Goal: Task Accomplishment & Management: Use online tool/utility

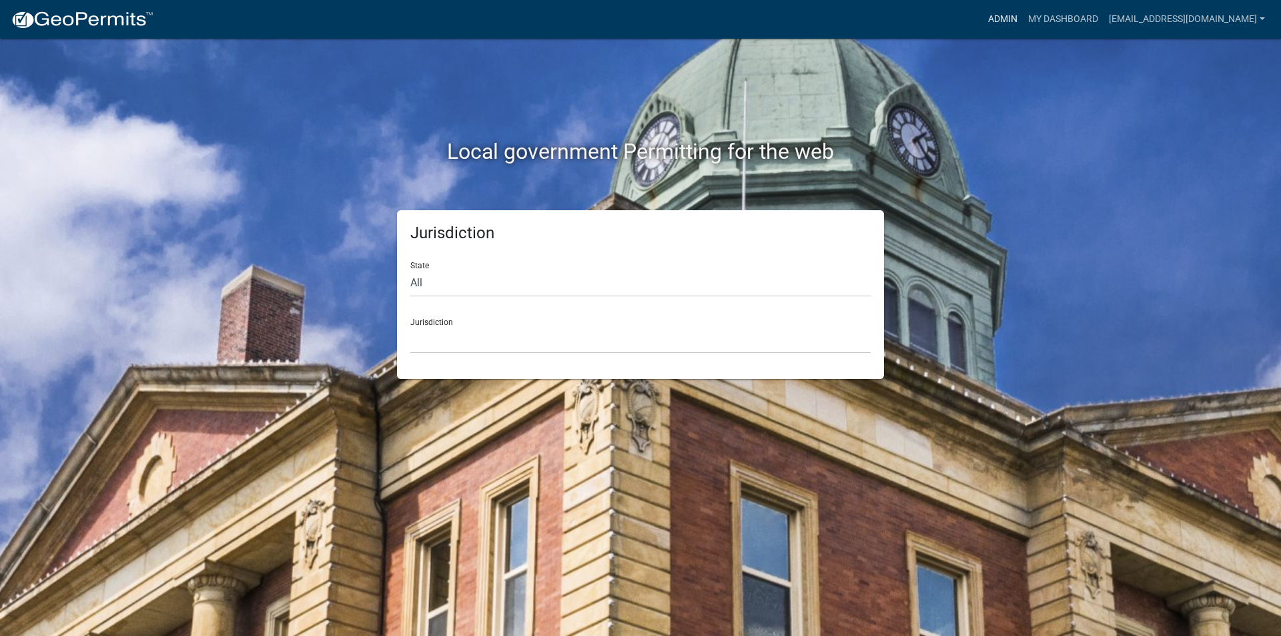
click at [1023, 19] on link "Admin" at bounding box center [1003, 19] width 40 height 25
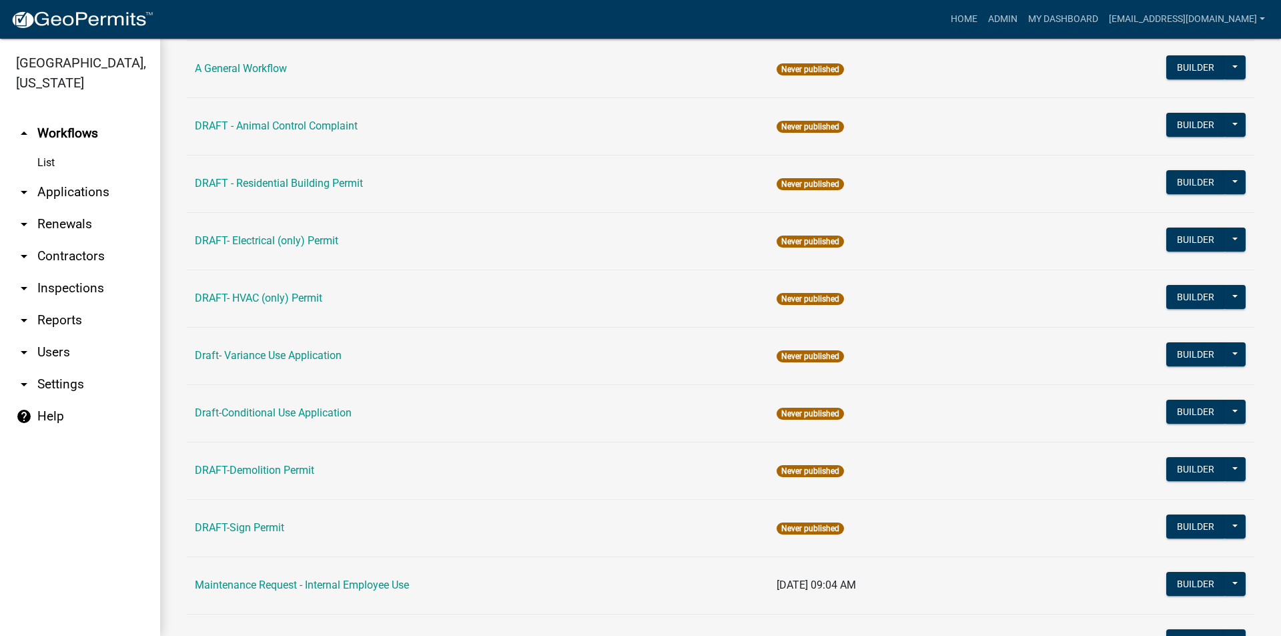
scroll to position [200, 0]
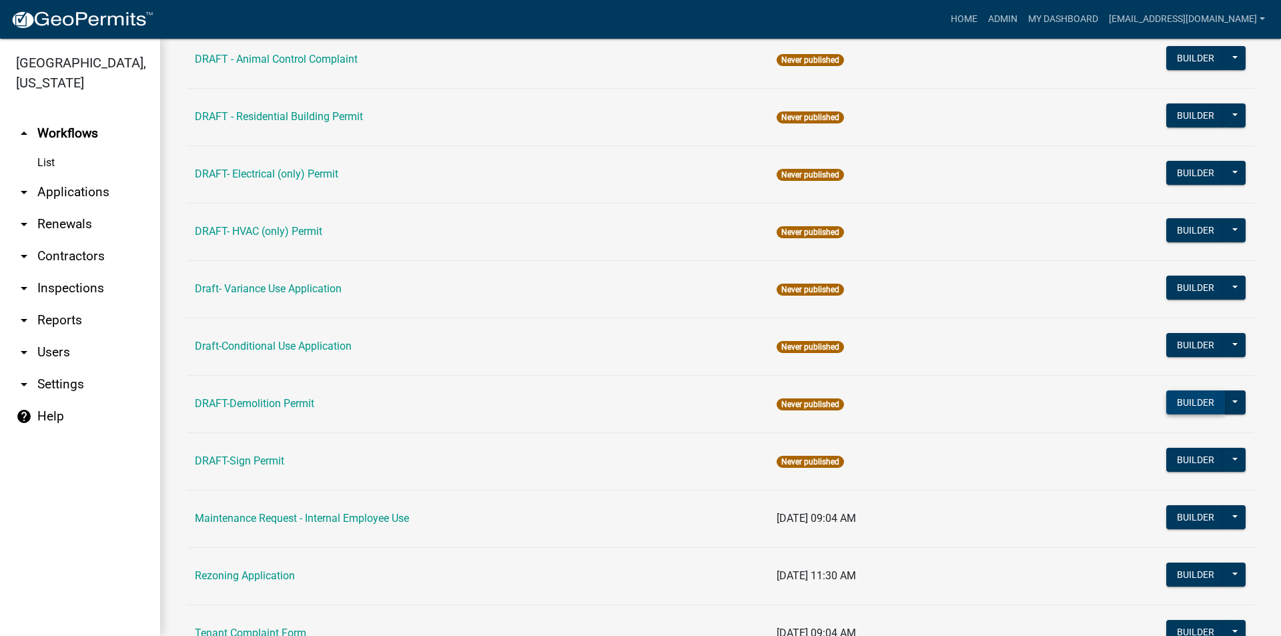
click at [1167, 401] on button "Builder" at bounding box center [1196, 402] width 59 height 24
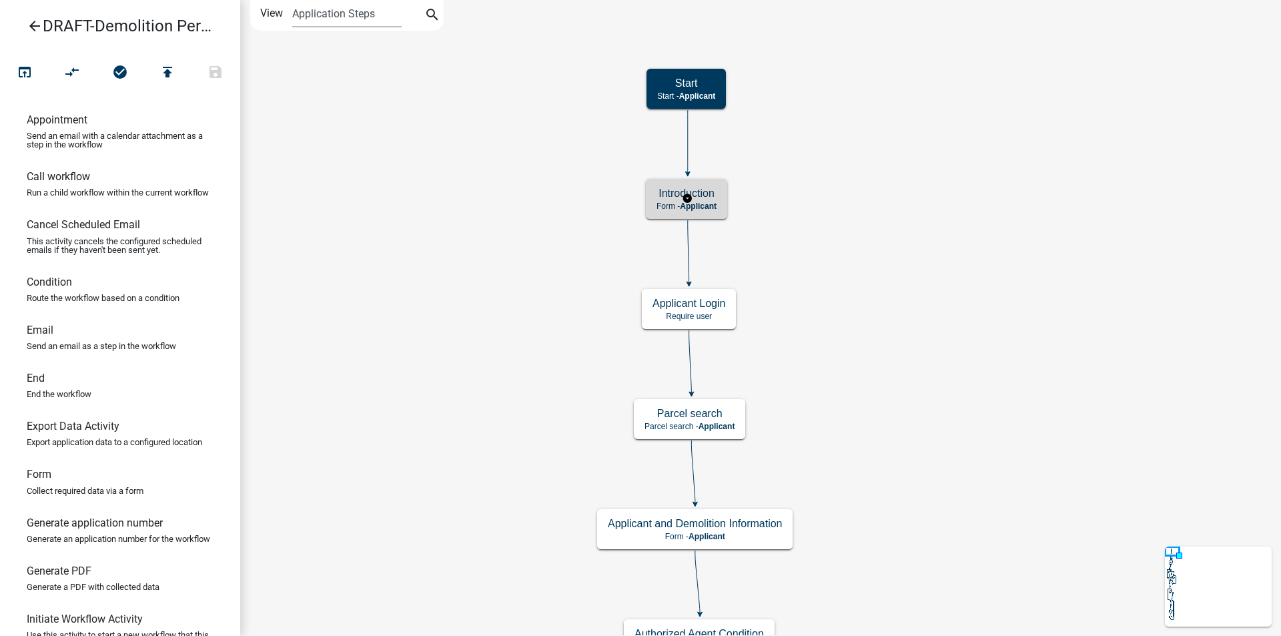
click at [702, 202] on span "Applicant" at bounding box center [698, 206] width 37 height 9
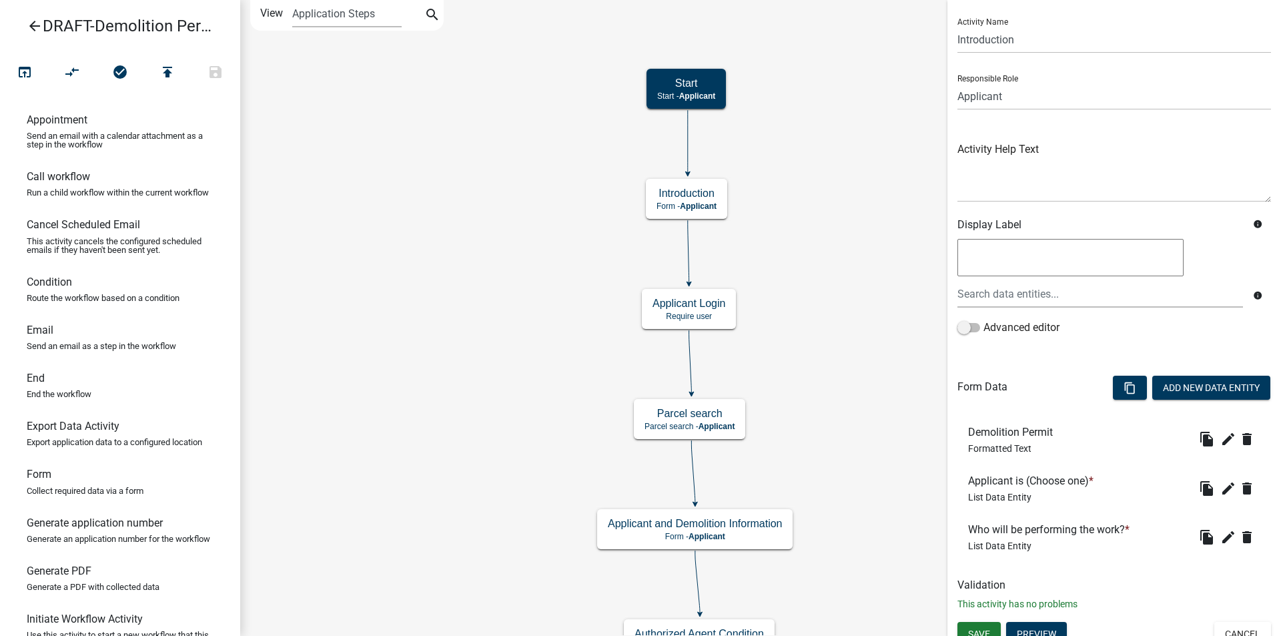
scroll to position [43, 0]
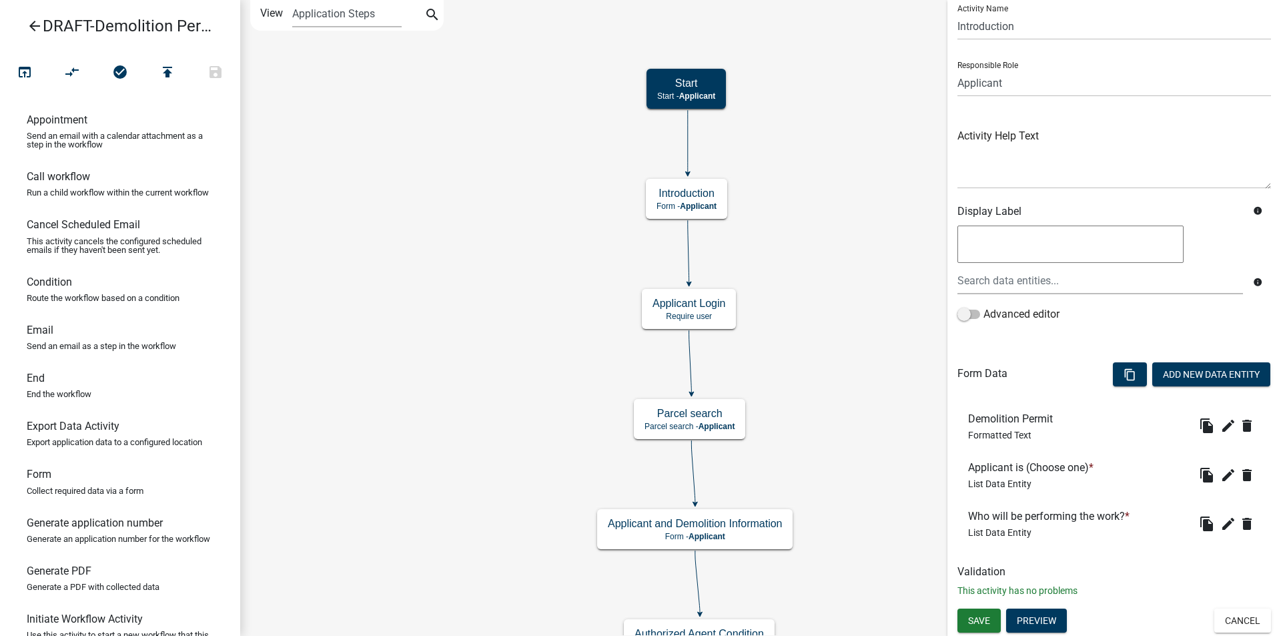
click at [31, 23] on icon "arrow_back" at bounding box center [35, 27] width 16 height 19
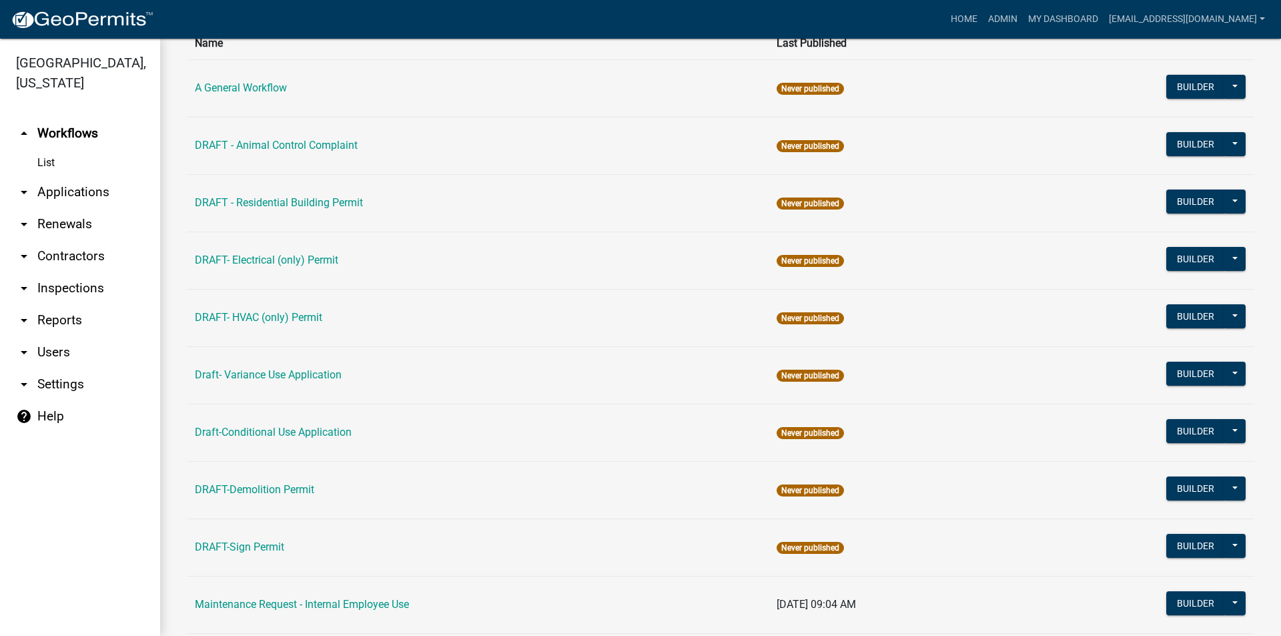
scroll to position [200, 0]
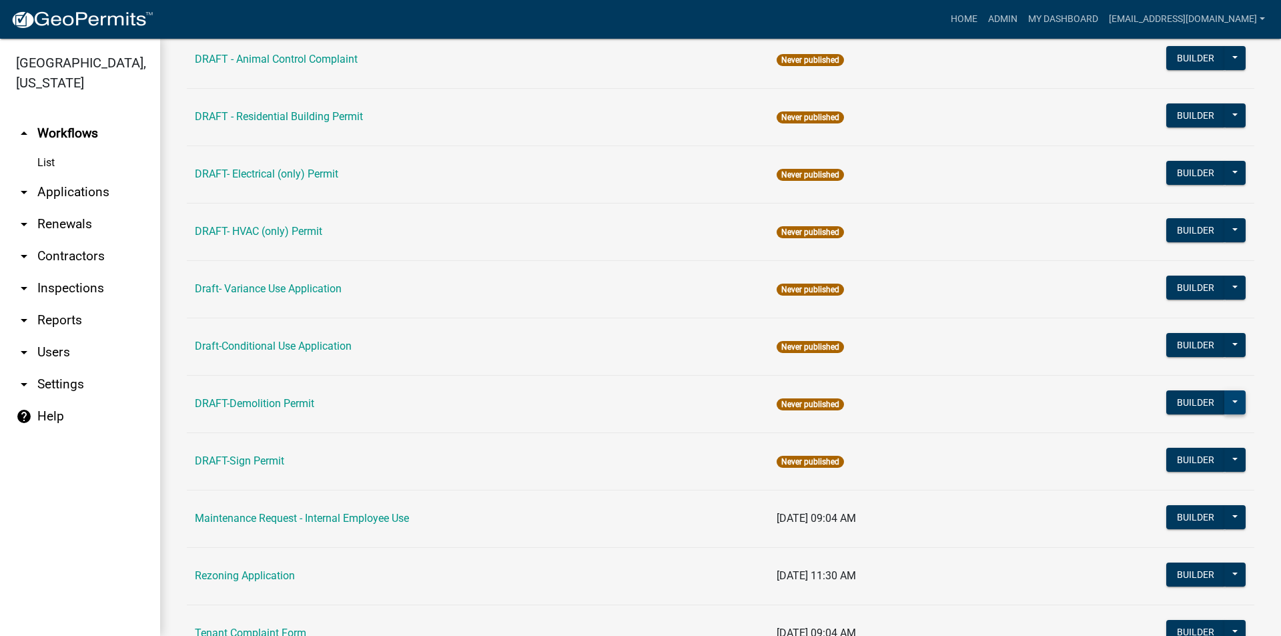
click at [1228, 404] on button at bounding box center [1235, 402] width 21 height 24
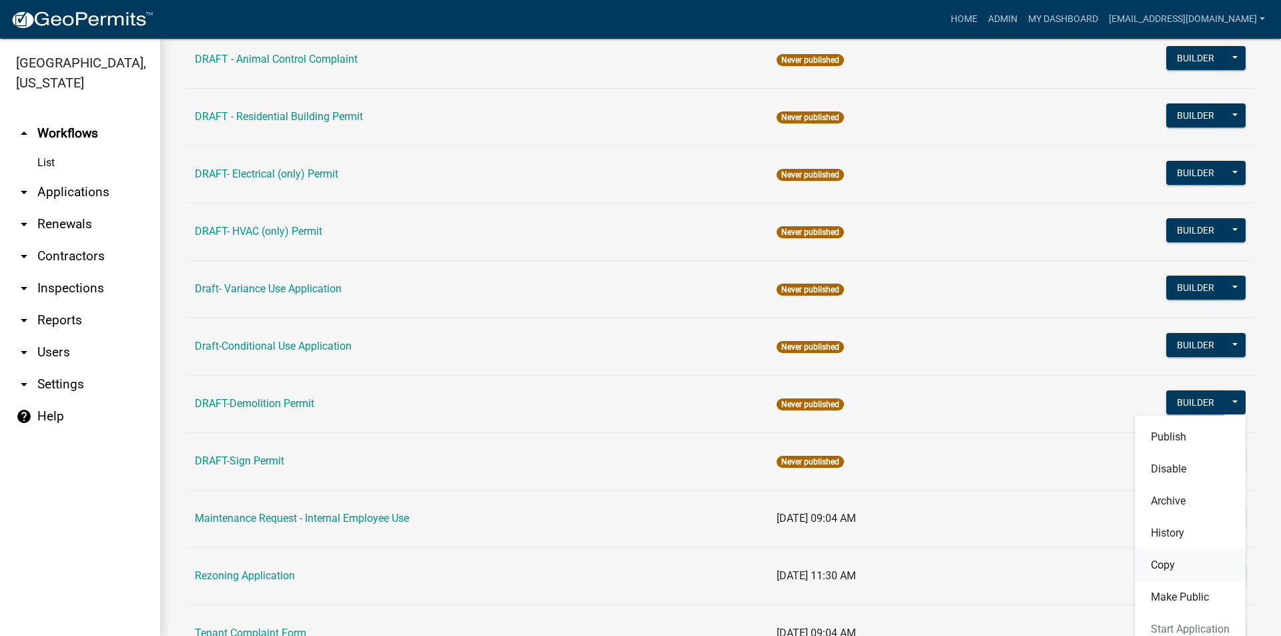
click at [1162, 565] on button "Copy" at bounding box center [1190, 565] width 111 height 32
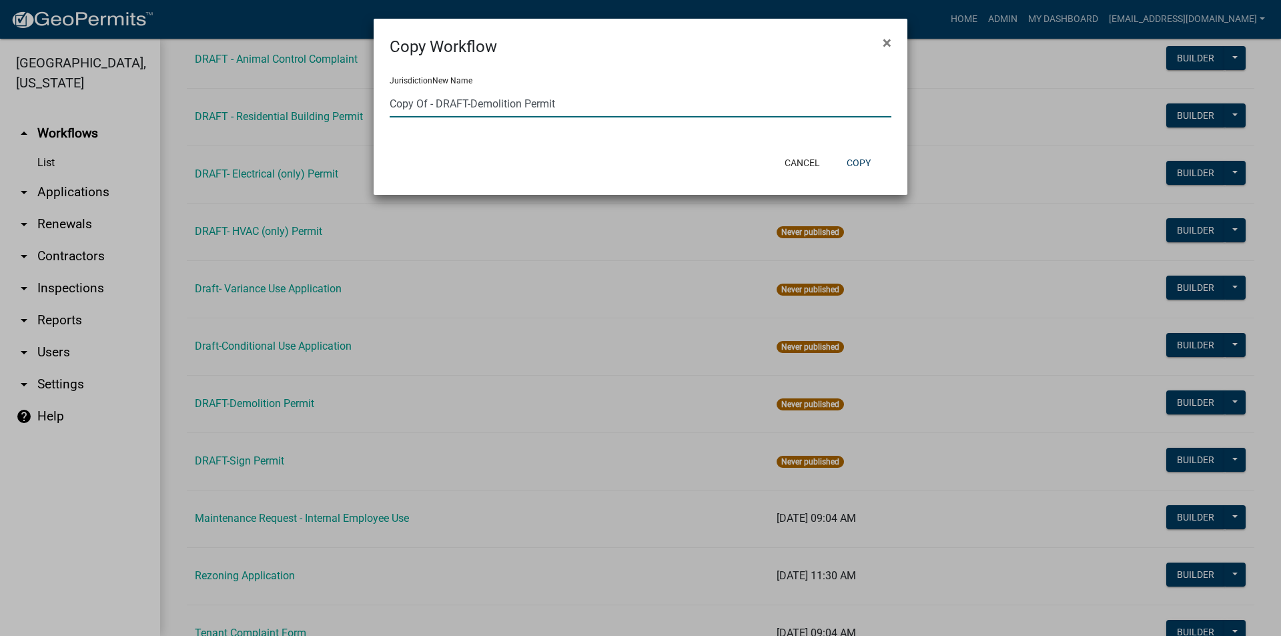
drag, startPoint x: 521, startPoint y: 103, endPoint x: 368, endPoint y: 105, distance: 152.2
click at [368, 105] on ngb-modal-window "Copy Workflow × Jurisdiction New Name Copy Of - DRAFT-Demolition Permit Cancel …" at bounding box center [640, 318] width 1281 height 636
type input "DRAFT- Pre-Health & Safety Inspection"
click at [851, 161] on button "Copy" at bounding box center [858, 163] width 45 height 24
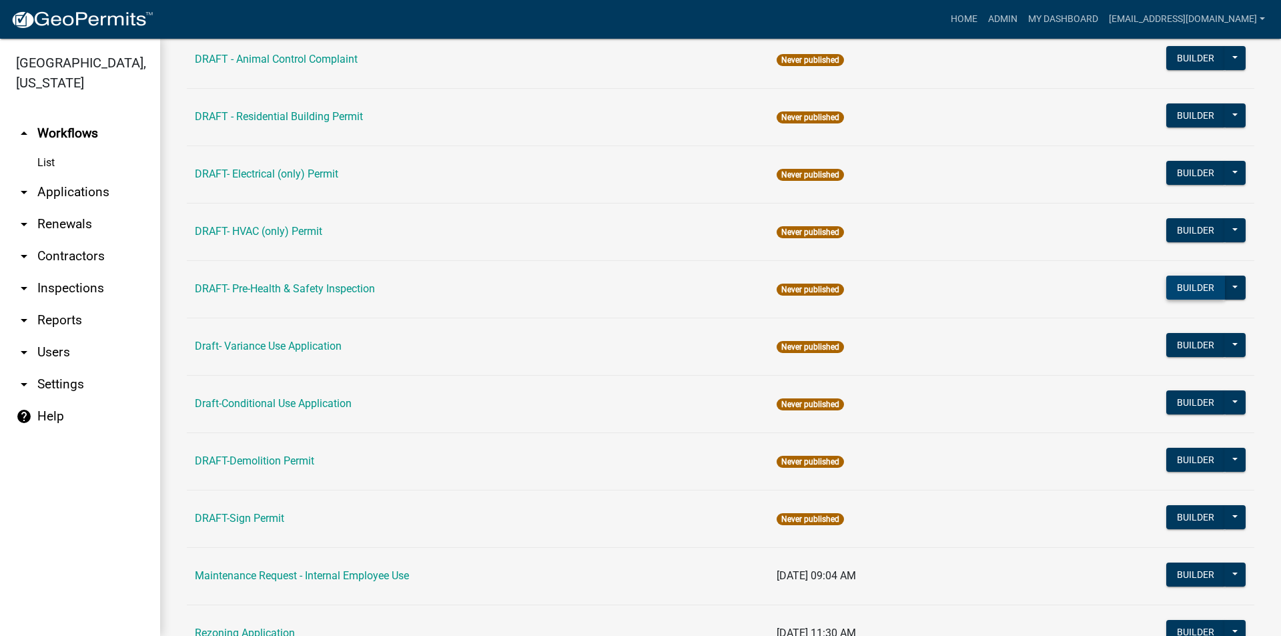
click at [1179, 286] on button "Builder" at bounding box center [1196, 288] width 59 height 24
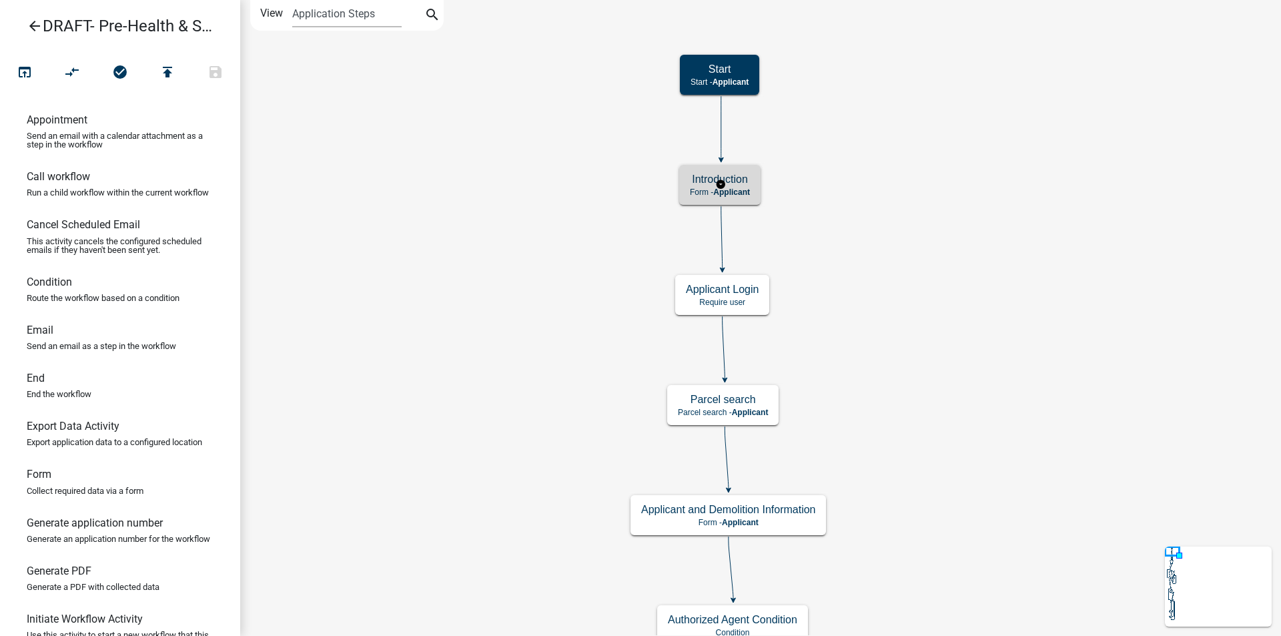
click at [739, 184] on h5 "Introduction" at bounding box center [720, 179] width 60 height 13
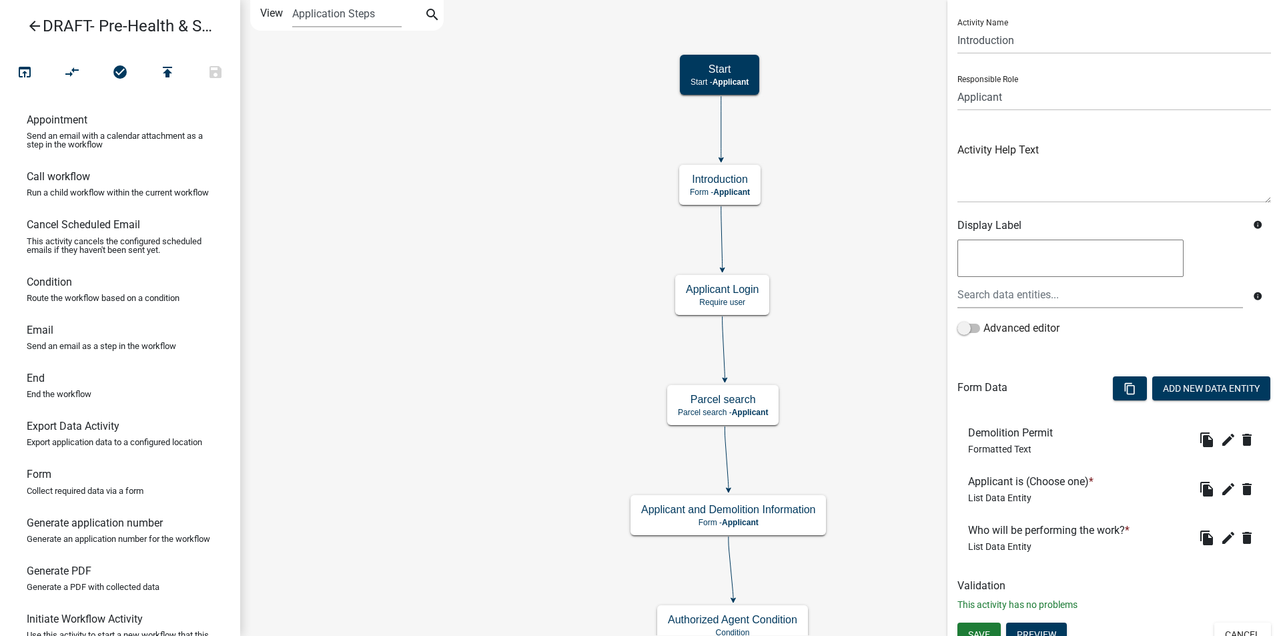
scroll to position [43, 0]
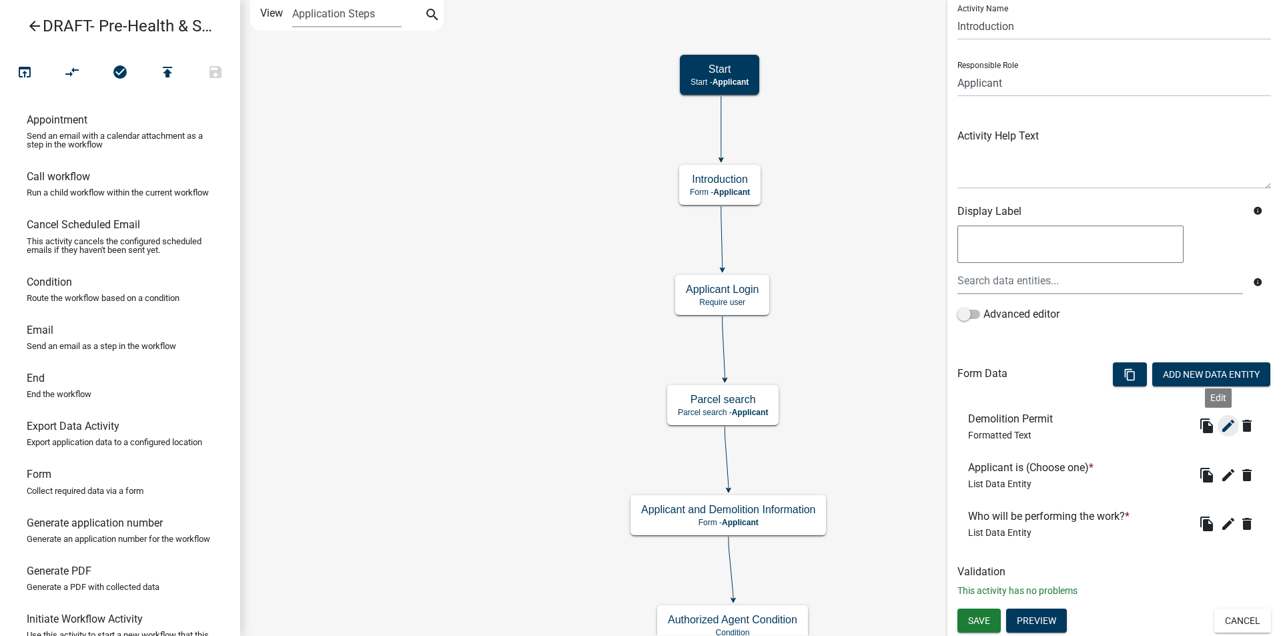
click at [1221, 426] on icon "edit" at bounding box center [1229, 426] width 16 height 16
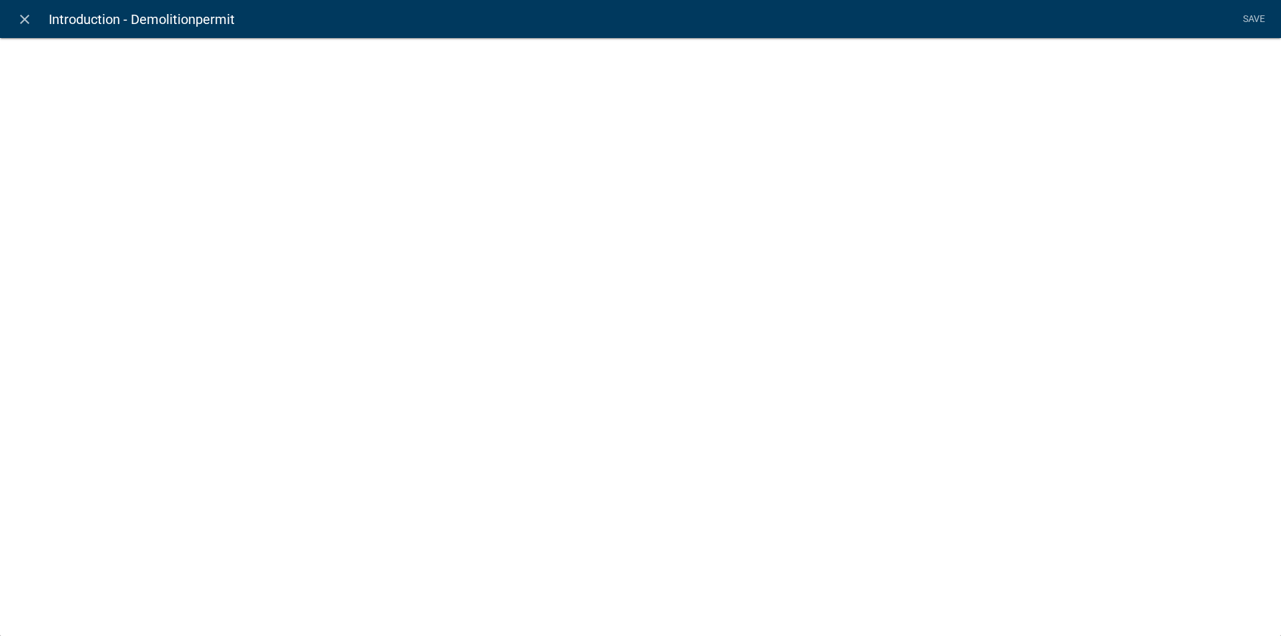
select select "rich-text"
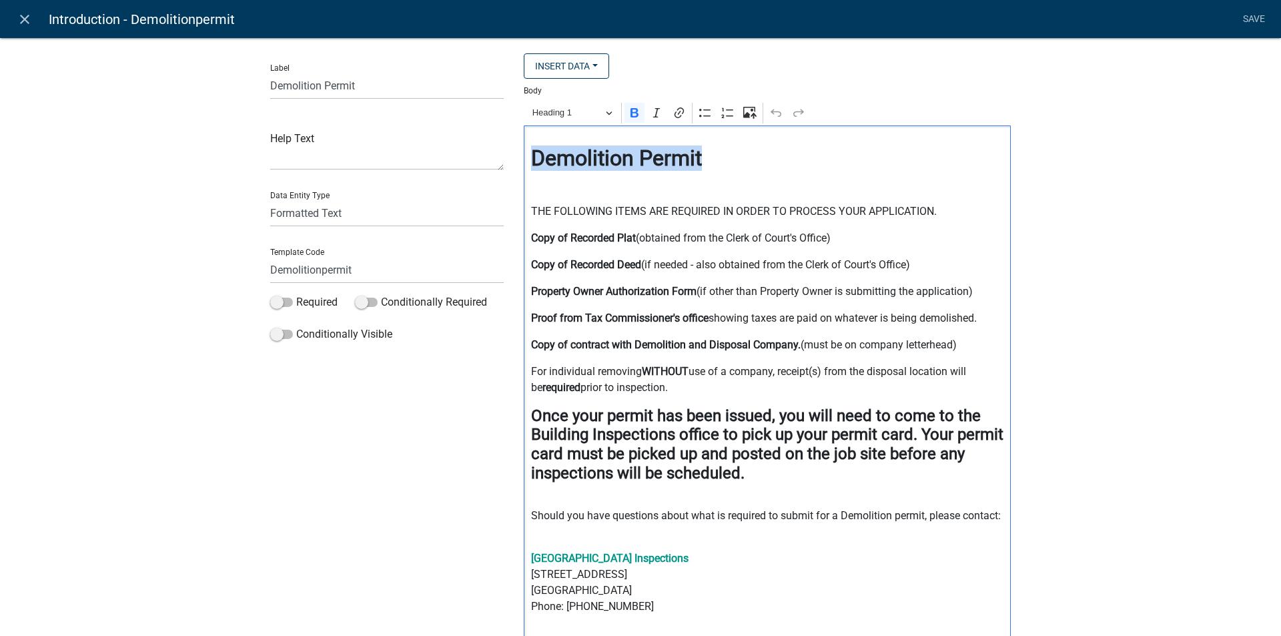
drag, startPoint x: 703, startPoint y: 156, endPoint x: 526, endPoint y: 163, distance: 177.0
click at [531, 163] on h2 "⁠⁠⁠⁠⁠⁠⁠ Demolition Permit" at bounding box center [767, 157] width 473 height 25
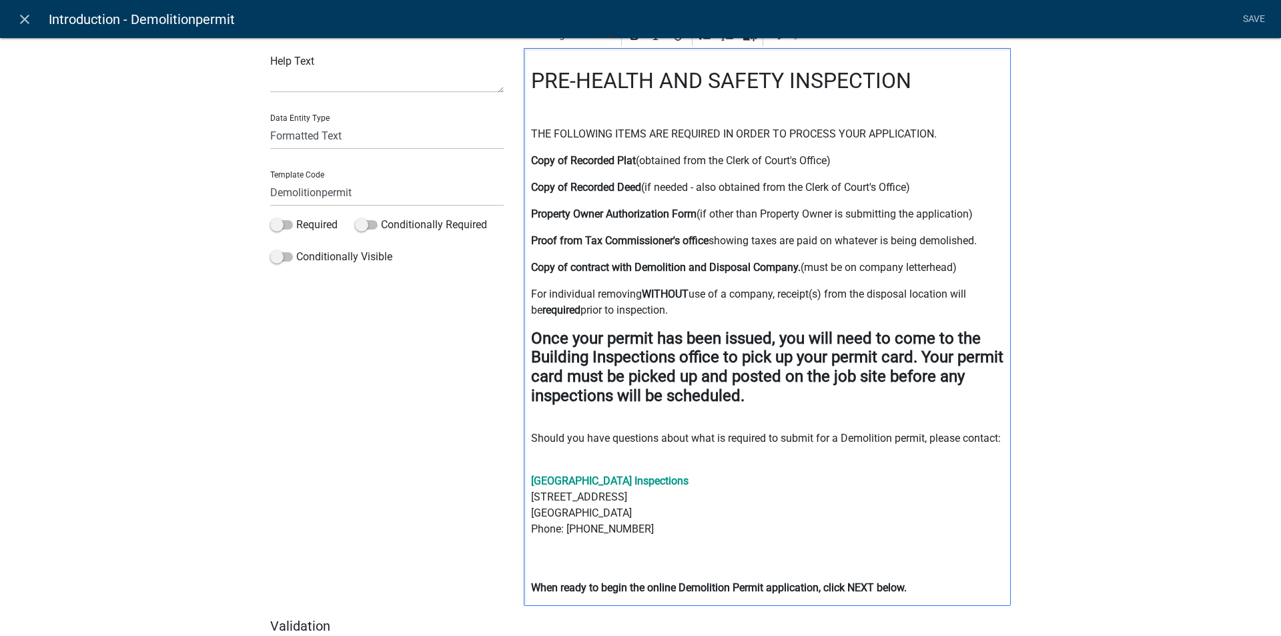
scroll to position [0, 0]
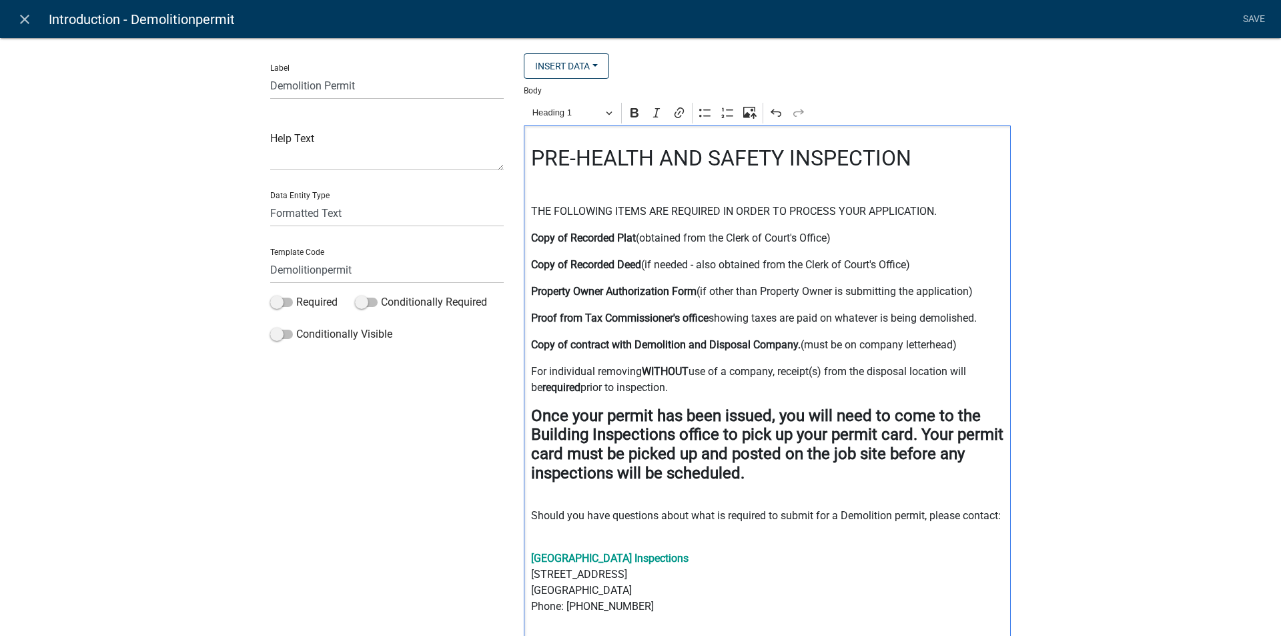
click at [531, 186] on p "Editor editing area: main. Press Alt+0 for help." at bounding box center [767, 185] width 473 height 16
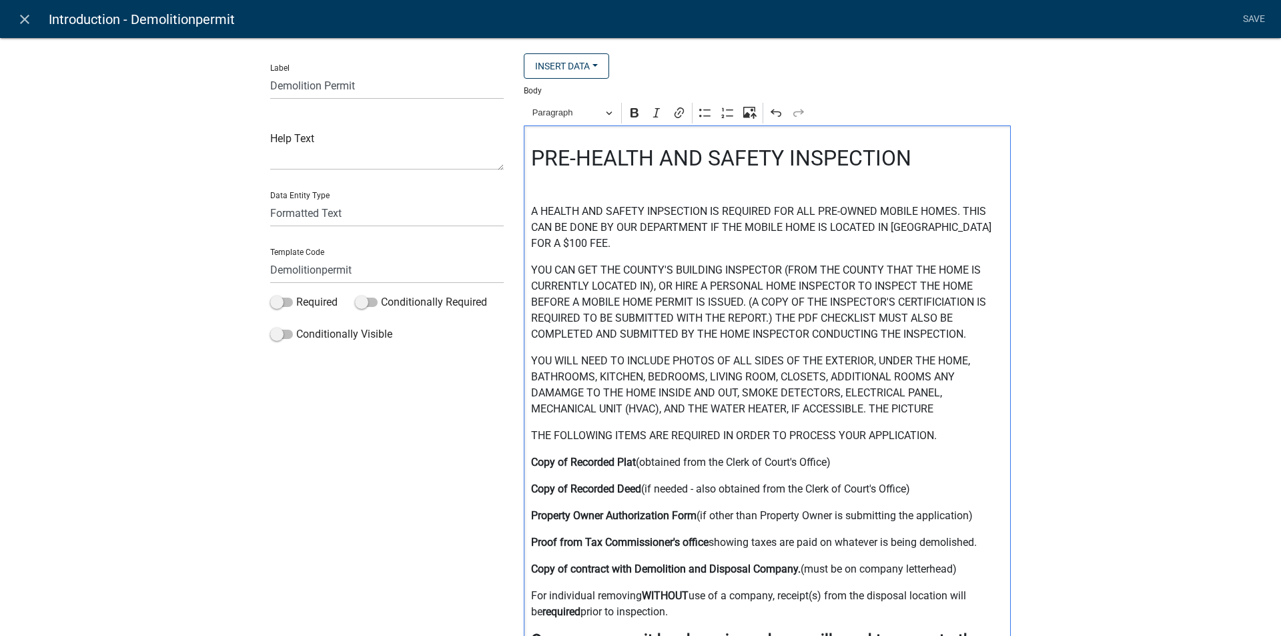
click at [924, 378] on p "YOU WILL NEED TO INCLUDE PHOTOS OF ALL SIDES OF THE EXTERIOR, UNDER THE HOME, B…" at bounding box center [767, 385] width 473 height 64
click at [932, 410] on p "YOU WILL NEED TO INCLUDE PHOTOS OF ALL SIDES OF THE EXTERIOR, UNDER THE HOME, B…" at bounding box center [767, 385] width 473 height 64
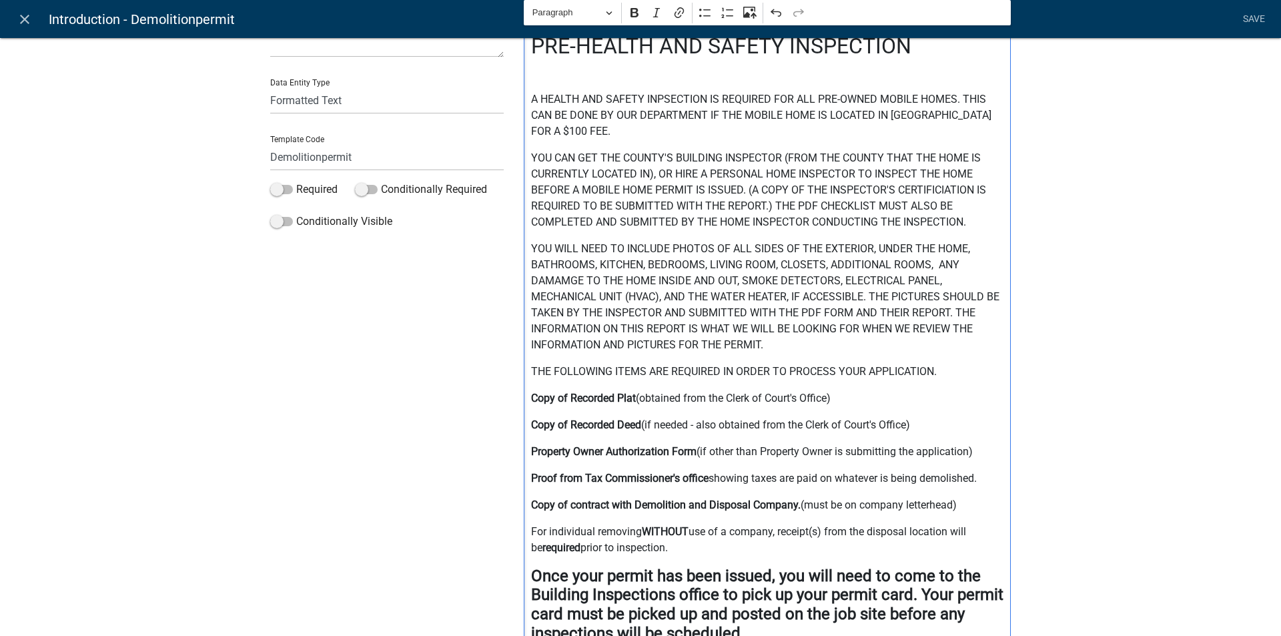
scroll to position [133, 0]
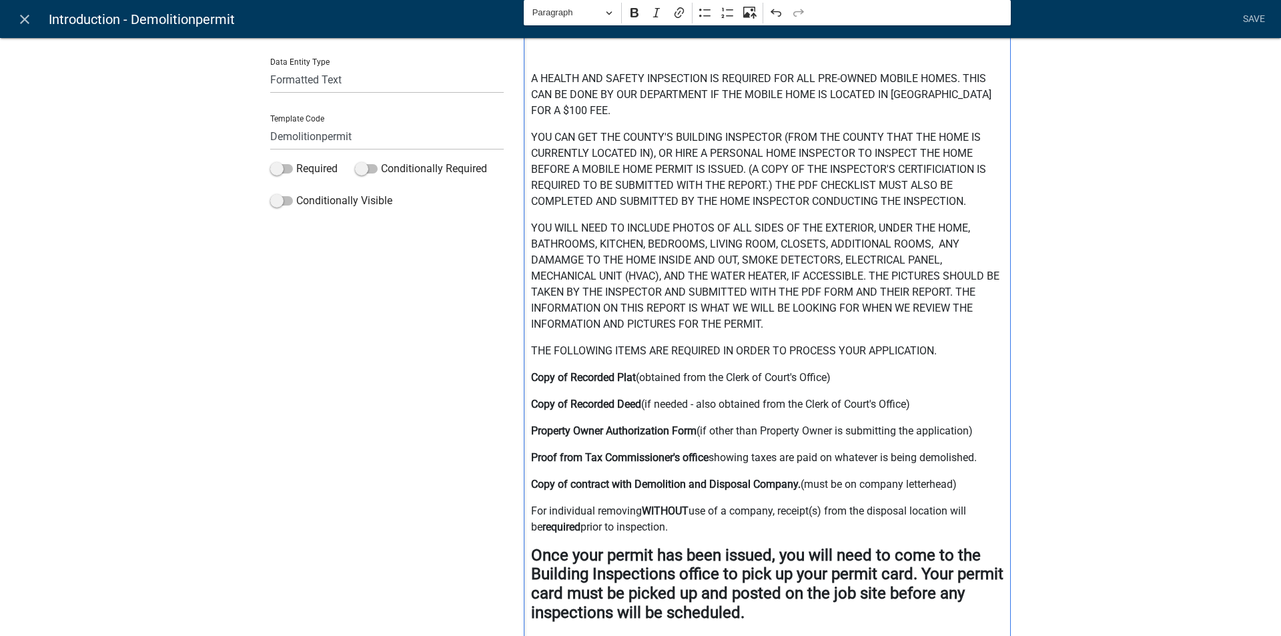
drag, startPoint x: 527, startPoint y: 349, endPoint x: 663, endPoint y: 533, distance: 228.6
click at [663, 533] on div "PRE-HEALTH AND SAFETY INSPECTION A HEALTH AND SAFETY INPSECTION IS REQUIRED FOR…" at bounding box center [767, 408] width 487 height 830
click at [524, 349] on div "PRE-HEALTH AND SAFETY INSPECTION A HEALTH AND SAFETY INPSECTION IS REQUIRED FOR…" at bounding box center [767, 408] width 487 height 830
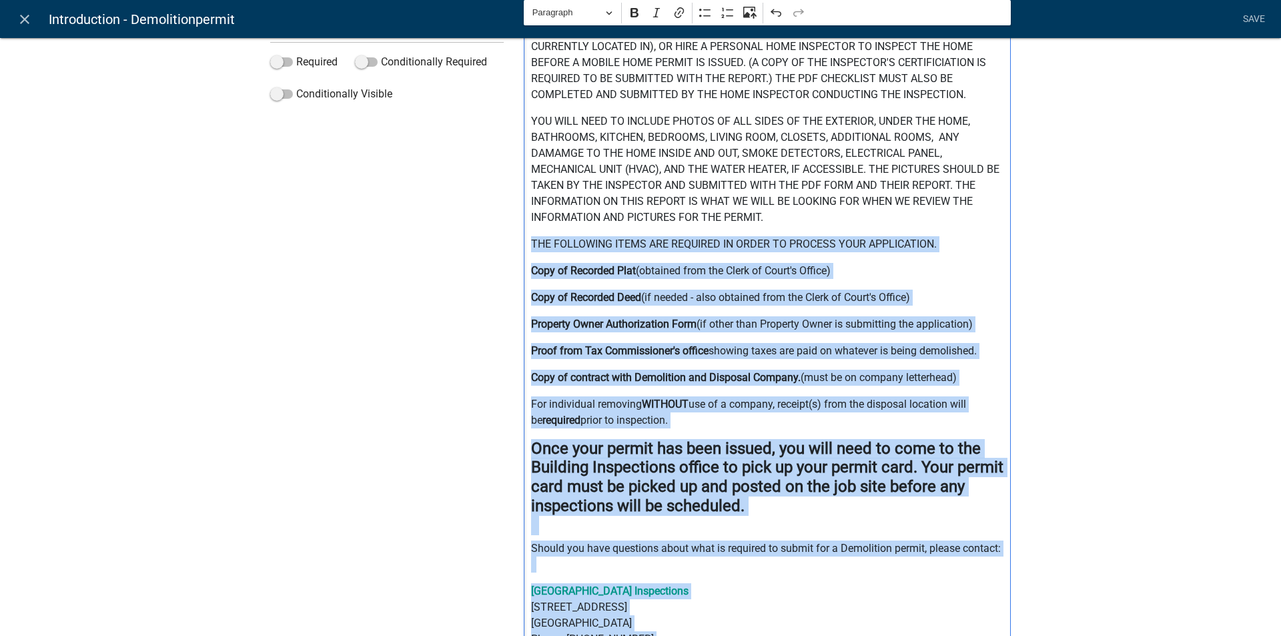
scroll to position [253, 0]
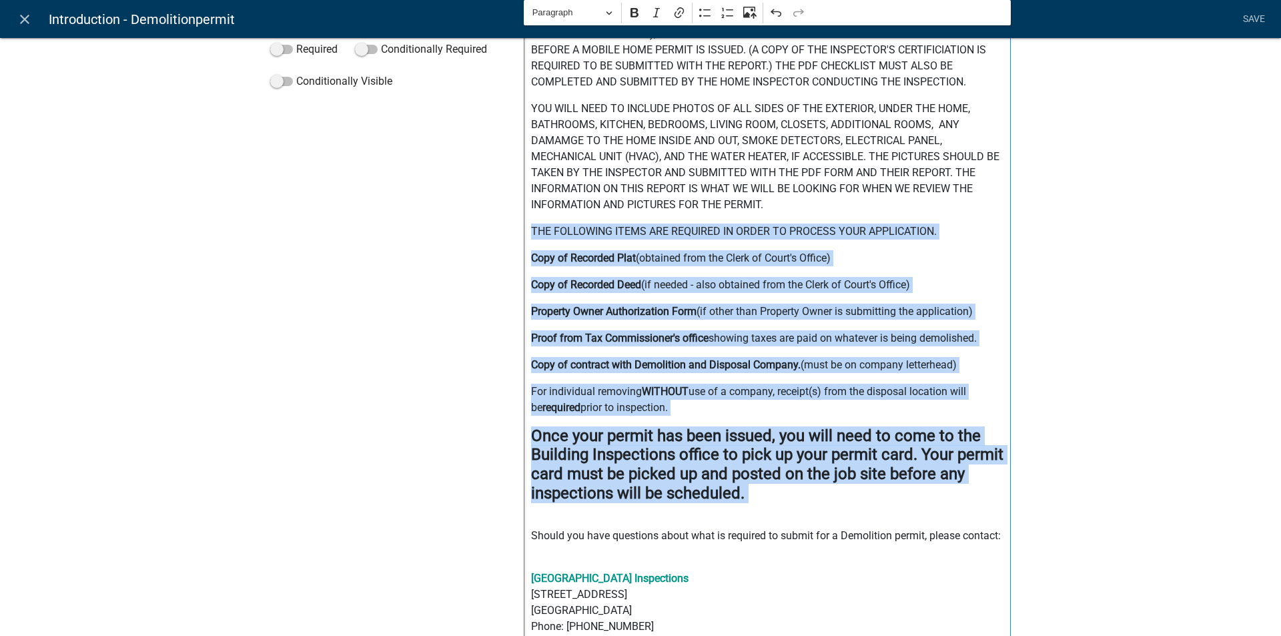
drag, startPoint x: 523, startPoint y: 349, endPoint x: 748, endPoint y: 496, distance: 268.6
click at [748, 496] on div "PRE-HEALTH AND SAFETY INSPECTION A HEALTH AND SAFETY INPSECTION IS REQUIRED FOR…" at bounding box center [767, 288] width 487 height 830
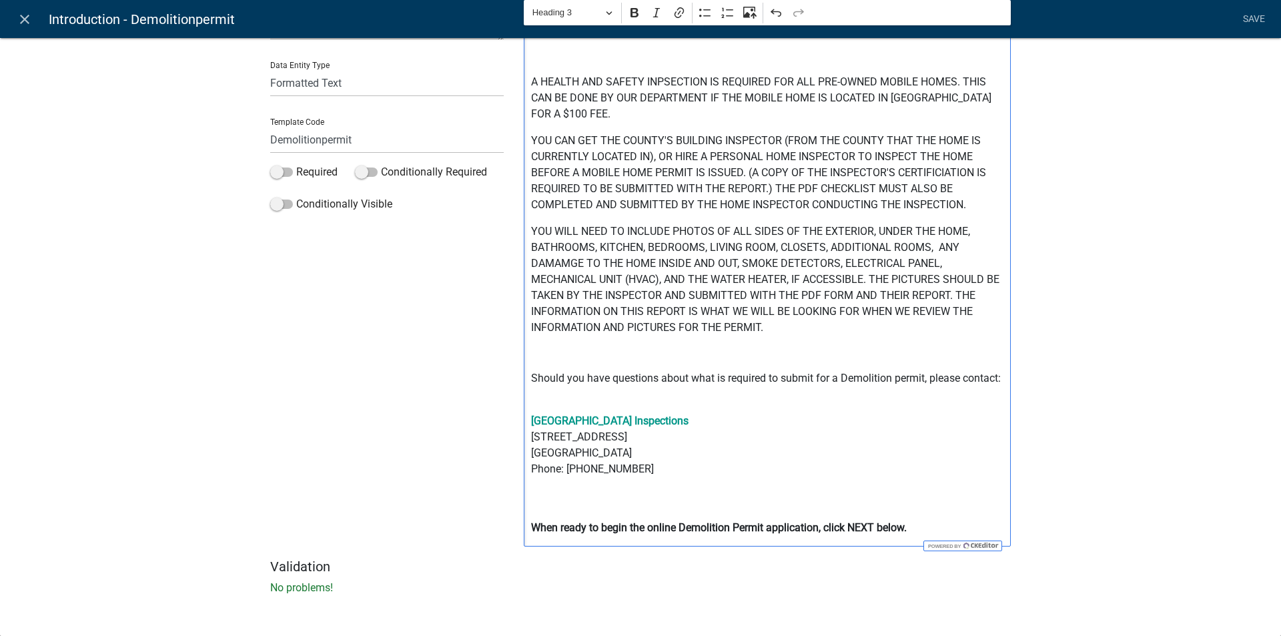
scroll to position [130, 0]
click at [888, 376] on p "Should you have questions about what is required to submit for a Demolition per…" at bounding box center [767, 386] width 473 height 32
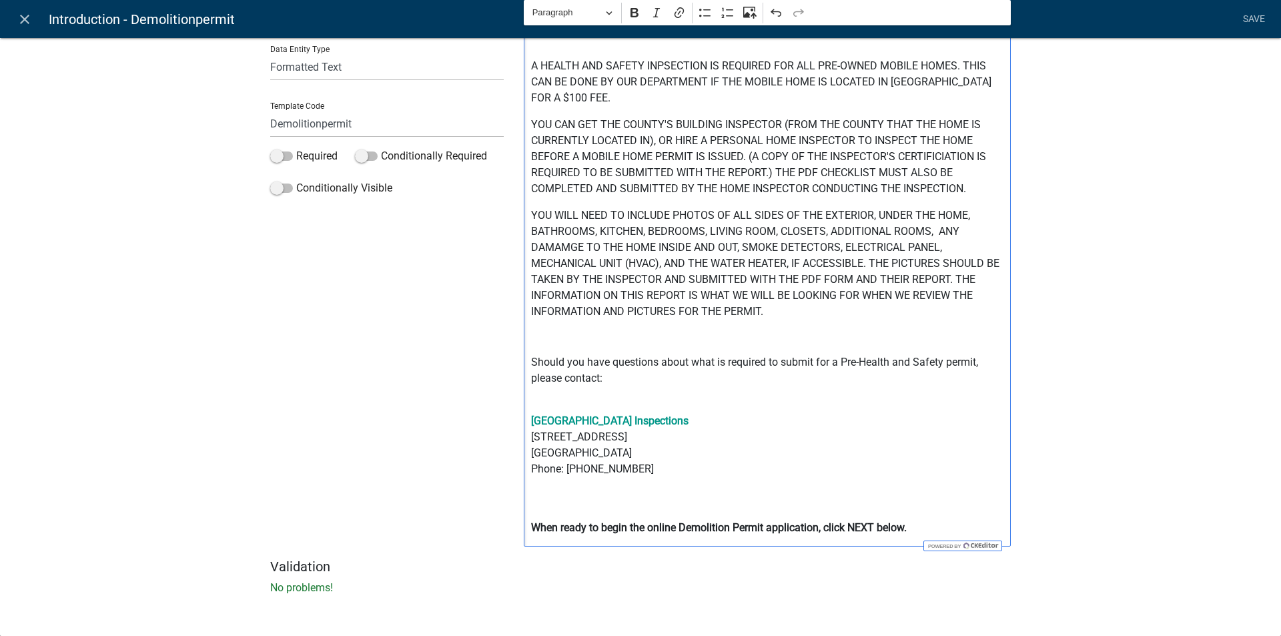
click at [724, 527] on strong "When ready to begin the online Demolition Permit application, click NEXT below." at bounding box center [719, 527] width 376 height 13
click at [705, 526] on strong "When ready to begin the online Pre-HEalth Permit application, click NEXT below." at bounding box center [719, 527] width 376 height 13
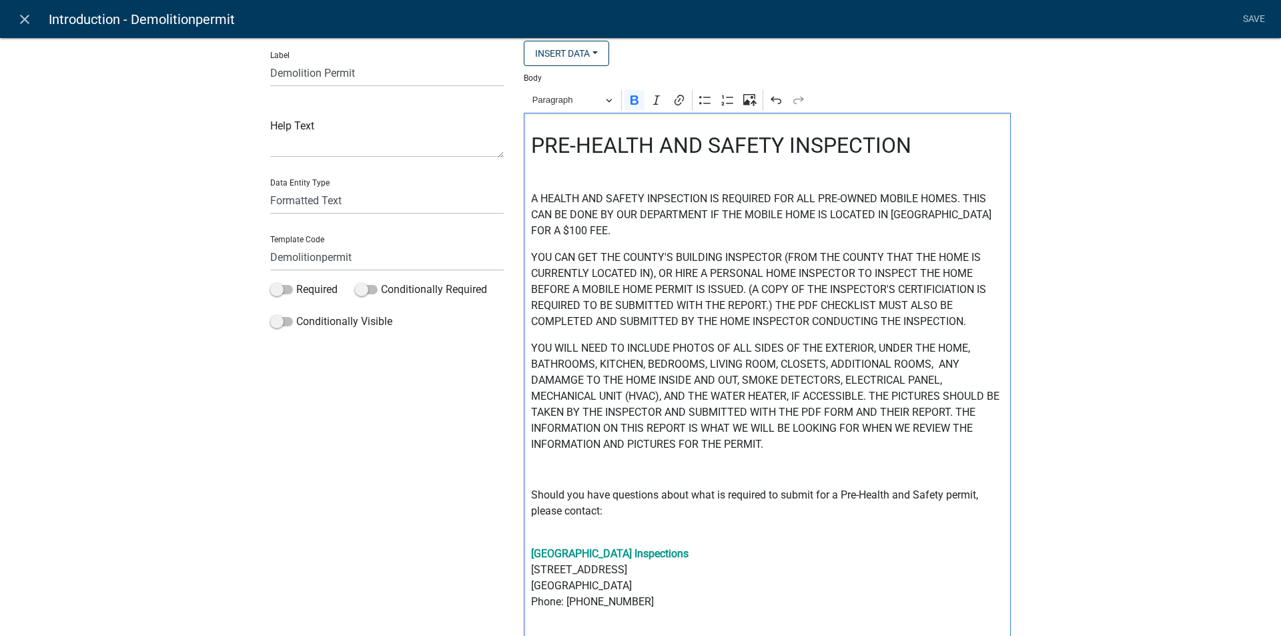
scroll to position [0, 0]
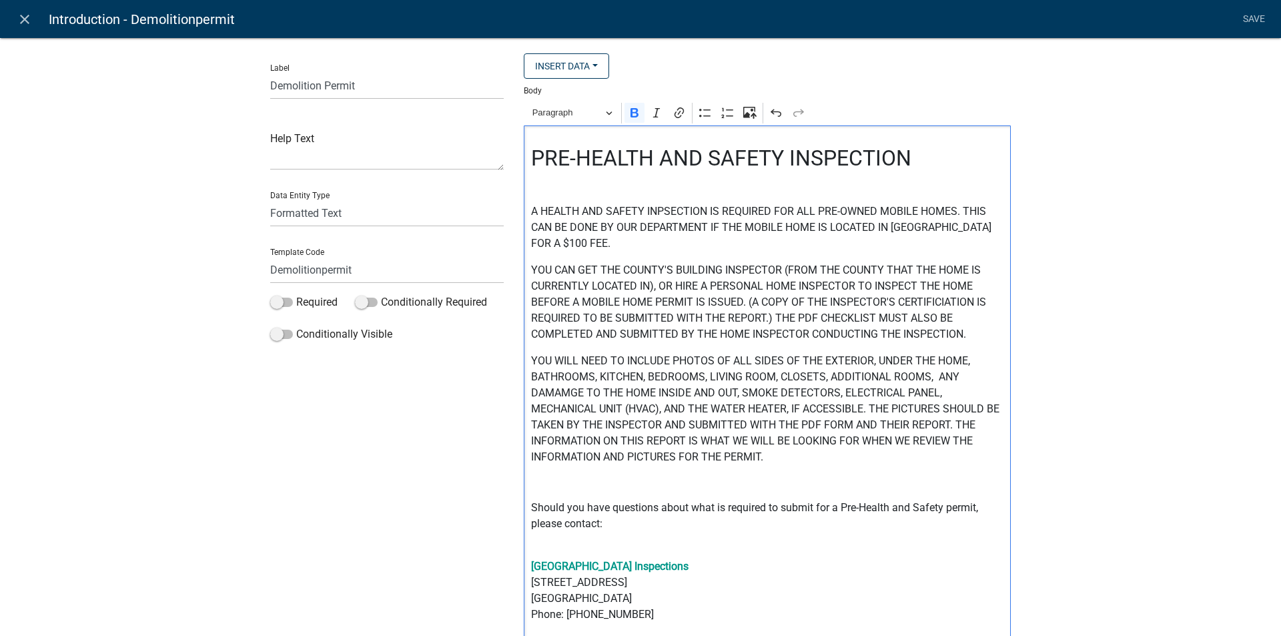
click at [659, 211] on p "A HEALTH AND SAFETY INPSECTION IS REQUIRED FOR ALL PRE-OWNED MOBILE HOMES. THIS…" at bounding box center [767, 228] width 473 height 48
click at [611, 242] on p "A HEALTH AND SAFETY INSPECTION IS REQUIRED FOR ALL PRE-OWNED MOBILE HOMES. THIS…" at bounding box center [767, 228] width 473 height 48
click at [595, 270] on p "YOU CAN GET THE COUNTY'S BUILDING INSPECTOR (FROM THE COUNTY THAT THE HOME IS C…" at bounding box center [767, 302] width 473 height 80
click at [525, 269] on div "PRE-HEALTH AND SAFETY INSPECTION A HEALTH AND SAFETY INSPECTION IS REQUIRED FOR…" at bounding box center [767, 408] width 487 height 566
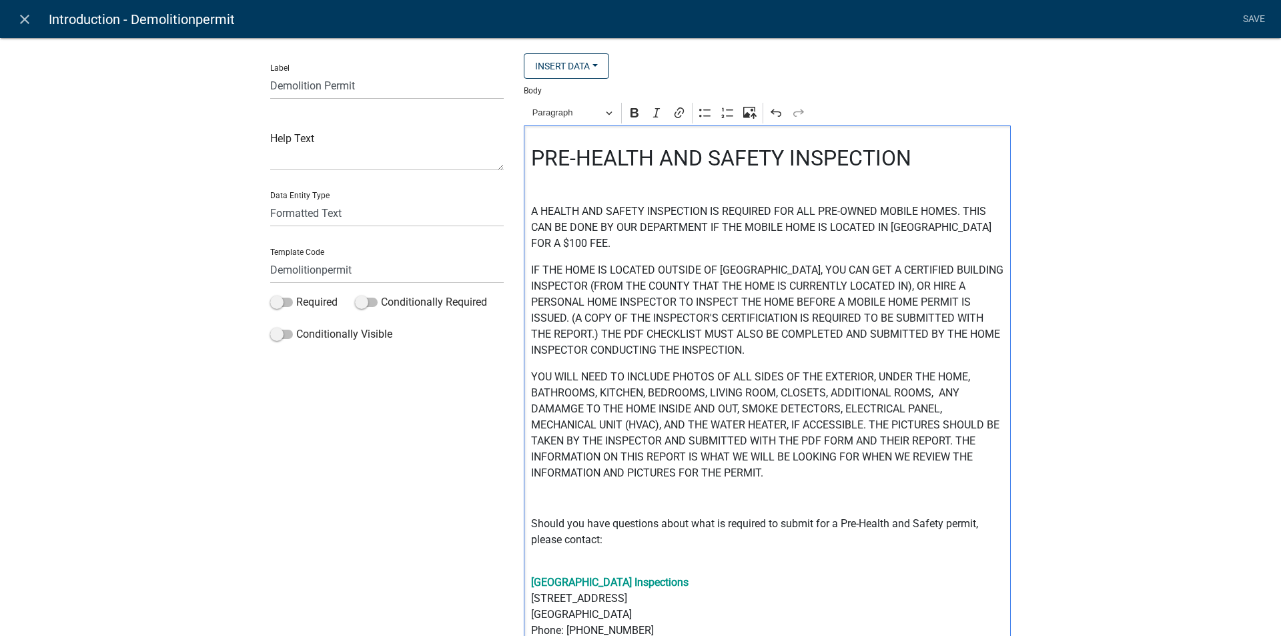
click at [585, 287] on p "IF THE HOME IS LOCATED OUTSIDE OF MADISON COUNTY, YOU CAN GET A CERTIFIED BUILD…" at bounding box center [767, 310] width 473 height 96
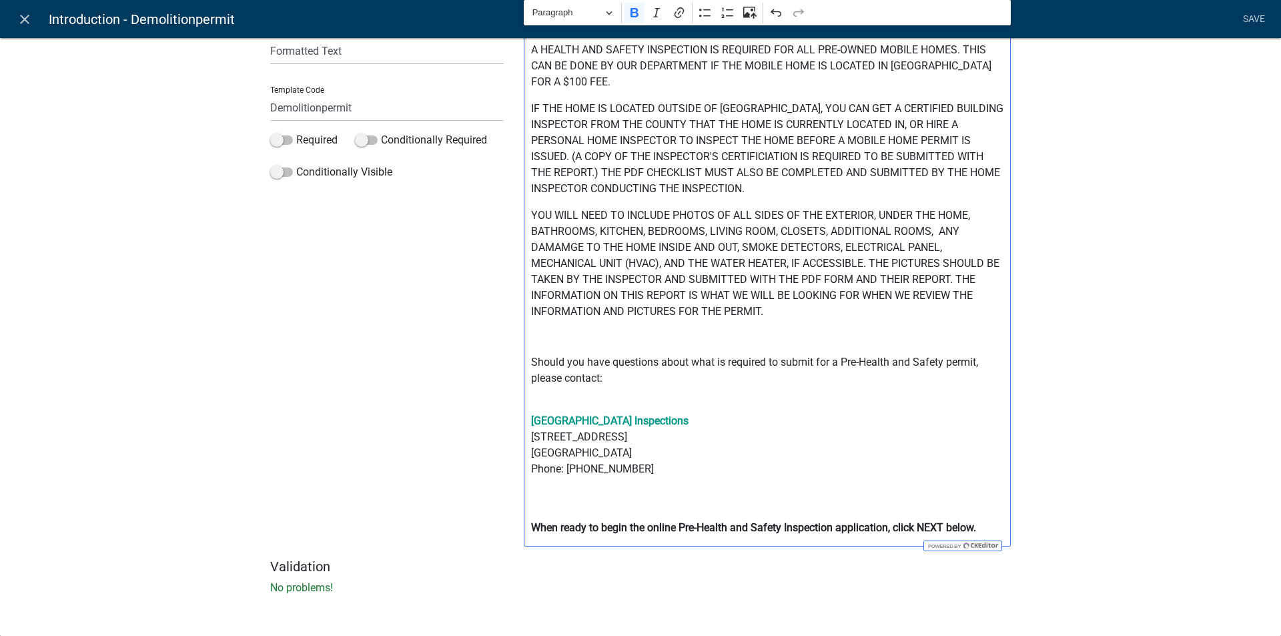
click at [959, 126] on p "IF THE HOME IS LOCATED OUTSIDE OF MADISON COUNTY, YOU CAN GET A CERTIFIED BUILD…" at bounding box center [767, 149] width 473 height 96
click at [810, 155] on p "IF THE HOME IS LOCATED OUTSIDE OF MADISON COUNTY, YOU CAN GET A CERTIFIED BUILD…" at bounding box center [767, 149] width 473 height 96
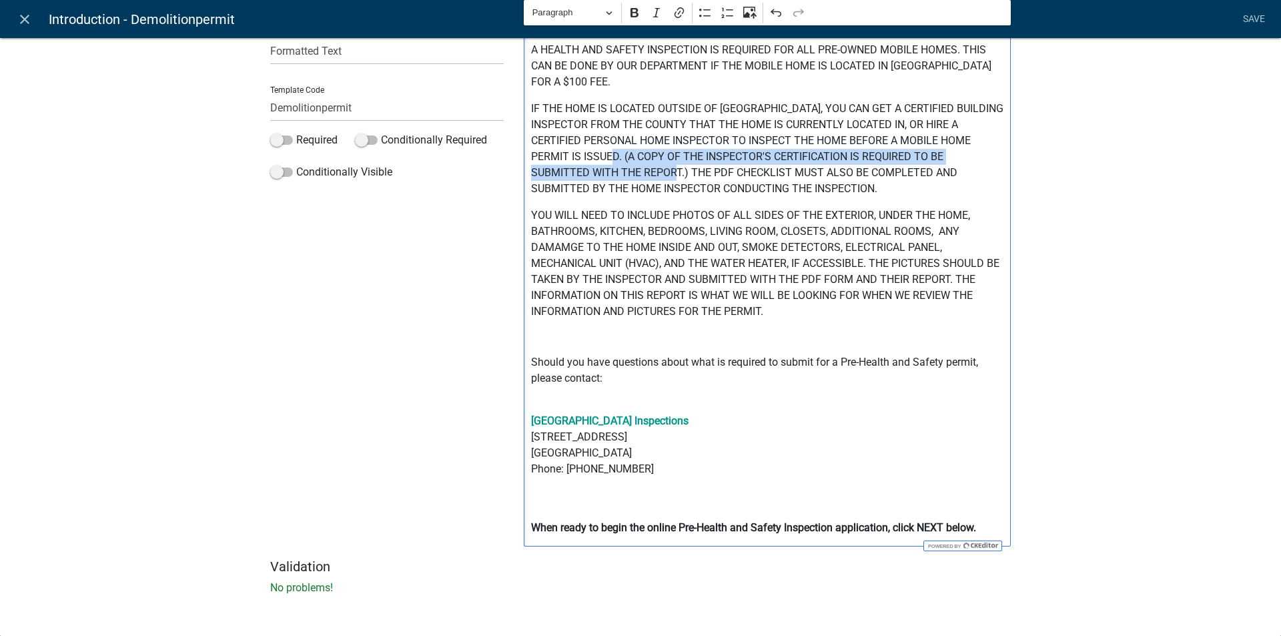
drag, startPoint x: 619, startPoint y: 156, endPoint x: 622, endPoint y: 174, distance: 18.2
click at [622, 174] on p "IF THE HOME IS LOCATED OUTSIDE OF MADISON COUNTY, YOU CAN GET A CERTIFIED BUILD…" at bounding box center [767, 149] width 473 height 96
click at [631, 15] on icon "Editor toolbar" at bounding box center [635, 12] width 8 height 9
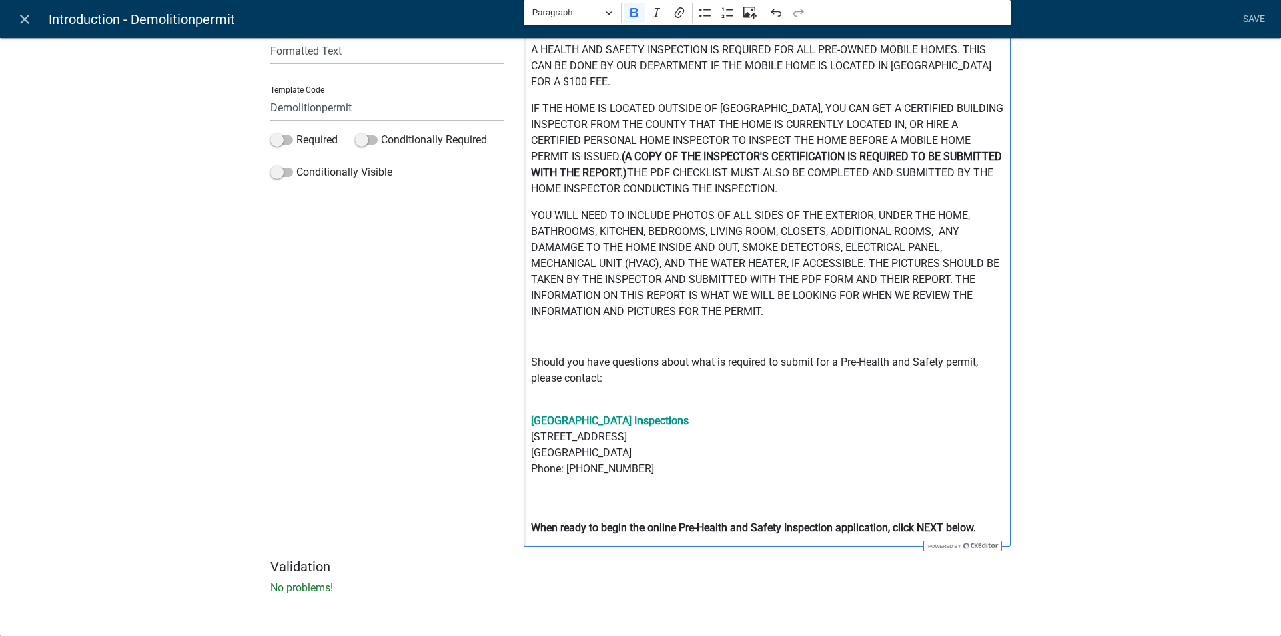
click at [819, 316] on p "YOU WILL NEED TO INCLUDE PHOTOS OF ALL SIDES OF THE EXTERIOR, UNDER THE HOME, B…" at bounding box center [767, 264] width 473 height 112
click at [558, 246] on p "YOU WILL NEED TO INCLUDE PHOTOS OF ALL SIDES OF THE EXTERIOR, UNDER THE HOME, B…" at bounding box center [767, 264] width 473 height 112
drag, startPoint x: 528, startPoint y: 215, endPoint x: 706, endPoint y: 217, distance: 178.2
click at [706, 217] on p "YOU WILL NEED TO INCLUDE PHOTOS OF ALL SIDES OF THE EXTERIOR, UNDER THE HOME, B…" at bounding box center [767, 264] width 473 height 112
click at [635, 11] on icon "Editor toolbar" at bounding box center [634, 12] width 13 height 13
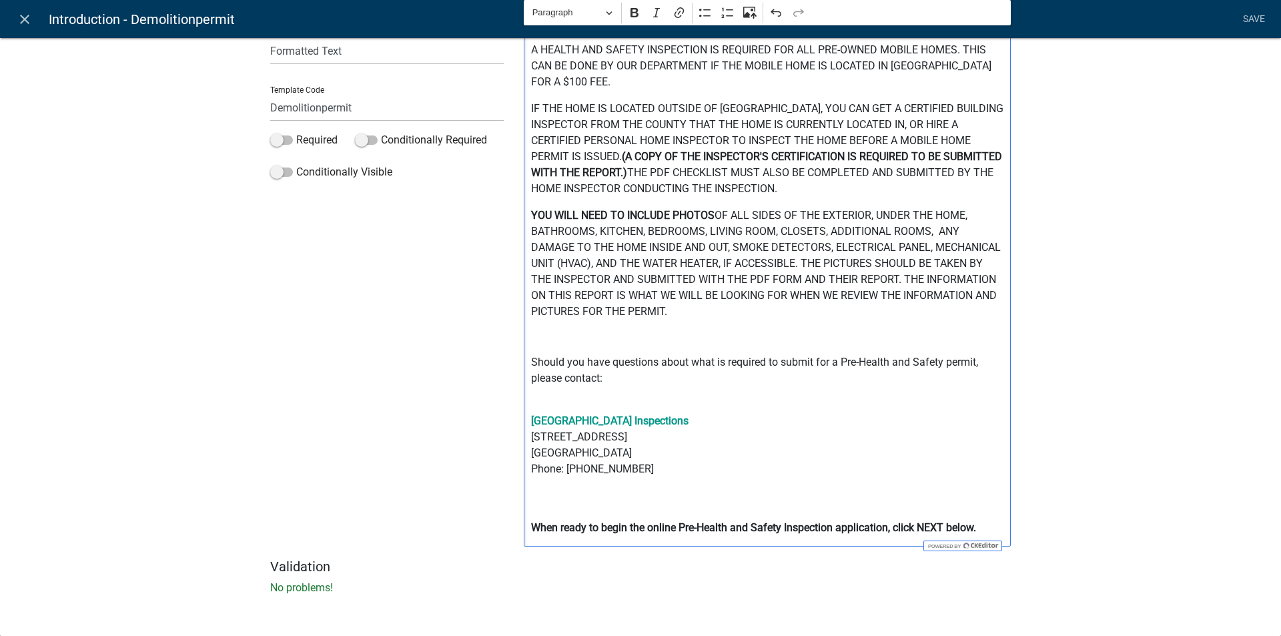
click at [755, 416] on p "Madison County Building Inspections 91 Albany Ave Danielsville, GA 30633 Phone:…" at bounding box center [767, 461] width 473 height 96
click at [587, 262] on p "YOU WILL NEED TO INCLUDE PHOTOS OF ALL SIDES OF THE EXTERIOR, UNDER THE HOME, B…" at bounding box center [767, 264] width 473 height 112
click at [765, 279] on p "YOU WILL NEED TO INCLUDE PHOTOS OF ALL SIDES OF THE EXTERIOR, UNDER THE HOME, B…" at bounding box center [767, 264] width 473 height 112
click at [718, 312] on p "YOU WILL NEED TO INCLUDE PHOTOS OF ALL SIDES OF THE EXTERIOR, UNDER THE HOME, B…" at bounding box center [767, 264] width 473 height 112
click at [830, 311] on p "YOU WILL NEED TO INCLUDE PHOTOS OF ALL SIDES OF THE EXTERIOR, UNDER THE HOME, B…" at bounding box center [767, 264] width 473 height 112
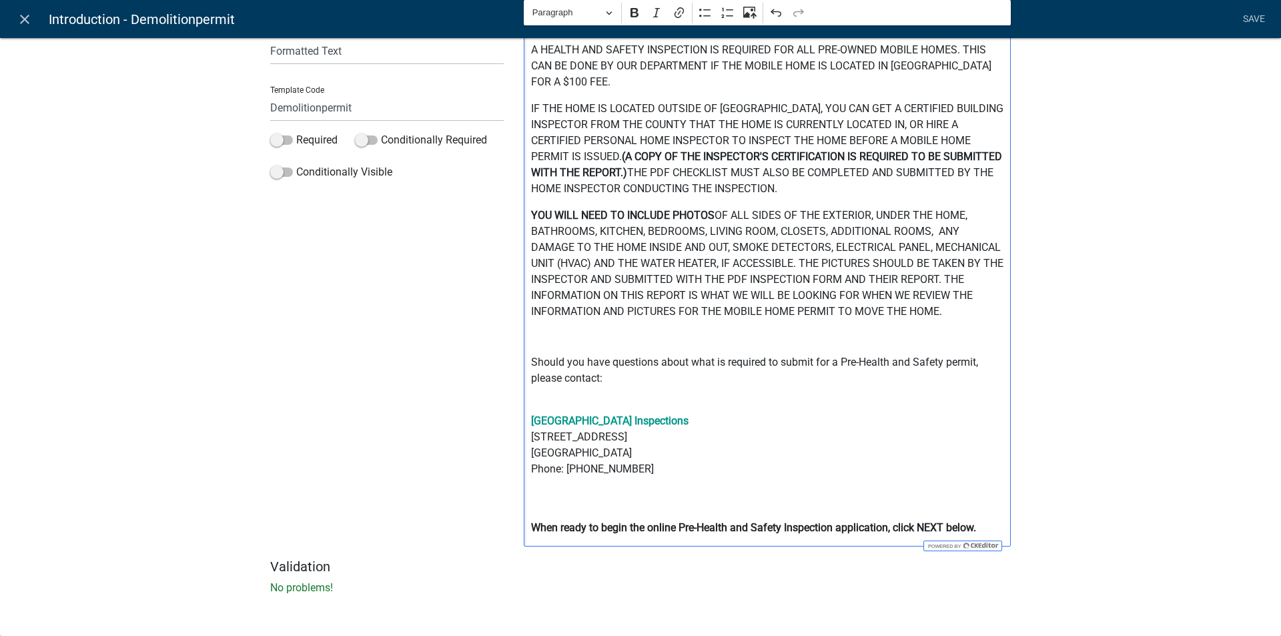
click at [776, 189] on p "IF THE HOME IS LOCATED OUTSIDE OF MADISON COUNTY, YOU CAN GET A CERTIFIED BUILD…" at bounding box center [767, 149] width 473 height 96
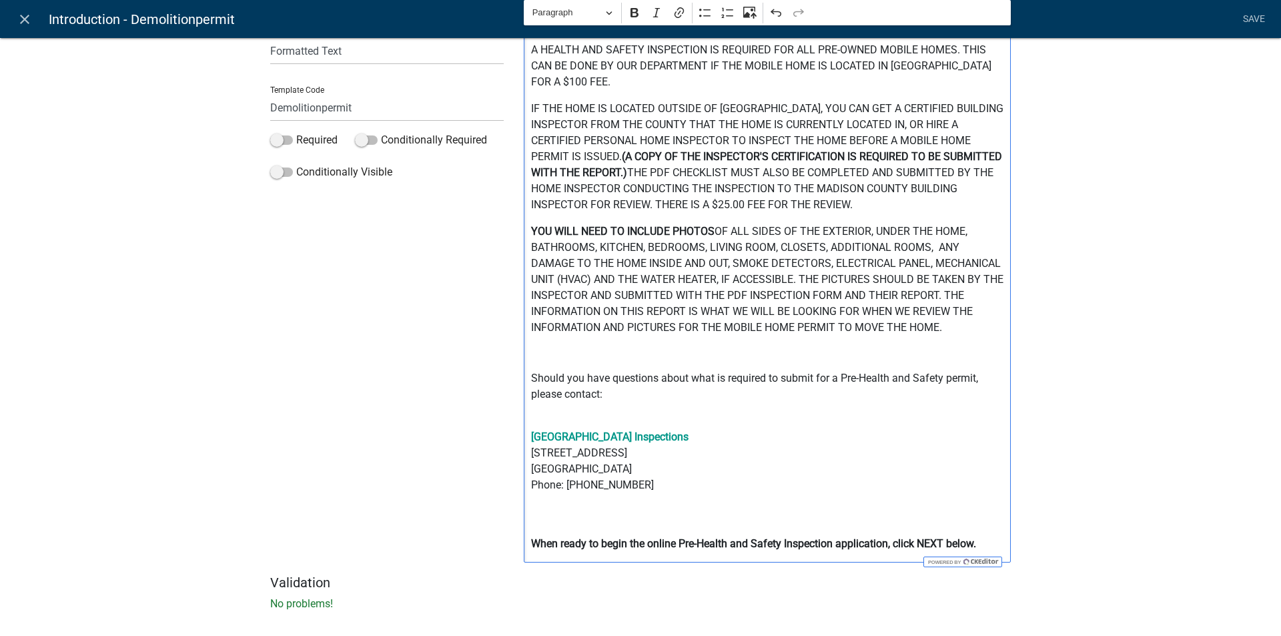
drag, startPoint x: 653, startPoint y: 205, endPoint x: 852, endPoint y: 205, distance: 198.9
click at [852, 205] on p "IF THE HOME IS LOCATED OUTSIDE OF MADISON COUNTY, YOU CAN GET A CERTIFIED BUILD…" at bounding box center [767, 157] width 473 height 112
click at [631, 15] on icon "Editor toolbar" at bounding box center [635, 12] width 8 height 9
click at [688, 83] on p "A HEALTH AND SAFETY INSPECTION IS REQUIRED FOR ALL PRE-OWNED MOBILE HOMES. THIS…" at bounding box center [767, 66] width 473 height 48
click at [558, 80] on p "A HEALTH AND SAFETY INSPECTION IS REQUIRED FOR ALL PRE-OWNED MOBILE HOMES. THIS…" at bounding box center [767, 66] width 473 height 48
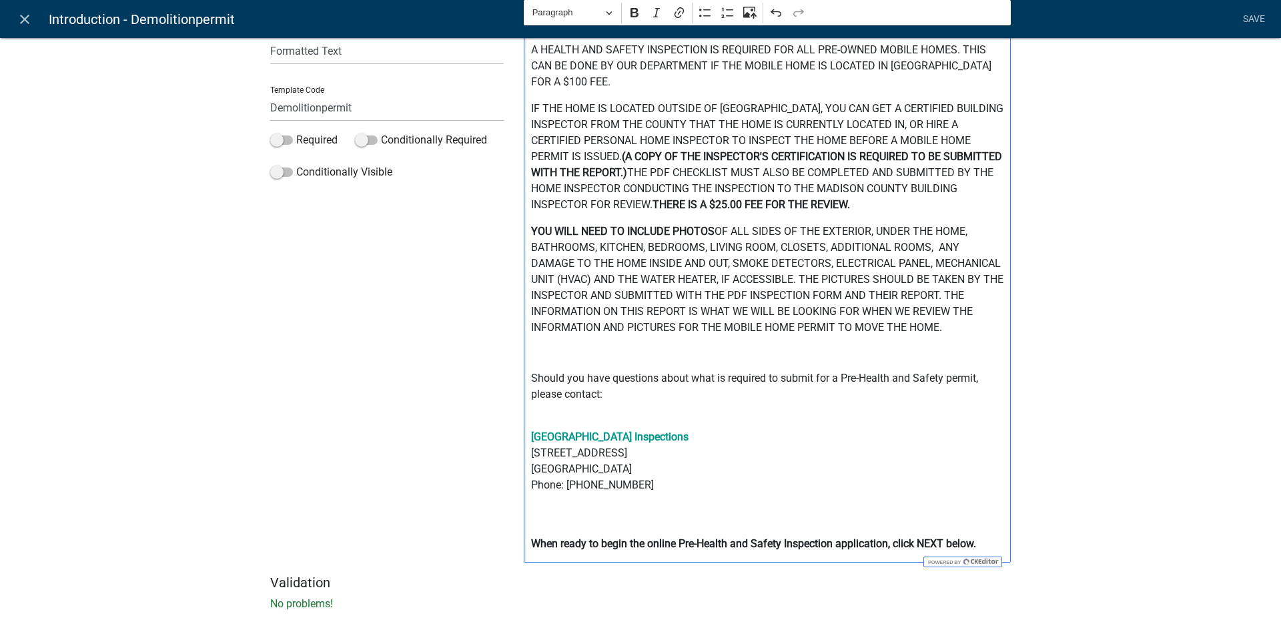
click at [584, 80] on p "A HEALTH AND SAFETY INSPECTION IS REQUIRED FOR ALL PRE-OWNED MOBILE HOMES. THIS…" at bounding box center [767, 66] width 473 height 48
click at [585, 82] on p "A HEALTH AND SAFETY INSPECTION IS REQUIRED FOR ALL PRE-OWNED MOBILE HOMES. THIS…" at bounding box center [767, 66] width 473 height 48
drag, startPoint x: 559, startPoint y: 80, endPoint x: 675, endPoint y: 86, distance: 116.9
click at [676, 87] on p "A HEALTH AND SAFETY INSPECTION IS REQUIRED FOR ALL PRE-OWNED MOBILE HOMES. THIS…" at bounding box center [767, 66] width 473 height 48
click at [631, 12] on icon "Editor toolbar" at bounding box center [634, 12] width 13 height 13
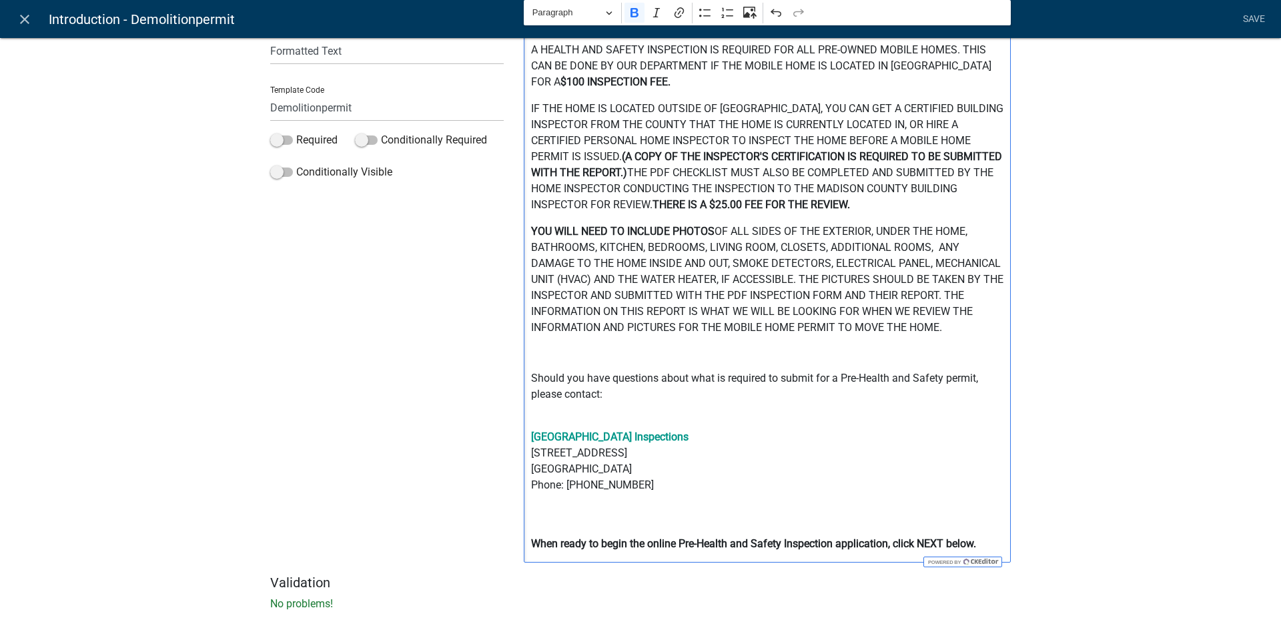
click at [1042, 186] on div "Label Demolition Permit Help Text Data Entity Type Free Form Text Document Disp…" at bounding box center [640, 247] width 1281 height 786
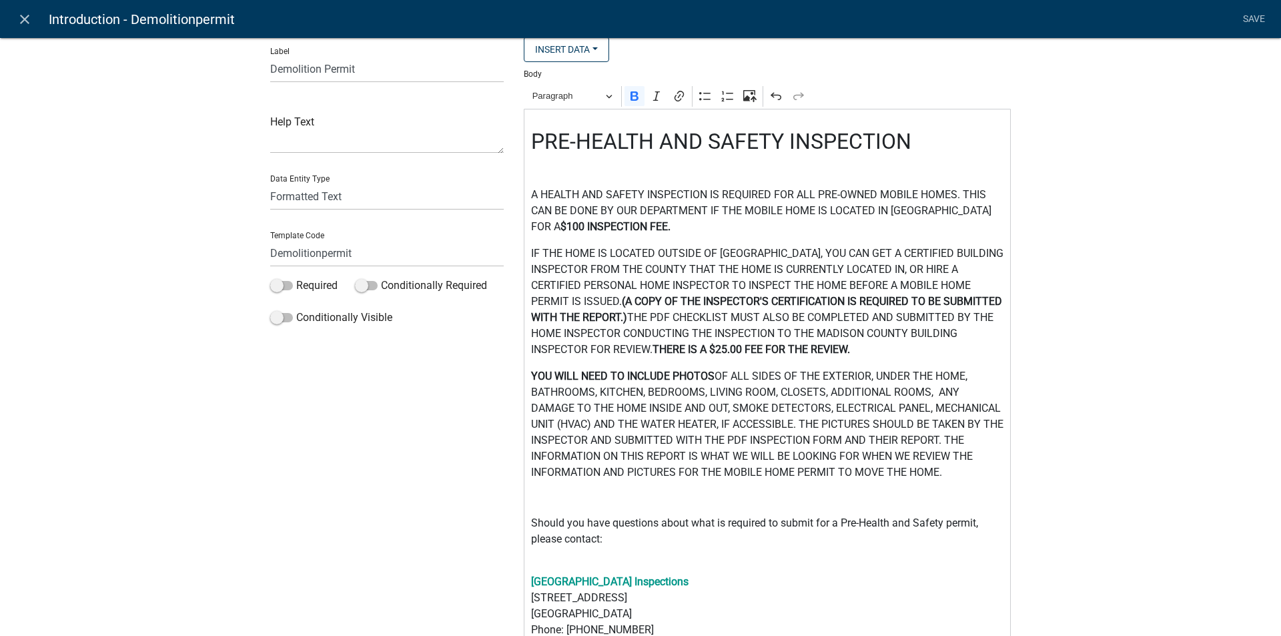
scroll to position [0, 0]
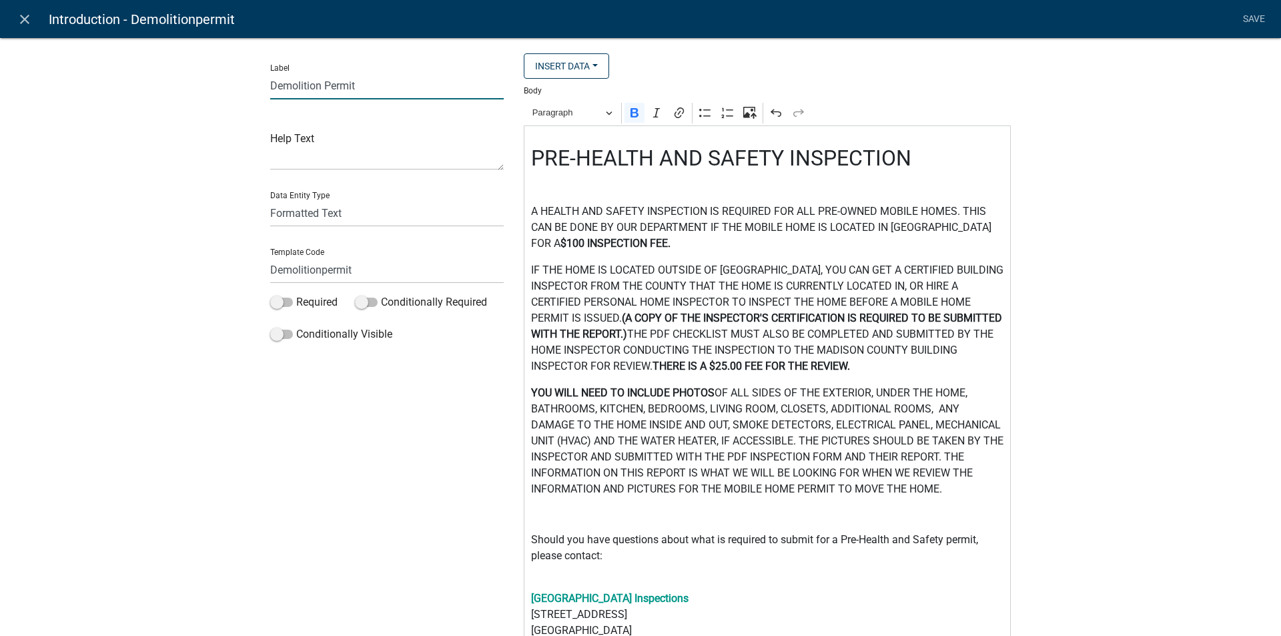
click at [316, 85] on input "Demolition Permit" at bounding box center [387, 85] width 234 height 27
type input "PRE-HEALTH AND SAFETY INSPECTION"
click at [350, 271] on input "Demolitionpermit" at bounding box center [387, 269] width 234 height 27
type input "D"
type input "P"
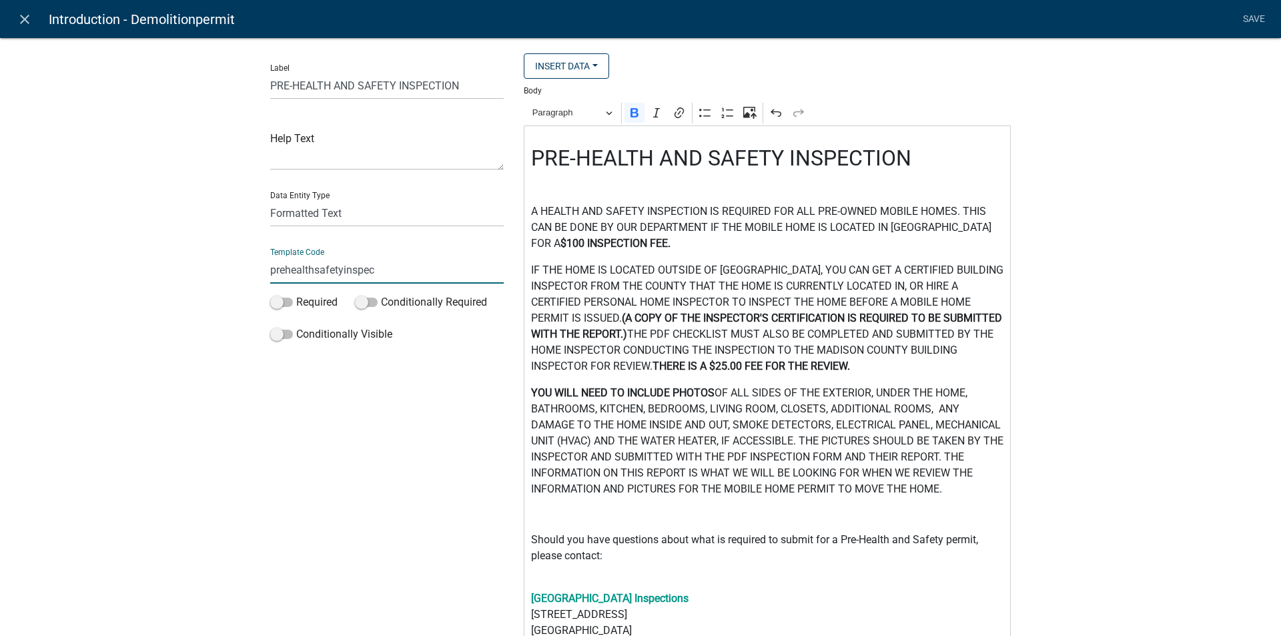
click at [270, 273] on input "prehealthsafetyinspec" at bounding box center [387, 269] width 234 height 27
click at [271, 270] on input "prehealthsafetyinspec" at bounding box center [387, 269] width 234 height 27
click at [286, 270] on input "Prehealthsafetyinspec" at bounding box center [387, 269] width 234 height 27
click at [316, 268] on input "PreHealthsafetyinspec" at bounding box center [387, 269] width 234 height 27
click at [345, 270] on input "PreHealthSafetyinspec" at bounding box center [387, 269] width 234 height 27
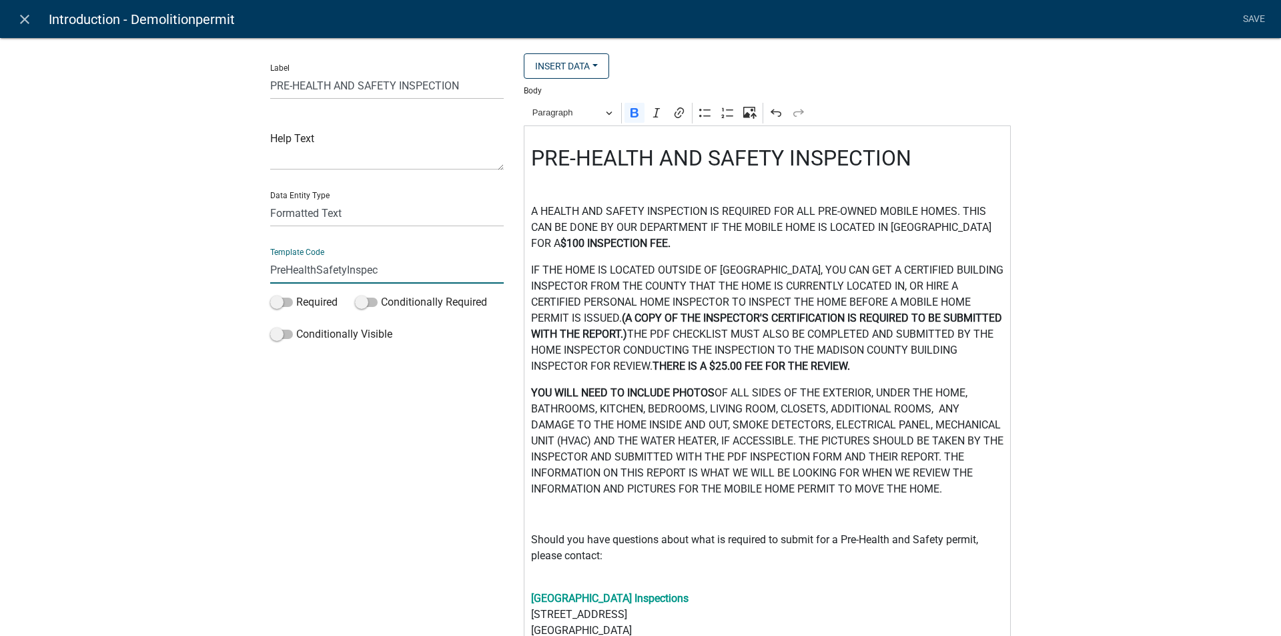
click at [373, 270] on input "PreHealthSafetyInspec" at bounding box center [387, 269] width 234 height 27
type input "PreHealthSafetyInspec"
click at [1253, 15] on li "Save" at bounding box center [1253, 19] width 33 height 25
click at [1253, 16] on link "Save" at bounding box center [1253, 19] width 33 height 25
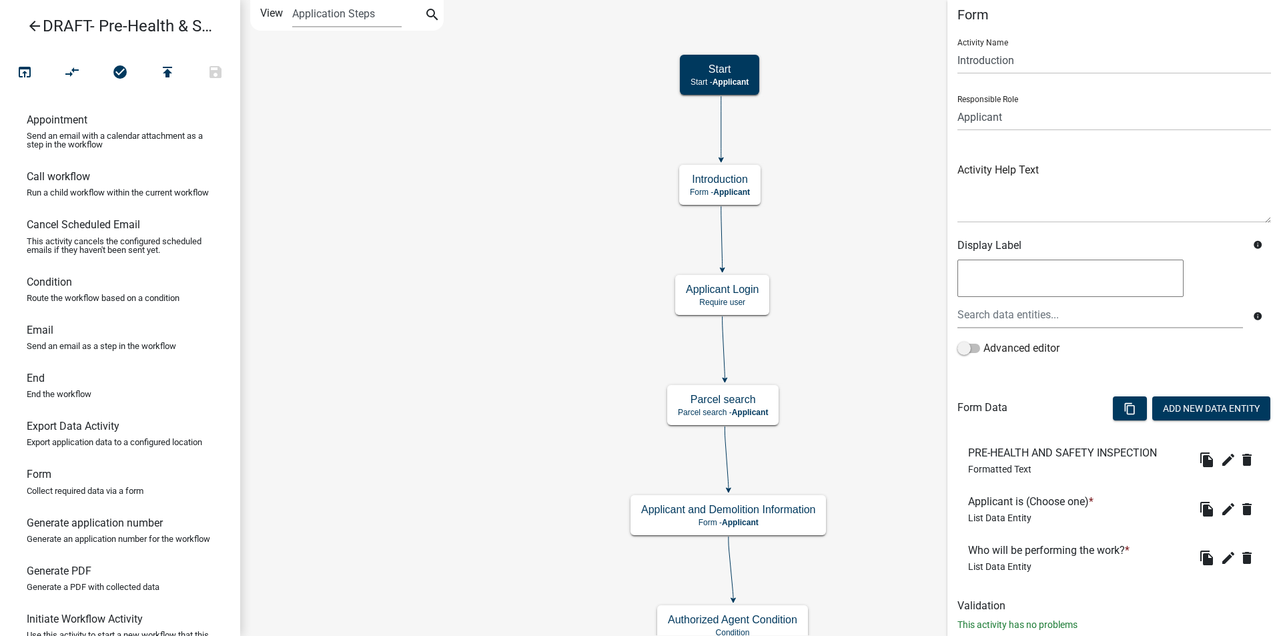
scroll to position [43, 0]
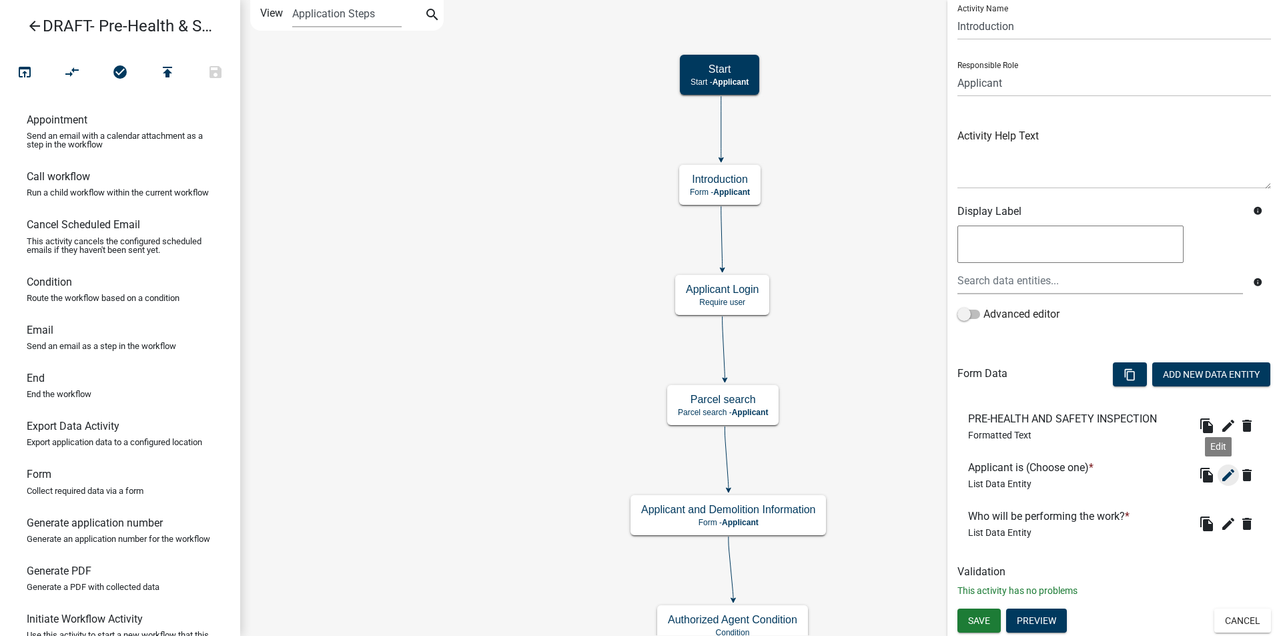
click at [1221, 476] on icon "edit" at bounding box center [1229, 475] width 16 height 16
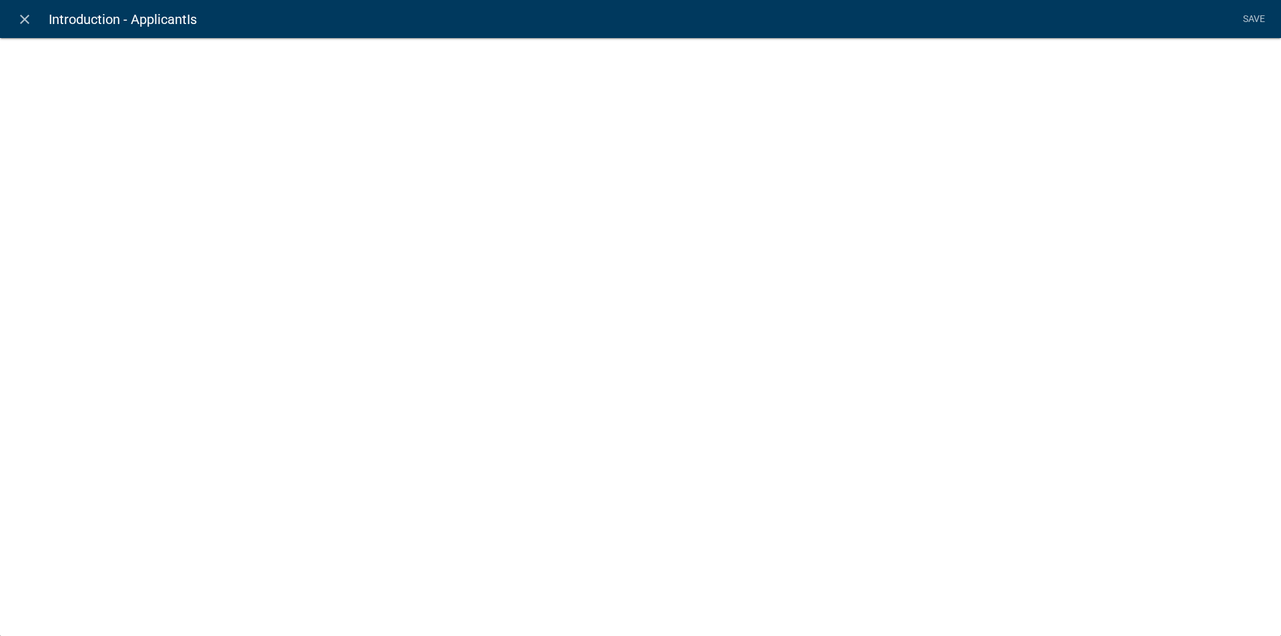
select select "list-data"
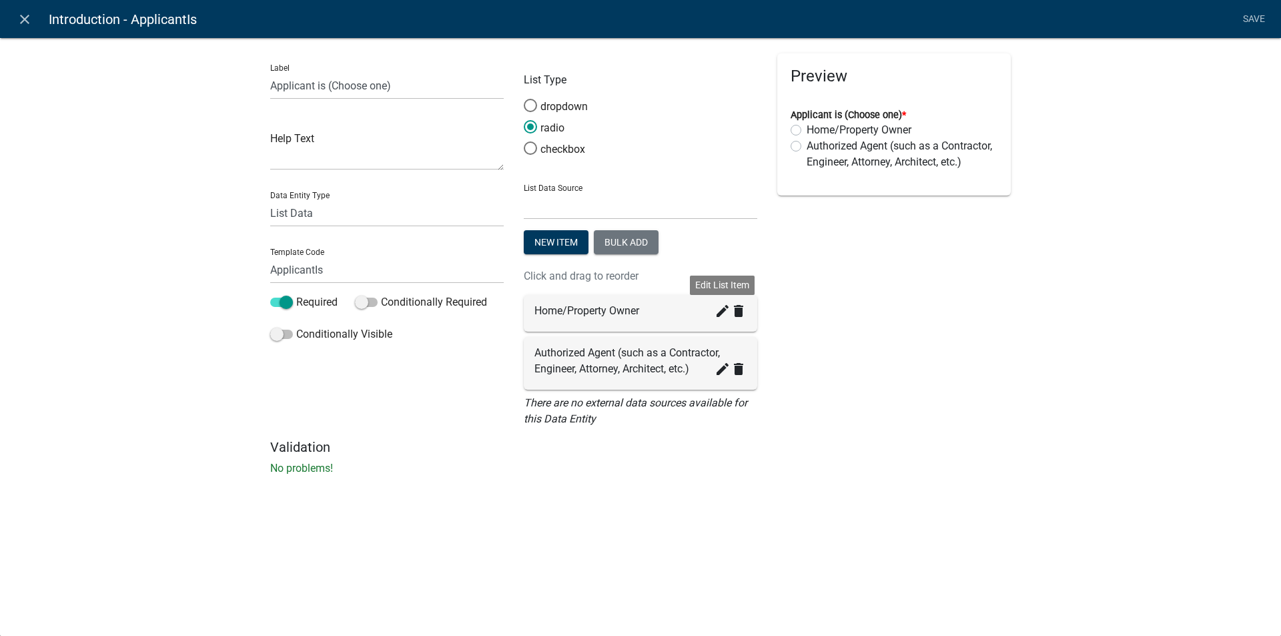
click at [719, 310] on icon "create" at bounding box center [723, 311] width 16 height 16
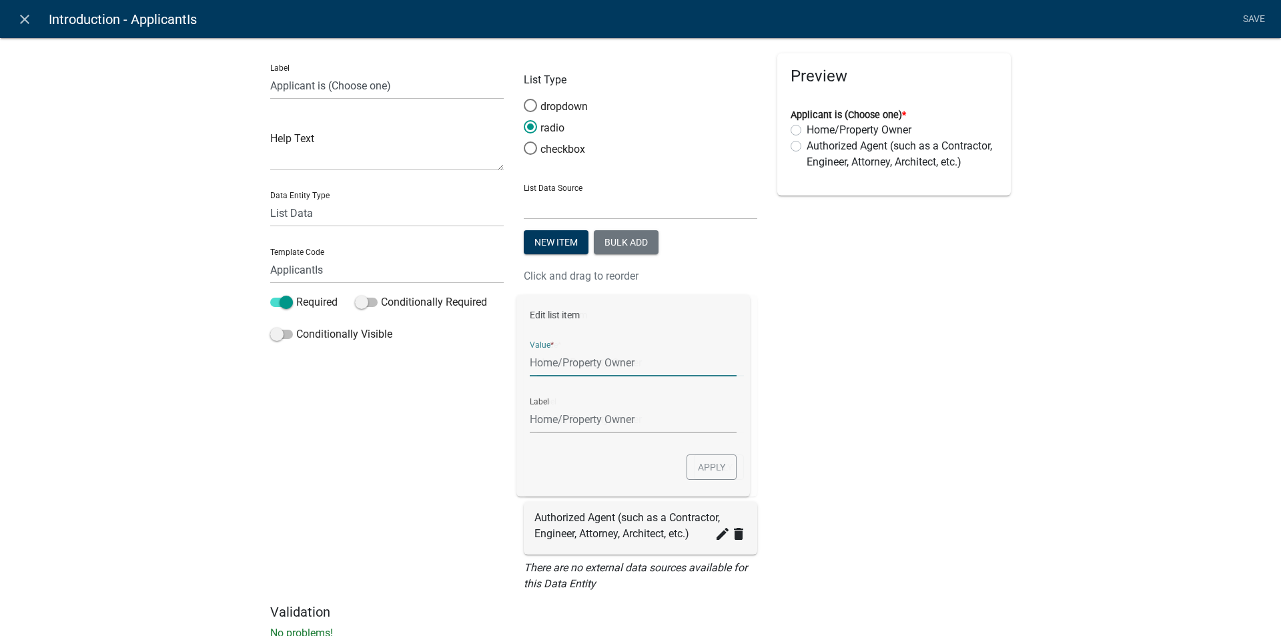
drag, startPoint x: 644, startPoint y: 364, endPoint x: 529, endPoint y: 362, distance: 114.8
click at [529, 362] on div "Edit list item Value * Home/Property Owner Label Home/Property Owner Apply" at bounding box center [641, 396] width 234 height 202
type input "b"
type input "Buyer"
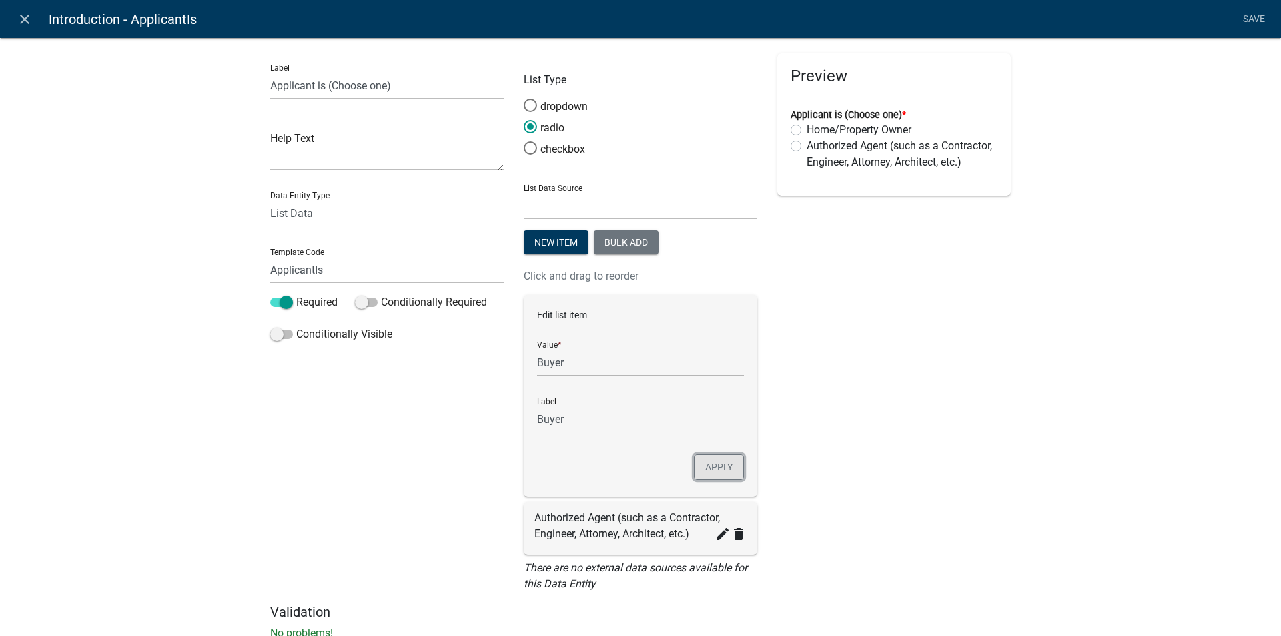
click button "Apply" at bounding box center [719, 466] width 50 height 25
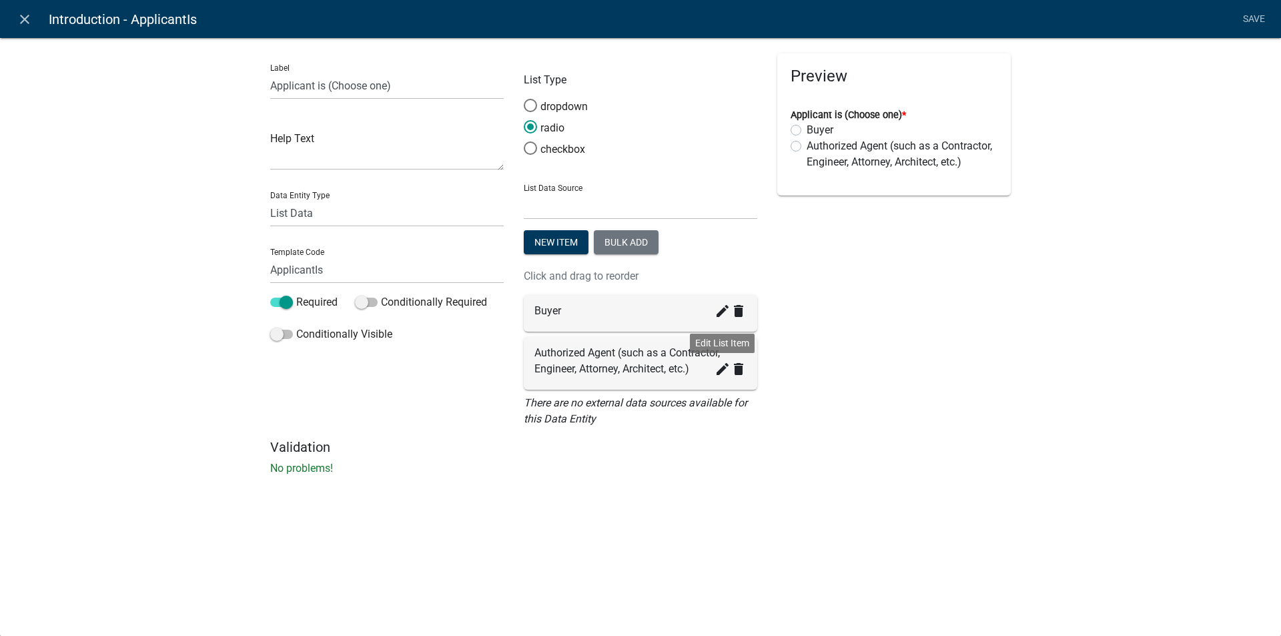
click at [720, 372] on icon "create" at bounding box center [723, 369] width 16 height 16
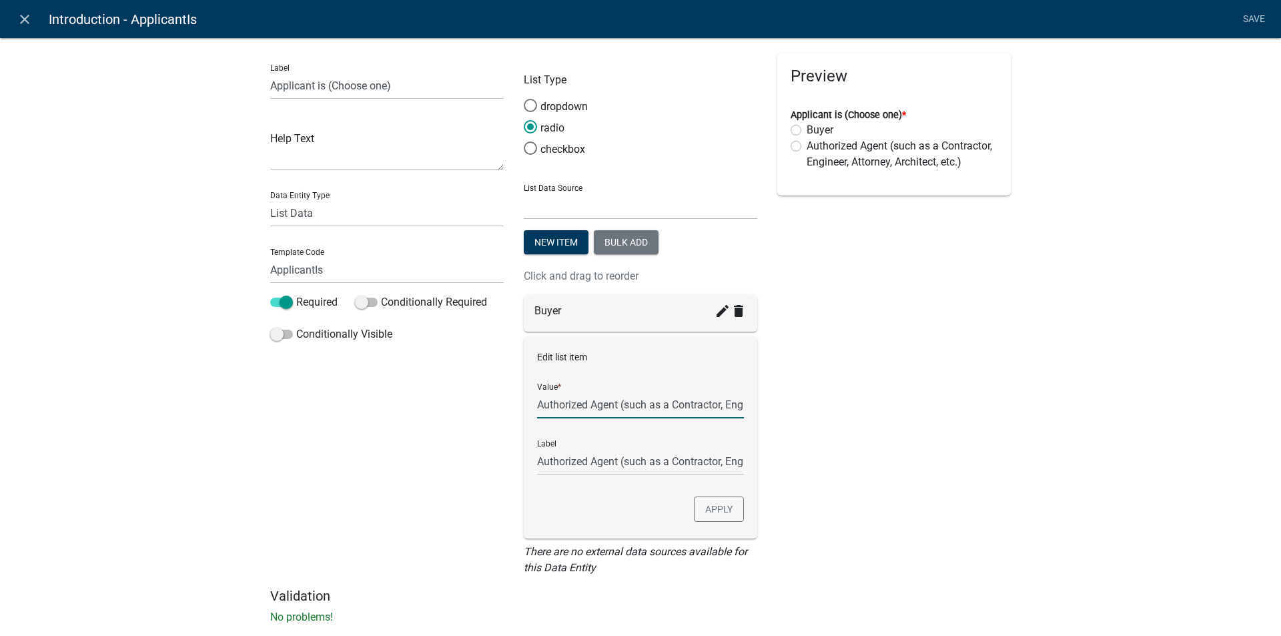
click at [735, 408] on input "Authorized Agent (such as a Contractor, Engineer, Attorney, Architect, etc.)" at bounding box center [640, 404] width 207 height 27
type input "Authorized Agent (person authorized by buyer to submit application for them)"
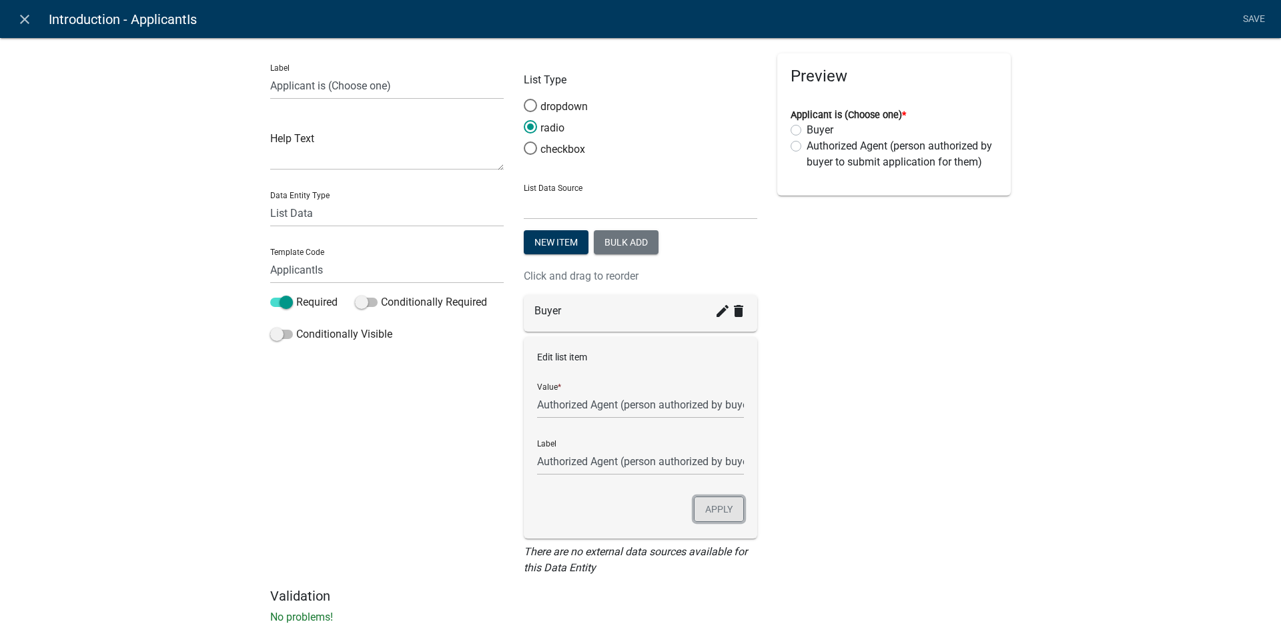
click button "Apply" at bounding box center [719, 509] width 50 height 25
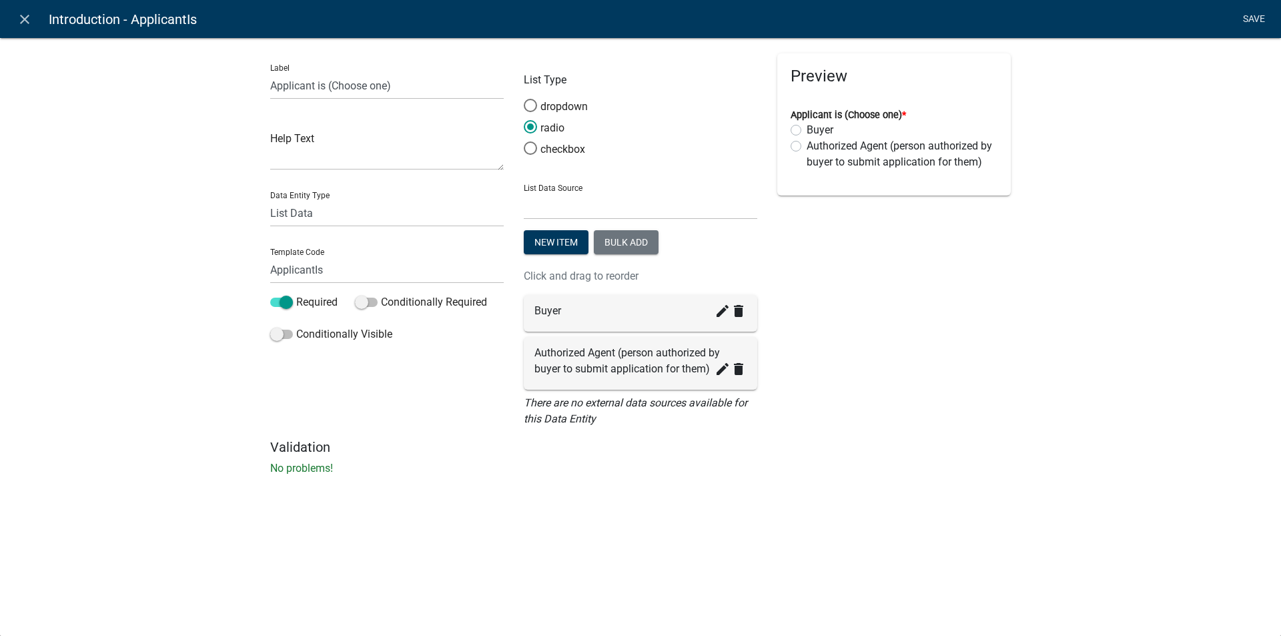
click at [1251, 21] on link "Save" at bounding box center [1253, 19] width 33 height 25
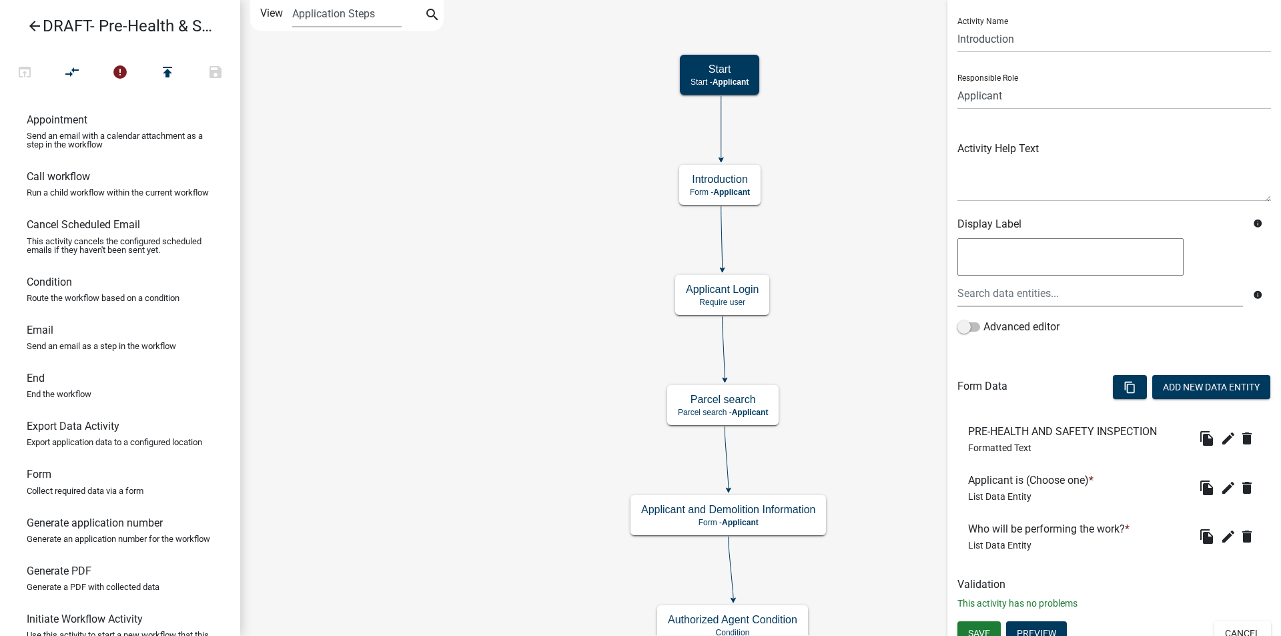
scroll to position [43, 0]
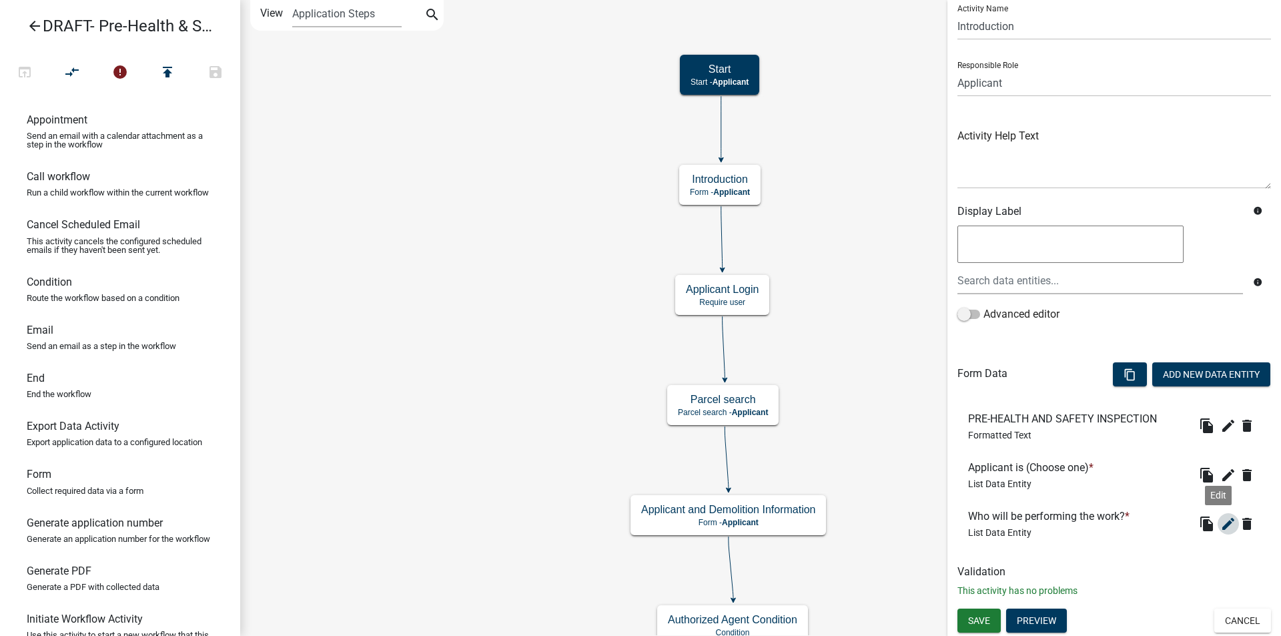
click at [1221, 527] on icon "edit" at bounding box center [1229, 524] width 16 height 16
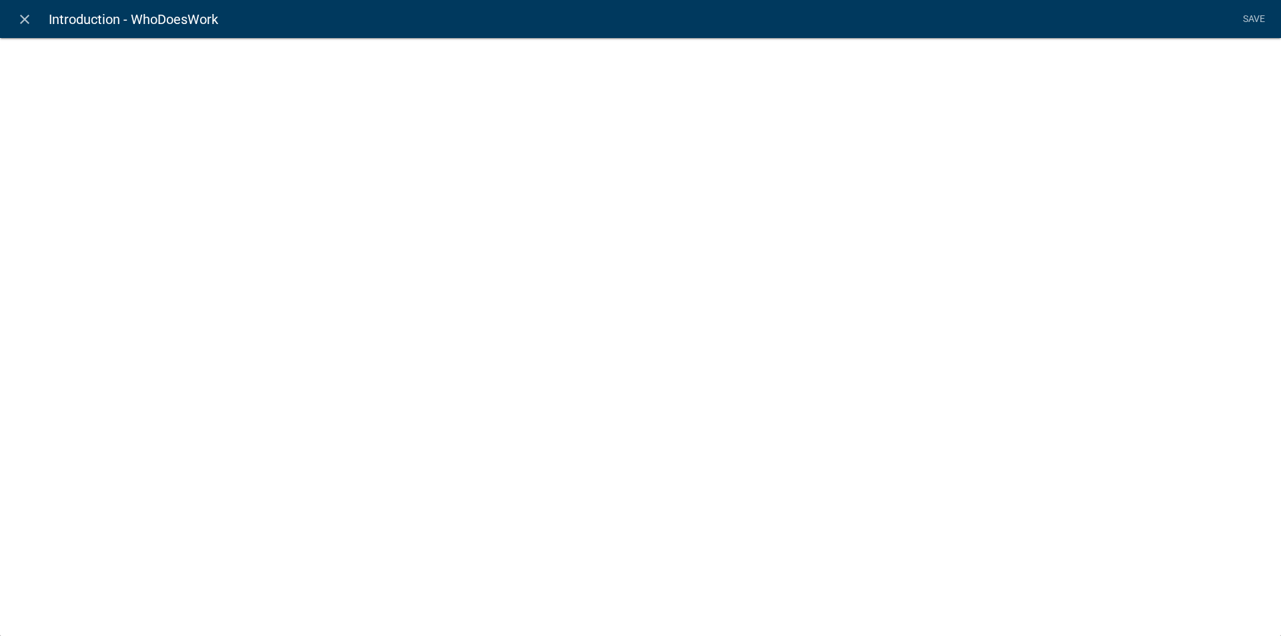
select select "list-data"
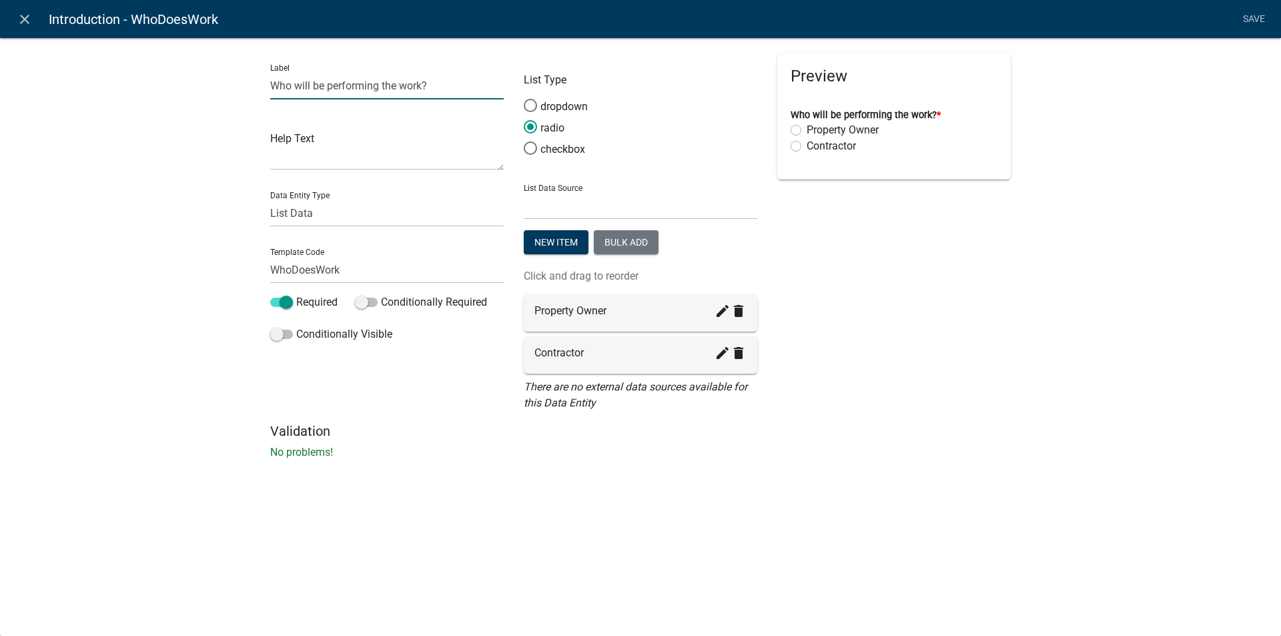
click at [424, 83] on input "Who will be performing the work?" at bounding box center [387, 85] width 234 height 27
type input "Who will be moving the mobile home?"
drag, startPoint x: 372, startPoint y: 270, endPoint x: 363, endPoint y: 262, distance: 12.7
click at [372, 270] on input "WhoDoesWork" at bounding box center [387, 269] width 234 height 27
type input "WhoMovesMH"
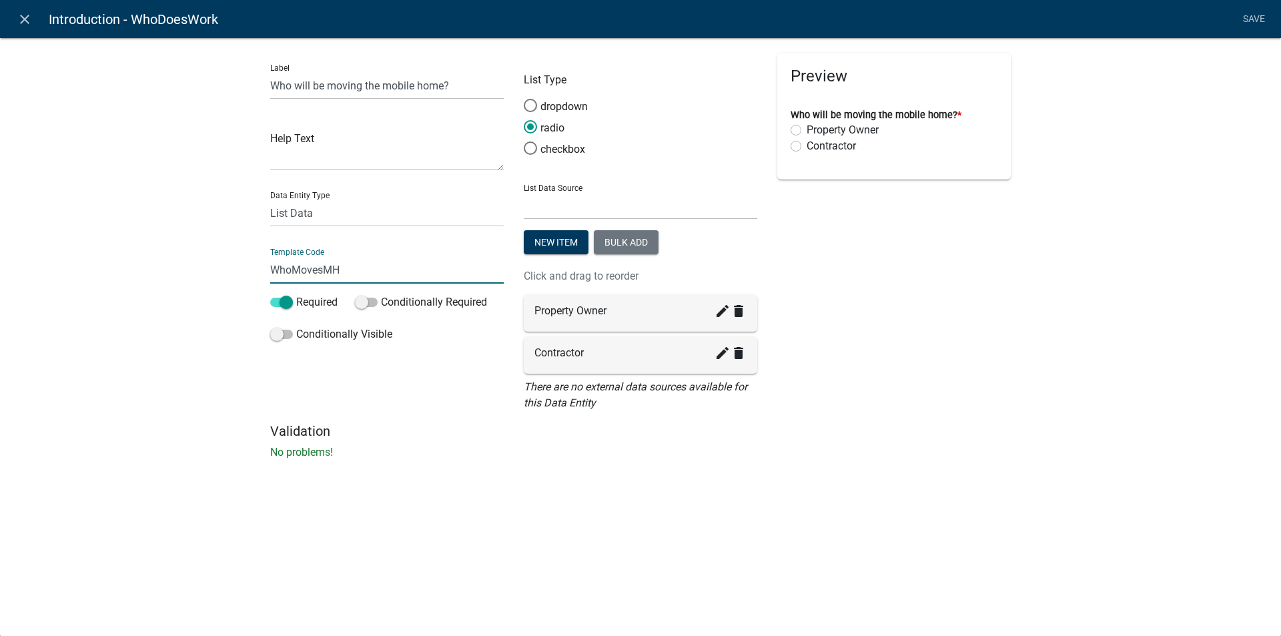
click at [862, 324] on div "Preview Who will be moving the mobile home? * Property Owner Contractor" at bounding box center [894, 238] width 254 height 370
click at [737, 309] on icon "delete" at bounding box center [739, 311] width 16 height 16
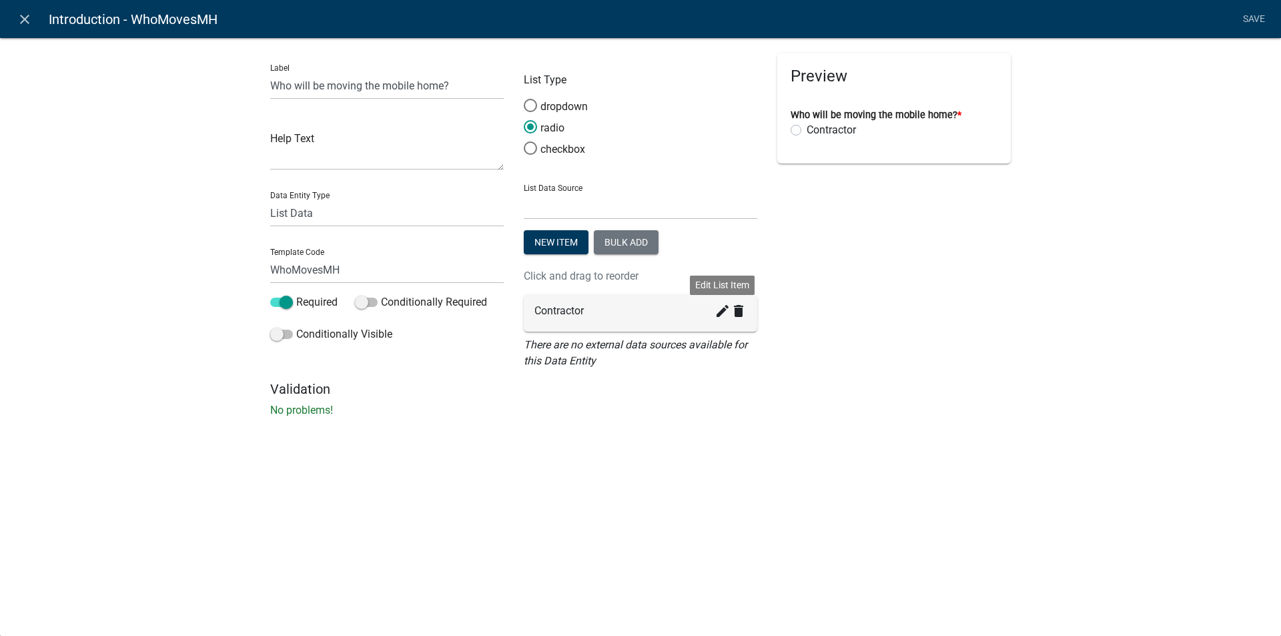
click at [721, 315] on icon "create" at bounding box center [723, 311] width 16 height 16
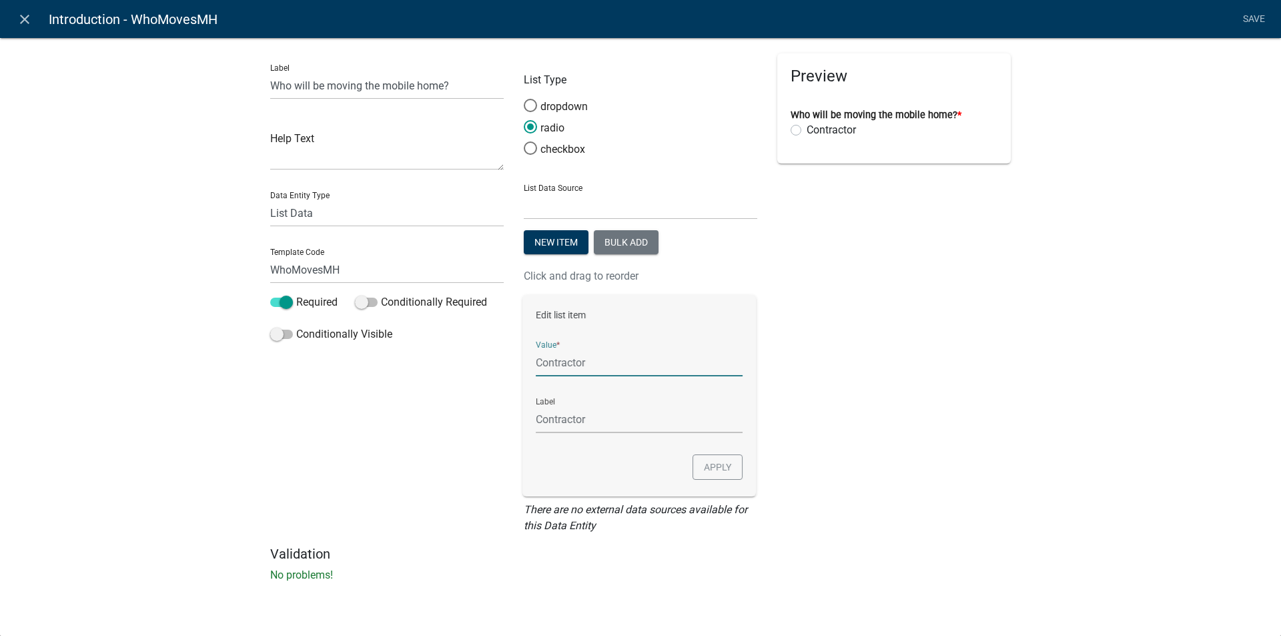
drag, startPoint x: 600, startPoint y: 368, endPoint x: 533, endPoint y: 371, distance: 67.5
click at [533, 371] on div "Edit list item Value * Contractor Label Contractor Apply" at bounding box center [641, 396] width 234 height 202
type input "M"
type input "V"
type input "Certified Mobile Home Movers"
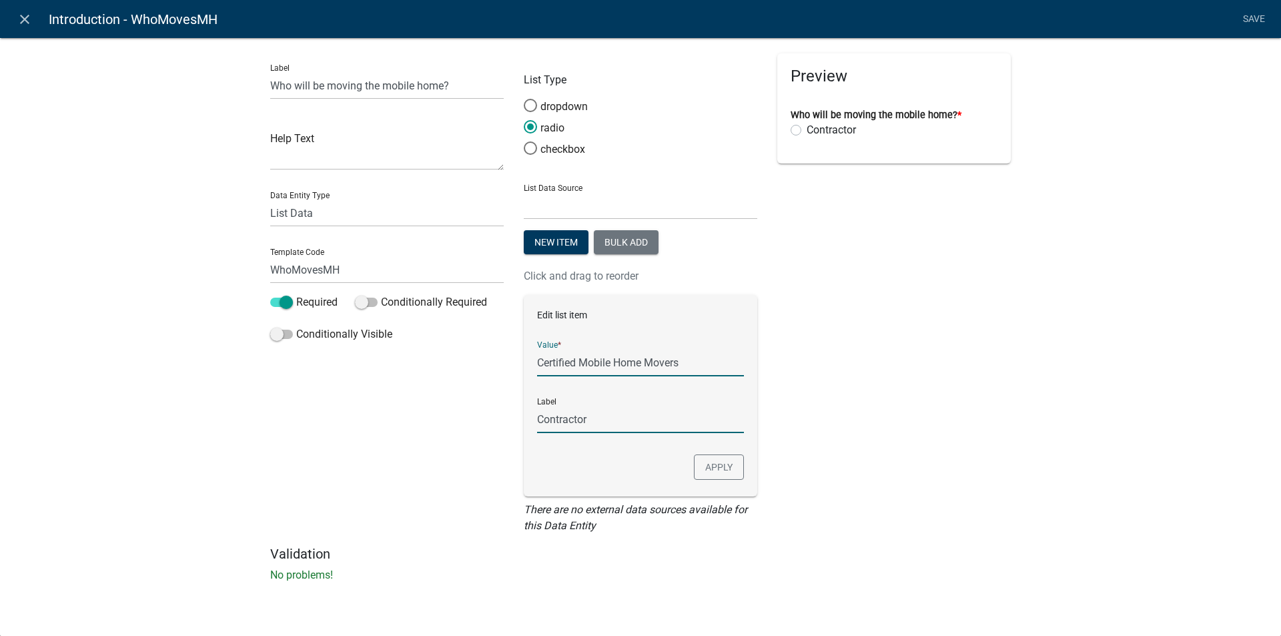
type input "Certified Mobile Home Movers"
click button "Apply" at bounding box center [719, 466] width 50 height 25
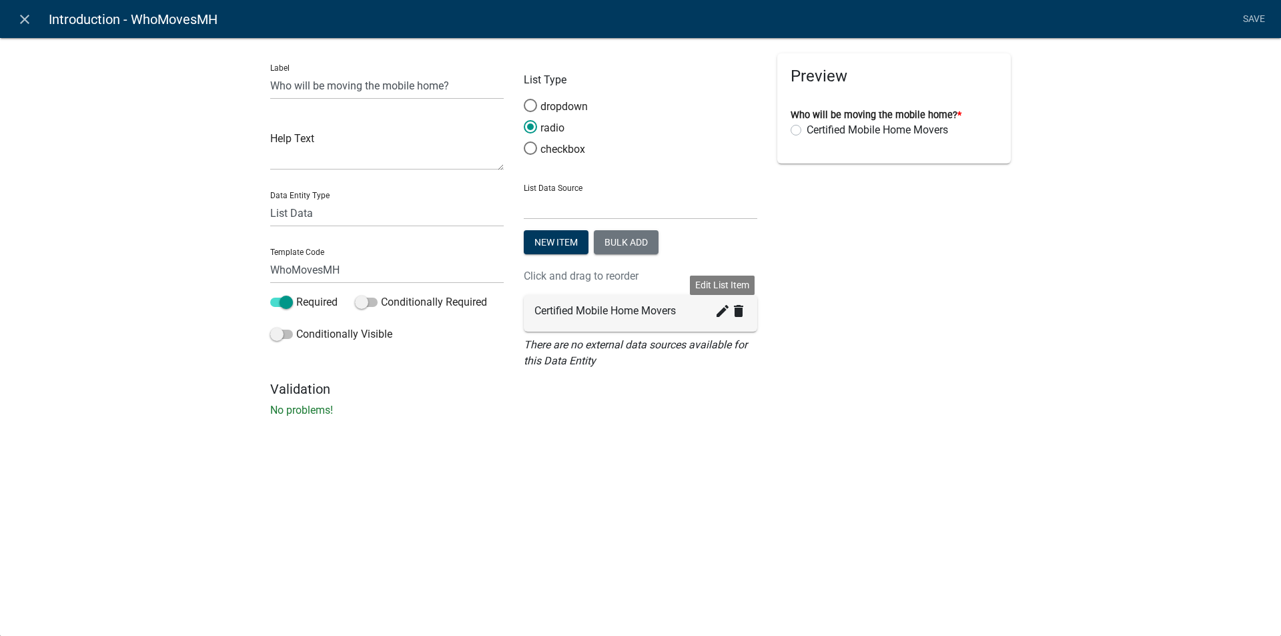
click at [723, 310] on icon "create" at bounding box center [723, 311] width 16 height 16
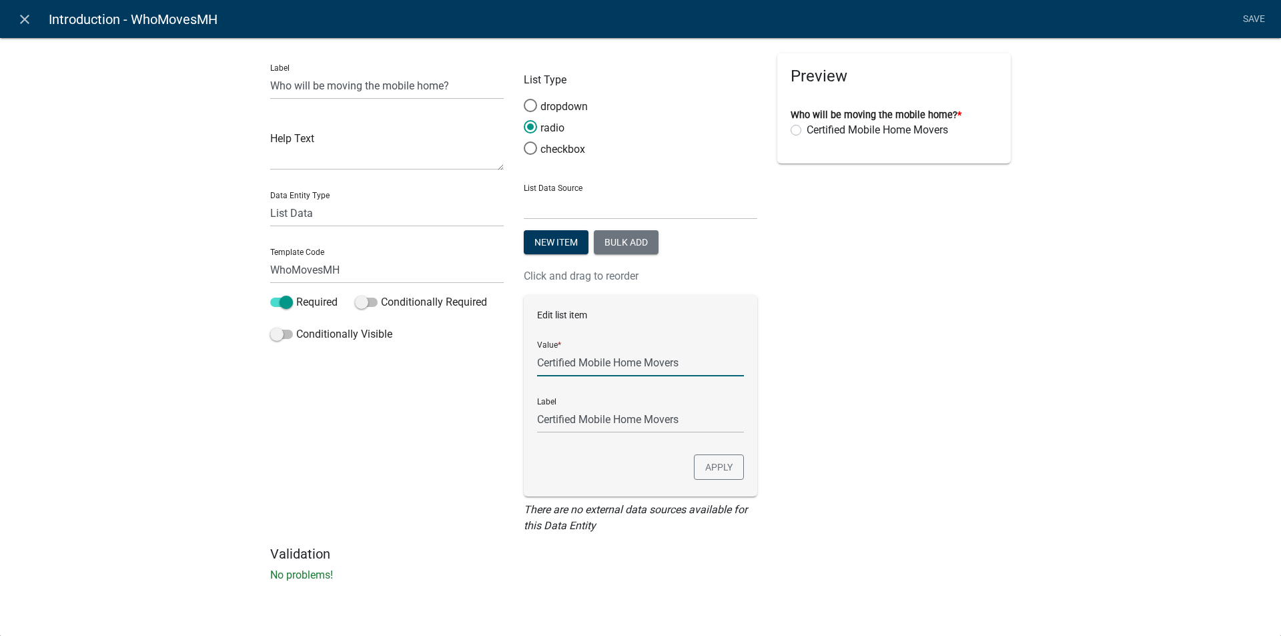
click at [685, 363] on input "Certified Mobile Home Movers" at bounding box center [640, 362] width 207 height 27
type input "Certified Mobile Home Movers"
click at [701, 370] on input "Certified Mobile Home Movers" at bounding box center [640, 362] width 207 height 27
type input "Certified Mobile Home Mover"
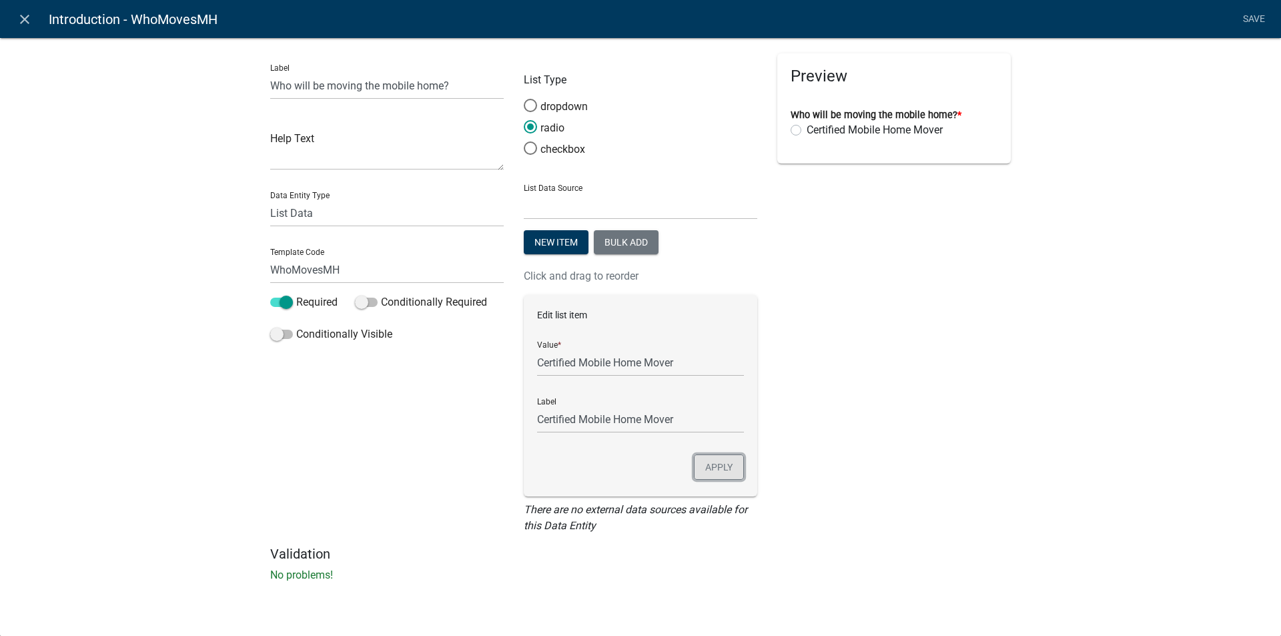
click button "Apply" at bounding box center [719, 466] width 50 height 25
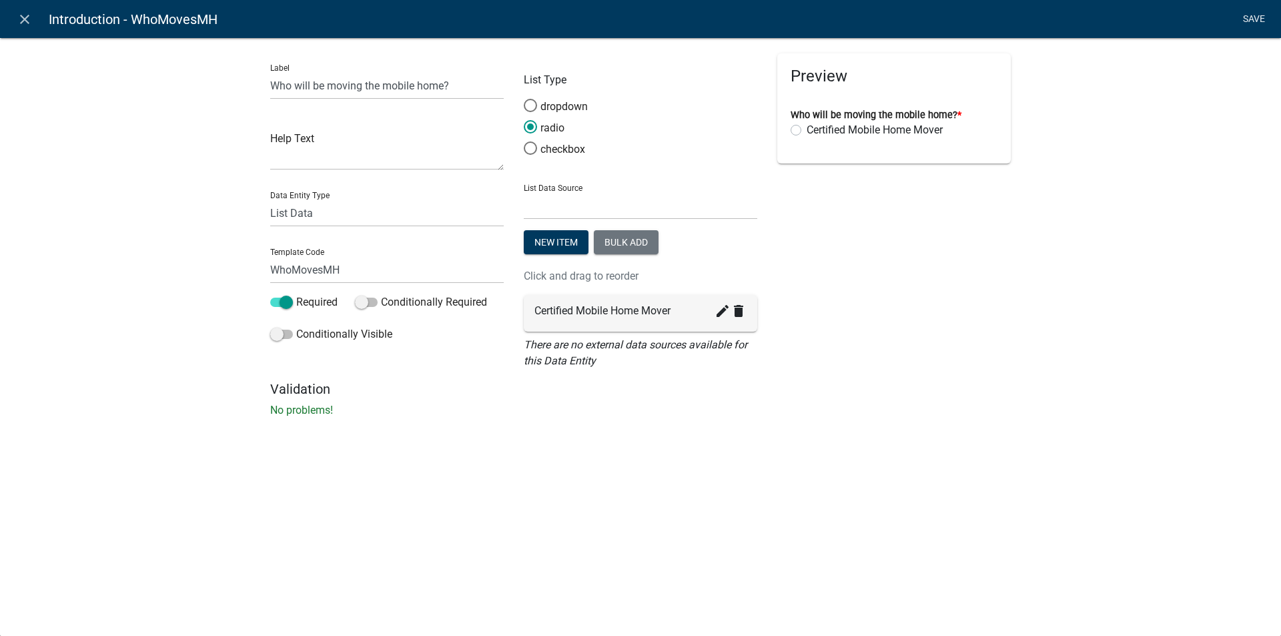
click at [1255, 13] on link "Save" at bounding box center [1253, 19] width 33 height 25
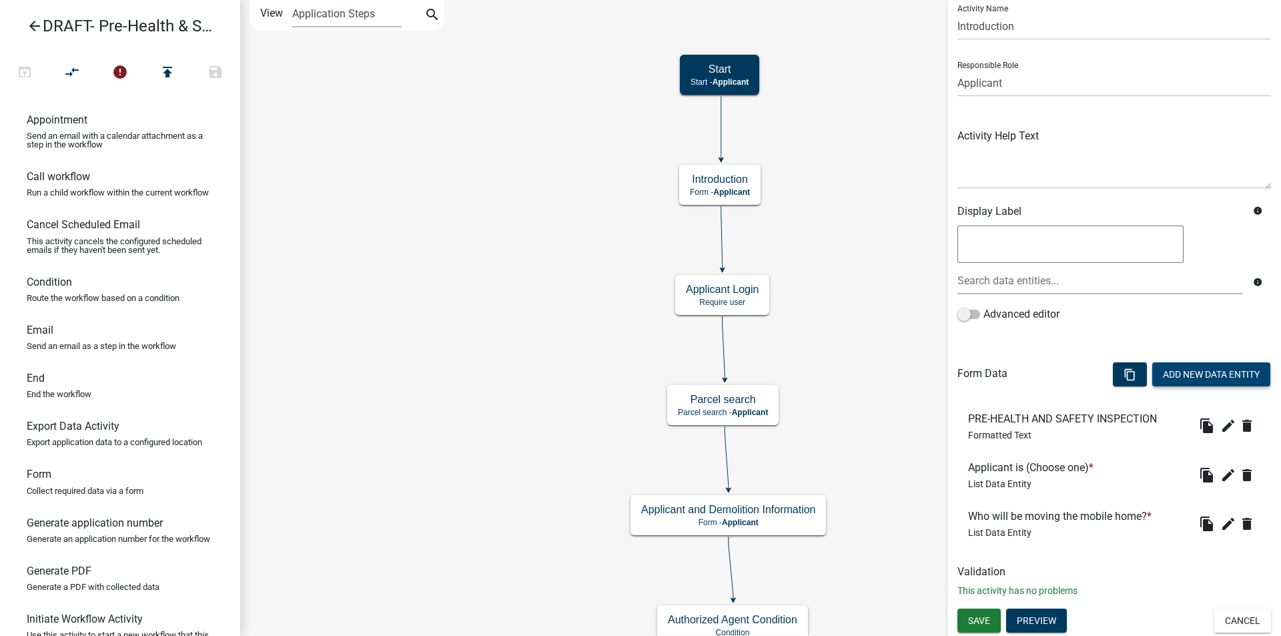
click at [1195, 372] on button "Add New Data Entity" at bounding box center [1212, 374] width 118 height 24
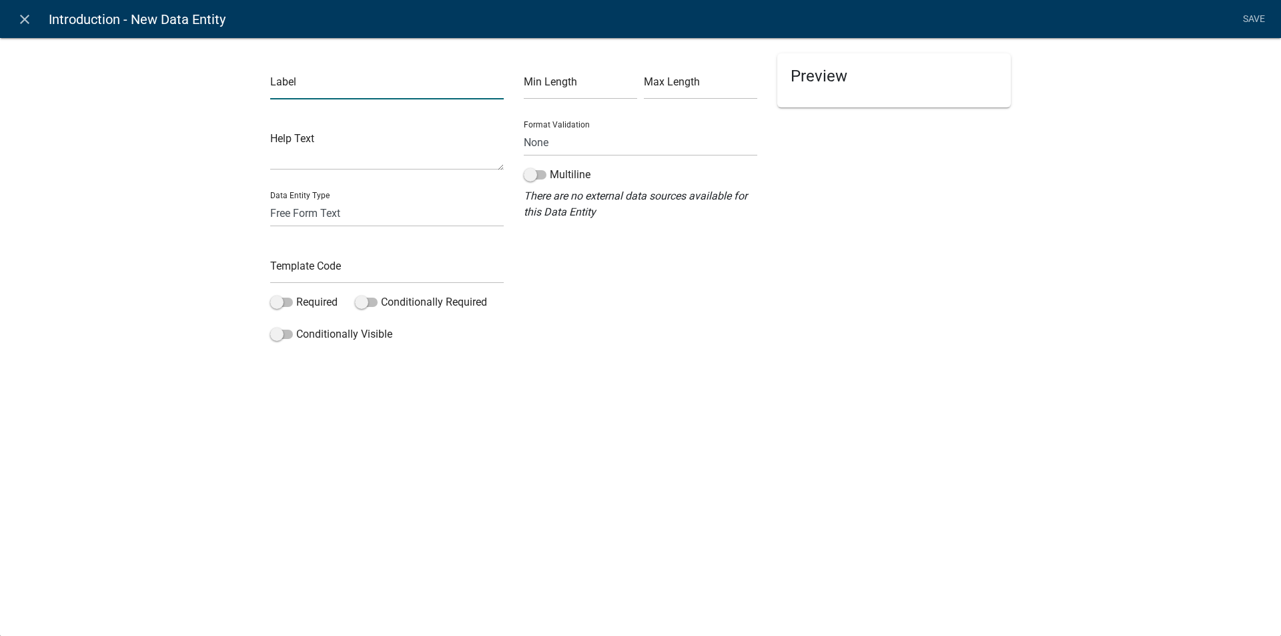
click at [323, 87] on input "text" at bounding box center [387, 85] width 234 height 27
type input "M"
type input "Is the Mobile Home In Madison County?"
click at [307, 215] on select "Free Form Text Document Display Entity Value Fee Numeric Data Date Map Sketch D…" at bounding box center [387, 213] width 234 height 27
select select "list-data"
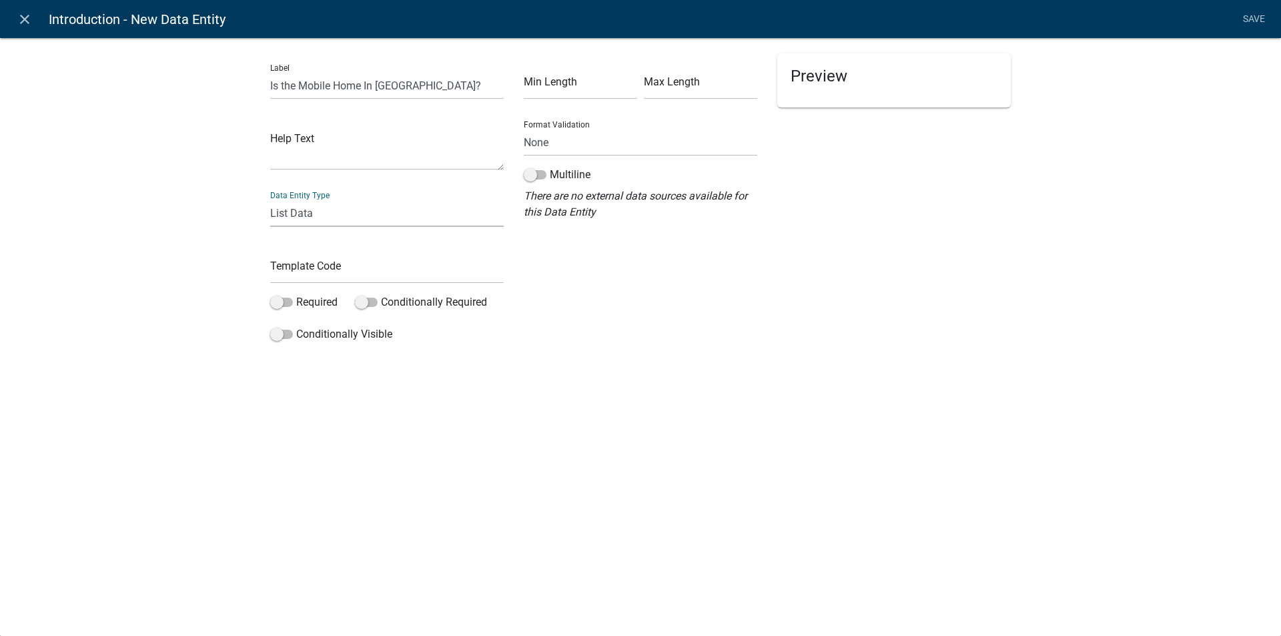
click at [270, 200] on select "Free Form Text Document Display Entity Value Fee Numeric Data Date Map Sketch D…" at bounding box center [387, 213] width 234 height 27
select select "list-data"
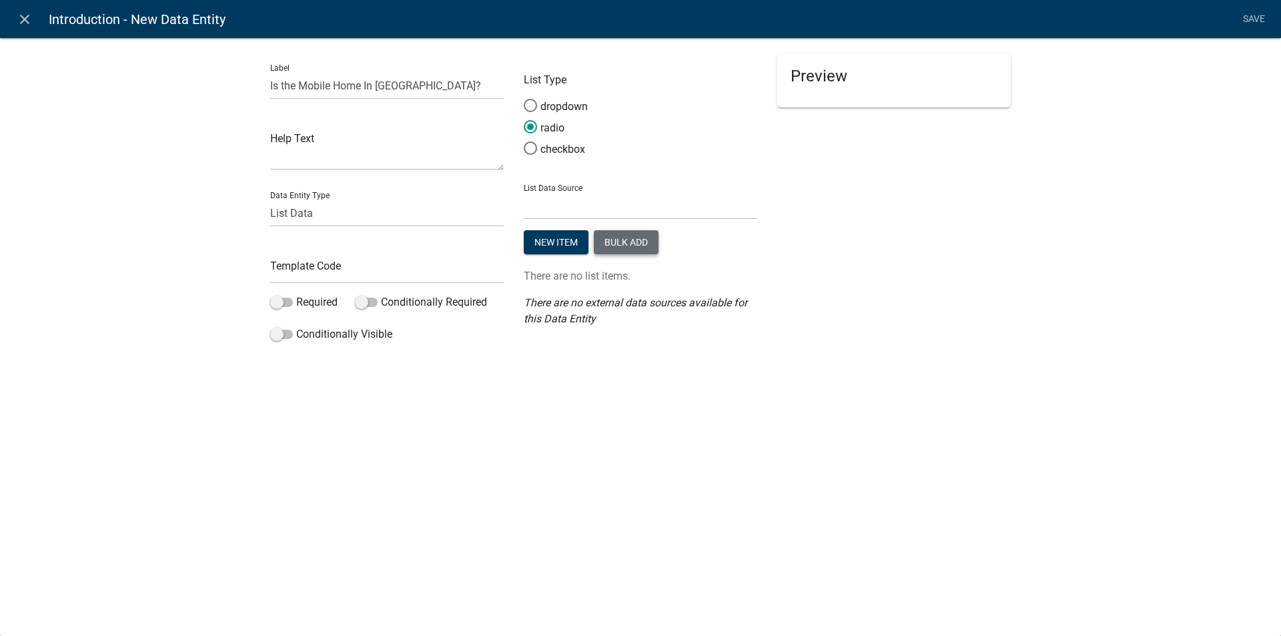
click at [625, 244] on button "Bulk add" at bounding box center [626, 242] width 65 height 24
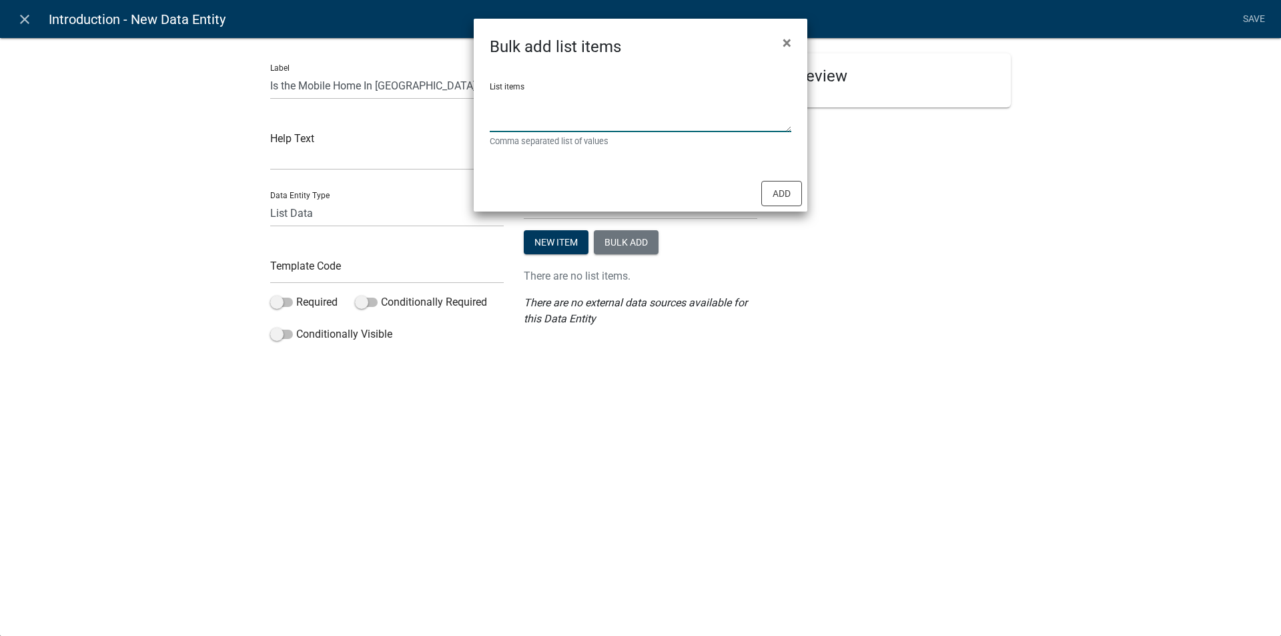
click at [530, 103] on textarea "List items" at bounding box center [641, 111] width 302 height 41
type textarea "Yes, No"
drag, startPoint x: 792, startPoint y: 182, endPoint x: 761, endPoint y: 182, distance: 31.4
click at [791, 182] on button "Add" at bounding box center [781, 193] width 41 height 25
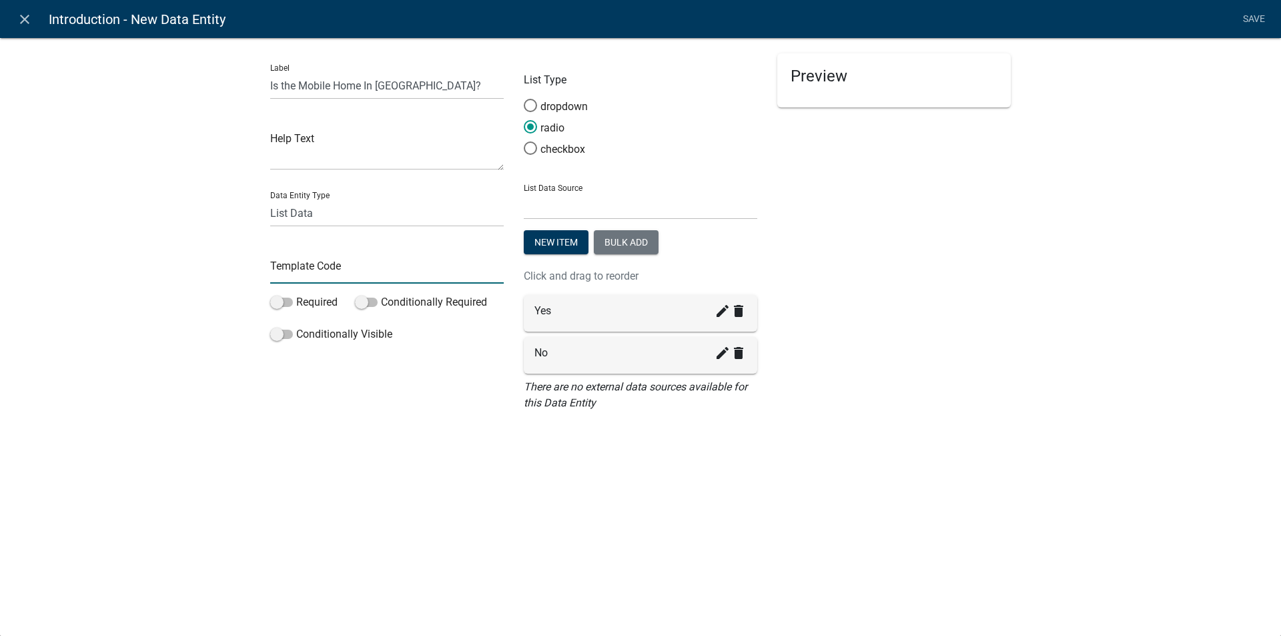
click at [300, 266] on input "text" at bounding box center [387, 269] width 234 height 27
type input "MHInMadisonCo"
click at [288, 303] on span at bounding box center [281, 302] width 23 height 9
click at [296, 294] on input "Required" at bounding box center [296, 294] width 0 height 0
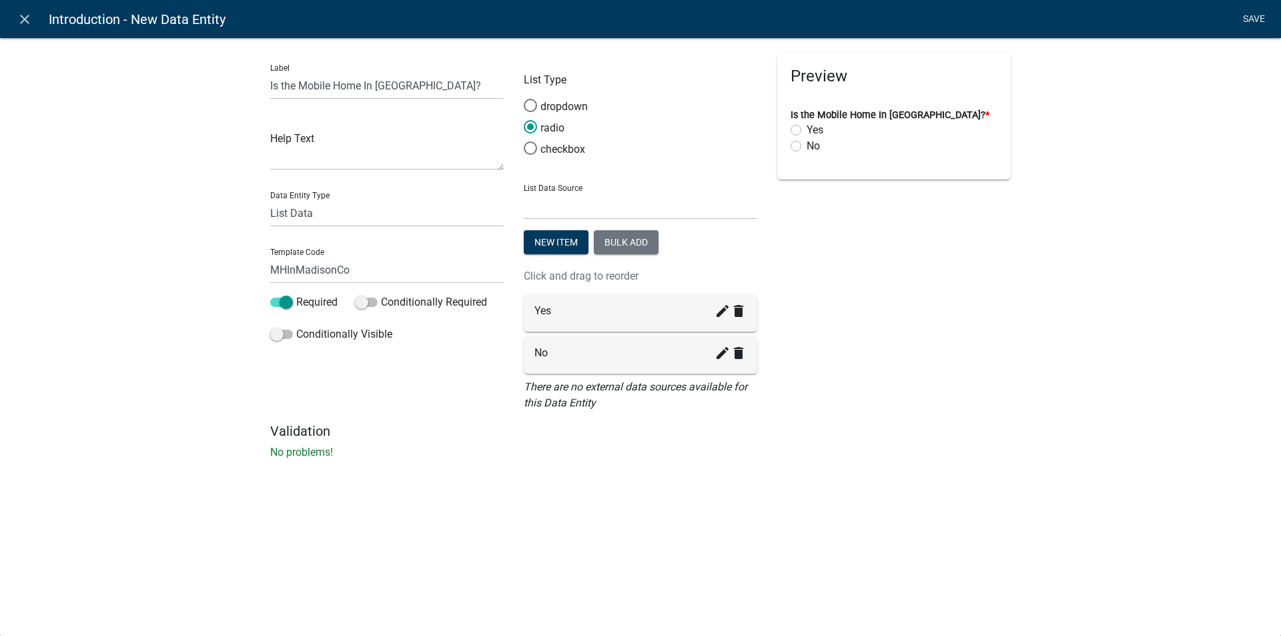
click at [1248, 12] on link "Save" at bounding box center [1253, 19] width 33 height 25
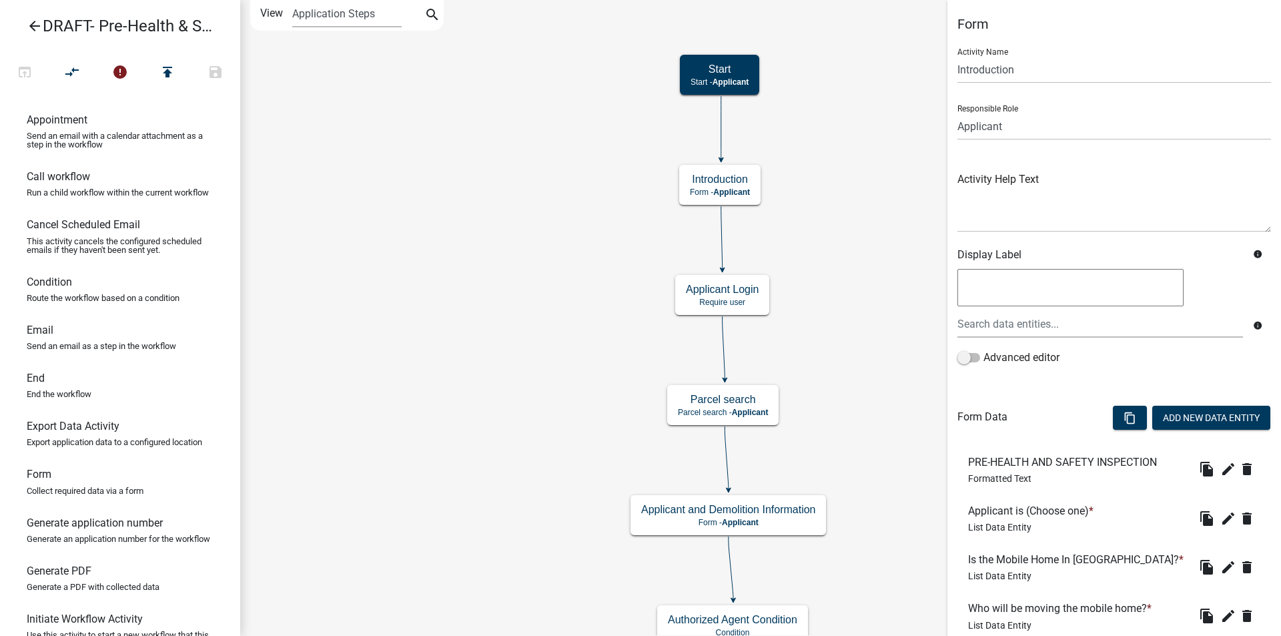
scroll to position [92, 0]
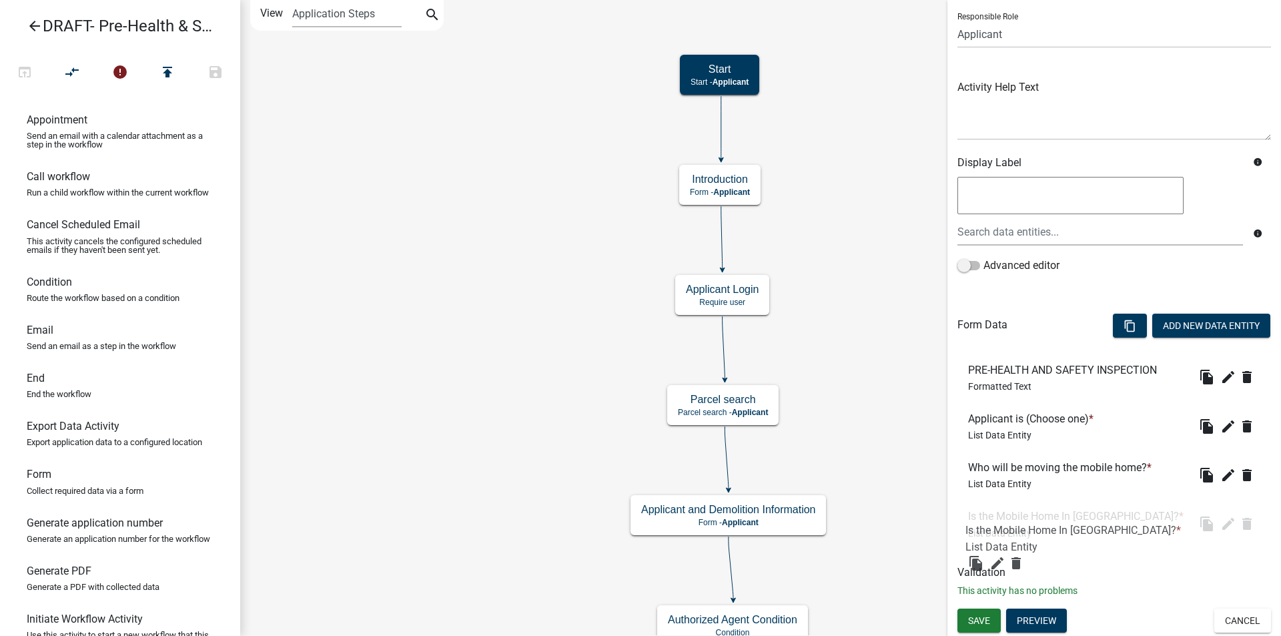
drag, startPoint x: 1046, startPoint y: 472, endPoint x: 1043, endPoint y: 536, distance: 64.1
click at [1036, 618] on button "Preview" at bounding box center [1036, 621] width 61 height 24
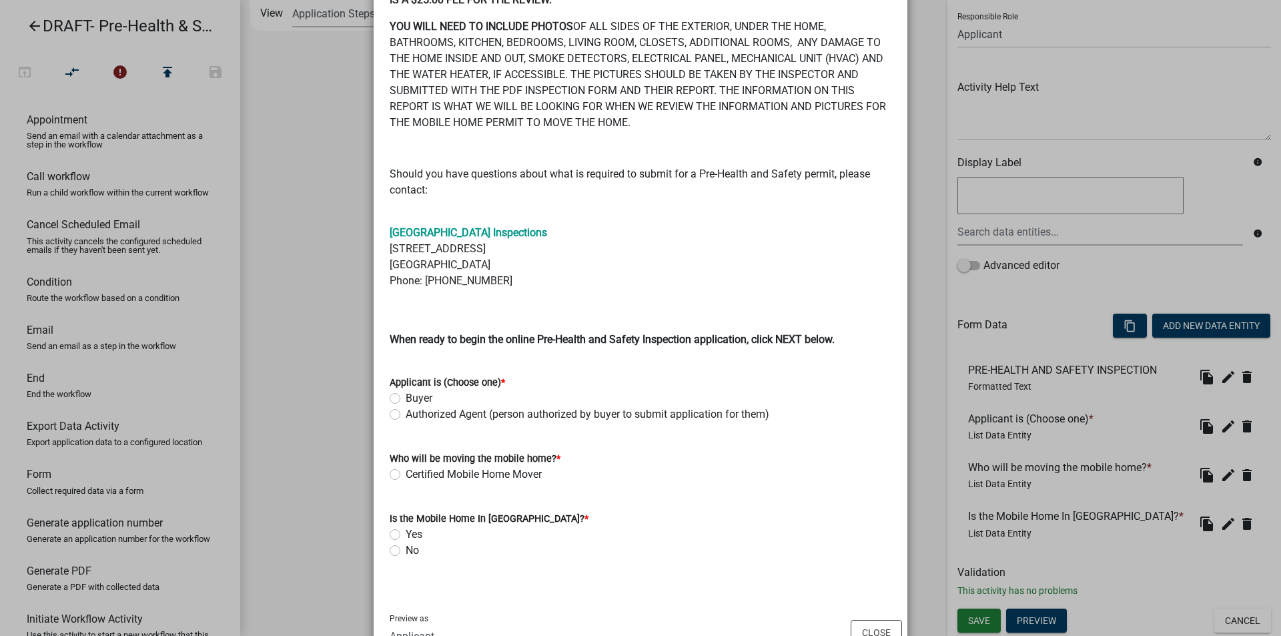
scroll to position [368, 0]
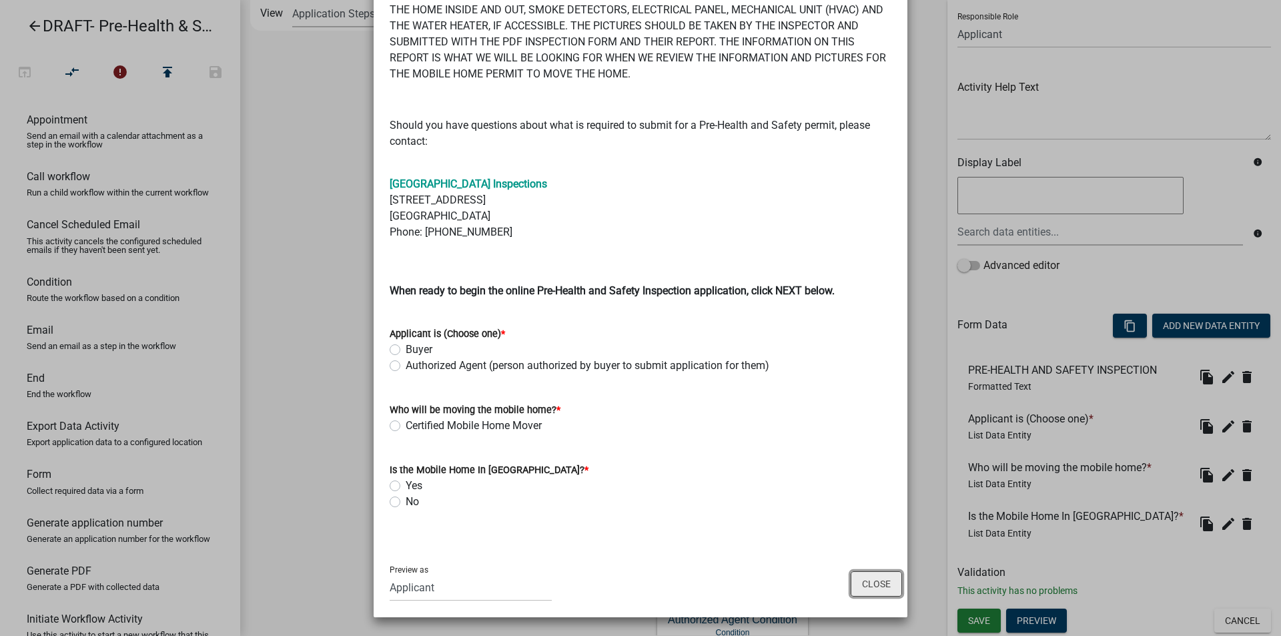
click at [878, 577] on button "Close" at bounding box center [876, 583] width 51 height 25
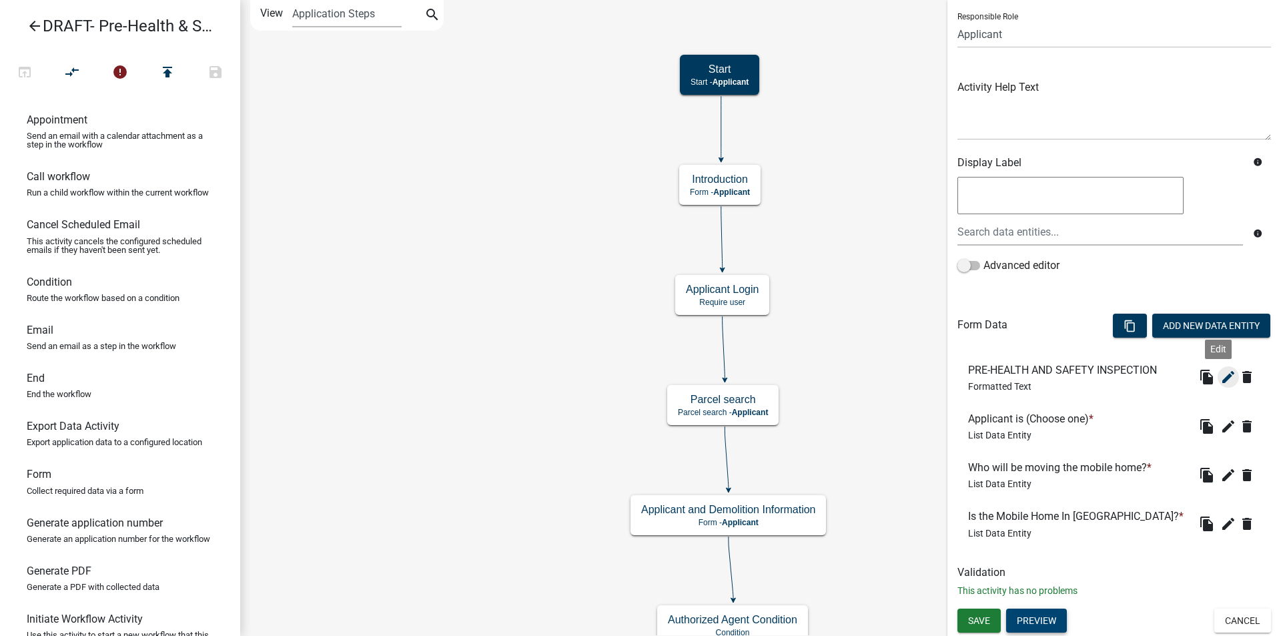
click at [1221, 374] on icon "edit" at bounding box center [1229, 377] width 16 height 16
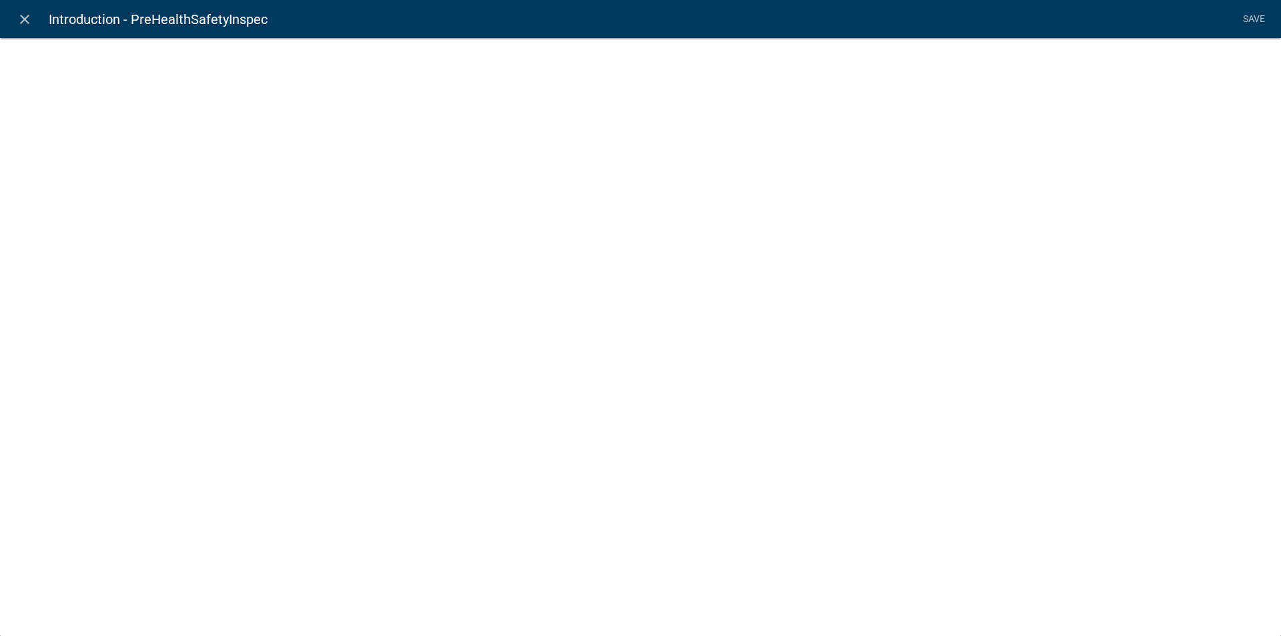
select select "rich-text"
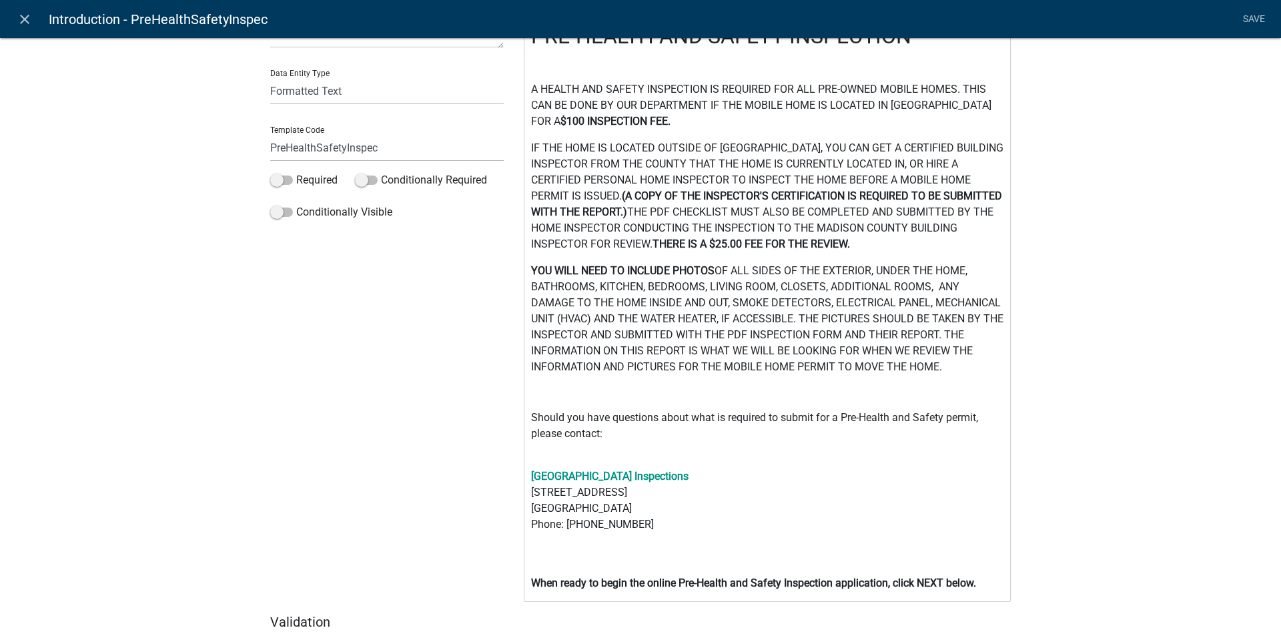
scroll to position [133, 0]
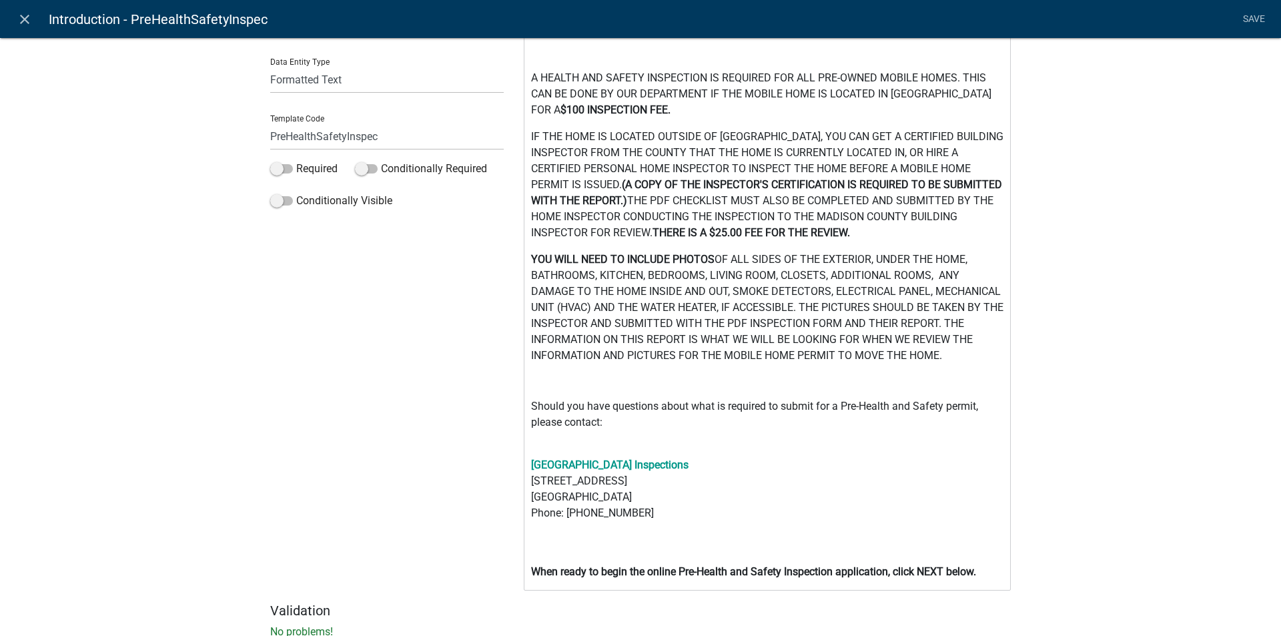
click at [719, 321] on p "YOU WILL NEED TO INCLUDE PHOTOS OF ALL SIDES OF THE EXTERIOR, UNDER THE HOME, B…" at bounding box center [767, 308] width 473 height 112
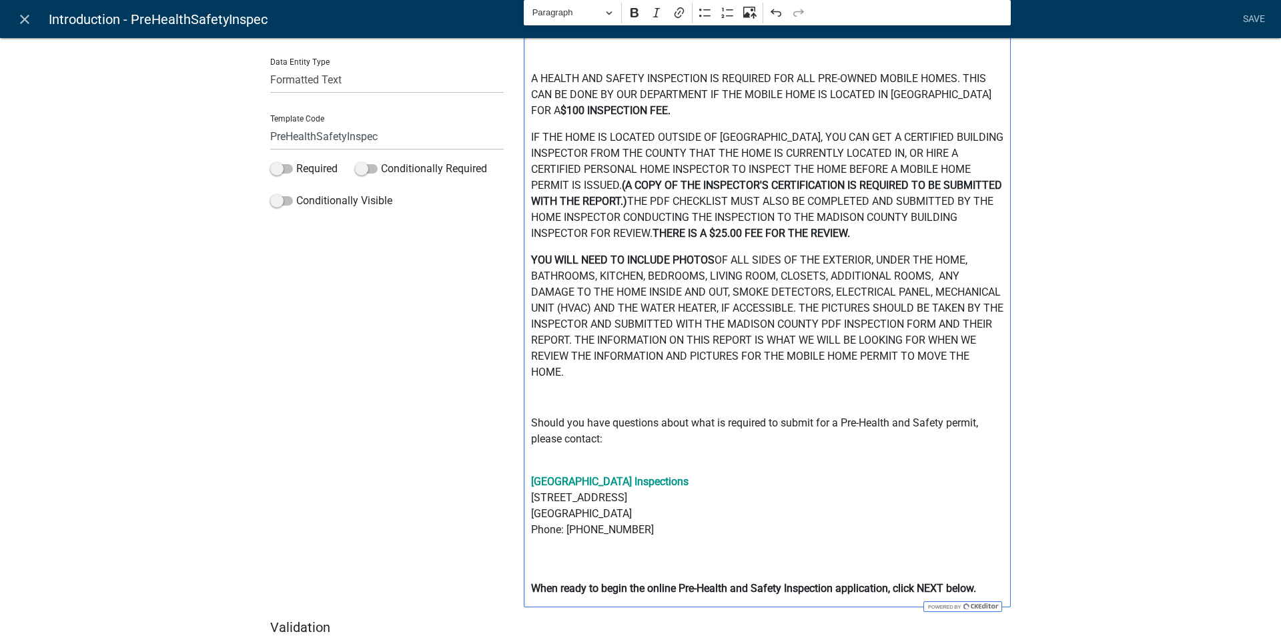
click at [954, 324] on p "YOU WILL NEED TO INCLUDE PHOTOS OF ALL SIDES OF THE EXTERIOR, UNDER THE HOME, B…" at bounding box center [767, 316] width 473 height 128
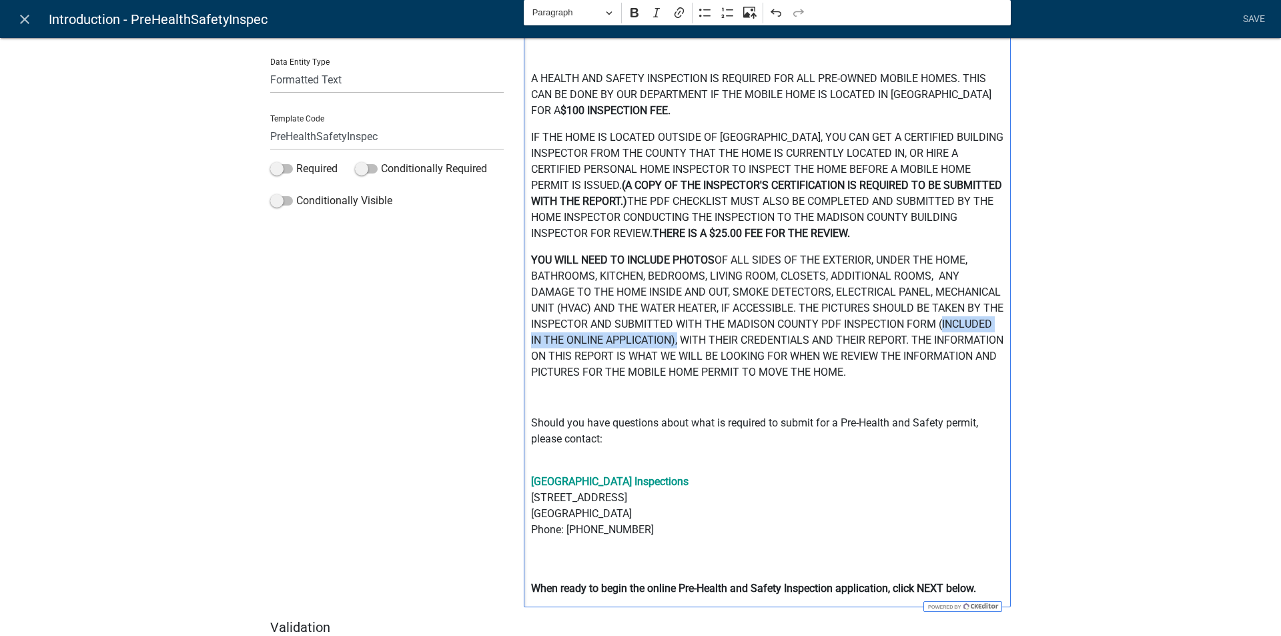
drag, startPoint x: 525, startPoint y: 338, endPoint x: 727, endPoint y: 338, distance: 202.9
click at [727, 338] on div "PRE-HEALTH AND SAFETY INSPECTION A HEALTH AND SAFETY INSPECTION IS REQUIRED FOR…" at bounding box center [767, 300] width 487 height 614
click at [637, 15] on button "Bold" at bounding box center [635, 13] width 20 height 20
click at [825, 476] on p "Madison County Building Inspections 91 Albany Ave Danielsville, GA 30633 Phone:…" at bounding box center [767, 522] width 473 height 96
click at [646, 198] on p "IF THE HOME IS LOCATED OUTSIDE OF MADISON COUNTY, YOU CAN GET A CERTIFIED BUILD…" at bounding box center [767, 185] width 473 height 112
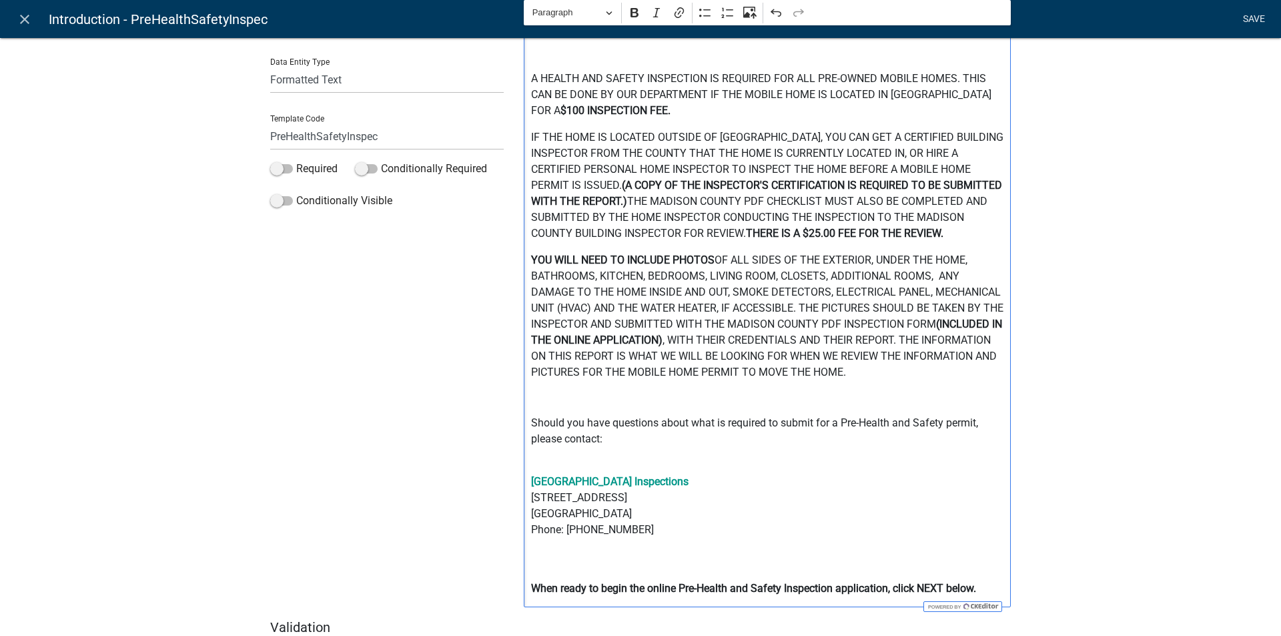
click at [1253, 15] on link "Save" at bounding box center [1253, 19] width 33 height 25
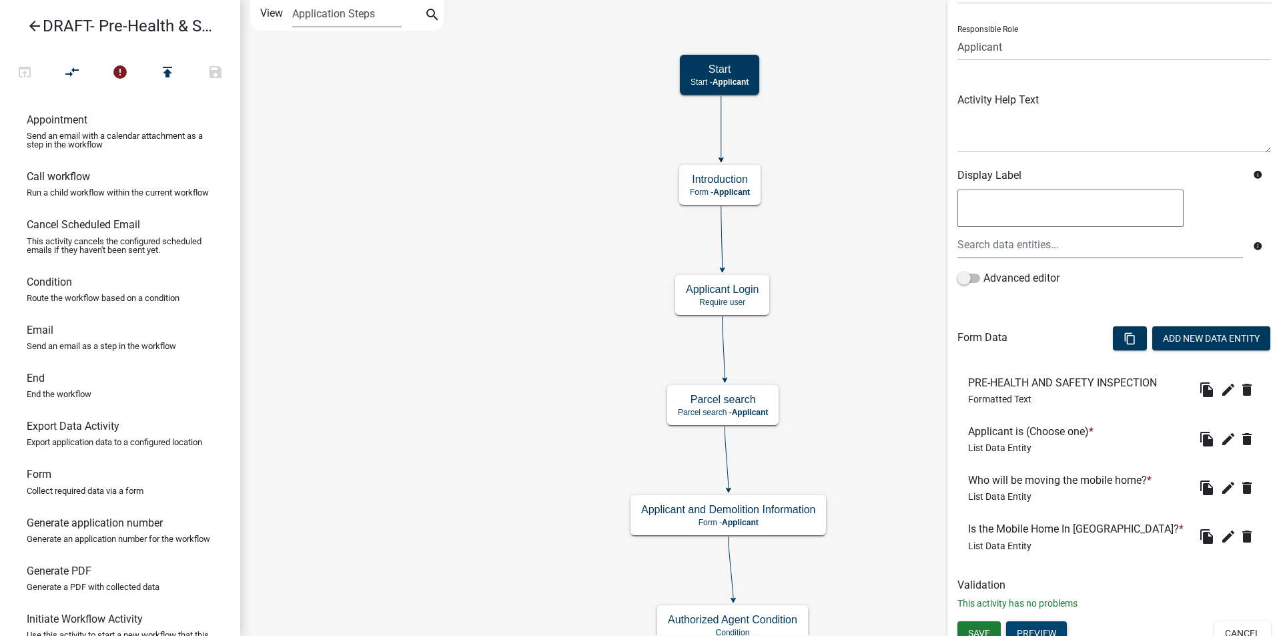
scroll to position [92, 0]
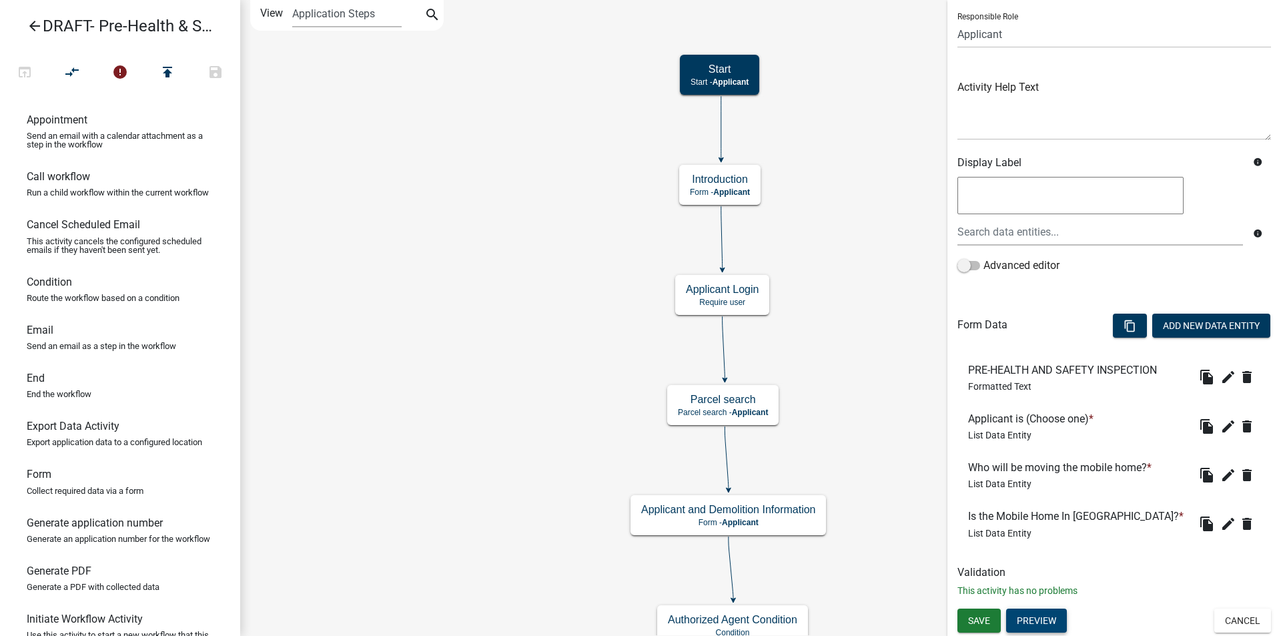
click at [1045, 617] on button "Preview" at bounding box center [1036, 621] width 61 height 24
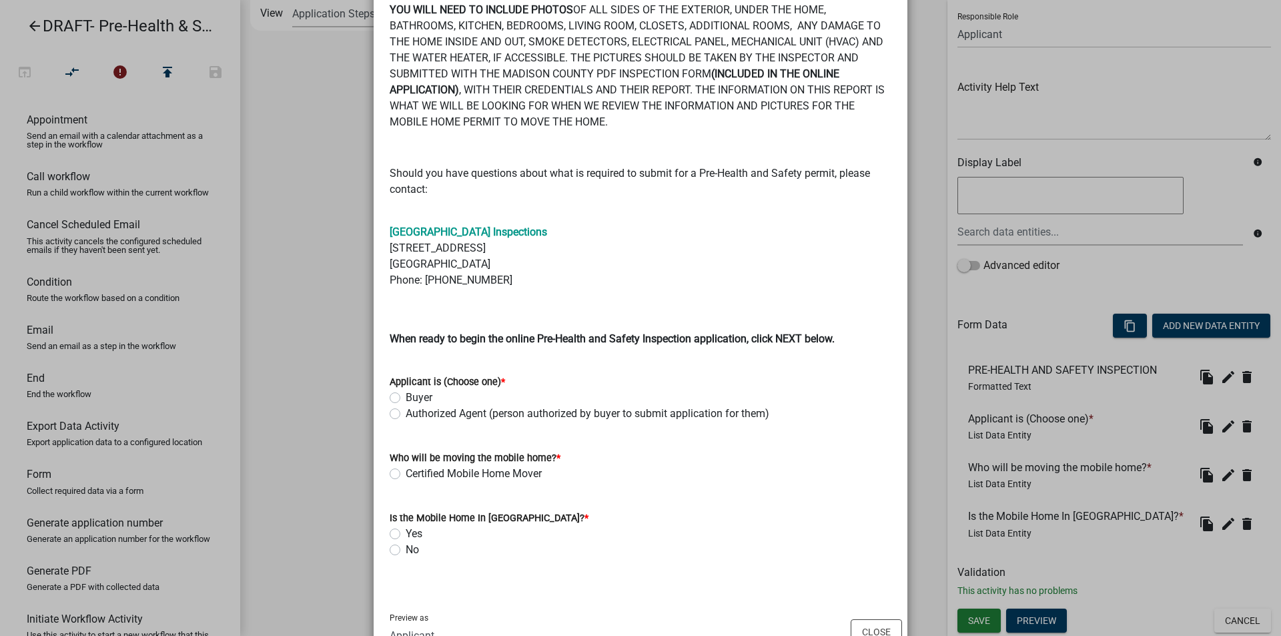
scroll to position [384, 0]
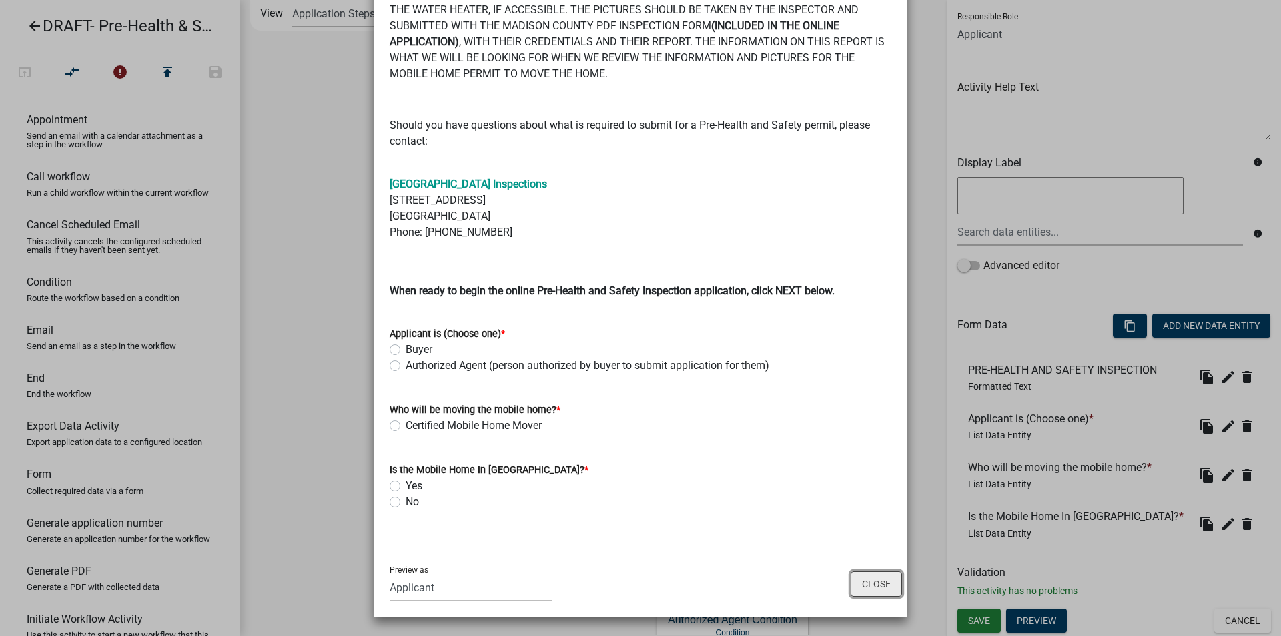
click at [862, 583] on button "Close" at bounding box center [876, 583] width 51 height 25
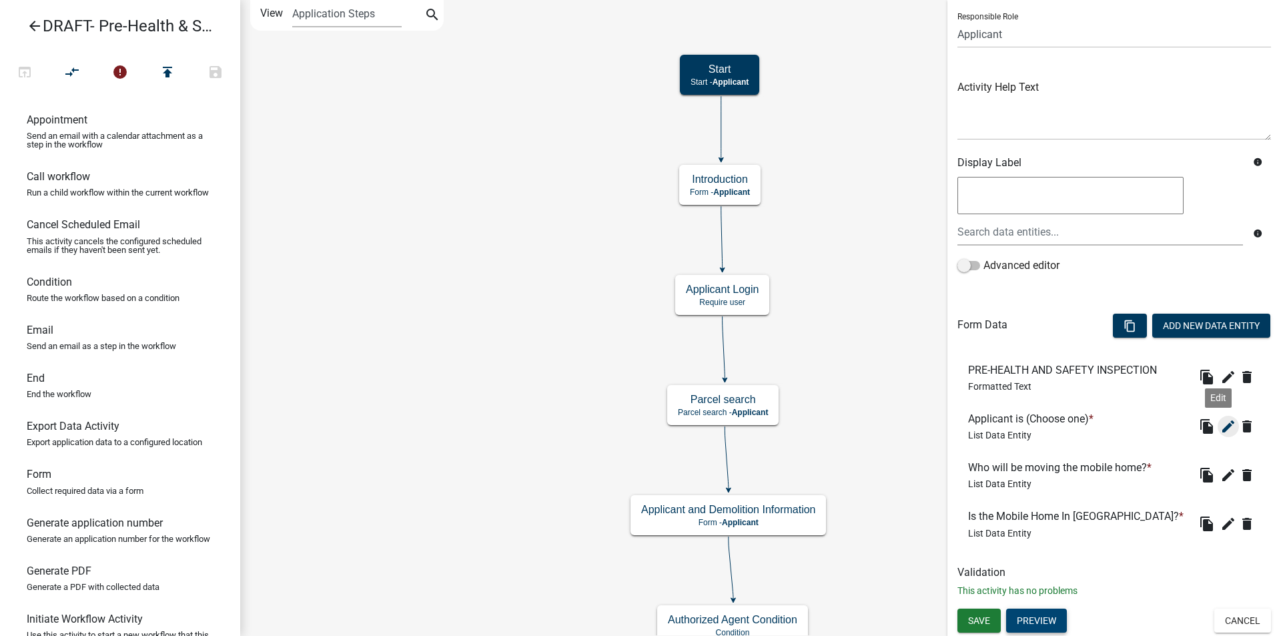
click at [1221, 424] on icon "edit" at bounding box center [1229, 426] width 16 height 16
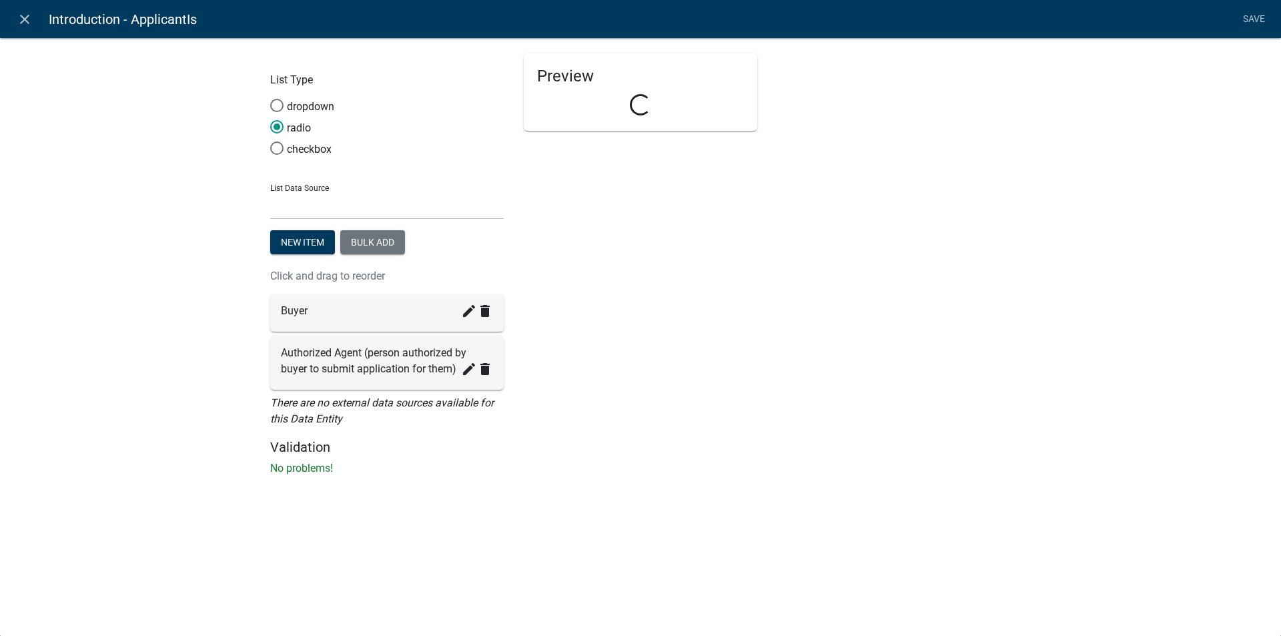
select select "list-data"
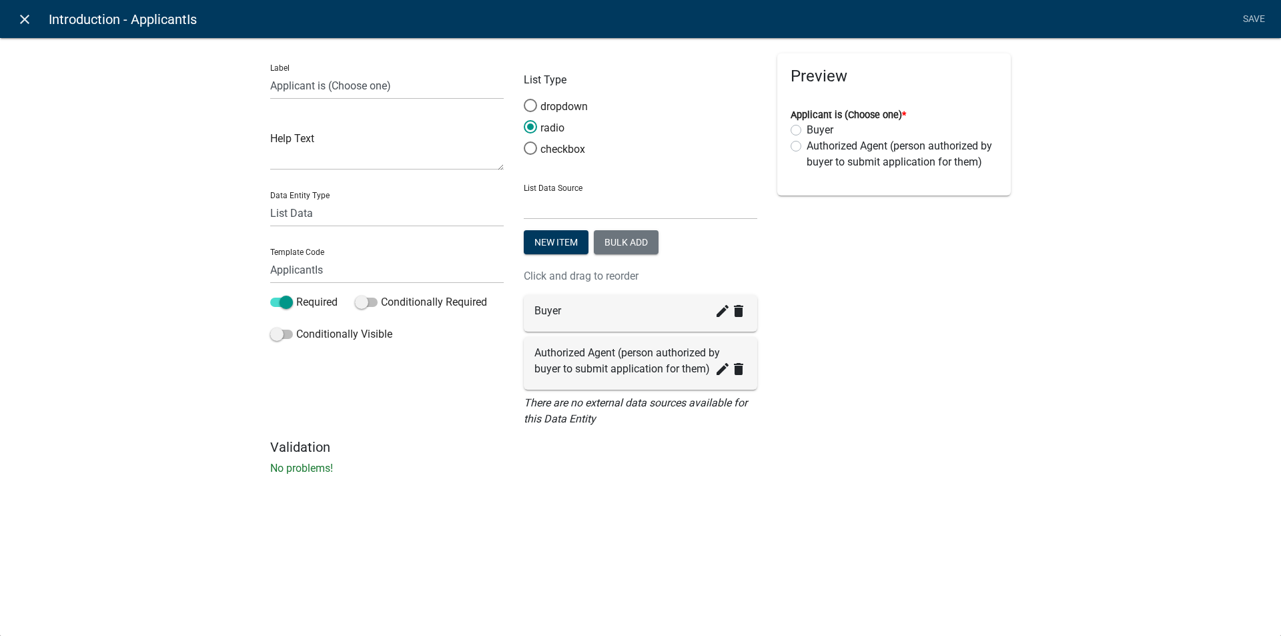
click at [23, 21] on icon "close" at bounding box center [25, 19] width 16 height 16
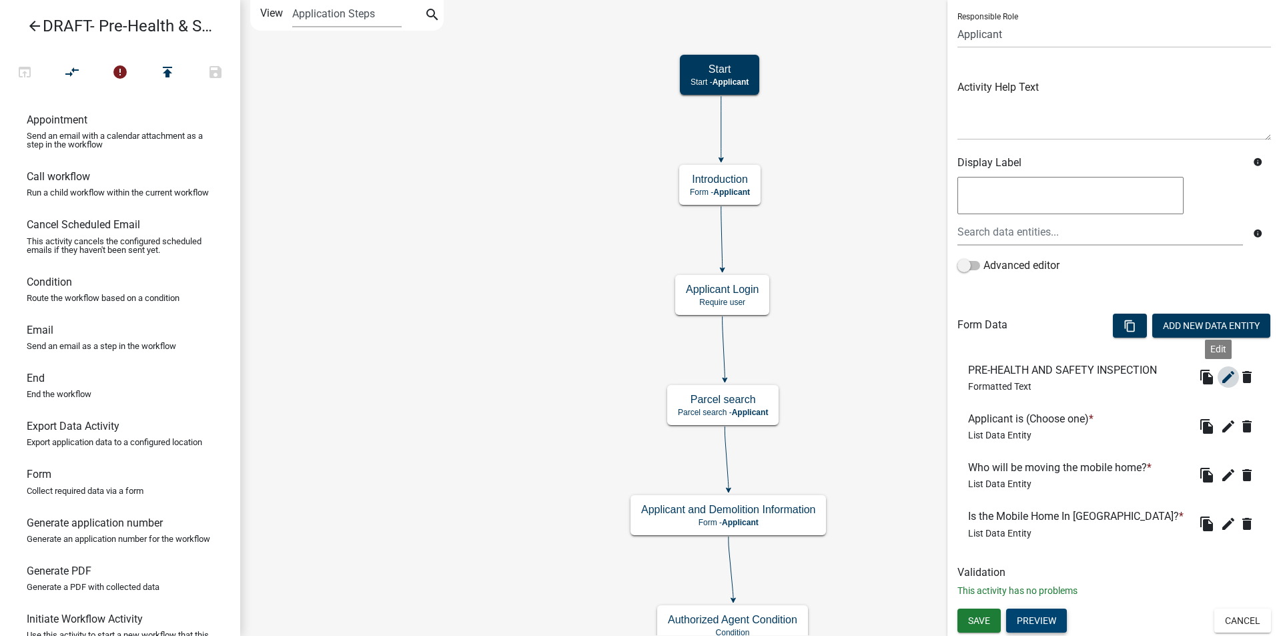
click at [1221, 381] on icon "edit" at bounding box center [1229, 377] width 16 height 16
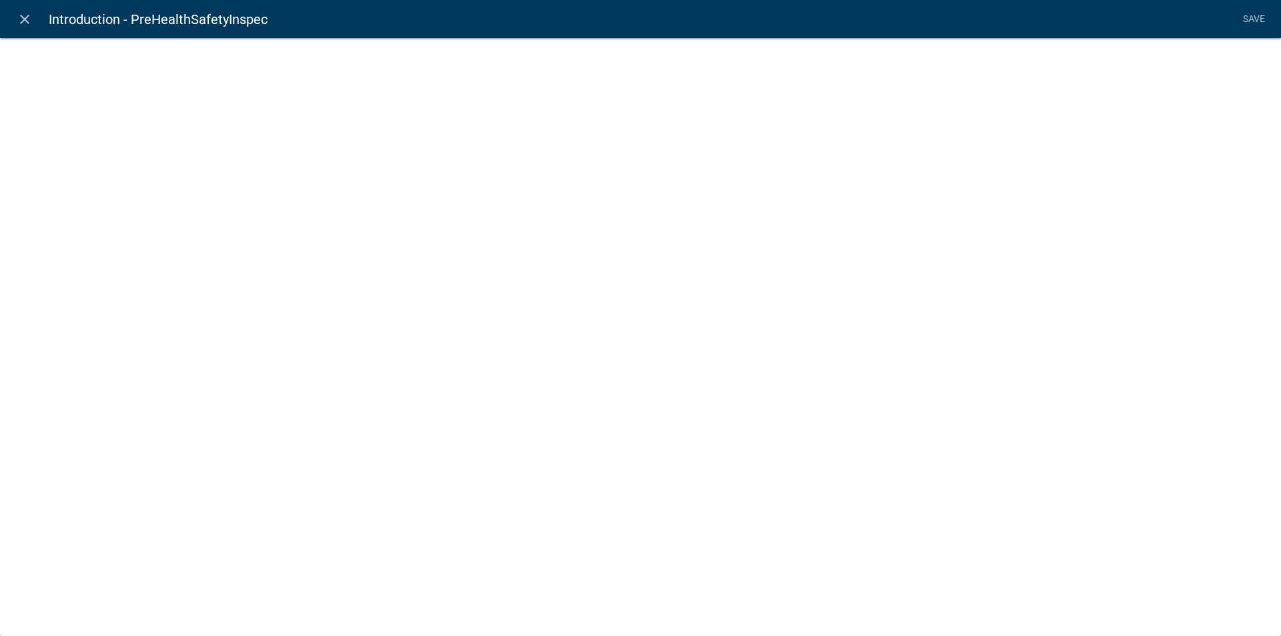
select select "rich-text"
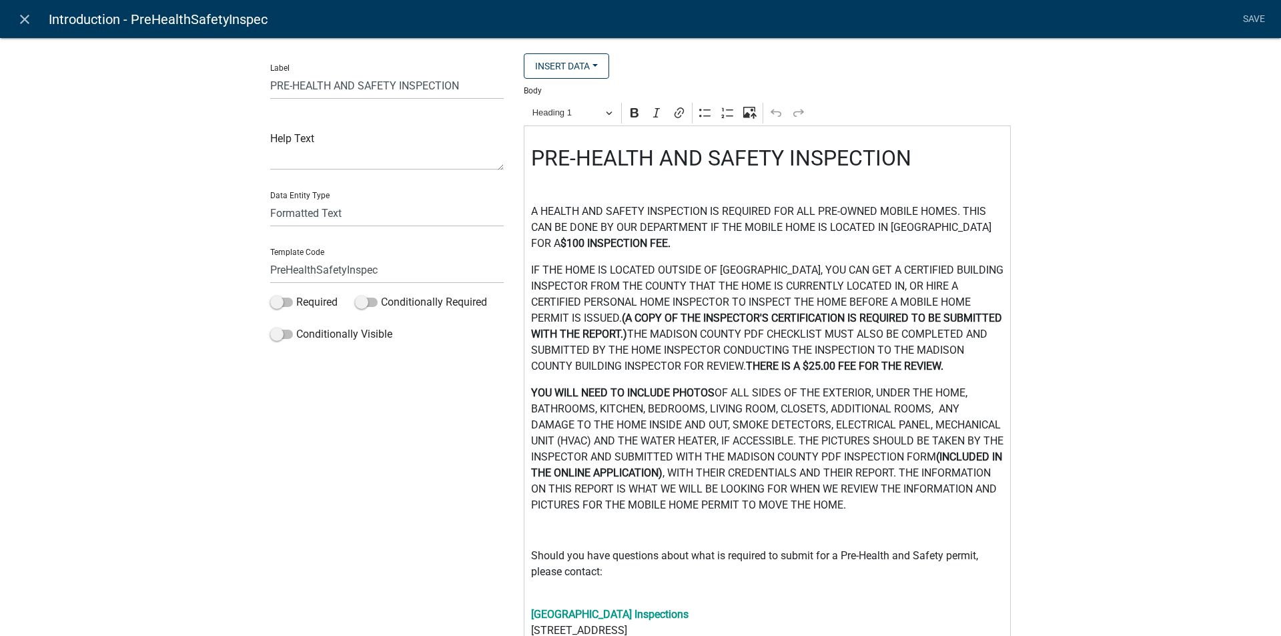
scroll to position [194, 0]
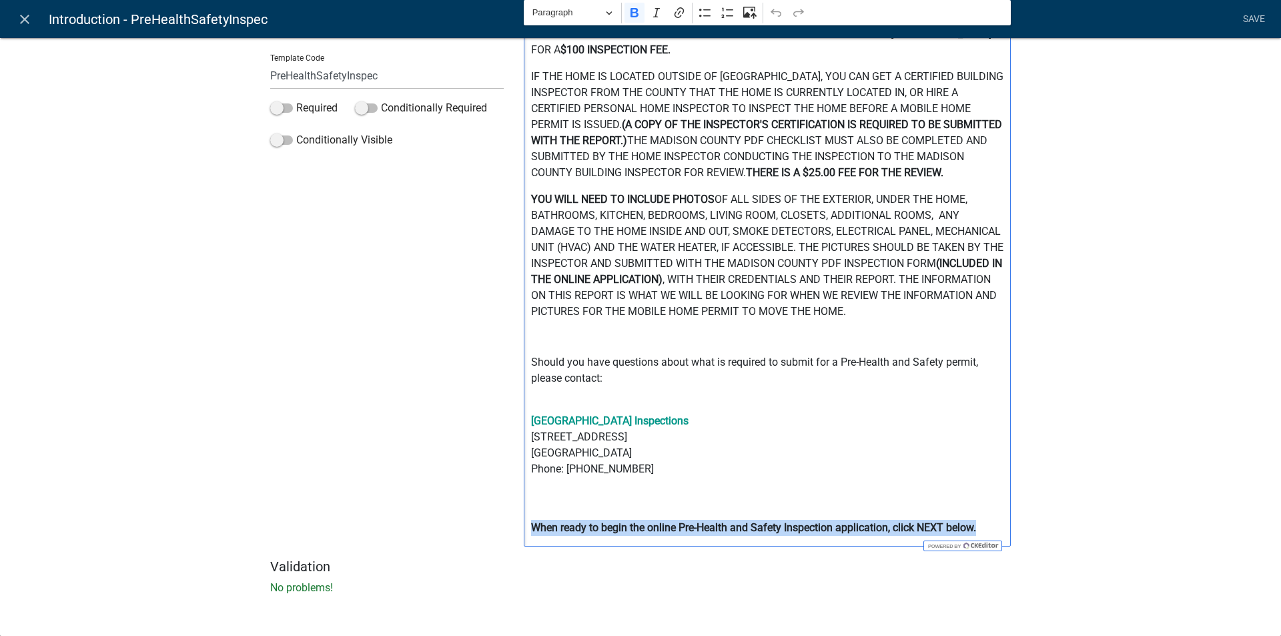
drag, startPoint x: 980, startPoint y: 529, endPoint x: 523, endPoint y: 533, distance: 456.5
click at [524, 533] on div "PRE-HEALTH AND SAFETY INSPECTION A HEALTH AND SAFETY INSPECTION IS REQUIRED FOR…" at bounding box center [767, 239] width 487 height 614
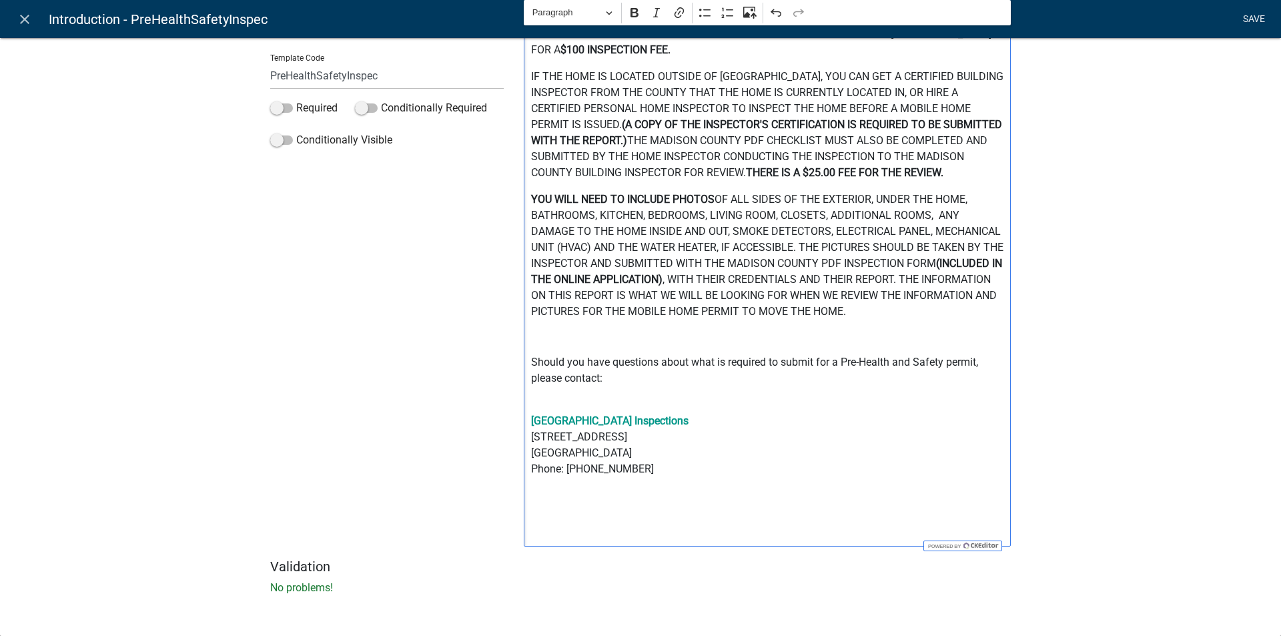
click at [1260, 16] on link "Save" at bounding box center [1253, 19] width 33 height 25
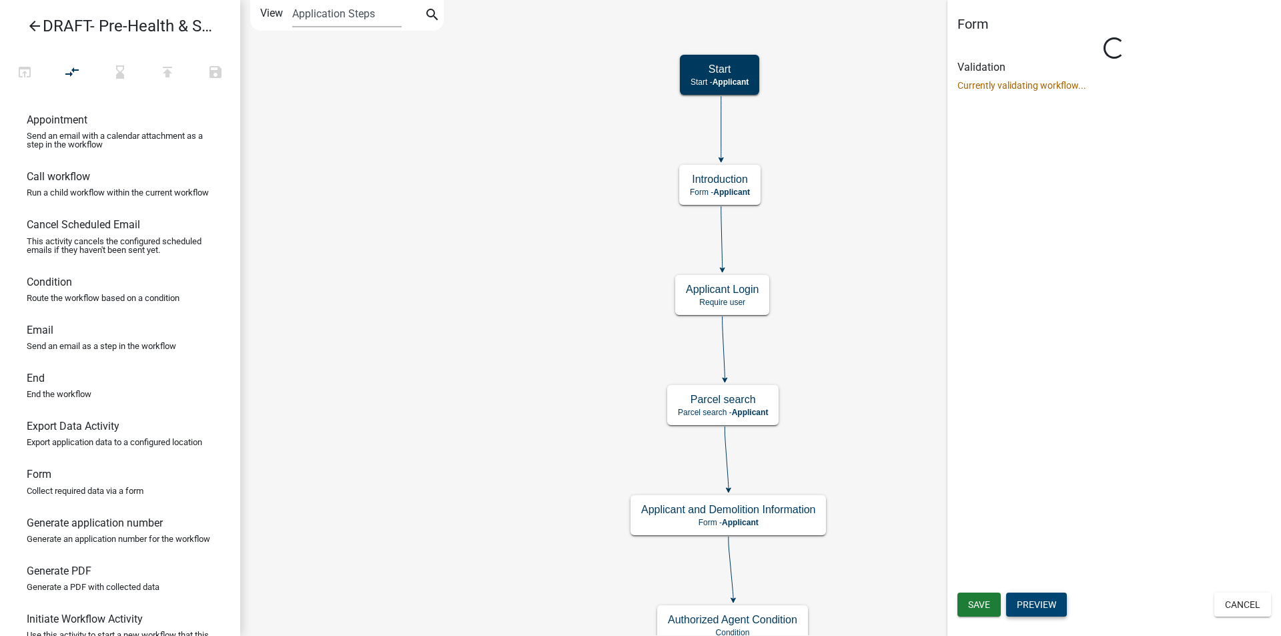
scroll to position [0, 0]
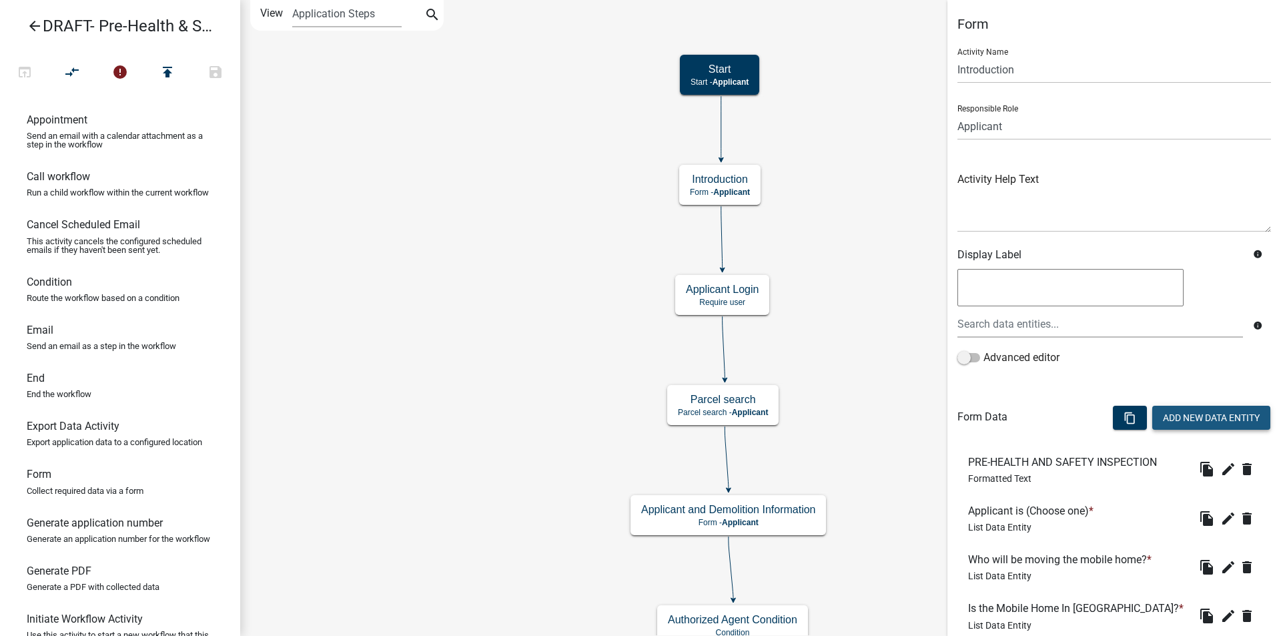
click at [1179, 417] on button "Add New Data Entity" at bounding box center [1212, 418] width 118 height 24
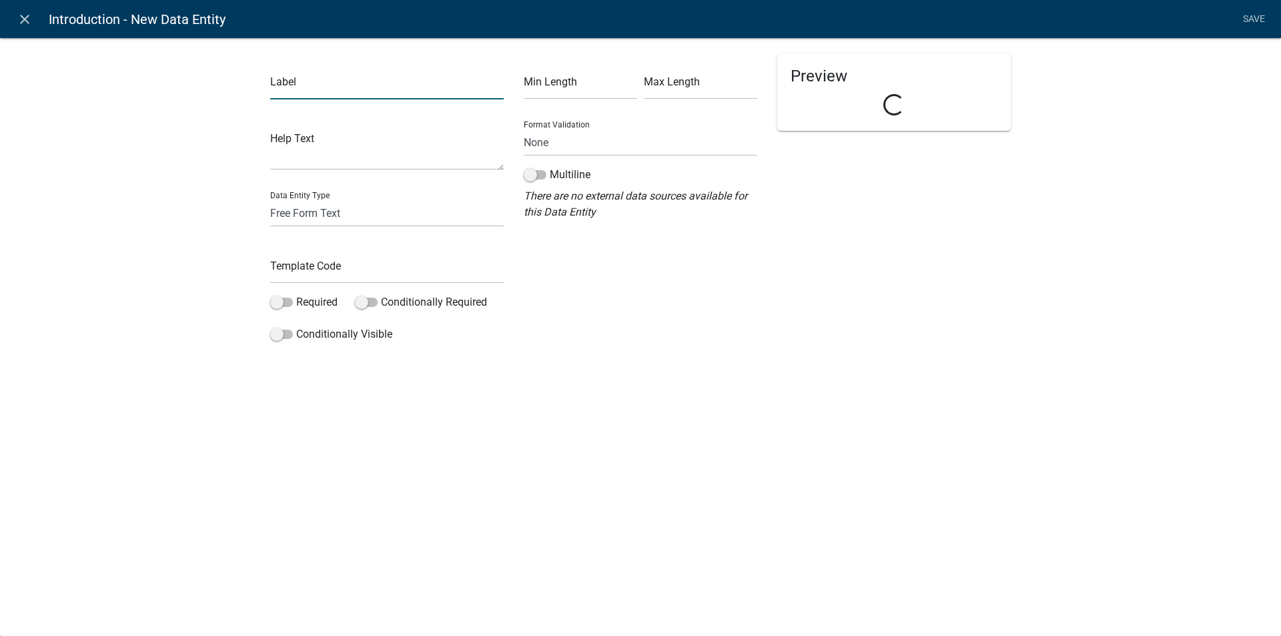
drag, startPoint x: 285, startPoint y: 87, endPoint x: 287, endPoint y: 96, distance: 8.9
click at [285, 87] on input "text" at bounding box center [387, 85] width 234 height 27
type input "TO CONTINUE CLICK NEXT"
click at [292, 212] on select "Free Form Text Document Display Entity Value Fee Numeric Data Date Map Sketch D…" at bounding box center [387, 213] width 234 height 27
select select "rich-text"
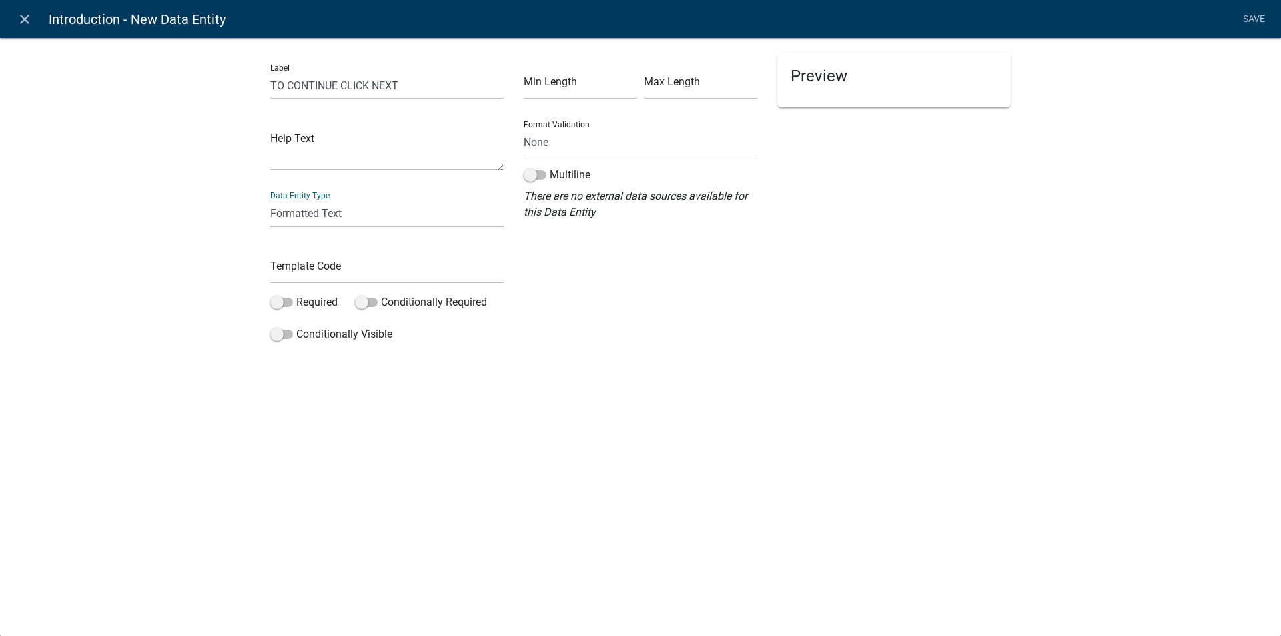
click at [270, 200] on select "Free Form Text Document Display Entity Value Fee Numeric Data Date Map Sketch D…" at bounding box center [387, 213] width 234 height 27
select select "rich-text"
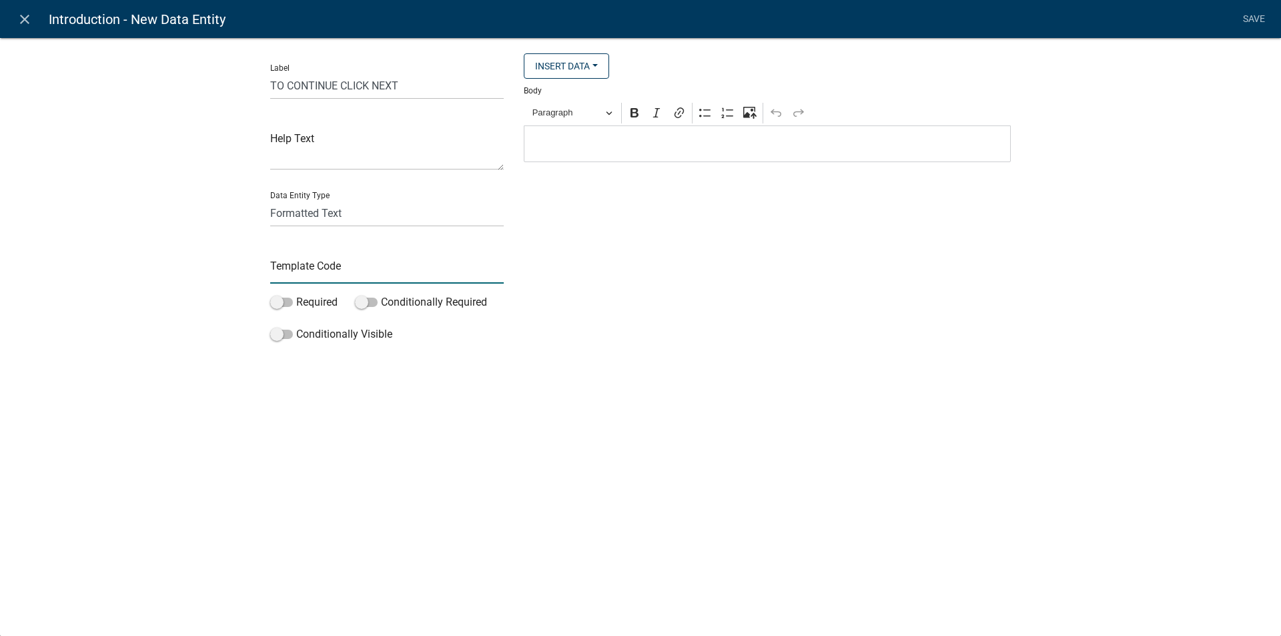
click at [312, 270] on input "text" at bounding box center [387, 269] width 234 height 27
type input "Continue"
click at [612, 147] on p "Editor editing area: main. Press Alt+0 for help." at bounding box center [767, 144] width 473 height 16
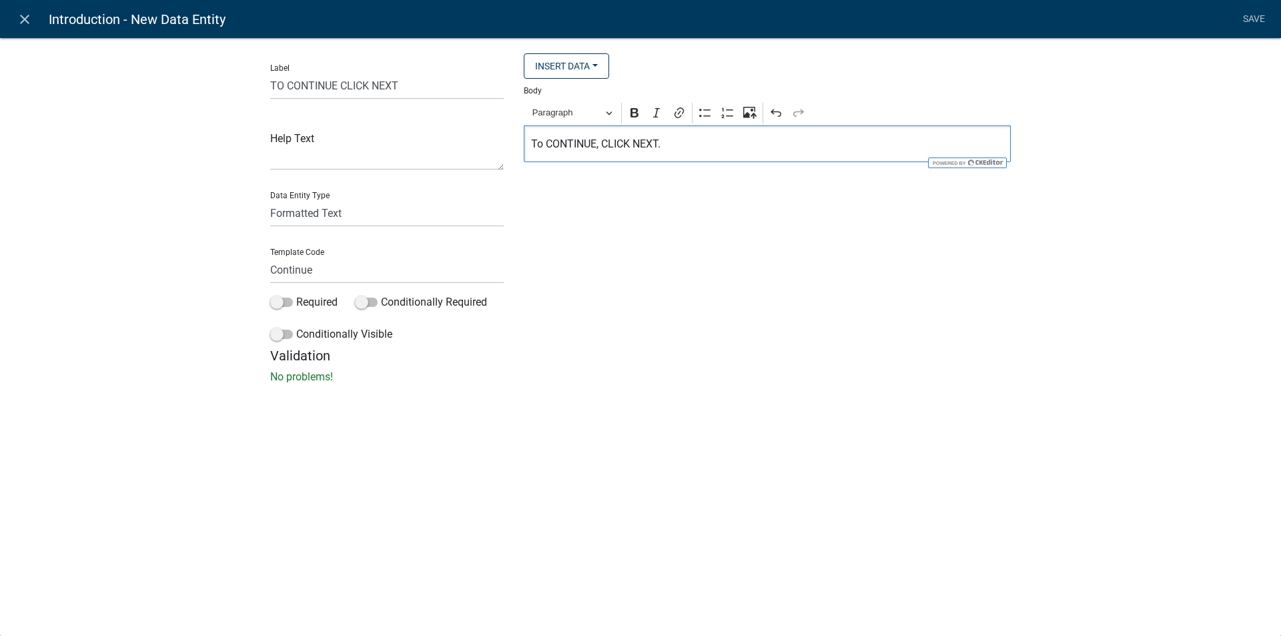
click at [545, 143] on p "To CONTINUE, CLICK NEXT." at bounding box center [767, 144] width 473 height 16
drag, startPoint x: 647, startPoint y: 142, endPoint x: 548, endPoint y: 139, distance: 98.8
click at [527, 147] on div "TO CONTINUE, CLICK NEXT." at bounding box center [767, 143] width 487 height 37
drag, startPoint x: 633, startPoint y: 109, endPoint x: 833, endPoint y: 82, distance: 201.3
click at [634, 109] on icon "Editor toolbar" at bounding box center [635, 112] width 8 height 9
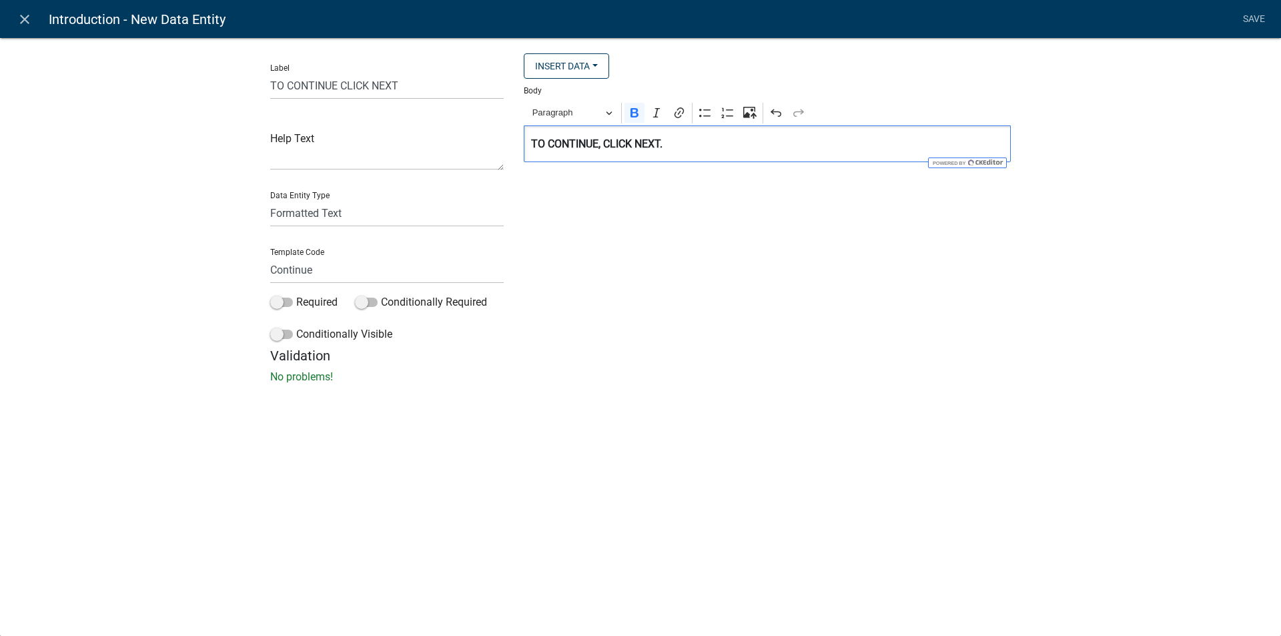
click at [529, 142] on div "TO CONTINUE, CLICK NEXT." at bounding box center [767, 143] width 487 height 37
click at [1254, 13] on link "Save" at bounding box center [1253, 19] width 33 height 25
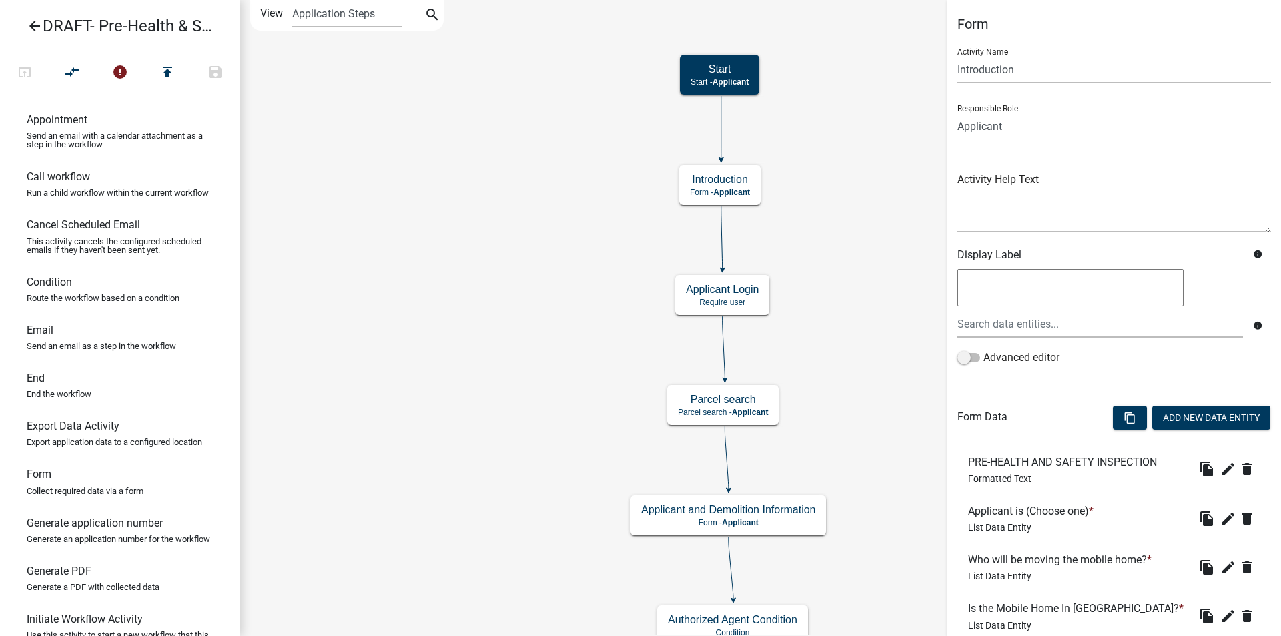
scroll to position [141, 0]
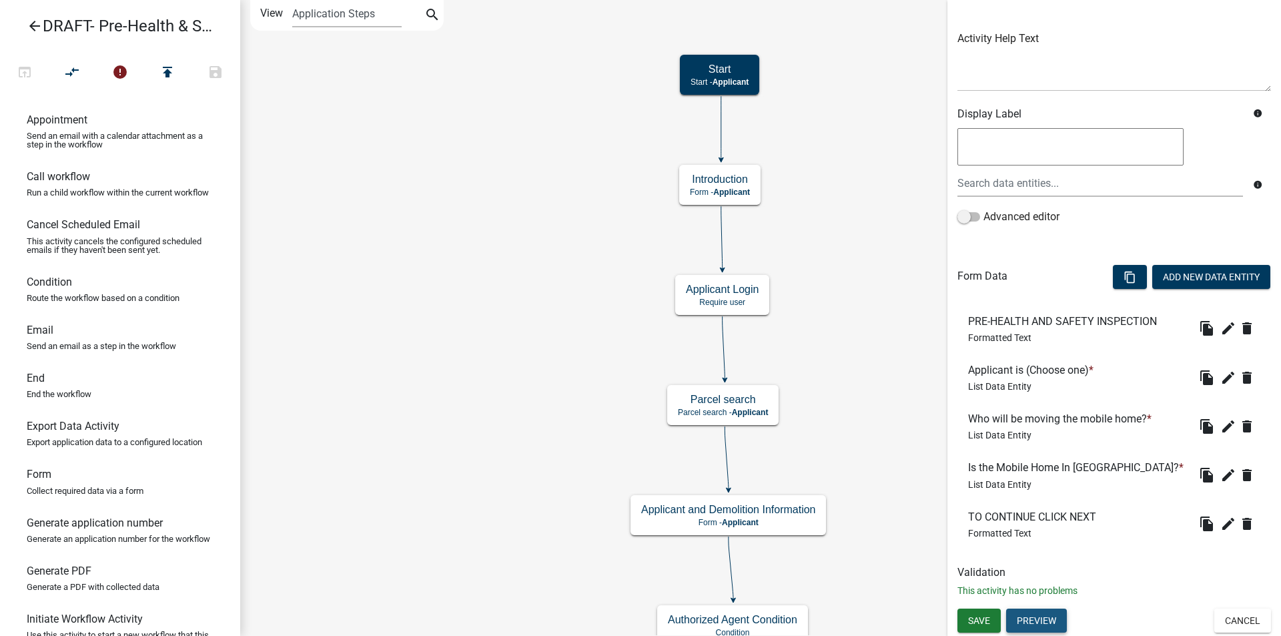
click at [1046, 620] on button "Preview" at bounding box center [1036, 621] width 61 height 24
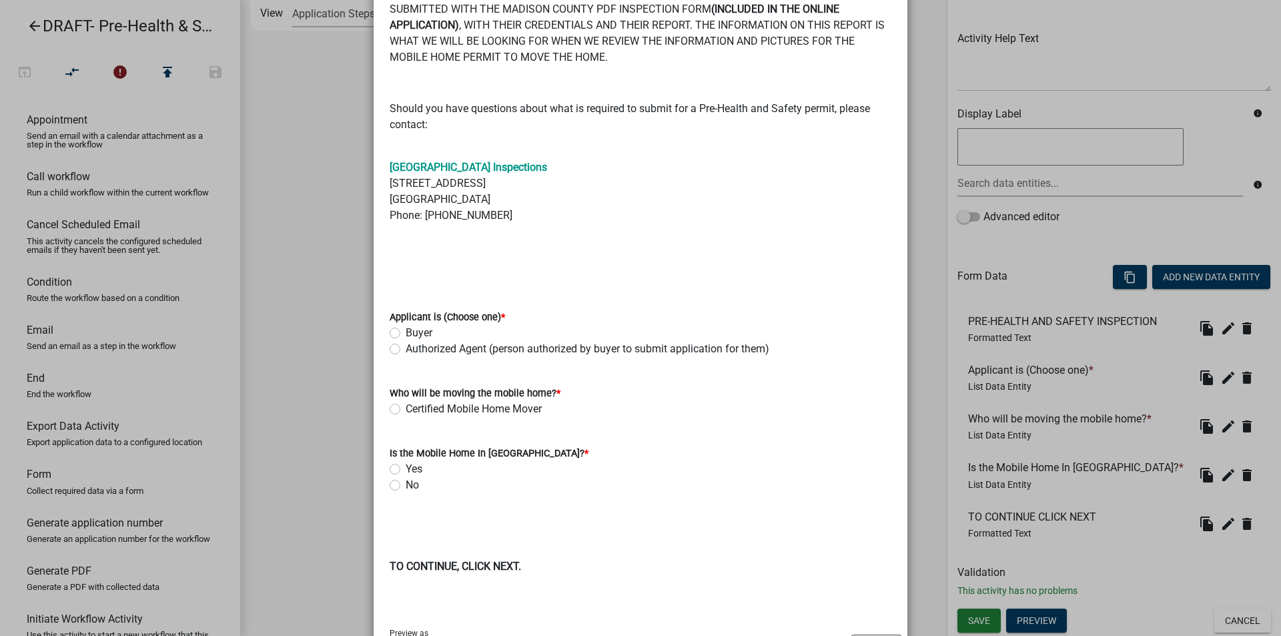
scroll to position [464, 0]
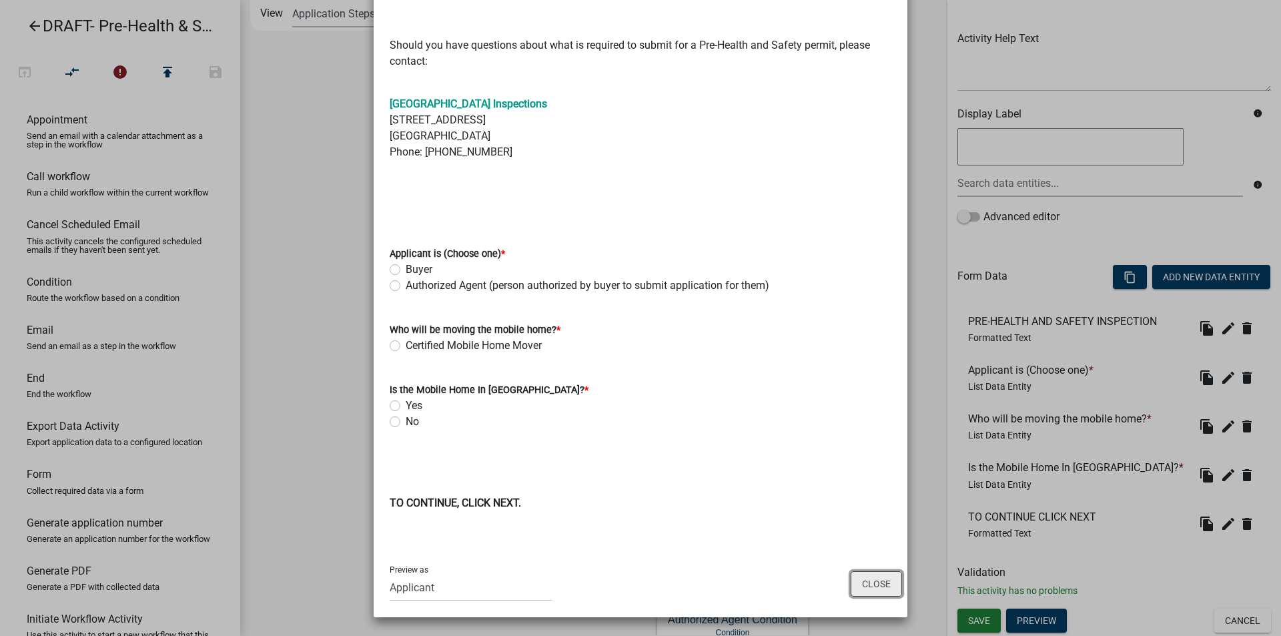
click at [865, 587] on button "Close" at bounding box center [876, 583] width 51 height 25
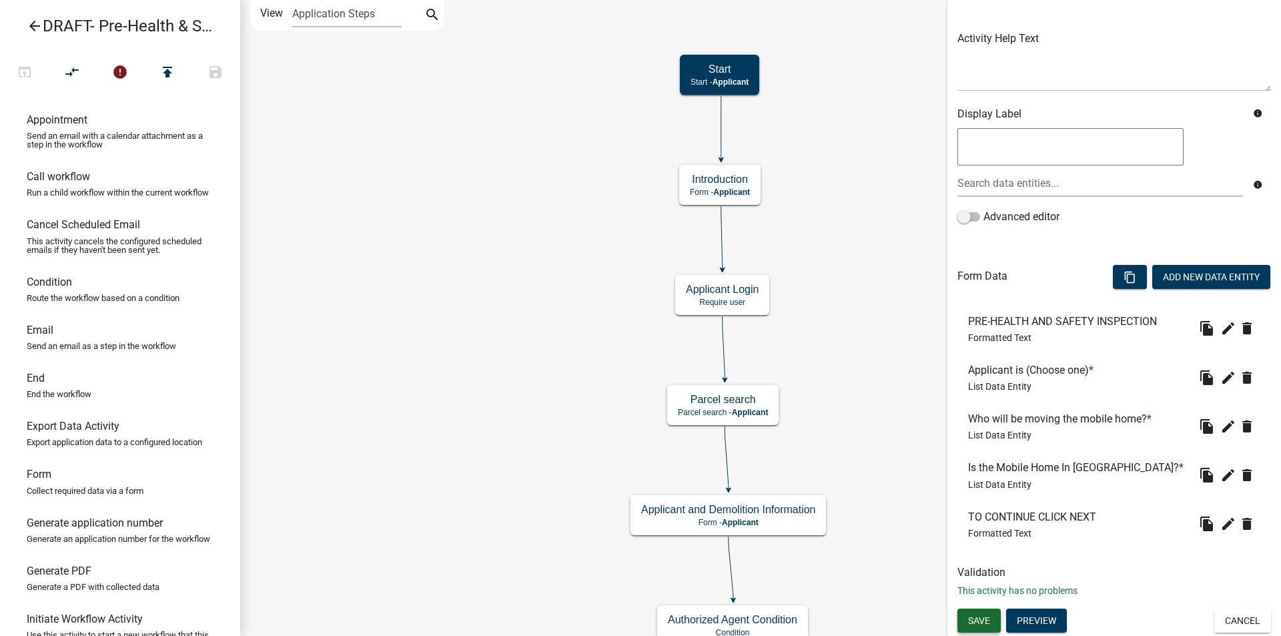
click at [972, 619] on span "Save" at bounding box center [979, 620] width 22 height 11
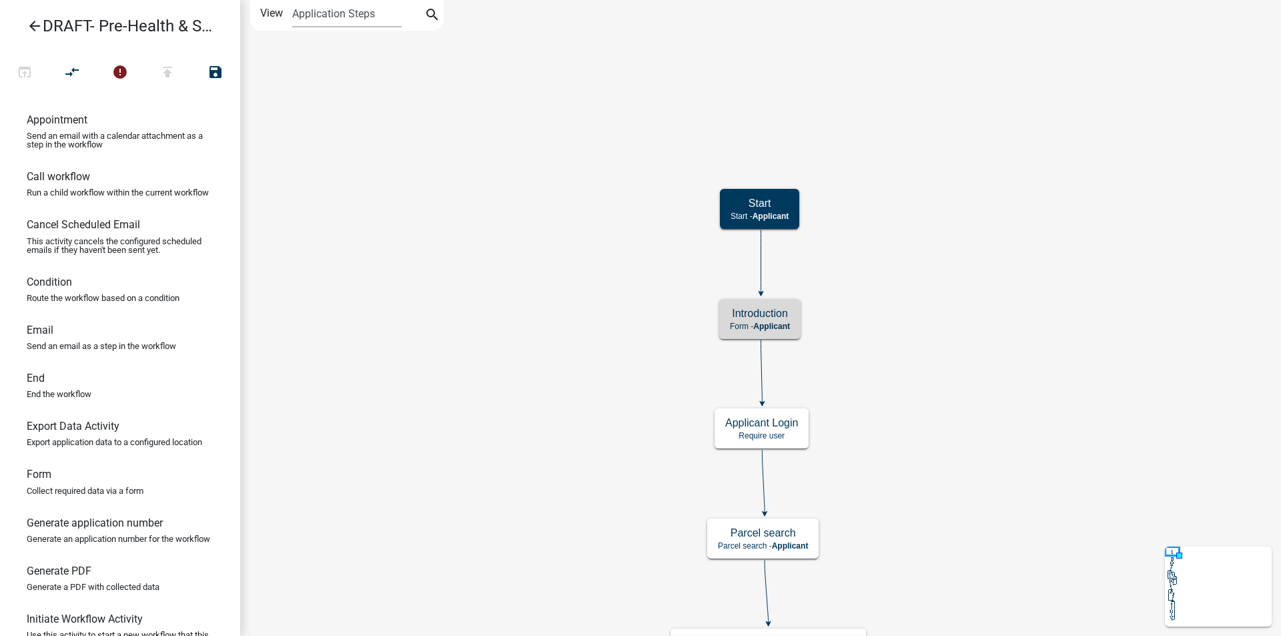
scroll to position [0, 0]
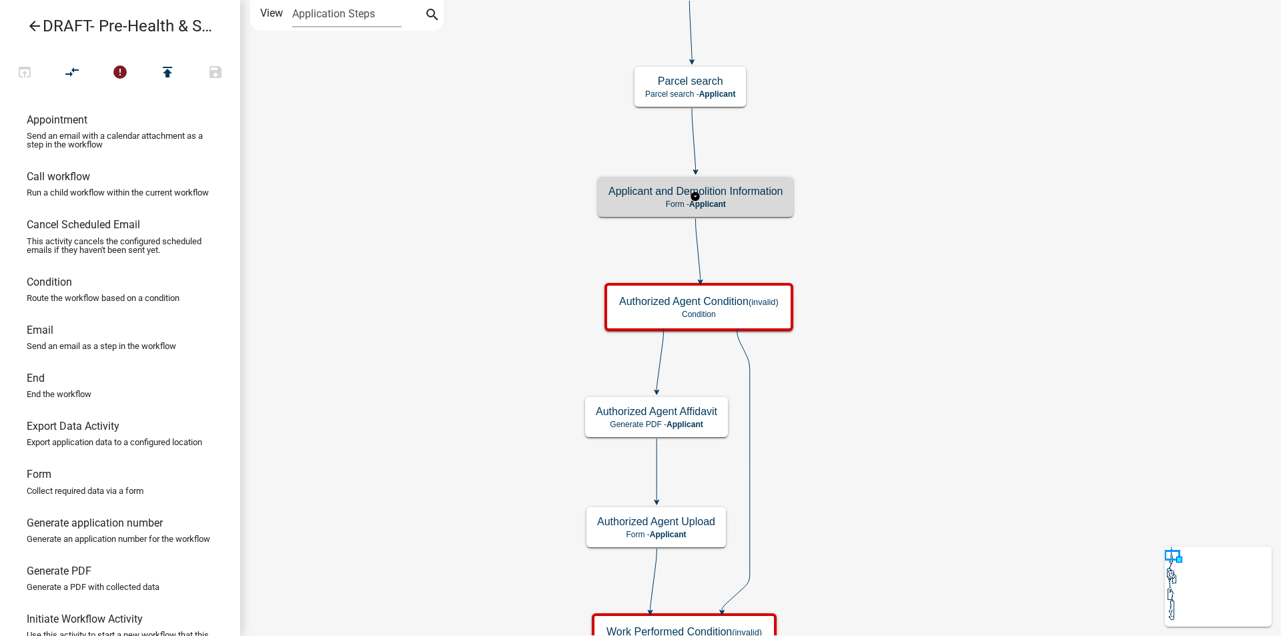
click at [748, 202] on p "Form - Applicant" at bounding box center [696, 204] width 174 height 9
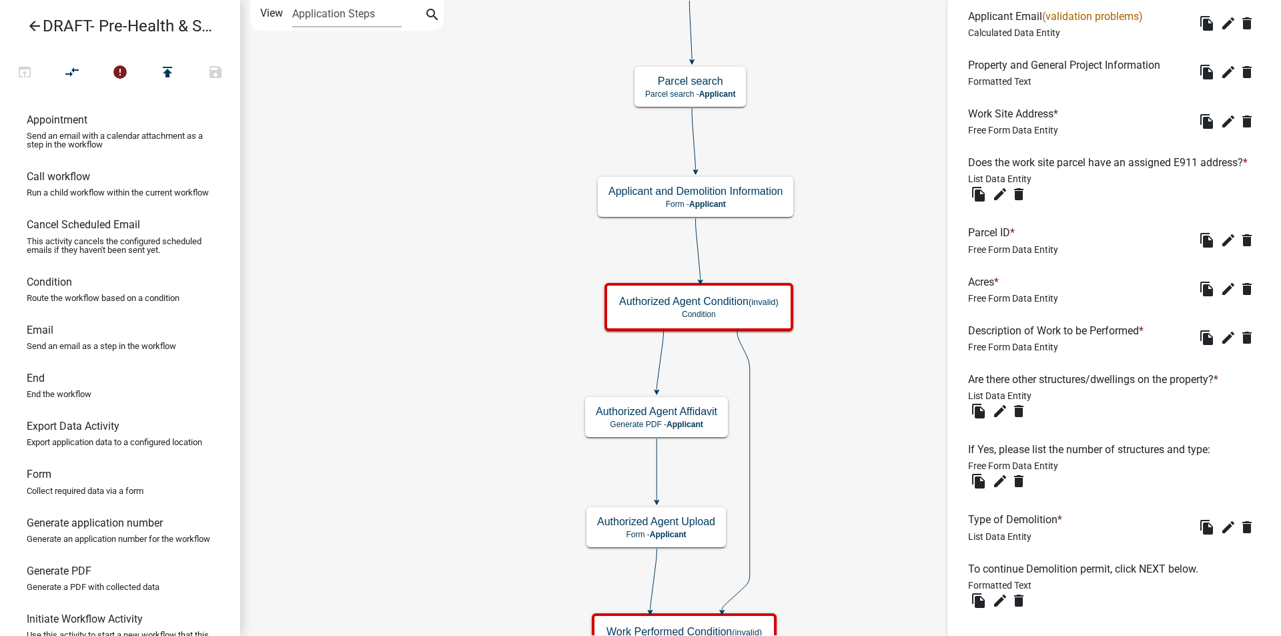
scroll to position [1042, 0]
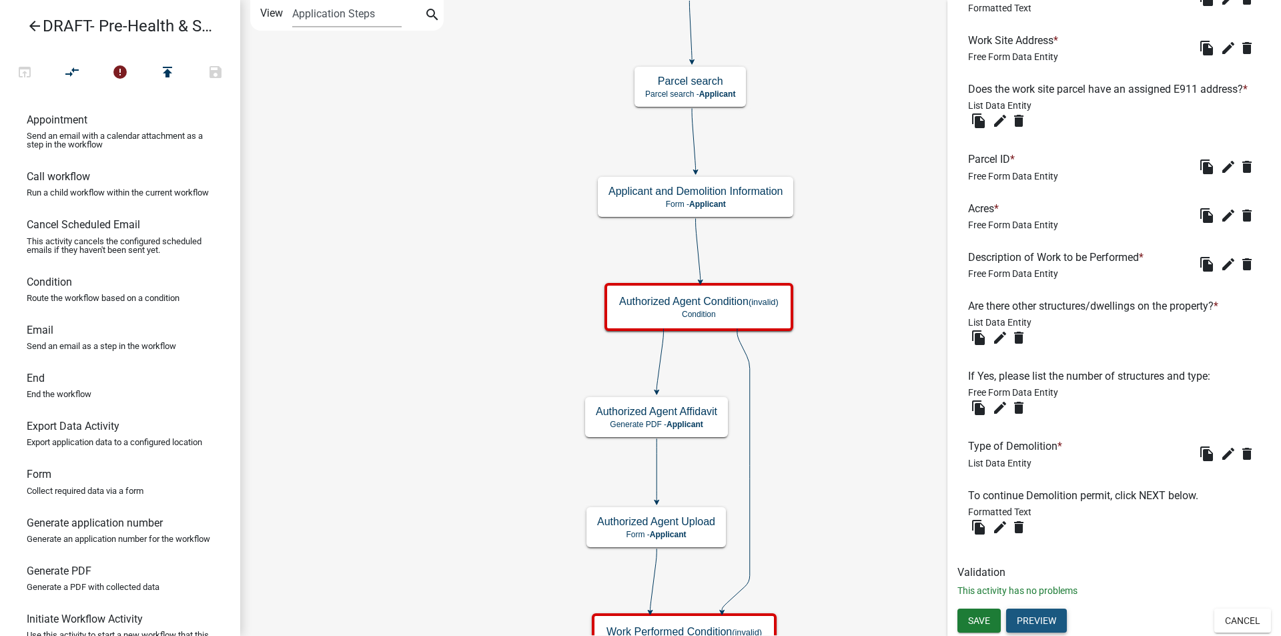
click at [1045, 621] on button "Preview" at bounding box center [1036, 621] width 61 height 24
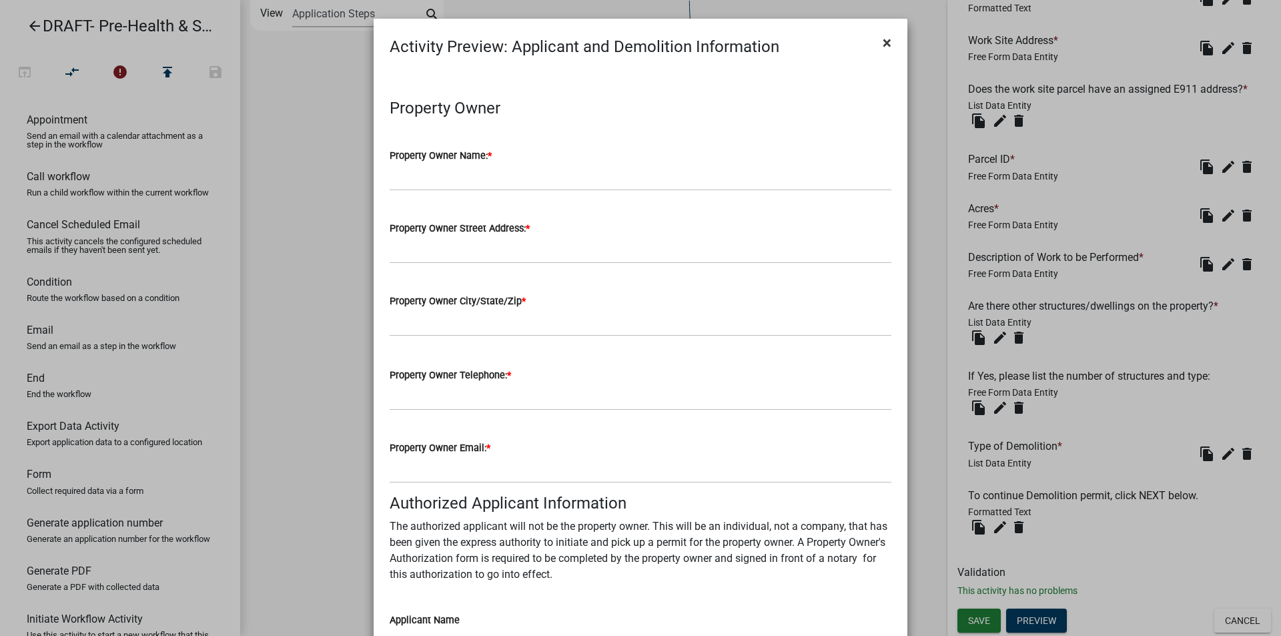
click at [883, 40] on span "×" at bounding box center [887, 42] width 9 height 19
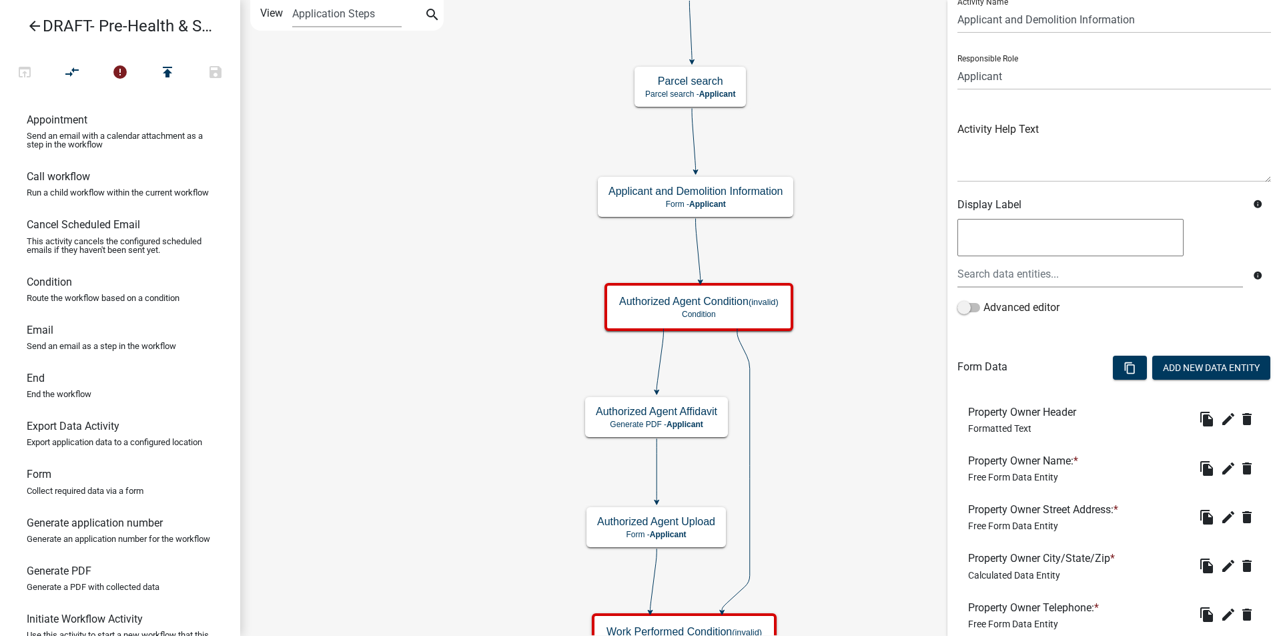
scroll to position [0, 0]
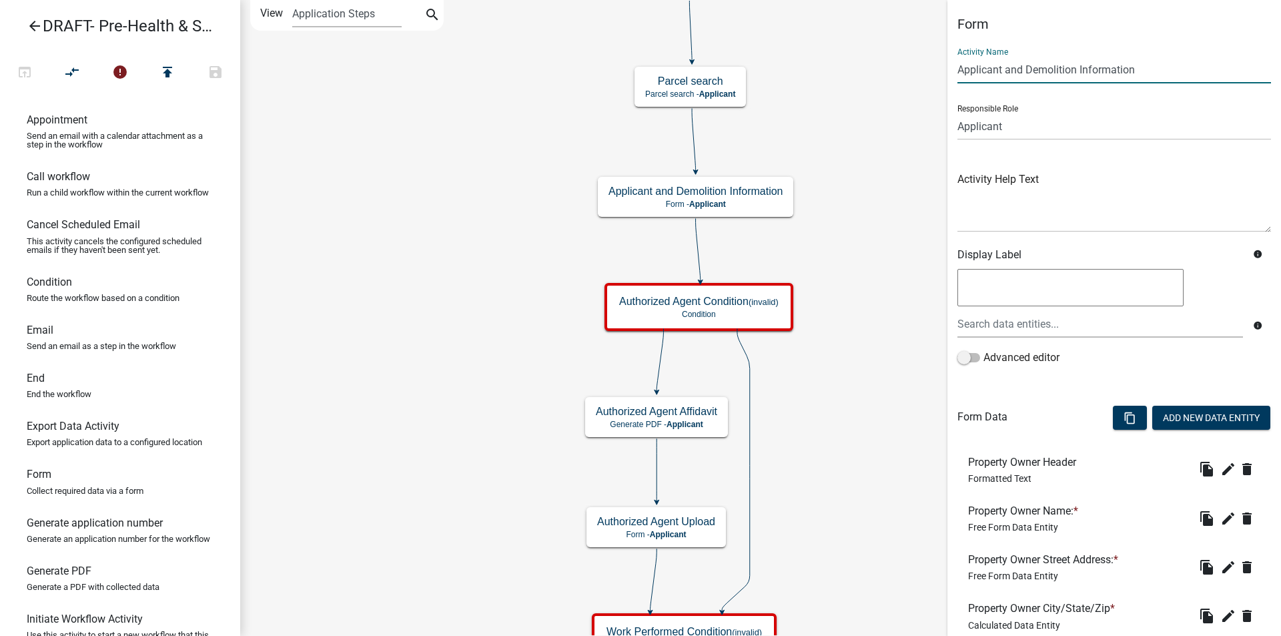
drag, startPoint x: 1138, startPoint y: 72, endPoint x: 1006, endPoint y: 77, distance: 131.6
click at [1006, 77] on input "Applicant and Demolition Information" at bounding box center [1115, 69] width 314 height 27
type input "Applicant"
drag, startPoint x: 1014, startPoint y: 79, endPoint x: 1005, endPoint y: 109, distance: 32.1
click at [946, 78] on main "Start Start - Applicant Applicant Login Require user Applicant and Demolition I…" at bounding box center [760, 318] width 1041 height 636
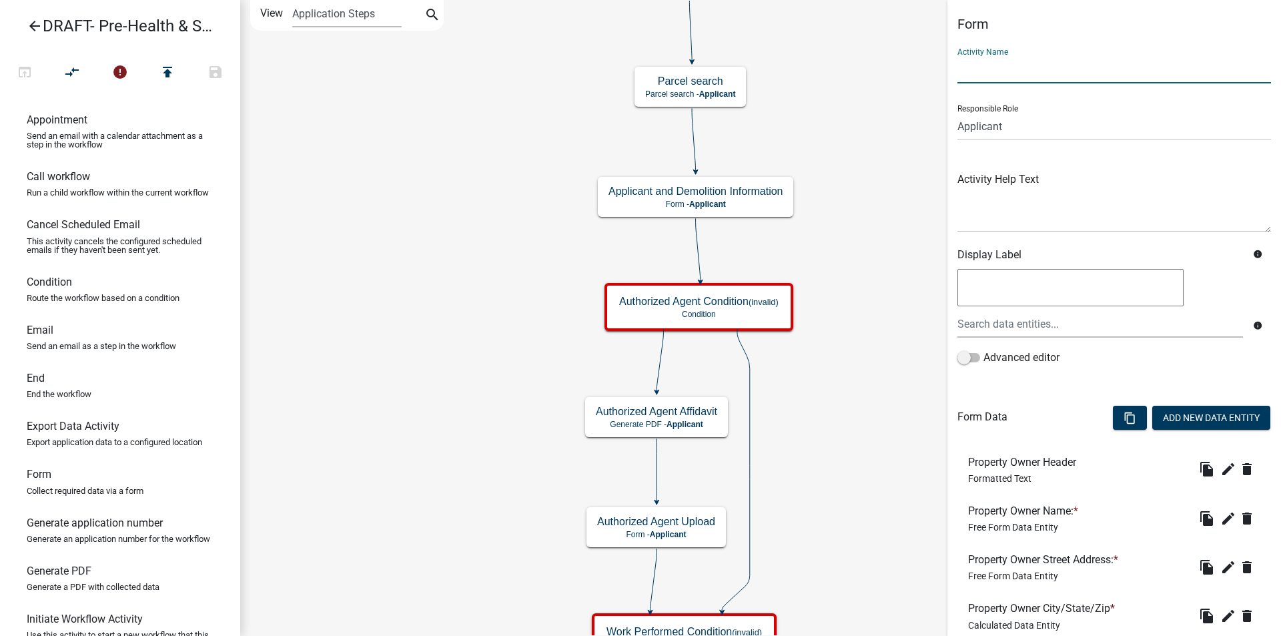
click at [986, 69] on input "text" at bounding box center [1115, 69] width 314 height 27
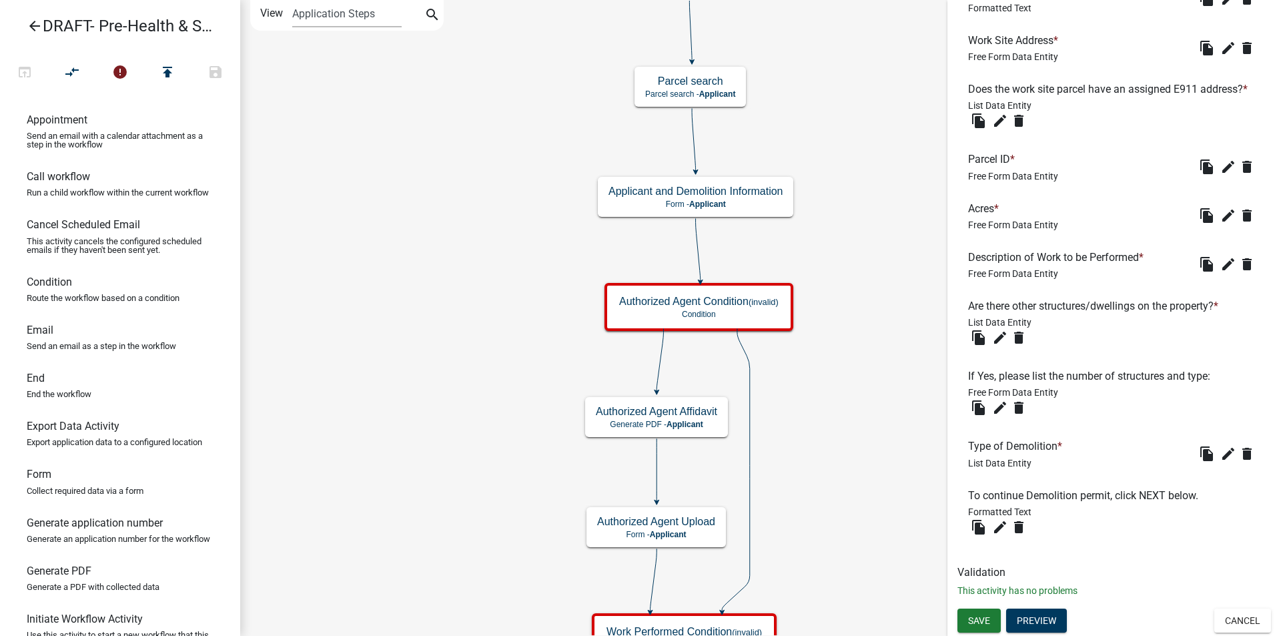
scroll to position [1042, 0]
type input "APPLICATION INFORMATION"
drag, startPoint x: 981, startPoint y: 623, endPoint x: 911, endPoint y: 304, distance: 325.9
click at [981, 621] on span "Save" at bounding box center [979, 620] width 22 height 11
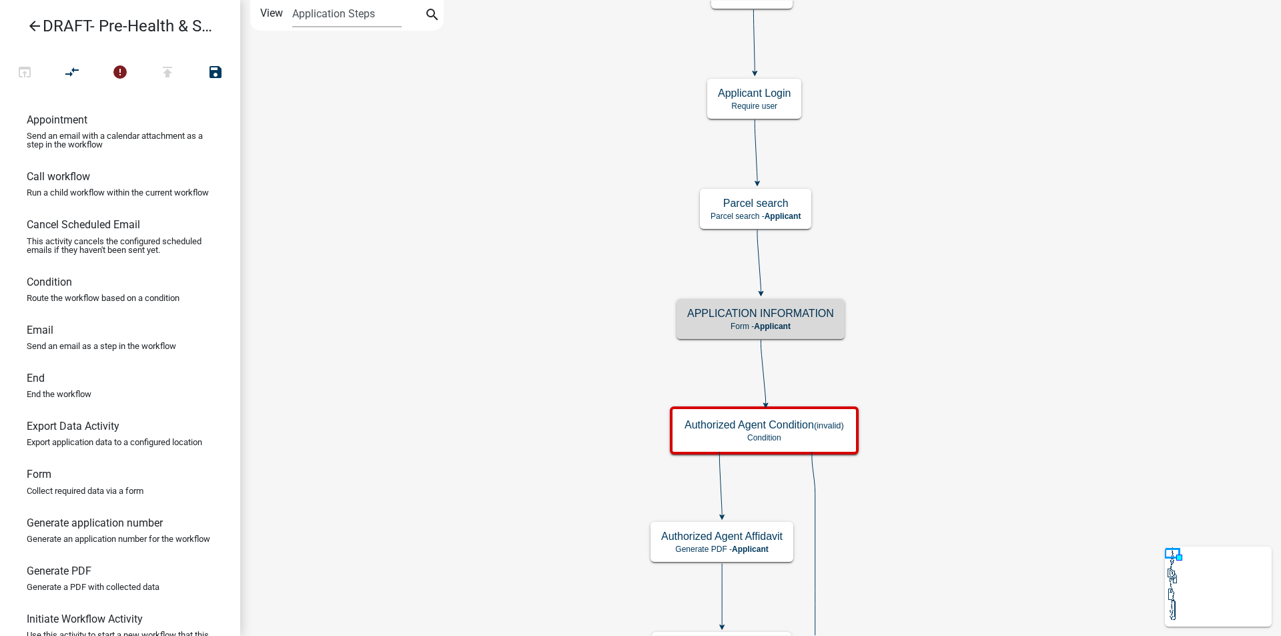
scroll to position [0, 0]
click at [813, 313] on h5 "APPLICATION INFORMATION" at bounding box center [760, 313] width 147 height 13
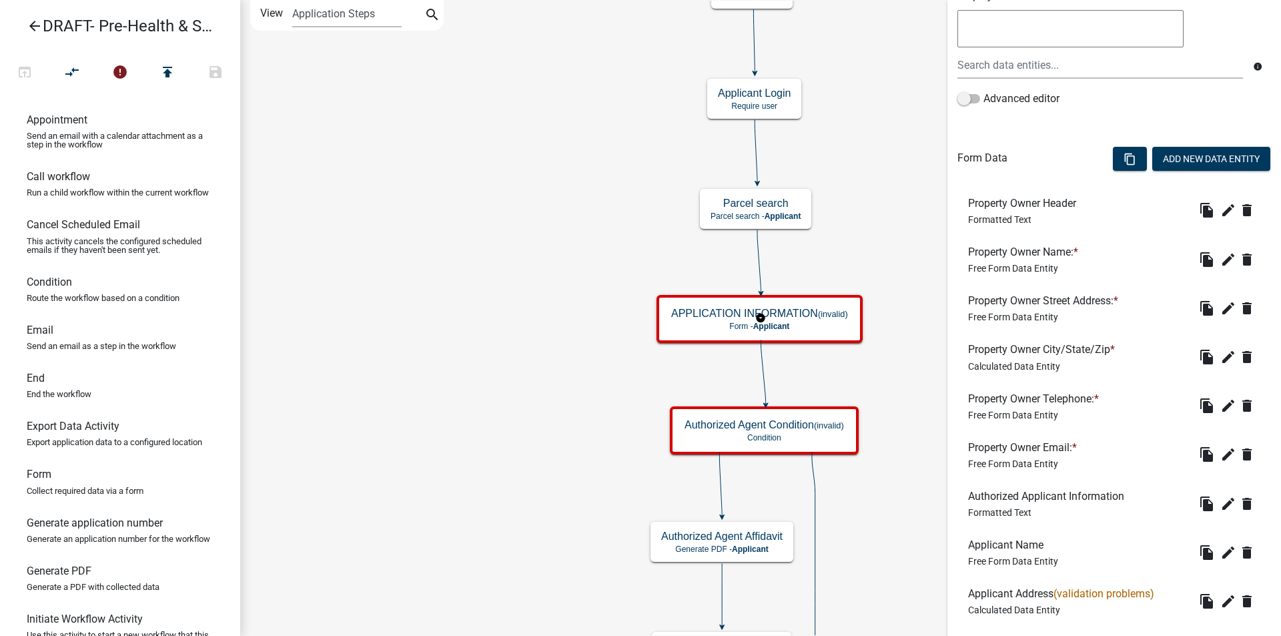
scroll to position [267, 0]
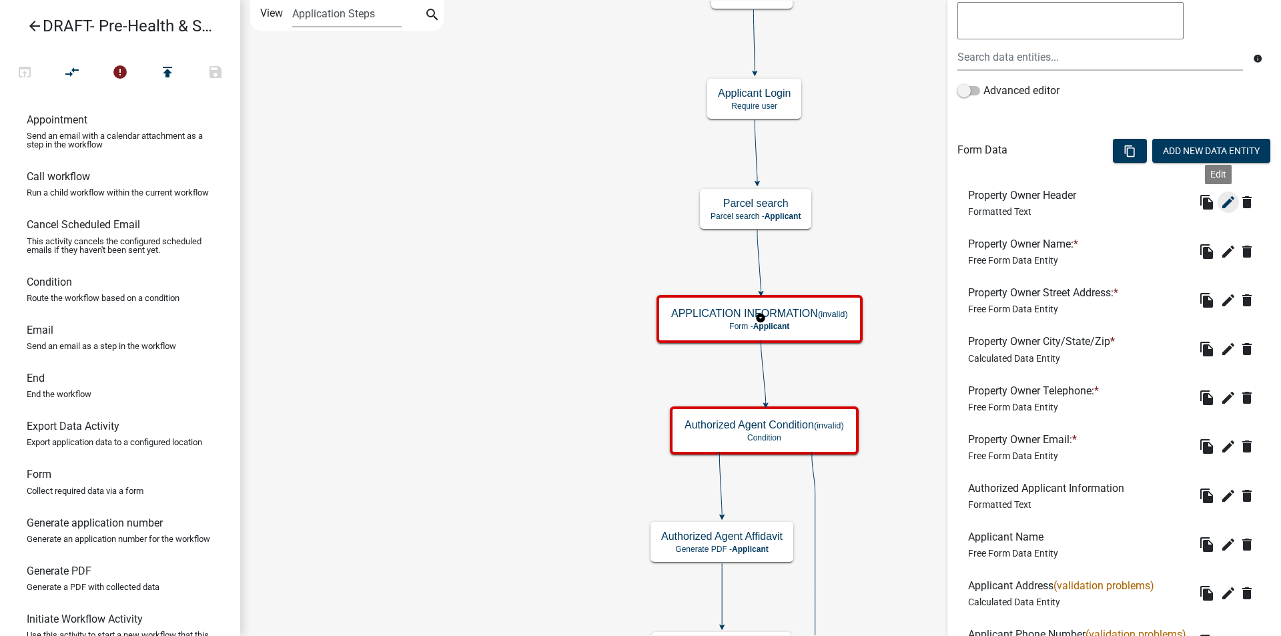
click at [1221, 203] on icon "edit" at bounding box center [1229, 202] width 16 height 16
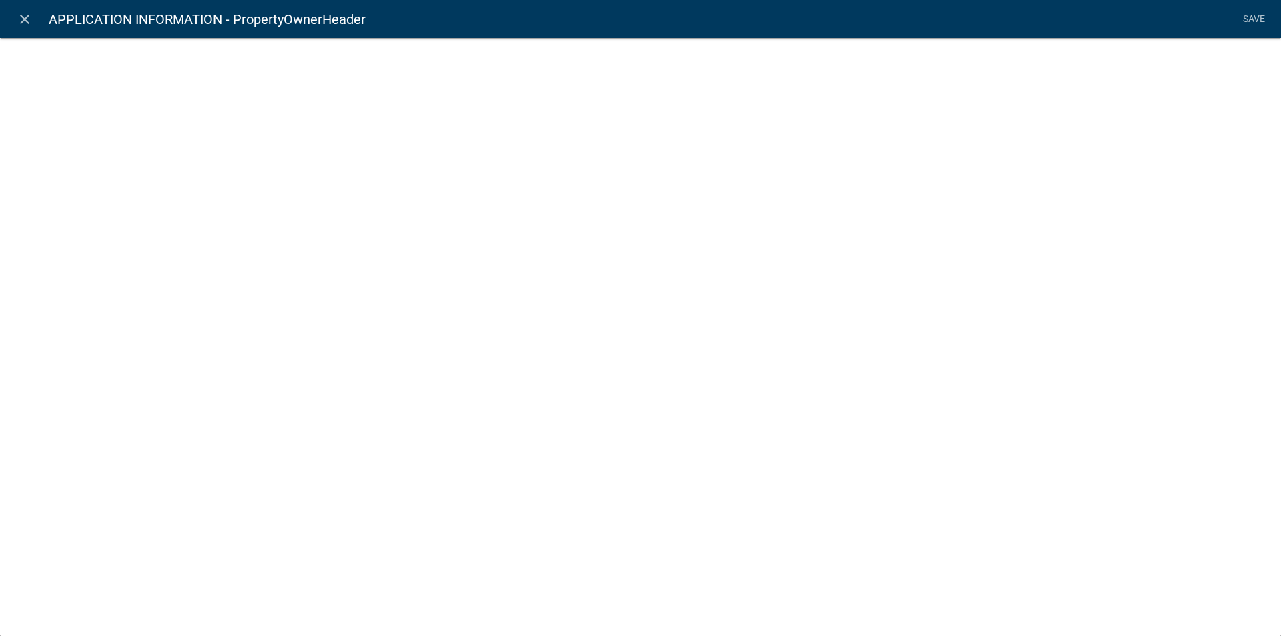
select select "rich-text"
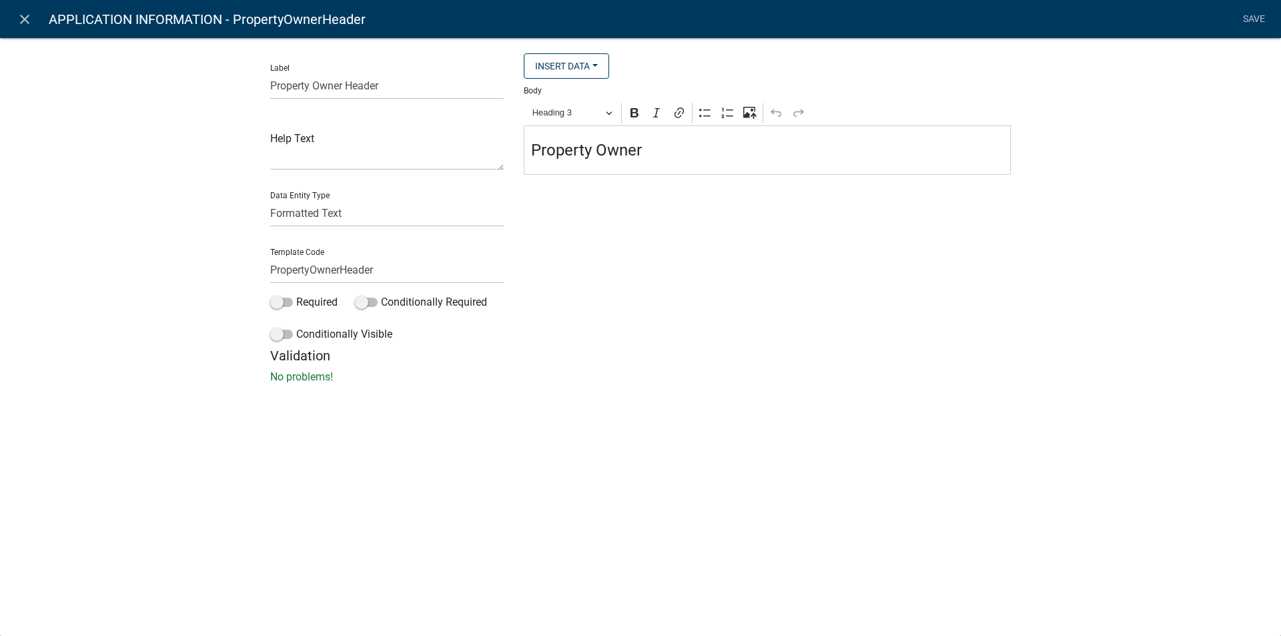
click at [268, 83] on div "Label Property Owner Header Help Text Data Entity Type Free Form Text Document …" at bounding box center [387, 200] width 254 height 294
click at [272, 83] on input "Property Owner Header" at bounding box center [387, 85] width 234 height 27
type input "Current Property Owner Header"
click at [533, 147] on h4 "Property Owner" at bounding box center [767, 150] width 473 height 19
click at [271, 267] on input "PropertyOwnerHeader" at bounding box center [387, 269] width 234 height 27
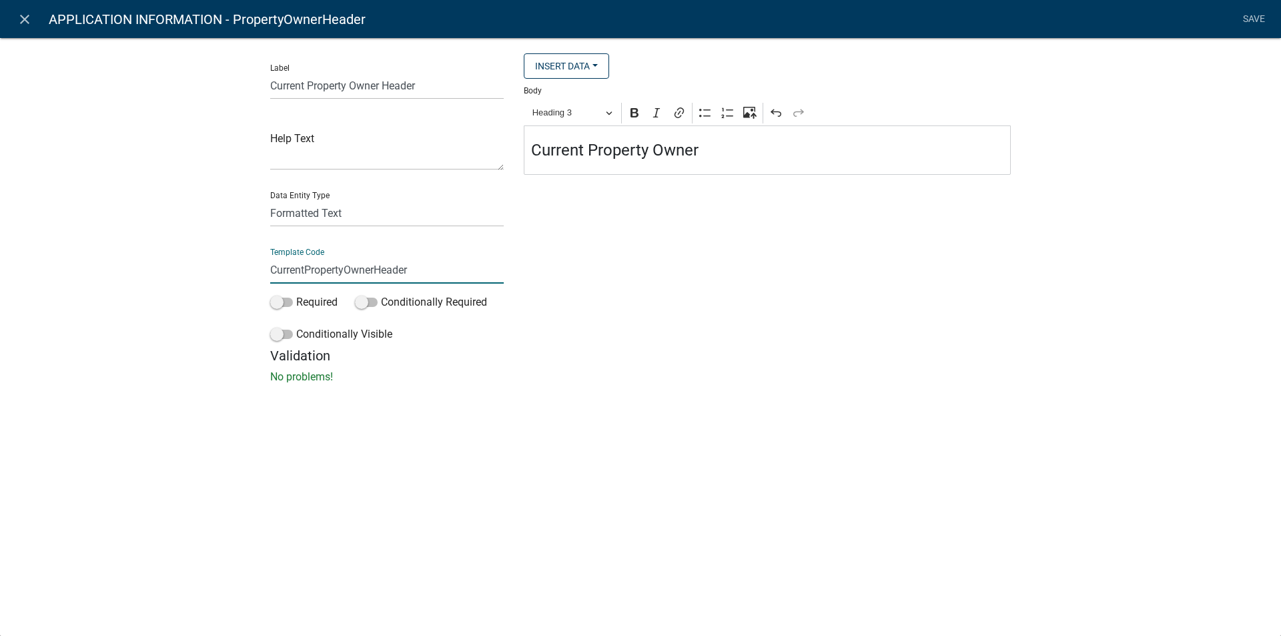
type input "CurrentPropertyOwnerHeader"
click at [1253, 13] on li "Save" at bounding box center [1253, 19] width 33 height 25
click at [1199, 137] on div "Label Current Property Owner Header Help Text Data Entity Type Free Form Text D…" at bounding box center [640, 214] width 1281 height 397
click at [1262, 15] on link "Save" at bounding box center [1253, 19] width 33 height 25
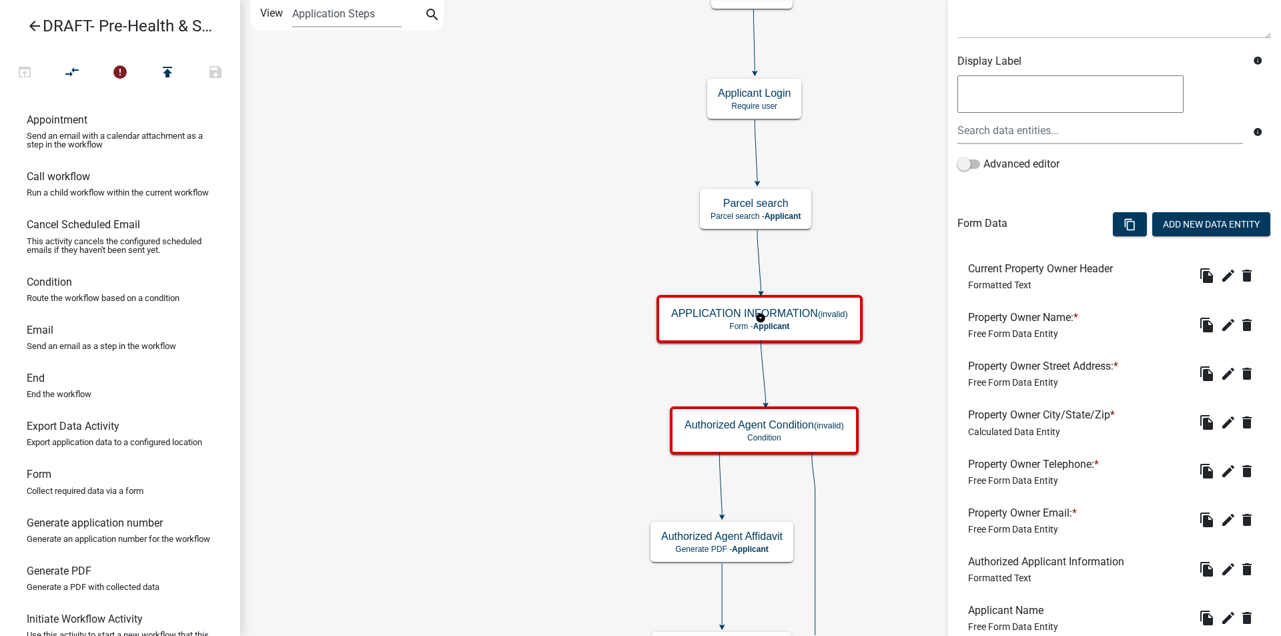
scroll to position [200, 0]
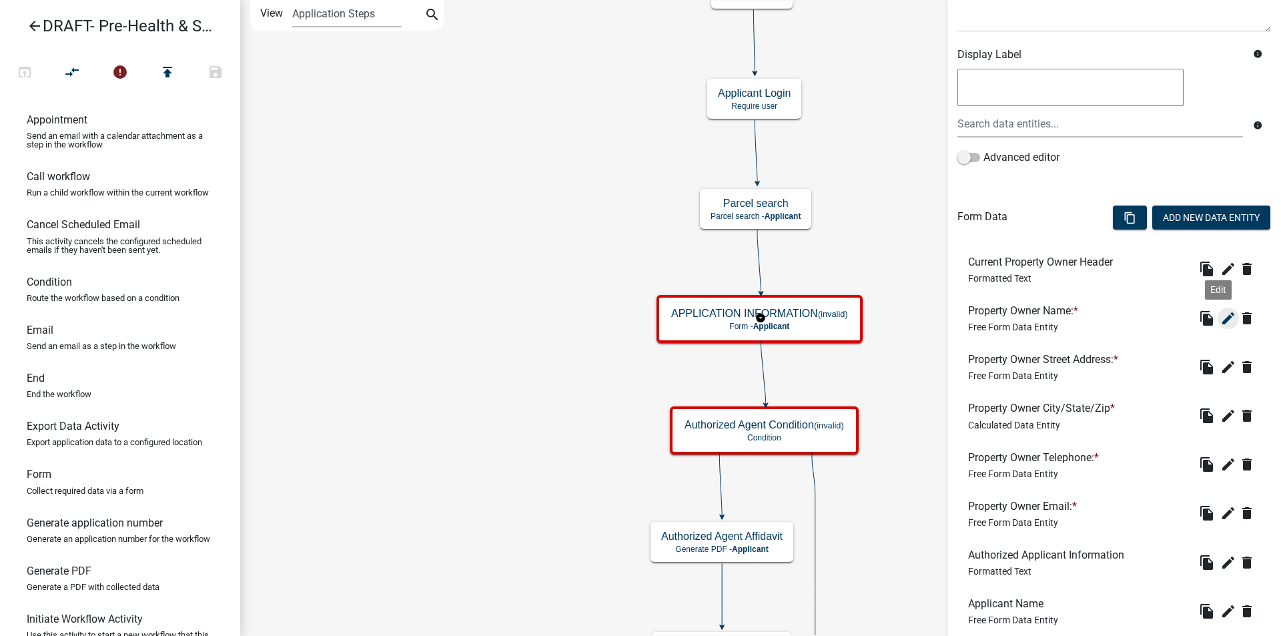
click at [1221, 318] on icon "edit" at bounding box center [1229, 318] width 16 height 16
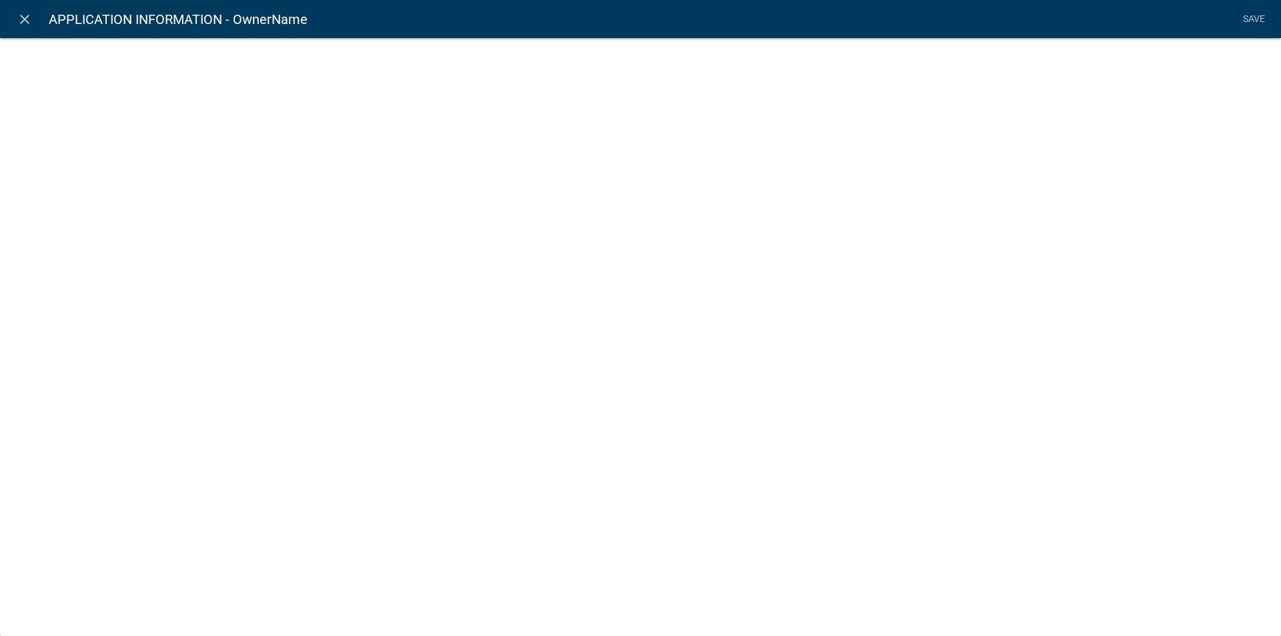
select select "1: Object"
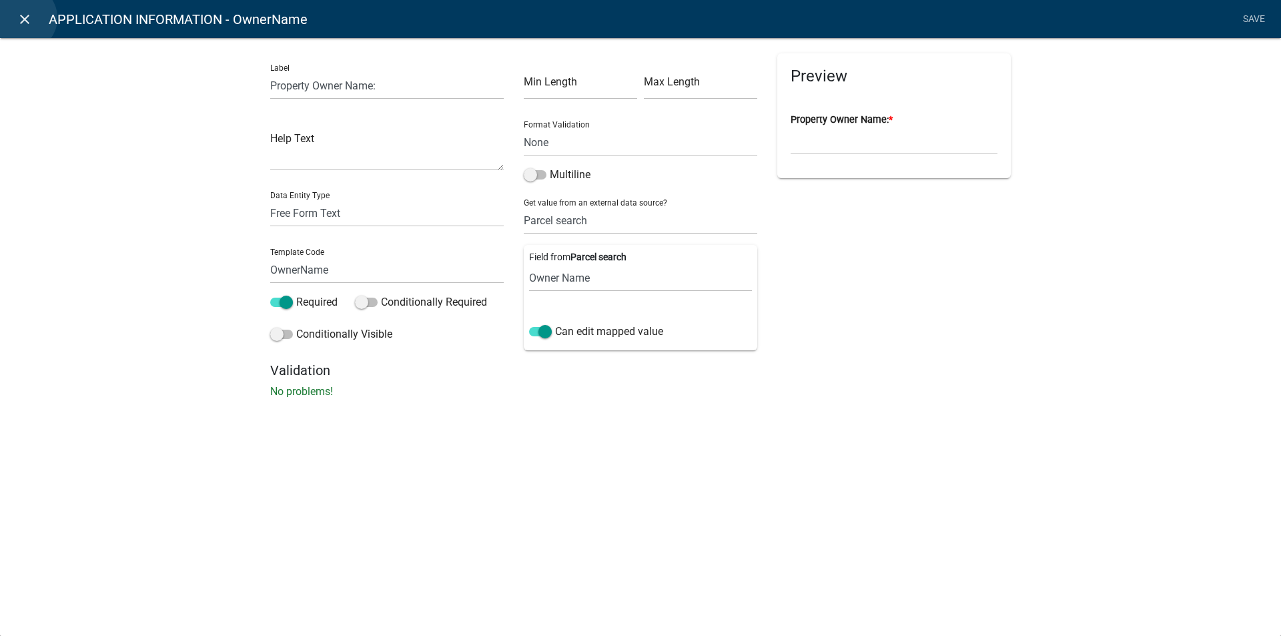
click at [23, 18] on icon "close" at bounding box center [25, 19] width 16 height 16
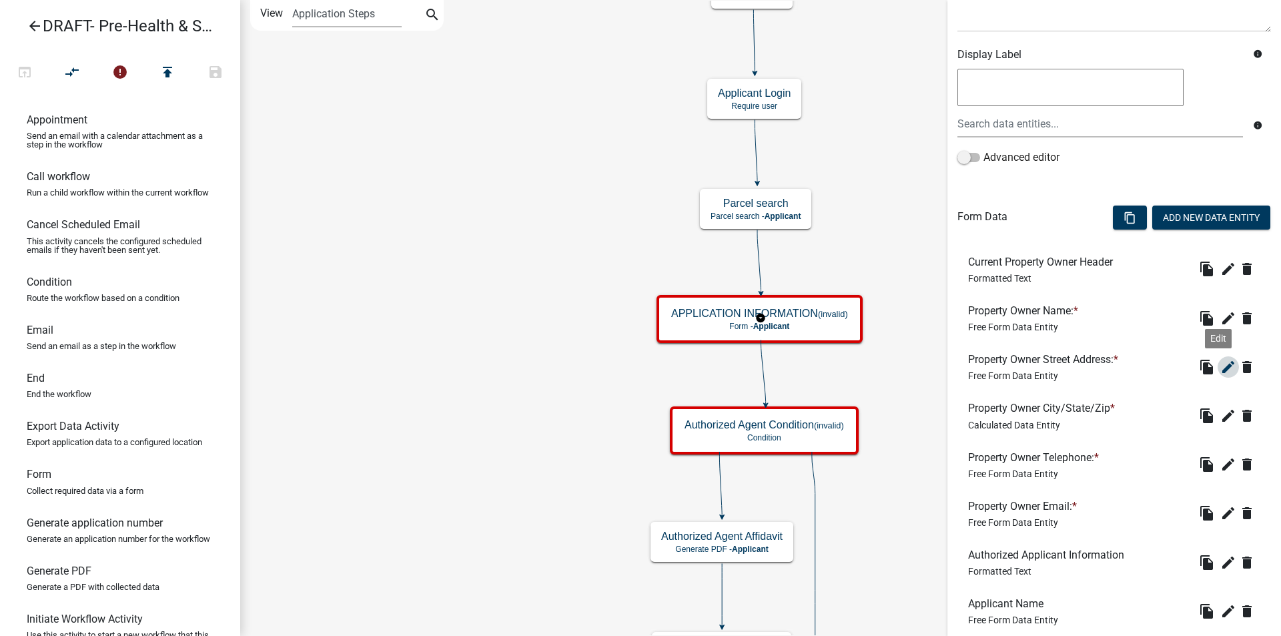
click at [1221, 368] on icon "edit" at bounding box center [1229, 367] width 16 height 16
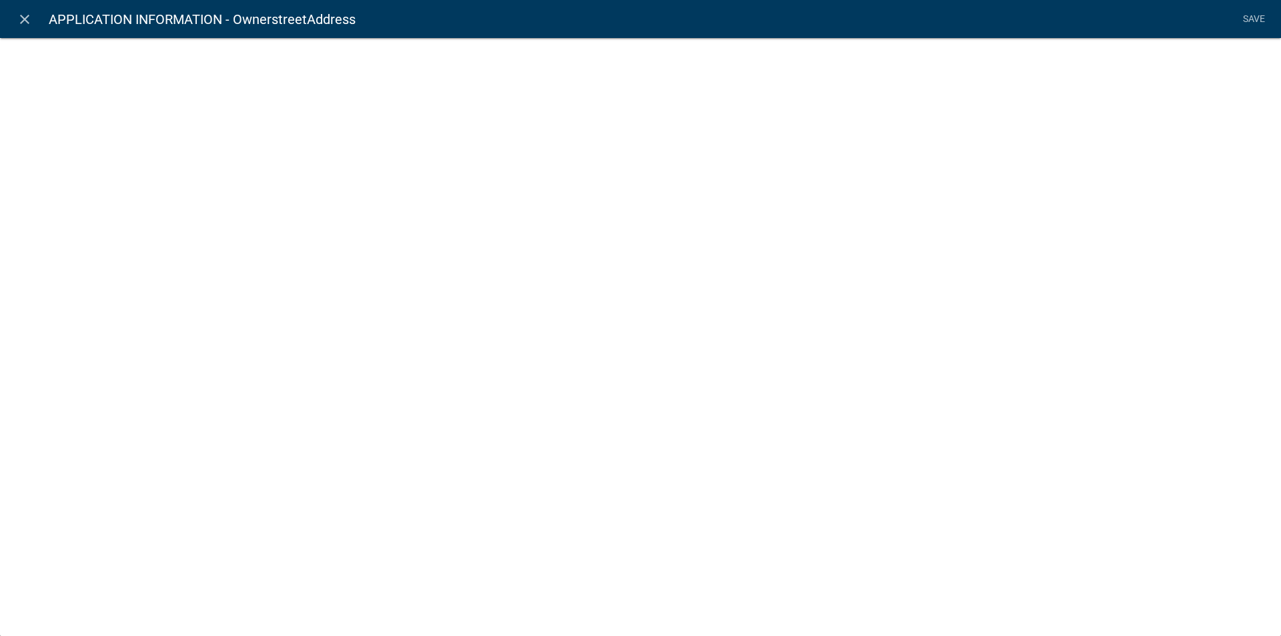
select select "1: Object"
select select "5: Object"
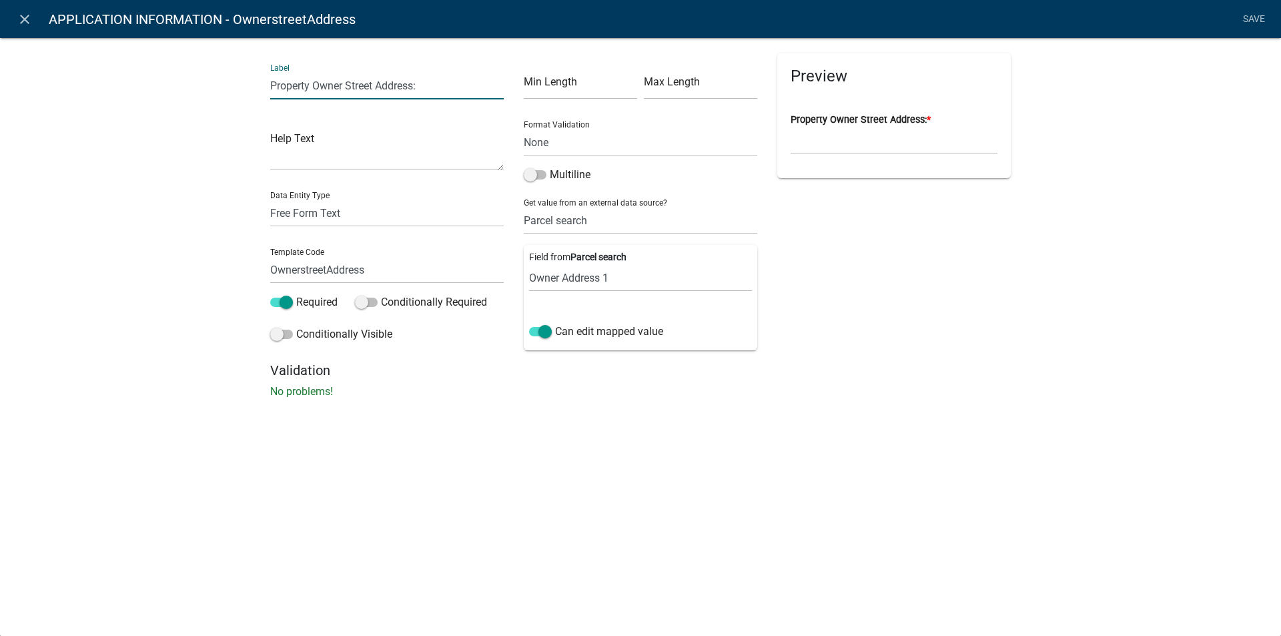
drag, startPoint x: 428, startPoint y: 86, endPoint x: 257, endPoint y: 81, distance: 170.9
click at [257, 81] on div "Label Property Owner Street Address: Help Text Data Entity Type Free Form Text …" at bounding box center [640, 222] width 1281 height 412
type input "Current Location of Mobile Home"
drag, startPoint x: 372, startPoint y: 270, endPoint x: 262, endPoint y: 267, distance: 110.8
click at [263, 272] on div "Label Current Location of Mobile Home Help Text Data Entity Type Free Form Text…" at bounding box center [387, 207] width 254 height 309
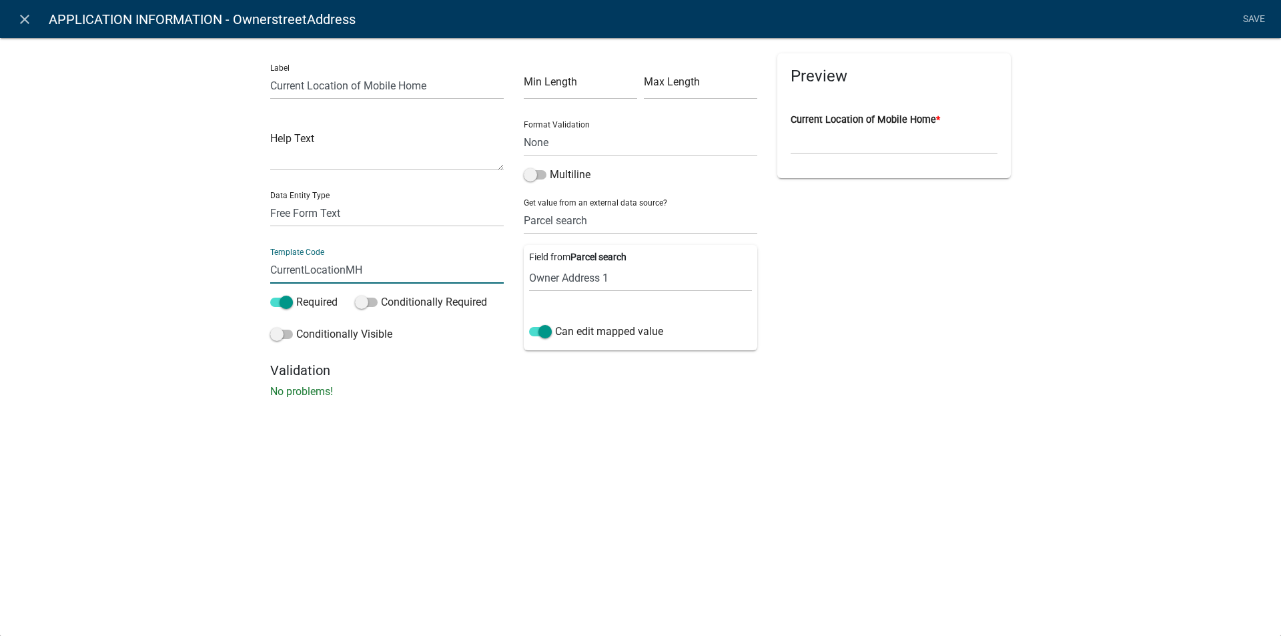
type input "CurrentLocationMH"
click at [567, 419] on div "Label Current Location of Mobile Home Help Text Data Entity Type Free Form Text…" at bounding box center [640, 222] width 1281 height 412
click at [563, 284] on select "Parcel ID Owner Name Owner City Owner State Owner Zip Owner Address 1 Owner Add…" at bounding box center [640, 277] width 223 height 27
click at [898, 312] on div "Preview Current Location of Mobile Home *" at bounding box center [894, 207] width 254 height 309
click at [581, 226] on select "None Parcel search Applicant Data" at bounding box center [641, 220] width 234 height 27
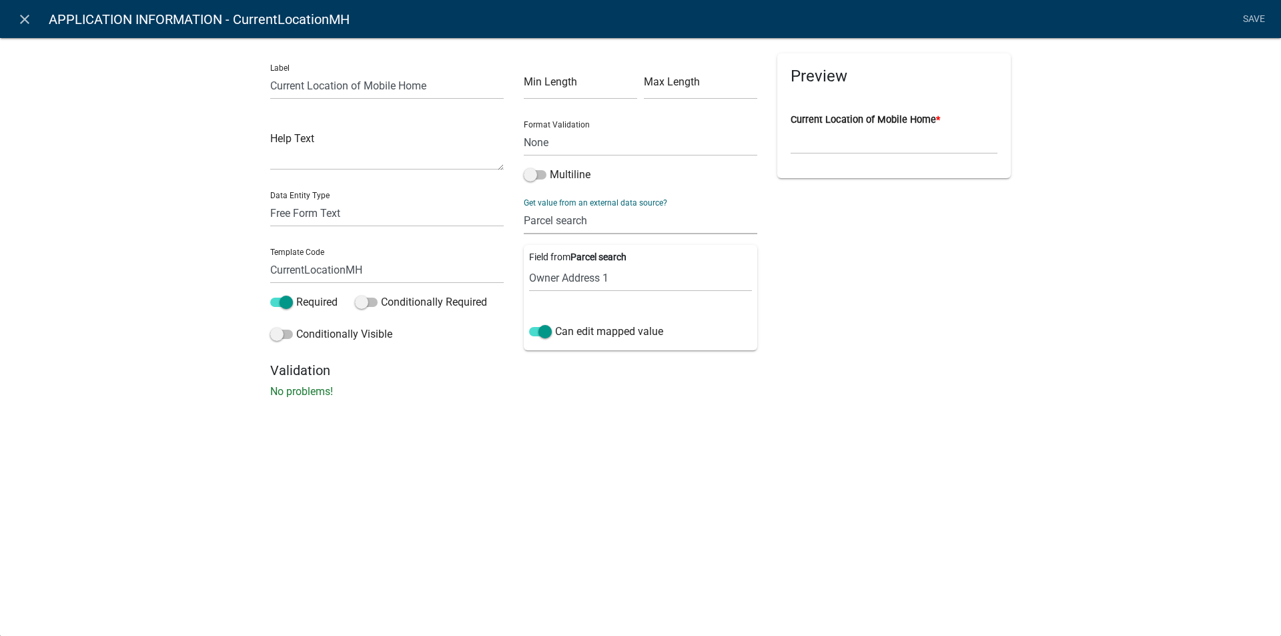
select select "0: null"
click at [524, 207] on select "None Parcel search Applicant Data" at bounding box center [641, 220] width 234 height 27
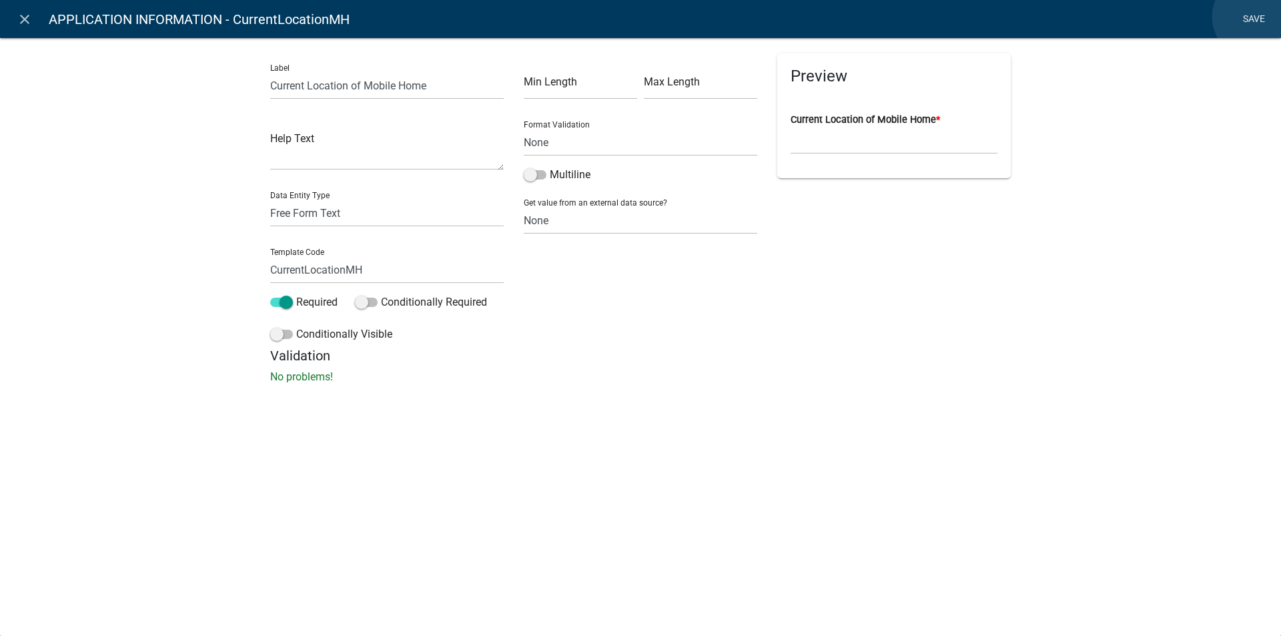
click at [1255, 17] on link "Save" at bounding box center [1253, 19] width 33 height 25
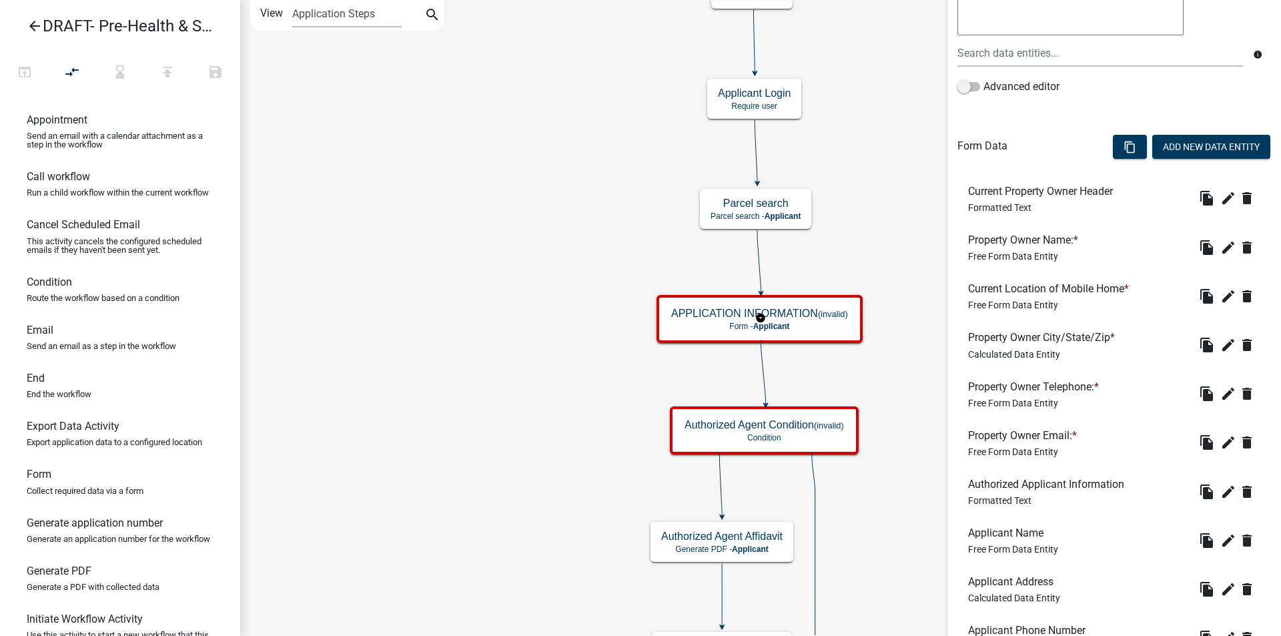
scroll to position [334, 0]
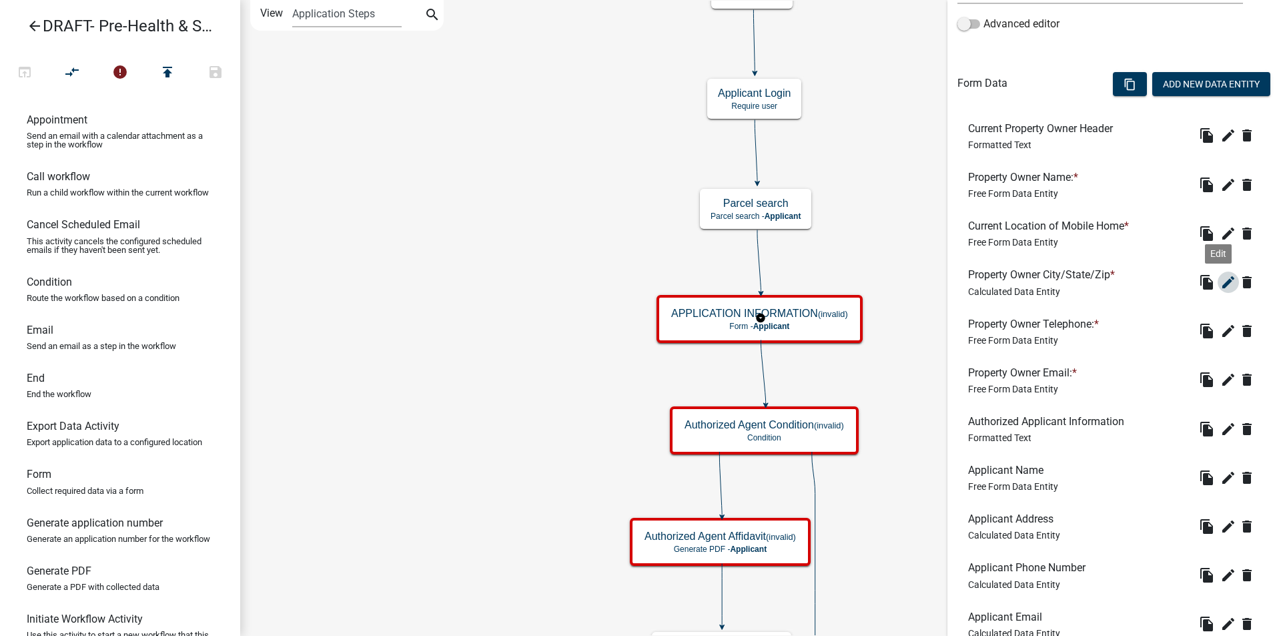
click at [1221, 282] on icon "edit" at bounding box center [1229, 282] width 16 height 16
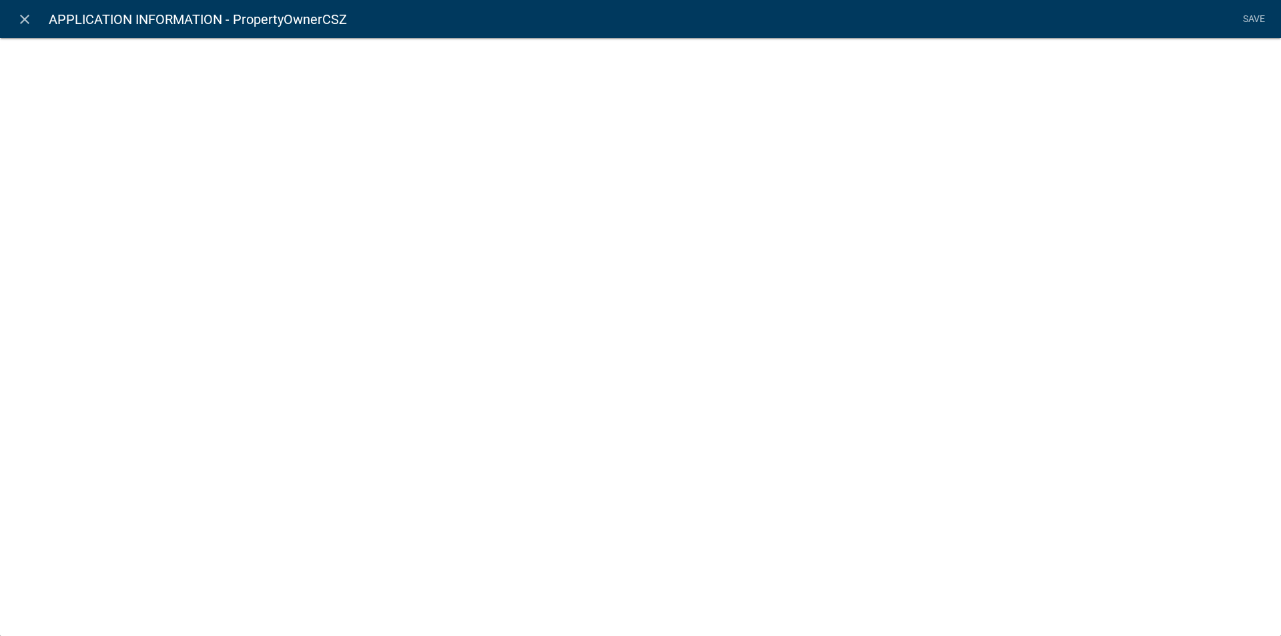
select select "calculated-value"
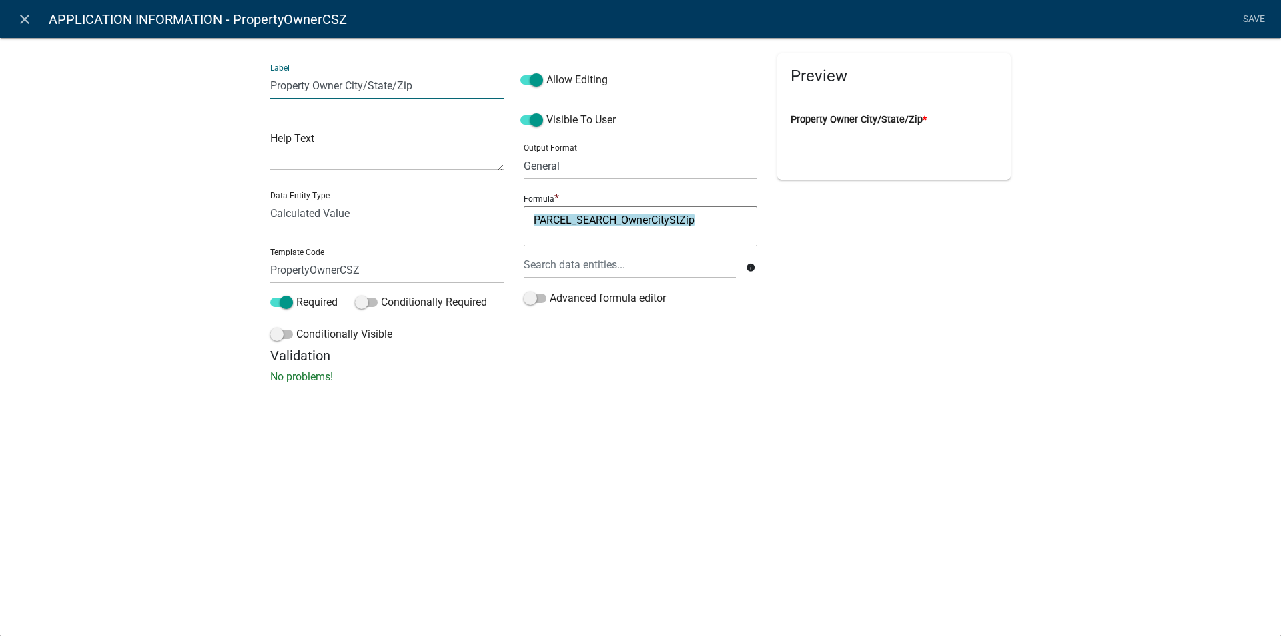
drag, startPoint x: 424, startPoint y: 85, endPoint x: 267, endPoint y: 93, distance: 157.7
click at [267, 93] on div "Label Property Owner City/State/Zip Help Text Data Entity Type Free Form Text D…" at bounding box center [387, 200] width 254 height 294
type input "c"
type input "Current City, State, Zip"
click at [349, 216] on select "Free Form Text Document Display Entity Value Fee Numeric Data Date Map Sketch D…" at bounding box center [387, 213] width 234 height 27
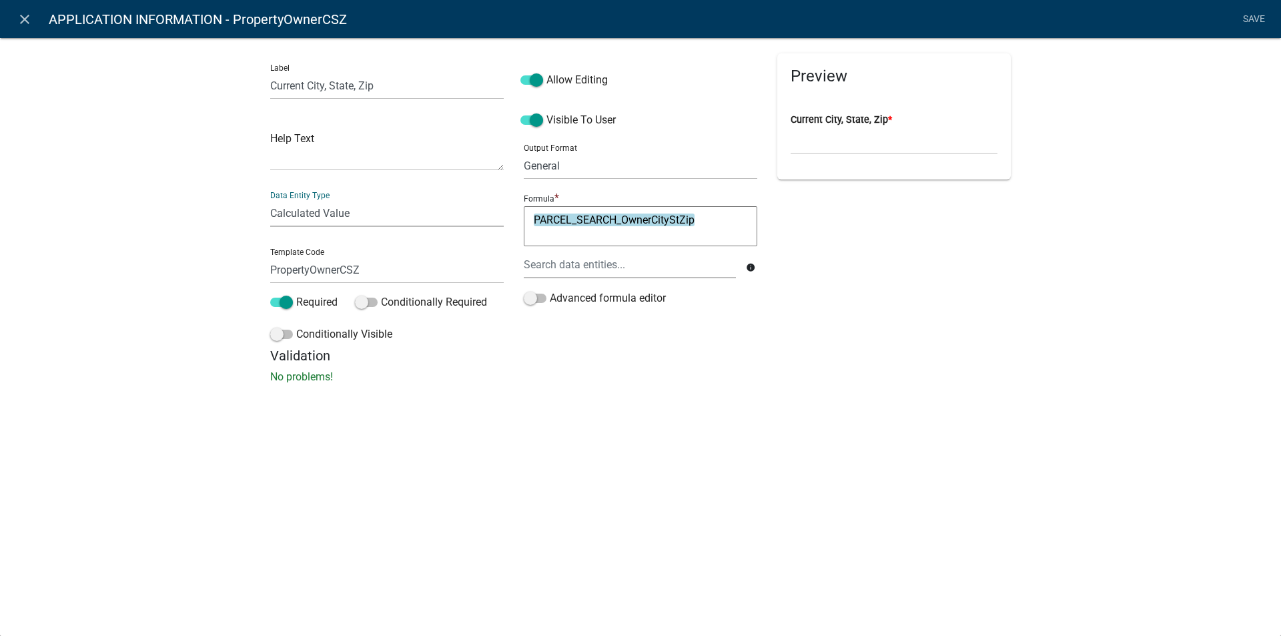
select select "free-form-text"
click at [270, 200] on select "Free Form Text Document Display Entity Value Fee Numeric Data Date Map Sketch D…" at bounding box center [387, 213] width 234 height 27
select select
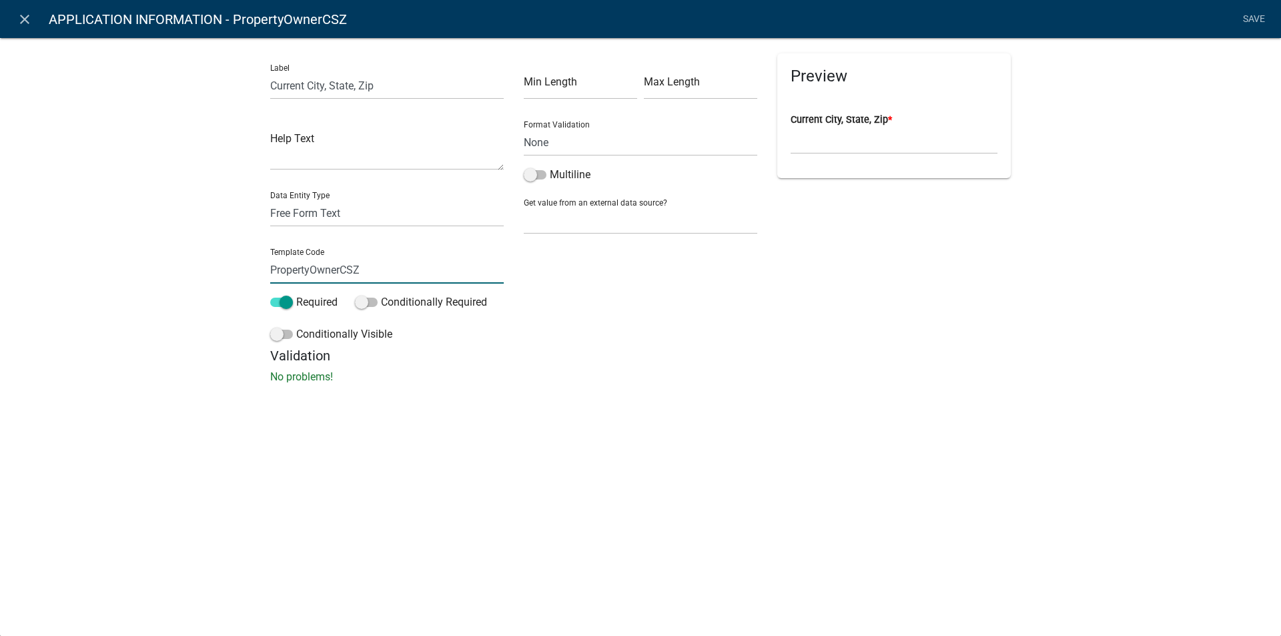
click at [339, 268] on input "PropertyOwnerCSZ" at bounding box center [387, 269] width 234 height 27
type input "CurrentCSZ"
click at [1254, 13] on li "Save" at bounding box center [1253, 19] width 33 height 25
click at [1253, 20] on link "Save" at bounding box center [1253, 19] width 33 height 25
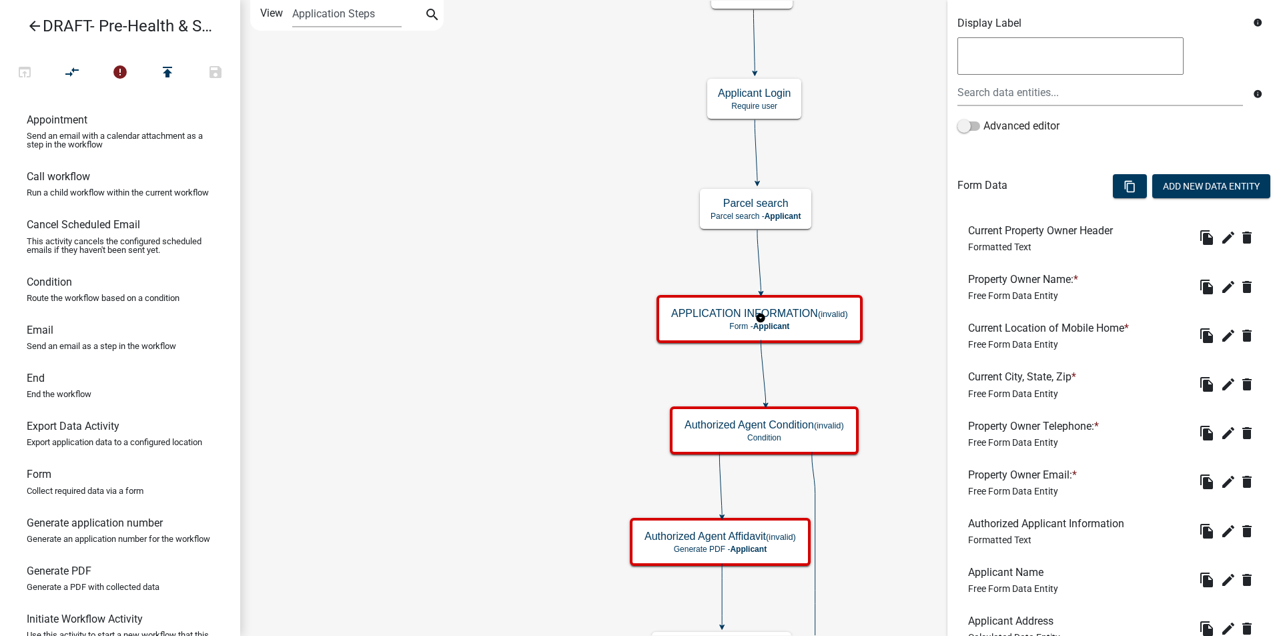
scroll to position [200, 0]
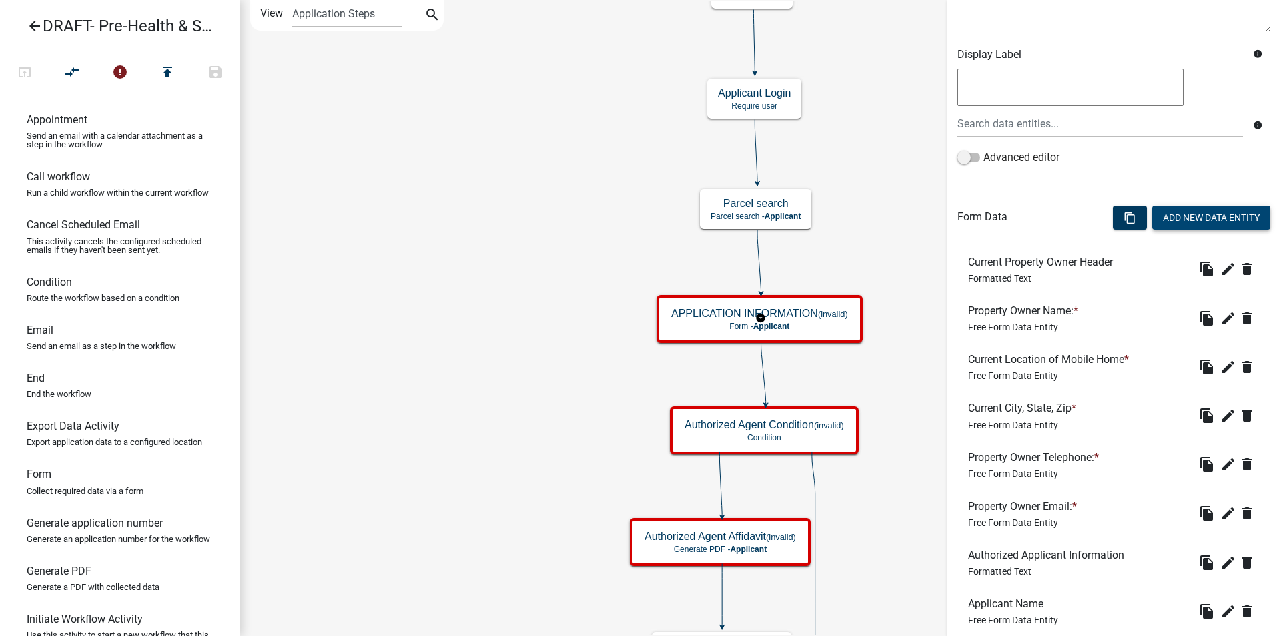
click at [1163, 220] on button "Add New Data Entity" at bounding box center [1212, 218] width 118 height 24
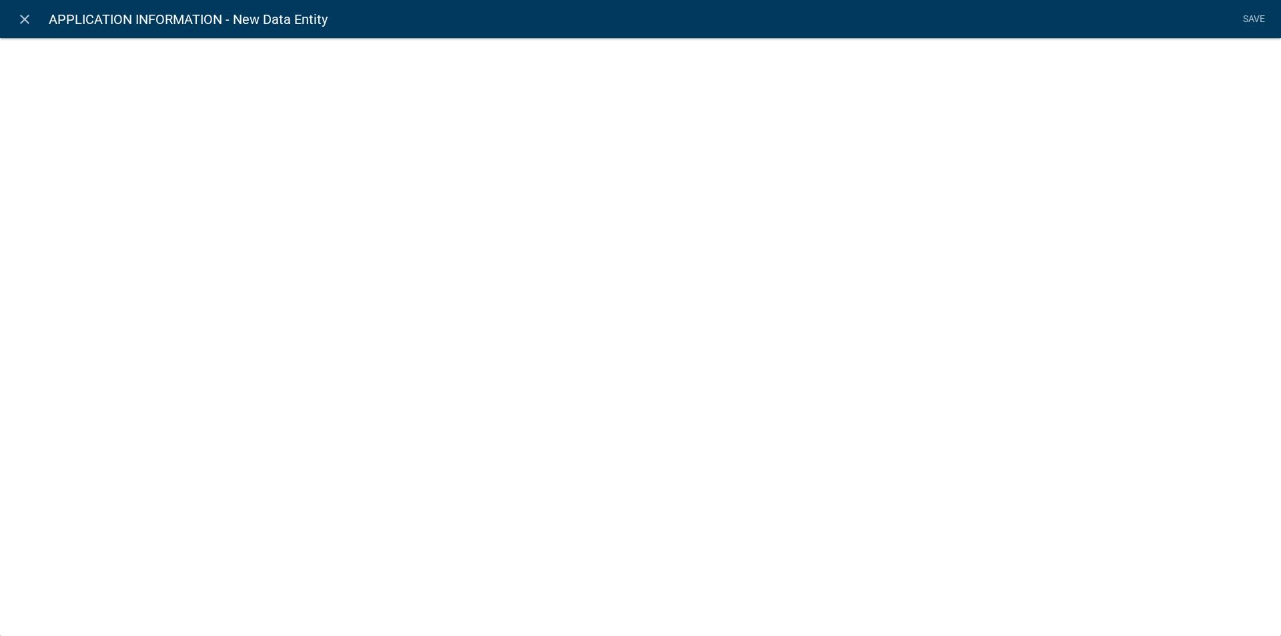
select select
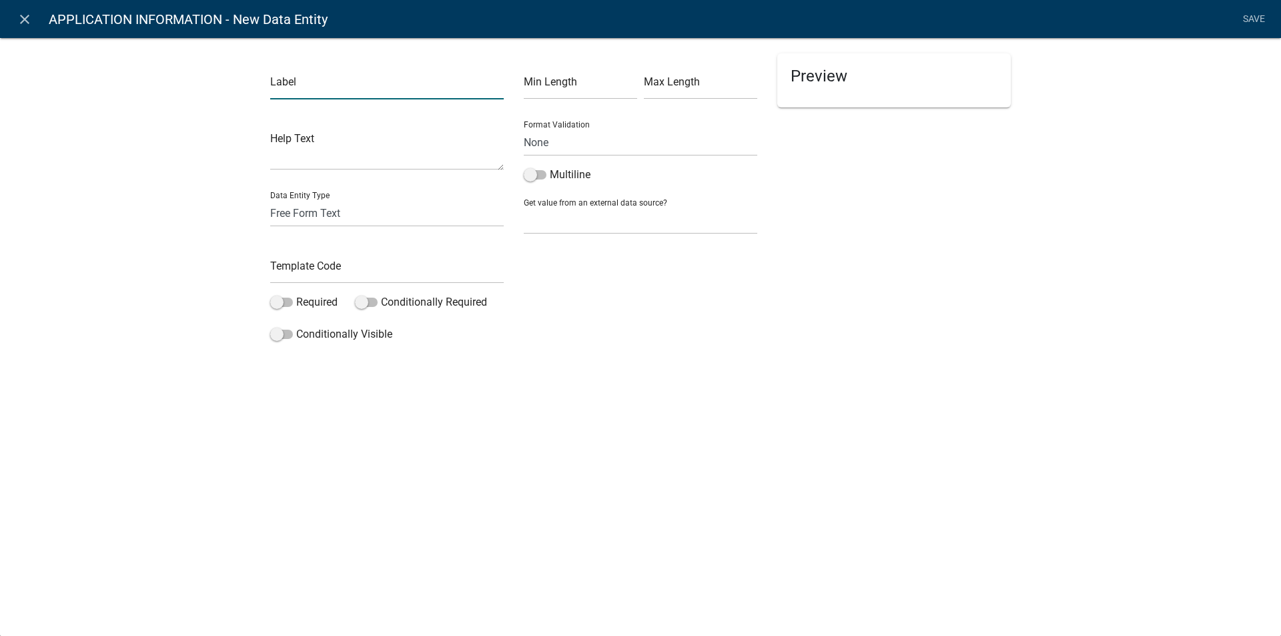
click at [280, 87] on input "text" at bounding box center [387, 85] width 234 height 27
click at [319, 86] on input "Current PArcel ID" at bounding box center [387, 85] width 234 height 27
type input "Current Parcel ID"
click at [292, 266] on input "text" at bounding box center [387, 269] width 234 height 27
type input "CurrentPID"
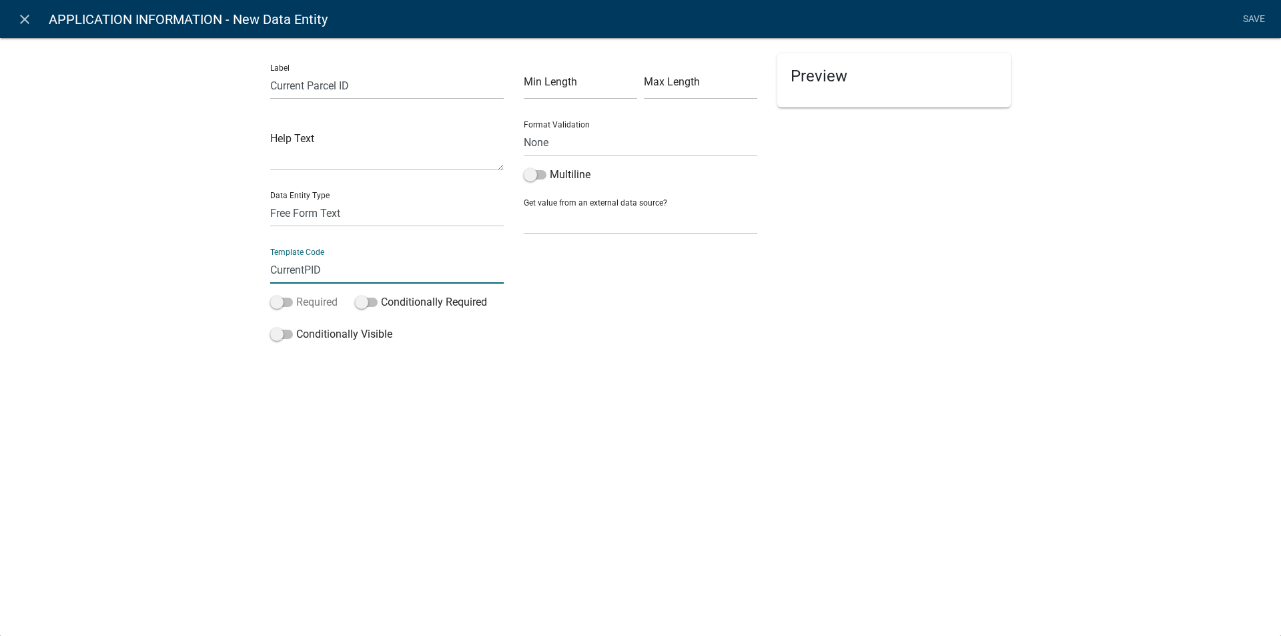
click at [287, 300] on span at bounding box center [281, 302] width 23 height 9
click at [296, 294] on input "Required" at bounding box center [296, 294] width 0 height 0
click at [1253, 21] on link "Save" at bounding box center [1253, 19] width 33 height 25
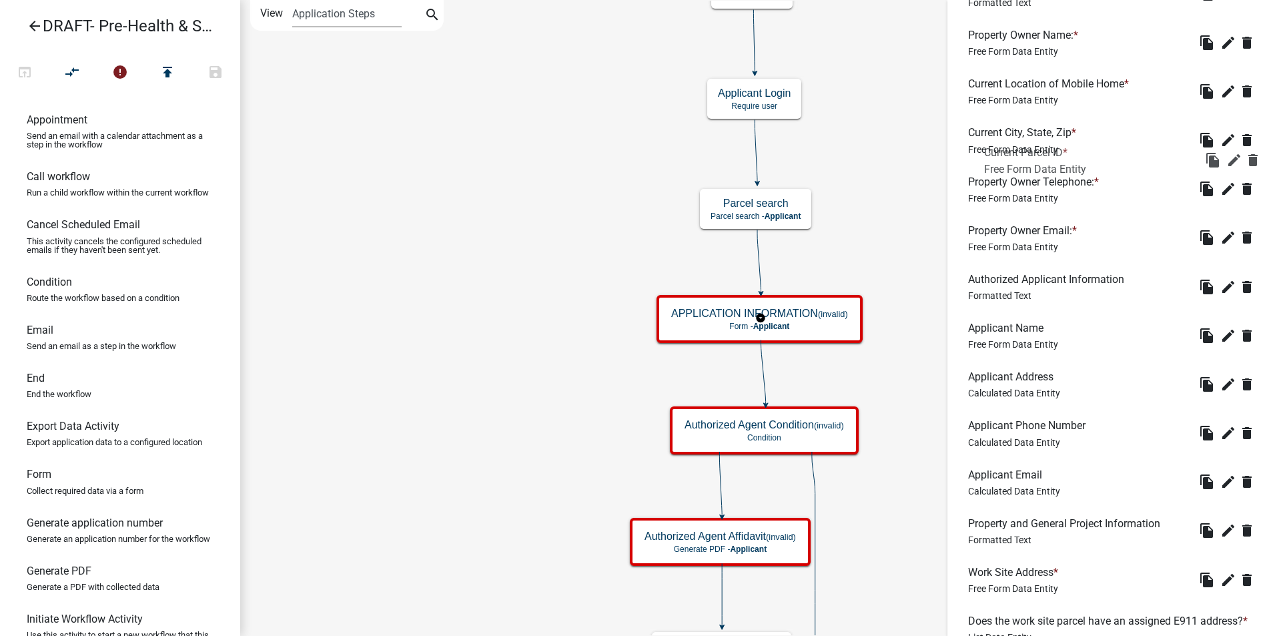
scroll to position [342, 0]
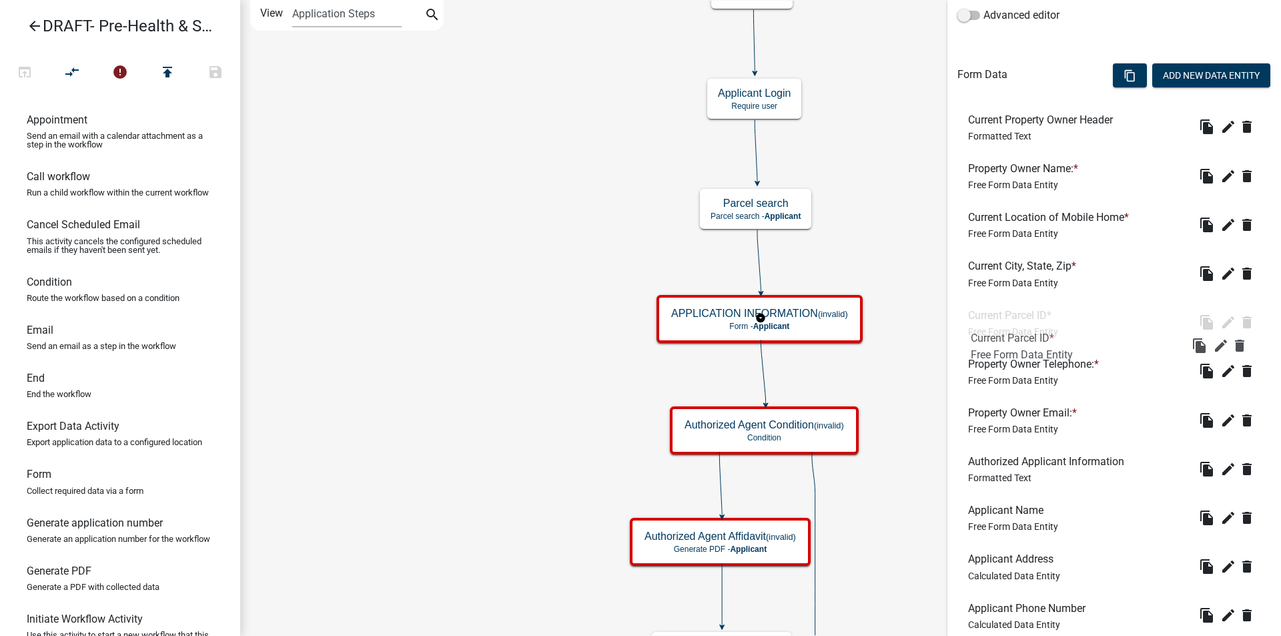
drag, startPoint x: 1036, startPoint y: 459, endPoint x: 1038, endPoint y: 348, distance: 111.5
click at [1239, 372] on icon "delete" at bounding box center [1247, 371] width 16 height 16
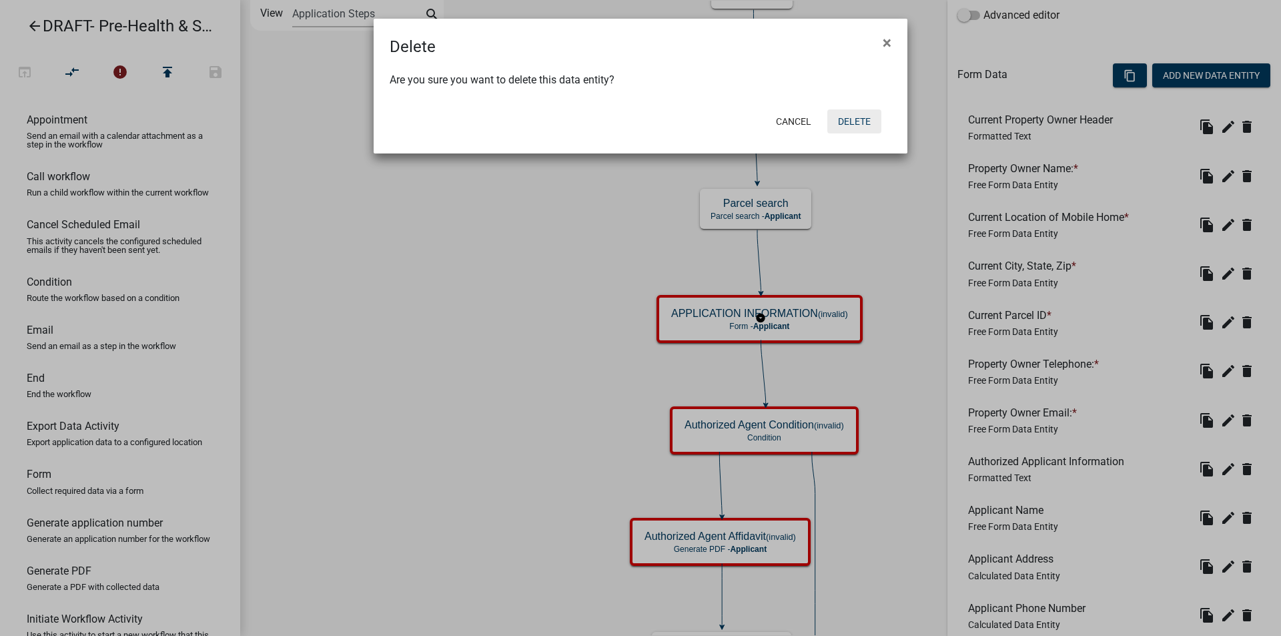
click at [856, 125] on button "Delete" at bounding box center [855, 121] width 54 height 24
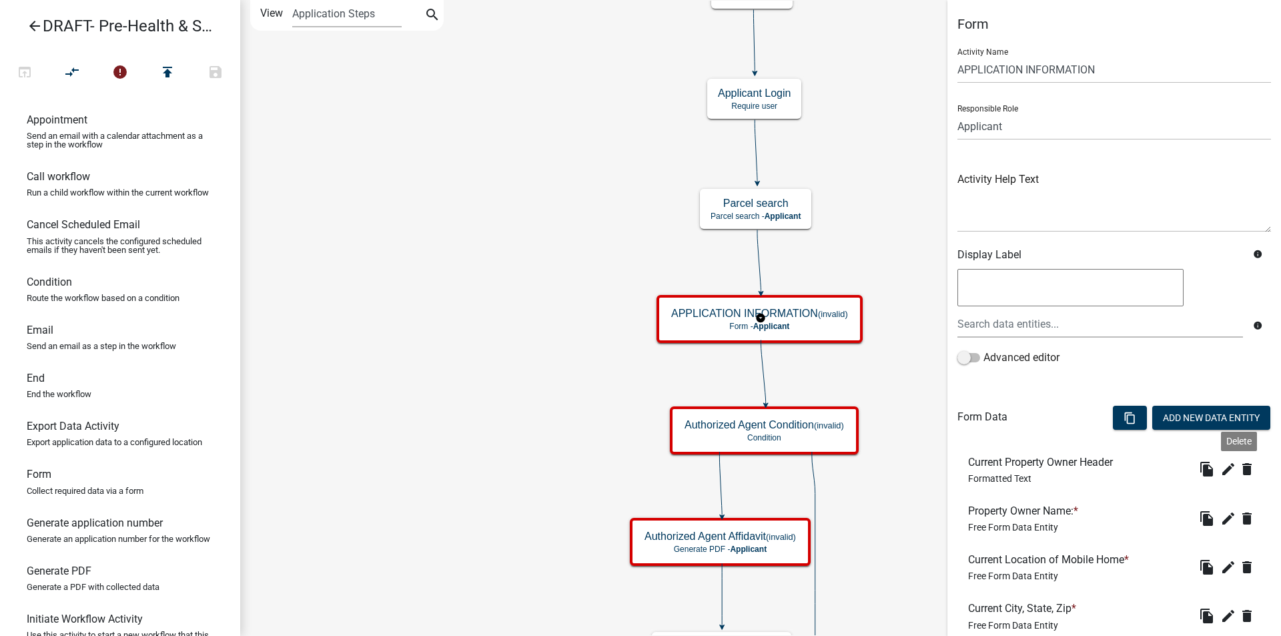
scroll to position [334, 0]
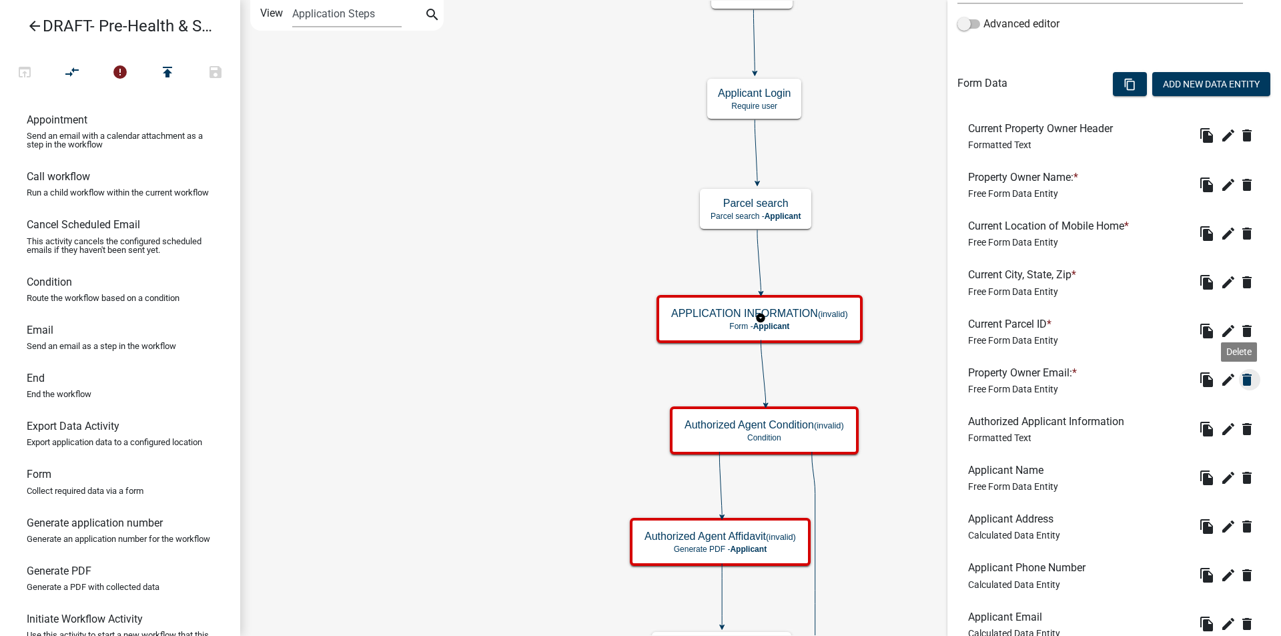
click at [1239, 377] on icon "delete" at bounding box center [1247, 380] width 16 height 16
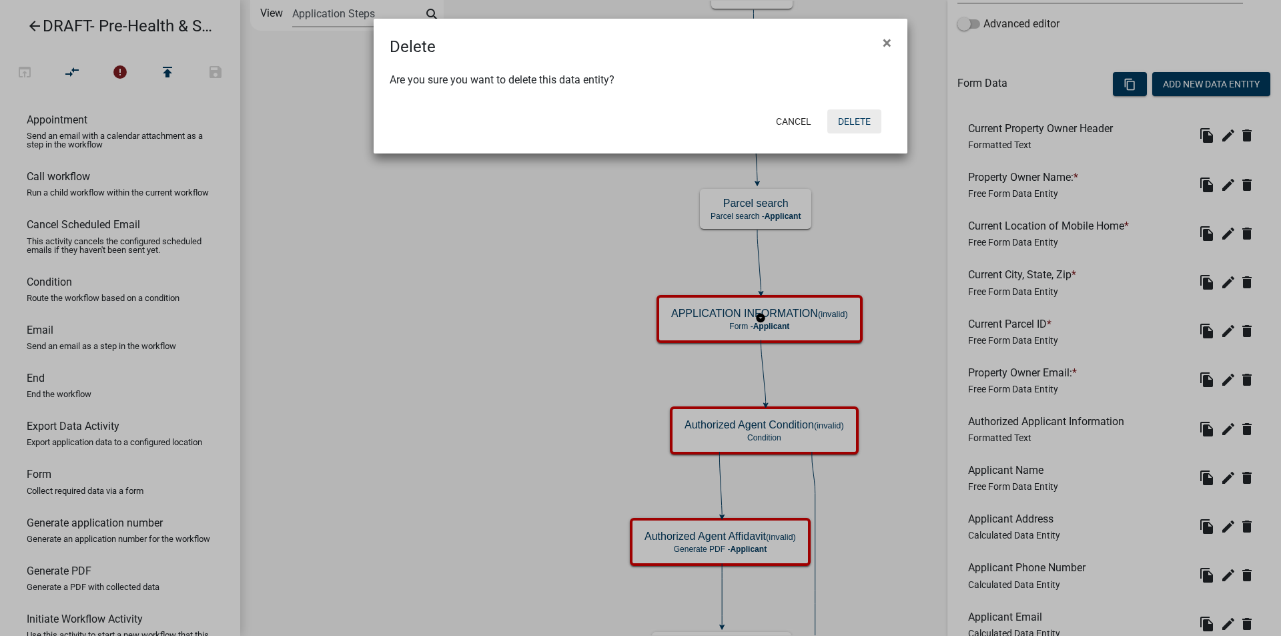
click at [854, 123] on button "Delete" at bounding box center [855, 121] width 54 height 24
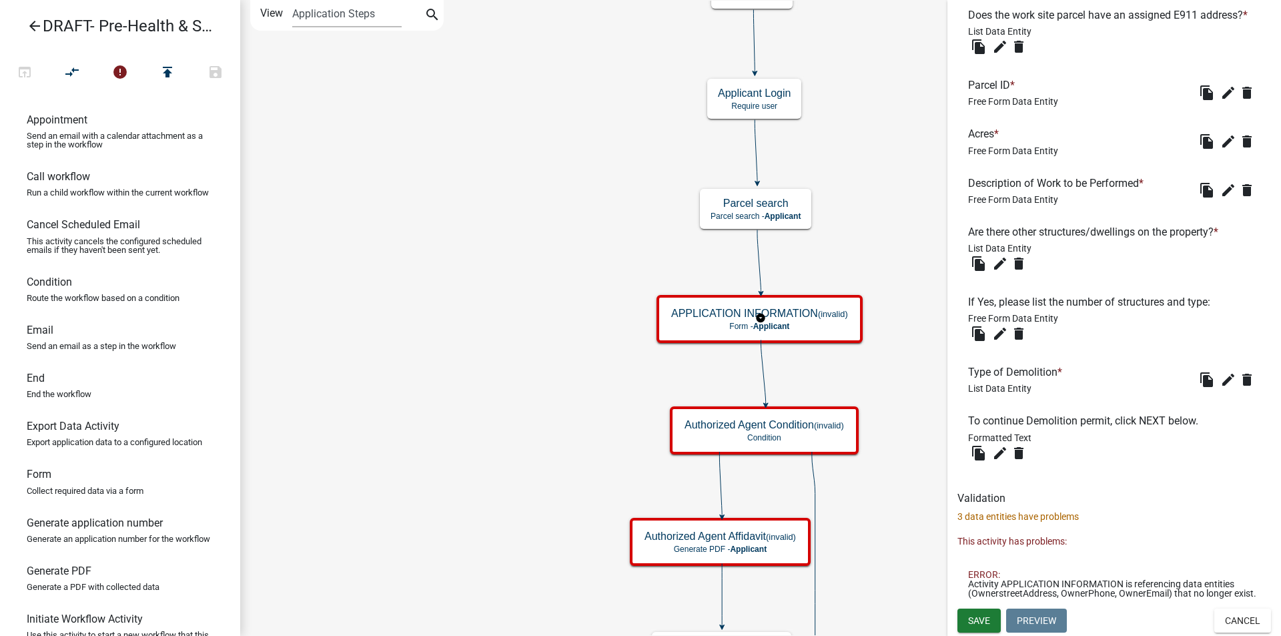
scroll to position [1055, 0]
click at [1239, 372] on icon "delete" at bounding box center [1247, 380] width 16 height 16
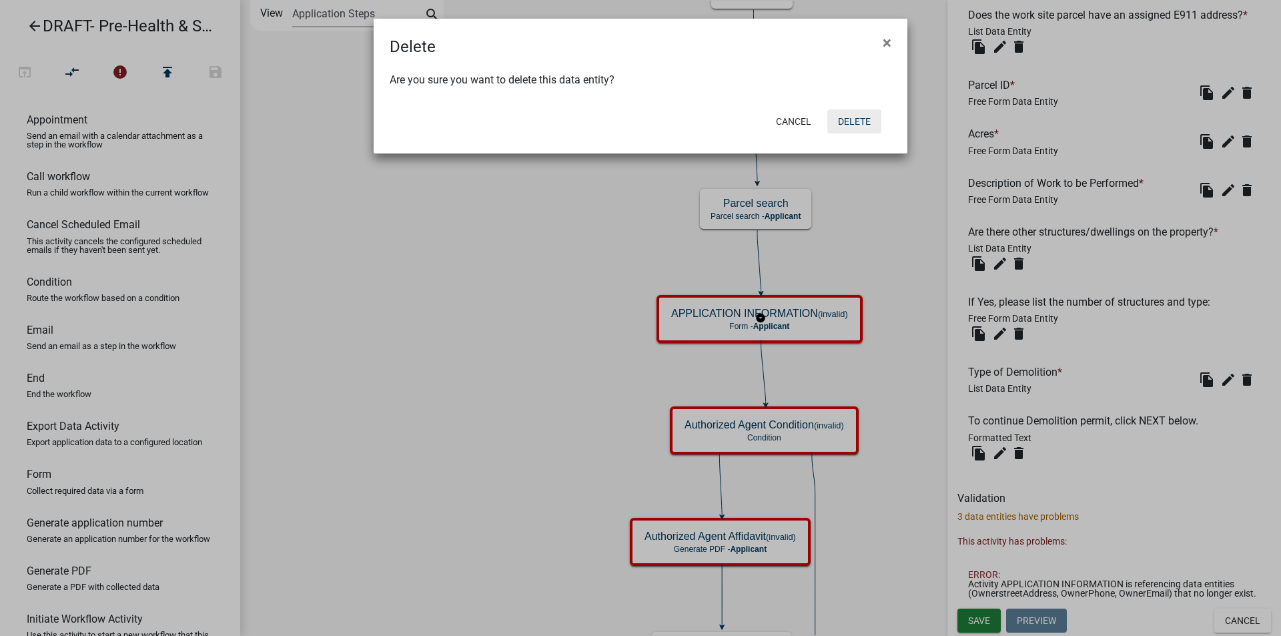
click at [857, 120] on button "Delete" at bounding box center [855, 121] width 54 height 24
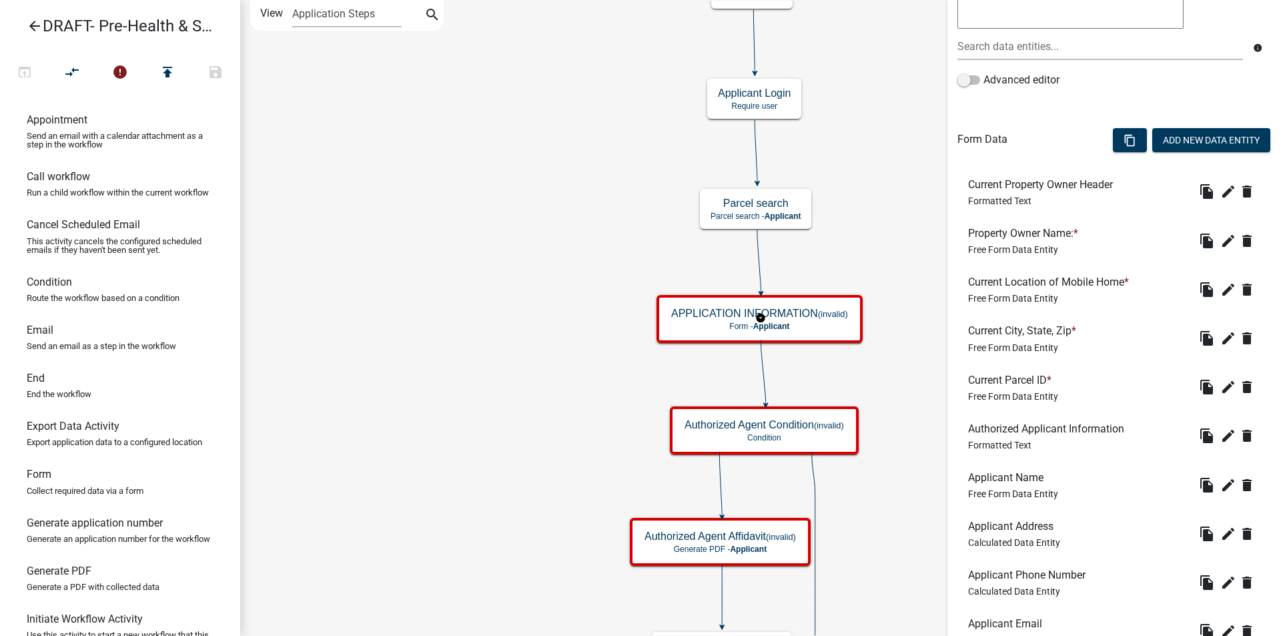
scroll to position [334, 0]
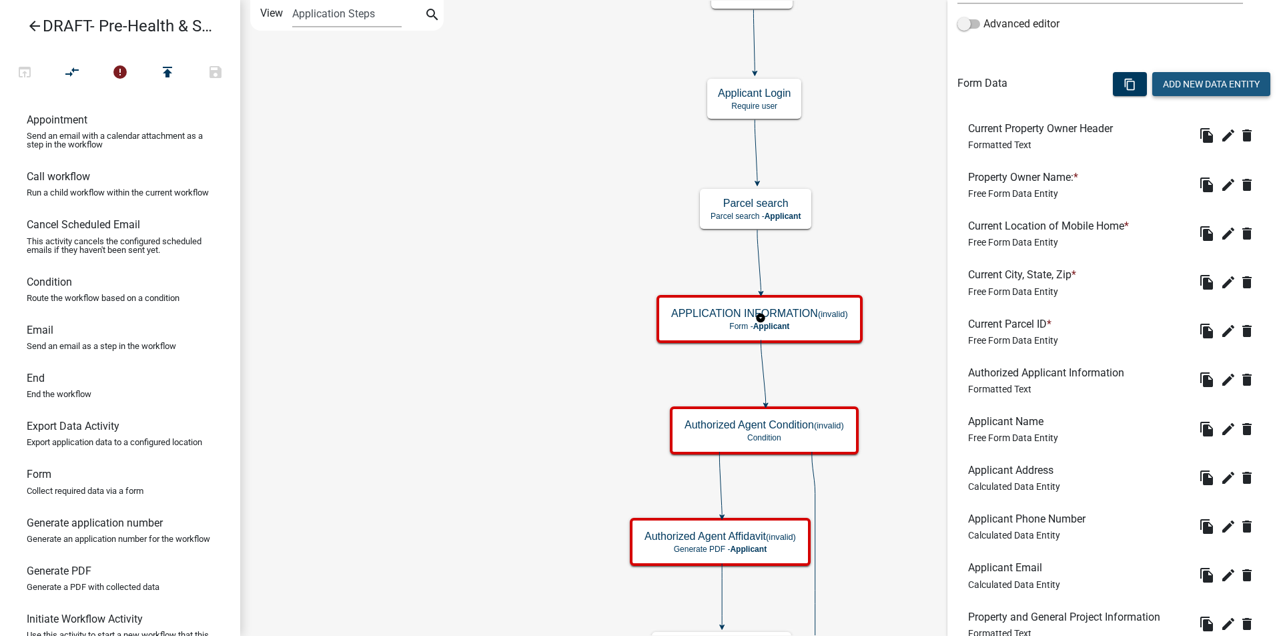
click at [1184, 82] on button "Add New Data Entity" at bounding box center [1212, 84] width 118 height 24
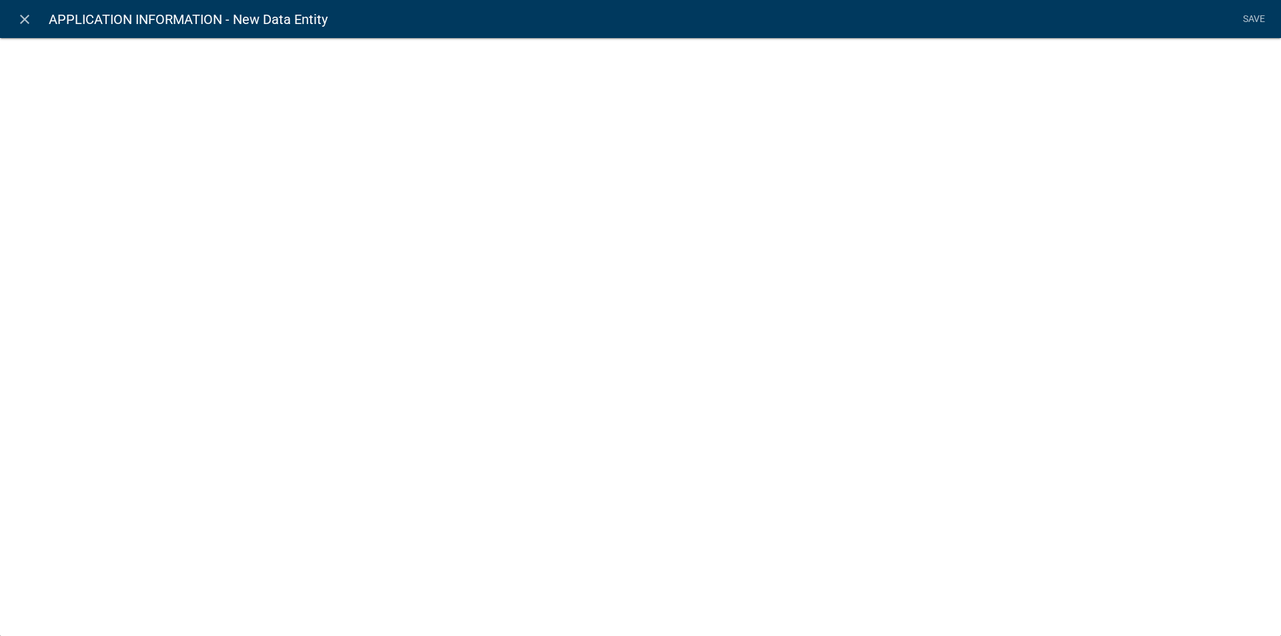
select select
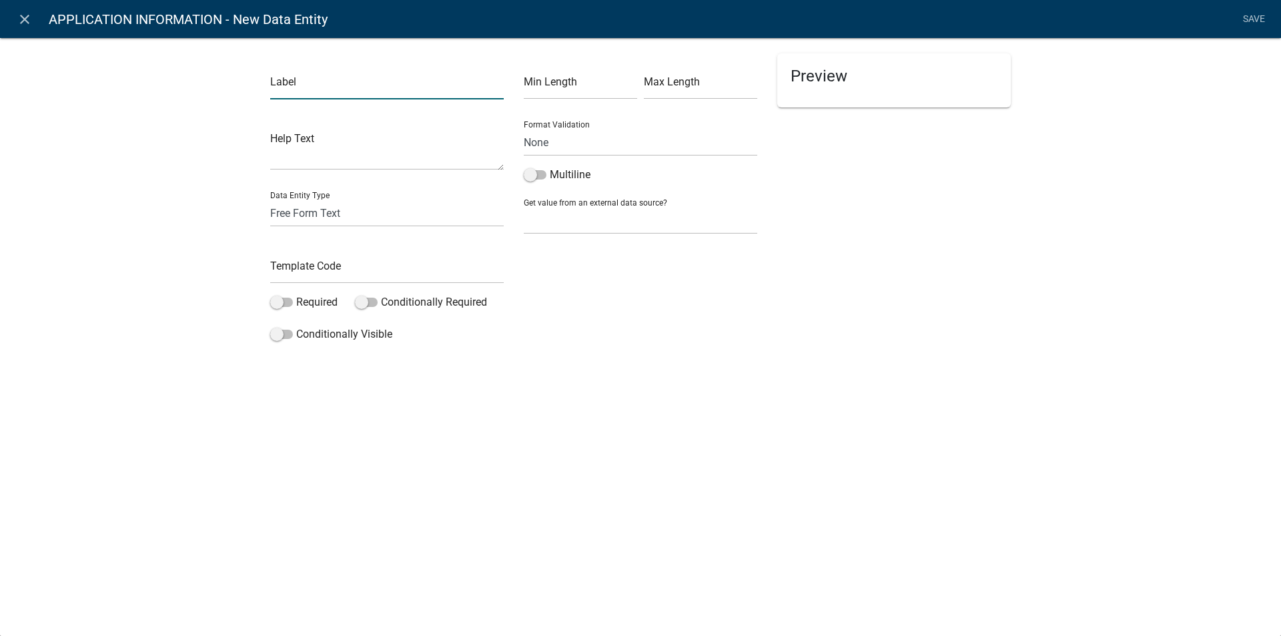
click at [294, 82] on input "text" at bounding box center [387, 85] width 234 height 27
click at [309, 83] on input "New OWner and Job Site Informatin" at bounding box center [387, 85] width 234 height 27
click at [432, 85] on input "New Owner and Job Site Informatin" at bounding box center [387, 85] width 234 height 27
click at [447, 84] on input "New Owner and Job Site Information" at bounding box center [387, 85] width 234 height 27
type input "New Owner and Job Site Information"
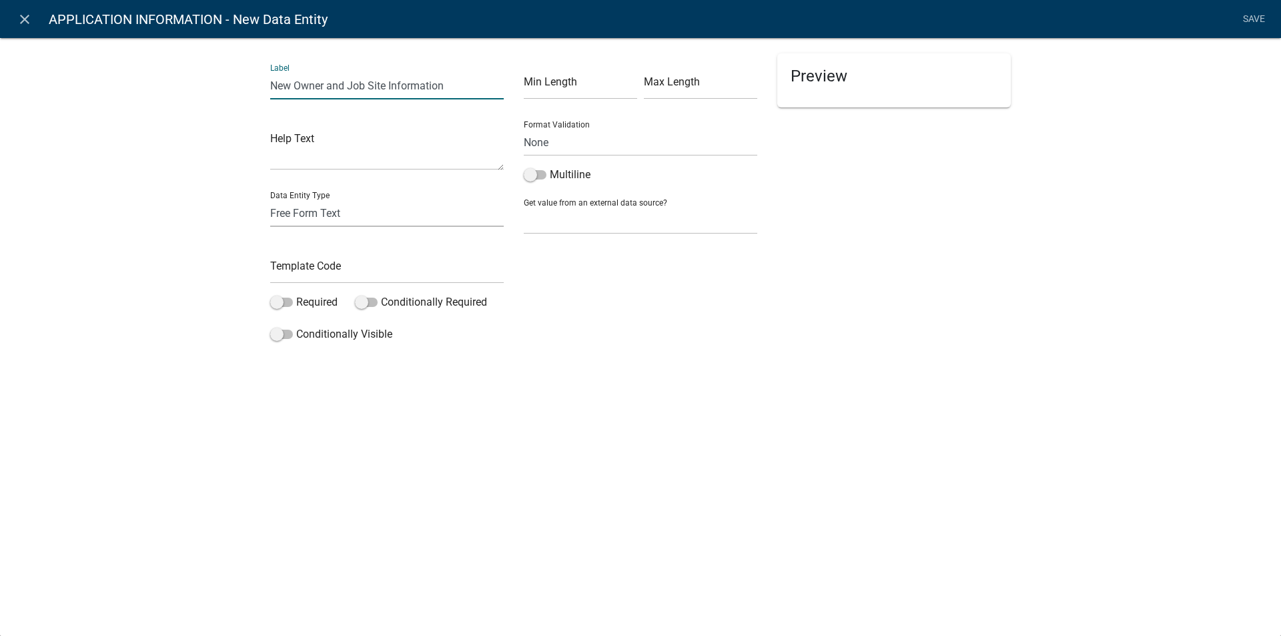
click at [296, 218] on select "Free Form Text Document Display Entity Value Fee Numeric Data Date Map Sketch D…" at bounding box center [387, 213] width 234 height 27
select select "rich-text"
click at [270, 200] on select "Free Form Text Document Display Entity Value Fee Numeric Data Date Map Sketch D…" at bounding box center [387, 213] width 234 height 27
select select "rich-text"
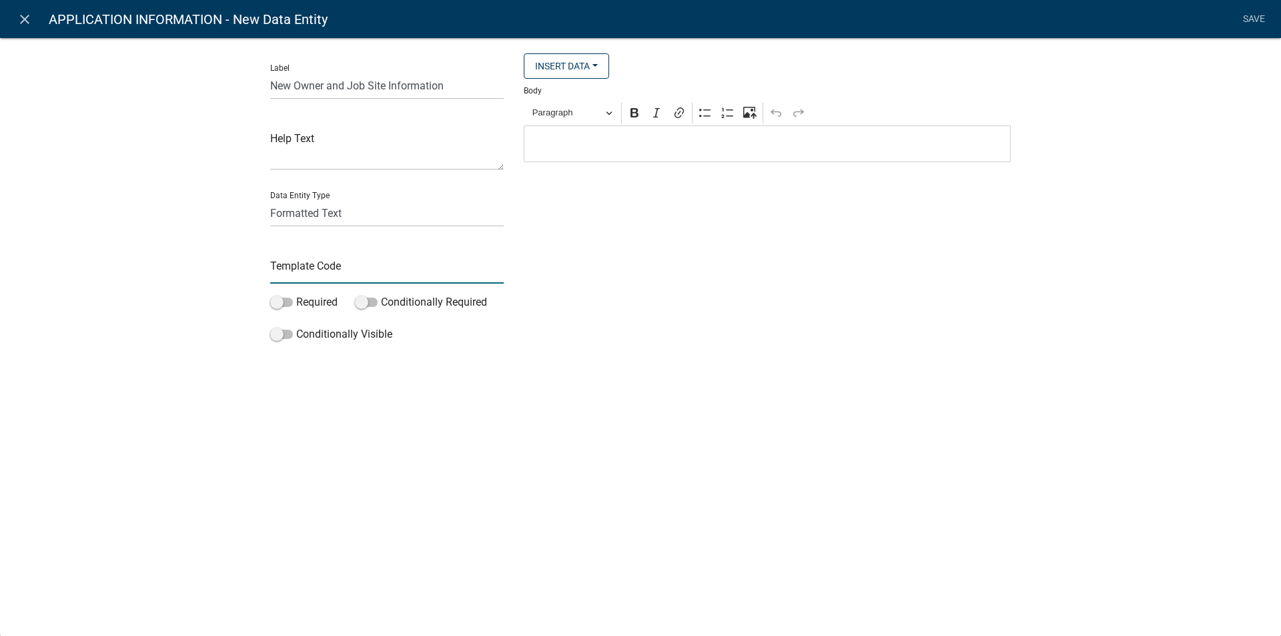
click at [300, 266] on input "text" at bounding box center [387, 269] width 234 height 27
click at [308, 265] on input "NewOWnerJobSiteInfo" at bounding box center [387, 269] width 234 height 27
type input "NewOwnerJobSiteInfo"
click at [669, 412] on div "close APPLICATION INFORMATION - New Data Entity Save Label New Owner and Job Si…" at bounding box center [640, 318] width 1281 height 636
click at [597, 140] on p "Editor editing area: main. Press Alt+0 for help." at bounding box center [767, 144] width 473 height 16
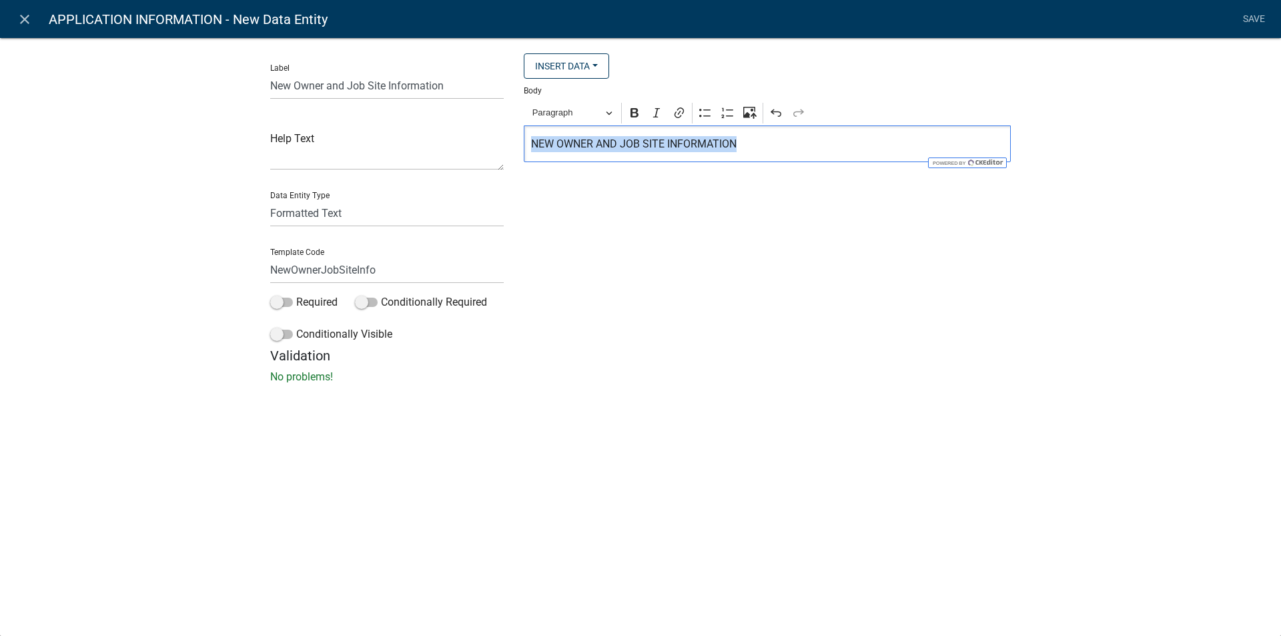
drag, startPoint x: 733, startPoint y: 144, endPoint x: 529, endPoint y: 126, distance: 204.3
click at [522, 132] on div "Insert Data Acres Fee Recipients City Email Address Full Name Phone Number Stat…" at bounding box center [767, 200] width 507 height 294
click at [637, 113] on icon "Editor toolbar" at bounding box center [635, 112] width 8 height 9
click at [529, 141] on div "NEW OWNER AND JOB SITE INFORMATION" at bounding box center [767, 143] width 487 height 37
drag, startPoint x: 639, startPoint y: 147, endPoint x: 537, endPoint y: 170, distance: 105.2
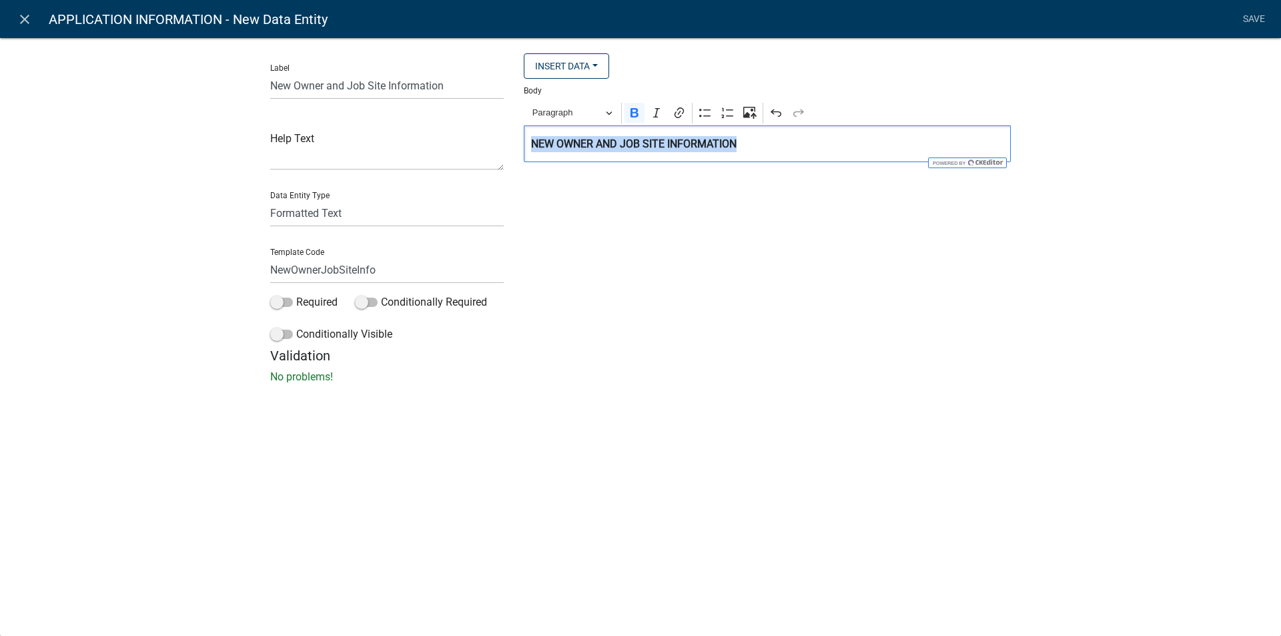
click at [528, 145] on div "NEW OWNER AND JOB SITE INFORMATION" at bounding box center [767, 143] width 487 height 37
drag, startPoint x: 684, startPoint y: 257, endPoint x: 699, endPoint y: 244, distance: 19.9
click at [687, 255] on div "Insert Data Acres Fee Recipients City Email Address Full Name Phone Number Stat…" at bounding box center [767, 200] width 507 height 294
click at [1248, 17] on link "Save" at bounding box center [1253, 19] width 33 height 25
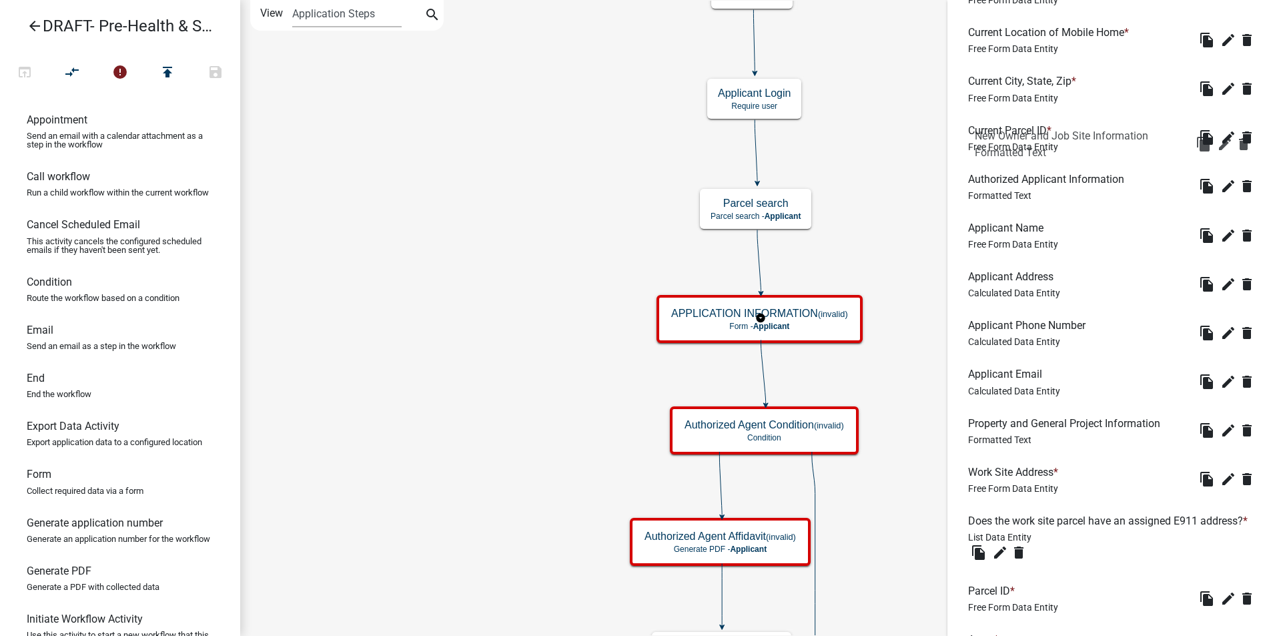
scroll to position [454, 0]
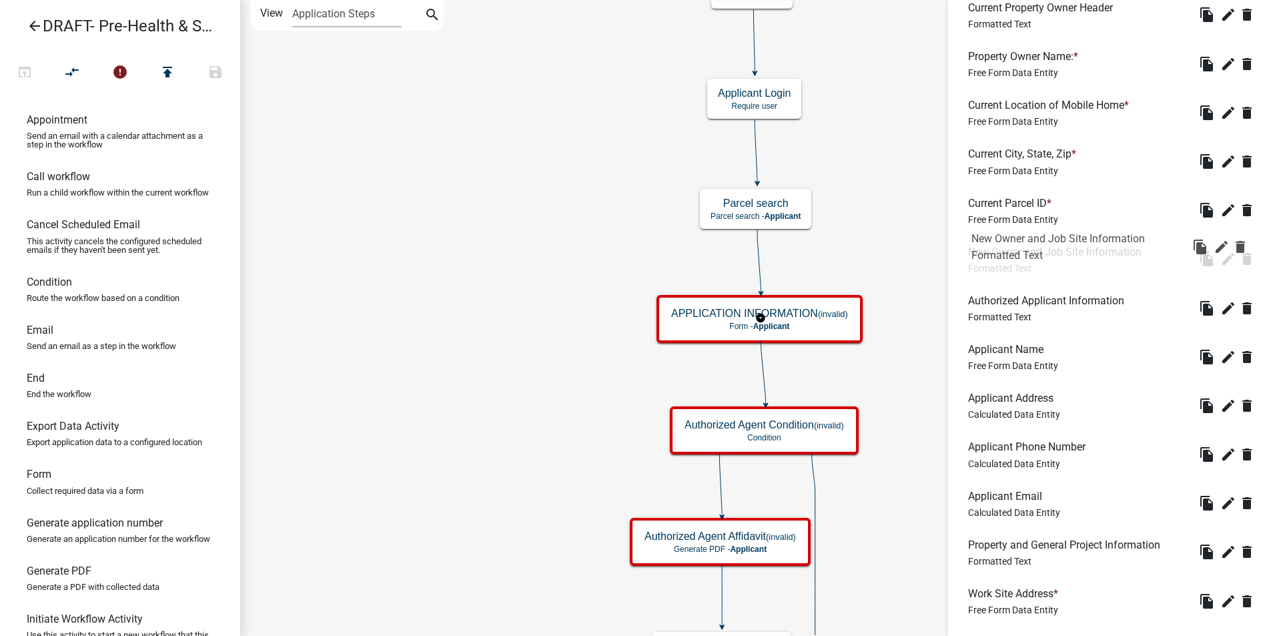
drag, startPoint x: 1042, startPoint y: 295, endPoint x: 1041, endPoint y: 252, distance: 43.4
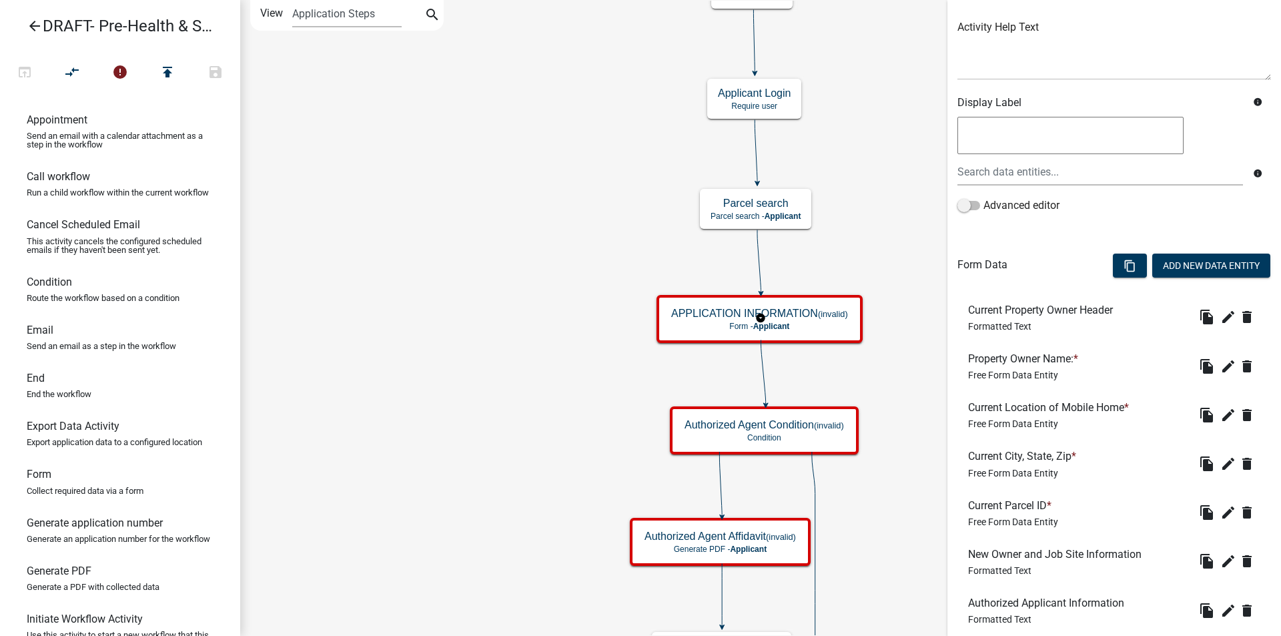
scroll to position [121, 0]
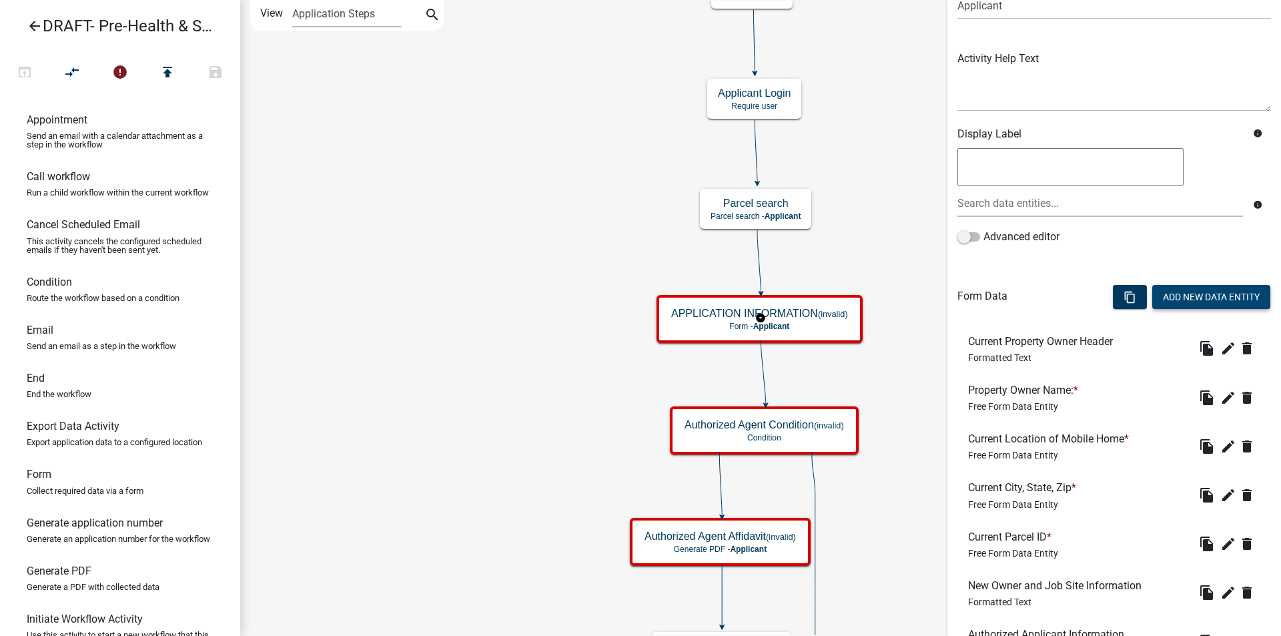
click at [1174, 296] on button "Add New Data Entity" at bounding box center [1212, 297] width 118 height 24
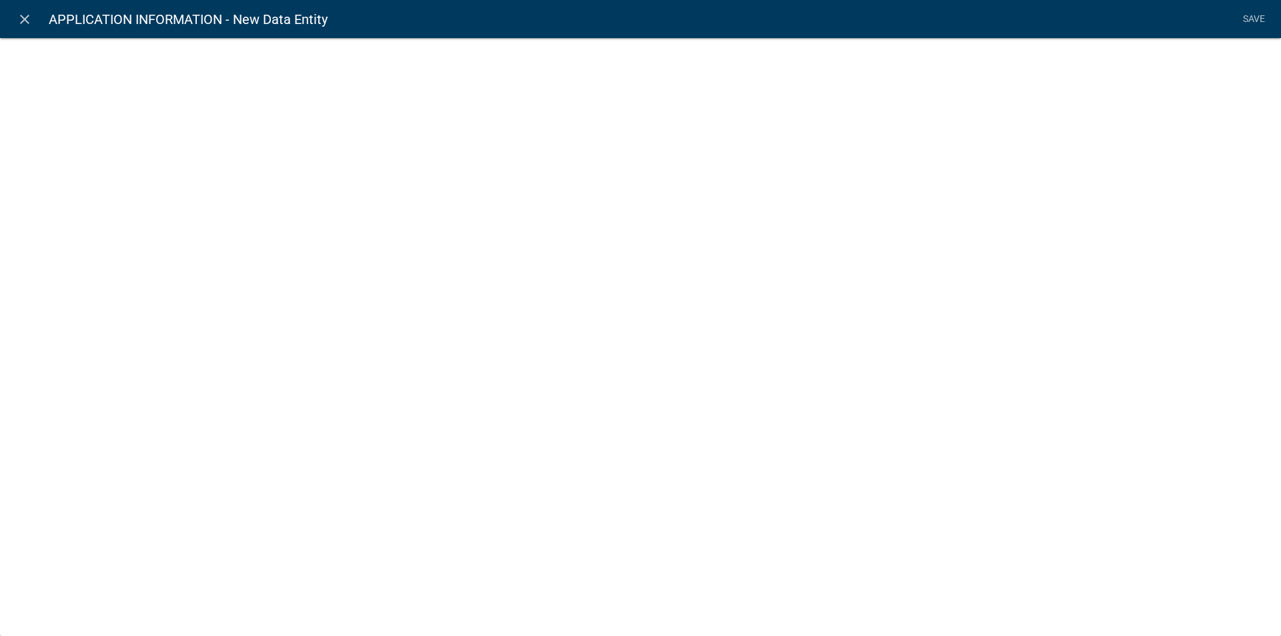
select select
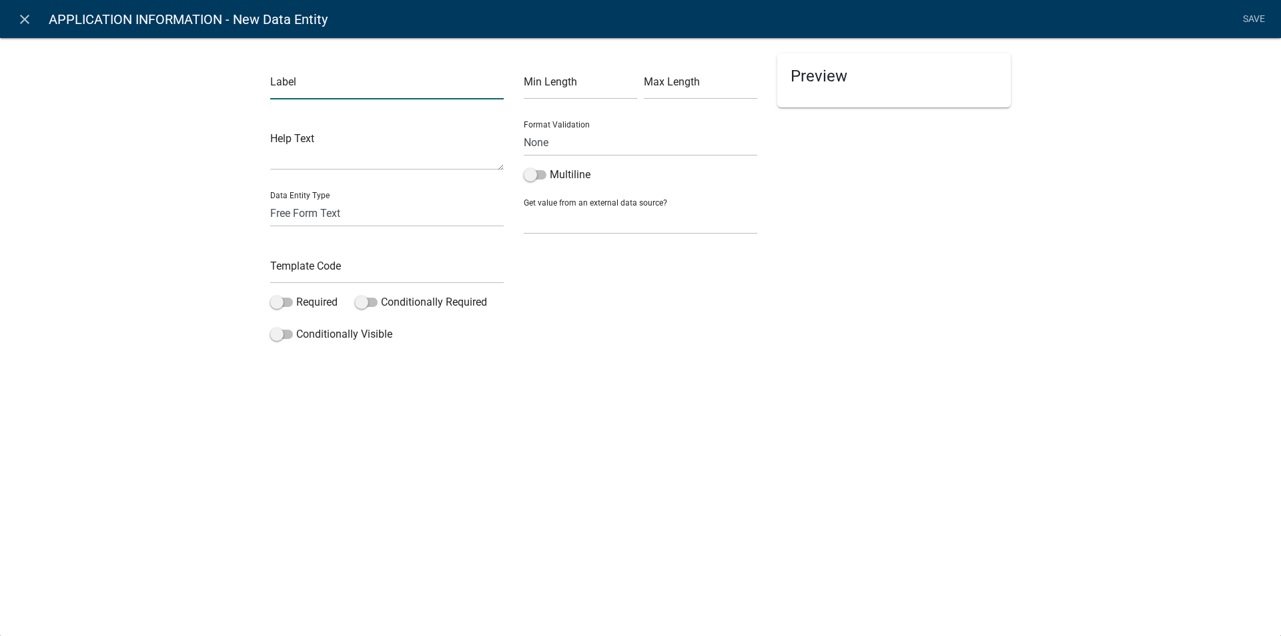
drag, startPoint x: 335, startPoint y: 92, endPoint x: 343, endPoint y: 99, distance: 10.4
click at [335, 92] on input "text" at bounding box center [387, 85] width 234 height 27
type input "b"
type input "Buyer's Name"
click at [312, 277] on input "text" at bounding box center [387, 269] width 234 height 27
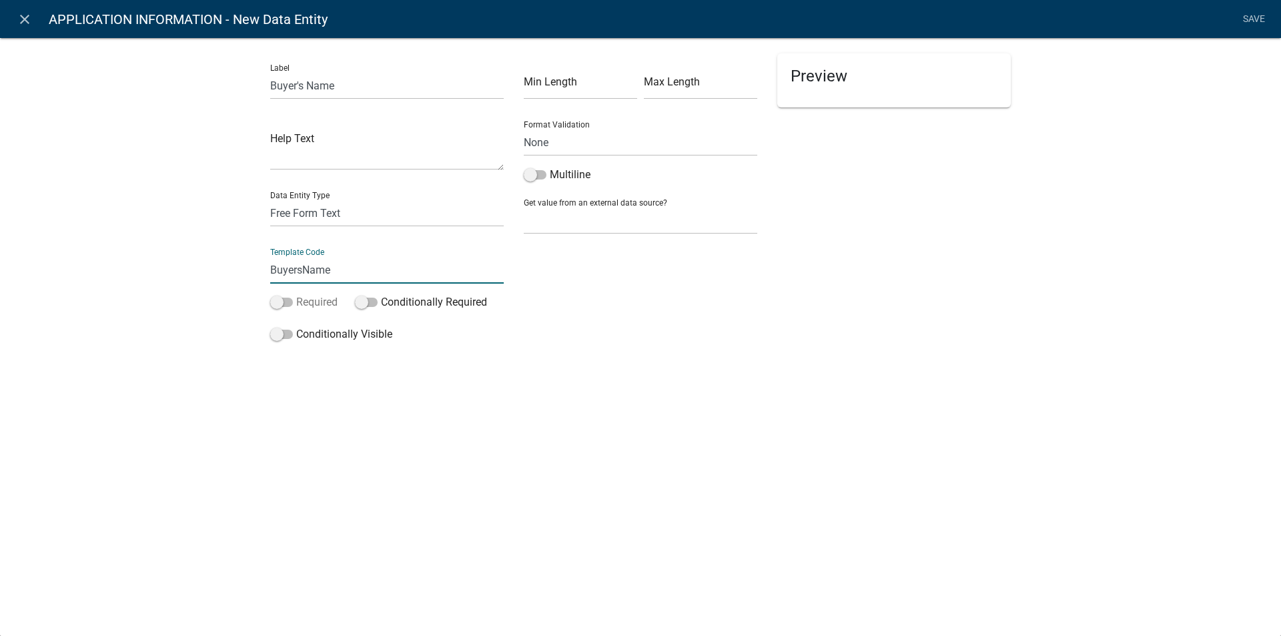
type input "BuyersName"
click at [287, 300] on span at bounding box center [281, 302] width 23 height 9
click at [296, 294] on input "Required" at bounding box center [296, 294] width 0 height 0
click at [1247, 19] on link "Save" at bounding box center [1253, 19] width 33 height 25
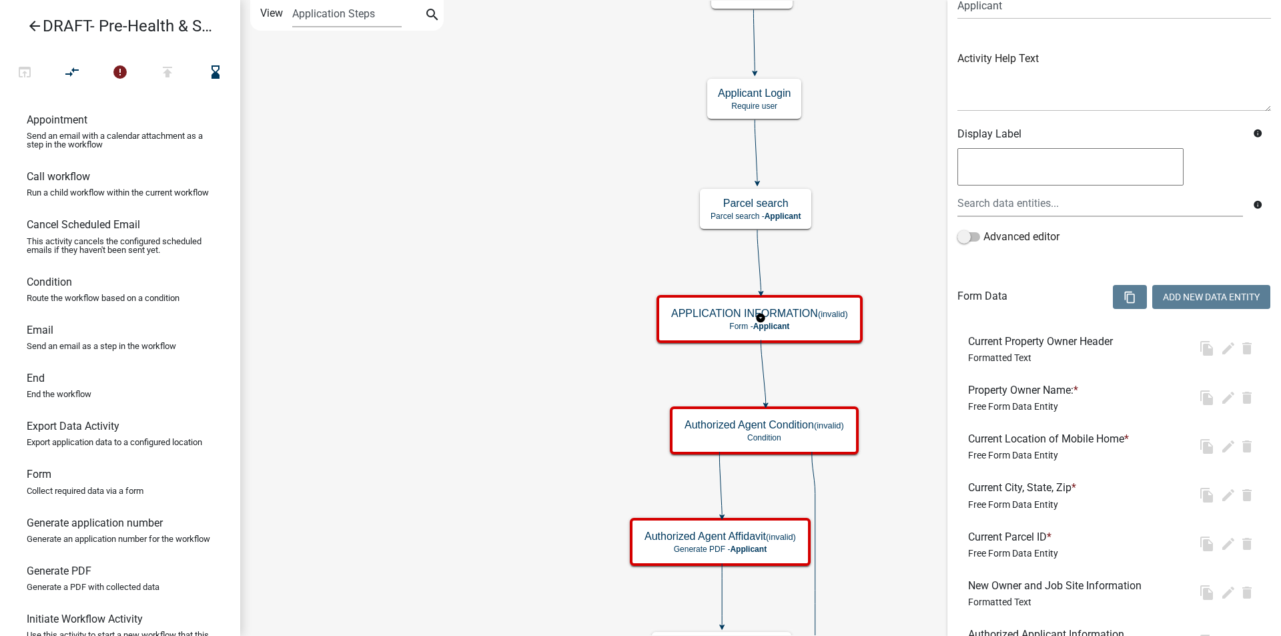
scroll to position [0, 0]
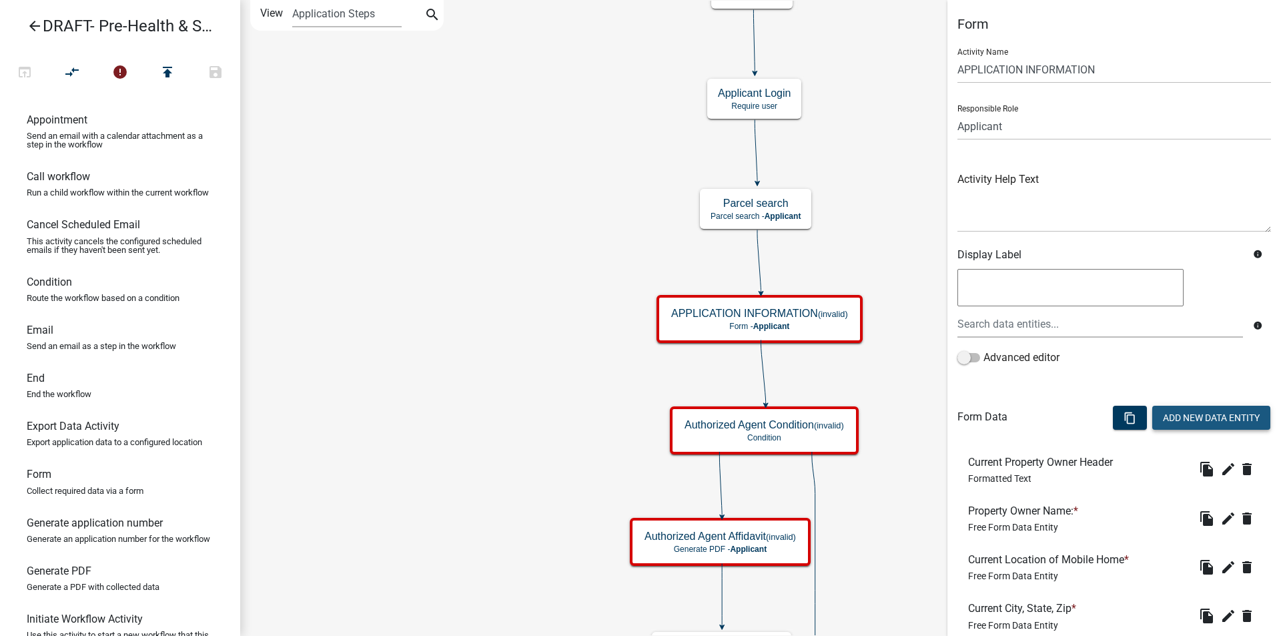
click at [1177, 421] on button "Add New Data Entity" at bounding box center [1212, 418] width 118 height 24
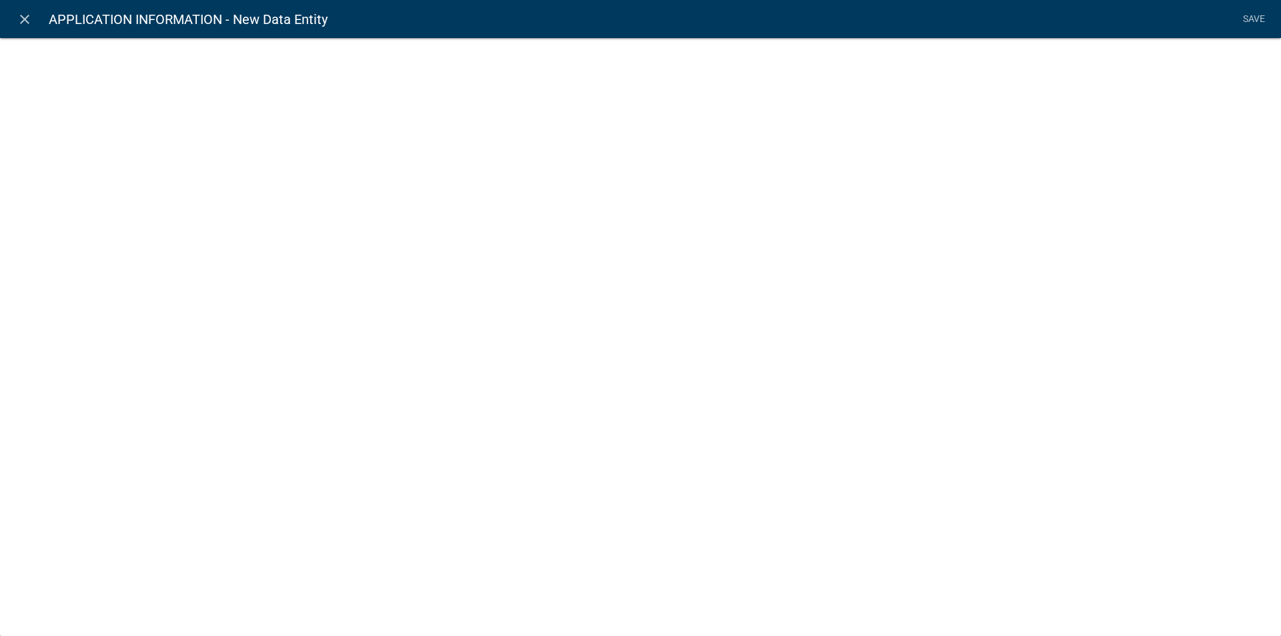
select select
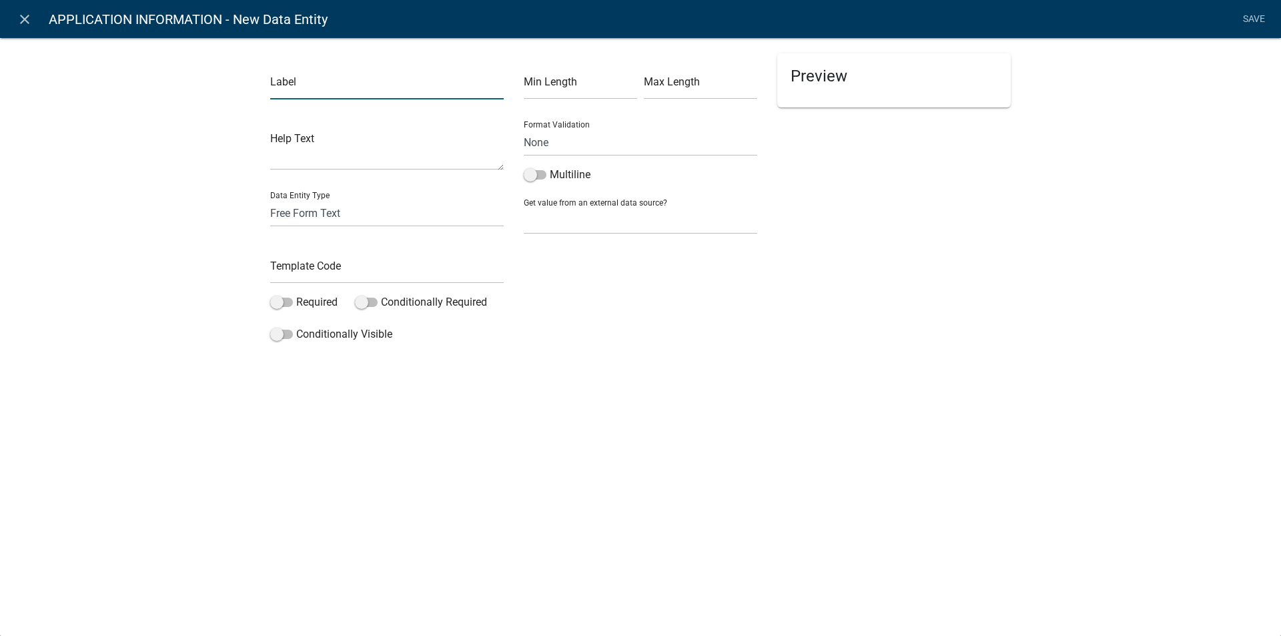
drag, startPoint x: 304, startPoint y: 91, endPoint x: 332, endPoint y: 115, distance: 36.4
click at [304, 91] on input "text" at bounding box center [387, 85] width 234 height 27
type input "Buyer's Contact Number"
drag, startPoint x: 310, startPoint y: 264, endPoint x: 344, endPoint y: 281, distance: 38.8
click at [310, 264] on input "text" at bounding box center [387, 269] width 234 height 27
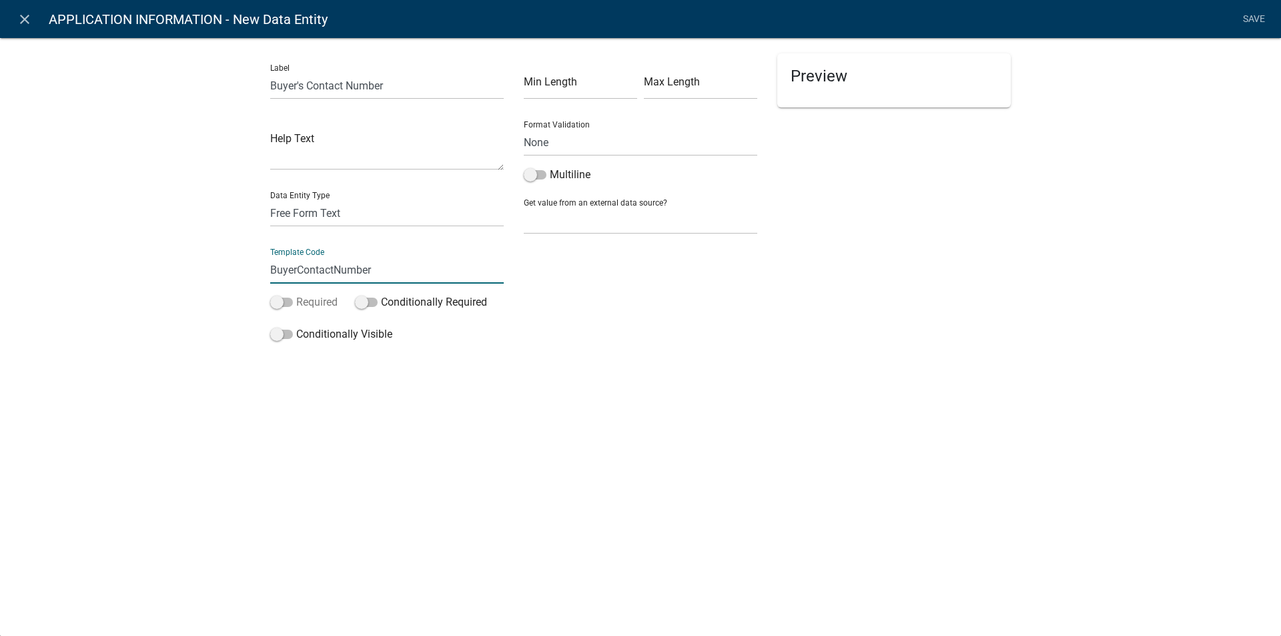
type input "BuyerContactNumber"
click at [288, 300] on span at bounding box center [281, 302] width 23 height 9
click at [296, 294] on input "Required" at bounding box center [296, 294] width 0 height 0
click at [305, 210] on select "Free Form Text Document Display Entity Value Fee Numeric Data Date Map Sketch D…" at bounding box center [387, 213] width 234 height 27
select select "numeric-data"
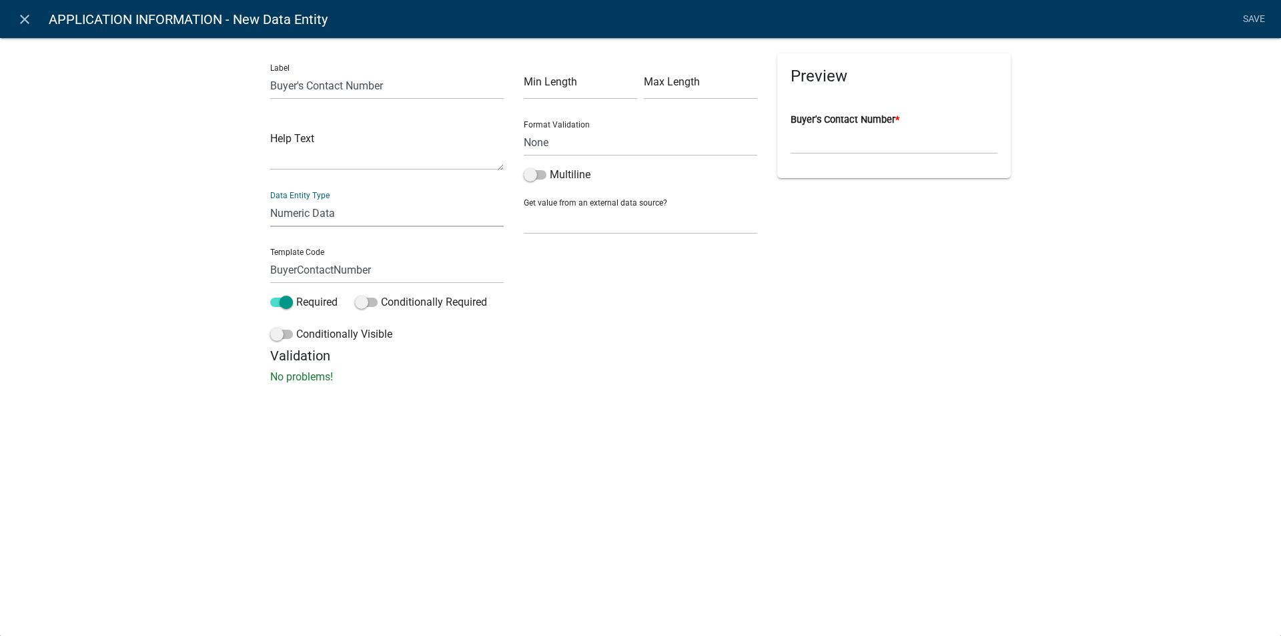
click at [270, 200] on select "Free Form Text Document Display Entity Value Fee Numeric Data Date Map Sketch D…" at bounding box center [387, 213] width 234 height 27
select select "numeric-data"
select select
click at [1260, 18] on link "Save" at bounding box center [1253, 19] width 33 height 25
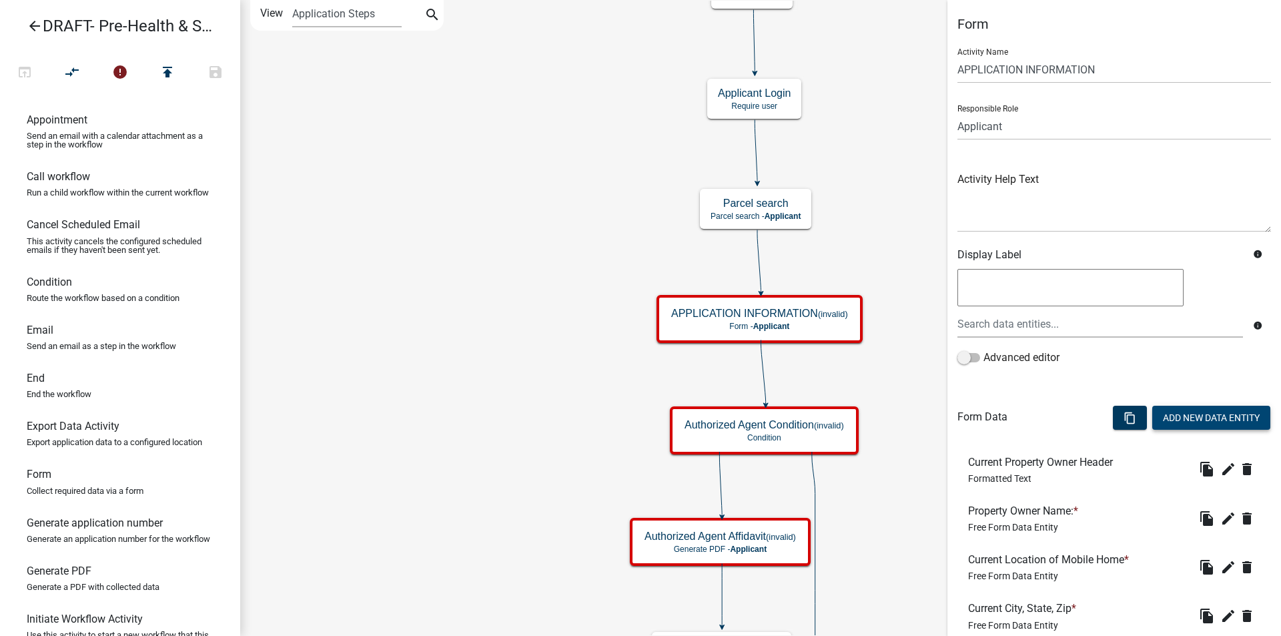
click at [1194, 420] on button "Add New Data Entity" at bounding box center [1212, 418] width 118 height 24
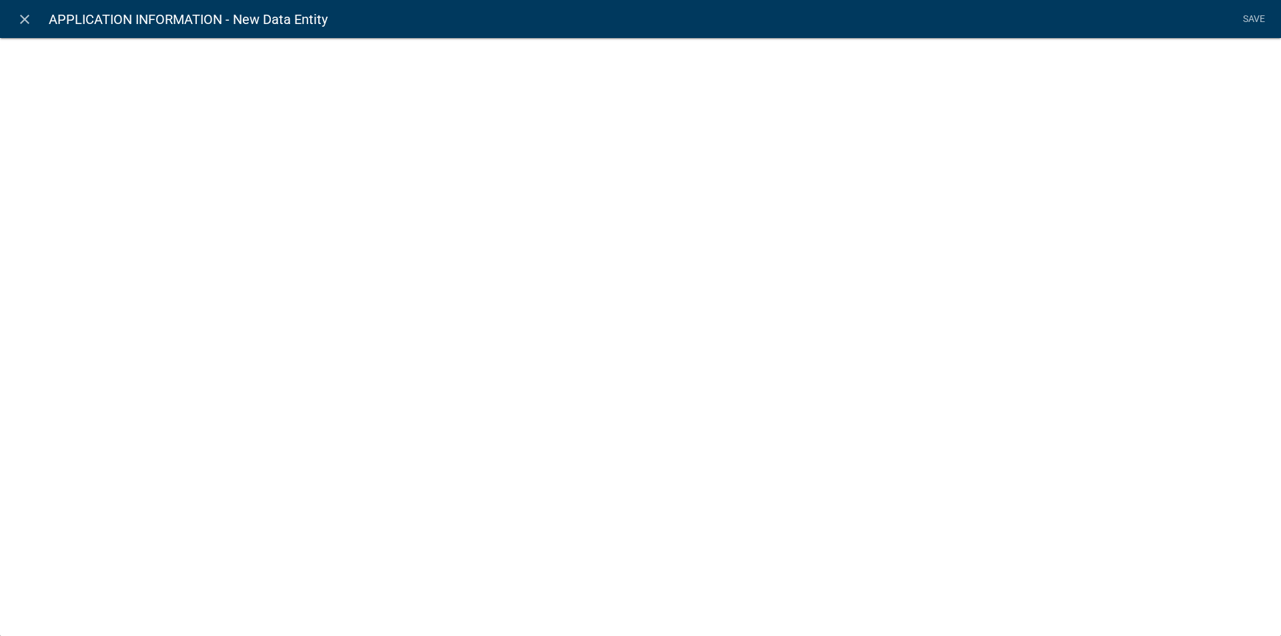
select select
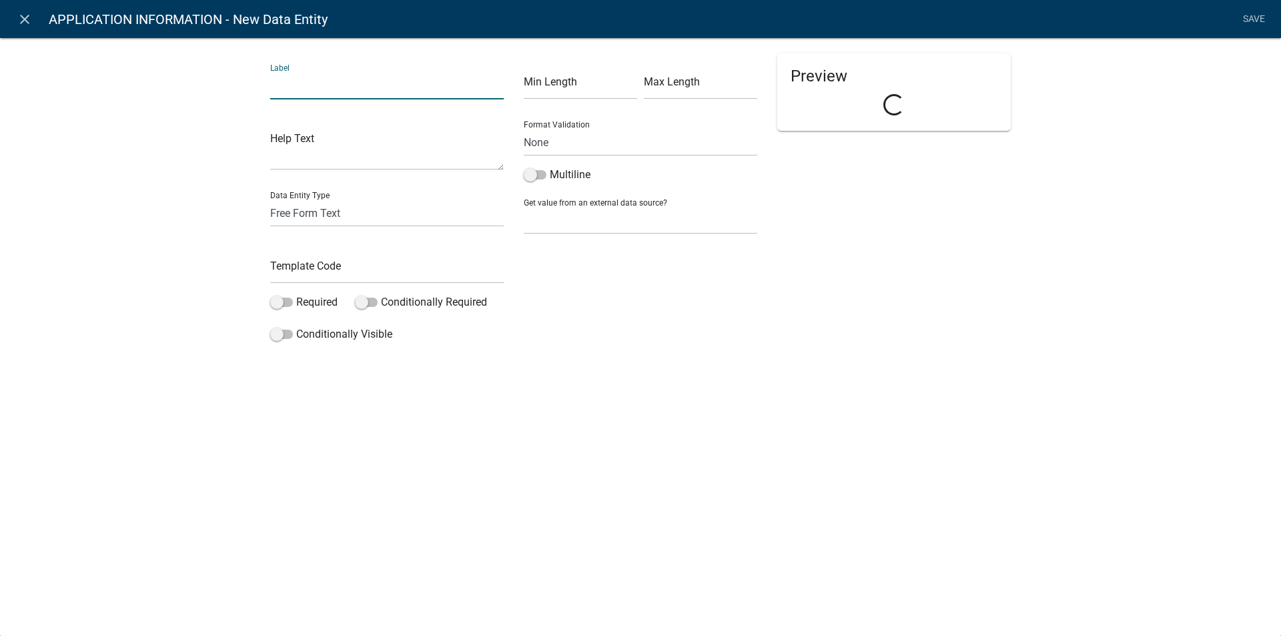
drag, startPoint x: 280, startPoint y: 81, endPoint x: 331, endPoint y: 147, distance: 83.7
click at [280, 81] on input "text" at bounding box center [387, 85] width 234 height 27
type input "Buyer's Current Mailing Address"
click at [298, 268] on input "text" at bounding box center [387, 269] width 234 height 27
type input "BuyersCurrentMailingAddress"
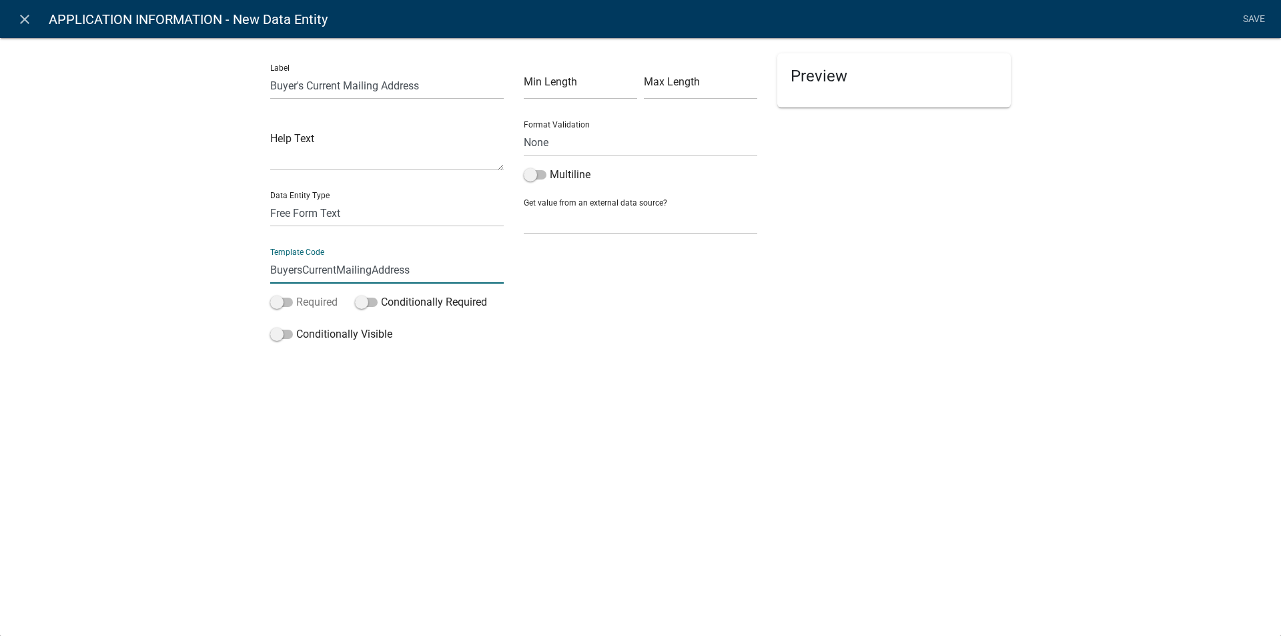
click at [290, 301] on span at bounding box center [281, 302] width 23 height 9
click at [296, 294] on input "Required" at bounding box center [296, 294] width 0 height 0
click at [1252, 21] on link "Save" at bounding box center [1253, 19] width 33 height 25
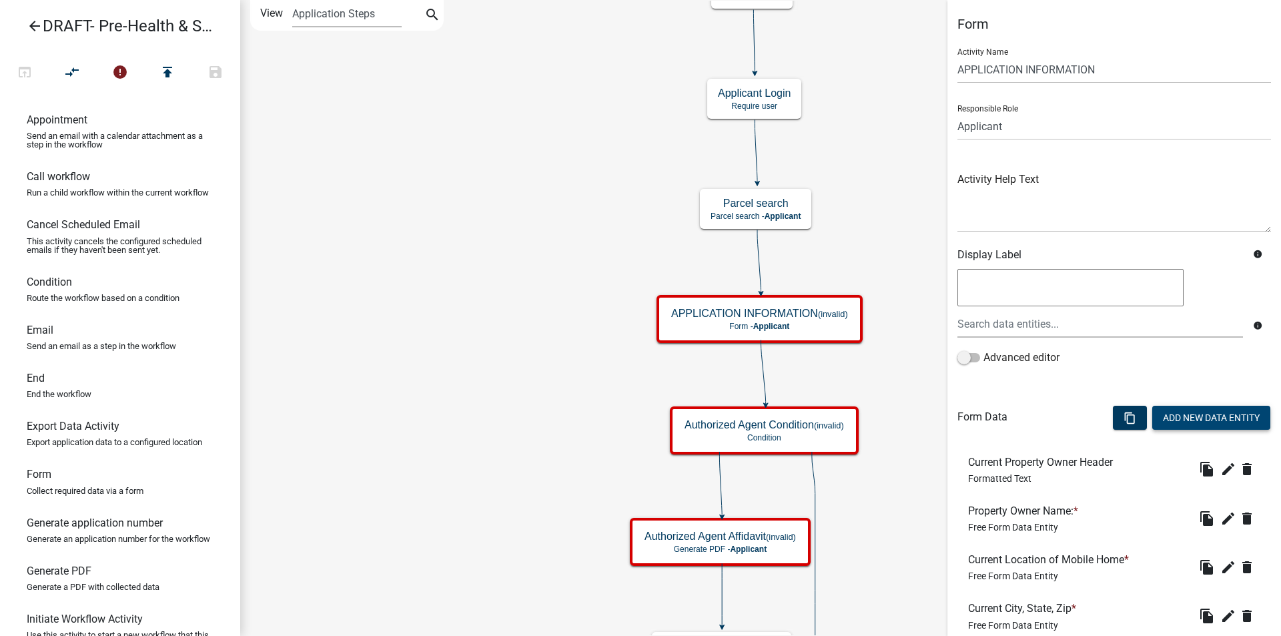
click at [1179, 419] on button "Add New Data Entity" at bounding box center [1212, 418] width 118 height 24
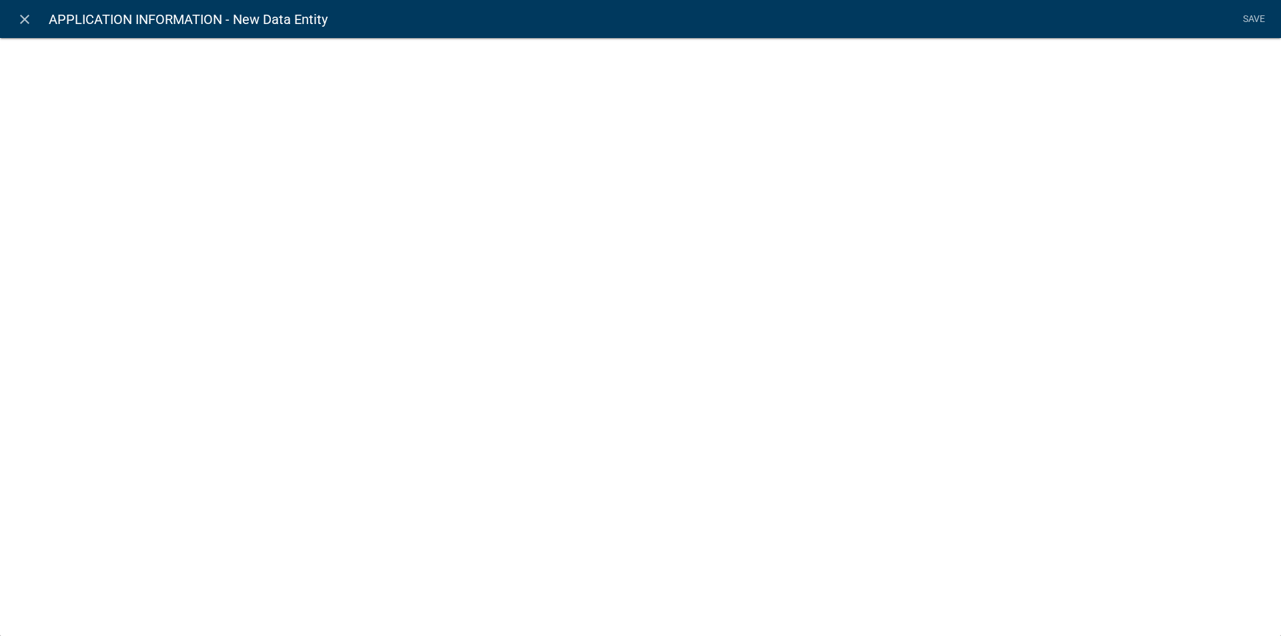
select select
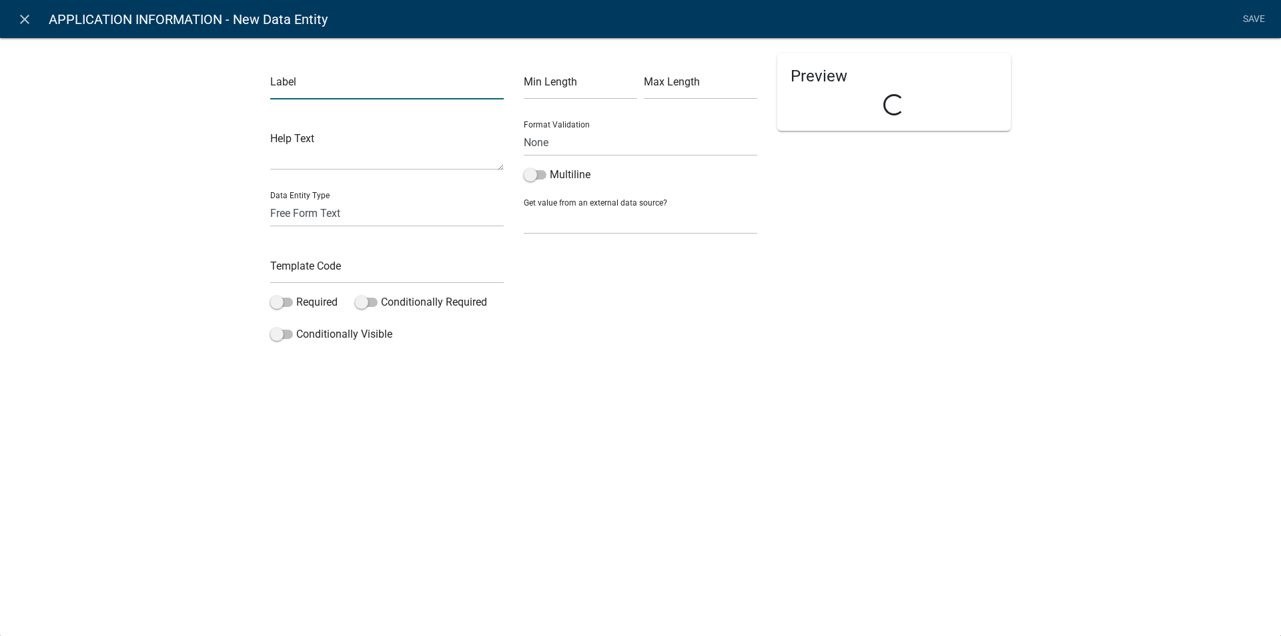
click at [301, 94] on input "text" at bounding box center [387, 85] width 234 height 27
type input "Buyer's City, State, Zip"
click at [329, 268] on input "text" at bounding box center [387, 269] width 234 height 27
type input "Buyerscsz"
click at [287, 303] on span at bounding box center [281, 302] width 23 height 9
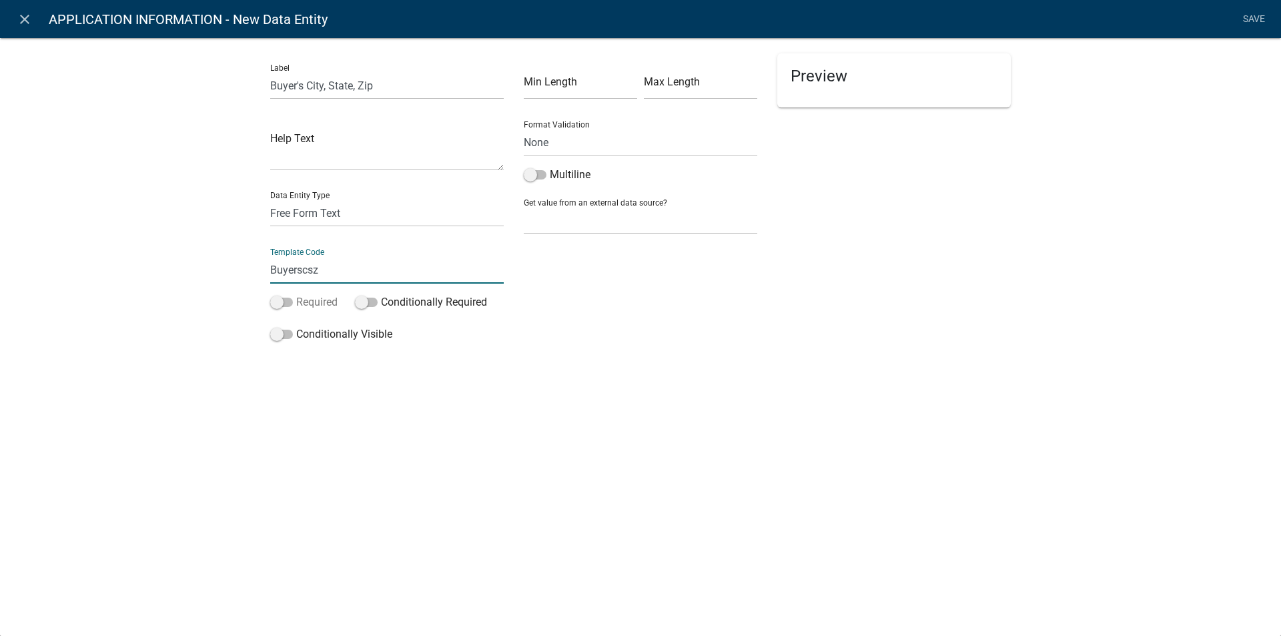
click at [296, 294] on input "Required" at bounding box center [296, 294] width 0 height 0
click at [952, 312] on div "Preview Buyer's City, State, Zip *" at bounding box center [894, 200] width 254 height 294
click at [1253, 18] on link "Save" at bounding box center [1253, 19] width 33 height 25
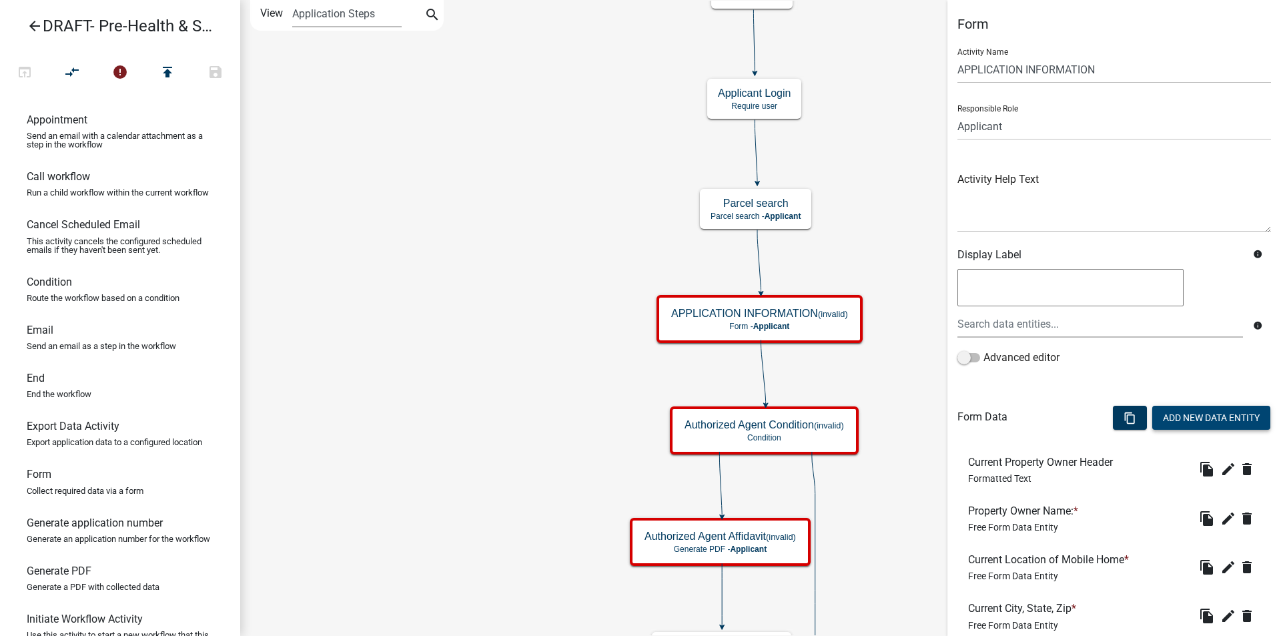
click at [1185, 412] on button "Add New Data Entity" at bounding box center [1212, 418] width 118 height 24
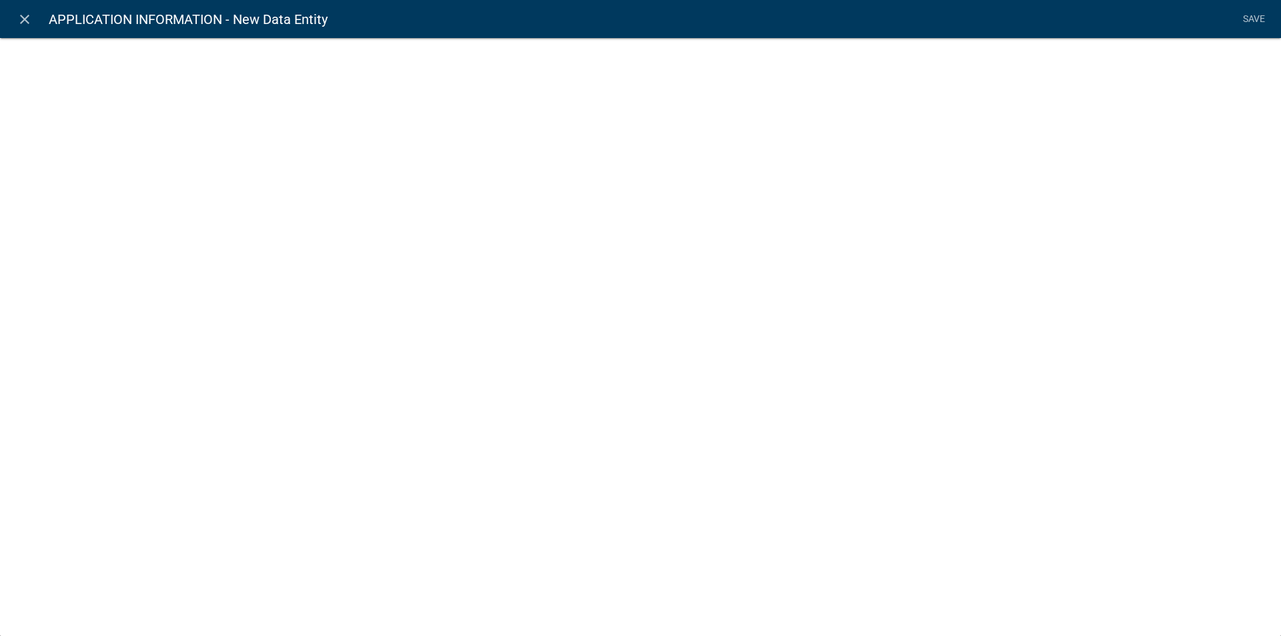
select select
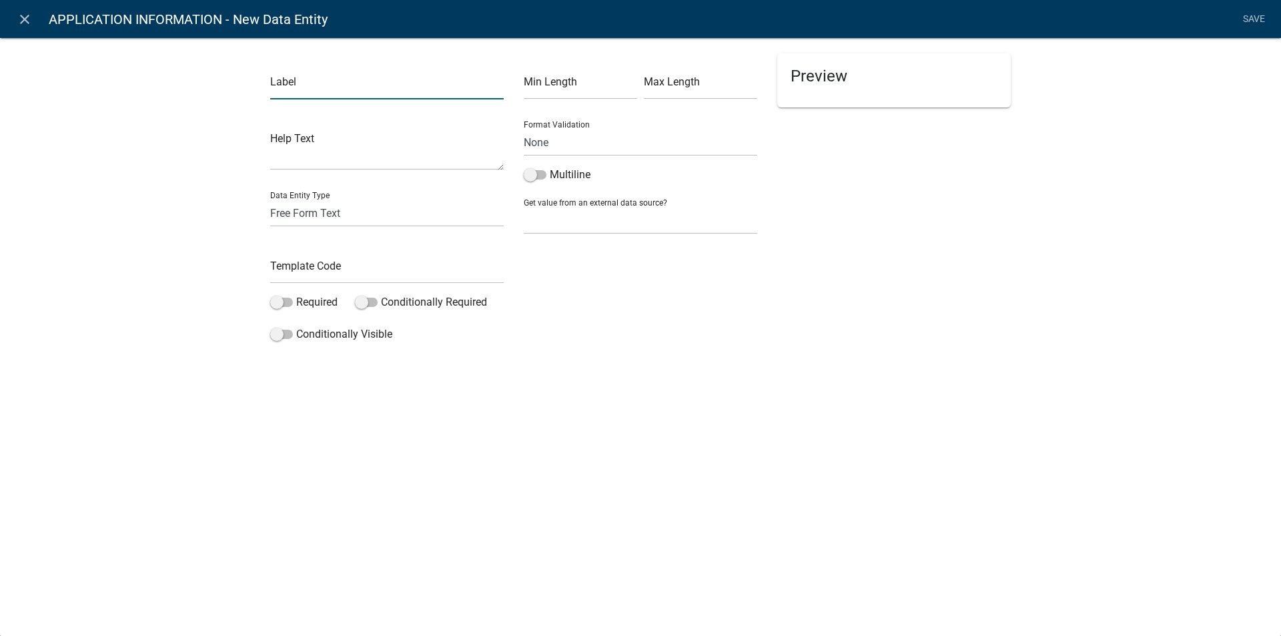
drag, startPoint x: 293, startPoint y: 83, endPoint x: 328, endPoint y: 111, distance: 44.6
click at [293, 83] on input "text" at bounding box center [387, 85] width 234 height 27
type input "Buyer's Email"
click at [334, 269] on input "text" at bounding box center [387, 269] width 234 height 27
type input "BuyersEmail"
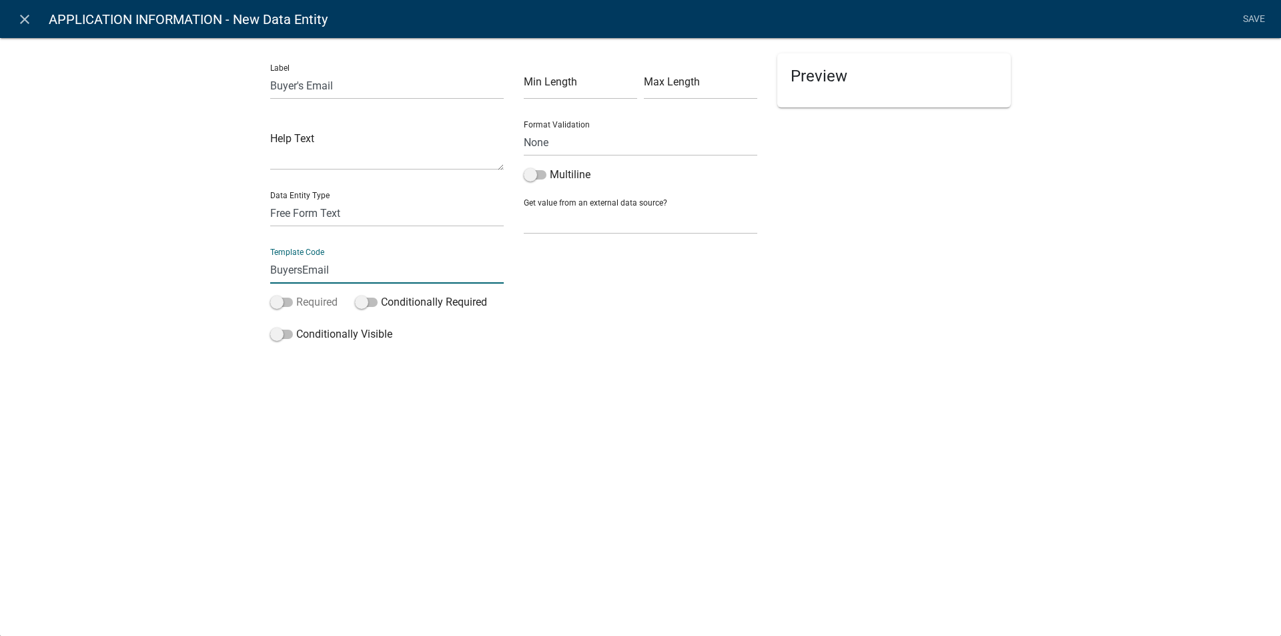
click at [286, 300] on span at bounding box center [281, 302] width 23 height 9
click at [296, 294] on input "Required" at bounding box center [296, 294] width 0 height 0
click at [1254, 19] on link "Save" at bounding box center [1253, 19] width 33 height 25
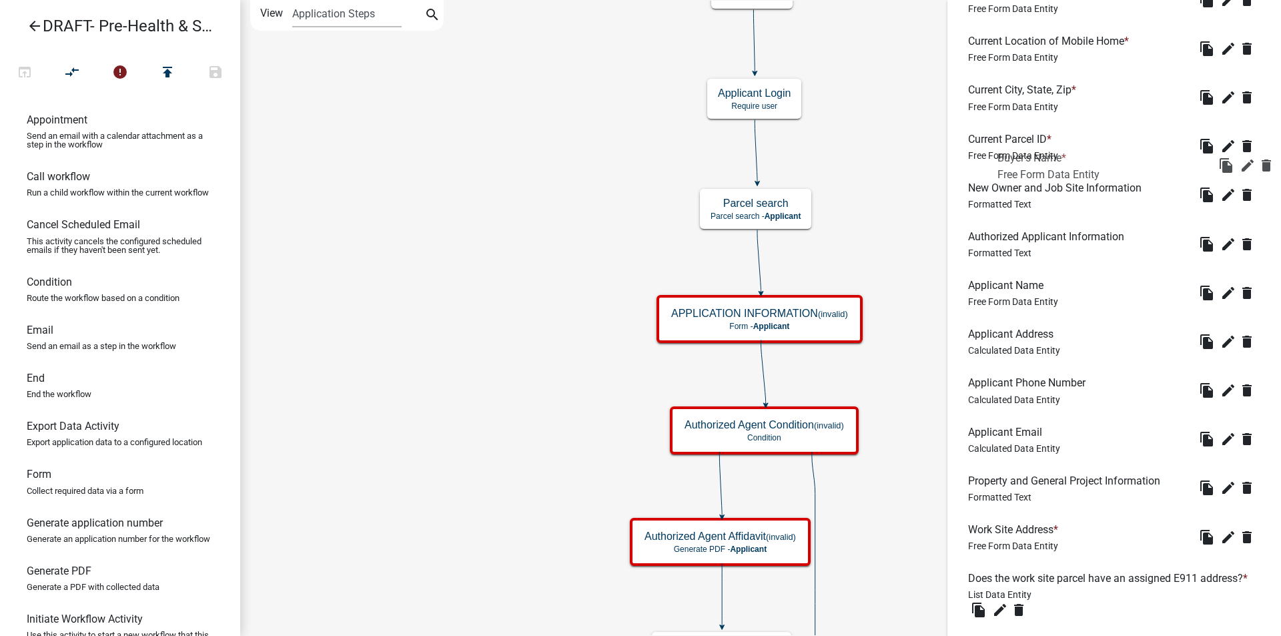
scroll to position [467, 0]
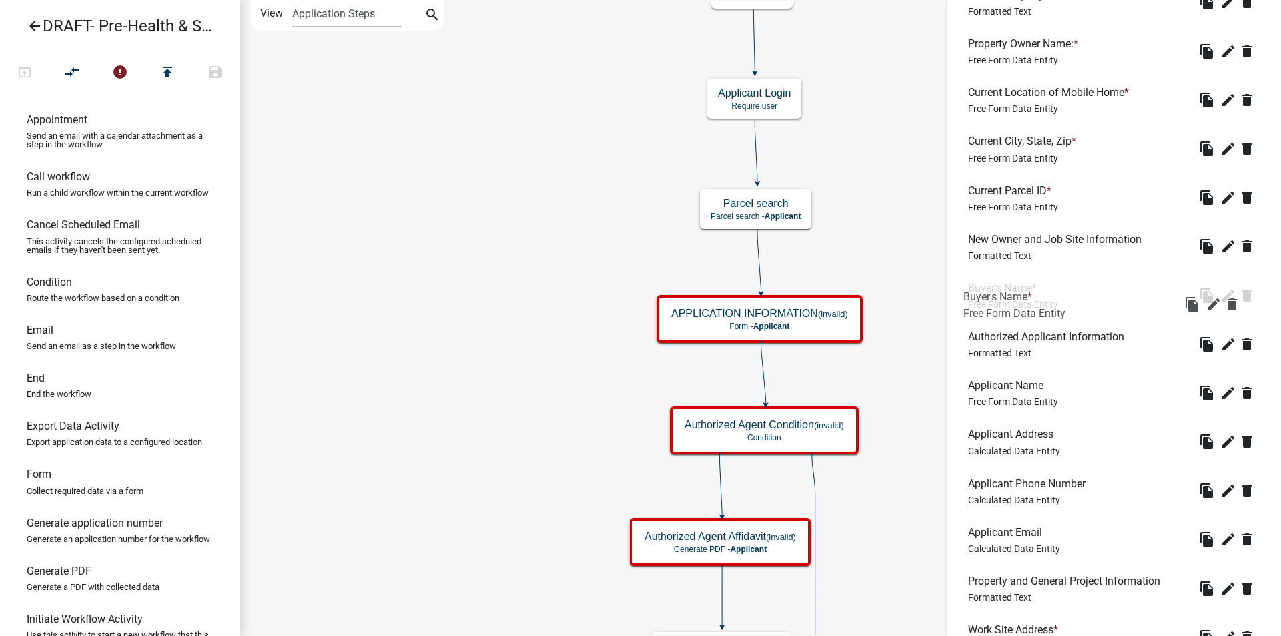
drag, startPoint x: 1017, startPoint y: 413, endPoint x: 1012, endPoint y: 294, distance: 118.9
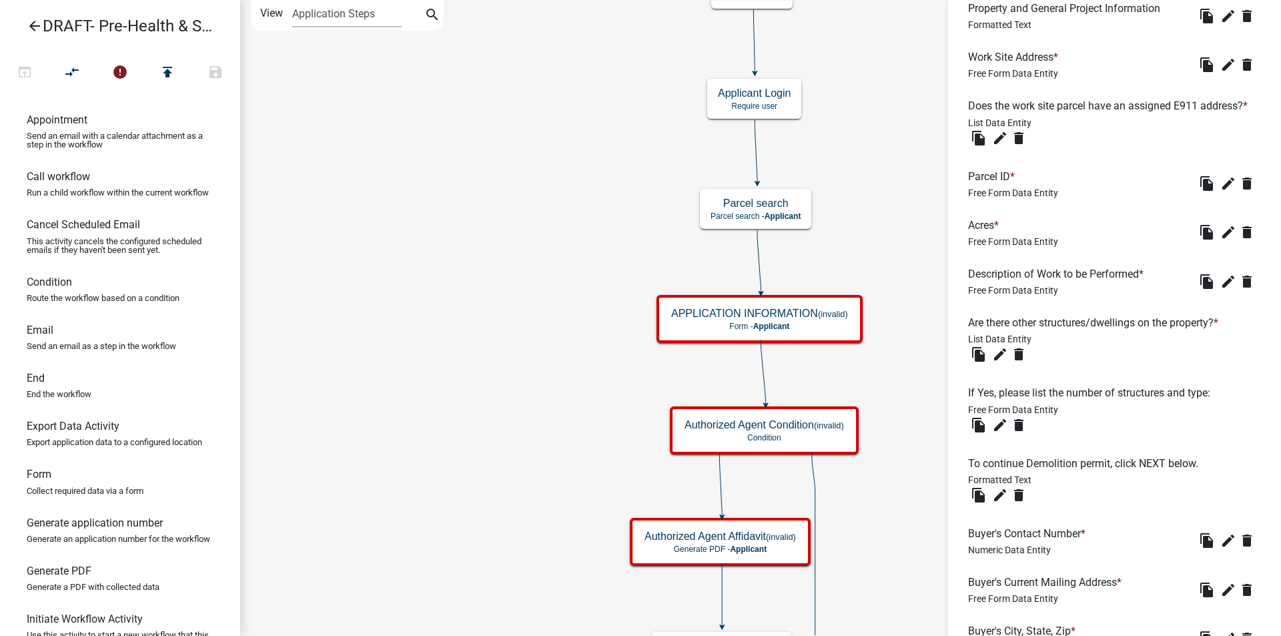
scroll to position [1134, 0]
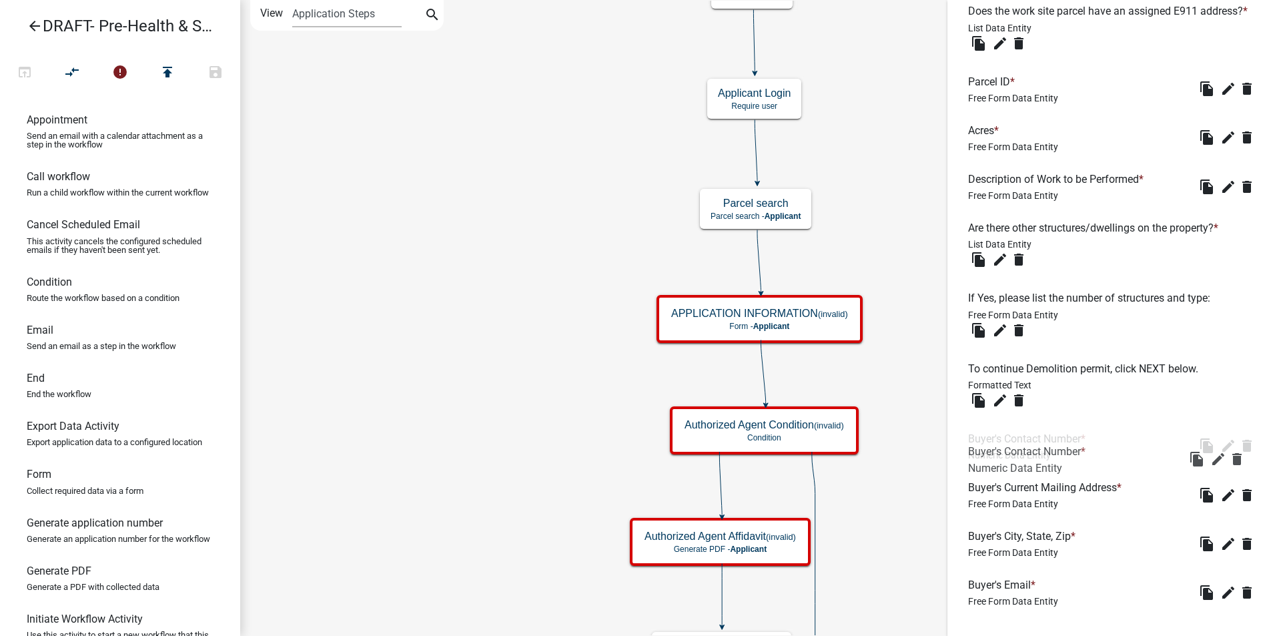
click at [1014, 460] on span "Numeric Data Entity" at bounding box center [1009, 455] width 83 height 11
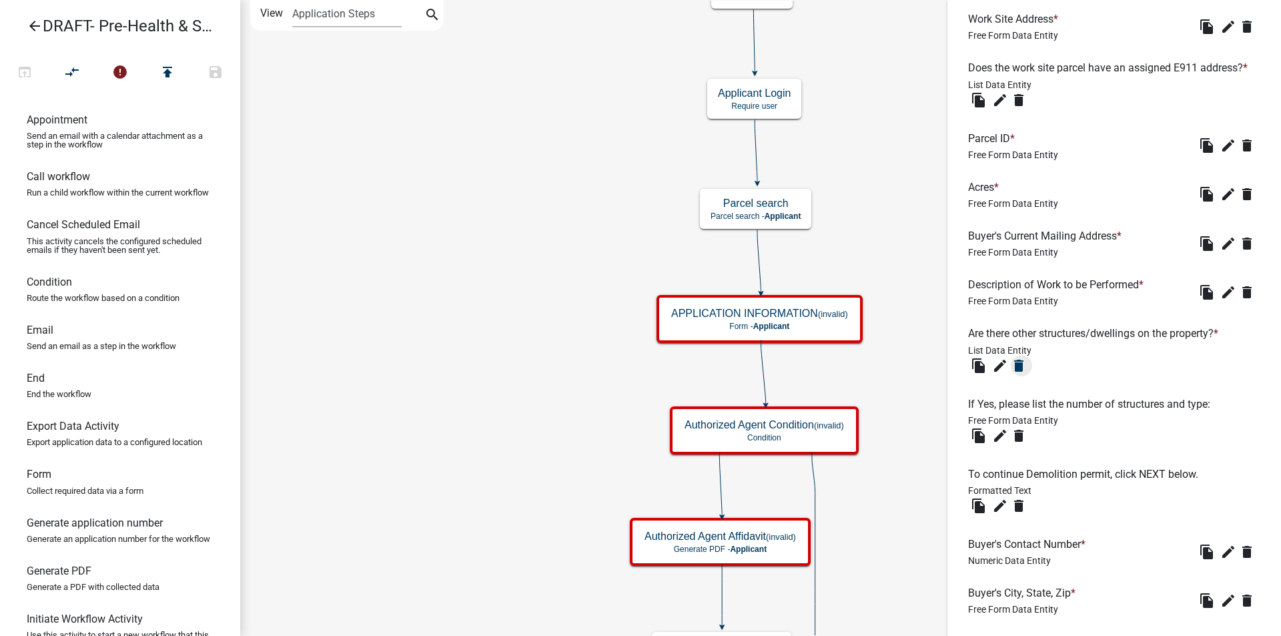
scroll to position [1196, 0]
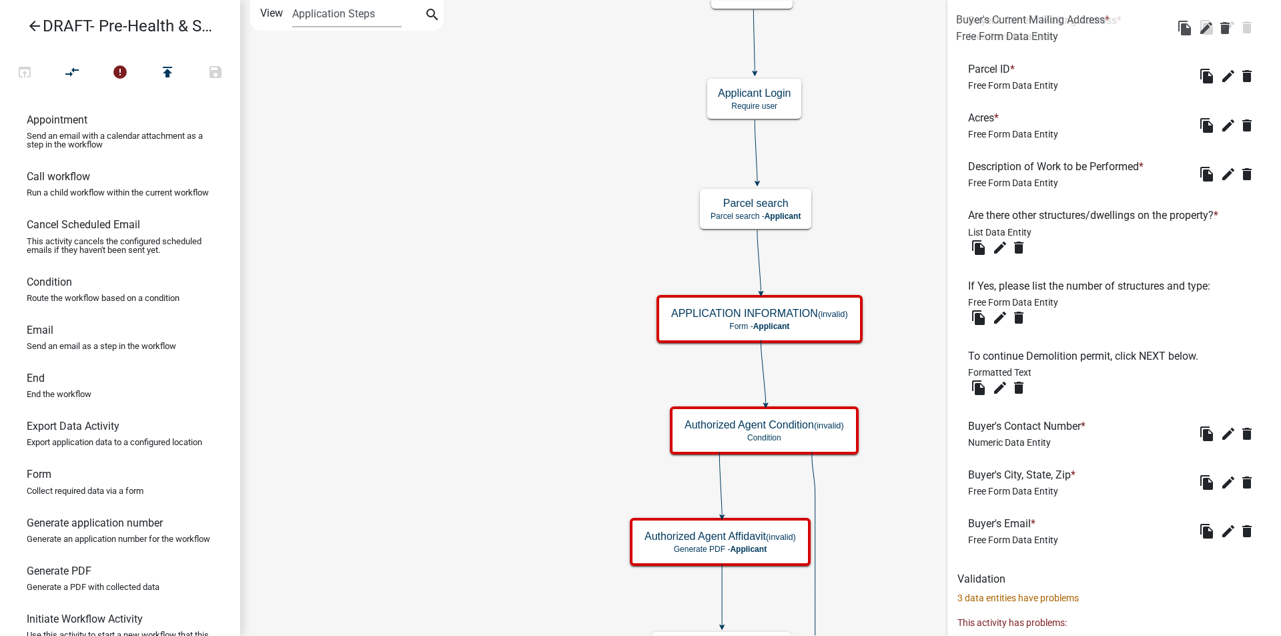
drag, startPoint x: 1036, startPoint y: 145, endPoint x: 1026, endPoint y: 19, distance: 125.8
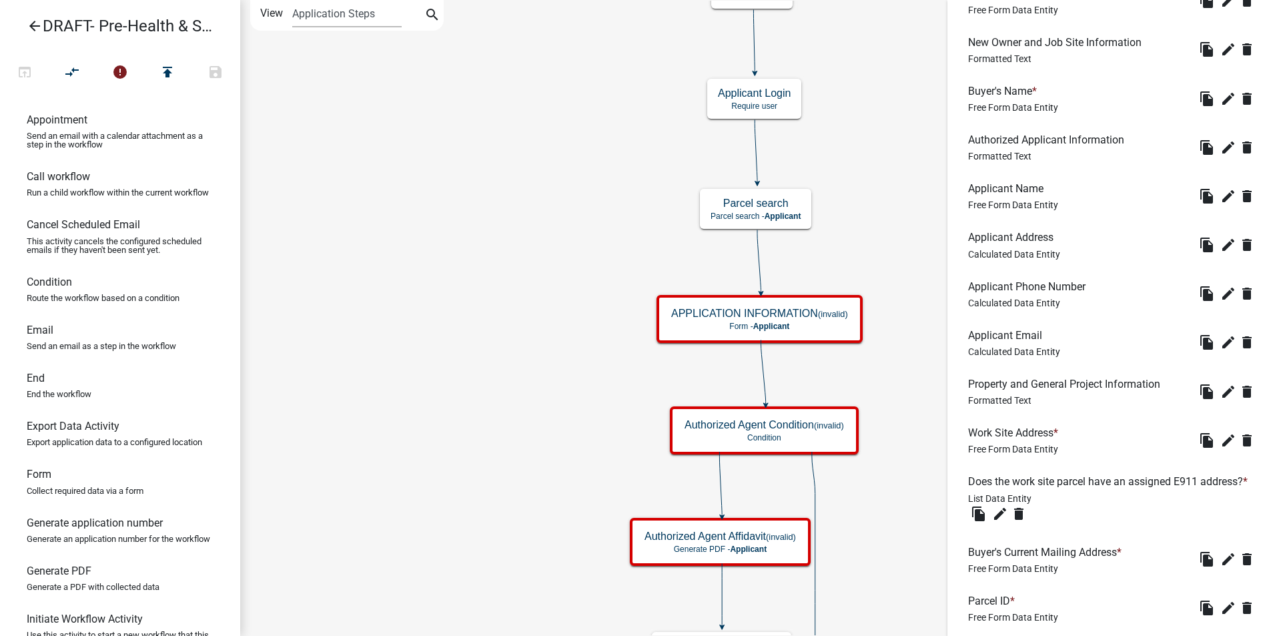
scroll to position [662, 0]
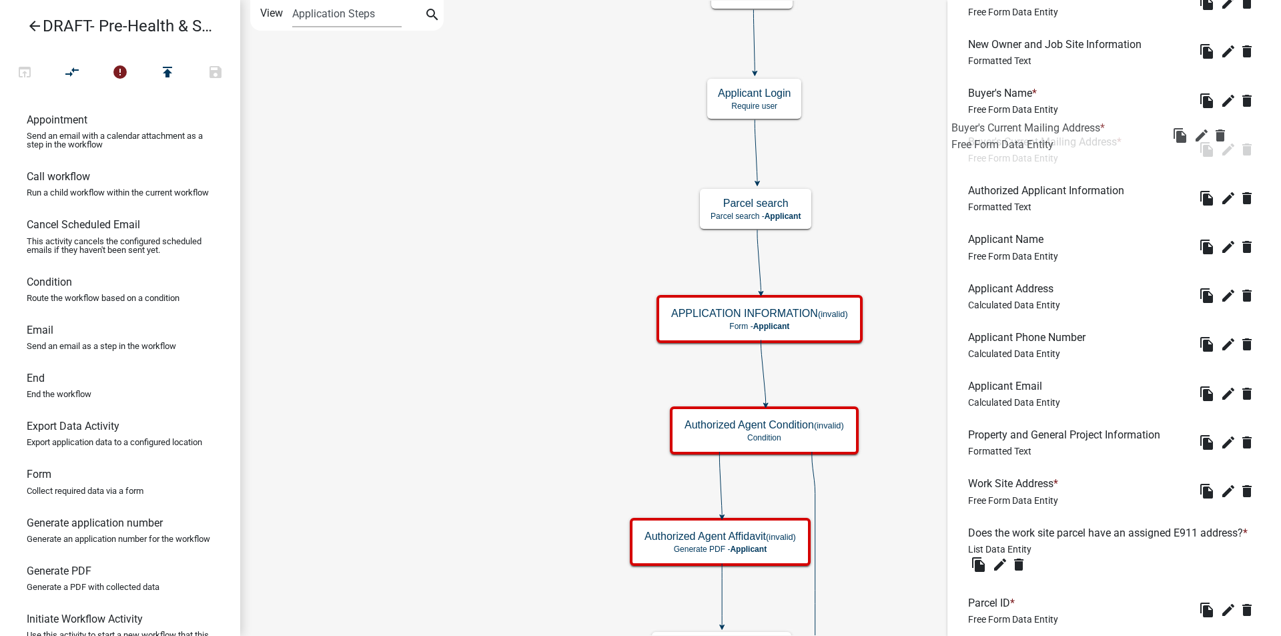
drag, startPoint x: 1027, startPoint y: 577, endPoint x: 1010, endPoint y: 142, distance: 435.5
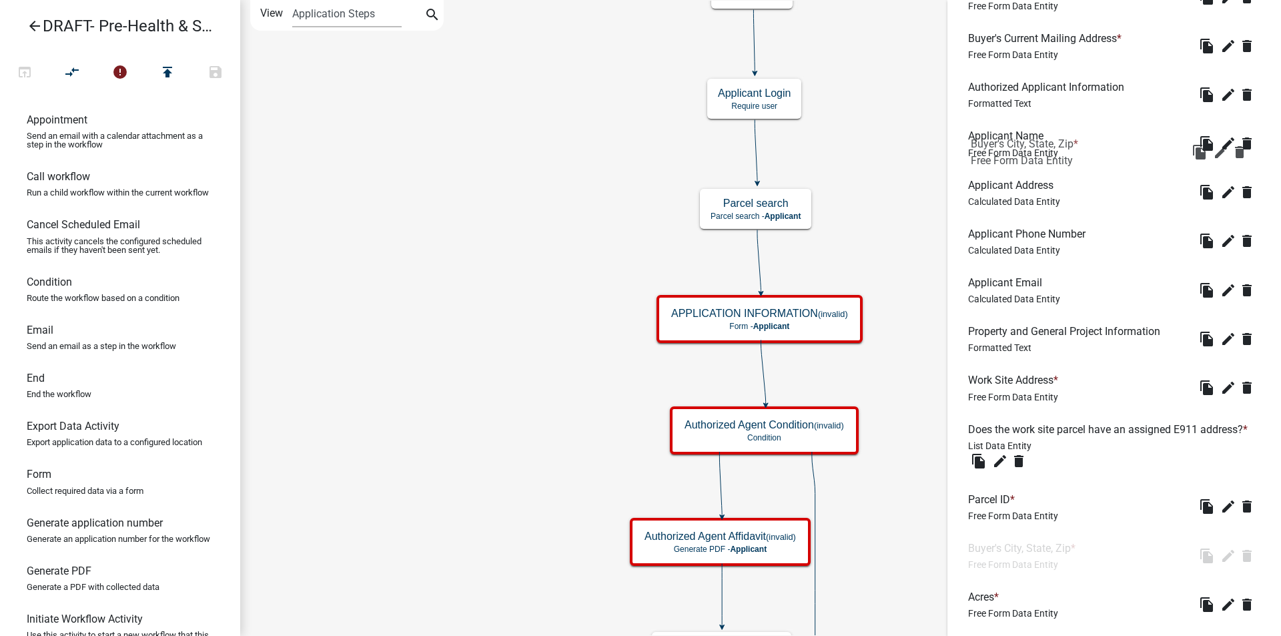
scroll to position [699, 0]
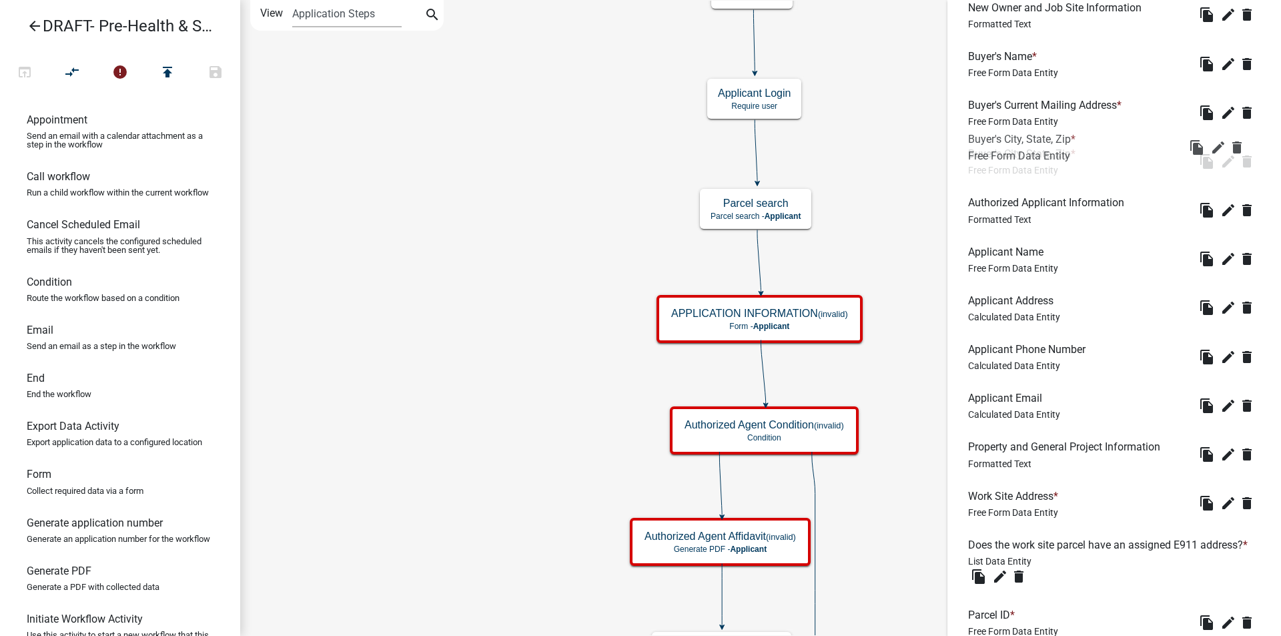
drag, startPoint x: 1040, startPoint y: 394, endPoint x: 1040, endPoint y: 147, distance: 246.2
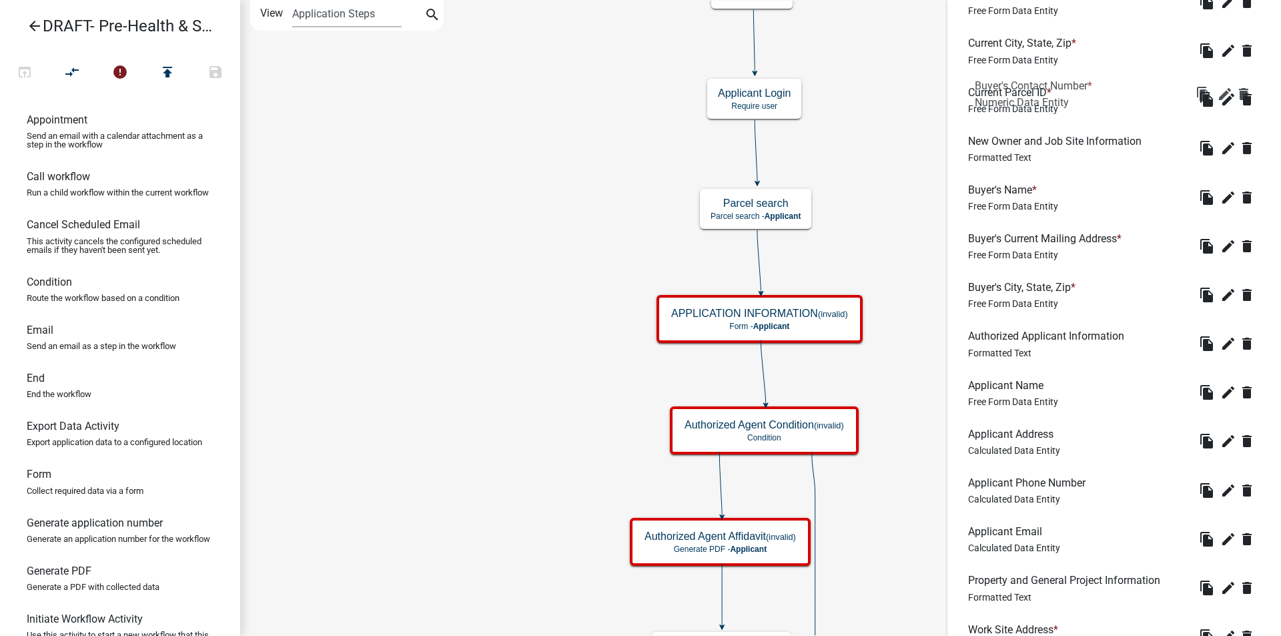
scroll to position [765, 0]
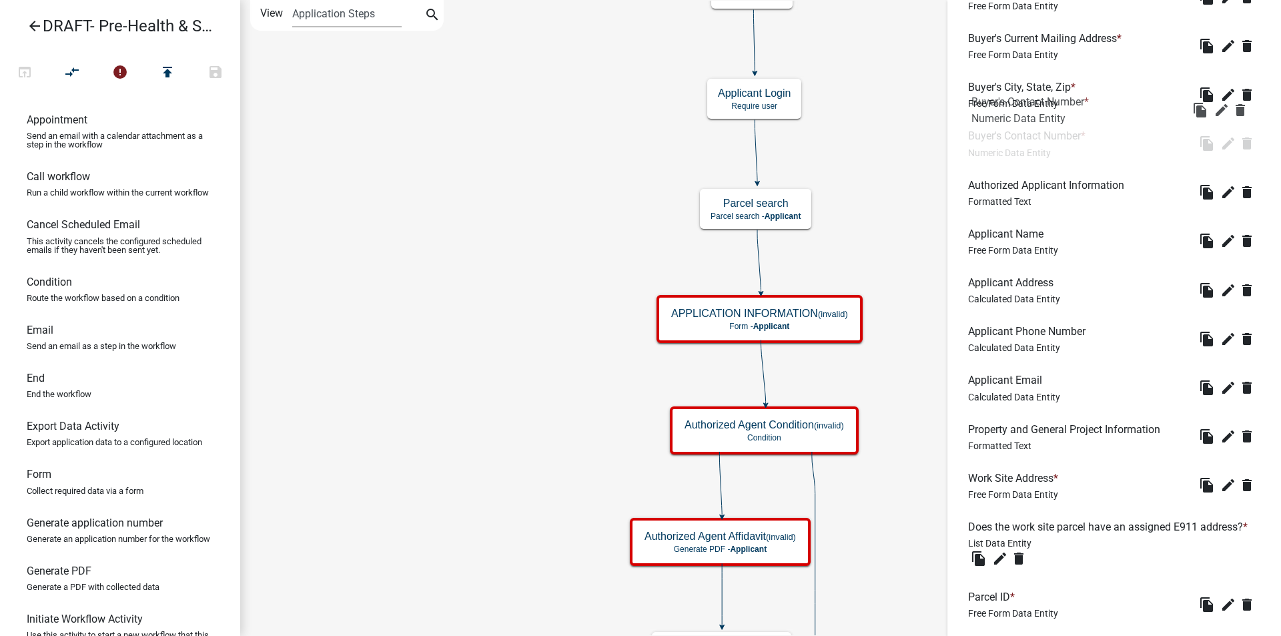
drag, startPoint x: 1018, startPoint y: 386, endPoint x: 1020, endPoint y: 134, distance: 252.3
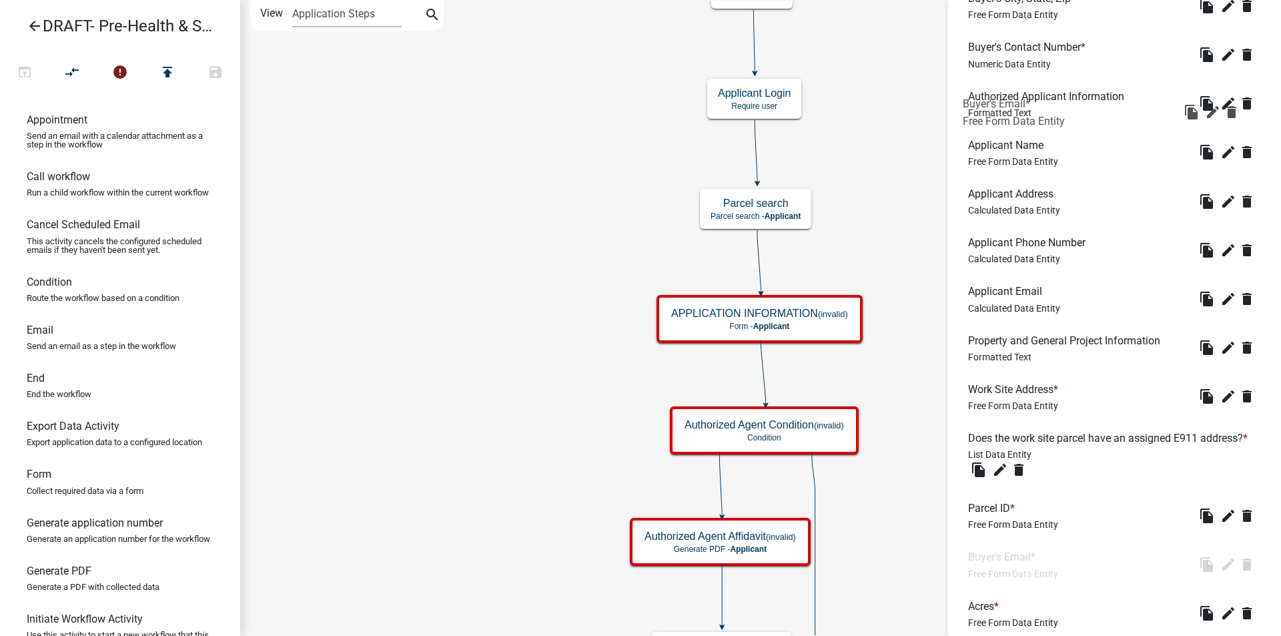
scroll to position [832, 0]
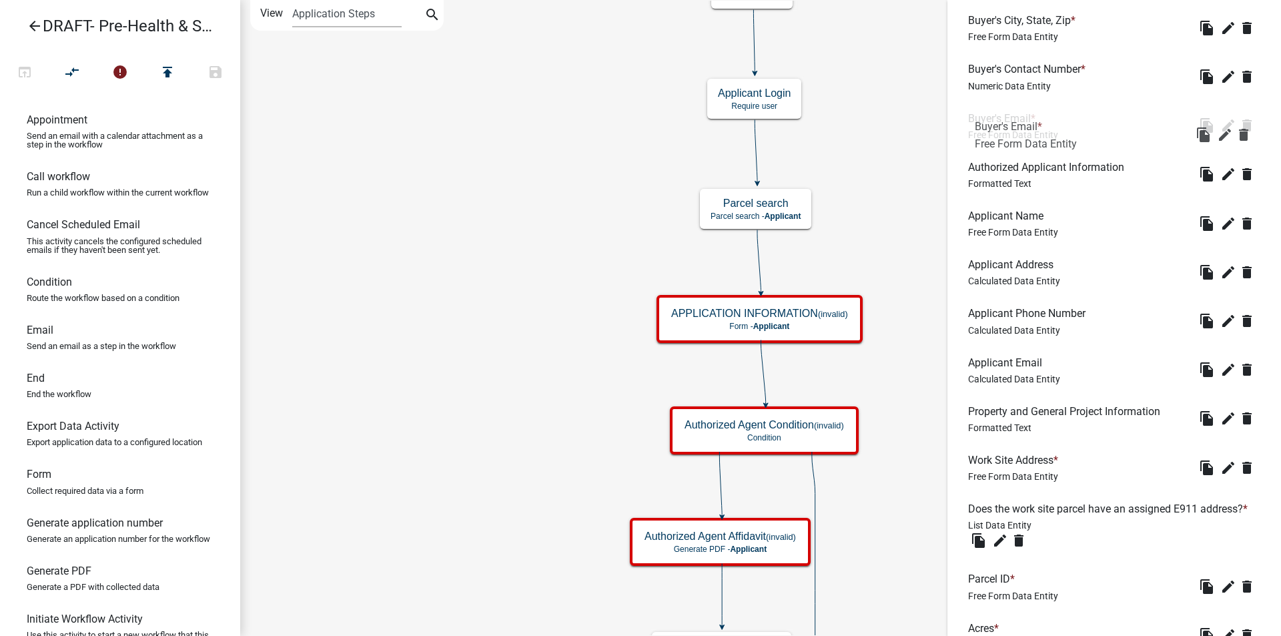
drag, startPoint x: 1009, startPoint y: 446, endPoint x: 1016, endPoint y: 131, distance: 315.1
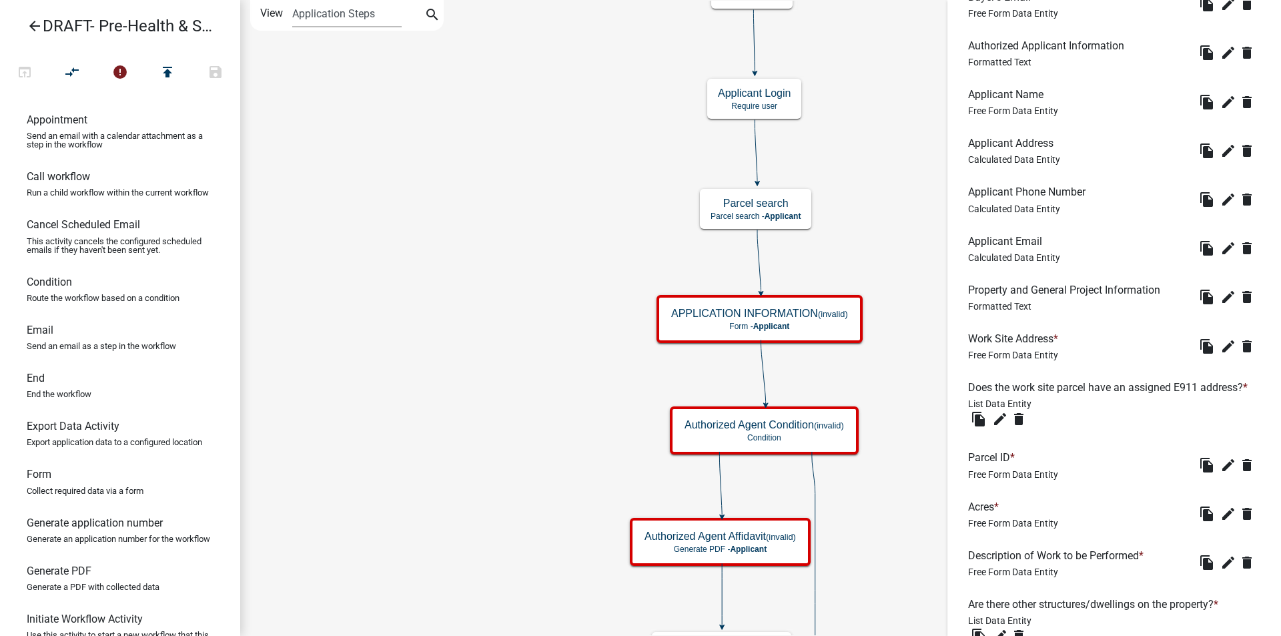
scroll to position [966, 0]
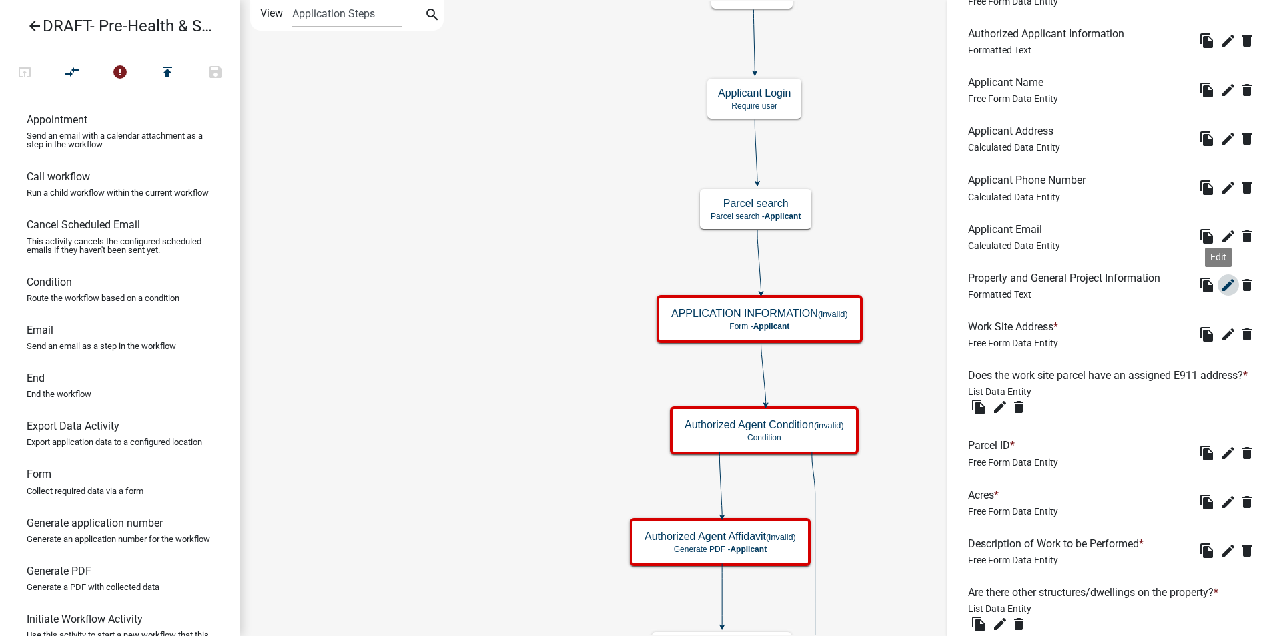
click at [1221, 282] on icon "edit" at bounding box center [1229, 285] width 16 height 16
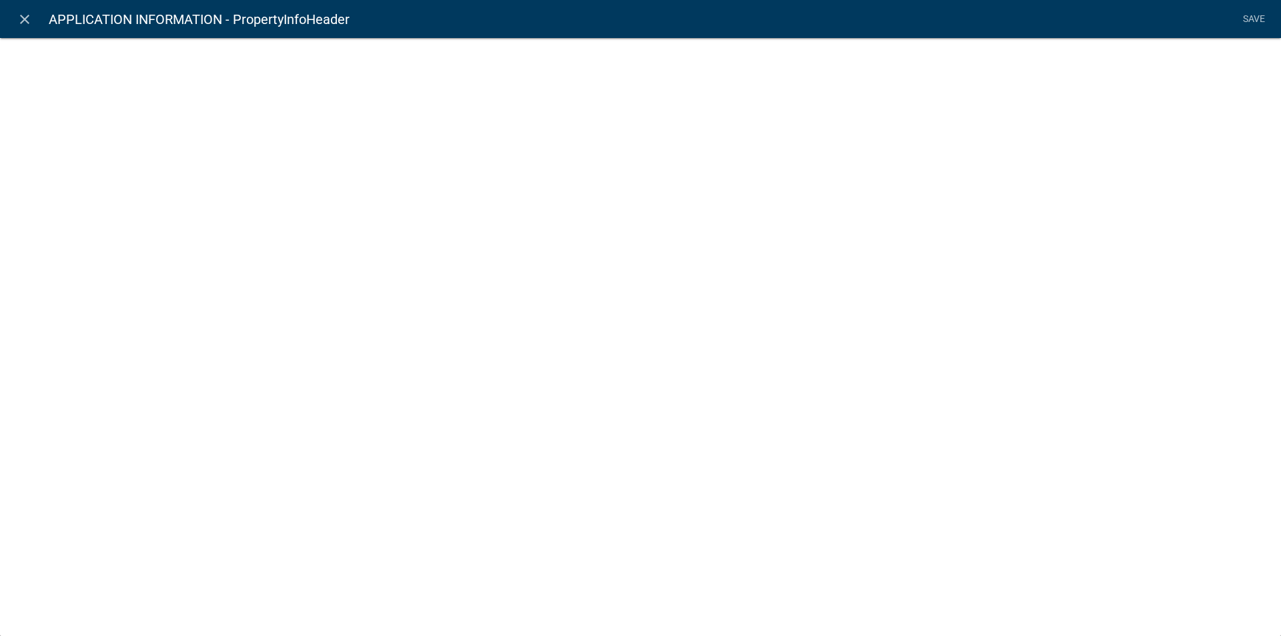
select select "rich-text"
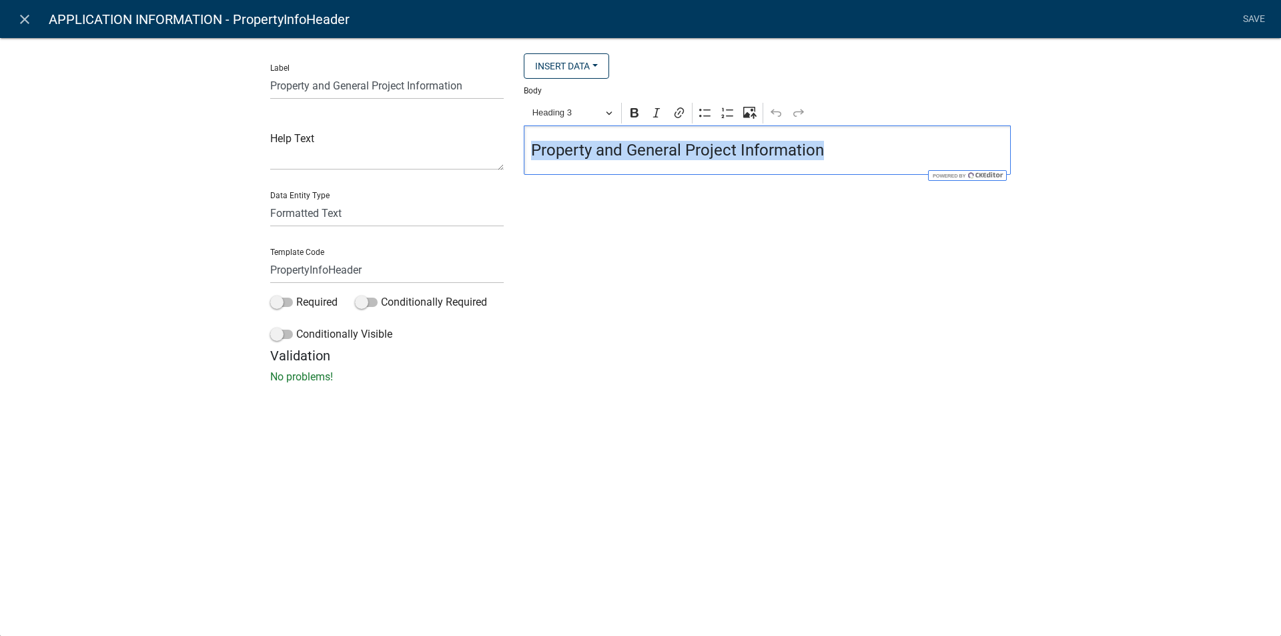
drag, startPoint x: 837, startPoint y: 155, endPoint x: 525, endPoint y: 157, distance: 312.3
click at [525, 157] on div "Property and General Project Information" at bounding box center [767, 149] width 487 height 49
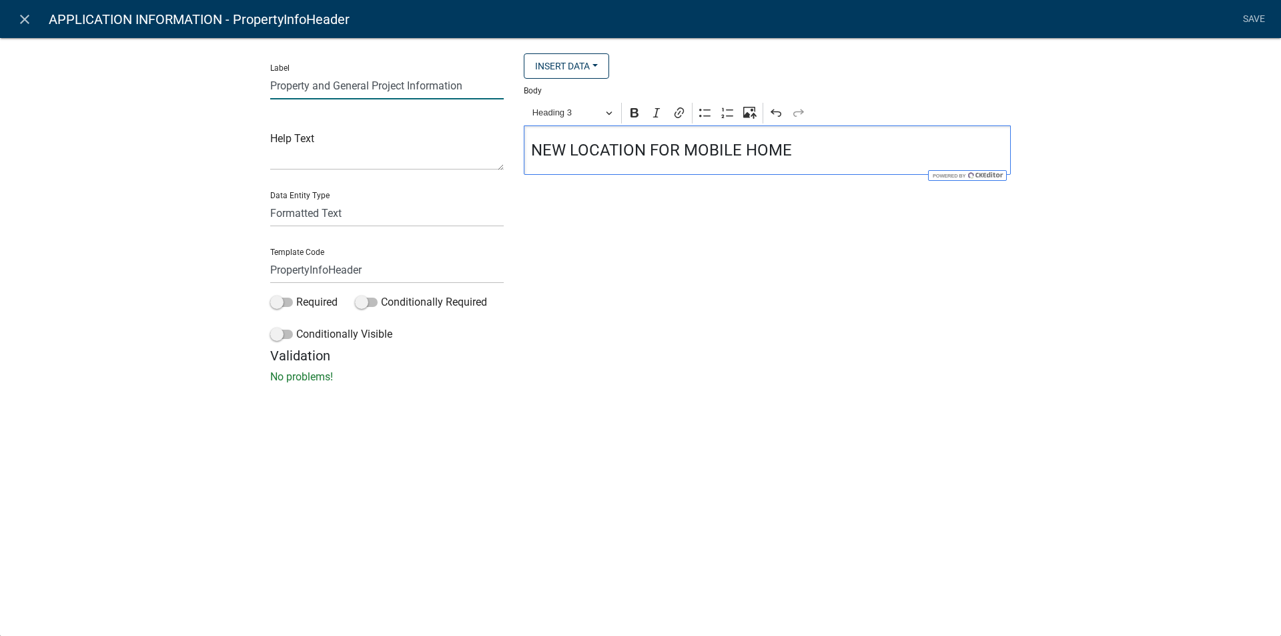
click at [408, 83] on input "Property and General Project Information" at bounding box center [387, 85] width 234 height 27
type input "New Location forInformation"
click at [376, 268] on input "PropertyInfoHeader" at bounding box center [387, 269] width 234 height 27
type input "PropertyInfoHeader"
click at [350, 81] on input "New Location forInformation" at bounding box center [387, 85] width 234 height 27
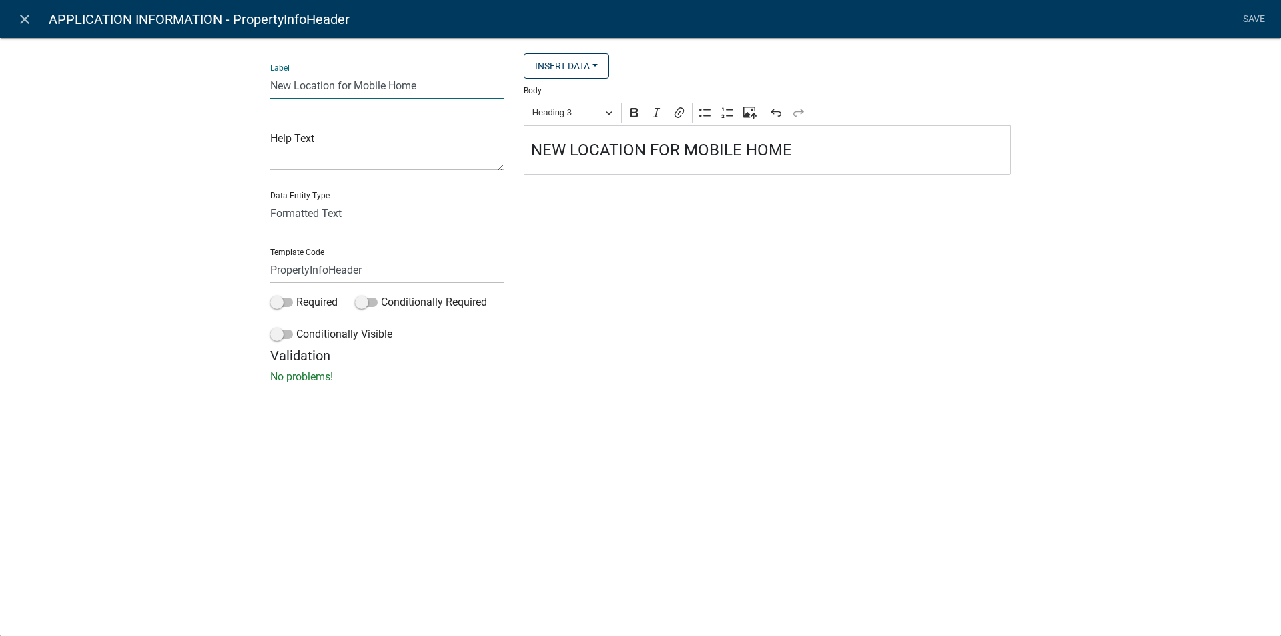
type input "New Location for Mobile Home"
drag, startPoint x: 371, startPoint y: 268, endPoint x: 257, endPoint y: 266, distance: 114.1
click at [260, 268] on div "Label New Location for Mobile Home Help Text Data Entity Type Free Form Text Do…" at bounding box center [387, 200] width 254 height 294
type input "NewLocationMH"
click at [1246, 13] on li "Save" at bounding box center [1253, 19] width 33 height 25
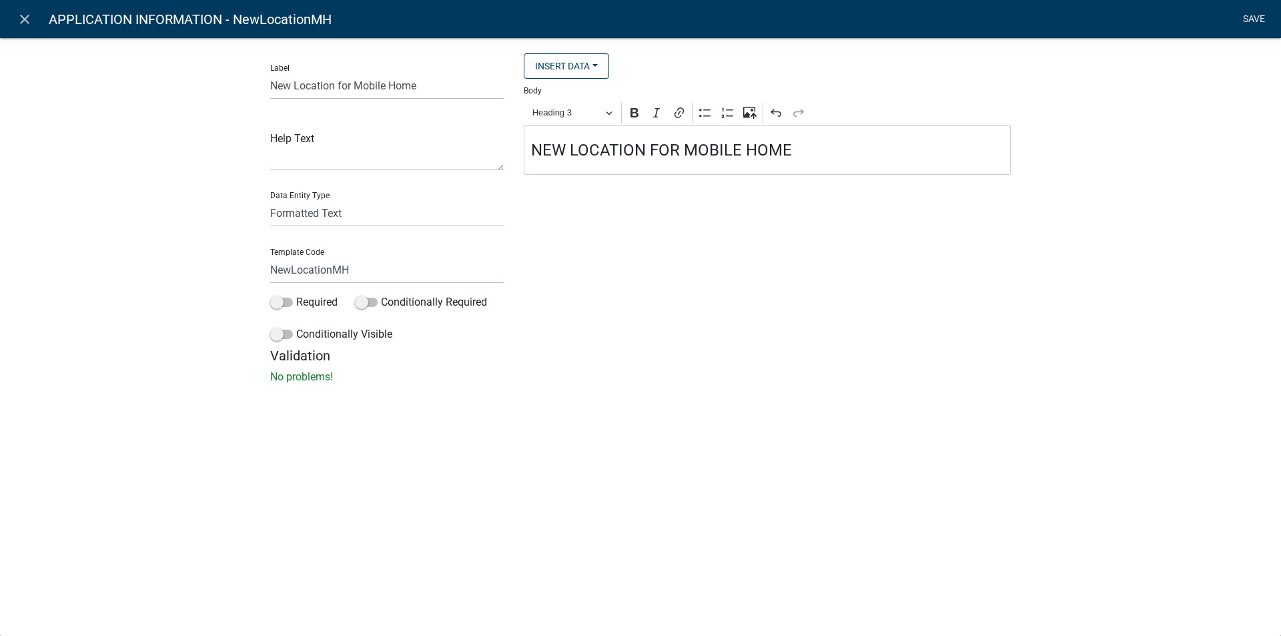
click at [1254, 18] on link "Save" at bounding box center [1253, 19] width 33 height 25
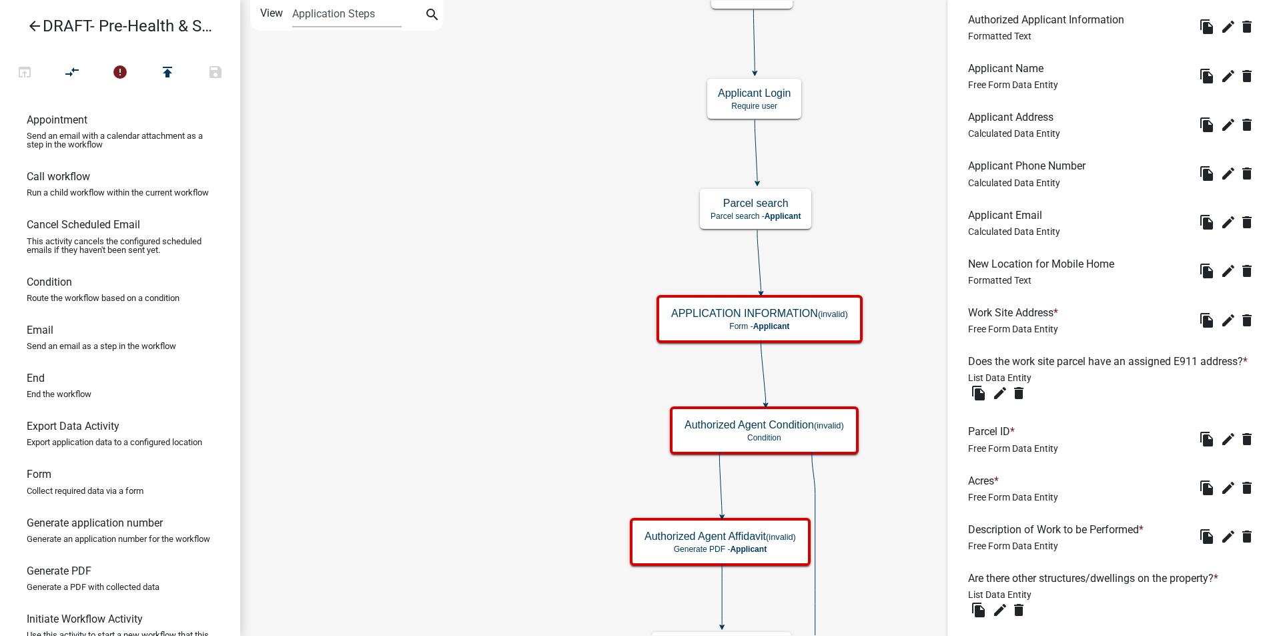
scroll to position [1001, 0]
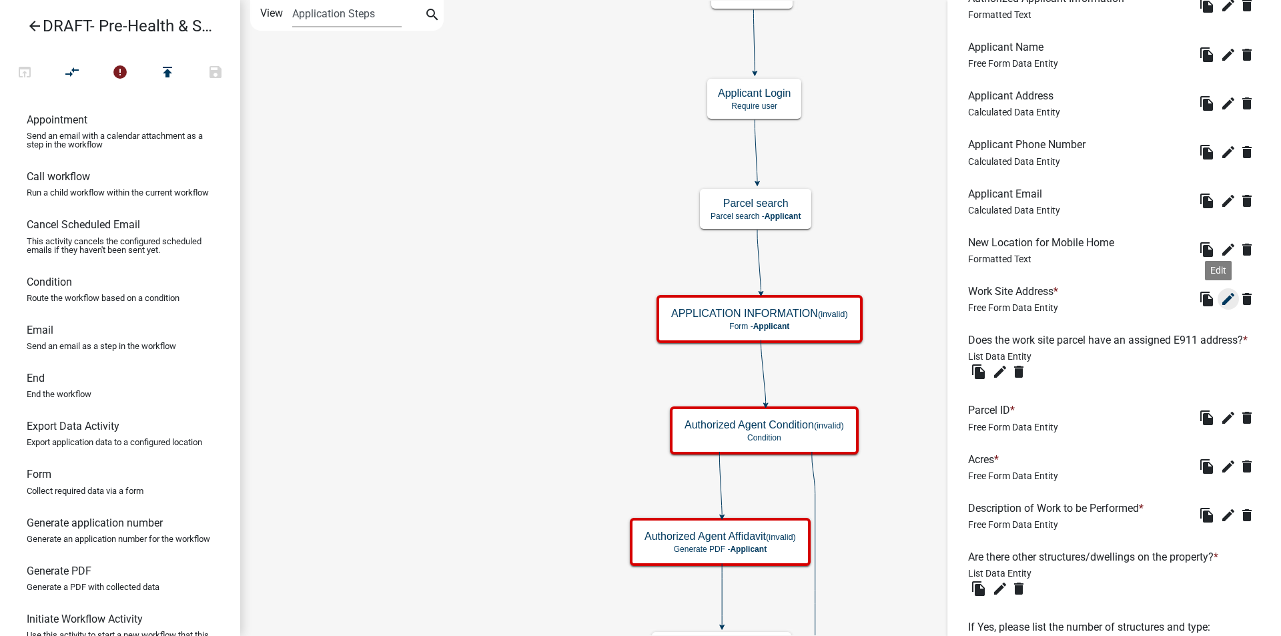
click at [1221, 300] on icon "edit" at bounding box center [1229, 299] width 16 height 16
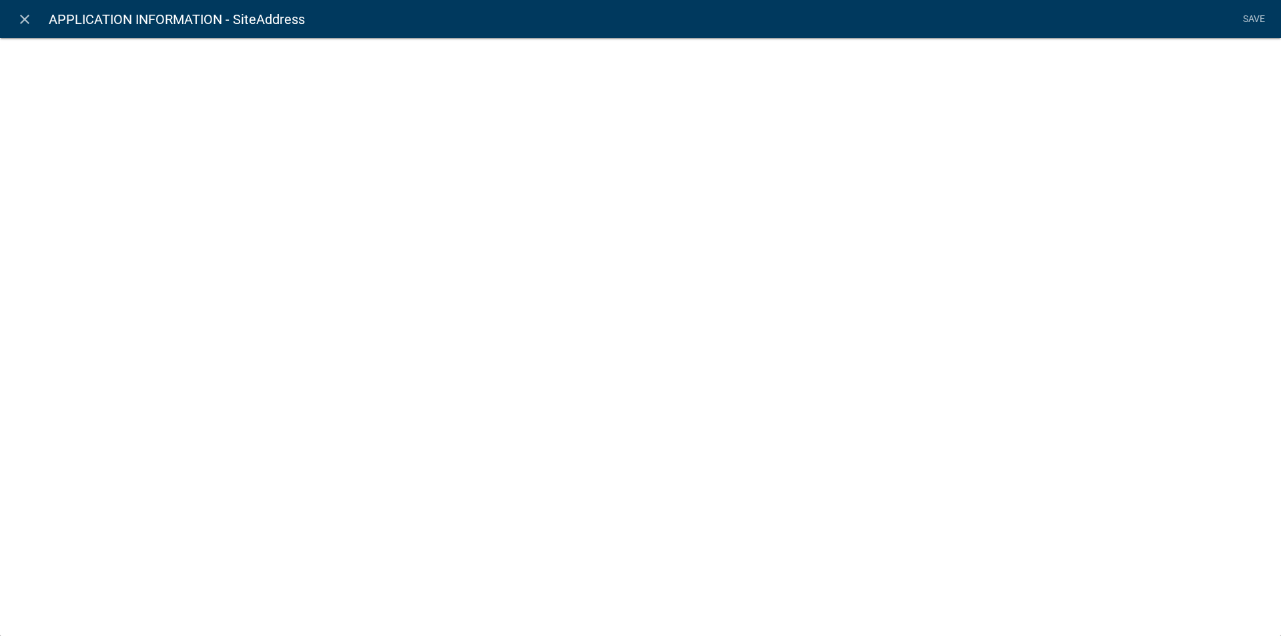
select select "1: Object"
select select "15: Object"
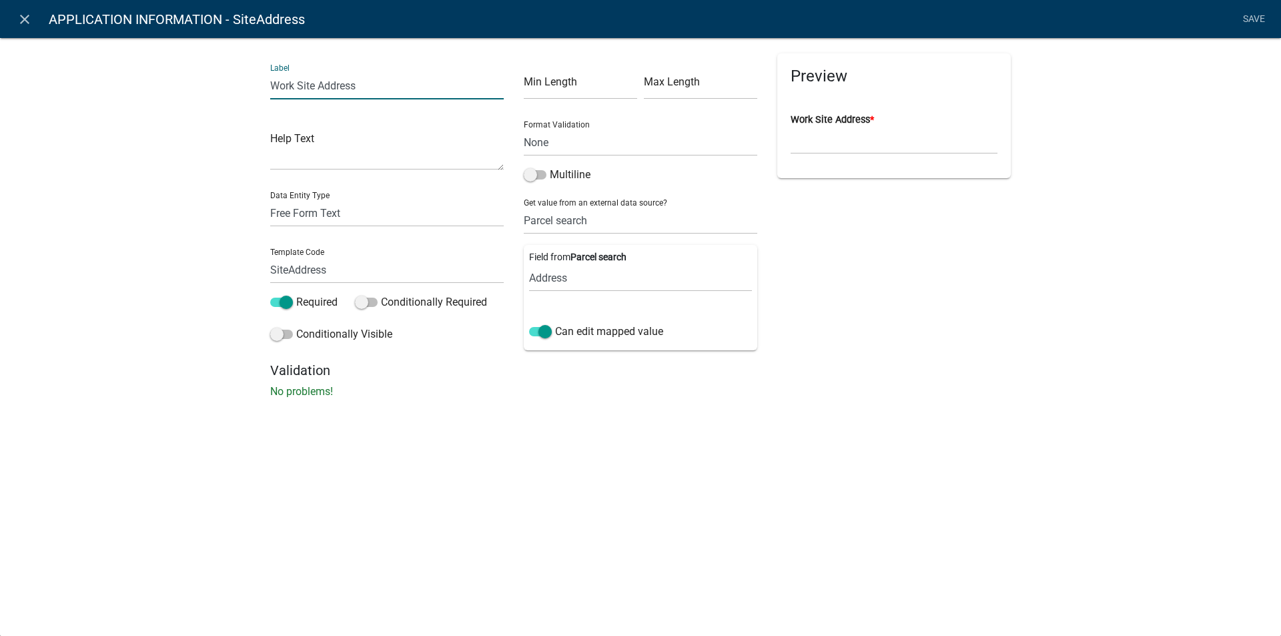
drag, startPoint x: 316, startPoint y: 85, endPoint x: 637, endPoint y: 188, distance: 336.4
click at [261, 87] on div "Label Work Site Address Help Text Data Entity Type Free Form Text Document Disp…" at bounding box center [387, 207] width 254 height 309
type input "NEW LOCATION FOR MOBILE HOME"
drag, startPoint x: 334, startPoint y: 268, endPoint x: 264, endPoint y: 269, distance: 69.4
click at [264, 269] on div "Label NEW LOCATION FOR MOBILE HOME Help Text Data Entity Type Free Form Text Do…" at bounding box center [387, 207] width 254 height 309
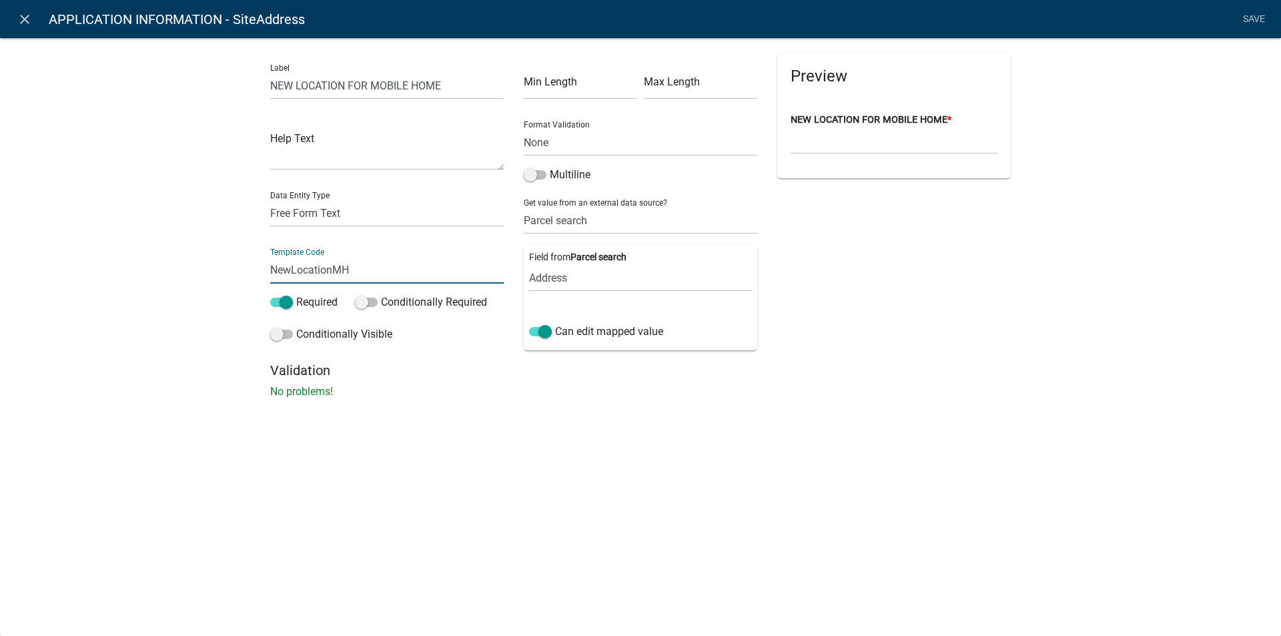
type input "NewLocationMH"
click at [619, 217] on select "None Parcel search Applicant Data" at bounding box center [641, 220] width 234 height 27
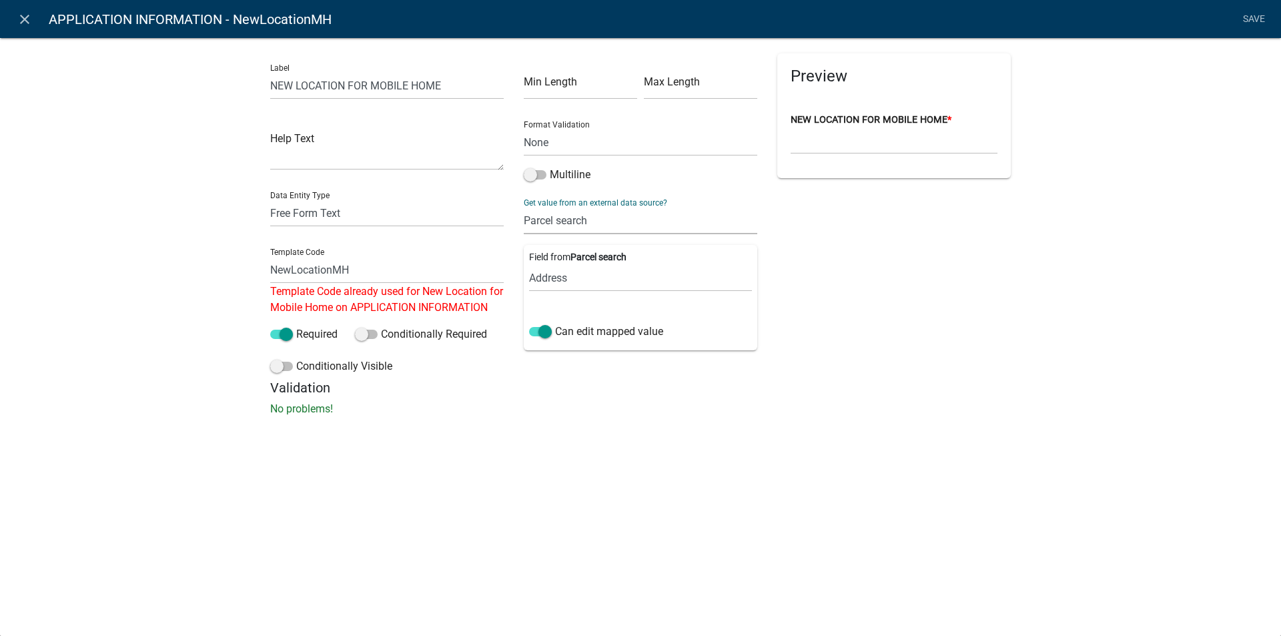
select select "0: null"
click at [524, 207] on select "None Parcel search Applicant Data" at bounding box center [641, 220] width 234 height 27
click at [369, 268] on input "NewLocationMH" at bounding box center [387, 269] width 234 height 27
type input "NewLocationMHome"
click at [727, 459] on div "close APPLICATION INFORMATION - NewLocationMH Save Label NEW LOCATION FOR MOBIL…" at bounding box center [640, 318] width 1281 height 636
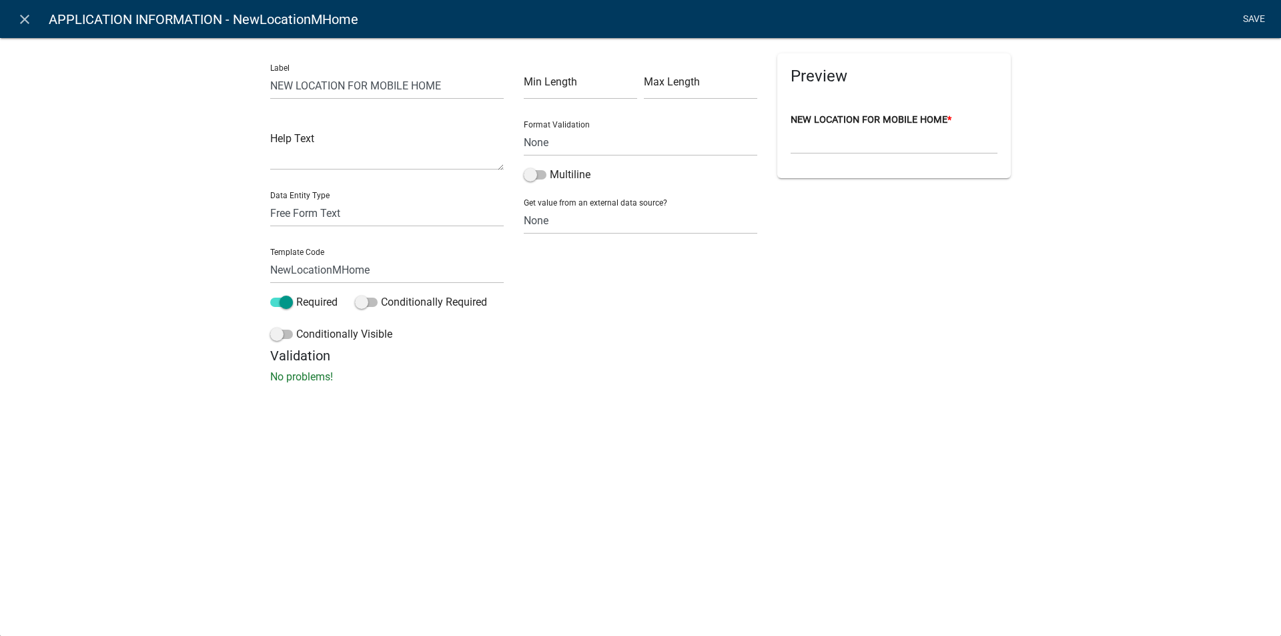
click at [1257, 18] on link "Save" at bounding box center [1253, 19] width 33 height 25
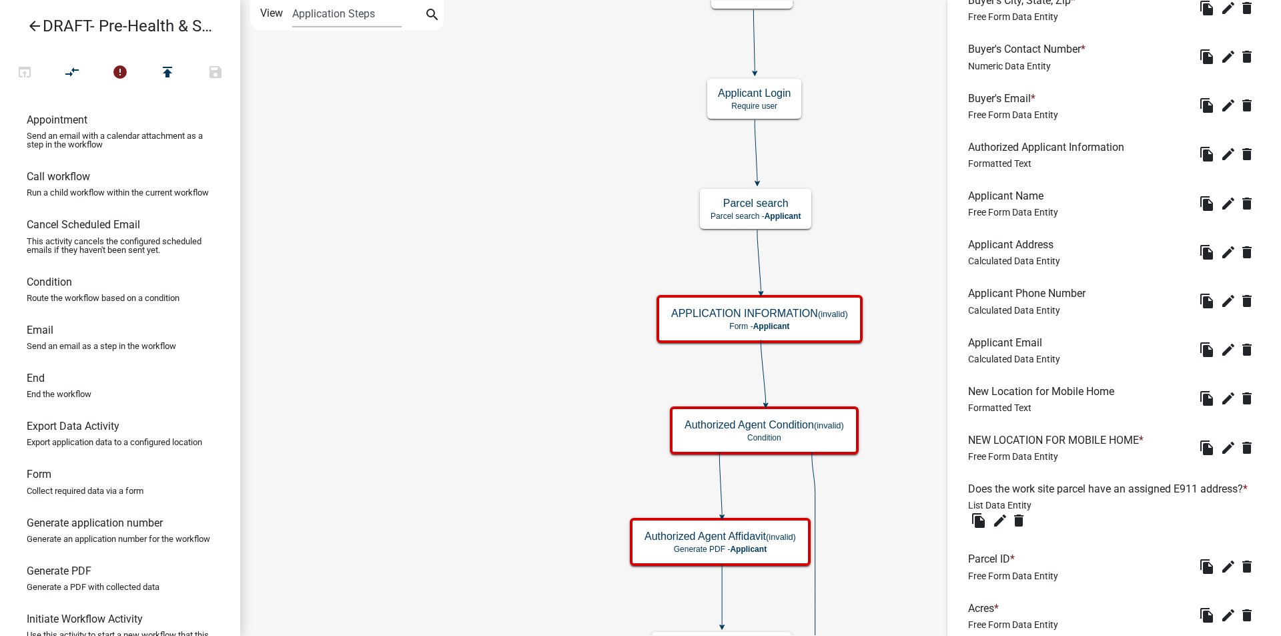
scroll to position [868, 0]
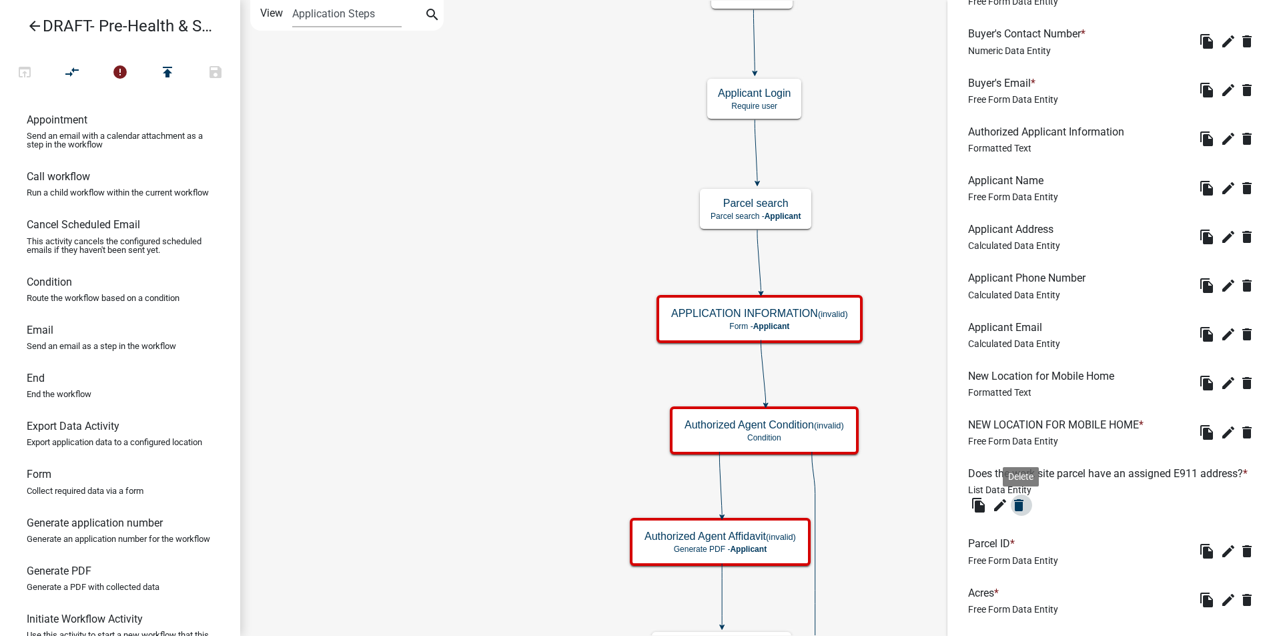
click at [1016, 513] on icon "delete" at bounding box center [1019, 505] width 16 height 16
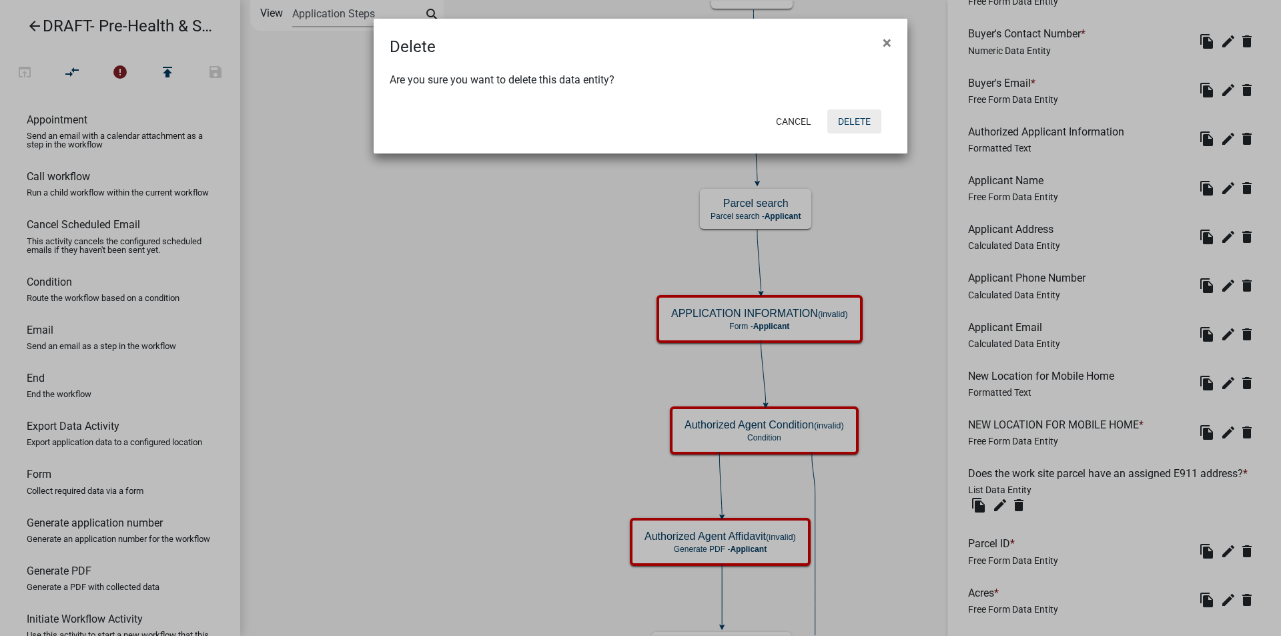
click at [851, 117] on button "Delete" at bounding box center [855, 121] width 54 height 24
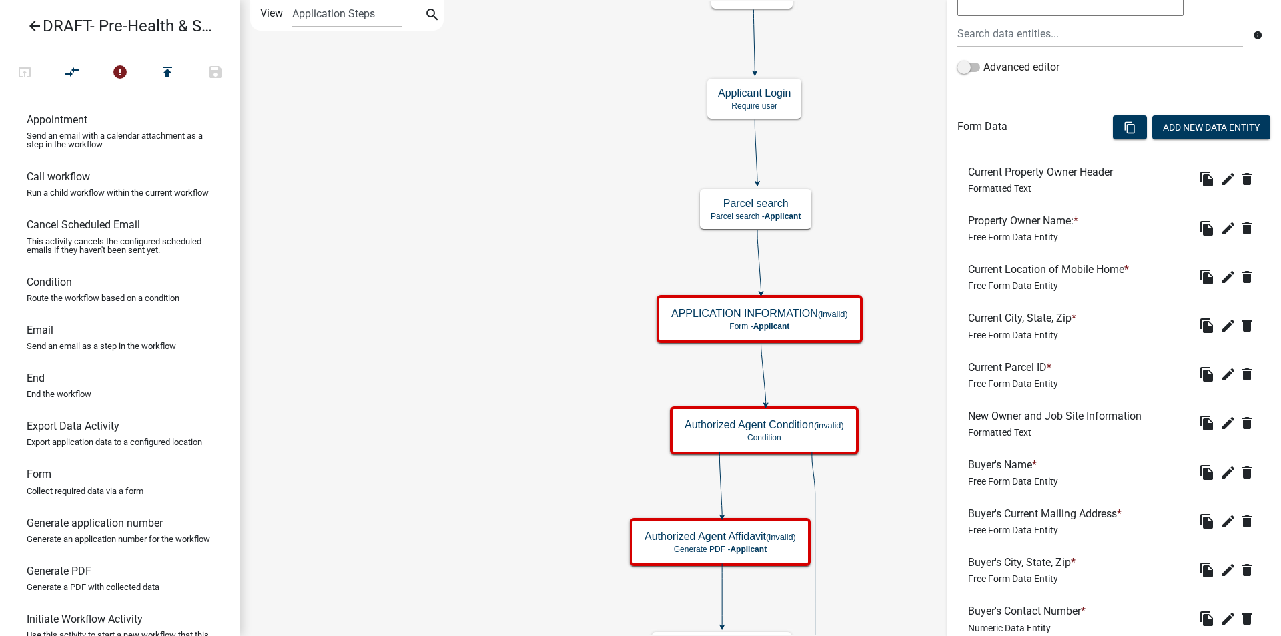
scroll to position [133, 0]
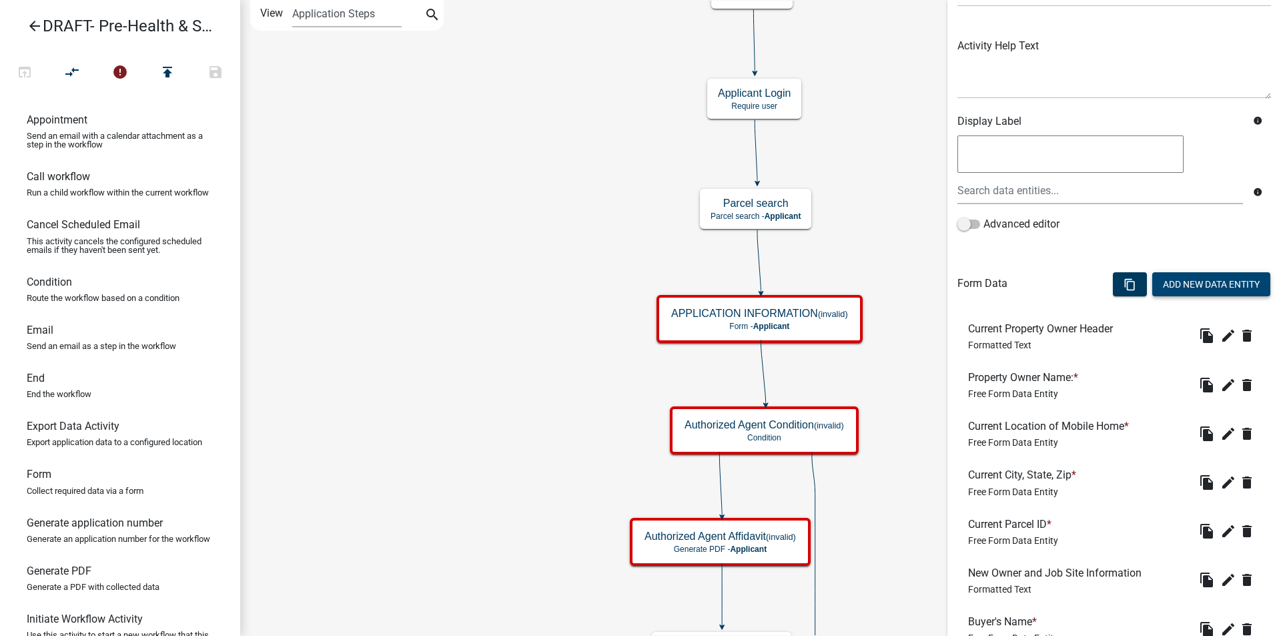
click at [1160, 287] on button "Add New Data Entity" at bounding box center [1212, 284] width 118 height 24
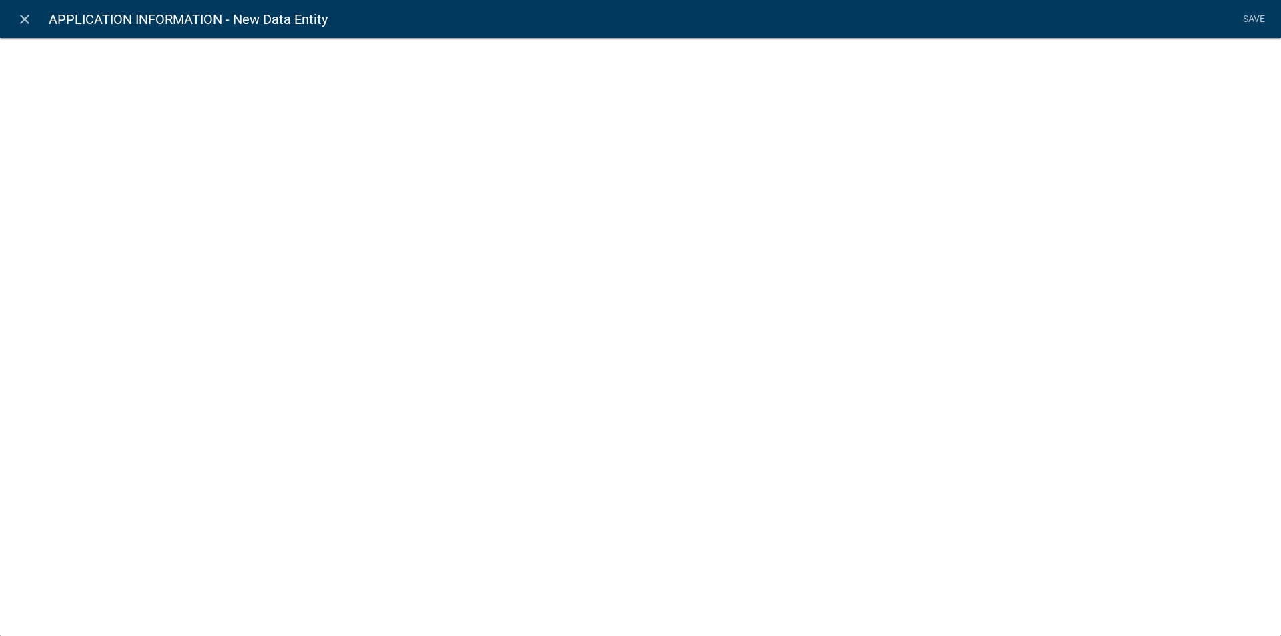
select select
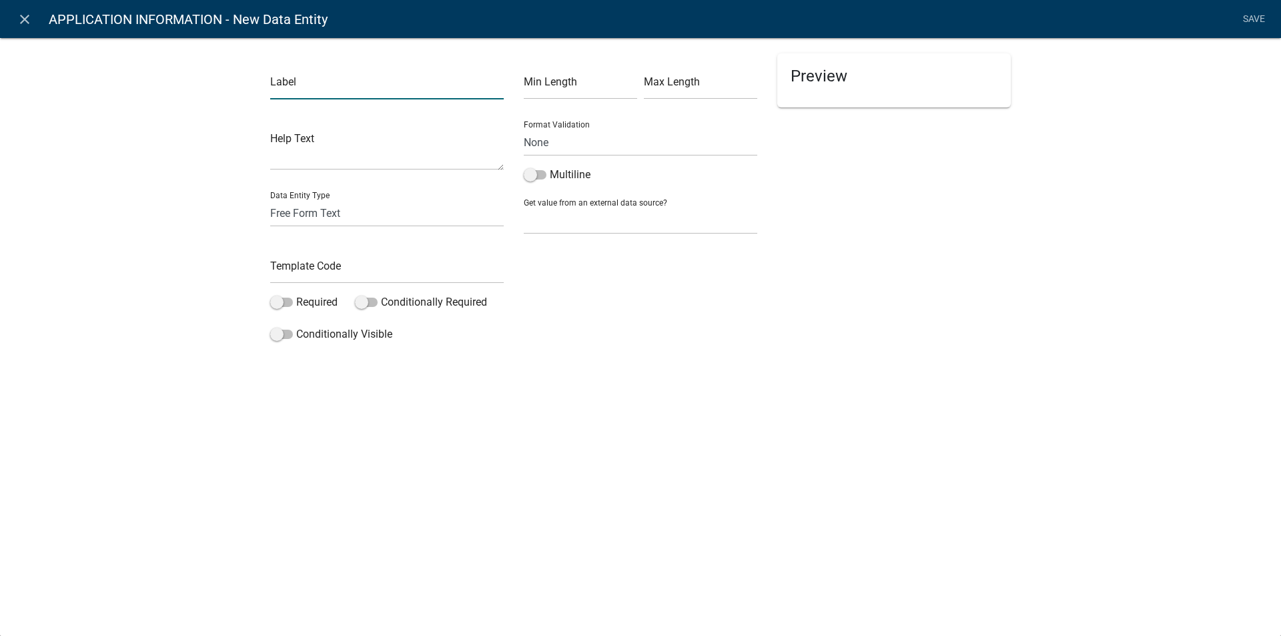
click at [302, 87] on input "text" at bounding box center [387, 85] width 234 height 27
type input "NEW LOCATION CITY, STATE, ZIP"
click at [317, 268] on input "text" at bounding box center [387, 269] width 234 height 27
type input "NewLocationCSZ"
click at [292, 302] on span at bounding box center [281, 302] width 23 height 9
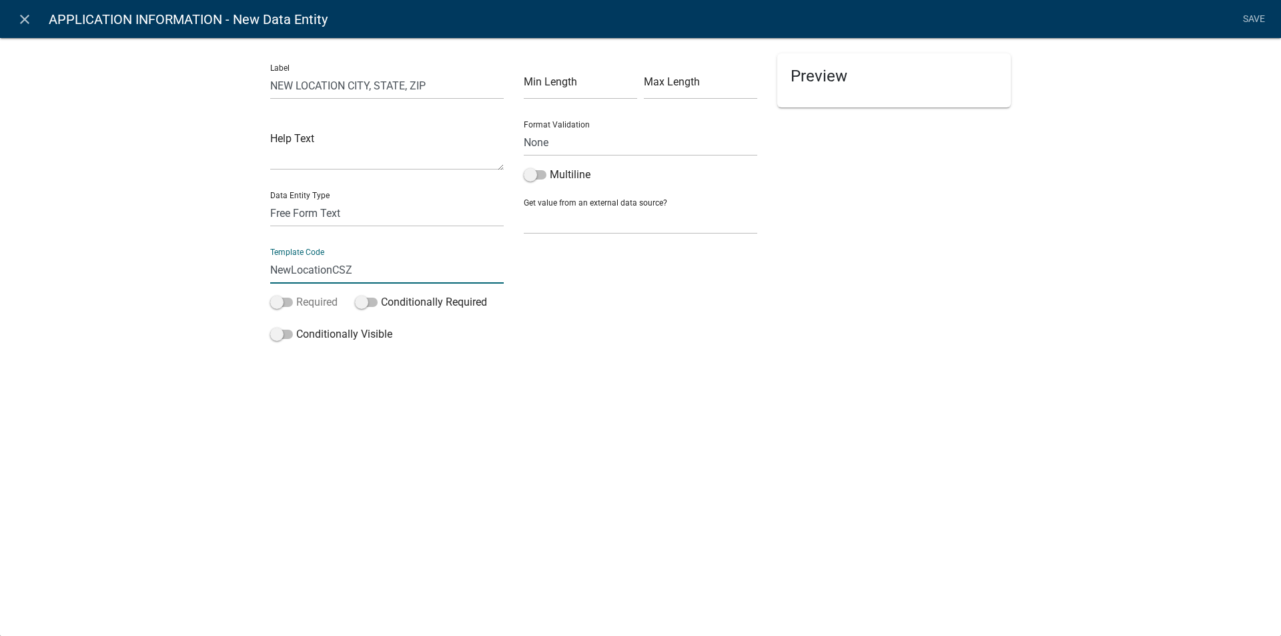
click at [296, 294] on input "Required" at bounding box center [296, 294] width 0 height 0
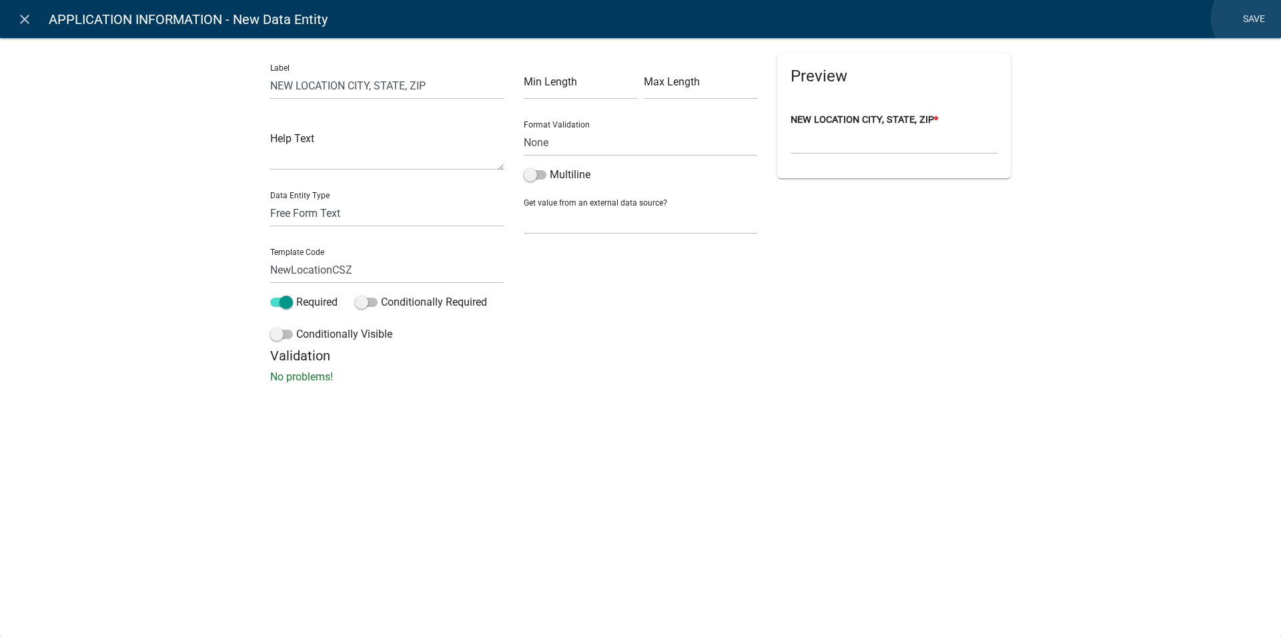
click at [1253, 18] on link "Save" at bounding box center [1253, 19] width 33 height 25
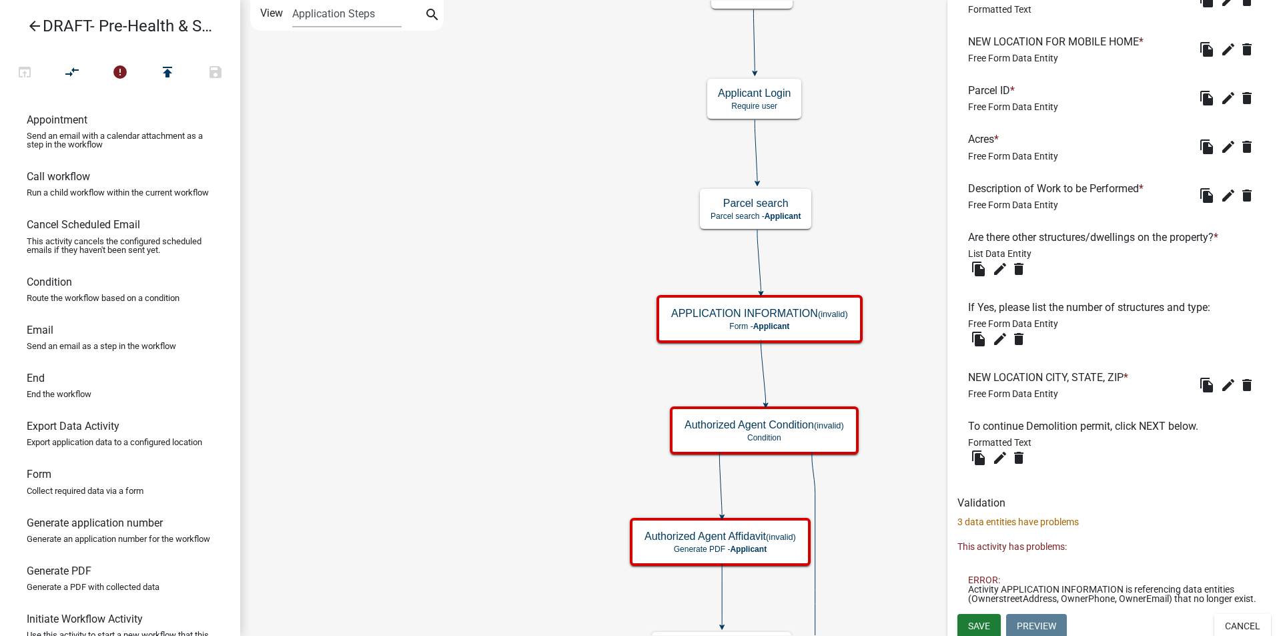
scroll to position [1265, 0]
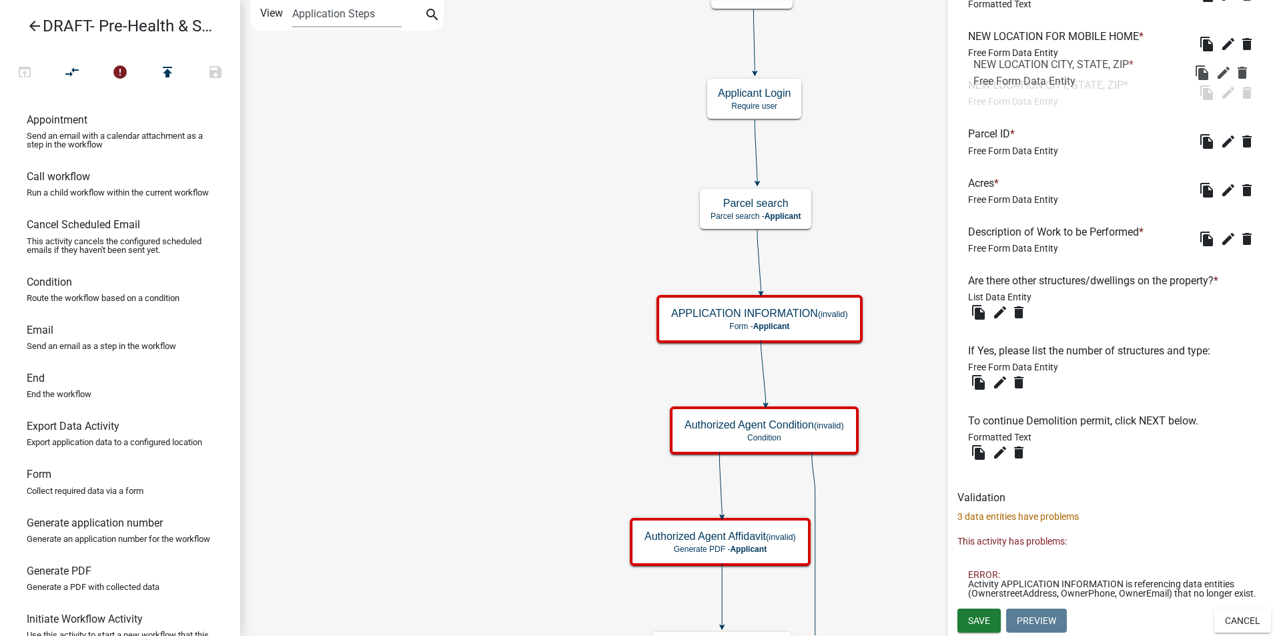
drag, startPoint x: 1049, startPoint y: 370, endPoint x: 1054, endPoint y: 71, distance: 299.0
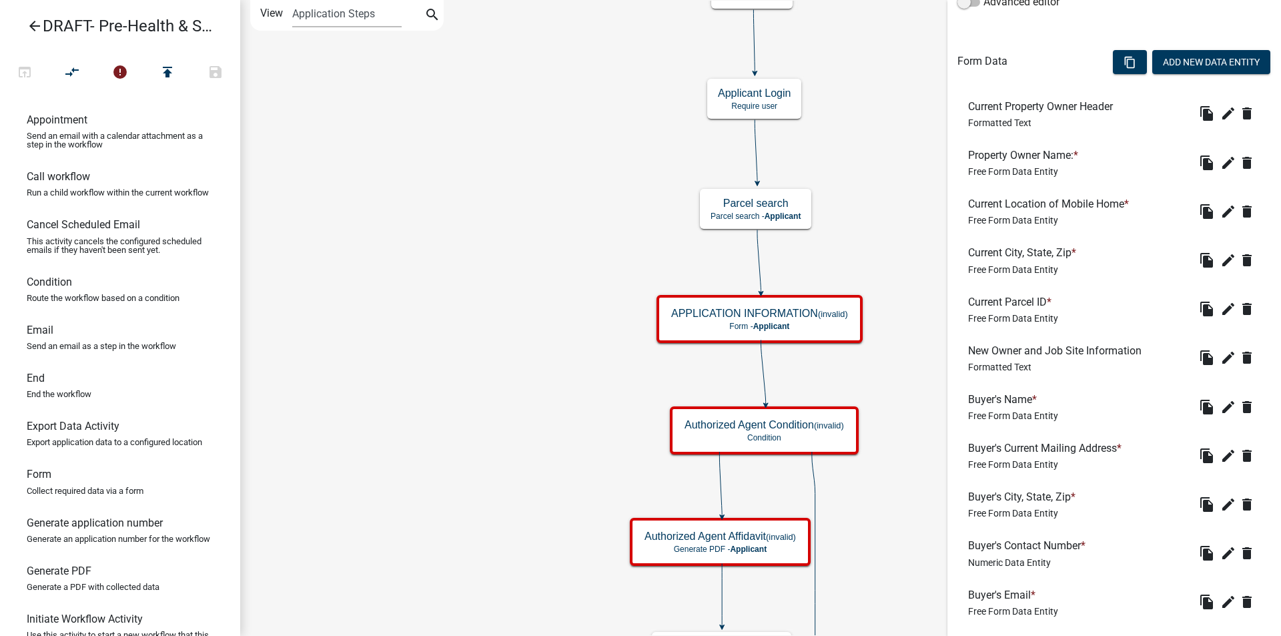
scroll to position [331, 0]
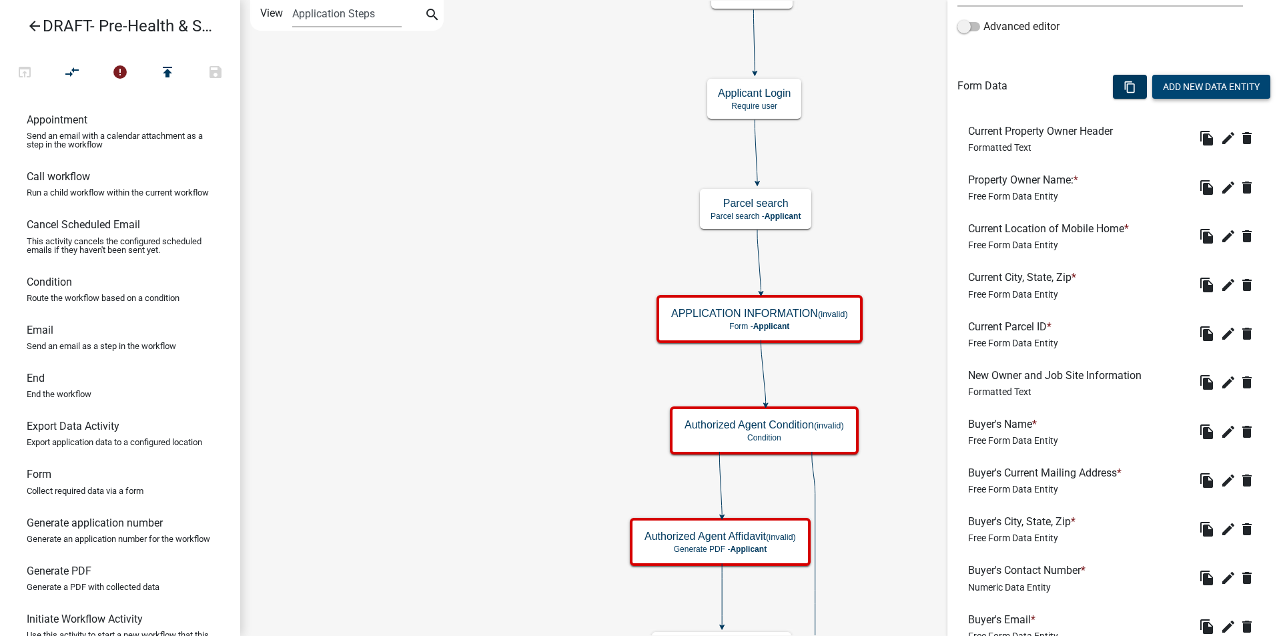
click at [1208, 89] on button "Add New Data Entity" at bounding box center [1212, 87] width 118 height 24
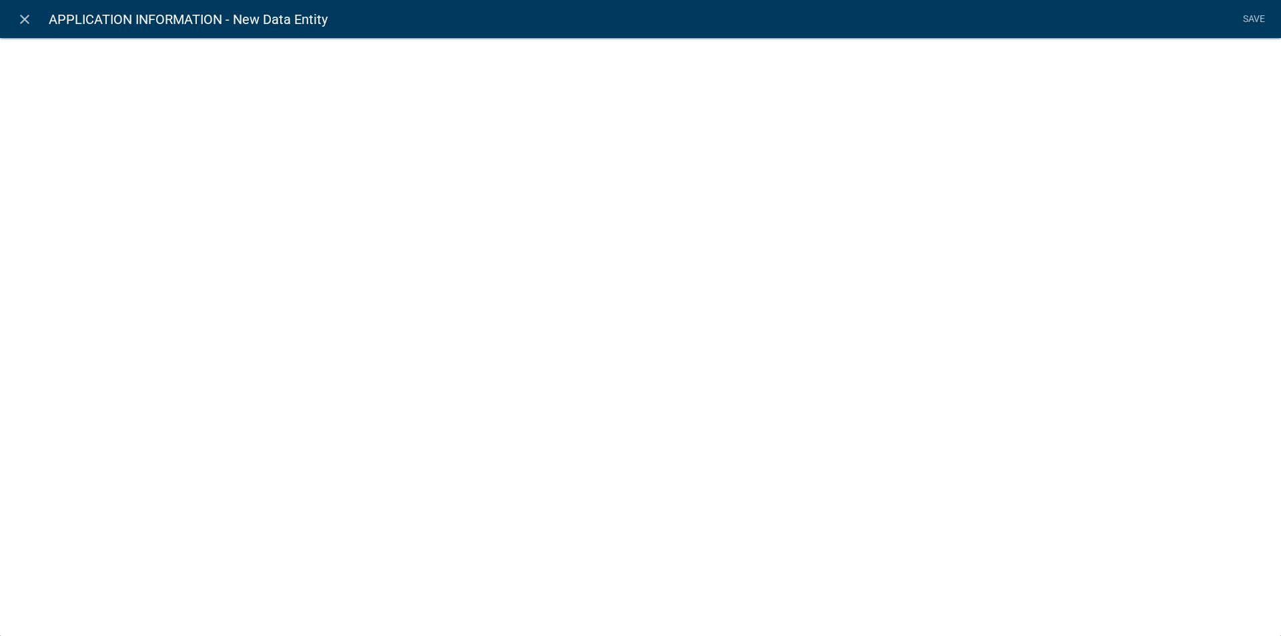
select select
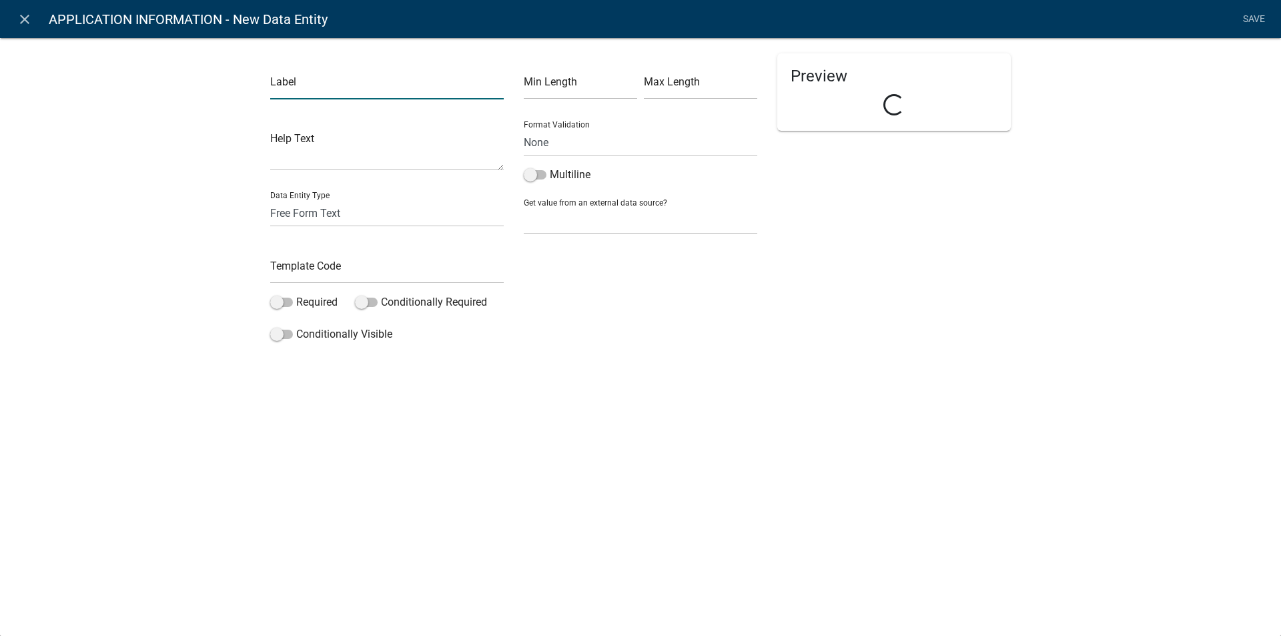
click at [327, 89] on input "text" at bounding box center [387, 85] width 234 height 27
type input "PROPERTY OWNER'S NAME"
click at [308, 262] on input "text" at bounding box center [387, 269] width 234 height 27
type input "NLPON"
click at [283, 299] on span at bounding box center [281, 302] width 23 height 9
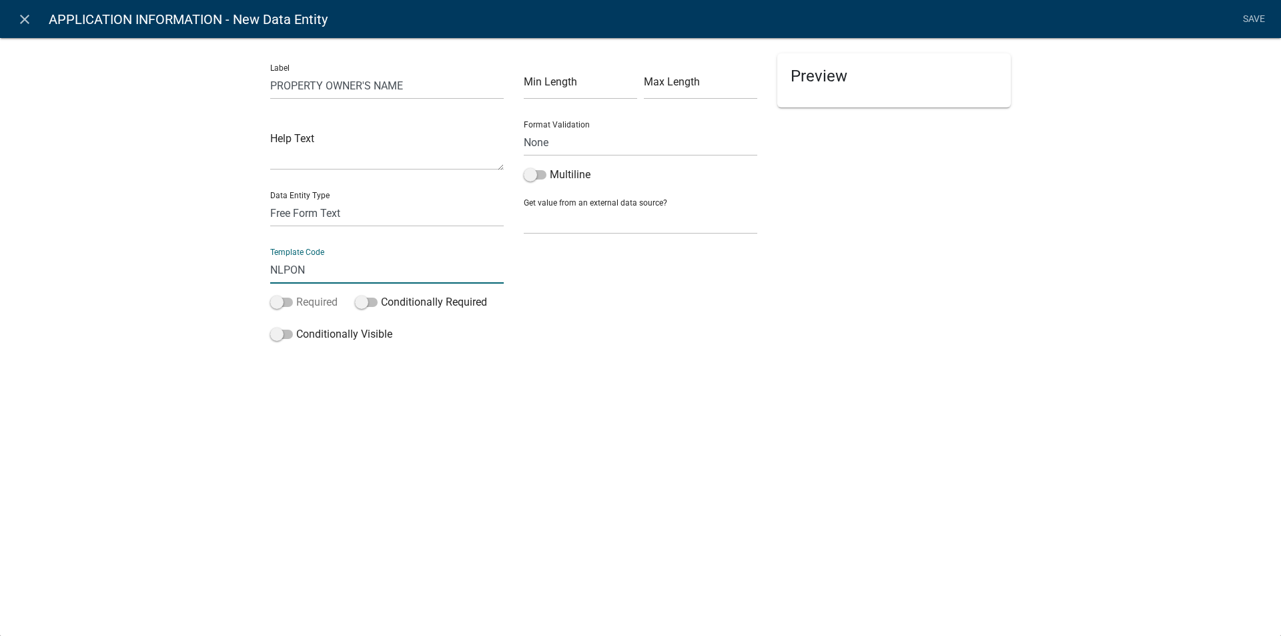
click at [296, 294] on input "Required" at bounding box center [296, 294] width 0 height 0
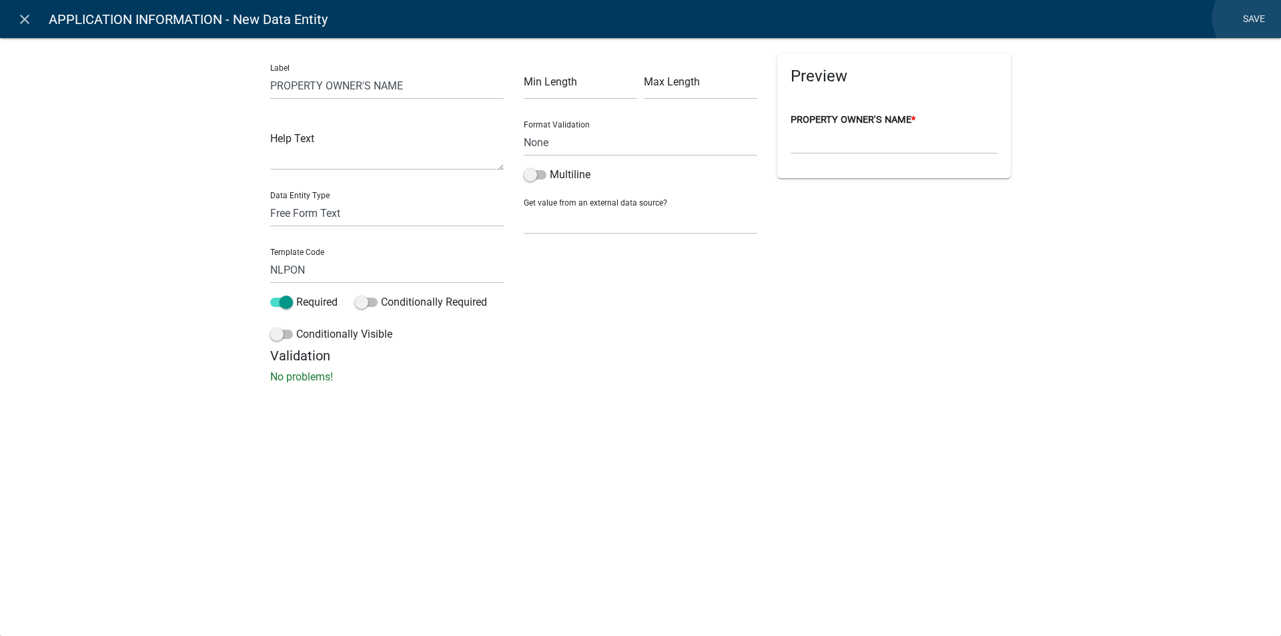
click at [1255, 18] on link "Save" at bounding box center [1253, 19] width 33 height 25
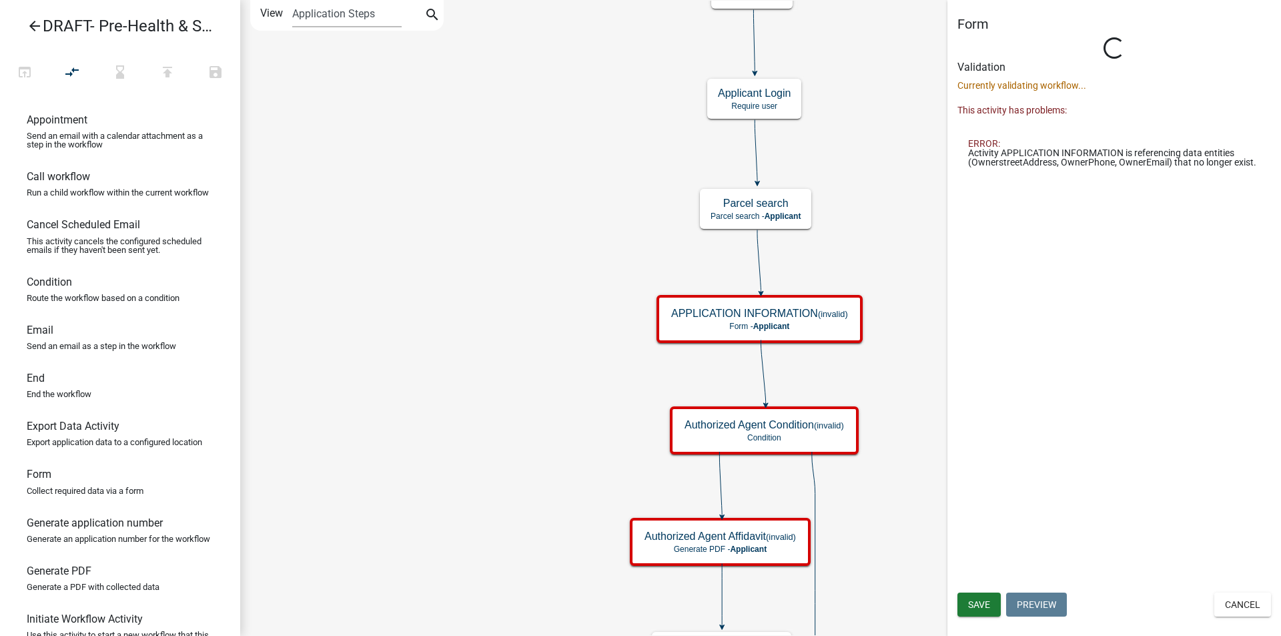
scroll to position [0, 0]
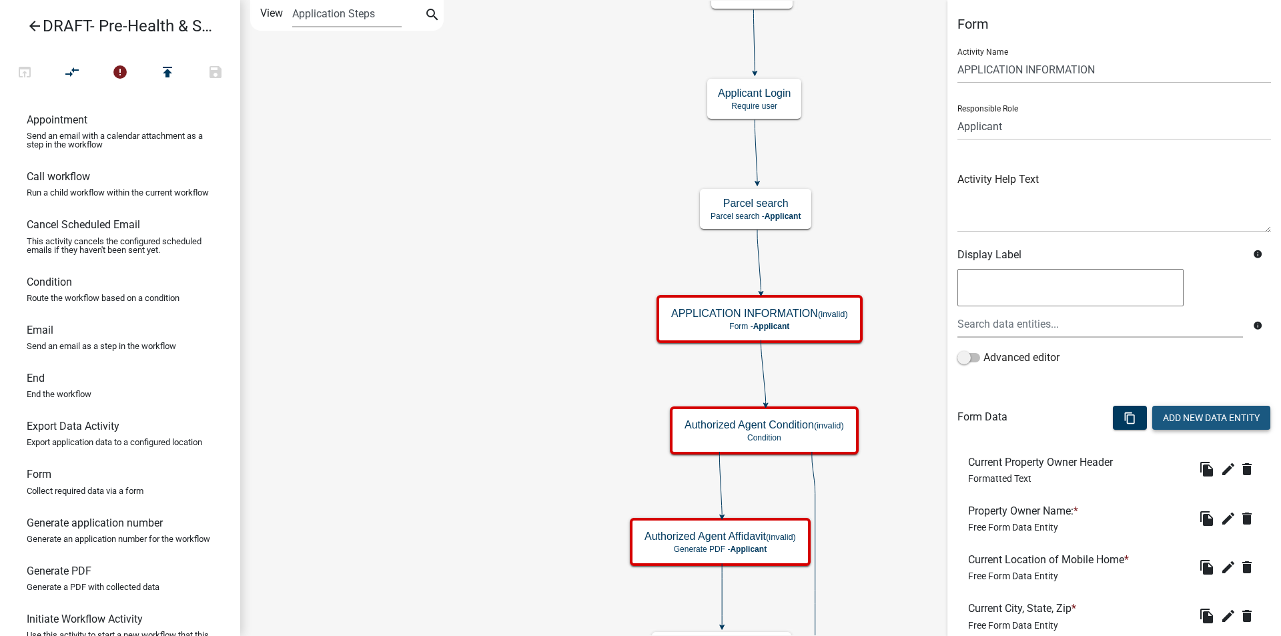
click at [1181, 412] on button "Add New Data Entity" at bounding box center [1212, 418] width 118 height 24
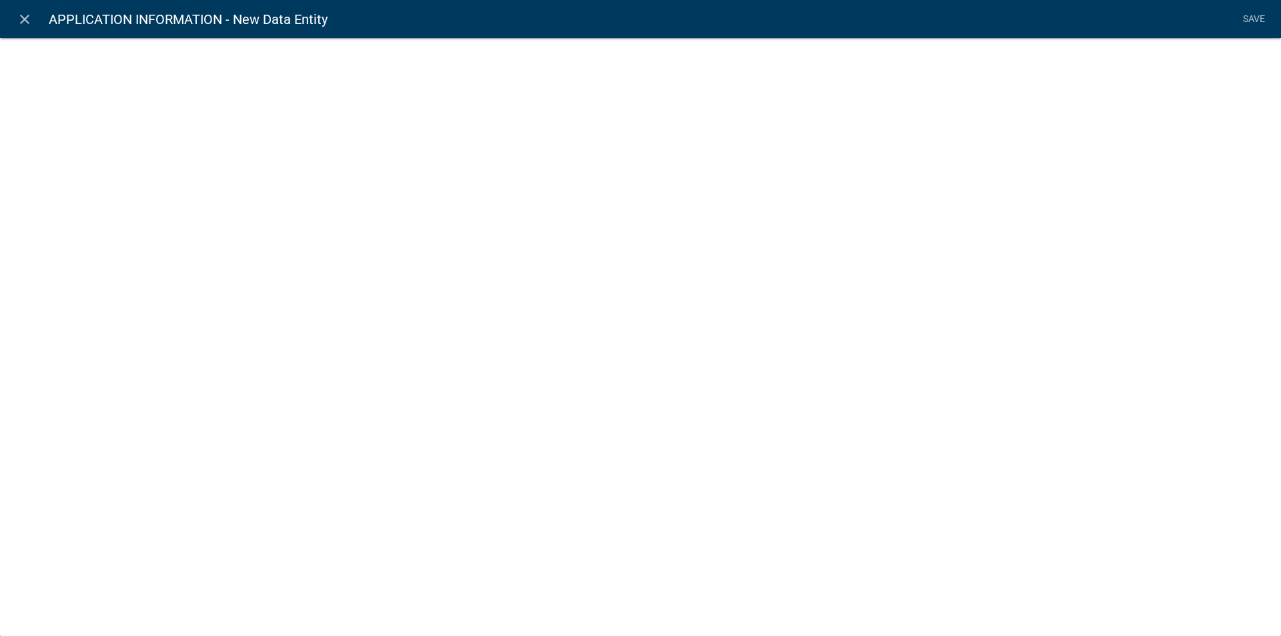
select select
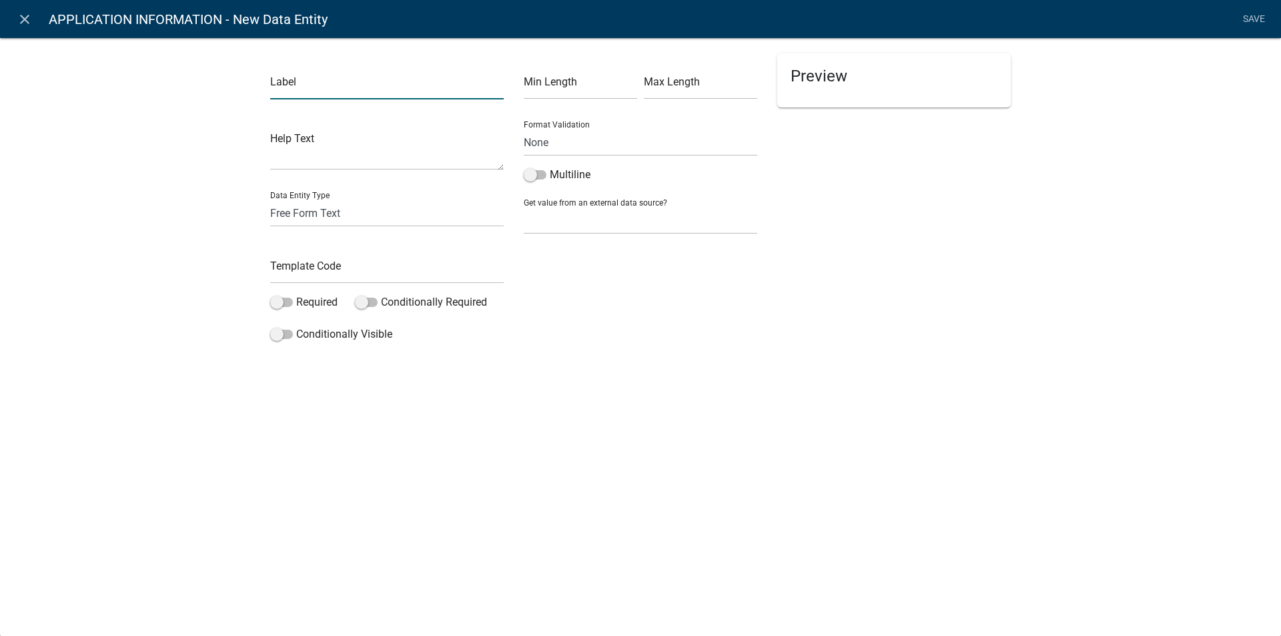
drag, startPoint x: 288, startPoint y: 85, endPoint x: 336, endPoint y: 99, distance: 49.4
click at [288, 85] on input "text" at bounding box center [387, 85] width 234 height 27
type input "n"
type input "NAME OF MOBILE HOME PARK"
click at [314, 272] on input "text" at bounding box center [387, 269] width 234 height 27
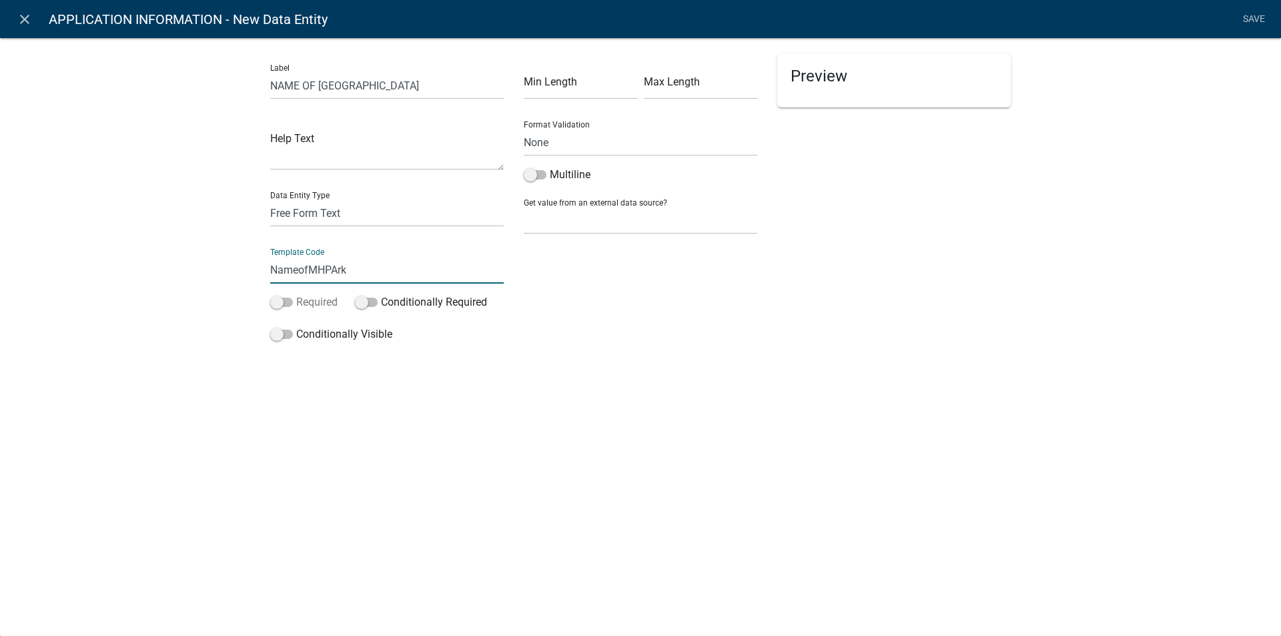
type input "NameofMHPArk"
click at [288, 301] on span at bounding box center [281, 302] width 23 height 9
click at [296, 294] on input "Required" at bounding box center [296, 294] width 0 height 0
click at [273, 298] on span at bounding box center [281, 302] width 23 height 9
click at [296, 294] on input "Required" at bounding box center [296, 294] width 0 height 0
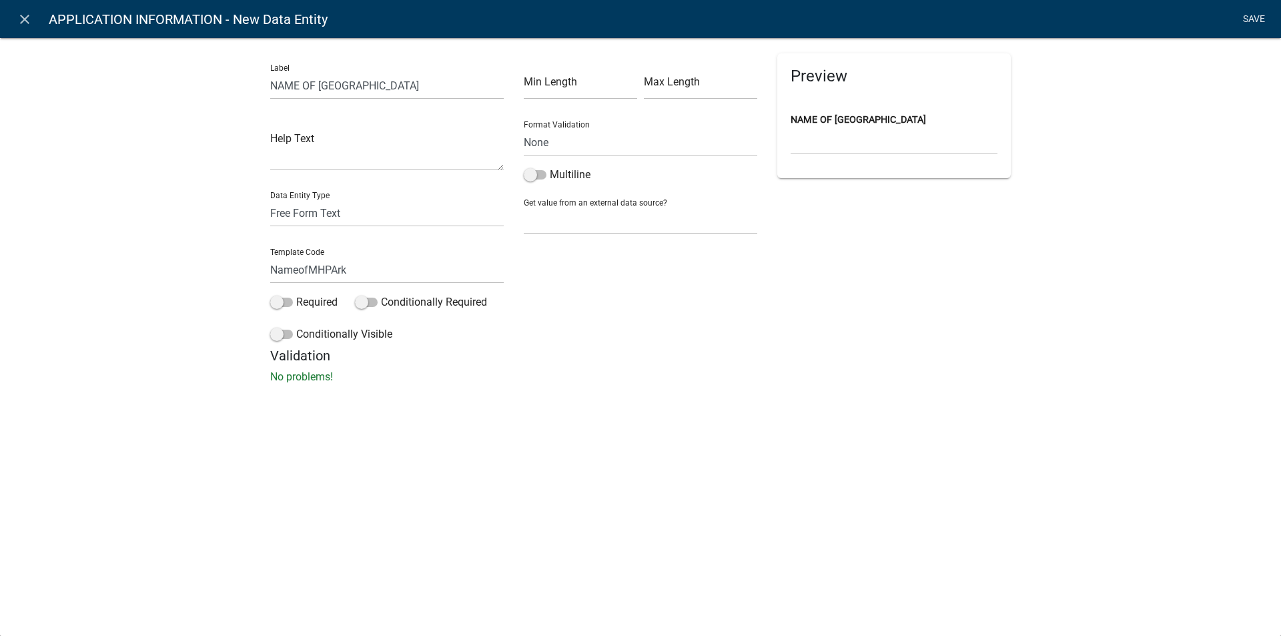
click at [1249, 21] on link "Save" at bounding box center [1253, 19] width 33 height 25
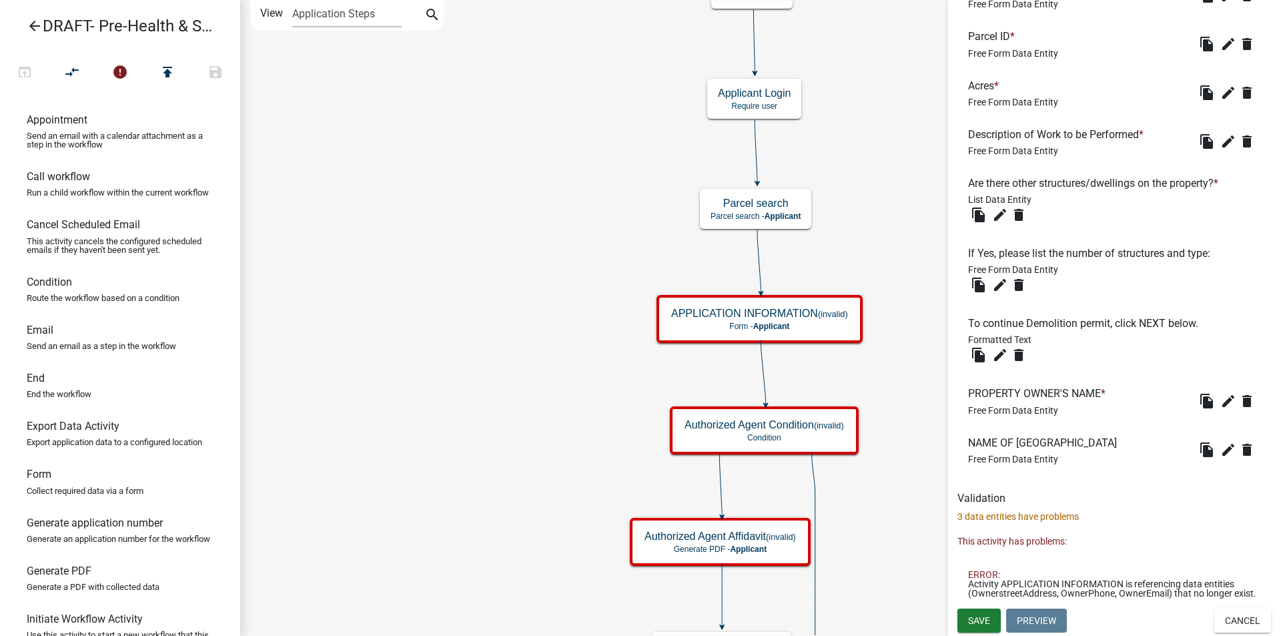
scroll to position [1363, 0]
click at [1224, 442] on icon "edit" at bounding box center [1229, 450] width 16 height 16
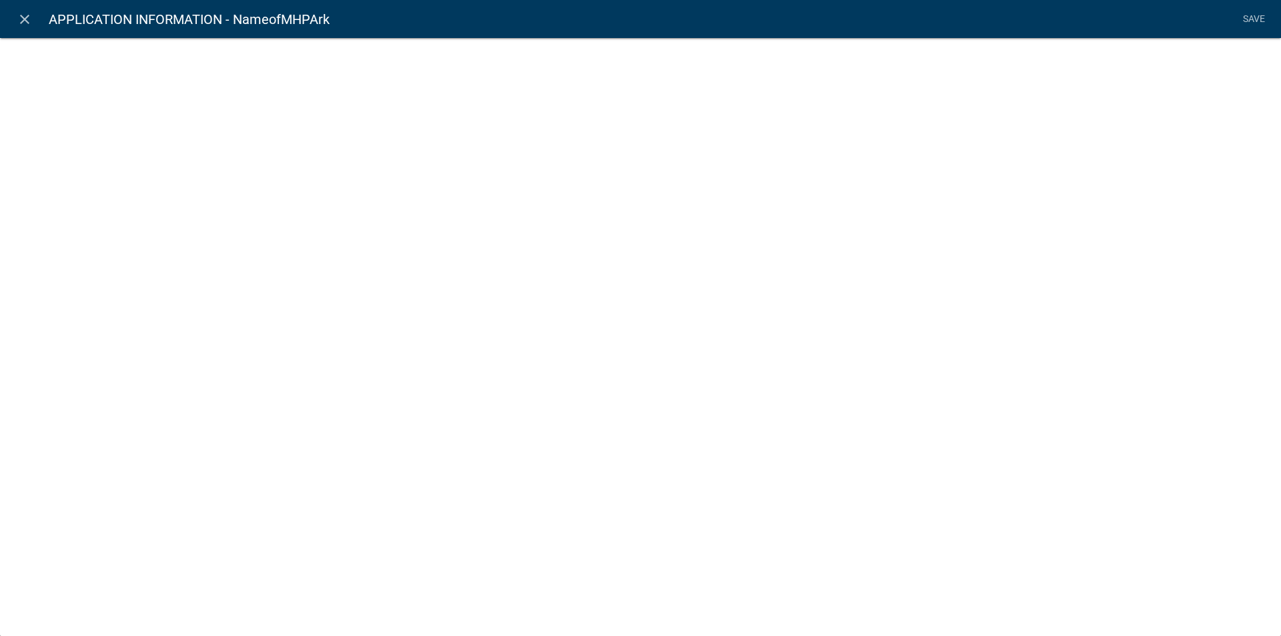
select select
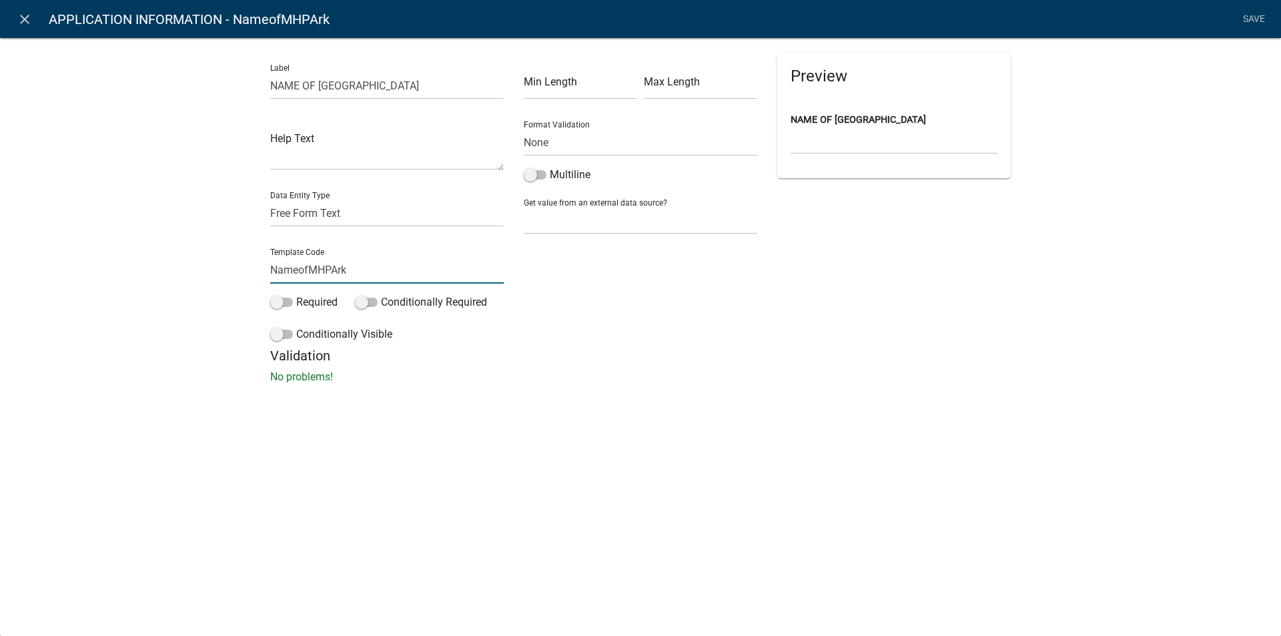
click at [348, 266] on input "NameofMHPArk" at bounding box center [387, 269] width 234 height 27
type input "NameofMHPark"
click at [790, 392] on div "Label NAME OF MOBILE HOME PARK Help Text Data Entity Type Free Form Text Docume…" at bounding box center [640, 214] width 1281 height 397
click at [1252, 15] on link "Save" at bounding box center [1253, 19] width 33 height 25
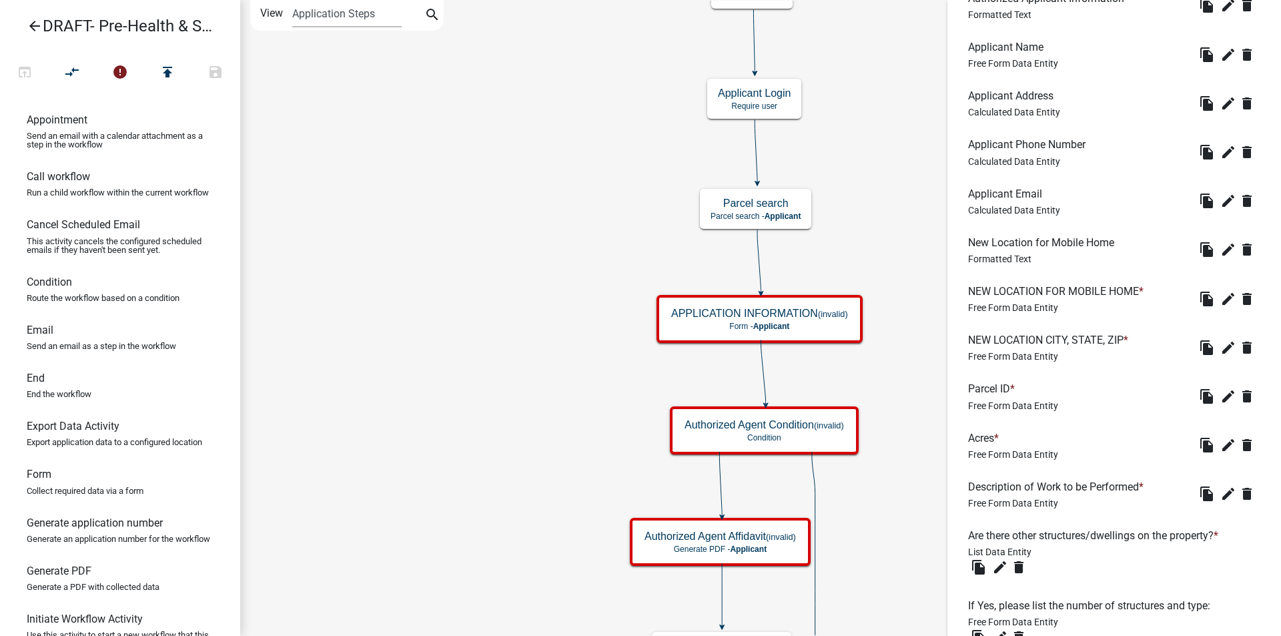
scroll to position [1268, 0]
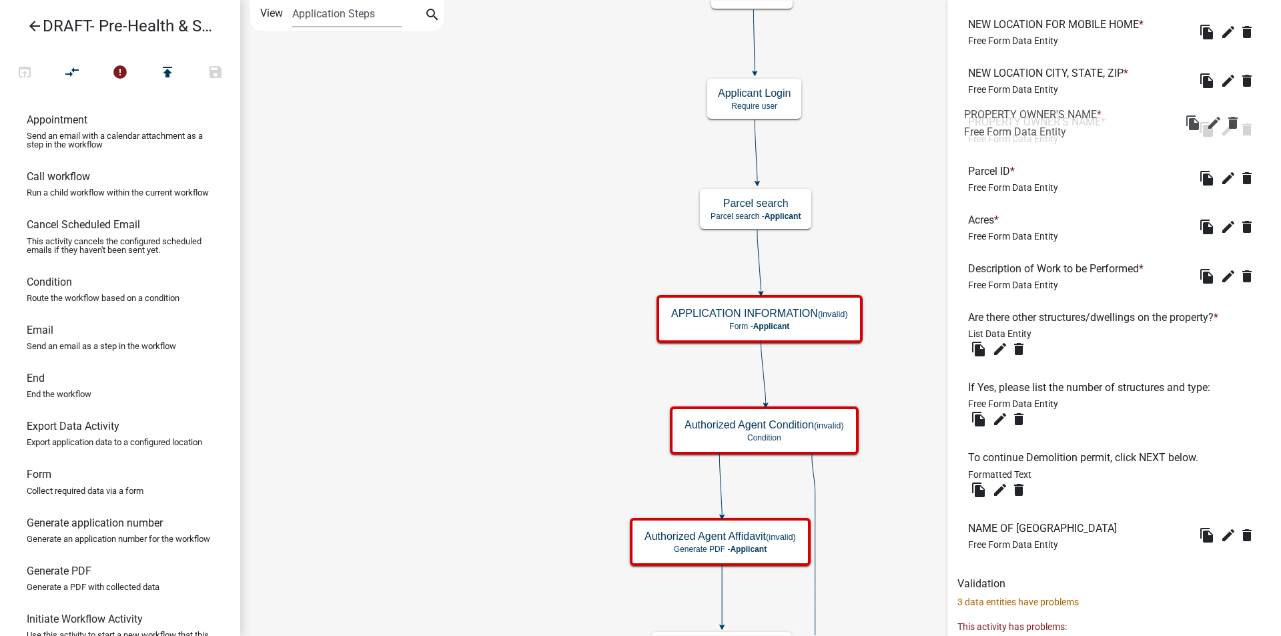
drag, startPoint x: 1031, startPoint y: 488, endPoint x: 1027, endPoint y: 122, distance: 365.7
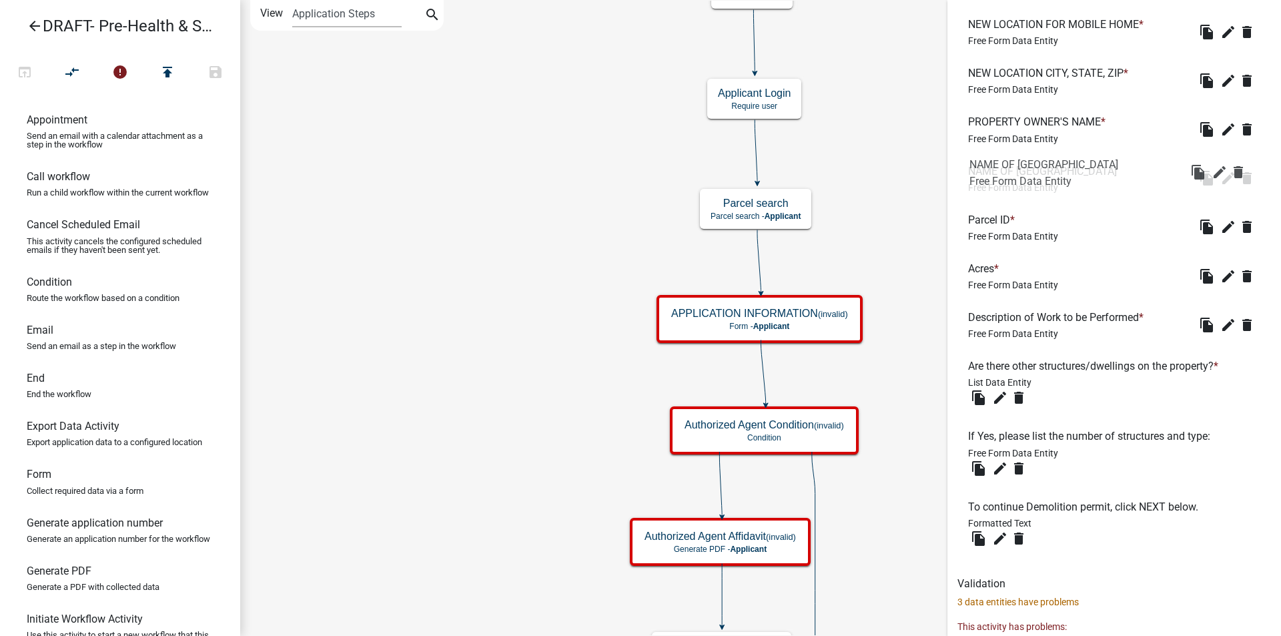
drag, startPoint x: 1019, startPoint y: 536, endPoint x: 1021, endPoint y: 172, distance: 363.7
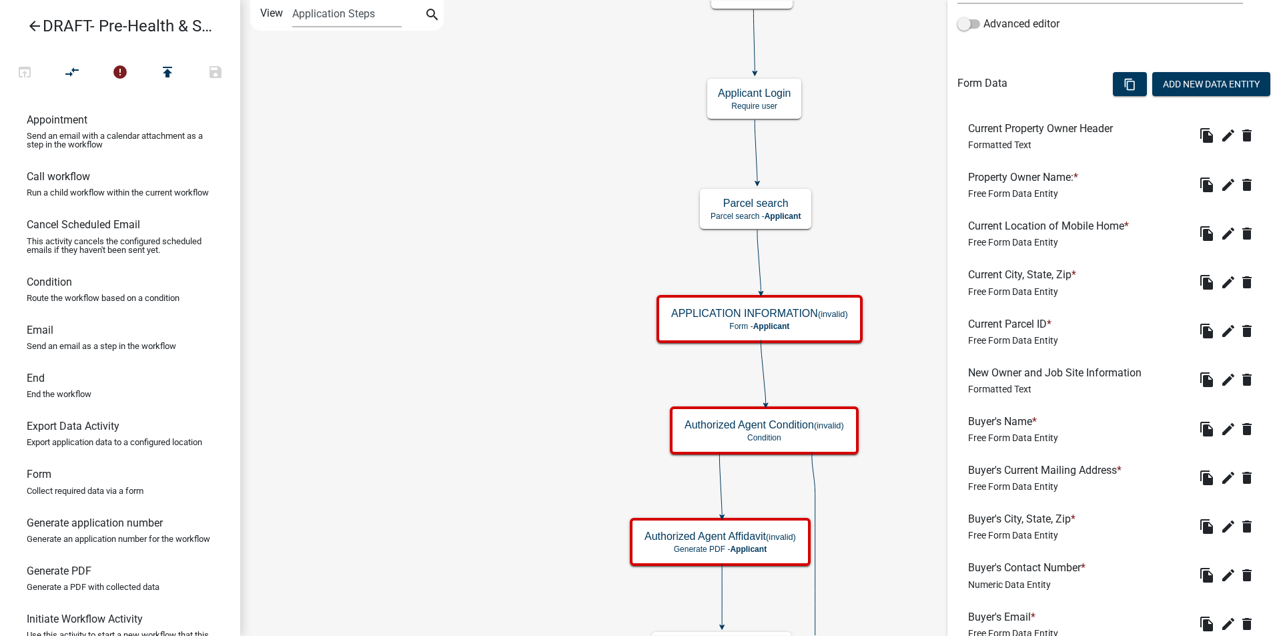
scroll to position [200, 0]
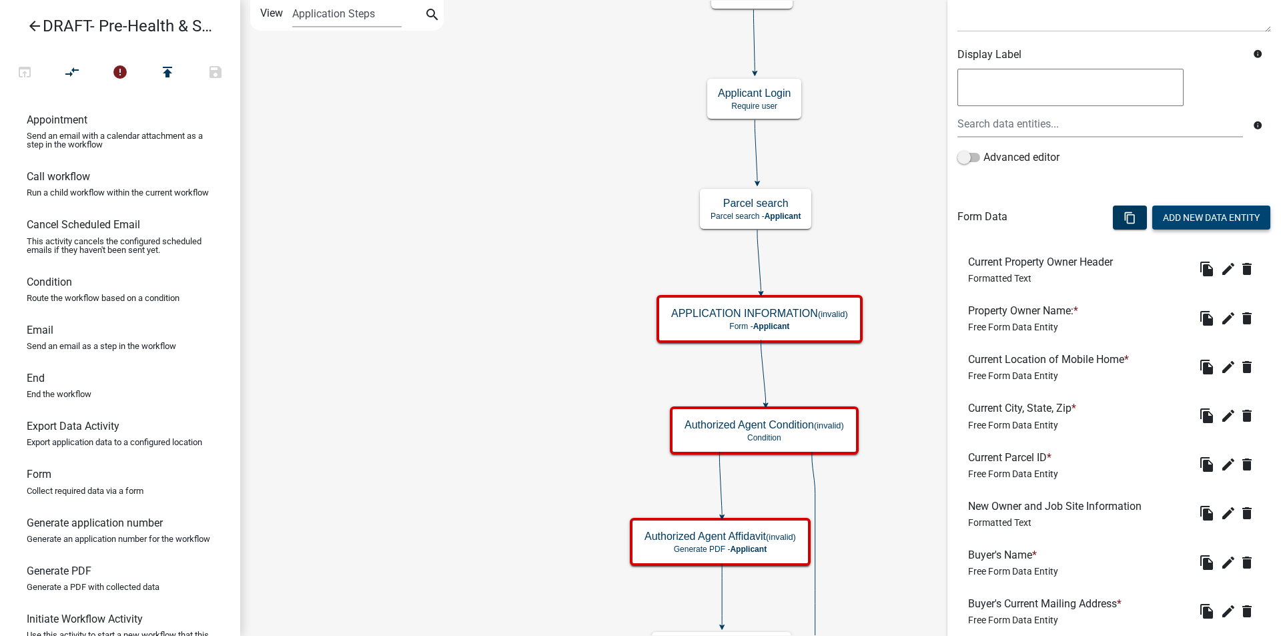
click at [1180, 216] on button "Add New Data Entity" at bounding box center [1212, 218] width 118 height 24
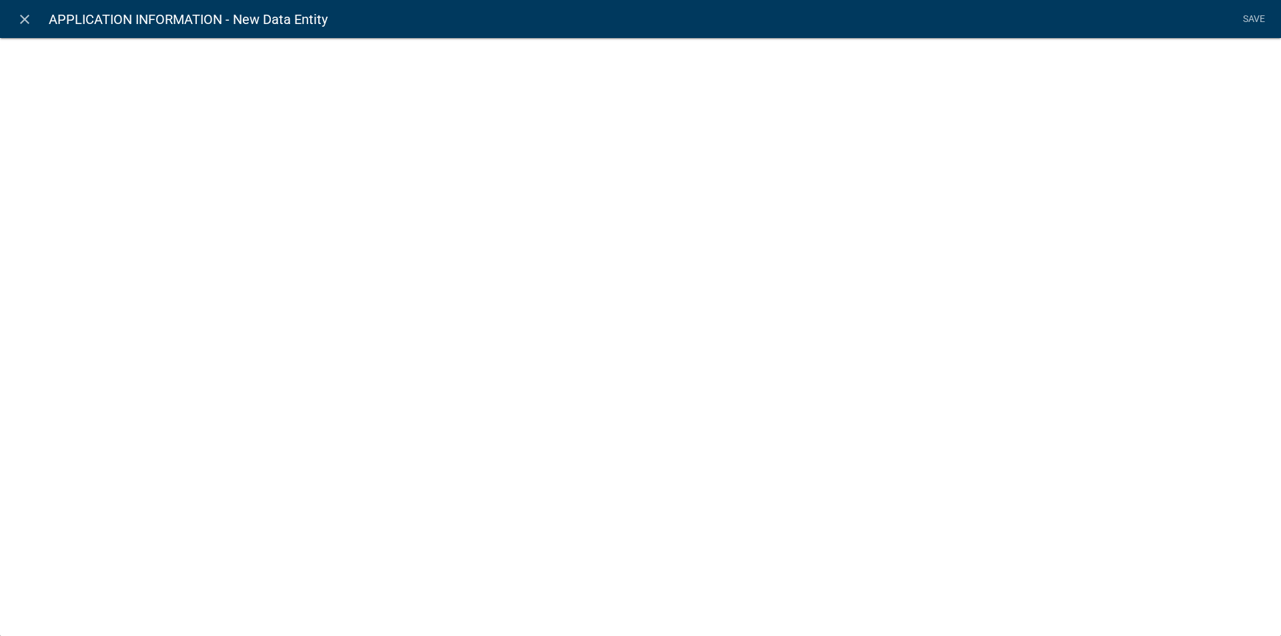
select select
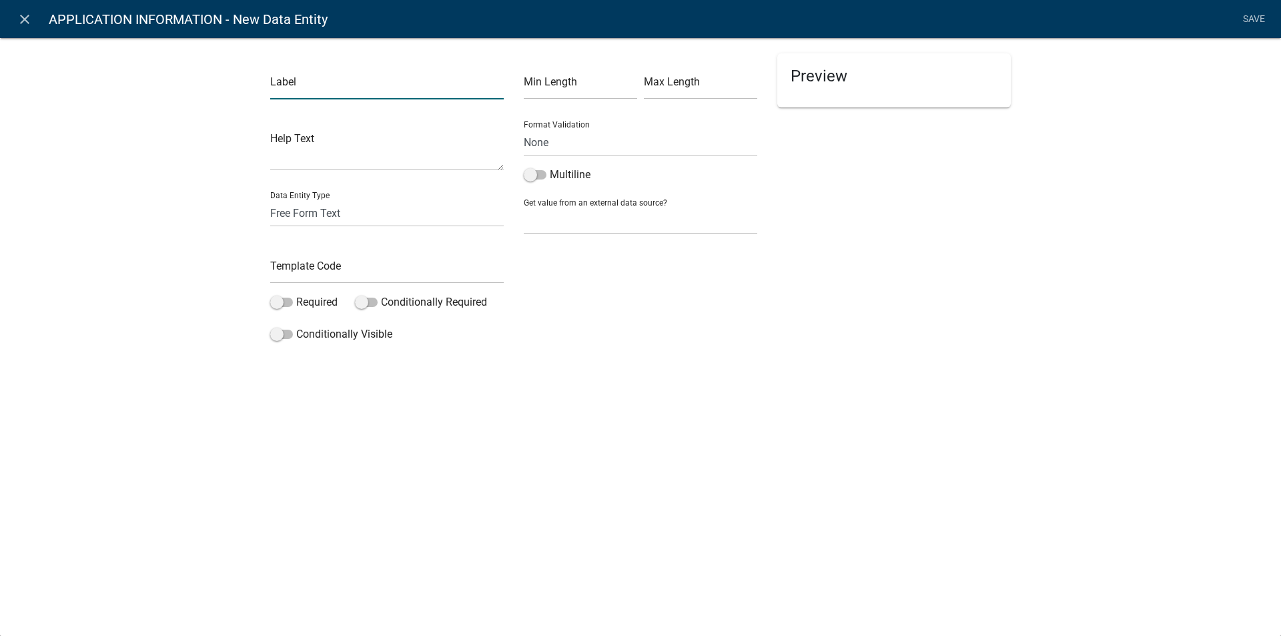
drag, startPoint x: 303, startPoint y: 87, endPoint x: 332, endPoint y: 128, distance: 50.2
click at [303, 87] on input "text" at bounding box center [387, 85] width 234 height 27
click at [287, 274] on input "text" at bounding box center [387, 269] width 234 height 27
drag, startPoint x: 336, startPoint y: 77, endPoint x: 346, endPoint y: 98, distance: 23.3
click at [336, 77] on input "Lot Numbe" at bounding box center [387, 85] width 234 height 27
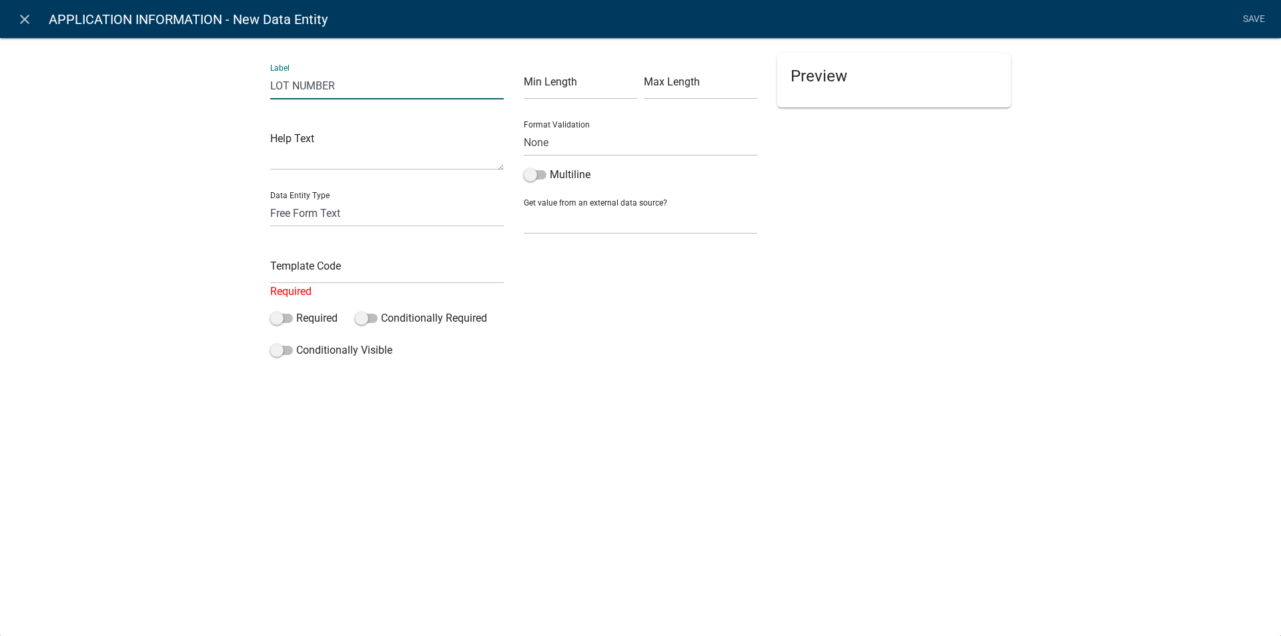
type input "LOT NUMBER"
click at [302, 275] on input "text" at bounding box center [387, 269] width 234 height 27
type input "LotNumber"
click at [300, 208] on select "Free Form Text Document Display Entity Value Fee Numeric Data Date Map Sketch D…" at bounding box center [387, 213] width 234 height 27
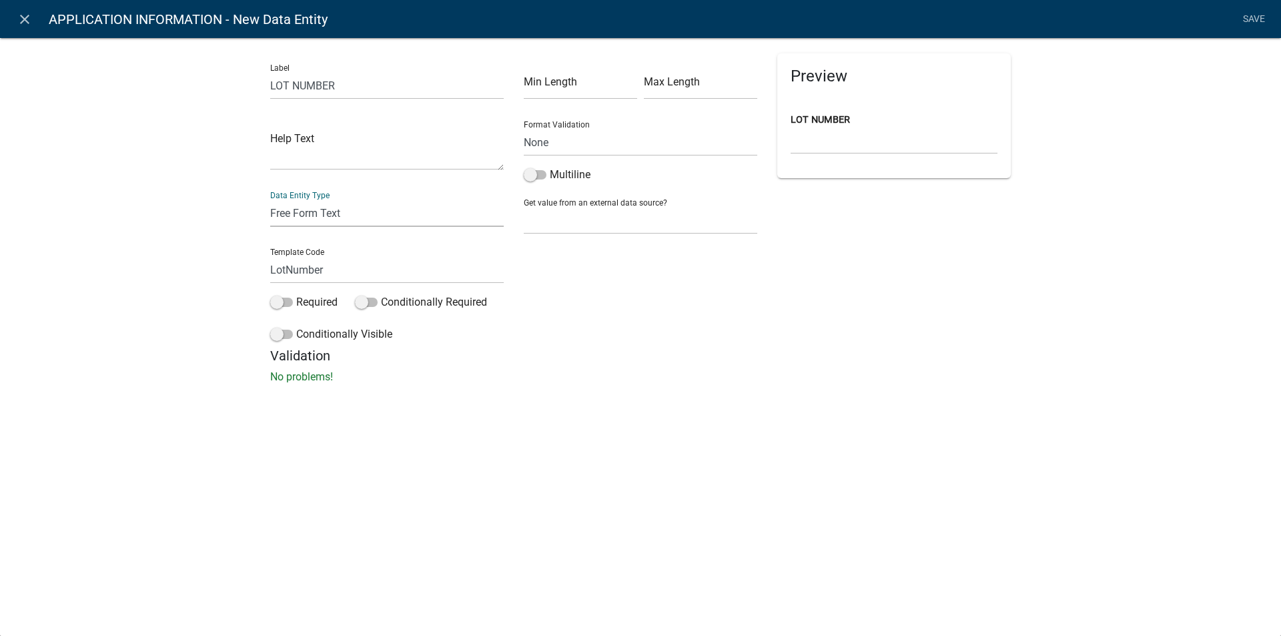
select select "numeric-data"
click at [270, 200] on select "Free Form Text Document Display Entity Value Fee Numeric Data Date Map Sketch D…" at bounding box center [387, 213] width 234 height 27
select select "numeric-data"
select select
drag, startPoint x: 349, startPoint y: 220, endPoint x: 344, endPoint y: 226, distance: 7.6
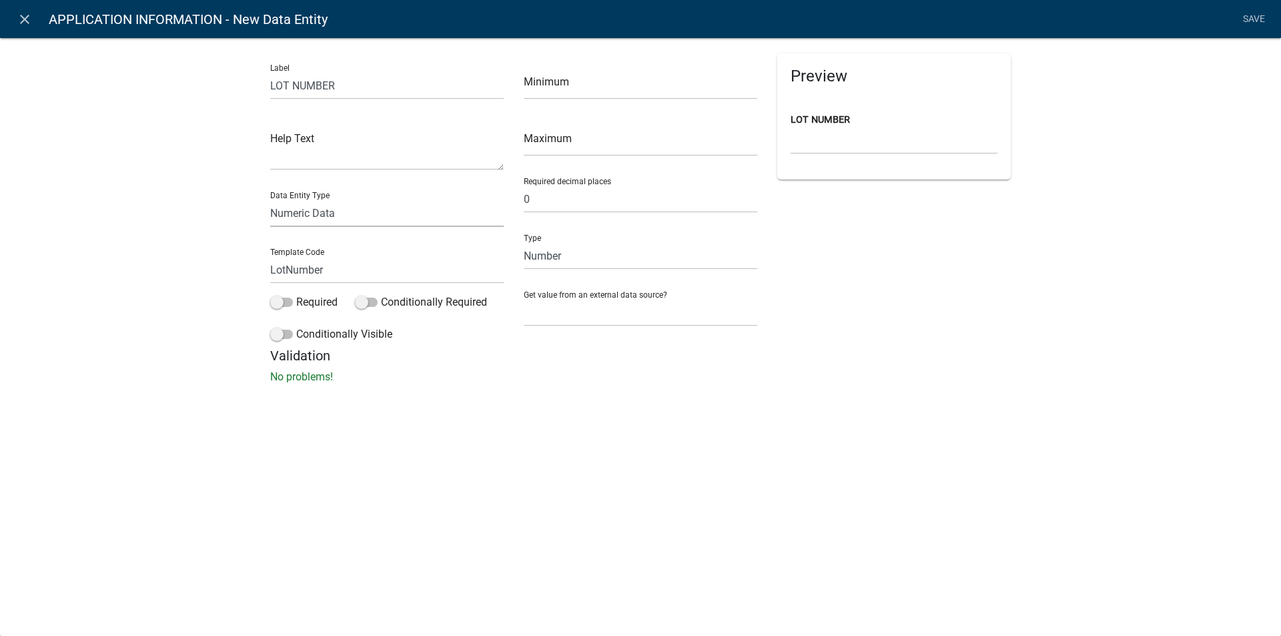
click at [349, 220] on select "Free Form Text Document Display Entity Value Fee Numeric Data Date Map Sketch D…" at bounding box center [387, 213] width 234 height 27
select select "free-form-text"
click at [270, 200] on select "Free Form Text Document Display Entity Value Fee Numeric Data Date Map Sketch D…" at bounding box center [387, 213] width 234 height 27
select select
click at [1254, 15] on link "Save" at bounding box center [1253, 19] width 33 height 25
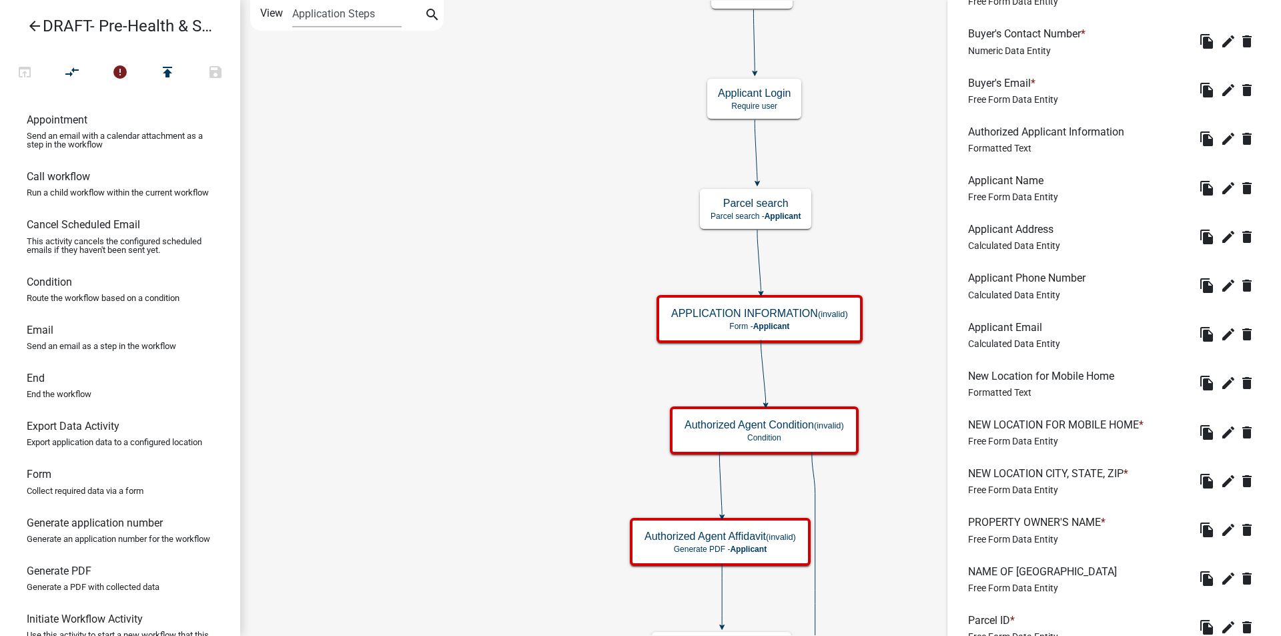
scroll to position [1134, 0]
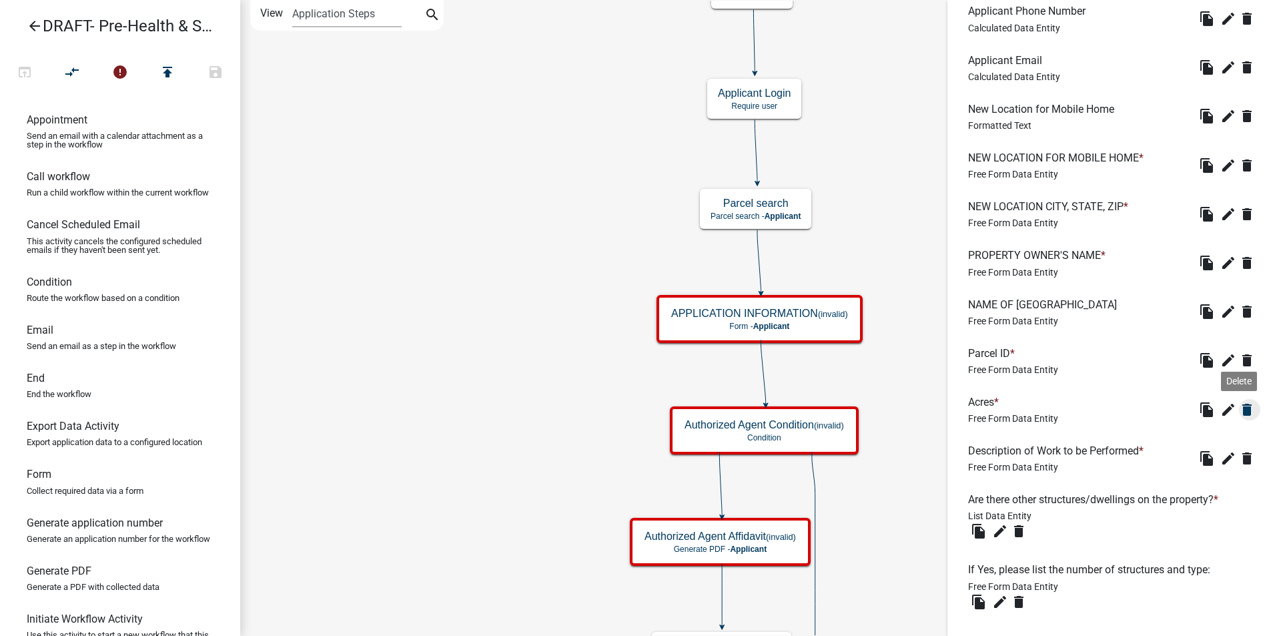
click at [1239, 410] on icon "delete" at bounding box center [1247, 410] width 16 height 16
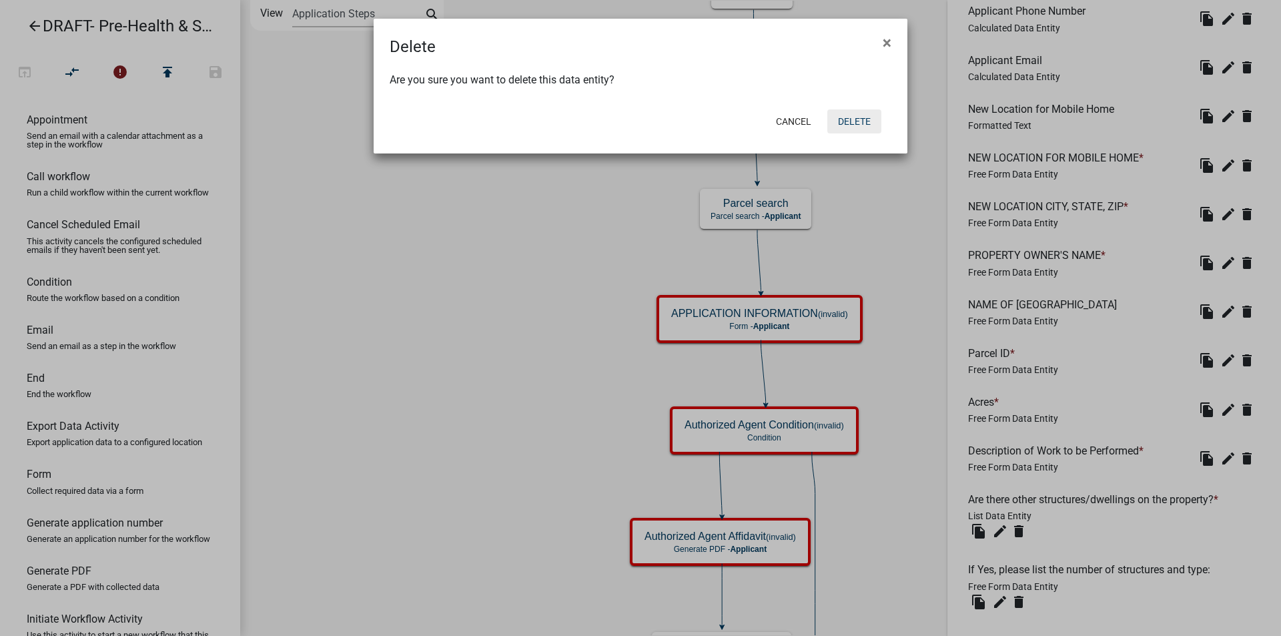
click at [867, 119] on button "Delete" at bounding box center [855, 121] width 54 height 24
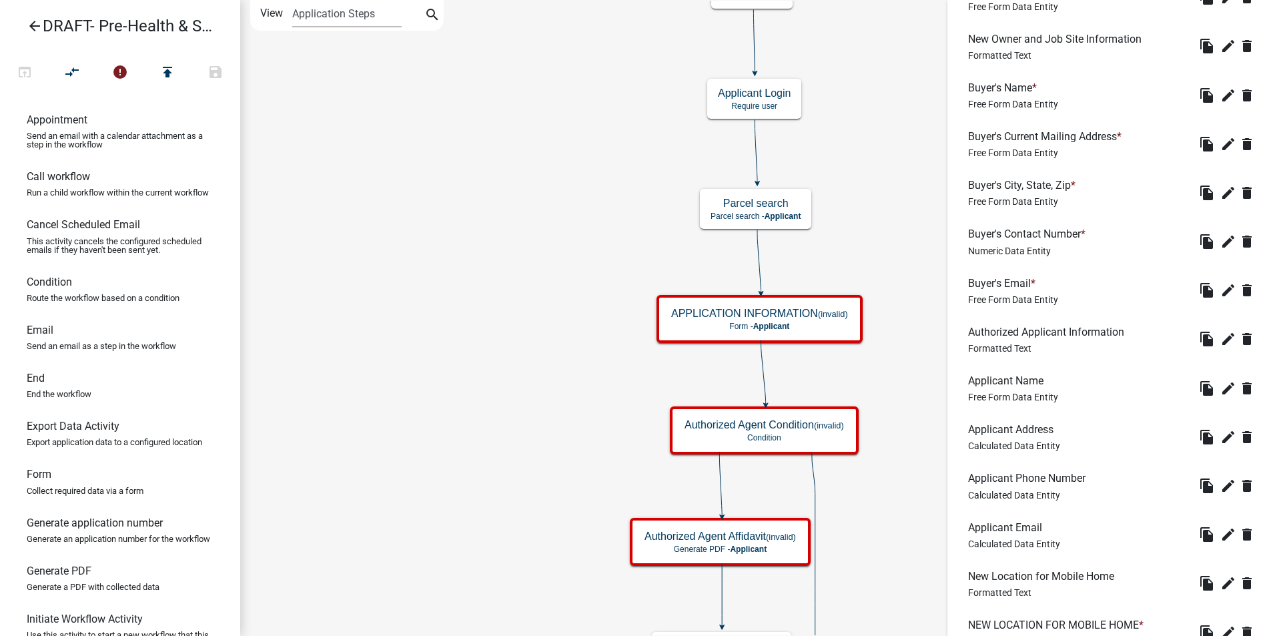
scroll to position [1068, 0]
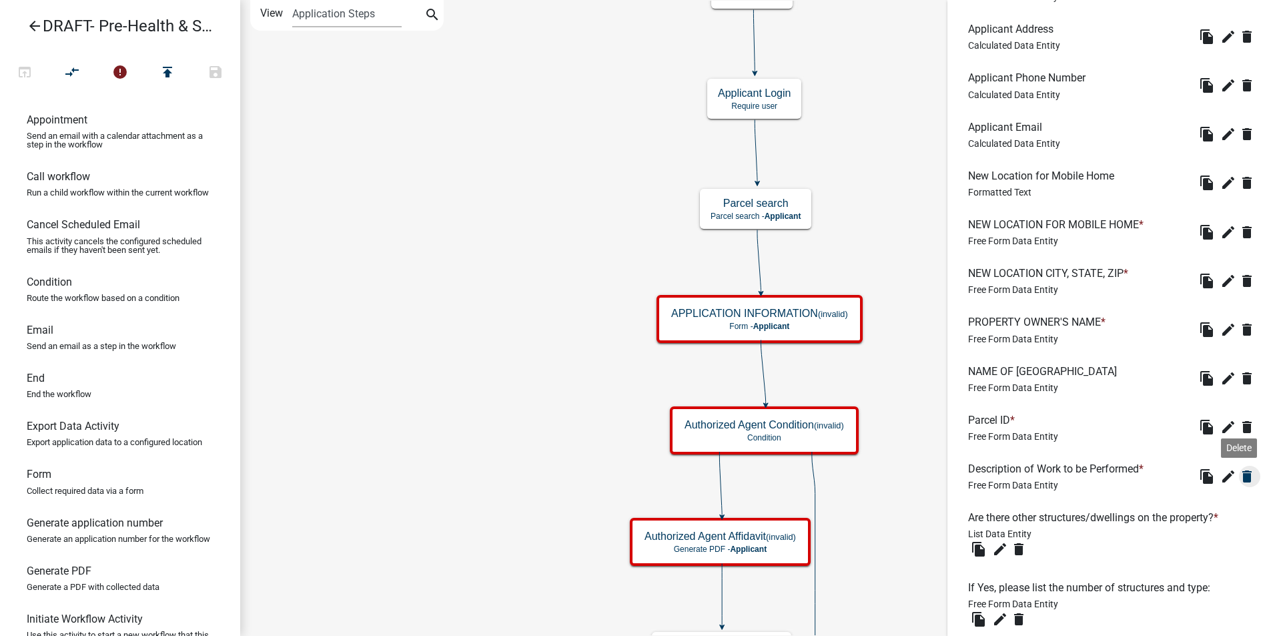
click at [1239, 476] on icon "delete" at bounding box center [1247, 476] width 16 height 16
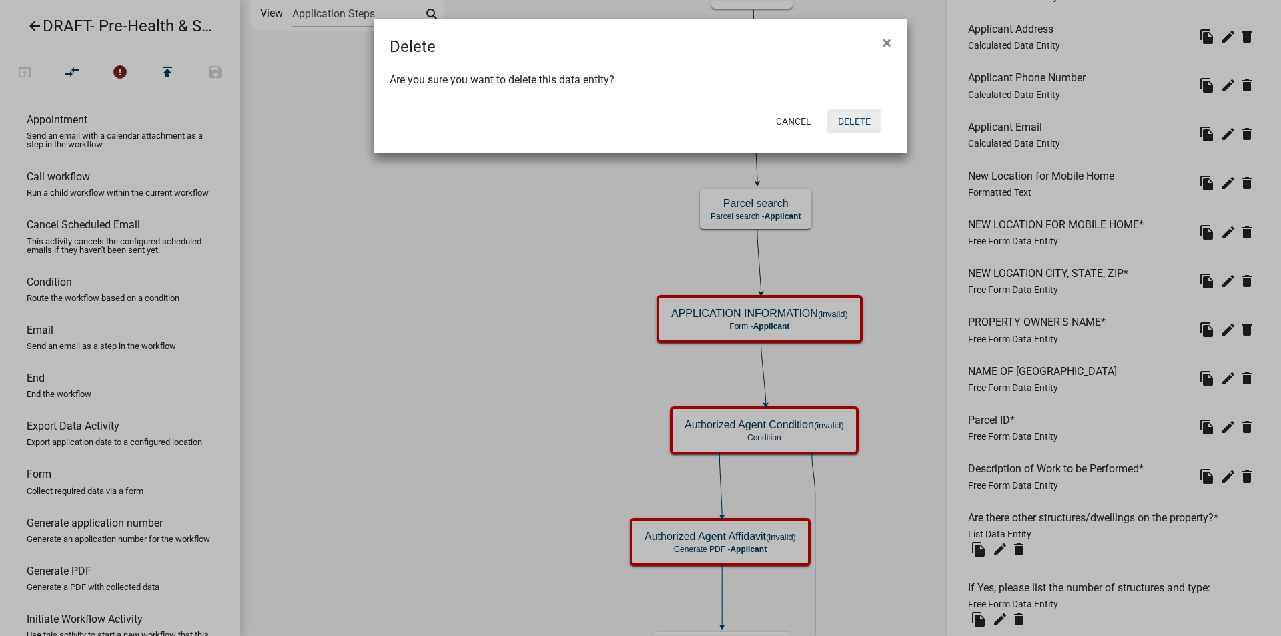
click at [842, 123] on button "Delete" at bounding box center [855, 121] width 54 height 24
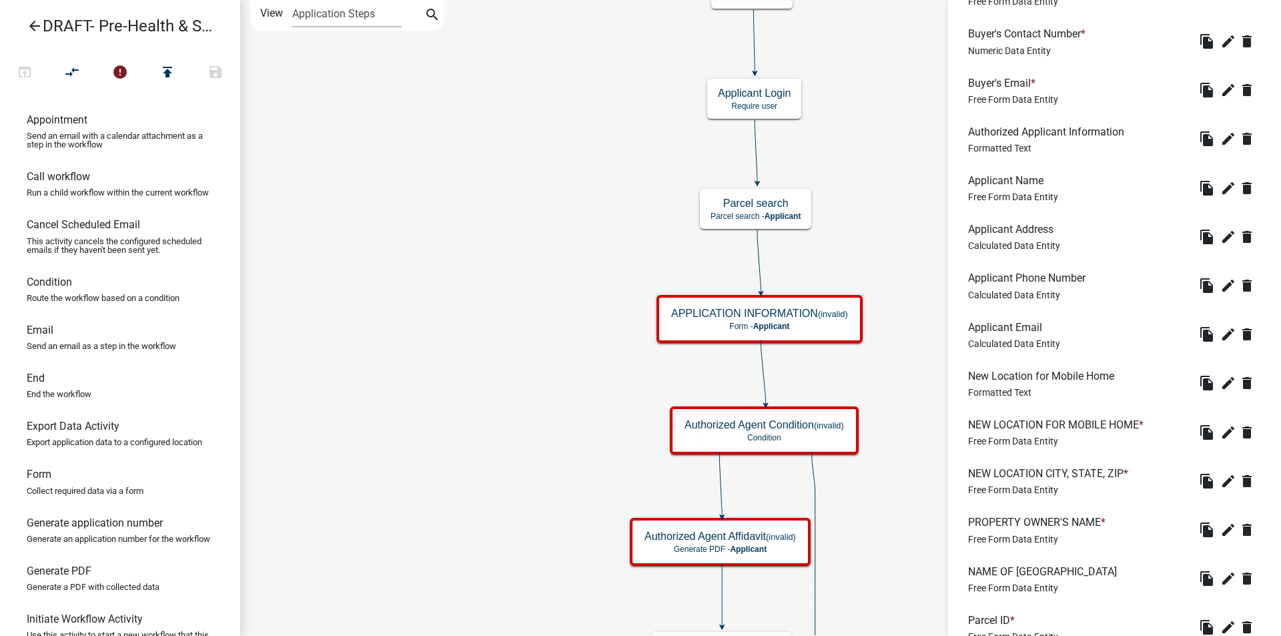
scroll to position [1201, 0]
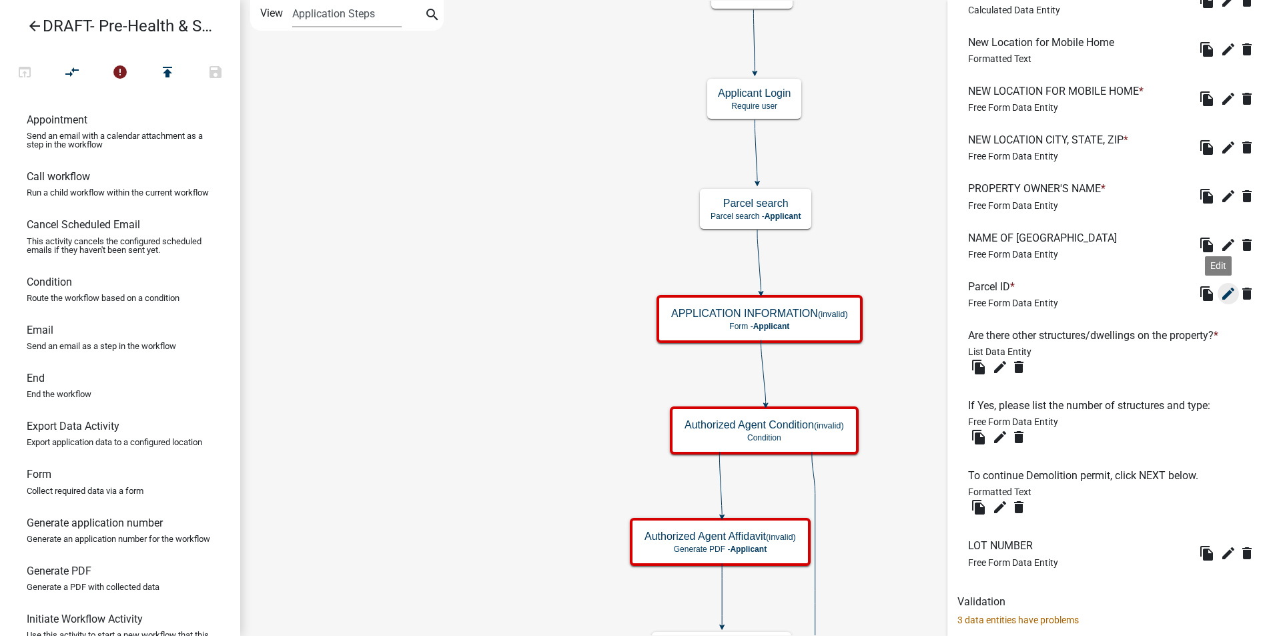
click at [1221, 297] on icon "edit" at bounding box center [1229, 294] width 16 height 16
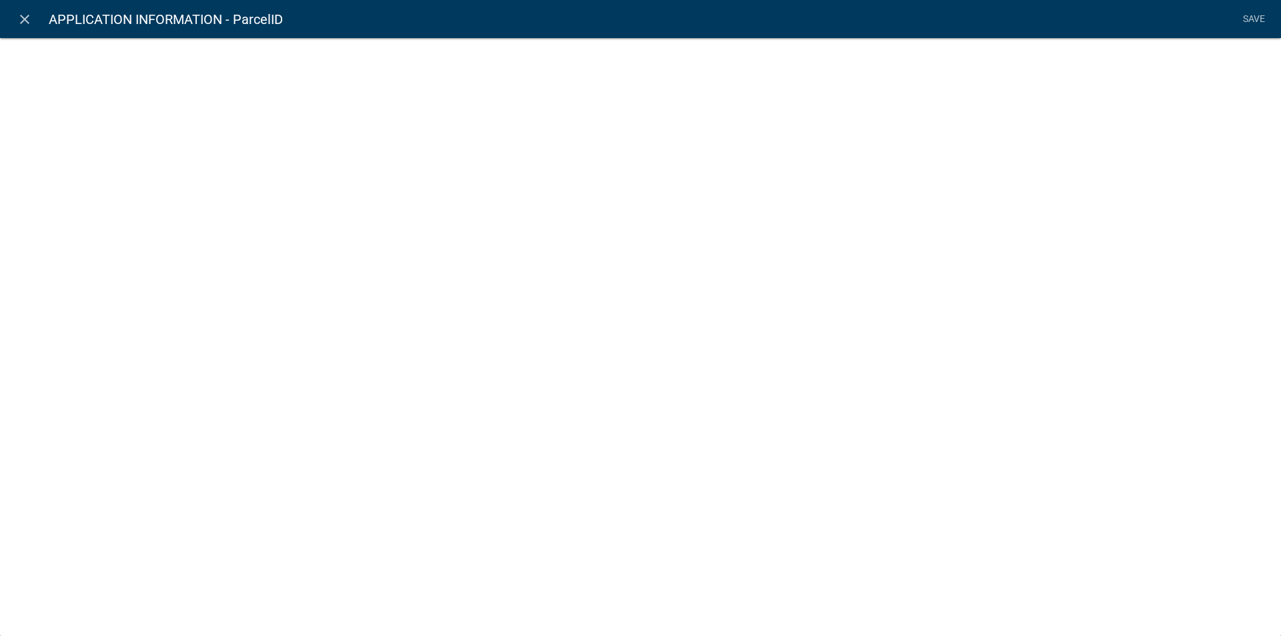
select select "1: Object"
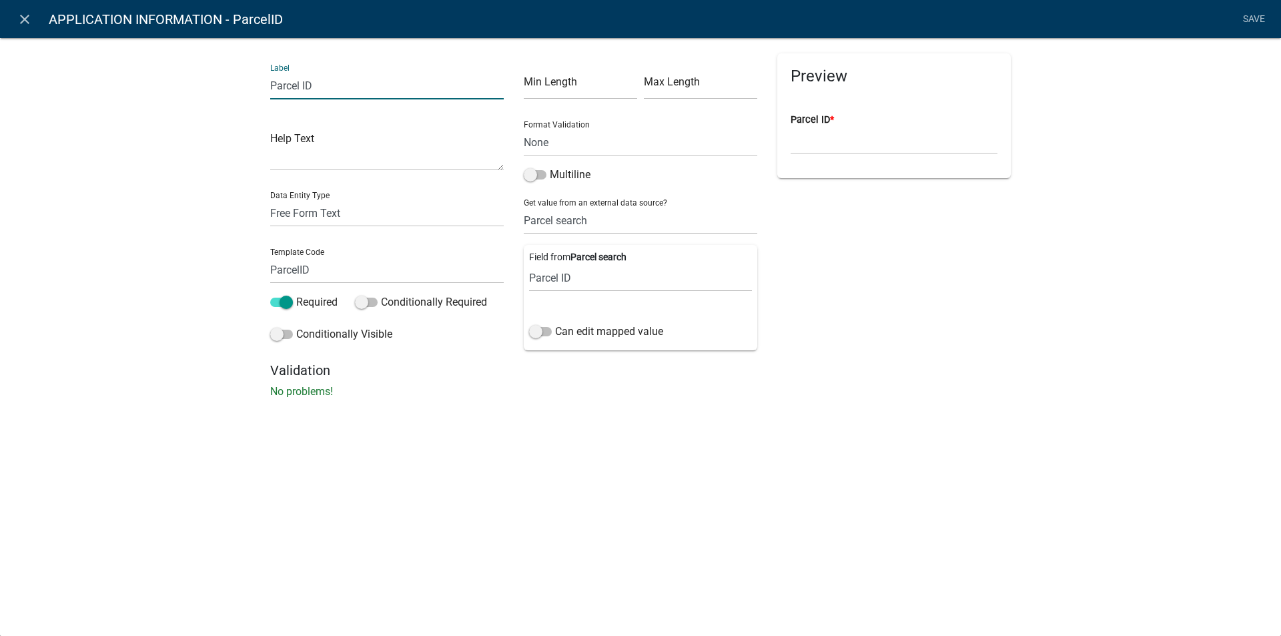
click at [272, 85] on input "Parcel ID" at bounding box center [387, 85] width 234 height 27
type input "NEW LOCATION PARCEL ID"
click at [271, 269] on input "ParcelID" at bounding box center [387, 269] width 234 height 27
type input "NewLocationParcelID"
click at [998, 381] on div "Validation No problems!" at bounding box center [640, 380] width 741 height 37
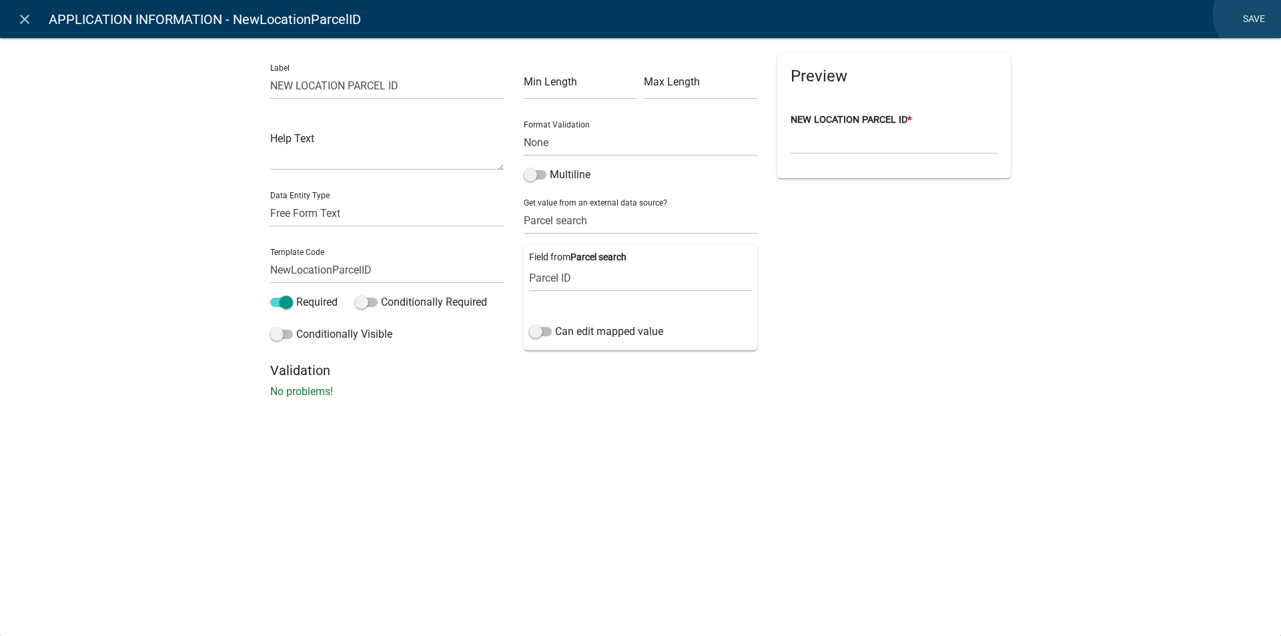
click at [1255, 15] on link "Save" at bounding box center [1253, 19] width 33 height 25
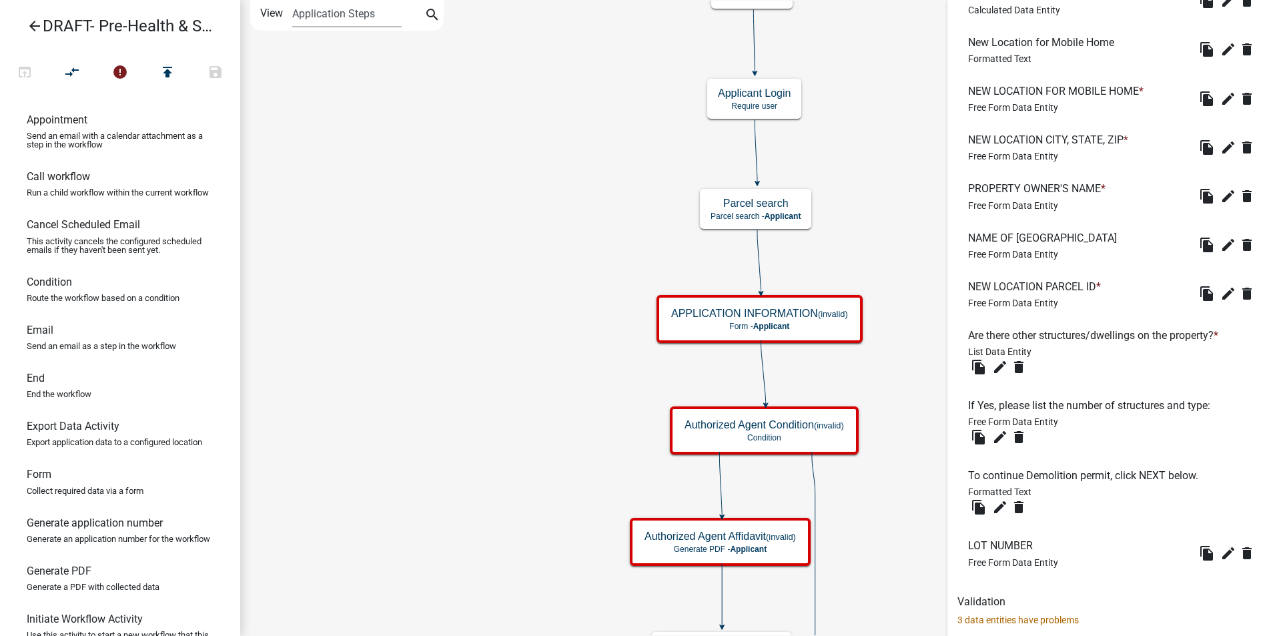
scroll to position [1268, 0]
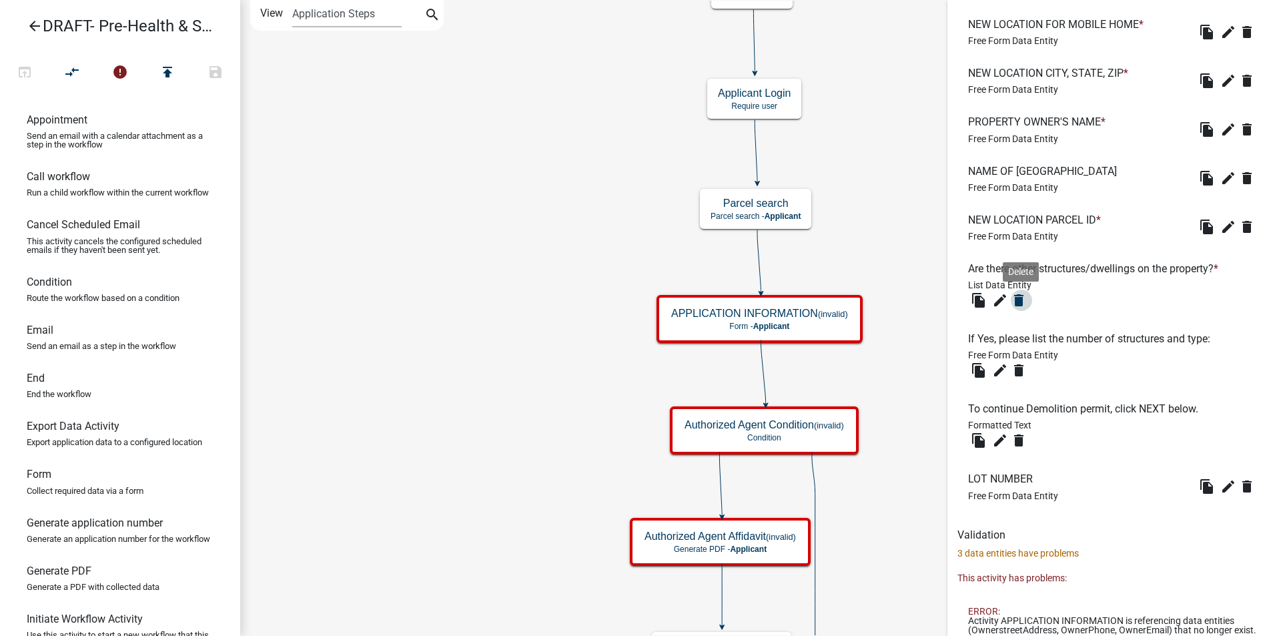
click at [1019, 302] on icon "delete" at bounding box center [1019, 300] width 16 height 16
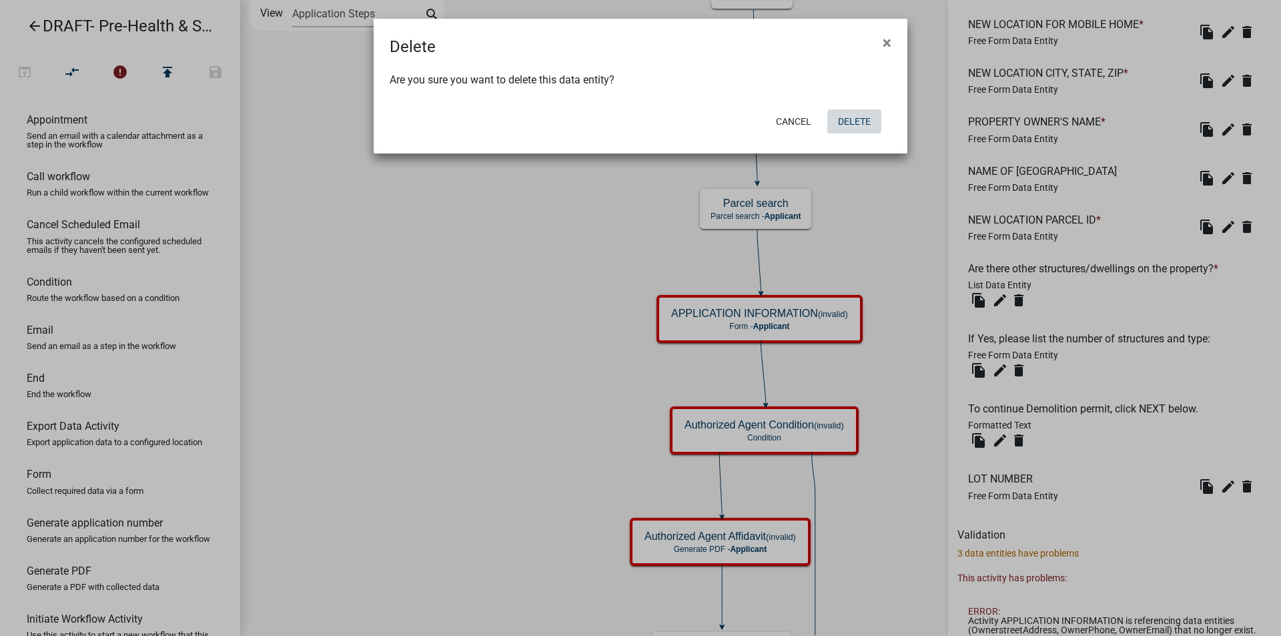
click at [863, 122] on button "Delete" at bounding box center [855, 121] width 54 height 24
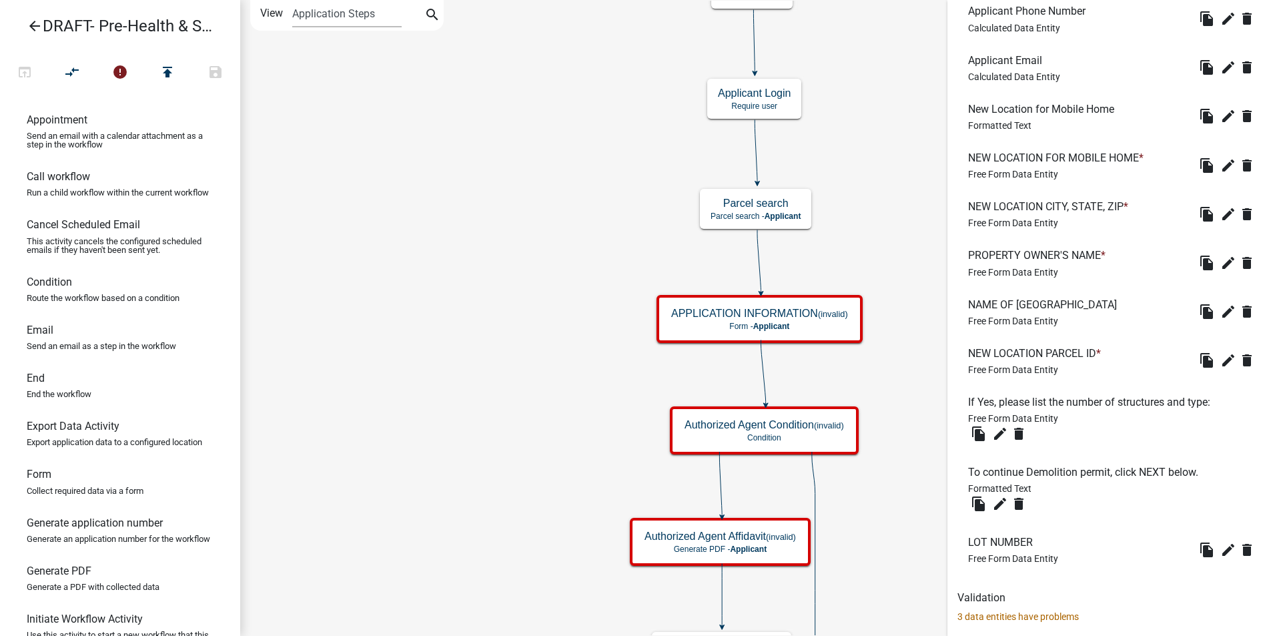
scroll to position [1244, 0]
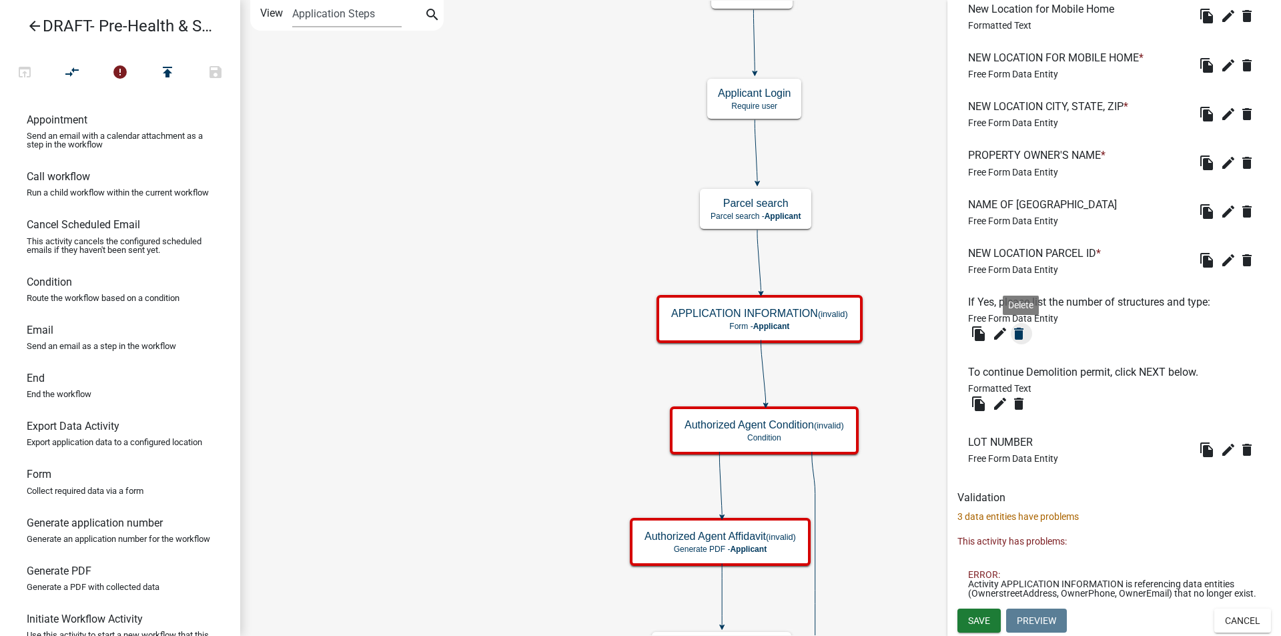
click at [1022, 326] on icon "delete" at bounding box center [1019, 334] width 16 height 16
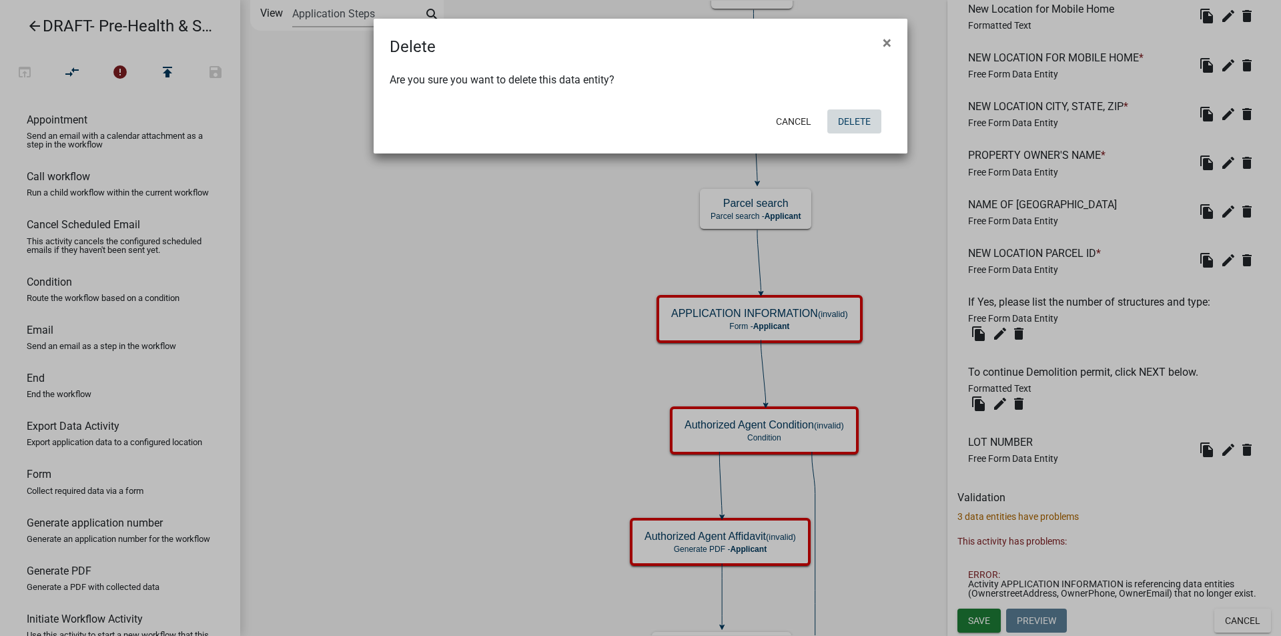
click at [857, 122] on button "Delete" at bounding box center [855, 121] width 54 height 24
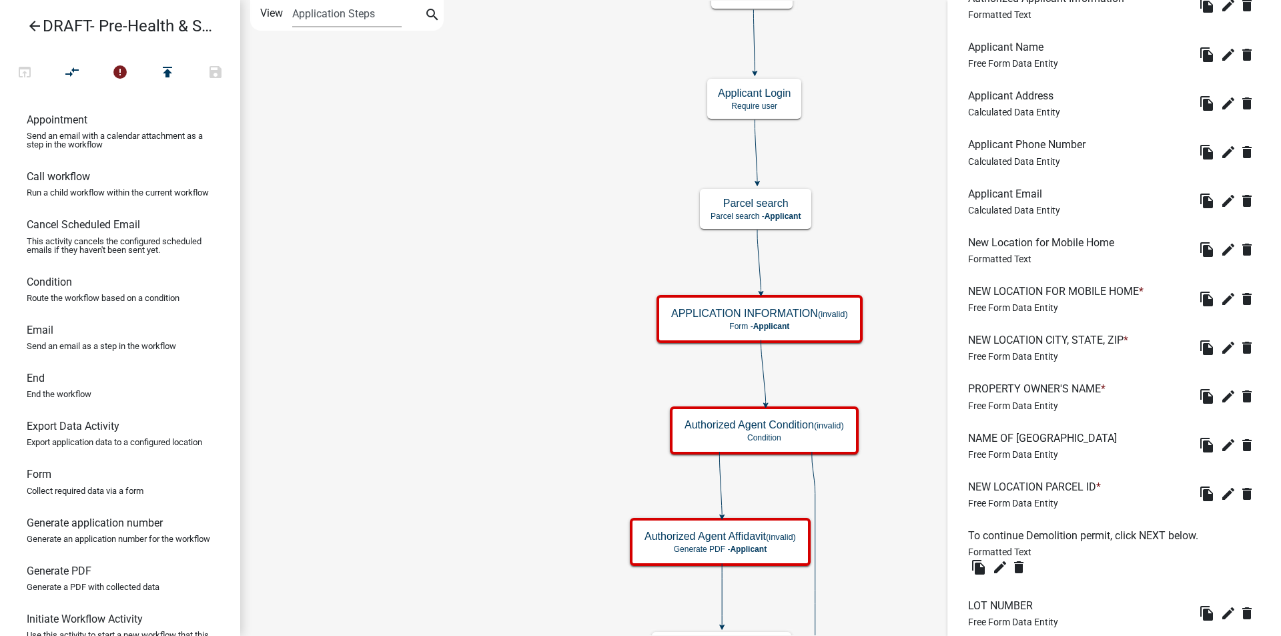
scroll to position [1173, 0]
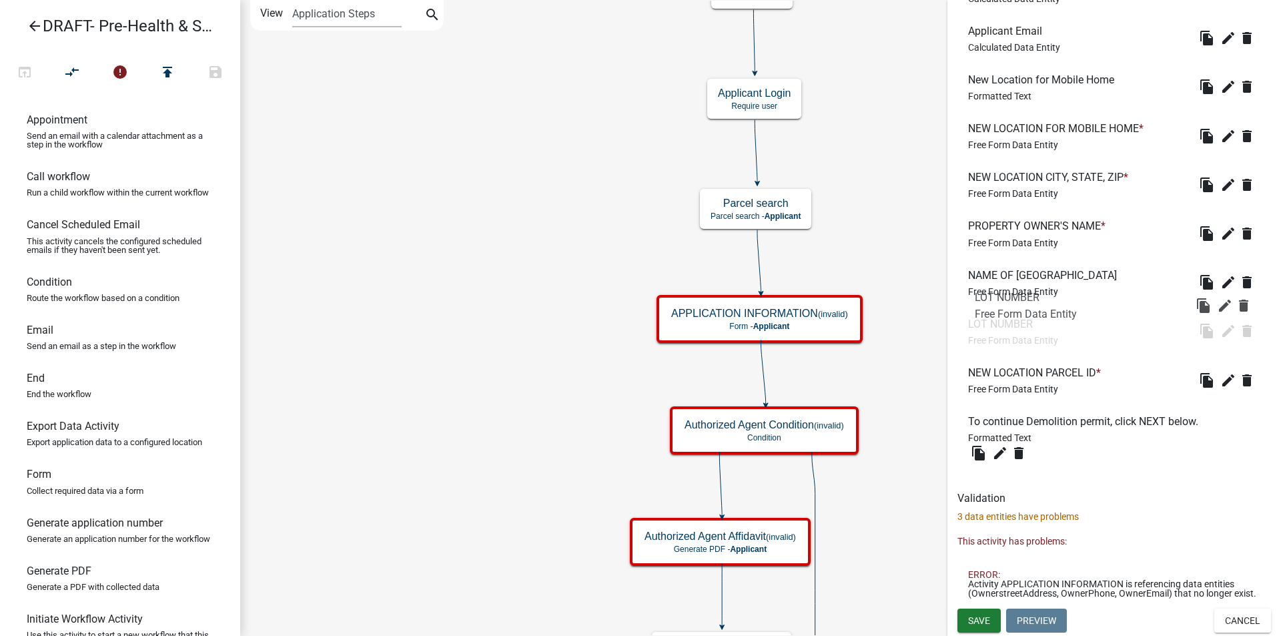
drag, startPoint x: 999, startPoint y: 444, endPoint x: 1005, endPoint y: 310, distance: 134.9
click at [999, 445] on icon "edit" at bounding box center [1000, 453] width 16 height 16
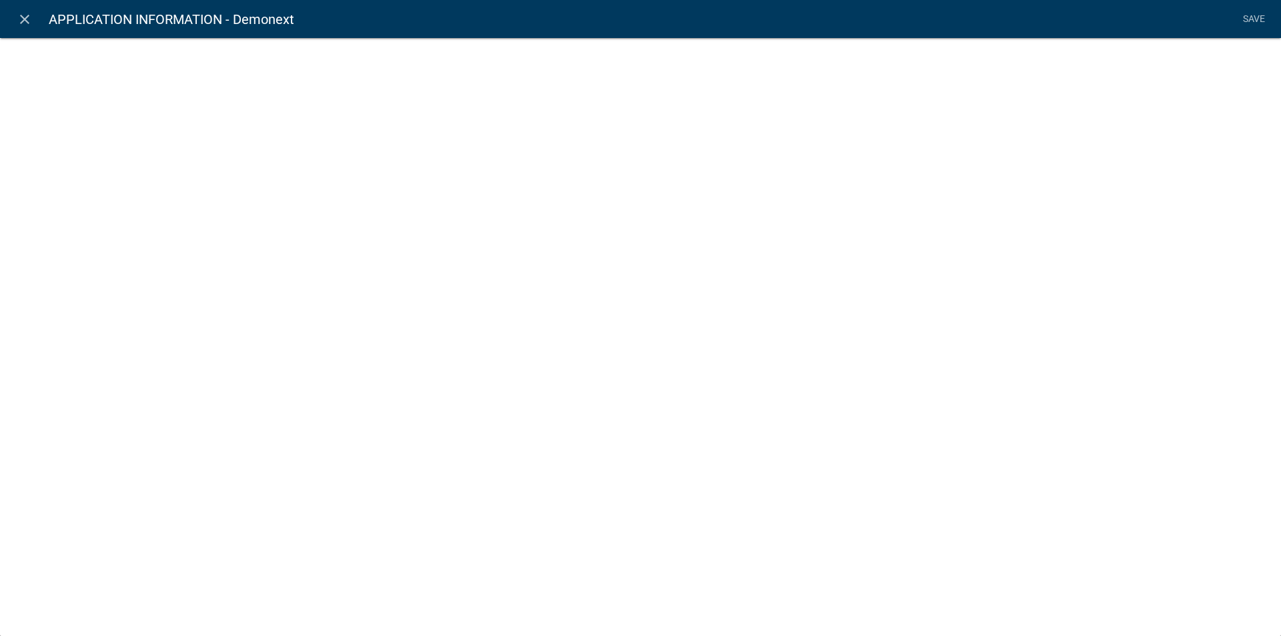
select select "rich-text"
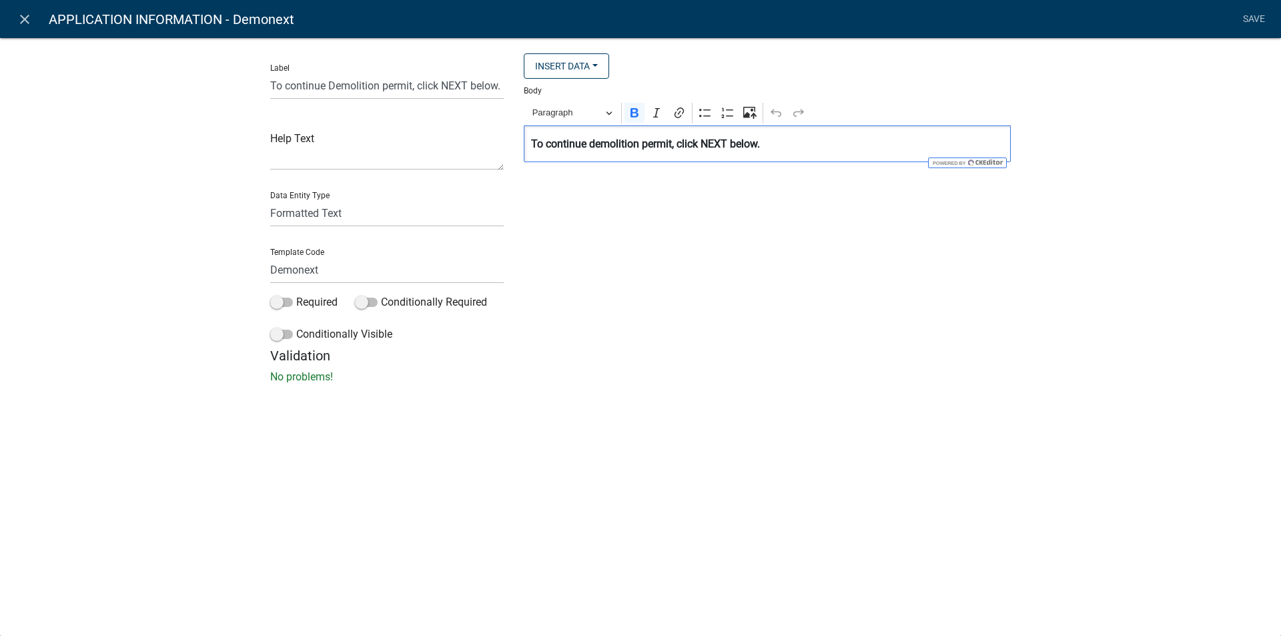
click at [641, 144] on strong "To continue demolition permit, click NEXT below." at bounding box center [645, 143] width 229 height 13
click at [380, 85] on input "To continue Demolition permit, click NEXT below." at bounding box center [387, 85] width 234 height 27
type input "To continue Pre-Health and Safety Inspection Application click NEXT below."
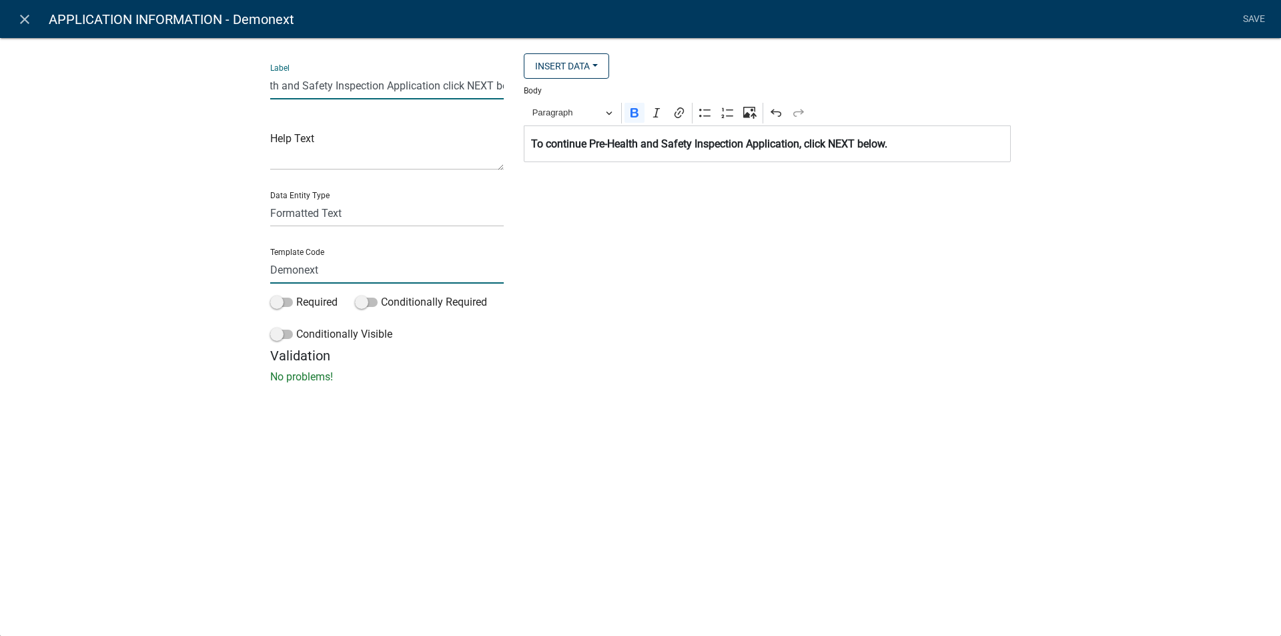
click at [298, 268] on input "Demonext" at bounding box center [387, 269] width 234 height 27
type input "phsnext"
click at [775, 350] on h5 "Validation" at bounding box center [640, 356] width 741 height 16
click at [1255, 18] on link "Save" at bounding box center [1253, 19] width 33 height 25
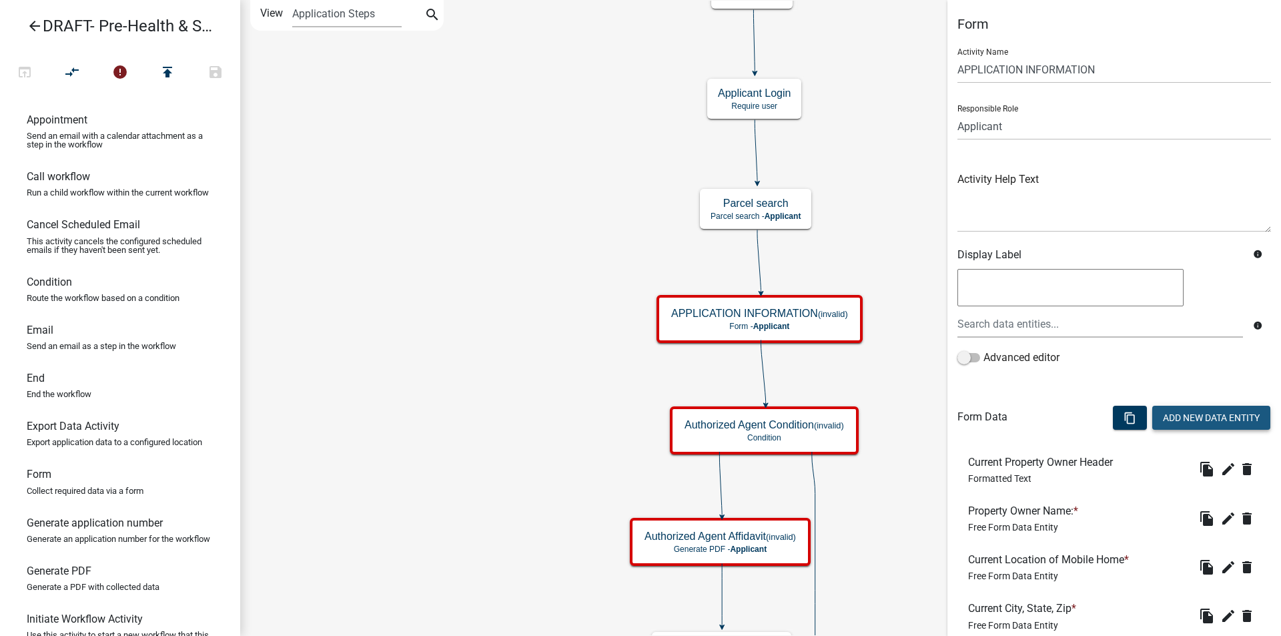
click at [1195, 418] on button "Add New Data Entity" at bounding box center [1212, 418] width 118 height 24
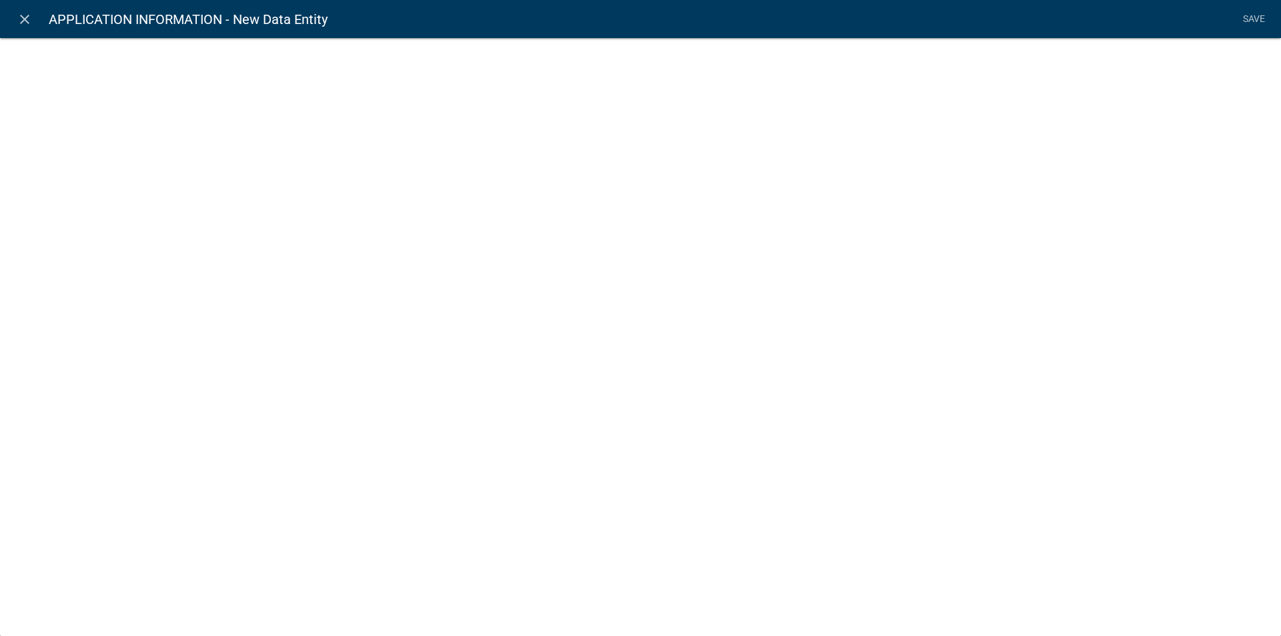
select select
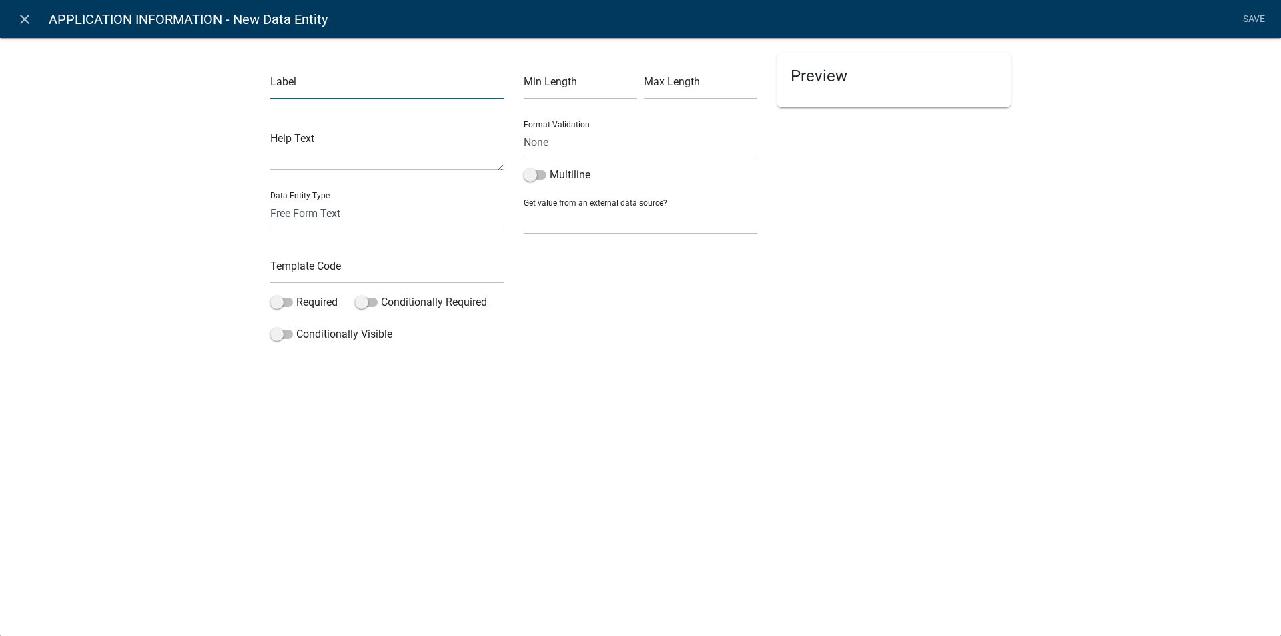
drag, startPoint x: 324, startPoint y: 87, endPoint x: 338, endPoint y: 95, distance: 17.1
click at [324, 87] on input "text" at bounding box center [387, 85] width 234 height 27
type input "M"
type input "MOBILE HOME INFORMATION"
click at [336, 209] on select "Free Form Text Document Display Entity Value Fee Numeric Data Date Map Sketch D…" at bounding box center [387, 213] width 234 height 27
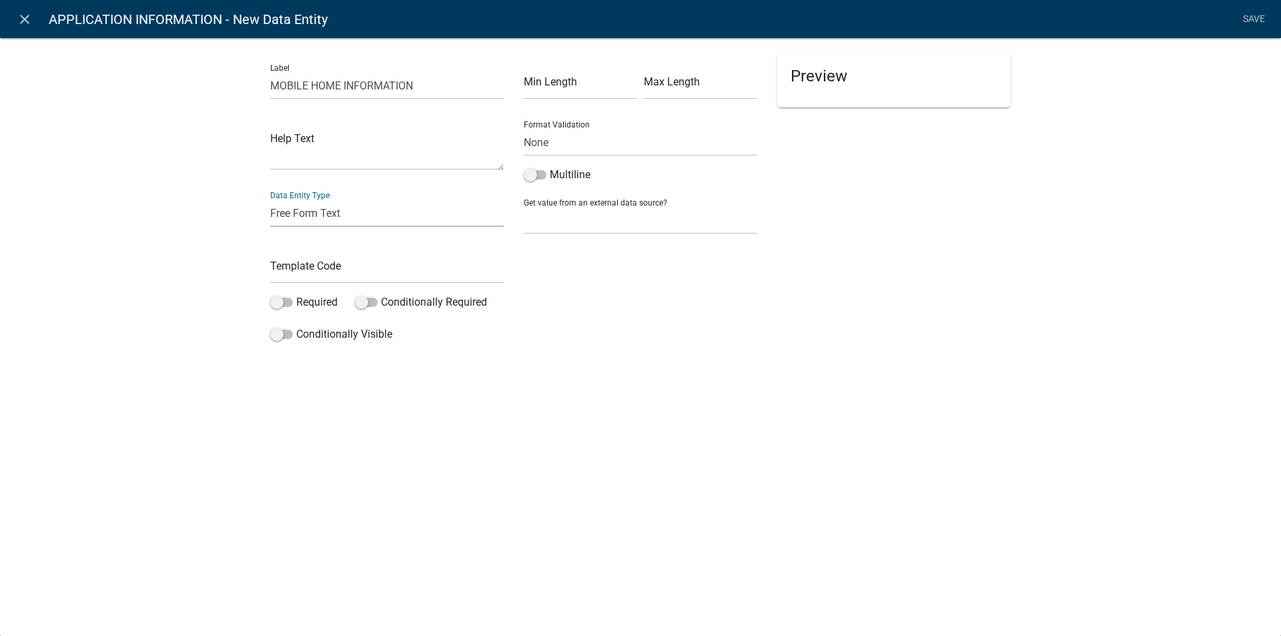
select select "rich-text"
click at [270, 200] on select "Free Form Text Document Display Entity Value Fee Numeric Data Date Map Sketch D…" at bounding box center [387, 213] width 234 height 27
select select "rich-text"
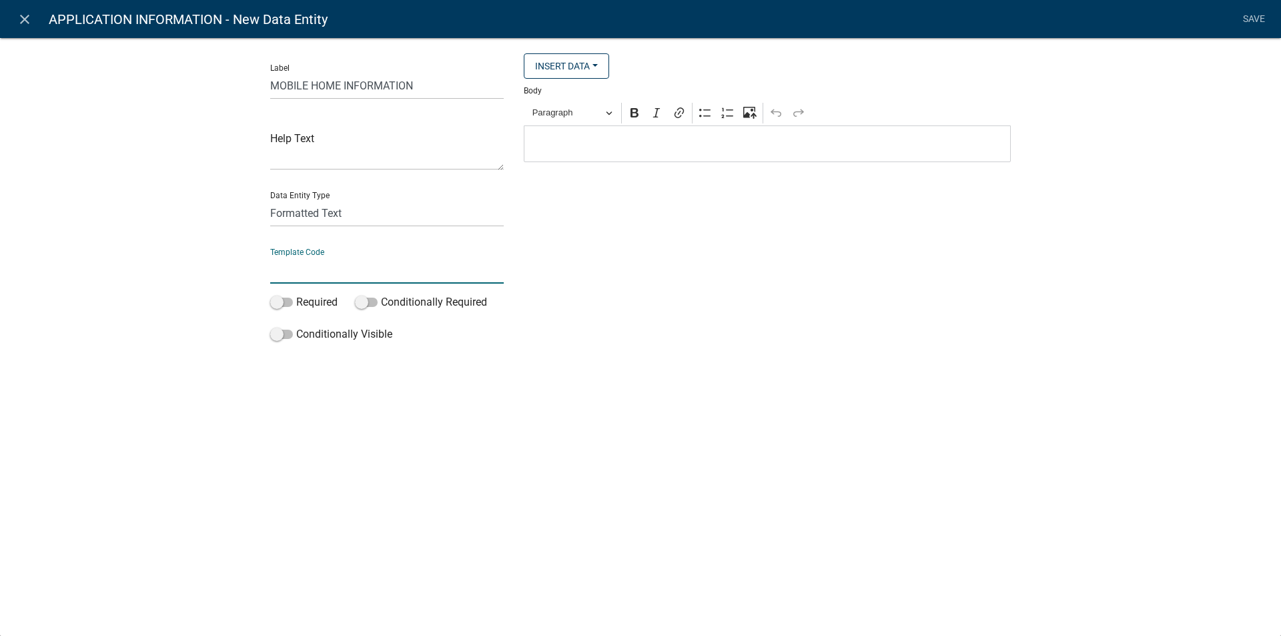
click at [310, 263] on input "text" at bounding box center [387, 269] width 234 height 27
type input "MHINFO"
click at [855, 352] on div "Label MOBILE HOME INFORMATION Help Text Data Entity Type Free Form Text Documen…" at bounding box center [640, 196] width 1281 height 360
click at [573, 141] on p "Editor editing area: main. Press Alt+0 for help." at bounding box center [767, 144] width 473 height 16
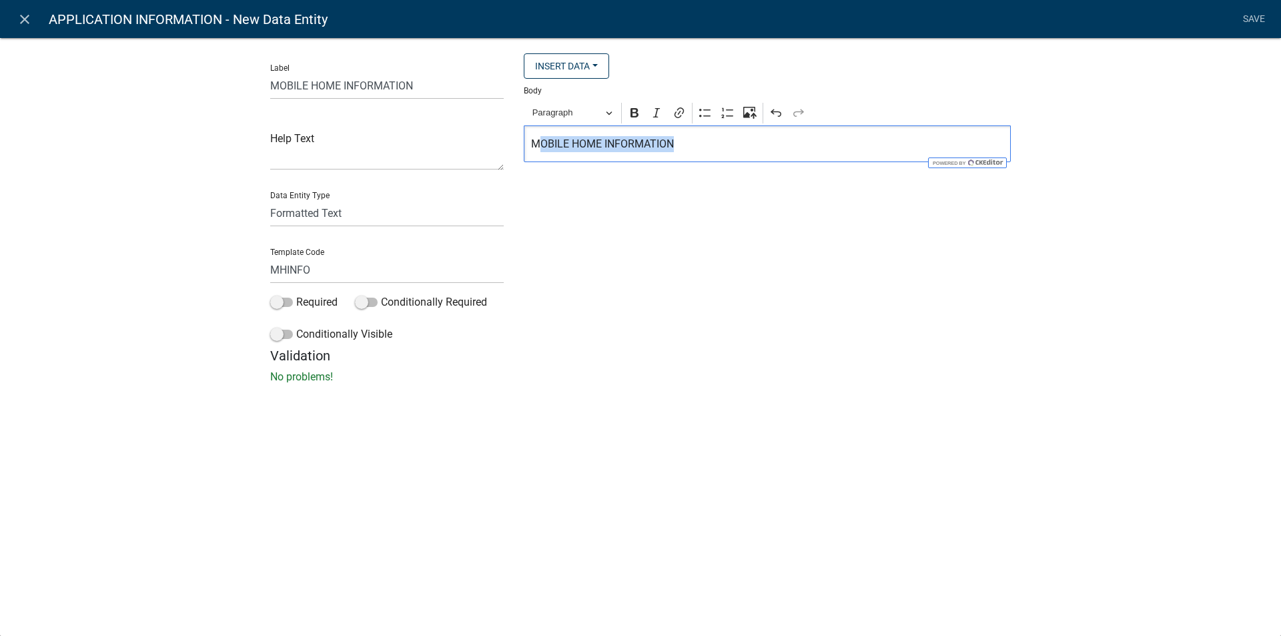
drag, startPoint x: 673, startPoint y: 145, endPoint x: 575, endPoint y: 125, distance: 100.8
click at [524, 145] on div "MOBILE HOME INFORMATION" at bounding box center [767, 143] width 487 height 37
click at [633, 110] on icon "Editor toolbar" at bounding box center [635, 112] width 8 height 9
click at [1121, 151] on div "Label MOBILE HOME INFORMATION Help Text Data Entity Type Free Form Text Documen…" at bounding box center [640, 214] width 1281 height 397
click at [1256, 21] on link "Save" at bounding box center [1253, 19] width 33 height 25
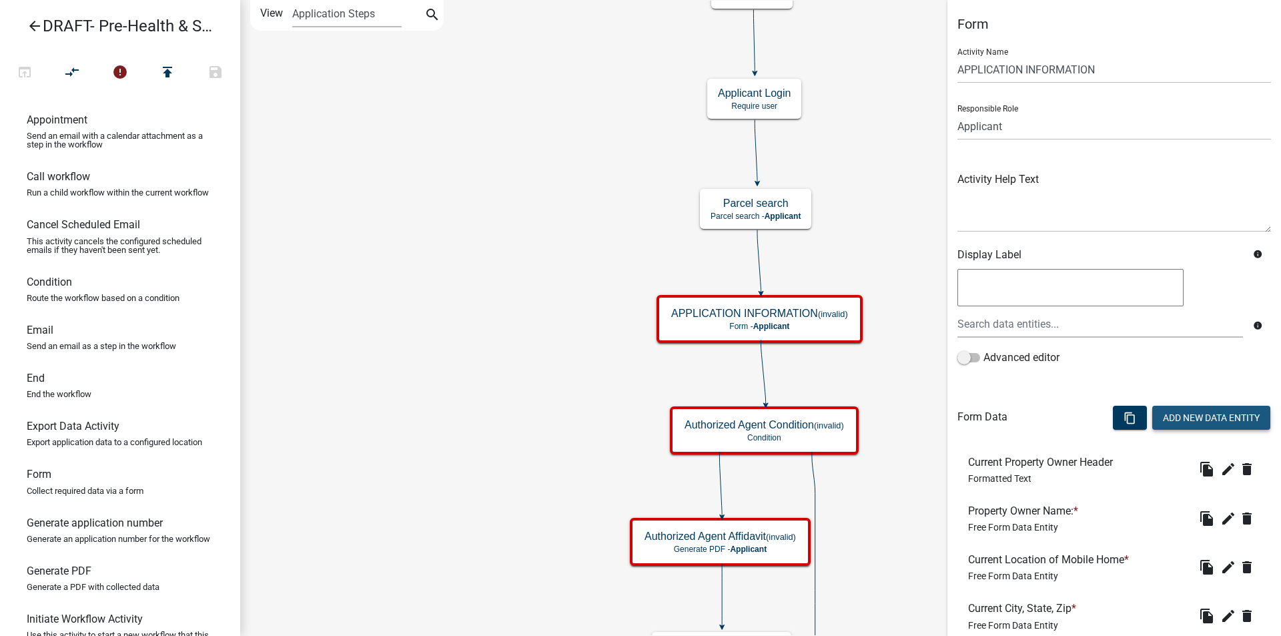
click at [1175, 414] on button "Add New Data Entity" at bounding box center [1212, 418] width 118 height 24
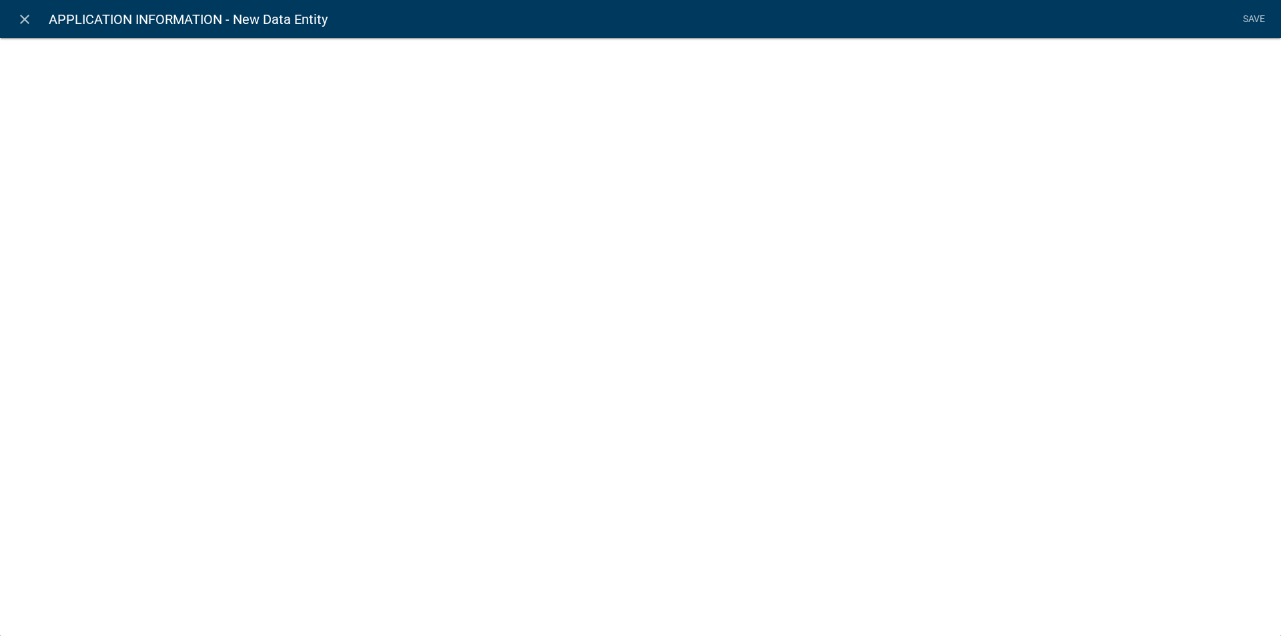
select select
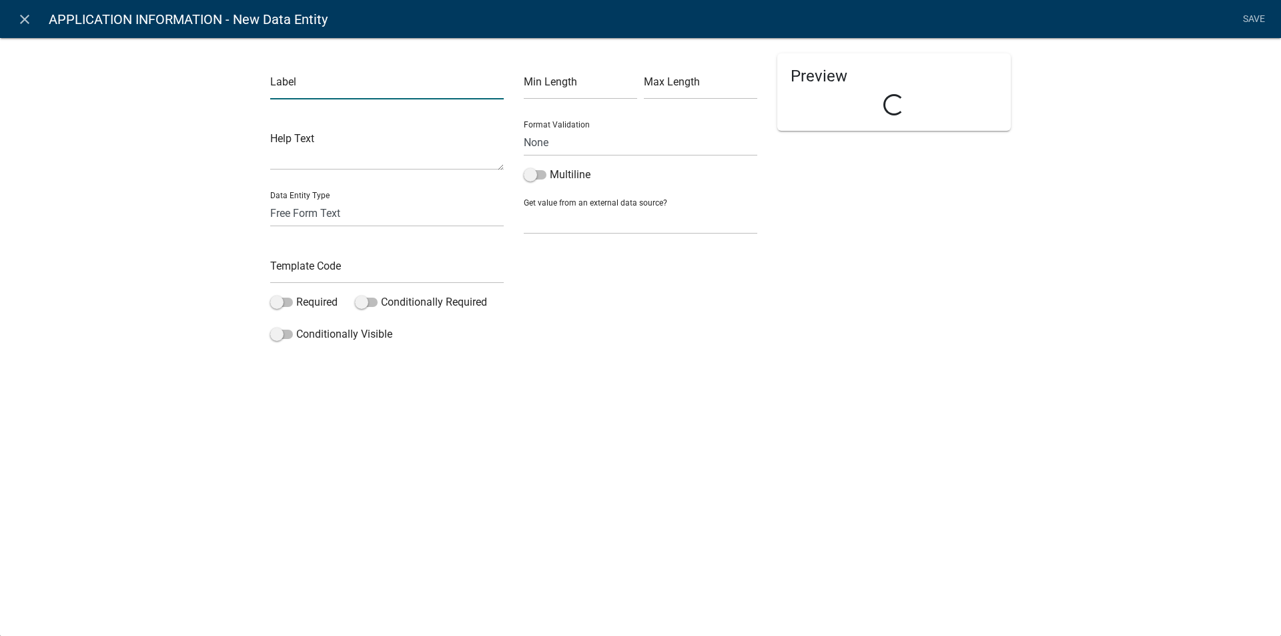
click at [304, 89] on input "text" at bounding box center [387, 85] width 234 height 27
type input "TYPE OF MANUFACTURED HOME"
click at [316, 268] on input "text" at bounding box center [387, 269] width 234 height 27
type input "TYPEOFMANUHOME"
click at [290, 300] on span at bounding box center [281, 302] width 23 height 9
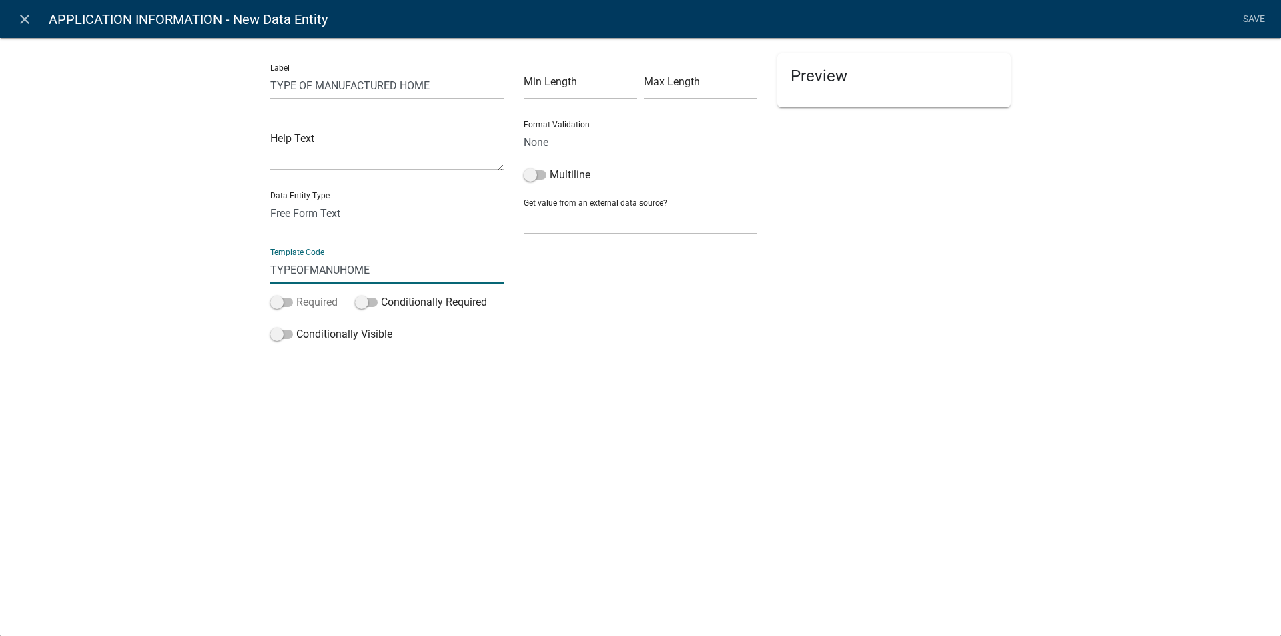
click at [296, 294] on input "Required" at bounding box center [296, 294] width 0 height 0
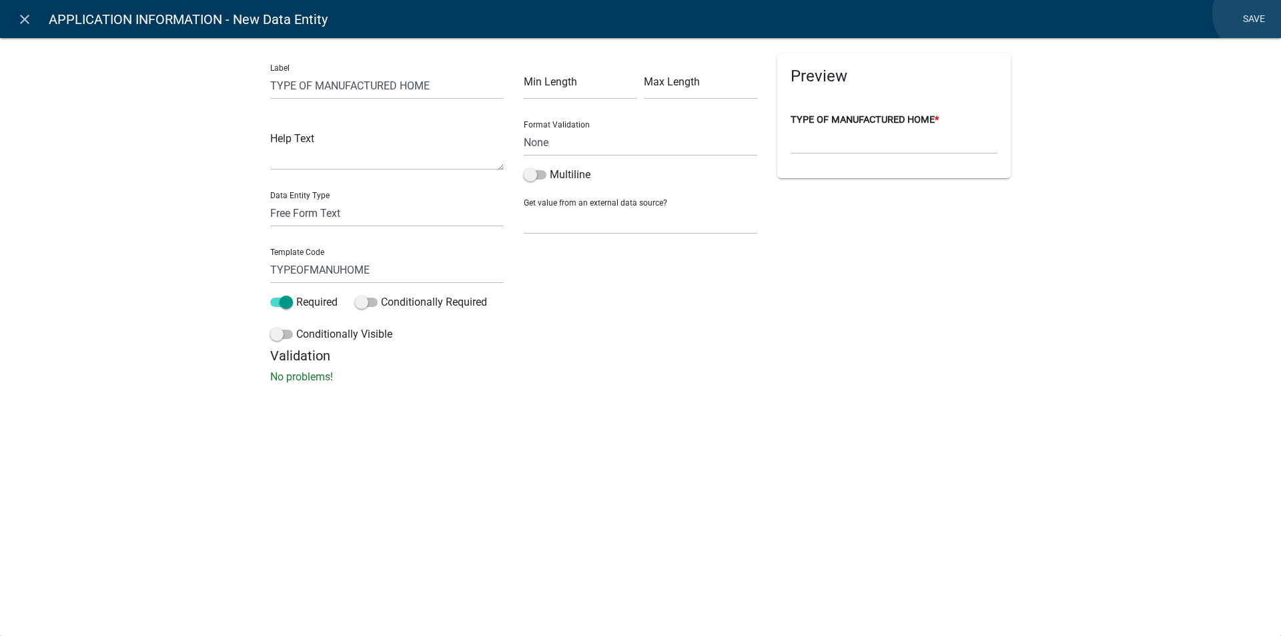
click at [1255, 13] on link "Save" at bounding box center [1253, 19] width 33 height 25
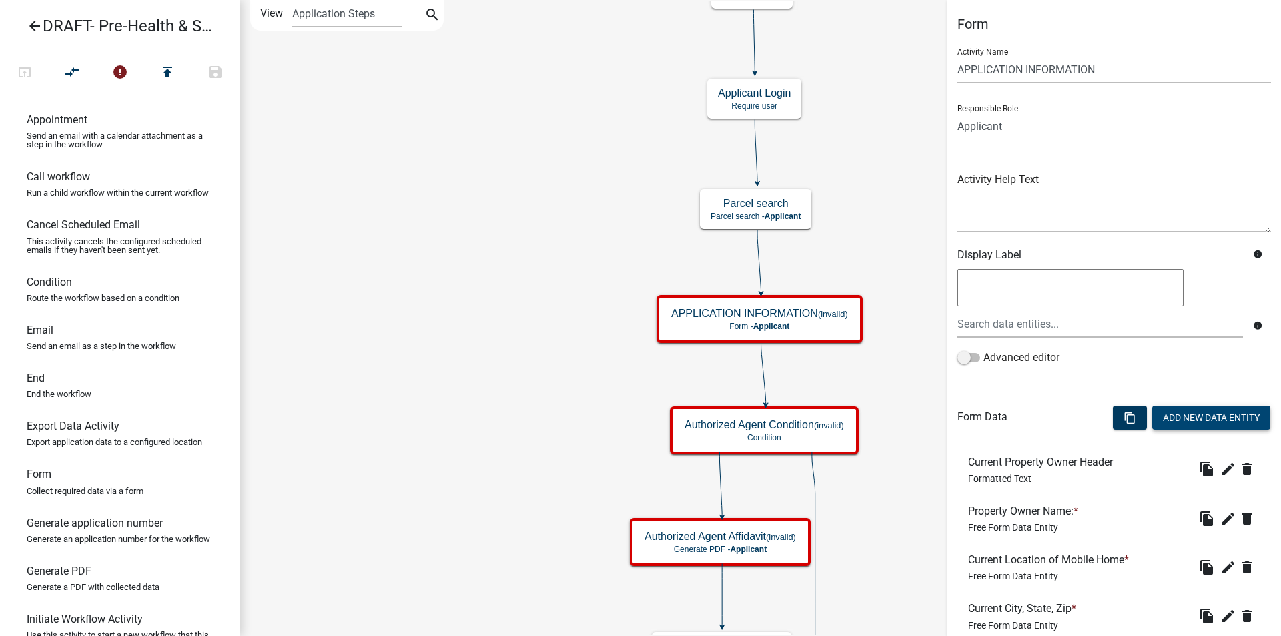
click at [1189, 419] on button "Add New Data Entity" at bounding box center [1212, 418] width 118 height 24
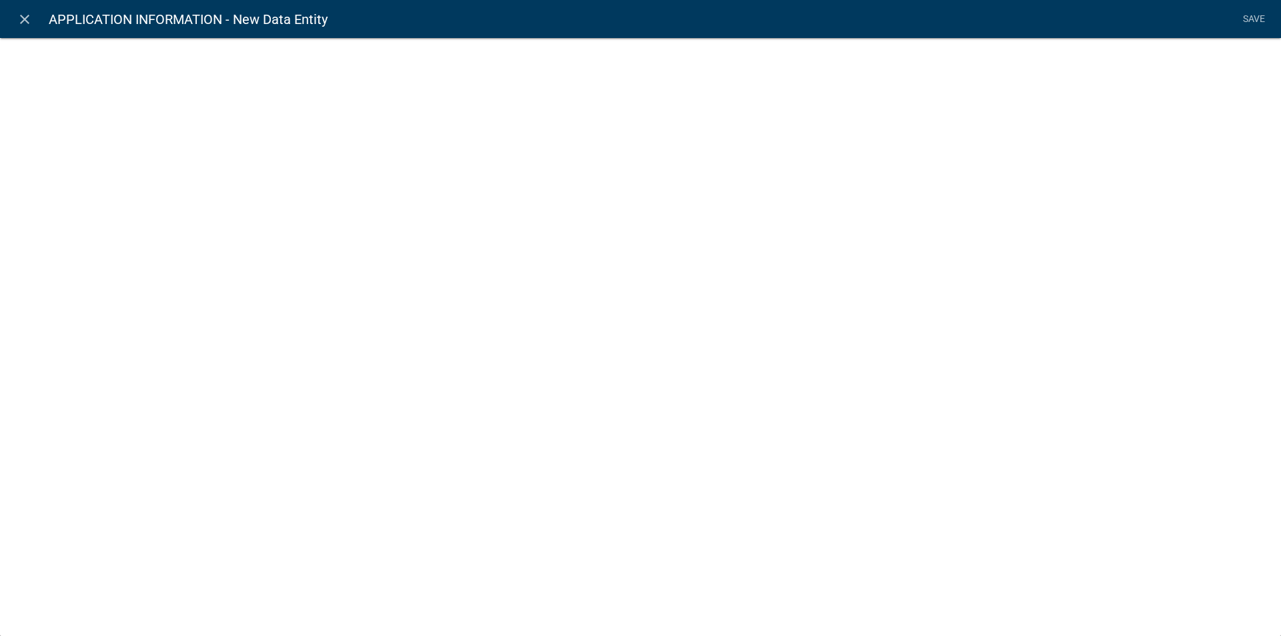
select select
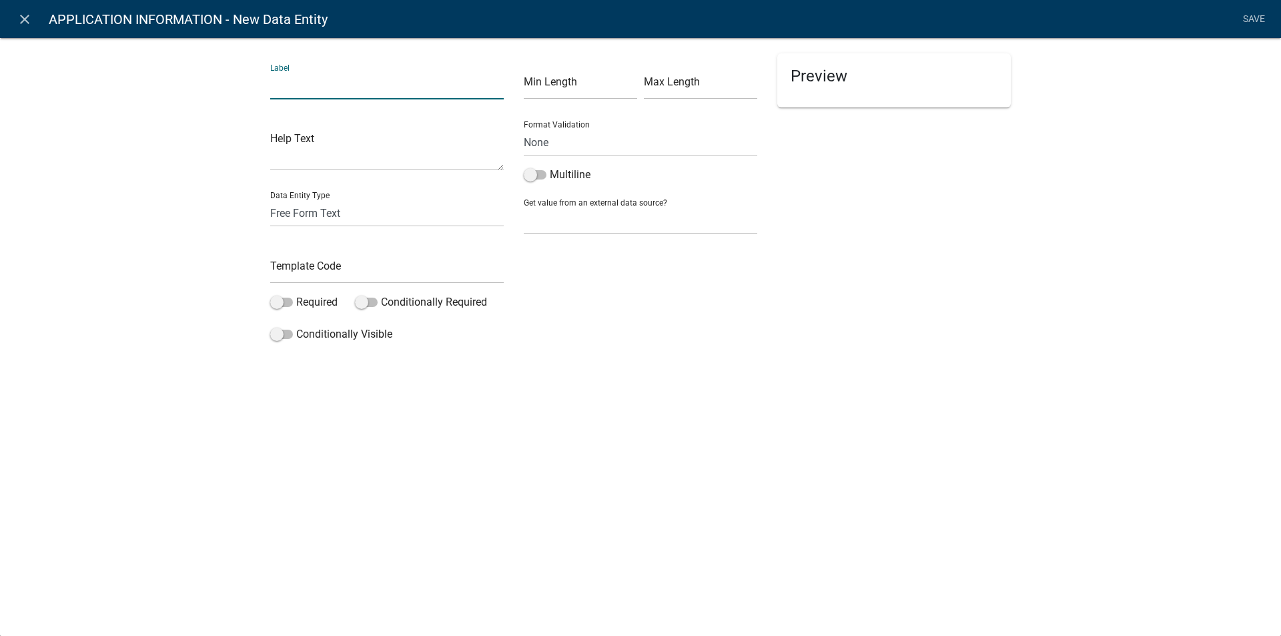
drag, startPoint x: 293, startPoint y: 89, endPoint x: 333, endPoint y: 107, distance: 43.9
click at [293, 89] on input "text" at bounding box center [387, 85] width 234 height 27
type input "MODEL/SERIAL NUMBER"
click at [305, 266] on input "text" at bounding box center [387, 269] width 234 height 27
type input "MODEL/SERIALNO"
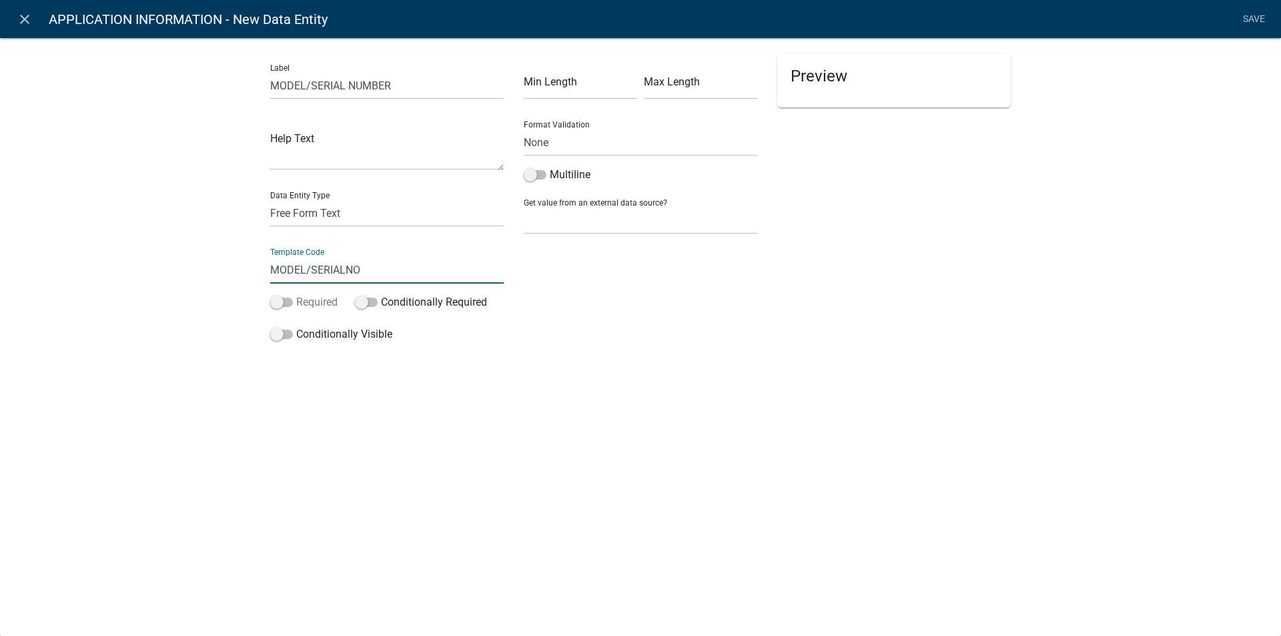
click at [288, 302] on span at bounding box center [281, 302] width 23 height 9
click at [296, 294] on input "Required" at bounding box center [296, 294] width 0 height 0
click at [773, 357] on h5 "Validation" at bounding box center [640, 356] width 741 height 16
click at [1252, 20] on link "Save" at bounding box center [1253, 19] width 33 height 25
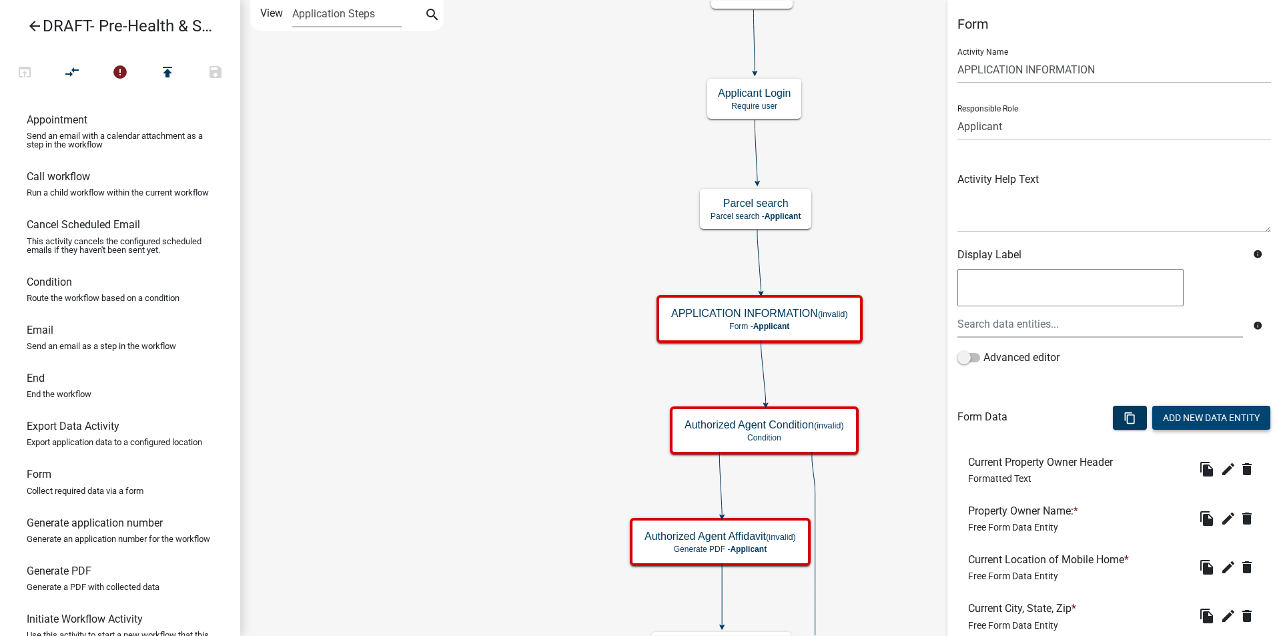
click at [1198, 410] on button "Add New Data Entity" at bounding box center [1212, 418] width 118 height 24
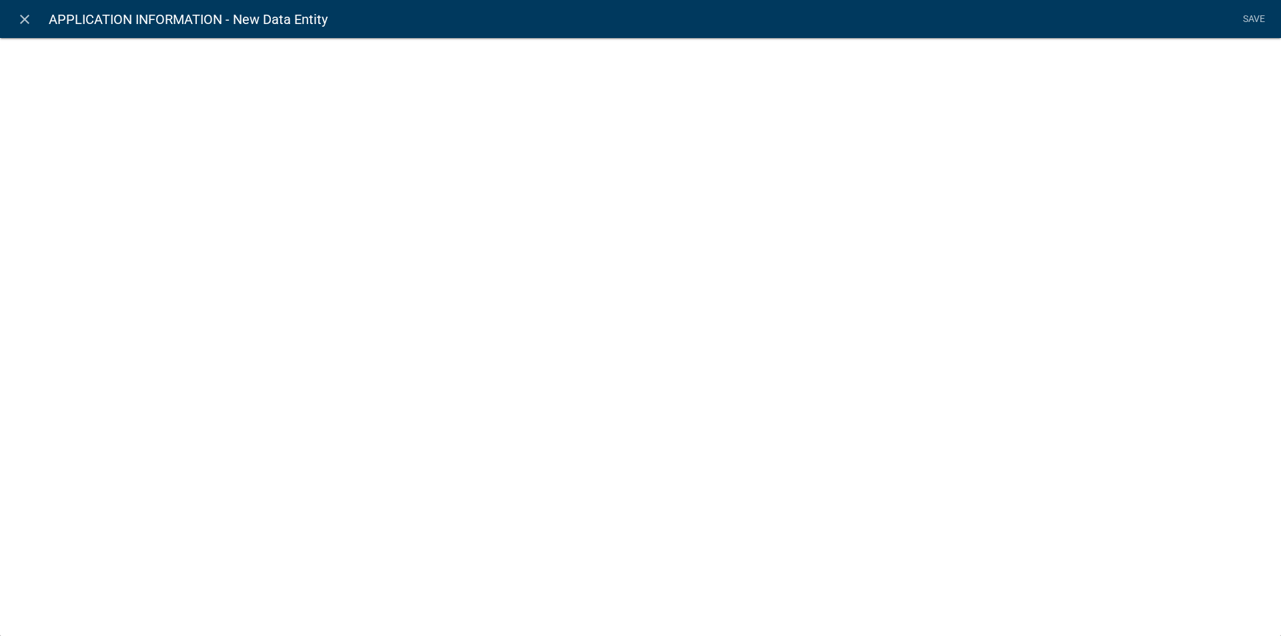
select select
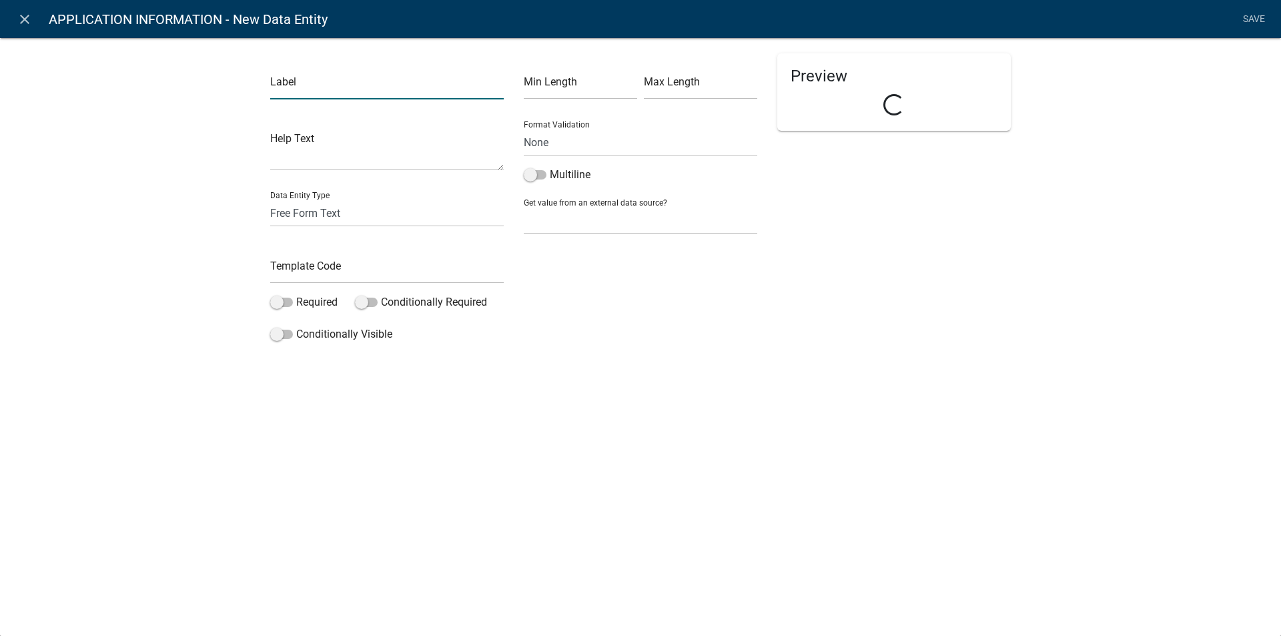
drag, startPoint x: 298, startPoint y: 89, endPoint x: 329, endPoint y: 106, distance: 34.9
click at [298, 89] on input "text" at bounding box center [387, 85] width 234 height 27
type input "MAKE OF MOBILE HOME"
click at [304, 266] on input "text" at bounding box center [387, 269] width 234 height 27
type input "MHMAKE"
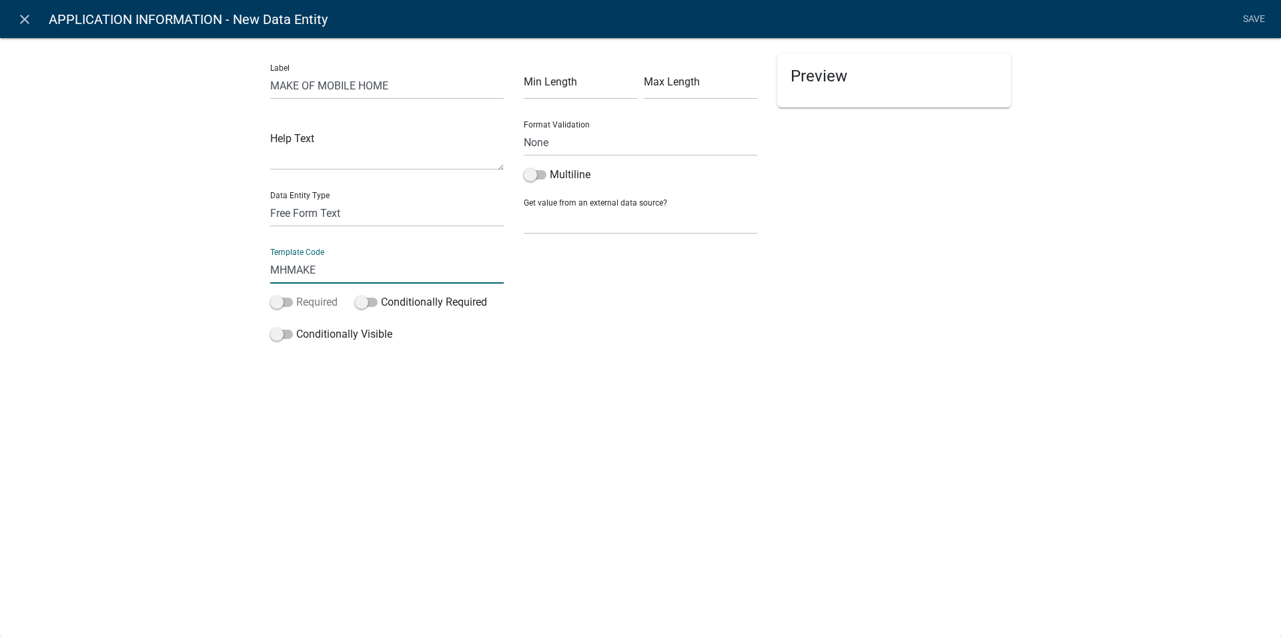
click at [286, 302] on span at bounding box center [281, 302] width 23 height 9
click at [296, 294] on input "Required" at bounding box center [296, 294] width 0 height 0
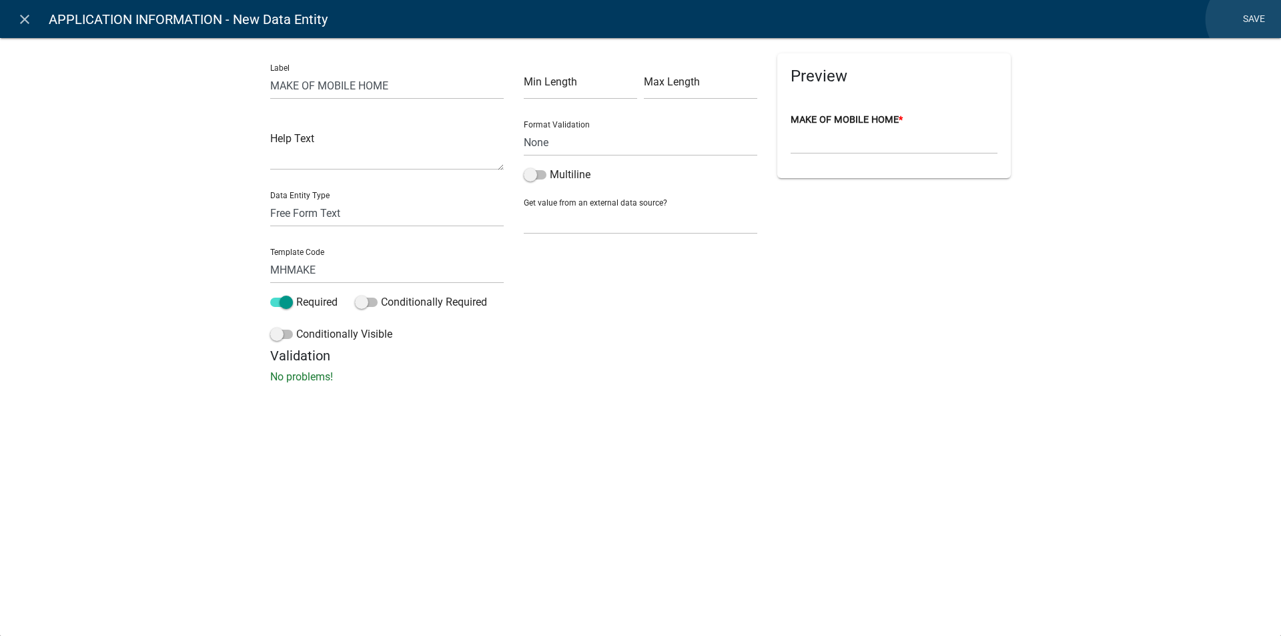
click at [1248, 19] on link "Save" at bounding box center [1253, 19] width 33 height 25
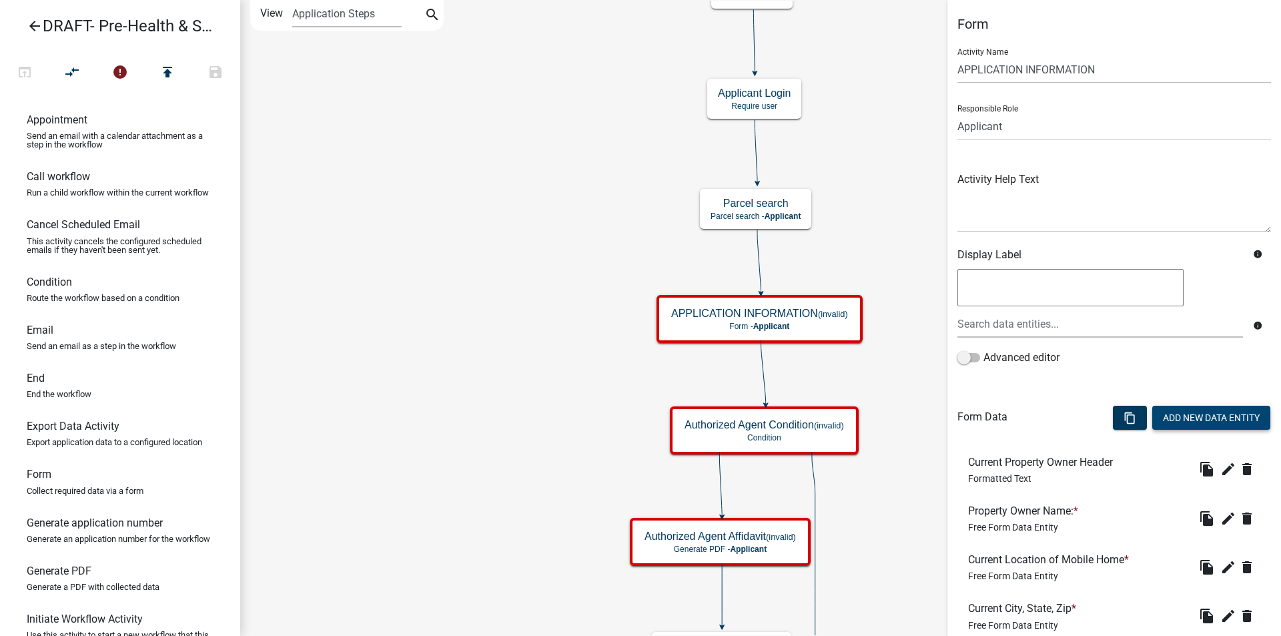
click at [1199, 412] on button "Add New Data Entity" at bounding box center [1212, 418] width 118 height 24
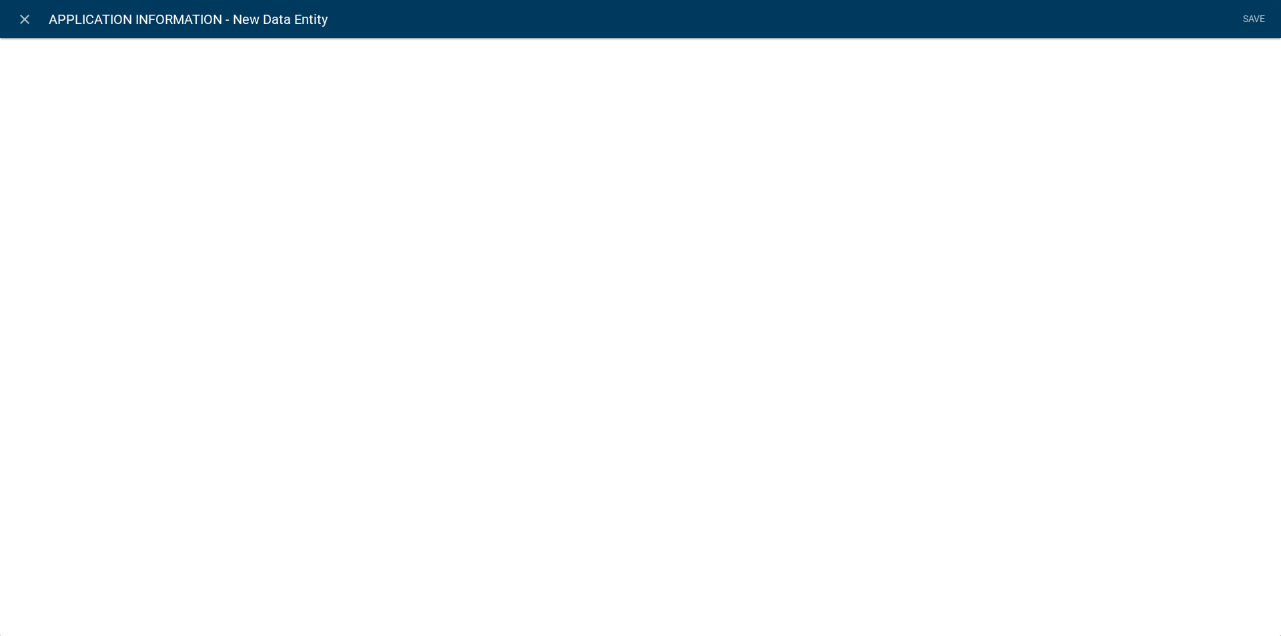
select select
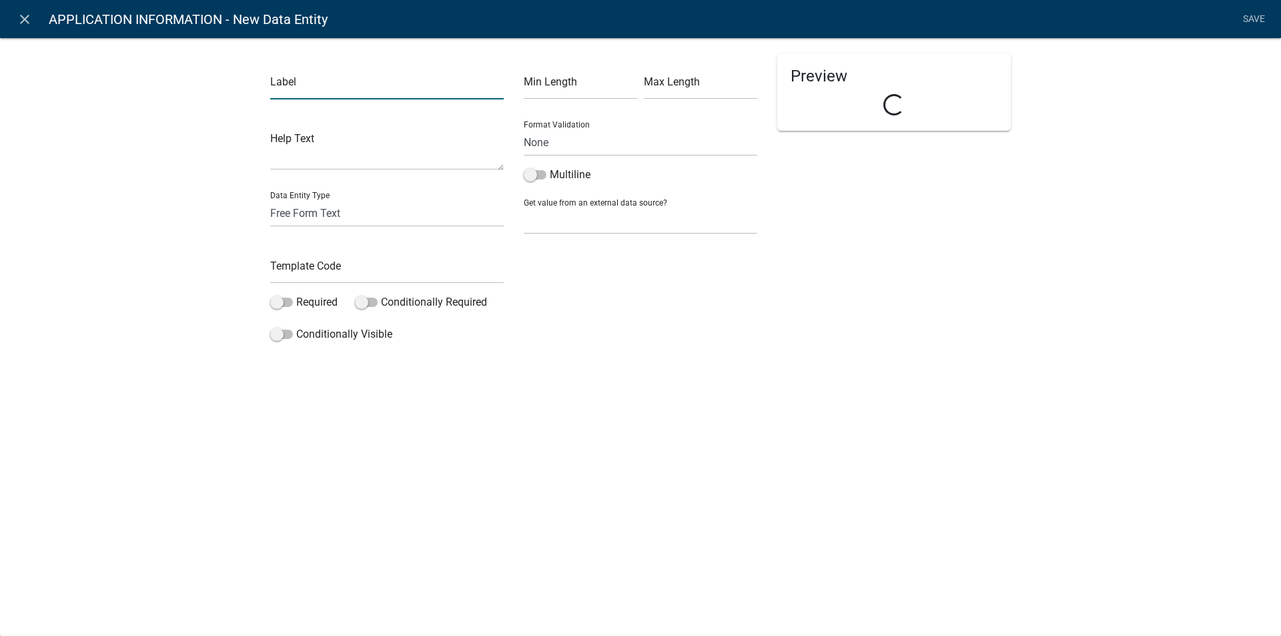
click at [289, 91] on input "text" at bounding box center [387, 85] width 234 height 27
type input "Y"
type input "MOBILE HOME YEAR MODEL"
drag, startPoint x: 287, startPoint y: 269, endPoint x: 330, endPoint y: 296, distance: 50.7
click at [287, 269] on input "text" at bounding box center [387, 269] width 234 height 27
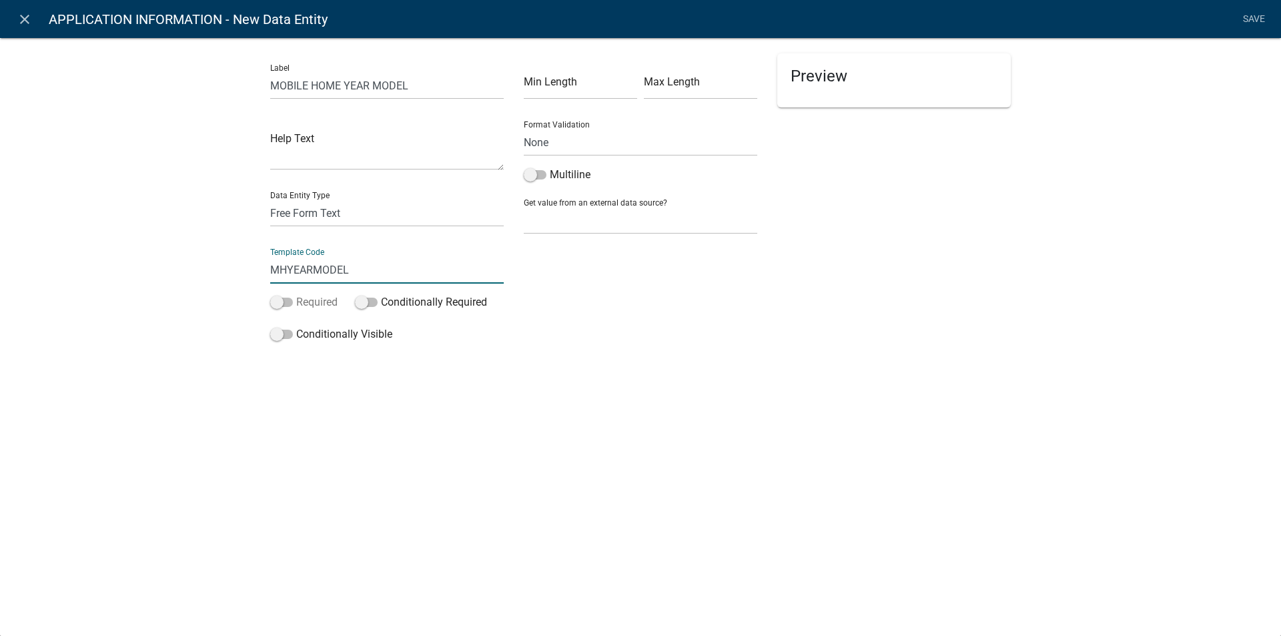
type input "MHYEARMODEL"
click at [286, 300] on span at bounding box center [281, 302] width 23 height 9
click at [296, 294] on input "Required" at bounding box center [296, 294] width 0 height 0
click at [1252, 20] on link "Save" at bounding box center [1253, 19] width 33 height 25
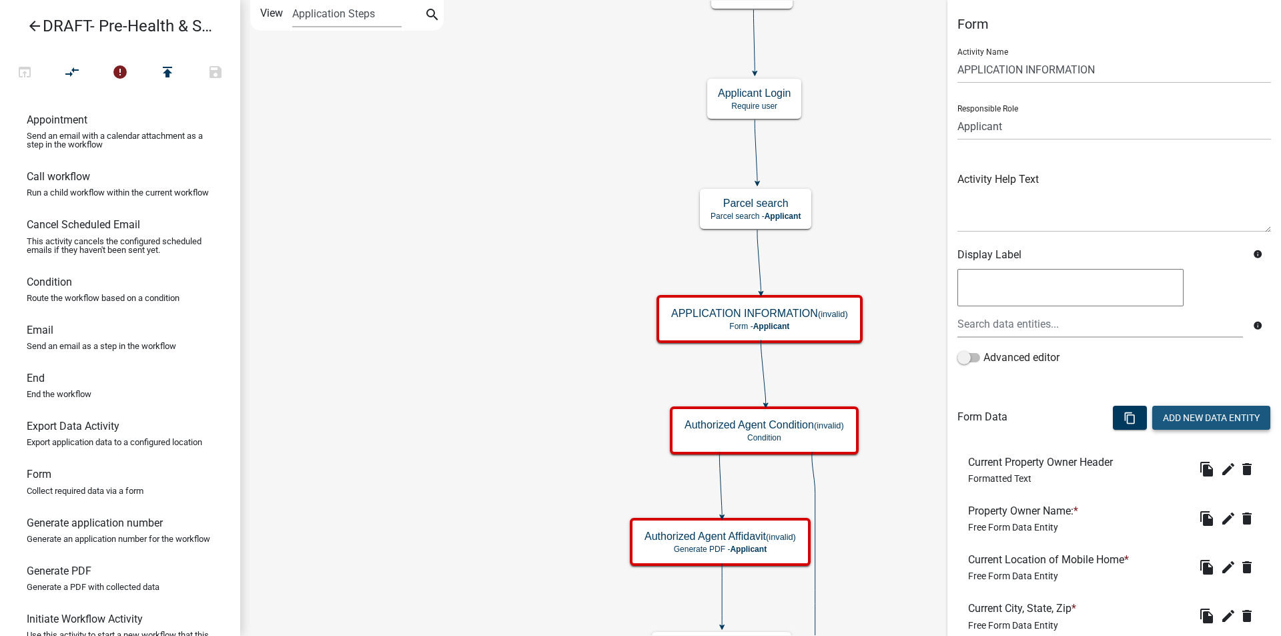
click at [1178, 417] on button "Add New Data Entity" at bounding box center [1212, 418] width 118 height 24
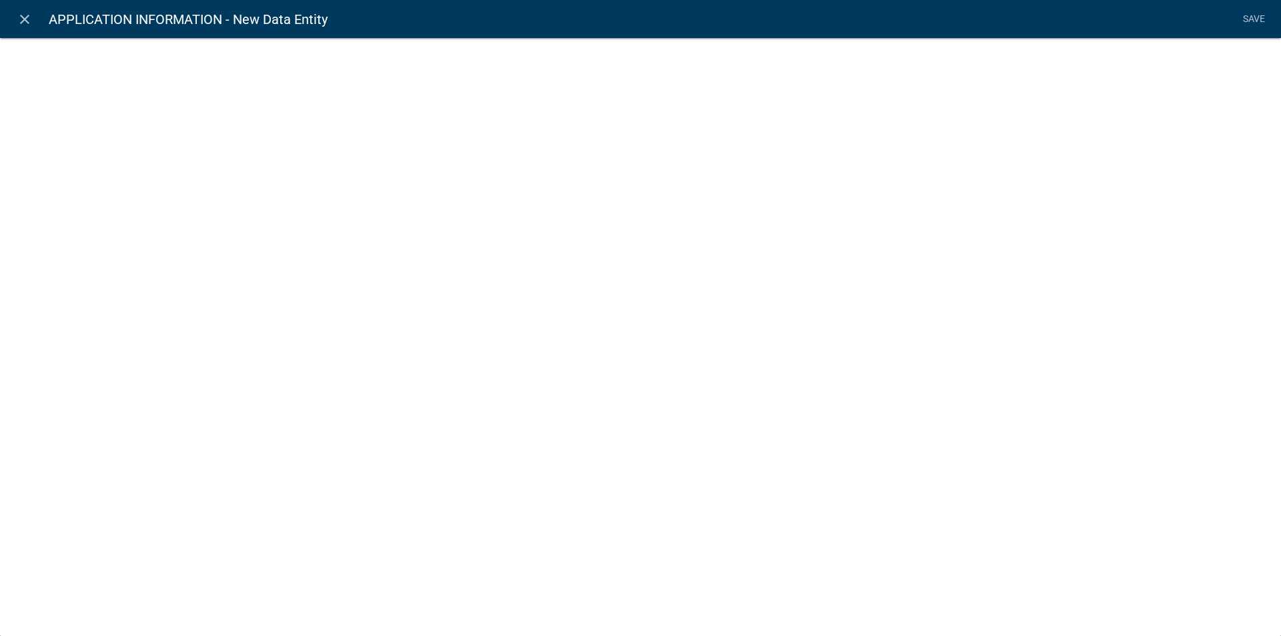
select select
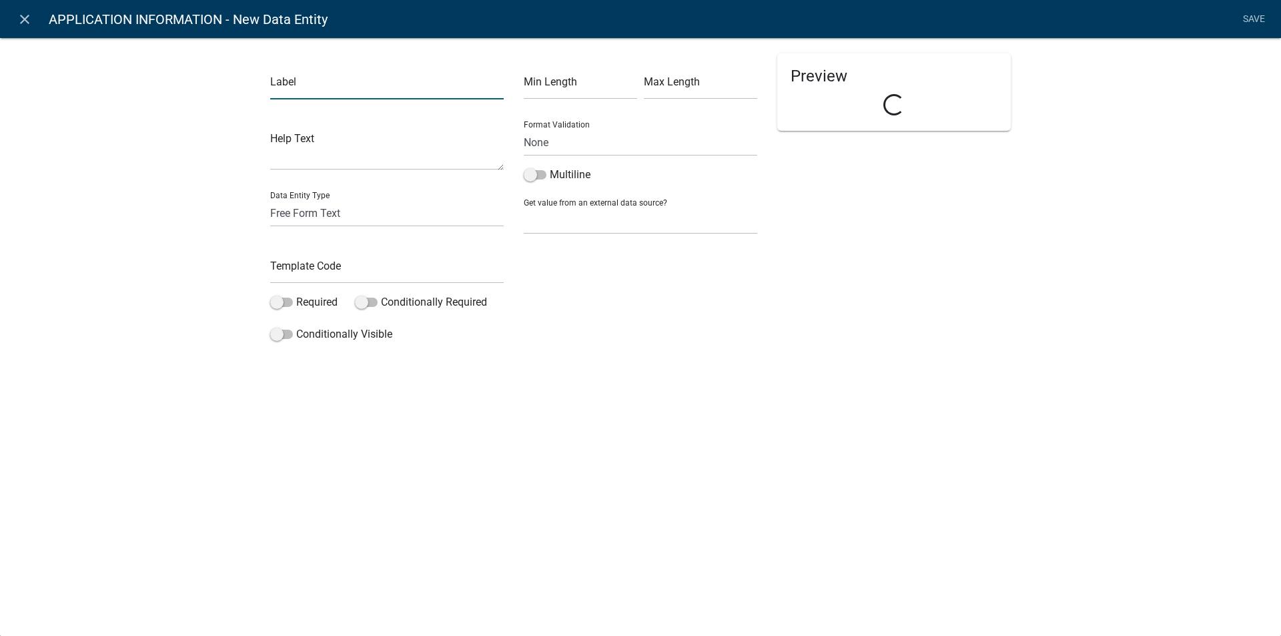
click at [301, 90] on input "text" at bounding box center [387, 85] width 234 height 27
type input "WHO WILL BE LIVING IN MOBILE HOME"
click at [345, 212] on select "Free Form Text Document Display Entity Value Fee Numeric Data Date Map Sketch D…" at bounding box center [387, 213] width 234 height 27
select select "list-data"
click at [270, 200] on select "Free Form Text Document Display Entity Value Fee Numeric Data Date Map Sketch D…" at bounding box center [387, 213] width 234 height 27
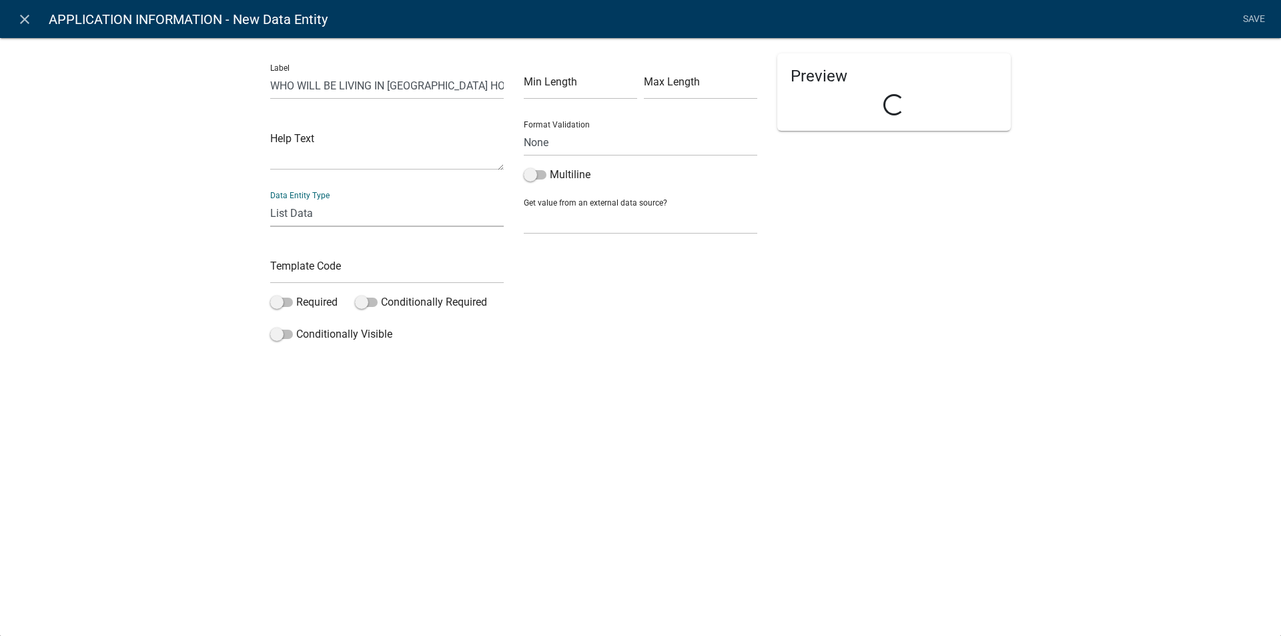
select select "list-data"
select select
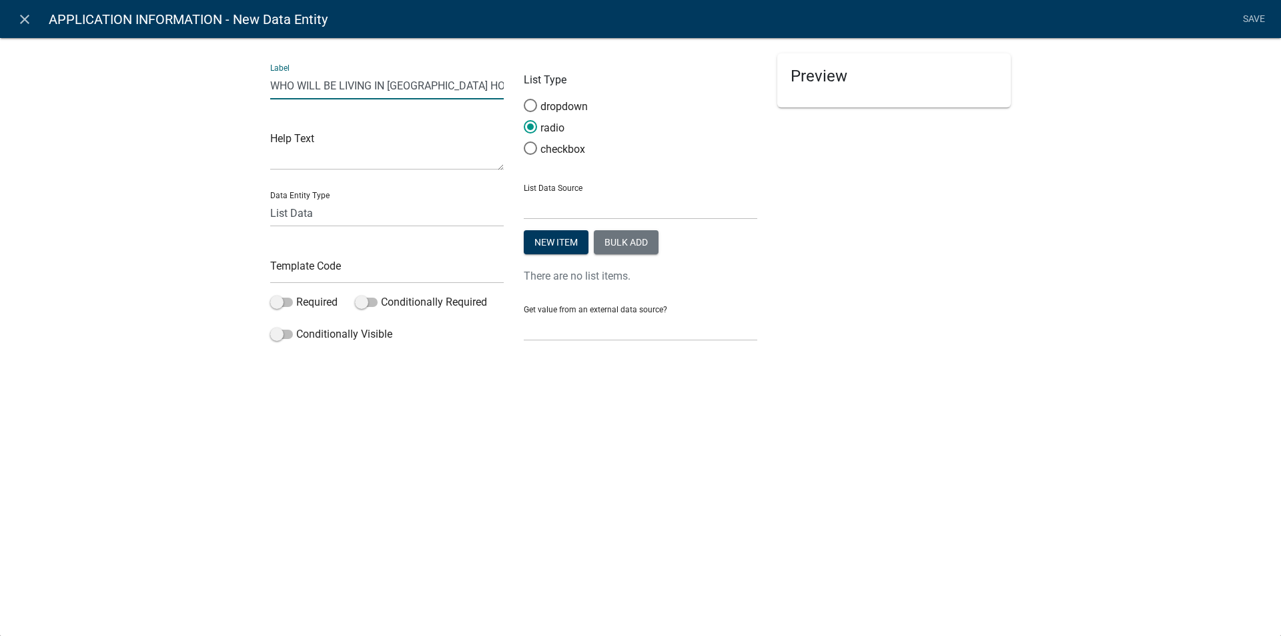
click at [463, 85] on input "WHO WILL BE LIVING IN MOBILE HOME" at bounding box center [387, 85] width 234 height 27
type input "WHO WILL BE LIVING IN MOBILE HOME?"
click at [278, 268] on input "text" at bounding box center [387, 269] width 234 height 27
type input "LIVINGINMH"
click at [290, 302] on span at bounding box center [281, 302] width 23 height 9
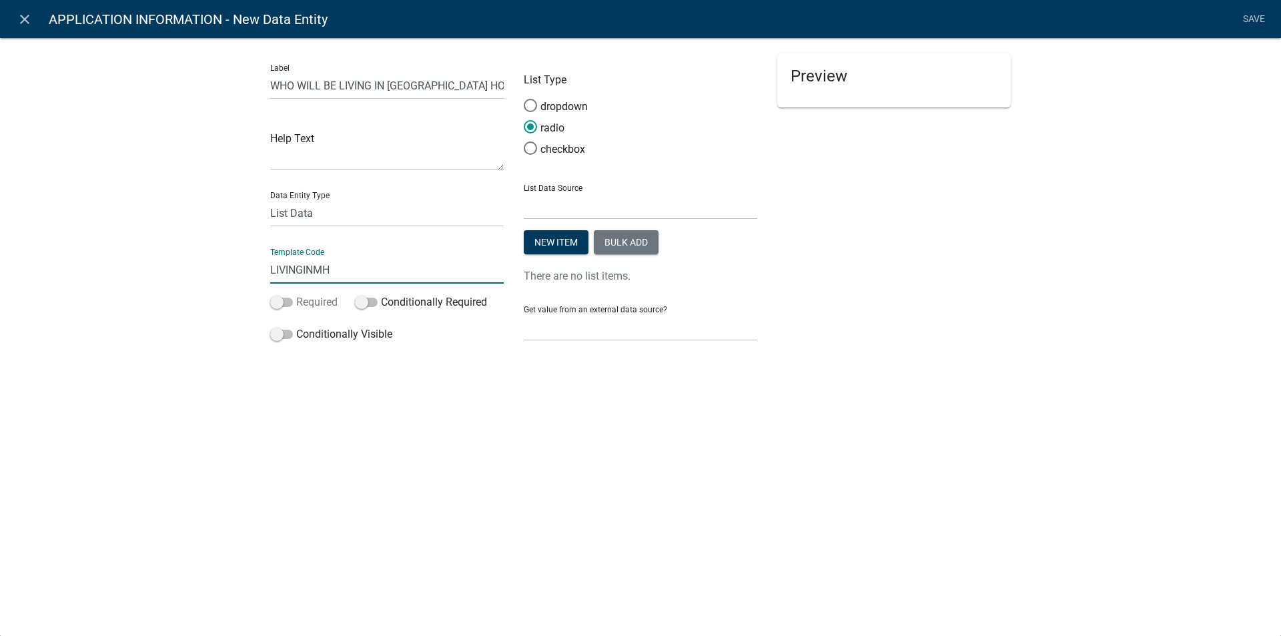
click at [296, 294] on input "Required" at bounding box center [296, 294] width 0 height 0
click at [642, 238] on button "Bulk add" at bounding box center [626, 242] width 65 height 24
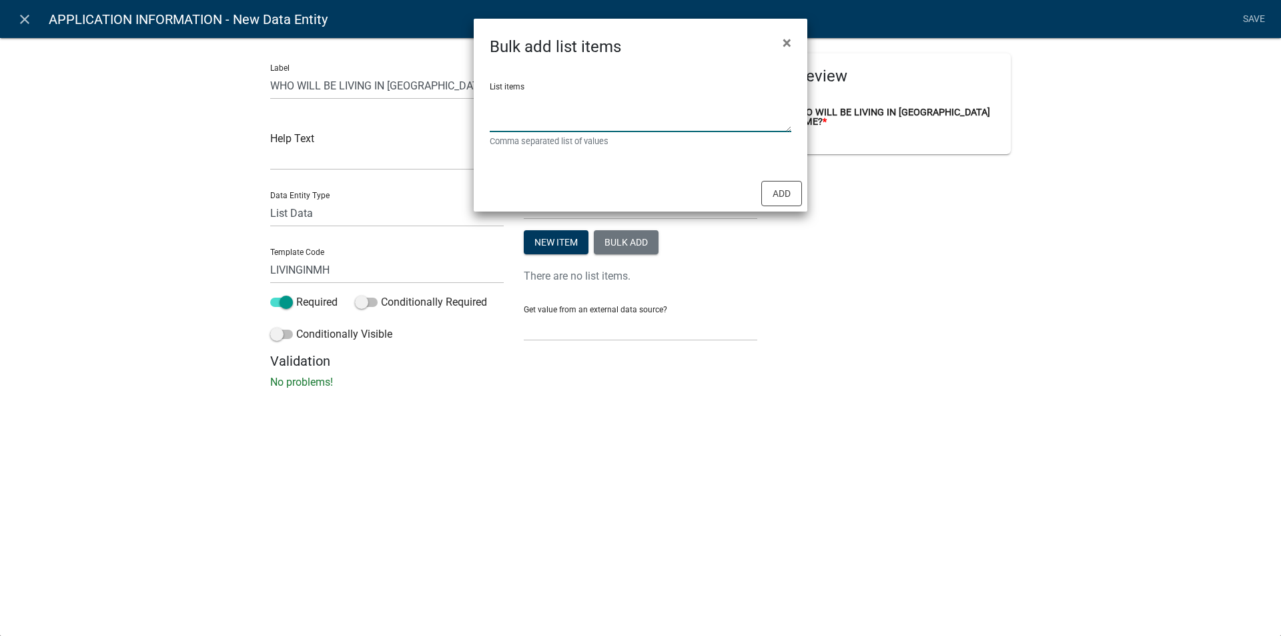
drag, startPoint x: 523, startPoint y: 125, endPoint x: 551, endPoint y: 121, distance: 28.3
click at [524, 125] on textarea "List items" at bounding box center [641, 111] width 302 height 41
type textarea "OWNER, RENTER"
click at [781, 192] on button "Add" at bounding box center [781, 193] width 41 height 25
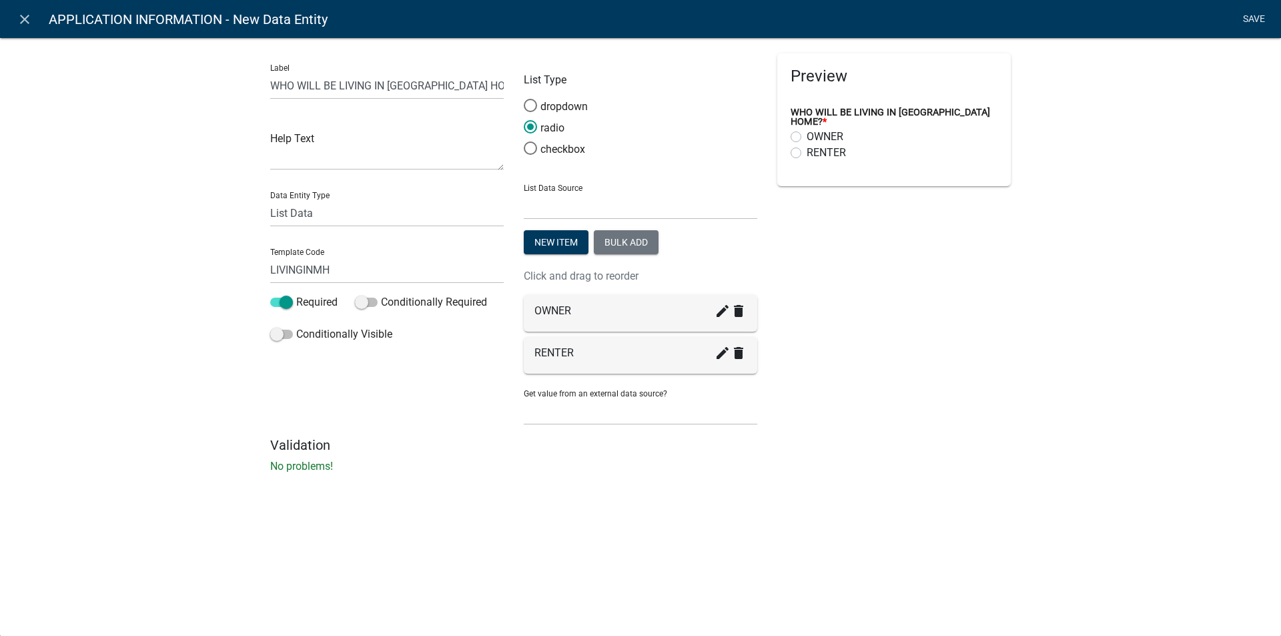
click at [1251, 21] on link "Save" at bounding box center [1253, 19] width 33 height 25
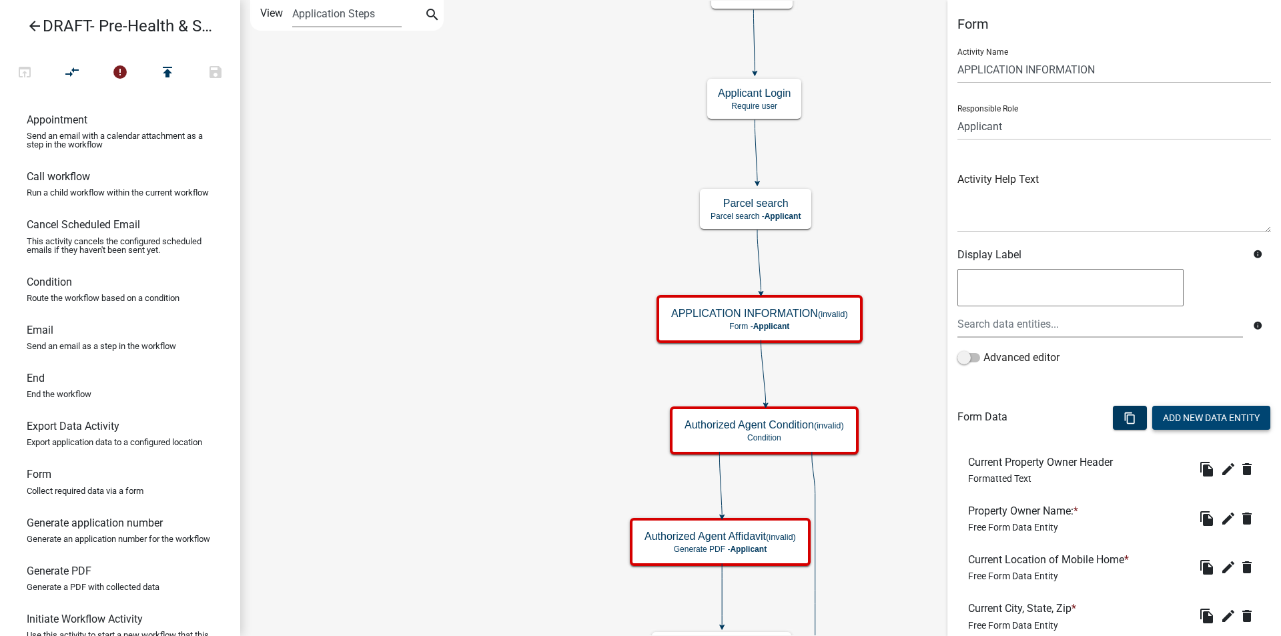
click at [1186, 415] on button "Add New Data Entity" at bounding box center [1212, 418] width 118 height 24
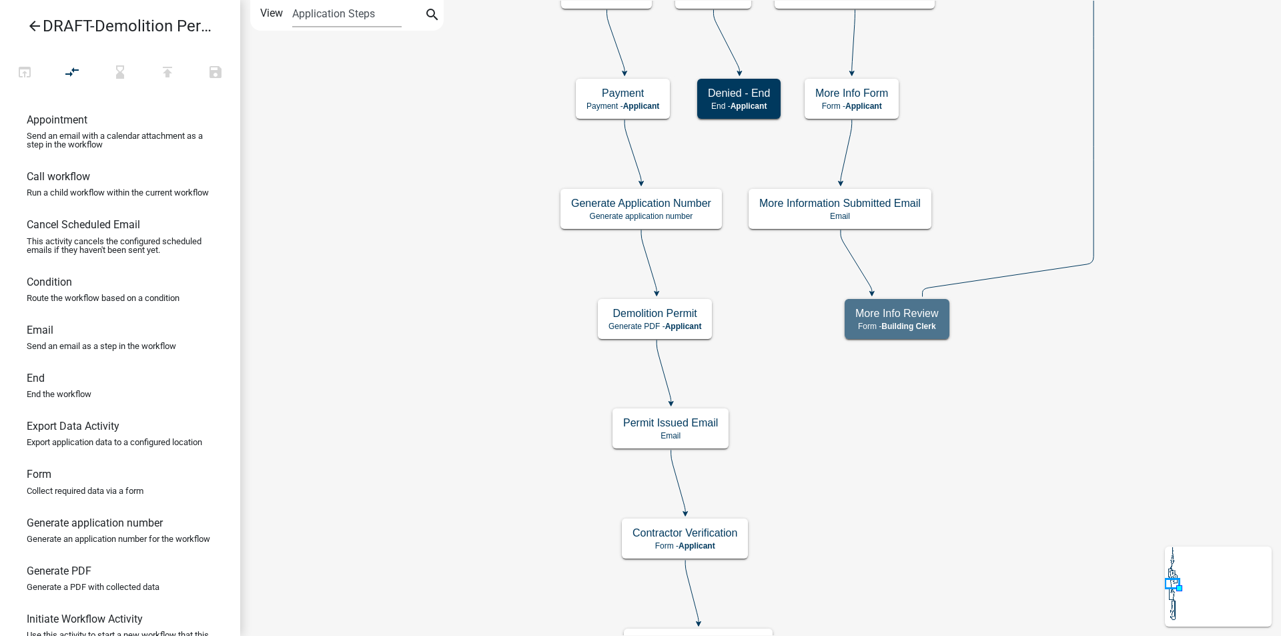
click at [34, 25] on icon "arrow_back" at bounding box center [35, 27] width 16 height 19
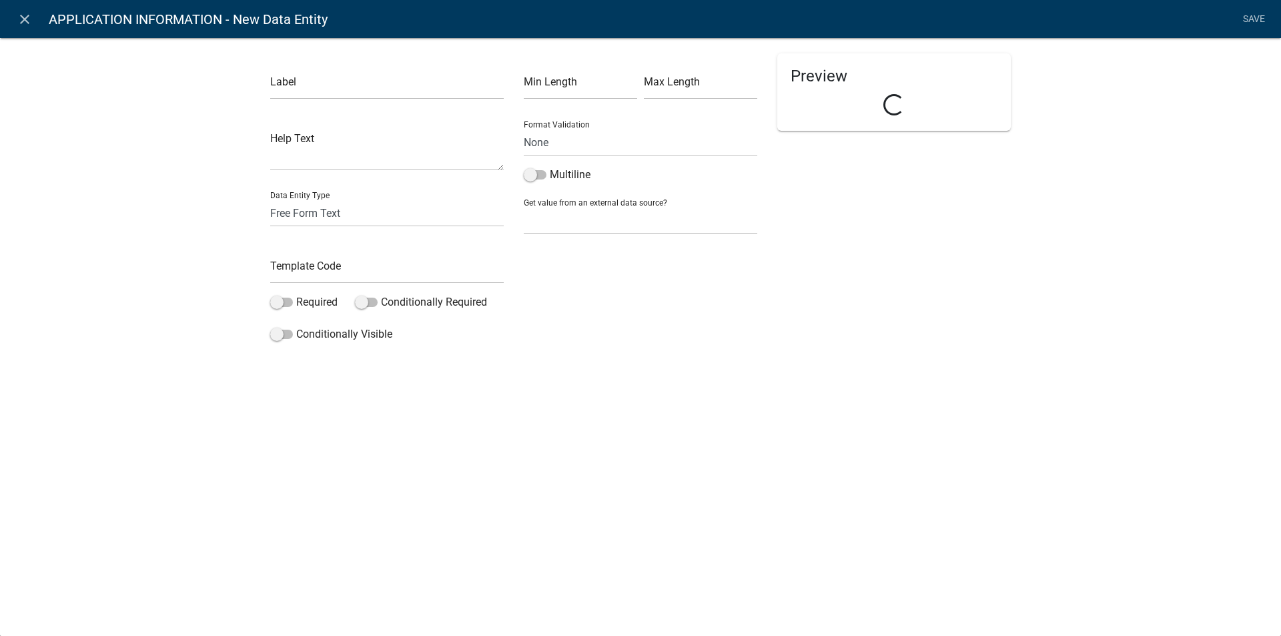
select select
click at [298, 88] on input "text" at bounding box center [387, 85] width 234 height 27
type input "NUMBER OF BEDROOMS"
click at [288, 215] on select "Free Form Text Document Display Entity Value Fee Numeric Data Date Map Sketch D…" at bounding box center [387, 213] width 234 height 27
select select "numeric-data"
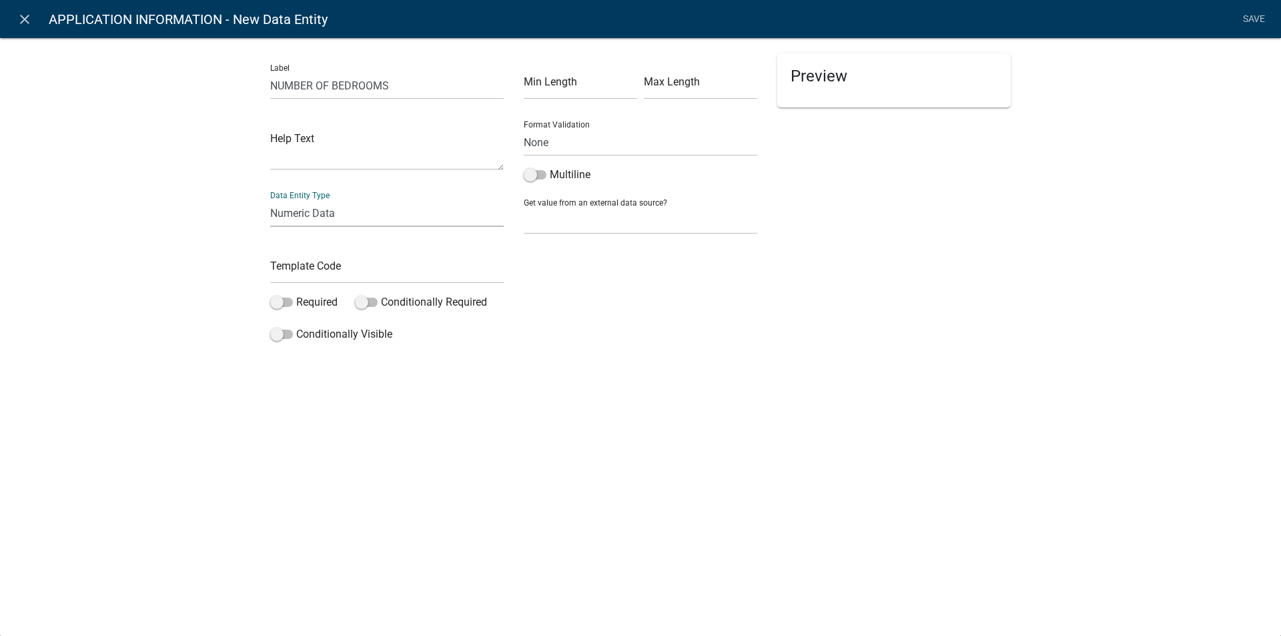
click at [270, 200] on select "Free Form Text Document Display Entity Value Fee Numeric Data Date Map Sketch D…" at bounding box center [387, 213] width 234 height 27
select select "numeric-data"
select select
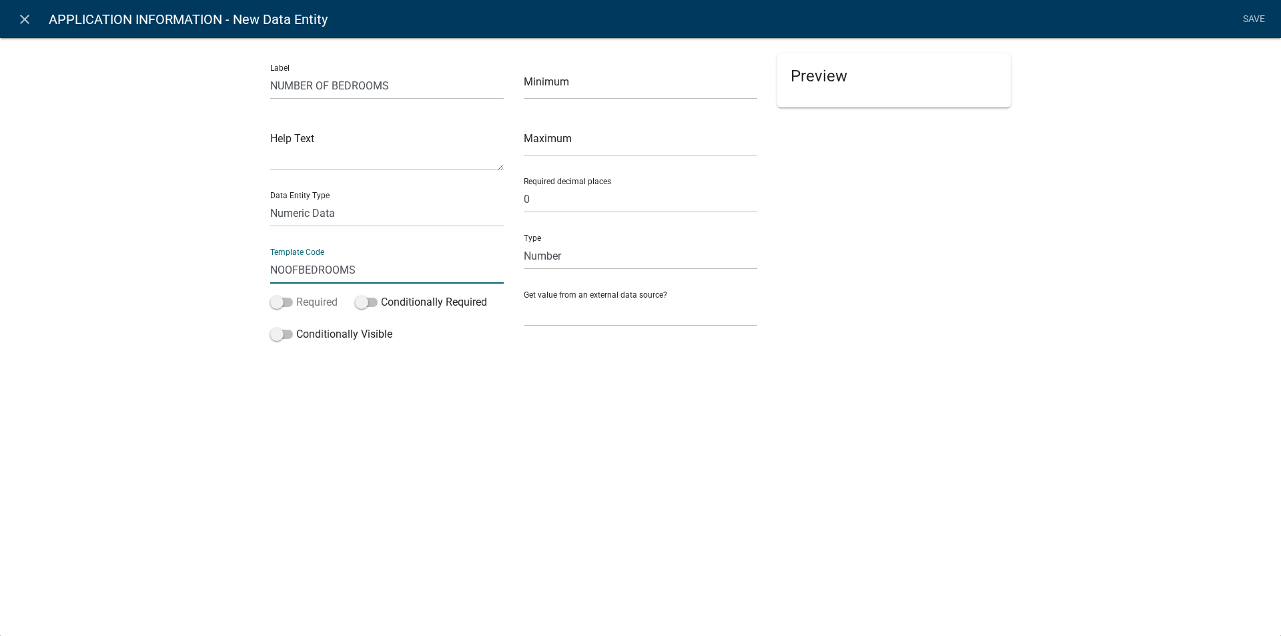
type input "NOOFBEDROOMS"
click at [288, 299] on span at bounding box center [281, 302] width 23 height 9
click at [296, 294] on input "Required" at bounding box center [296, 294] width 0 height 0
click at [956, 320] on div "Preview NUMBER OF BEDROOMS *" at bounding box center [894, 200] width 254 height 294
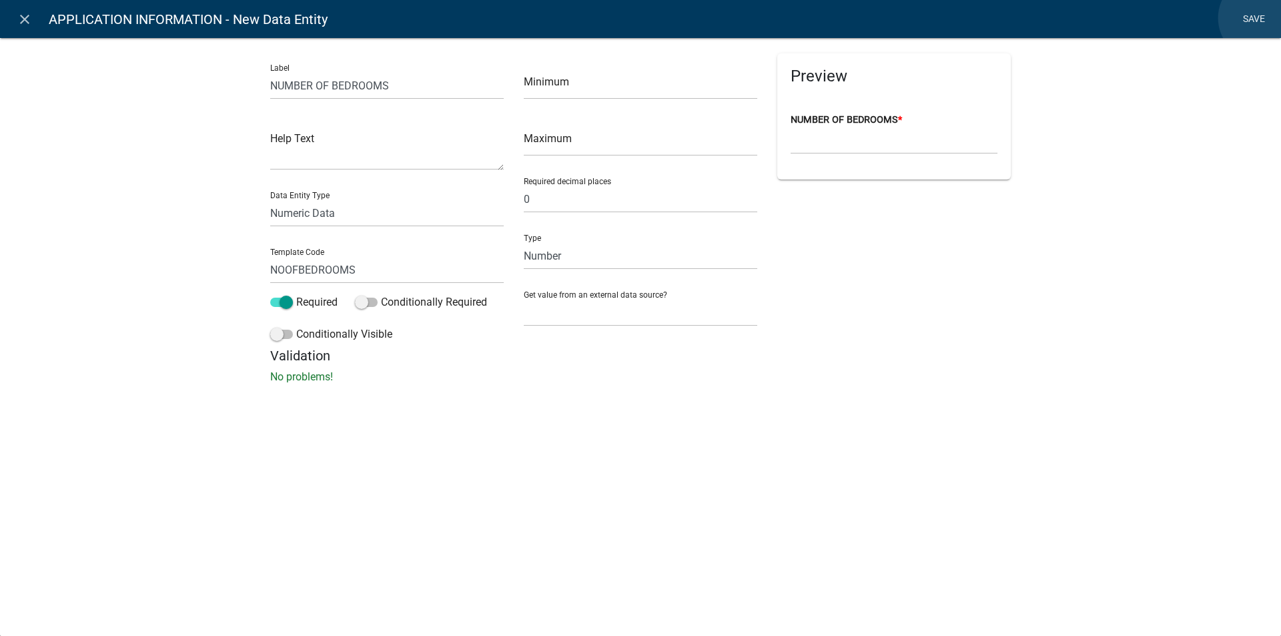
click at [1261, 18] on link "Save" at bounding box center [1253, 19] width 33 height 25
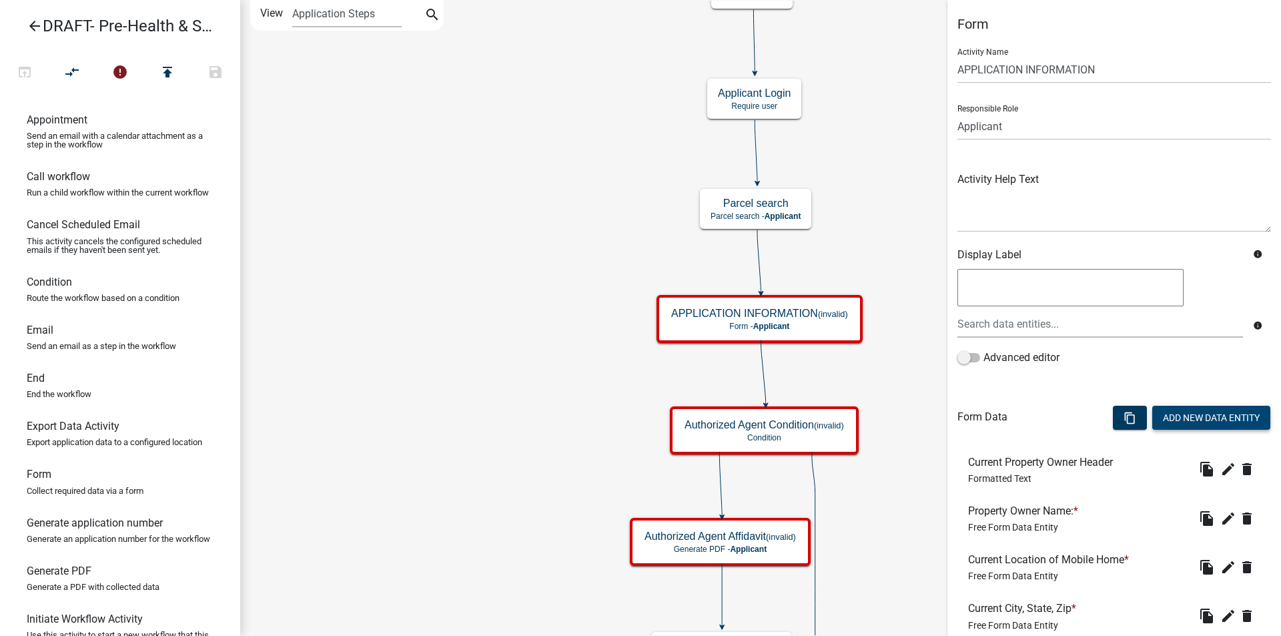
click at [1190, 416] on button "Add New Data Entity" at bounding box center [1212, 418] width 118 height 24
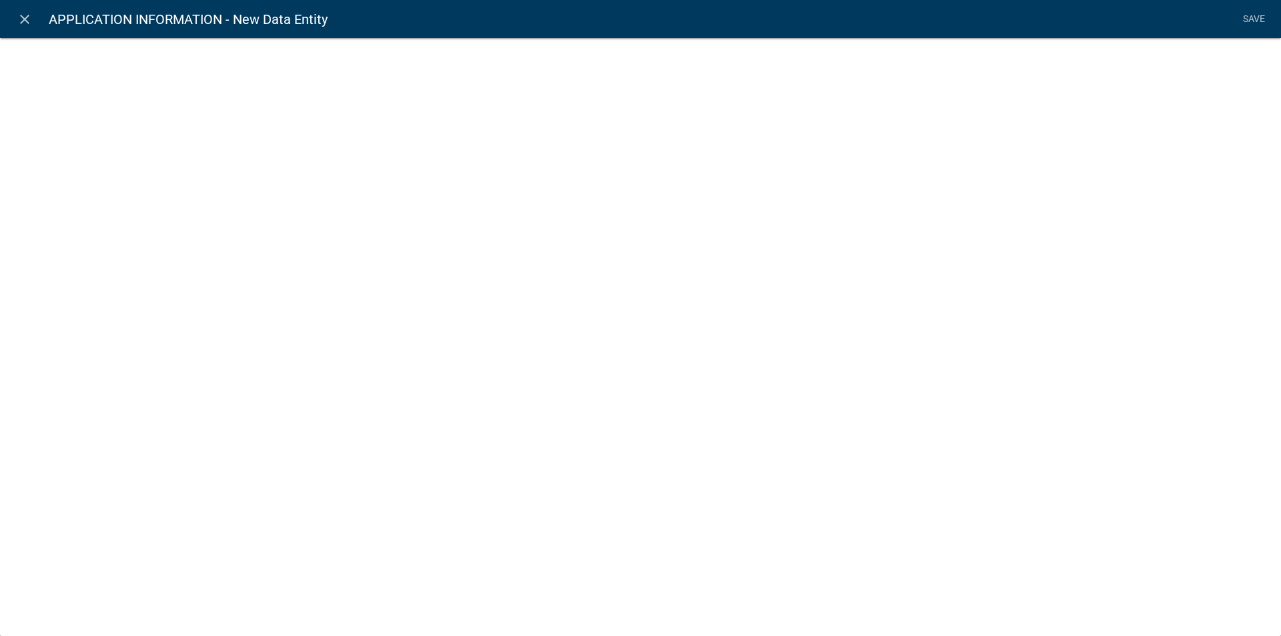
select select
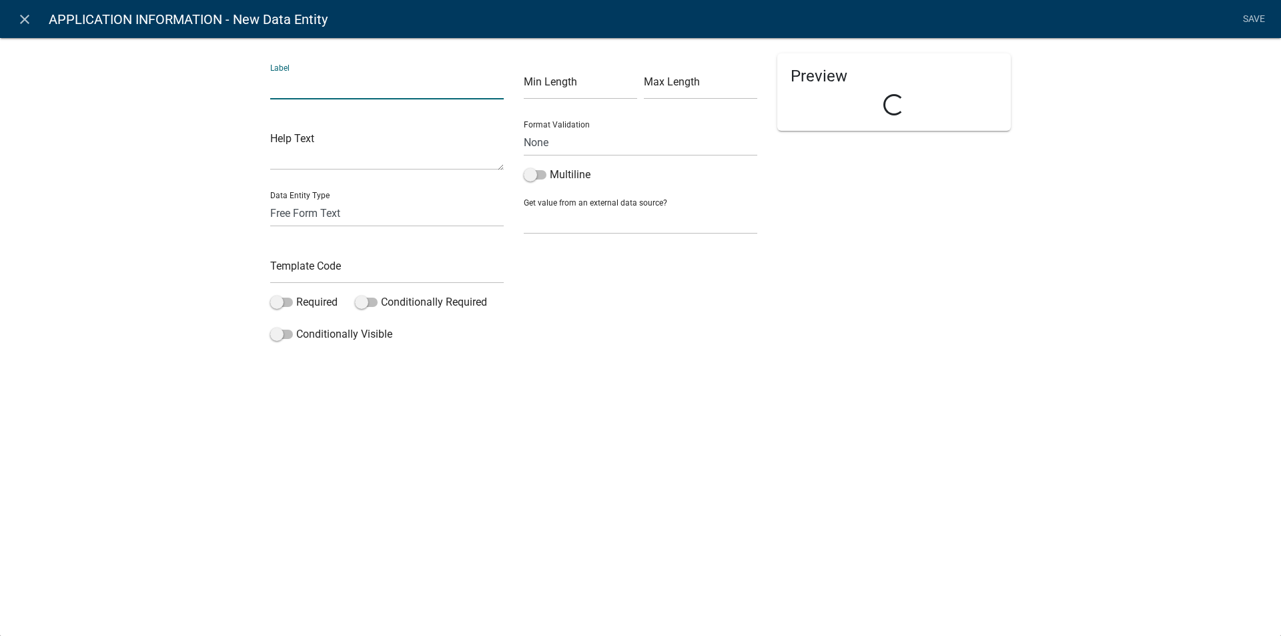
drag, startPoint x: 275, startPoint y: 94, endPoint x: 313, endPoint y: 95, distance: 38.1
click at [313, 95] on input "text" at bounding box center [387, 85] width 234 height 27
type input "M"
type input "NUMBER OF BATHROOMS"
click at [304, 210] on select "Free Form Text Document Display Entity Value Fee Numeric Data Date Map Sketch D…" at bounding box center [387, 213] width 234 height 27
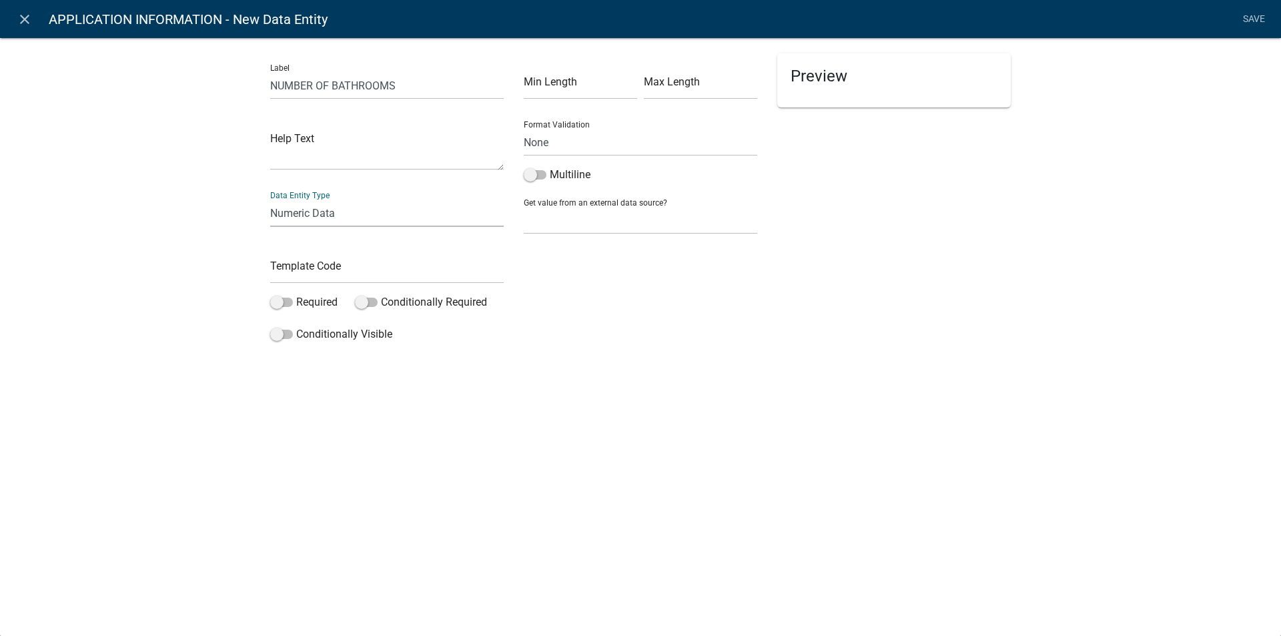
click at [270, 200] on select "Free Form Text Document Display Entity Value Fee Numeric Data Date Map Sketch D…" at bounding box center [387, 213] width 234 height 27
select select
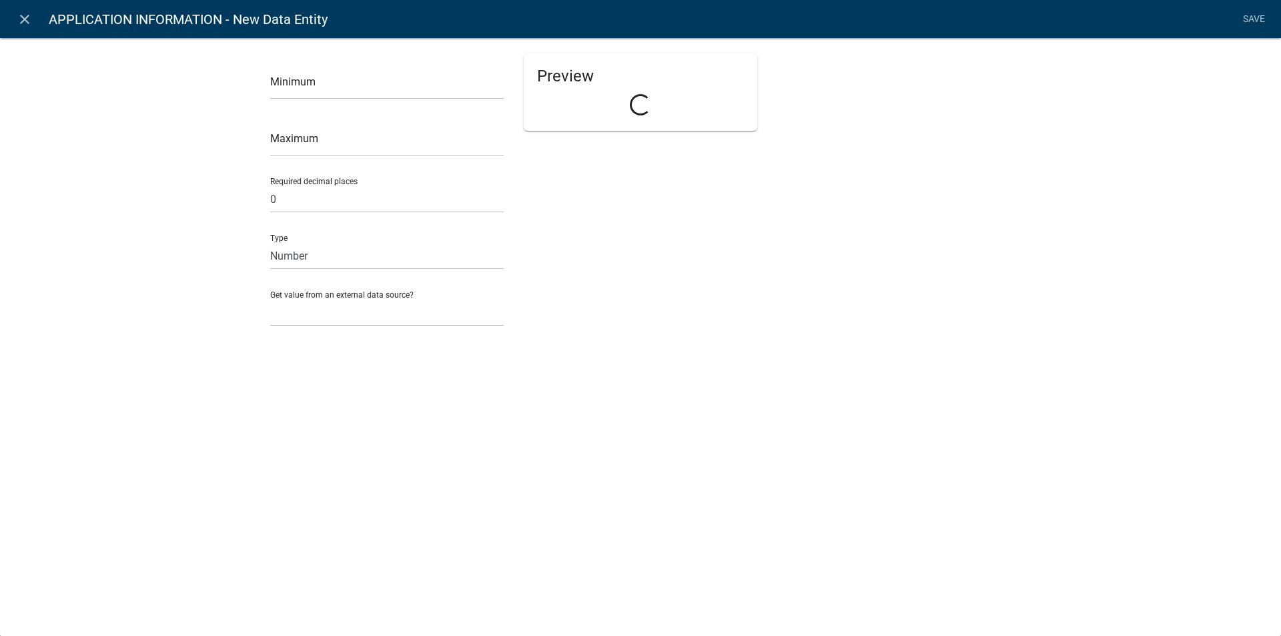
click at [310, 278] on div "Minimum Maximum Required decimal places 0 Type Number Currency Get value from a…" at bounding box center [640, 195] width 761 height 285
select select "numeric-data"
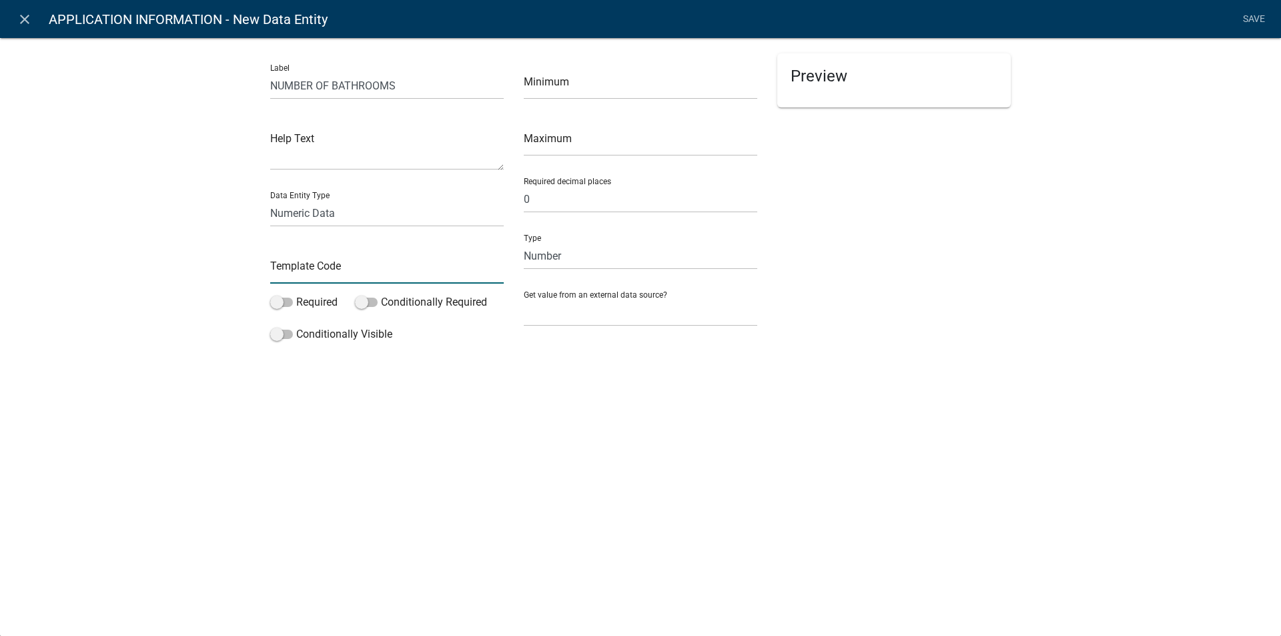
click at [310, 278] on input "text" at bounding box center [387, 269] width 234 height 27
type input "NOBATHROOMS"
click at [288, 299] on span at bounding box center [281, 302] width 23 height 9
click at [296, 294] on input "Required" at bounding box center [296, 294] width 0 height 0
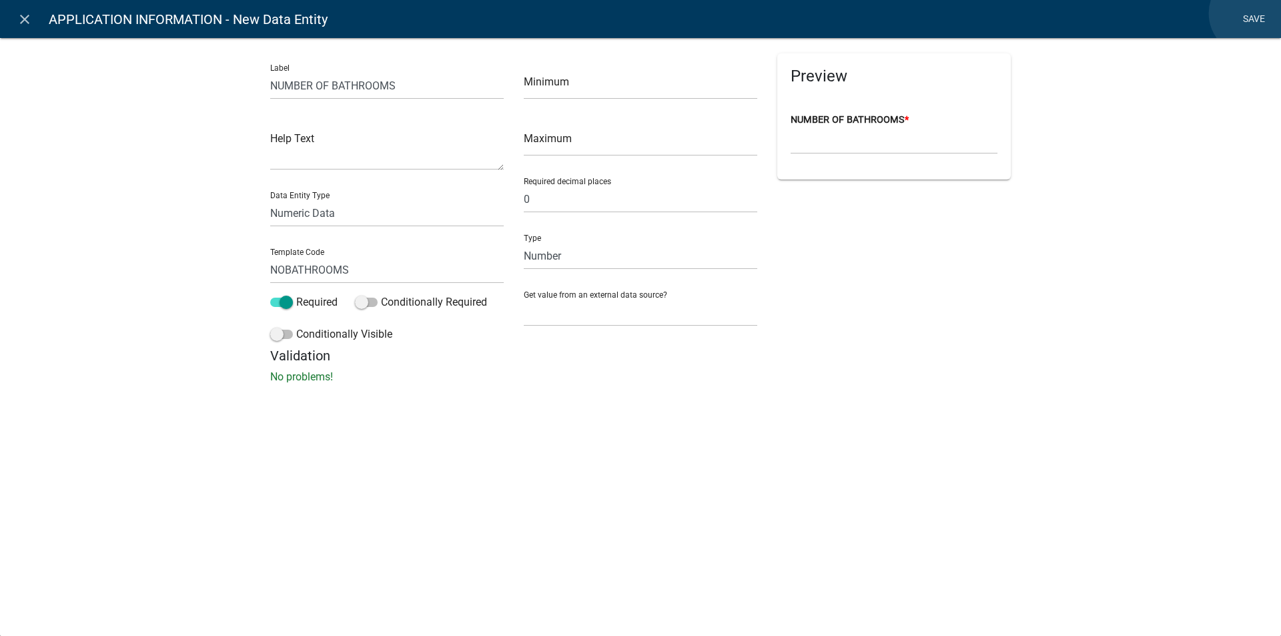
click at [1251, 13] on link "Save" at bounding box center [1253, 19] width 33 height 25
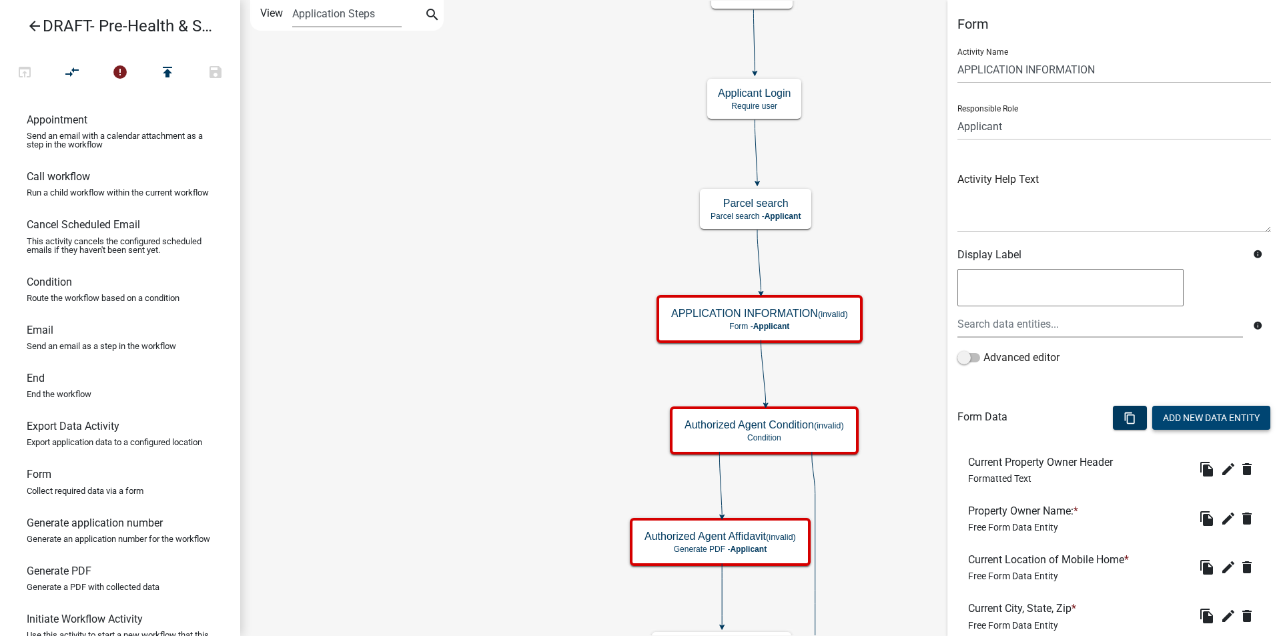
click at [1185, 418] on button "Add New Data Entity" at bounding box center [1212, 418] width 118 height 24
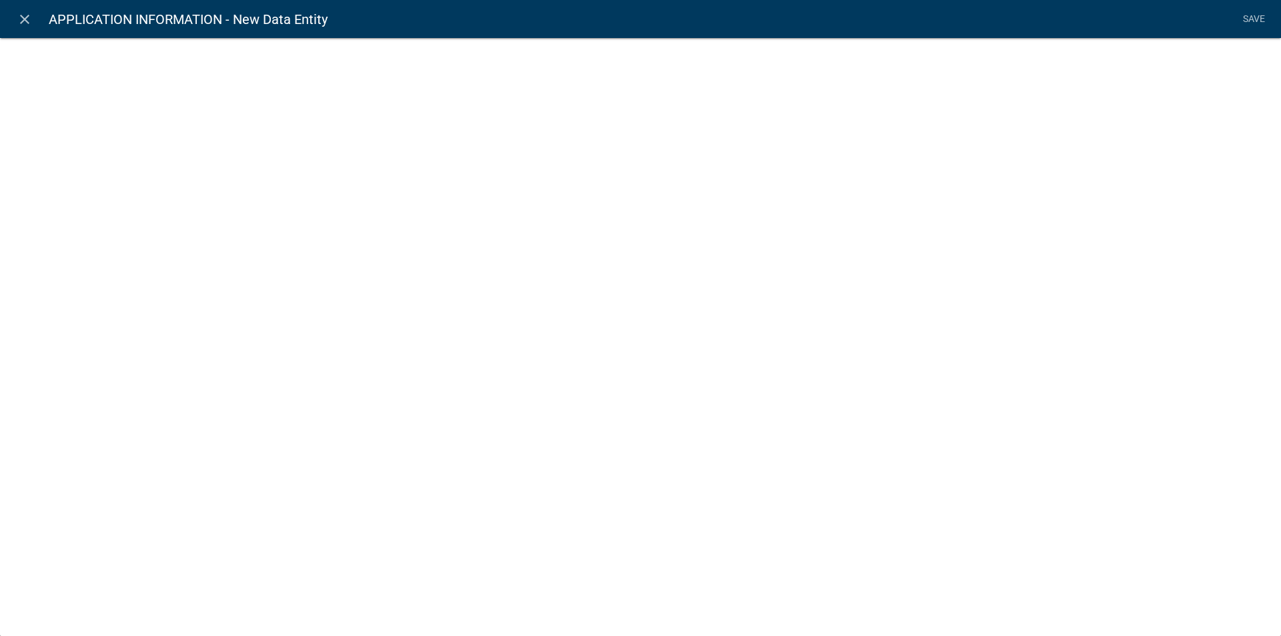
select select
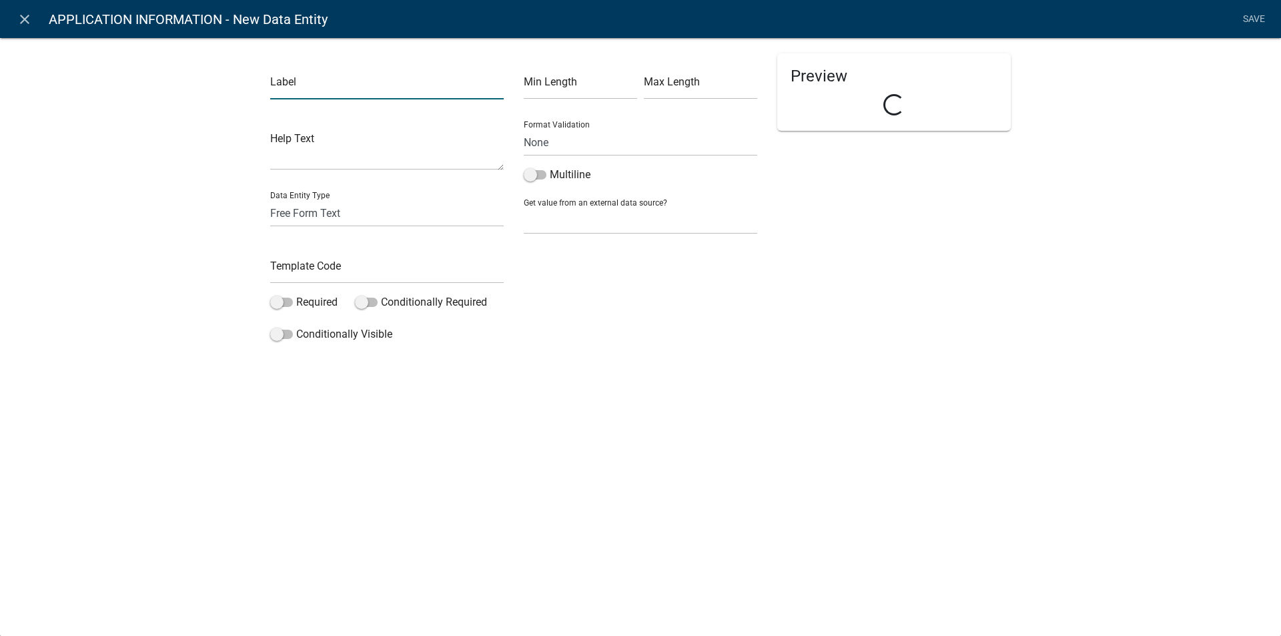
click at [336, 89] on input "text" at bounding box center [387, 85] width 234 height 27
type input "WIDTH OF MOBILE HOME"
click at [326, 210] on select "Free Form Text Document Display Entity Value Fee Numeric Data Date Map Sketch D…" at bounding box center [387, 213] width 234 height 27
click at [270, 200] on select "Free Form Text Document Display Entity Value Fee Numeric Data Date Map Sketch D…" at bounding box center [387, 213] width 234 height 27
select select "numeric-data"
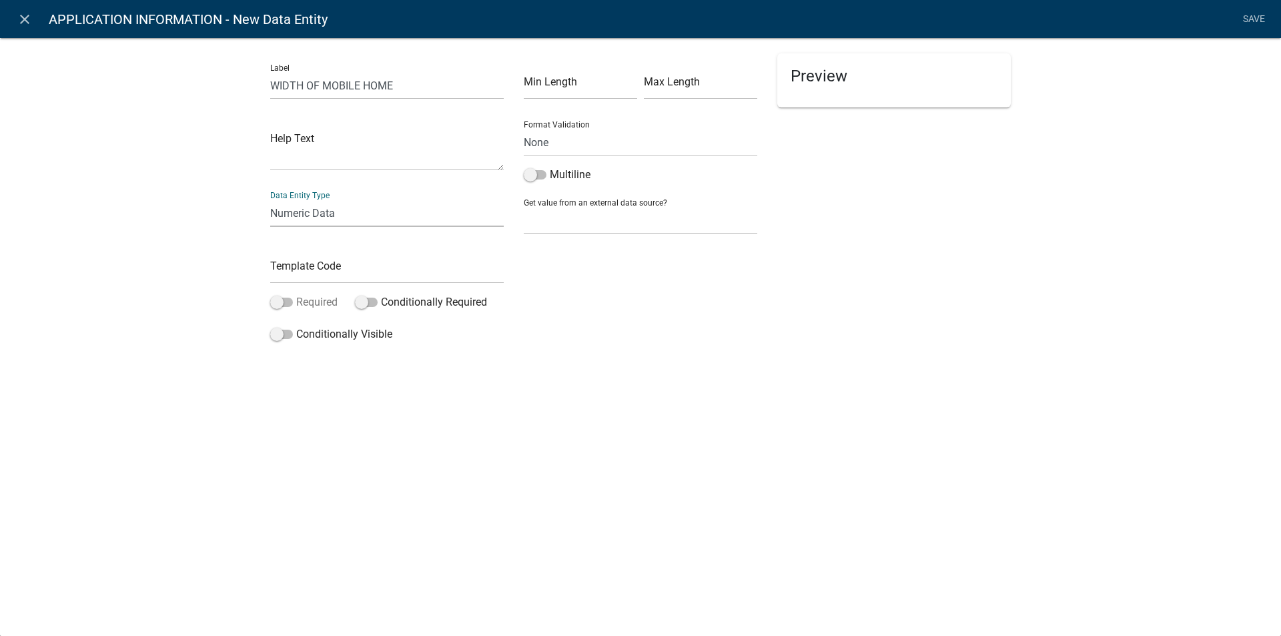
select select
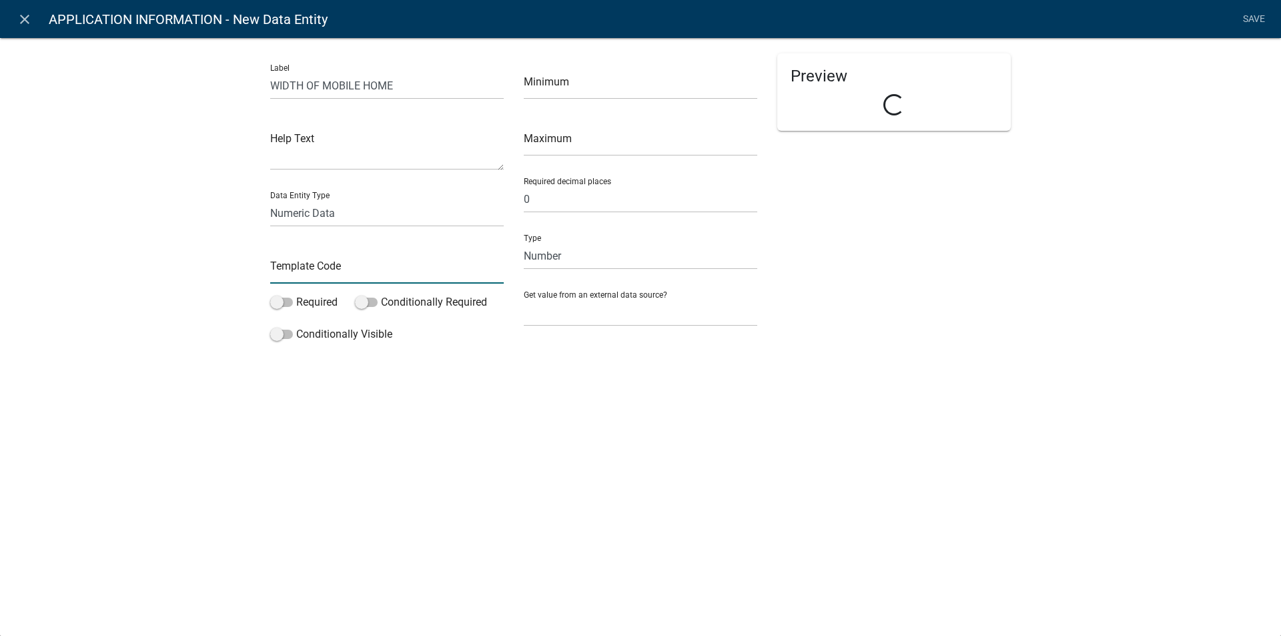
drag, startPoint x: 299, startPoint y: 302, endPoint x: 328, endPoint y: 284, distance: 33.9
click at [297, 269] on input "text" at bounding box center [387, 269] width 234 height 27
type input "WIDTHMH"
click at [287, 300] on span at bounding box center [281, 302] width 23 height 9
click at [296, 294] on input "Required" at bounding box center [296, 294] width 0 height 0
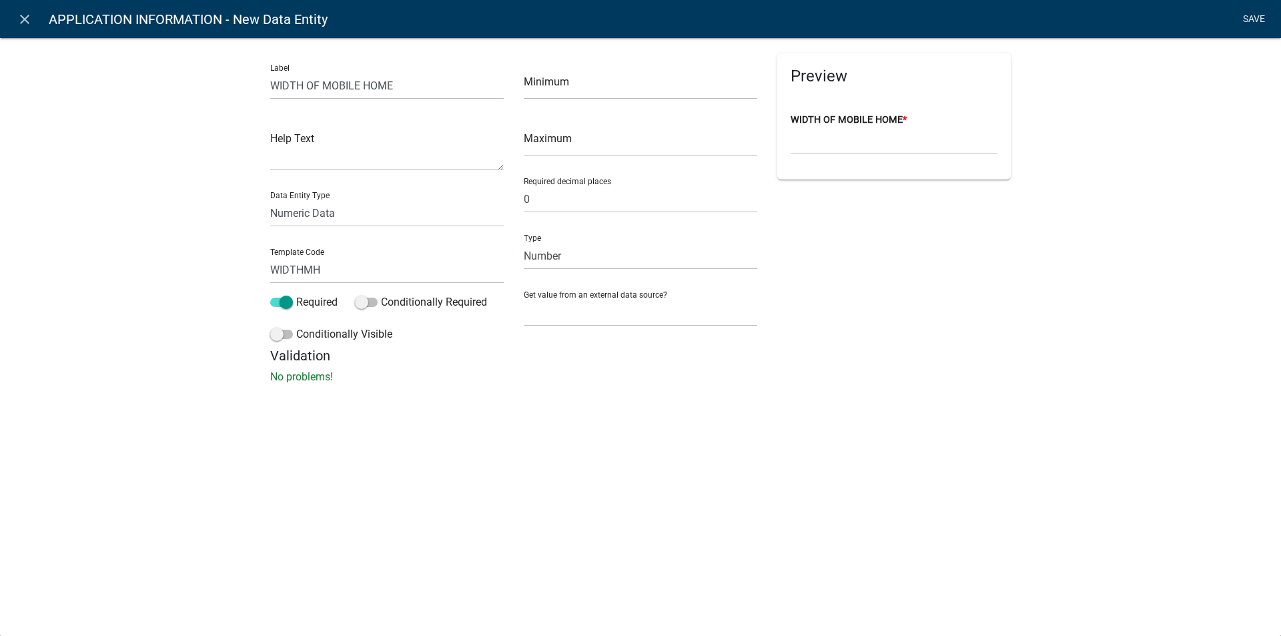
click at [1253, 16] on link "Save" at bounding box center [1253, 19] width 33 height 25
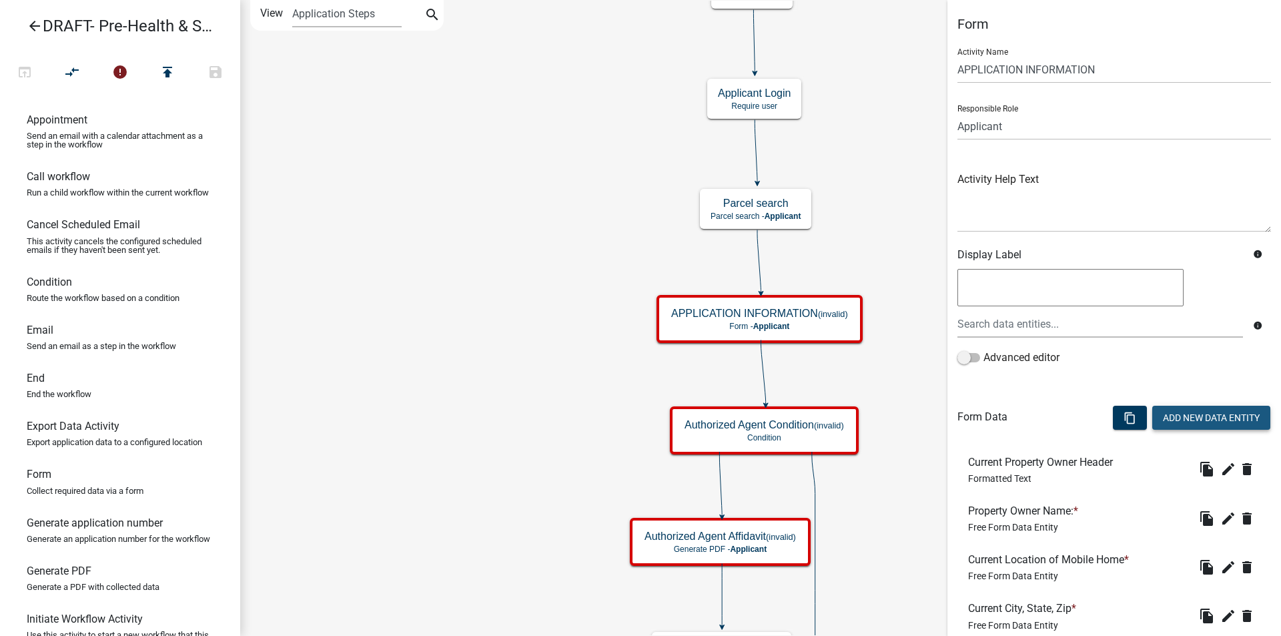
click at [1190, 421] on button "Add New Data Entity" at bounding box center [1212, 418] width 118 height 24
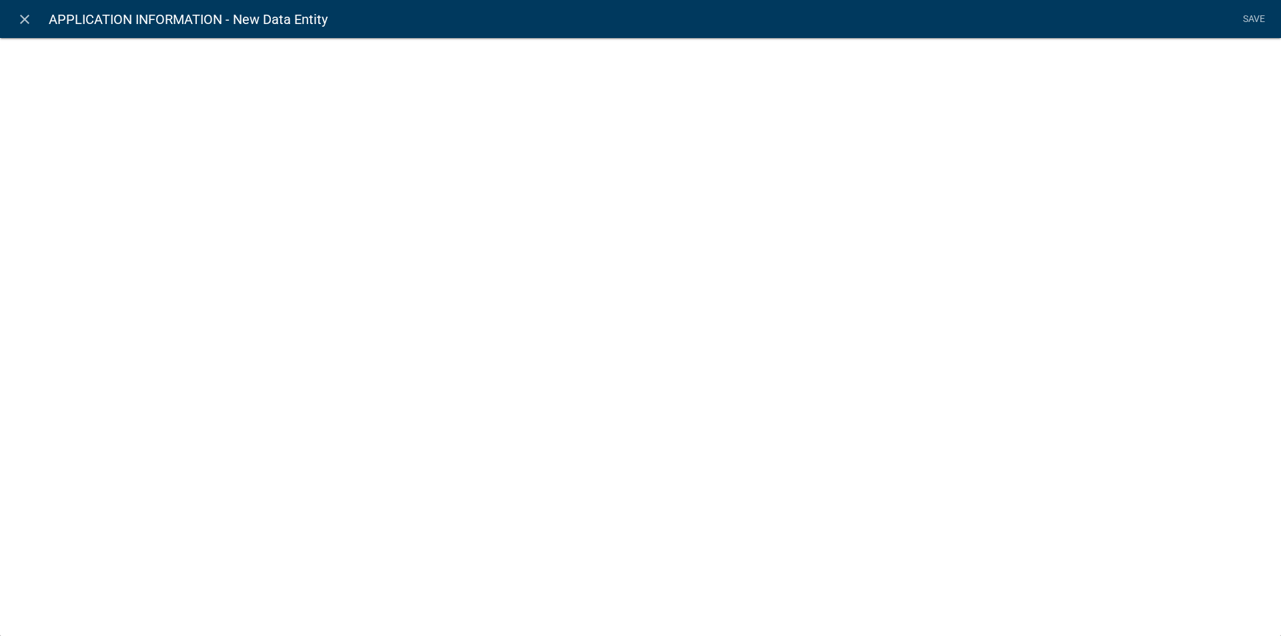
select select
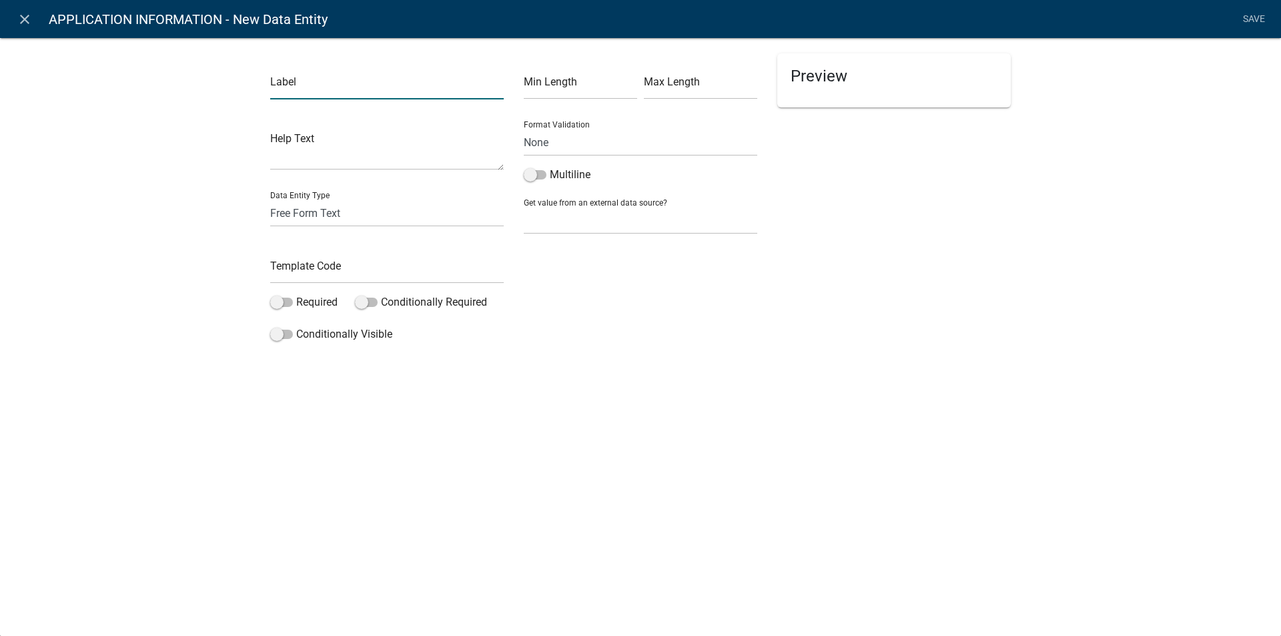
drag, startPoint x: 339, startPoint y: 86, endPoint x: 600, endPoint y: 397, distance: 405.9
click at [339, 86] on input "text" at bounding box center [387, 85] width 234 height 27
type input "LENGTH OF MOBILE HOME"
drag, startPoint x: 326, startPoint y: 218, endPoint x: 326, endPoint y: 226, distance: 8.0
click at [326, 218] on select "Free Form Text Document Display Entity Value Fee Numeric Data Date Map Sketch D…" at bounding box center [387, 213] width 234 height 27
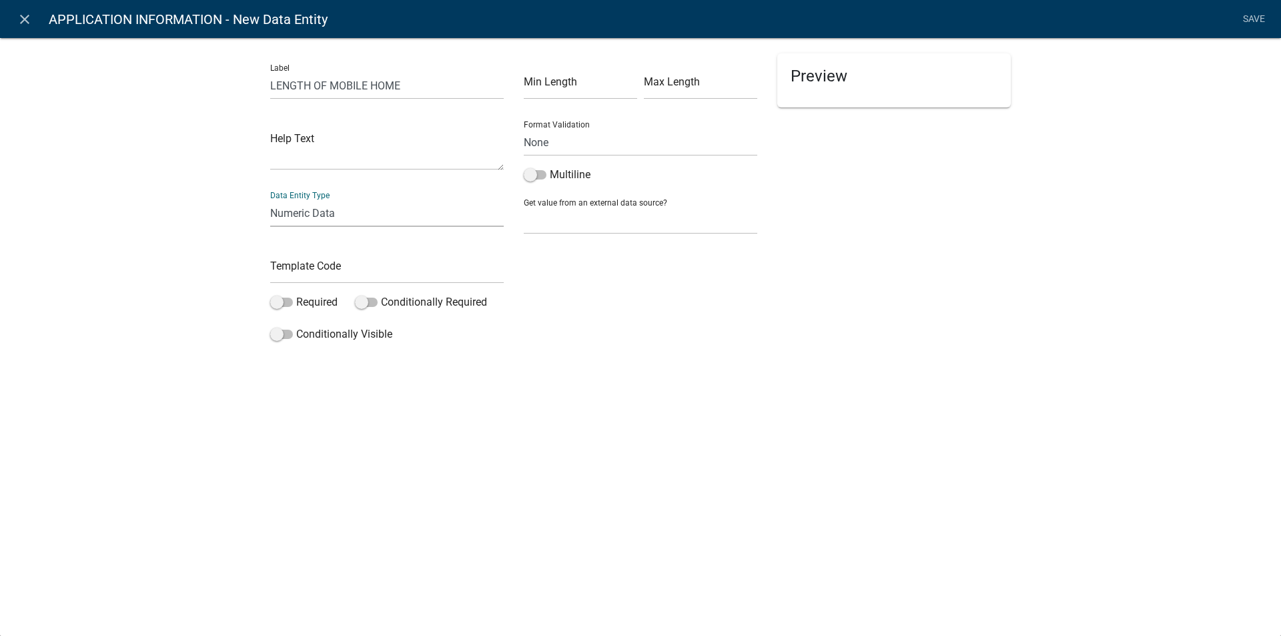
click at [270, 200] on select "Free Form Text Document Display Entity Value Fee Numeric Data Date Map Sketch D…" at bounding box center [387, 213] width 234 height 27
select select "numeric-data"
select select
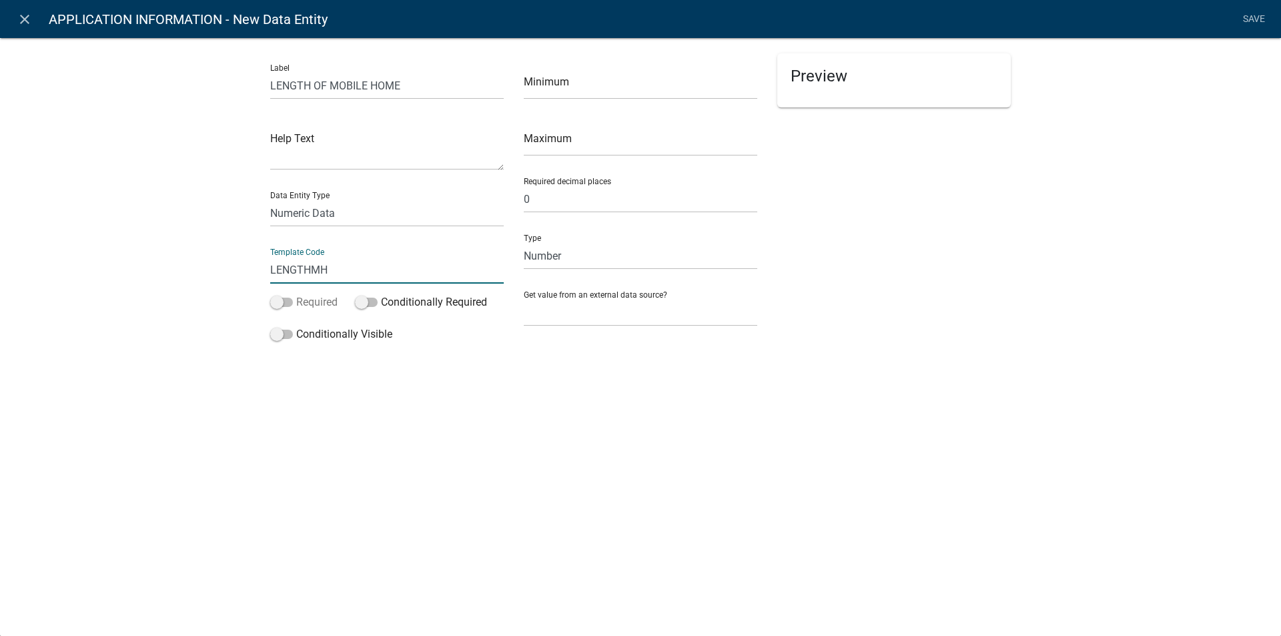
type input "LENGTHMH"
click at [286, 300] on span at bounding box center [281, 302] width 23 height 9
click at [296, 294] on input "Required" at bounding box center [296, 294] width 0 height 0
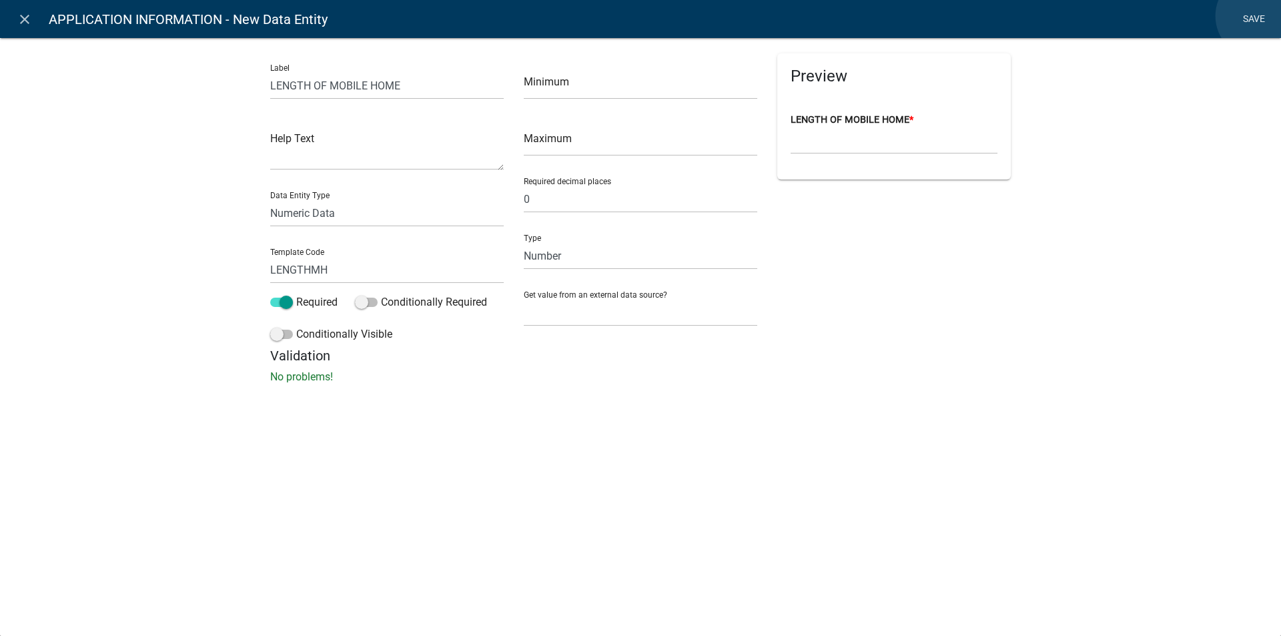
click at [1258, 16] on link "Save" at bounding box center [1253, 19] width 33 height 25
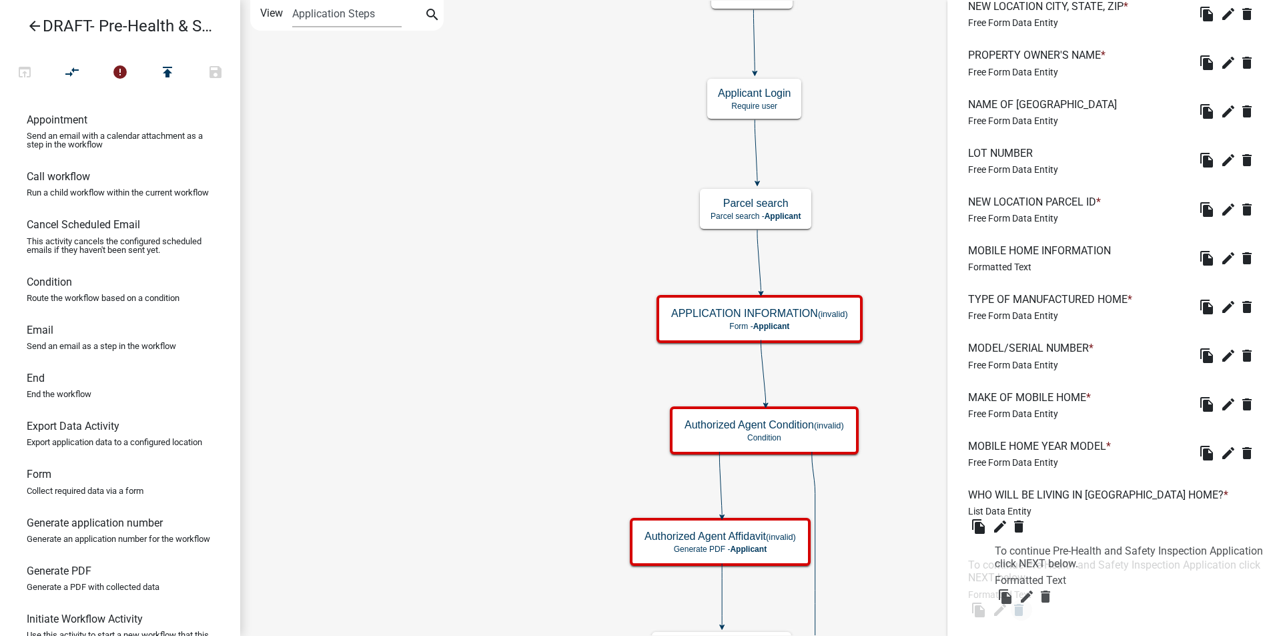
scroll to position [1544, 0]
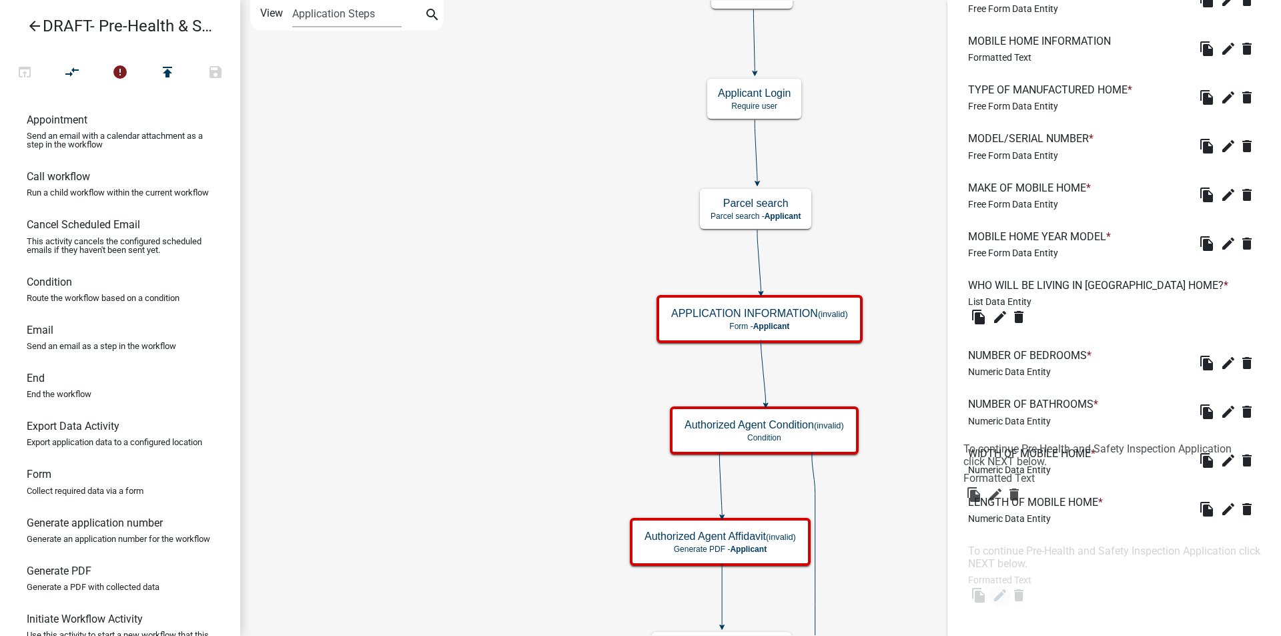
drag, startPoint x: 1005, startPoint y: 257, endPoint x: 1000, endPoint y: 448, distance: 191.6
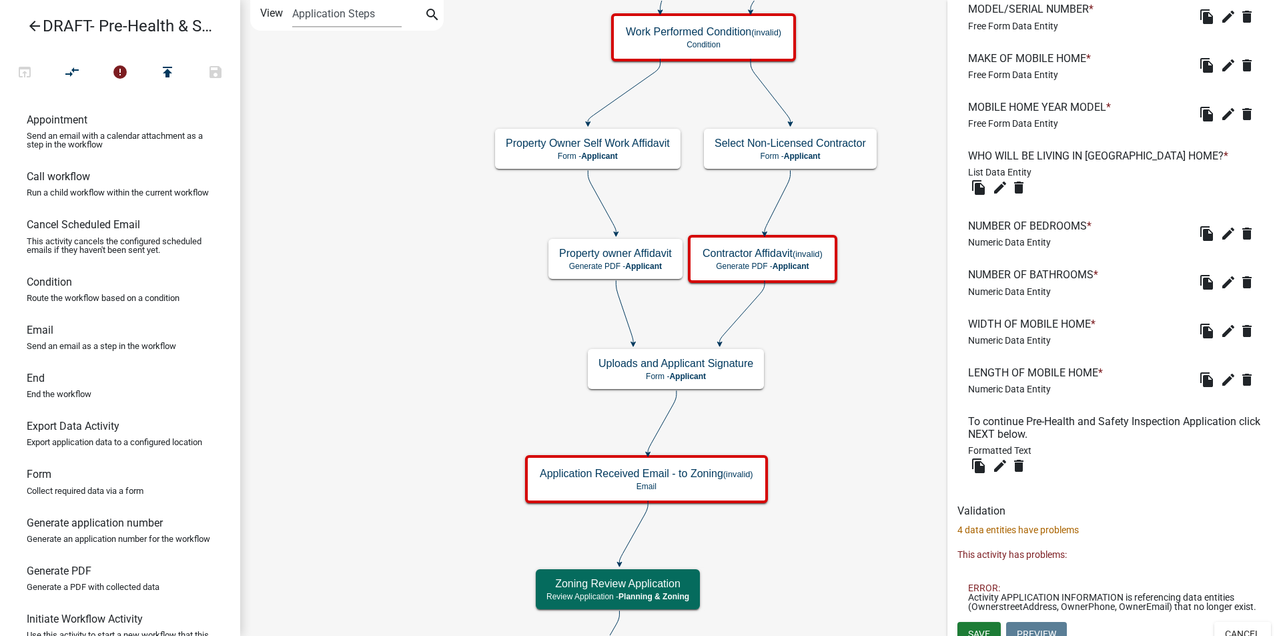
scroll to position [1675, 0]
click at [981, 627] on span "Save" at bounding box center [979, 632] width 22 height 11
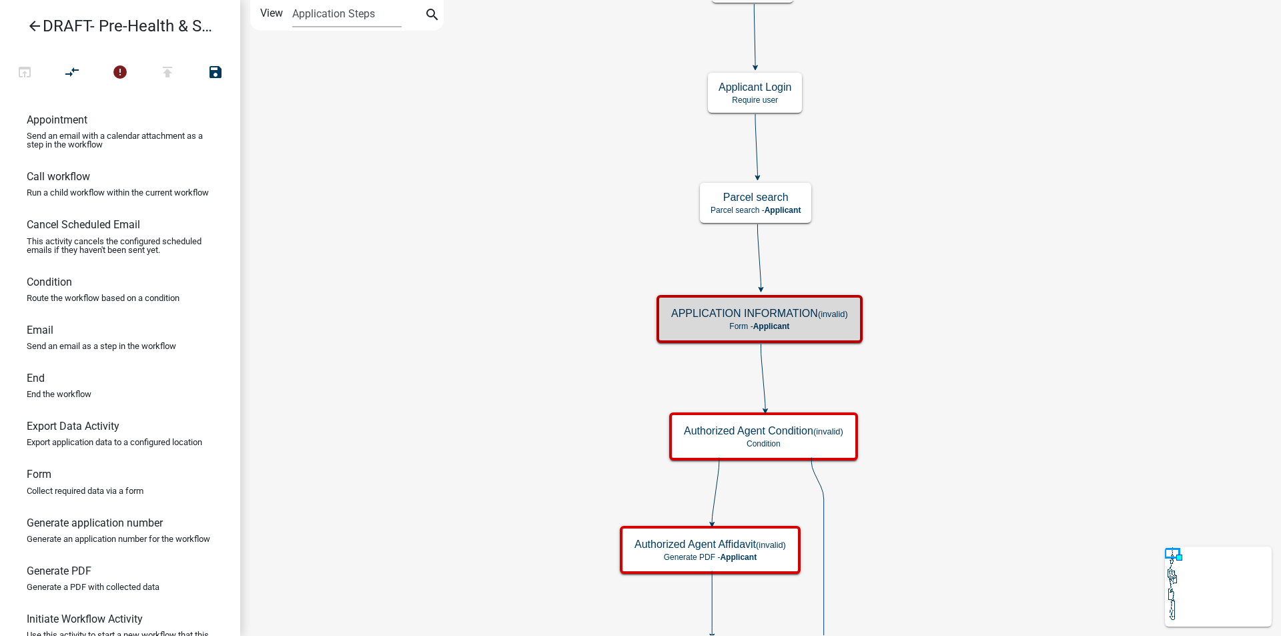
scroll to position [0, 0]
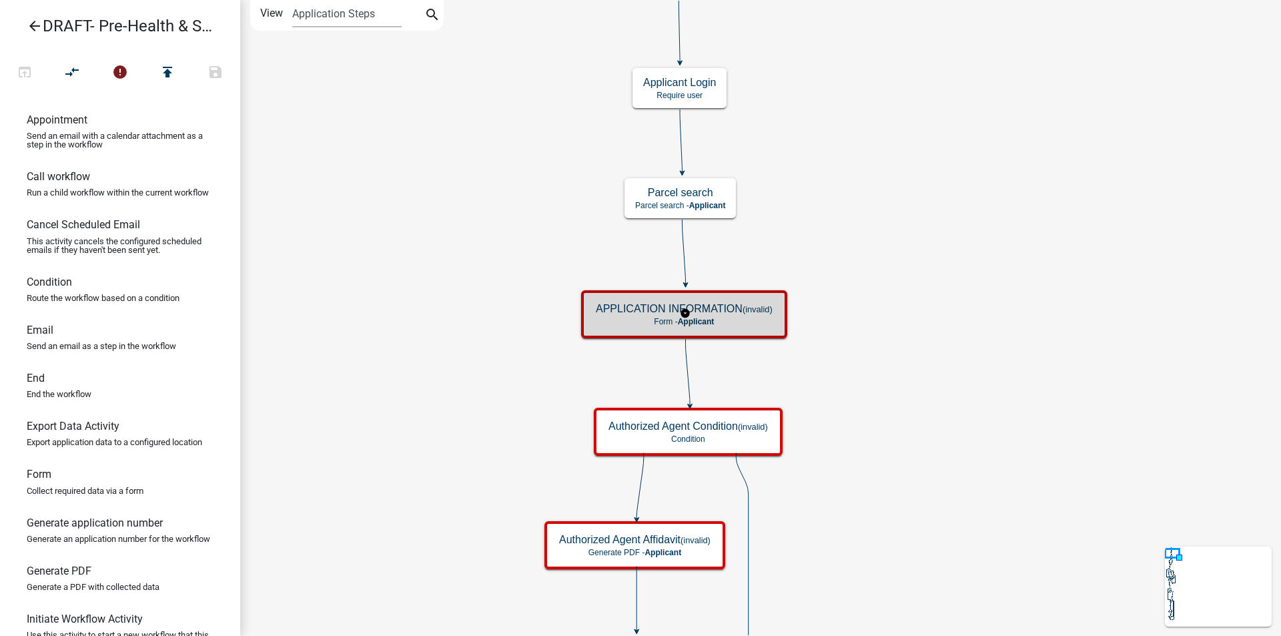
click at [753, 310] on small "(invalid)" at bounding box center [758, 309] width 30 height 10
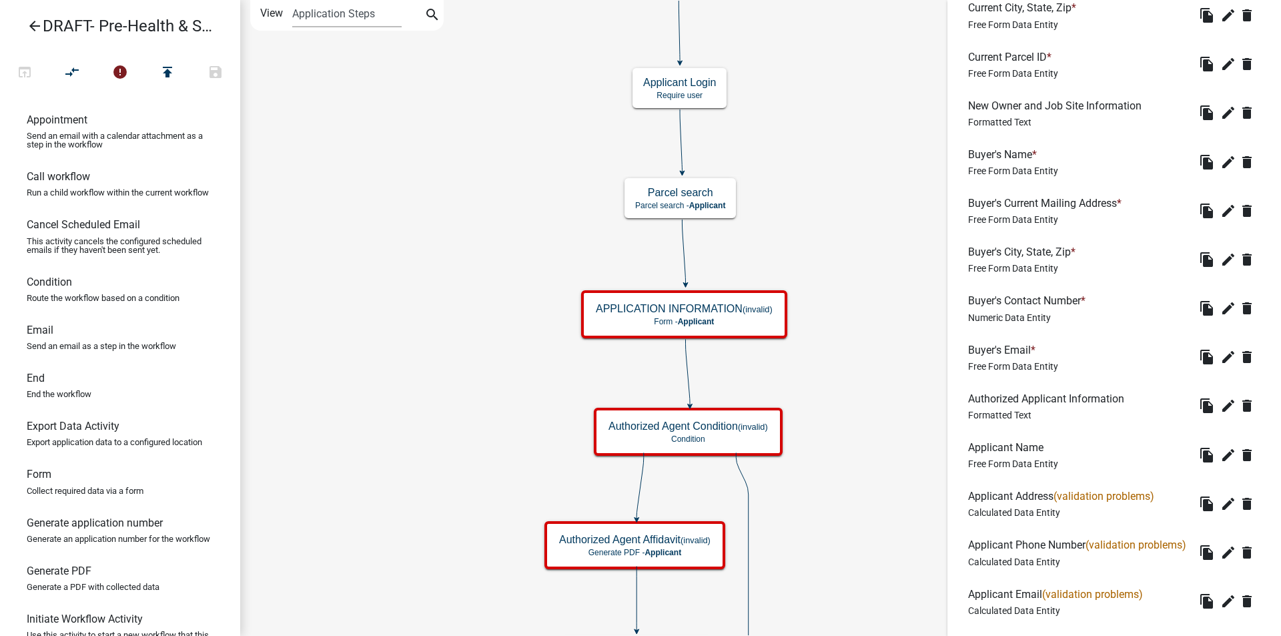
scroll to position [868, 0]
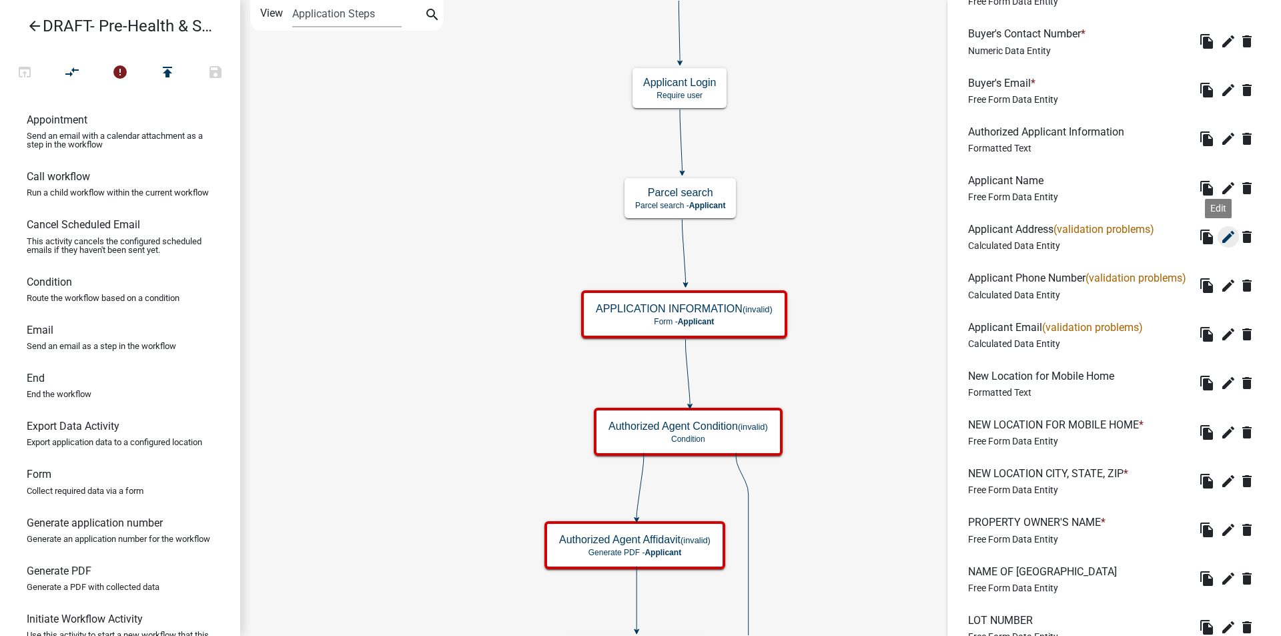
click at [1223, 235] on icon "edit" at bounding box center [1229, 237] width 16 height 16
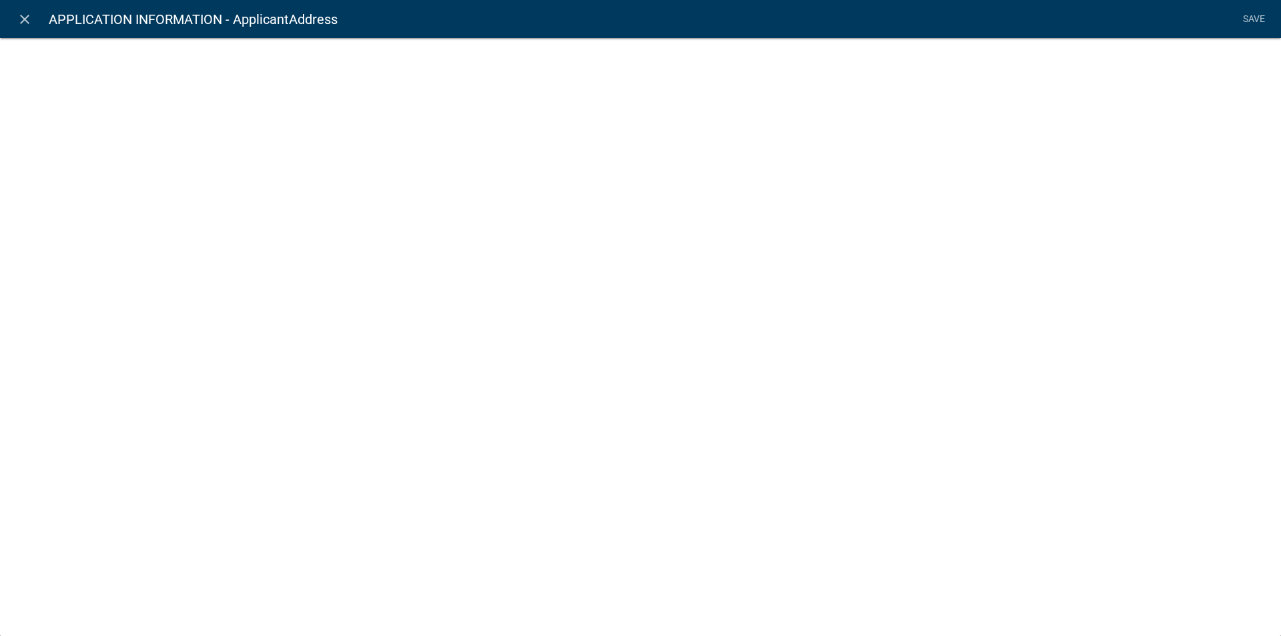
select select "calculated-value"
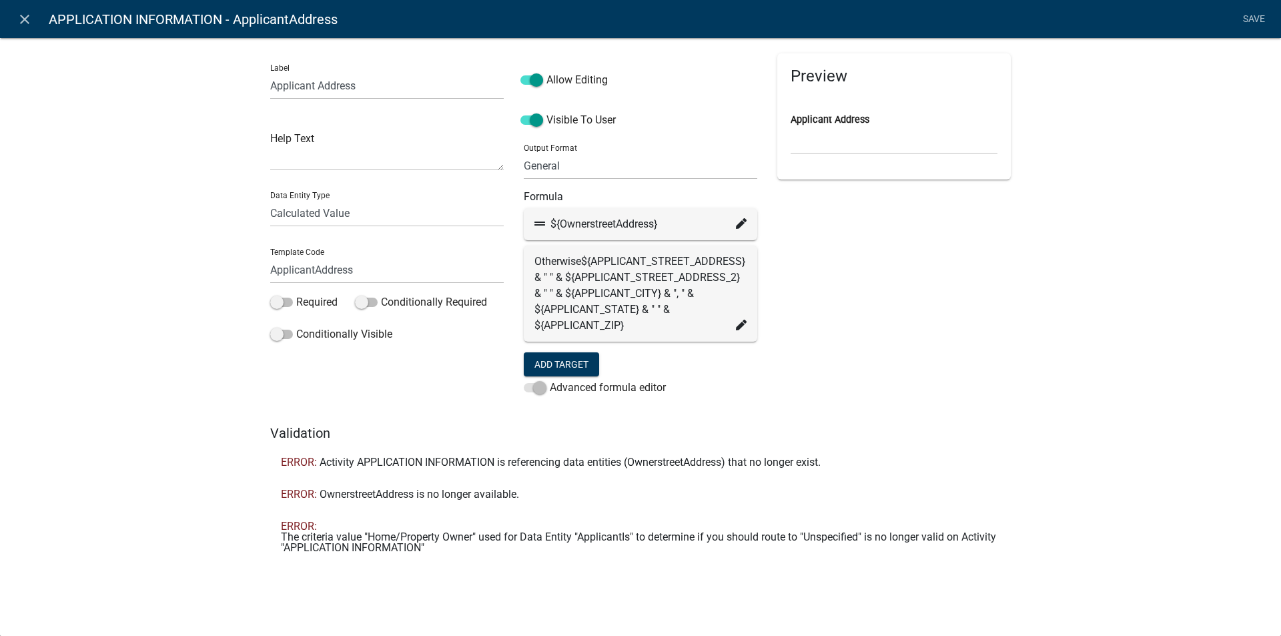
click at [743, 224] on icon at bounding box center [741, 223] width 11 height 11
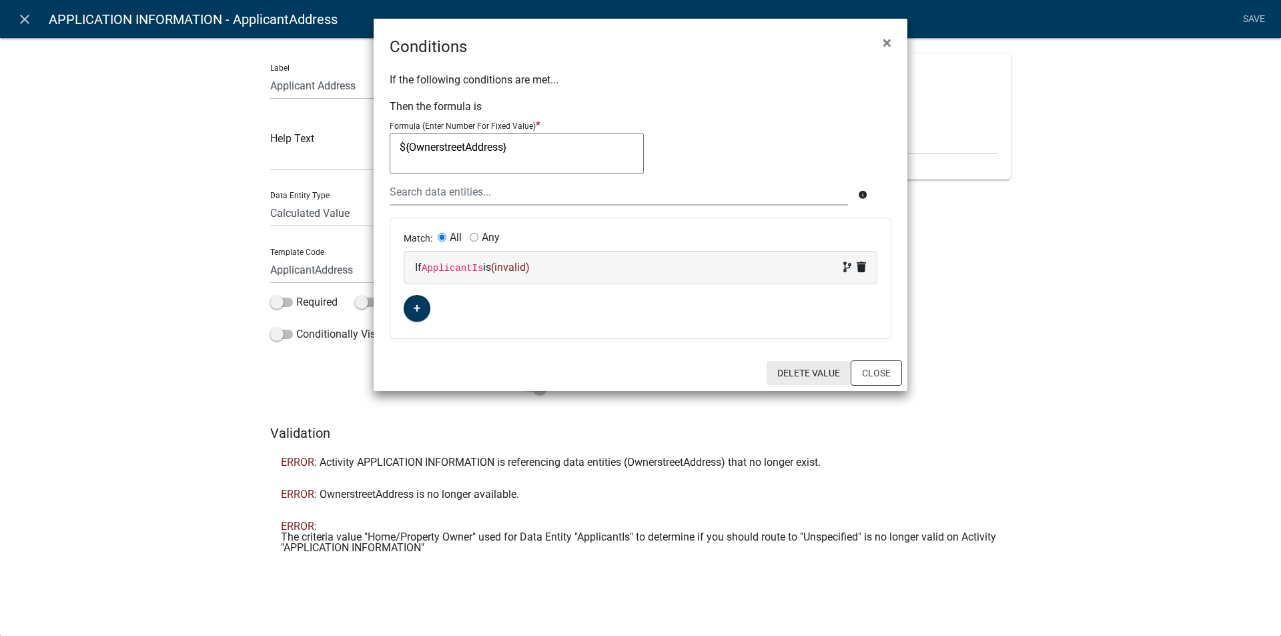
click at [809, 373] on button "Delete Value" at bounding box center [809, 373] width 84 height 24
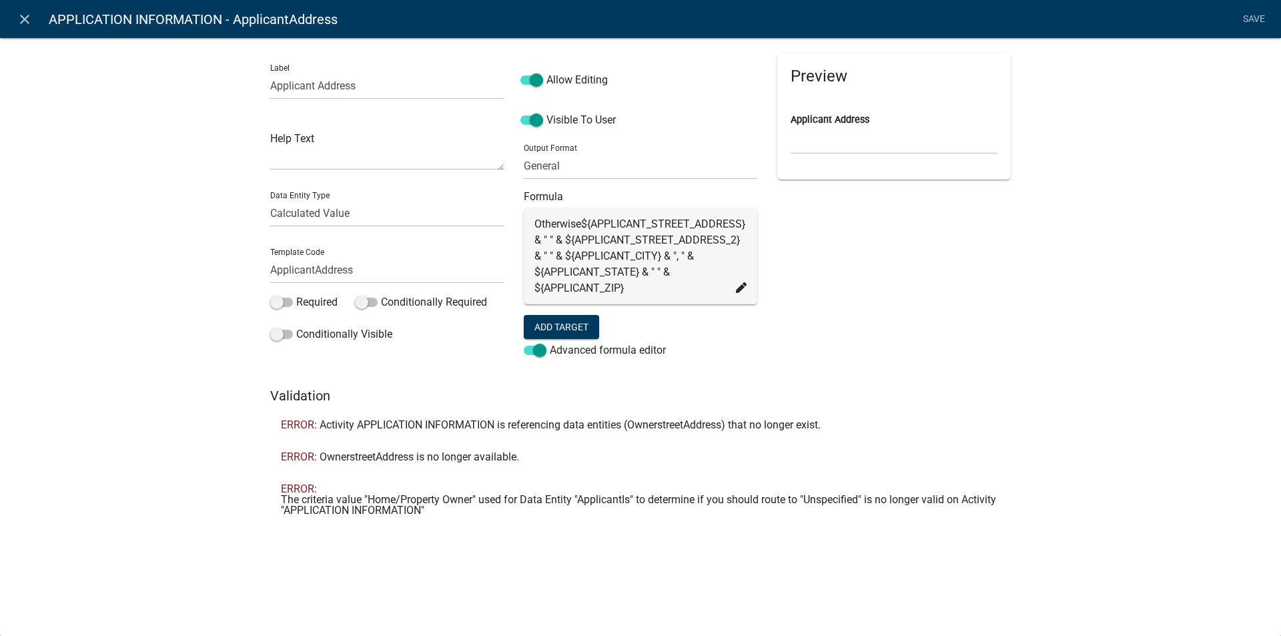
click at [743, 293] on icon at bounding box center [741, 287] width 11 height 11
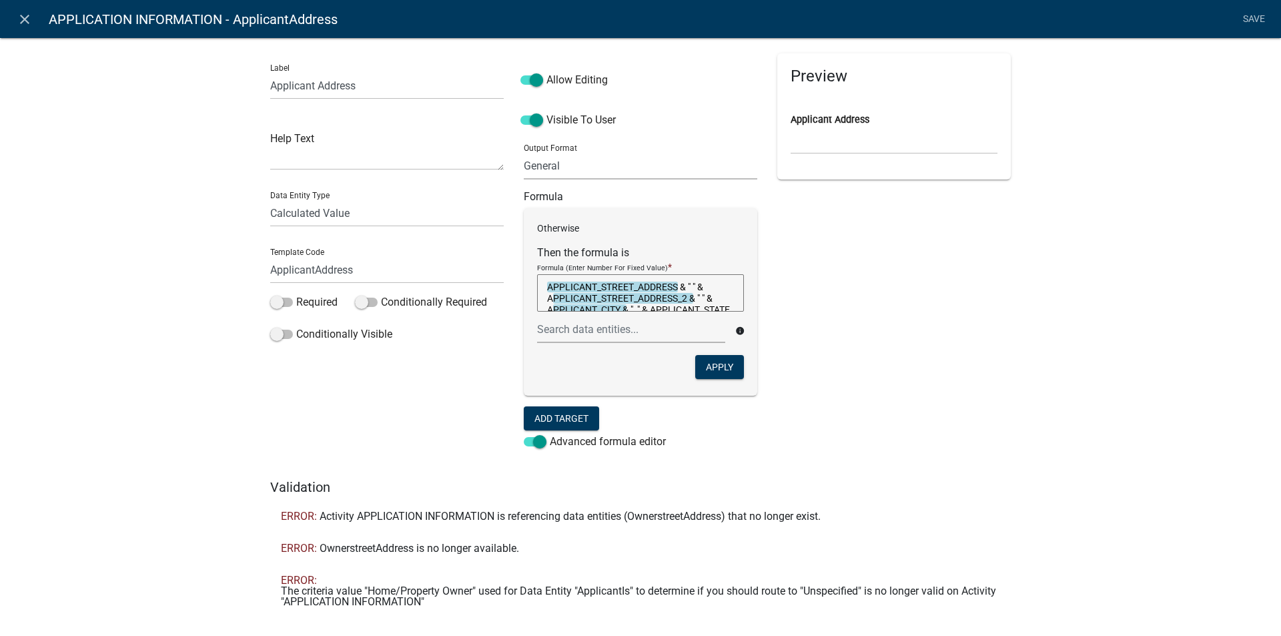
click at [568, 157] on select "General Text Number Decimal Date Date & Time" at bounding box center [641, 165] width 234 height 27
click at [566, 170] on select "General Text Number Decimal Date Date & Time" at bounding box center [641, 165] width 234 height 27
click at [524, 152] on select "General Text Number Decimal Date Date & Time" at bounding box center [641, 165] width 234 height 27
click at [524, 440] on span at bounding box center [535, 441] width 23 height 9
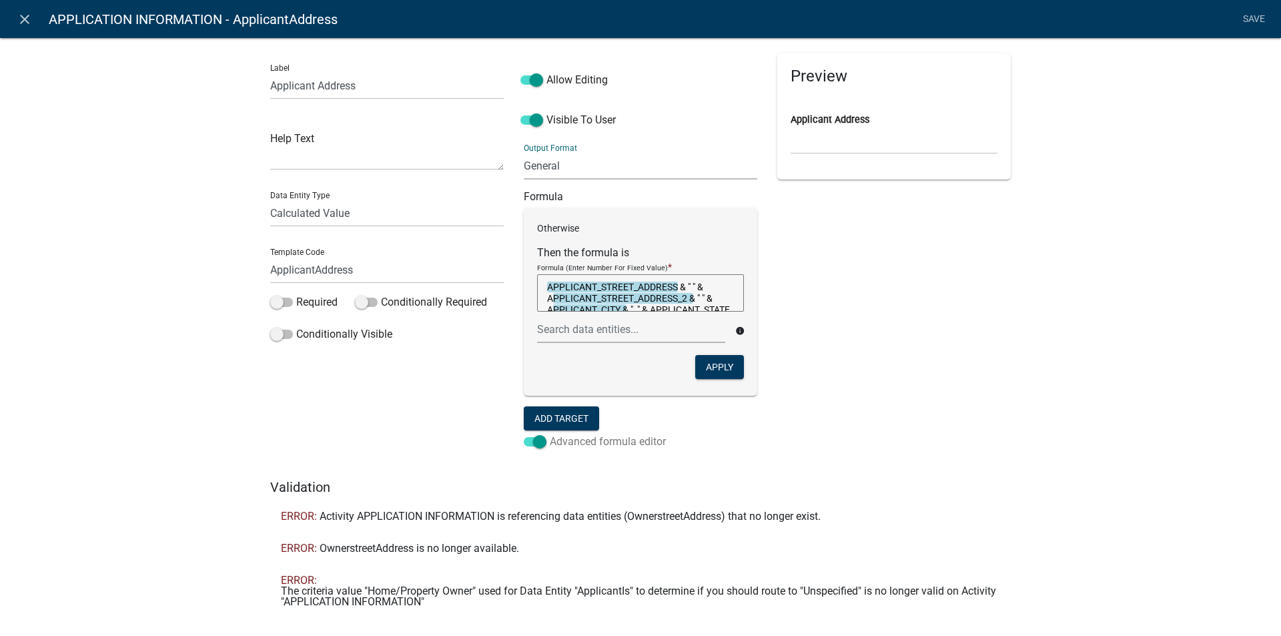
click at [550, 434] on input "Advanced formula editor" at bounding box center [550, 434] width 0 height 0
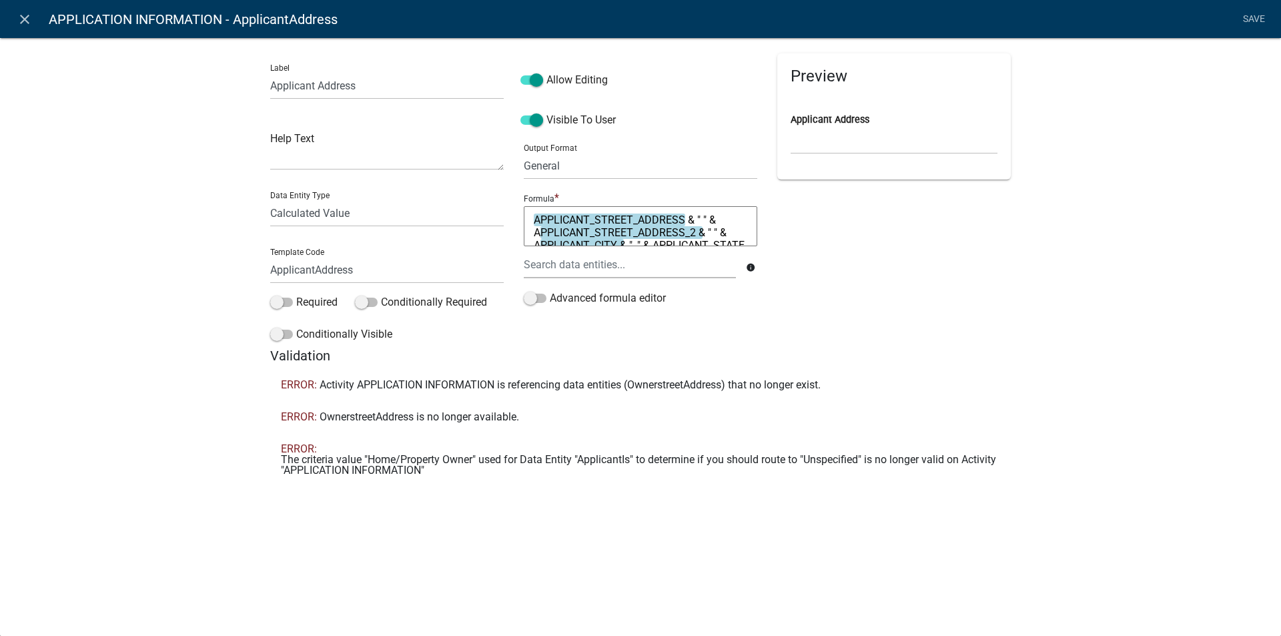
drag, startPoint x: 728, startPoint y: 226, endPoint x: 637, endPoint y: 230, distance: 91.5
click at [595, 224] on textarea "APPLICANT_STREET_ADDRESS & " " & APPLICANT_STREET_ADDRESS_2 & " " & APPLICANT_C…" at bounding box center [641, 226] width 234 height 40
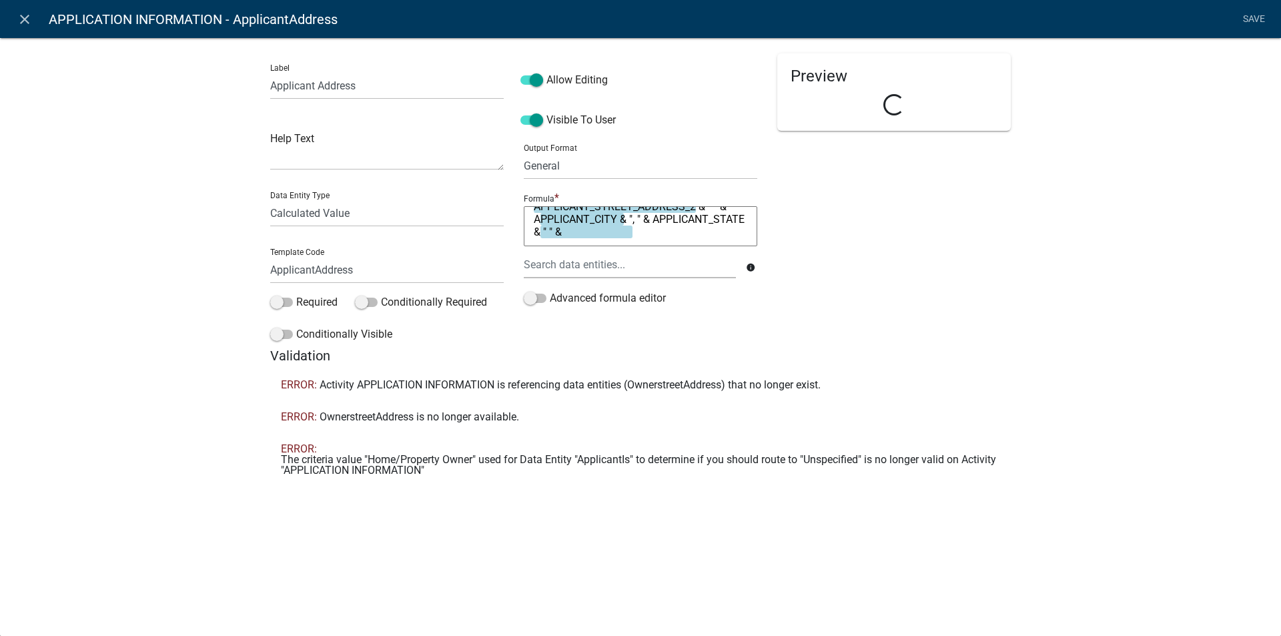
click at [649, 234] on textarea "APPLICANT_STREET_ADDRESS_2 & " " & APPLICANT_CITY & ", " & APPLICANT_STATE & " …" at bounding box center [641, 226] width 234 height 40
click at [659, 232] on textarea "APPLICANT_STREET_ADDRESS_2 & " " & APPLICANT_CITY & ", " & APPLICANT_STATE & " …" at bounding box center [641, 226] width 234 height 40
type textarea "APPLICANT_STREET_ADDRESS_2"
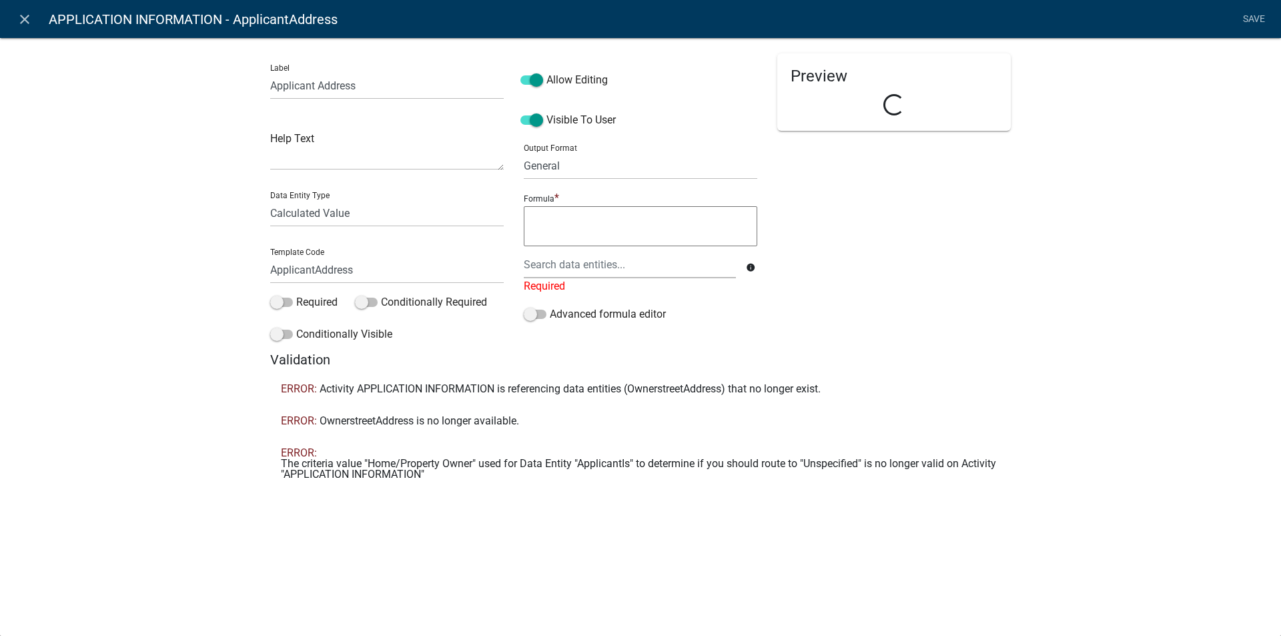
click at [968, 290] on div "Preview Loading..." at bounding box center [894, 202] width 254 height 298
click at [1251, 15] on link "Save" at bounding box center [1253, 19] width 33 height 25
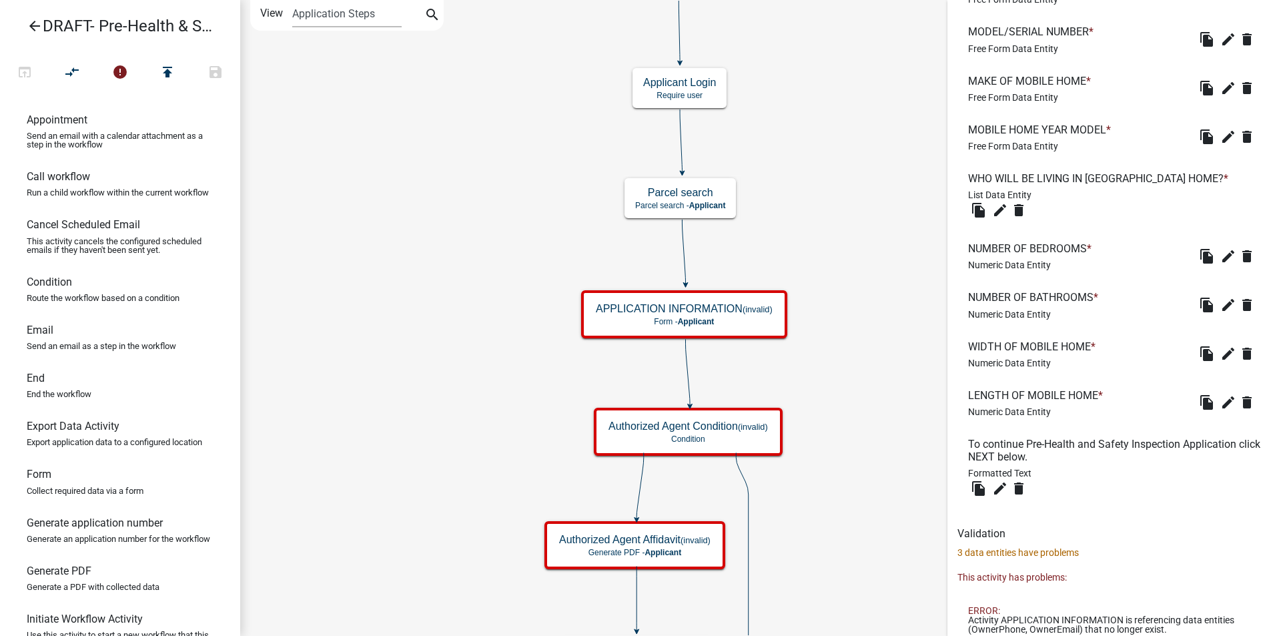
scroll to position [1666, 0]
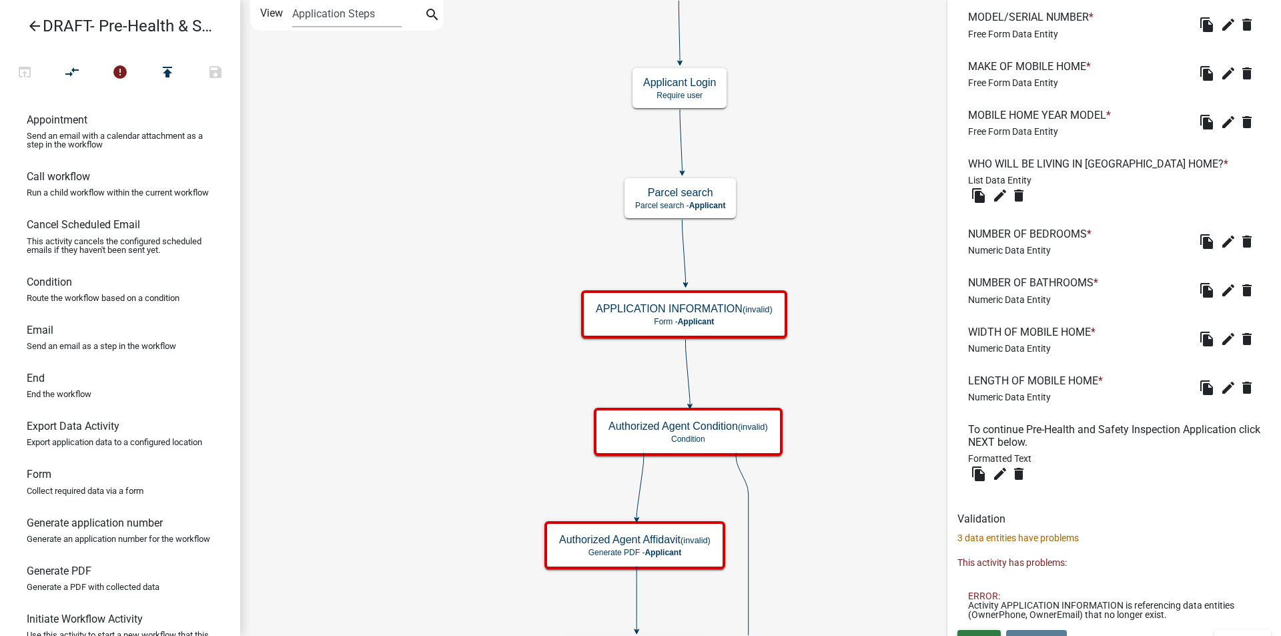
click at [986, 635] on span "Save" at bounding box center [979, 641] width 22 height 11
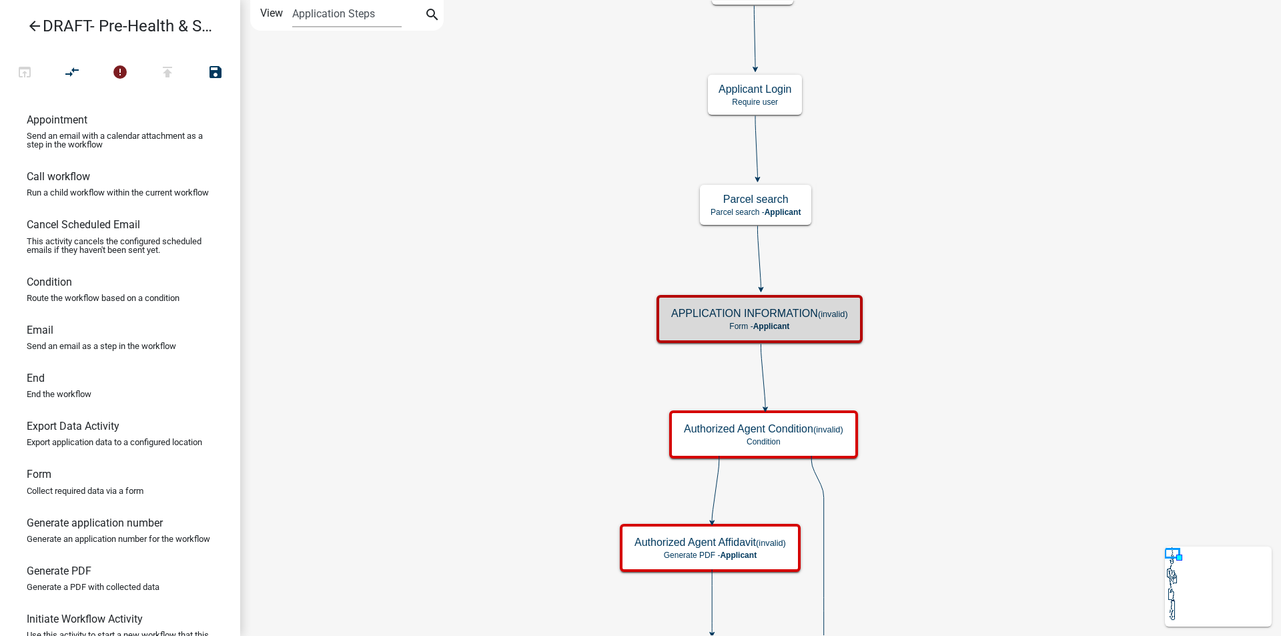
scroll to position [0, 0]
click at [837, 325] on p "Form - Applicant" at bounding box center [759, 326] width 177 height 9
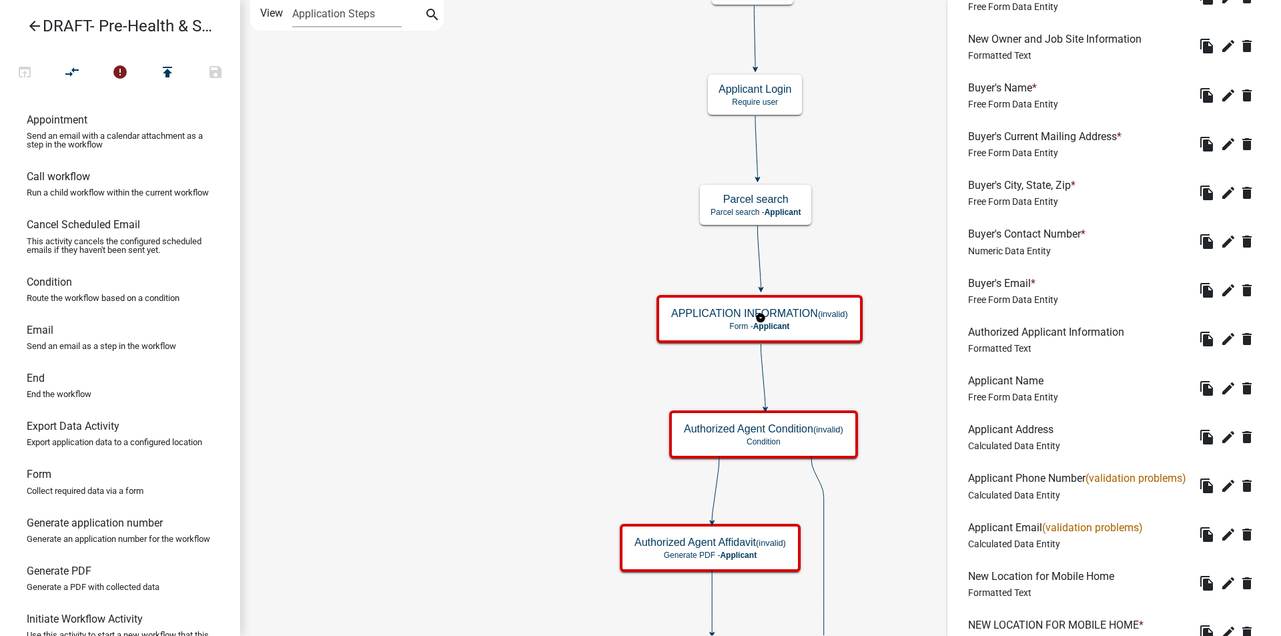
scroll to position [801, 0]
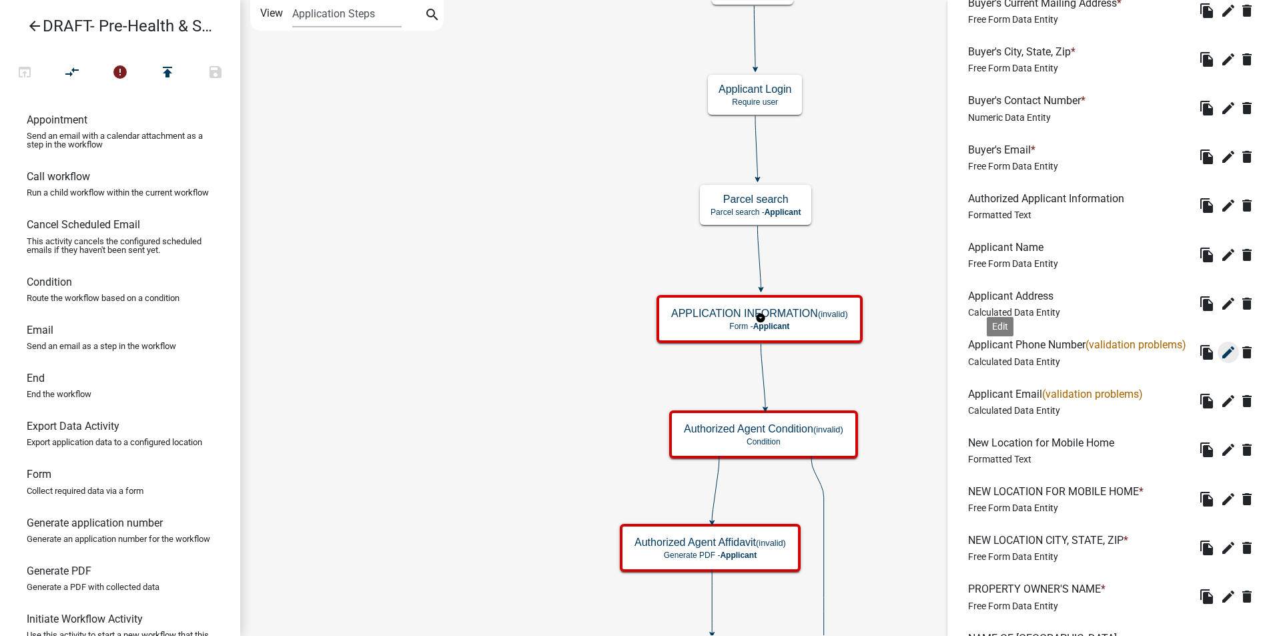
click at [1221, 360] on icon "edit" at bounding box center [1229, 352] width 16 height 16
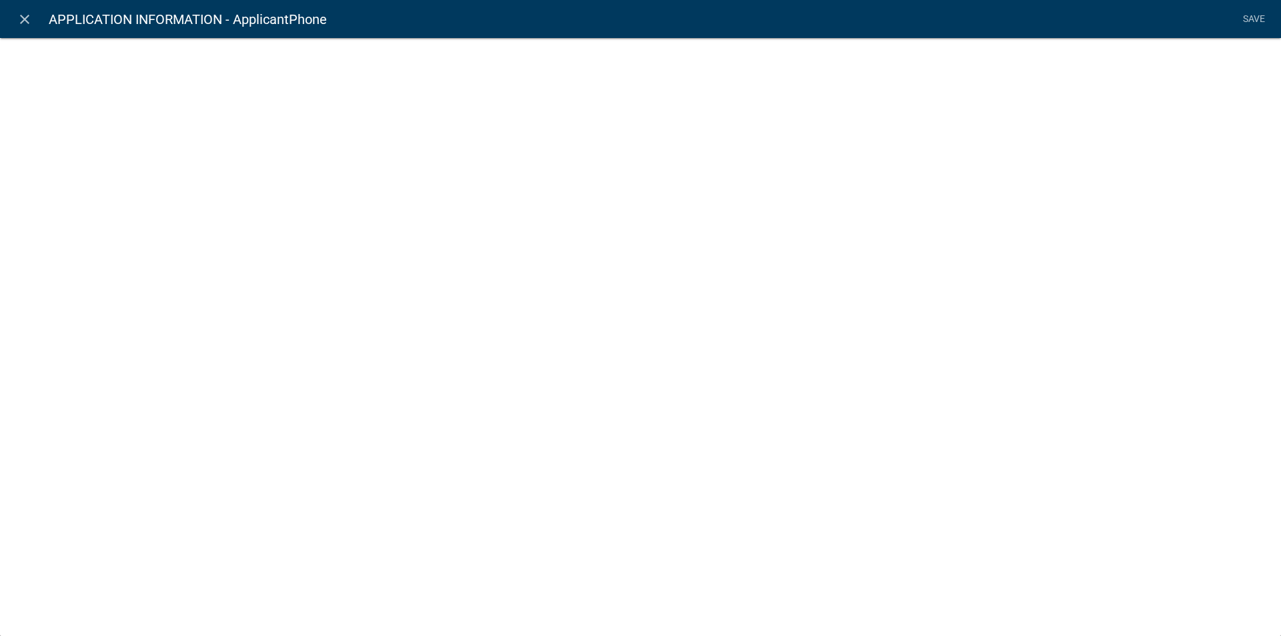
select select "calculated-value"
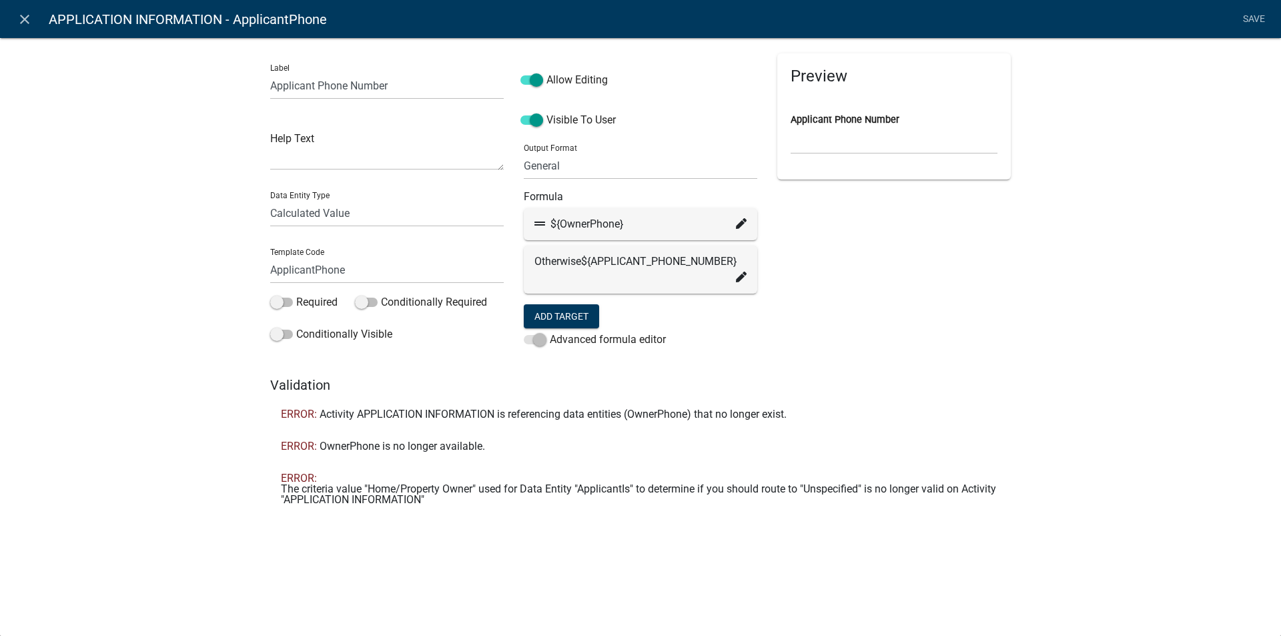
click at [740, 225] on icon at bounding box center [741, 223] width 11 height 11
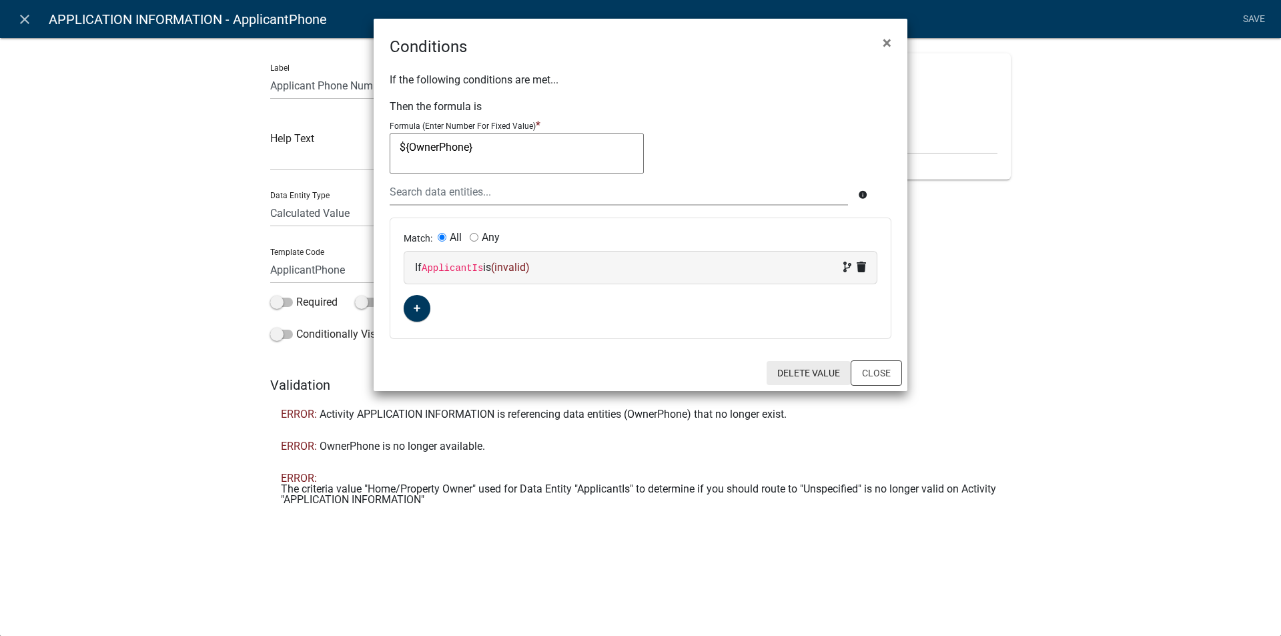
click at [793, 378] on button "Delete Value" at bounding box center [809, 373] width 84 height 24
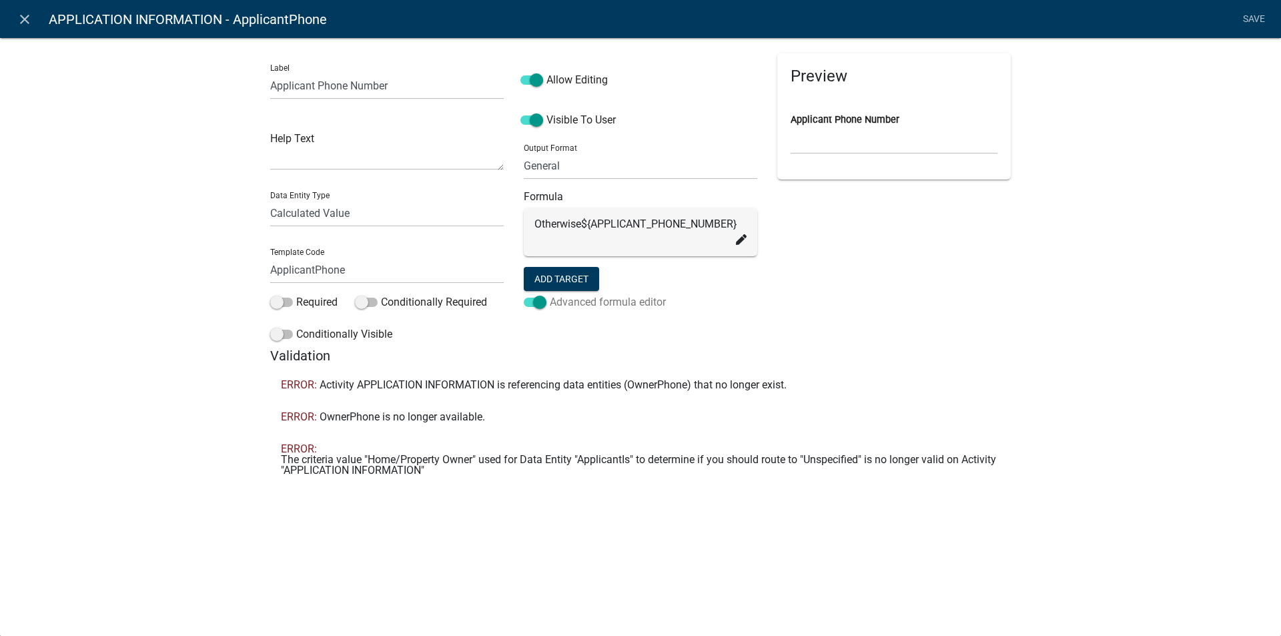
click at [531, 300] on span at bounding box center [535, 302] width 23 height 9
click at [550, 294] on input "Advanced formula editor" at bounding box center [550, 294] width 0 height 0
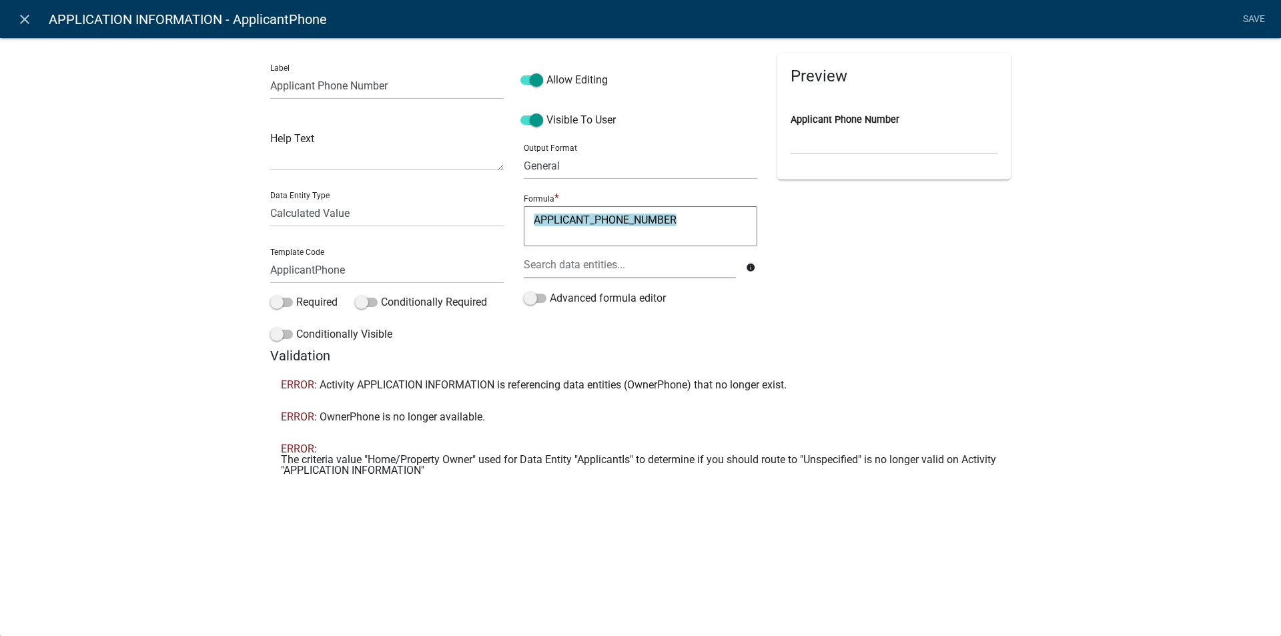
drag, startPoint x: 631, startPoint y: 223, endPoint x: 527, endPoint y: 220, distance: 103.5
click at [528, 220] on textarea "APPLICANT_PHONE_NUMBER" at bounding box center [641, 226] width 234 height 40
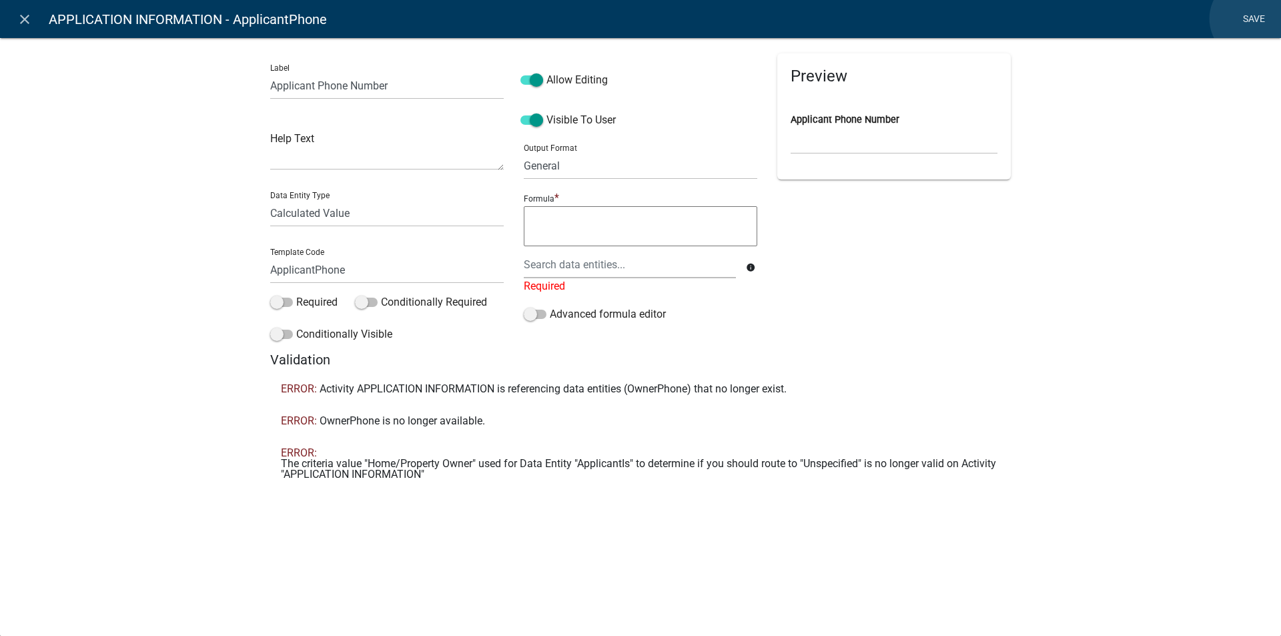
click at [1252, 19] on link "Save" at bounding box center [1253, 19] width 33 height 25
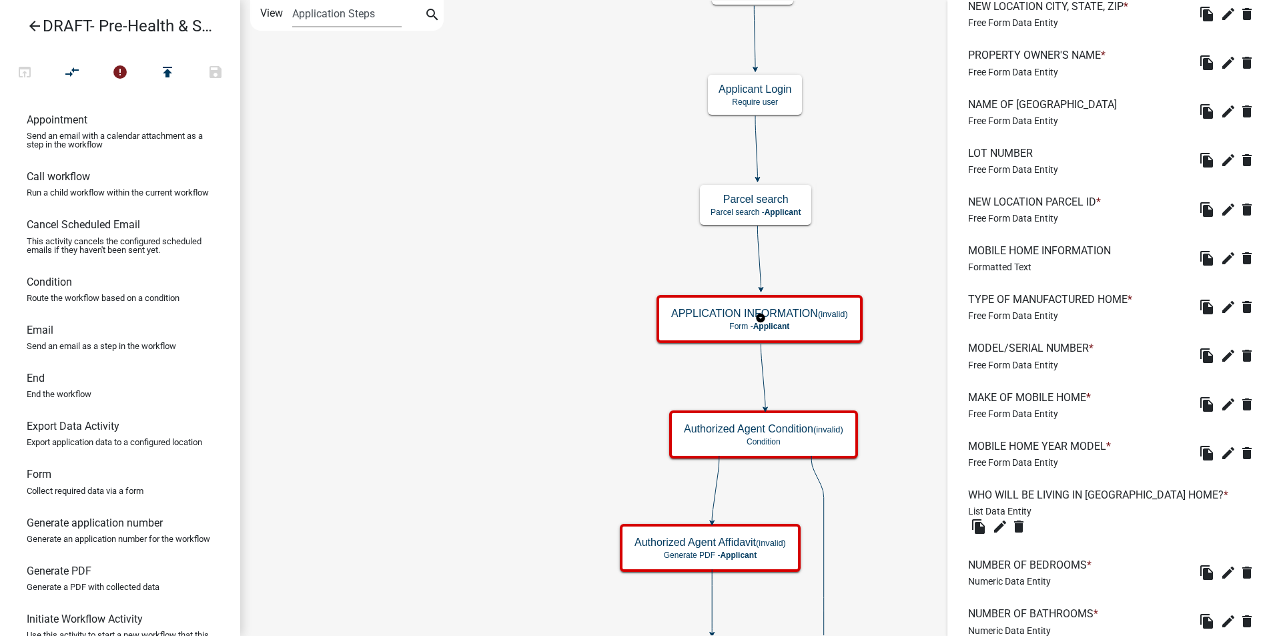
scroll to position [1666, 0]
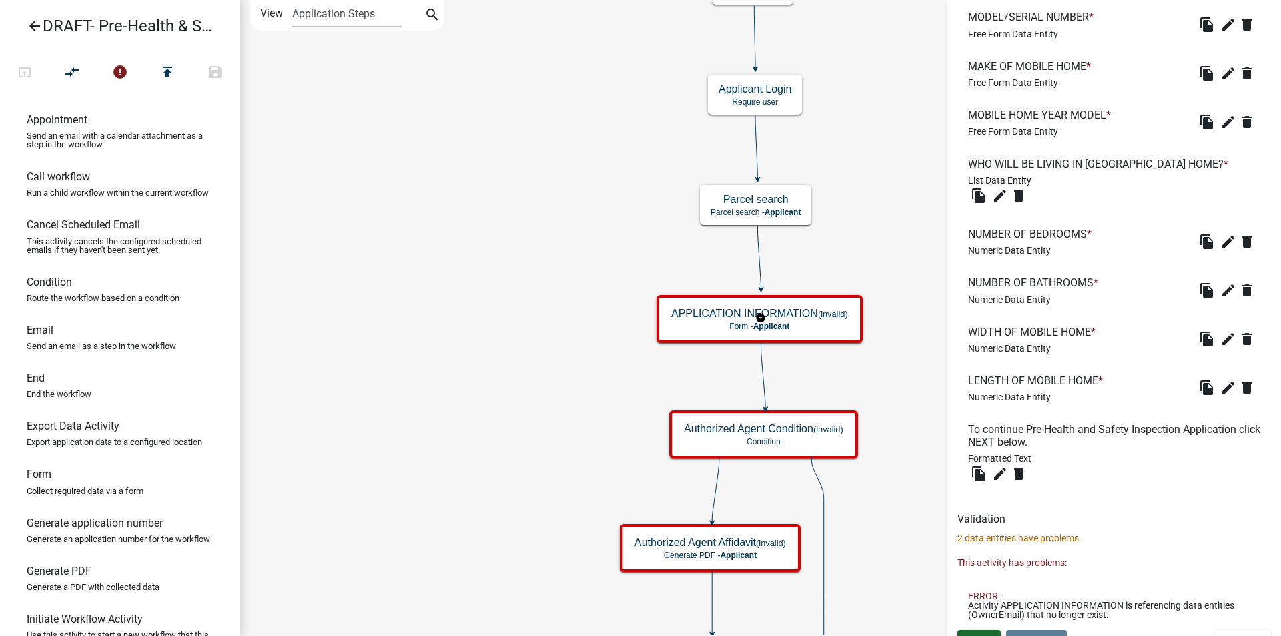
click at [980, 635] on span "Save" at bounding box center [979, 641] width 22 height 11
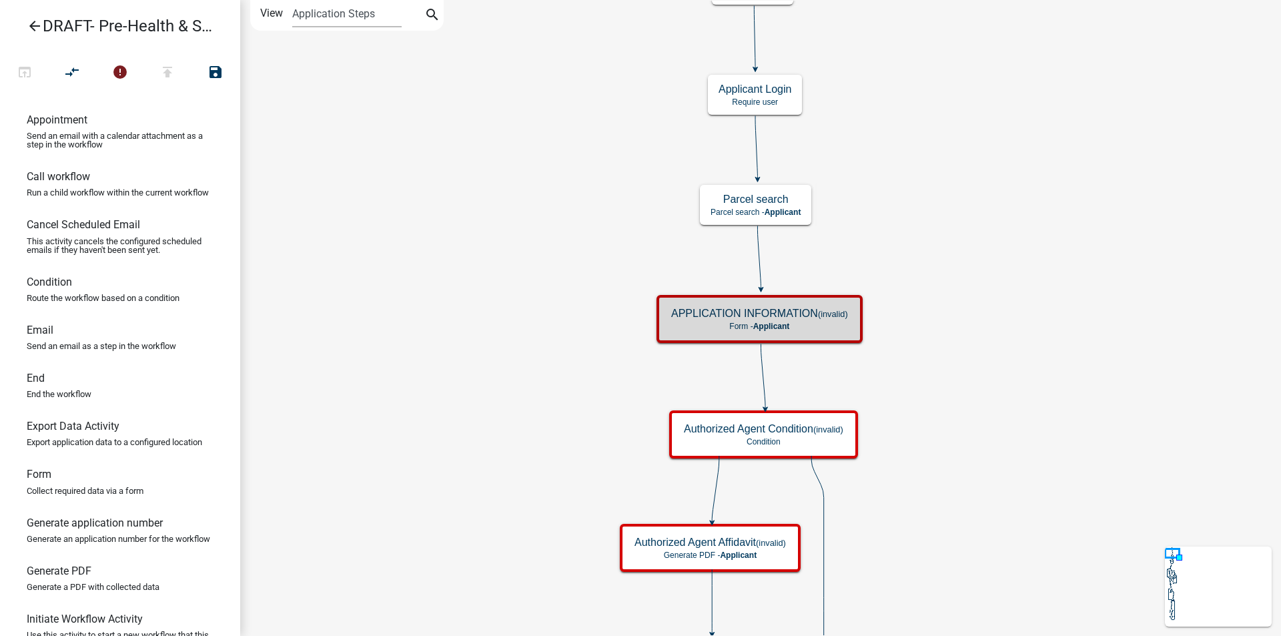
scroll to position [0, 0]
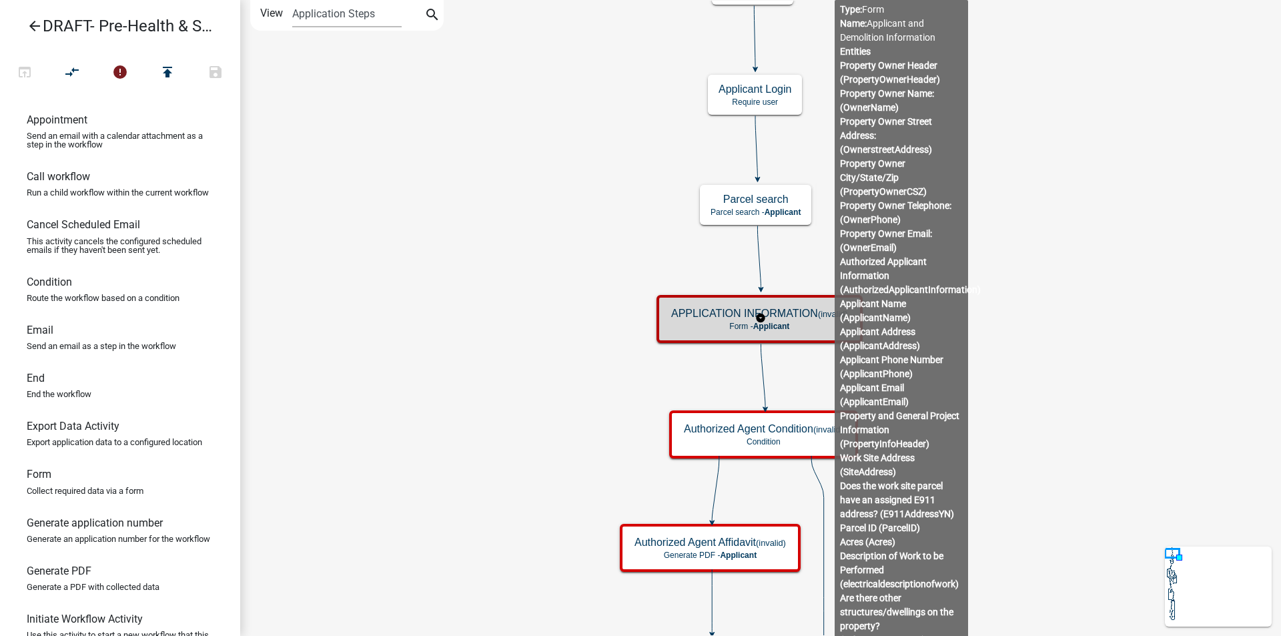
click at [804, 323] on p "Form - Applicant" at bounding box center [759, 326] width 177 height 9
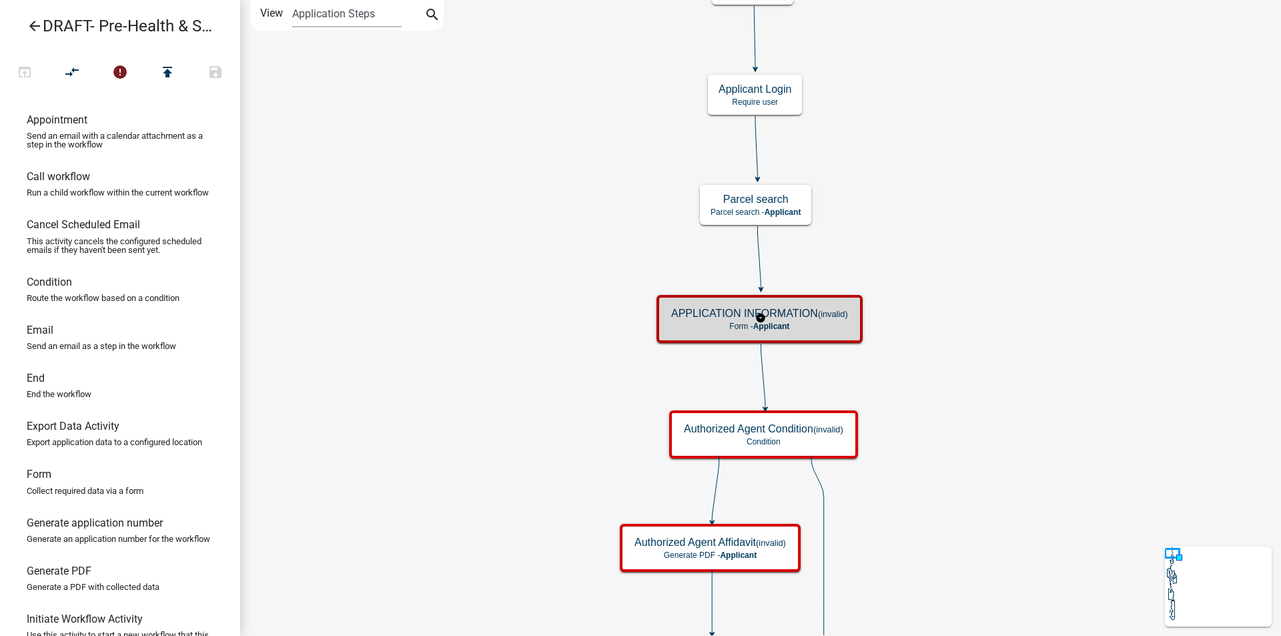
click at [804, 323] on p "Form - Applicant" at bounding box center [759, 326] width 177 height 9
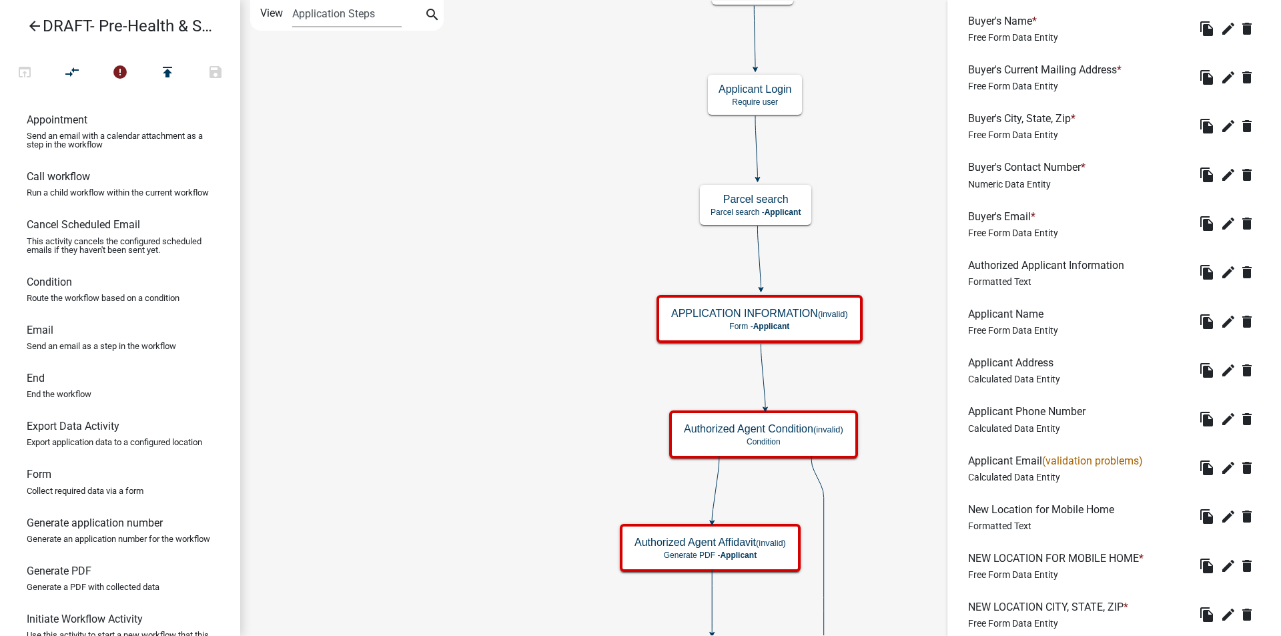
scroll to position [1001, 0]
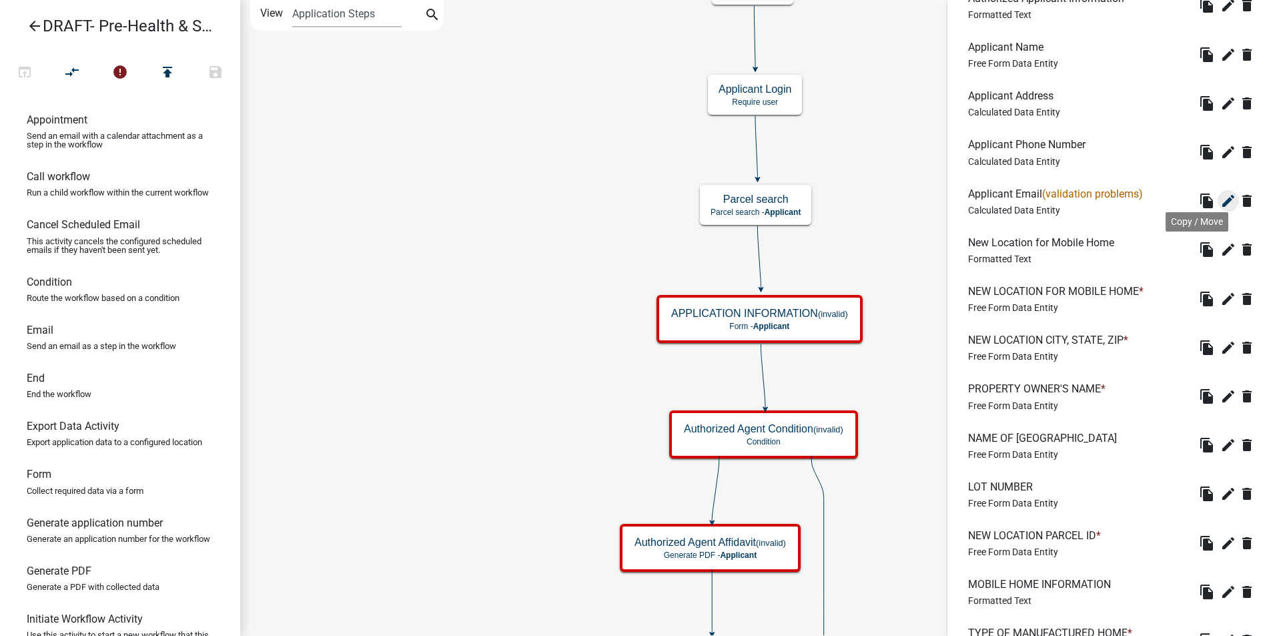
click at [1221, 206] on icon "edit" at bounding box center [1229, 201] width 16 height 16
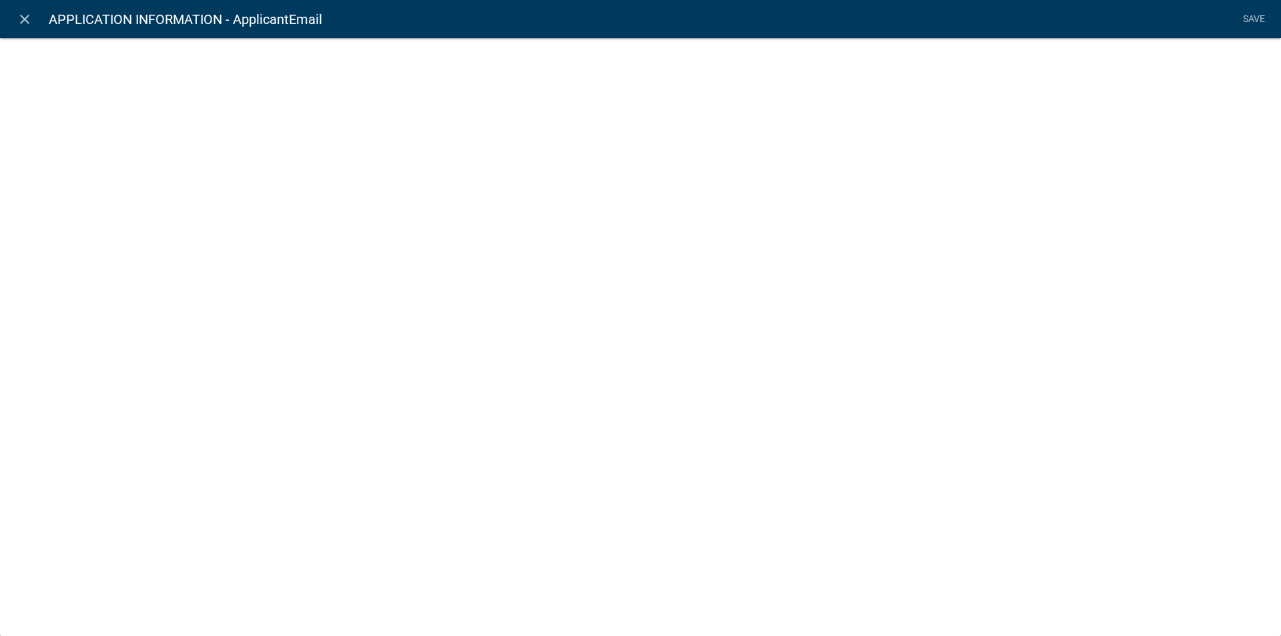
select select "calculated-value"
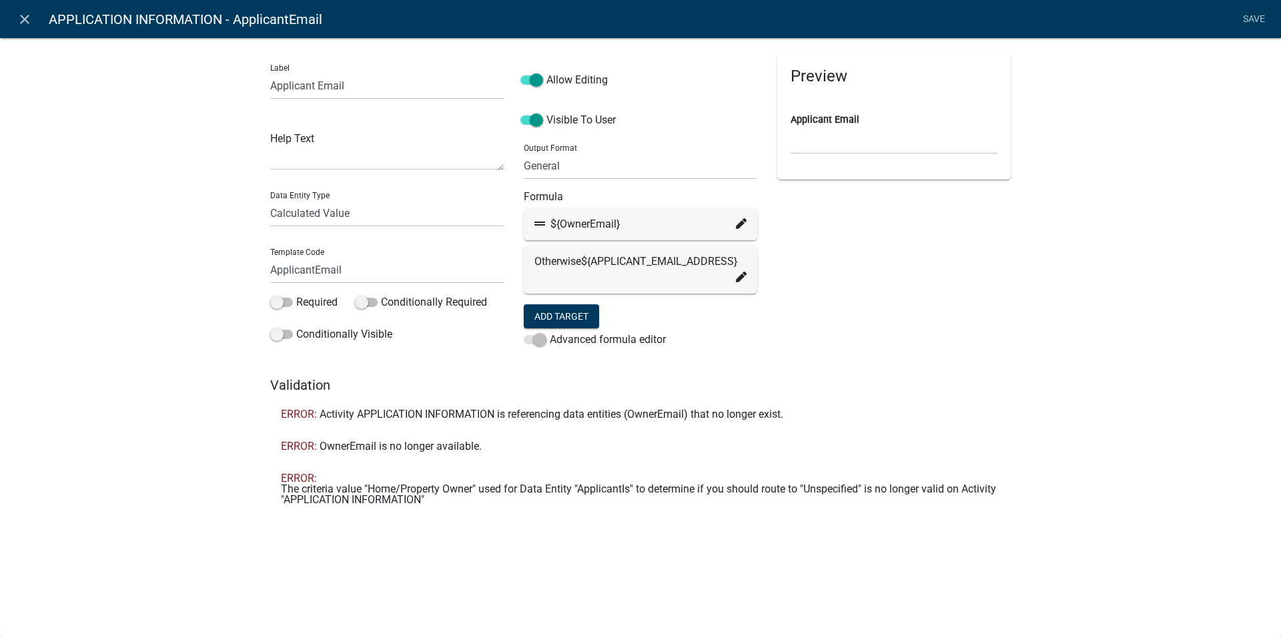
click at [736, 223] on icon at bounding box center [741, 223] width 11 height 11
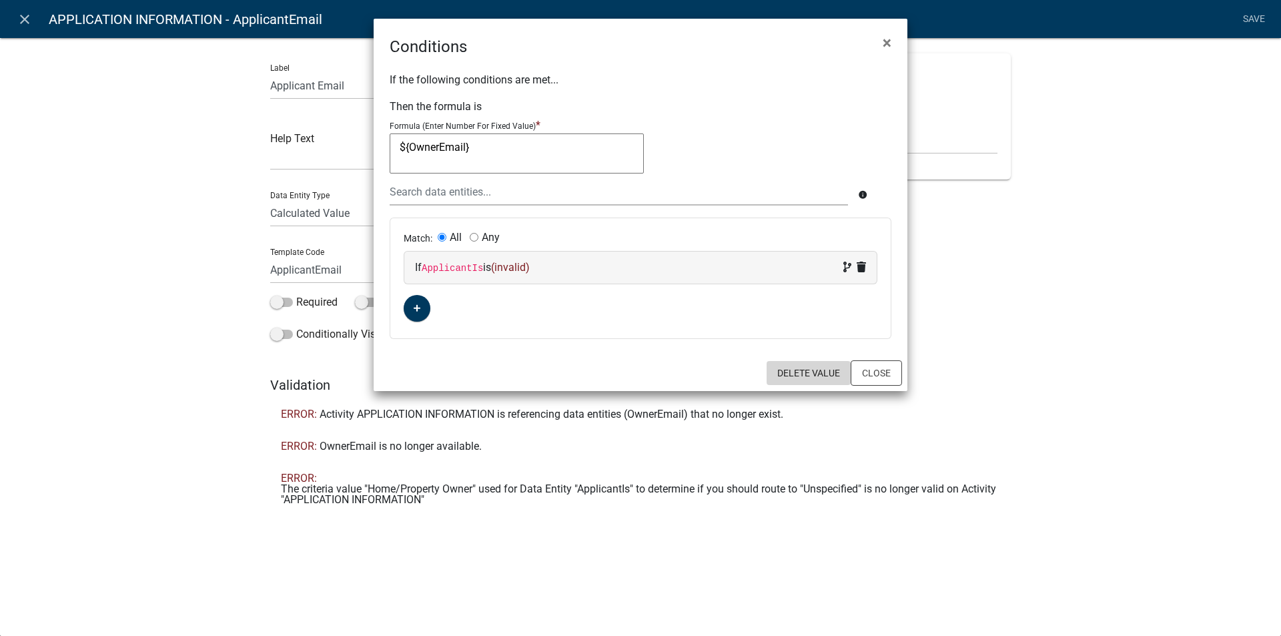
click at [801, 372] on button "Delete Value" at bounding box center [809, 373] width 84 height 24
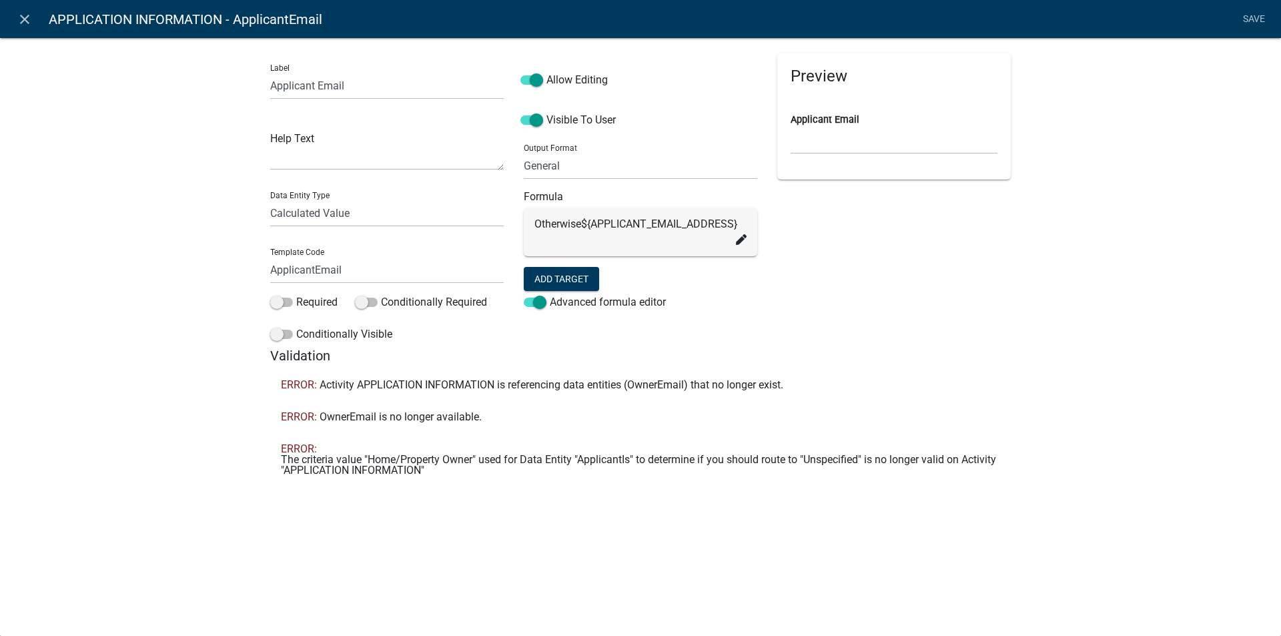
click at [527, 302] on span at bounding box center [535, 302] width 23 height 9
click at [550, 294] on input "Advanced formula editor" at bounding box center [550, 294] width 0 height 0
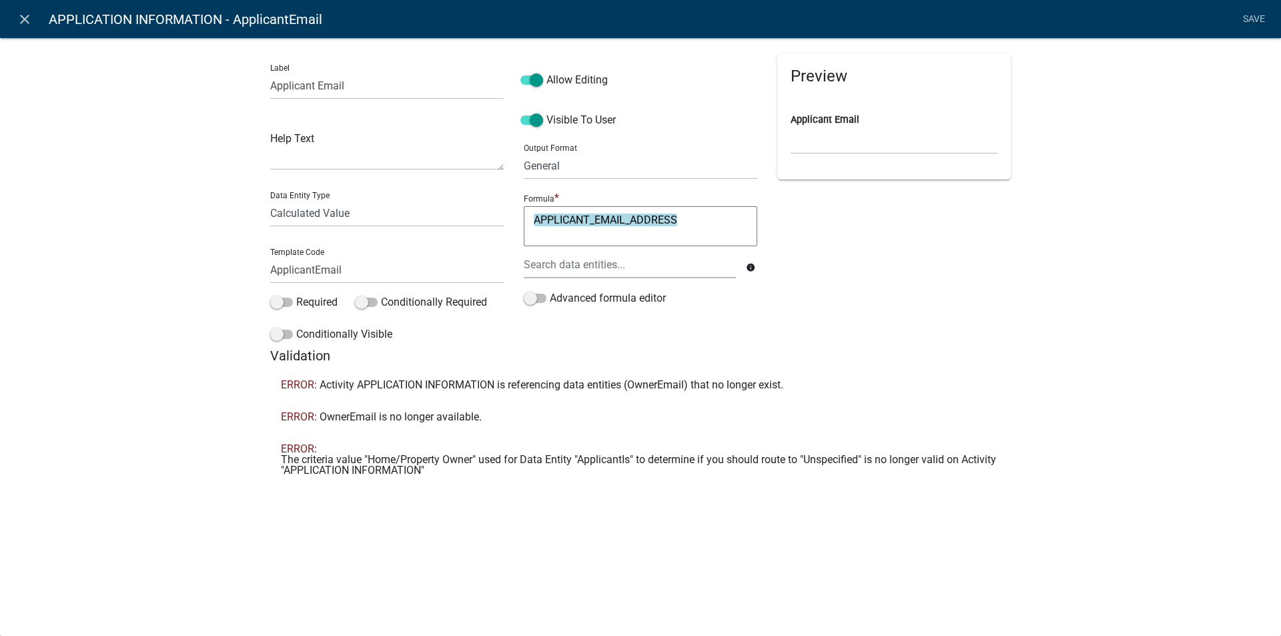
drag, startPoint x: 569, startPoint y: 221, endPoint x: 761, endPoint y: 275, distance: 199.0
click at [521, 222] on div "Formula * APPLICANT_EMAIL_ADDRESS APPLICANT_EMAIL_ADDRESS info" at bounding box center [641, 240] width 240 height 100
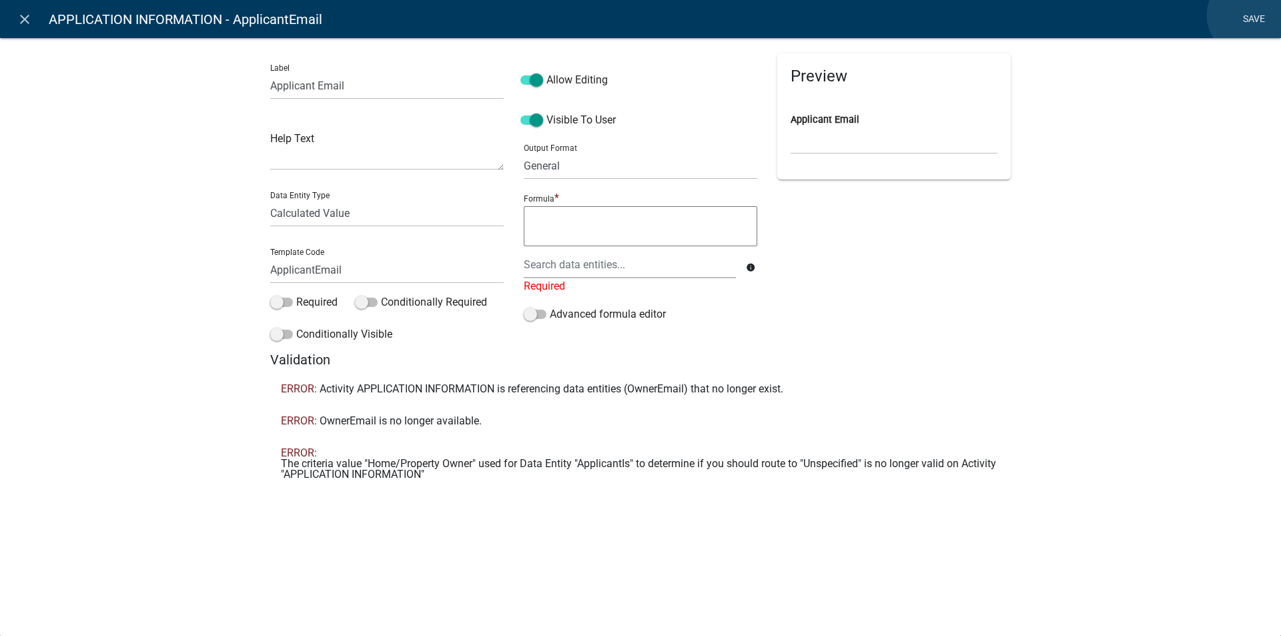
click at [1249, 15] on link "Save" at bounding box center [1253, 19] width 33 height 25
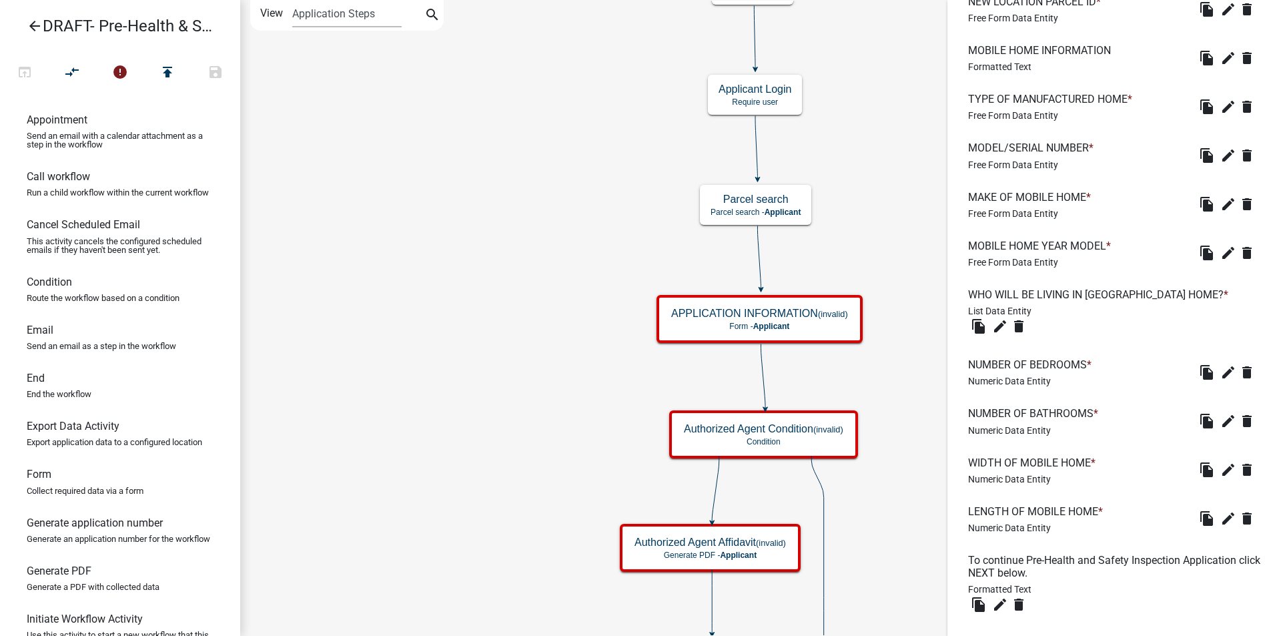
scroll to position [1592, 0]
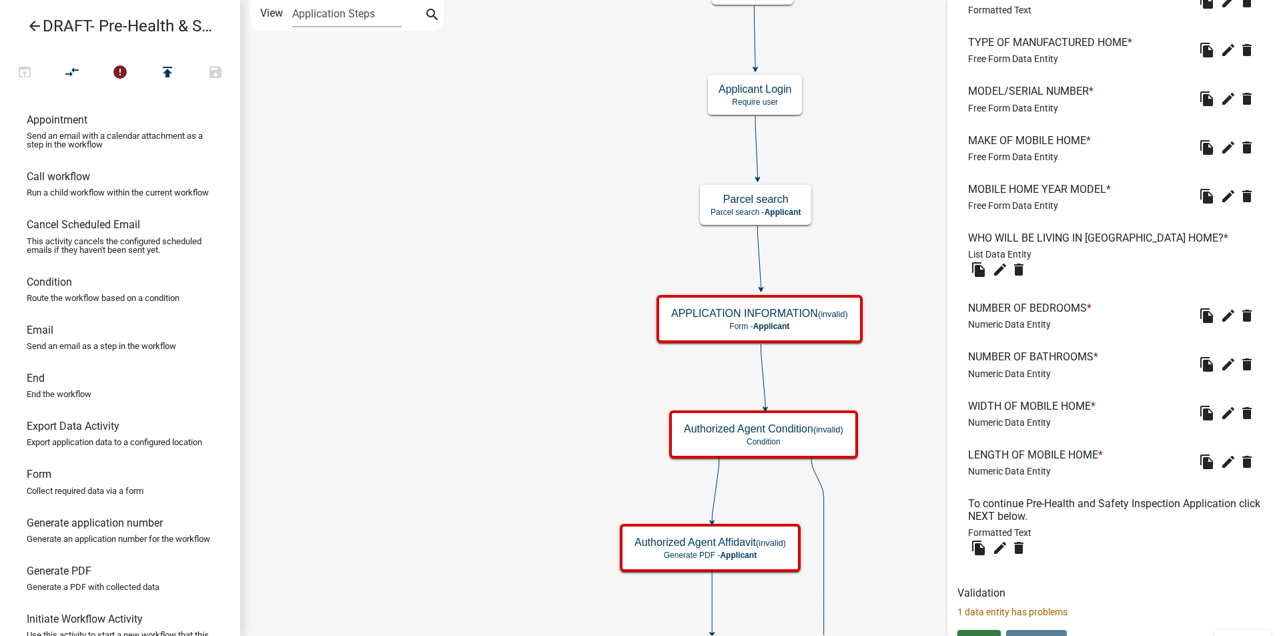
click at [973, 635] on span "Save" at bounding box center [979, 641] width 22 height 11
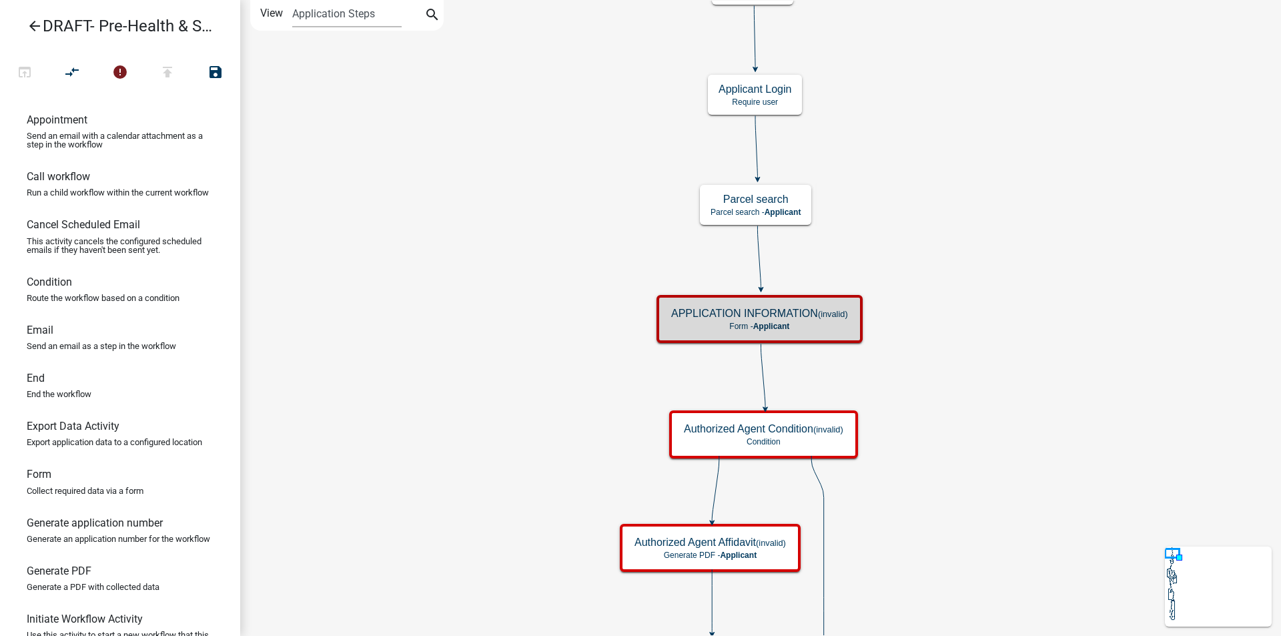
scroll to position [0, 0]
click at [832, 320] on h5 "APPLICATION INFORMATION (invalid)" at bounding box center [759, 313] width 177 height 13
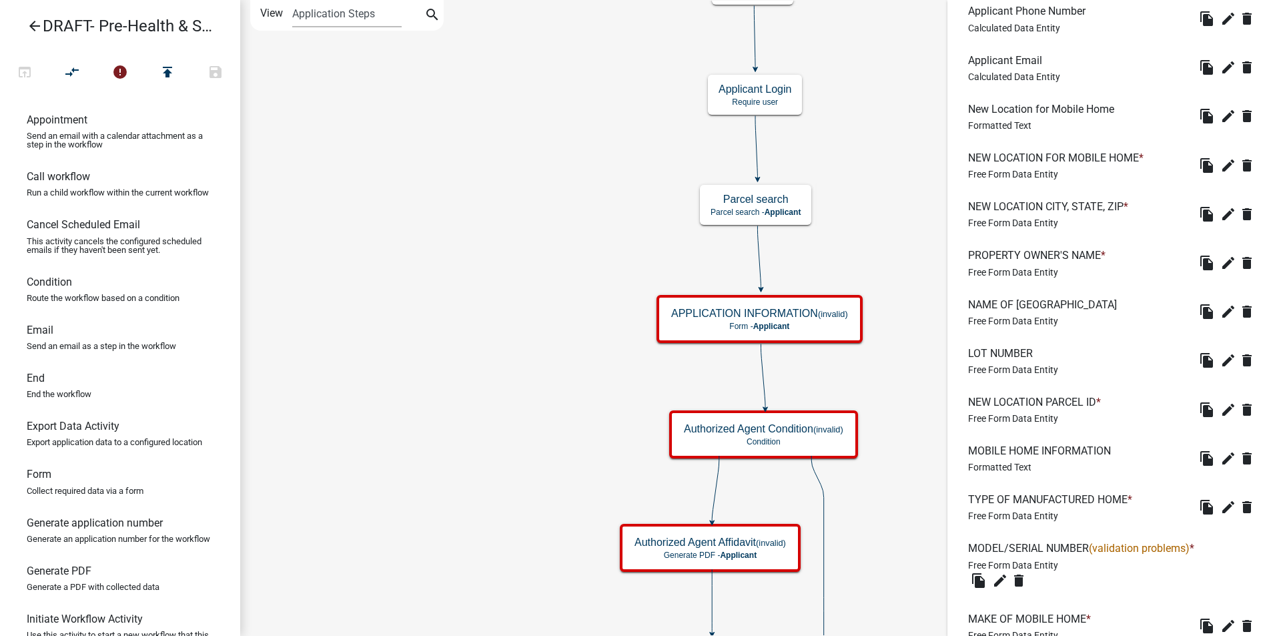
scroll to position [1335, 0]
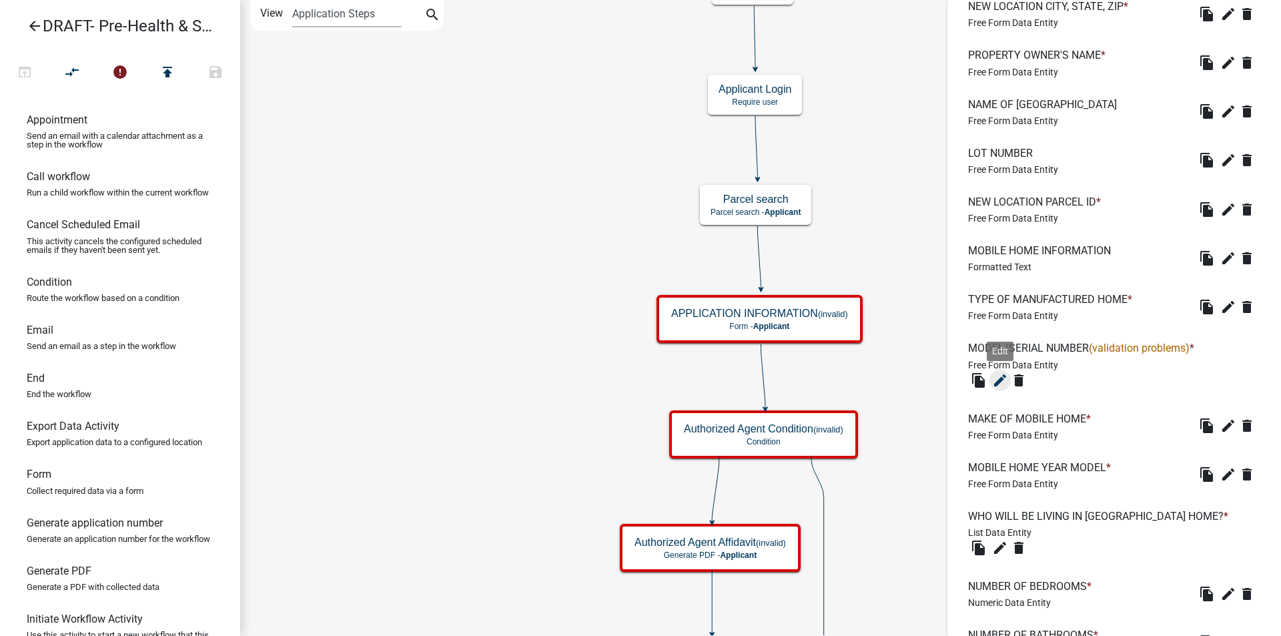
click at [998, 378] on icon "edit" at bounding box center [1000, 380] width 16 height 16
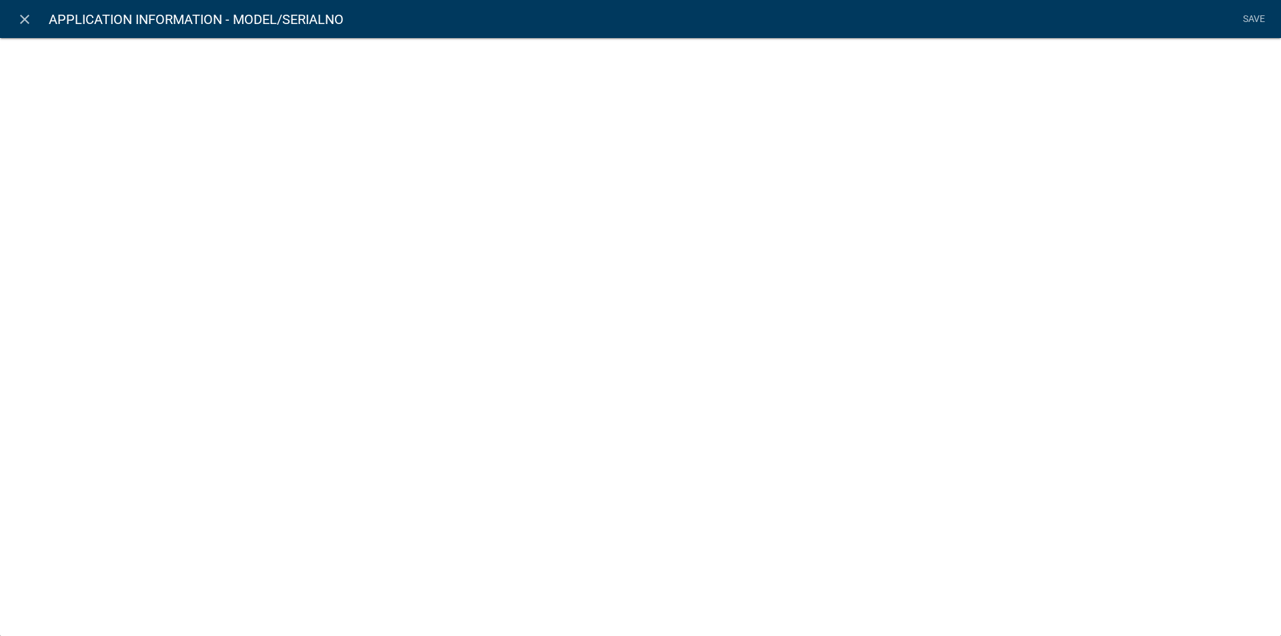
select select
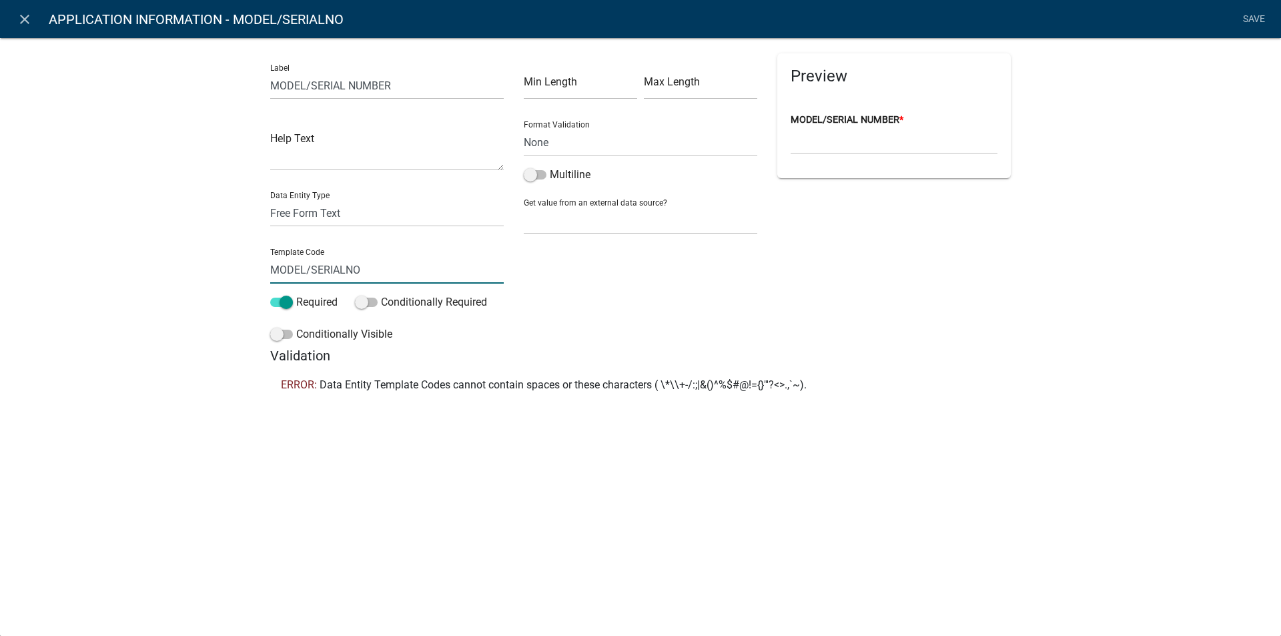
click at [310, 266] on input "MODEL/SERIALNO" at bounding box center [387, 269] width 234 height 27
type input "MODELSERIALNO"
click at [1247, 17] on li "Save" at bounding box center [1253, 19] width 33 height 25
click at [1247, 15] on link "Save" at bounding box center [1253, 19] width 33 height 25
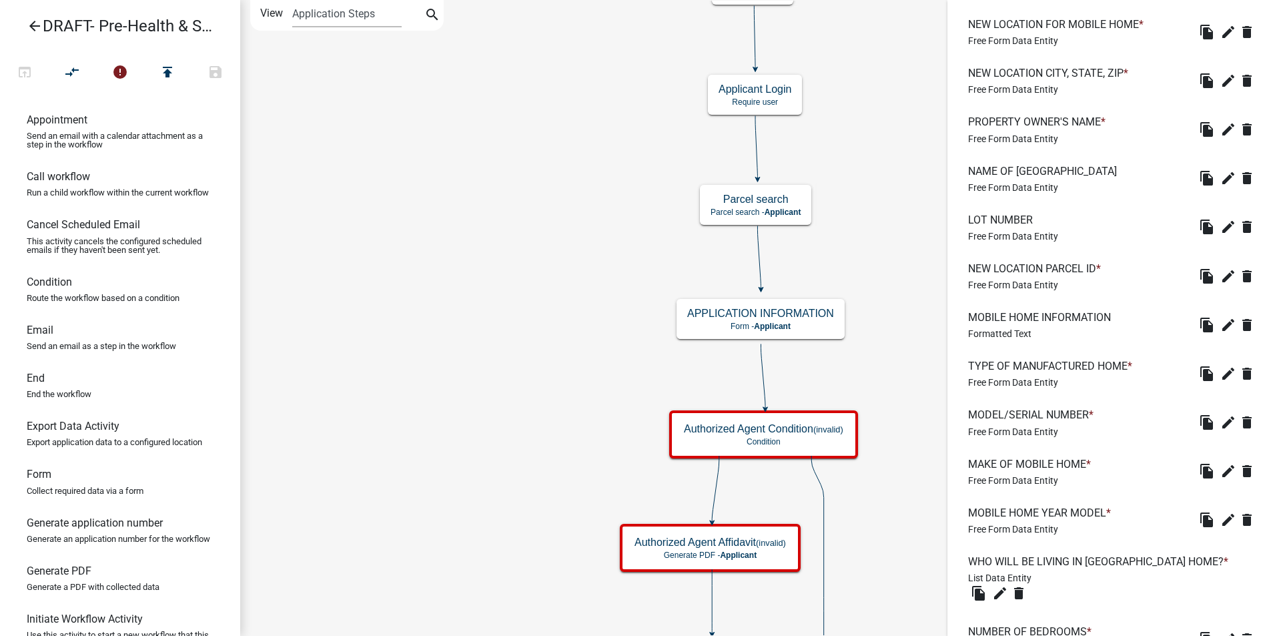
scroll to position [1592, 0]
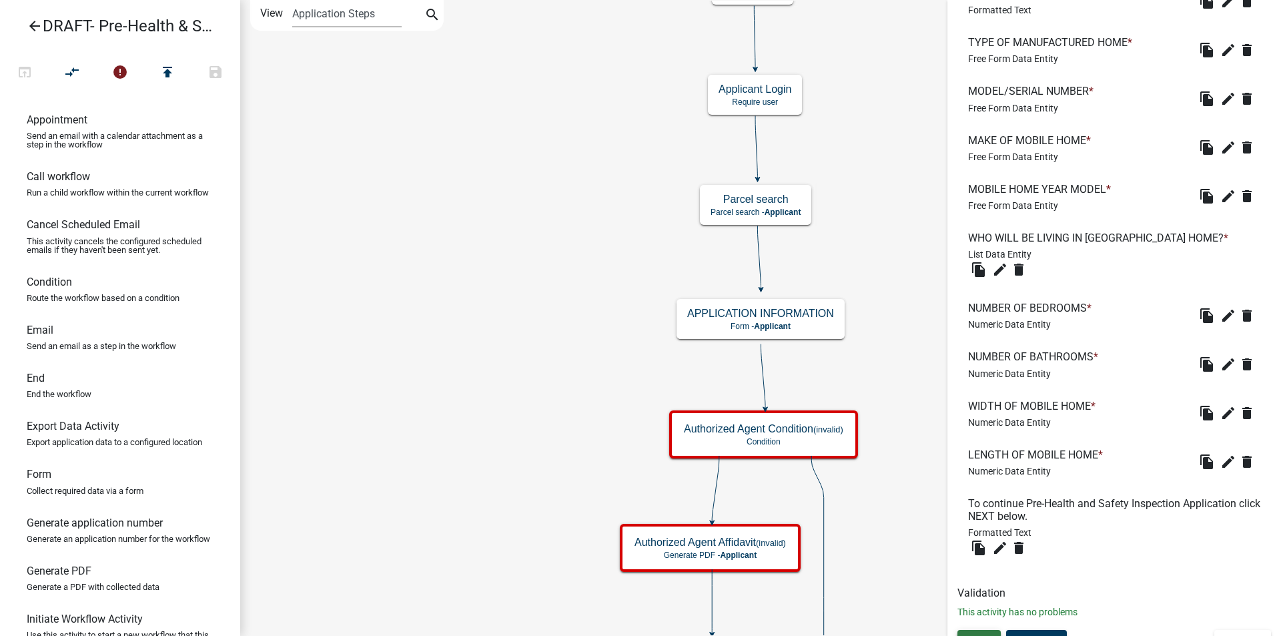
click at [978, 635] on span "Save" at bounding box center [979, 641] width 22 height 11
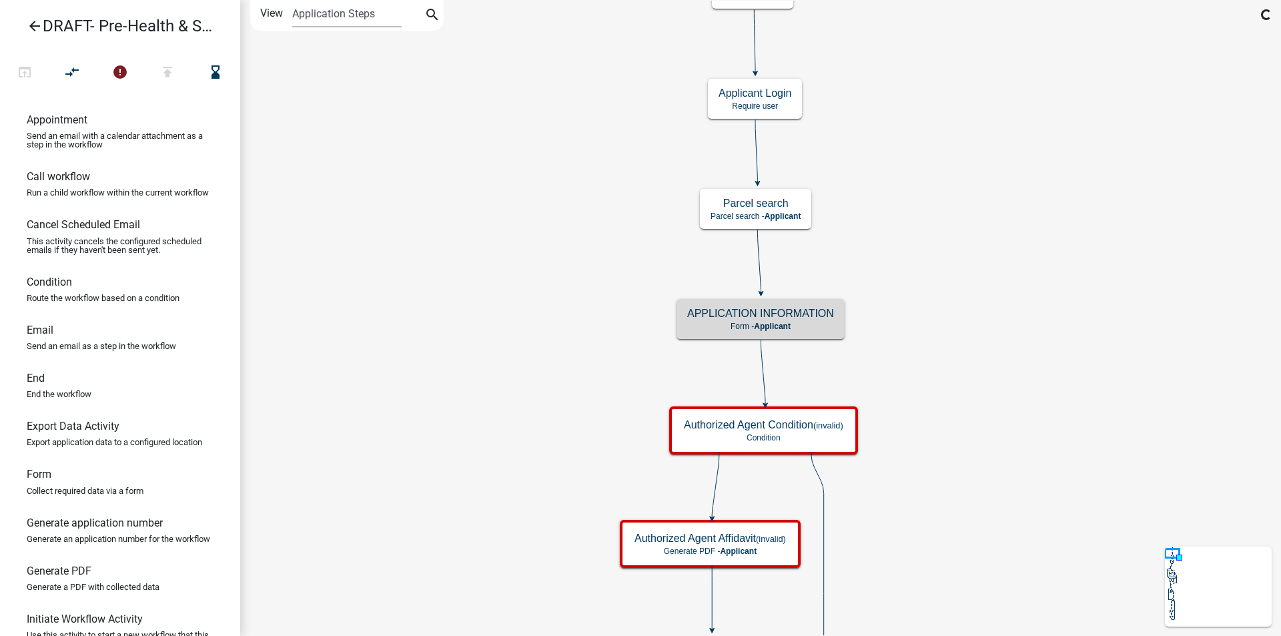
scroll to position [0, 0]
click at [819, 323] on p "Form - Applicant" at bounding box center [760, 326] width 147 height 9
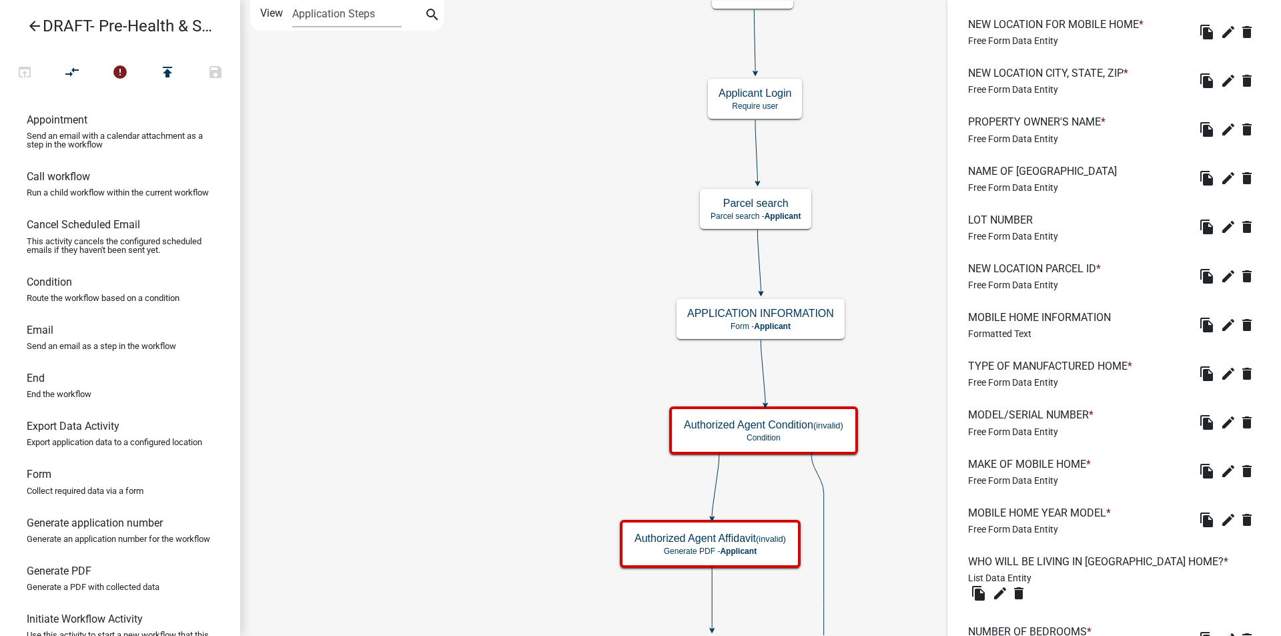
scroll to position [1592, 0]
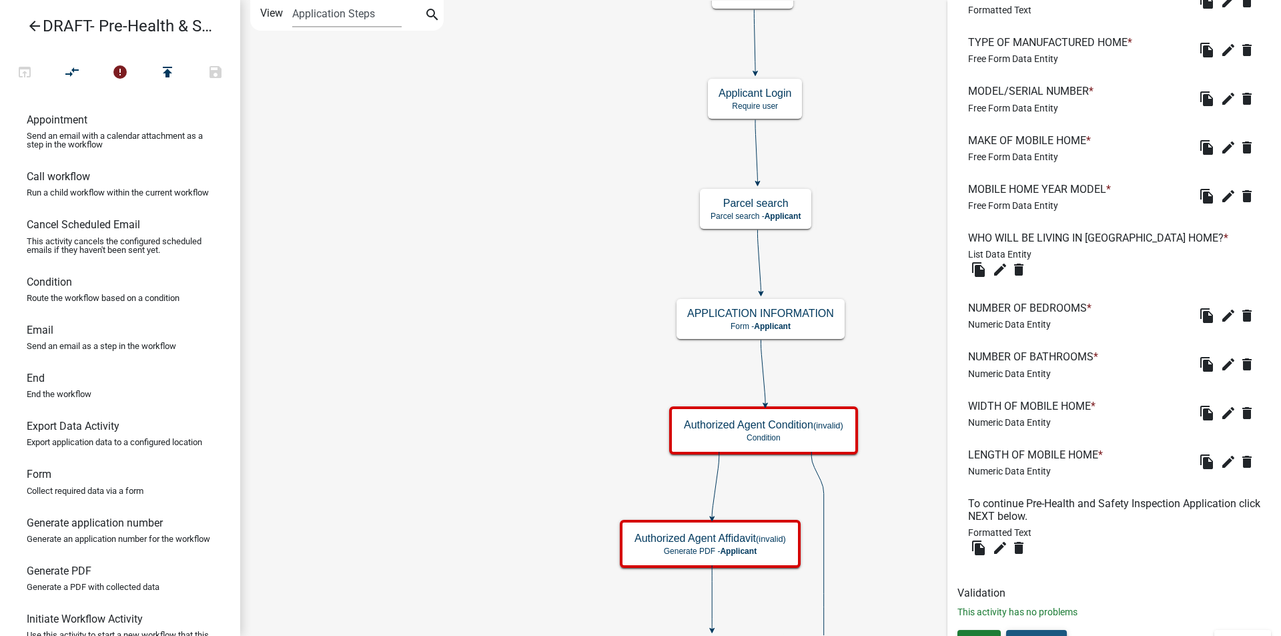
click at [1038, 630] on button "Preview" at bounding box center [1036, 642] width 61 height 24
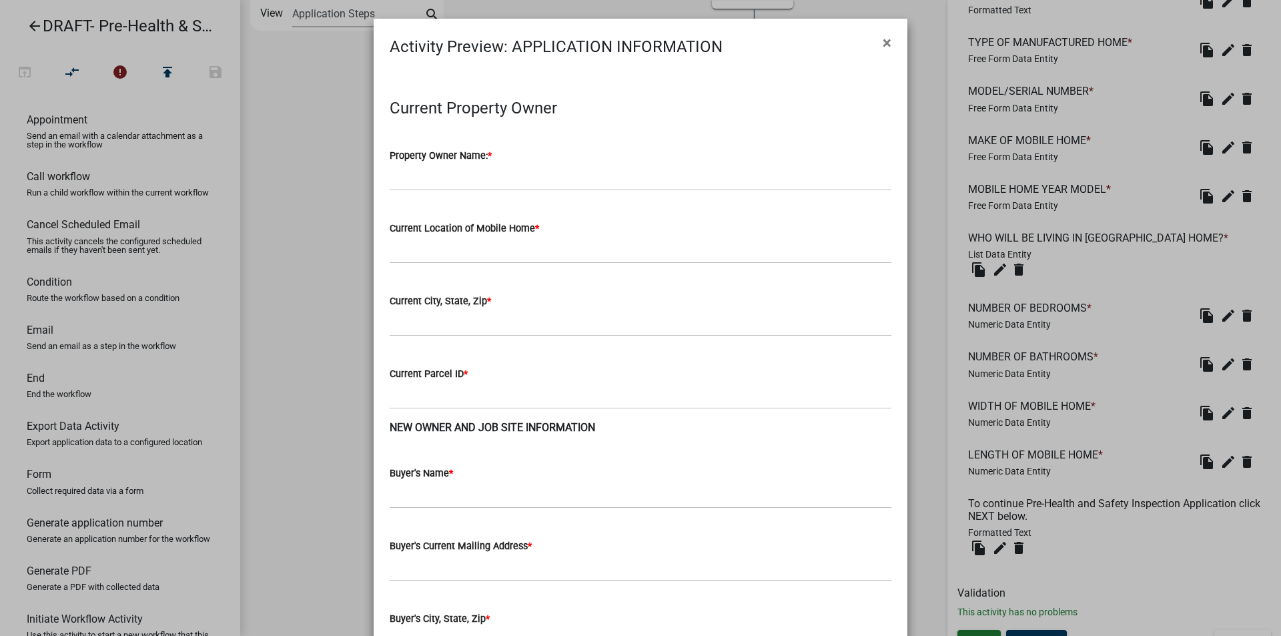
click at [883, 40] on span "×" at bounding box center [887, 42] width 9 height 19
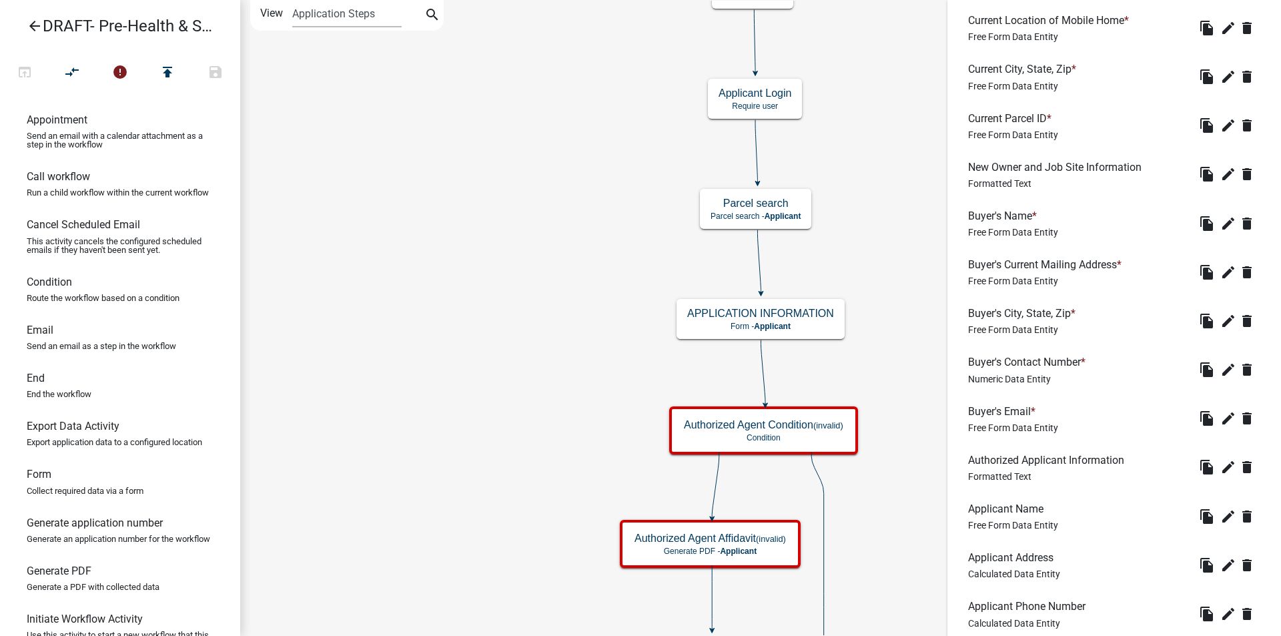
scroll to position [457, 0]
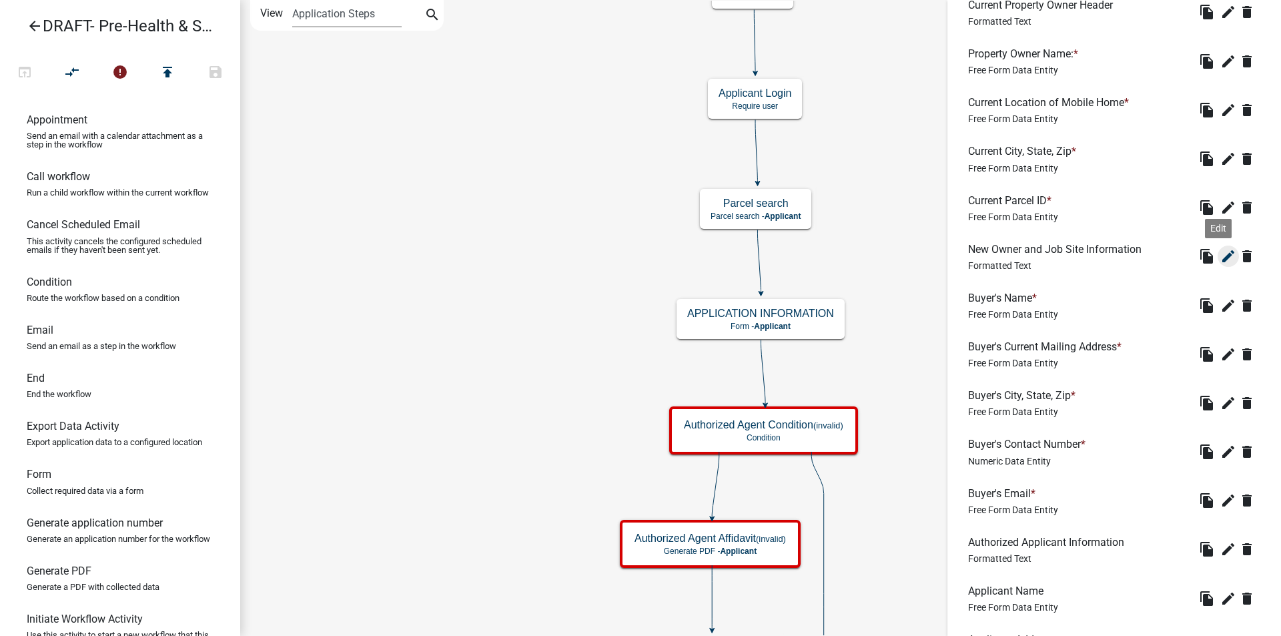
click at [1221, 259] on icon "edit" at bounding box center [1229, 256] width 16 height 16
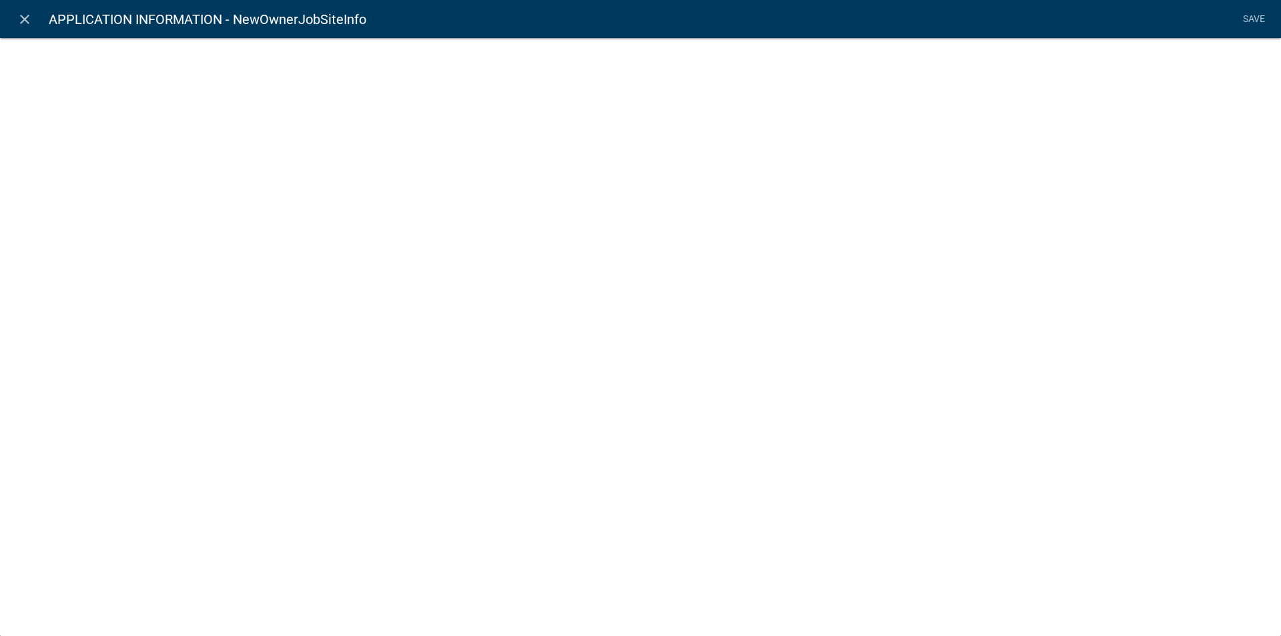
select select "rich-text"
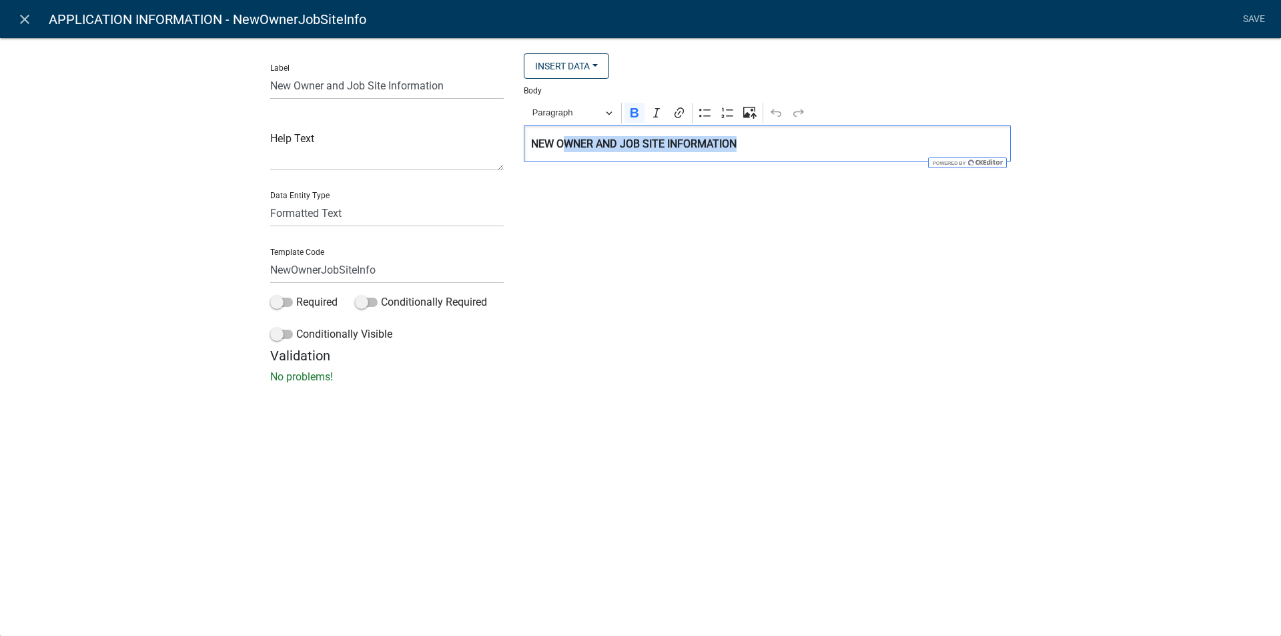
drag, startPoint x: 737, startPoint y: 138, endPoint x: 523, endPoint y: 140, distance: 214.9
click at [523, 140] on div "Insert Data Fee Recipients City Email Address Full Name Phone Number State Stre…" at bounding box center [767, 200] width 507 height 294
click at [637, 112] on icon "Editor toolbar" at bounding box center [635, 112] width 8 height 9
click at [613, 113] on button "Paragraph" at bounding box center [573, 113] width 92 height 21
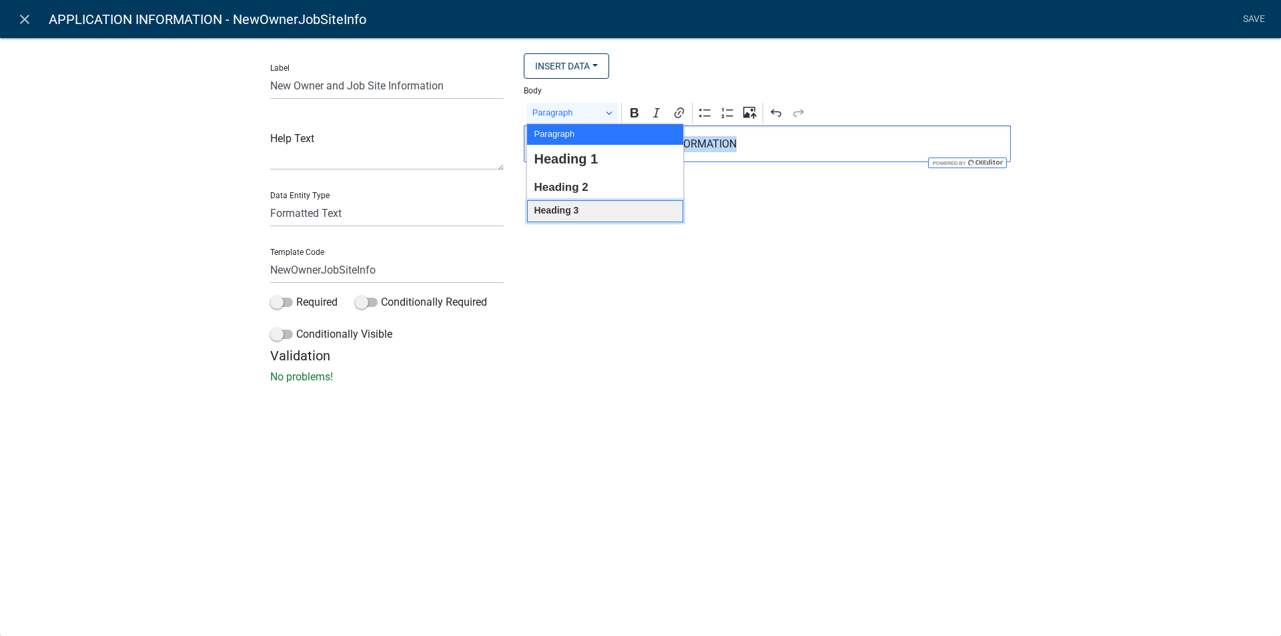
click at [589, 206] on button "Heading 3" at bounding box center [605, 211] width 156 height 22
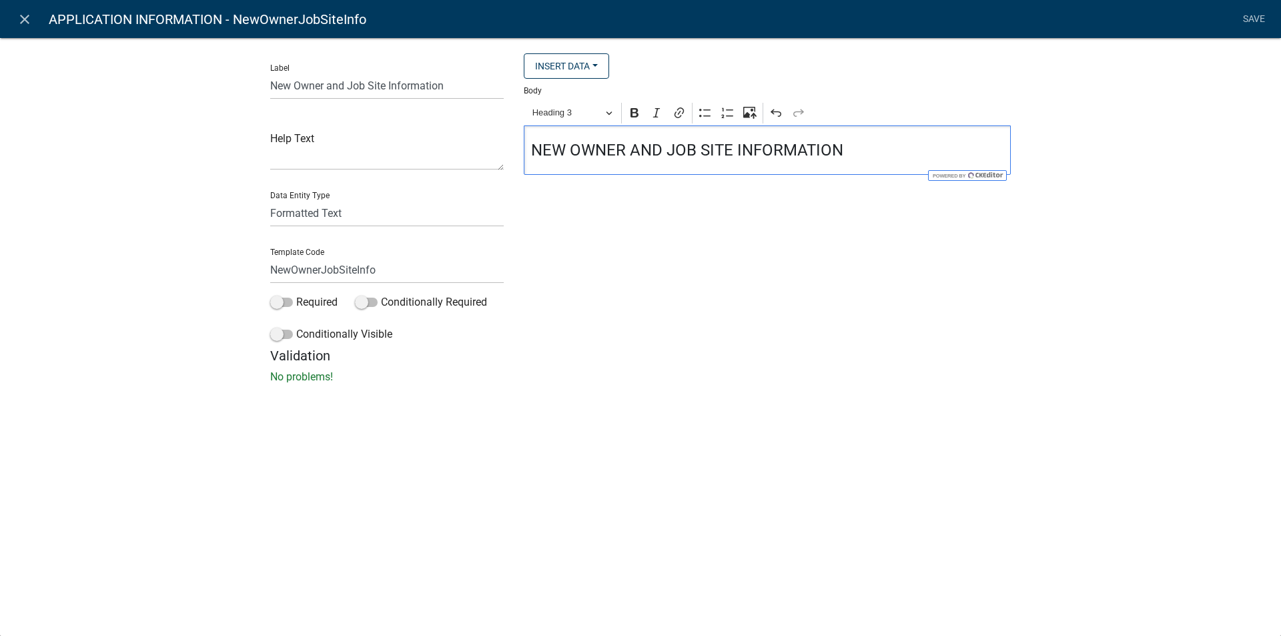
click at [1093, 188] on div "Label New Owner and Job Site Information Help Text Data Entity Type Free Form T…" at bounding box center [640, 214] width 1281 height 397
click at [1247, 19] on link "Save" at bounding box center [1253, 19] width 33 height 25
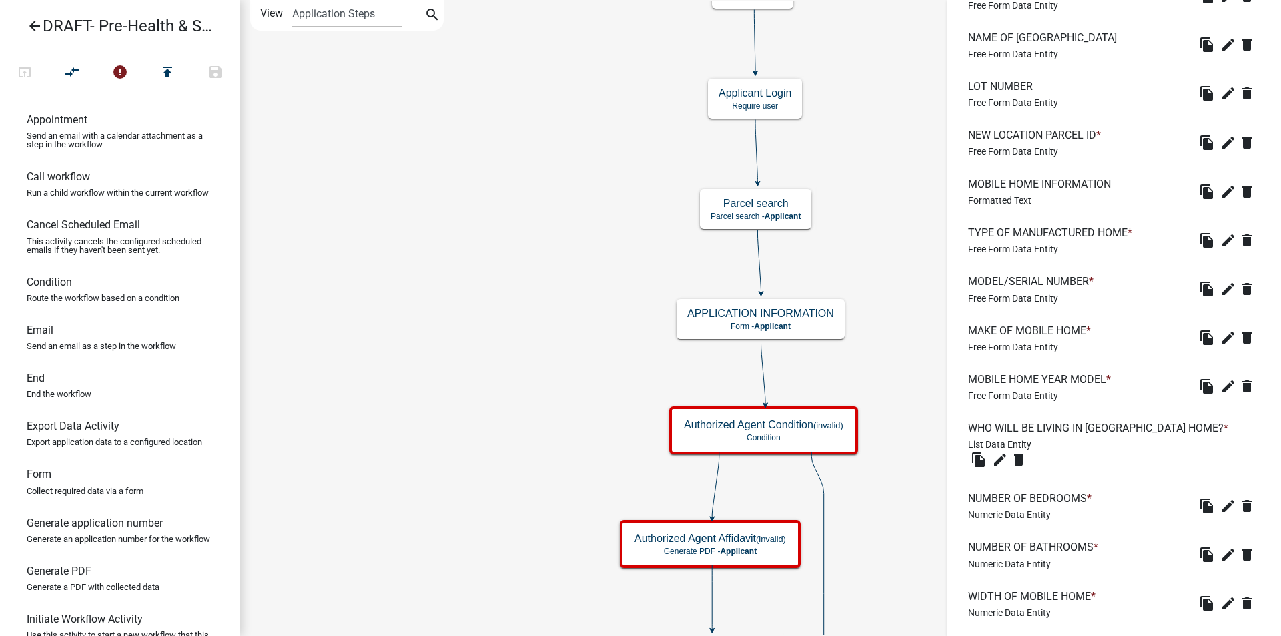
scroll to position [1592, 0]
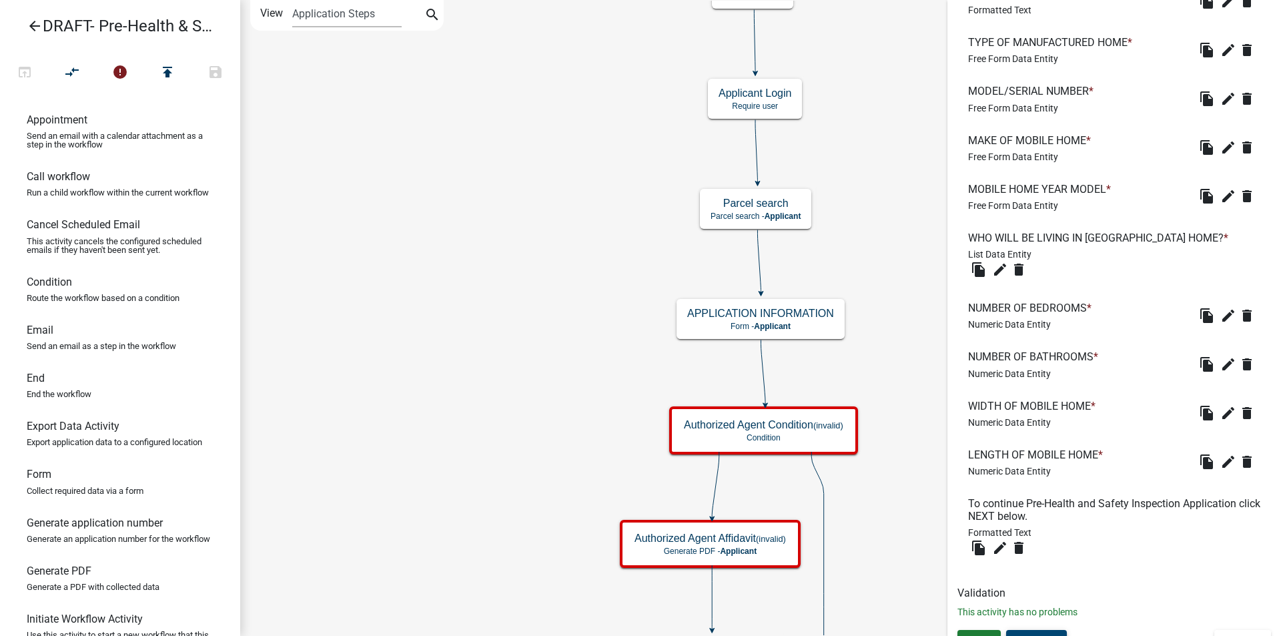
click at [1026, 630] on button "Preview" at bounding box center [1036, 642] width 61 height 24
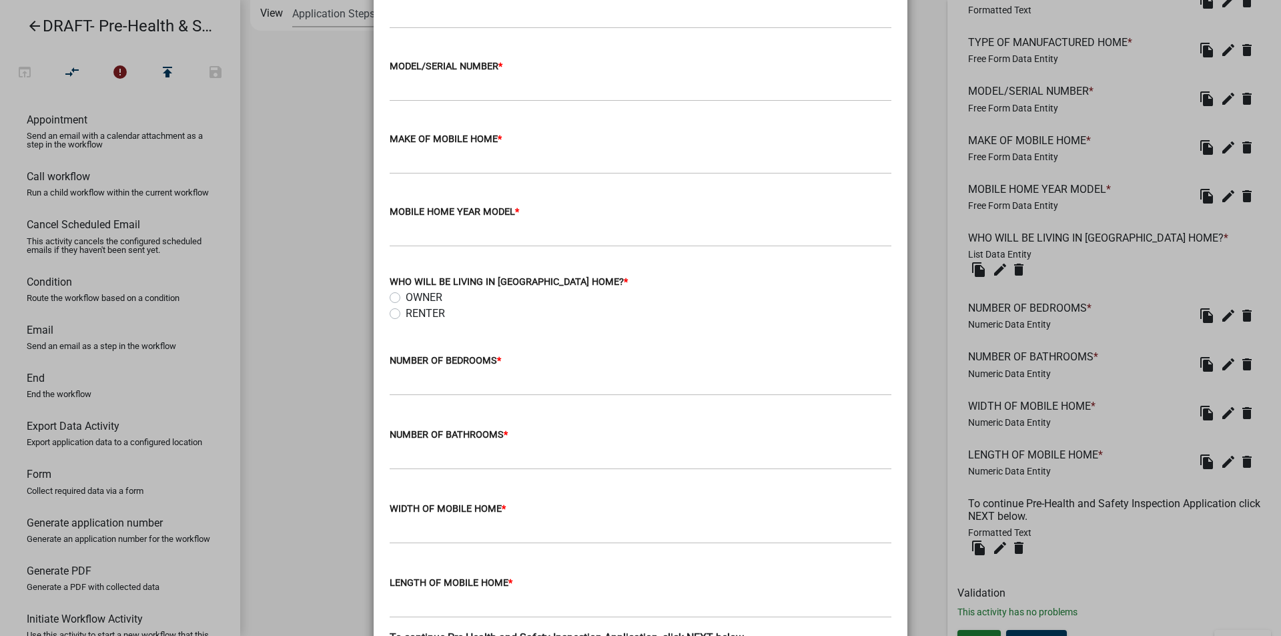
scroll to position [1870, 0]
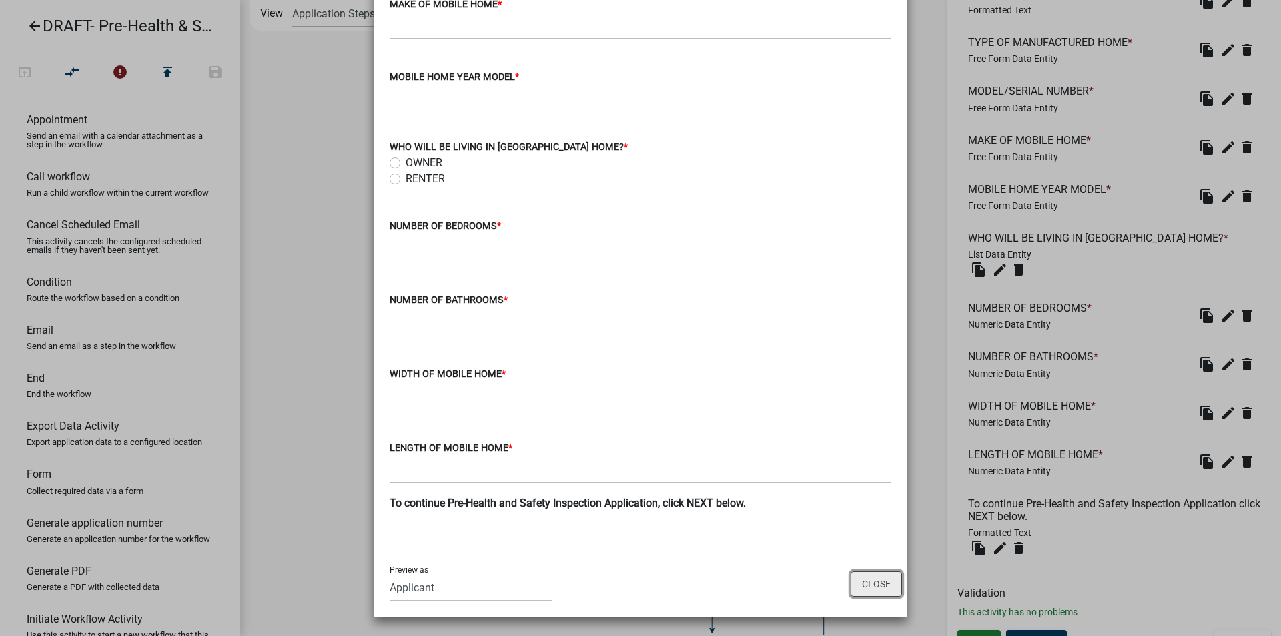
click at [866, 589] on button "Close" at bounding box center [876, 583] width 51 height 25
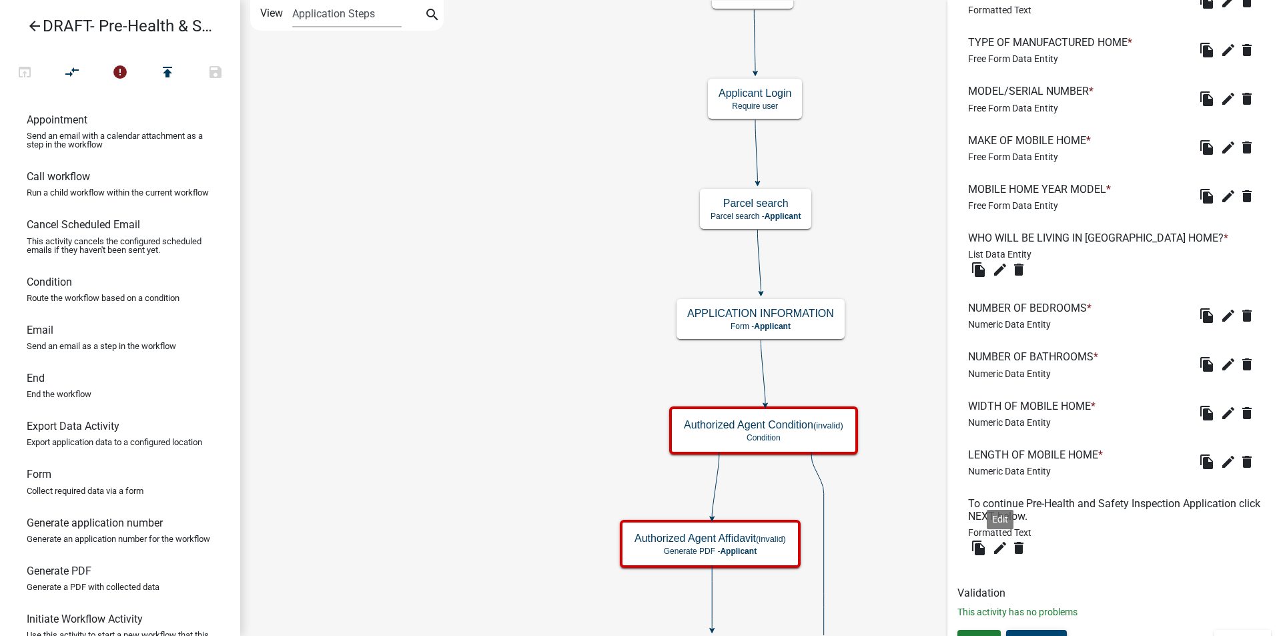
drag, startPoint x: 1004, startPoint y: 522, endPoint x: 556, endPoint y: 318, distance: 492.8
click at [998, 540] on icon "edit" at bounding box center [1000, 548] width 16 height 16
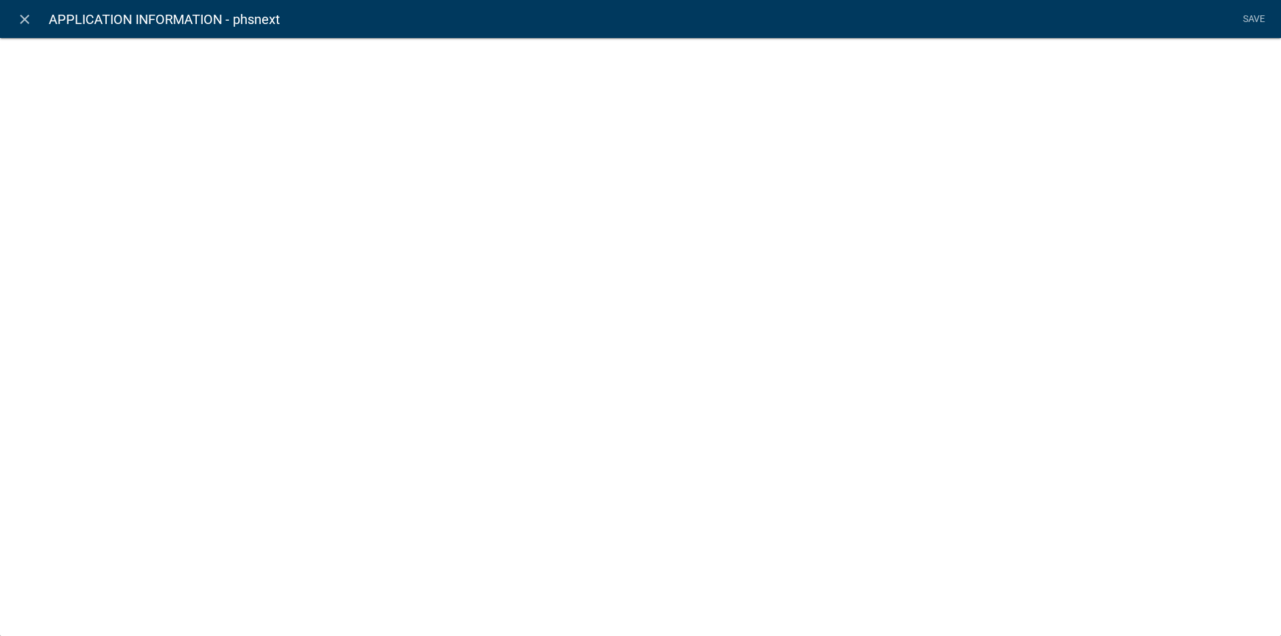
select select "rich-text"
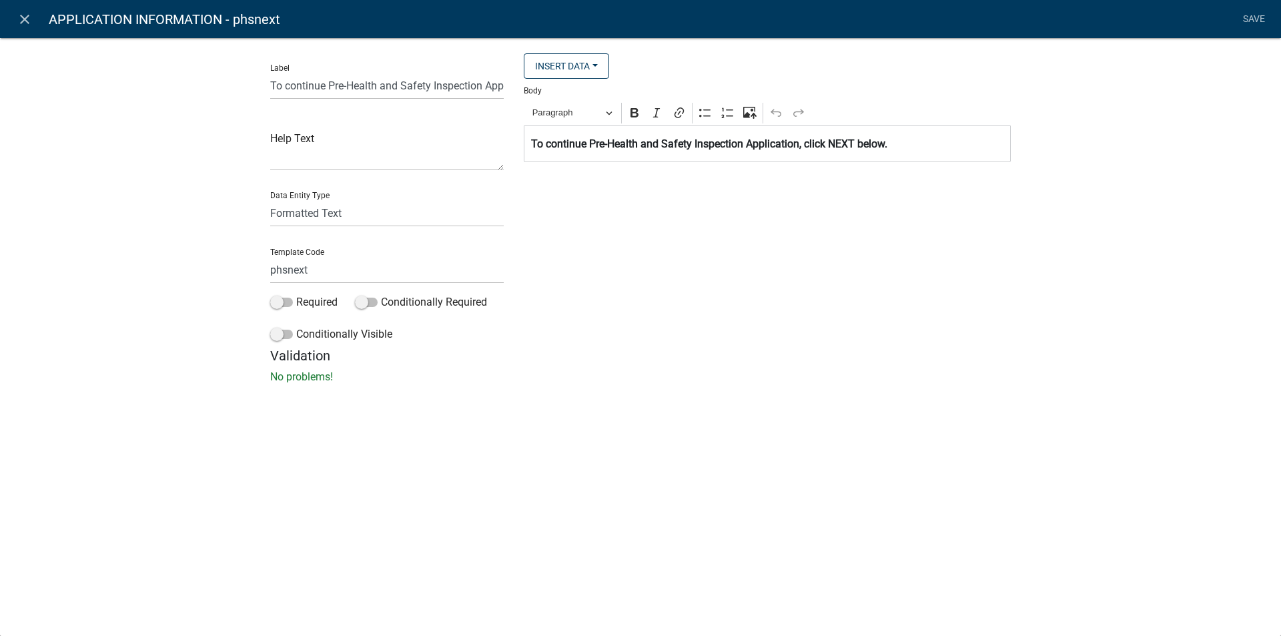
click at [529, 142] on div "⁠⁠⁠⁠⁠⁠⁠ To continue Pre-Health and Safety Inspection Application, click NEXT be…" at bounding box center [767, 143] width 487 height 37
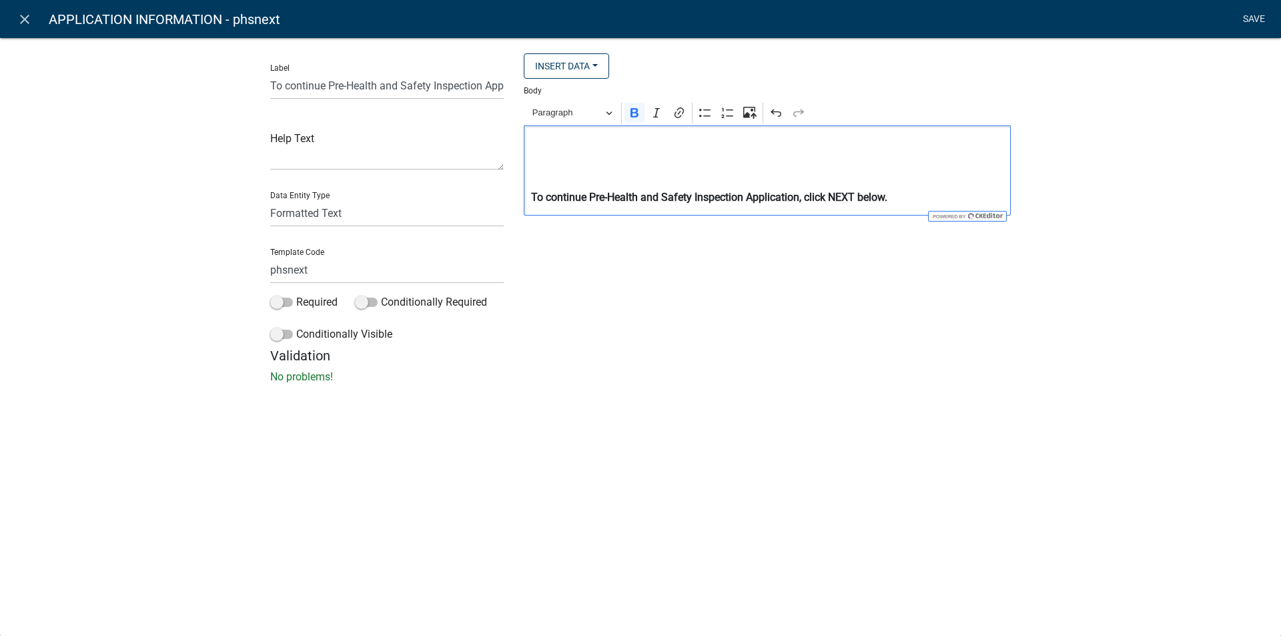
click at [1253, 13] on link "Save" at bounding box center [1253, 19] width 33 height 25
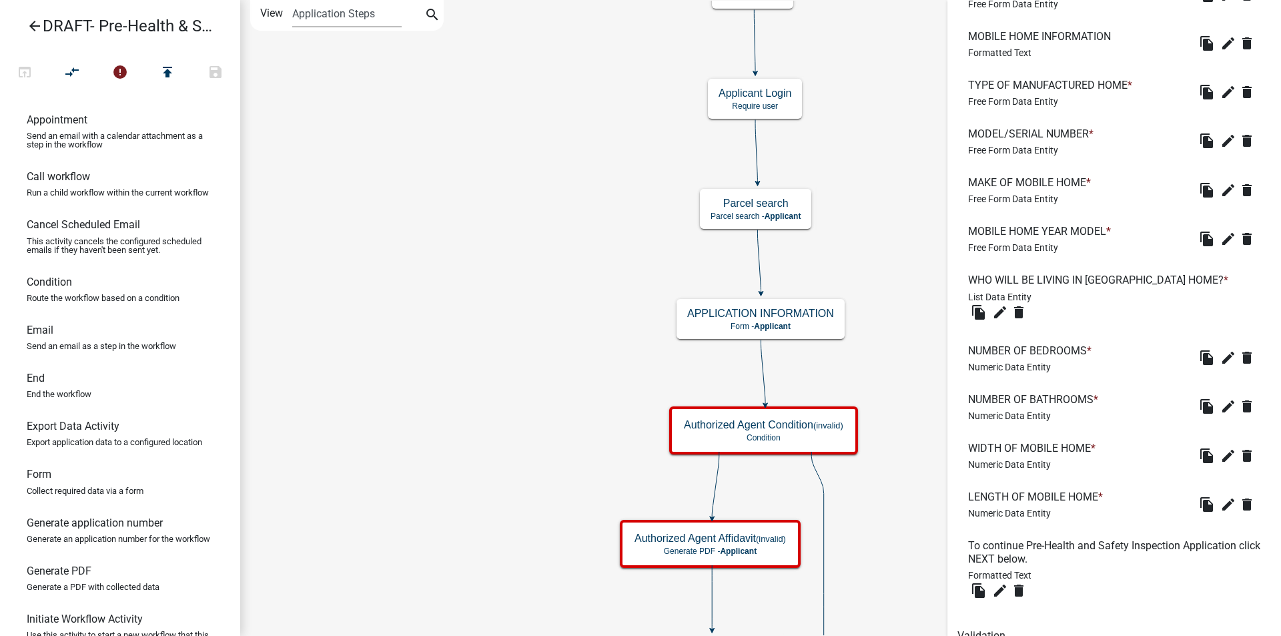
scroll to position [1510, 0]
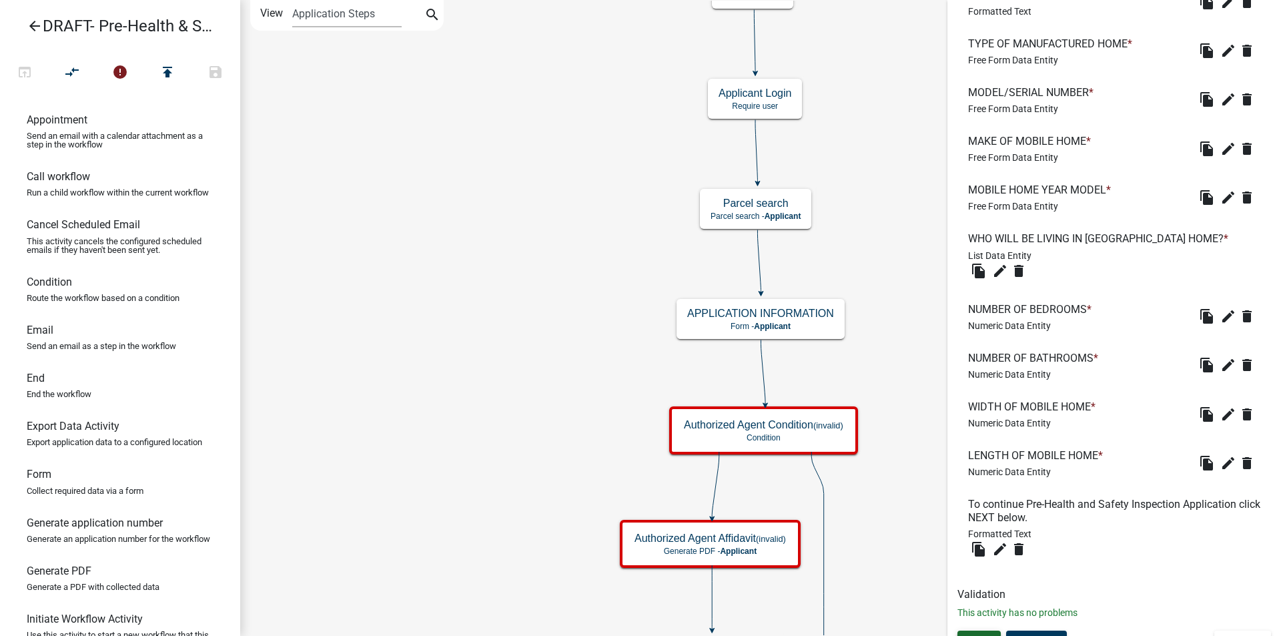
click at [986, 635] on span "Save" at bounding box center [979, 642] width 22 height 11
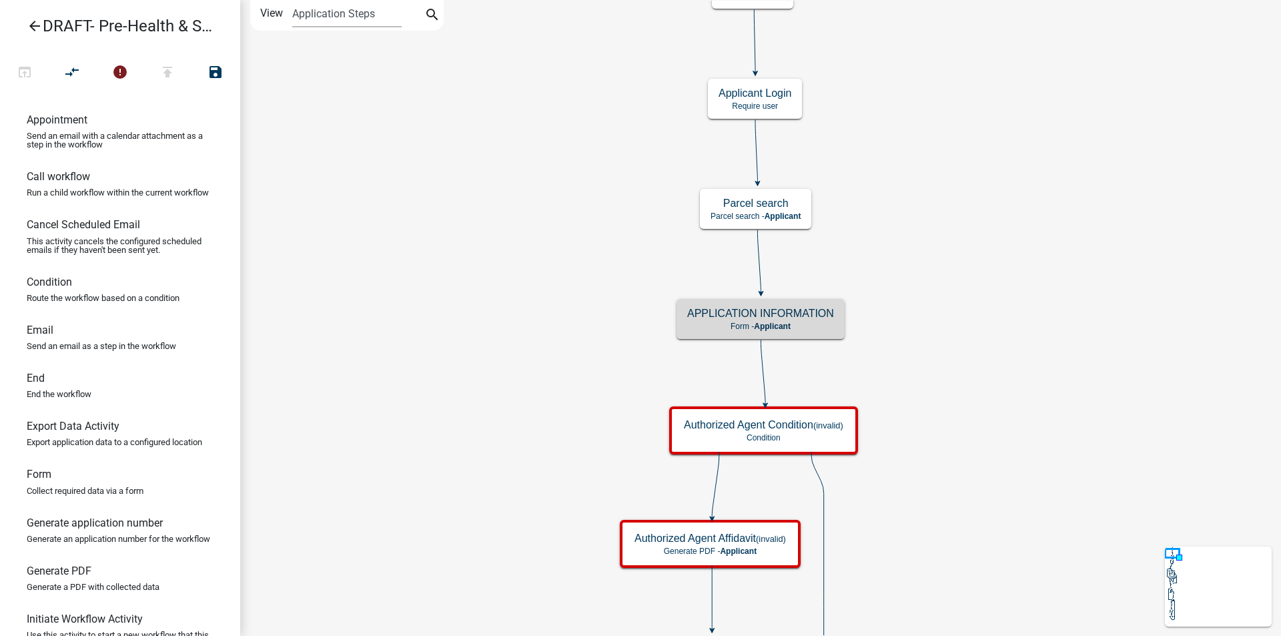
scroll to position [0, 0]
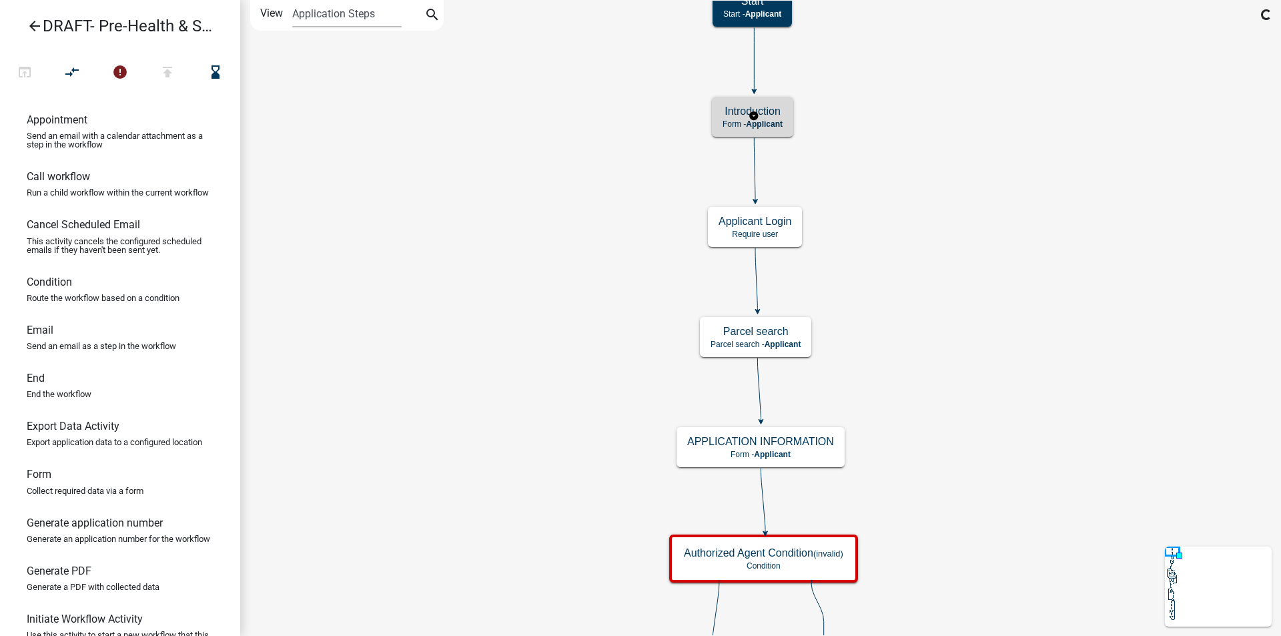
click at [783, 124] on span "Applicant" at bounding box center [764, 123] width 37 height 9
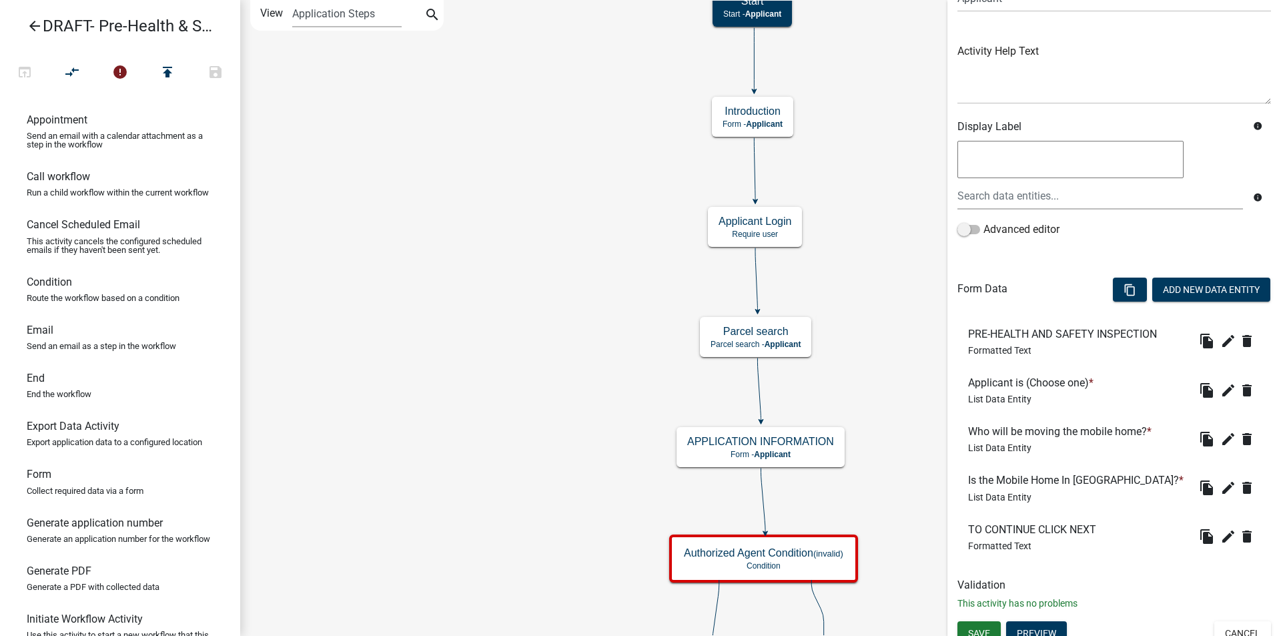
scroll to position [141, 0]
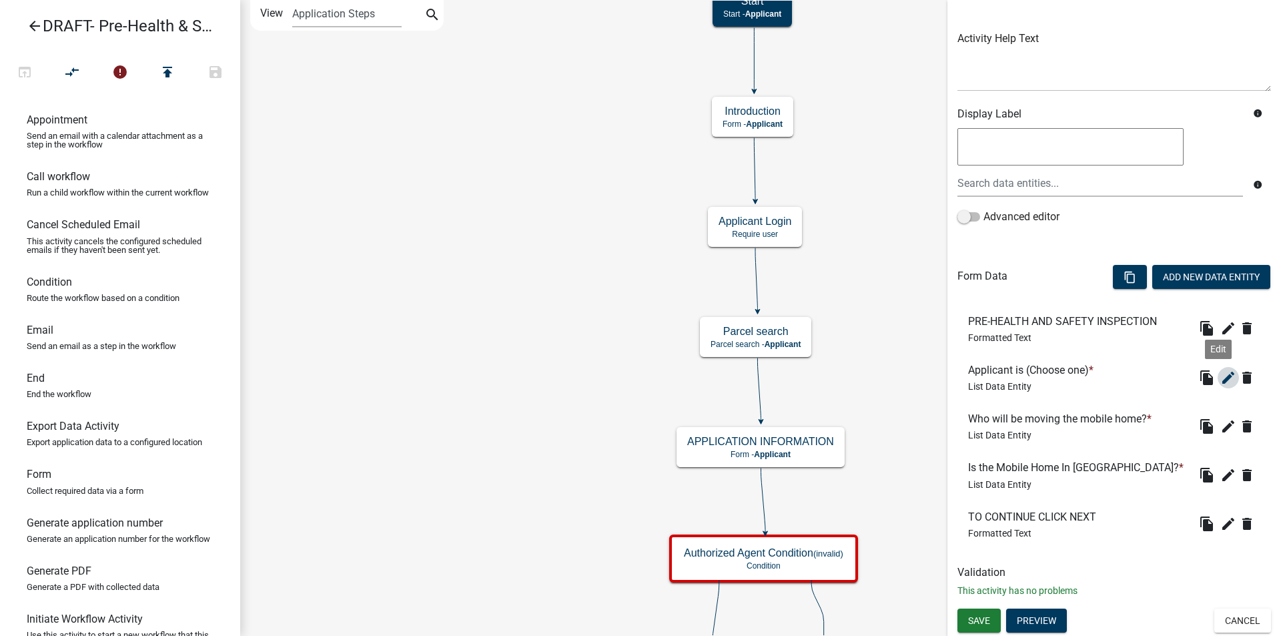
click at [1221, 380] on icon "edit" at bounding box center [1229, 378] width 16 height 16
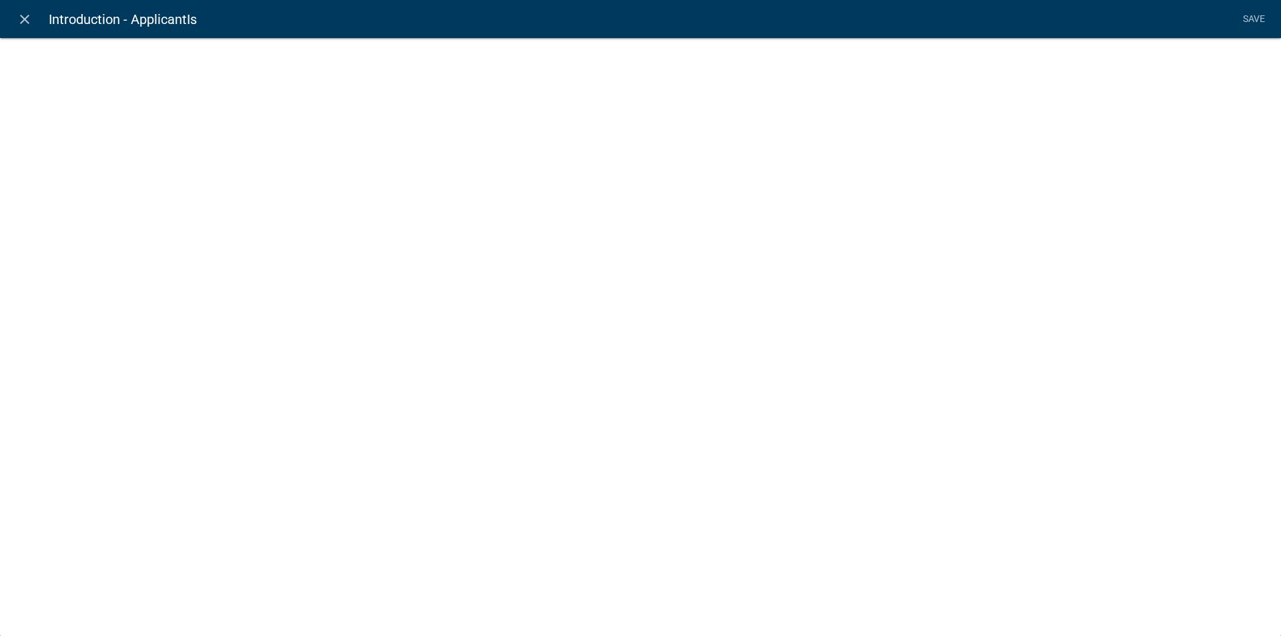
select select "list-data"
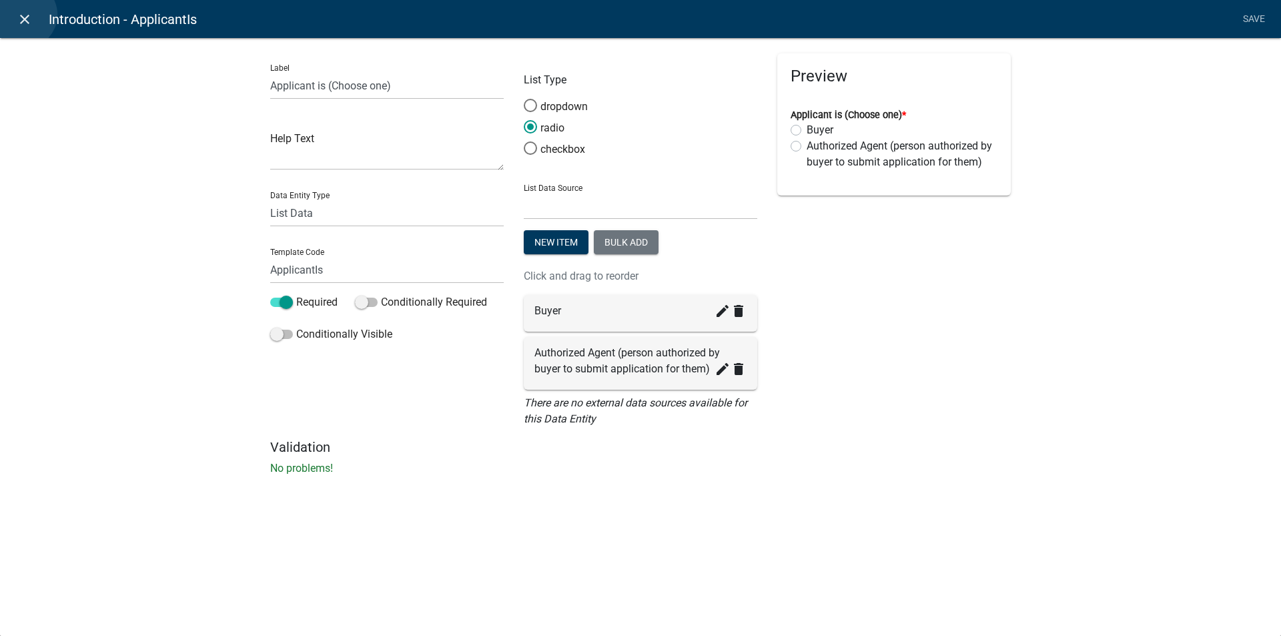
click at [23, 15] on icon "close" at bounding box center [25, 19] width 16 height 16
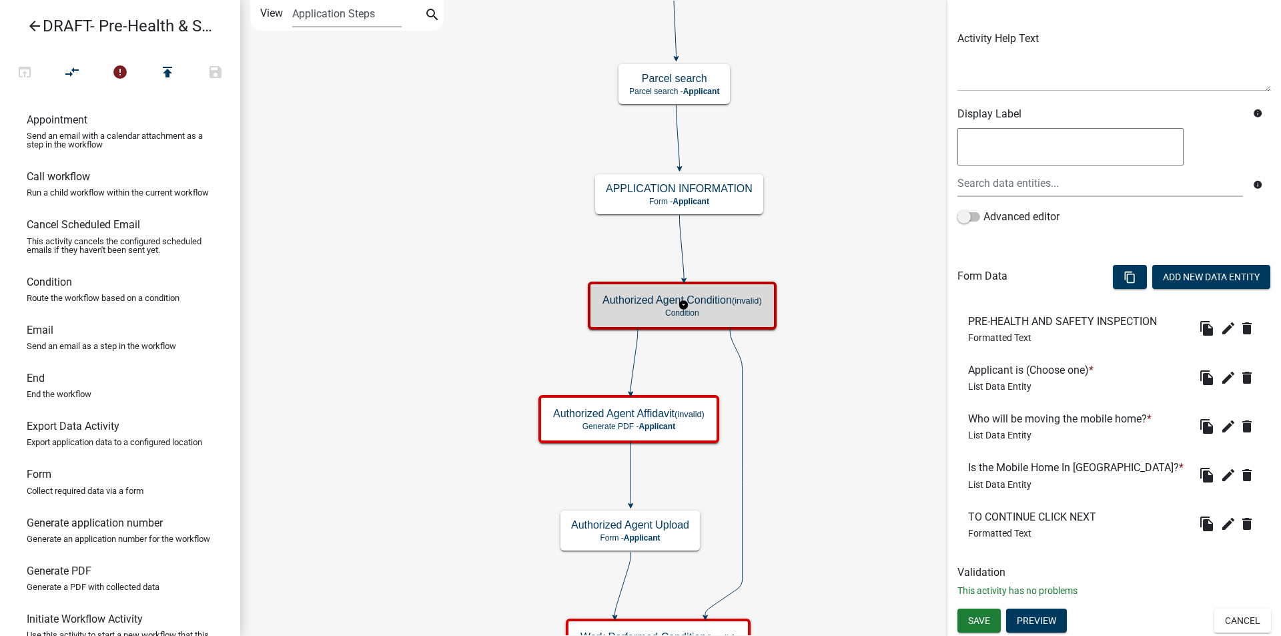
scroll to position [0, 0]
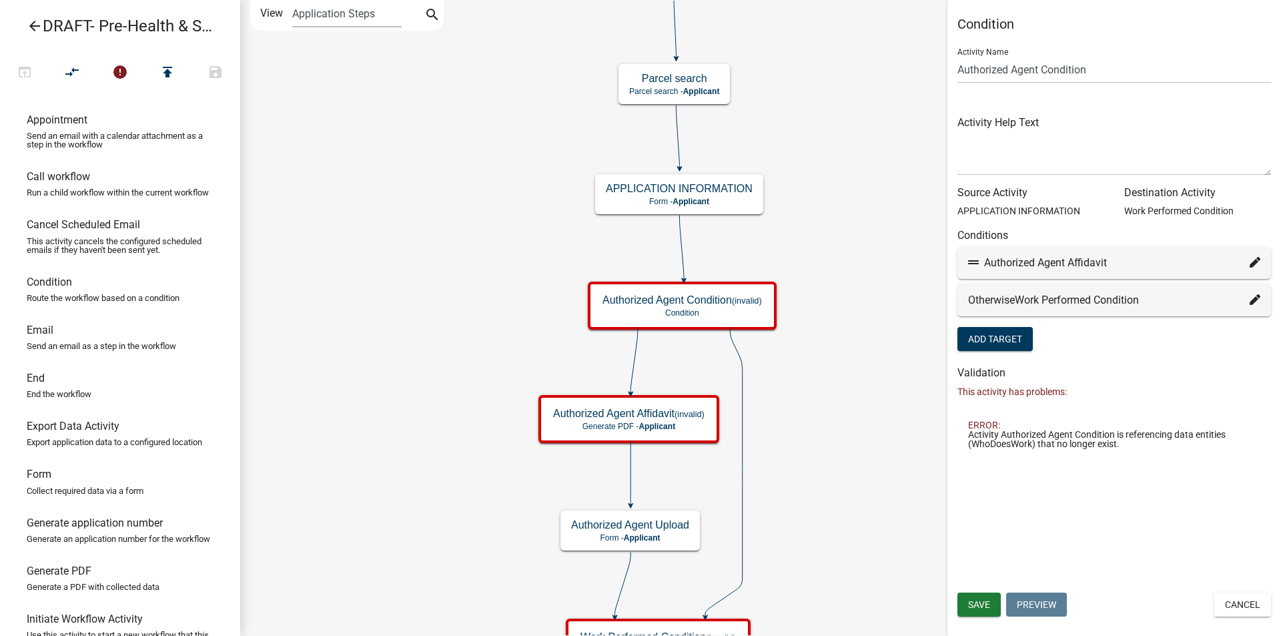
click at [1256, 301] on icon at bounding box center [1255, 299] width 11 height 11
select select "20: ad0ecb78-101f-4b93-9aa3-76db0de5d001"
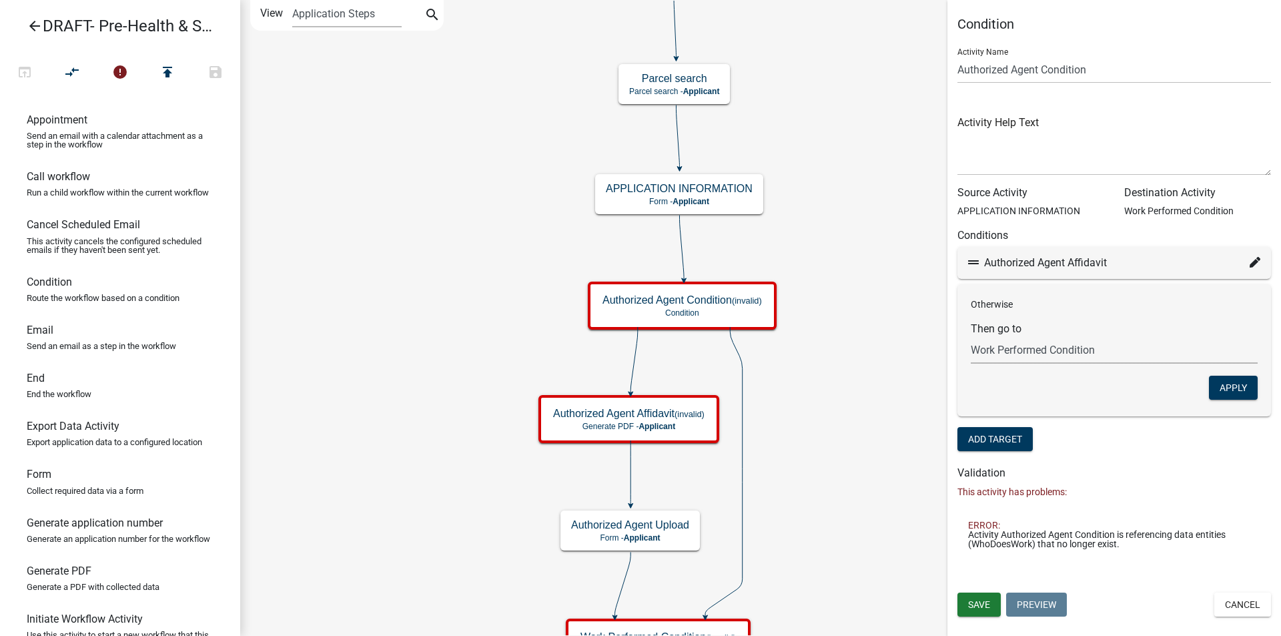
click at [1050, 354] on select "Choose... Start Applicant Login Building Review Generate Application Number Fin…" at bounding box center [1114, 349] width 287 height 27
click at [1185, 467] on h6 "Validation" at bounding box center [1115, 472] width 314 height 13
click at [1256, 261] on icon at bounding box center [1255, 262] width 11 height 11
select select "67: bef8e25a-6d89-4287-be80-257ea02889ce"
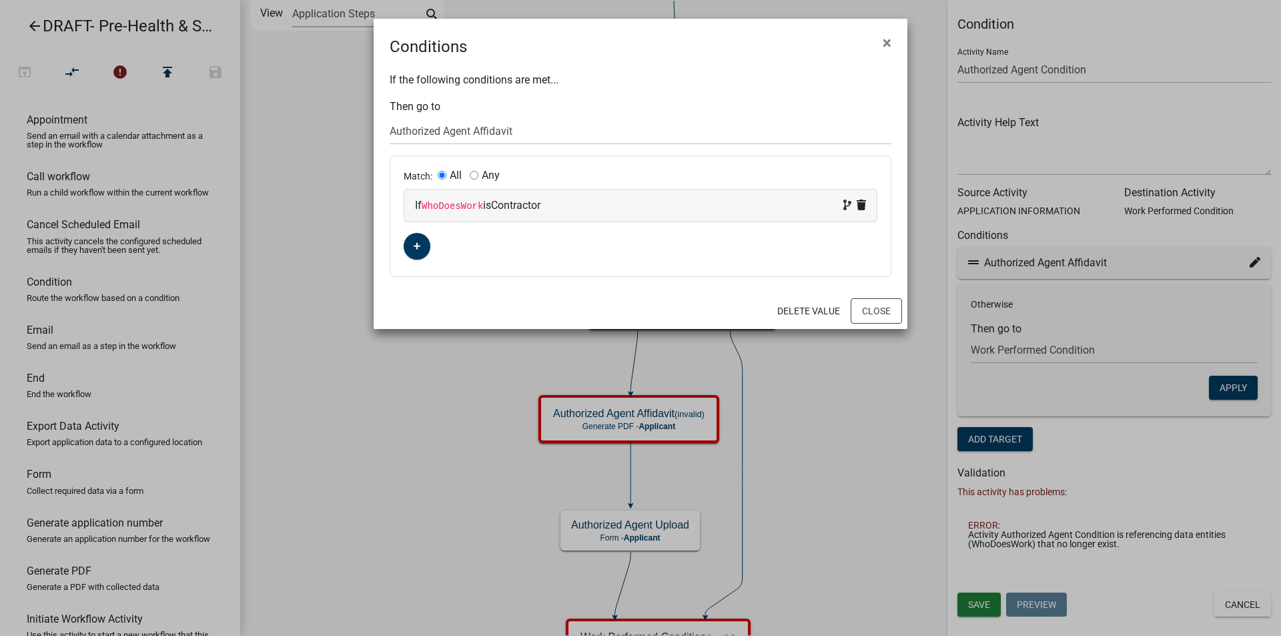
click at [465, 204] on code "WhoDoesWork" at bounding box center [452, 206] width 61 height 11
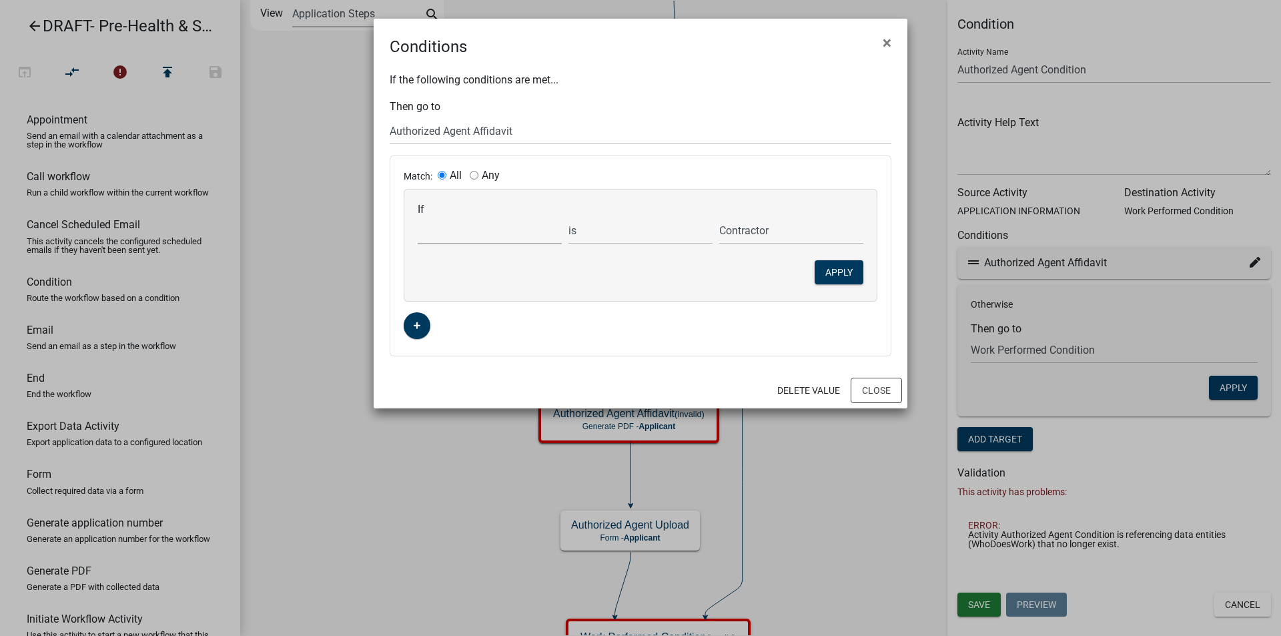
click at [481, 238] on select "Choose... ALL_FEE_RECIPIENTS APPLICANT_CITY APPLICANT_EMAIL_ADDRESS APPLICANT_F…" at bounding box center [490, 230] width 144 height 27
select select "151: WhoMovesMH"
click at [418, 217] on select "Choose... ALL_FEE_RECIPIENTS APPLICANT_CITY APPLICANT_EMAIL_ADDRESS APPLICANT_F…" at bounding box center [490, 230] width 144 height 27
click at [757, 236] on select "Certified Mobile Home Mover" at bounding box center [791, 230] width 144 height 27
select select "0: Certified Mobile Home Mover"
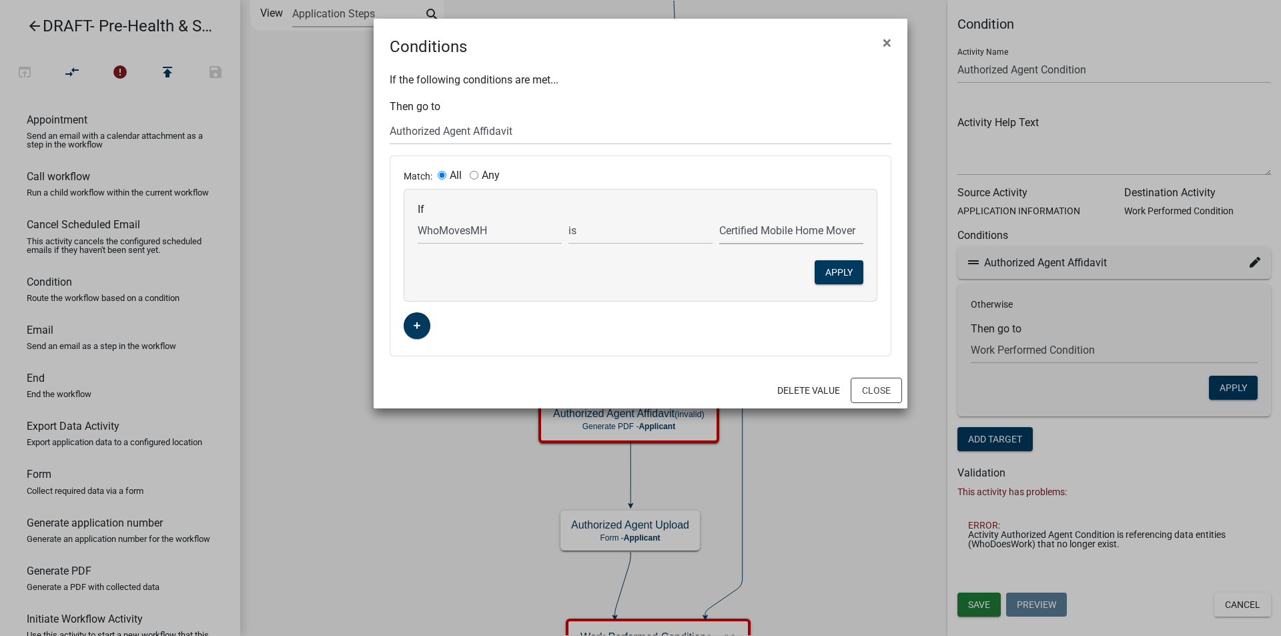
click at [719, 217] on select "Certified Mobile Home Mover" at bounding box center [791, 230] width 144 height 27
click at [837, 270] on button "Apply" at bounding box center [839, 272] width 49 height 24
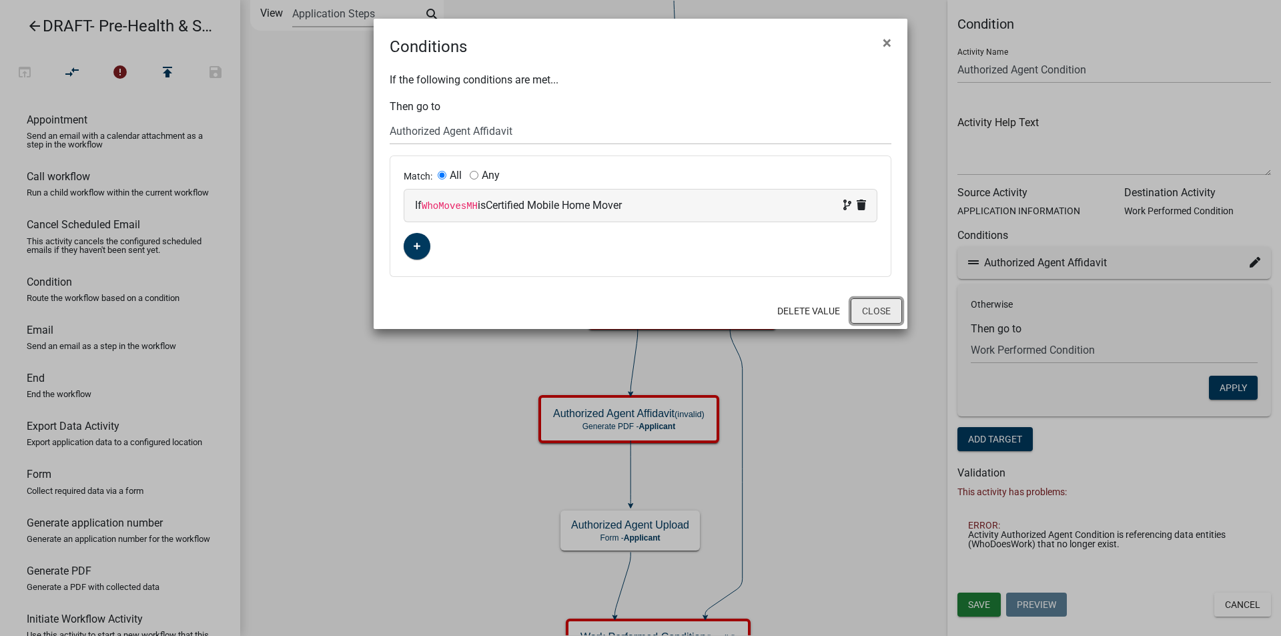
click at [866, 308] on button "Close" at bounding box center [876, 310] width 51 height 25
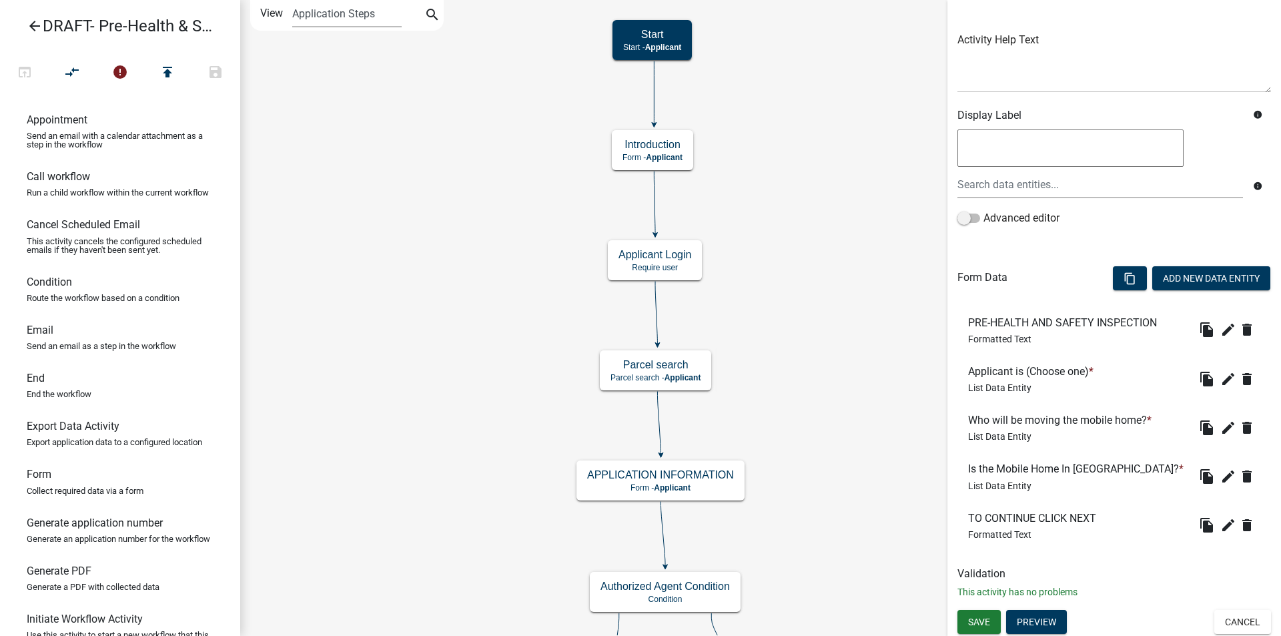
scroll to position [141, 0]
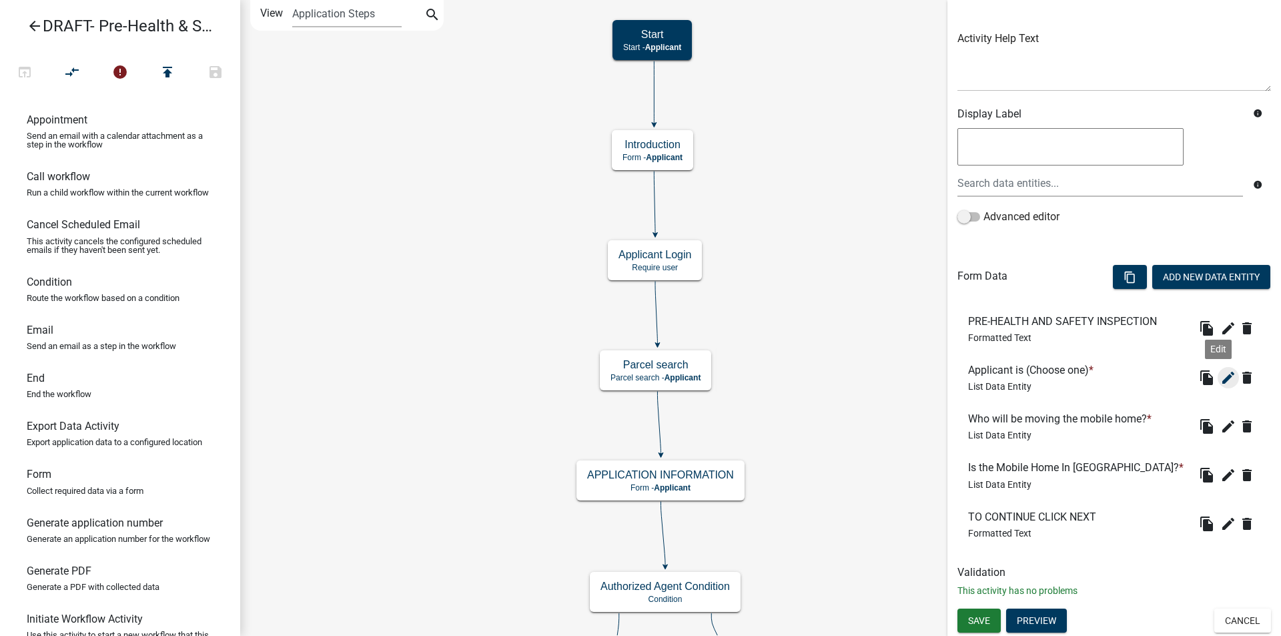
click at [1221, 378] on icon "edit" at bounding box center [1229, 378] width 16 height 16
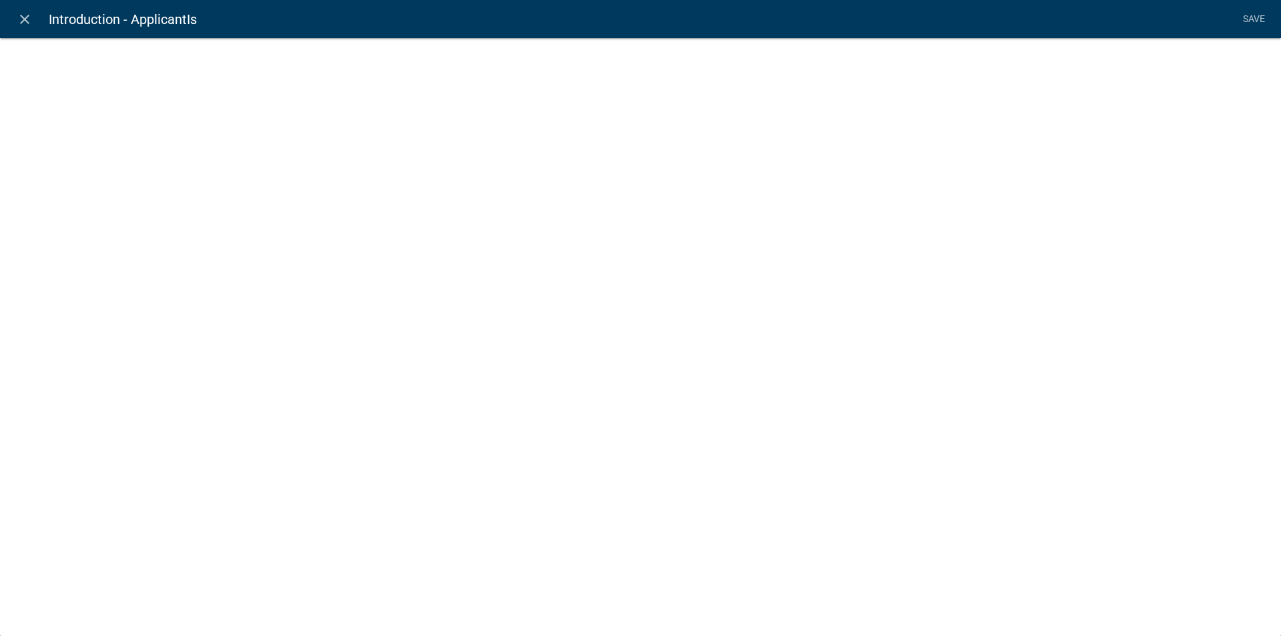
select select "list-data"
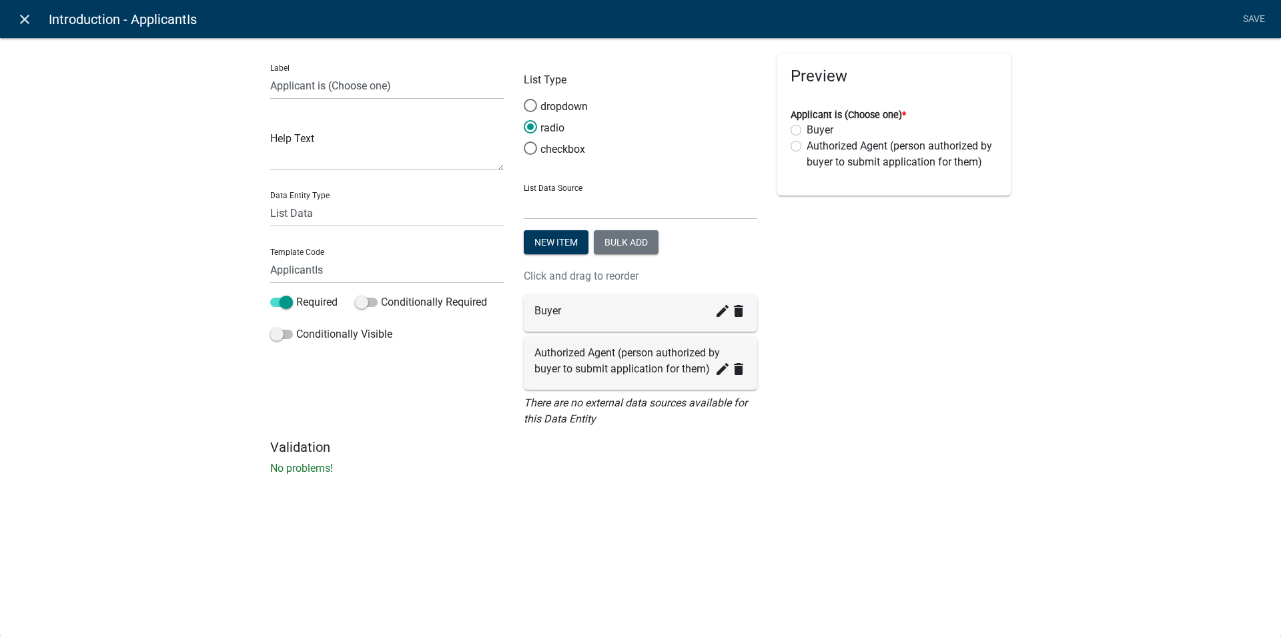
click at [22, 20] on icon "close" at bounding box center [25, 19] width 16 height 16
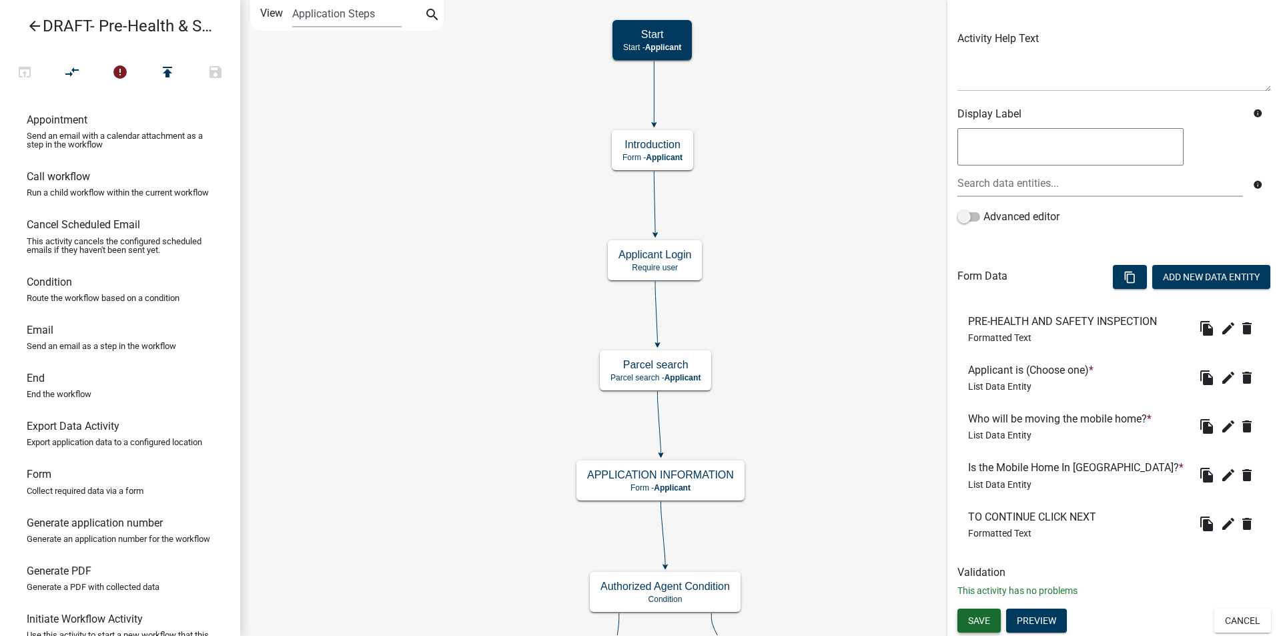
click at [990, 615] on span "Save" at bounding box center [979, 620] width 22 height 11
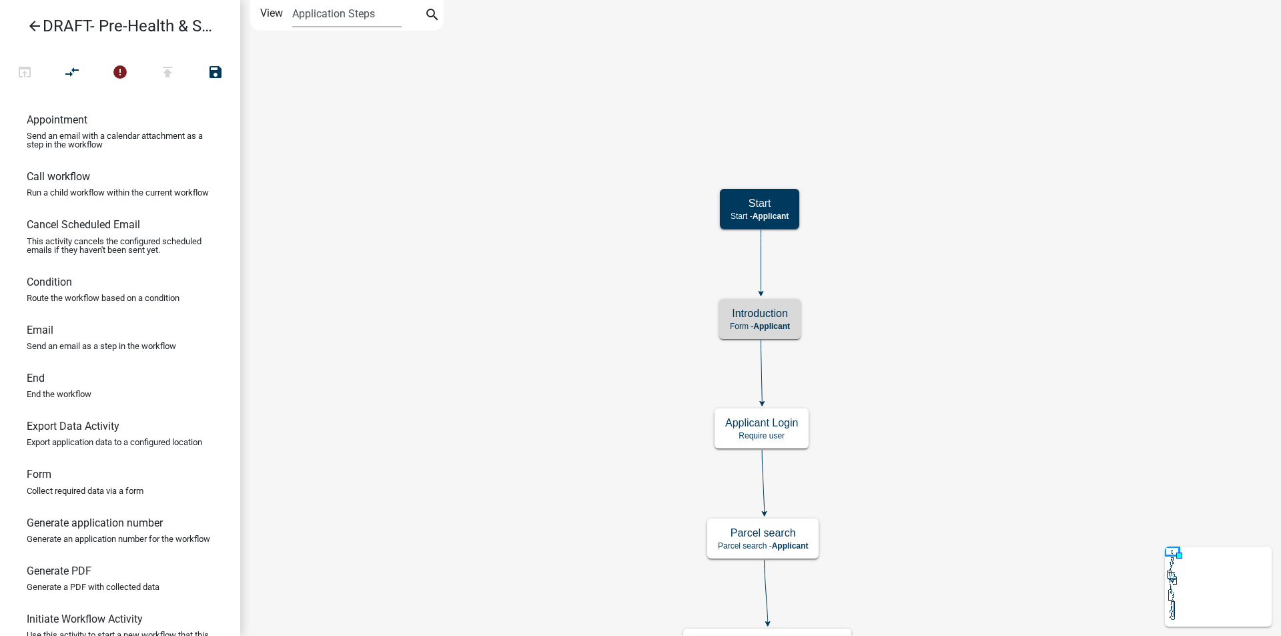
scroll to position [0, 0]
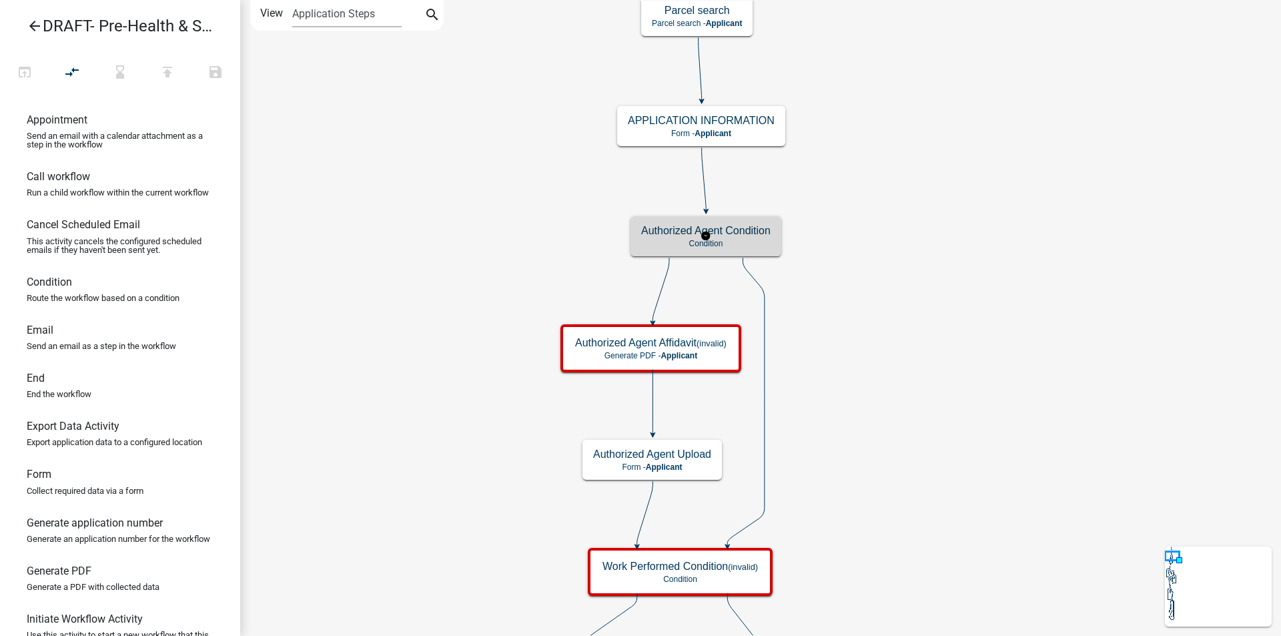
click at [757, 237] on h5 "Authorized Agent Condition" at bounding box center [705, 230] width 129 height 13
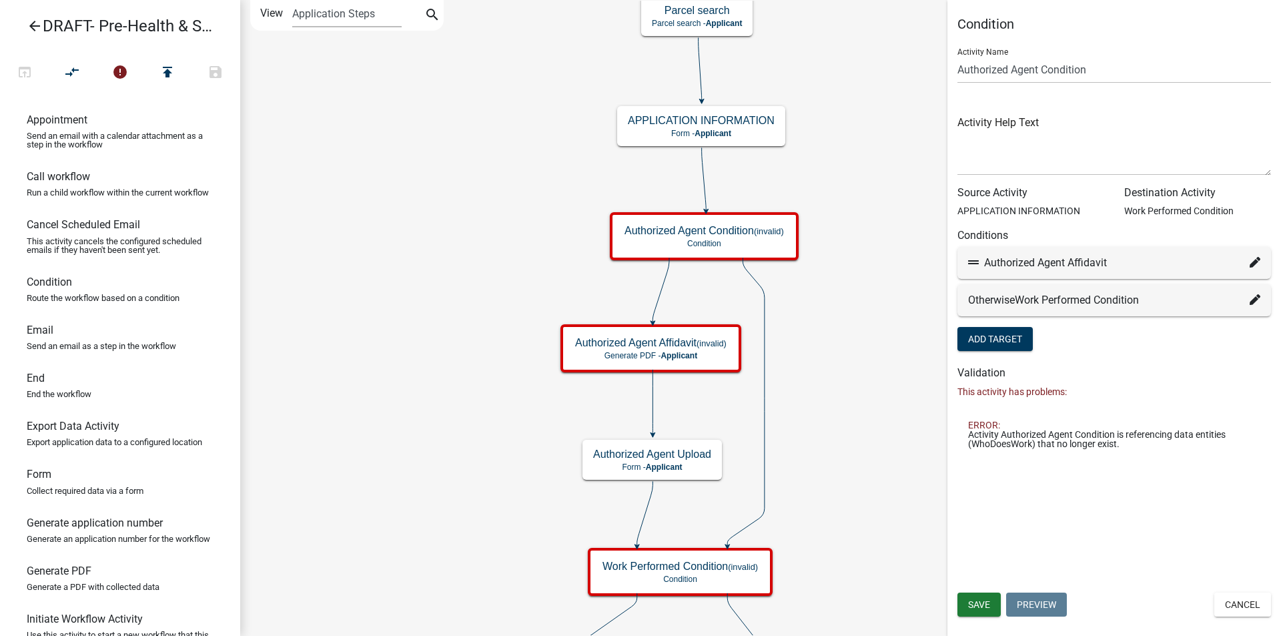
click at [1253, 260] on icon at bounding box center [1255, 262] width 11 height 11
select select "67: bef8e25a-6d89-4287-be80-257ea02889ce"
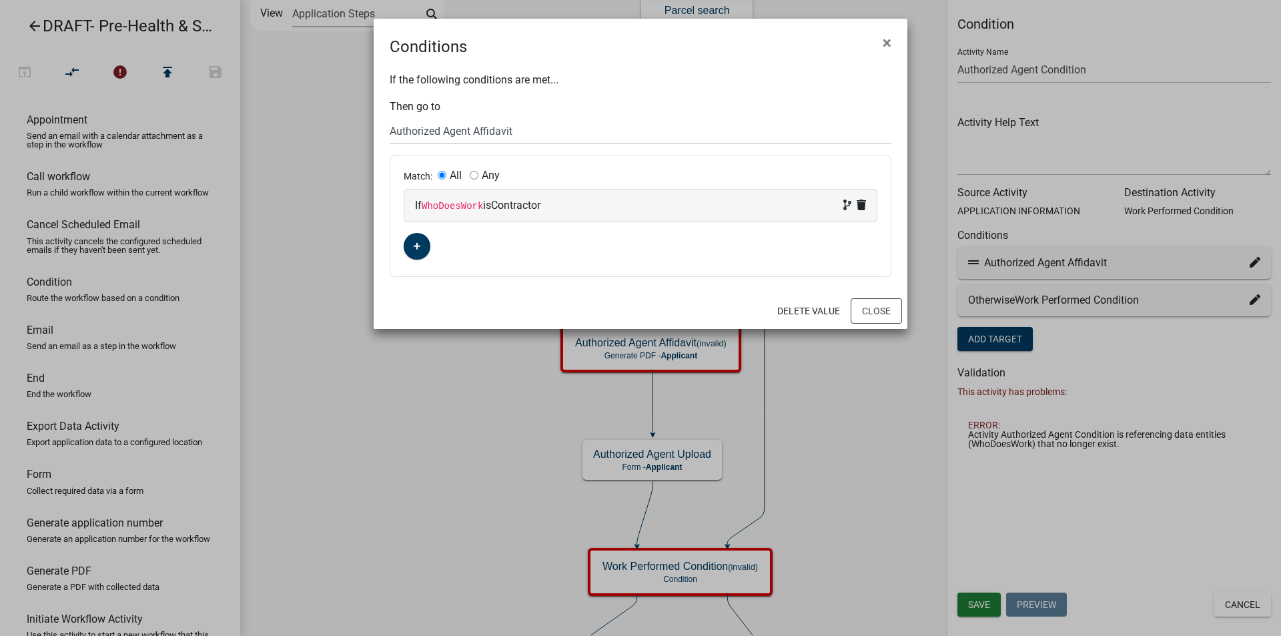
click at [454, 206] on code "WhoDoesWork" at bounding box center [452, 206] width 61 height 11
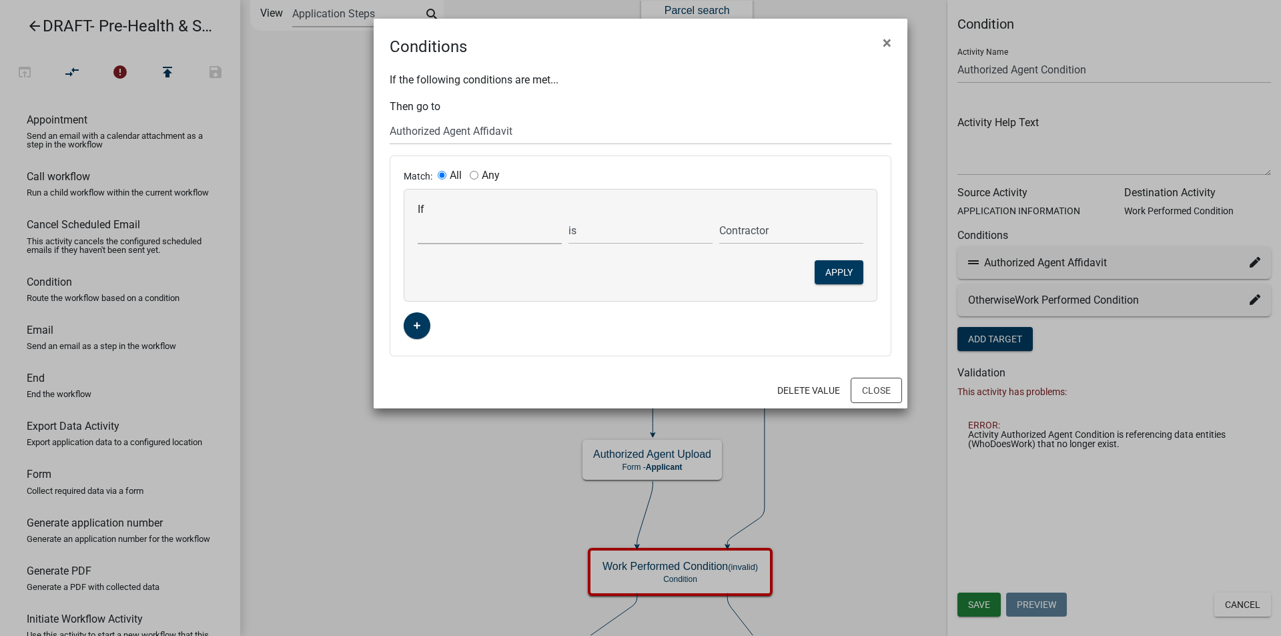
click at [455, 238] on select "Choose... ALL_FEE_RECIPIENTS APPLICANT_CITY APPLICANT_EMAIL_ADDRESS APPLICANT_F…" at bounding box center [490, 230] width 144 height 27
select select "13: ApplicantIs"
click at [418, 217] on select "Choose... ALL_FEE_RECIPIENTS APPLICANT_CITY APPLICANT_EMAIL_ADDRESS APPLICANT_F…" at bounding box center [490, 230] width 144 height 27
click at [764, 238] on select "Authorized Agent (person authorized by buyer to submit application for them) Bu…" at bounding box center [791, 230] width 144 height 27
select select "0: Authorized Agent (person authorized by buyer to"
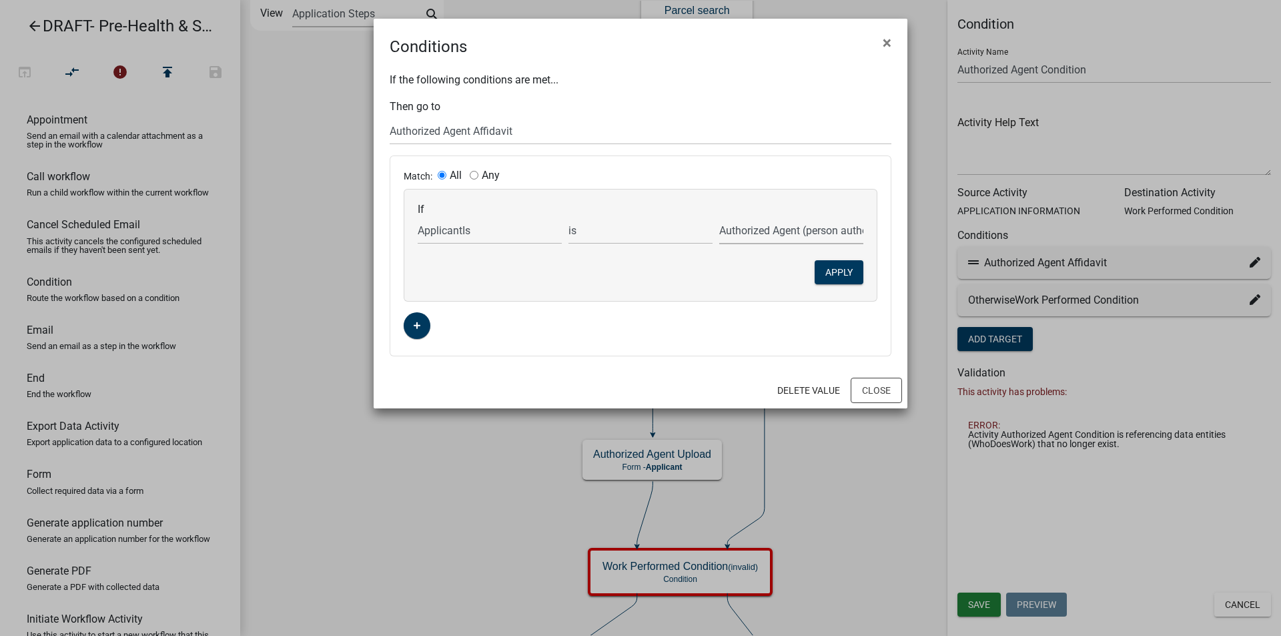
click at [719, 217] on select "Authorized Agent (person authorized by buyer to submit application for them) Bu…" at bounding box center [791, 230] width 144 height 27
click at [844, 269] on button "Apply" at bounding box center [839, 272] width 49 height 24
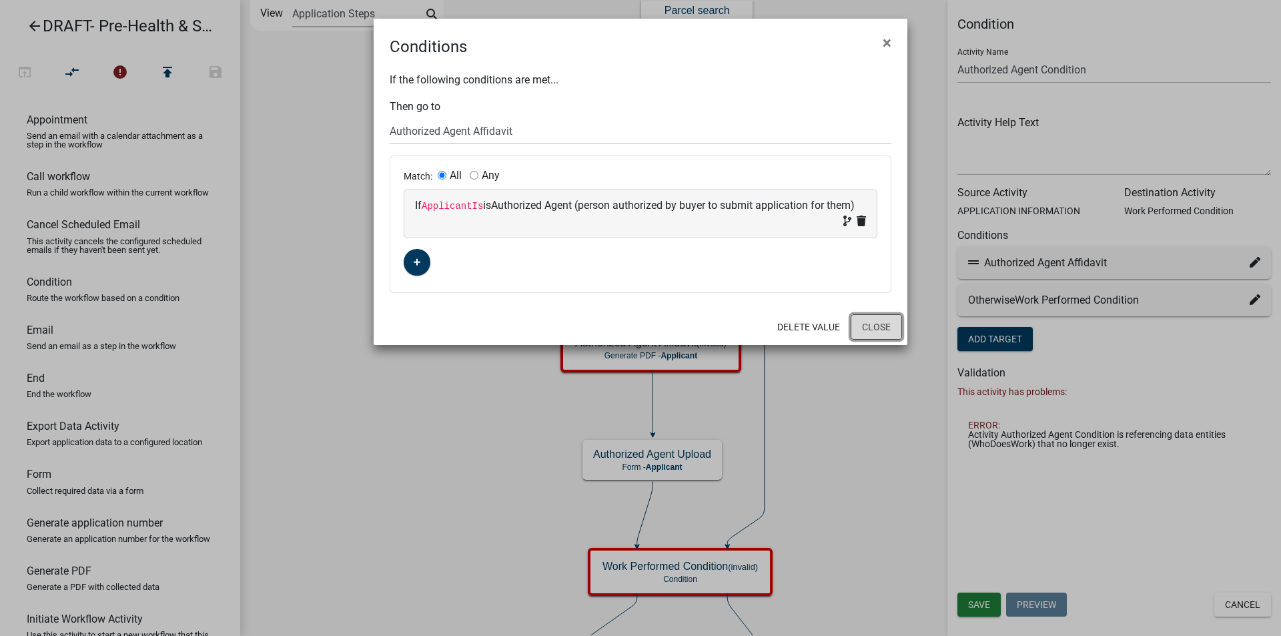
click at [876, 328] on button "Close" at bounding box center [876, 326] width 51 height 25
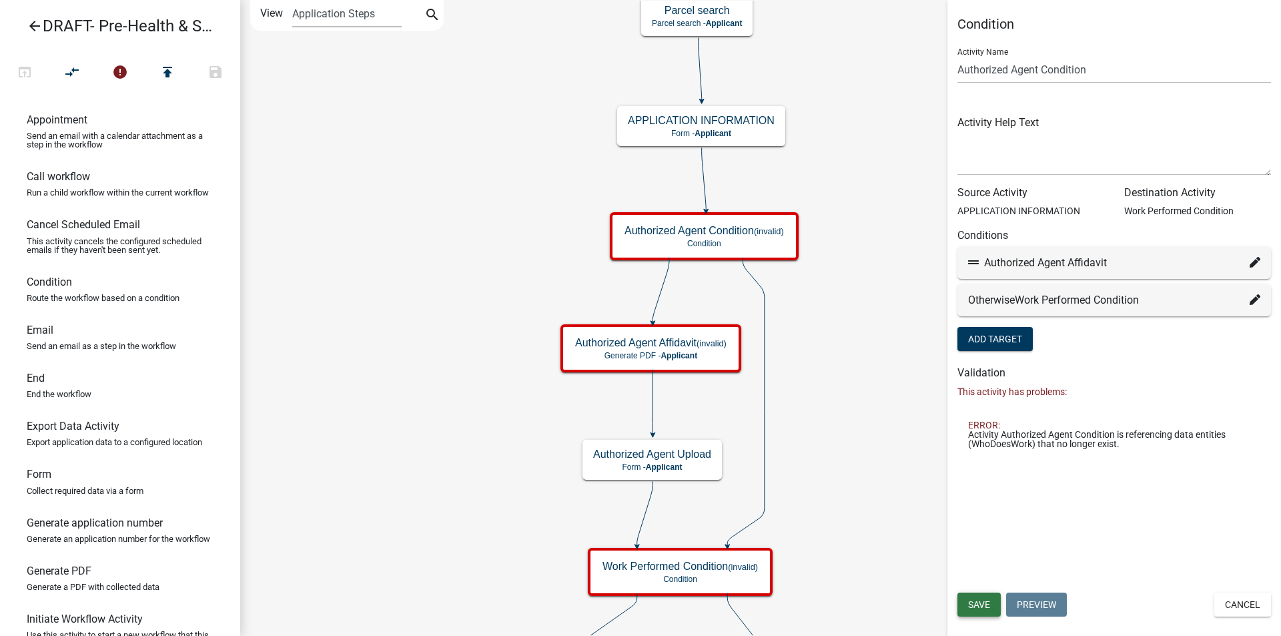
click at [974, 604] on span "Save" at bounding box center [979, 604] width 22 height 11
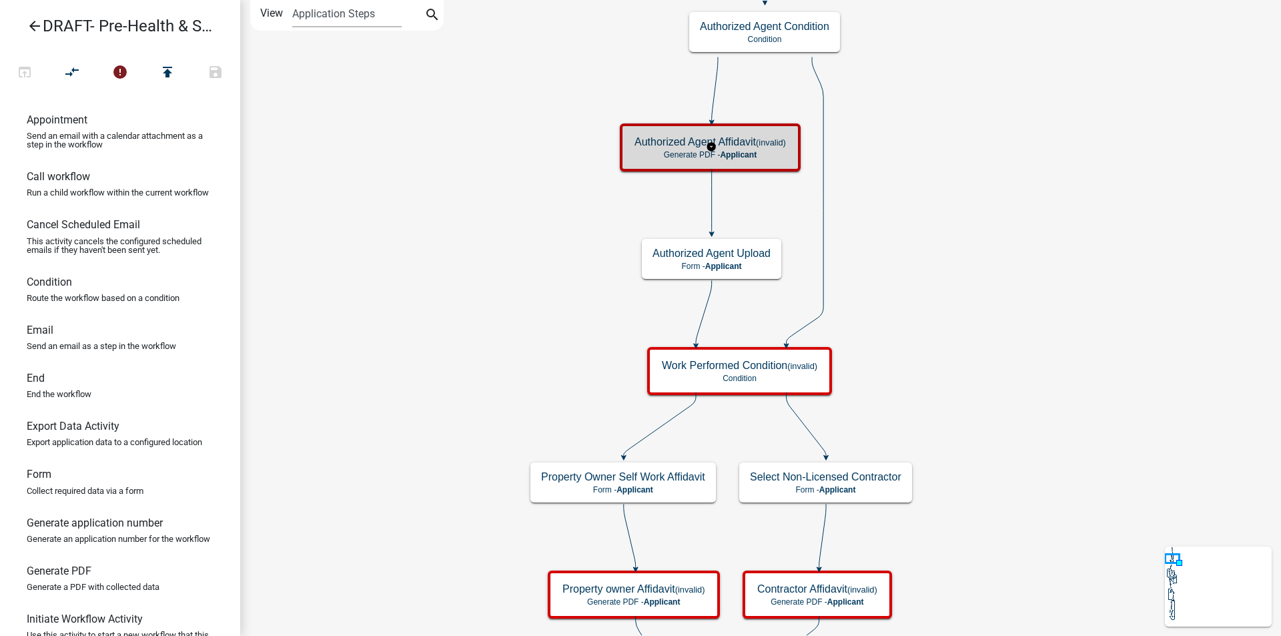
click at [771, 153] on p "Generate PDF - Applicant" at bounding box center [710, 154] width 151 height 9
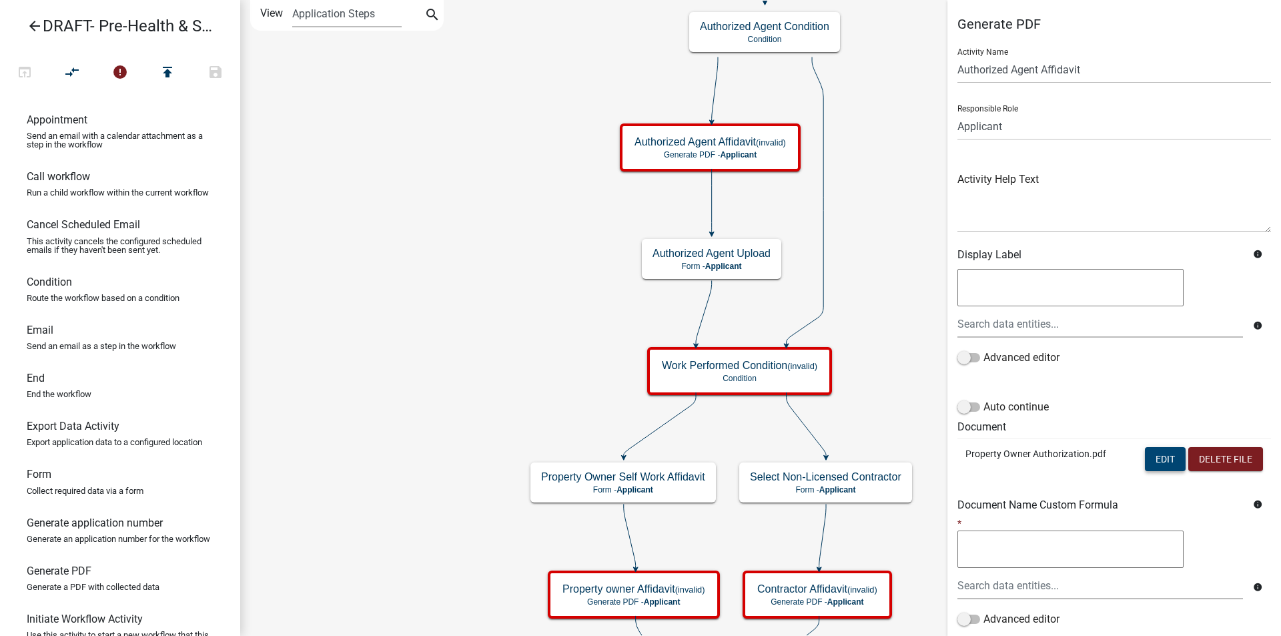
click at [1148, 453] on button "Edit" at bounding box center [1165, 459] width 41 height 24
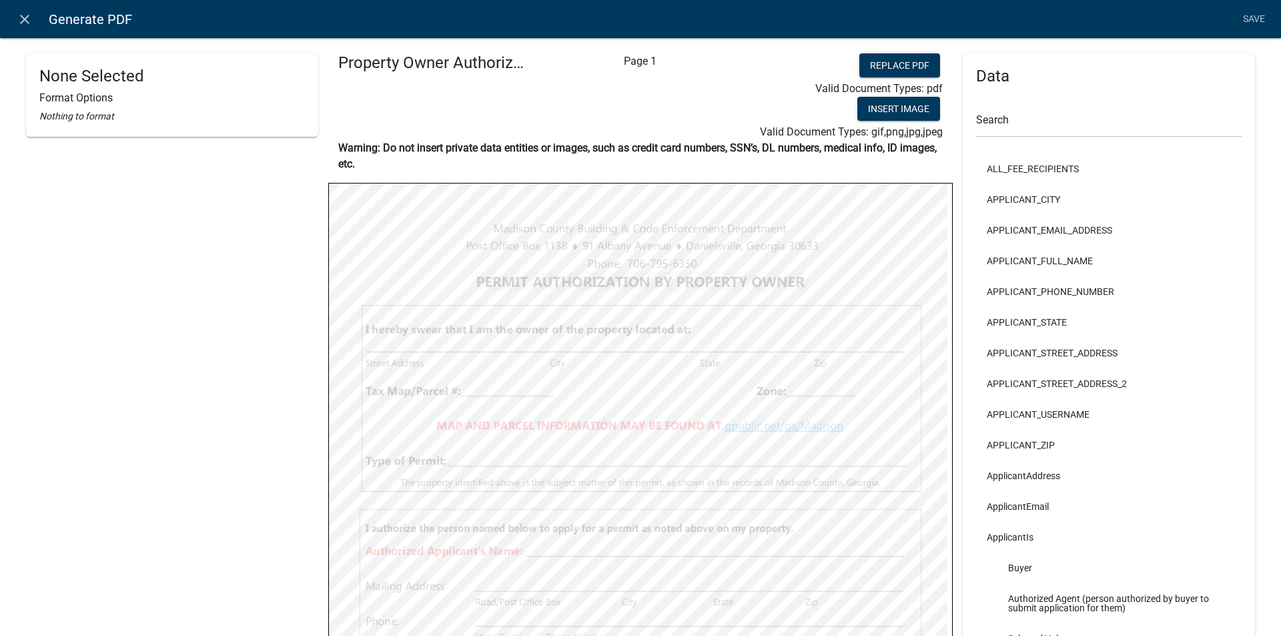
select select
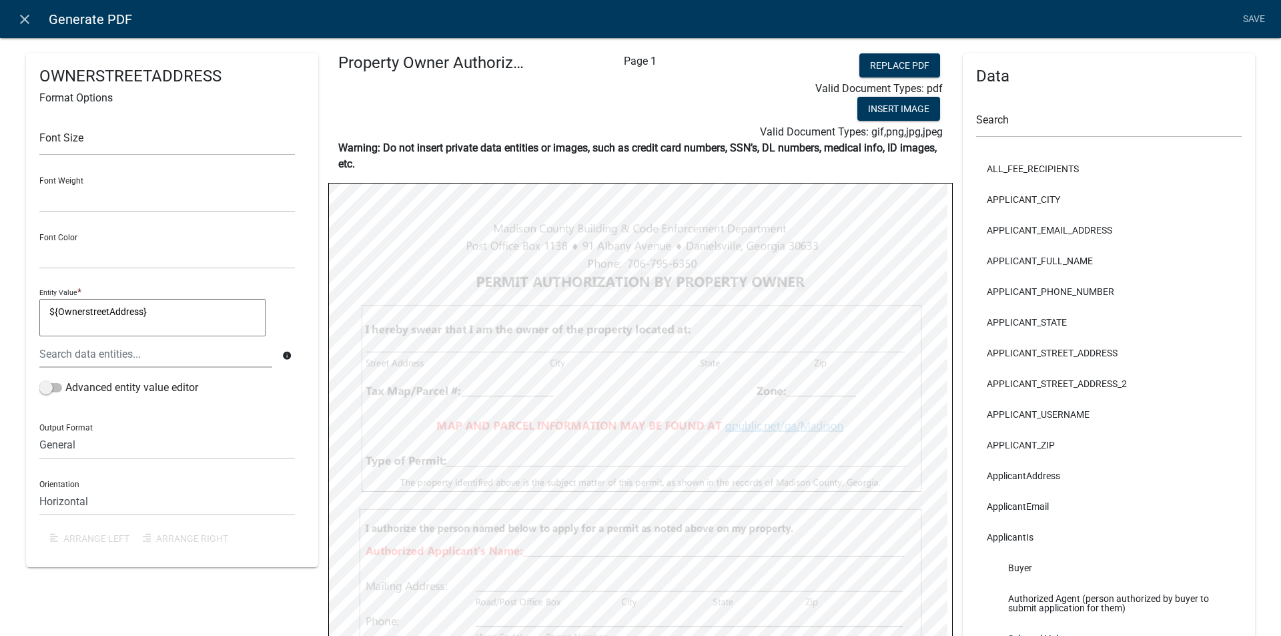
select select
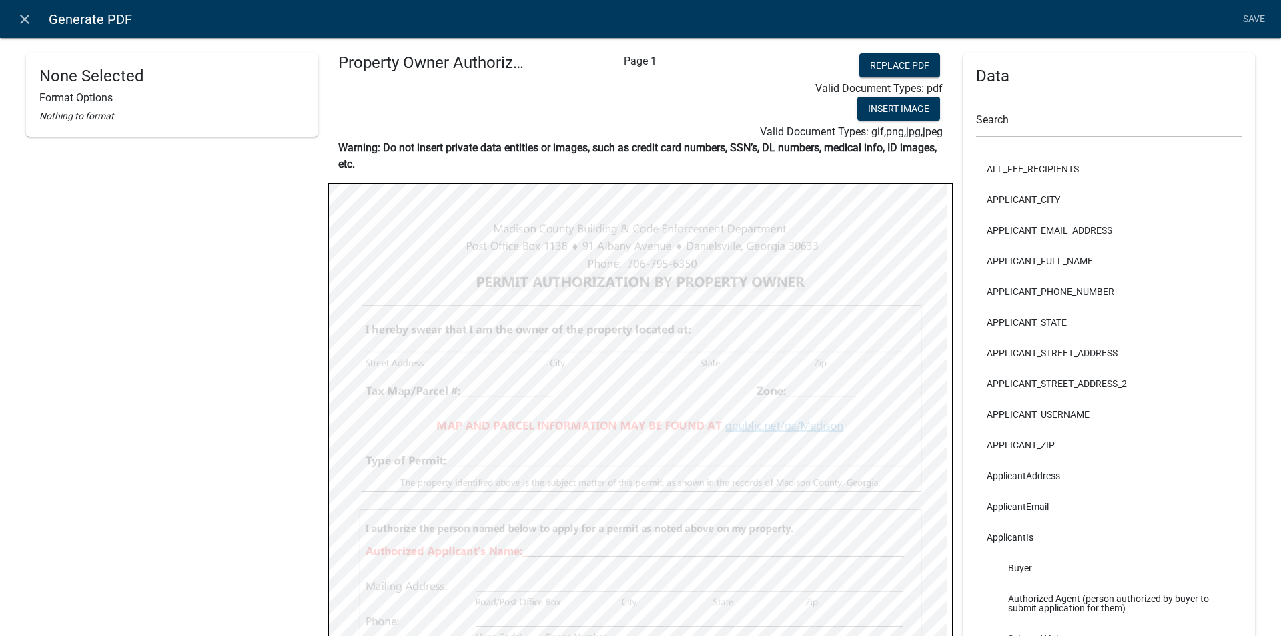
select select
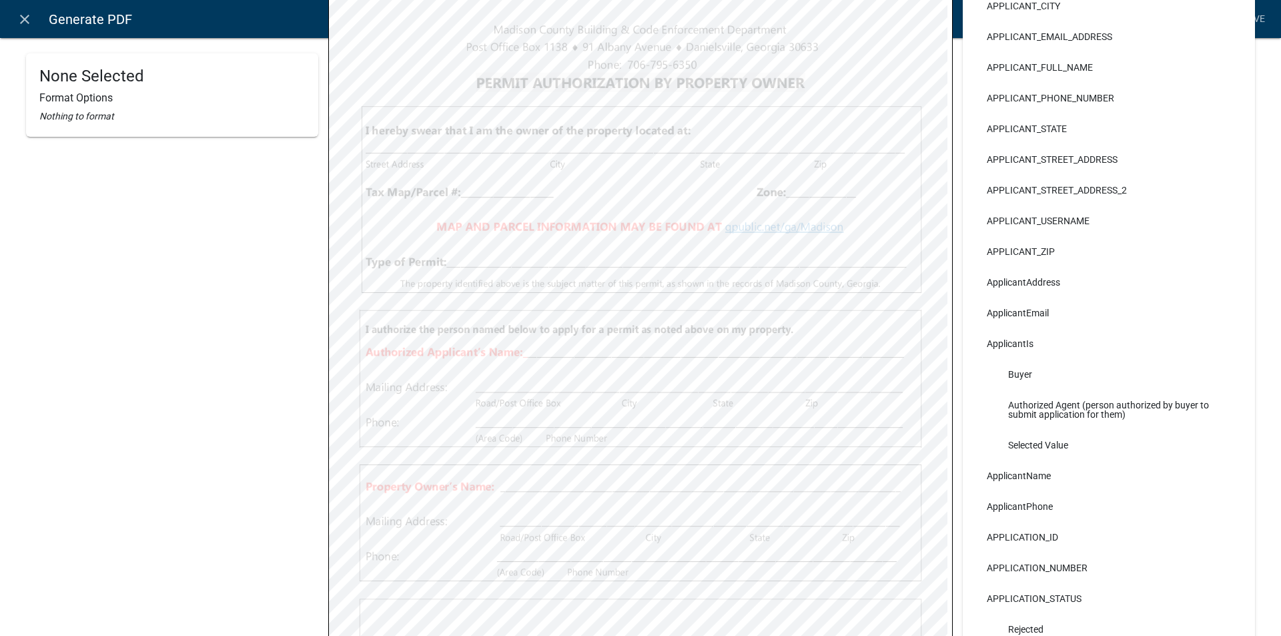
scroll to position [200, 0]
select select
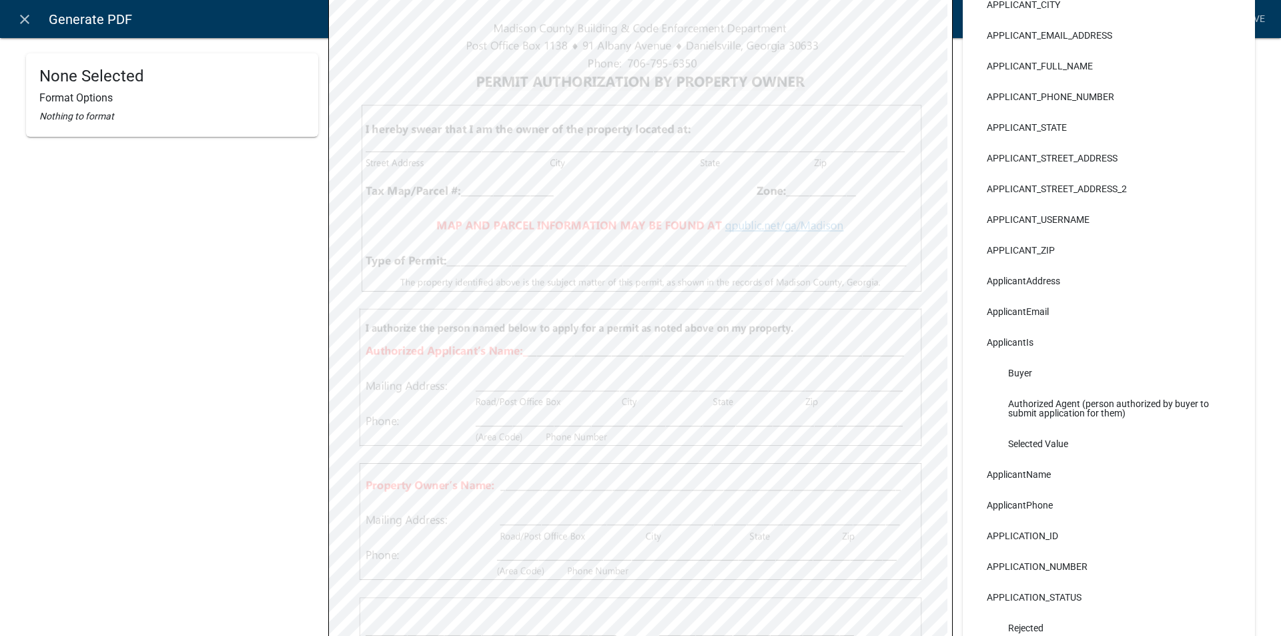
select select
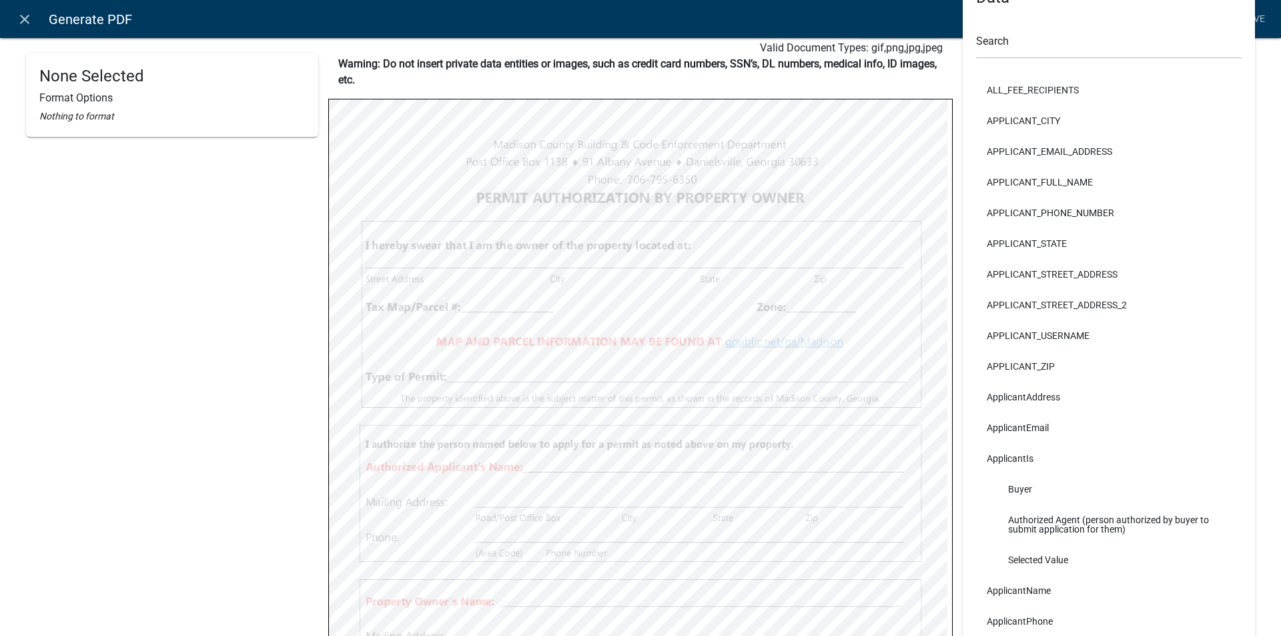
scroll to position [79, 0]
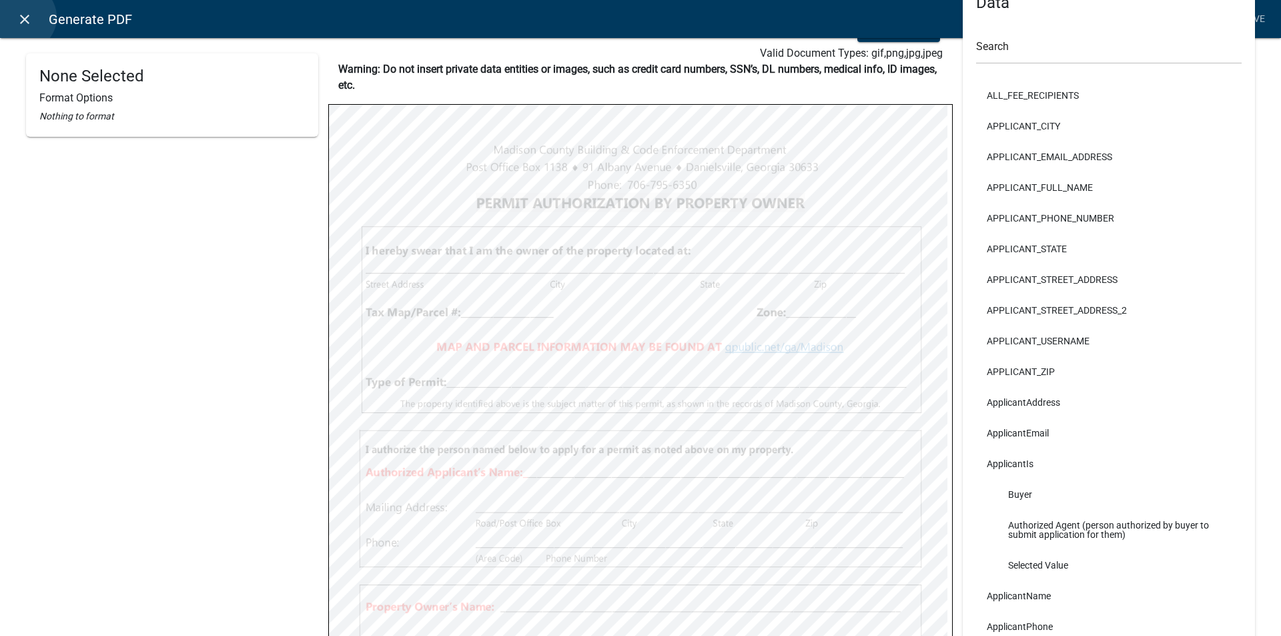
click at [23, 17] on icon "close" at bounding box center [25, 19] width 16 height 16
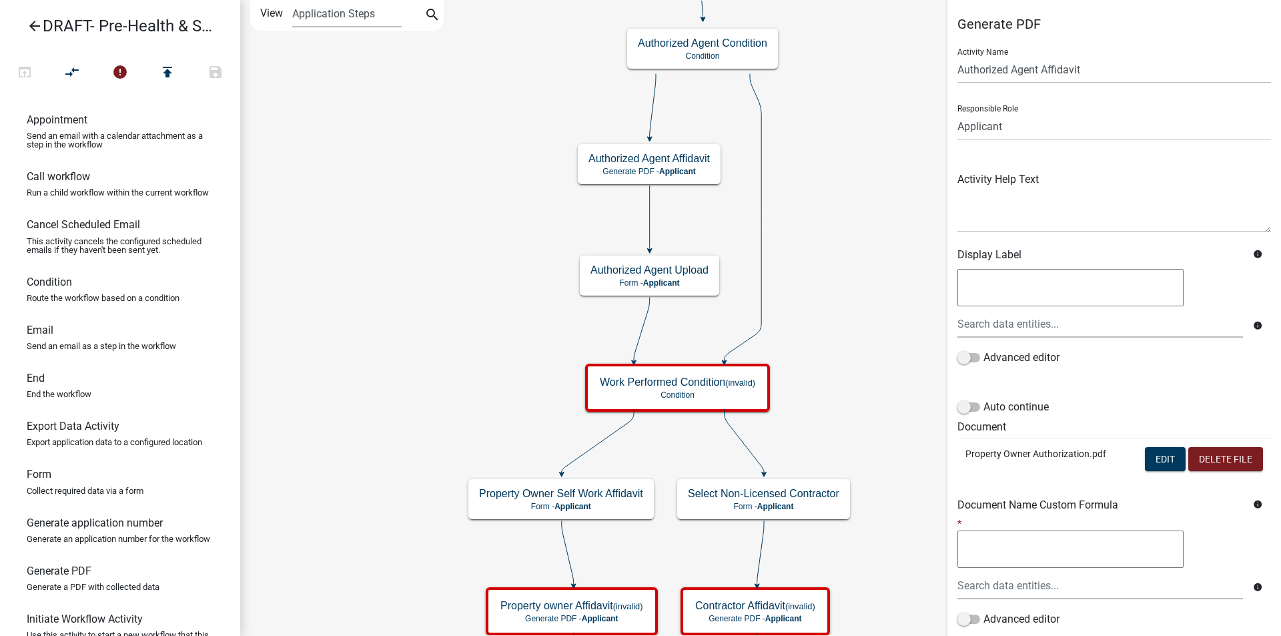
scroll to position [338, 0]
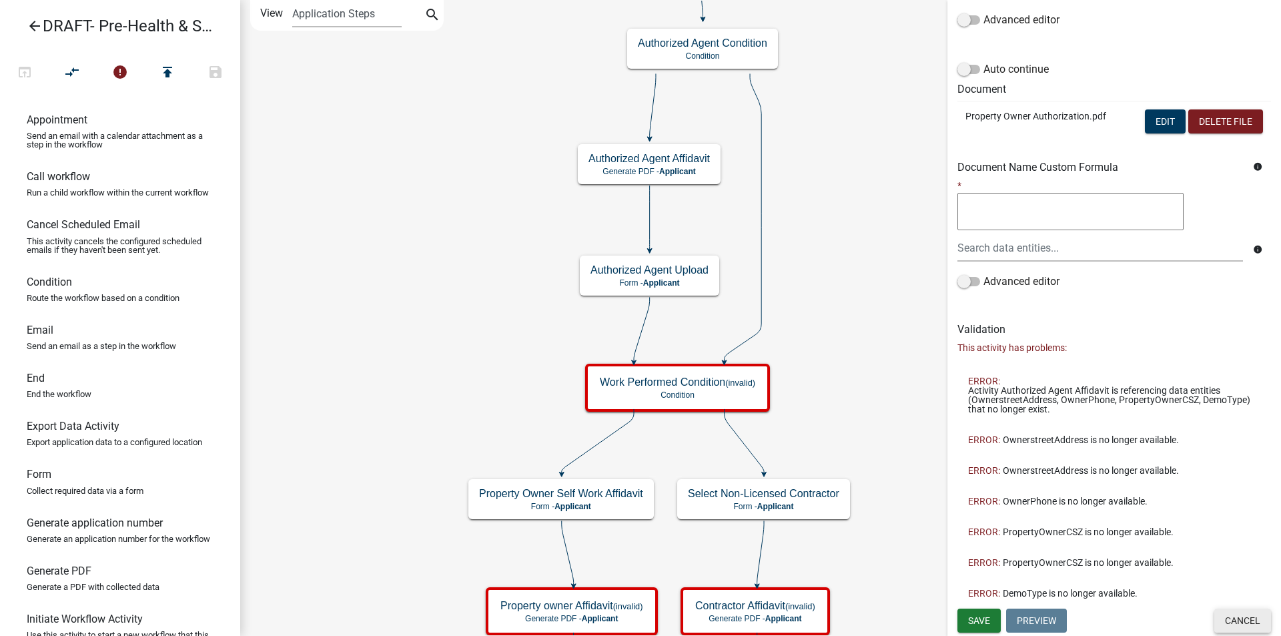
click at [1225, 622] on button "Cancel" at bounding box center [1243, 621] width 57 height 24
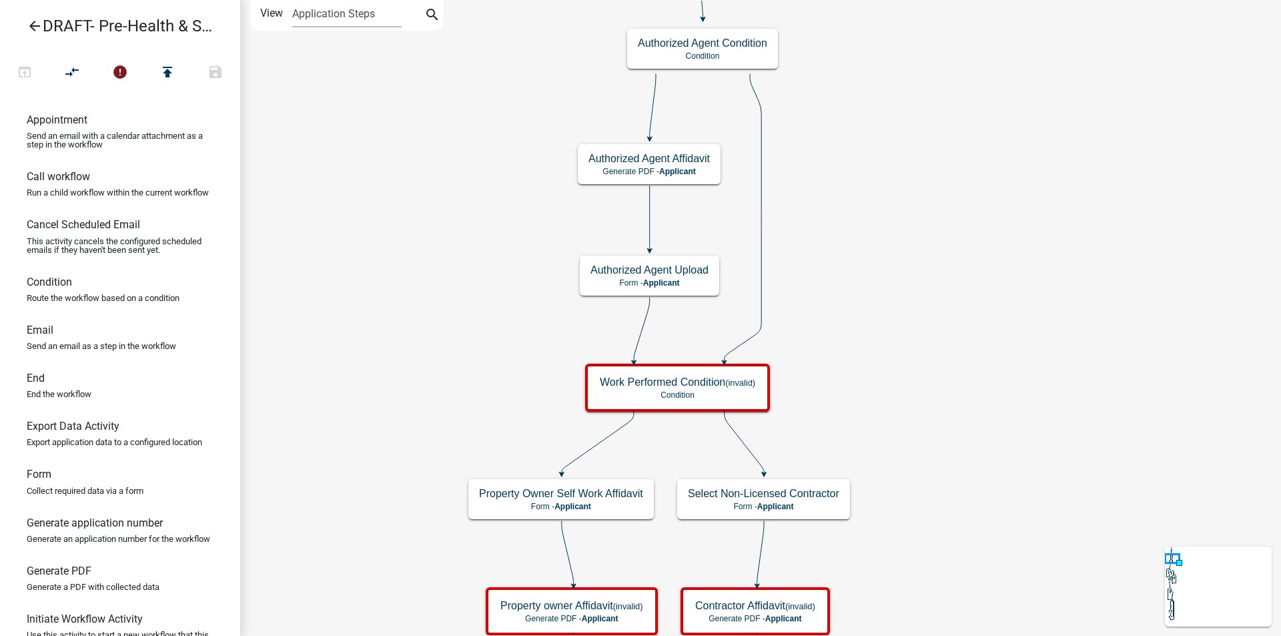
scroll to position [0, 0]
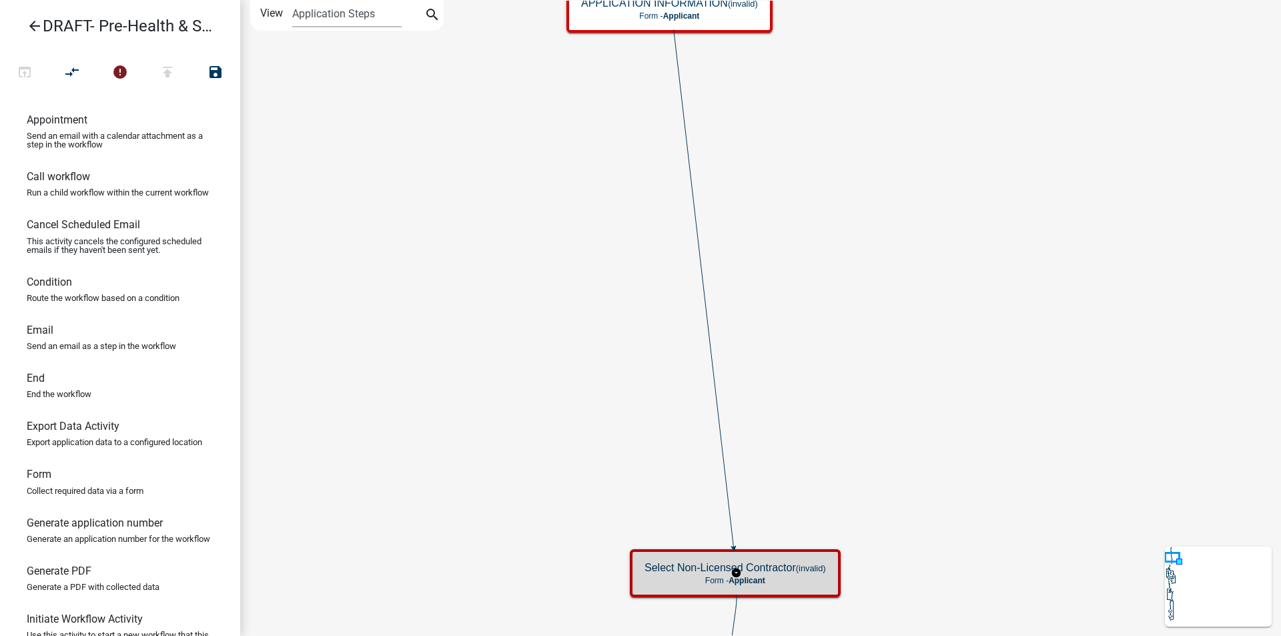
click at [802, 566] on small "(invalid)" at bounding box center [811, 568] width 30 height 10
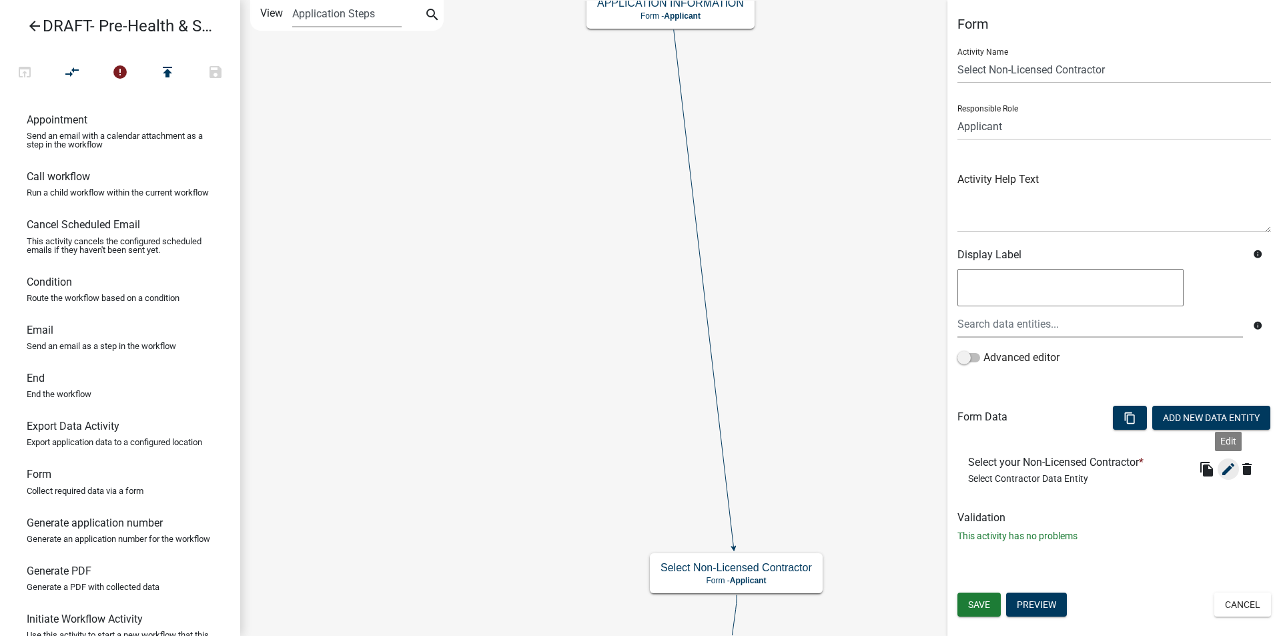
click at [1232, 468] on icon "edit" at bounding box center [1229, 469] width 16 height 16
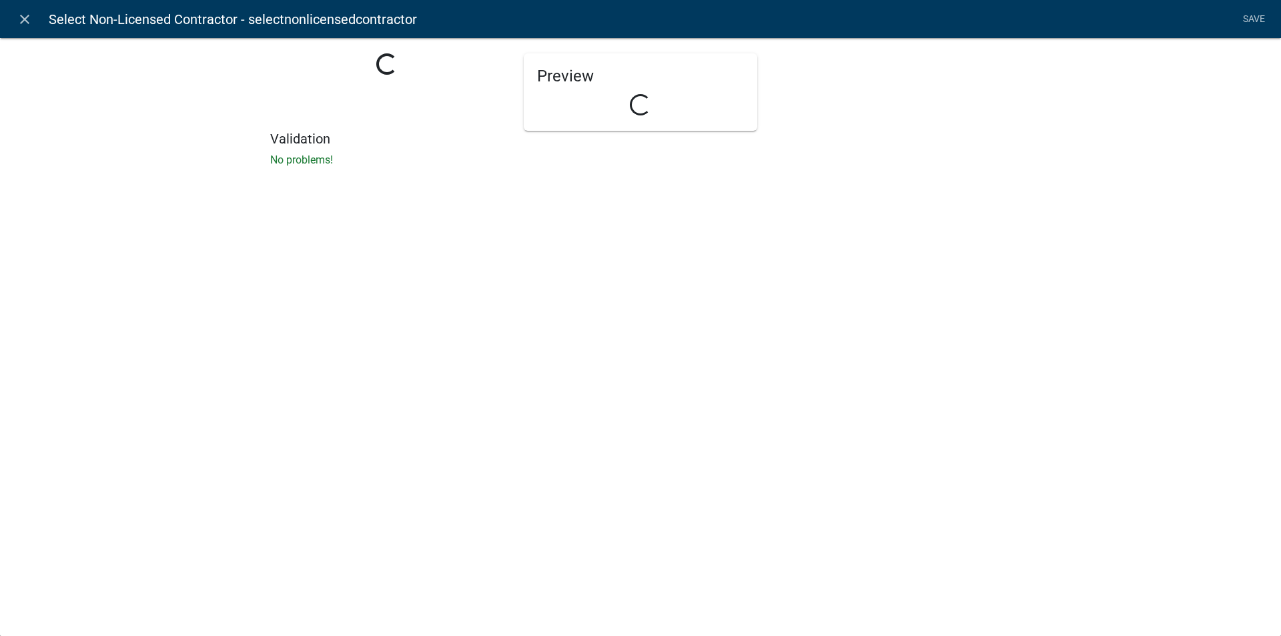
select select "select-contractor"
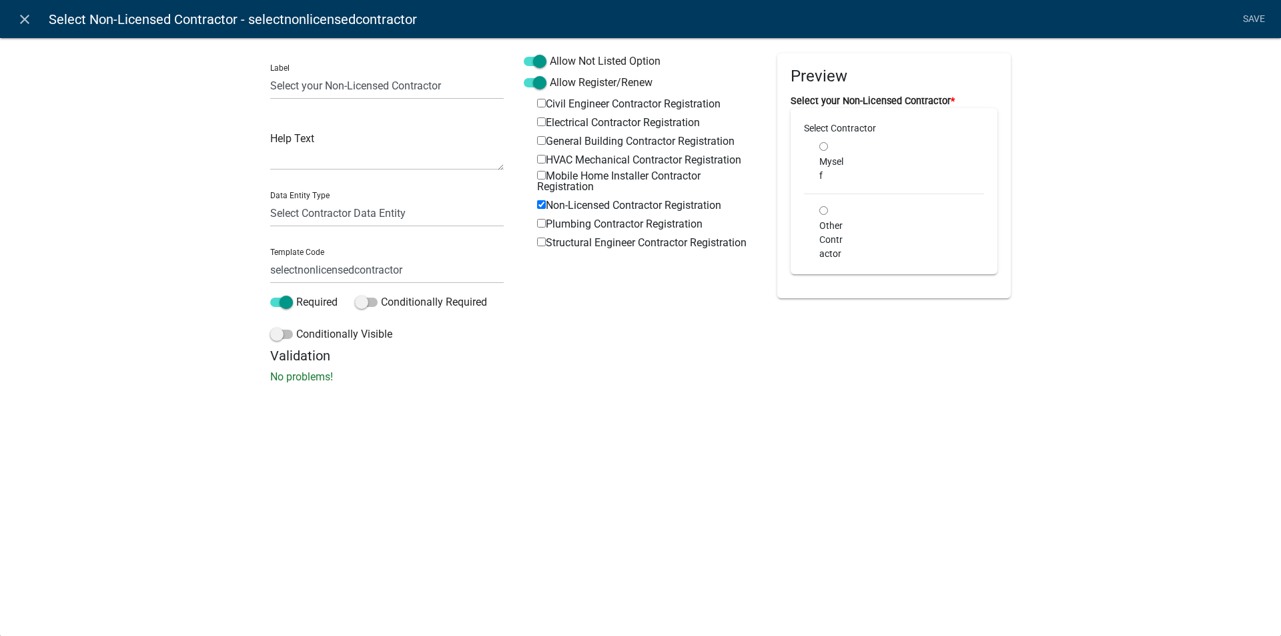
click at [539, 176] on input "Mobile Home Installer Contractor Registration" at bounding box center [541, 175] width 9 height 9
checkbox input "true"
click at [543, 202] on input "Non-Licensed Contractor Registration" at bounding box center [541, 204] width 9 height 9
checkbox input "false"
click at [743, 428] on div "close Select Non-Licensed Contractor - selectnonlicensedcontractor Save Label S…" at bounding box center [640, 318] width 1281 height 636
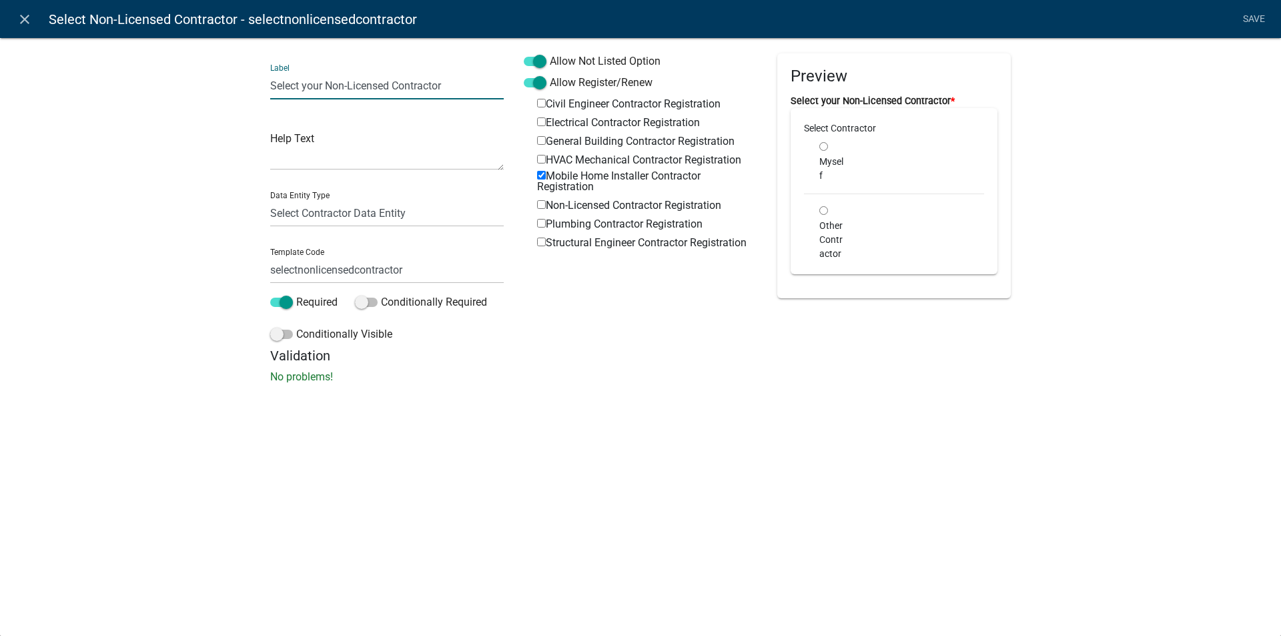
click at [389, 84] on input "Select your Non-Licensed Contractor" at bounding box center [387, 85] width 234 height 27
click at [450, 85] on input "Select your Non-Licensed Contractor" at bounding box center [387, 85] width 234 height 27
type input "Select your Licensed Mobile Home Mover"
click at [355, 268] on input "selectnonlicensedcontractor" at bounding box center [387, 269] width 234 height 27
type input "selectlicensedmhmover"
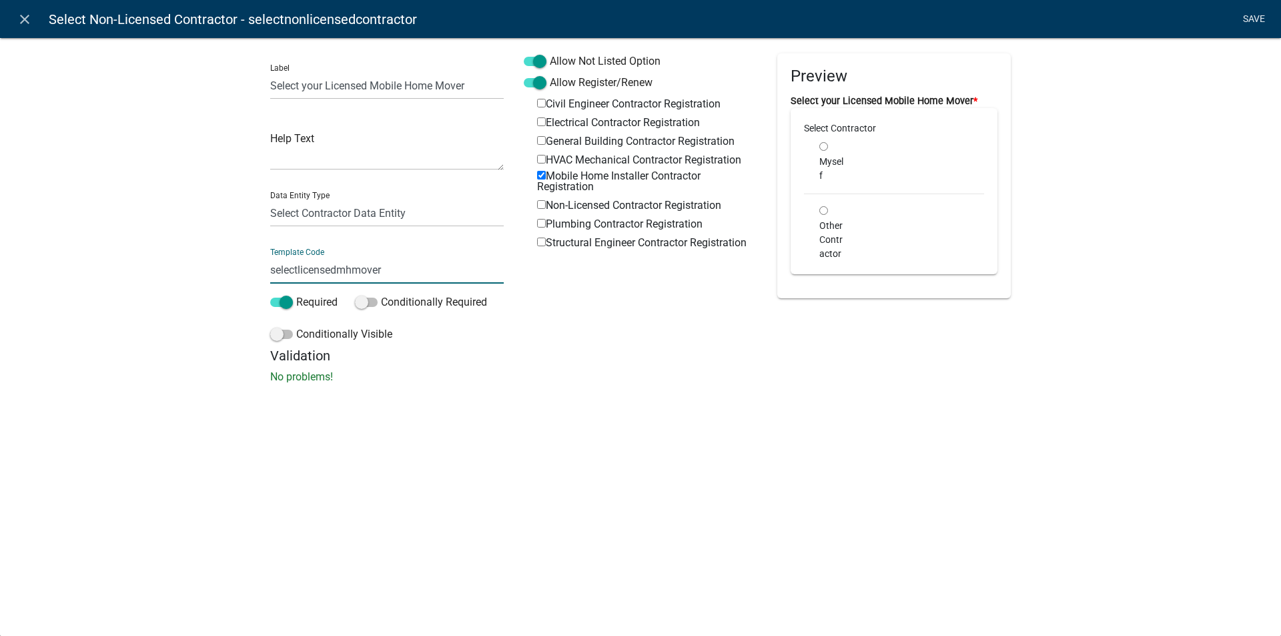
click at [1251, 13] on li "Save" at bounding box center [1253, 19] width 33 height 25
click at [1245, 18] on link "Save" at bounding box center [1253, 19] width 33 height 25
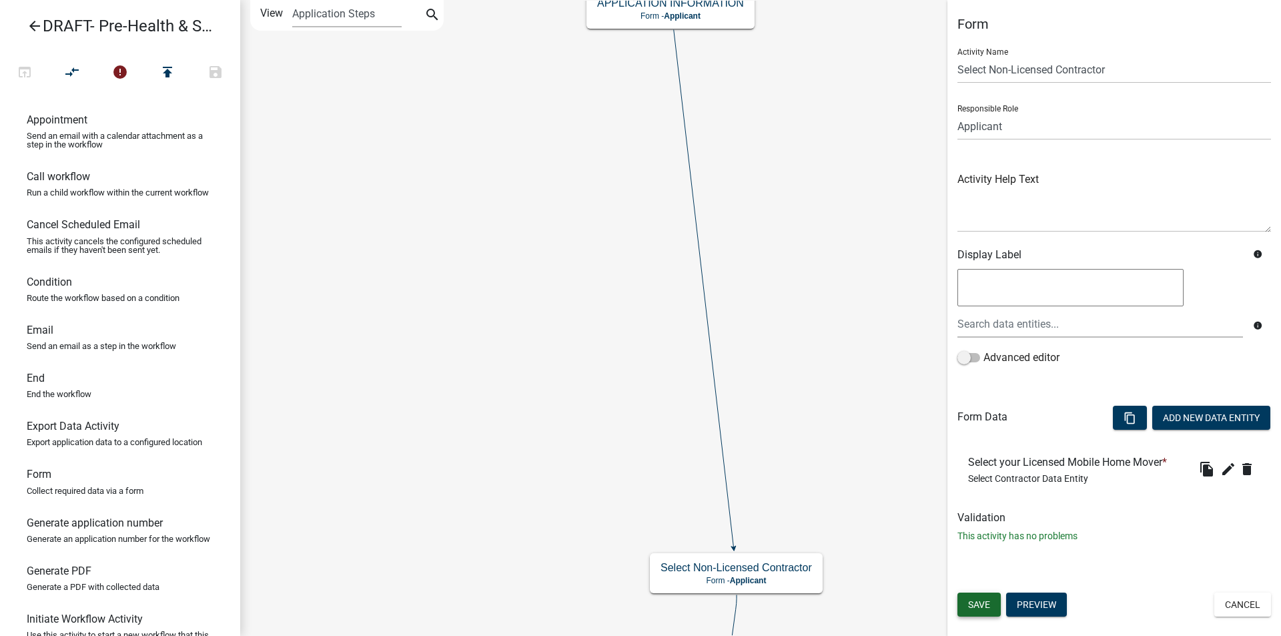
click at [978, 605] on span "Save" at bounding box center [979, 604] width 22 height 11
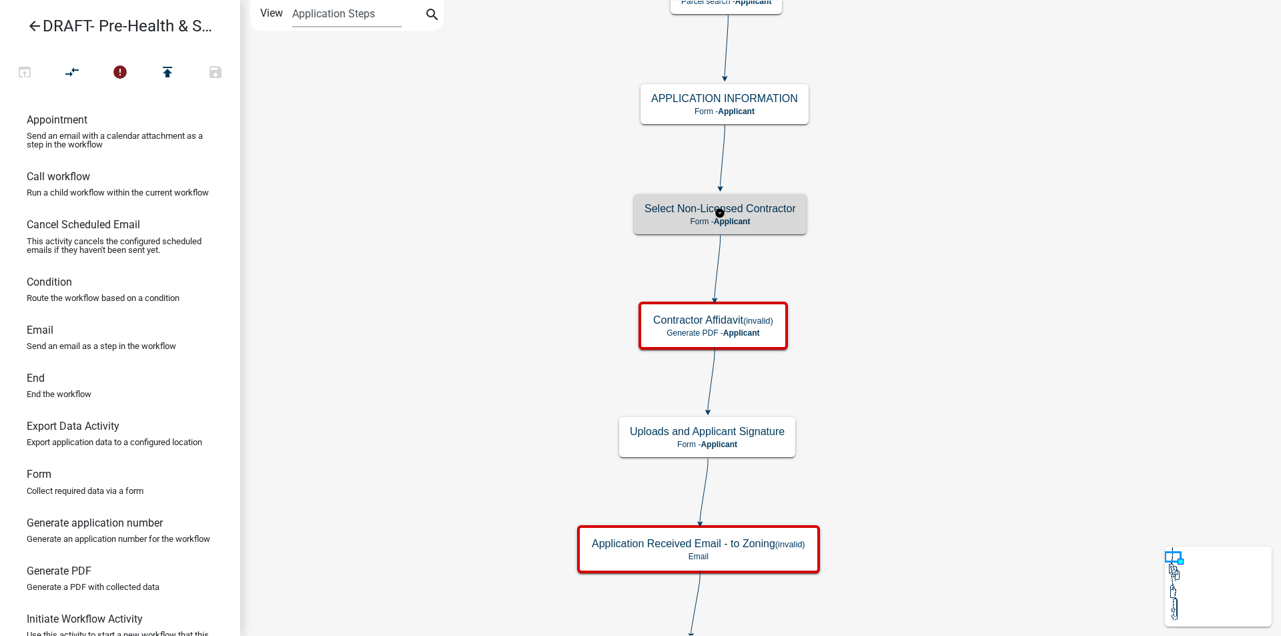
click at [781, 214] on h5 "Select Non-Licensed Contractor" at bounding box center [720, 208] width 151 height 13
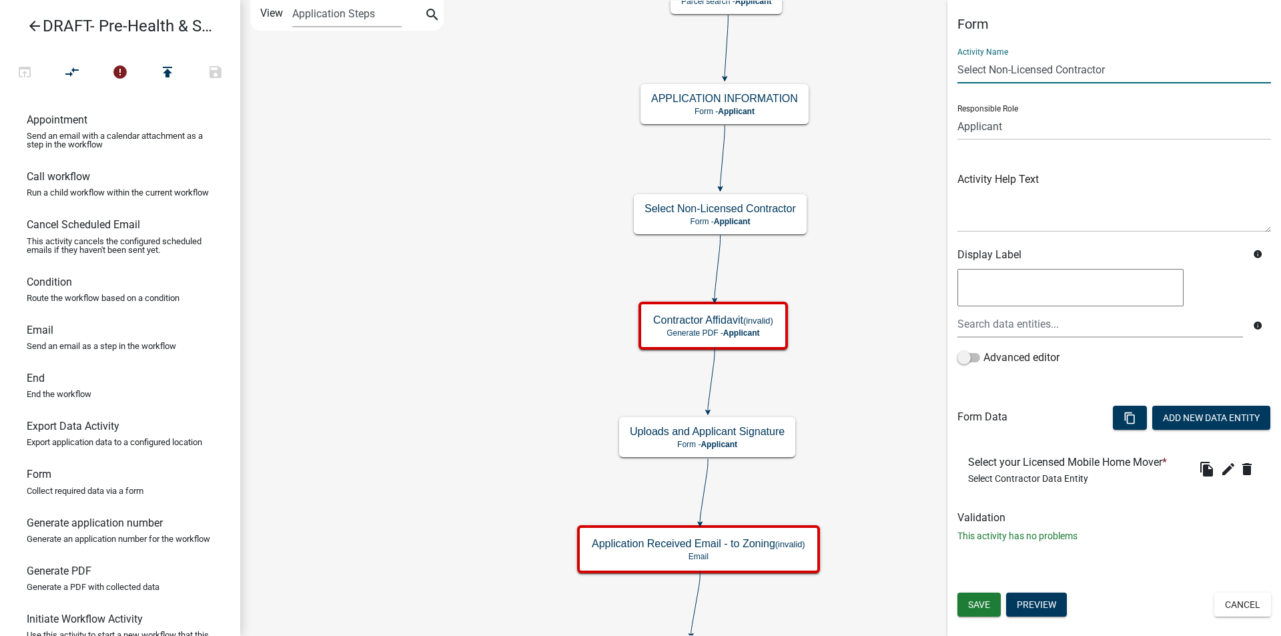
drag, startPoint x: 1112, startPoint y: 72, endPoint x: 991, endPoint y: 80, distance: 121.7
click at [991, 80] on input "Select Non-Licensed Contractor" at bounding box center [1115, 69] width 314 height 27
type input "Select Licensed Mobile Home Mover"
click at [982, 600] on span "Save" at bounding box center [979, 604] width 22 height 11
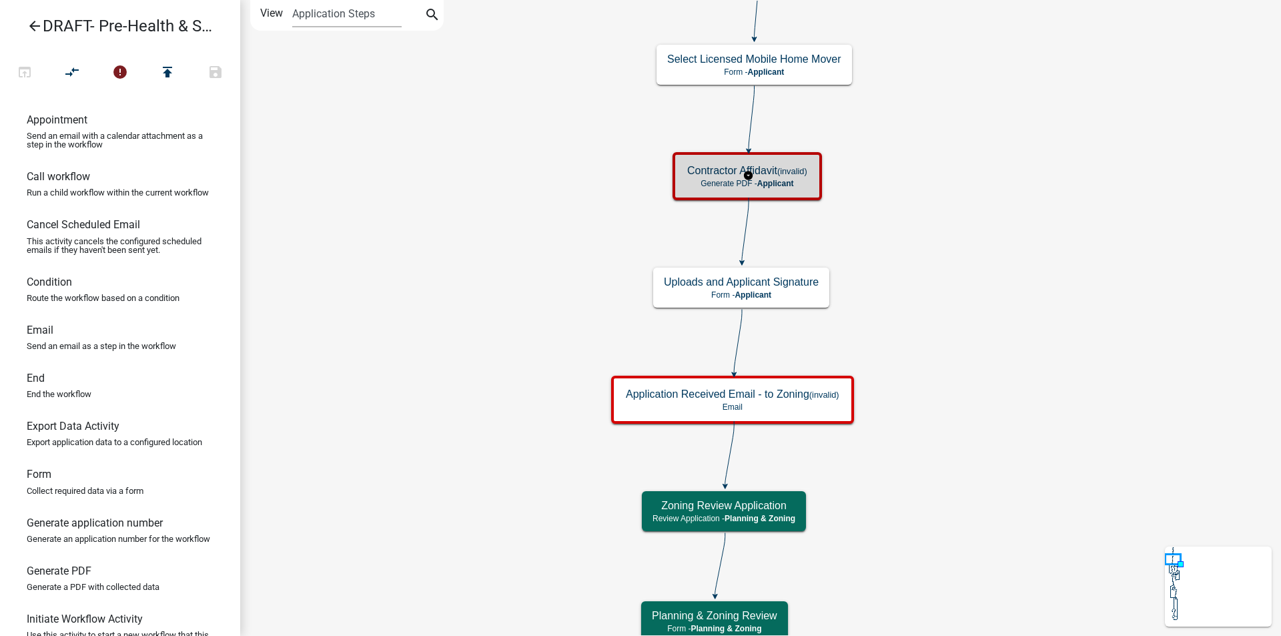
click at [790, 181] on span "Applicant" at bounding box center [775, 183] width 37 height 9
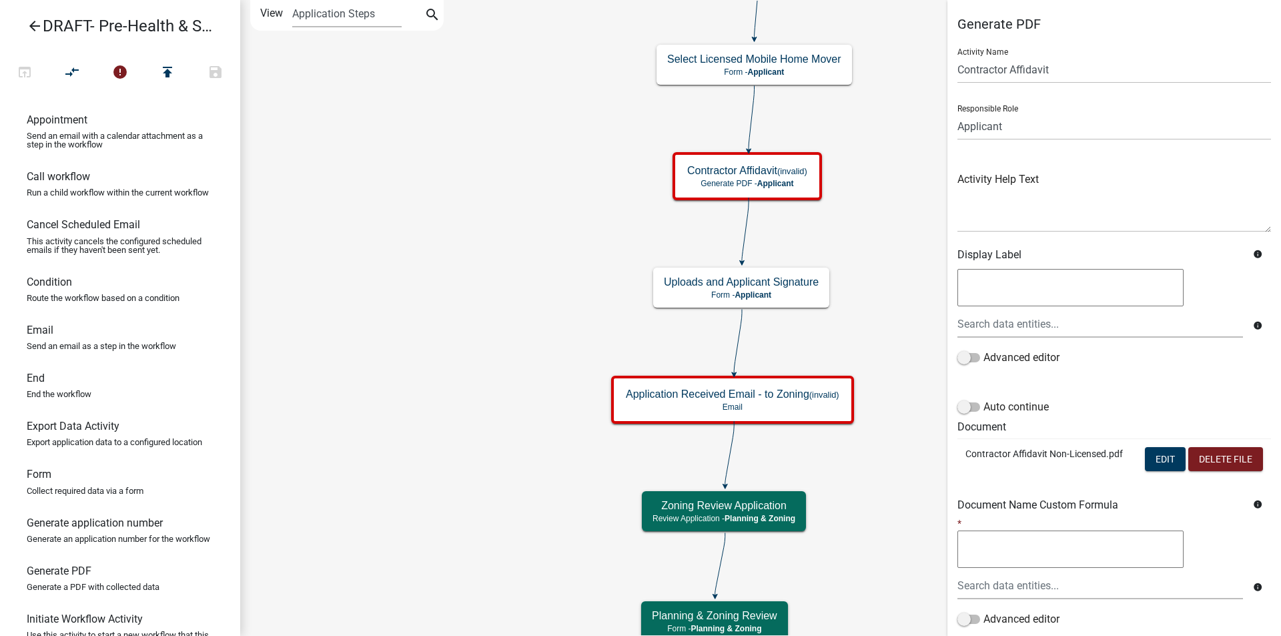
scroll to position [67, 0]
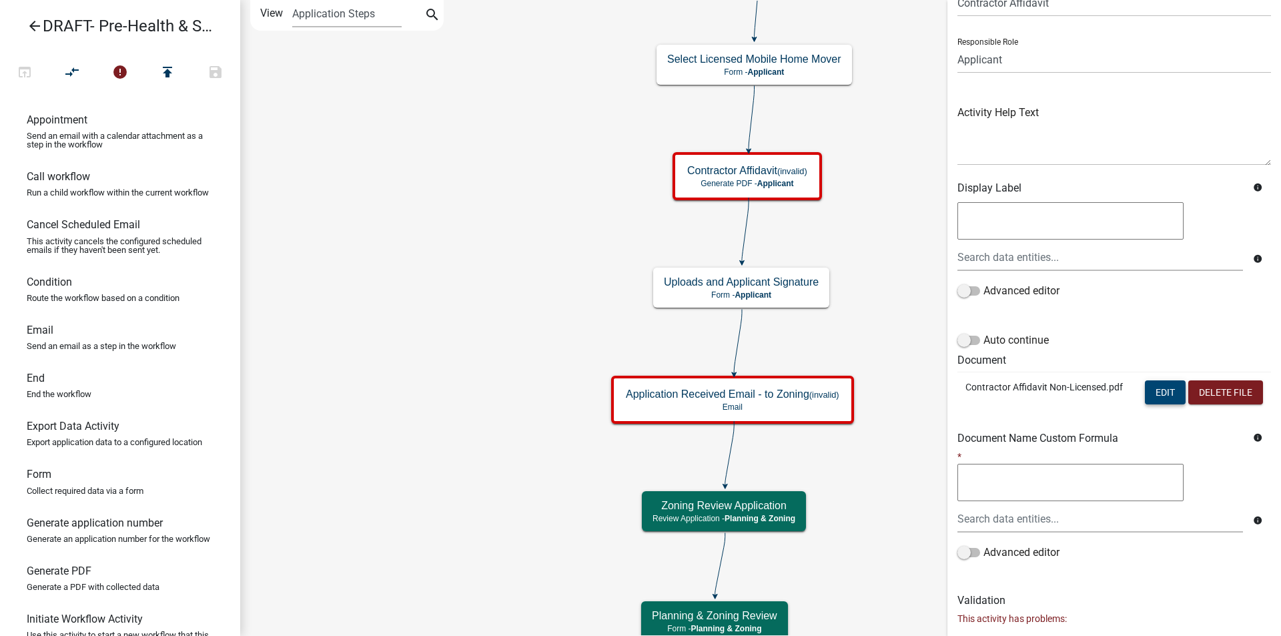
click at [1148, 387] on button "Edit" at bounding box center [1165, 392] width 41 height 24
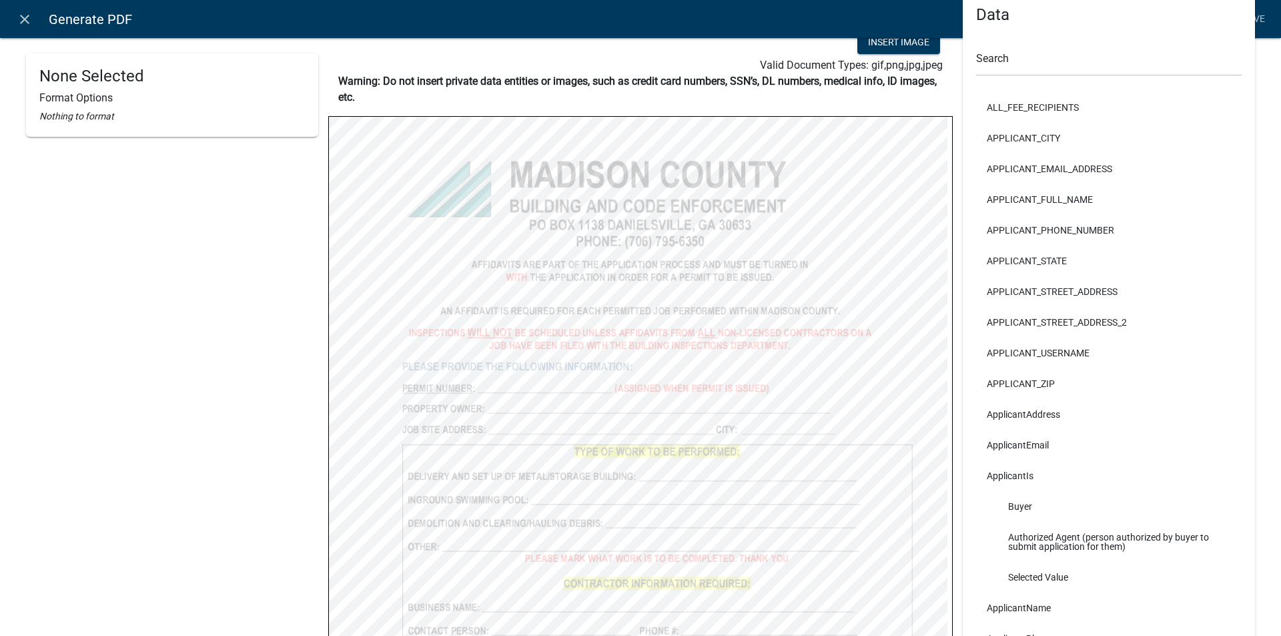
scroll to position [0, 0]
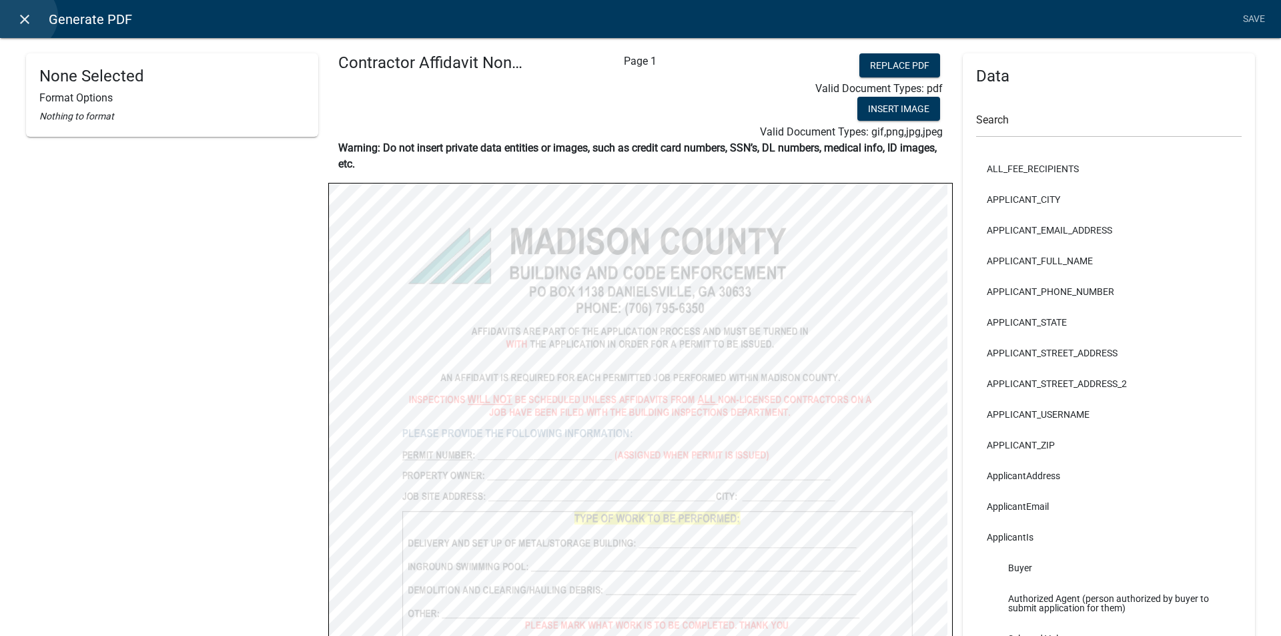
click at [24, 17] on icon "close" at bounding box center [25, 19] width 16 height 16
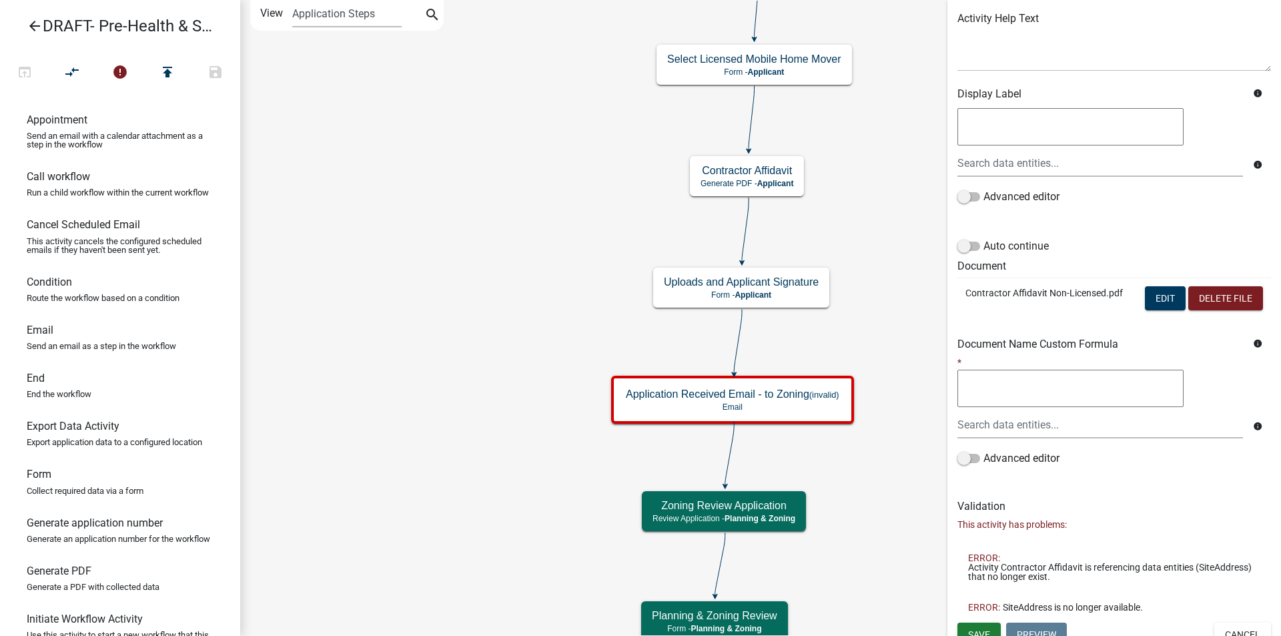
scroll to position [202, 0]
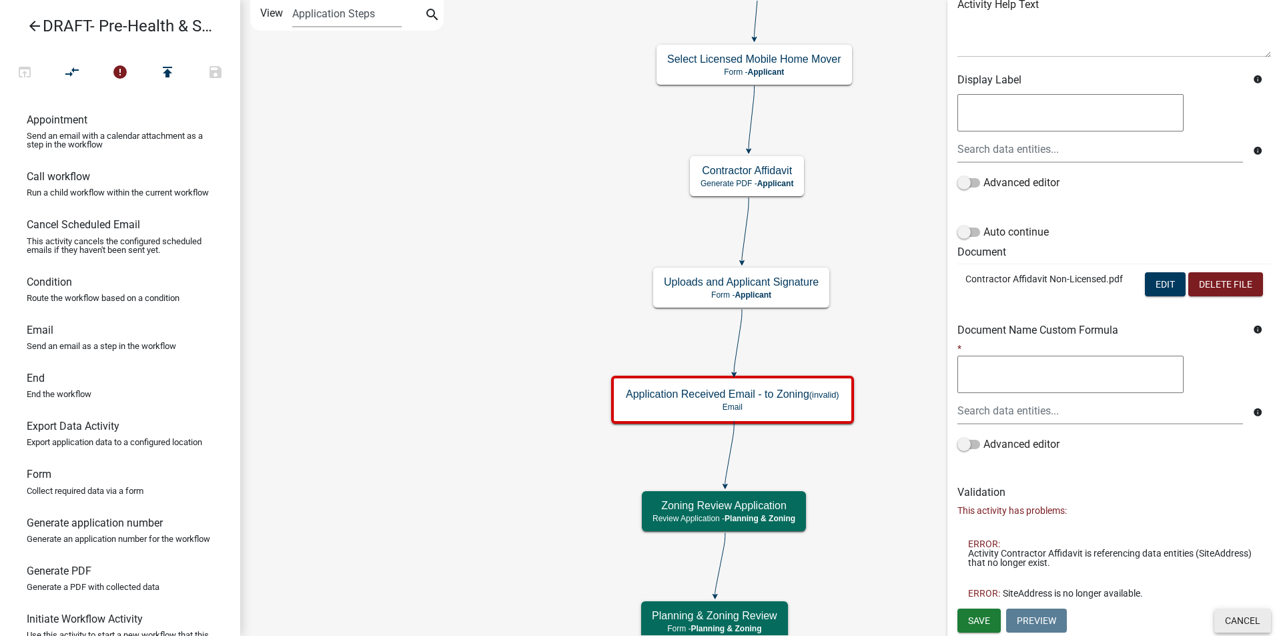
click at [1228, 622] on button "Cancel" at bounding box center [1243, 621] width 57 height 24
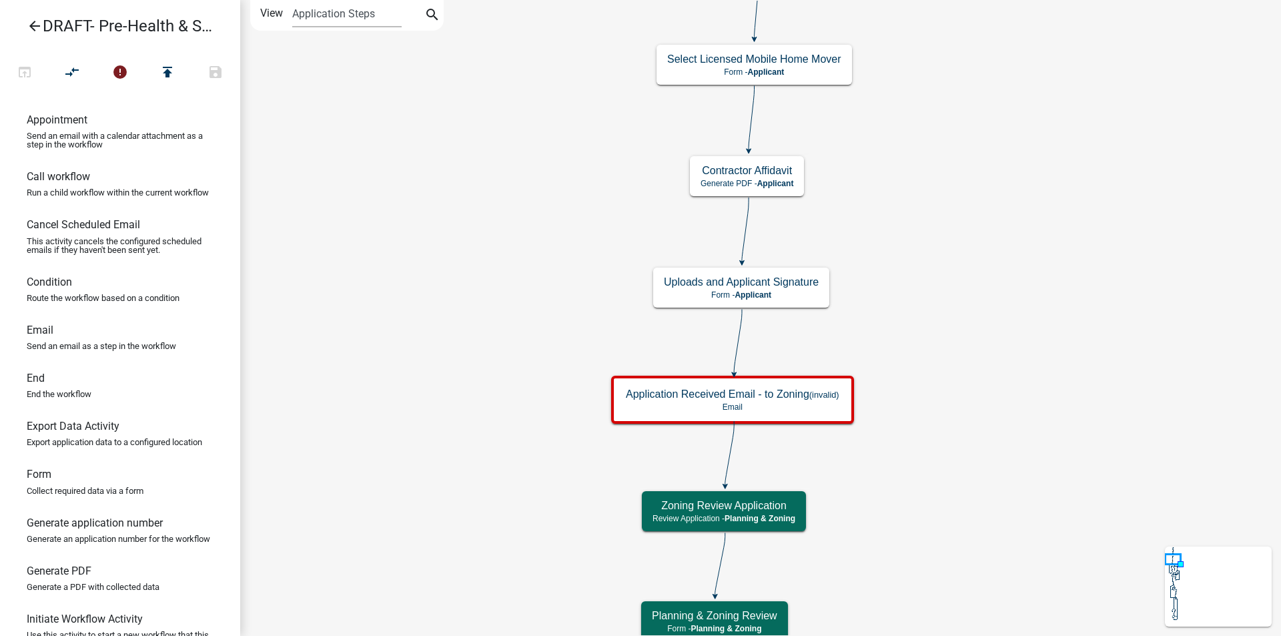
scroll to position [0, 0]
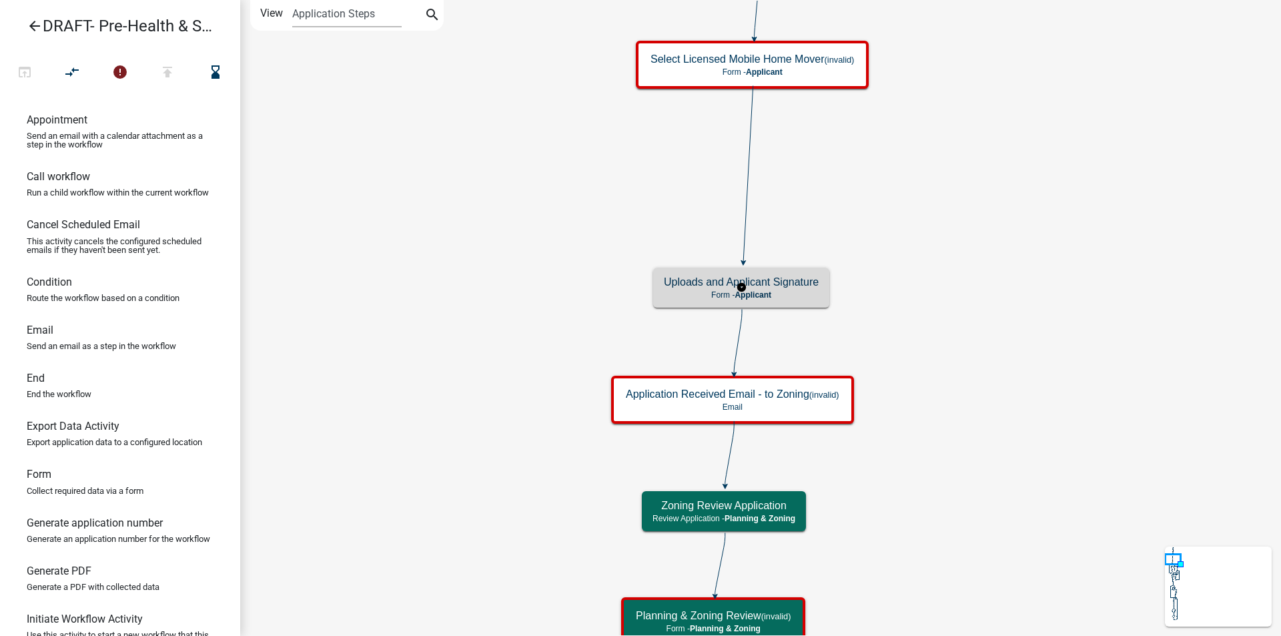
click at [801, 296] on p "Form - Applicant" at bounding box center [741, 294] width 155 height 9
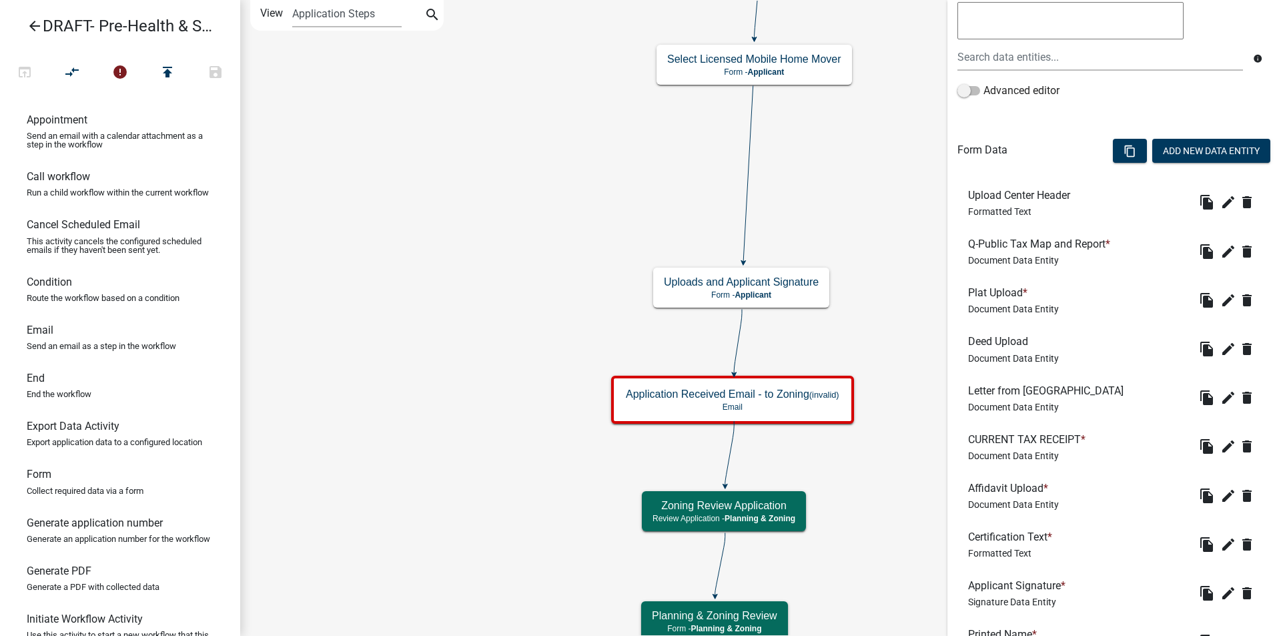
scroll to position [434, 0]
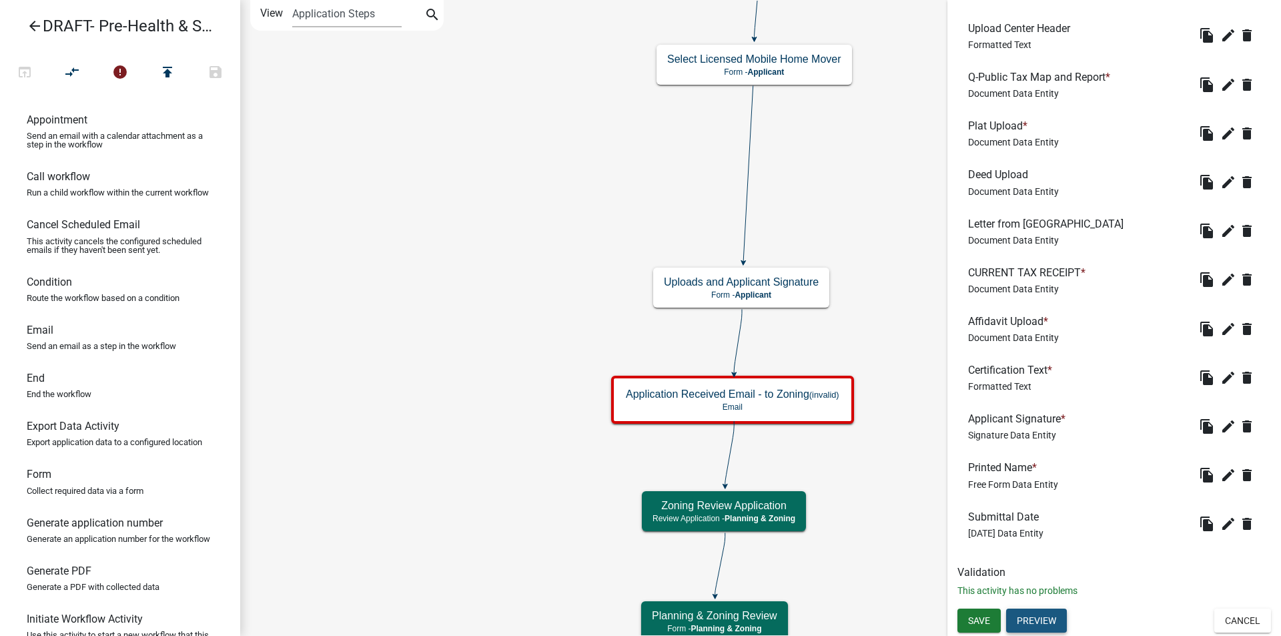
click at [1036, 622] on button "Preview" at bounding box center [1036, 621] width 61 height 24
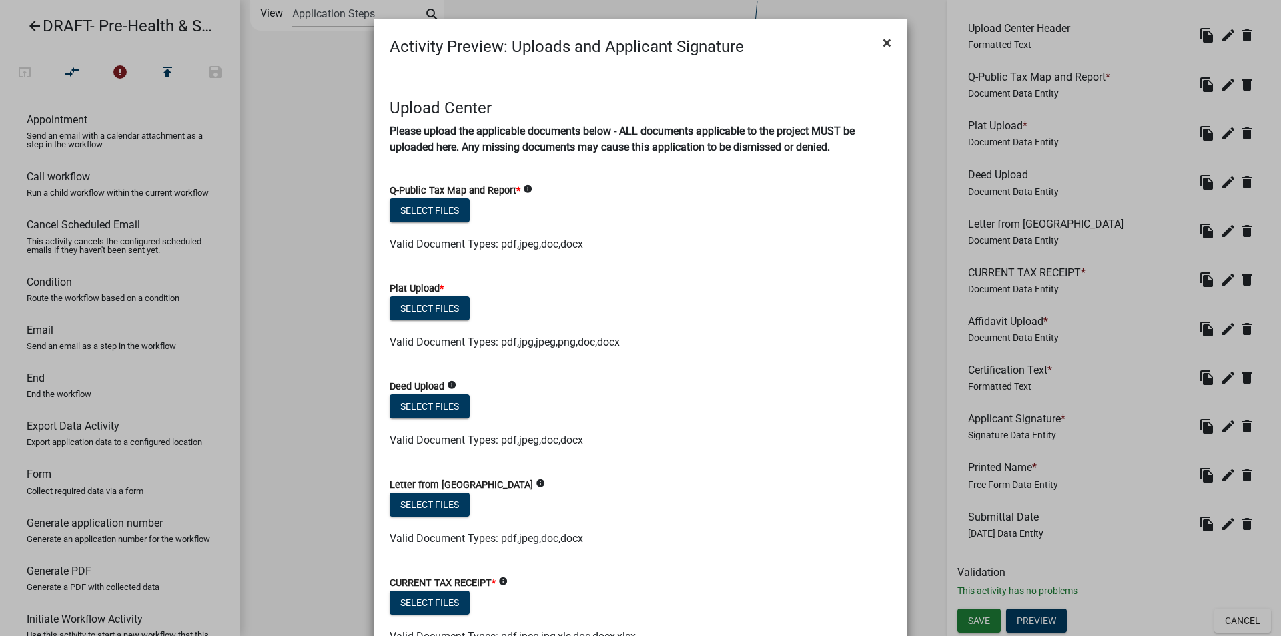
click at [884, 41] on span "×" at bounding box center [887, 42] width 9 height 19
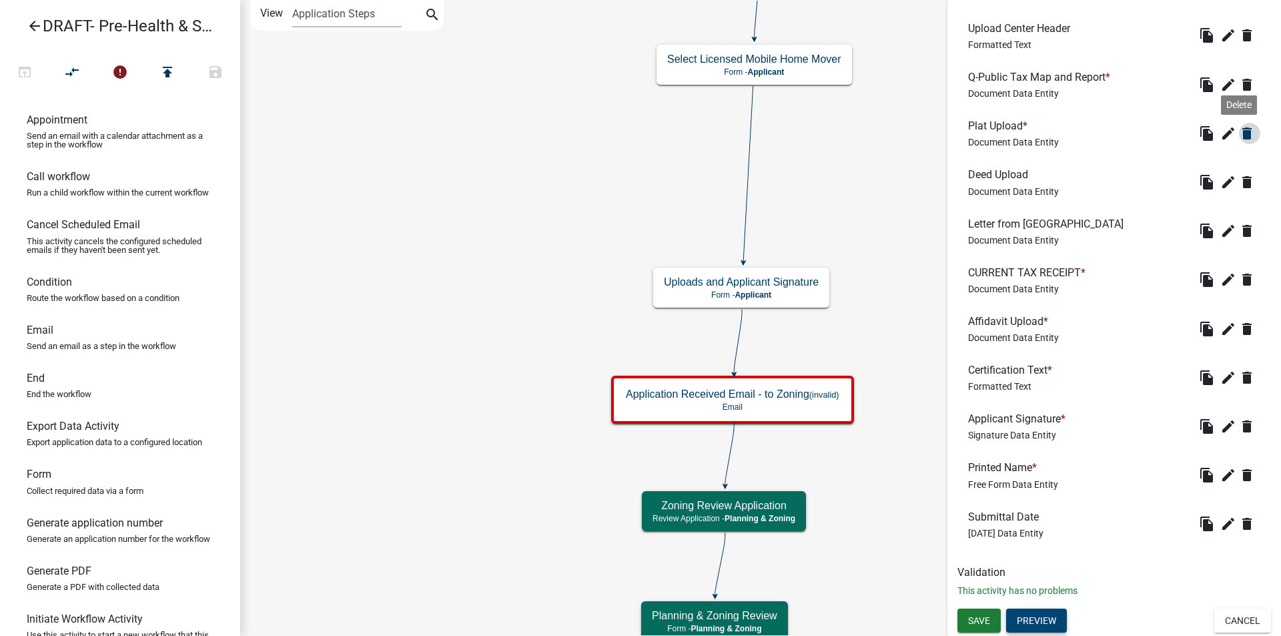
click at [1239, 132] on icon "delete" at bounding box center [1247, 133] width 16 height 16
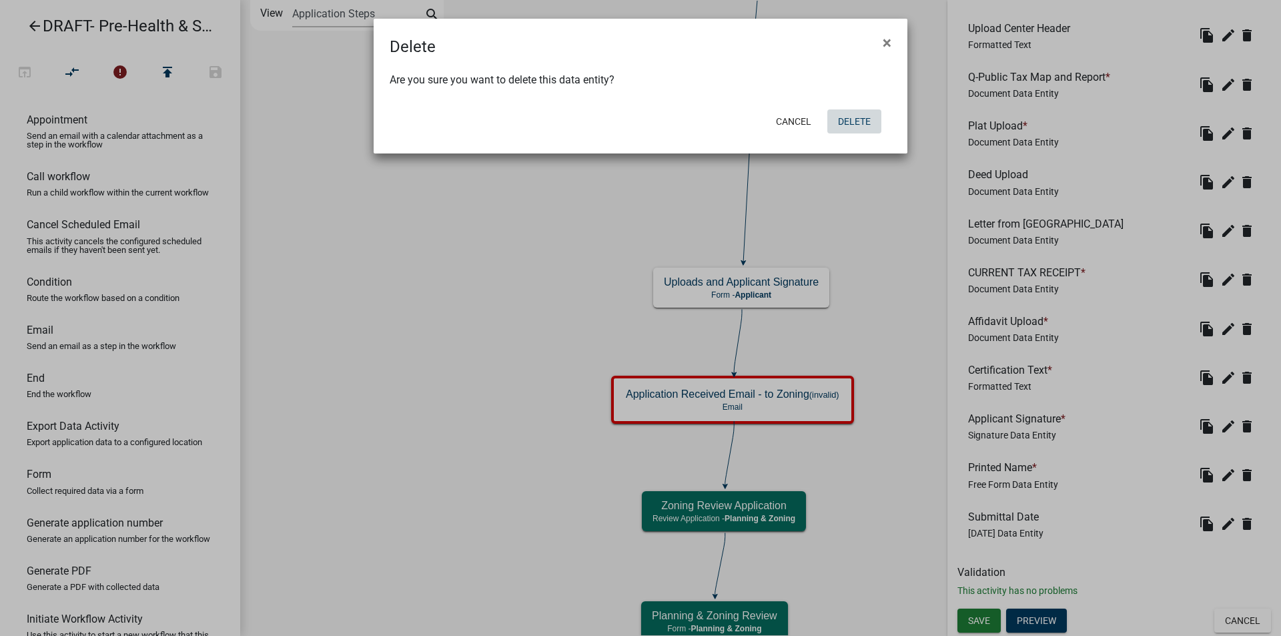
click at [859, 121] on button "Delete" at bounding box center [855, 121] width 54 height 24
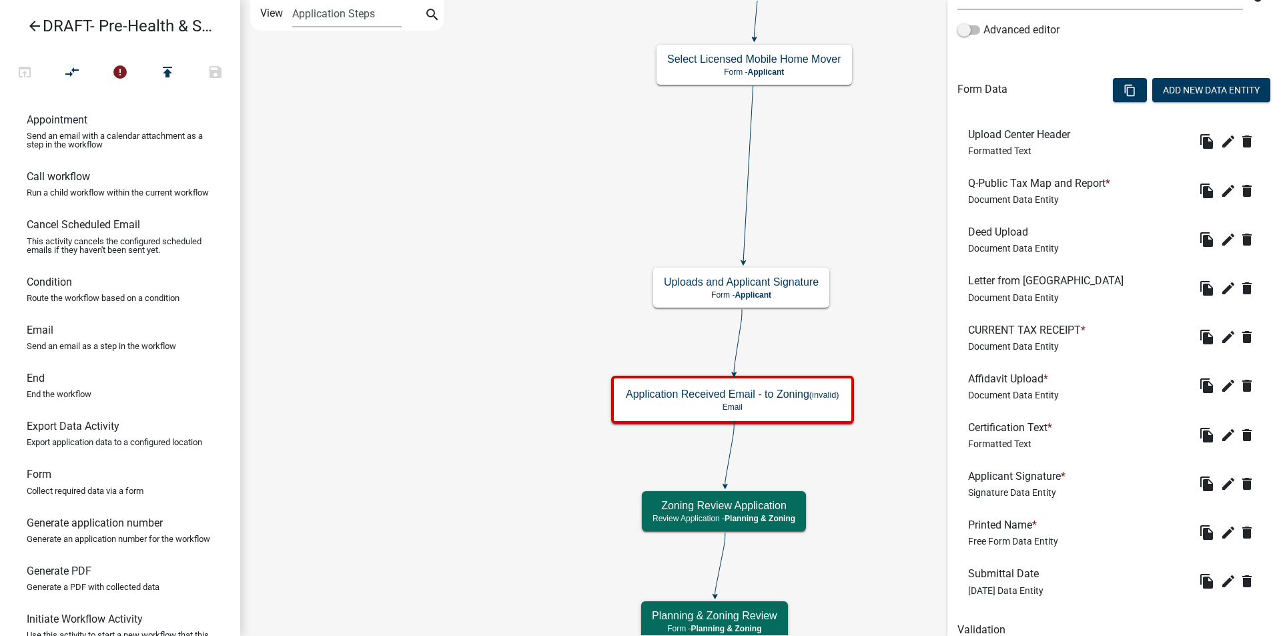
scroll to position [334, 0]
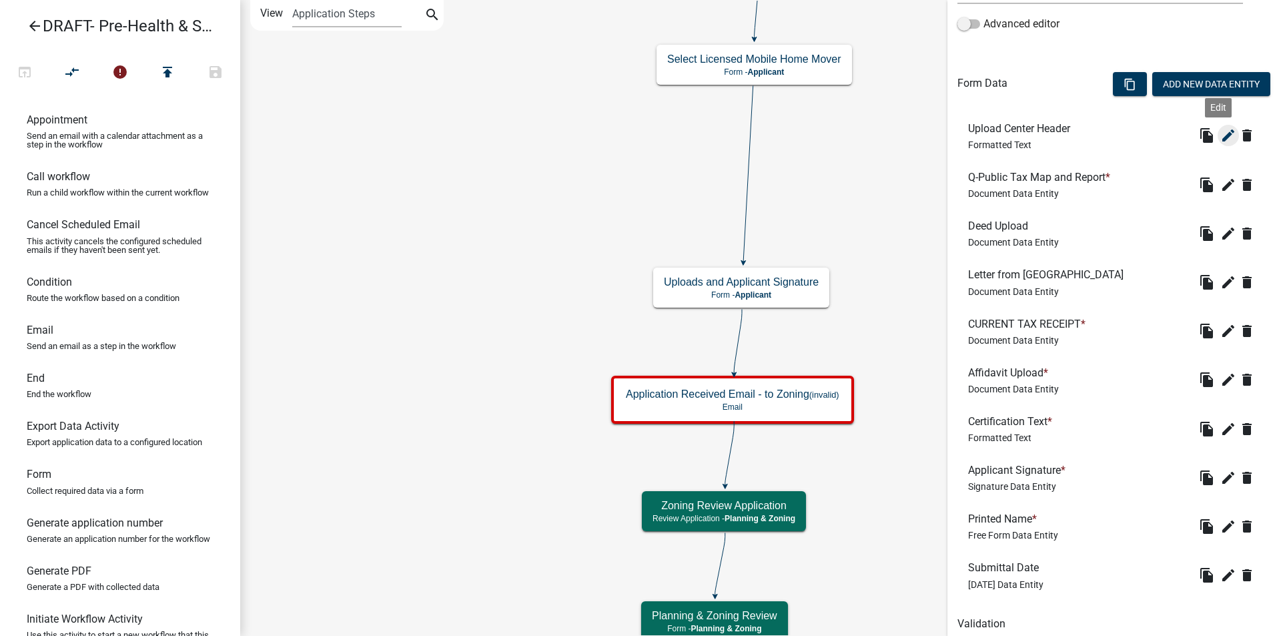
click at [1221, 137] on icon "edit" at bounding box center [1229, 135] width 16 height 16
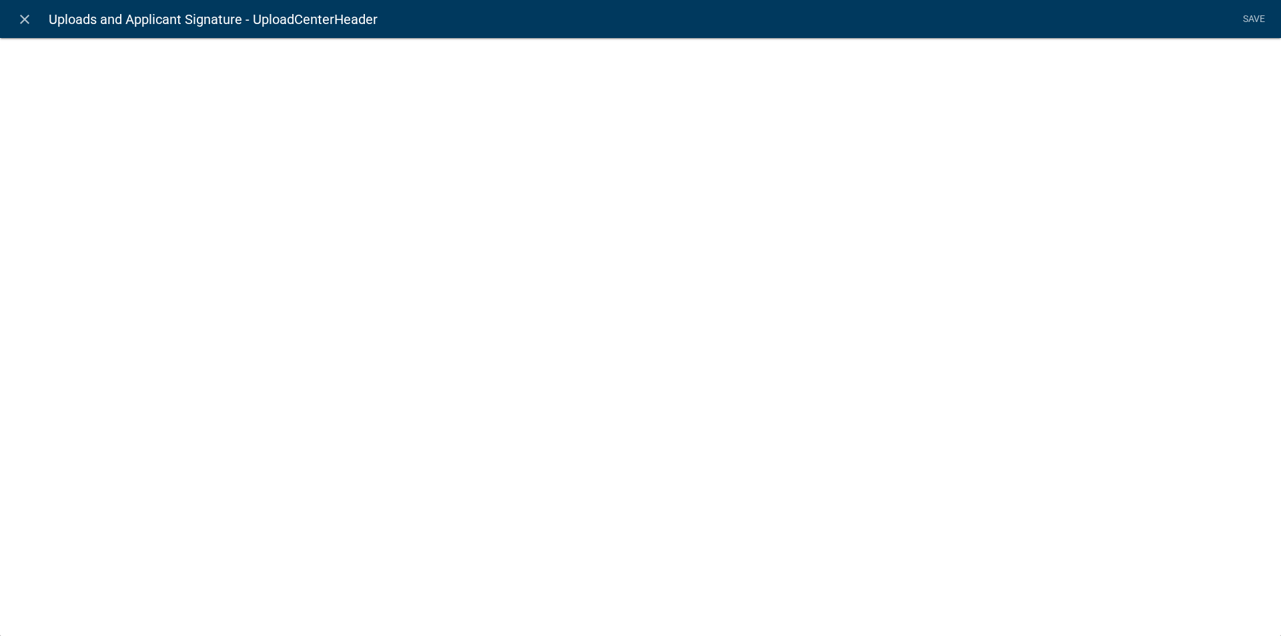
select select "rich-text"
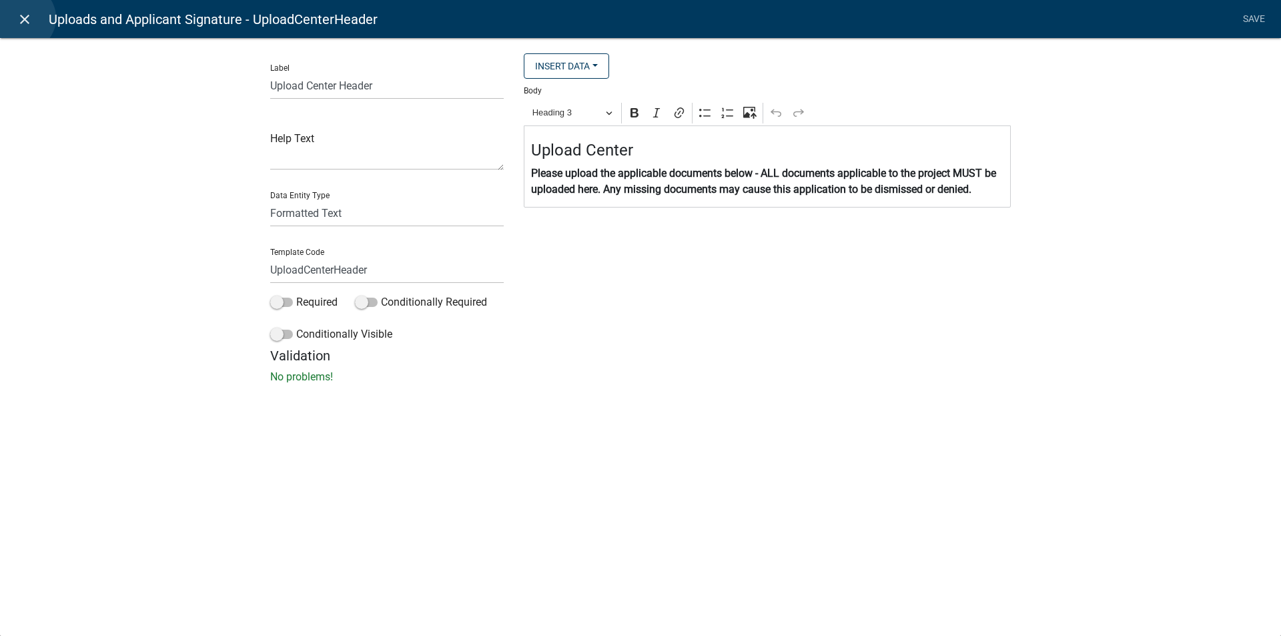
click at [22, 18] on icon "close" at bounding box center [25, 19] width 16 height 16
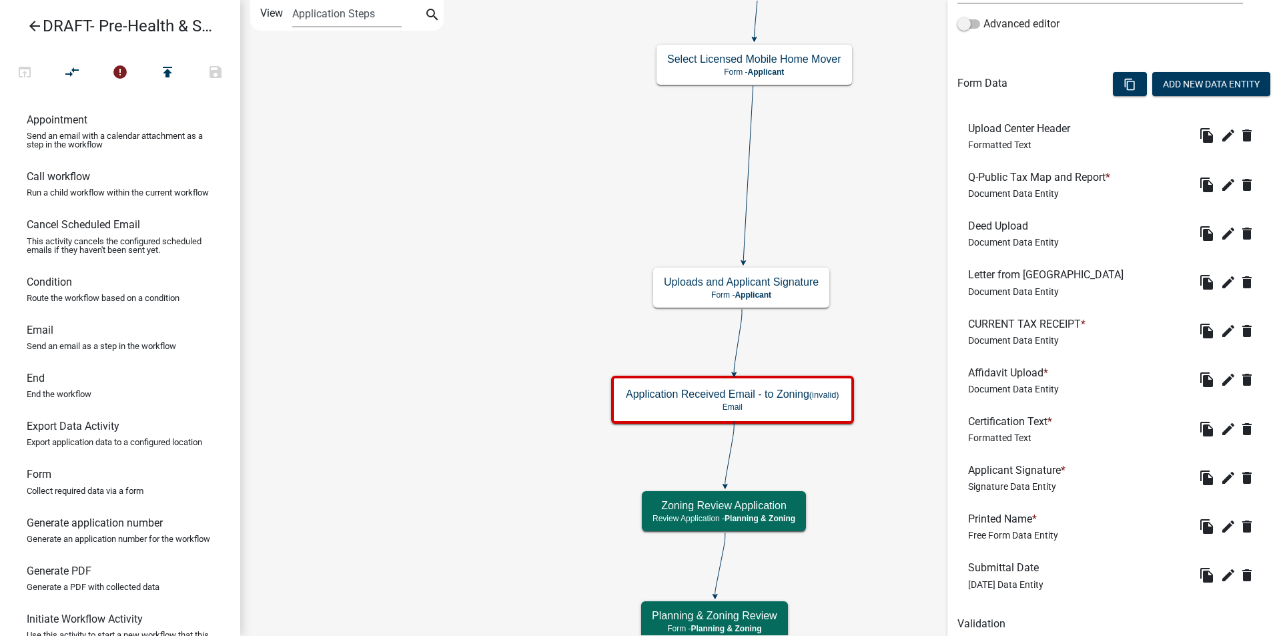
scroll to position [385, 0]
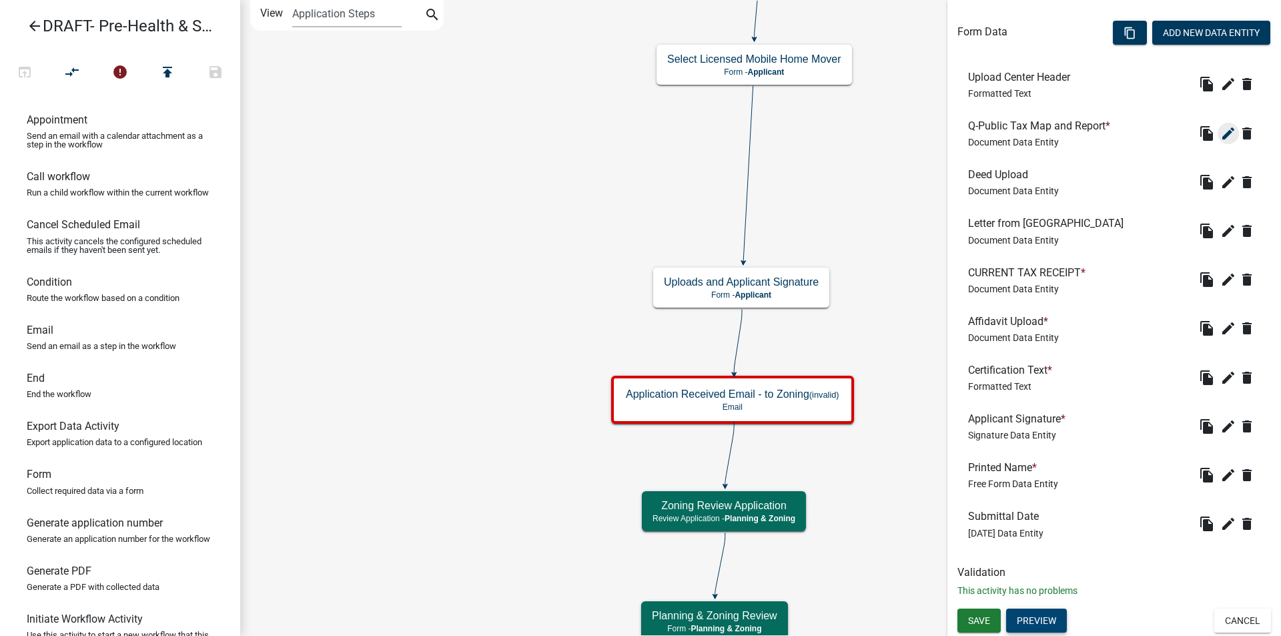
click at [1221, 135] on icon "edit" at bounding box center [1229, 133] width 16 height 16
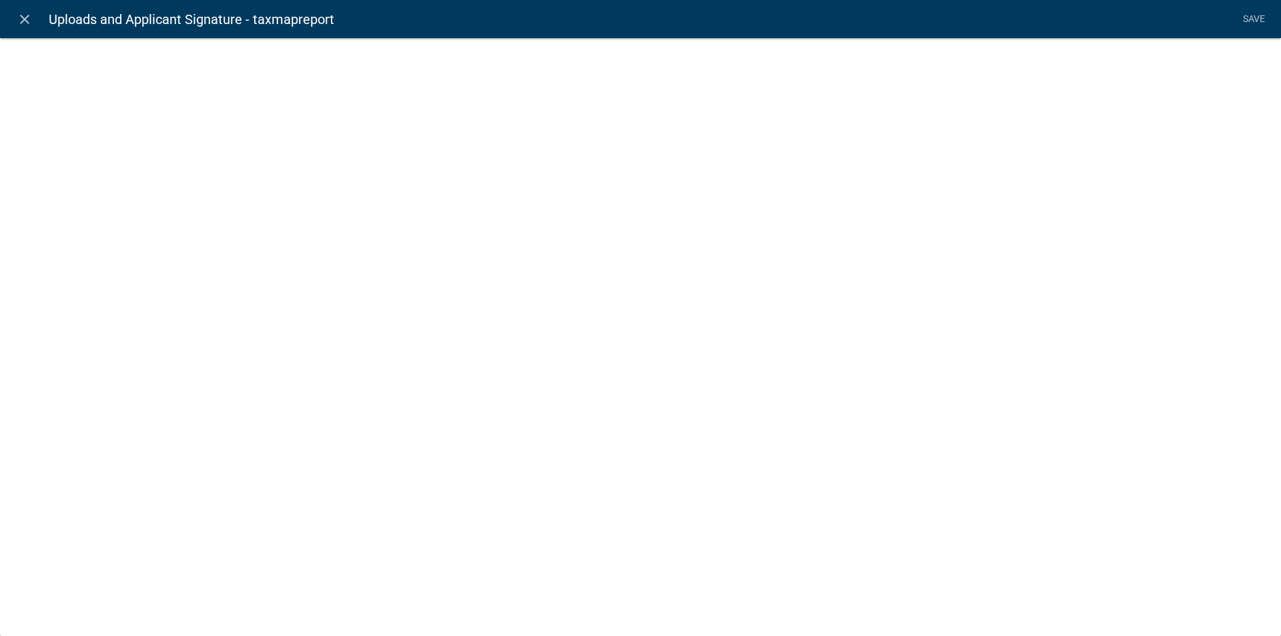
select select "document"
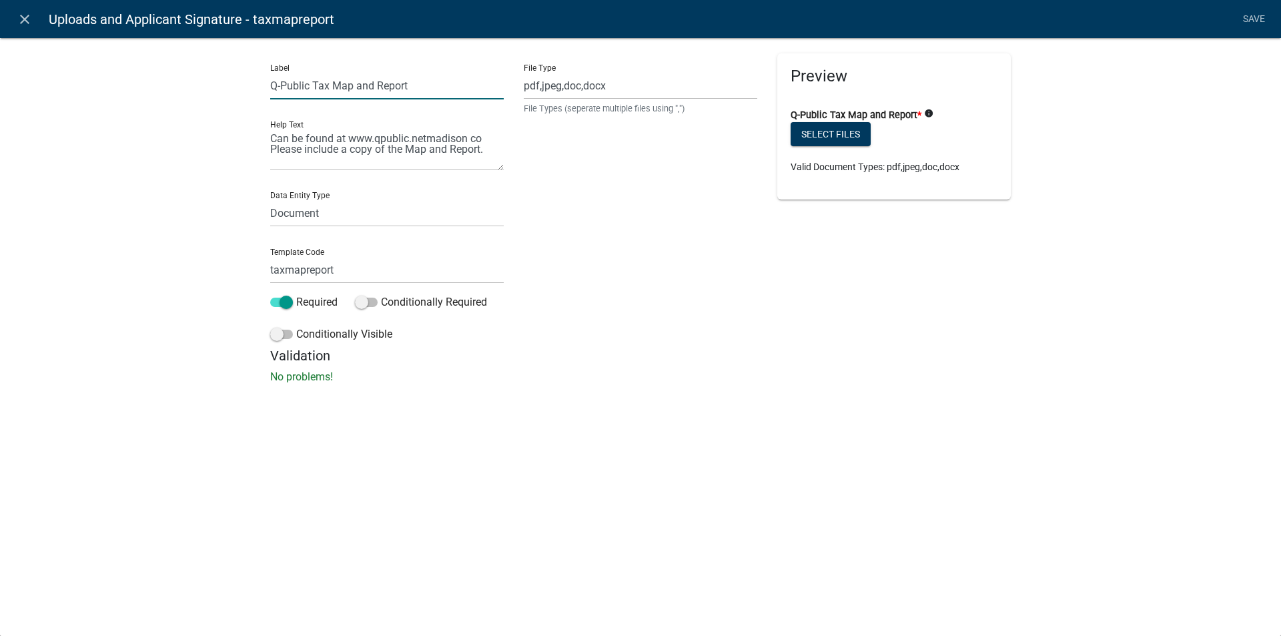
click at [415, 83] on input "Q-Public Tax Map and Report" at bounding box center [387, 85] width 234 height 27
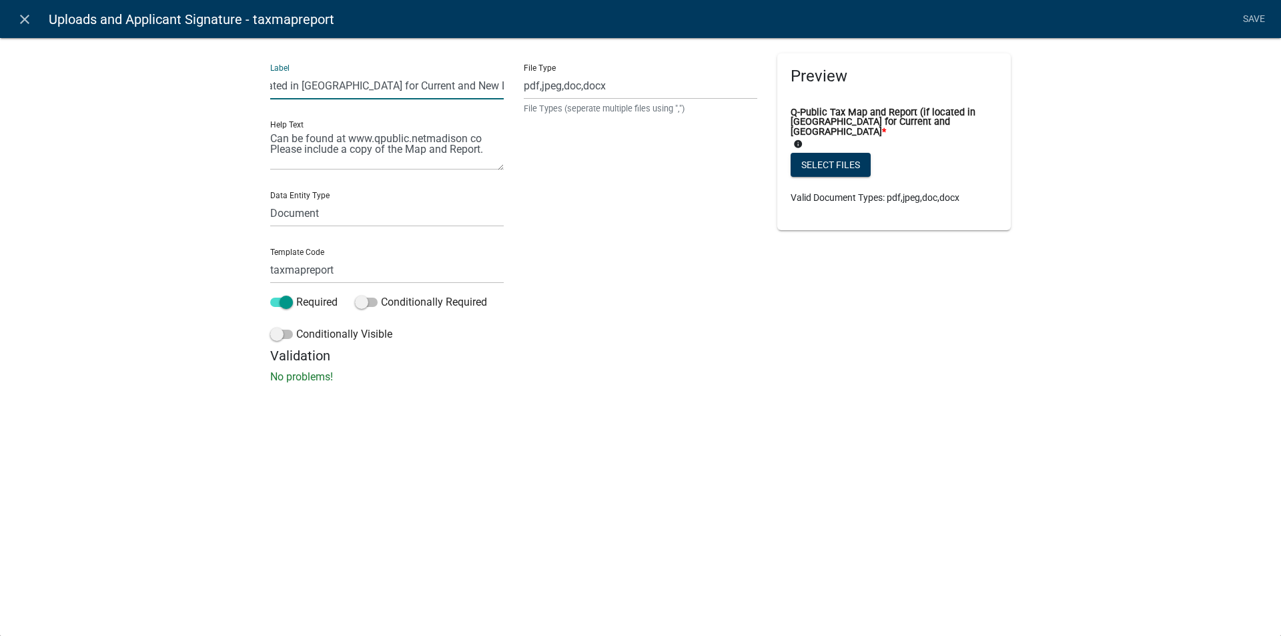
scroll to position [0, 188]
click at [299, 85] on input "Q-Public Tax Map and Report (if located in MAdison County for Current and New L…" at bounding box center [387, 85] width 234 height 27
click at [503, 84] on input "Q-Public Tax Map and Report (if located in Madison County for Current and New L…" at bounding box center [387, 85] width 234 height 27
click at [498, 86] on input "Q-Public Tax Map and Report (if located in Madison County for Current and New L…" at bounding box center [387, 85] width 234 height 27
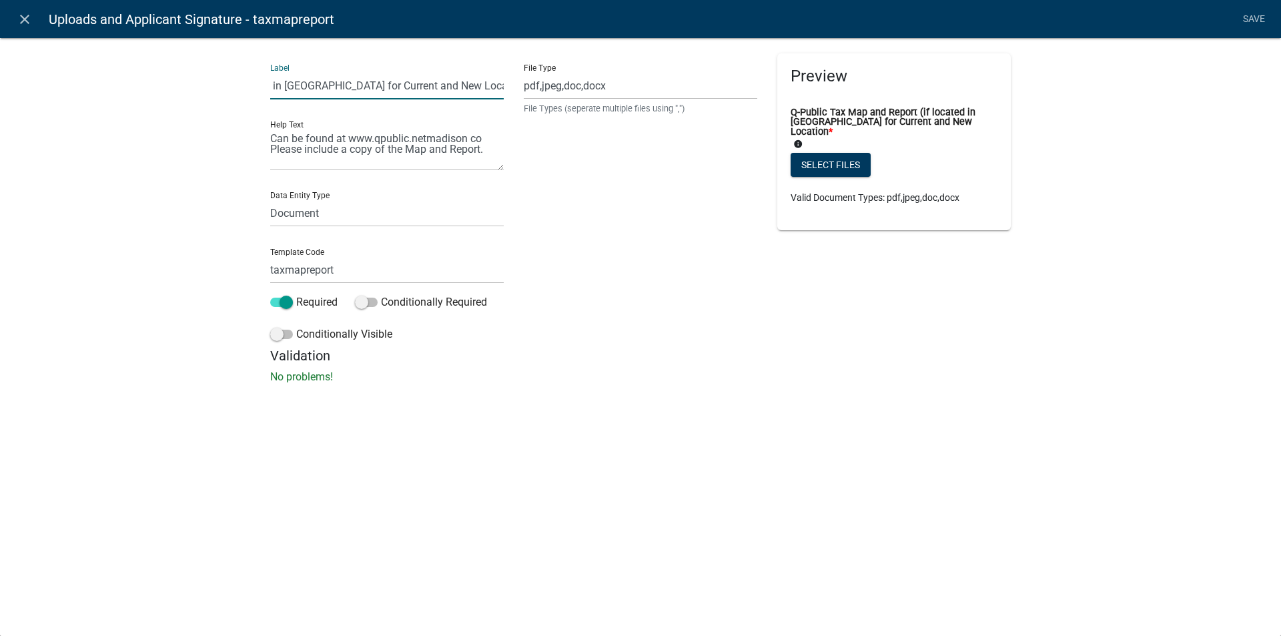
scroll to position [0, 191]
type input "Q-Public Tax Map and Report (if located in Madison County for Current and New L…"
click at [631, 88] on input "pdf,jpeg,doc,docx" at bounding box center [641, 85] width 234 height 27
click at [1255, 19] on link "Save" at bounding box center [1253, 19] width 33 height 25
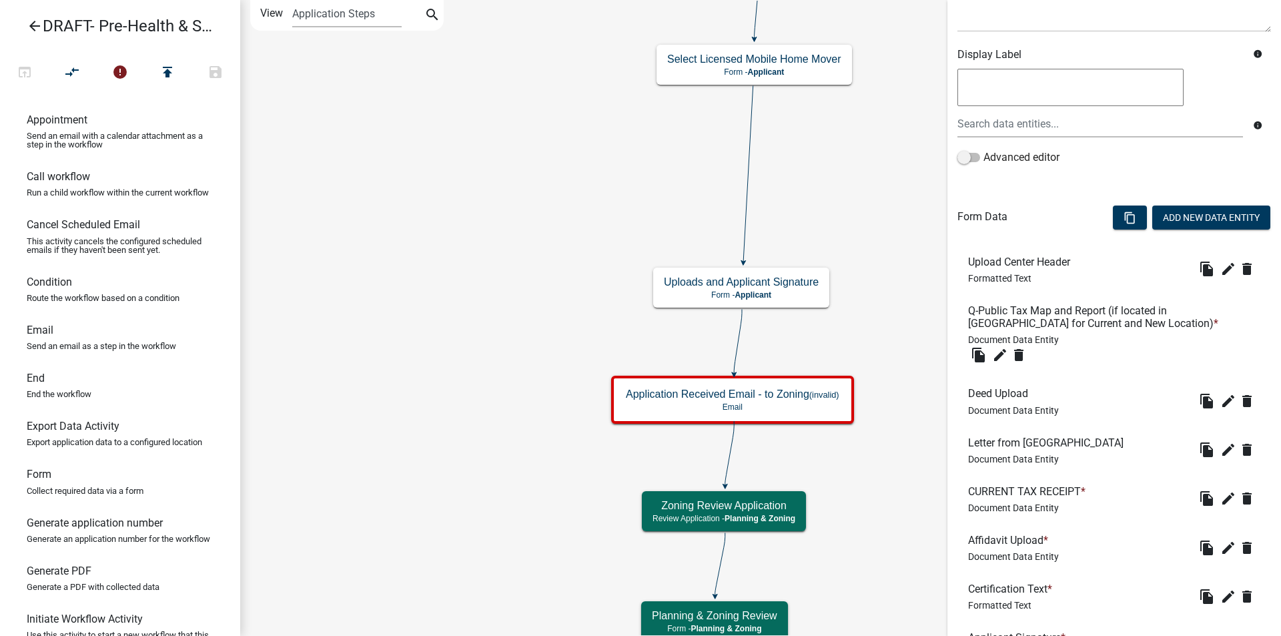
scroll to position [267, 0]
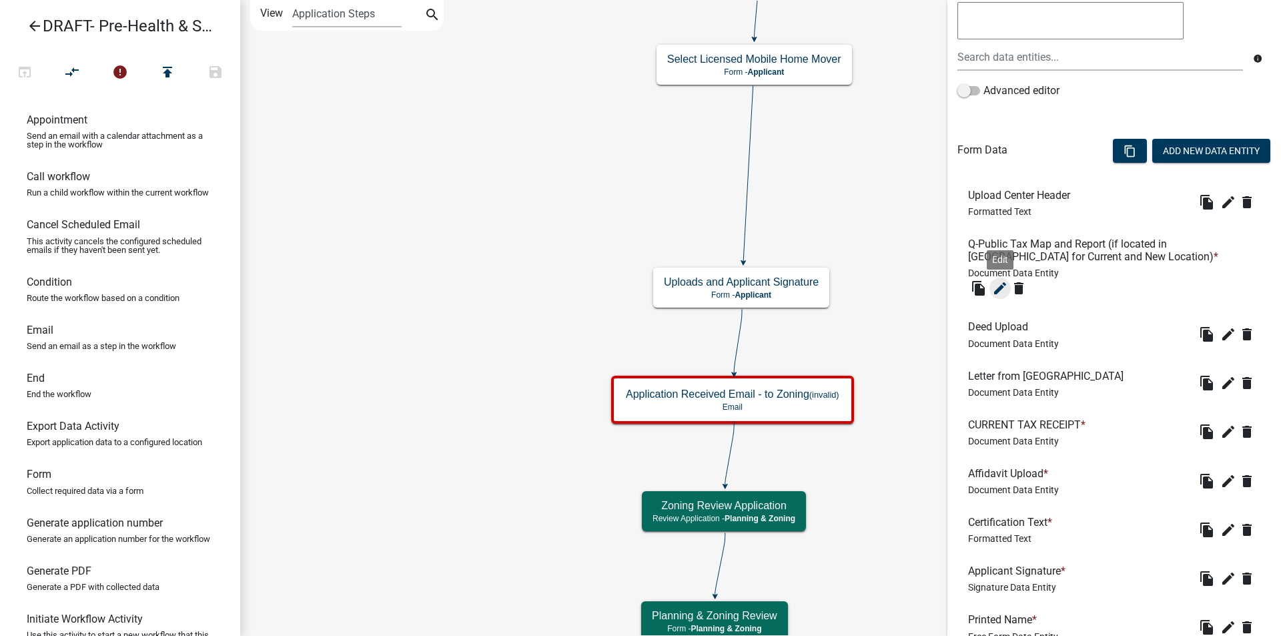
click at [1001, 287] on icon "edit" at bounding box center [1000, 288] width 16 height 16
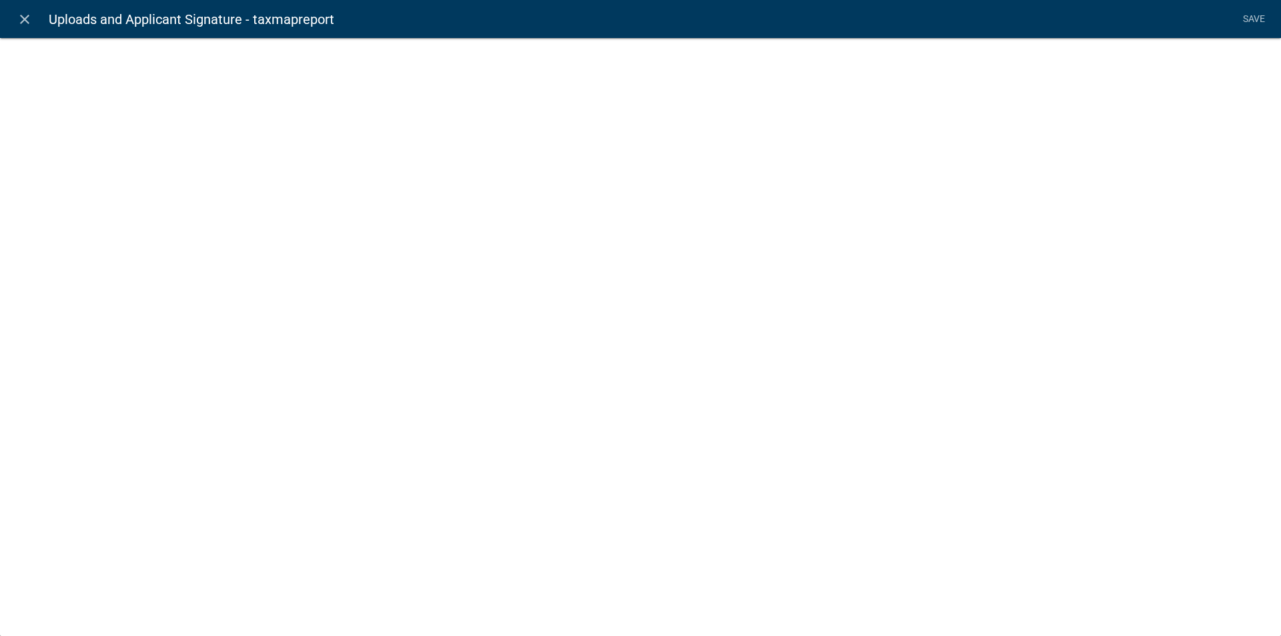
select select "document"
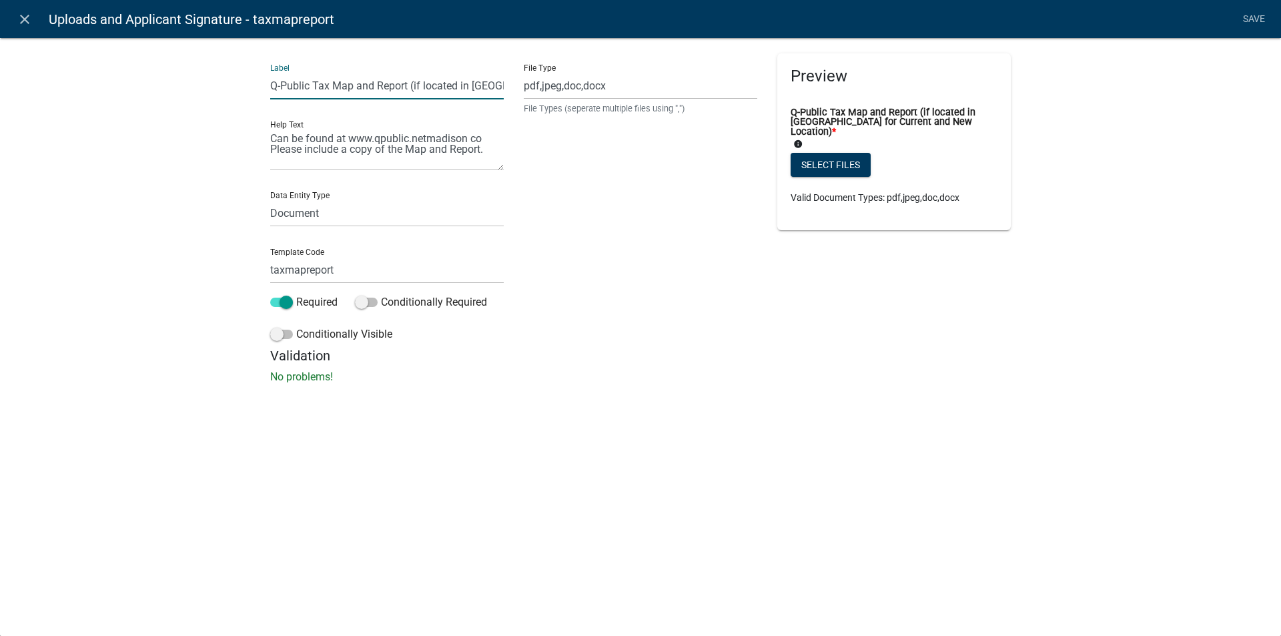
click at [496, 83] on input "Q-Public Tax Map and Report (if located in Madison County for Current and New L…" at bounding box center [387, 85] width 234 height 27
type input "Q-Public Tax Map and Report (if located in Madison County for Current Location)"
click at [336, 268] on input "taxmapreport" at bounding box center [387, 269] width 234 height 27
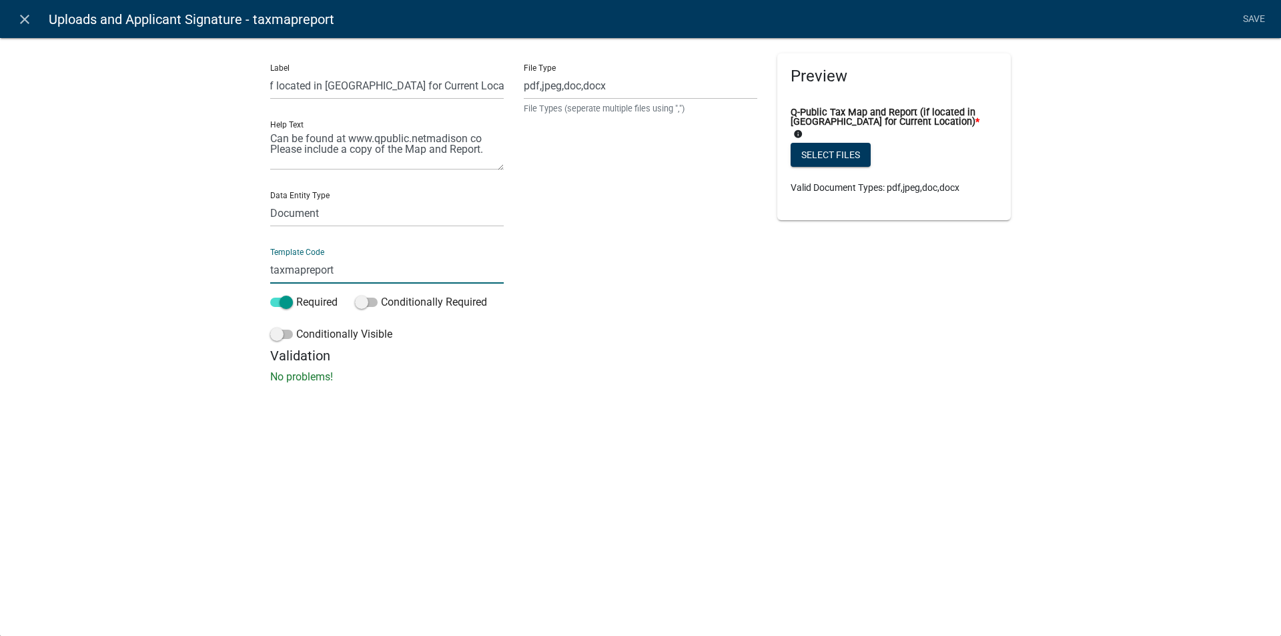
scroll to position [0, 0]
type input "taxmapreportcurrent"
click at [1253, 18] on li "Save" at bounding box center [1253, 19] width 33 height 25
click at [1250, 9] on link "Save" at bounding box center [1253, 19] width 33 height 25
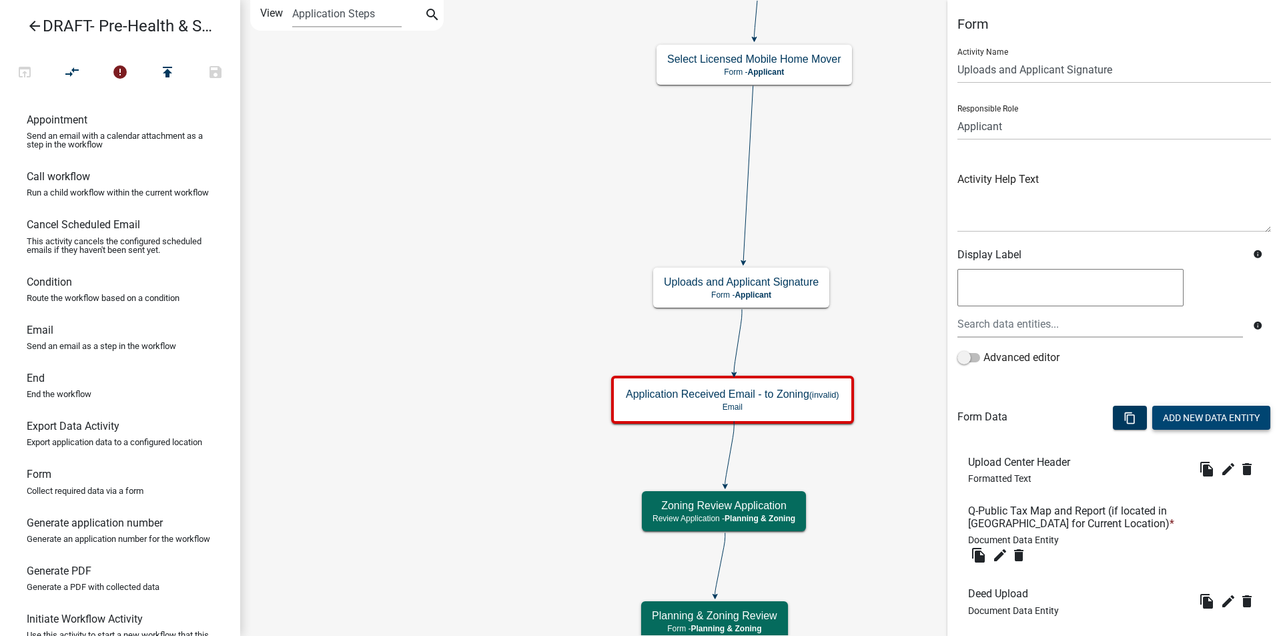
click at [1167, 412] on button "Add New Data Entity" at bounding box center [1212, 418] width 118 height 24
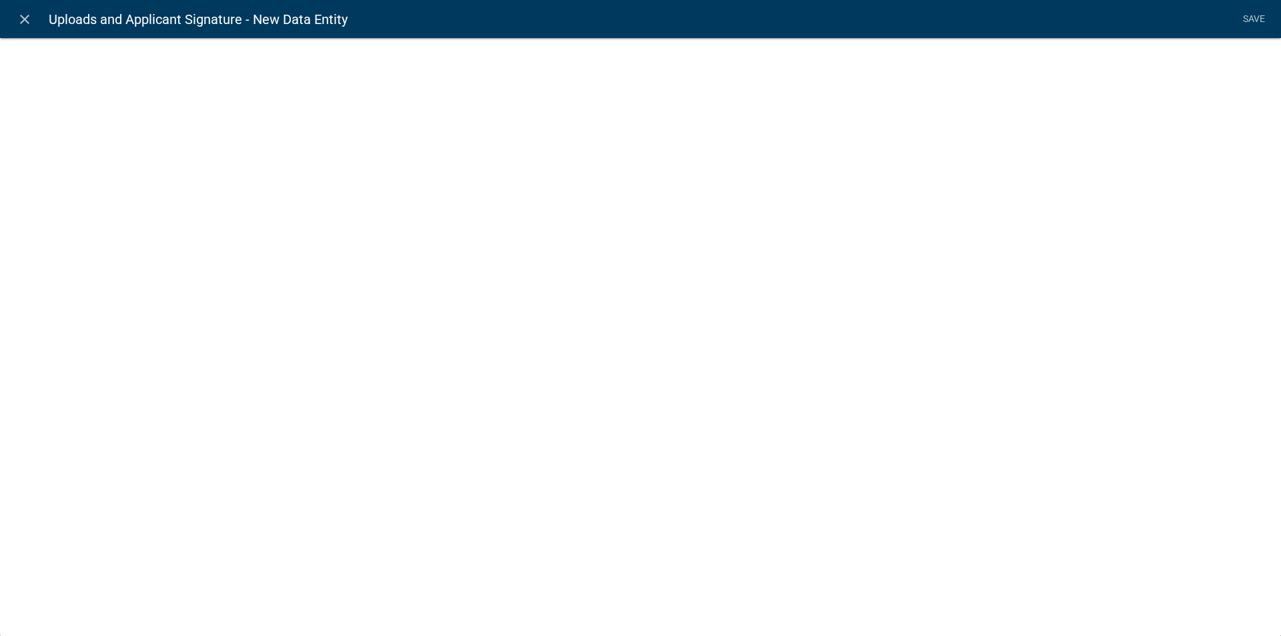
select select
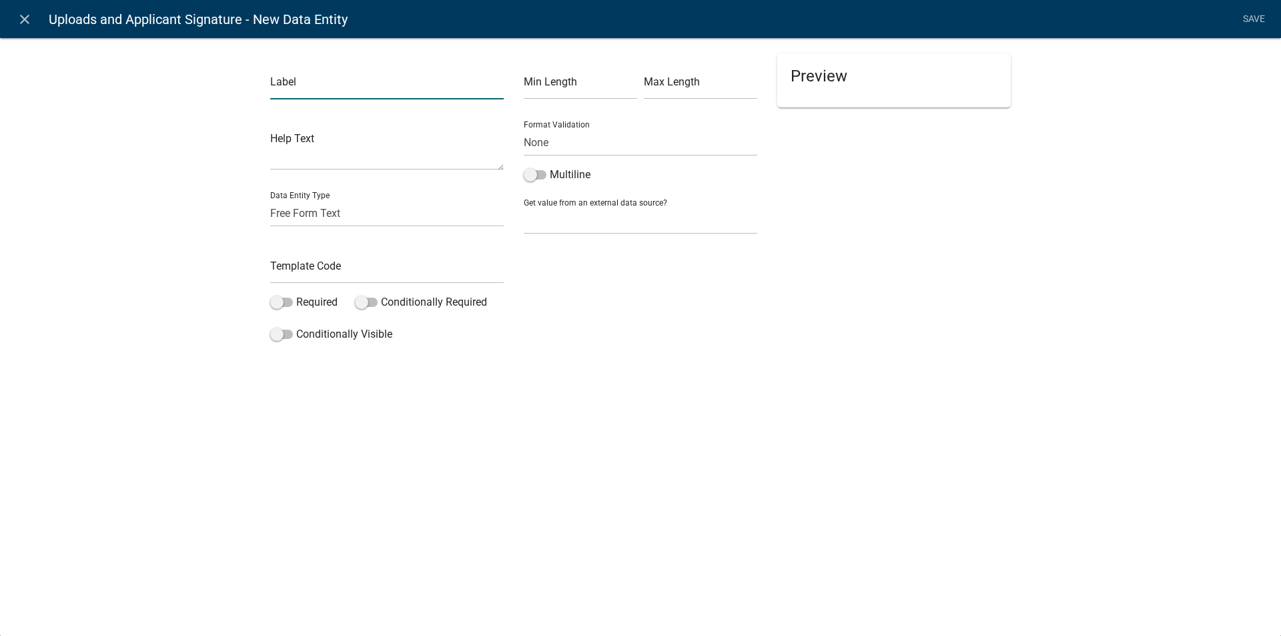
click at [330, 91] on input "text" at bounding box center [387, 85] width 234 height 27
type input "t"
click at [280, 84] on input "Ta Map Report" at bounding box center [387, 85] width 234 height 27
click at [345, 83] on input "Tax Map Report" at bounding box center [387, 85] width 234 height 27
click at [272, 83] on input "Tax Map Report (for New Location)" at bounding box center [387, 85] width 234 height 27
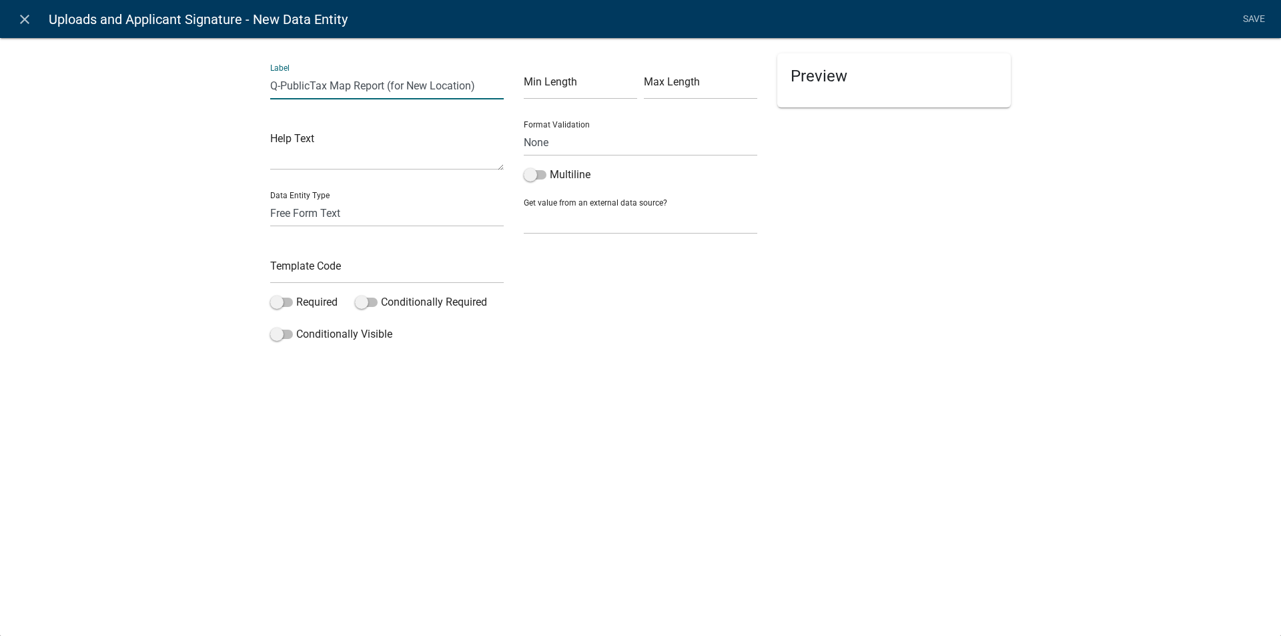
type input "Q-PublicTax Map Report (for New Location)"
drag, startPoint x: 324, startPoint y: 218, endPoint x: 323, endPoint y: 226, distance: 7.4
click at [324, 218] on select "Free Form Text Document Display Entity Value Fee Numeric Data Date Map Sketch D…" at bounding box center [387, 213] width 234 height 27
select select "document"
click at [270, 200] on select "Free Form Text Document Display Entity Value Fee Numeric Data Date Map Sketch D…" at bounding box center [387, 213] width 234 height 27
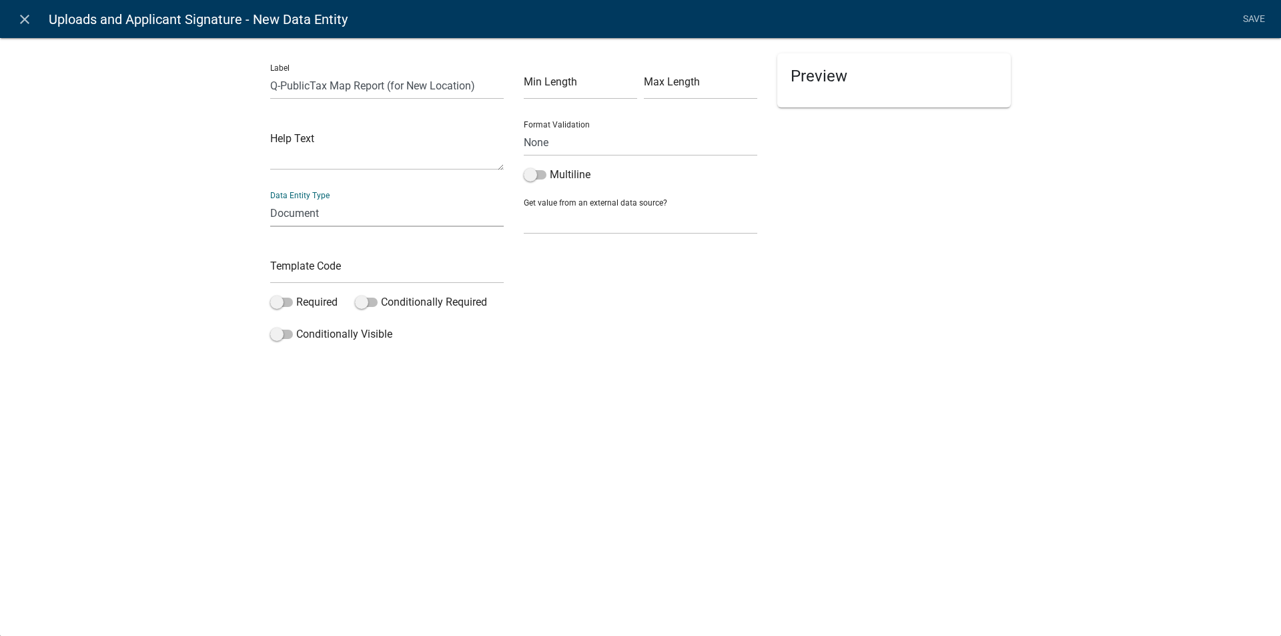
select select "document"
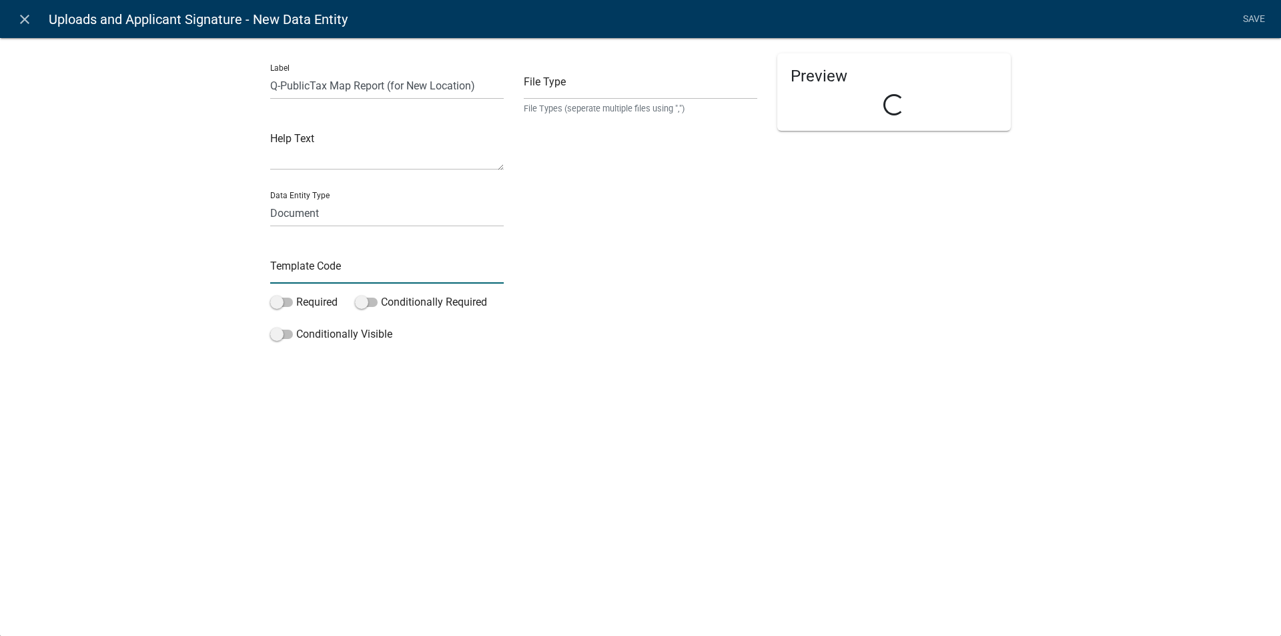
drag, startPoint x: 306, startPoint y: 268, endPoint x: 346, endPoint y: 278, distance: 41.8
click at [306, 268] on input "text" at bounding box center [387, 269] width 234 height 27
type input "QpublicTxMapNew"
click at [580, 87] on input "text" at bounding box center [641, 85] width 234 height 27
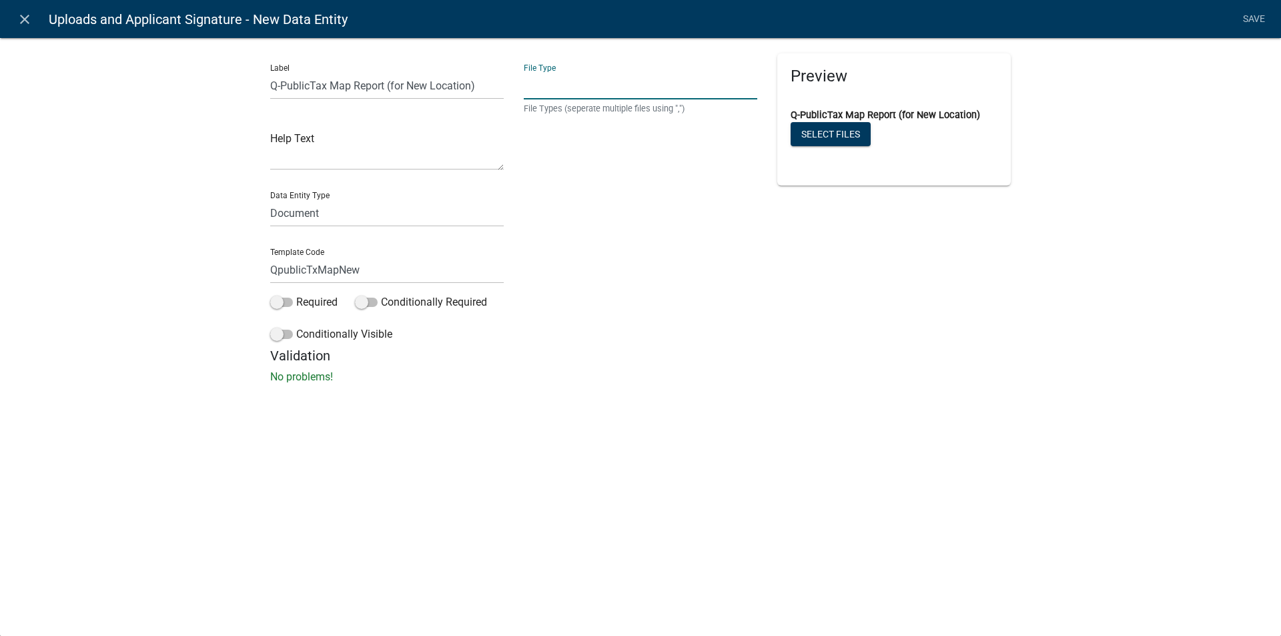
type input "pdf,jpeg,jpg,xls,doc,docx,xlsx"
click at [288, 304] on span at bounding box center [281, 302] width 23 height 9
click at [296, 294] on input "Required" at bounding box center [296, 294] width 0 height 0
click at [275, 301] on span at bounding box center [281, 302] width 23 height 9
click at [296, 294] on input "Required" at bounding box center [296, 294] width 0 height 0
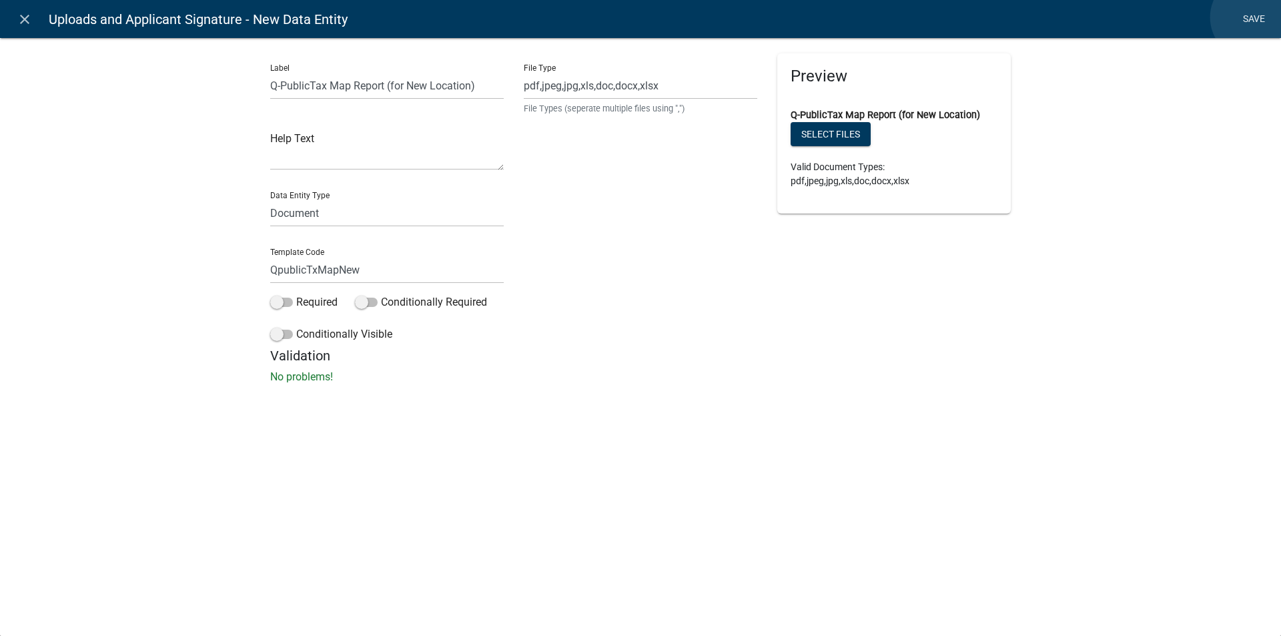
click at [1253, 17] on link "Save" at bounding box center [1253, 19] width 33 height 25
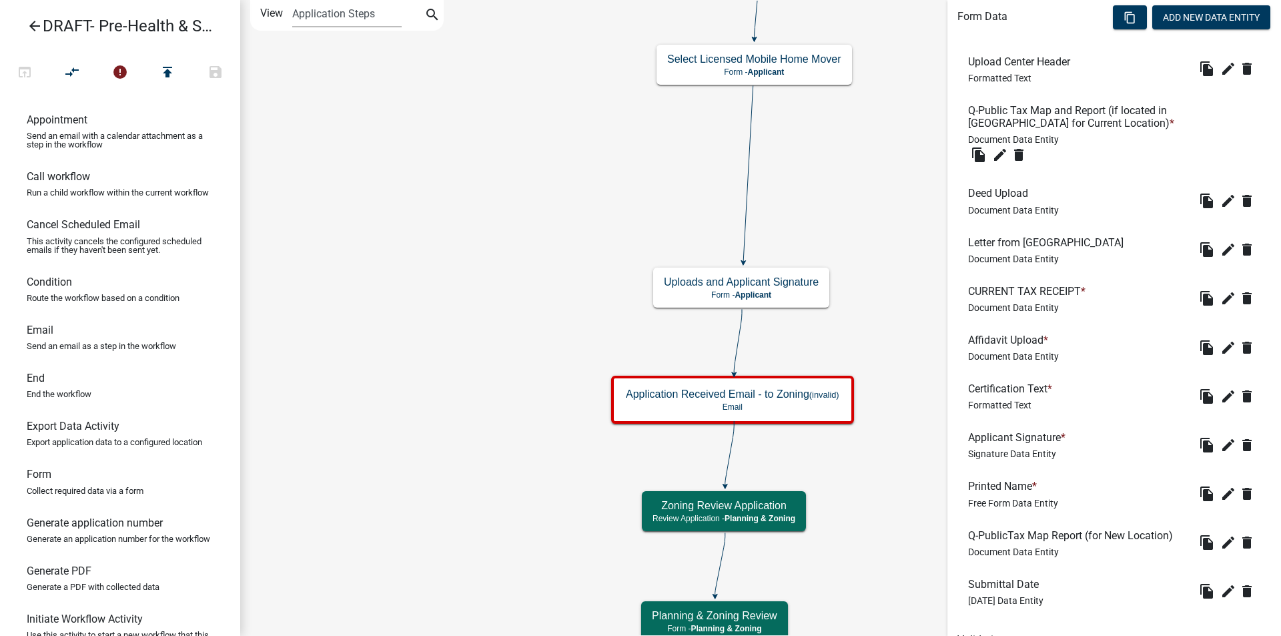
scroll to position [468, 0]
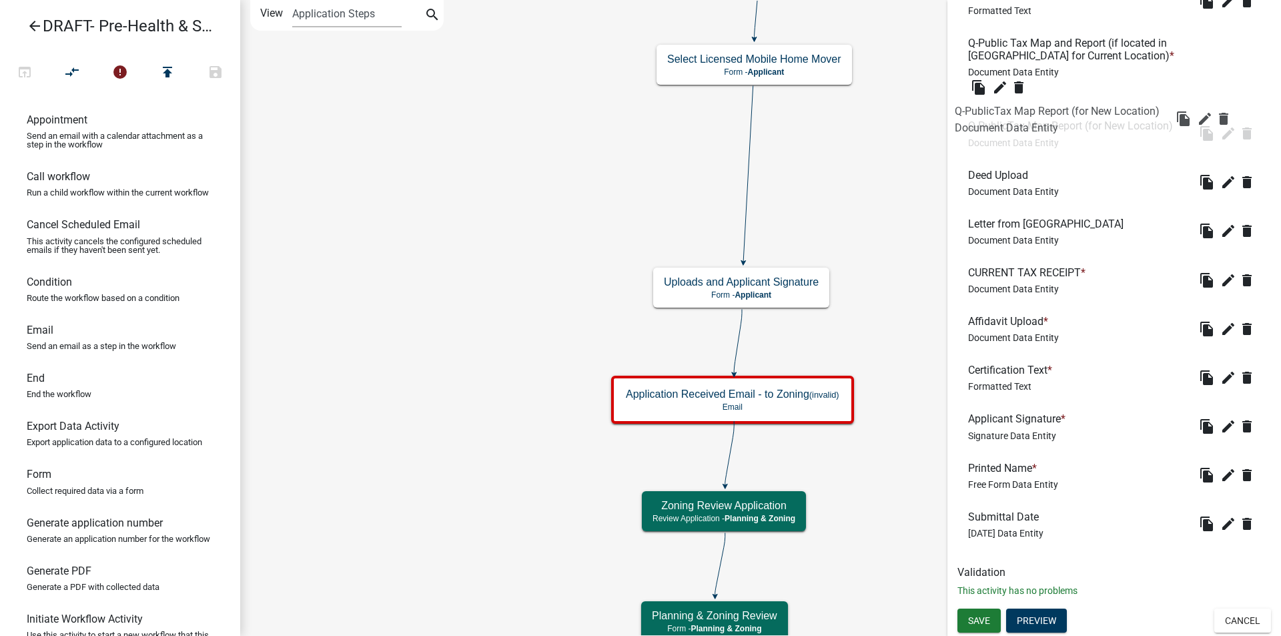
drag, startPoint x: 1026, startPoint y: 484, endPoint x: 1013, endPoint y: 126, distance: 357.9
click at [1239, 181] on icon "delete" at bounding box center [1247, 182] width 16 height 16
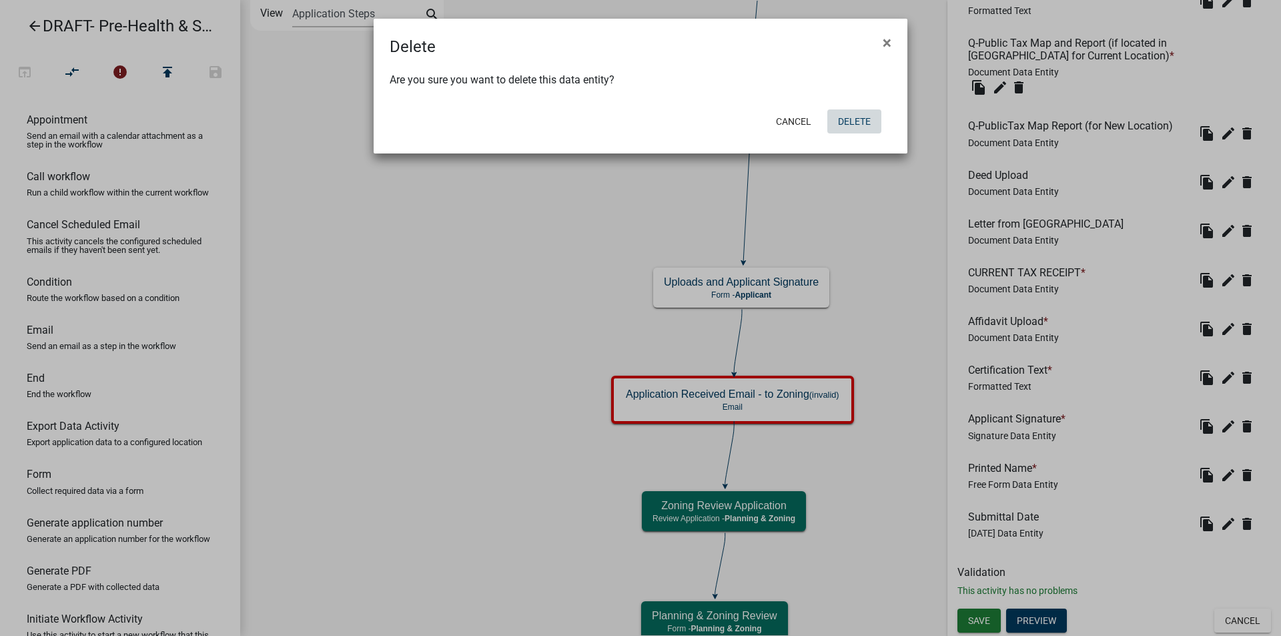
click at [852, 121] on button "Delete" at bounding box center [855, 121] width 54 height 24
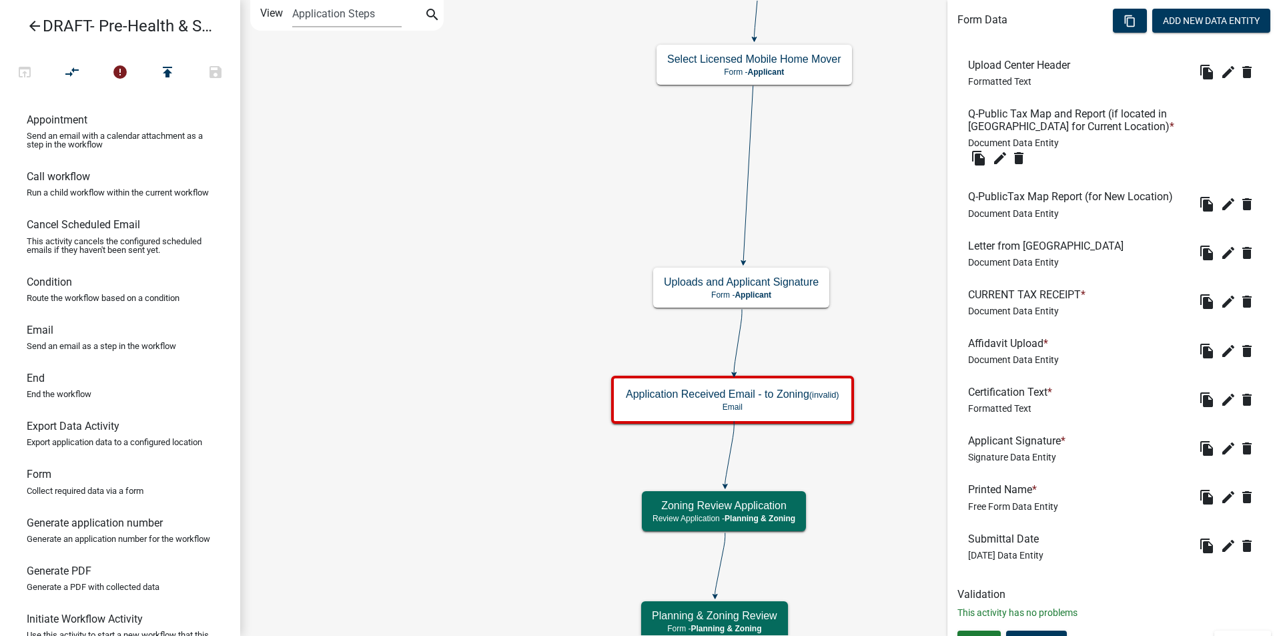
scroll to position [400, 0]
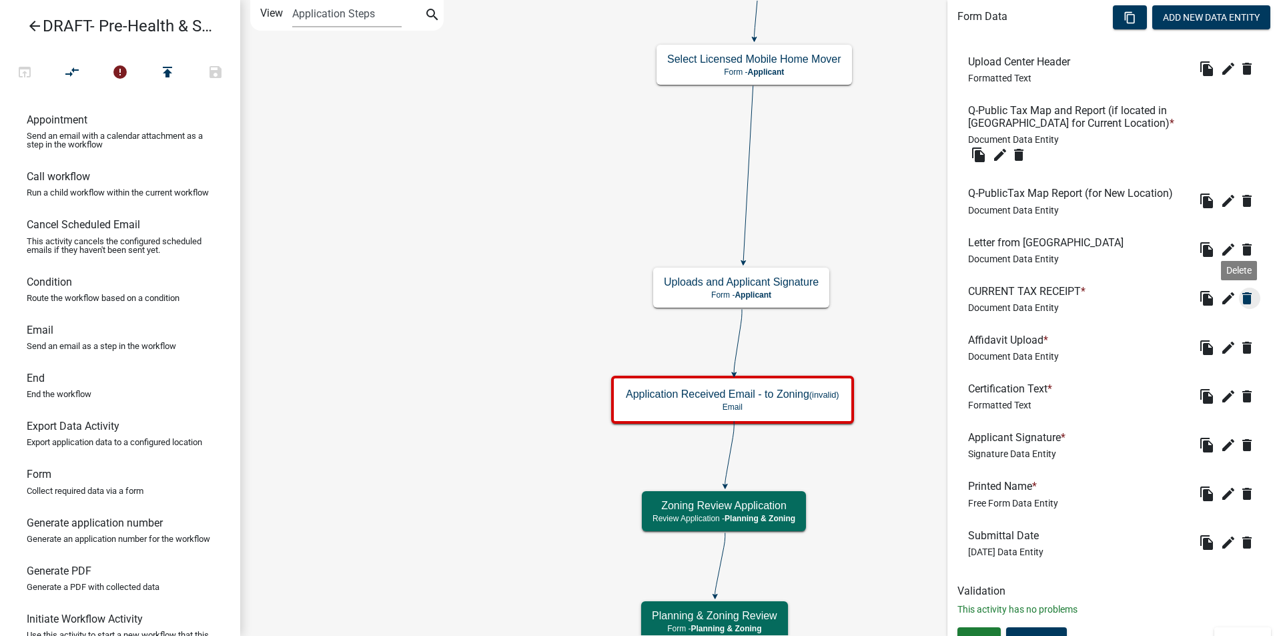
click at [1239, 300] on icon "delete" at bounding box center [1247, 298] width 16 height 16
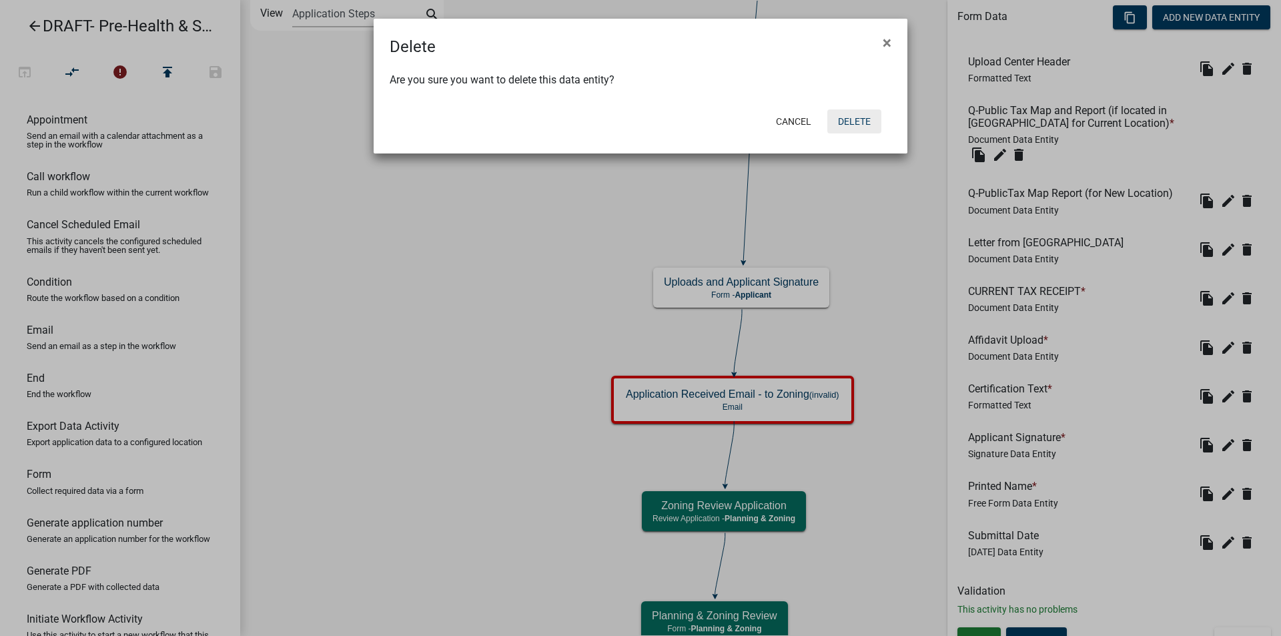
click at [860, 124] on button "Delete" at bounding box center [855, 121] width 54 height 24
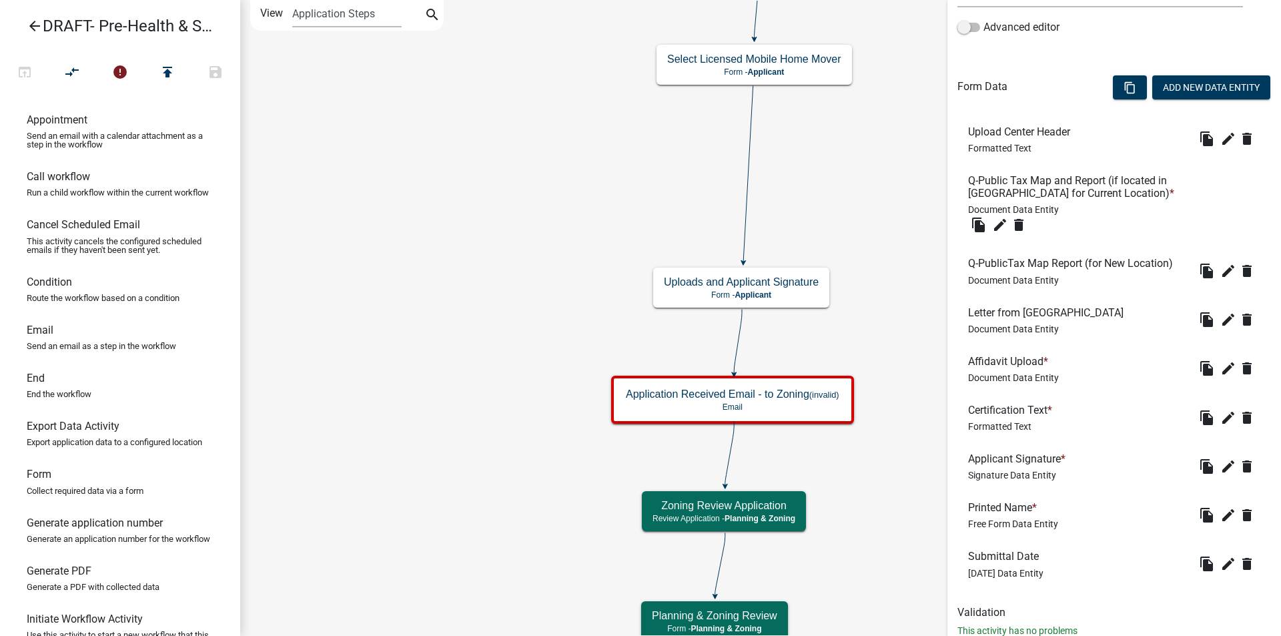
scroll to position [334, 0]
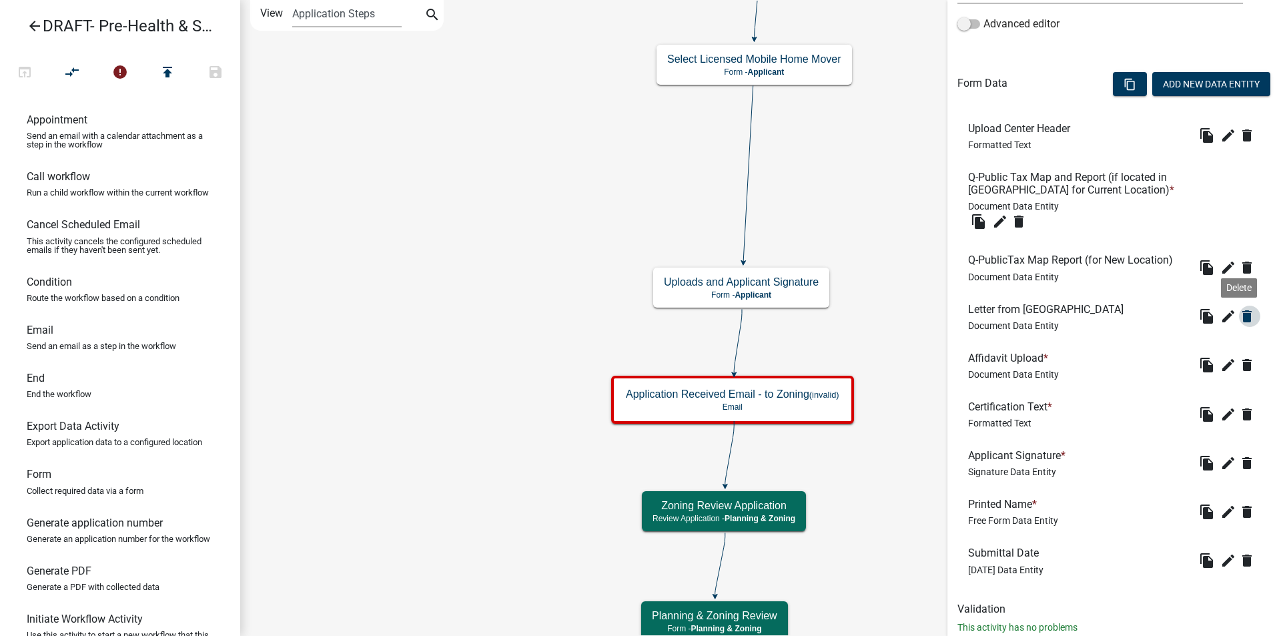
click at [1240, 316] on icon "delete" at bounding box center [1247, 316] width 16 height 16
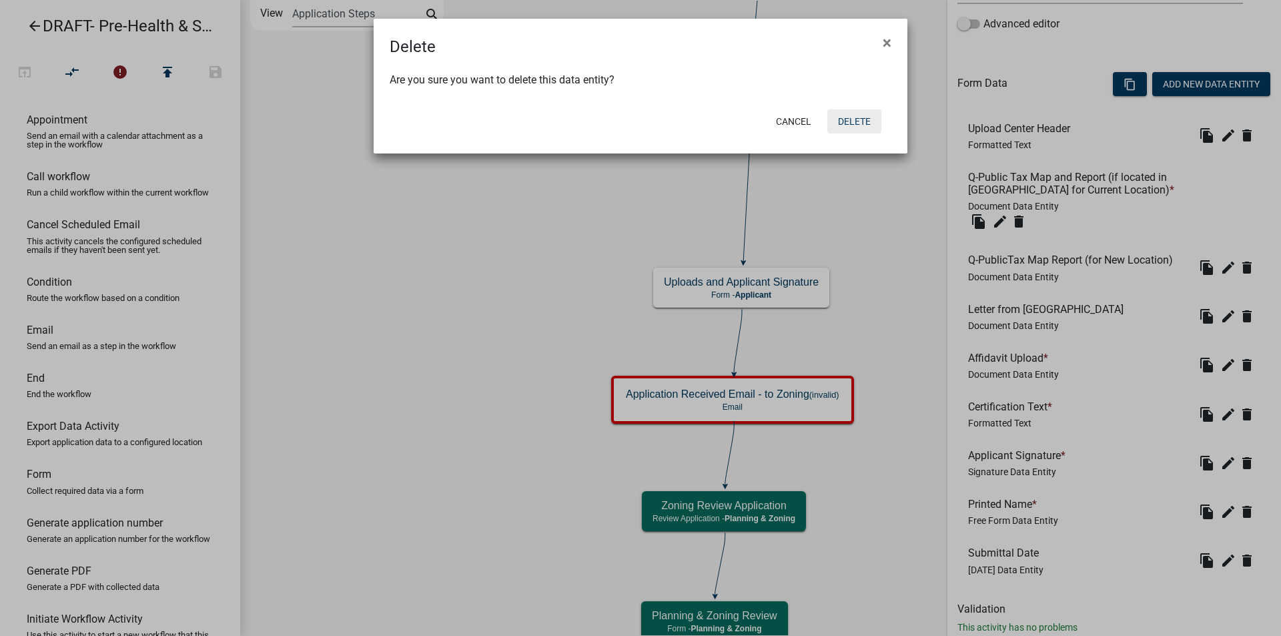
click at [858, 125] on button "Delete" at bounding box center [855, 121] width 54 height 24
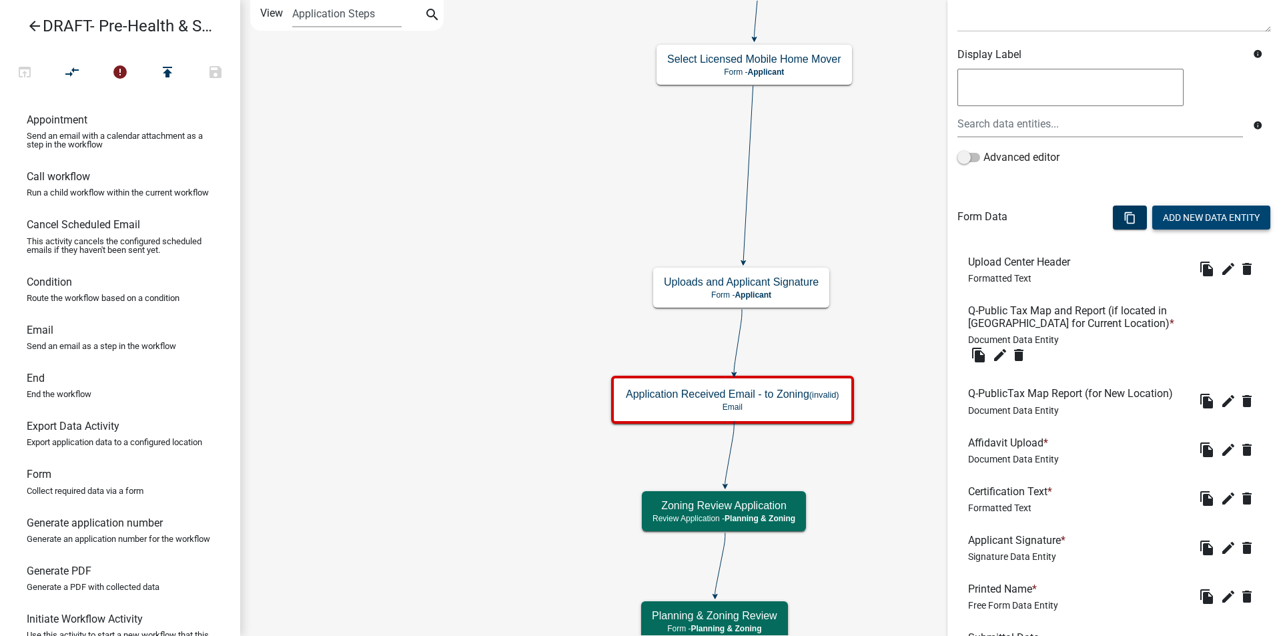
scroll to position [322, 0]
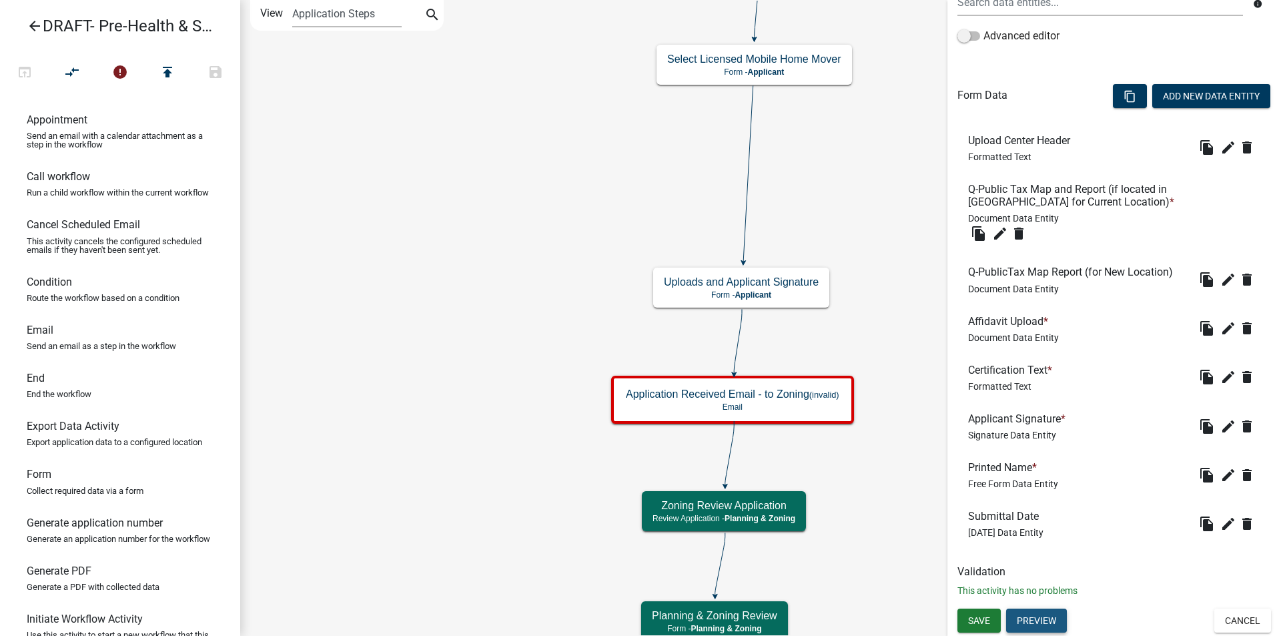
click at [1036, 615] on button "Preview" at bounding box center [1036, 621] width 61 height 24
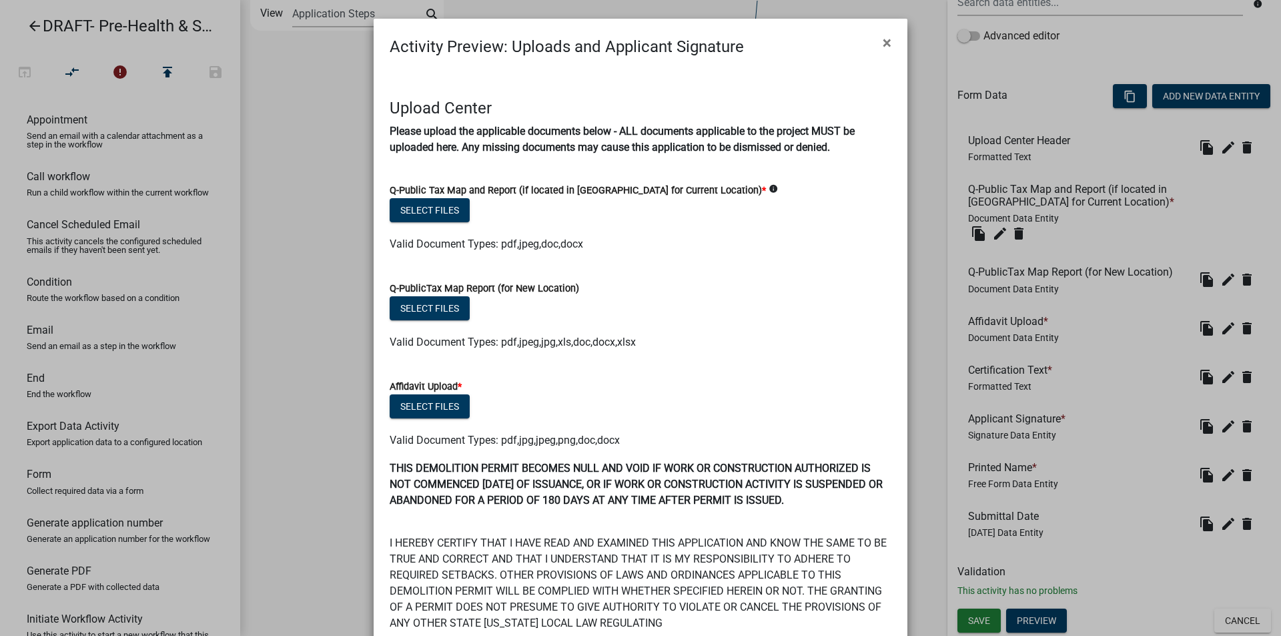
click at [886, 45] on span "×" at bounding box center [887, 42] width 9 height 19
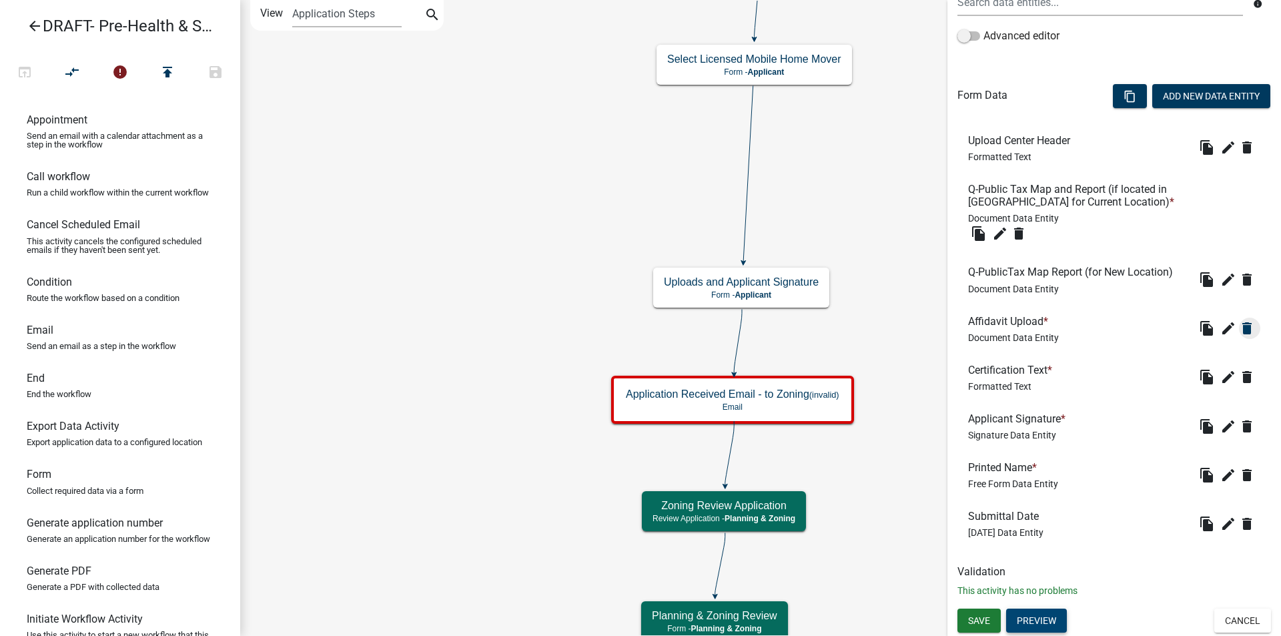
click at [1239, 328] on icon "delete" at bounding box center [1247, 328] width 16 height 16
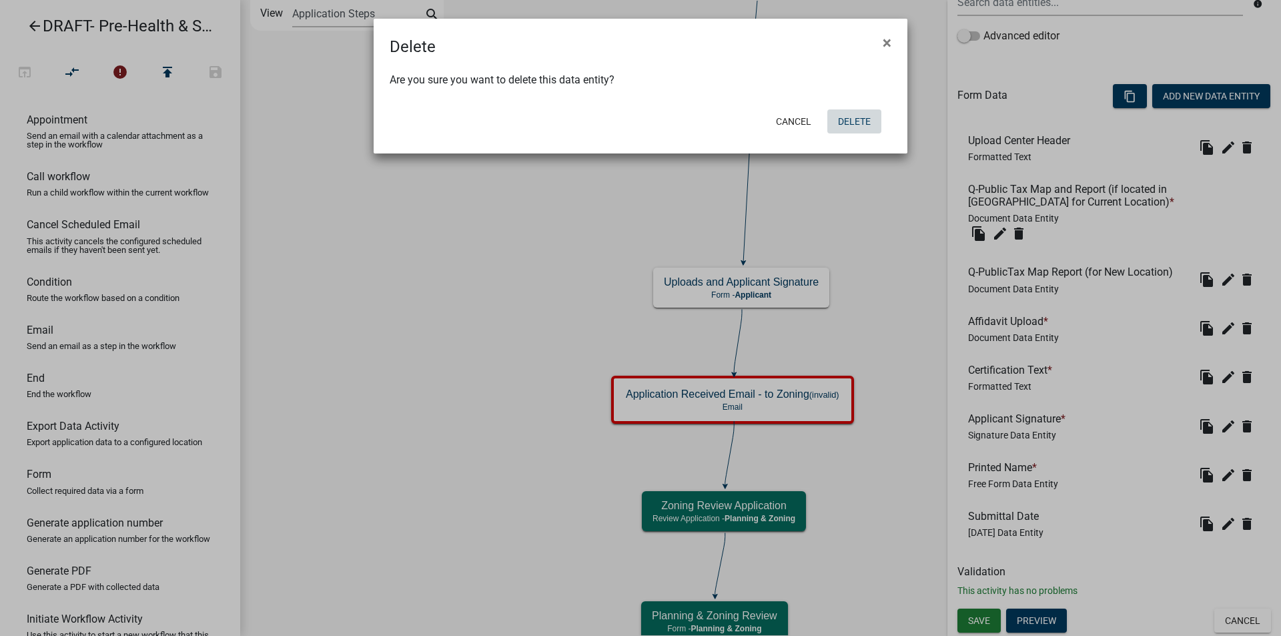
click at [863, 122] on button "Delete" at bounding box center [855, 121] width 54 height 24
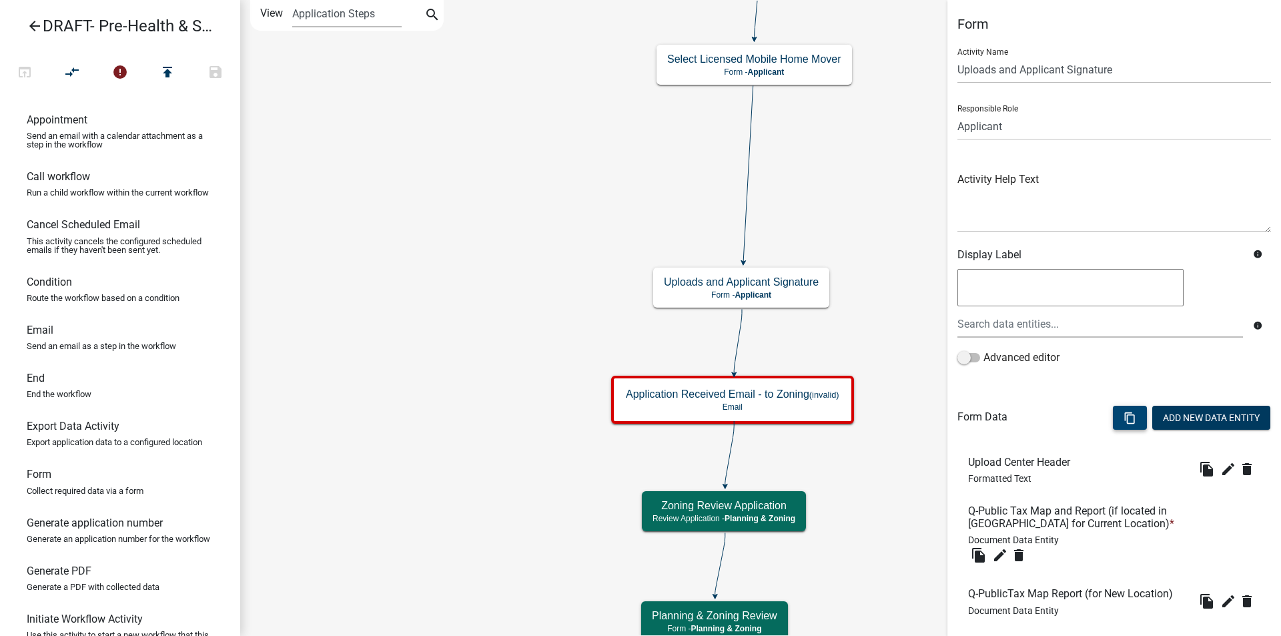
scroll to position [272, 0]
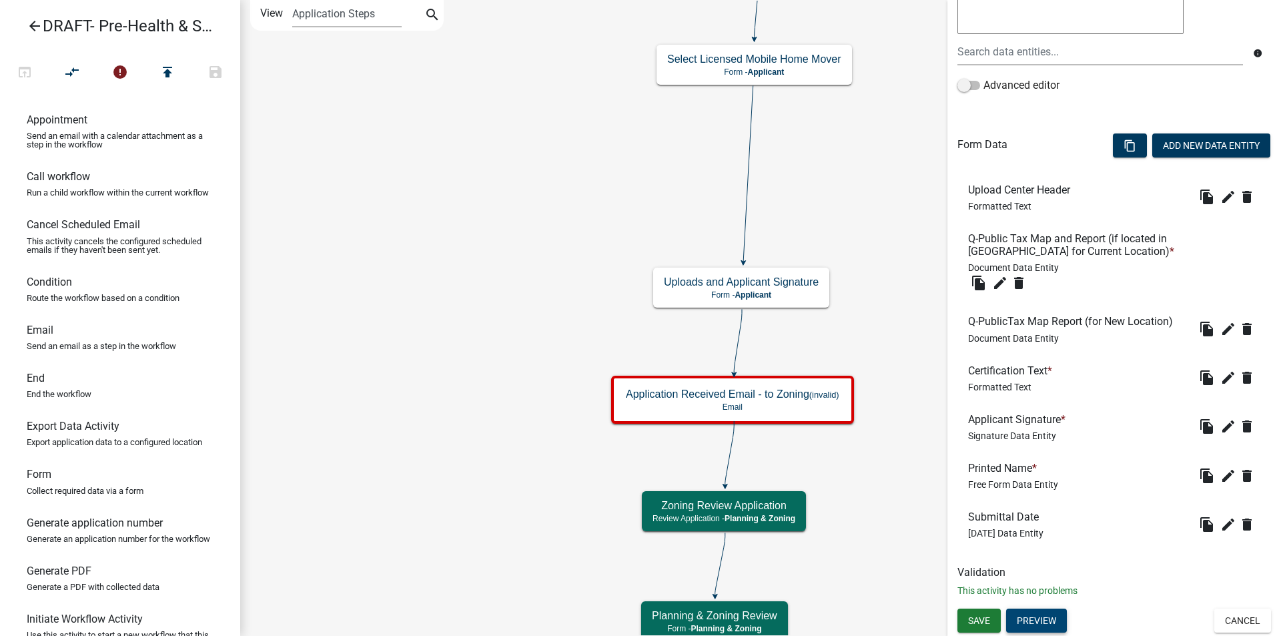
click at [1025, 619] on button "Preview" at bounding box center [1036, 621] width 61 height 24
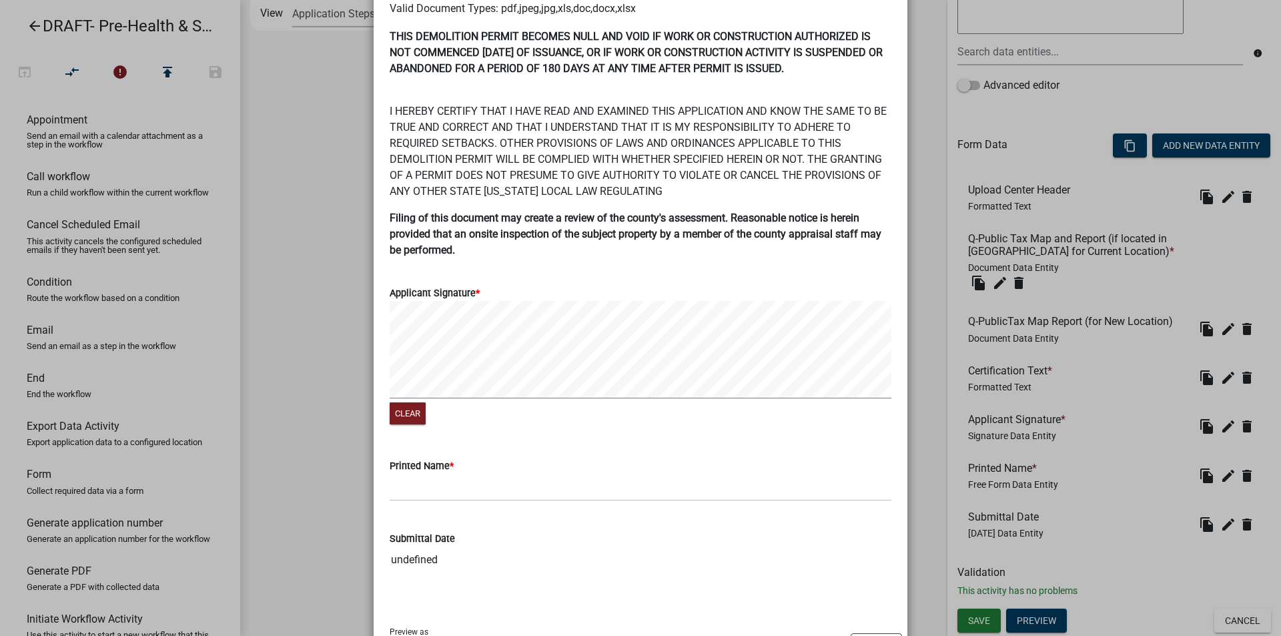
scroll to position [396, 0]
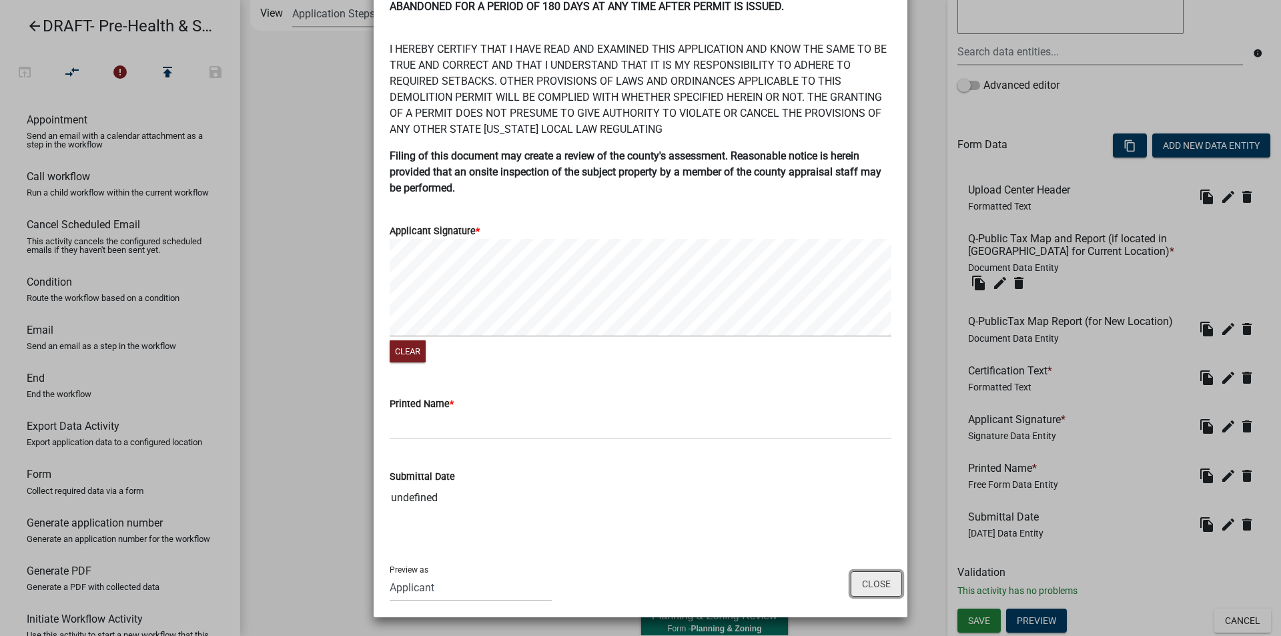
click at [871, 581] on button "Close" at bounding box center [876, 583] width 51 height 25
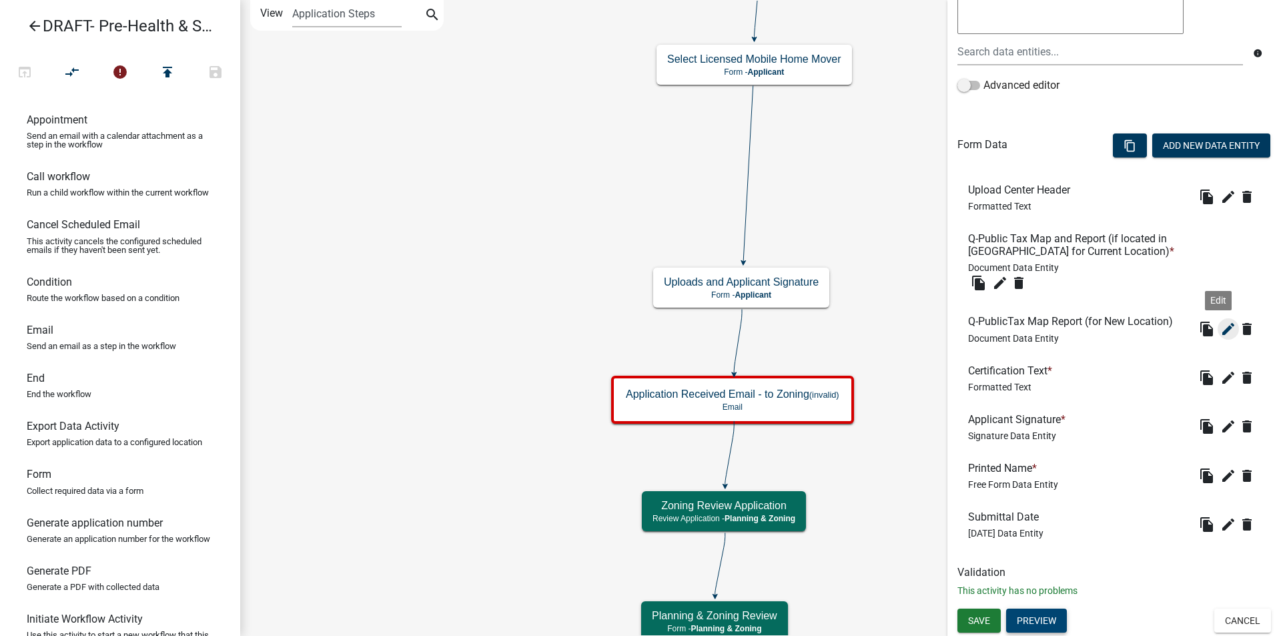
click at [1221, 330] on icon "edit" at bounding box center [1229, 329] width 16 height 16
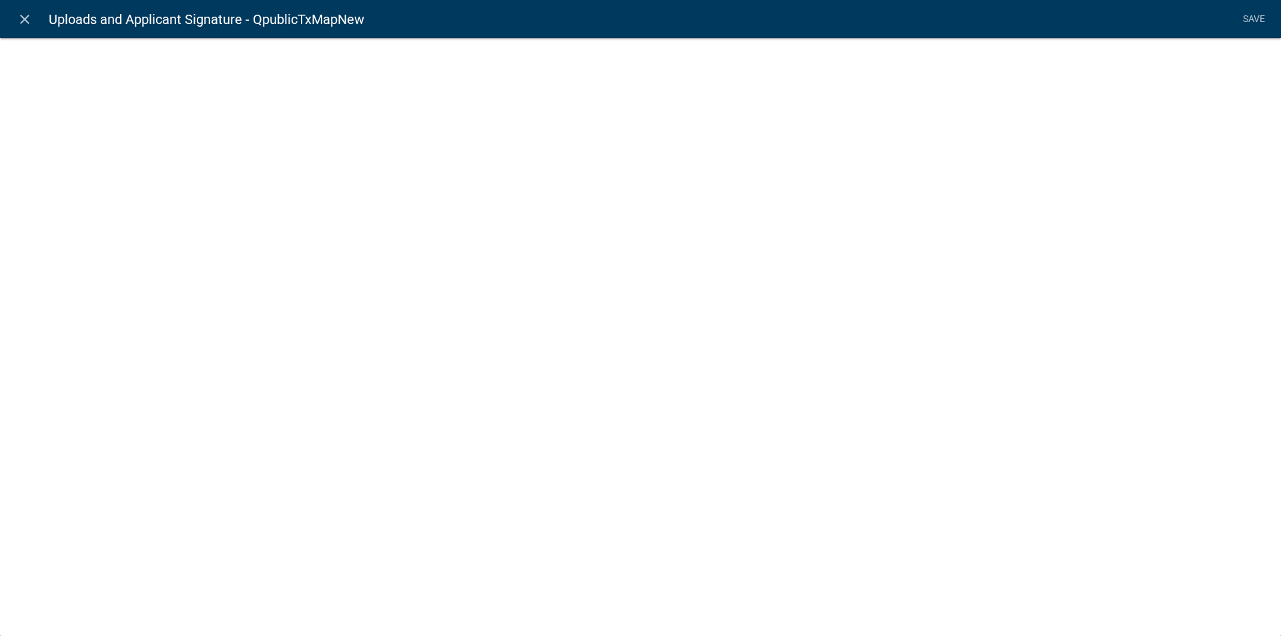
select select "document"
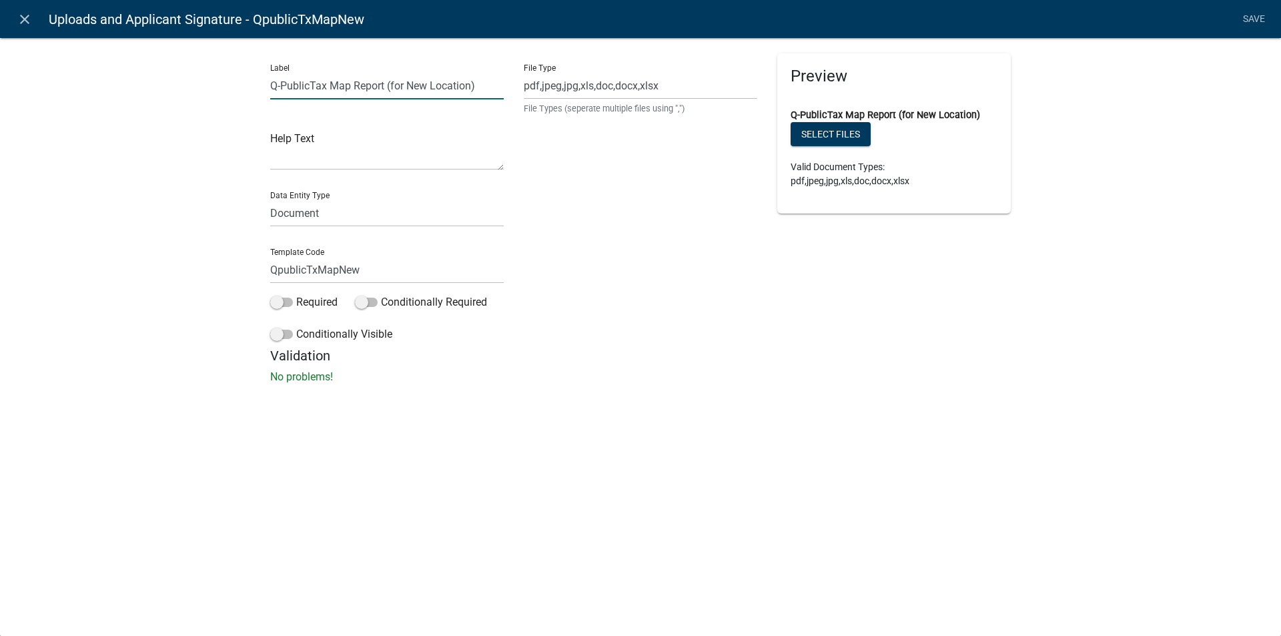
click at [351, 84] on input "Q-PublicTax Map Report (for New Location)" at bounding box center [387, 85] width 234 height 27
click at [411, 82] on input "Q-PublicTax Map and Report (for New Location)" at bounding box center [387, 85] width 234 height 27
type input "Q-PublicTax Map and Report (If Located in [GEOGRAPHIC_DATA] for New Location)"
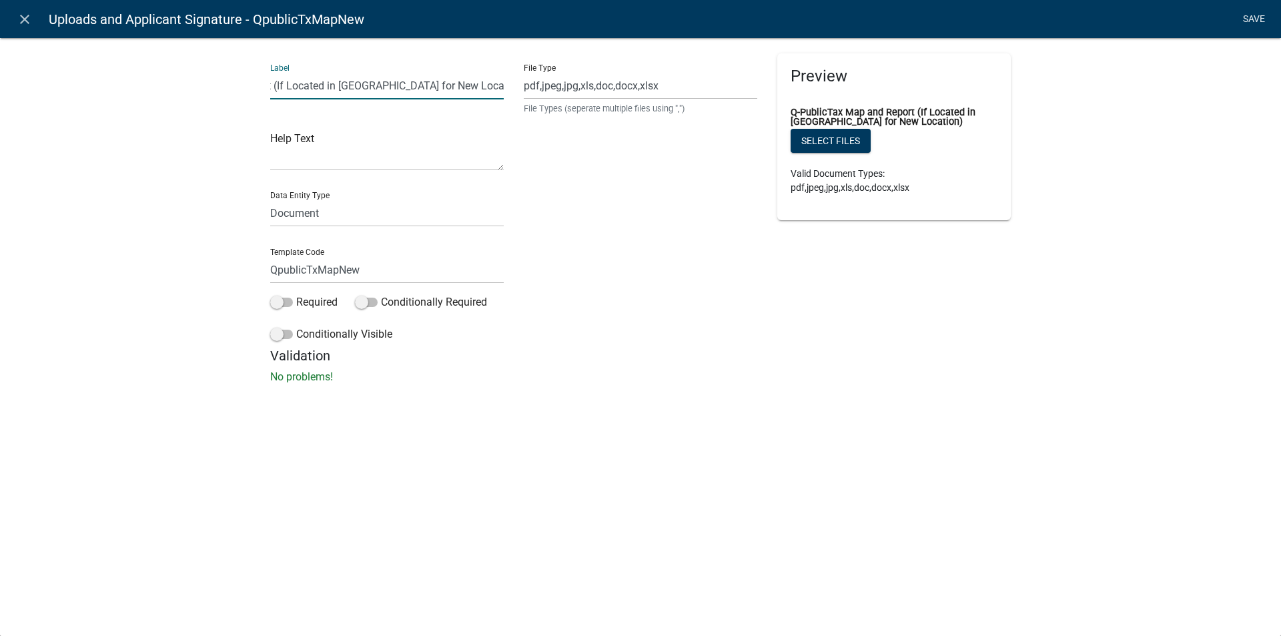
click at [1259, 15] on link "Save" at bounding box center [1253, 19] width 33 height 25
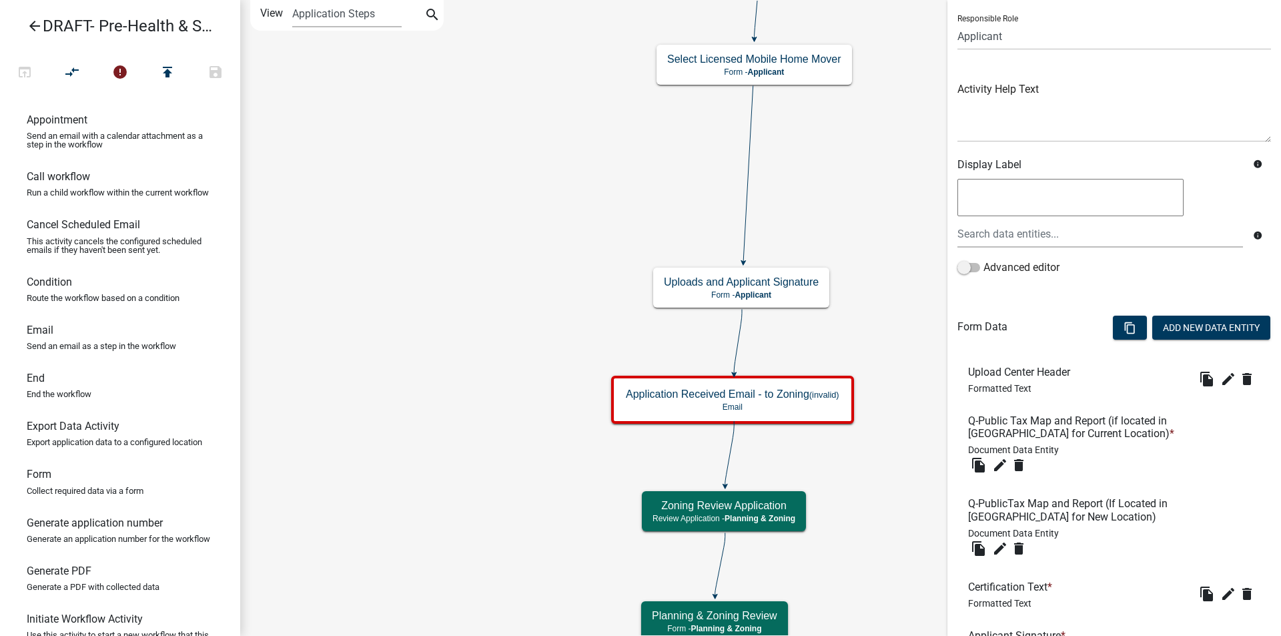
scroll to position [267, 0]
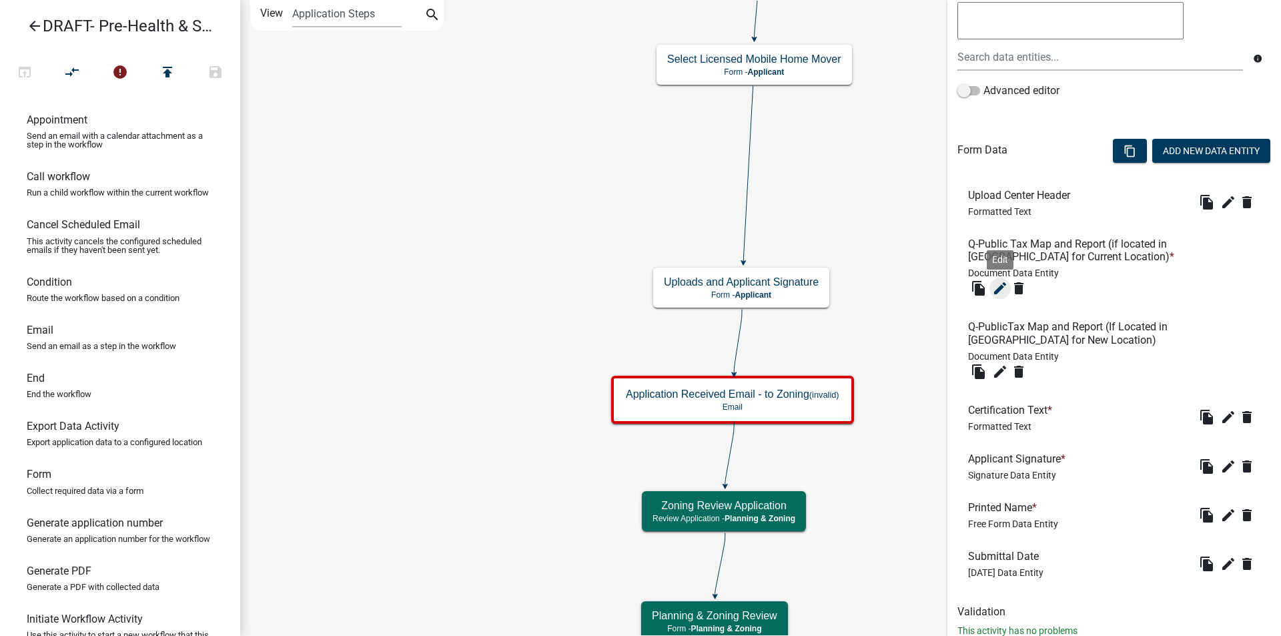
click at [1000, 289] on icon "edit" at bounding box center [1000, 288] width 16 height 16
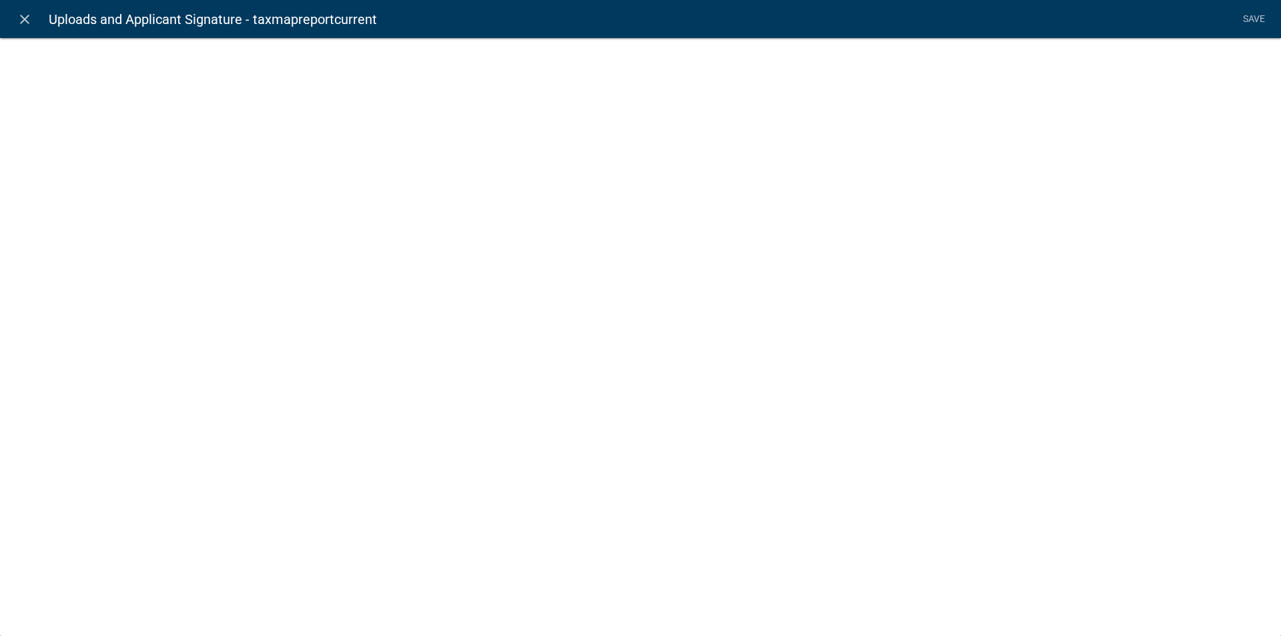
select select "document"
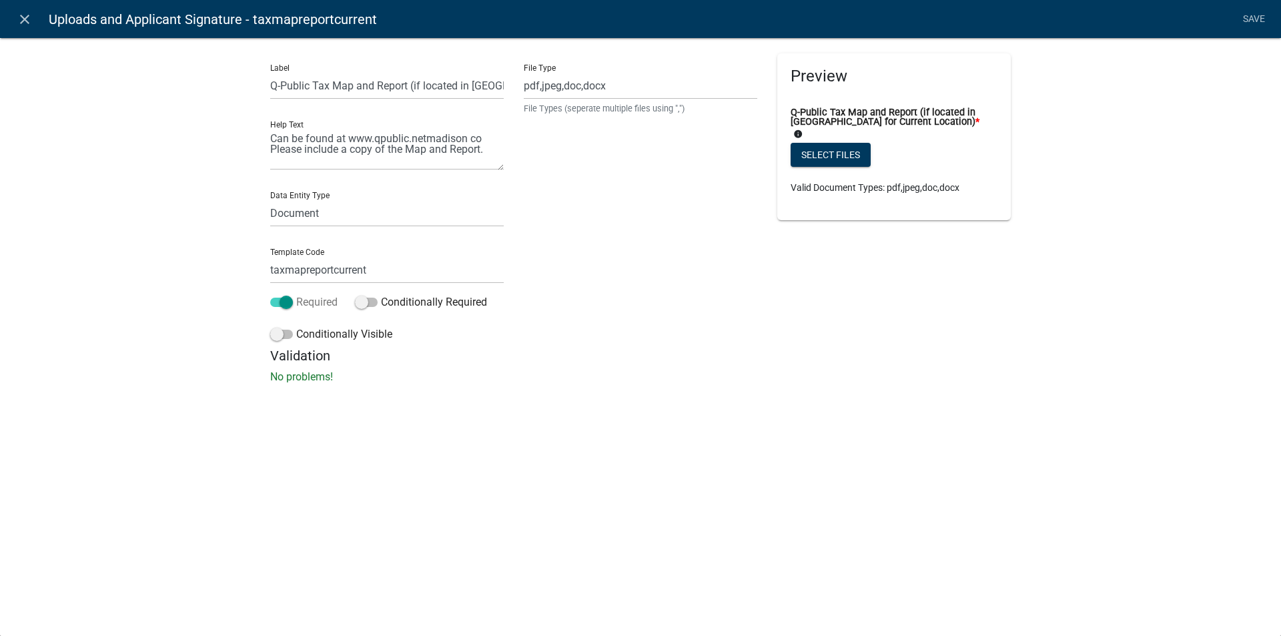
click at [272, 301] on span at bounding box center [281, 302] width 23 height 9
click at [296, 294] on input "Required" at bounding box center [296, 294] width 0 height 0
click at [1251, 18] on link "Save" at bounding box center [1253, 19] width 33 height 25
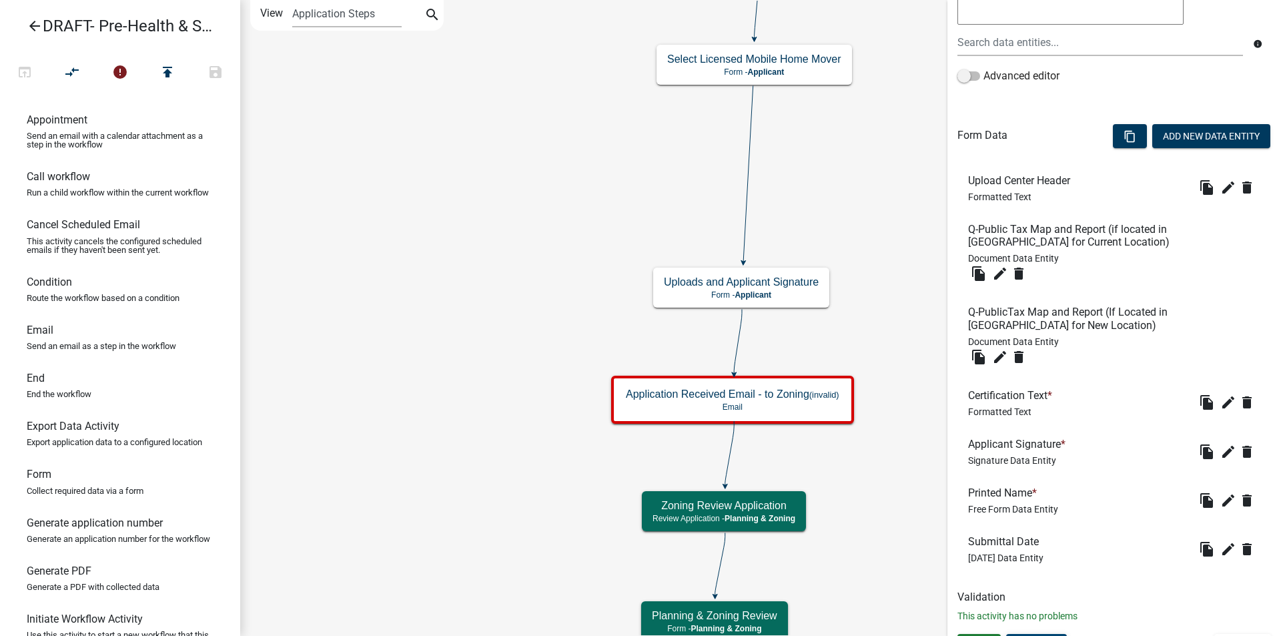
scroll to position [307, 0]
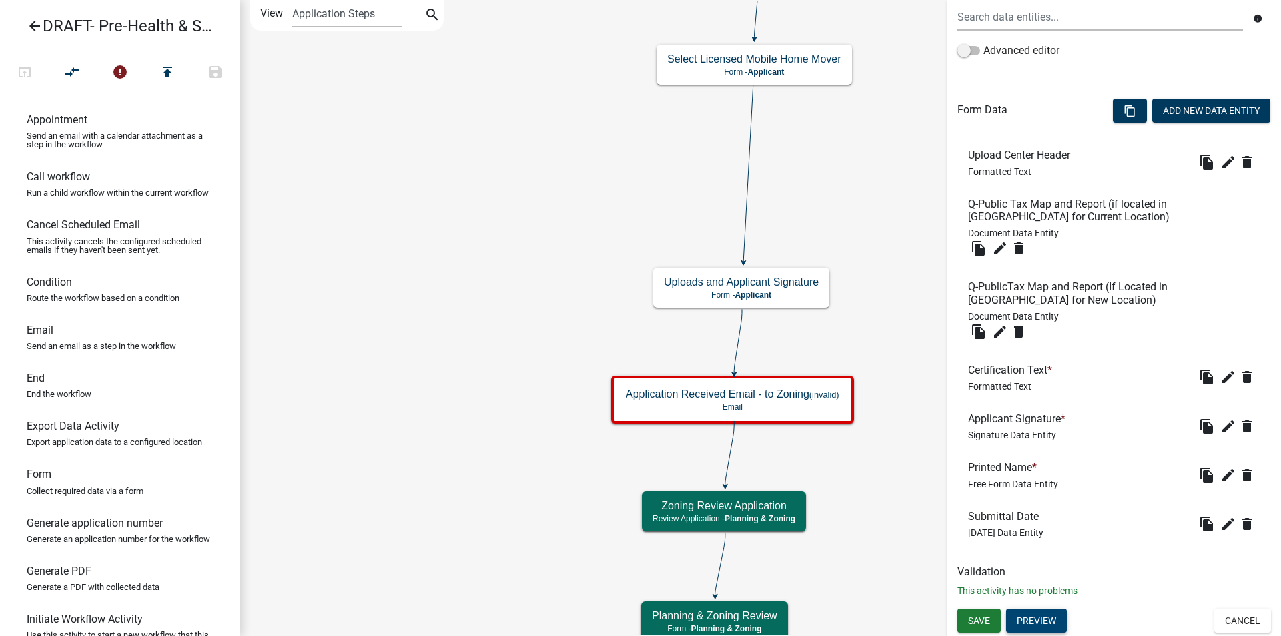
click at [1044, 620] on button "Preview" at bounding box center [1036, 621] width 61 height 24
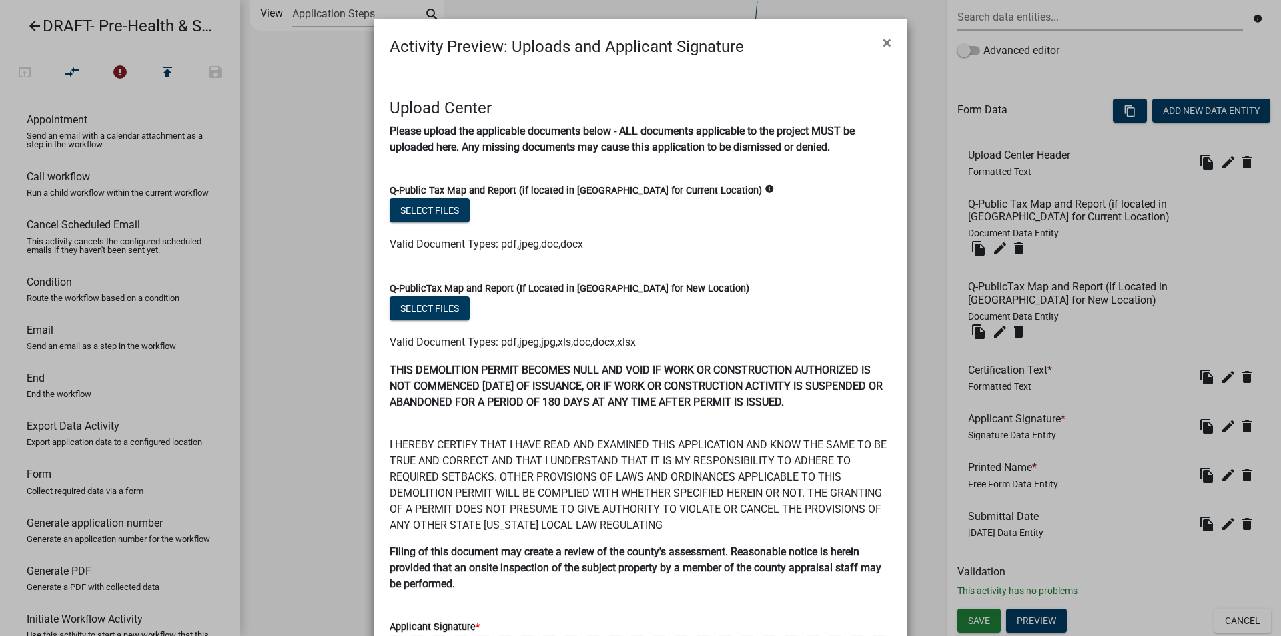
click at [883, 41] on span "×" at bounding box center [887, 42] width 9 height 19
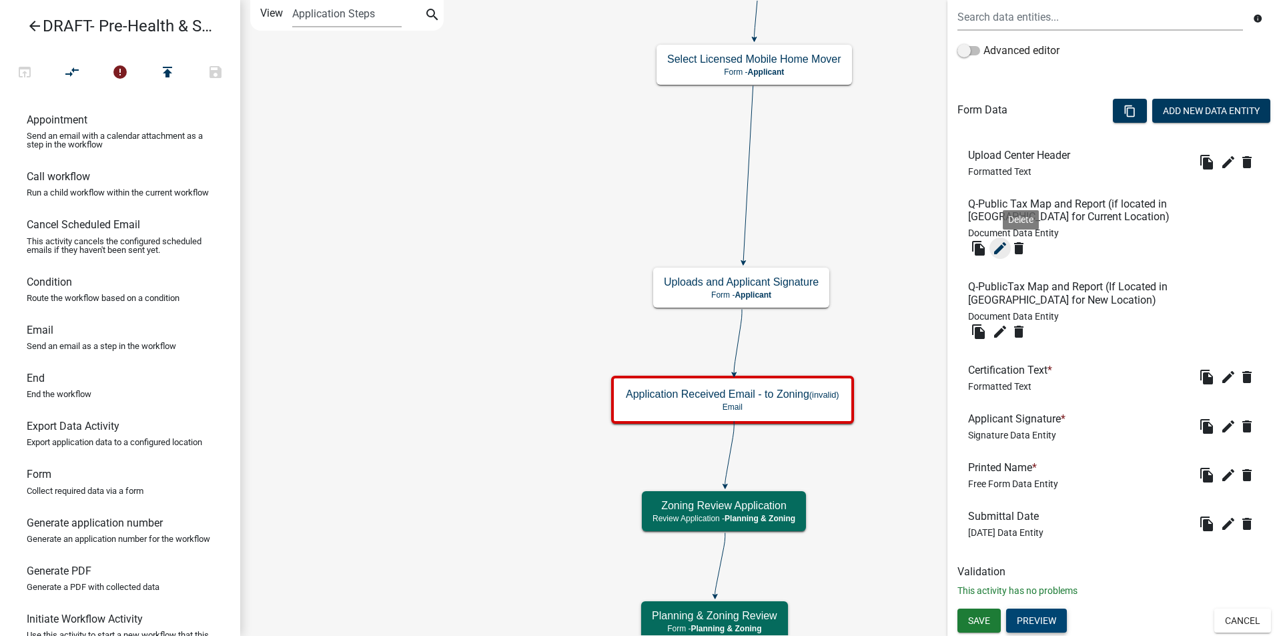
click at [1003, 247] on icon "edit" at bounding box center [1000, 248] width 16 height 16
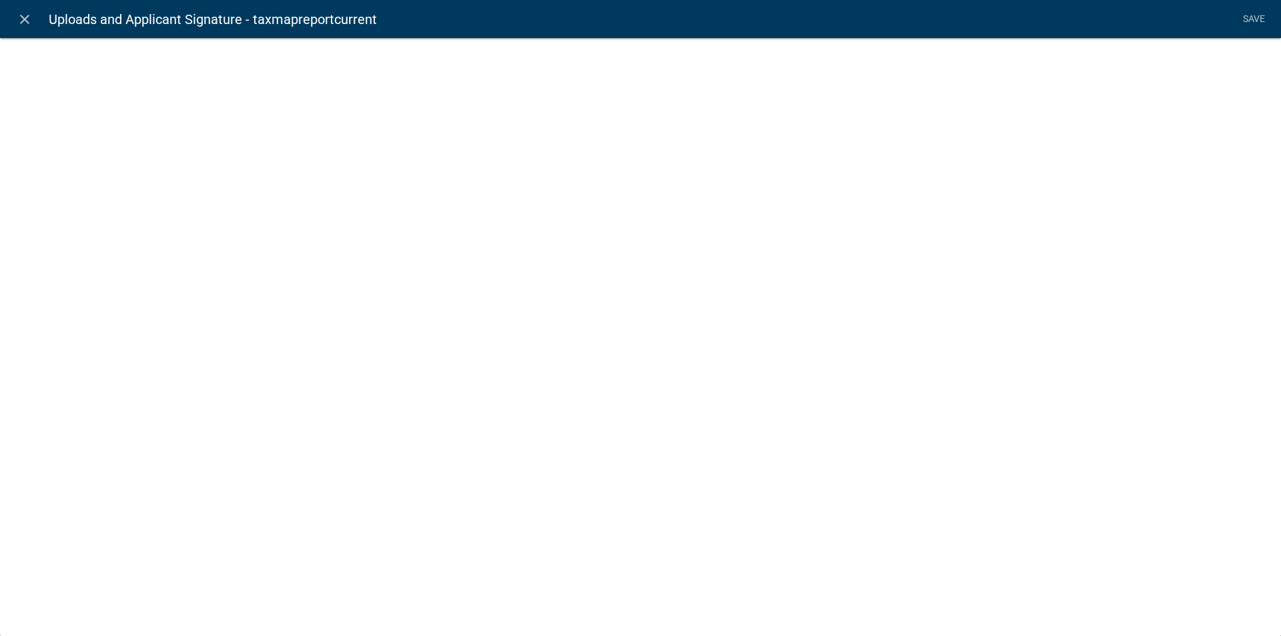
select select "document"
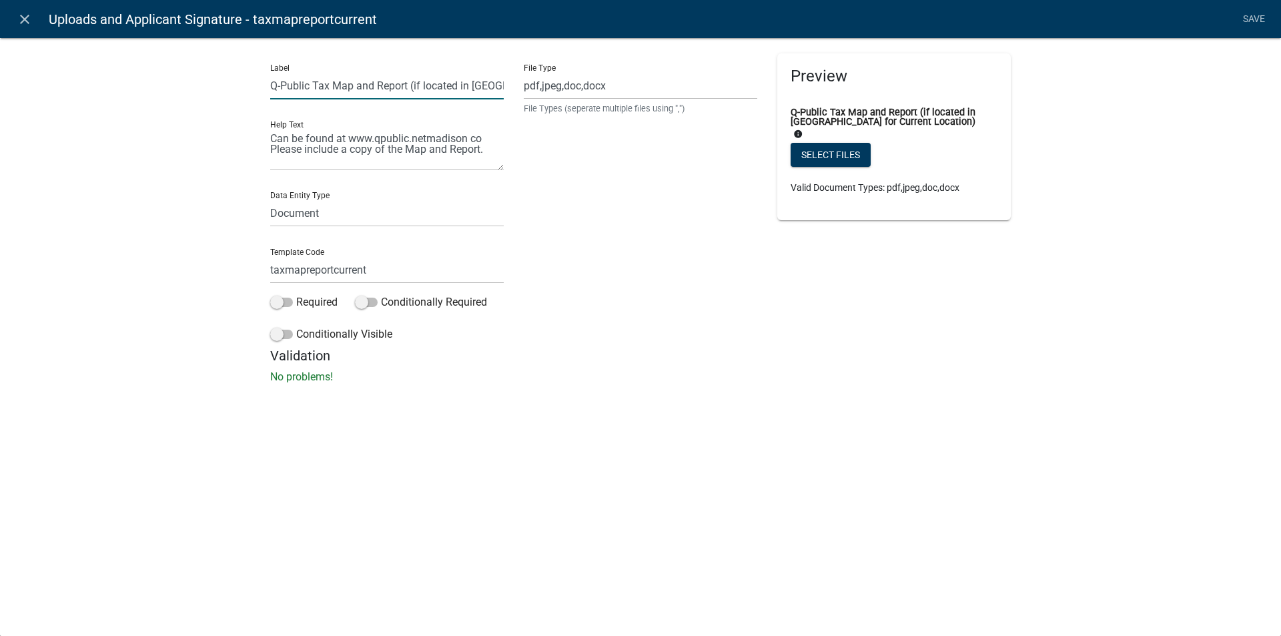
click at [418, 83] on input "Q-Public Tax Map and Report (if located in Madison County for Current Location)" at bounding box center [387, 85] width 234 height 27
type input "Q-Public Tax Map and Report (If located in [GEOGRAPHIC_DATA] for Current Locati…"
click at [1257, 19] on link "Save" at bounding box center [1253, 19] width 33 height 25
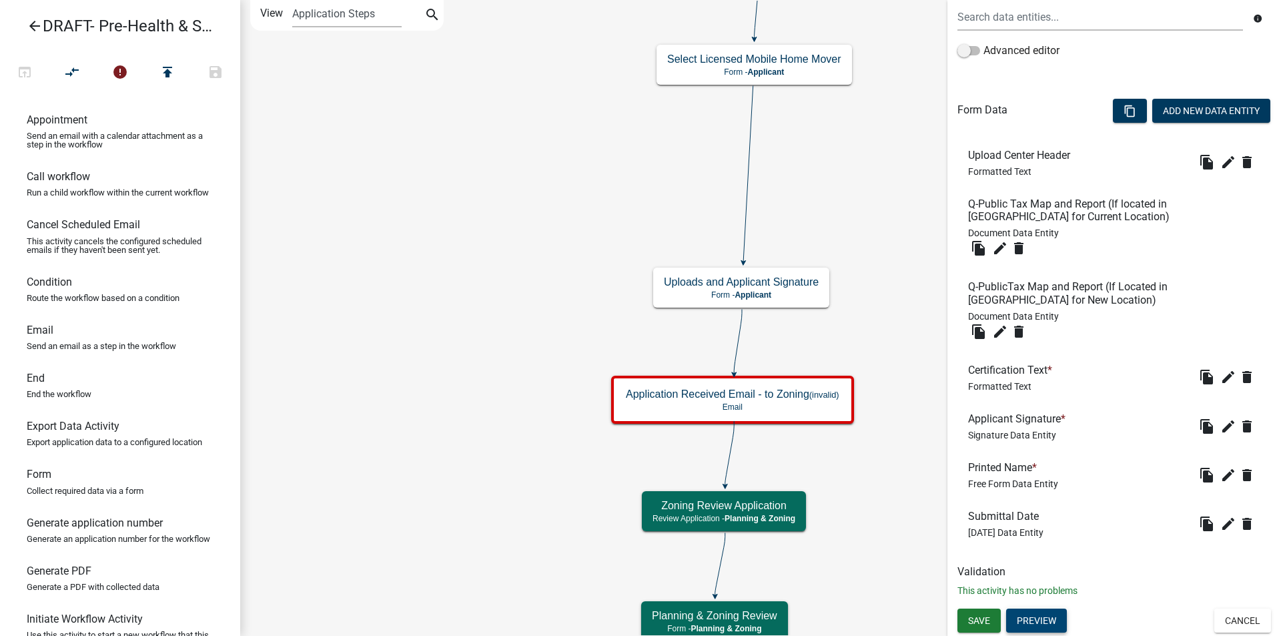
click at [1033, 614] on button "Preview" at bounding box center [1036, 621] width 61 height 24
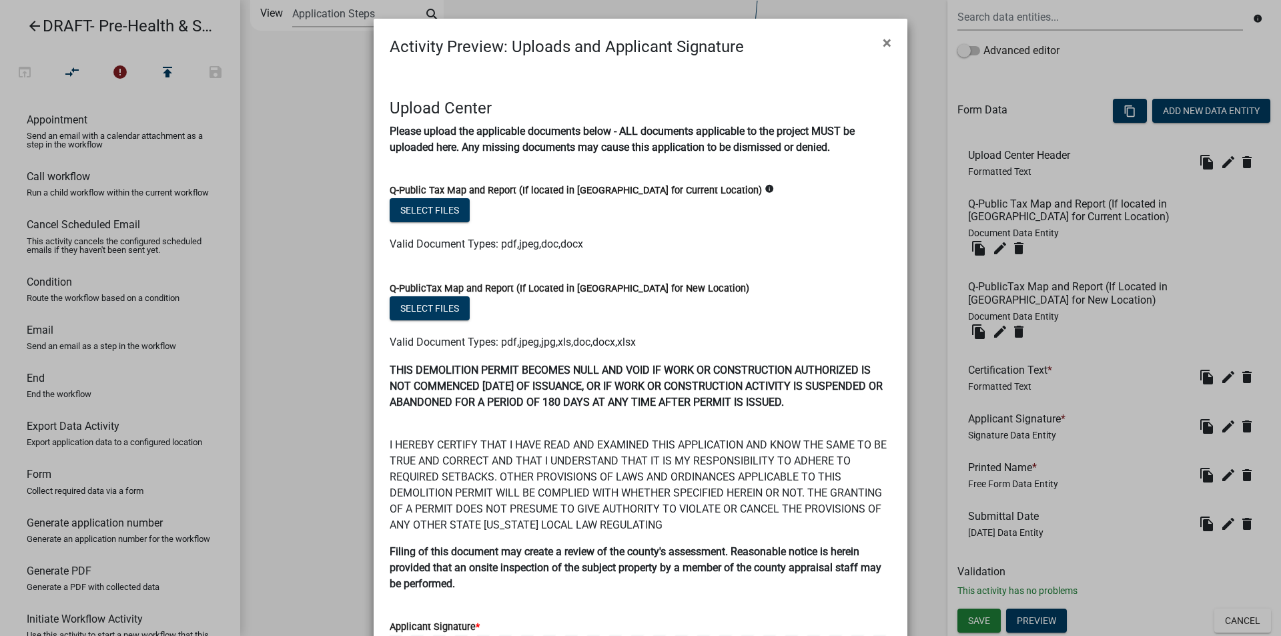
click at [883, 43] on span "×" at bounding box center [887, 42] width 9 height 19
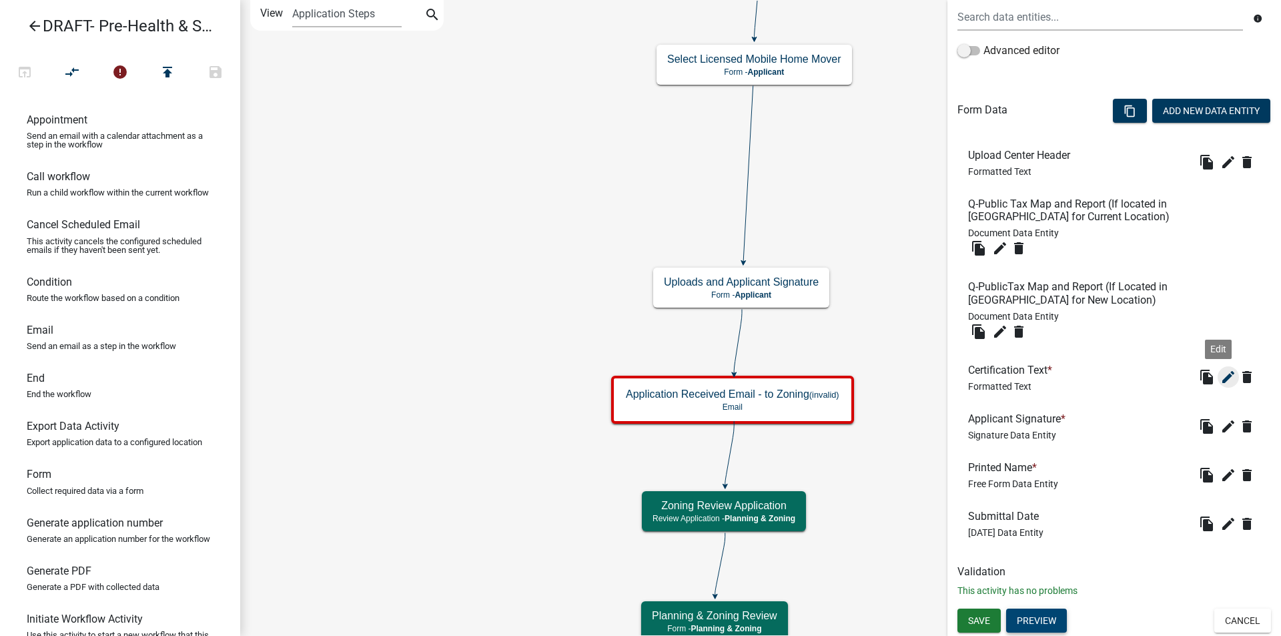
click at [1221, 374] on icon "edit" at bounding box center [1229, 377] width 16 height 16
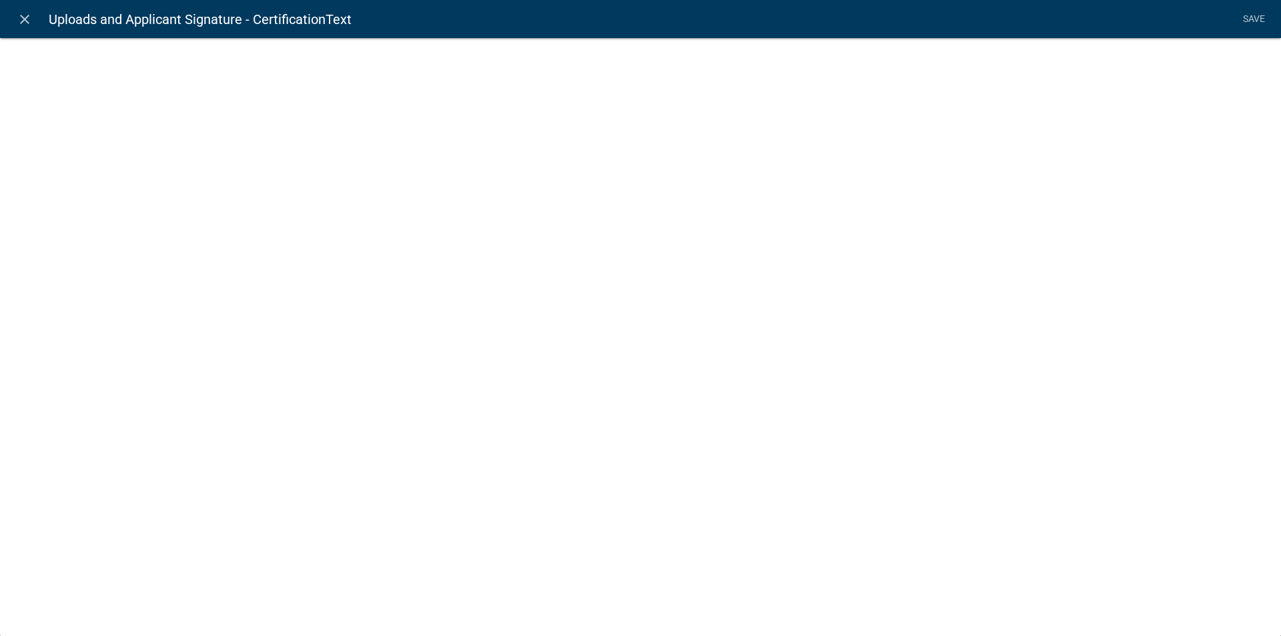
select select "rich-text"
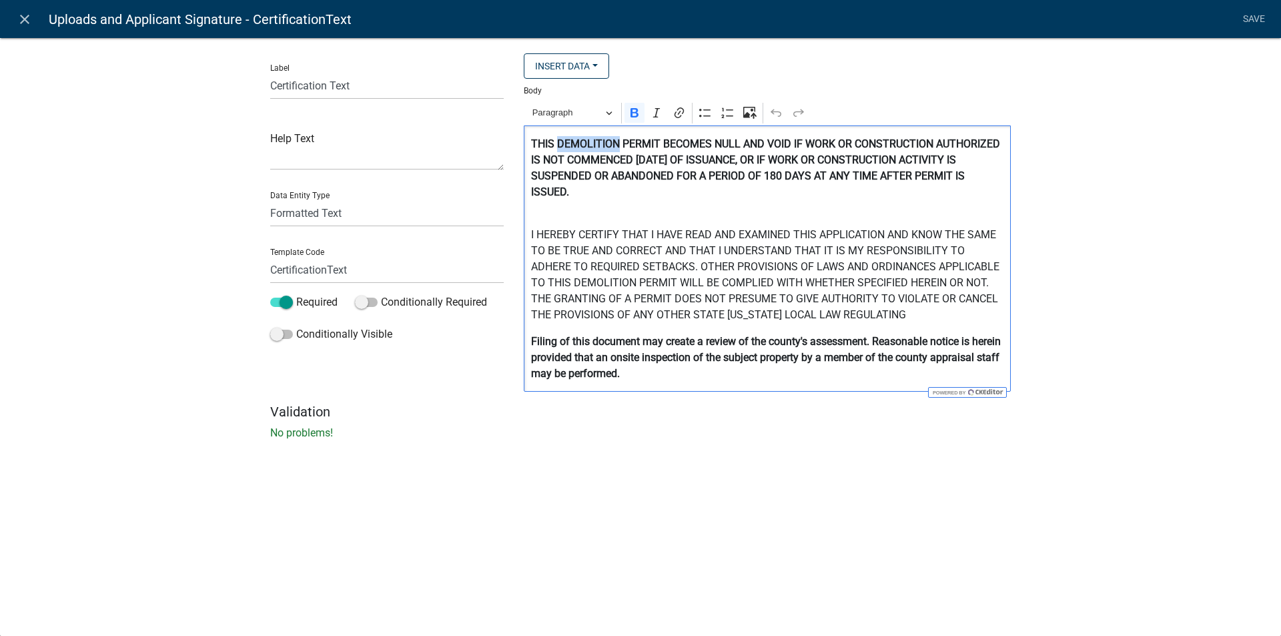
drag, startPoint x: 619, startPoint y: 143, endPoint x: 558, endPoint y: 144, distance: 61.4
click at [558, 144] on strong "THIS DEMOLITION PERMIT BECOMES NULL AND VOID IF WORK OR CONSTRUCTION AUTHORIZED…" at bounding box center [765, 167] width 469 height 61
click at [843, 158] on strong "THIS PRE-HEALTH AND SAFETY INSPECTION PERMIT BECOMES NULL AND VOID IF WORK OR C…" at bounding box center [761, 167] width 460 height 61
click at [938, 176] on strong "THIS PRE-HEALTH AND SAFETY INSPECTION PERMIT BECOMES NULL AND VOID IF WORK OR C…" at bounding box center [761, 167] width 460 height 61
click at [930, 141] on strong "THIS PRE-HEALTH AND SAFETY INSPECTION PERMIT BECOMES NULL AND VOID IF WORK OR C…" at bounding box center [761, 167] width 460 height 61
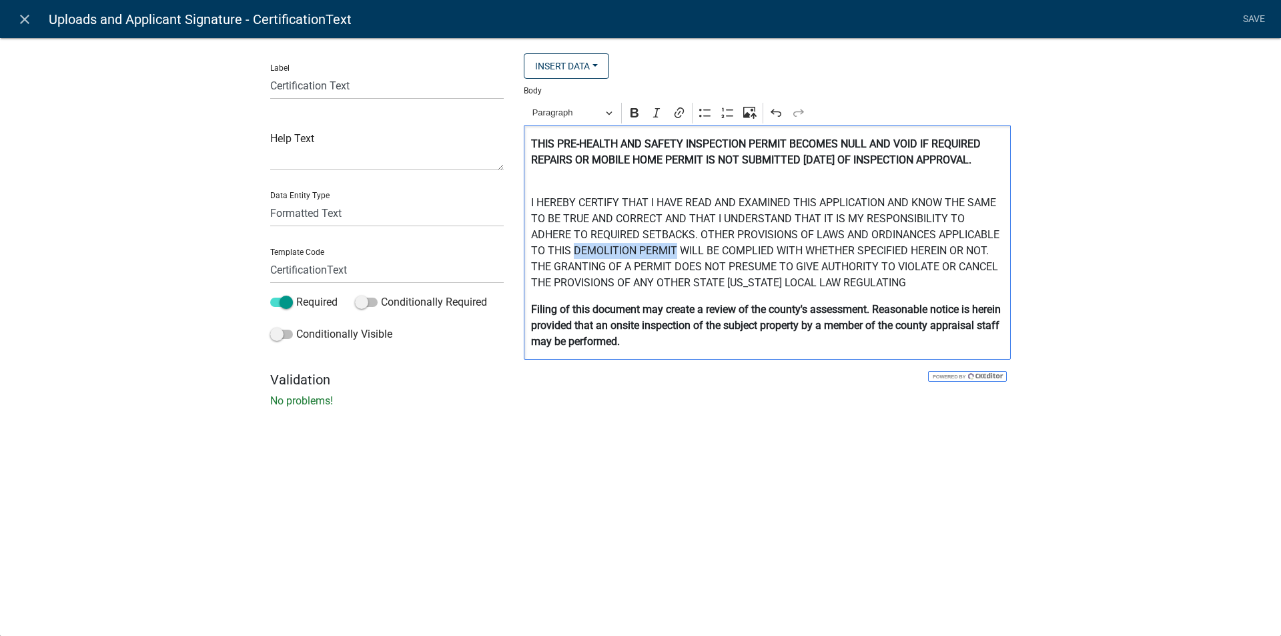
drag, startPoint x: 675, startPoint y: 265, endPoint x: 574, endPoint y: 267, distance: 100.8
click at [574, 267] on p "I HEREBY CERTIFY THAT I HAVE READ AND EXAMINED THIS APPLICATION AND KNOW THE SA…" at bounding box center [767, 235] width 473 height 112
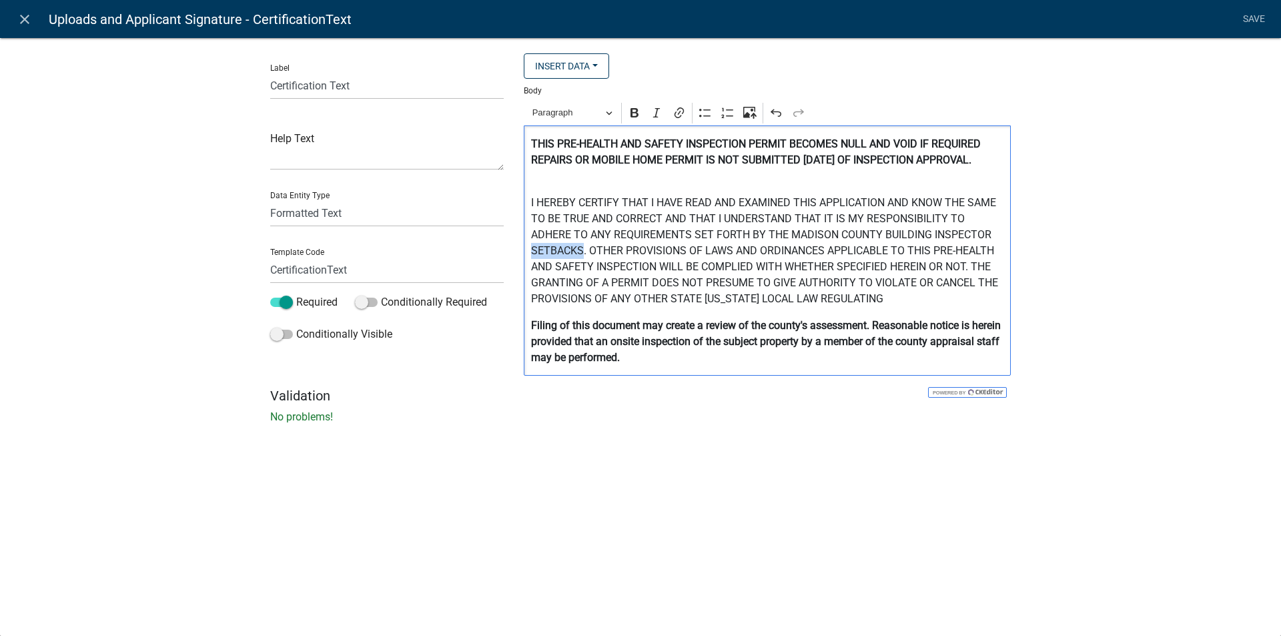
drag, startPoint x: 582, startPoint y: 266, endPoint x: 528, endPoint y: 265, distance: 54.1
click at [533, 267] on p "I HEREBY CERTIFY THAT I HAVE READ AND EXAMINED THIS APPLICATION AND KNOW THE SA…" at bounding box center [767, 243] width 473 height 128
click at [1251, 19] on link "Save" at bounding box center [1253, 19] width 33 height 25
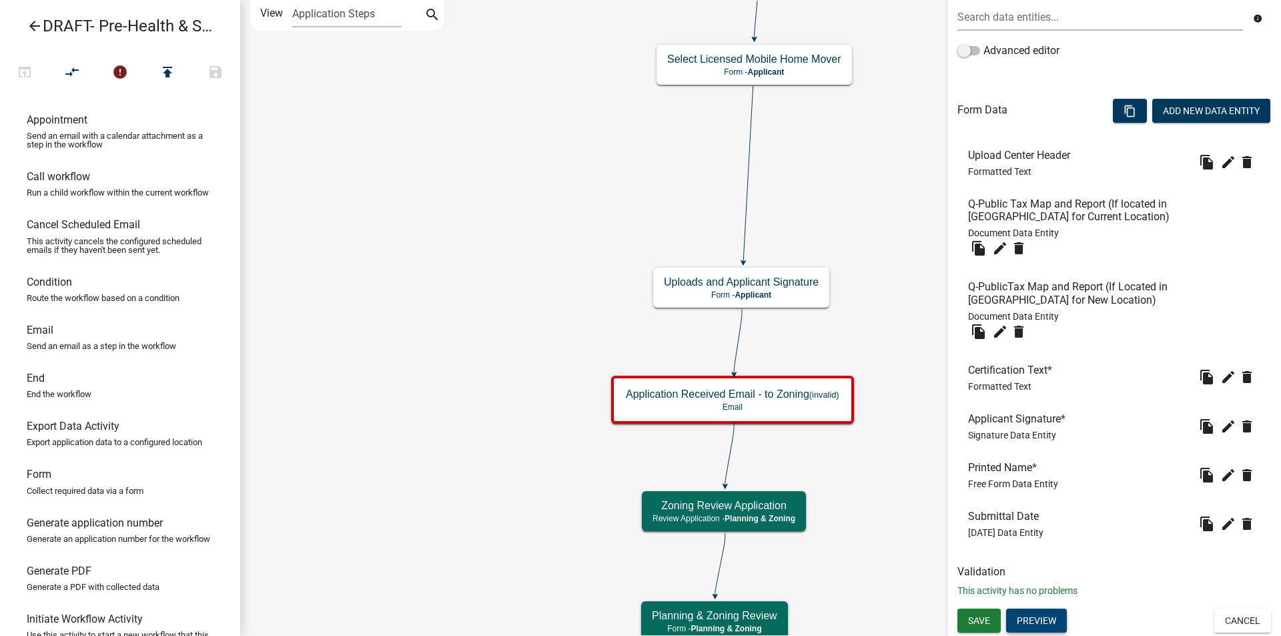
click at [1011, 615] on button "Preview" at bounding box center [1036, 621] width 61 height 24
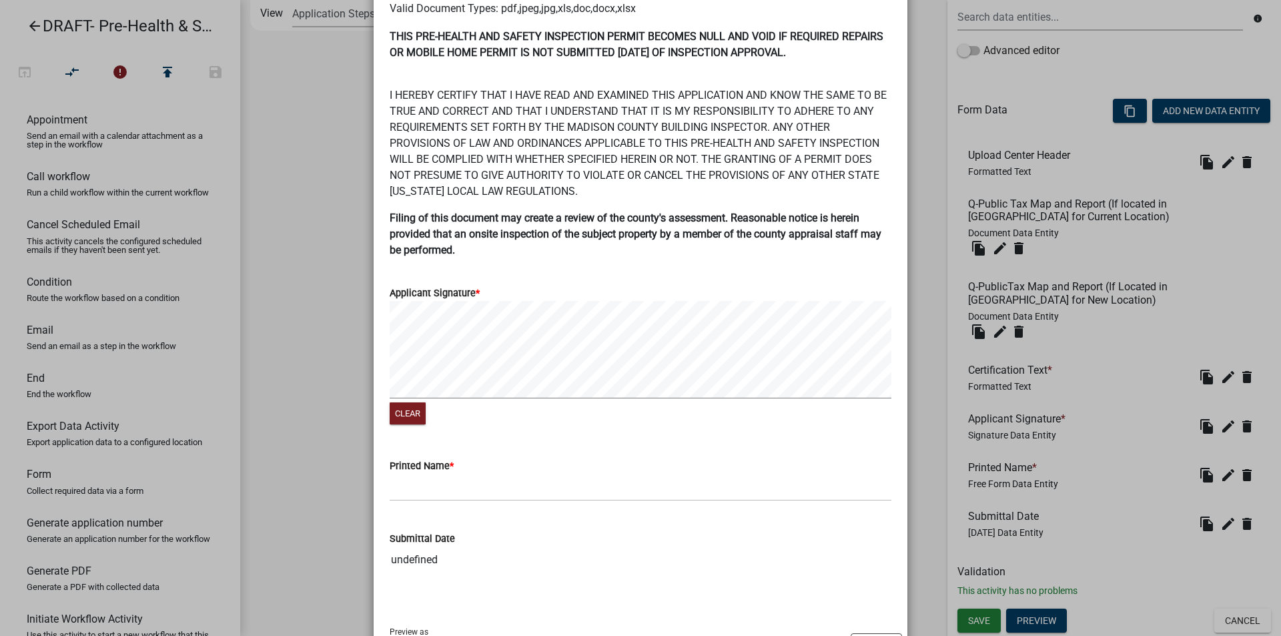
scroll to position [396, 0]
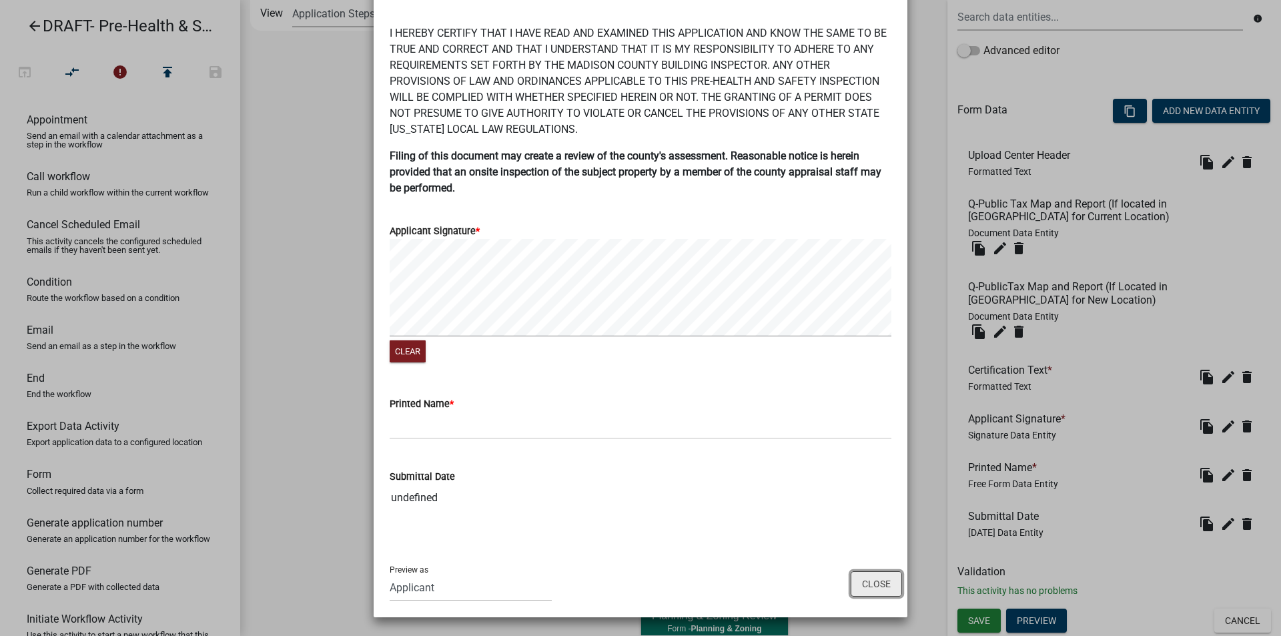
click at [863, 578] on button "Close" at bounding box center [876, 583] width 51 height 25
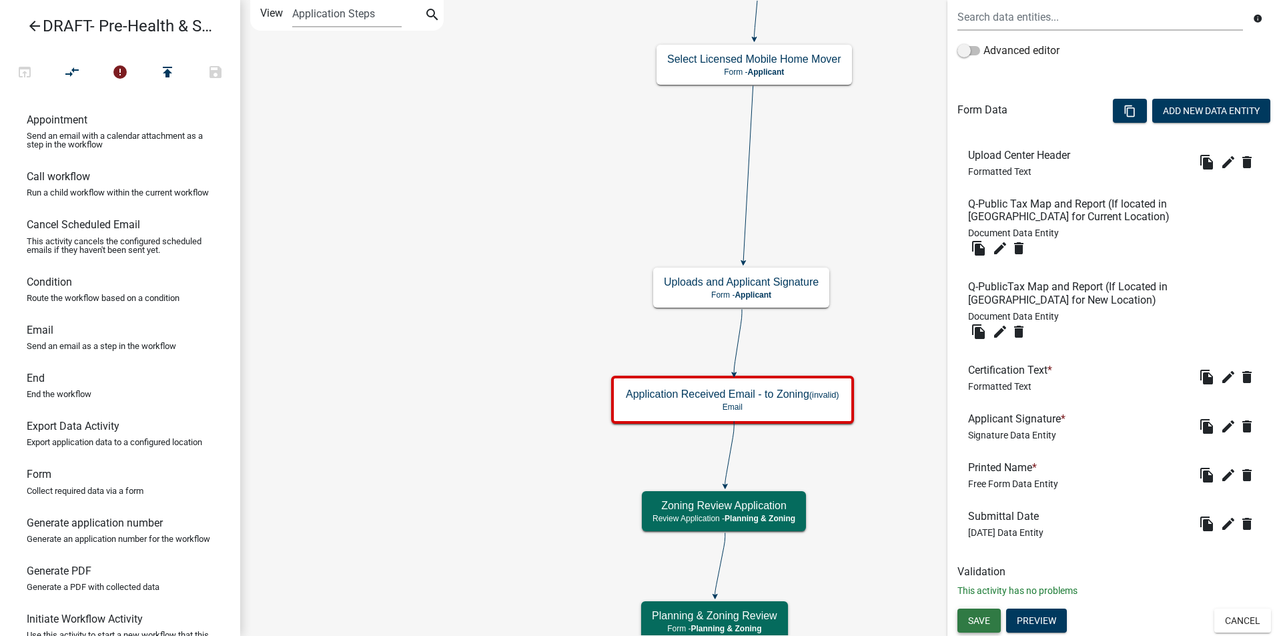
click at [985, 619] on span "Save" at bounding box center [979, 620] width 22 height 11
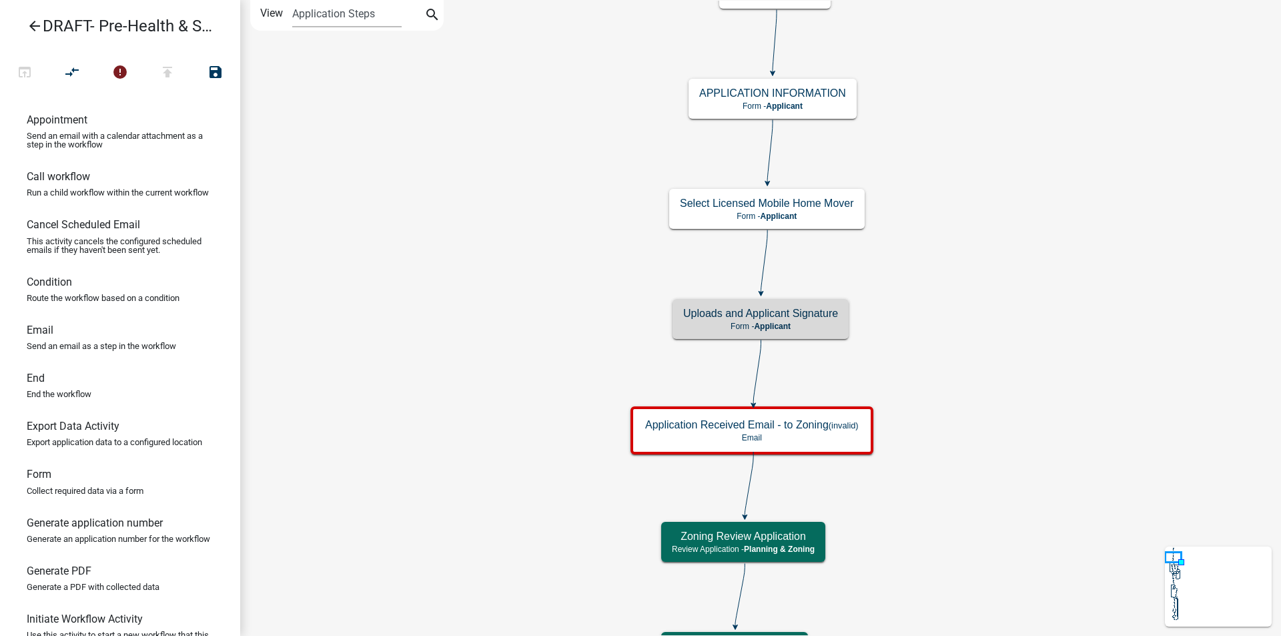
scroll to position [0, 0]
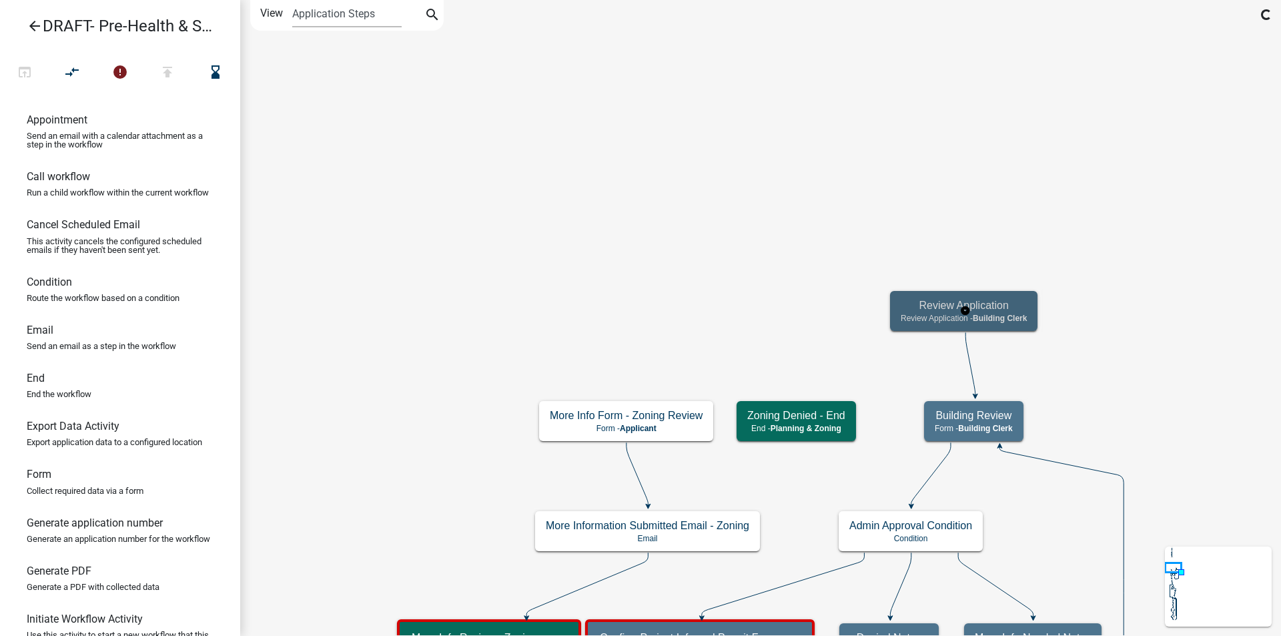
click at [909, 312] on h5 "Review Application" at bounding box center [964, 305] width 126 height 13
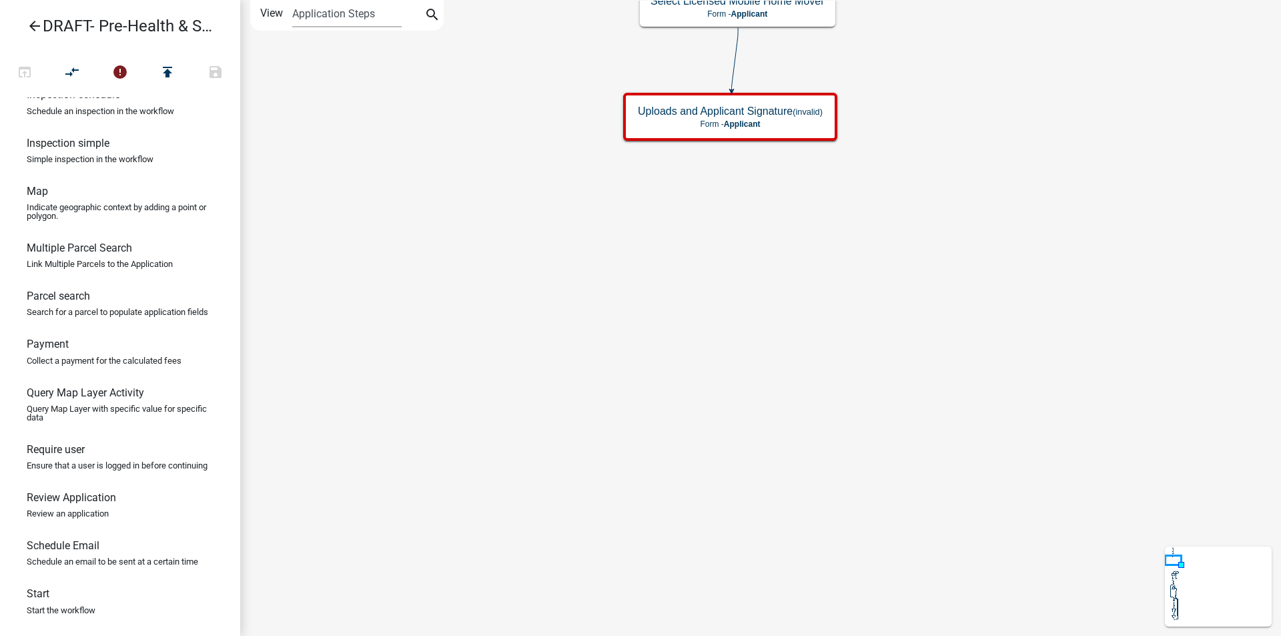
scroll to position [738, 0]
drag, startPoint x: 76, startPoint y: 498, endPoint x: 681, endPoint y: 214, distance: 668.4
click at [738, 227] on div "arrow_back DRAFT- Pre-Health & Safety Inspection open_in_browser compare_arrows…" at bounding box center [640, 318] width 1281 height 636
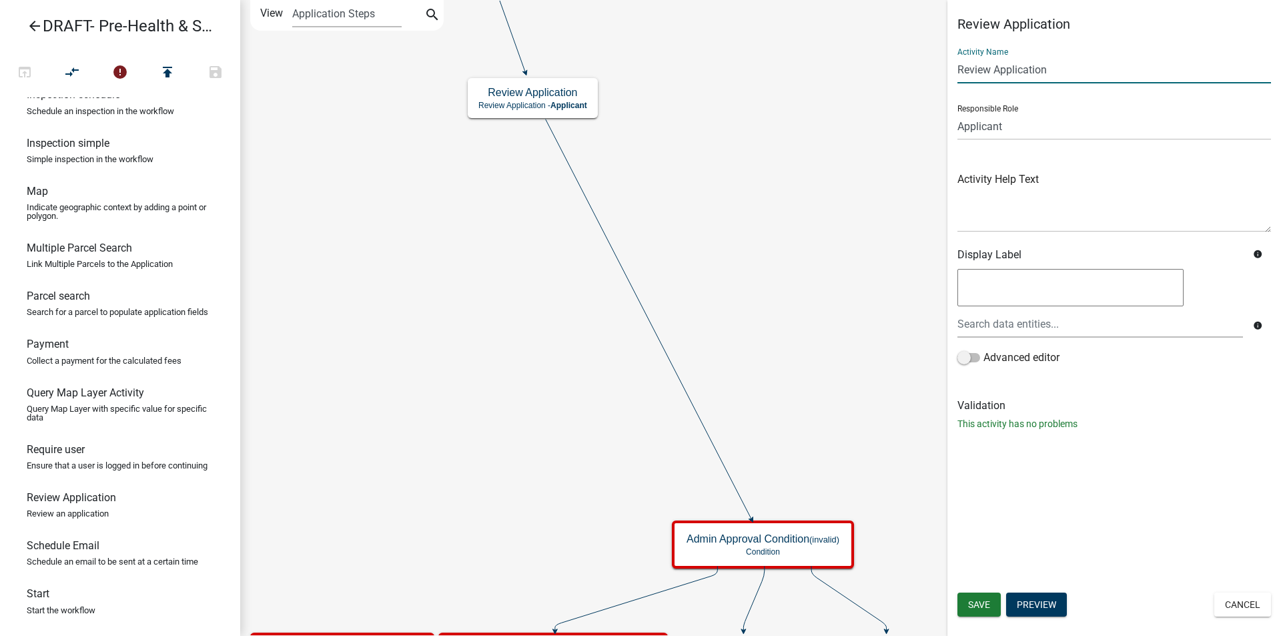
drag, startPoint x: 1055, startPoint y: 69, endPoint x: 952, endPoint y: 77, distance: 103.1
click at [952, 77] on div "Review Application Activity Name Review Application Responsible Role Applicant …" at bounding box center [1115, 229] width 334 height 426
type input "B"
type input "HEALTH AND SAFETY REVIEW"
click at [972, 605] on span "Save" at bounding box center [979, 604] width 22 height 11
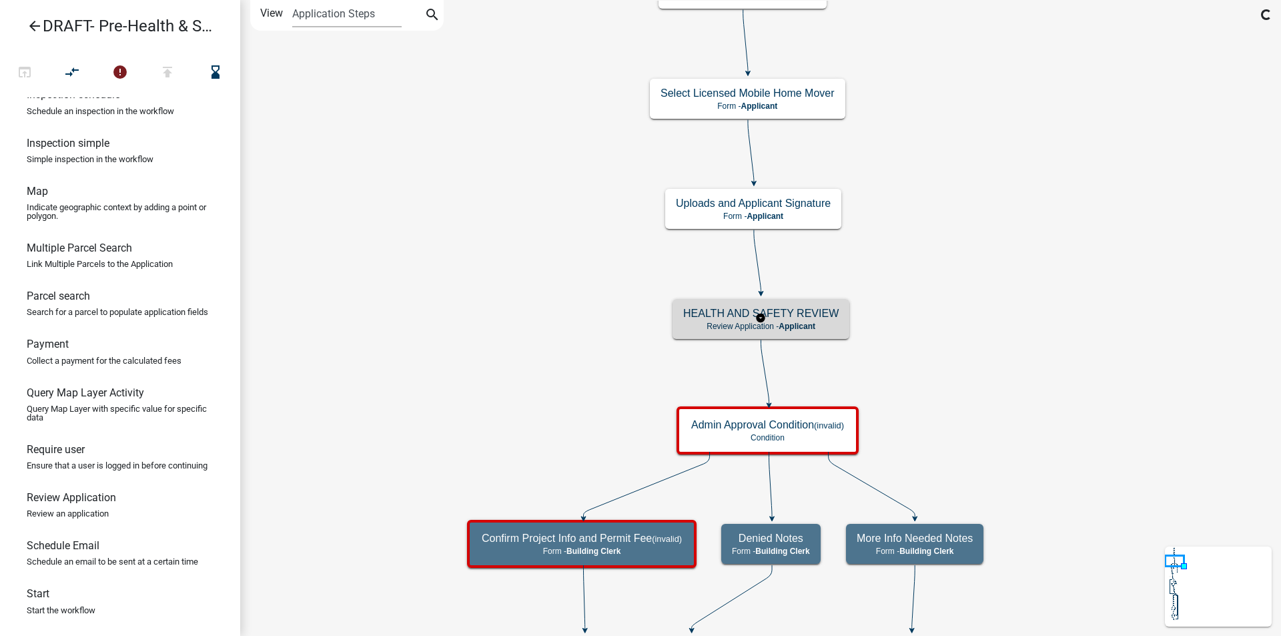
click at [828, 316] on h5 "HEALTH AND SAFETY REVIEW" at bounding box center [760, 313] width 155 height 13
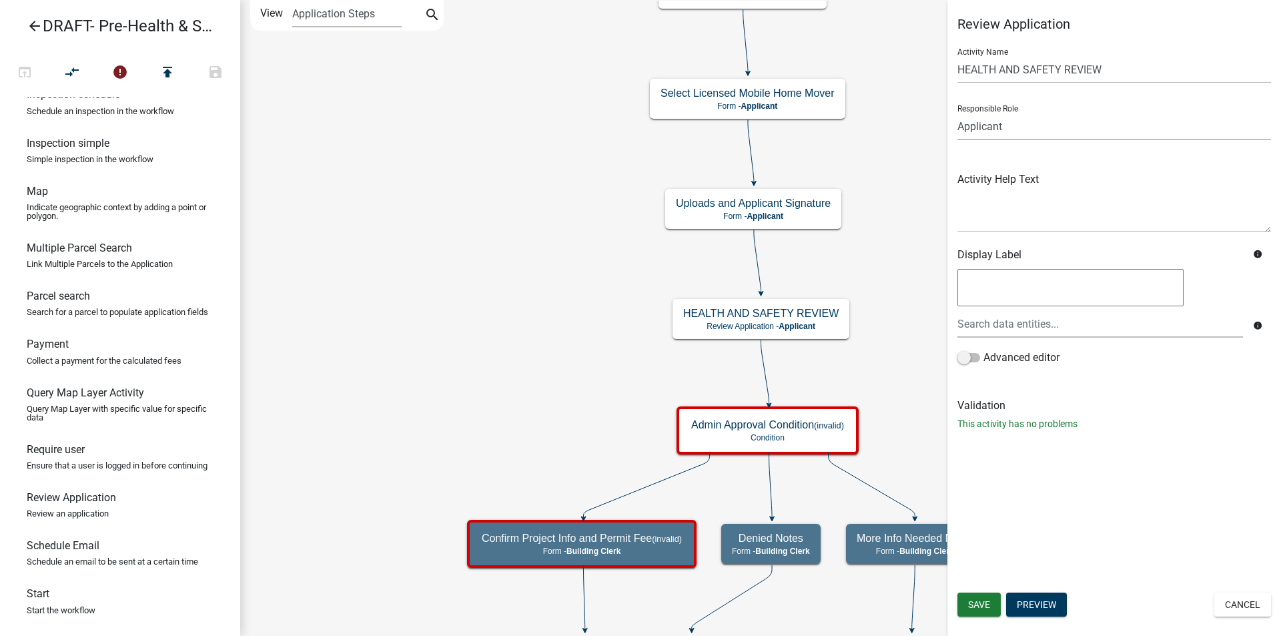
click at [1013, 134] on select "Applicant Code Enforcement Administrator Animal Control Building Clerk Building…" at bounding box center [1115, 126] width 314 height 27
select select "A1034FF1-6D4F-4586-AA83-45D6433EEE28"
click at [958, 113] on select "Applicant Code Enforcement Administrator Animal Control Building Clerk Building…" at bounding box center [1115, 126] width 314 height 27
click at [994, 608] on button "Save" at bounding box center [979, 605] width 43 height 24
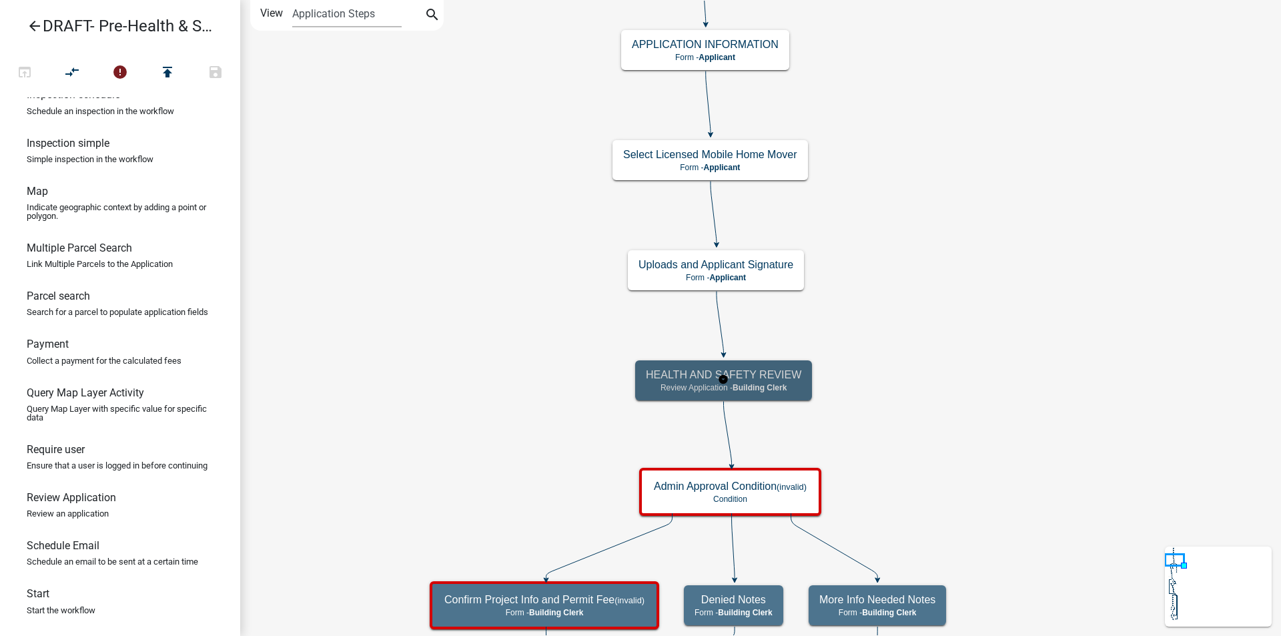
click at [765, 386] on span "Building Clerk" at bounding box center [760, 387] width 54 height 9
click at [771, 382] on div "HEALTH AND SAFETY REVIEW Review Application - Building Clerk" at bounding box center [723, 380] width 177 height 40
select select "A1034FF1-6D4F-4586-AA83-45D6433EEE28"
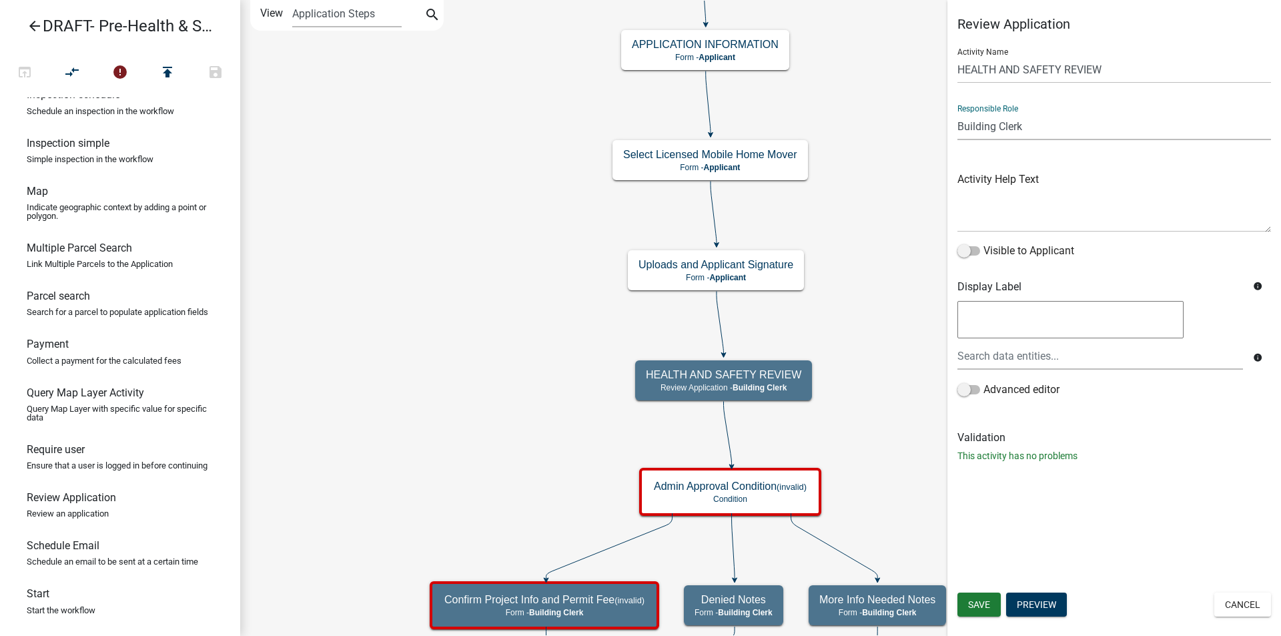
click at [1030, 129] on select "Applicant Code Enforcement Administrator Animal Control Building Clerk Building…" at bounding box center [1115, 126] width 314 height 27
select select "A1034FF1-6D4F-4586-AA83-45D6433EEE28"
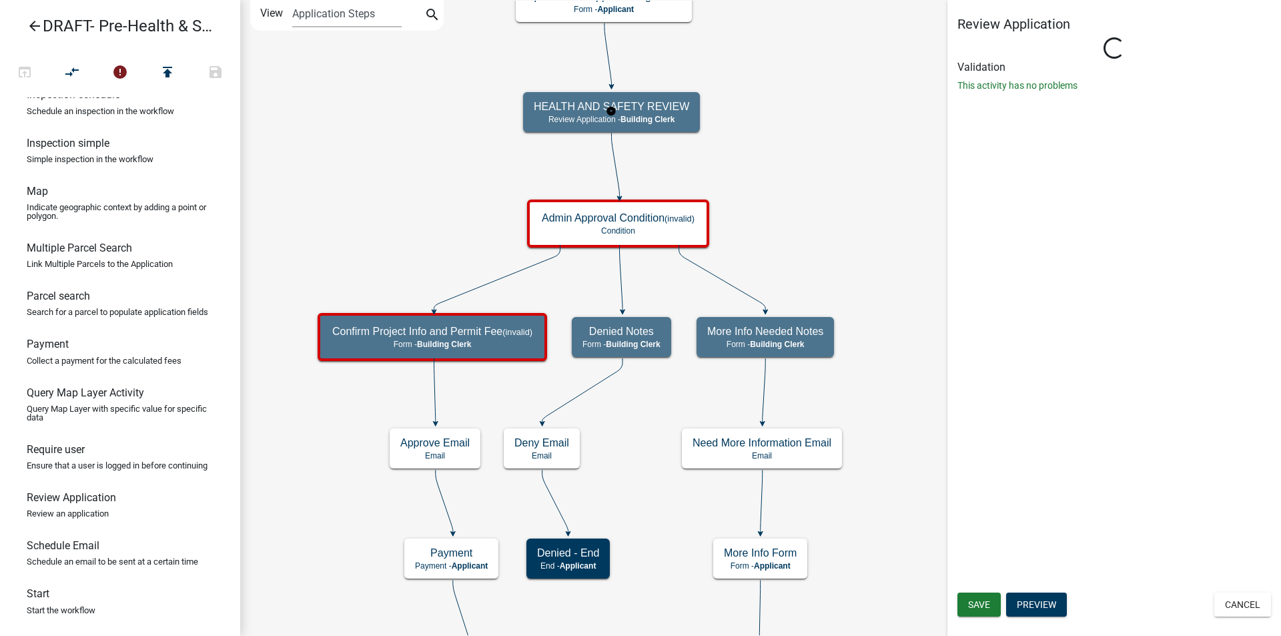
select select "A1034FF1-6D4F-4586-AA83-45D6433EEE28"
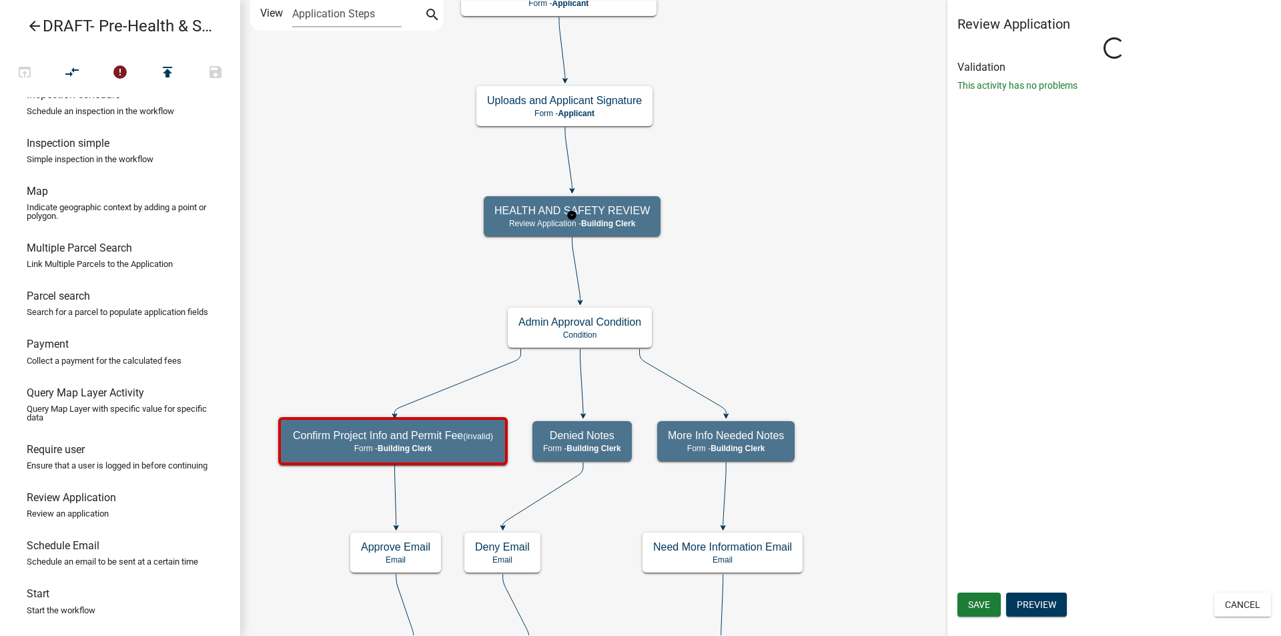
select select "A1034FF1-6D4F-4586-AA83-45D6433EEE28"
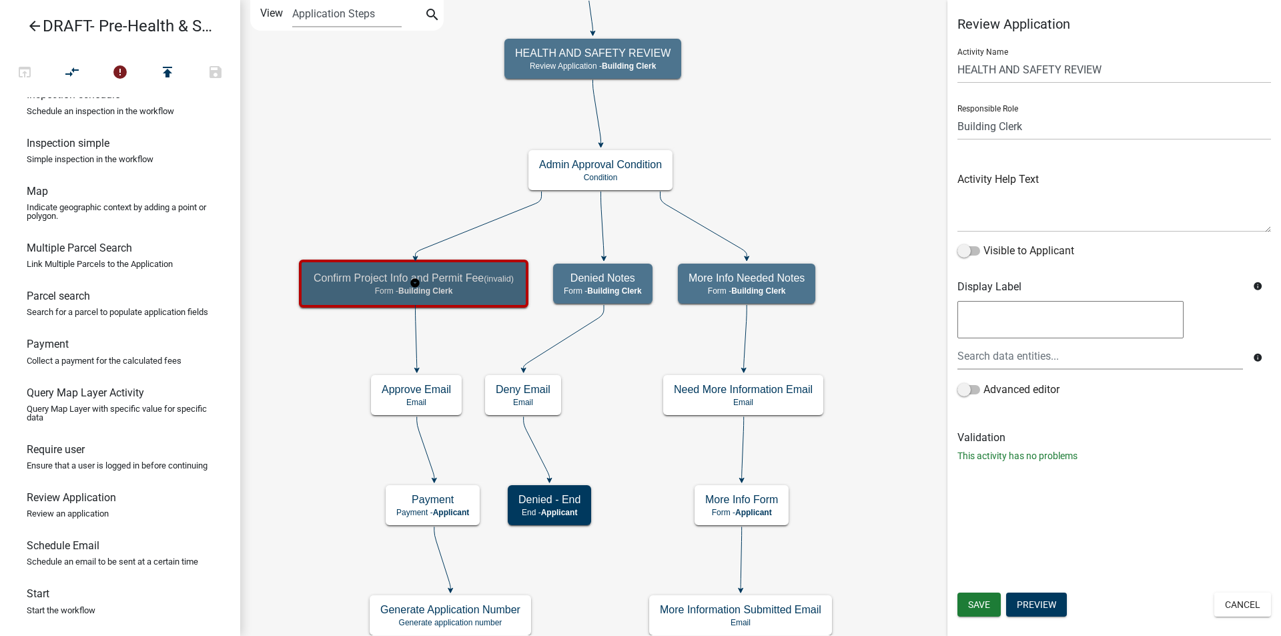
select select "A1034FF1-6D4F-4586-AA83-45D6433EEE28"
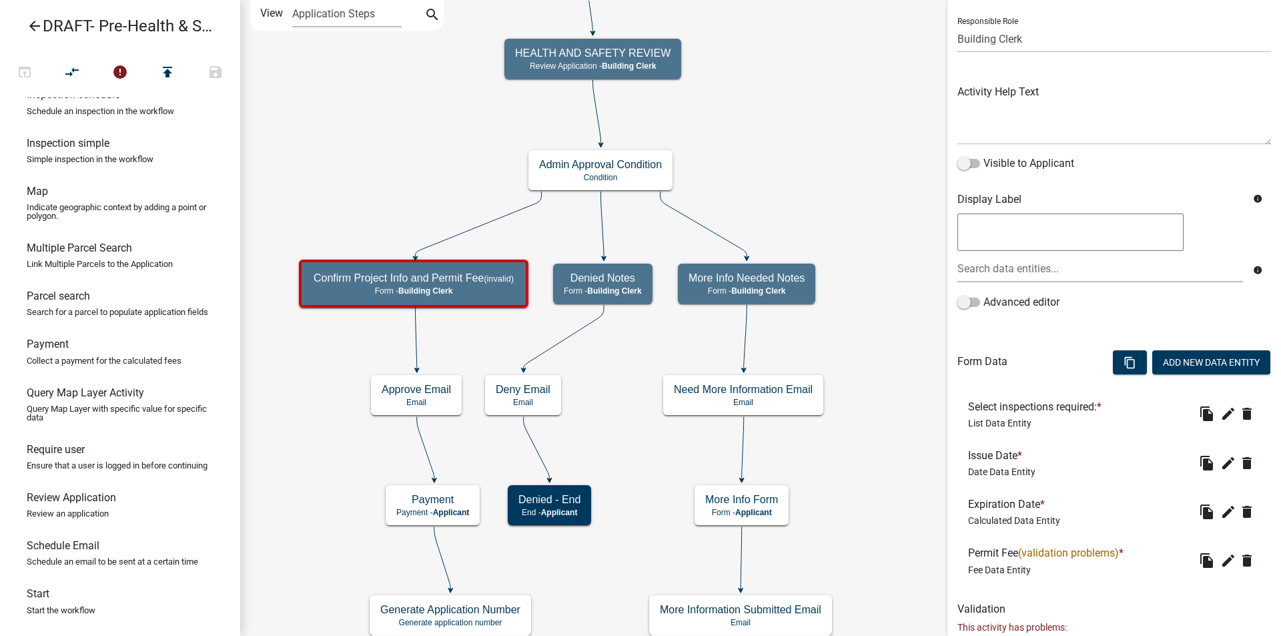
scroll to position [174, 0]
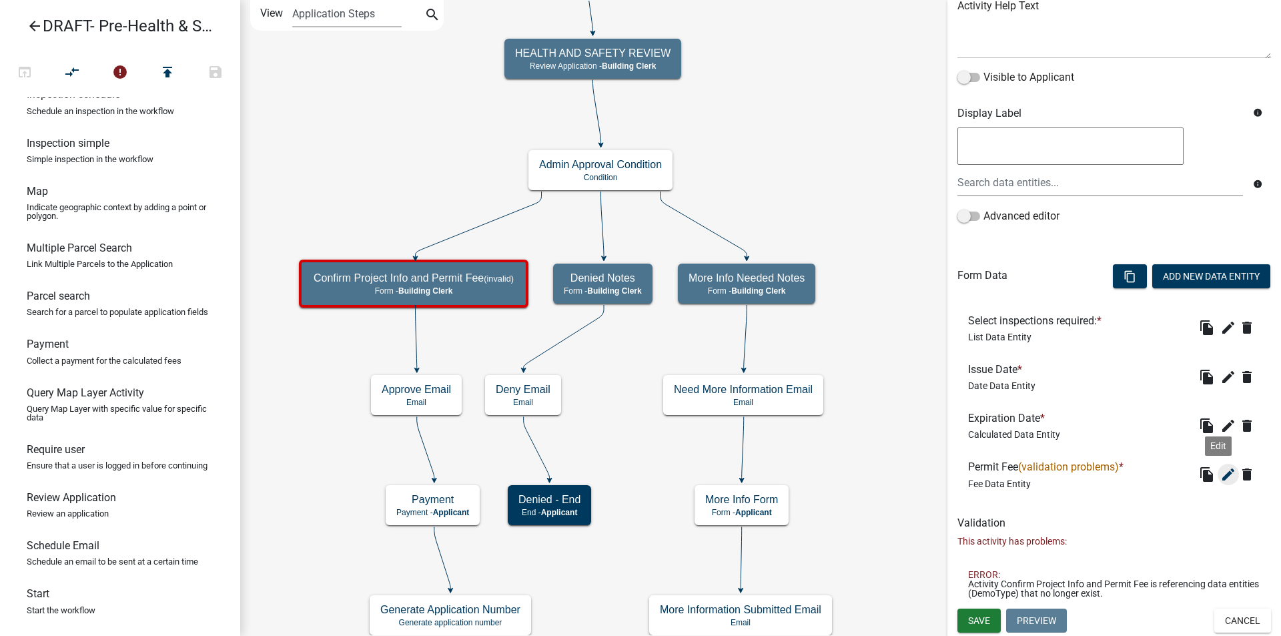
click at [1221, 476] on icon "edit" at bounding box center [1229, 474] width 16 height 16
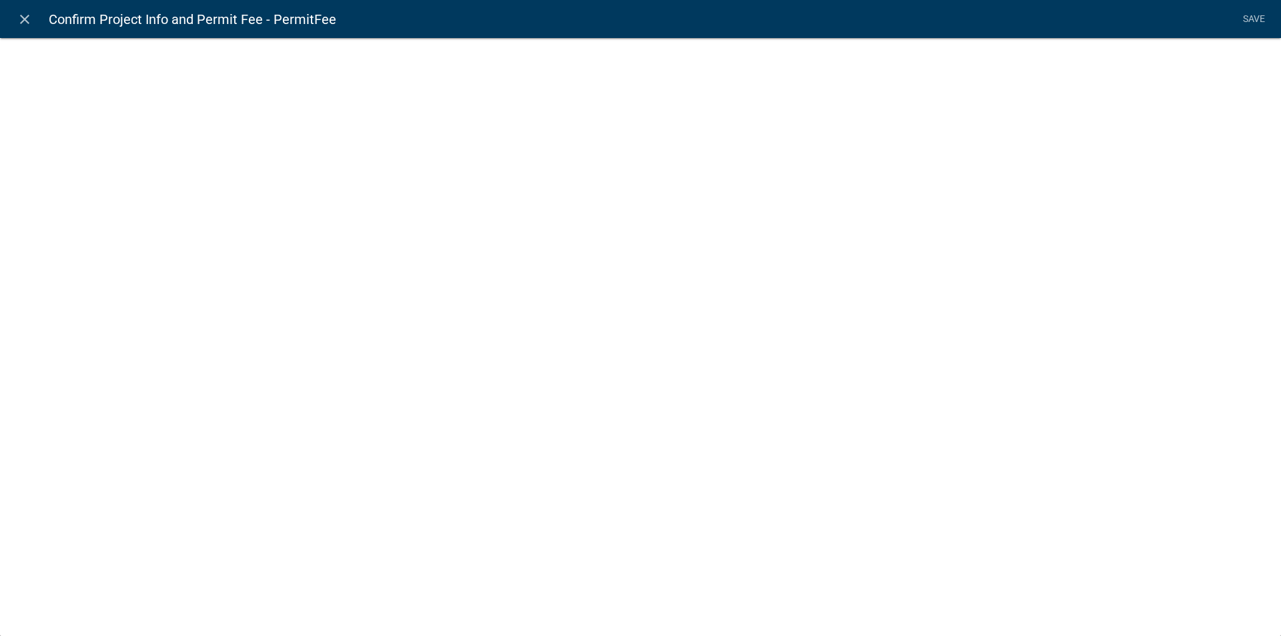
select select "fee"
select select
select select "ade8966c-73be-43a0-8912-862582d59b66"
select select "2: 71c94b0f-85ab-4860-9b42-8e364c2aea8c"
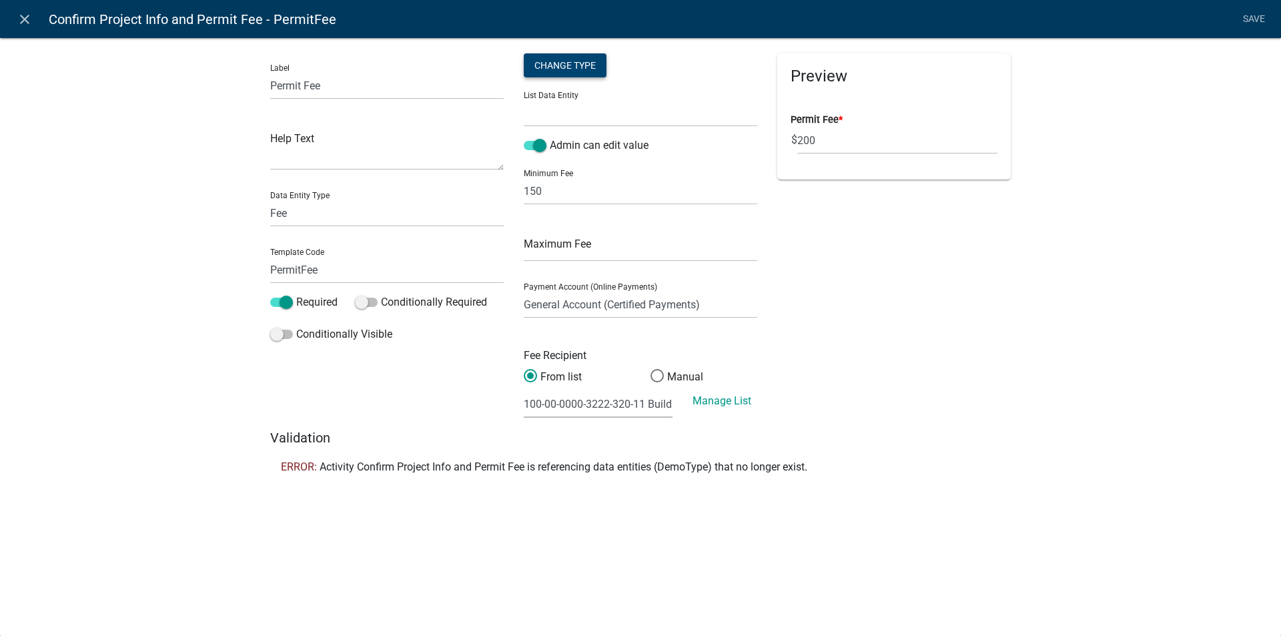
click at [564, 70] on div "Change Type" at bounding box center [565, 65] width 83 height 24
select select "1"
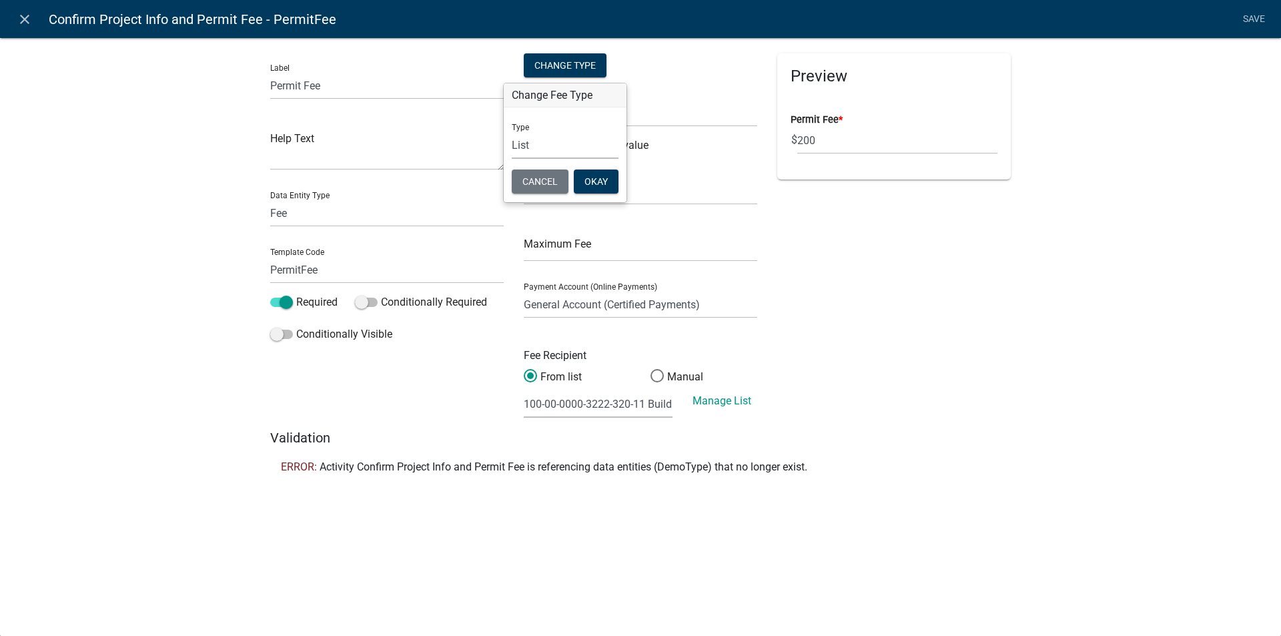
click at [544, 150] on select "Simple List Advanced" at bounding box center [565, 144] width 107 height 27
click at [512, 131] on select "Simple List Advanced" at bounding box center [565, 144] width 107 height 27
click at [591, 186] on button "Okay" at bounding box center [596, 182] width 45 height 24
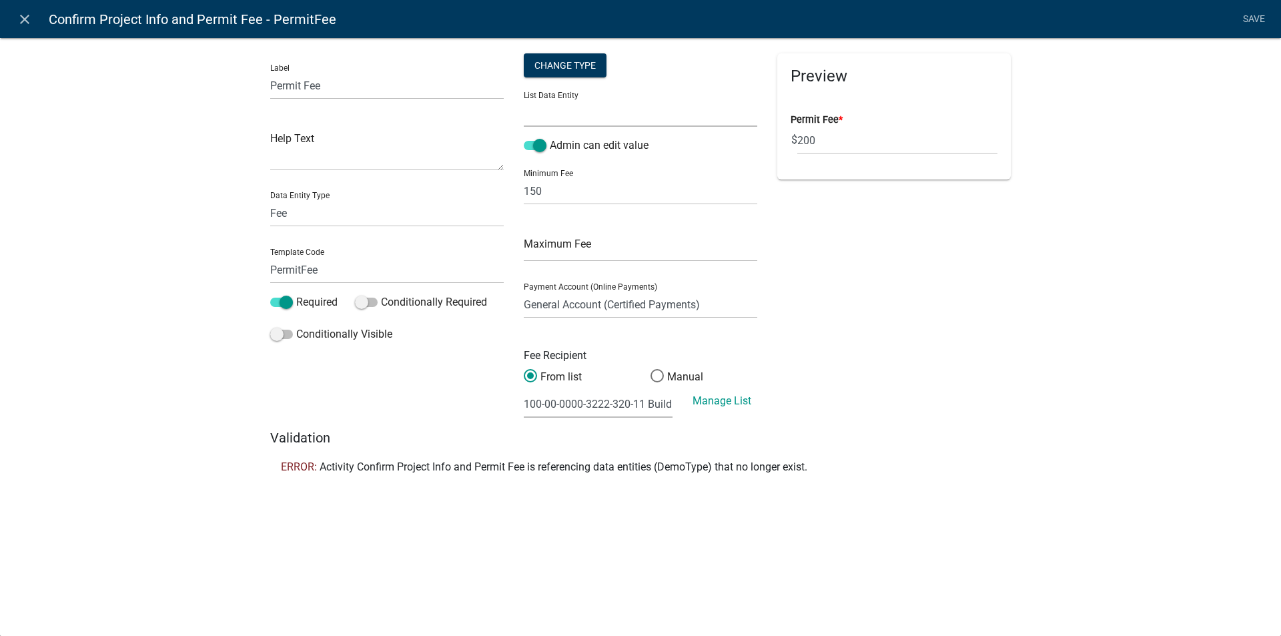
click at [579, 123] on select "ApplicantIs APPLICATION_STATUS CURRENT_ACTIVITY LIVINGINMH MHInMadisonCo PARENT…" at bounding box center [641, 112] width 234 height 27
select select "MHInMadisonCo"
click at [524, 99] on select "ApplicantIs APPLICATION_STATUS CURRENT_ACTIVITY LIVINGINMH MHInMadisonCo PARENT…" at bounding box center [641, 112] width 234 height 27
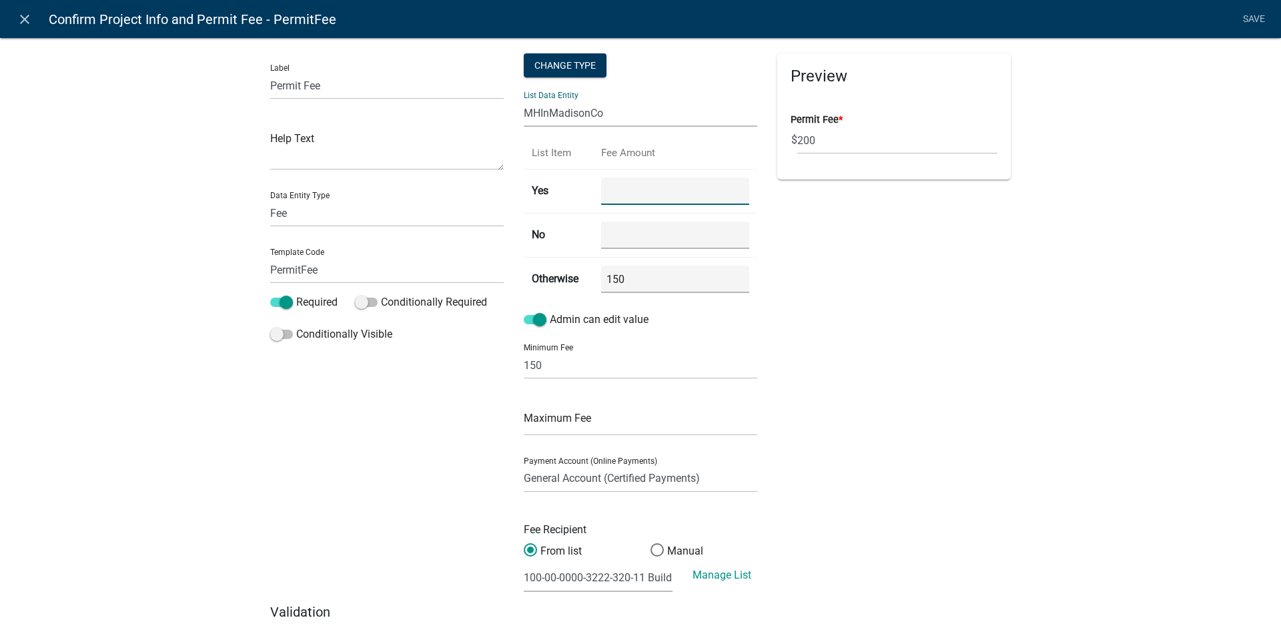
click at [615, 190] on input "number" at bounding box center [675, 191] width 148 height 27
type input "100"
click at [621, 235] on input "number" at bounding box center [675, 235] width 148 height 27
type input "25"
drag, startPoint x: 631, startPoint y: 280, endPoint x: 601, endPoint y: 281, distance: 30.7
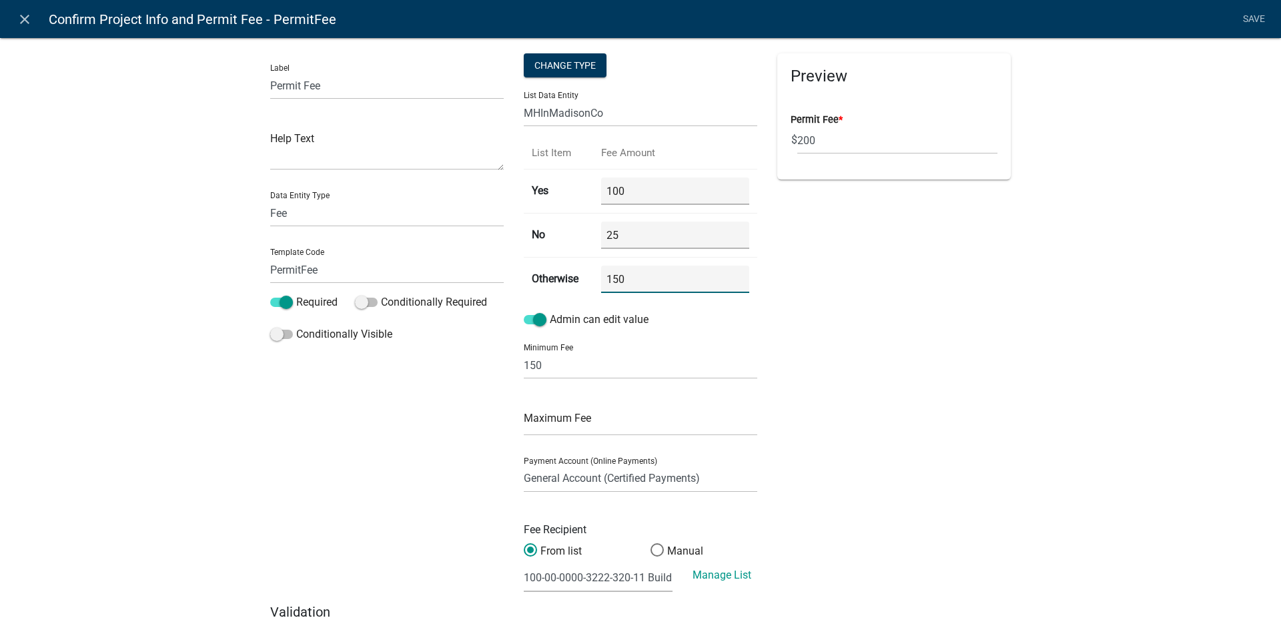
click at [601, 281] on input "150" at bounding box center [675, 279] width 148 height 27
drag, startPoint x: 544, startPoint y: 364, endPoint x: 507, endPoint y: 364, distance: 37.4
click at [507, 364] on div "Label Permit Fee Help Text Data Entity Type Free Form Text Document Display Ent…" at bounding box center [640, 328] width 761 height 551
type input "25"
click at [942, 336] on div "Preview Permit Fee * $ 200" at bounding box center [894, 328] width 254 height 551
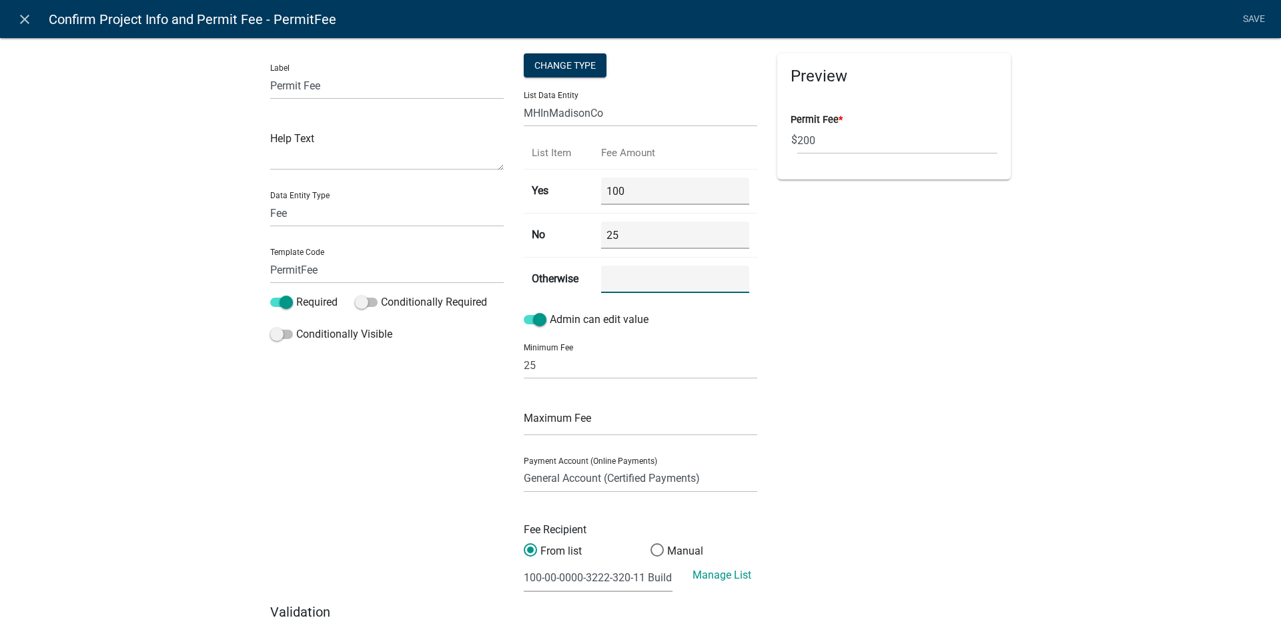
click at [622, 280] on input "number" at bounding box center [675, 279] width 148 height 27
click at [296, 83] on input "Permit Fee" at bounding box center [387, 85] width 234 height 27
drag, startPoint x: 296, startPoint y: 83, endPoint x: 264, endPoint y: 83, distance: 32.0
click at [264, 83] on div "Label Permit Fee Help Text Data Entity Type Free Form Text Document Display Ent…" at bounding box center [387, 328] width 254 height 551
click at [210, 130] on div "Label Permit Fee Help Text Data Entity Type Free Form Text Document Display Ent…" at bounding box center [640, 350] width 1281 height 669
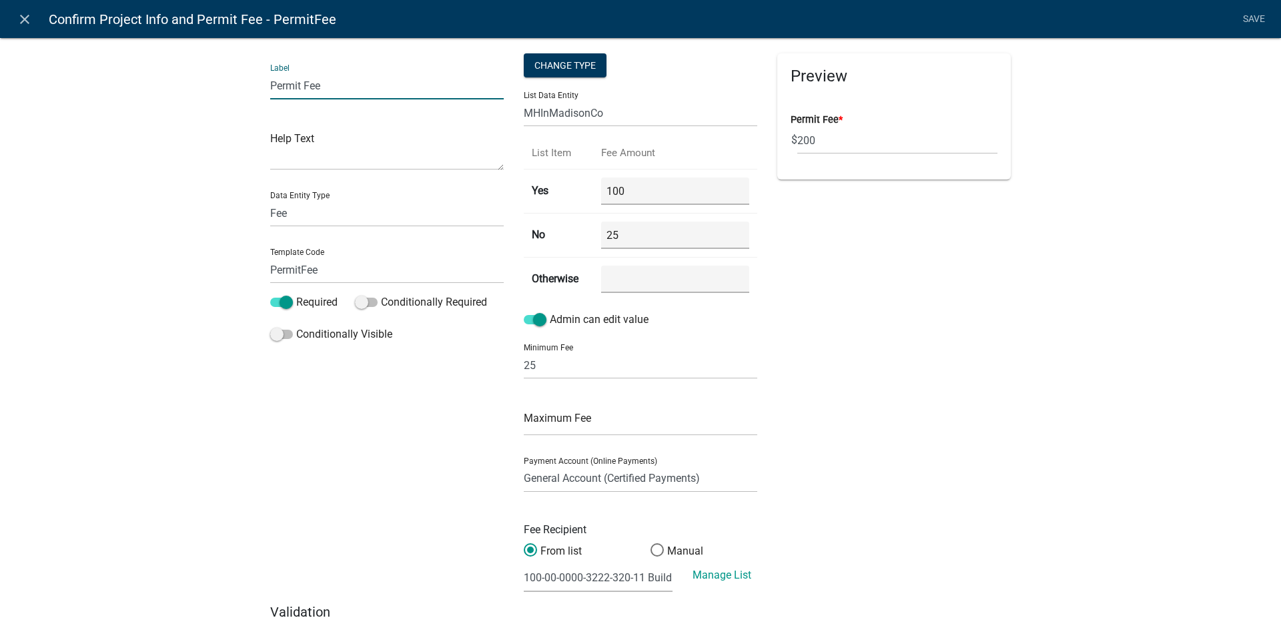
drag, startPoint x: 296, startPoint y: 83, endPoint x: 260, endPoint y: 83, distance: 36.7
click at [260, 83] on div "Label Permit Fee Help Text Data Entity Type Free Form Text Document Display Ent…" at bounding box center [387, 328] width 254 height 551
click at [325, 87] on input "REVIEW Fee" at bounding box center [387, 85] width 234 height 27
type input "REVIEW FEE"
click at [295, 268] on input "PermitFee" at bounding box center [387, 269] width 234 height 27
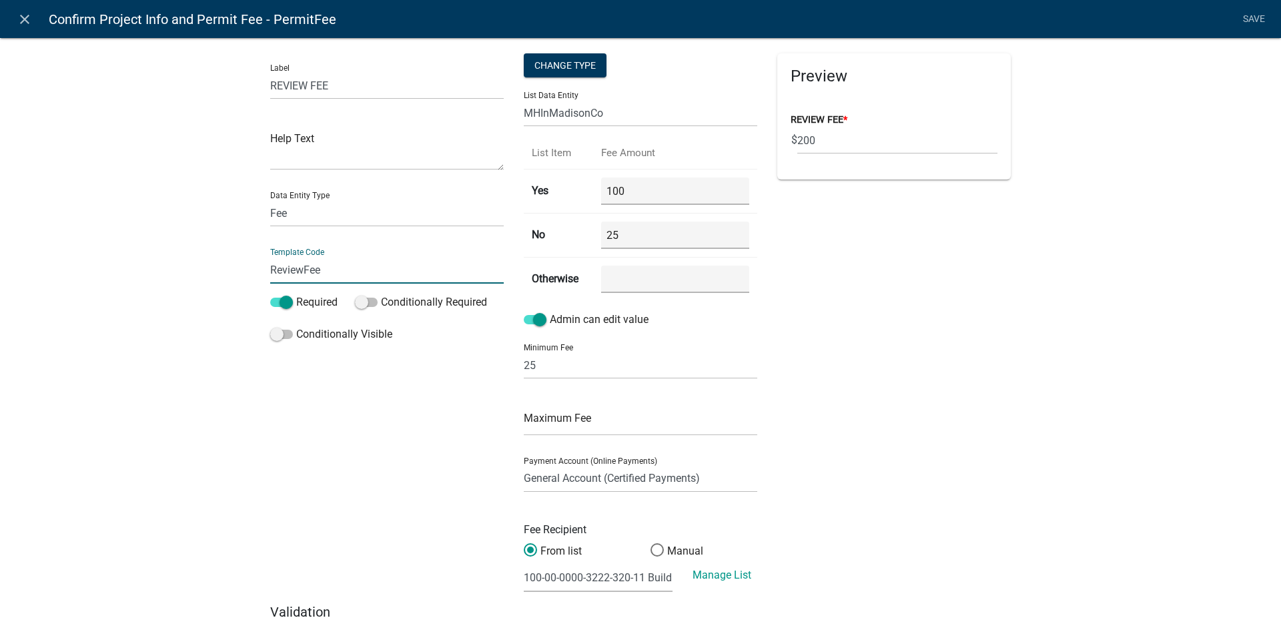
type input "ReviewFee"
click at [978, 406] on div "Preview REVIEW FEE * $ 200" at bounding box center [894, 328] width 254 height 551
click at [622, 282] on input "number" at bounding box center [675, 279] width 148 height 27
type input "25"
click at [1098, 372] on div "Label REVIEW FEE Help Text Data Entity Type Free Form Text Document Display Ent…" at bounding box center [640, 350] width 1281 height 669
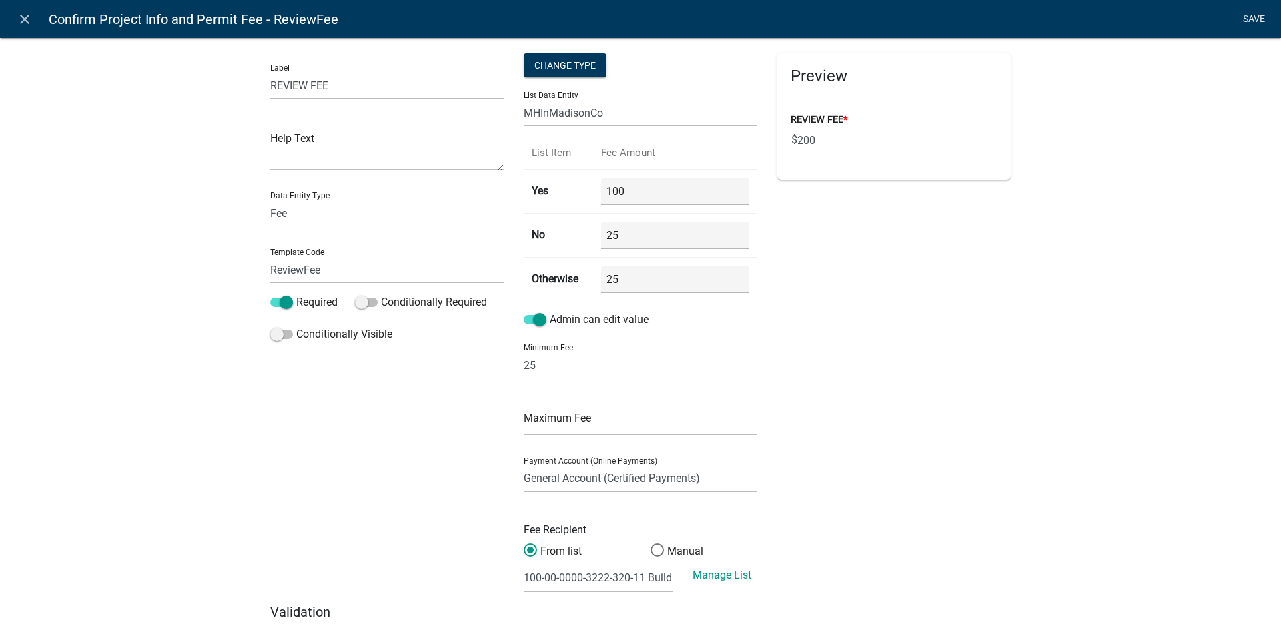
click at [1255, 17] on link "Save" at bounding box center [1253, 19] width 33 height 25
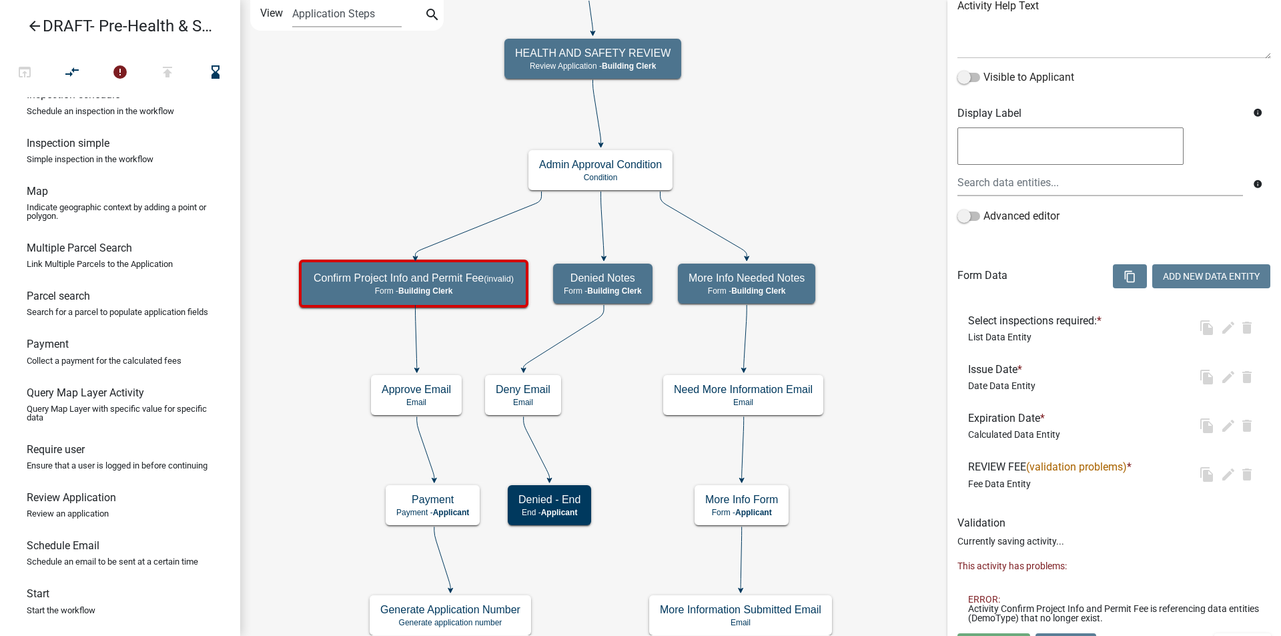
scroll to position [0, 0]
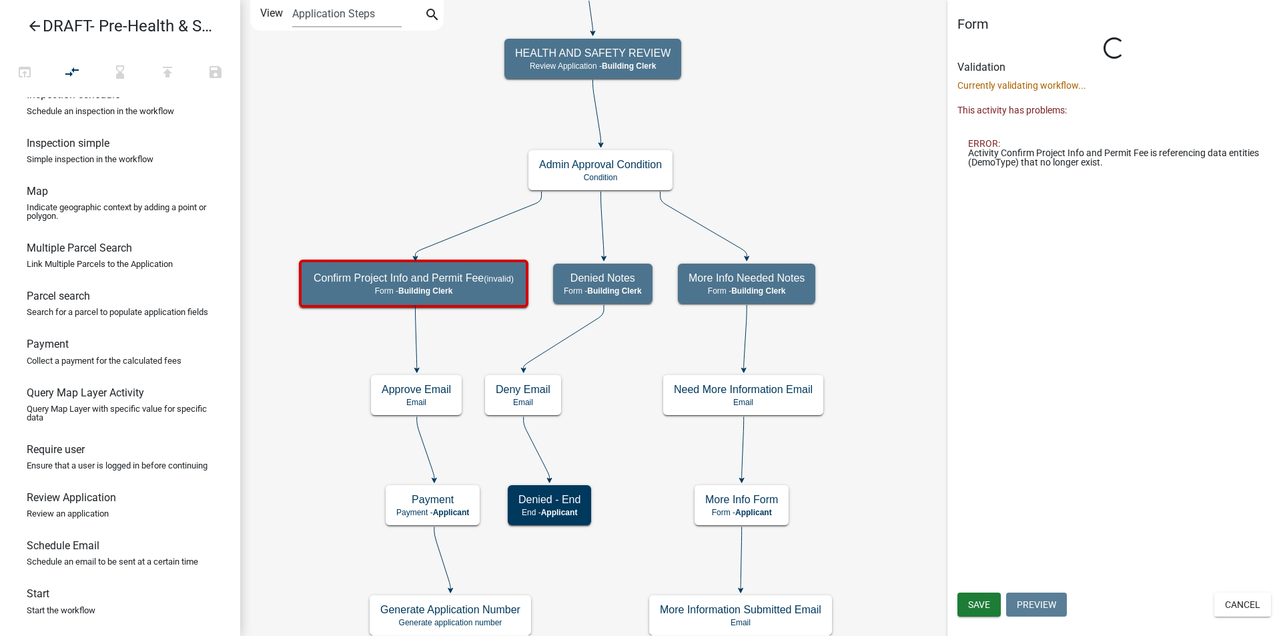
select select "A1034FF1-6D4F-4586-AA83-45D6433EEE28"
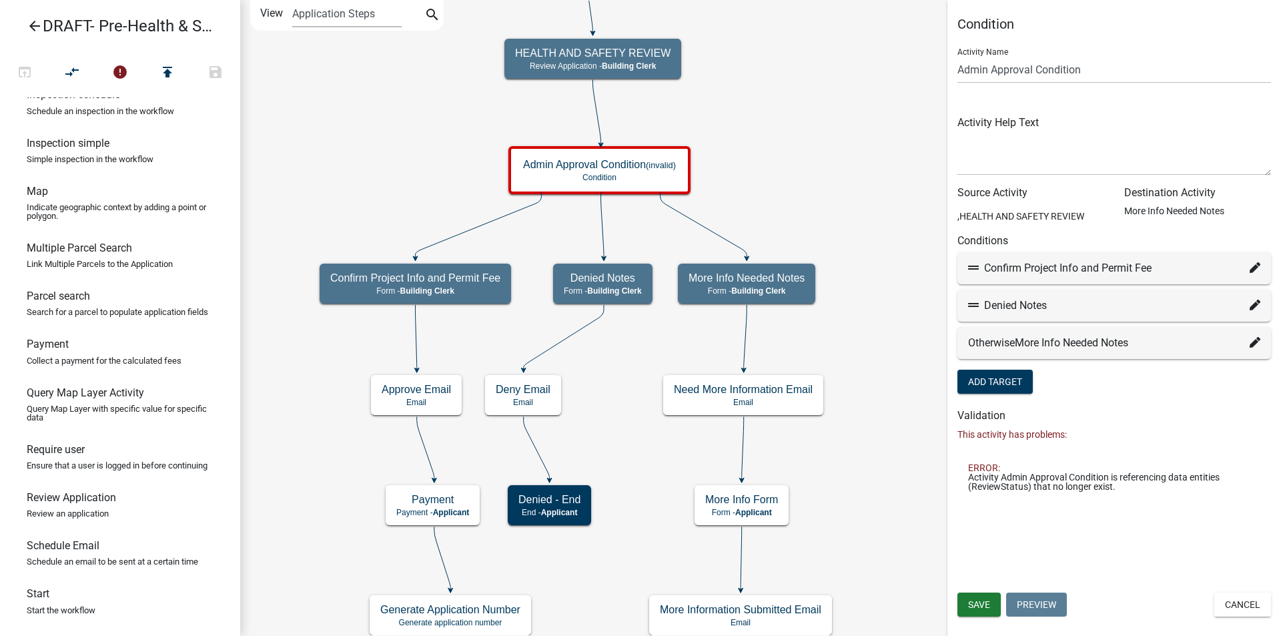
click at [1255, 340] on icon at bounding box center [1255, 342] width 11 height 11
select select "19: 46c8af66-9bdf-4272-8da6-d59a16b439ce"
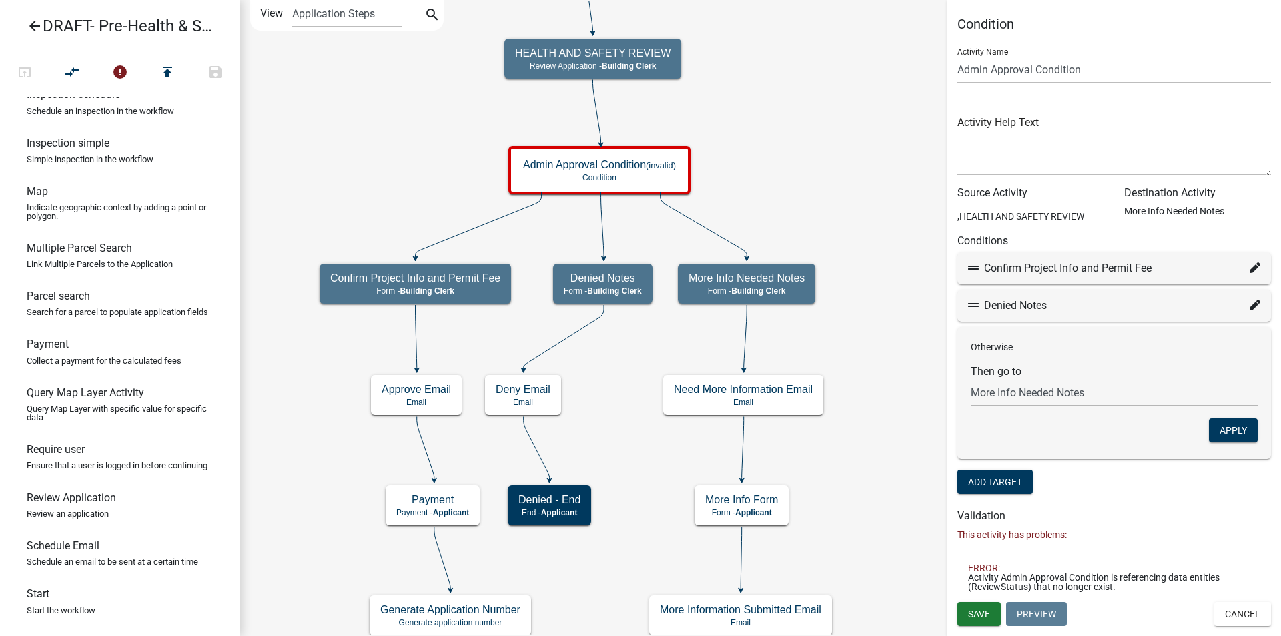
click at [1252, 307] on icon at bounding box center [1255, 305] width 11 height 11
select select "18: 959345f7-cbd7-44f2-876c-1670ad3bf880"
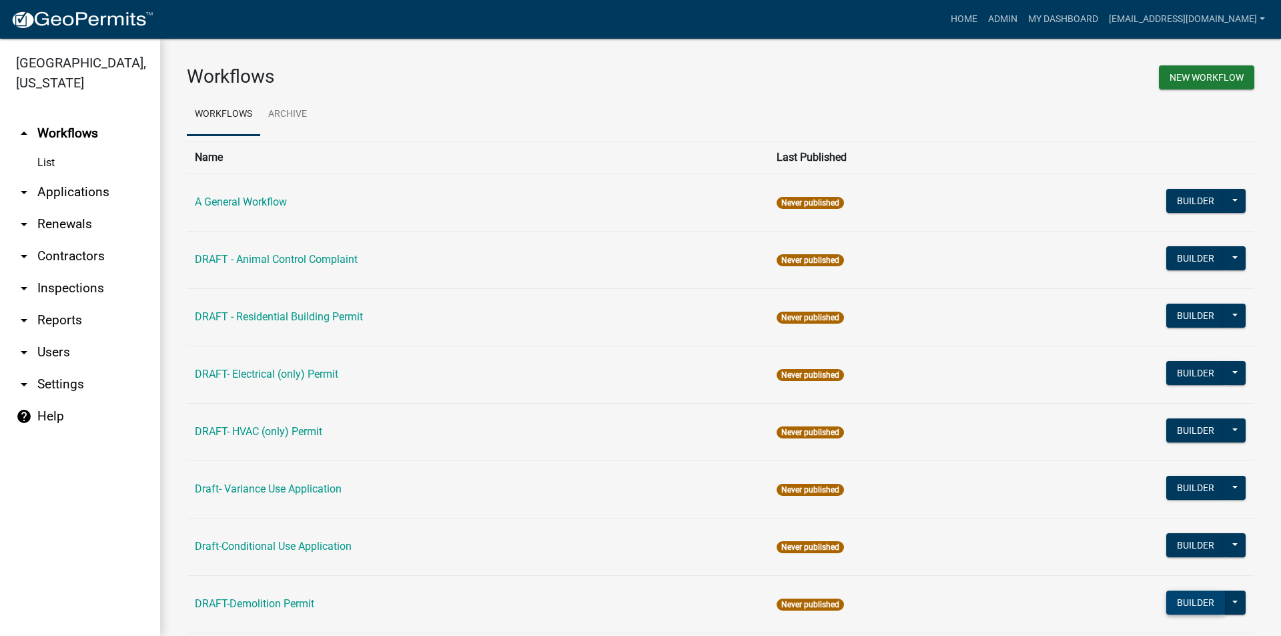
click at [1177, 599] on button "Builder" at bounding box center [1196, 603] width 59 height 24
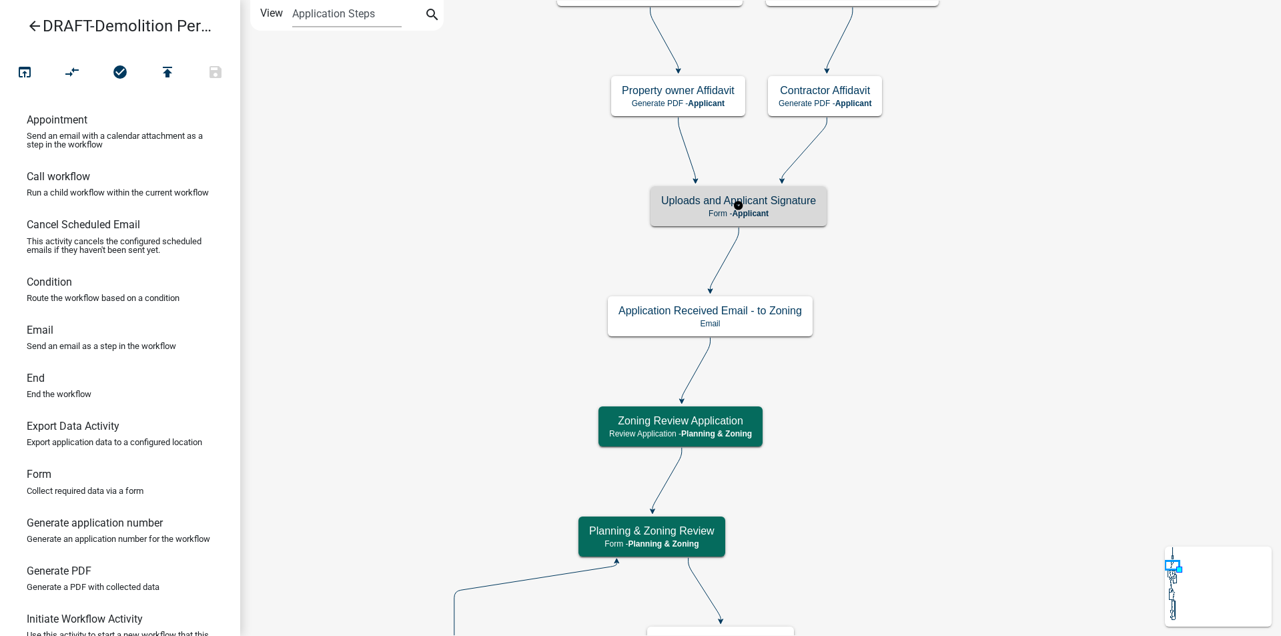
click at [780, 210] on p "Form - Applicant" at bounding box center [738, 213] width 155 height 9
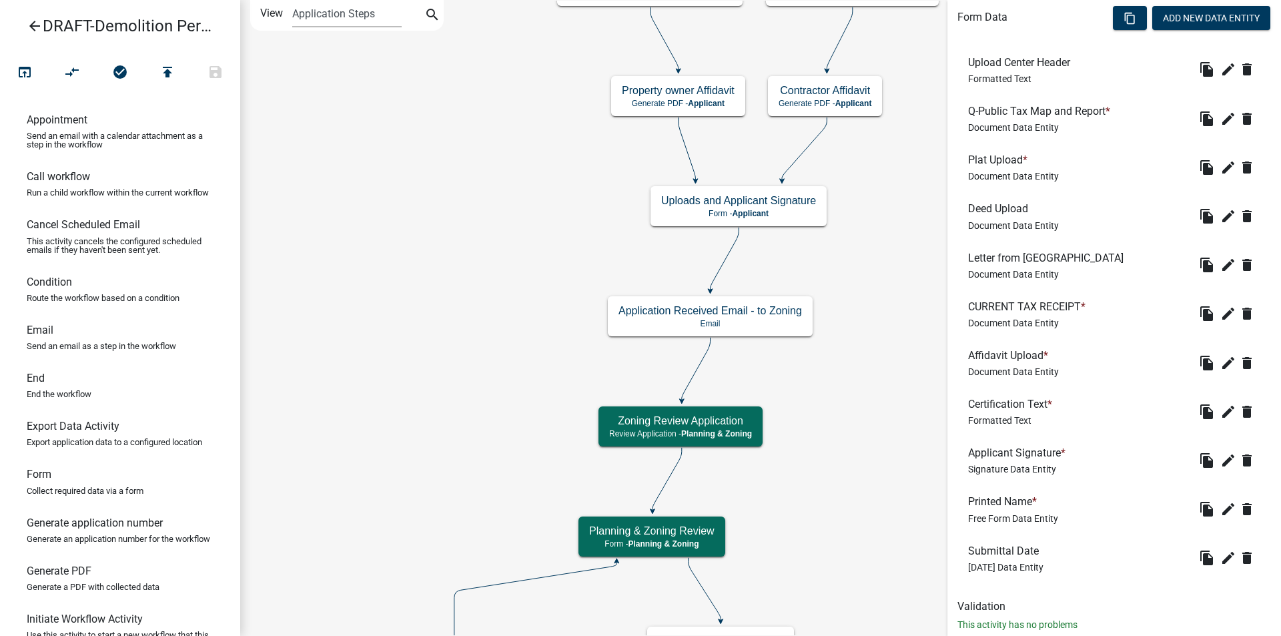
scroll to position [434, 0]
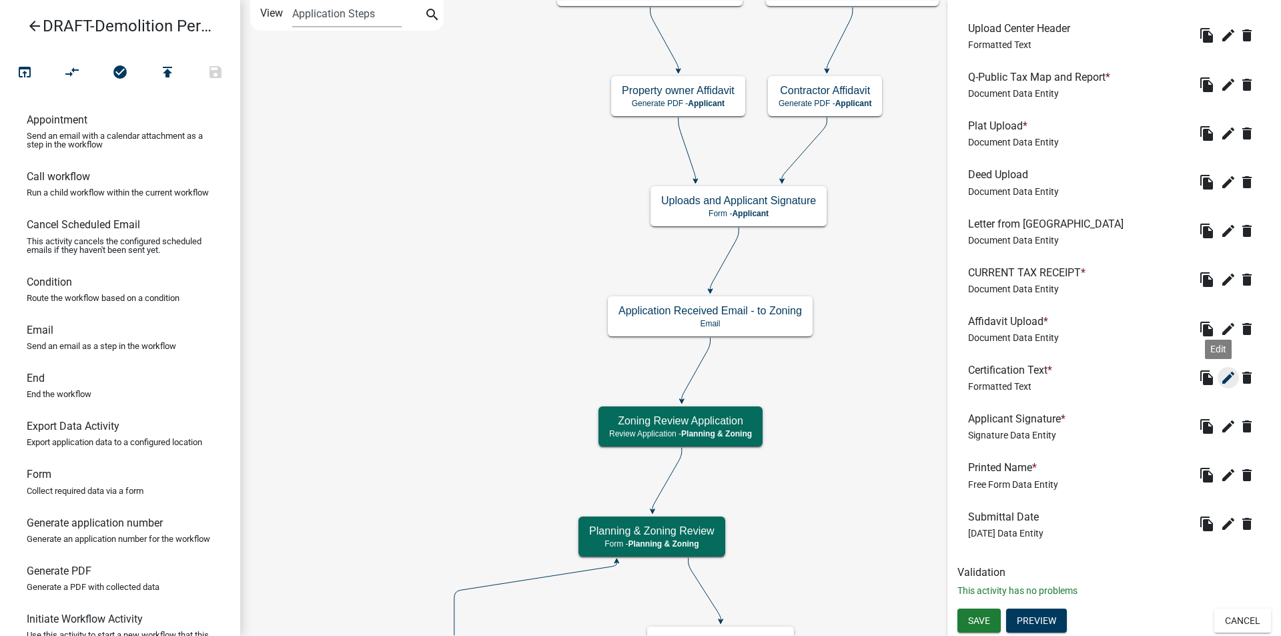
click at [1221, 379] on icon "edit" at bounding box center [1229, 378] width 16 height 16
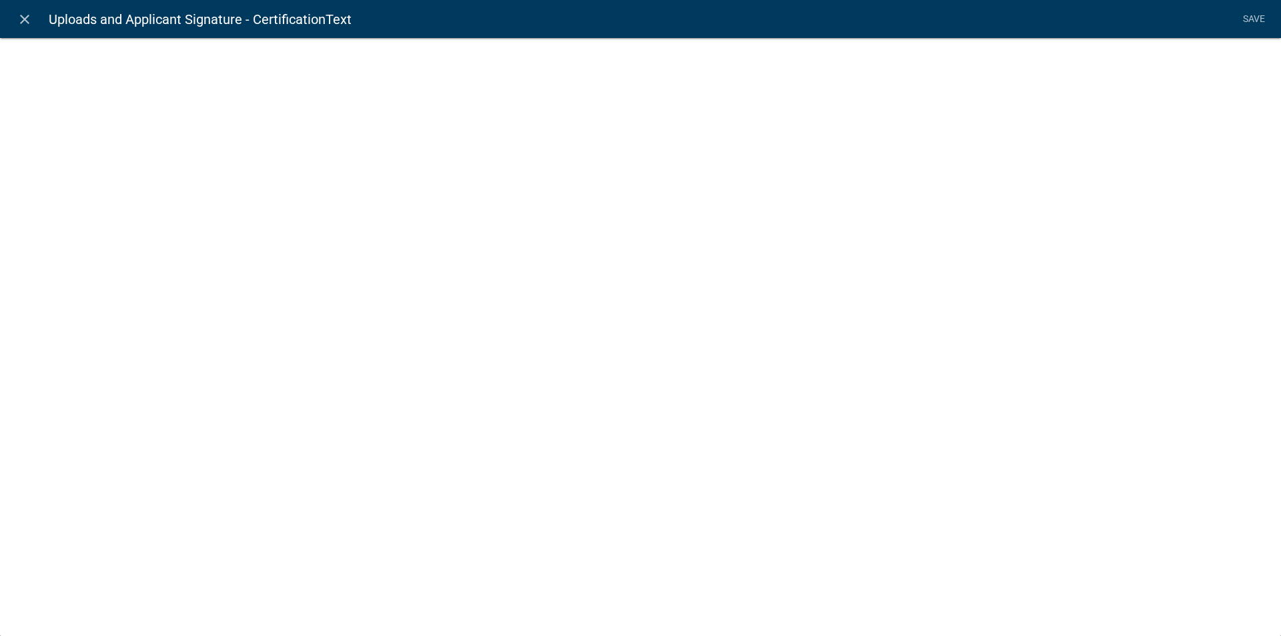
select select "rich-text"
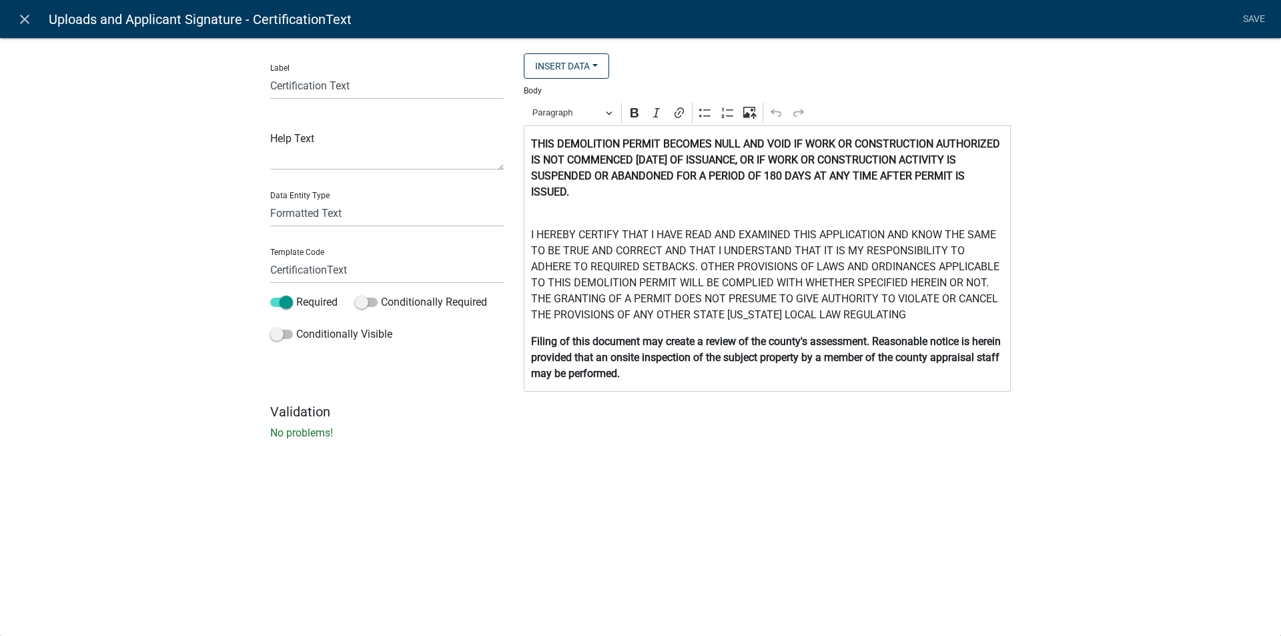
click at [868, 317] on p "I HEREBY CERTIFY THAT I HAVE READ AND EXAMINED THIS APPLICATION AND KNOW THE SA…" at bounding box center [767, 267] width 473 height 112
click at [1251, 20] on link "Save" at bounding box center [1253, 19] width 33 height 25
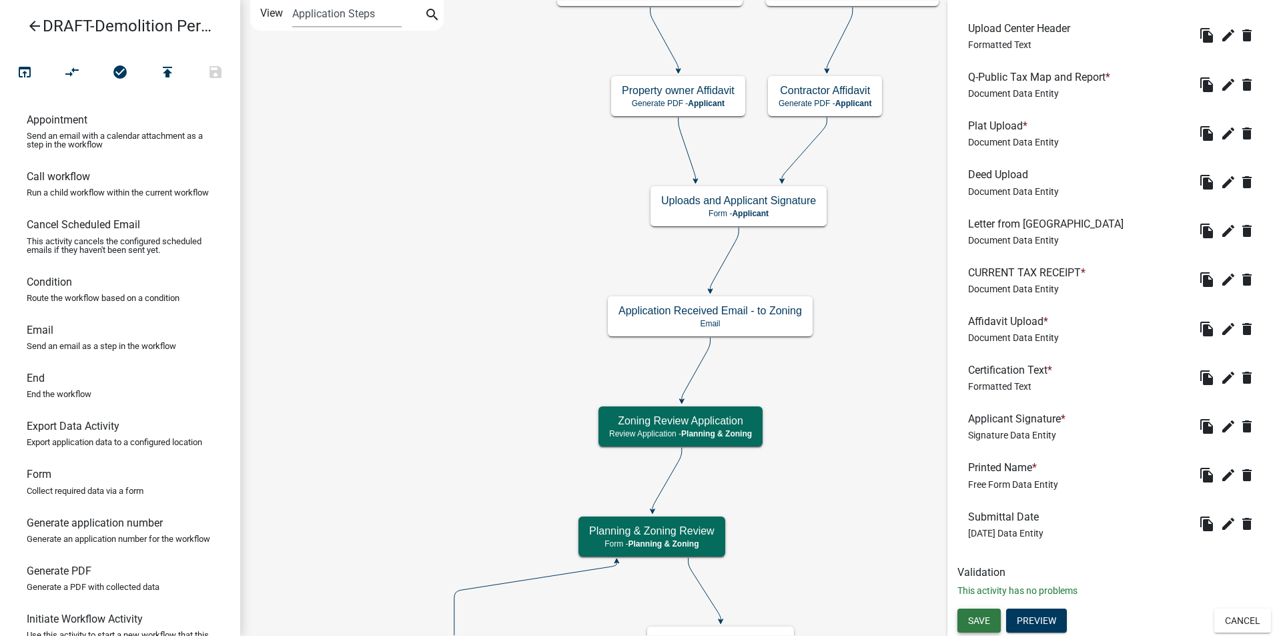
click at [973, 619] on span "Save" at bounding box center [979, 620] width 22 height 11
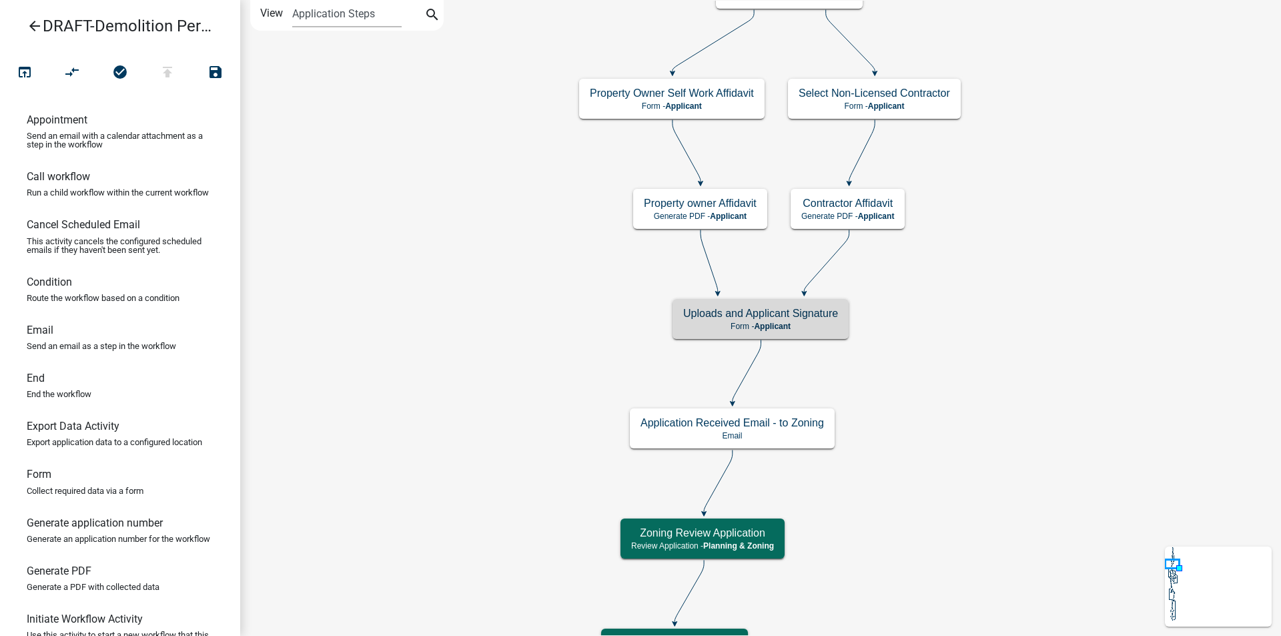
scroll to position [0, 0]
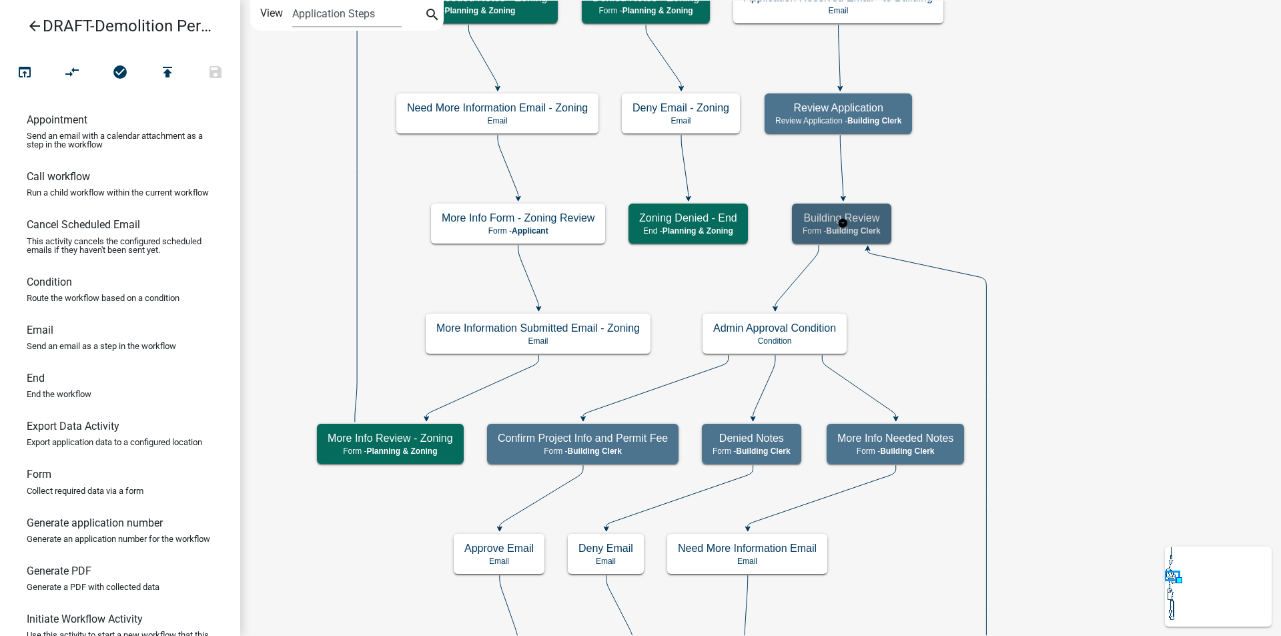
click at [865, 226] on span "Building Clerk" at bounding box center [853, 230] width 54 height 9
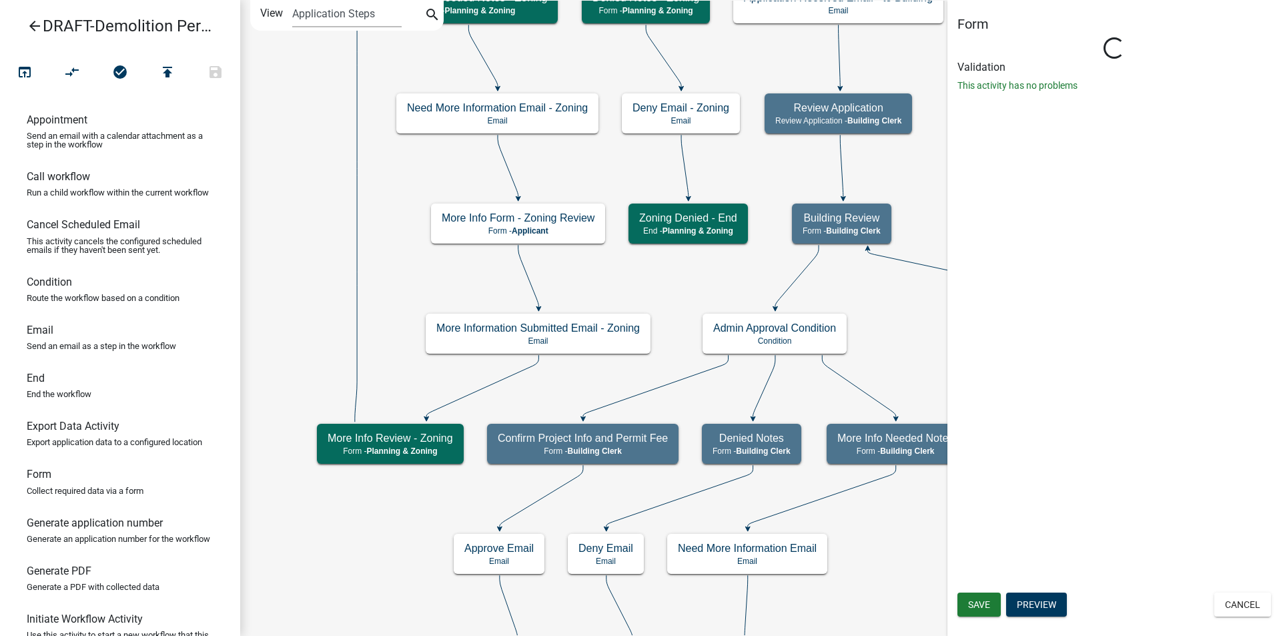
select select "A1034FF1-6D4F-4586-AA83-45D6433EEE28"
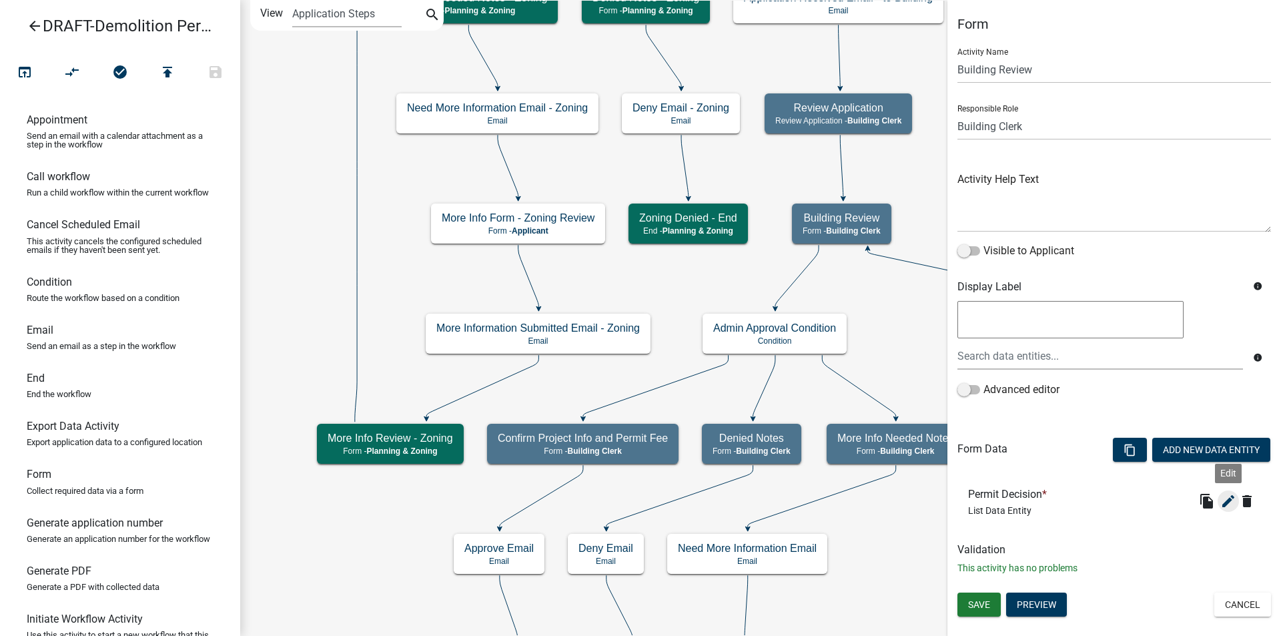
click at [1228, 501] on icon "edit" at bounding box center [1229, 501] width 16 height 16
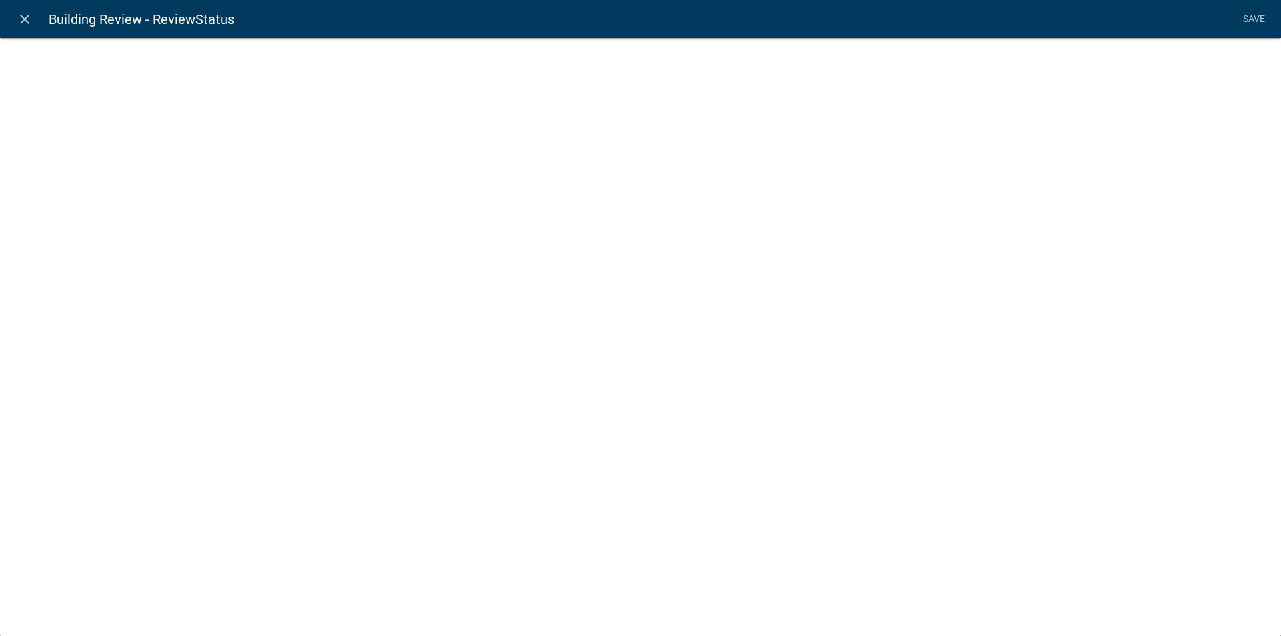
select select "list-data"
select select
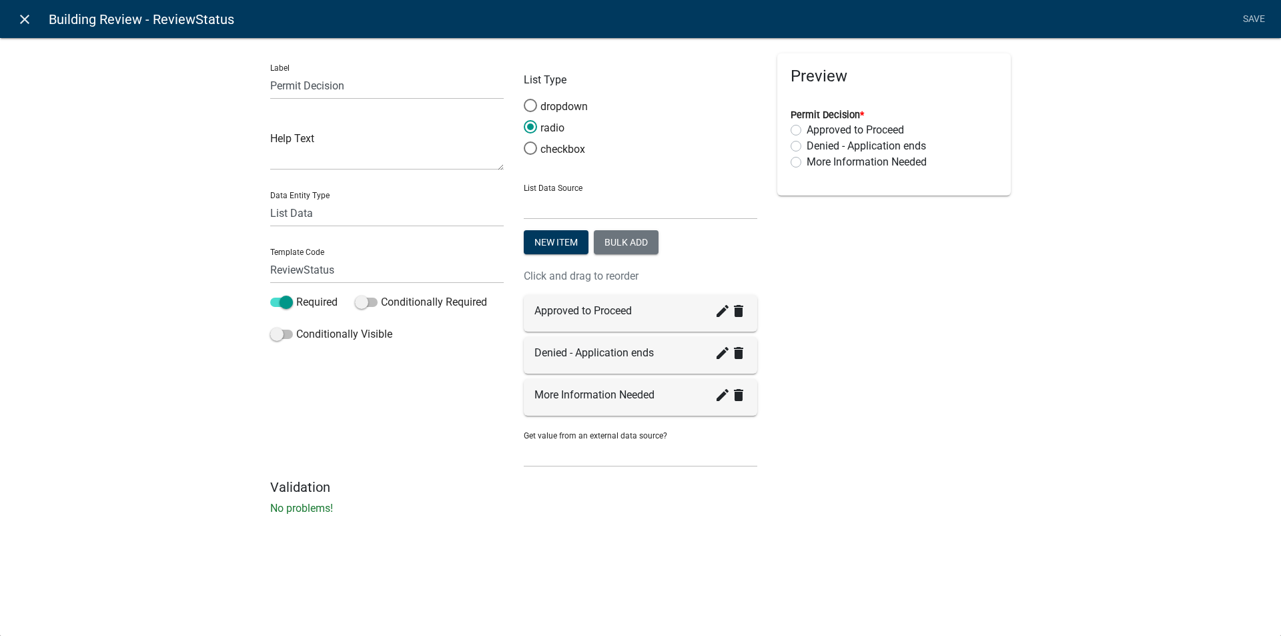
click at [22, 14] on icon "close" at bounding box center [25, 19] width 16 height 16
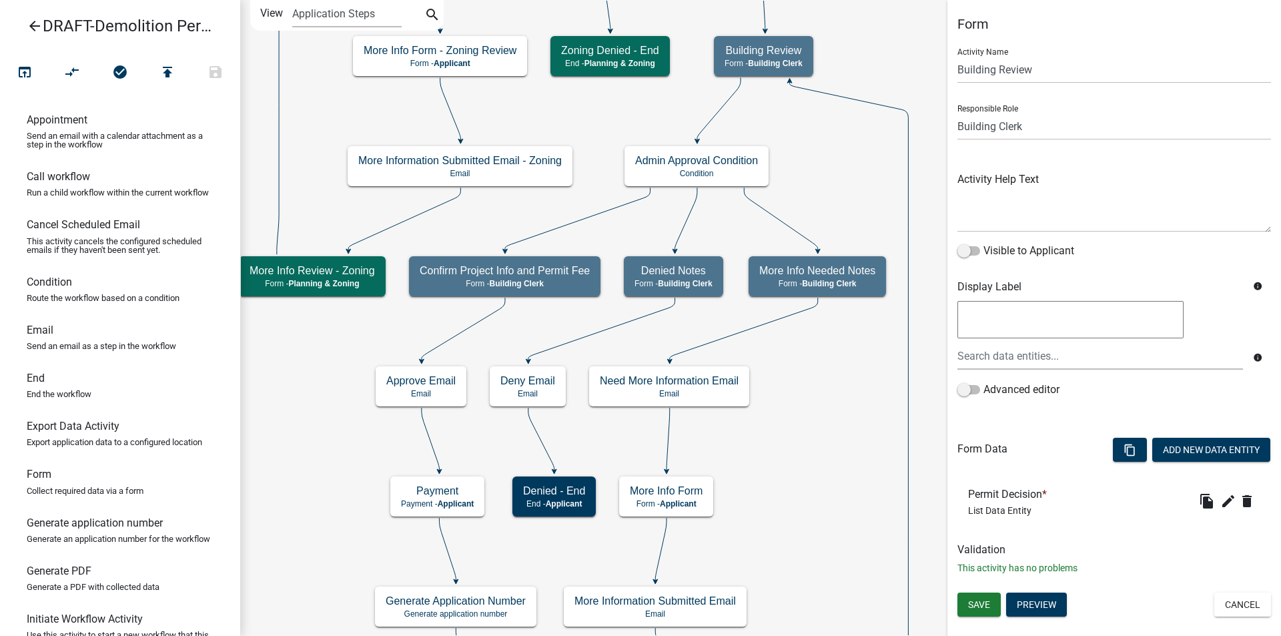
click at [31, 29] on icon "arrow_back" at bounding box center [35, 27] width 16 height 19
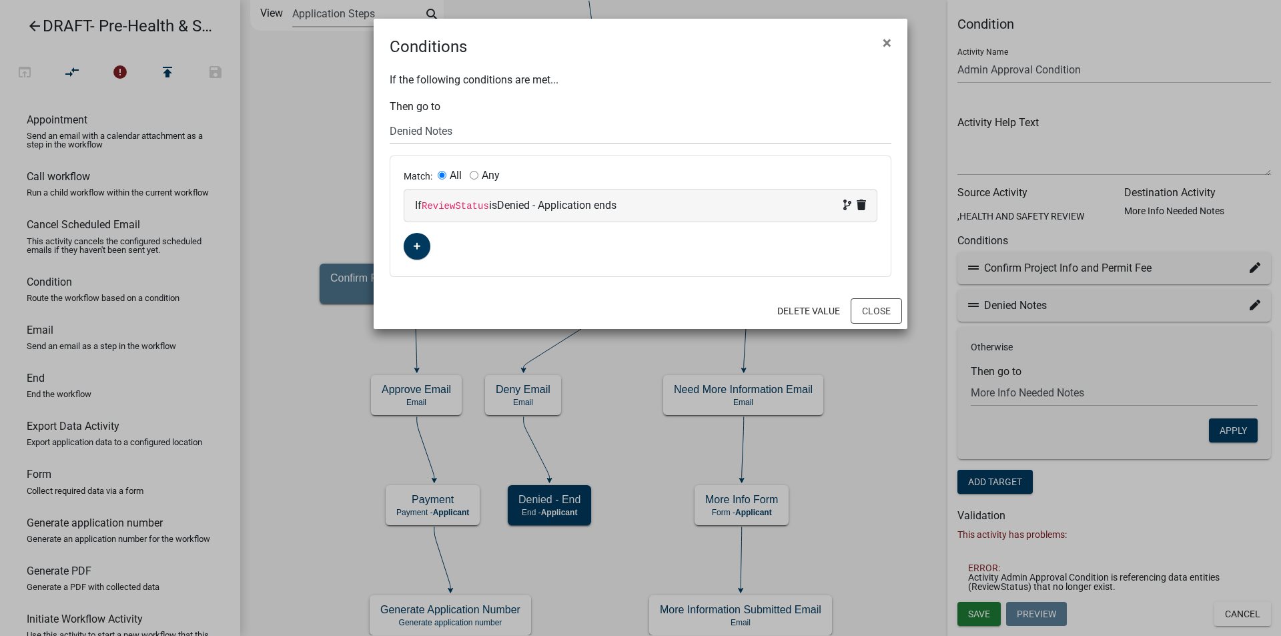
select select "19: 46c8af66-9bdf-4272-8da6-d59a16b439ce"
select select "18: 959345f7-cbd7-44f2-876c-1670ad3bf880"
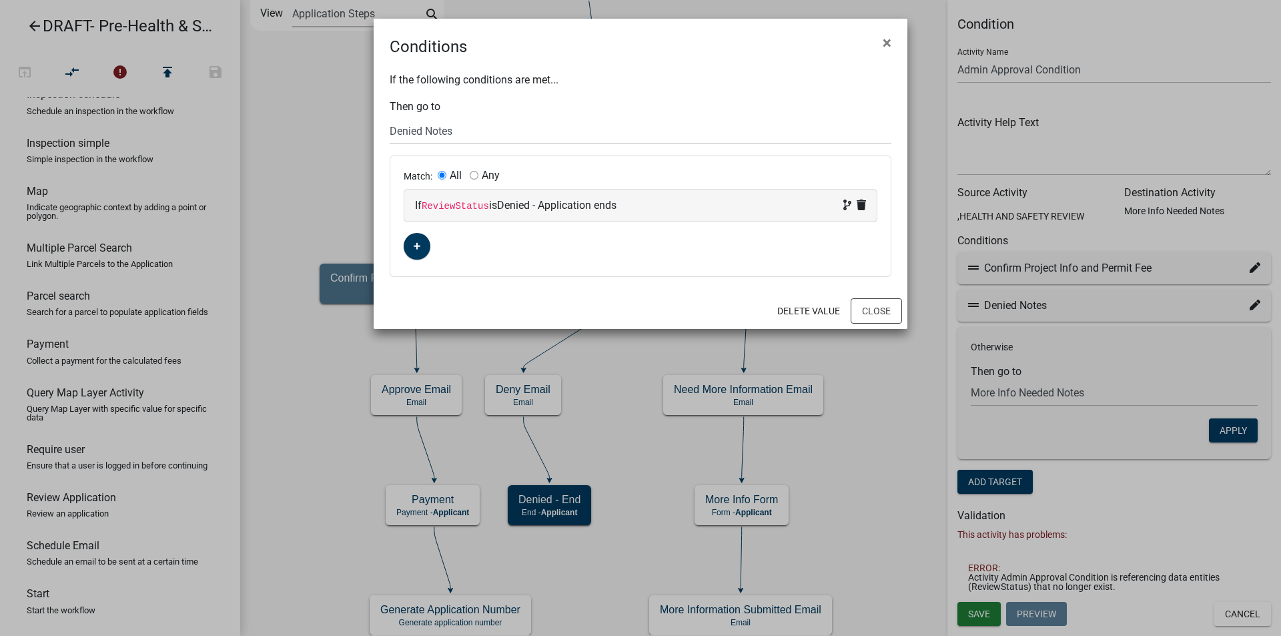
click at [448, 206] on code "ReviewStatus" at bounding box center [455, 206] width 67 height 11
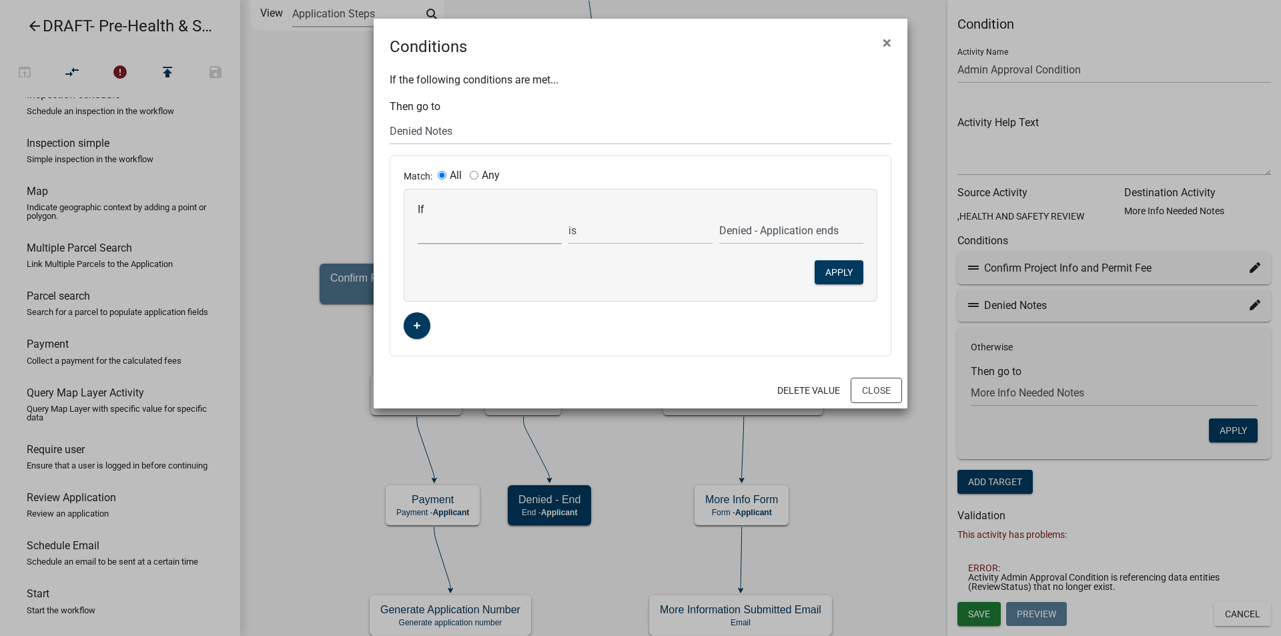
click at [454, 237] on select "Choose... ALL_FEE_RECIPIENTS APPLICANT_CITY APPLICANT_EMAIL_ADDRESS APPLICANT_F…" at bounding box center [490, 230] width 144 height 27
select select "40: MHInMadisonCo"
click at [418, 217] on select "Choose... ALL_FEE_RECIPIENTS APPLICANT_CITY APPLICANT_EMAIL_ADDRESS APPLICANT_F…" at bounding box center [490, 230] width 144 height 27
select select
click at [870, 387] on button "Close" at bounding box center [876, 390] width 51 height 25
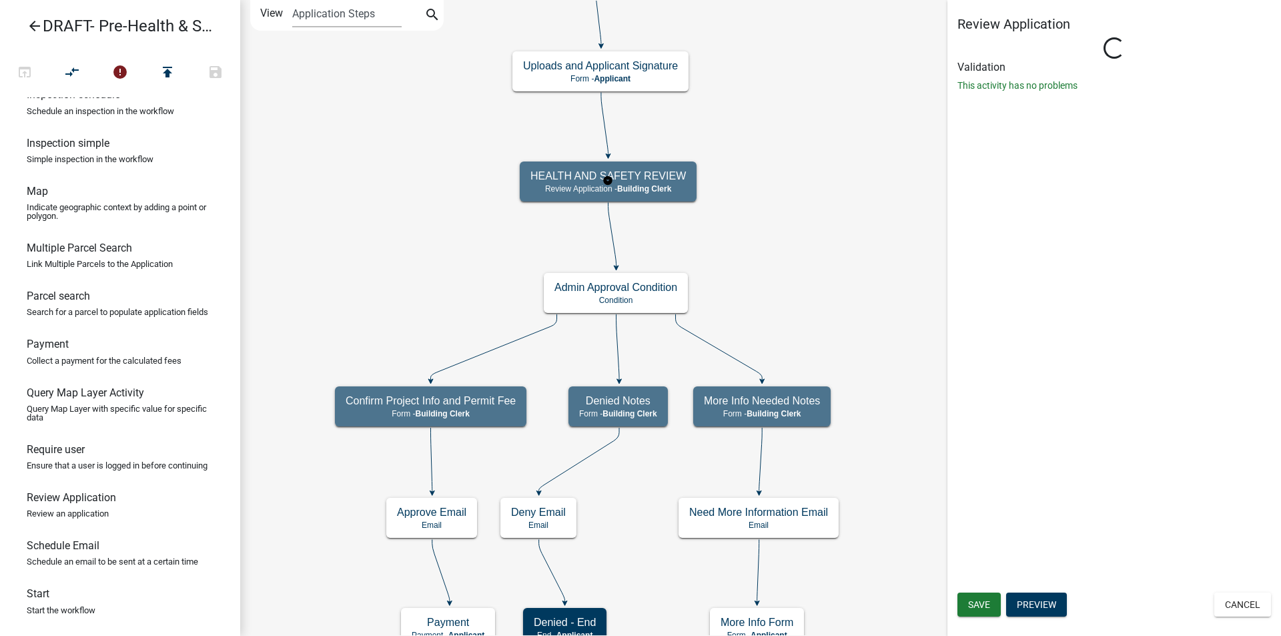
select select "A1034FF1-6D4F-4586-AA83-45D6433EEE28"
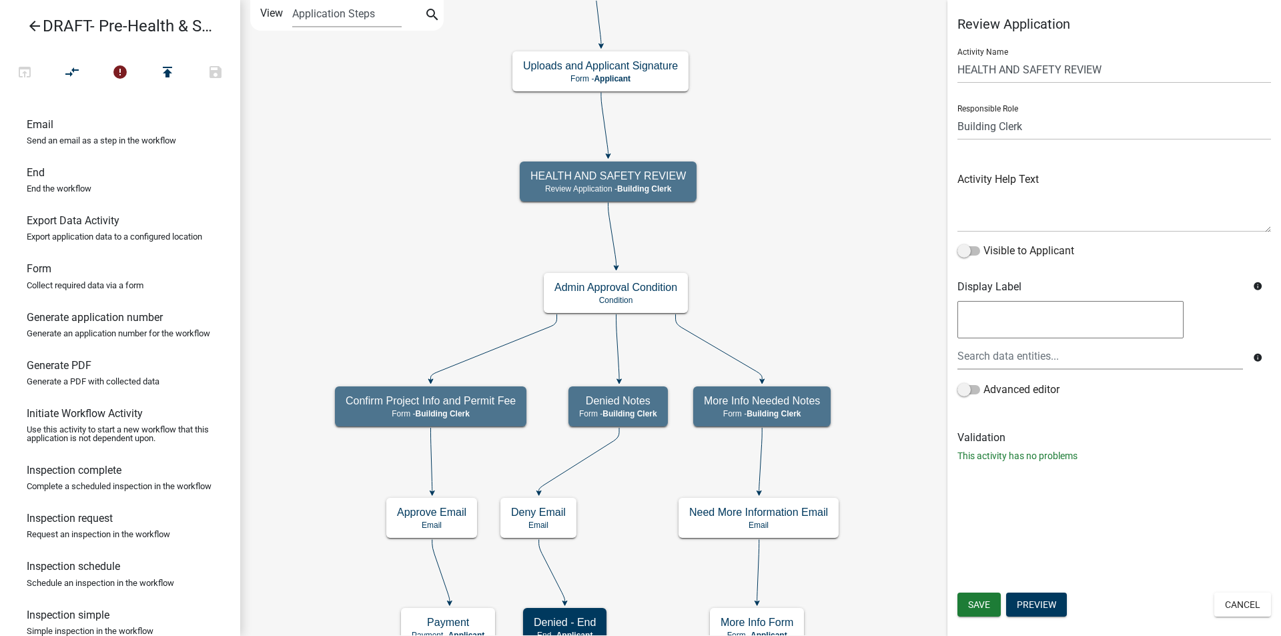
scroll to position [204, 0]
drag, startPoint x: 53, startPoint y: 311, endPoint x: 567, endPoint y: 214, distance: 523.0
click at [771, 212] on div "arrow_back DRAFT- Pre-Health & Safety Inspection open_in_browser compare_arrows…" at bounding box center [640, 318] width 1281 height 636
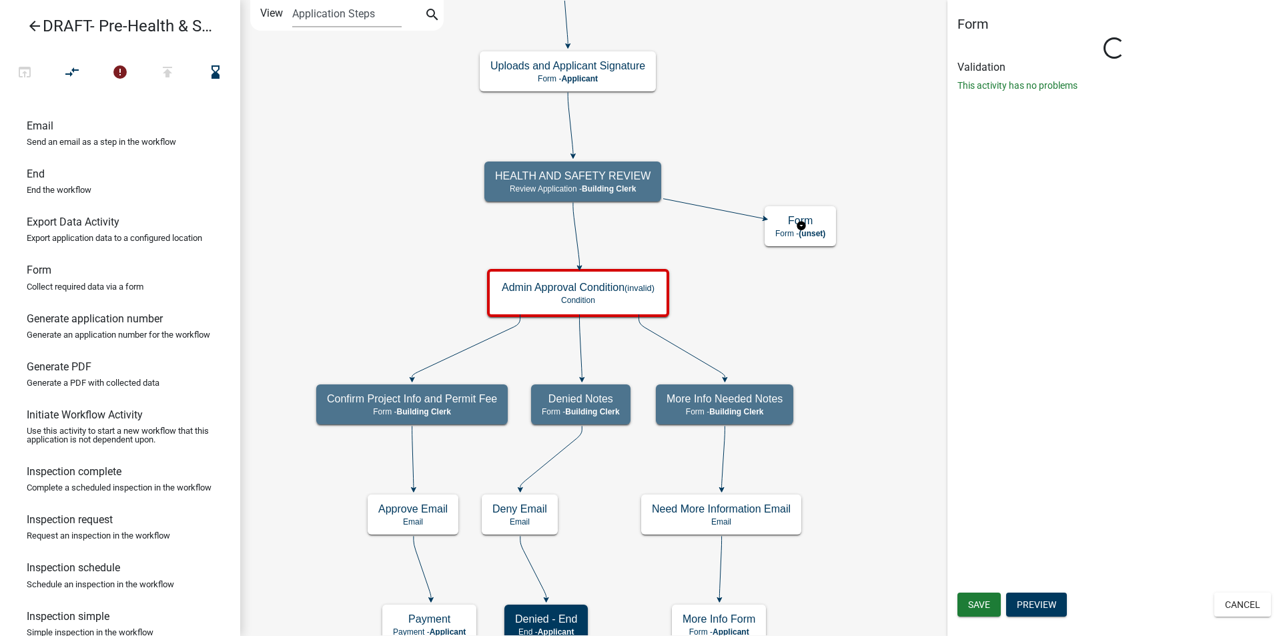
select select "A1034FF1-6D4F-4586-AA83-45D6433EEE28"
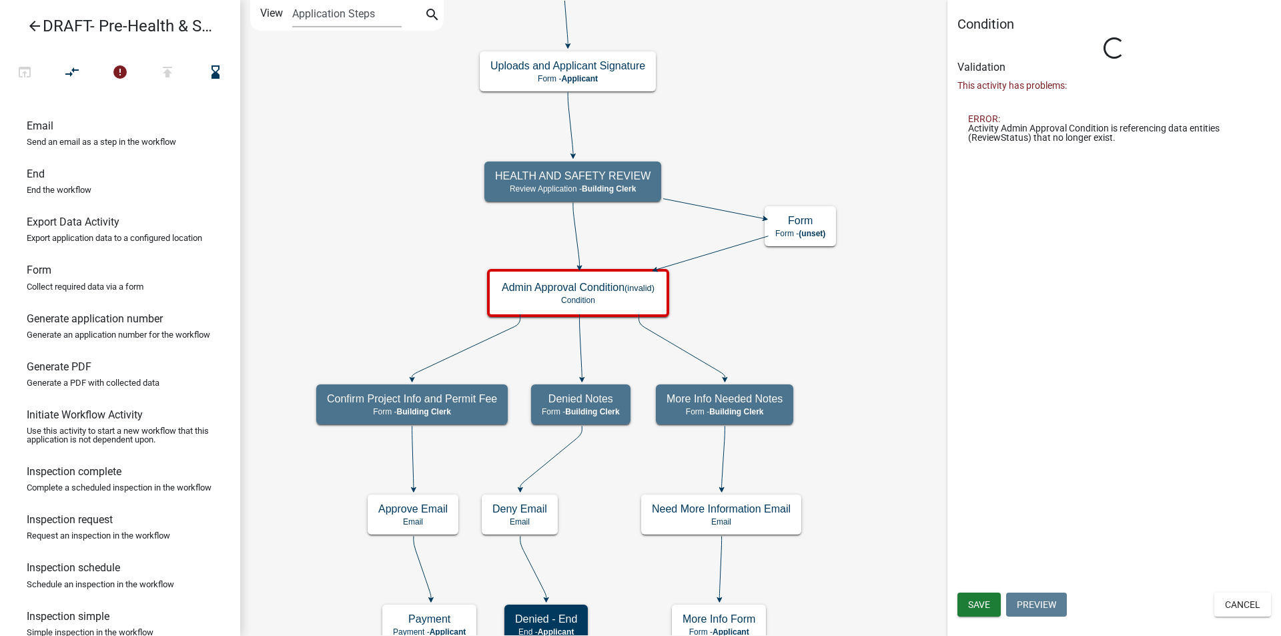
click at [576, 238] on icon at bounding box center [576, 234] width 7 height 64
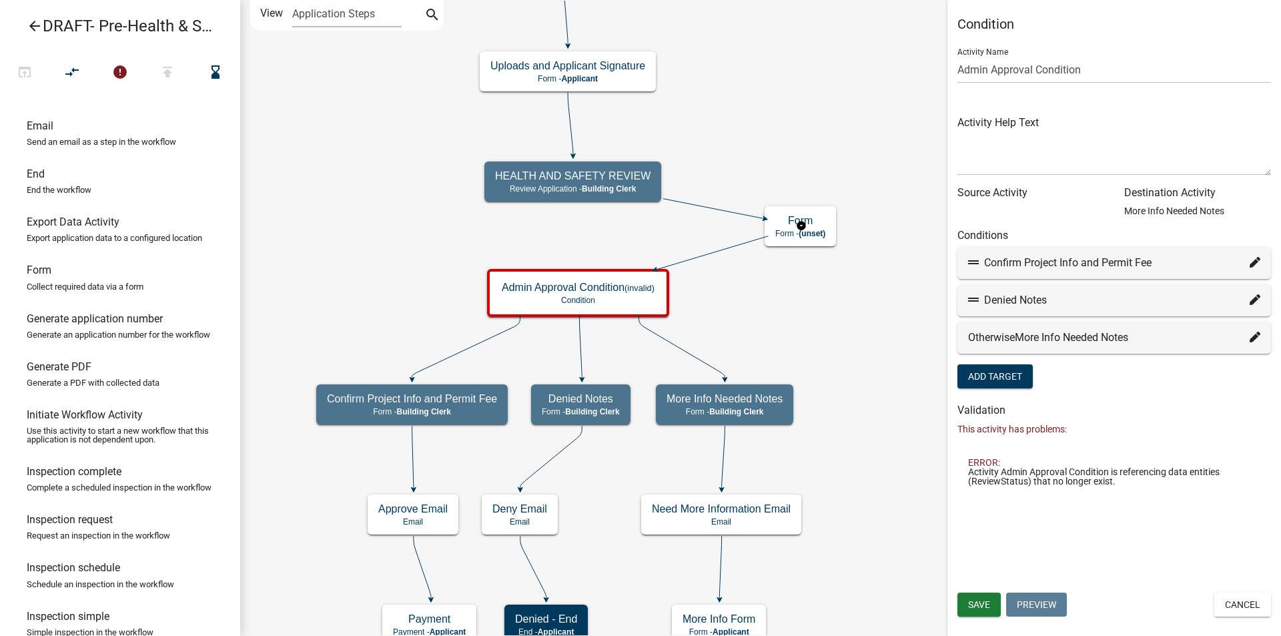
select select "A1034FF1-6D4F-4586-AA83-45D6433EEE28"
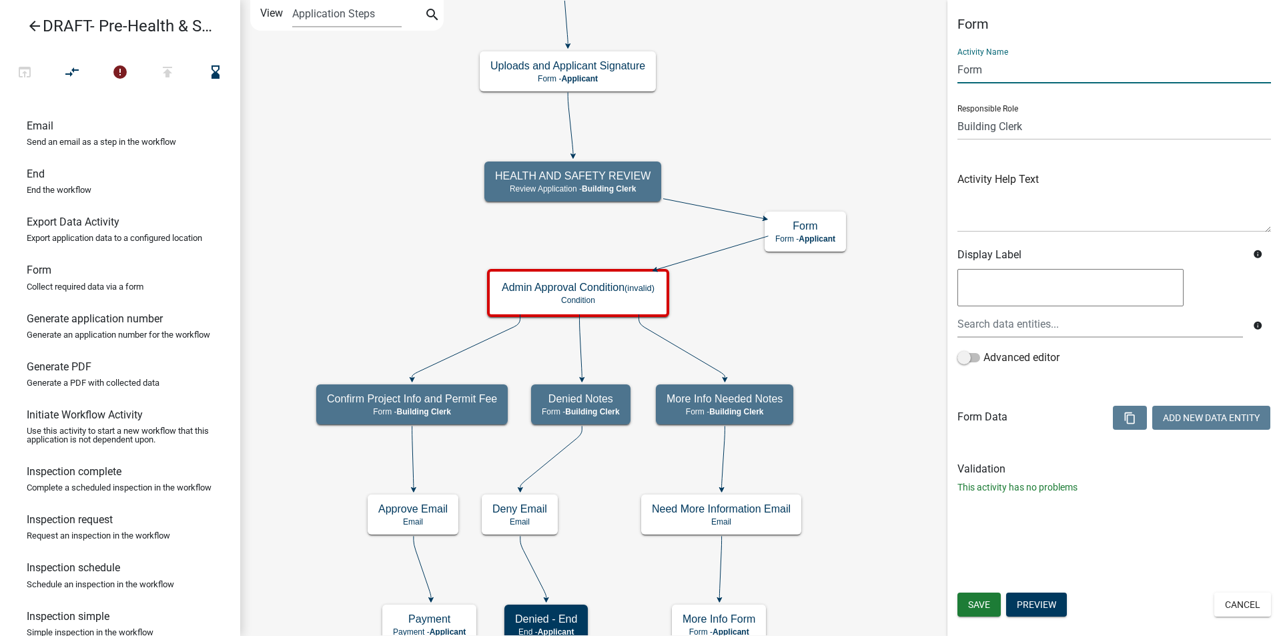
drag, startPoint x: 993, startPoint y: 65, endPoint x: 948, endPoint y: 72, distance: 45.9
click at [948, 72] on div "Form Activity Name Form Responsible Role Applicant Code Enforcement Administrat…" at bounding box center [1115, 260] width 334 height 489
type input "Building Review"
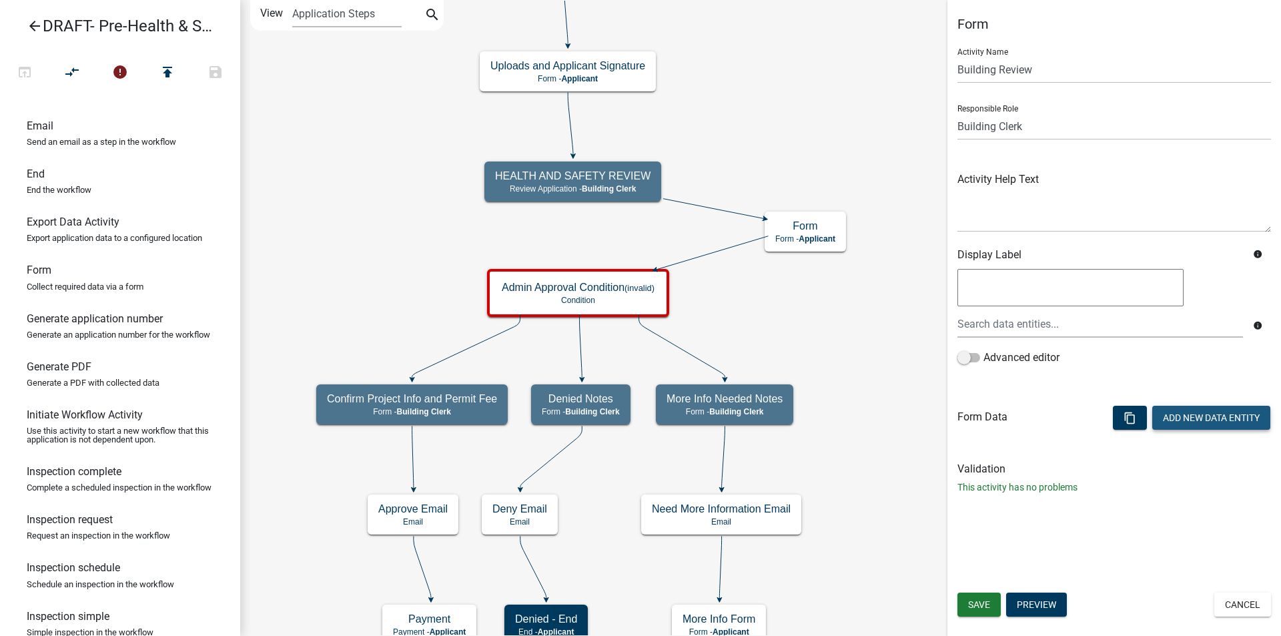
click at [1210, 417] on button "Add New Data Entity" at bounding box center [1212, 418] width 118 height 24
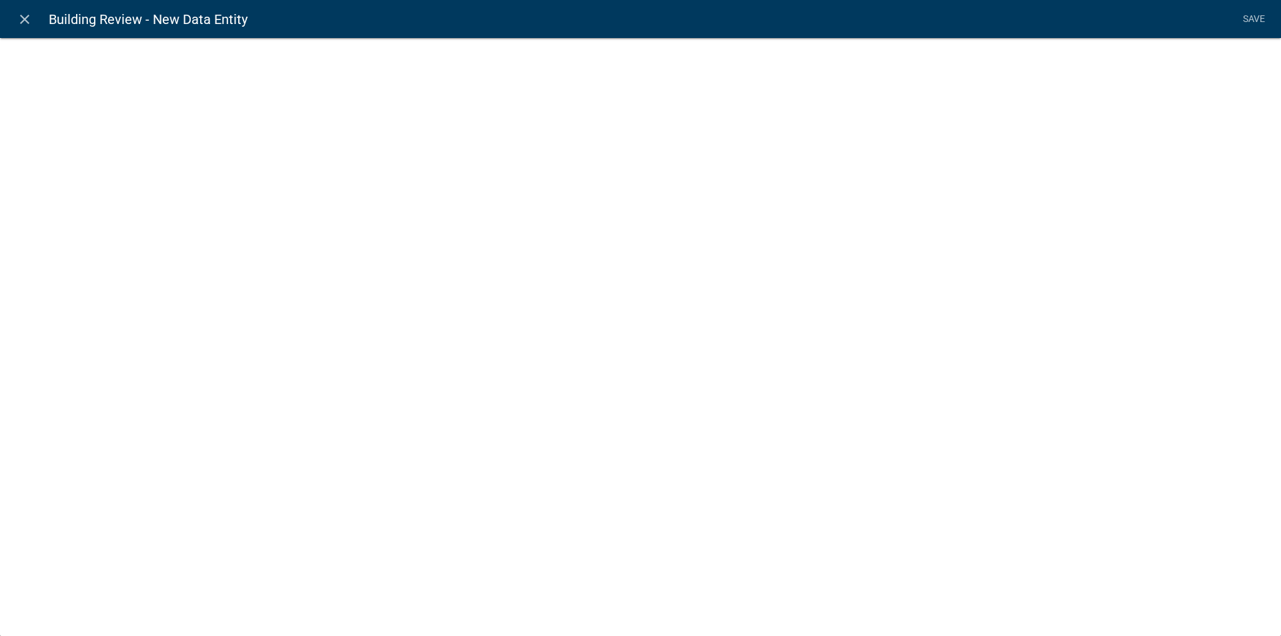
select select
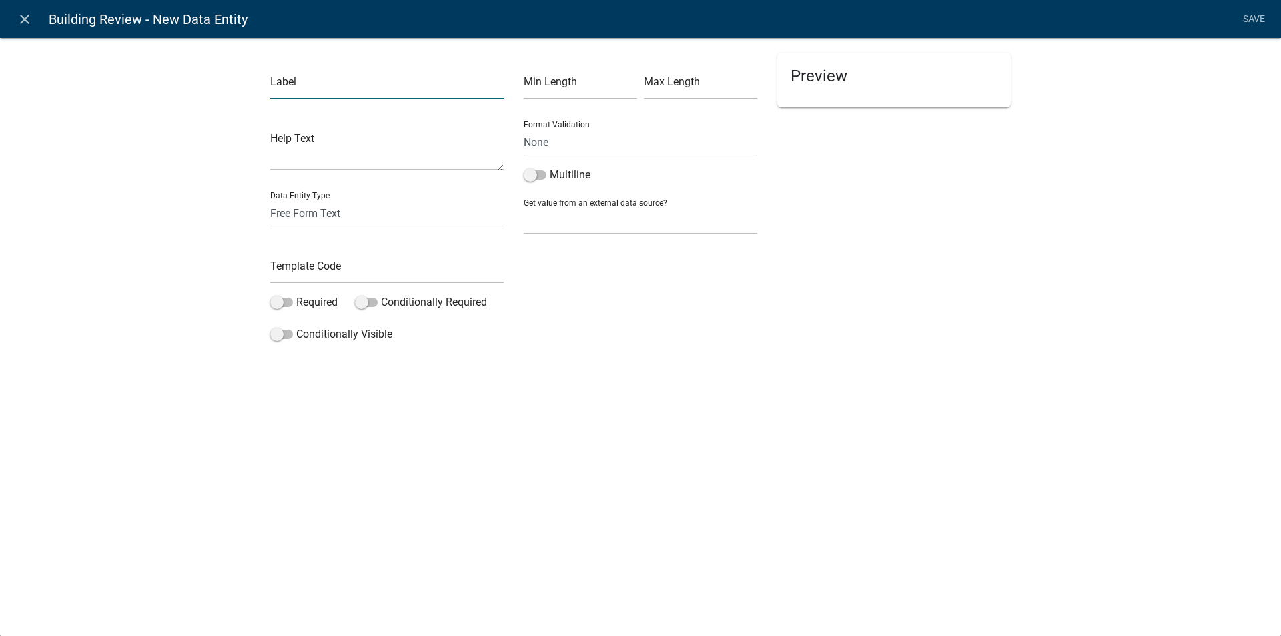
click at [284, 87] on input "text" at bounding box center [387, 85] width 234 height 27
type input "Permit Decision"
click at [292, 210] on select "Free Form Text Document Display Entity Value Fee Numeric Data Date Map Sketch D…" at bounding box center [387, 213] width 234 height 27
select select "list-data"
click at [270, 200] on select "Free Form Text Document Display Entity Value Fee Numeric Data Date Map Sketch D…" at bounding box center [387, 213] width 234 height 27
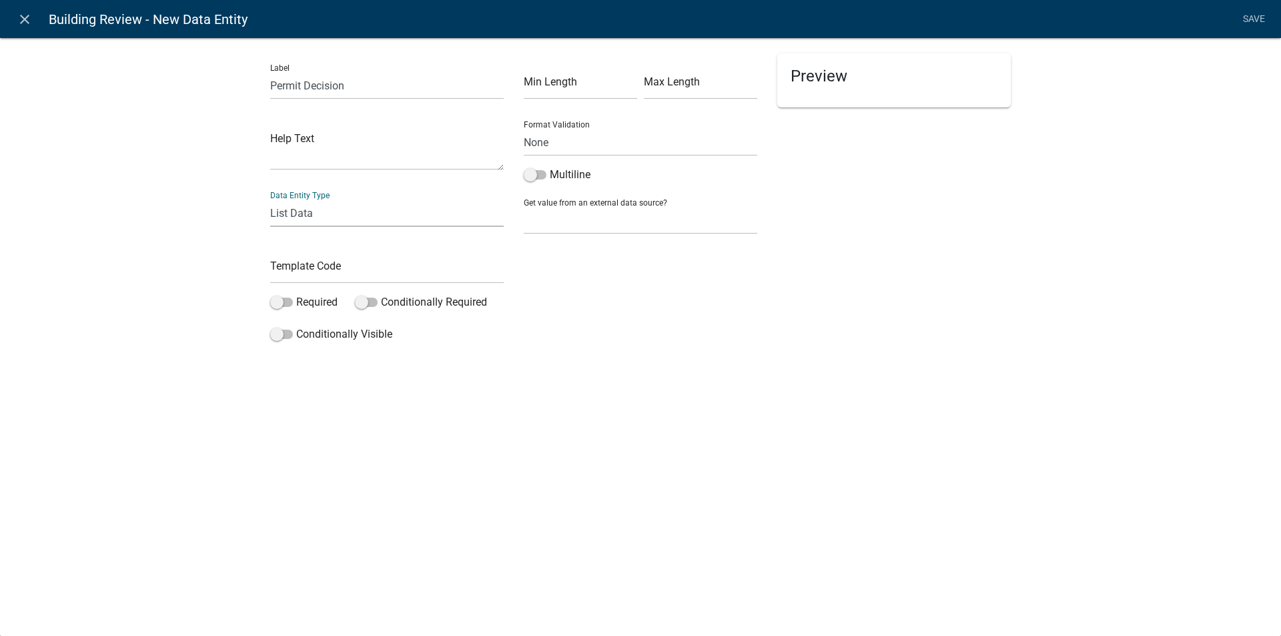
select select
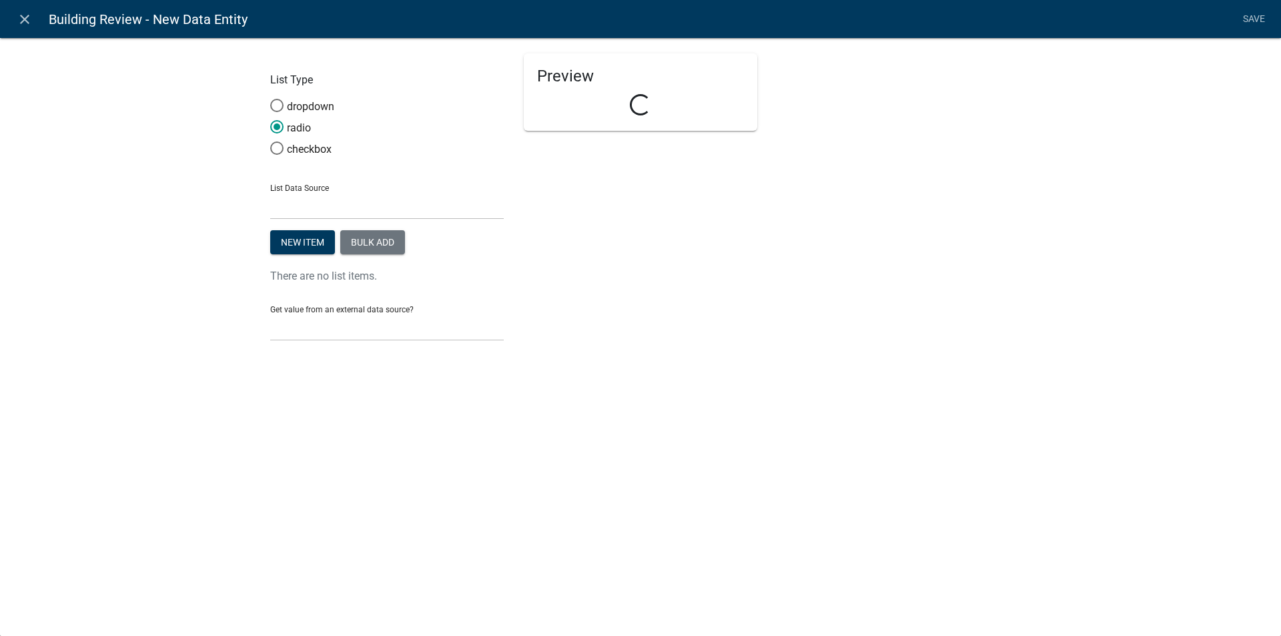
select select "list-data"
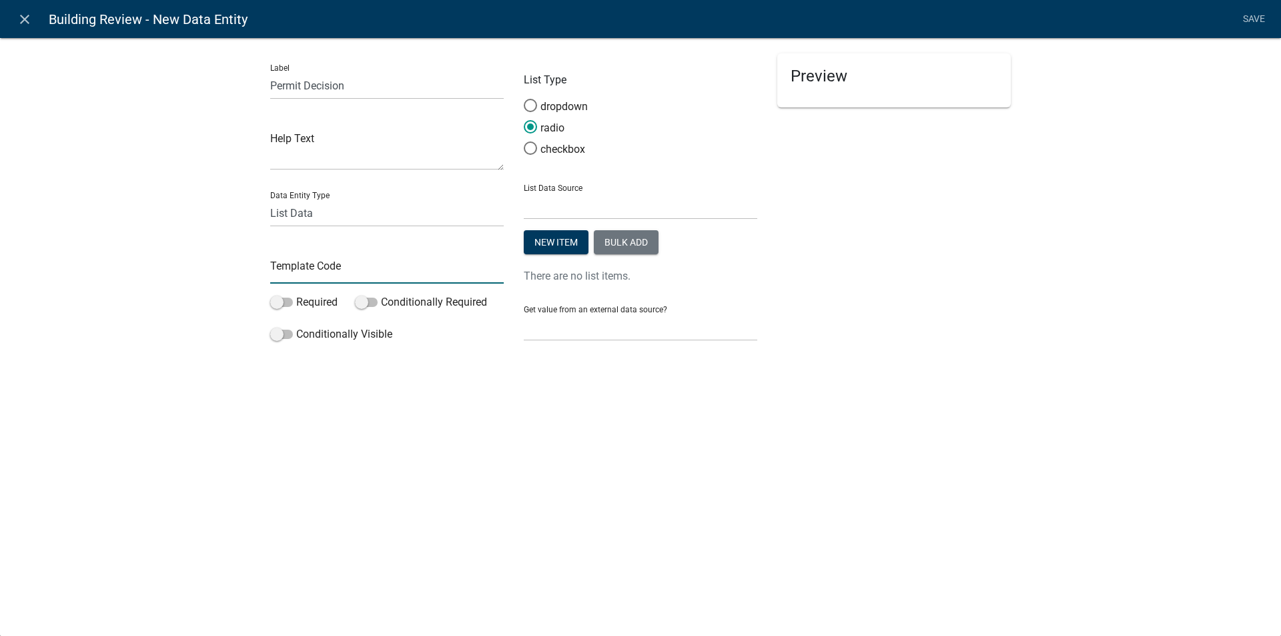
click at [278, 267] on input "text" at bounding box center [387, 269] width 234 height 27
type input "h"
type input "phsidecision"
click at [288, 301] on span at bounding box center [281, 302] width 23 height 9
click at [296, 294] on input "Required" at bounding box center [296, 294] width 0 height 0
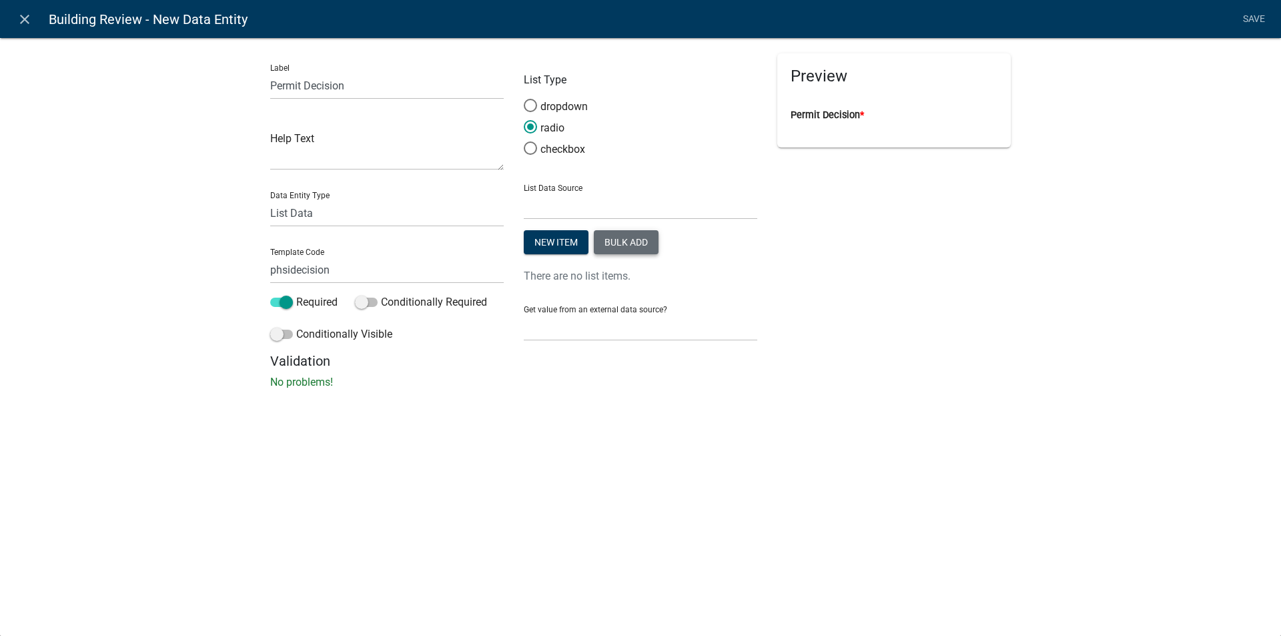
click at [631, 240] on button "Bulk add" at bounding box center [626, 242] width 65 height 24
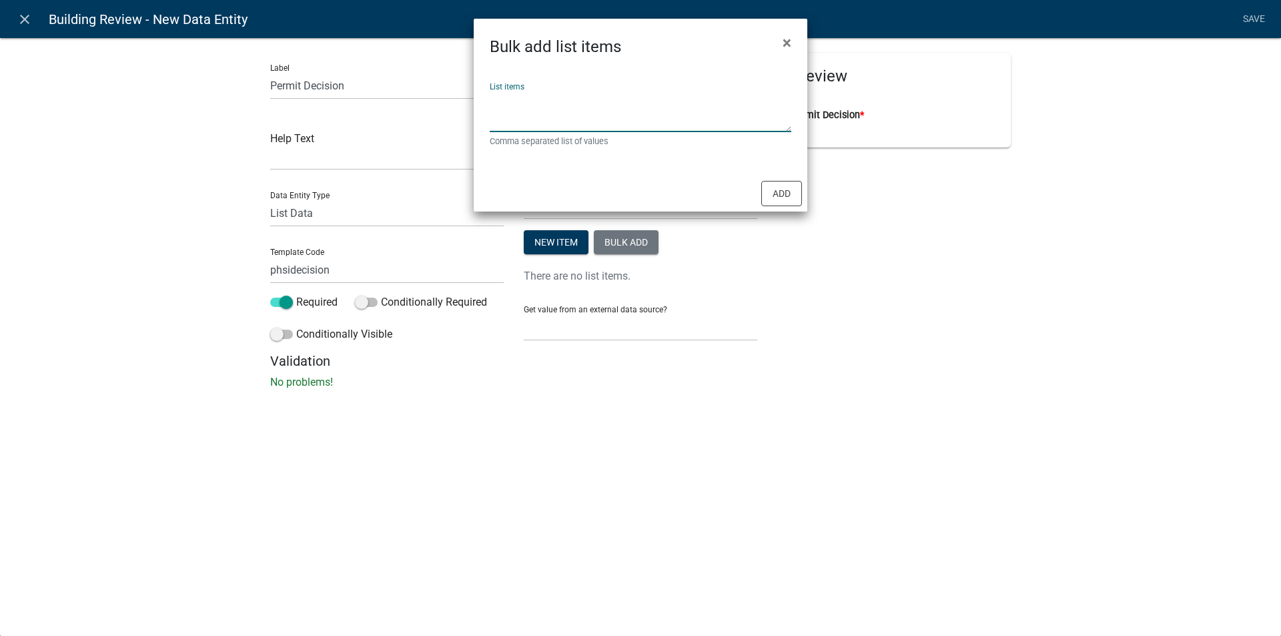
click at [521, 113] on textarea "List items" at bounding box center [641, 111] width 302 height 41
click at [515, 110] on textarea "List items" at bounding box center [641, 111] width 302 height 41
click at [513, 99] on textarea "Apprved to PRoceed" at bounding box center [641, 111] width 302 height 41
click at [561, 99] on textarea "Approved to PRoceed" at bounding box center [641, 111] width 302 height 41
click at [591, 99] on textarea "Approved to Proceed" at bounding box center [641, 111] width 302 height 41
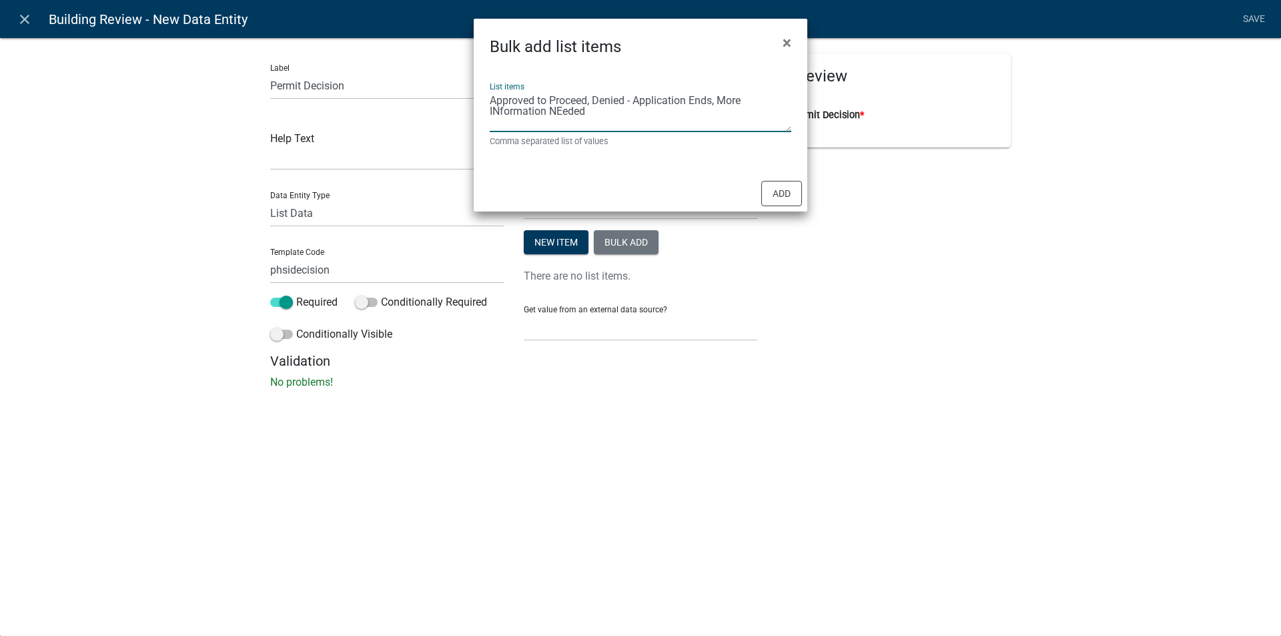
click at [498, 112] on textarea "Approved to Proceed, Denied - Application Ends, More INformation NEeded" at bounding box center [641, 111] width 302 height 41
click at [559, 109] on textarea "Approved to Proceed, Denied - Application Ends, More Information NEeded" at bounding box center [641, 111] width 302 height 41
type textarea "Approved to Proceed, Denied - Application Ends, More Information Needed"
click at [769, 189] on button "Add" at bounding box center [781, 193] width 41 height 25
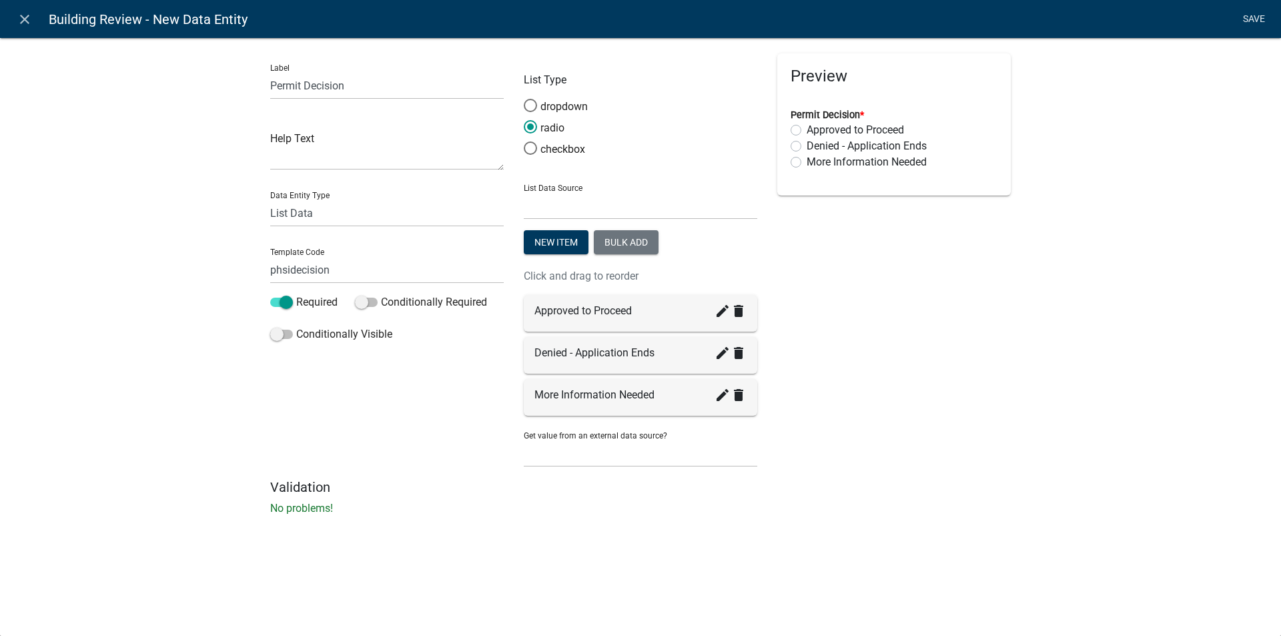
click at [1245, 15] on link "Save" at bounding box center [1253, 19] width 33 height 25
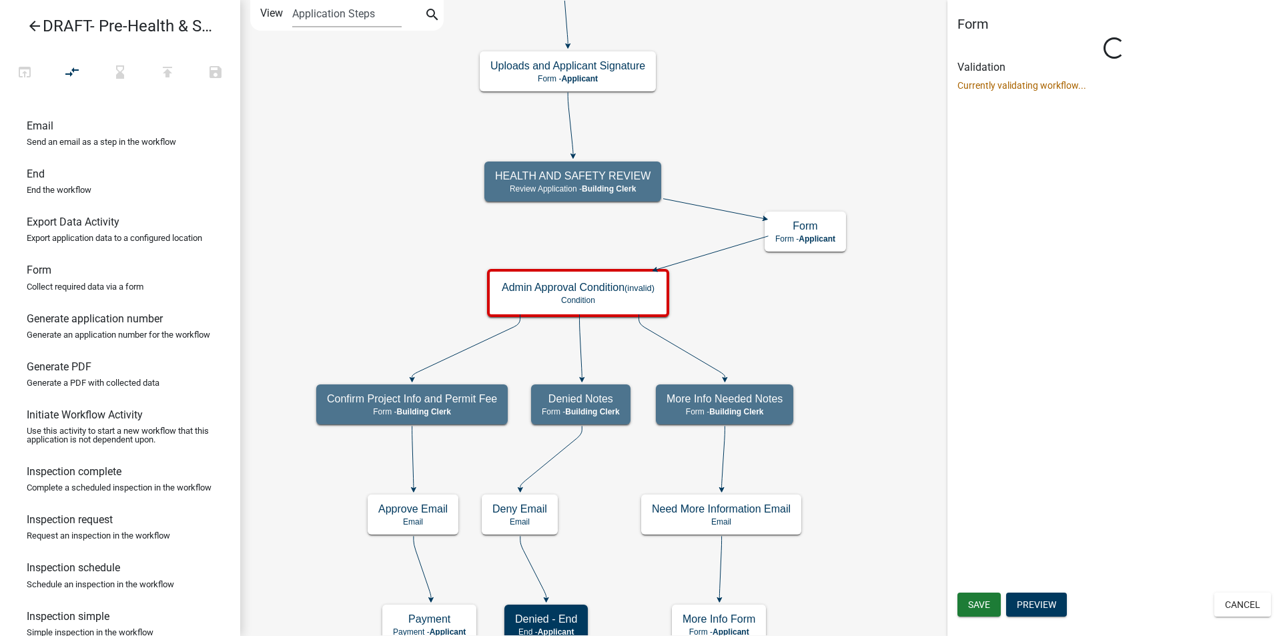
select select "A1034FF1-6D4F-4586-AA83-45D6433EEE28"
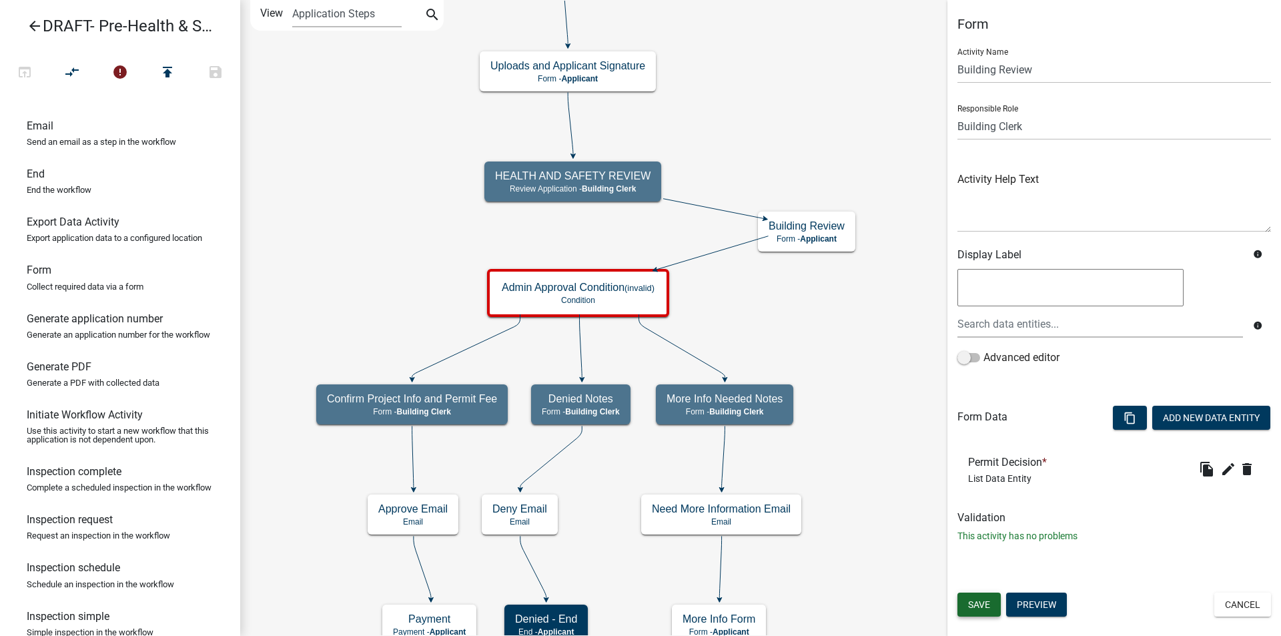
click at [972, 601] on span "Save" at bounding box center [979, 604] width 22 height 11
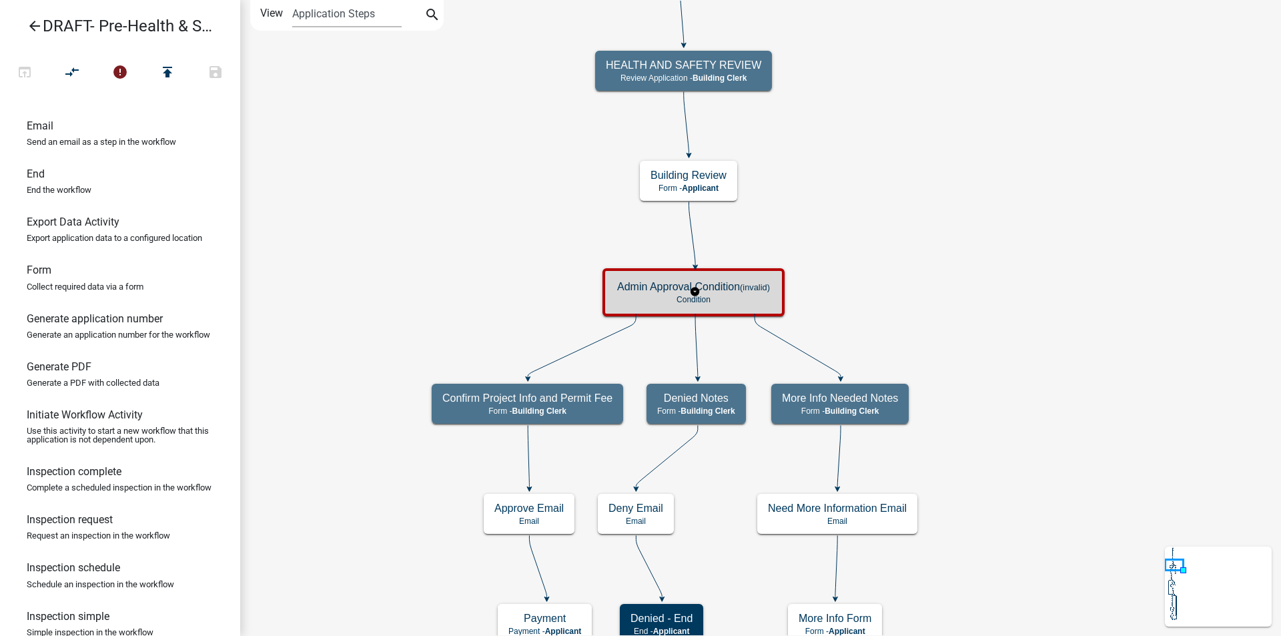
click at [738, 296] on p "Condition" at bounding box center [693, 299] width 153 height 9
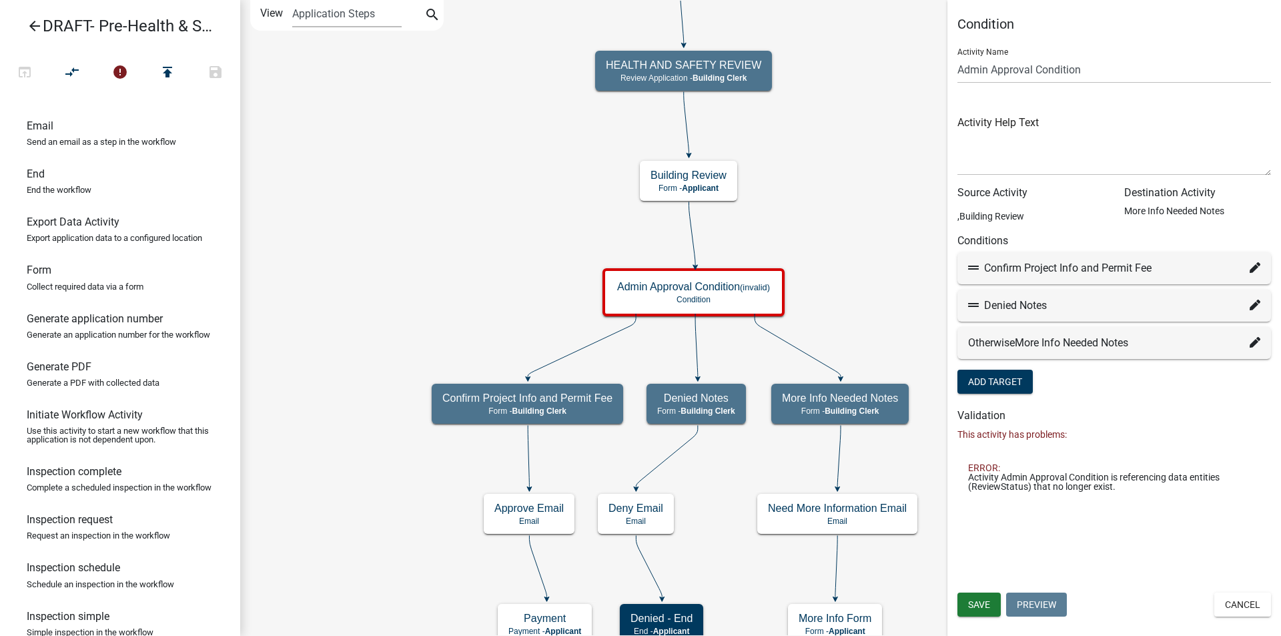
click at [1253, 266] on icon at bounding box center [1255, 267] width 11 height 11
select select "7: 306912f5-cb0b-415f-ac77-f5d1a989d8cf"
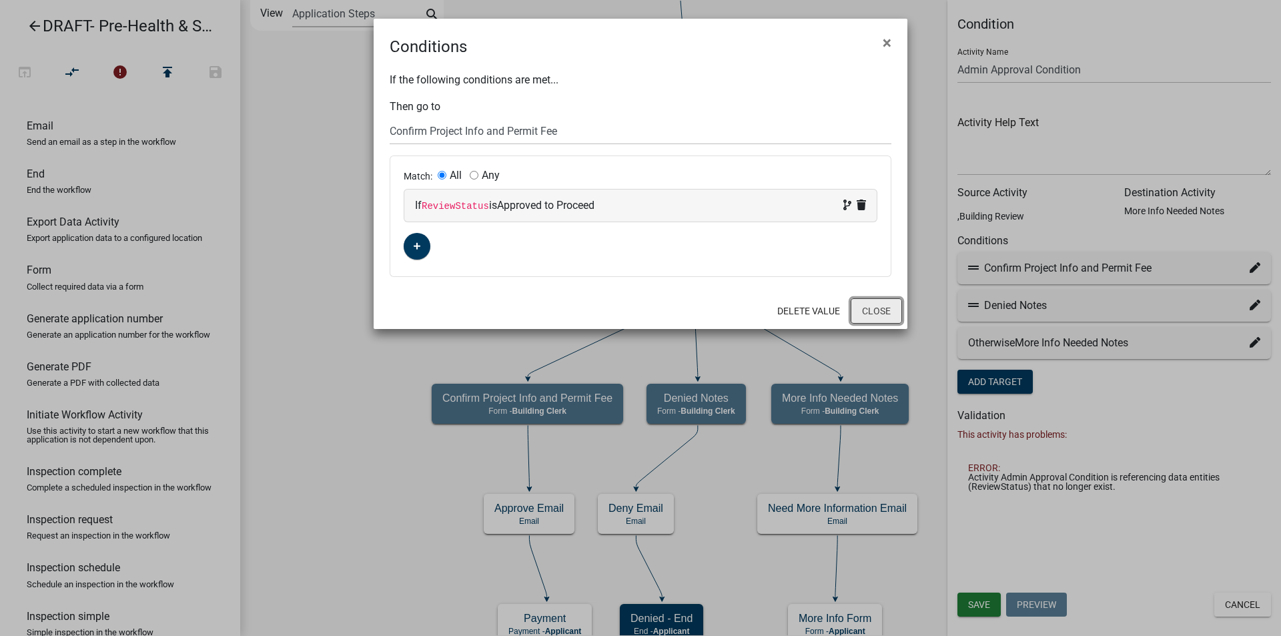
click at [871, 307] on button "Close" at bounding box center [876, 310] width 51 height 25
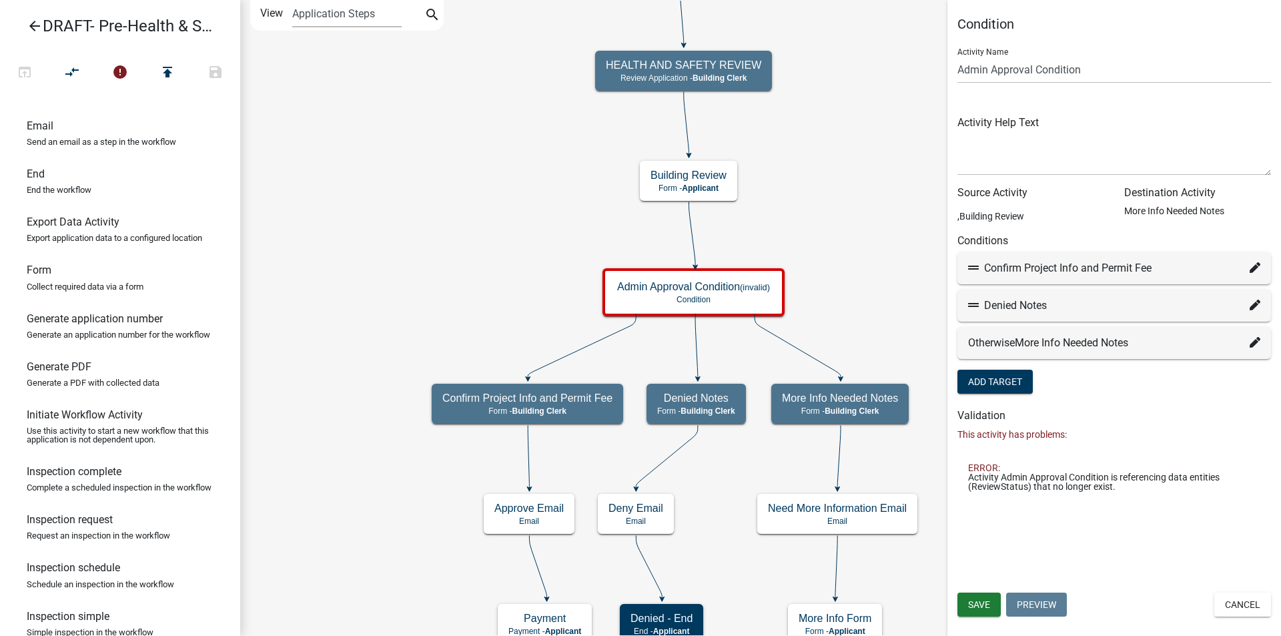
click at [1257, 306] on icon at bounding box center [1255, 305] width 11 height 11
select select "18: 959345f7-cbd7-44f2-876c-1670ad3bf880"
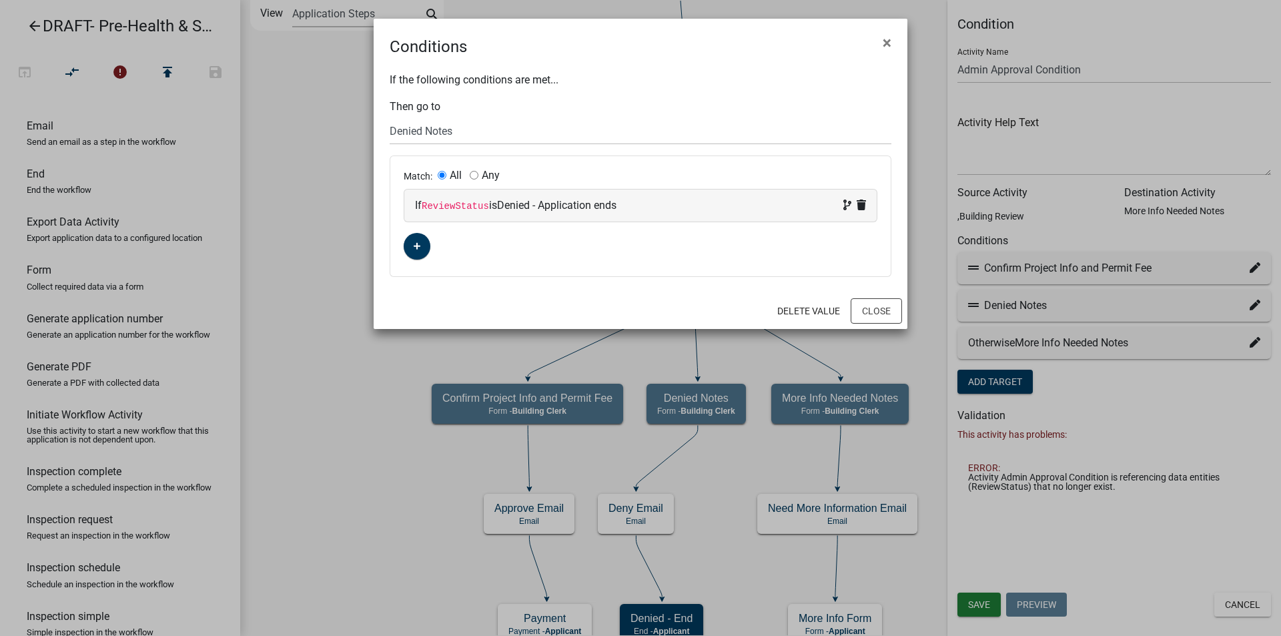
click at [452, 207] on code "ReviewStatus" at bounding box center [455, 206] width 67 height 11
select select
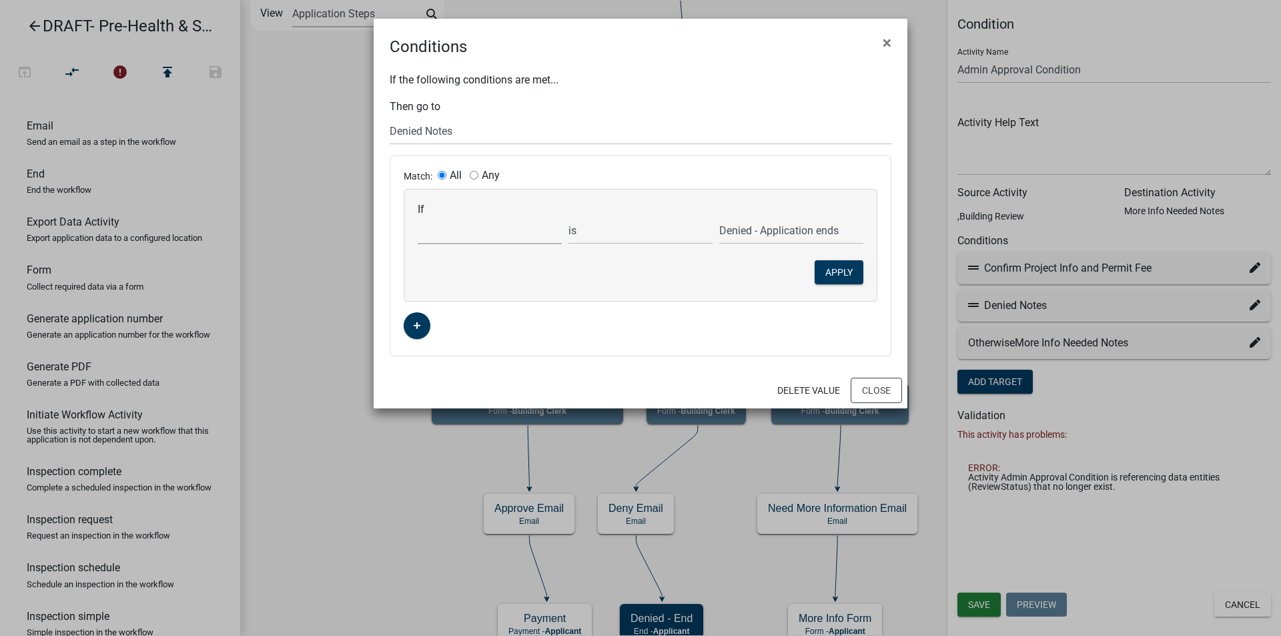
click at [450, 235] on select "Choose... ALL_FEE_RECIPIENTS APPLICANT_CITY APPLICANT_EMAIL_ADDRESS APPLICANT_F…" at bounding box center [490, 230] width 144 height 27
click at [884, 387] on button "Close" at bounding box center [876, 390] width 51 height 25
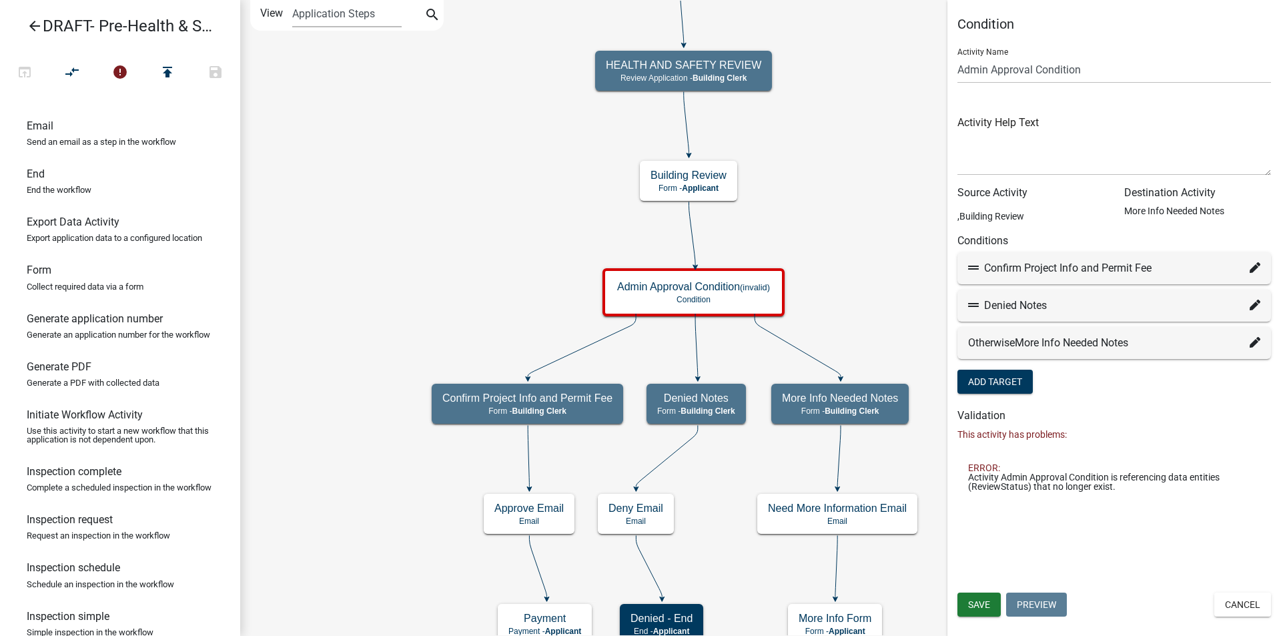
click at [1250, 302] on icon at bounding box center [1255, 305] width 11 height 11
select select "18: 959345f7-cbd7-44f2-876c-1670ad3bf880"
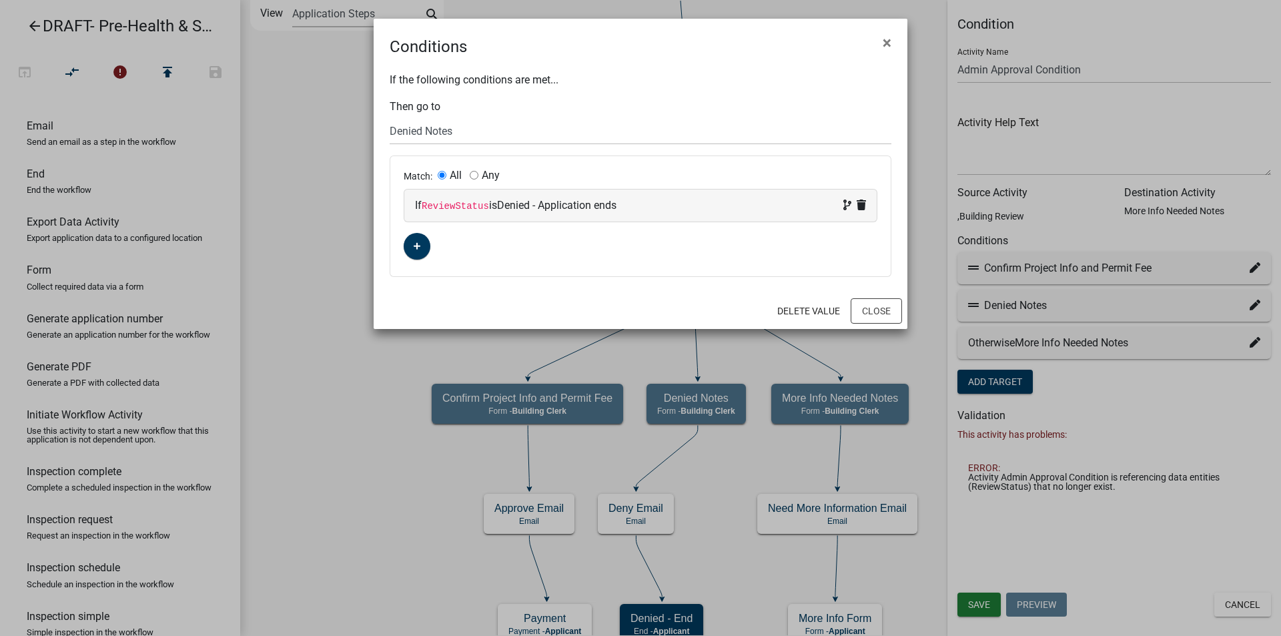
click at [466, 203] on code "ReviewStatus" at bounding box center [455, 206] width 67 height 11
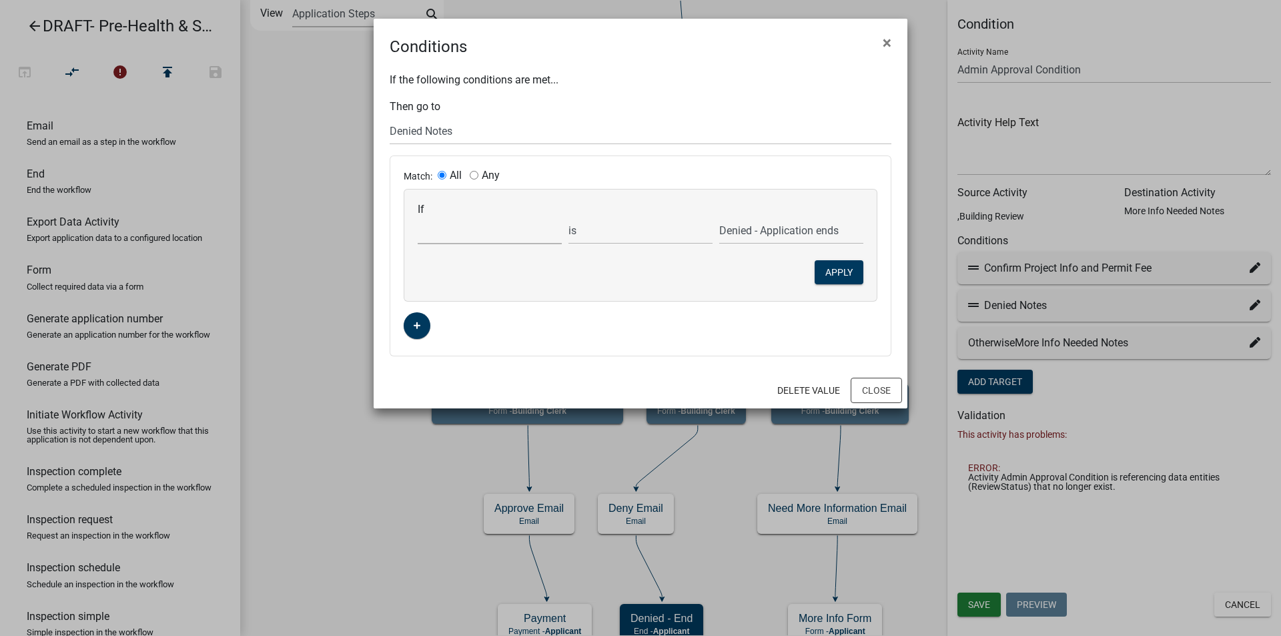
click at [444, 238] on select "Choose... ALL_FEE_RECIPIENTS APPLICANT_CITY APPLICANT_EMAIL_ADDRESS APPLICANT_F…" at bounding box center [490, 230] width 144 height 27
select select "141: phsidecision"
click at [418, 217] on select "Choose... ALL_FEE_RECIPIENTS APPLICANT_CITY APPLICANT_EMAIL_ADDRESS APPLICANT_F…" at bounding box center [490, 230] width 144 height 27
click at [741, 234] on select "Approved to Proceed Denied - Application Ends More Information Needed" at bounding box center [791, 230] width 144 height 27
select select "1: Denied - Application Ends"
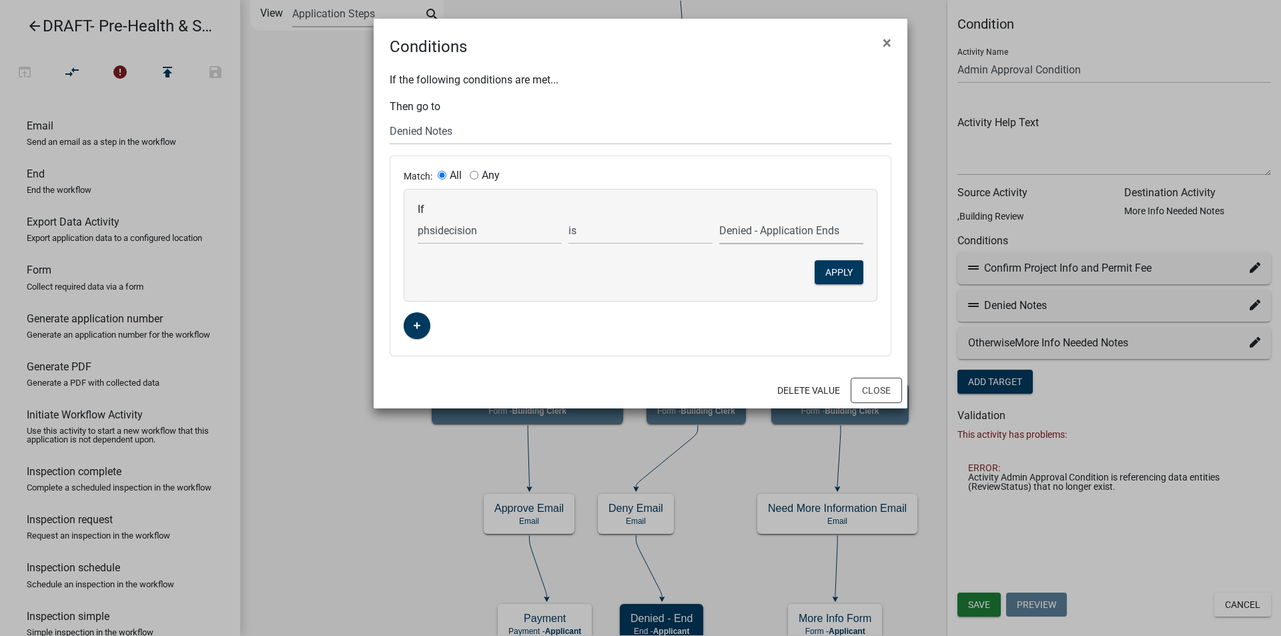
click at [719, 217] on select "Approved to Proceed Denied - Application Ends More Information Needed" at bounding box center [791, 230] width 144 height 27
click at [836, 276] on button "Apply" at bounding box center [839, 272] width 49 height 24
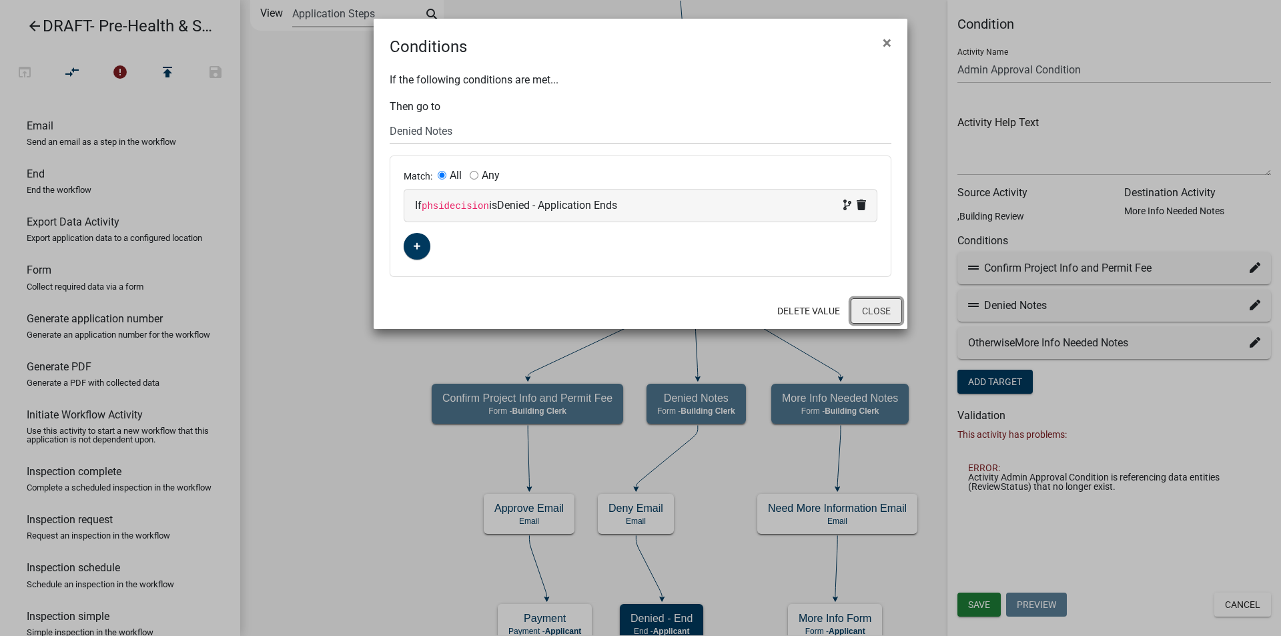
click at [875, 314] on button "Close" at bounding box center [876, 310] width 51 height 25
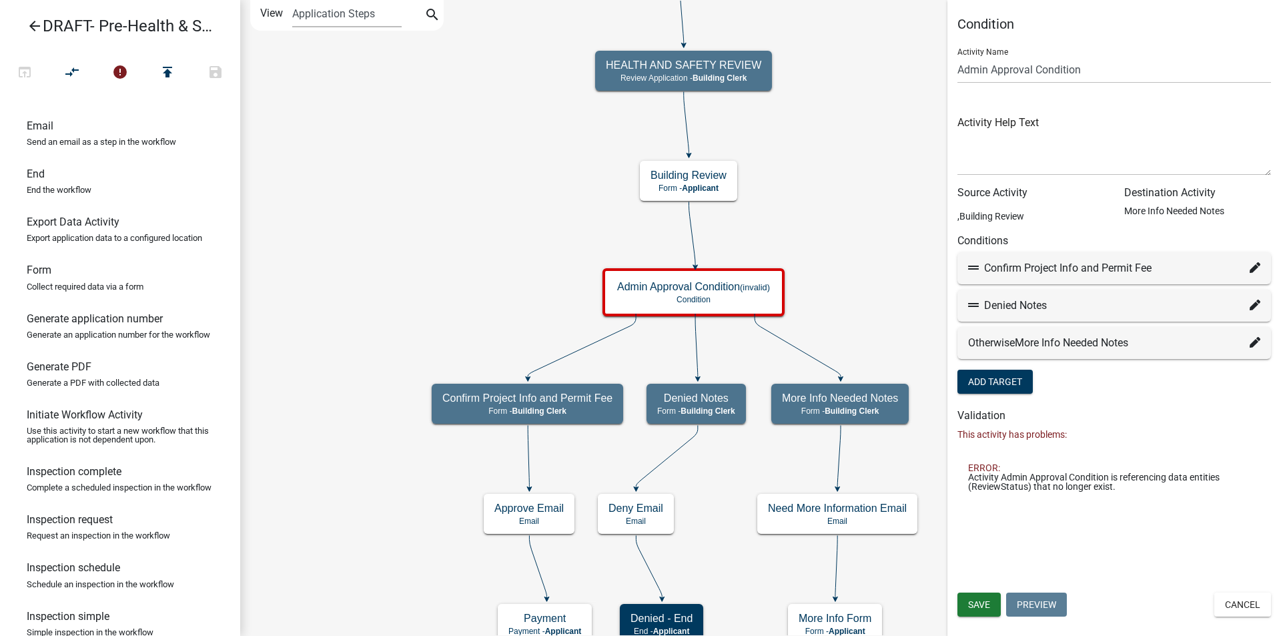
click at [1257, 267] on icon at bounding box center [1255, 267] width 11 height 11
select select "7: 306912f5-cb0b-415f-ac77-f5d1a989d8cf"
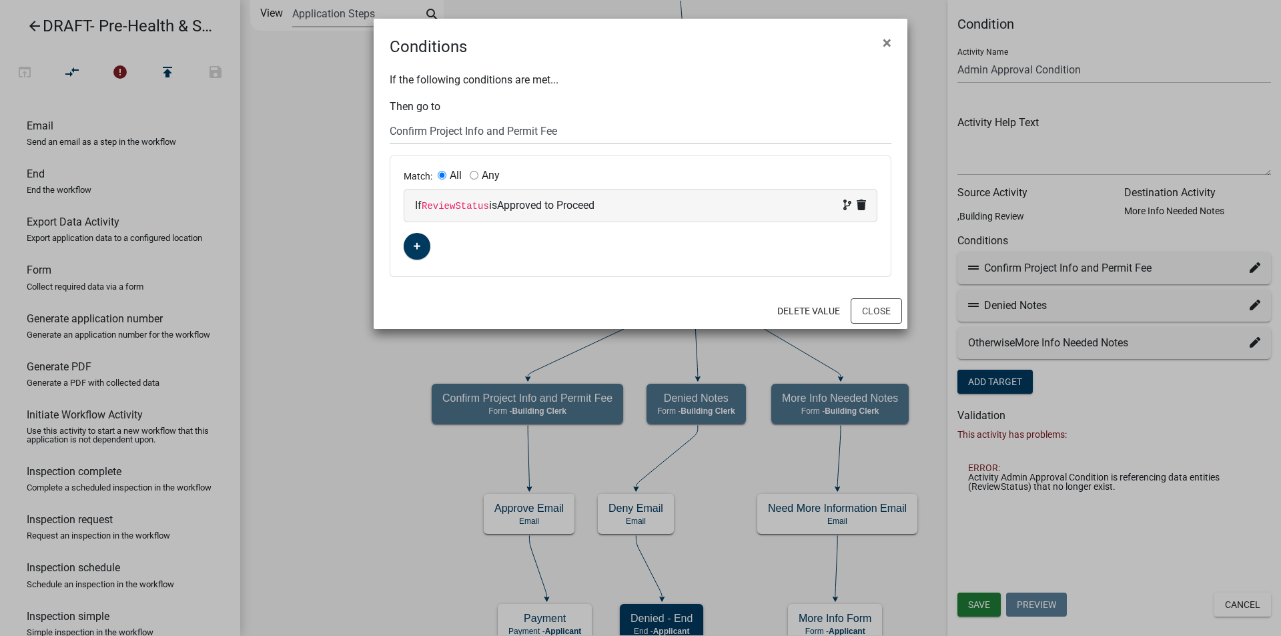
click at [452, 205] on code "ReviewStatus" at bounding box center [455, 206] width 67 height 11
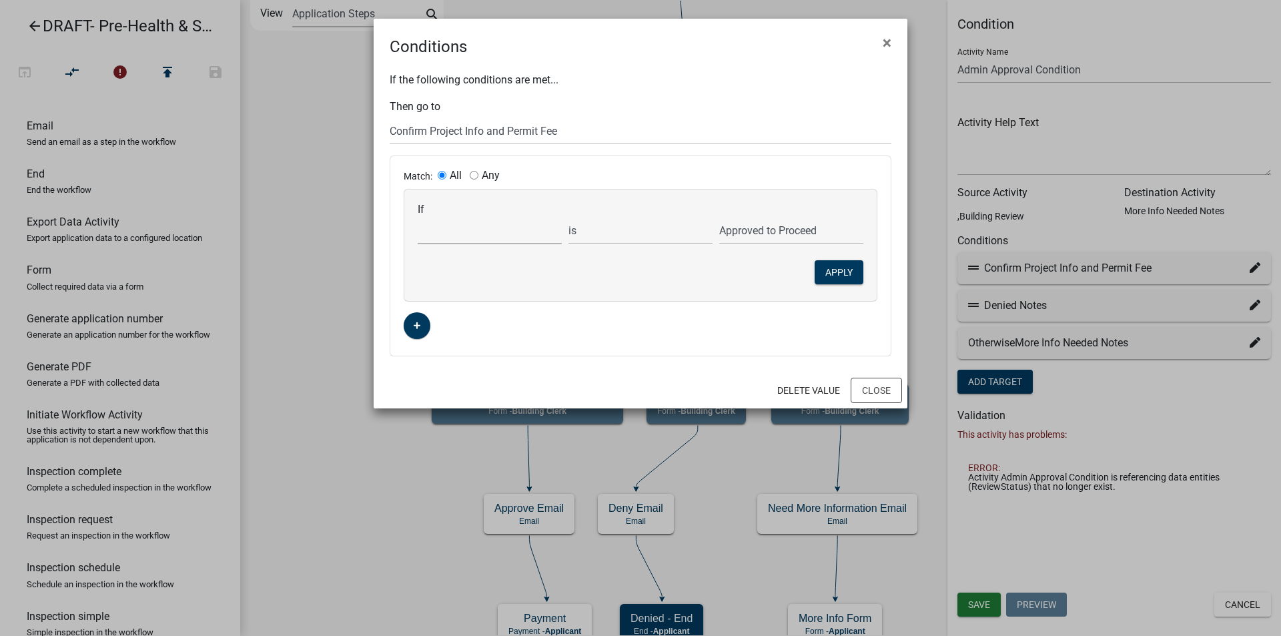
click at [456, 236] on select "Choose... ALL_FEE_RECIPIENTS APPLICANT_CITY APPLICANT_EMAIL_ADDRESS APPLICANT_F…" at bounding box center [490, 230] width 144 height 27
select select "141: phsidecision"
click at [418, 217] on select "Choose... ALL_FEE_RECIPIENTS APPLICANT_CITY APPLICANT_EMAIL_ADDRESS APPLICANT_F…" at bounding box center [490, 230] width 144 height 27
click at [774, 228] on select "Approved to Proceed Denied - Application Ends More Information Needed" at bounding box center [791, 230] width 144 height 27
click at [719, 217] on select "Approved to Proceed Denied - Application Ends More Information Needed" at bounding box center [791, 230] width 144 height 27
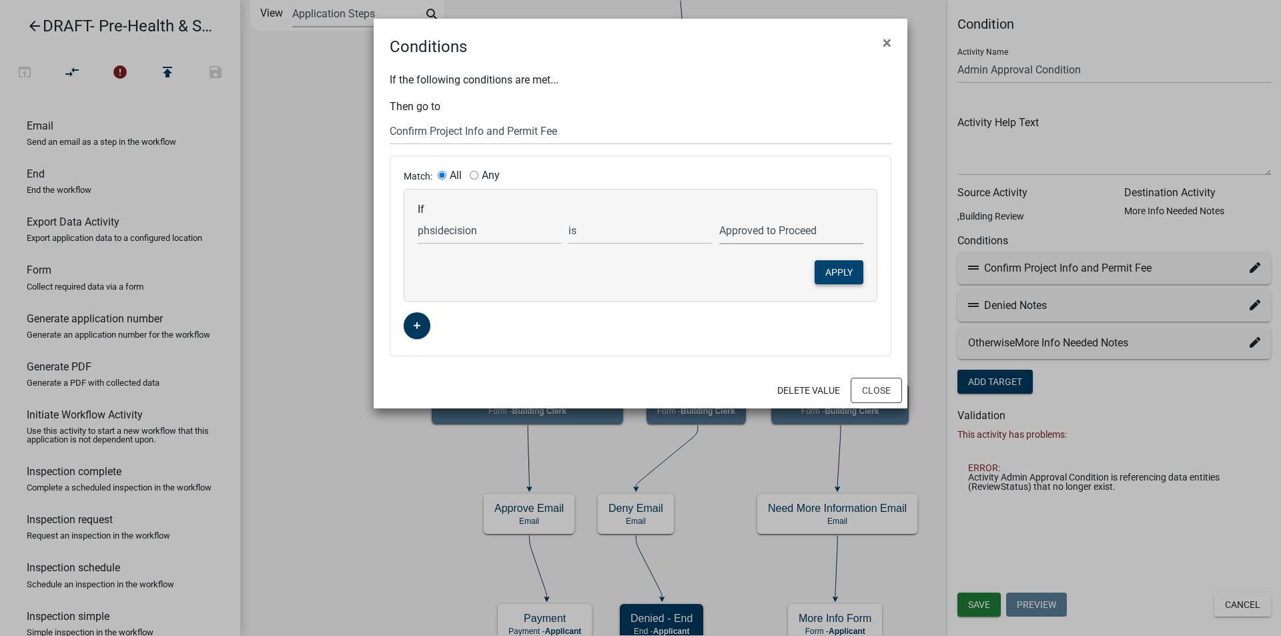
click at [834, 270] on button "Apply" at bounding box center [839, 272] width 49 height 24
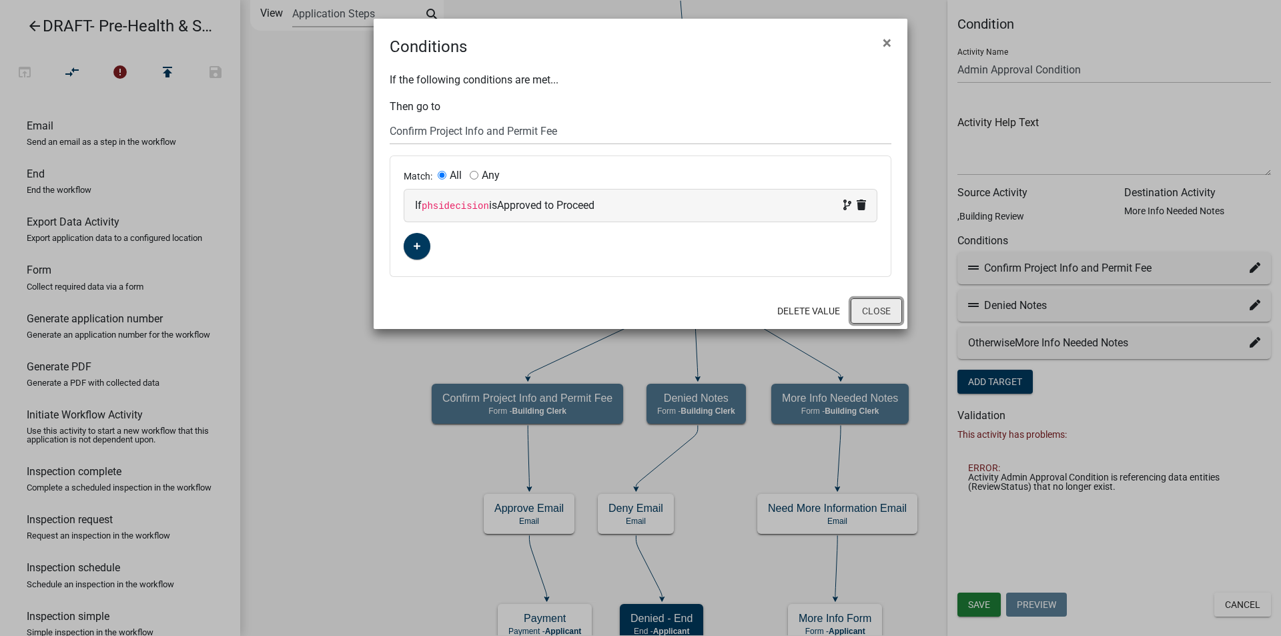
click at [862, 308] on button "Close" at bounding box center [876, 310] width 51 height 25
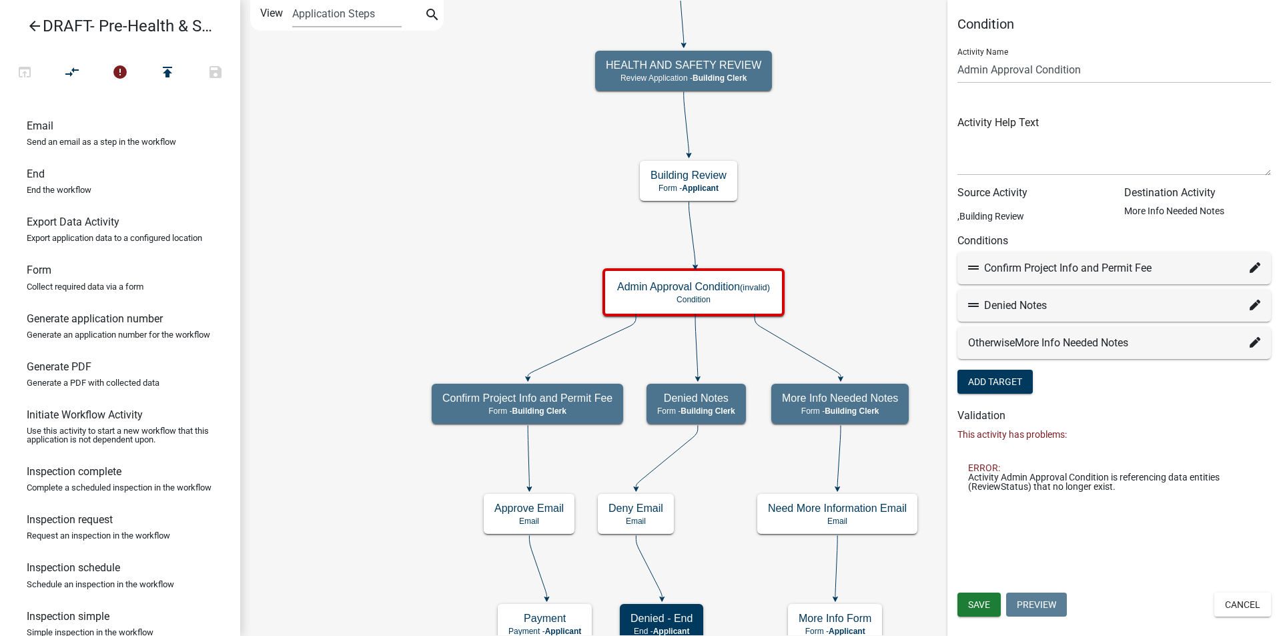
click at [1254, 344] on icon at bounding box center [1255, 342] width 11 height 11
select select "19: 46c8af66-9bdf-4272-8da6-d59a16b439ce"
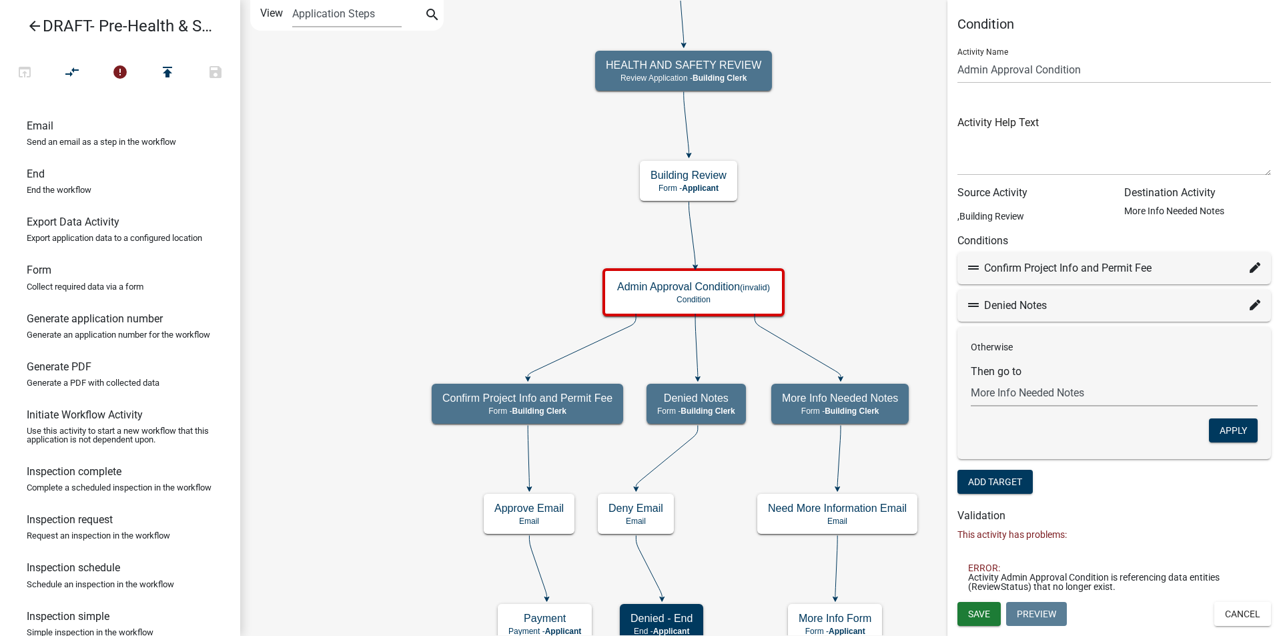
click at [1057, 390] on select "Choose... Start Applicant Login APPLICATION INFORMATION Generate Application Nu…" at bounding box center [1114, 392] width 287 height 27
click at [971, 379] on select "Choose... Start Applicant Login APPLICATION INFORMATION Generate Application Nu…" at bounding box center [1114, 392] width 287 height 27
click at [1222, 428] on button "Apply" at bounding box center [1233, 430] width 49 height 24
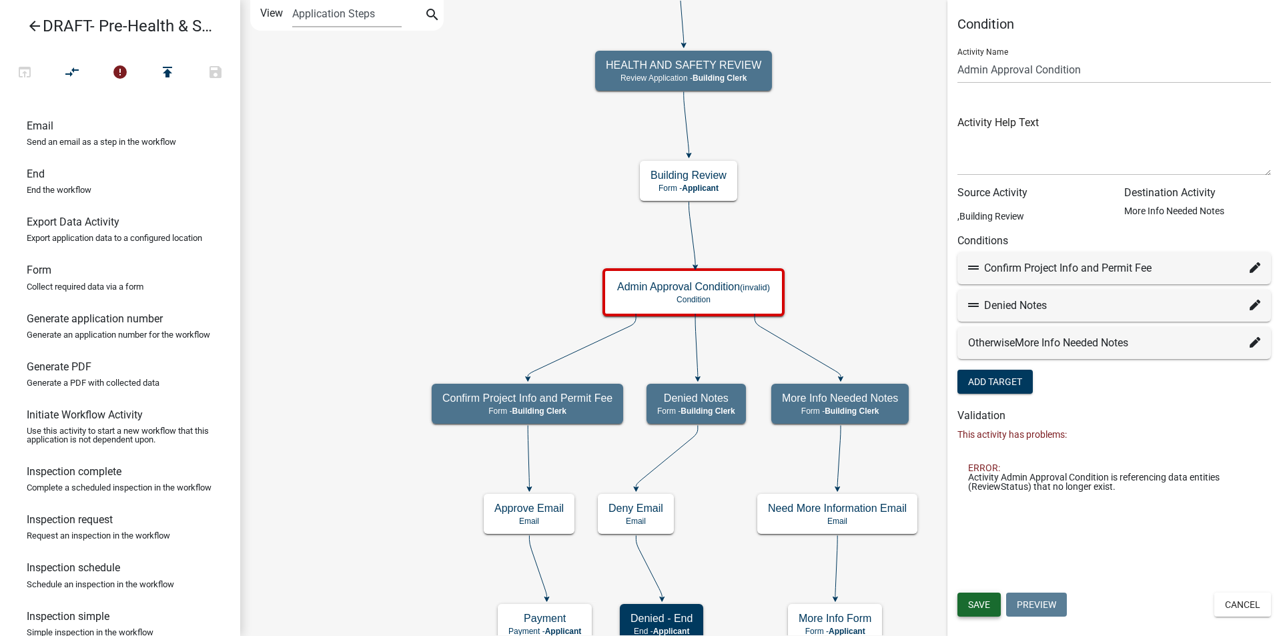
click at [976, 607] on span "Save" at bounding box center [979, 604] width 22 height 11
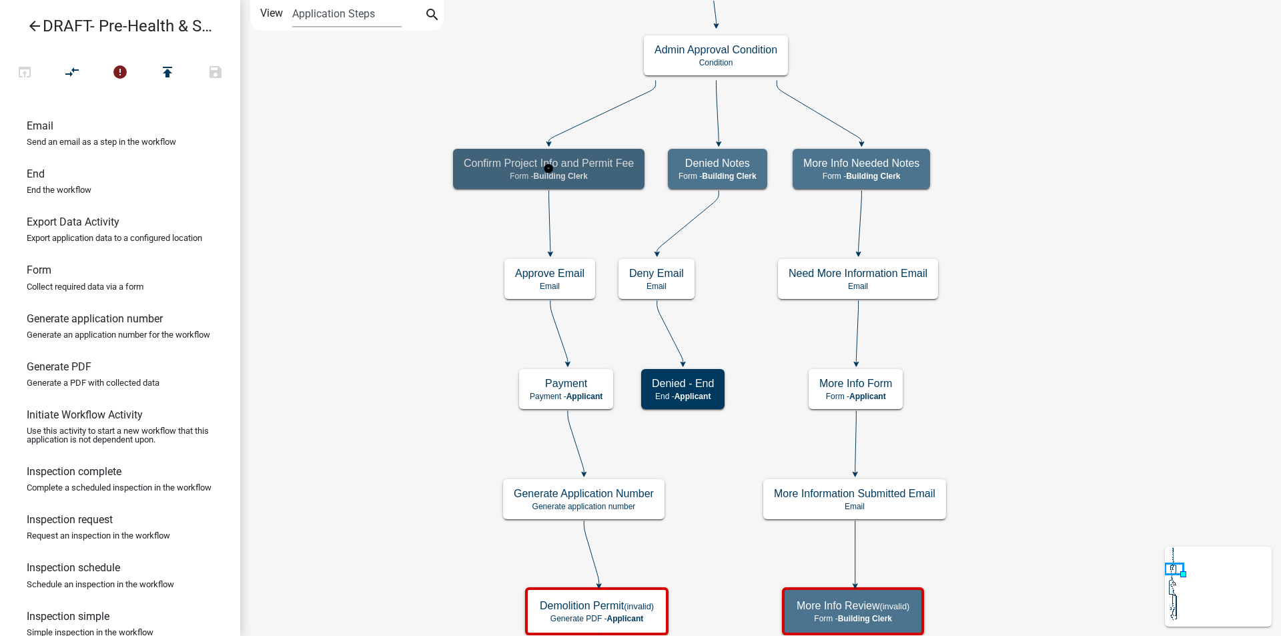
click at [579, 172] on span "Building Clerk" at bounding box center [561, 176] width 54 height 9
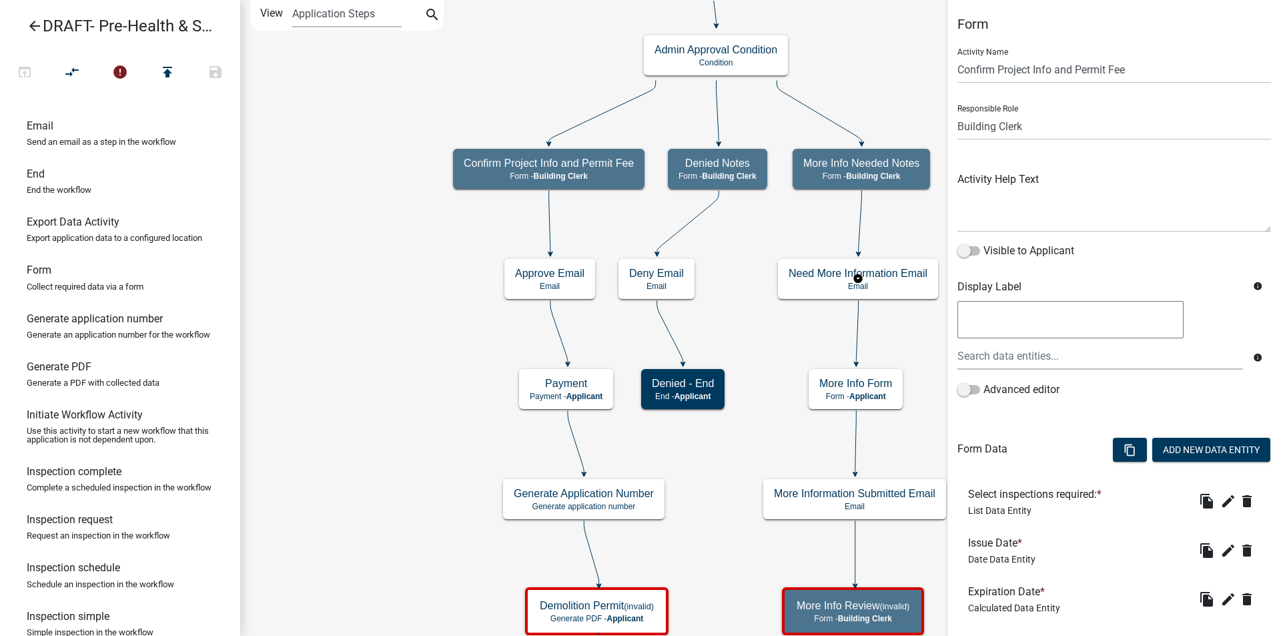
scroll to position [124, 0]
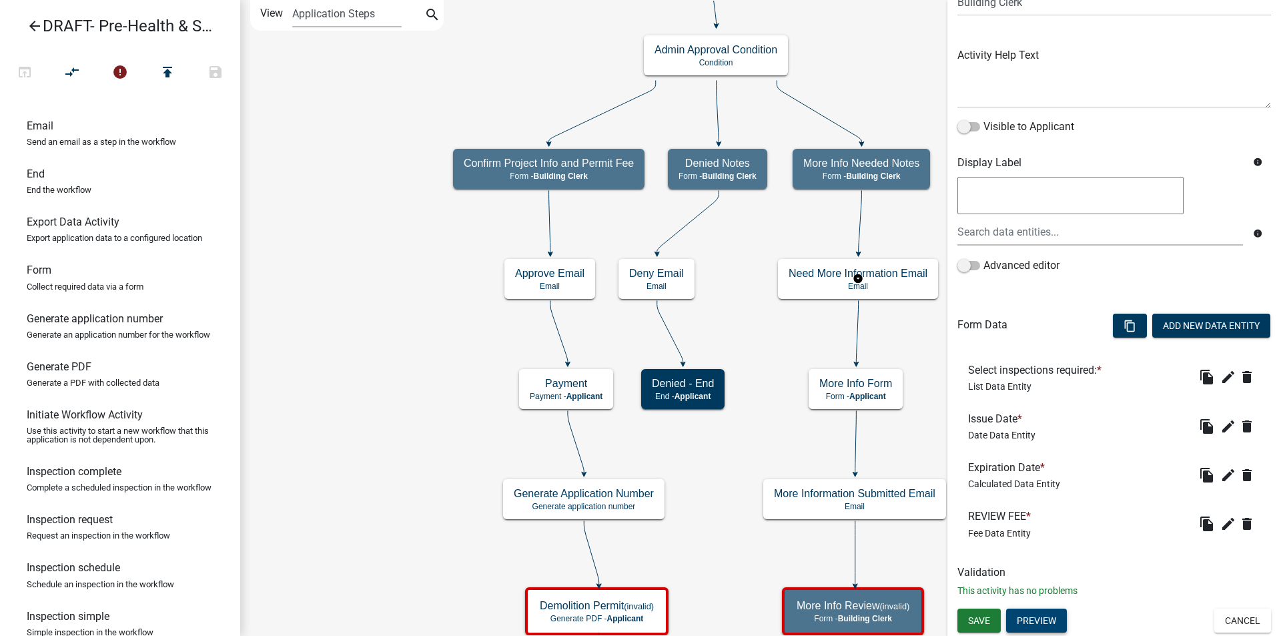
click at [1044, 619] on button "Preview" at bounding box center [1036, 621] width 61 height 24
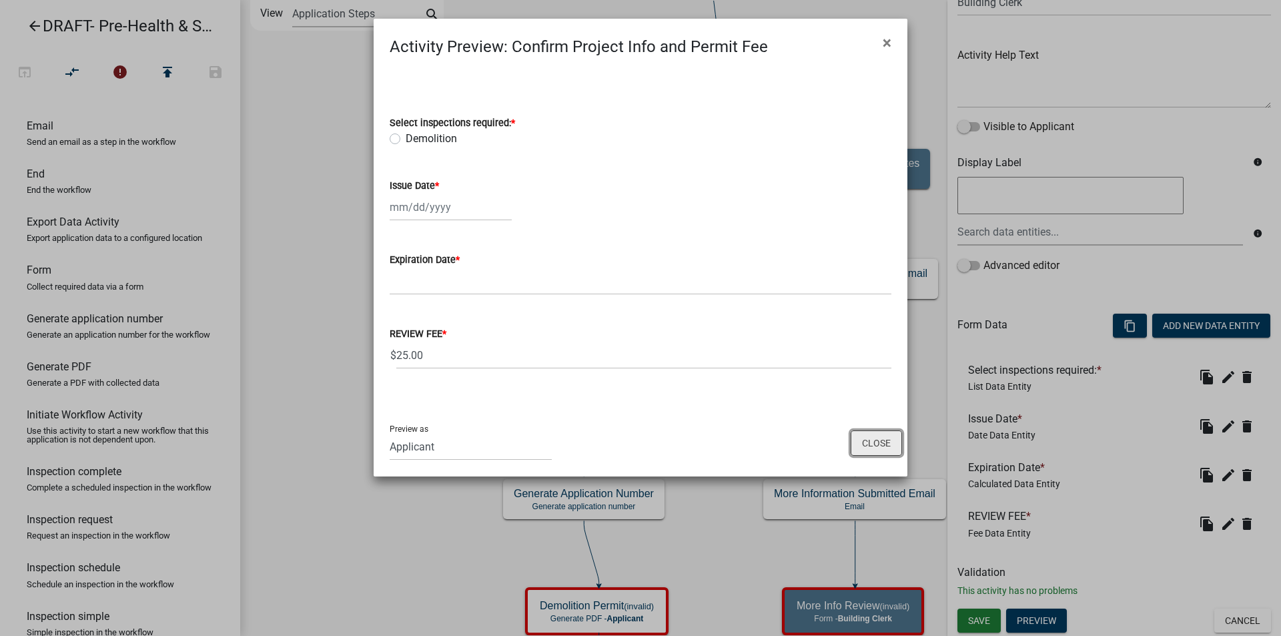
click at [877, 446] on button "Close" at bounding box center [876, 442] width 51 height 25
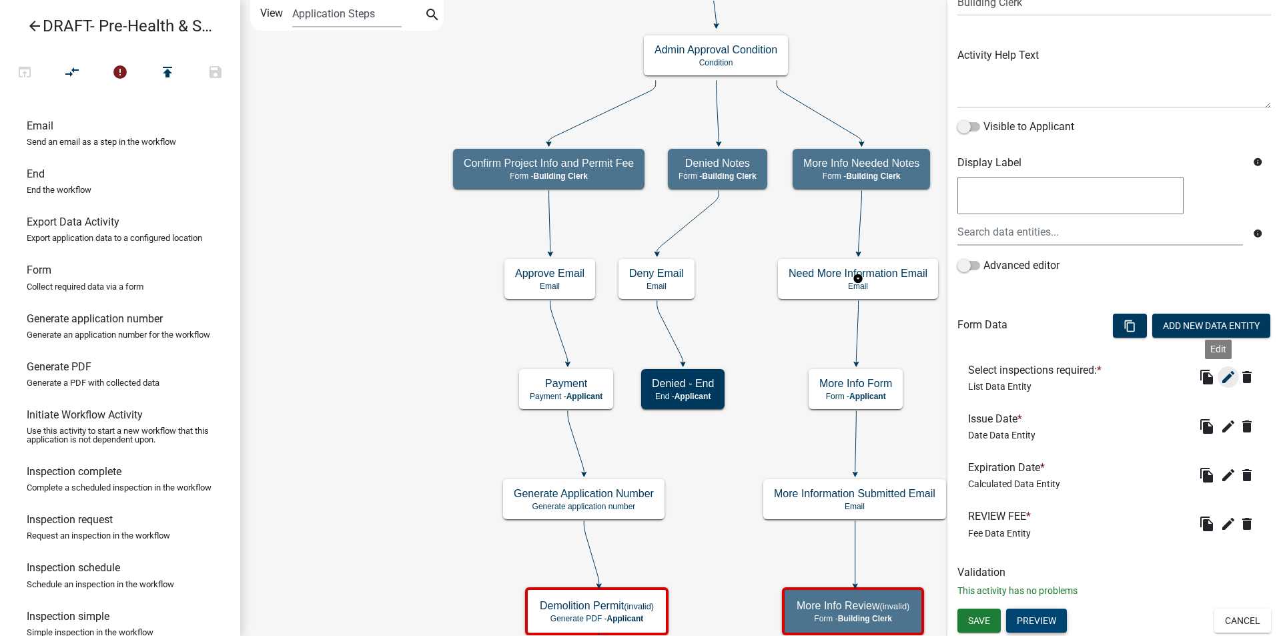
click at [1221, 377] on icon "edit" at bounding box center [1229, 377] width 16 height 16
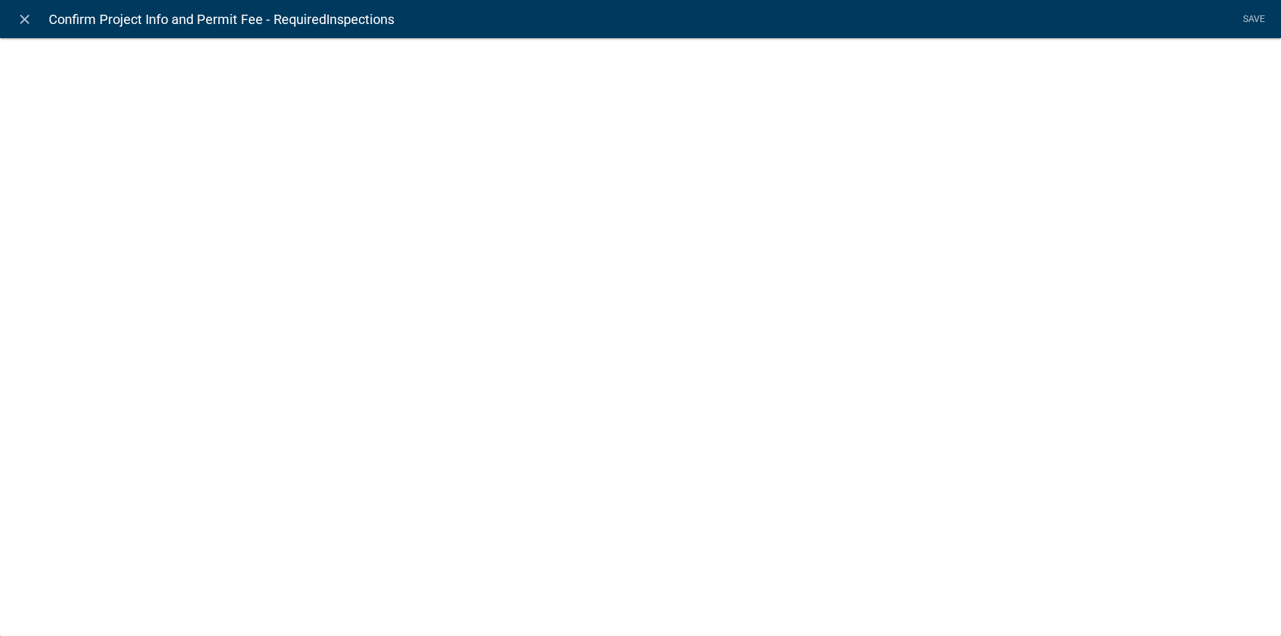
select select "list-data"
select select
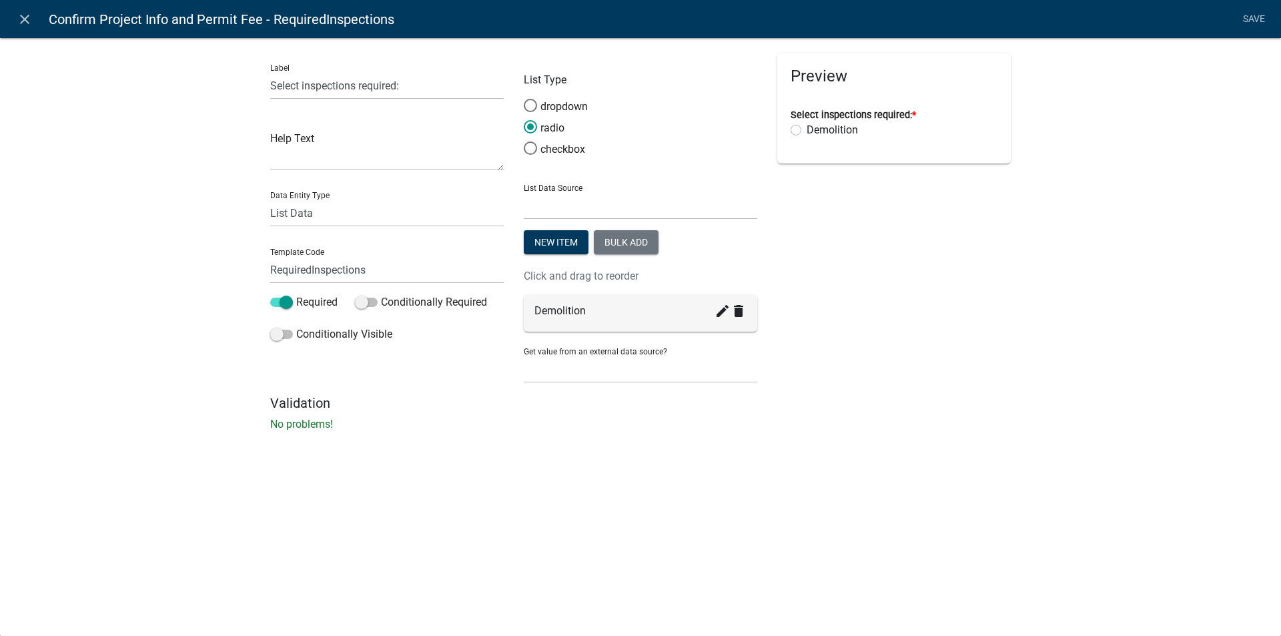
drag, startPoint x: 722, startPoint y: 311, endPoint x: 652, endPoint y: 294, distance: 72.0
click at [721, 311] on icon "create" at bounding box center [723, 311] width 16 height 16
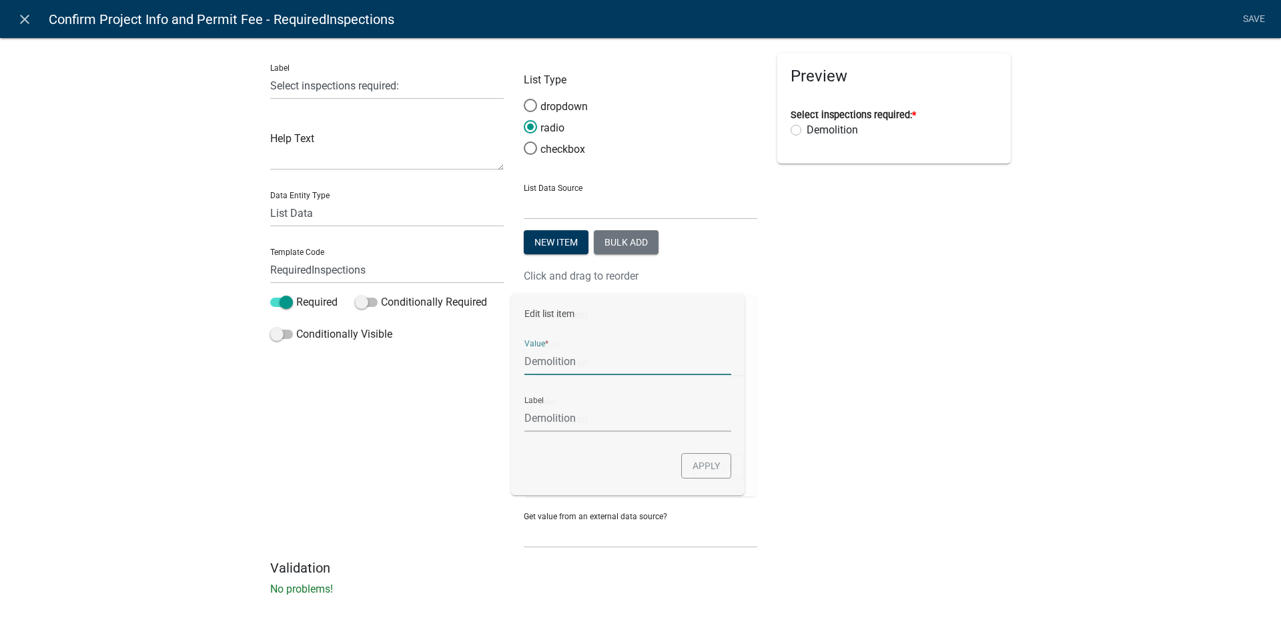
drag, startPoint x: 595, startPoint y: 362, endPoint x: 521, endPoint y: 360, distance: 73.4
click at [524, 360] on div "Edit list item Value * Demolition Label Demolition Apply" at bounding box center [641, 396] width 234 height 202
type input "H"
type input "Pre-Health and Safety Inspection"
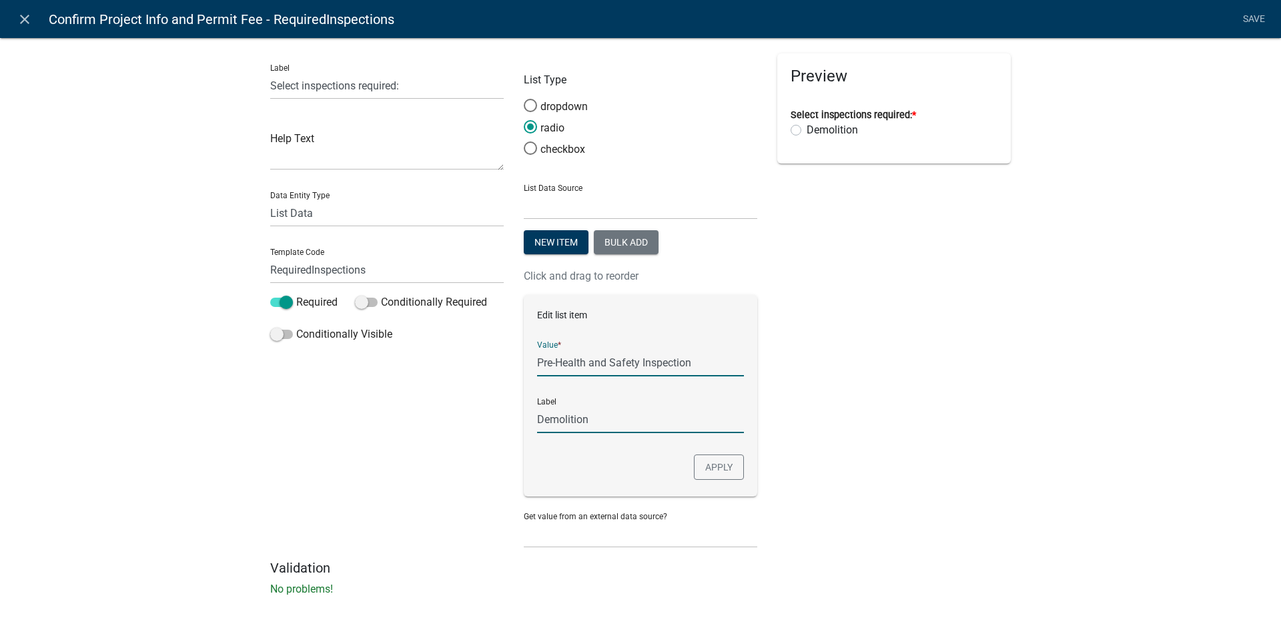
type input "Pre-Health and Safety Inspection"
click button "Apply" at bounding box center [719, 466] width 50 height 25
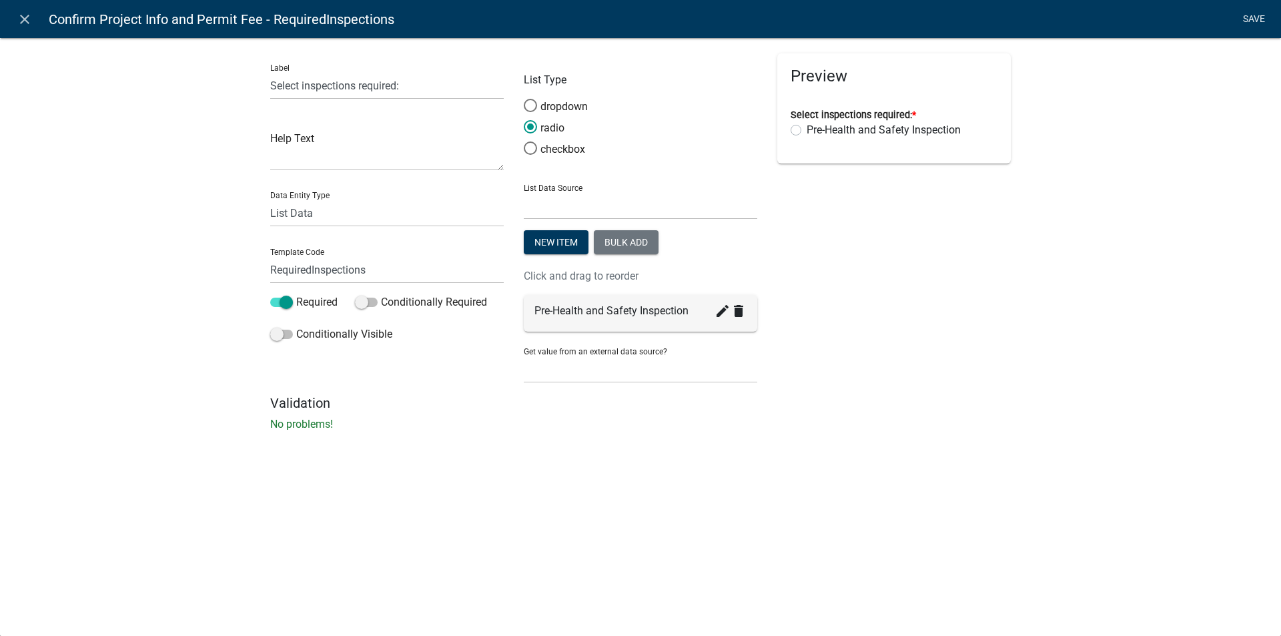
click at [1256, 16] on link "Save" at bounding box center [1253, 19] width 33 height 25
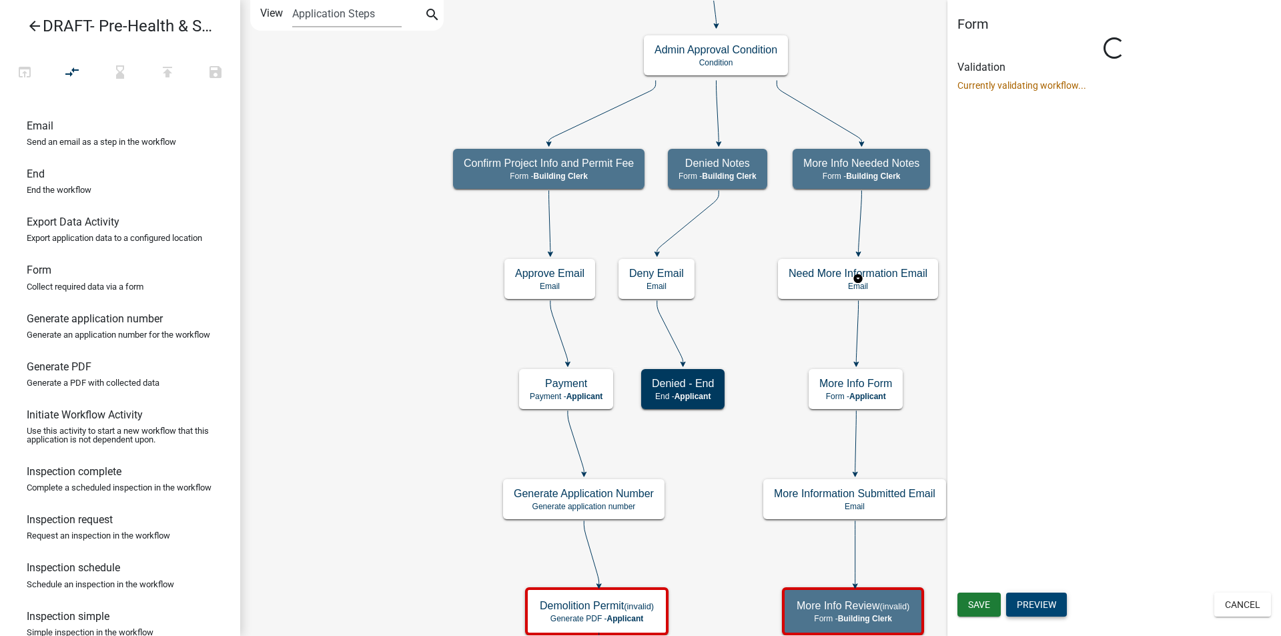
scroll to position [0, 0]
select select "A1034FF1-6D4F-4586-AA83-45D6433EEE28"
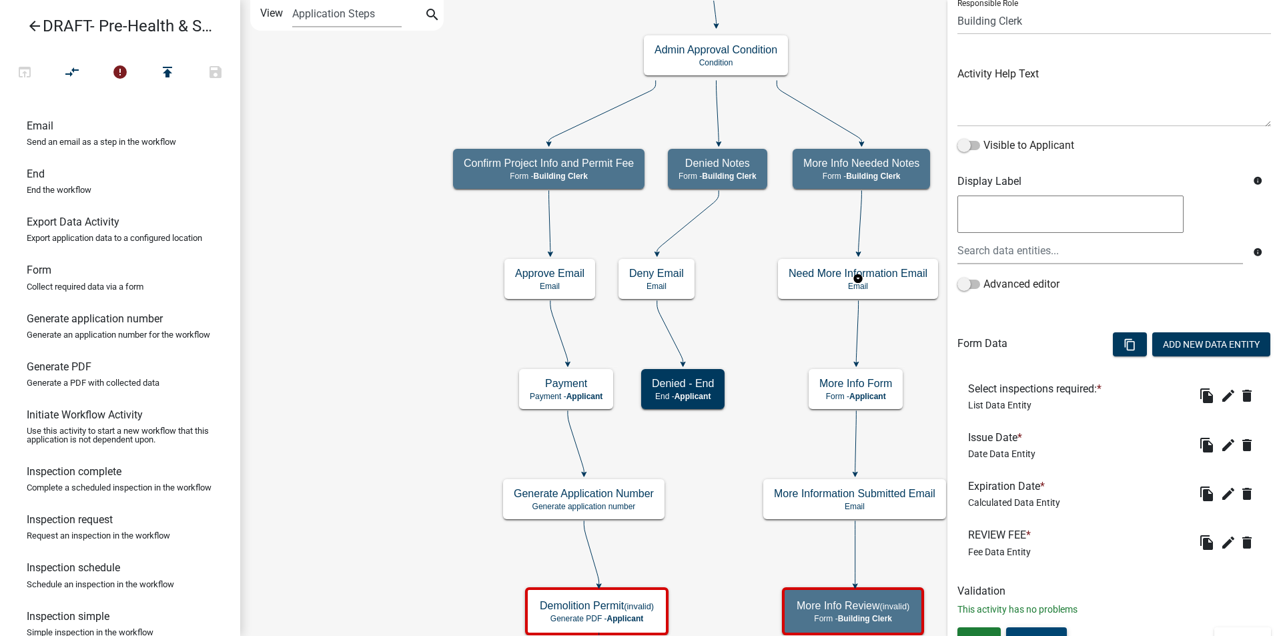
scroll to position [124, 0]
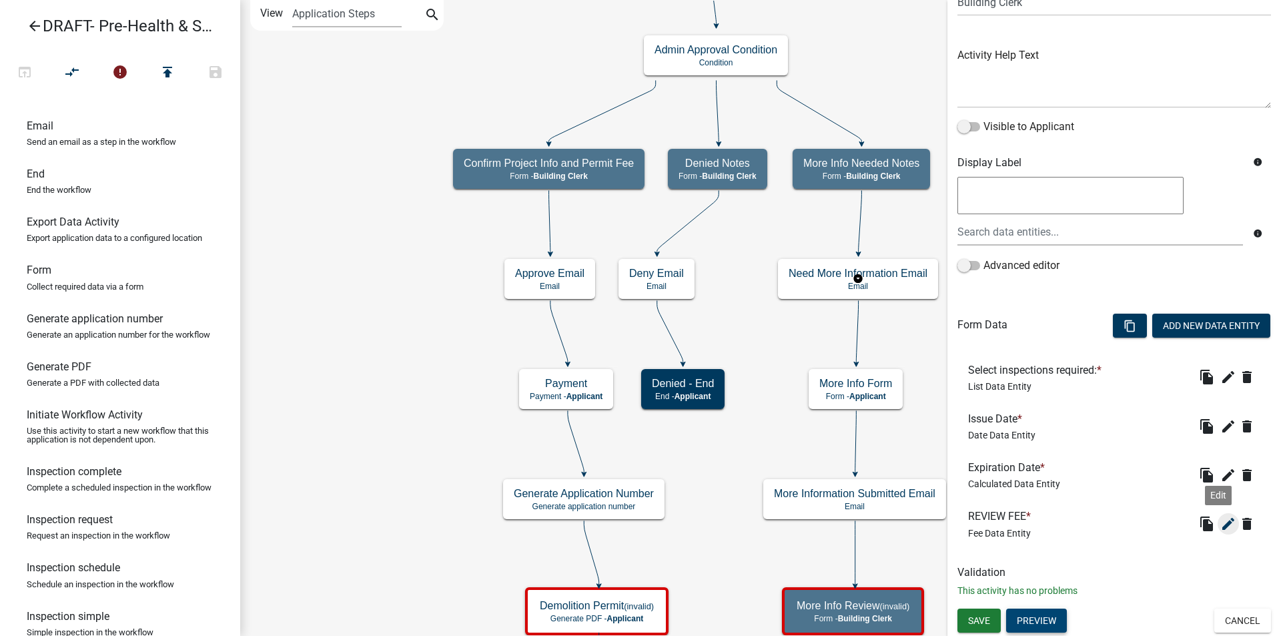
click at [1221, 526] on icon "edit" at bounding box center [1229, 524] width 16 height 16
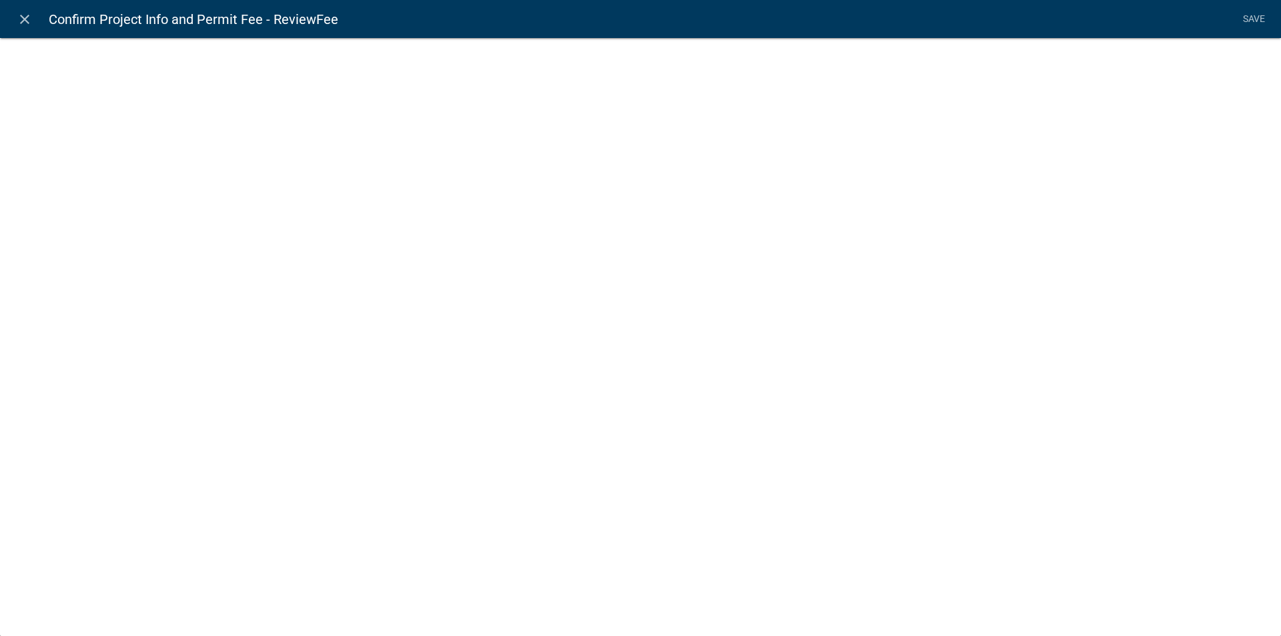
select select "fee"
select select "MHInMadisonCo"
select select "ade8966c-73be-43a0-8912-862582d59b66"
select select "2: 71c94b0f-85ab-4860-9b42-8e364c2aea8c"
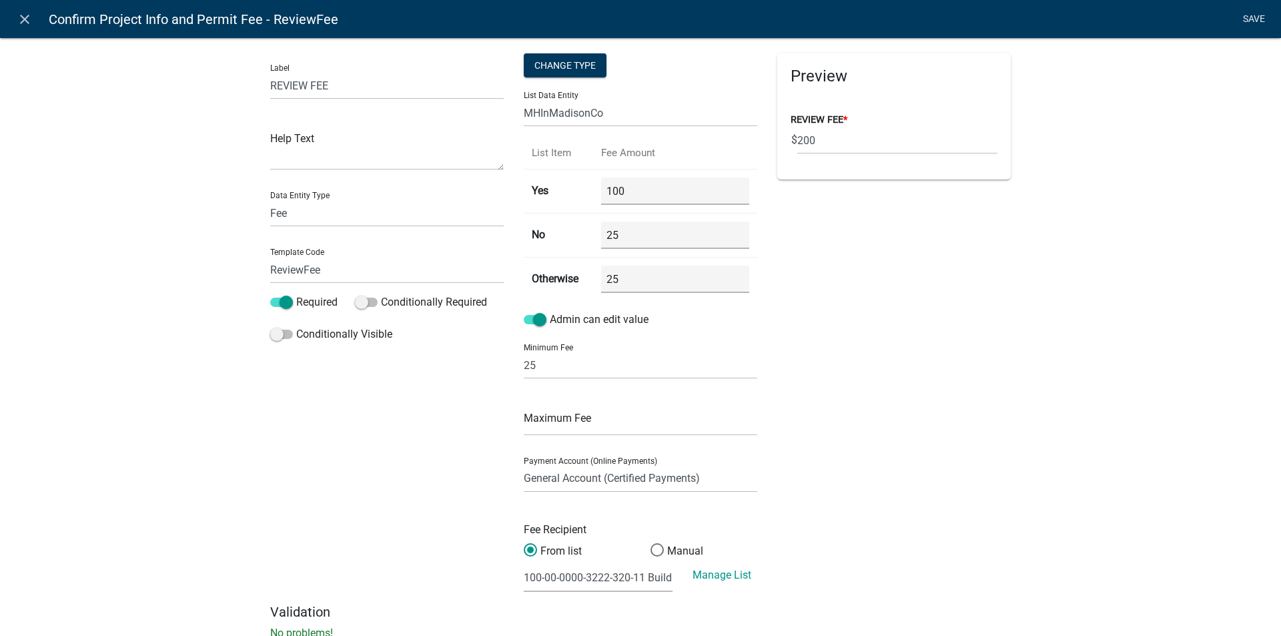
click at [1257, 16] on link "Save" at bounding box center [1253, 19] width 33 height 25
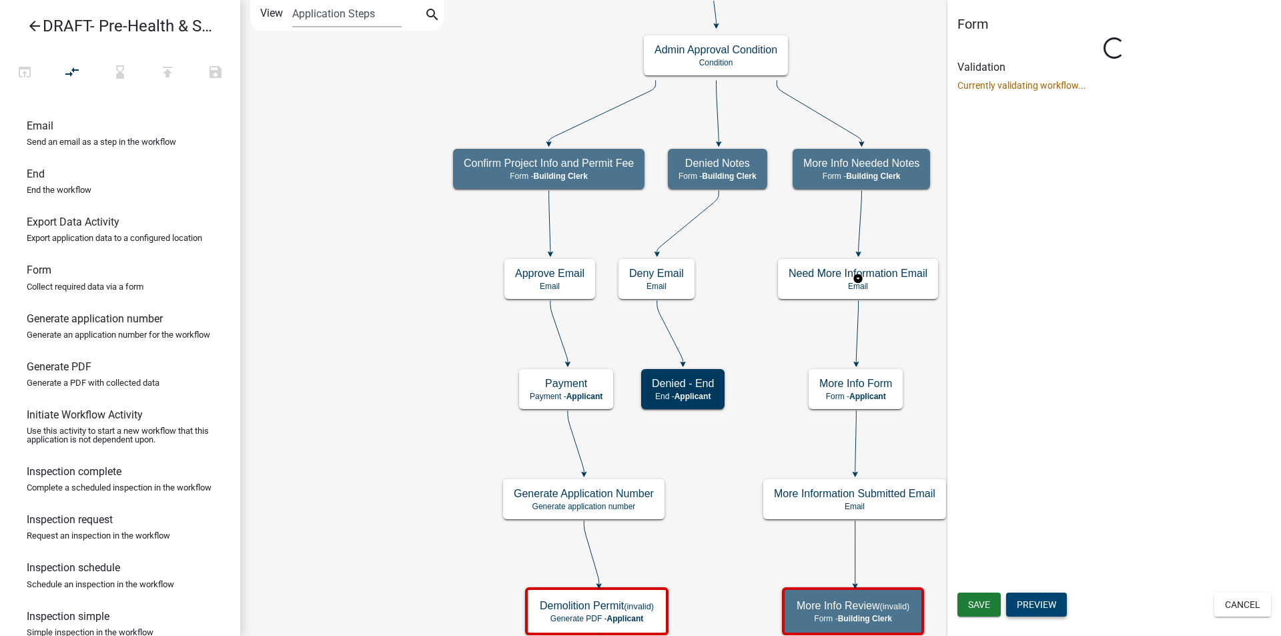
scroll to position [0, 0]
select select "A1034FF1-6D4F-4586-AA83-45D6433EEE28"
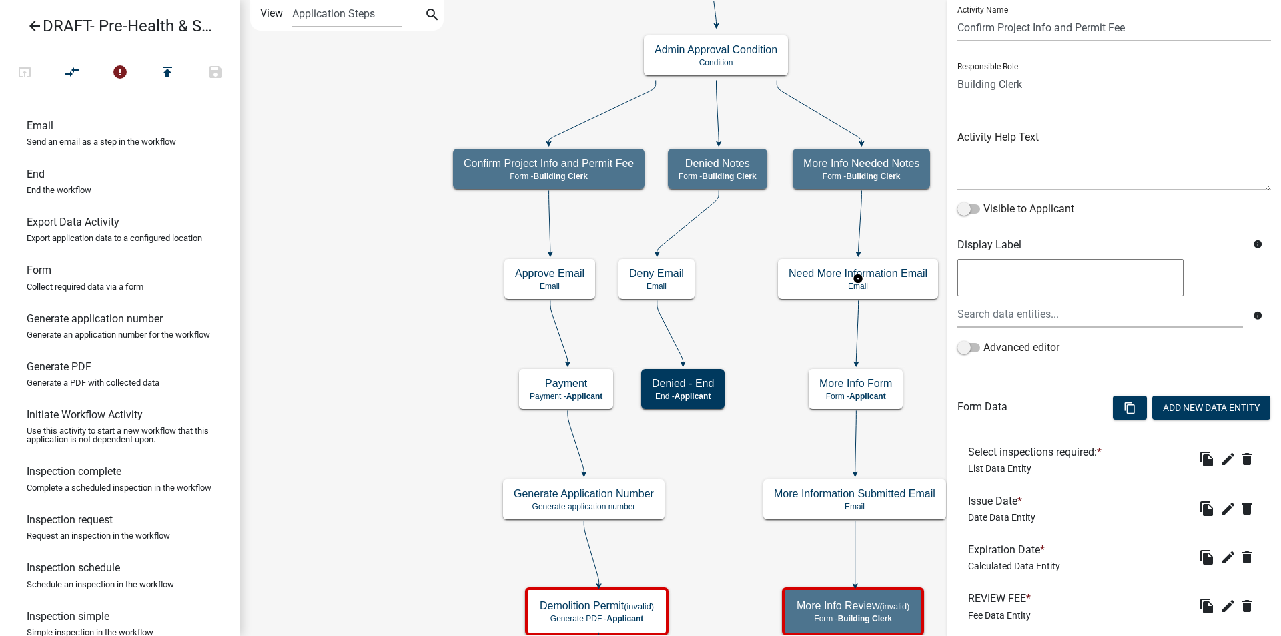
scroll to position [124, 0]
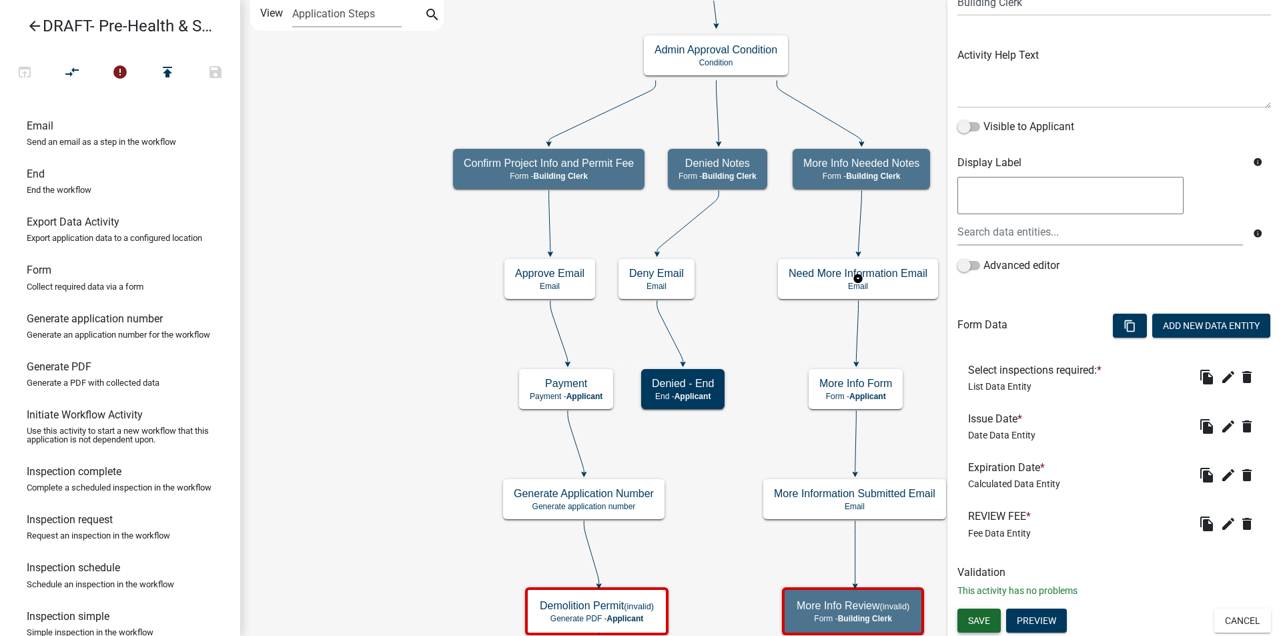
click at [981, 624] on span "Save" at bounding box center [979, 620] width 22 height 11
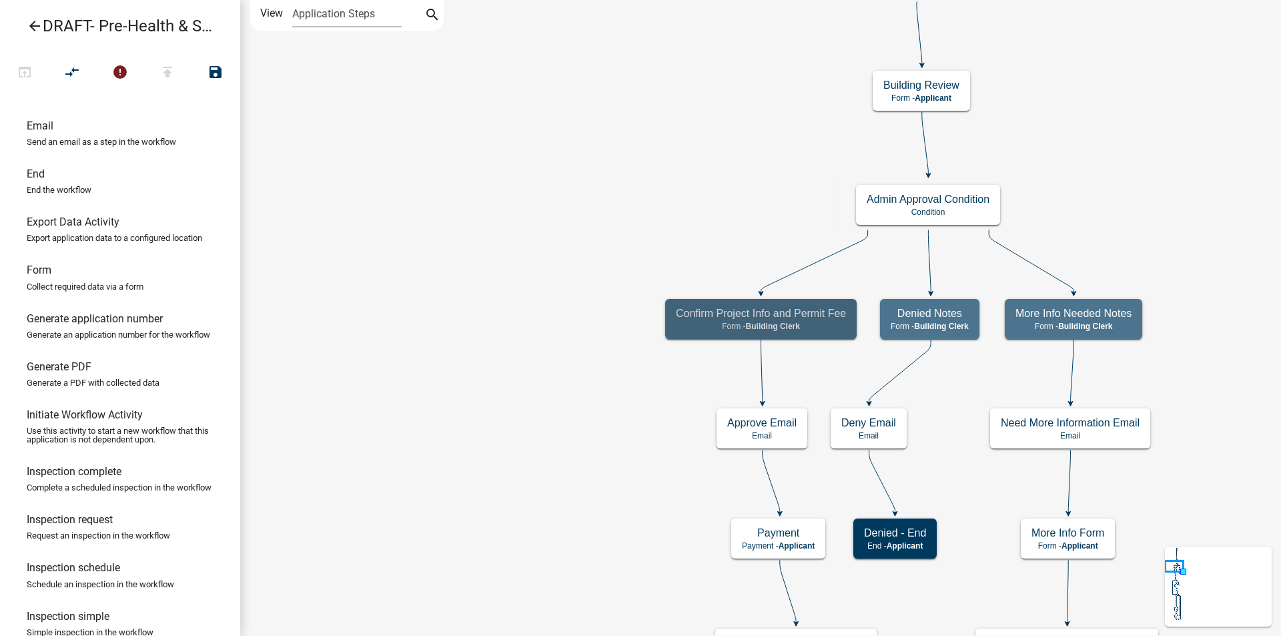
scroll to position [0, 0]
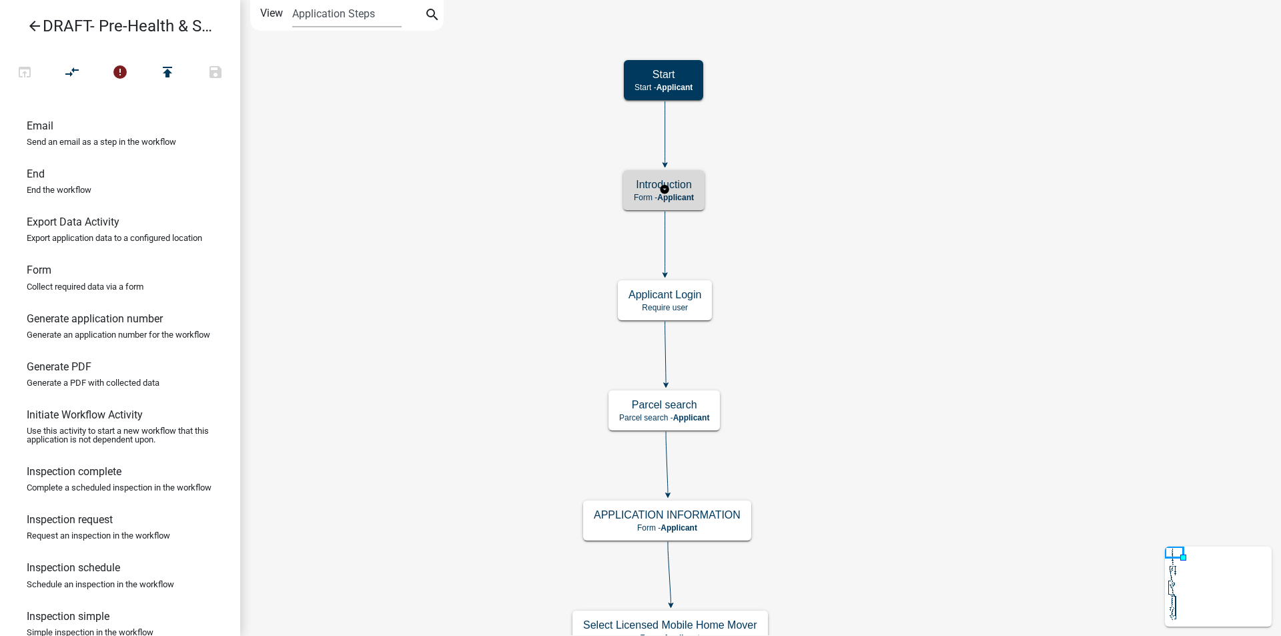
click at [689, 196] on span "Applicant" at bounding box center [675, 197] width 37 height 9
click at [688, 196] on span "Applicant" at bounding box center [675, 197] width 37 height 9
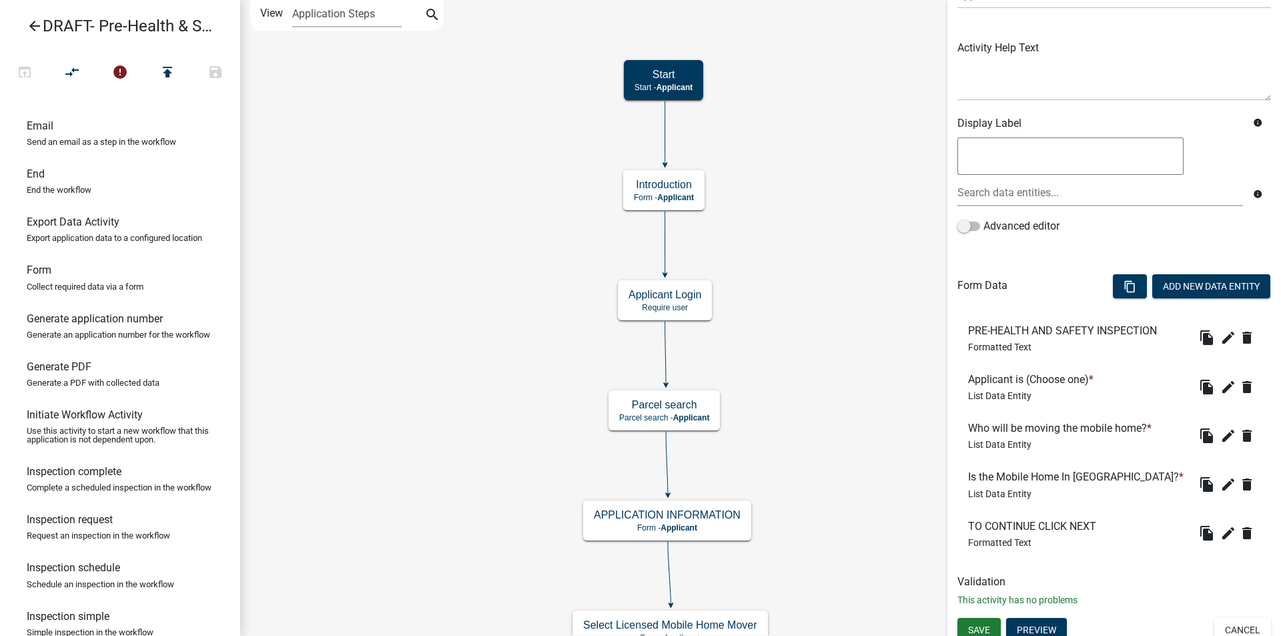
scroll to position [141, 0]
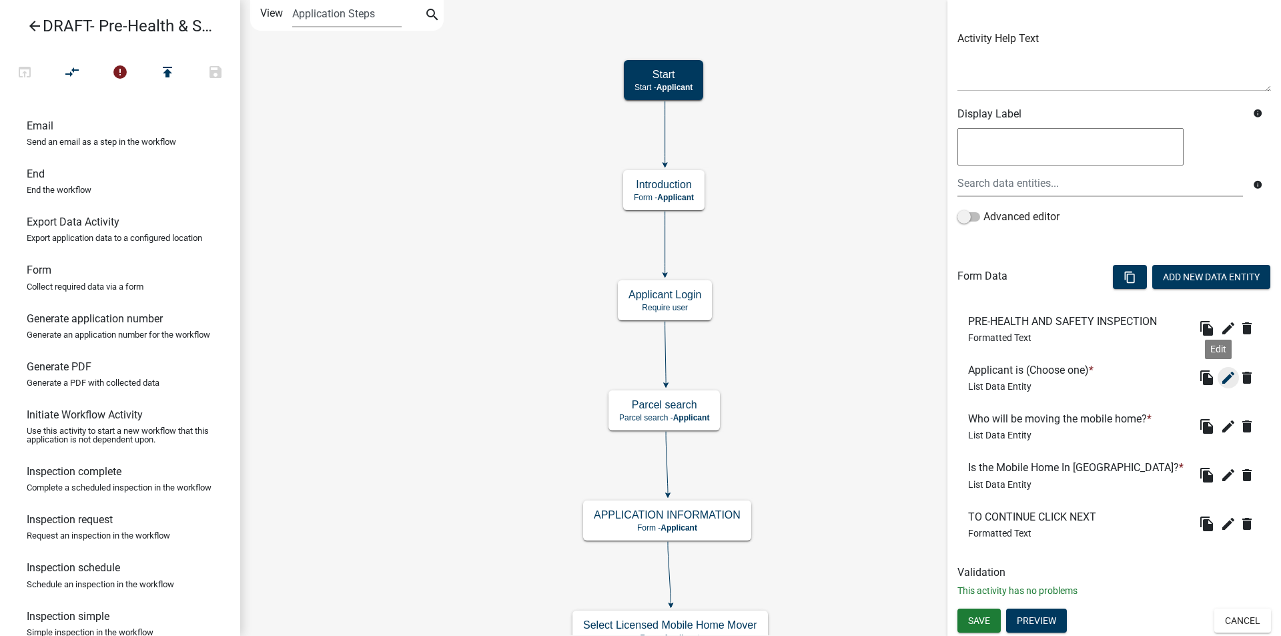
click at [1221, 380] on icon "edit" at bounding box center [1229, 378] width 16 height 16
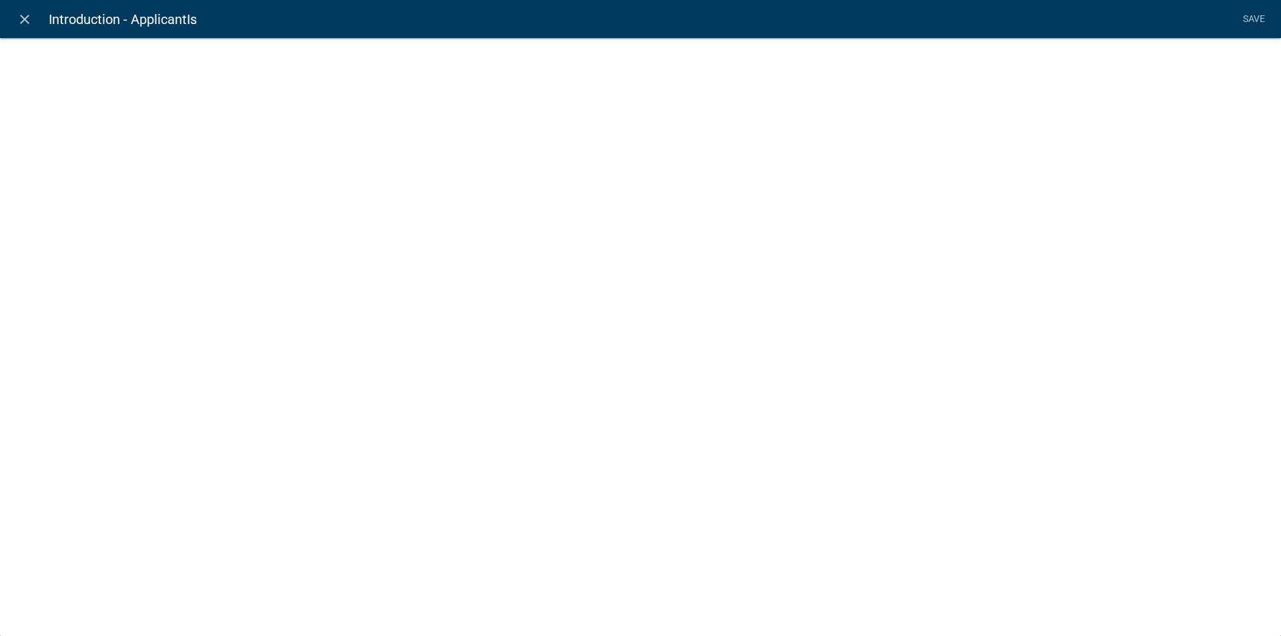
select select "list-data"
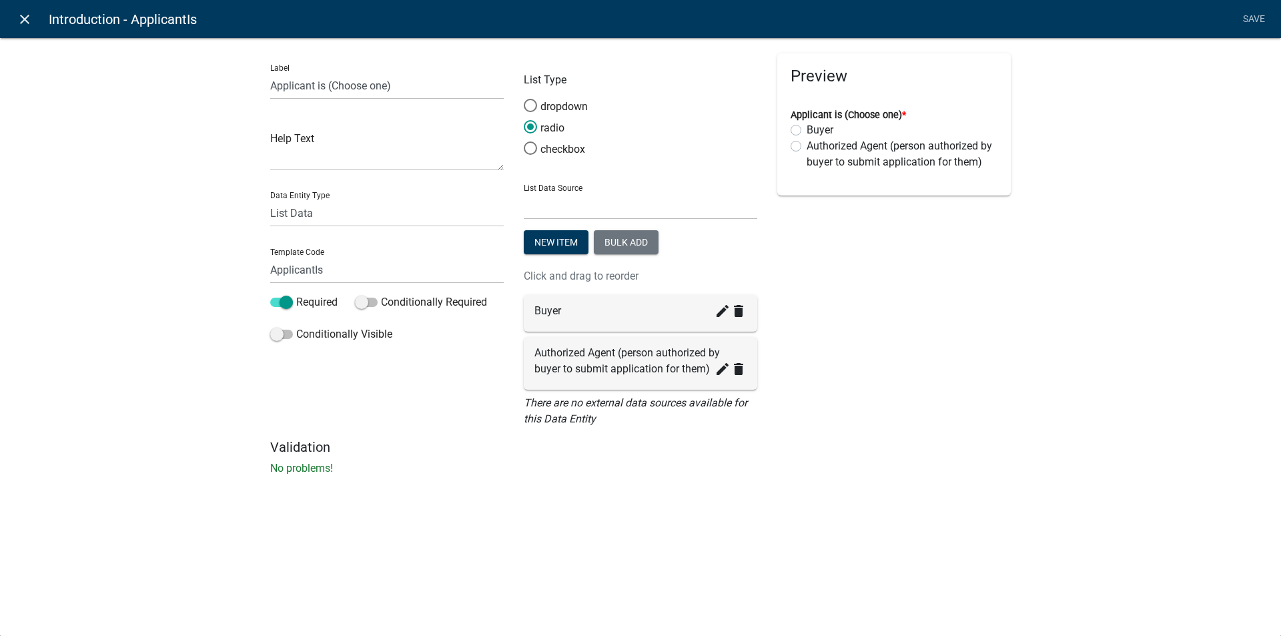
click at [18, 15] on icon "close" at bounding box center [25, 19] width 16 height 16
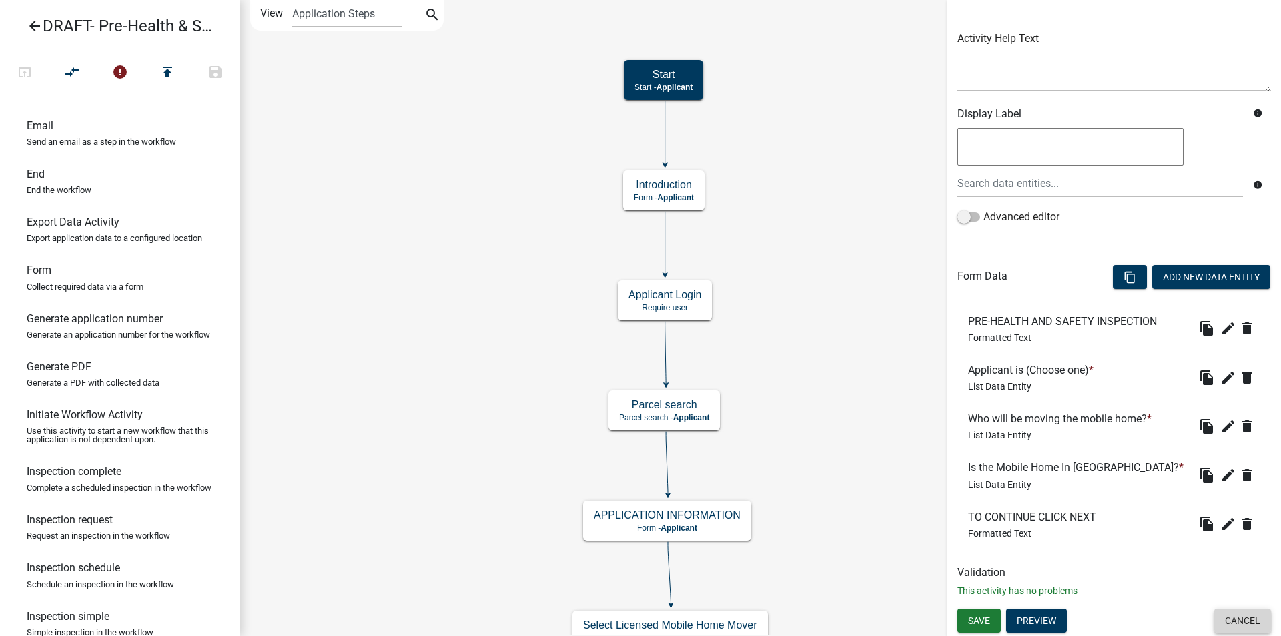
click at [1226, 623] on button "Cancel" at bounding box center [1243, 621] width 57 height 24
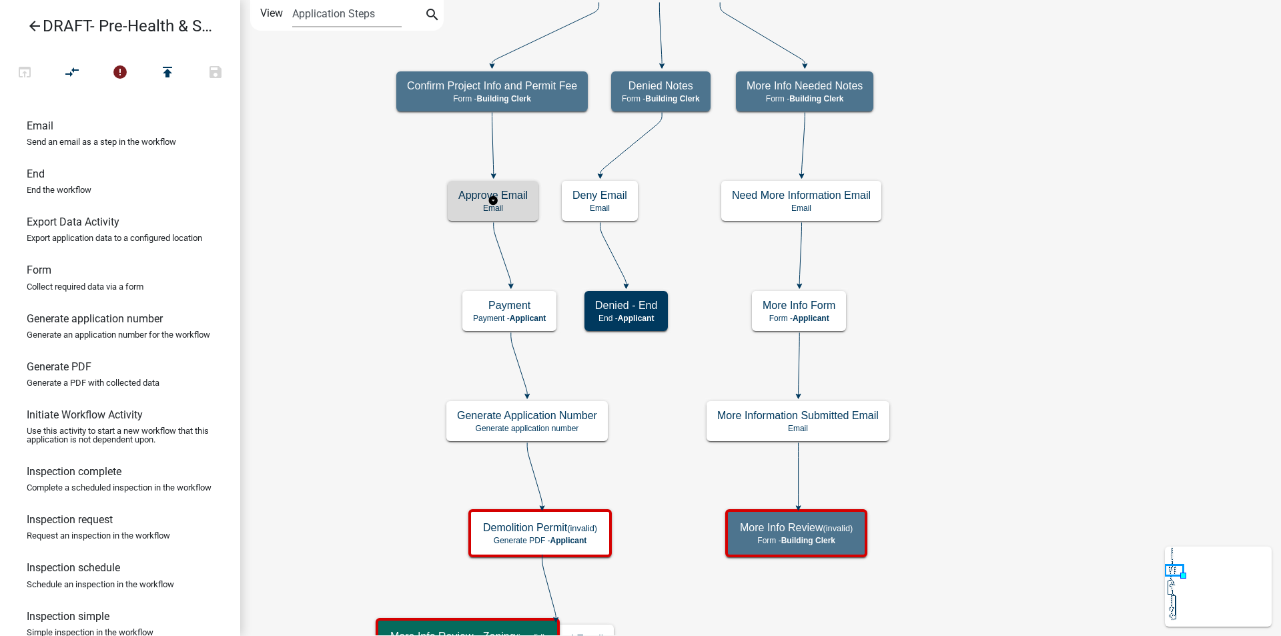
click at [521, 197] on h5 "Approve Email" at bounding box center [492, 195] width 69 height 13
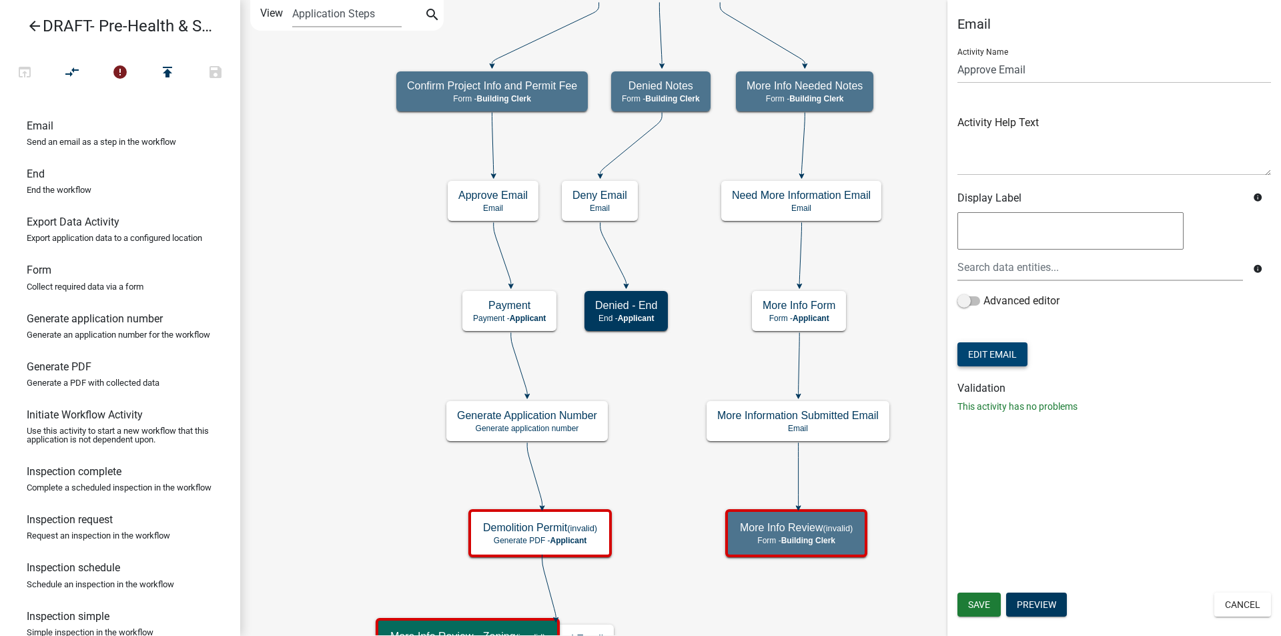
click at [994, 354] on button "Edit Email" at bounding box center [993, 354] width 70 height 24
select select "f8aedfd8-39b5-4d7f-8304-f16556aaf9a2"
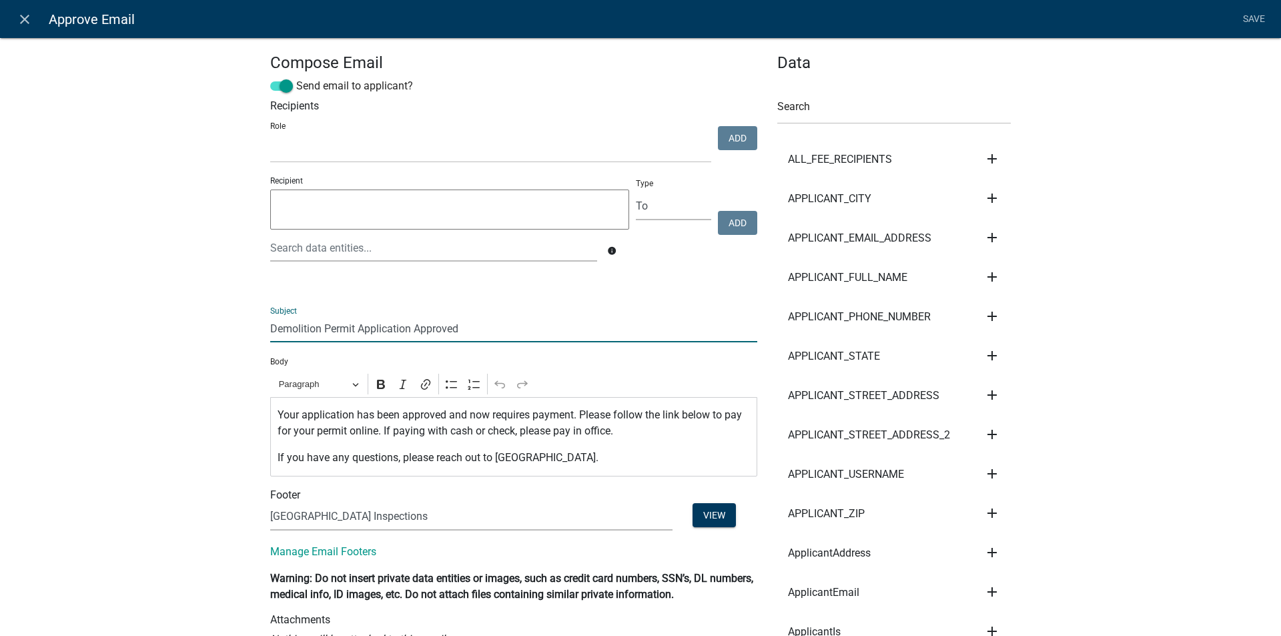
drag, startPoint x: 351, startPoint y: 326, endPoint x: 261, endPoint y: 329, distance: 90.1
click at [527, 330] on input "Pre-Health and Safety Inspection Application Approved" at bounding box center [513, 328] width 487 height 27
drag, startPoint x: 527, startPoint y: 330, endPoint x: 520, endPoint y: 325, distance: 8.1
click at [525, 330] on input "Pre-Health and Safety Inspection Application Approved" at bounding box center [513, 328] width 487 height 27
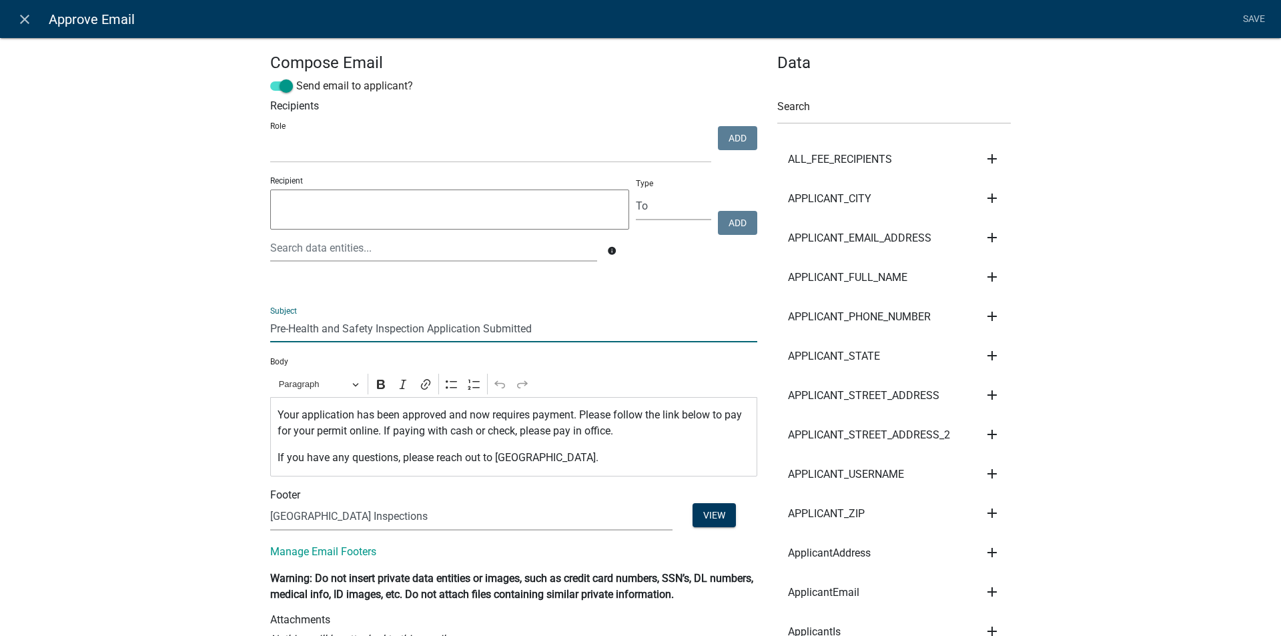
type input "Pre-Health and Safety Inspection Application Submitted"
click at [444, 414] on p "Your application has been approved and now requires payment. Please follow the …" at bounding box center [514, 423] width 473 height 32
click at [1253, 15] on link "Save" at bounding box center [1253, 19] width 33 height 25
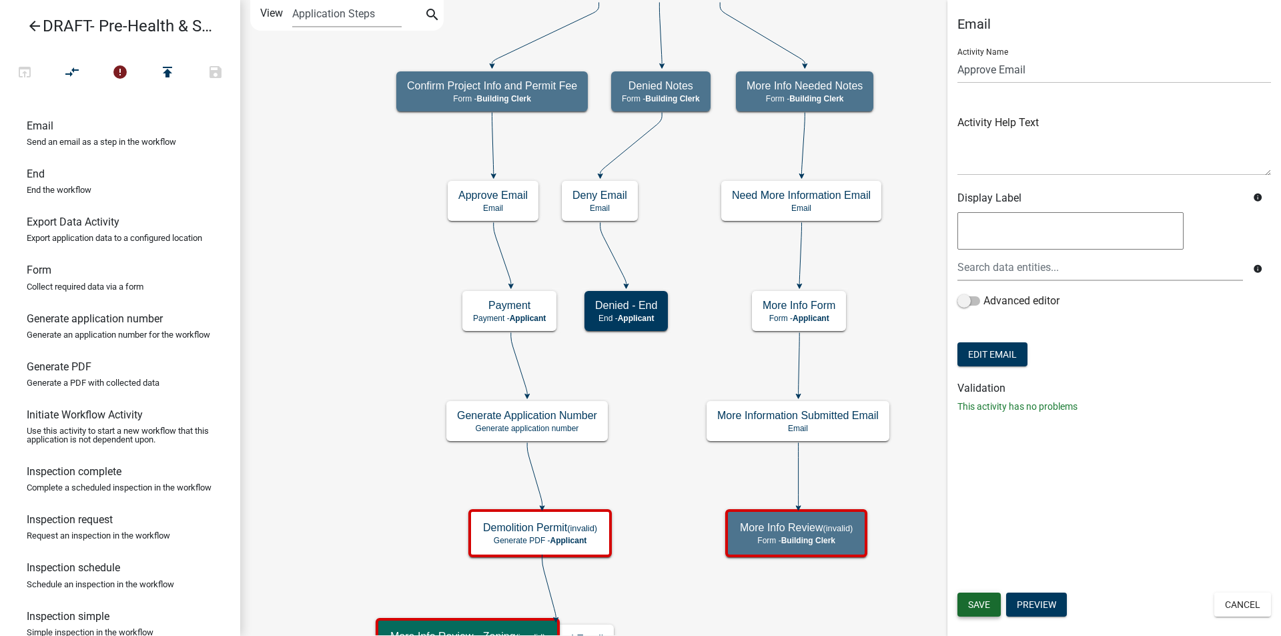
click at [982, 604] on span "Save" at bounding box center [979, 604] width 22 height 11
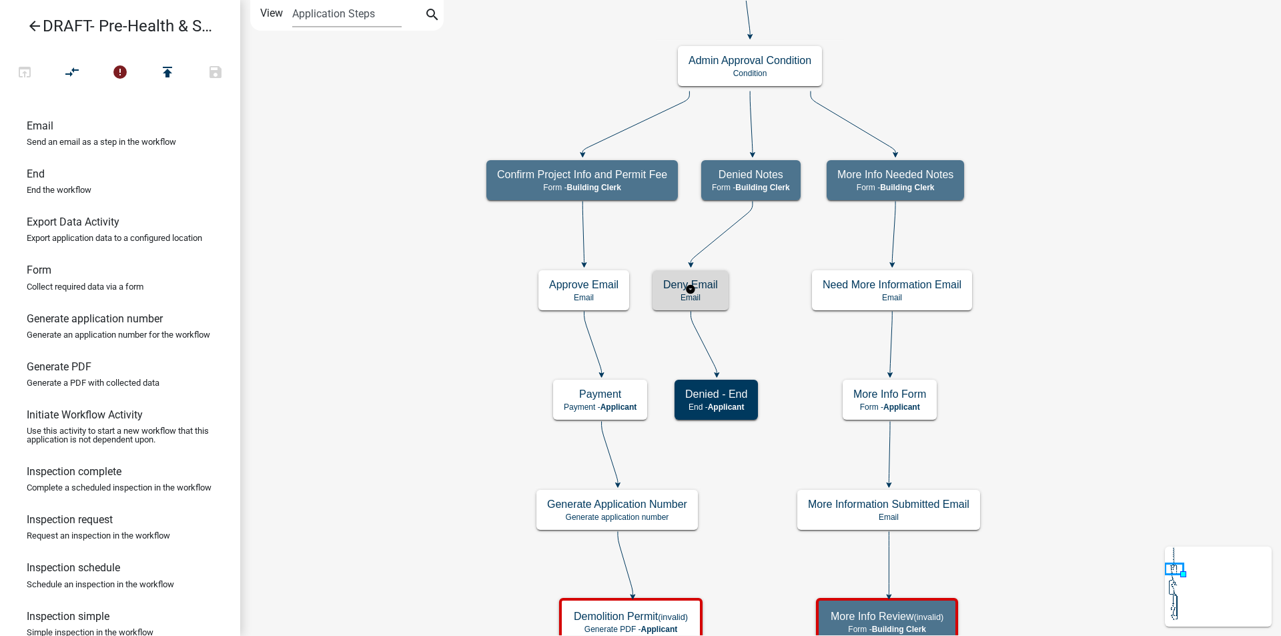
click at [713, 298] on p "Email" at bounding box center [690, 297] width 55 height 9
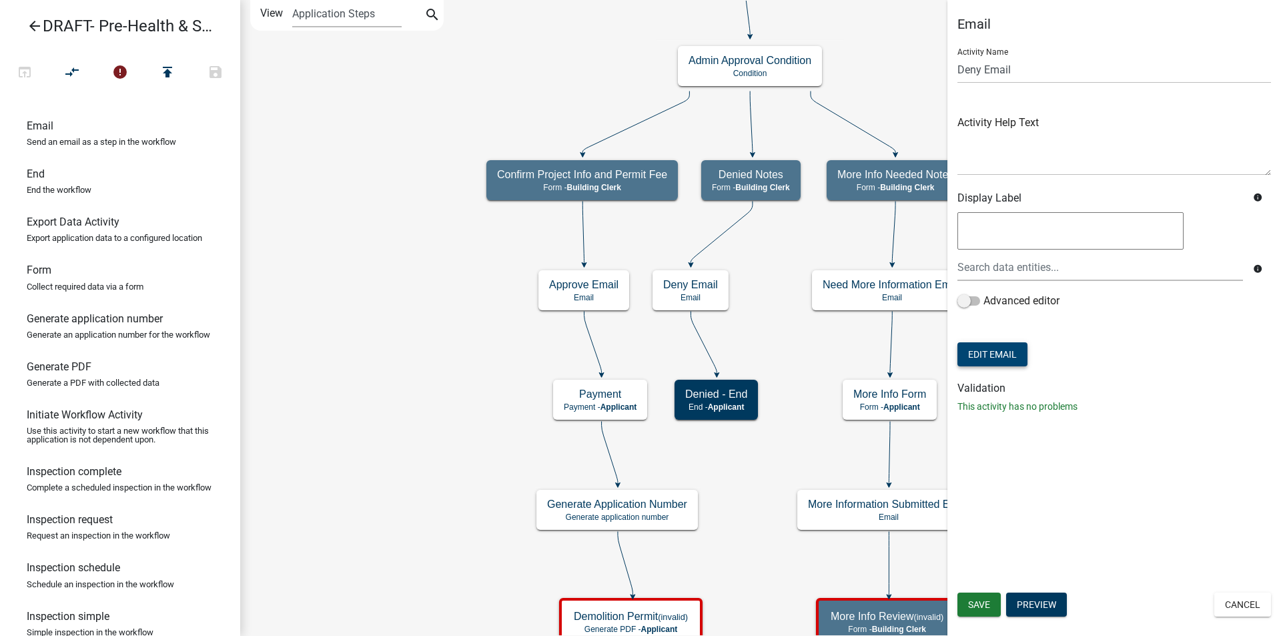
click at [988, 359] on button "Edit Email" at bounding box center [993, 354] width 70 height 24
select select "f8aedfd8-39b5-4d7f-8304-f16556aaf9a2"
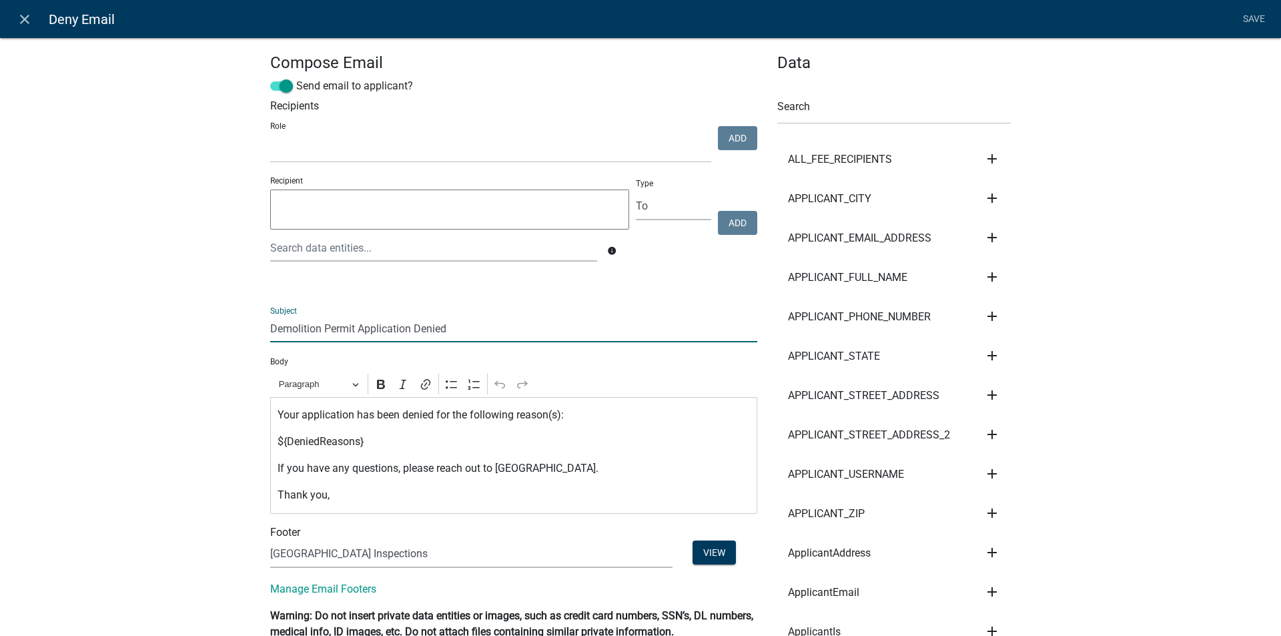
drag, startPoint x: 349, startPoint y: 328, endPoint x: 265, endPoint y: 330, distance: 84.1
click at [270, 330] on input "Demolition Permit Application Denied" at bounding box center [513, 328] width 487 height 27
type input "Pre-Health and Safety Inspection Application Denied"
click at [1253, 17] on link "Save" at bounding box center [1253, 19] width 33 height 25
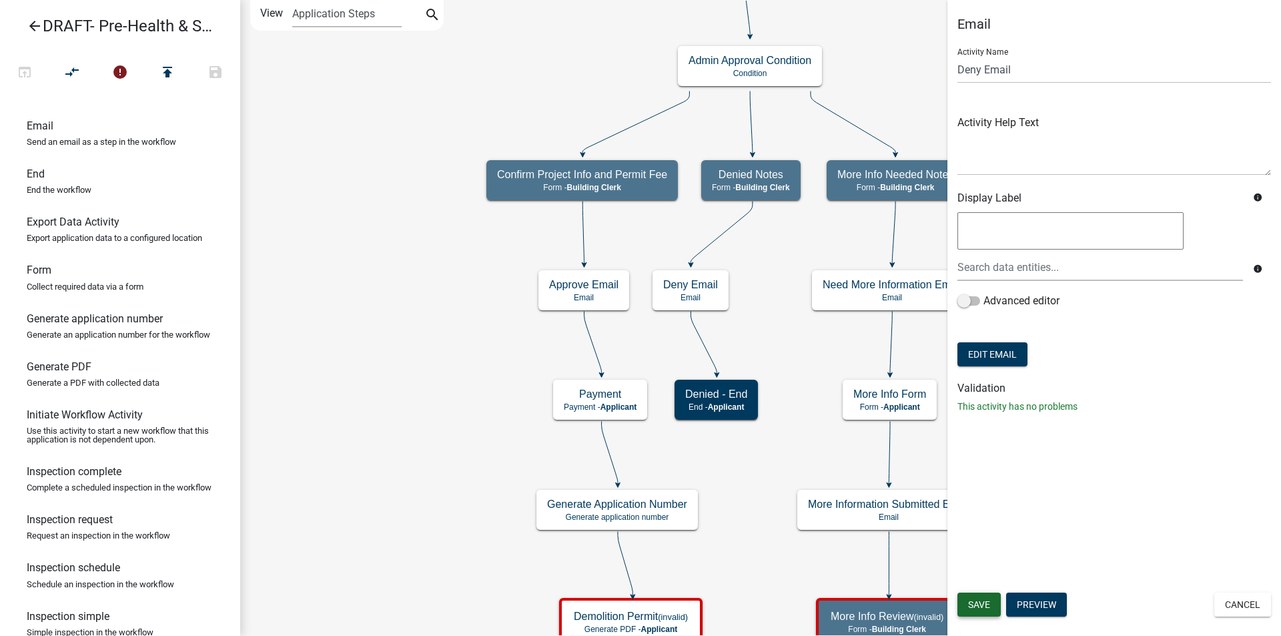
click at [987, 604] on span "Save" at bounding box center [979, 604] width 22 height 11
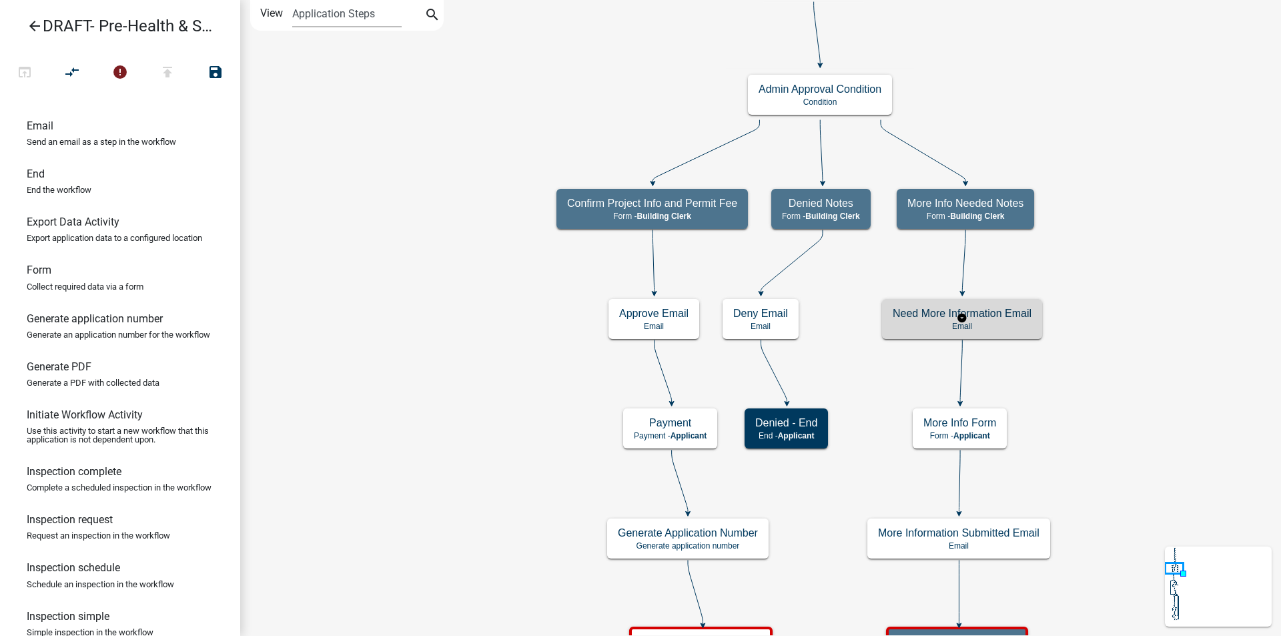
click at [1005, 317] on h5 "Need More Information Email" at bounding box center [962, 313] width 139 height 13
click at [1018, 324] on p "Email" at bounding box center [962, 326] width 139 height 9
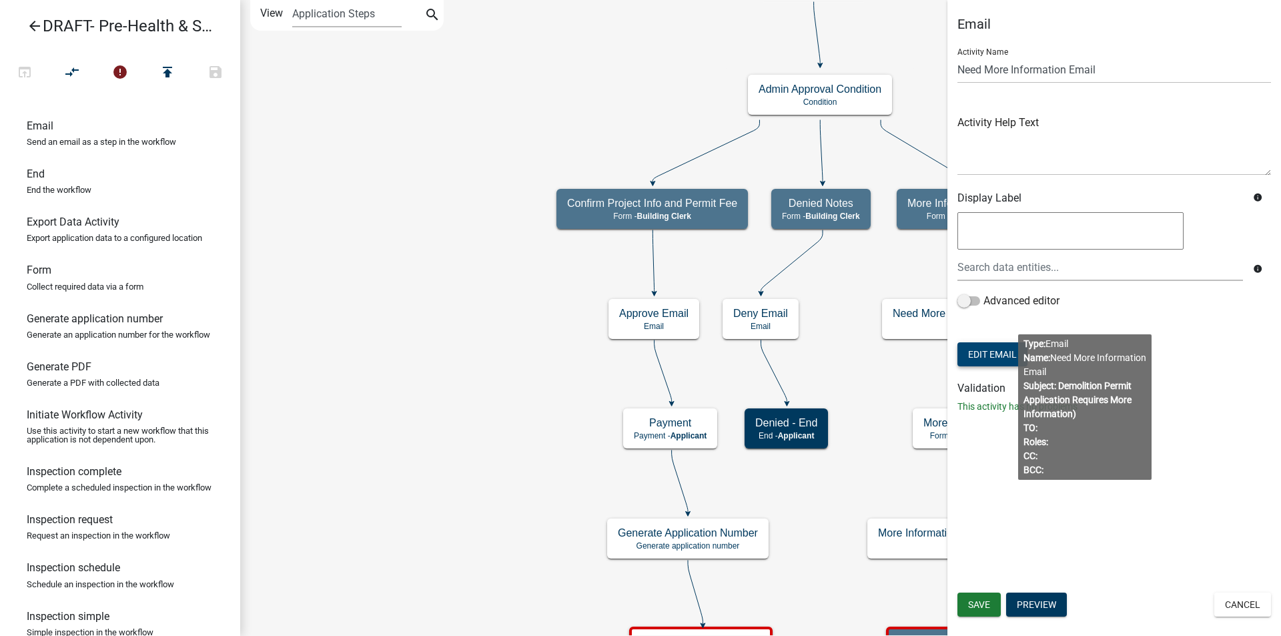
click at [1006, 348] on button "Edit Email" at bounding box center [993, 354] width 70 height 24
select select "f8aedfd8-39b5-4d7f-8304-f16556aaf9a2"
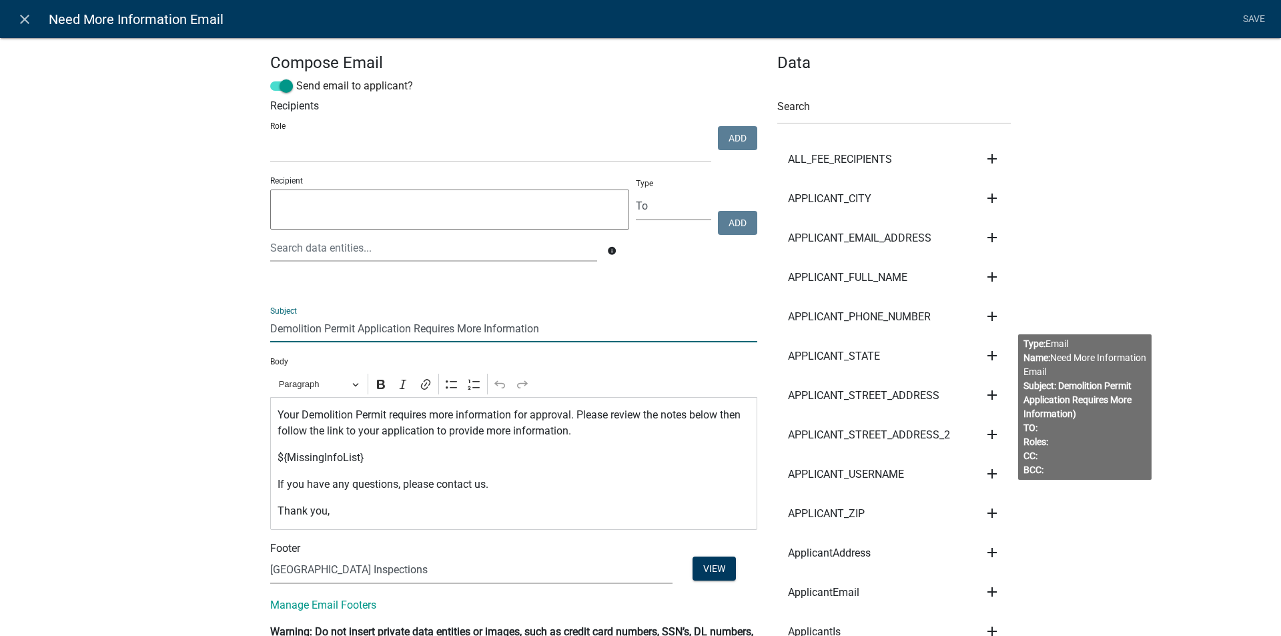
drag, startPoint x: 350, startPoint y: 326, endPoint x: 257, endPoint y: 330, distance: 93.5
type input "Pre-Health and Safety Inspection Application Requires More Information"
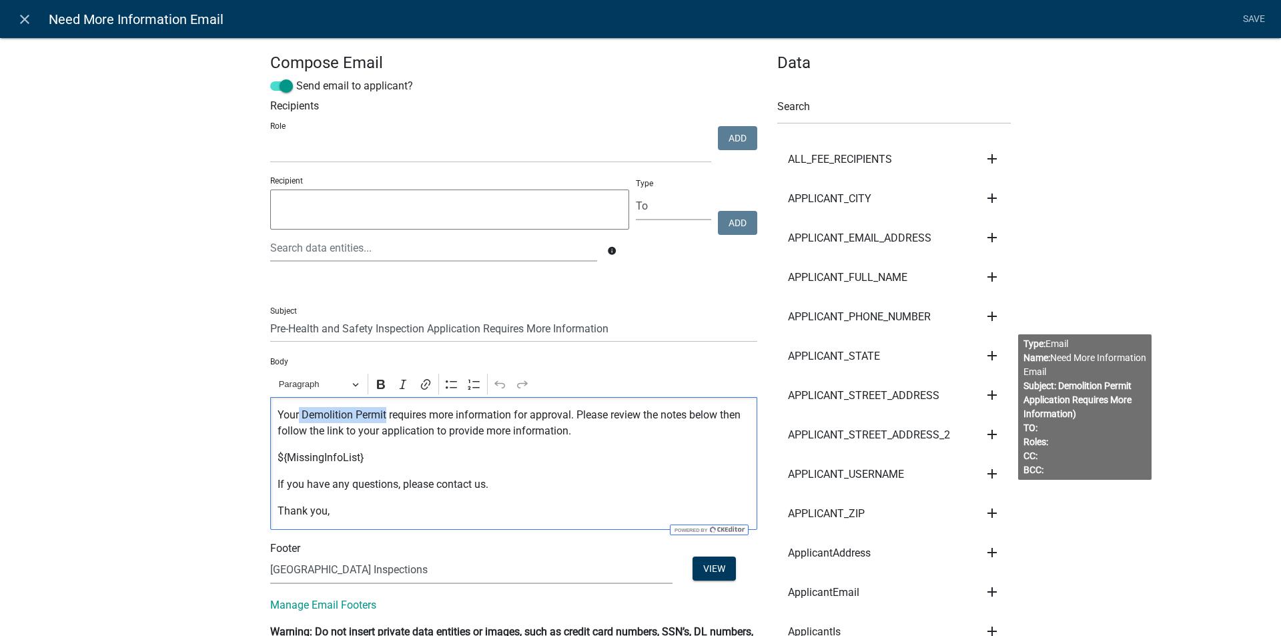
drag, startPoint x: 382, startPoint y: 415, endPoint x: 295, endPoint y: 413, distance: 86.8
click at [295, 413] on p "Your Demolition Permit requires more information for approval. Please review th…" at bounding box center [514, 423] width 473 height 32
click at [635, 412] on p "YourPre-Health and Safety Inspection requires more information for approval. Pl…" at bounding box center [514, 423] width 473 height 32
click at [296, 414] on p "YourPre-Health and Safety Inspection requires more information for submittal. P…" at bounding box center [514, 423] width 473 height 32
click at [1259, 22] on link "Save" at bounding box center [1253, 19] width 33 height 25
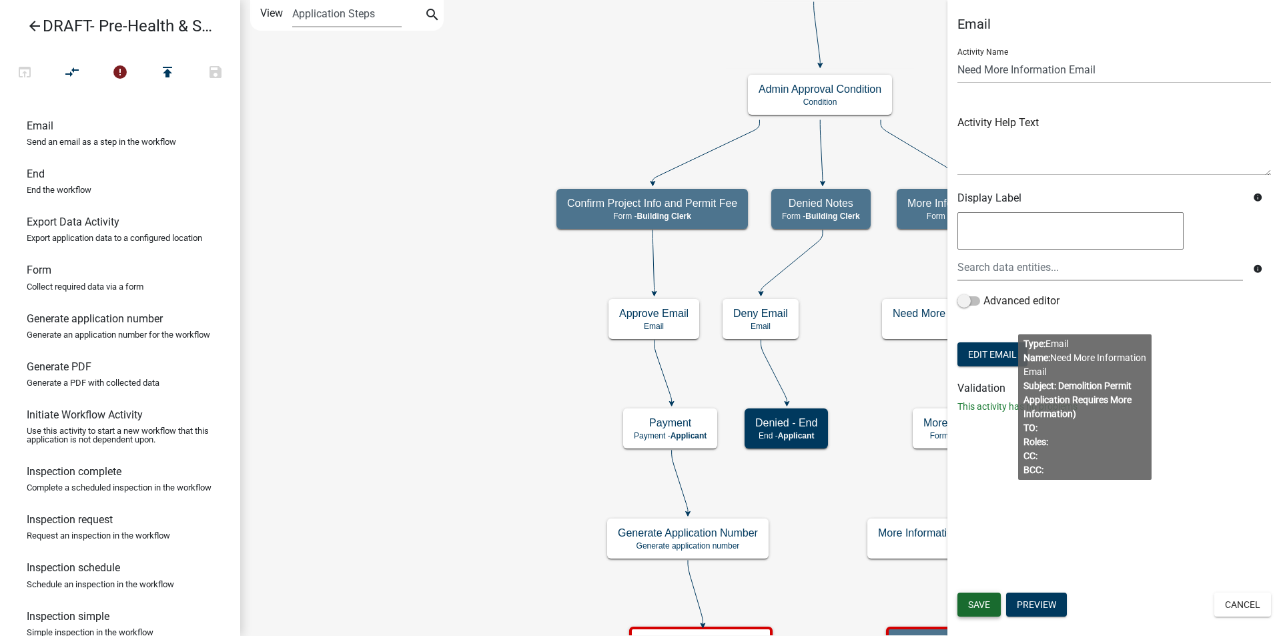
click at [971, 599] on span "Save" at bounding box center [979, 604] width 22 height 11
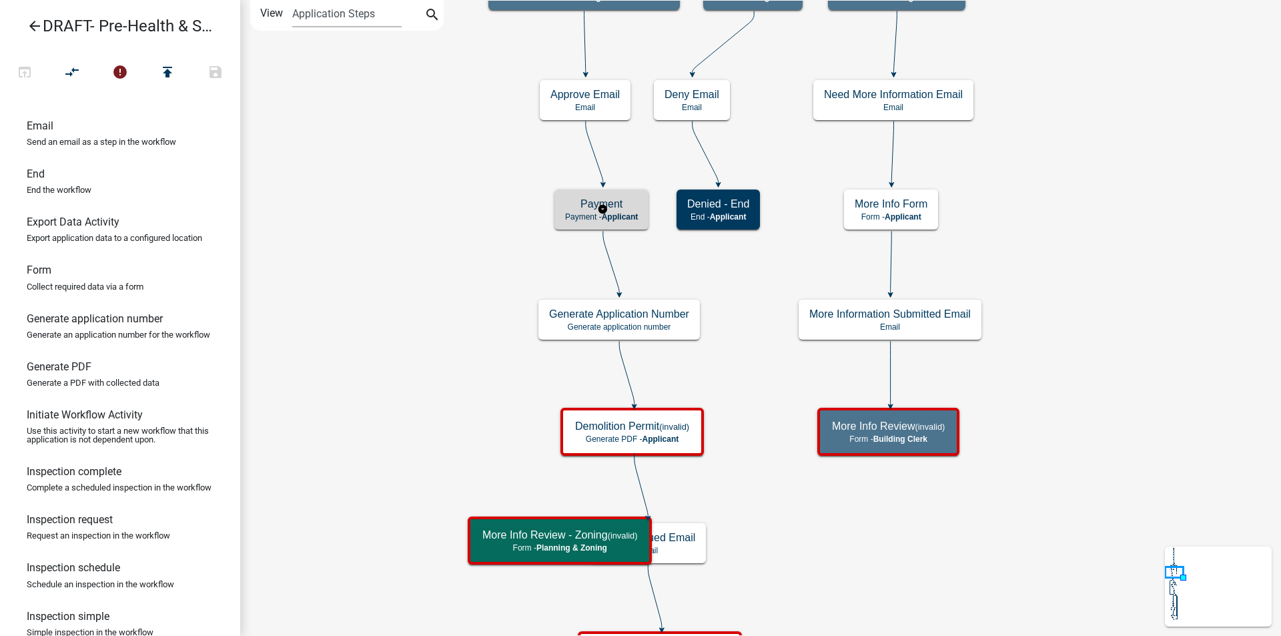
click at [635, 216] on span "Applicant" at bounding box center [620, 216] width 37 height 9
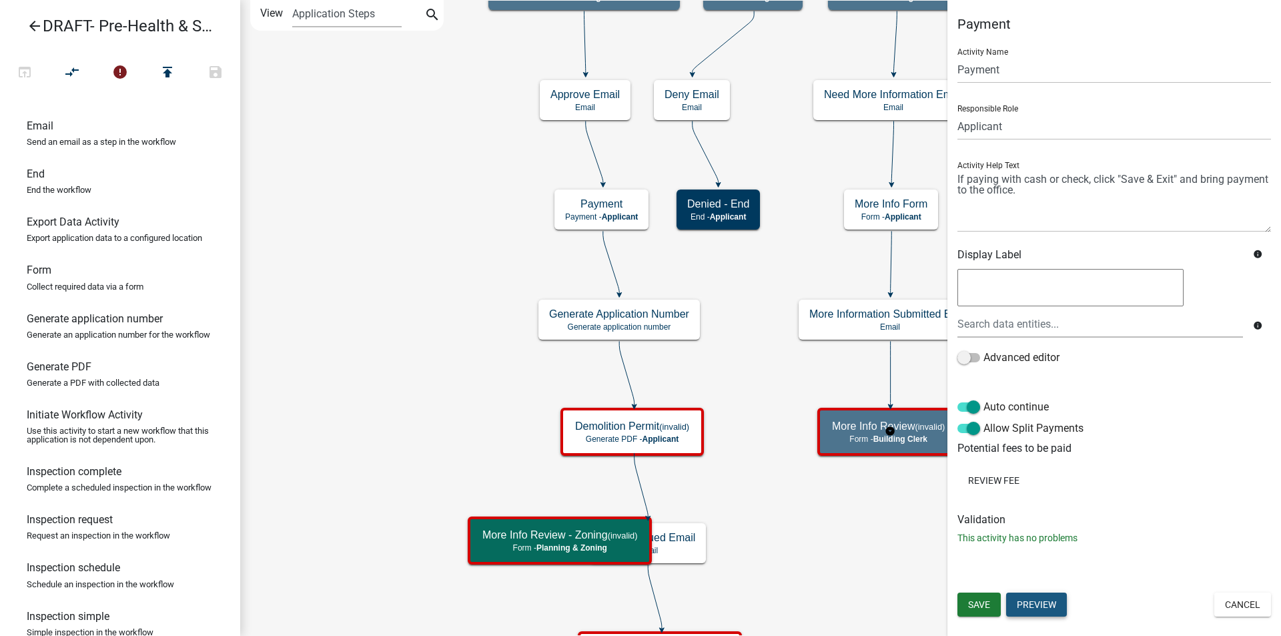
click at [1046, 608] on button "Preview" at bounding box center [1036, 605] width 61 height 24
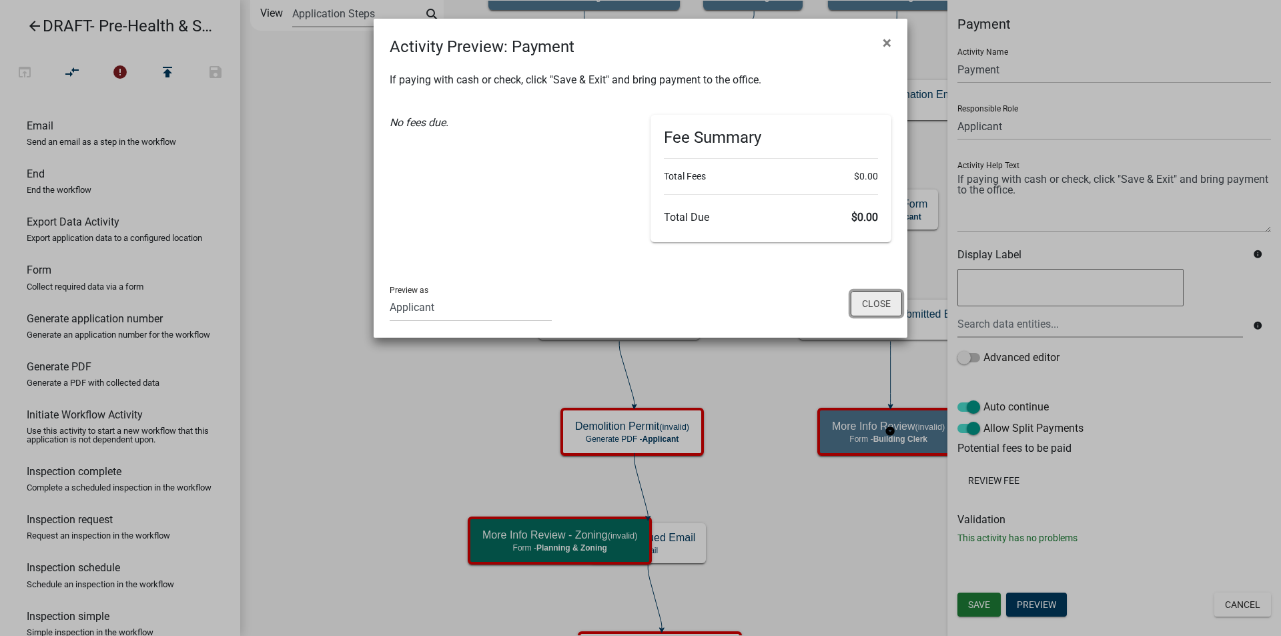
click at [871, 301] on button "Close" at bounding box center [876, 303] width 51 height 25
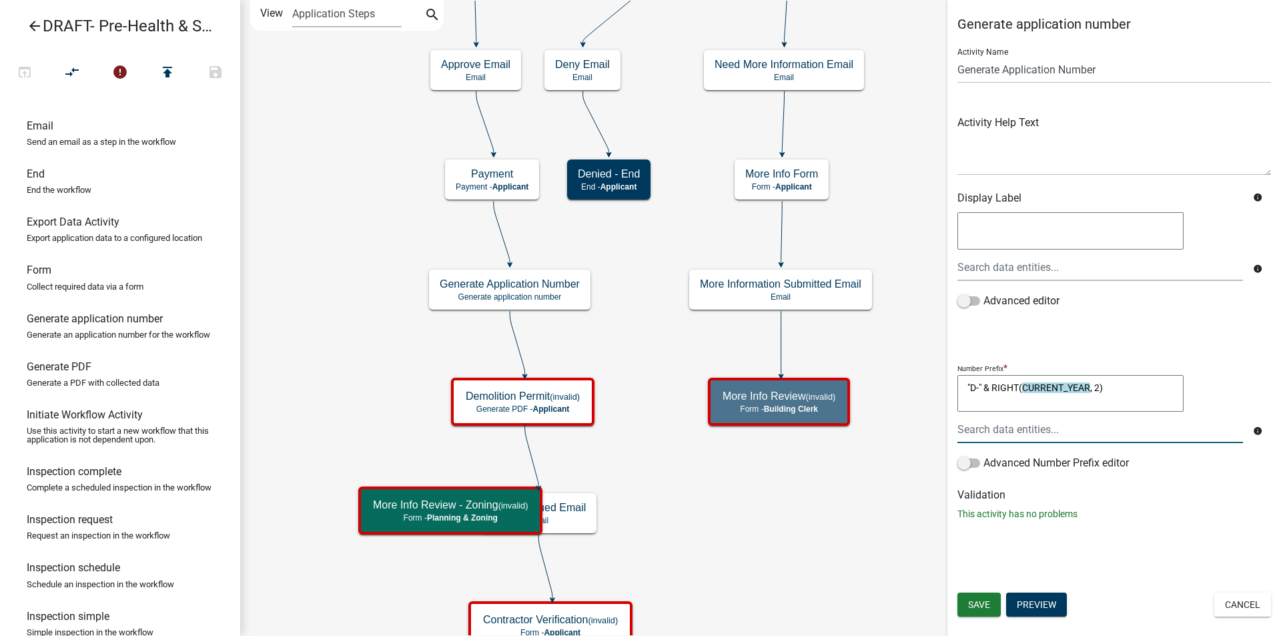
click at [975, 387] on textarea ""D-" & RIGHT(CURRENT_YEAR, 2)" at bounding box center [1071, 393] width 226 height 37
type textarea ""HS-" & RIGHT(CURRENT_YEAR, 2)"
click at [988, 606] on span "Save" at bounding box center [979, 604] width 22 height 11
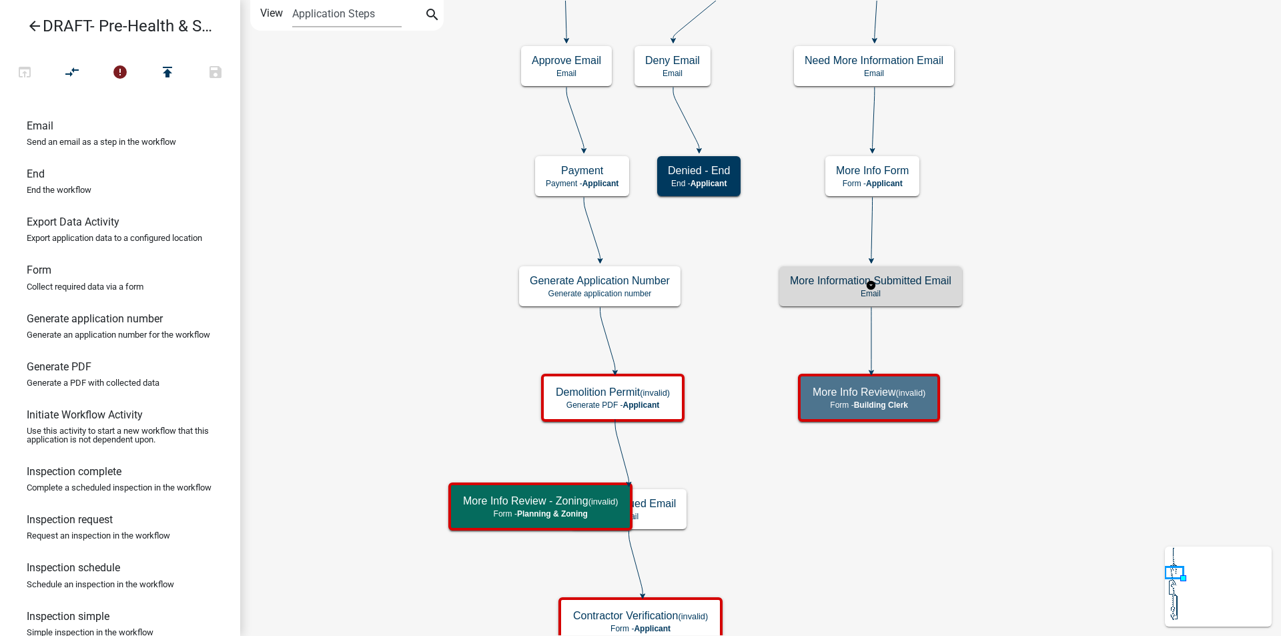
click at [928, 284] on h5 "More Information Submitted Email" at bounding box center [870, 280] width 161 height 13
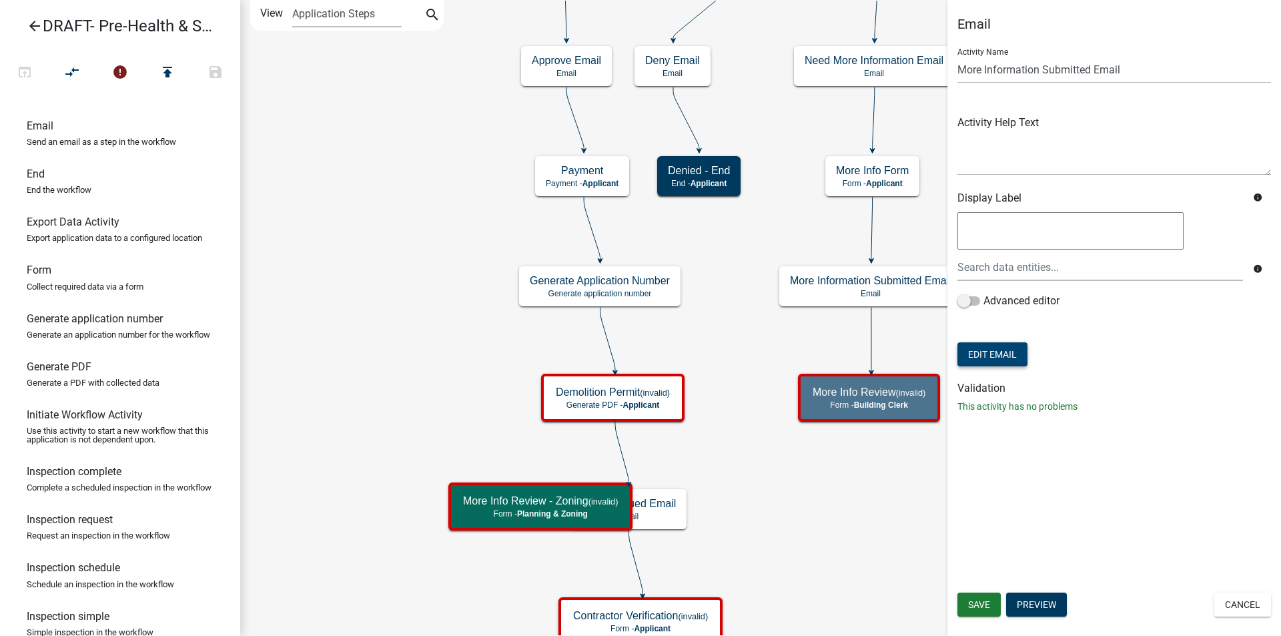
click at [994, 356] on button "Edit Email" at bounding box center [993, 354] width 70 height 24
select select "f8aedfd8-39b5-4d7f-8304-f16556aaf9a2"
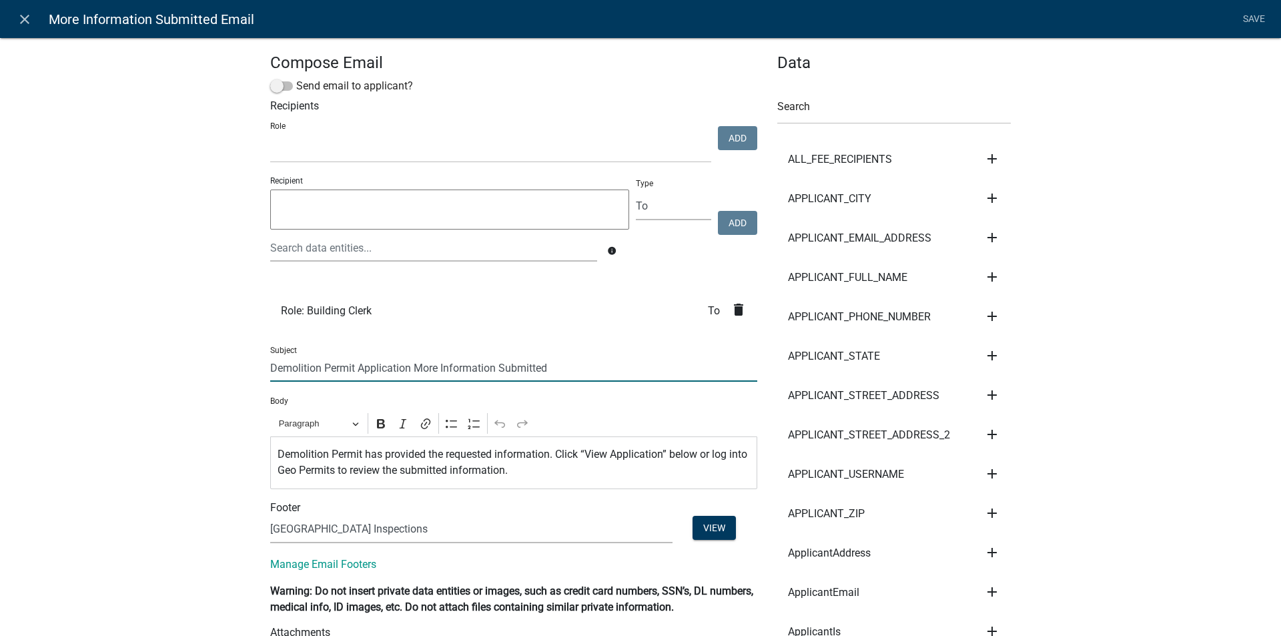
click at [316, 369] on input "Demolition Permit Application More Information Submitted" at bounding box center [513, 367] width 487 height 27
drag, startPoint x: 350, startPoint y: 366, endPoint x: 252, endPoint y: 374, distance: 99.1
drag, startPoint x: 478, startPoint y: 368, endPoint x: 497, endPoint y: 365, distance: 19.5
click at [478, 367] on input "Pre-Health and Safety Inspection Application More Information Submitted" at bounding box center [513, 367] width 487 height 27
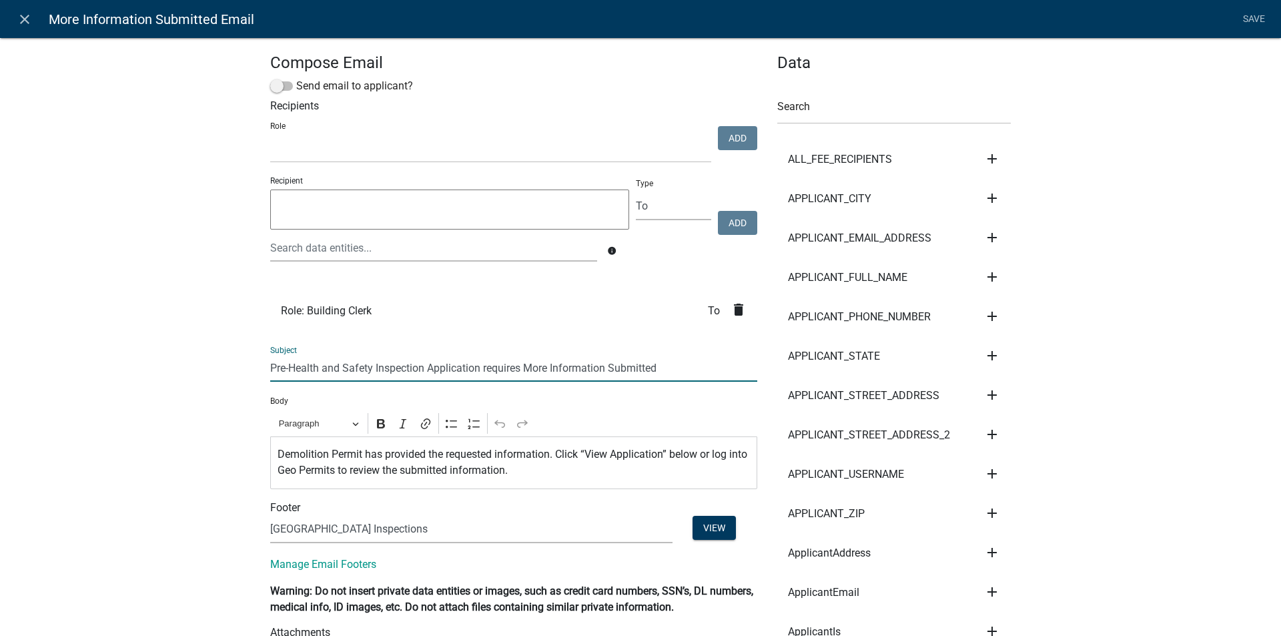
type input "Pre-Health and Safety Inspection Application requires More Information Submitted"
drag, startPoint x: 356, startPoint y: 454, endPoint x: 273, endPoint y: 454, distance: 82.8
click at [278, 454] on p "Demolition Permit has provided the requested information. Click “View Applicati…" at bounding box center [514, 462] width 473 height 32
click at [1255, 15] on link "Save" at bounding box center [1253, 19] width 33 height 25
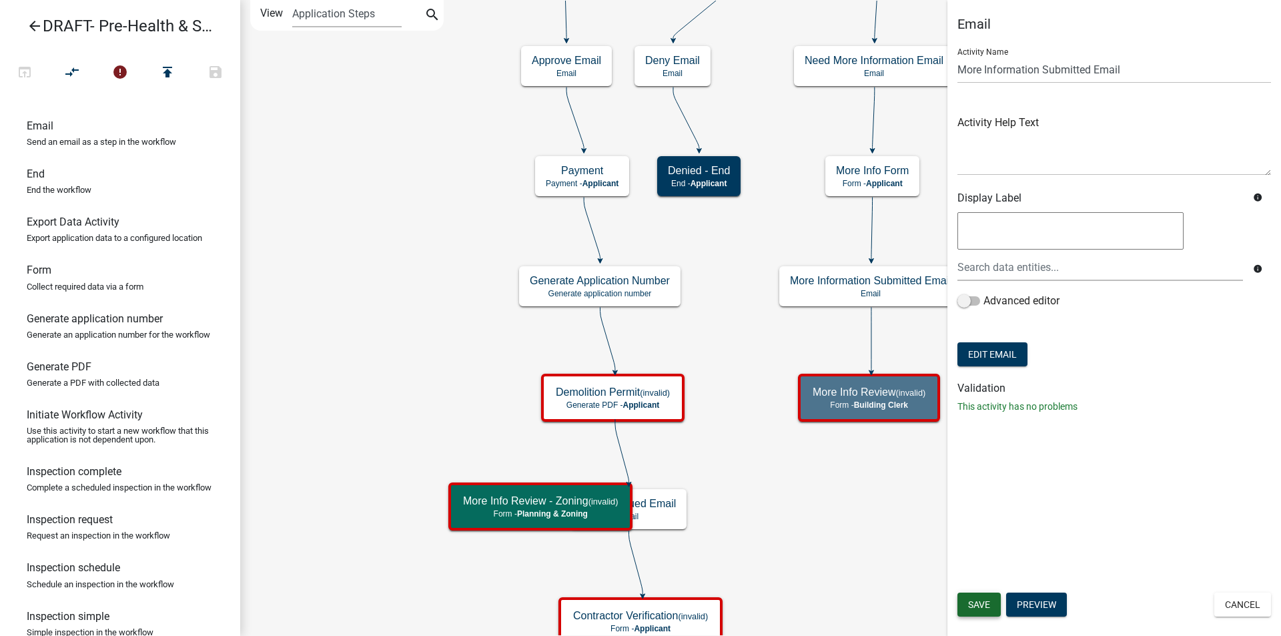
click at [979, 608] on span "Save" at bounding box center [979, 604] width 22 height 11
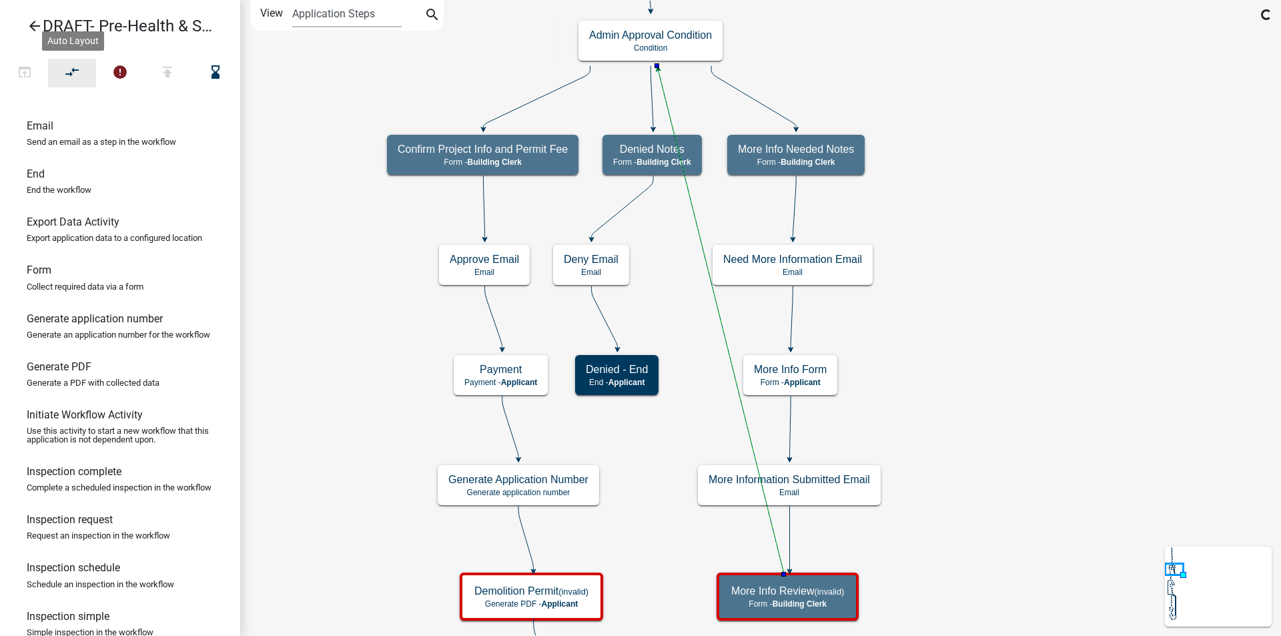
click at [73, 69] on icon "compare_arrows" at bounding box center [73, 73] width 16 height 19
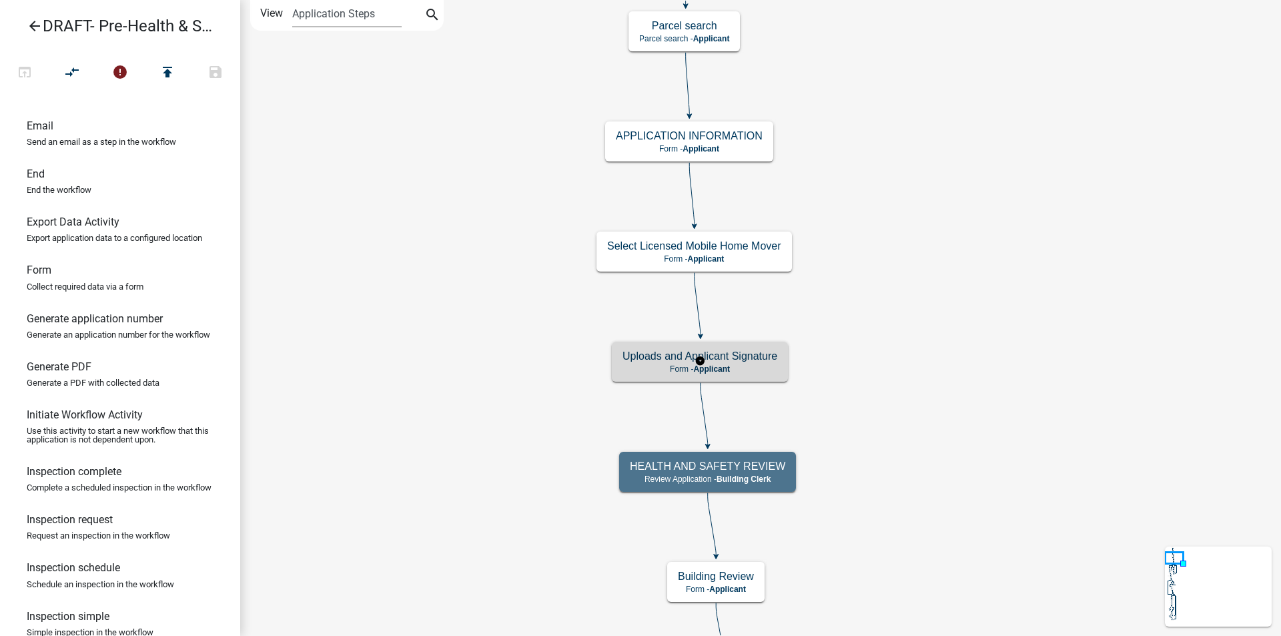
click at [771, 362] on h5 "Uploads and Applicant Signature" at bounding box center [700, 356] width 155 height 13
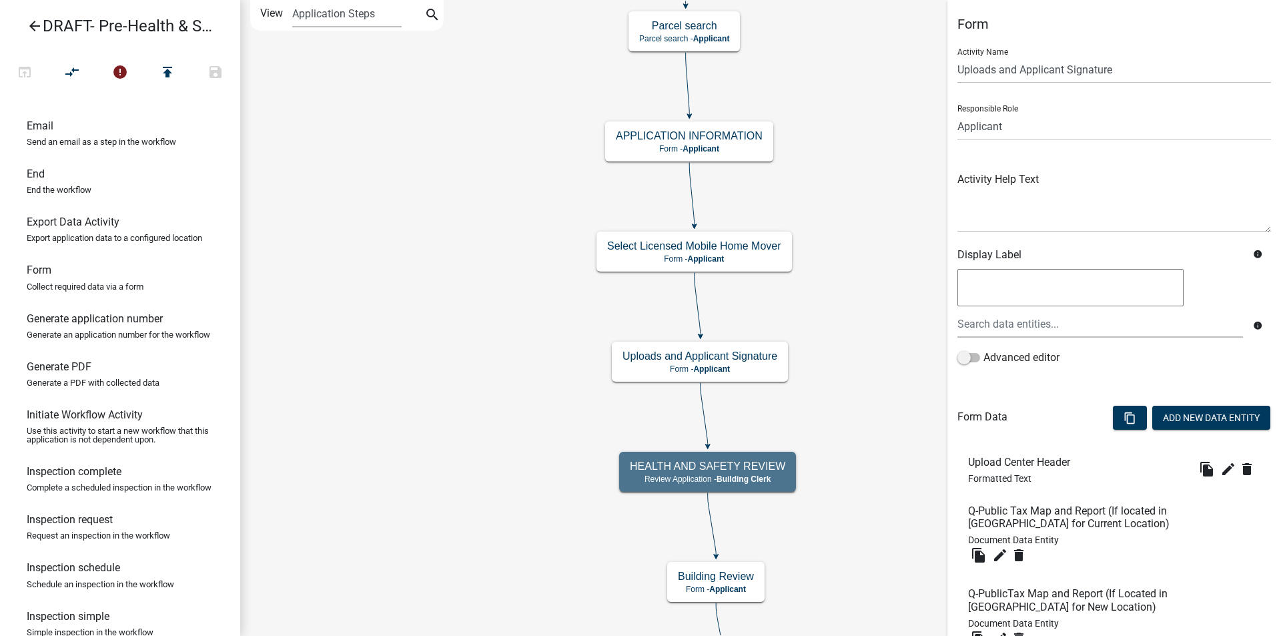
scroll to position [307, 0]
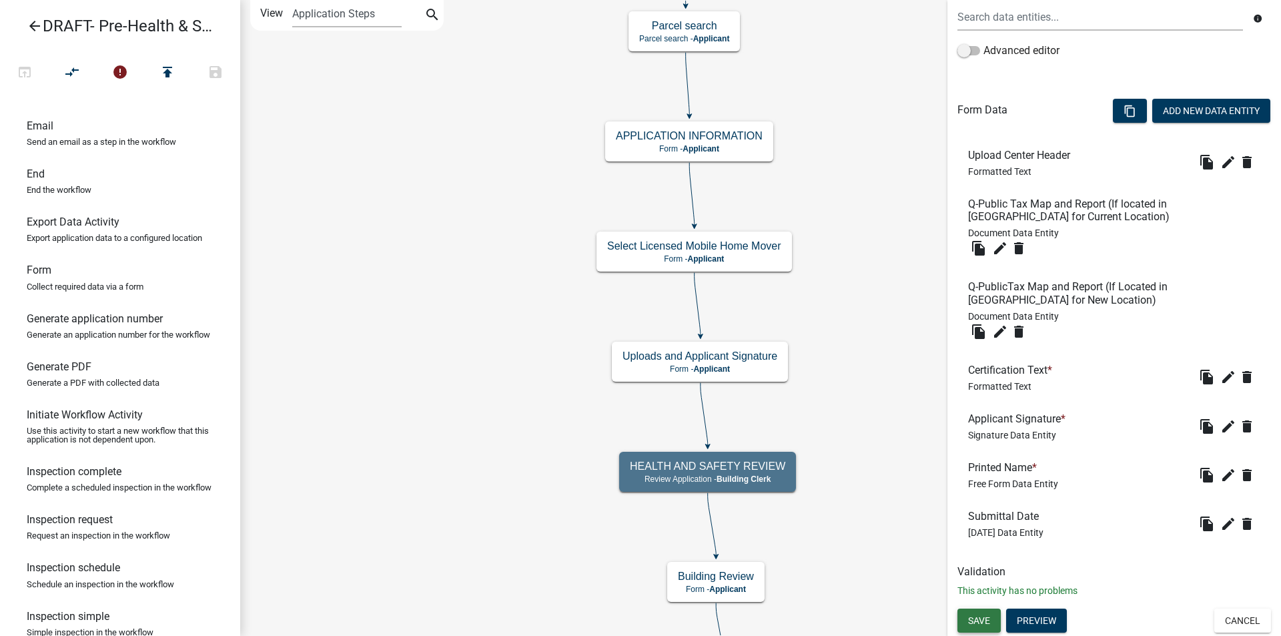
click at [988, 616] on span "Save" at bounding box center [979, 620] width 22 height 11
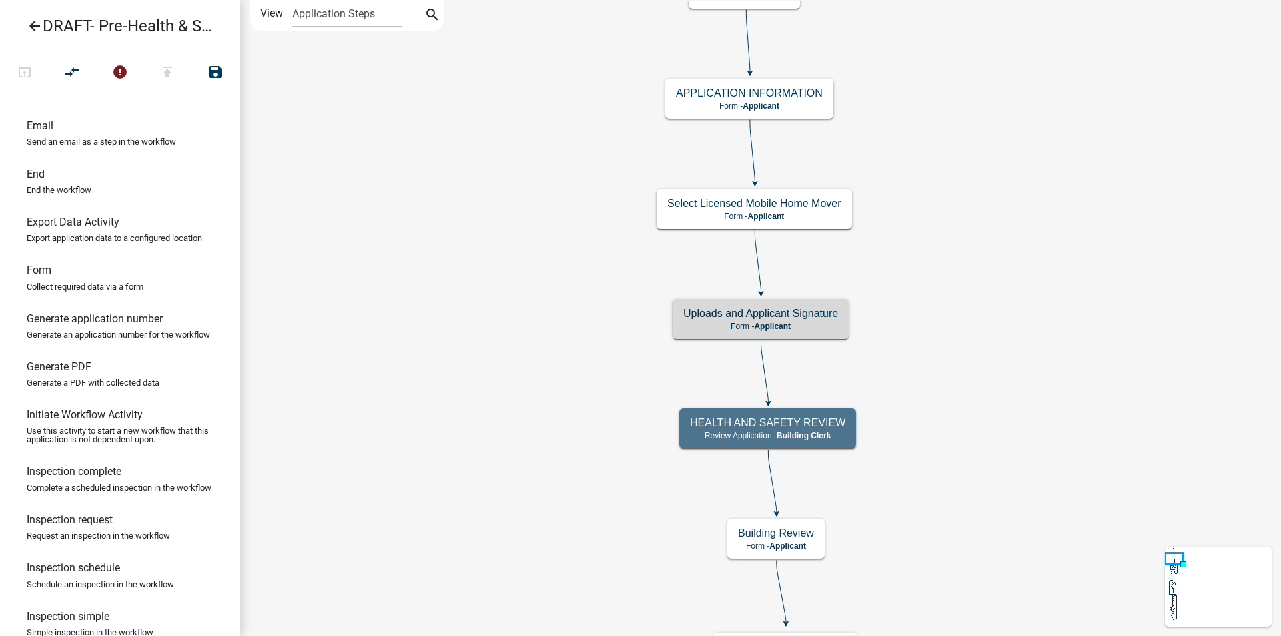
scroll to position [0, 0]
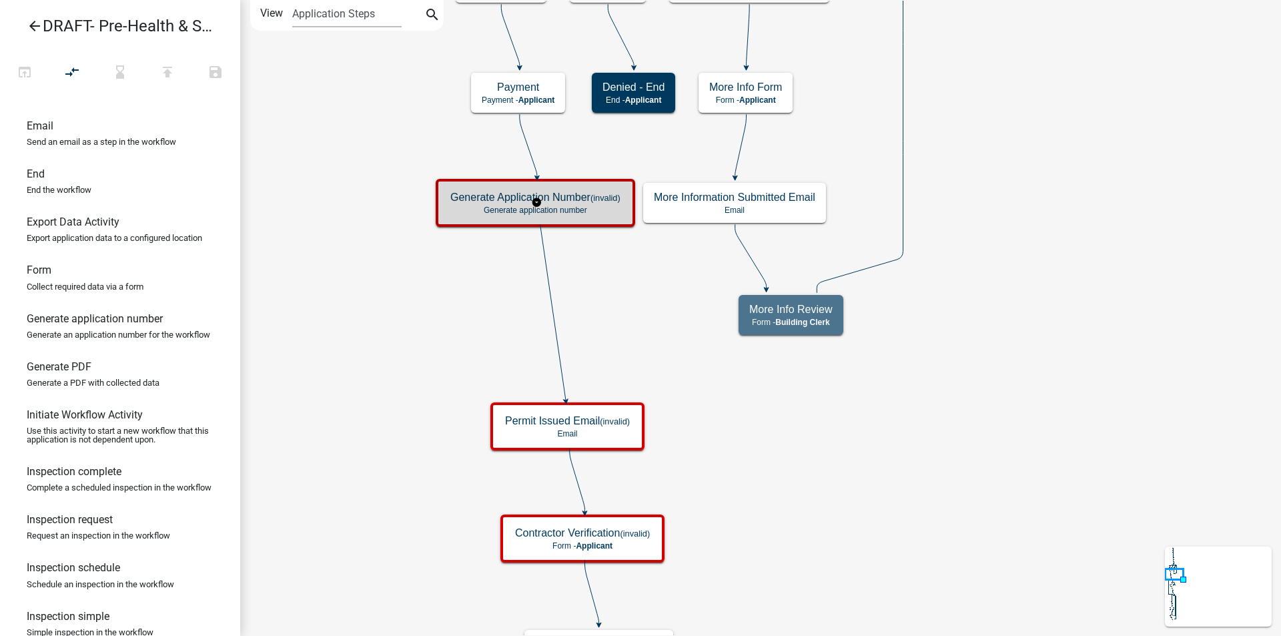
click at [597, 210] on p "Generate application number" at bounding box center [535, 210] width 170 height 9
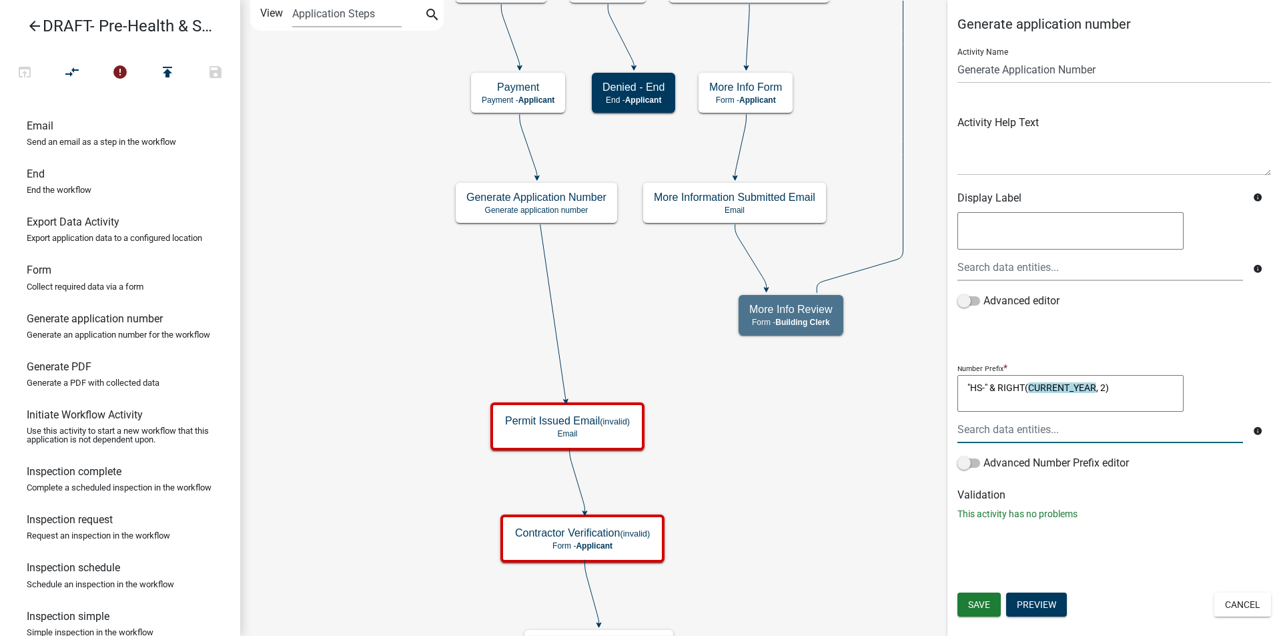
click at [971, 387] on textarea ""HS-" & RIGHT(CURRENT_YEAR, 2)" at bounding box center [1071, 393] width 226 height 37
type textarea ""PHS-" & RIGHT(CURRENT_YEAR, 2)"
click at [978, 610] on span "Save" at bounding box center [979, 604] width 22 height 11
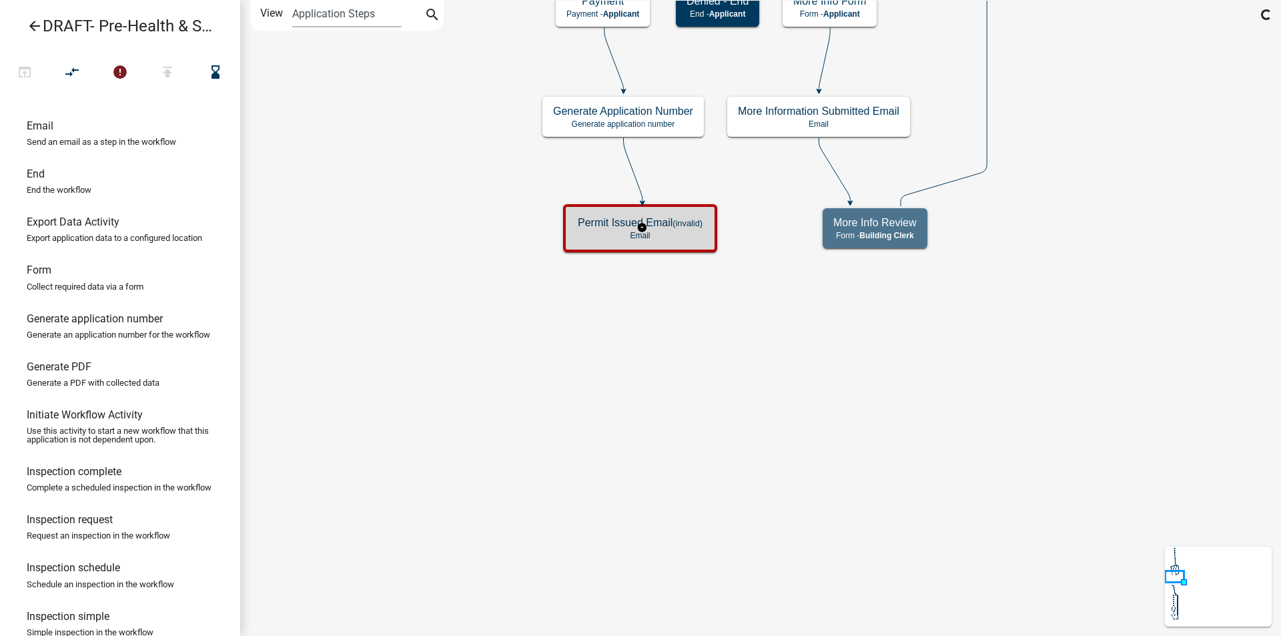
click at [666, 227] on h5 "Permit Issued Email (invalid)" at bounding box center [640, 222] width 125 height 13
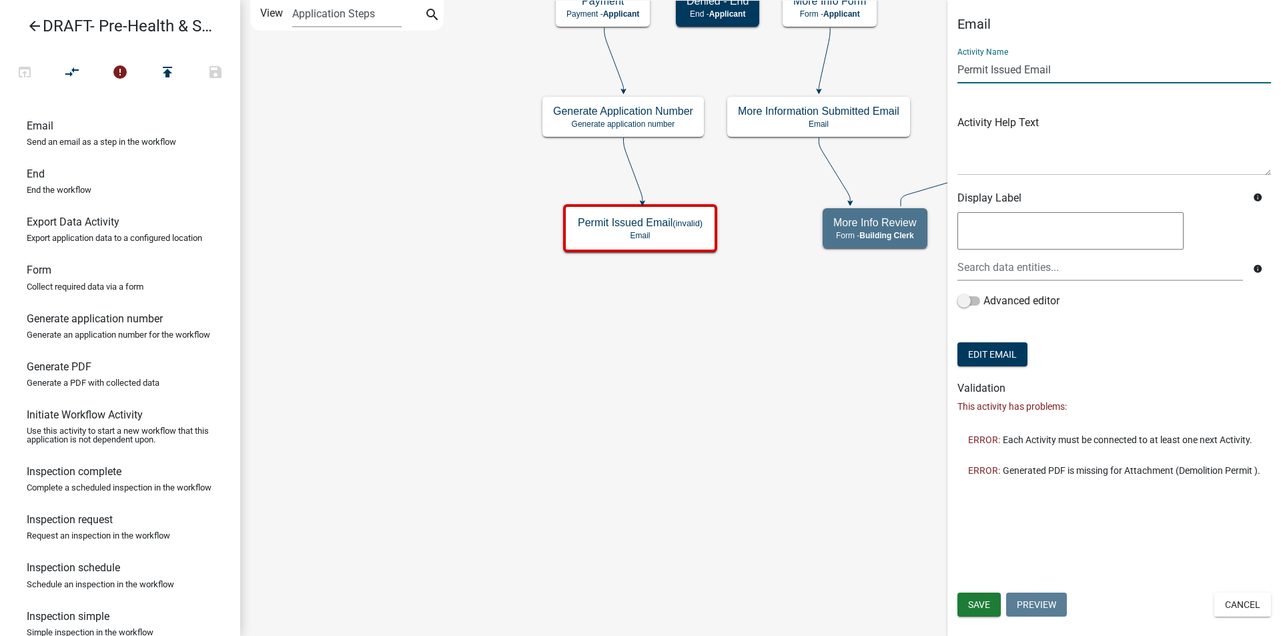
drag, startPoint x: 1026, startPoint y: 69, endPoint x: 956, endPoint y: 73, distance: 70.9
click at [956, 73] on div "Email Activity Name Permit Issued Email Activity Help Text Display Label info i…" at bounding box center [1115, 251] width 334 height 470
type input "Inspection Scheduled Email"
click at [979, 603] on span "Save" at bounding box center [979, 604] width 22 height 11
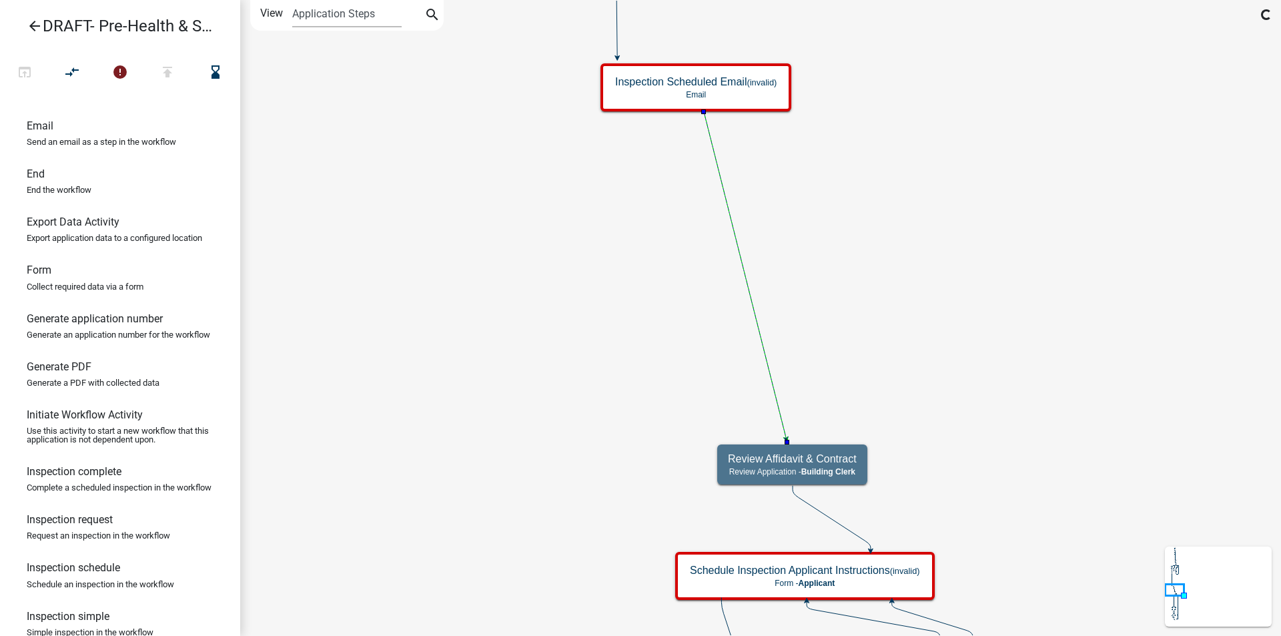
click at [838, 468] on span "Building Clerk" at bounding box center [828, 471] width 54 height 9
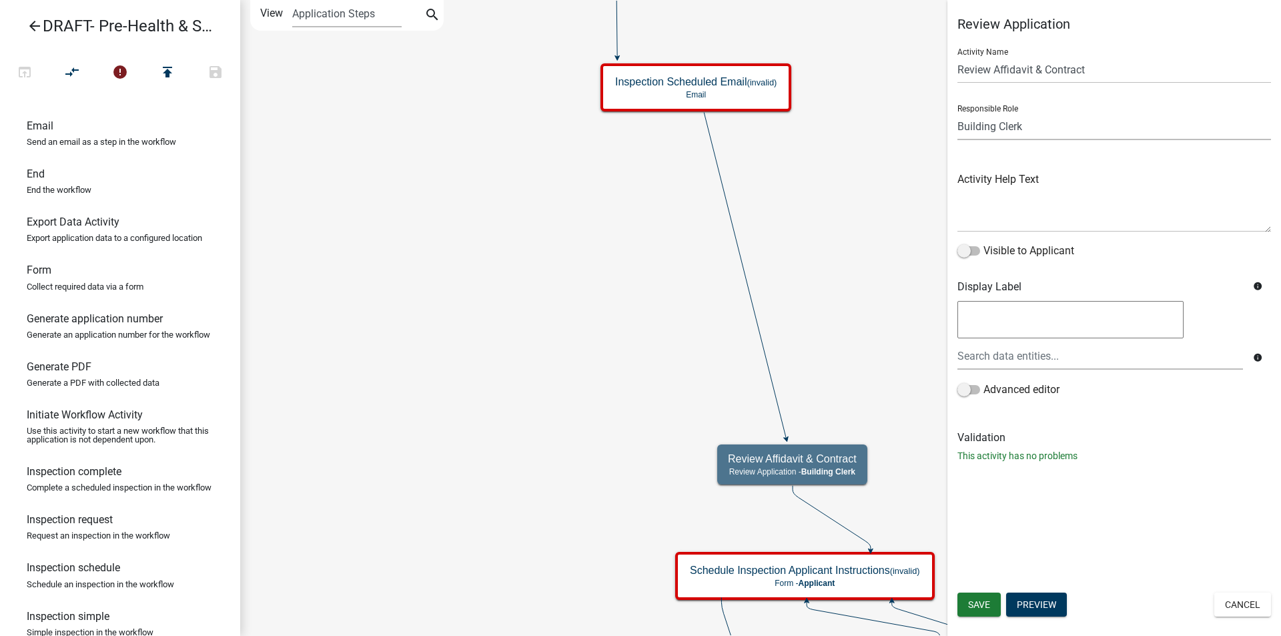
click at [1032, 125] on select "Applicant Code Enforcement Administrator Animal Control Building Clerk Building…" at bounding box center [1115, 126] width 314 height 27
select select "67B8E1BD-2E3E-4A8D-861D-598F76277593"
click at [958, 113] on select "Applicant Code Enforcement Administrator Animal Control Building Clerk Building…" at bounding box center [1115, 126] width 314 height 27
click at [979, 598] on button "Save" at bounding box center [979, 605] width 43 height 24
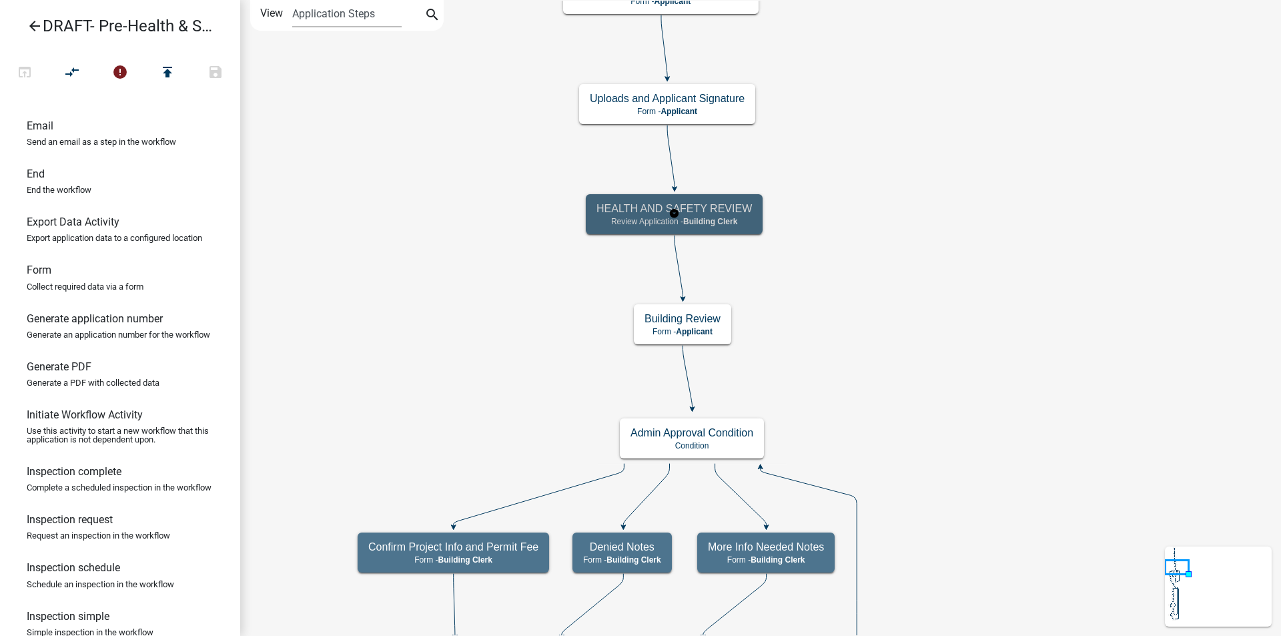
click at [735, 216] on div "HEALTH AND SAFETY REVIEW Review Application - Building Clerk" at bounding box center [674, 214] width 177 height 40
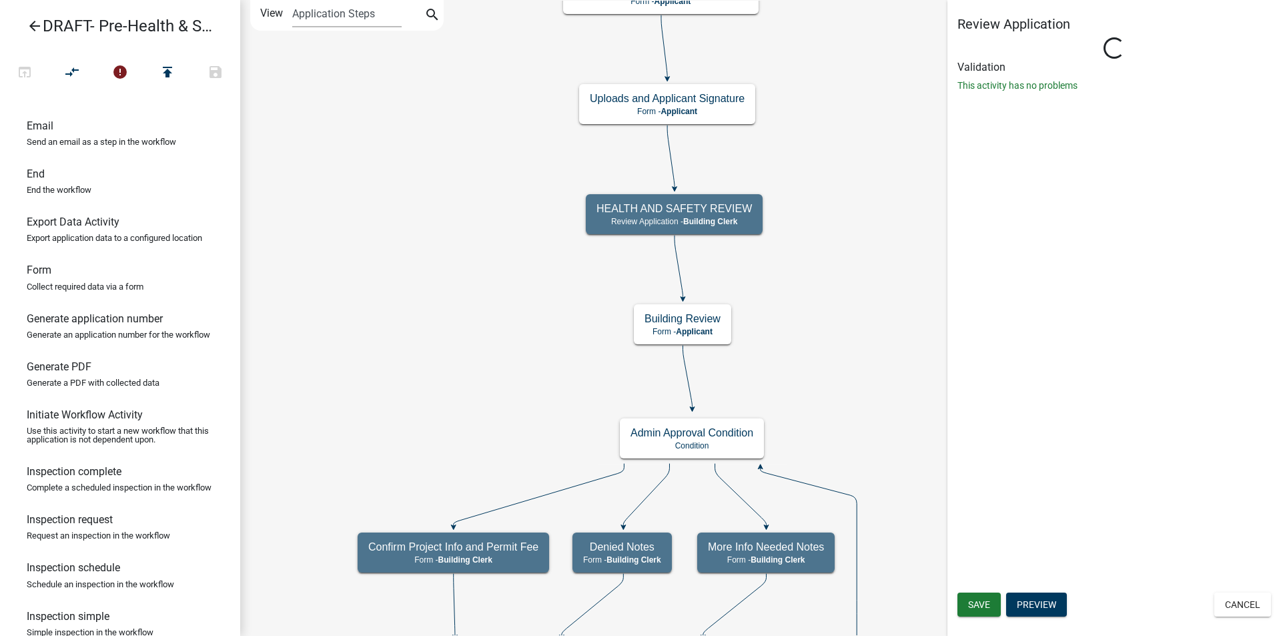
select select "A1034FF1-6D4F-4586-AA83-45D6433EEE28"
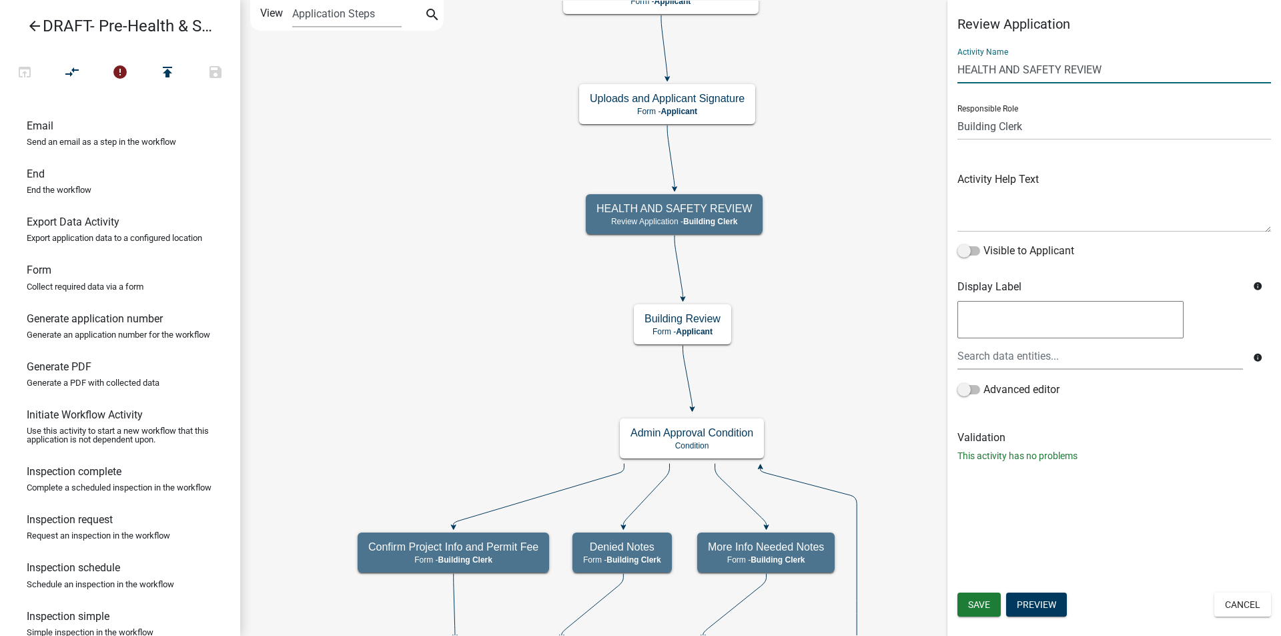
drag, startPoint x: 1062, startPoint y: 67, endPoint x: 958, endPoint y: 71, distance: 103.5
click at [958, 71] on input "HEALTH AND SAFETY REVIEW" at bounding box center [1115, 69] width 314 height 27
type input "Application Review"
click at [975, 599] on span "Save" at bounding box center [979, 604] width 22 height 11
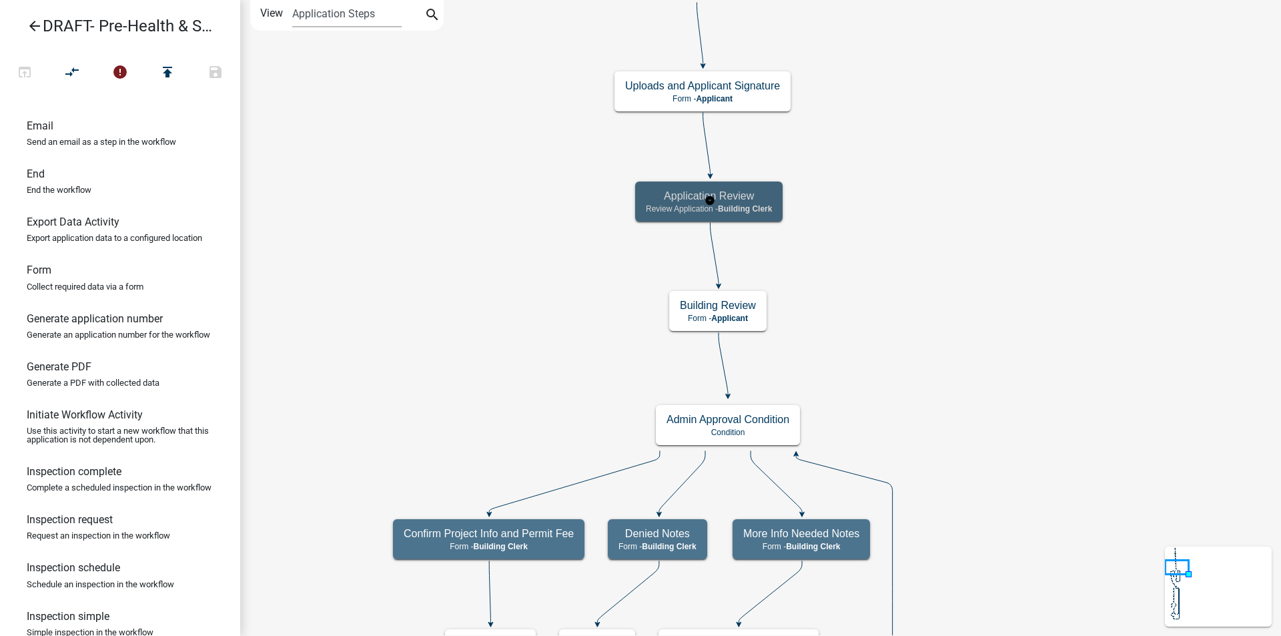
click at [745, 206] on span "Building Clerk" at bounding box center [745, 208] width 54 height 9
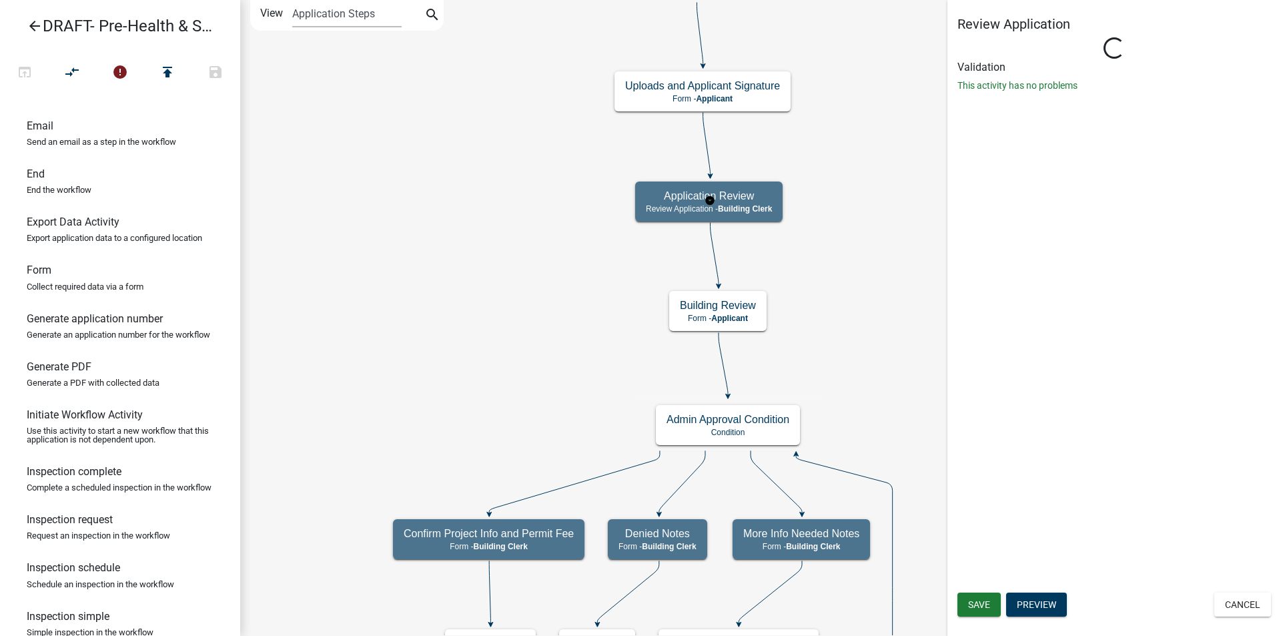
select select "A1034FF1-6D4F-4586-AA83-45D6433EEE28"
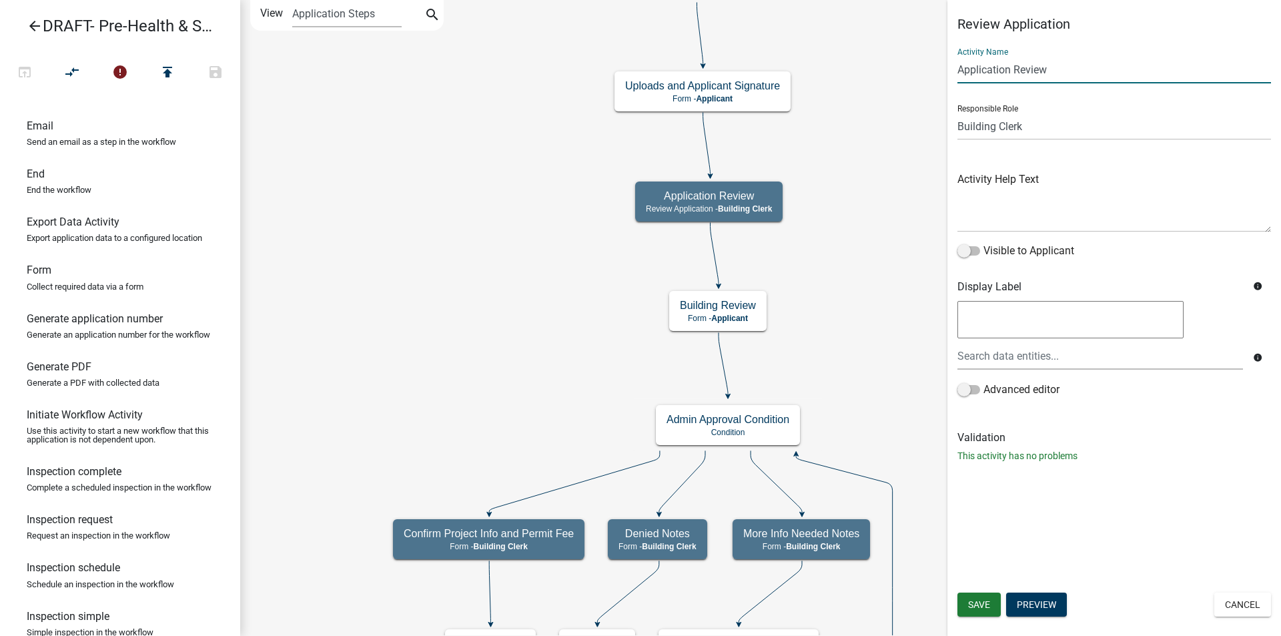
click at [960, 68] on input "Application Review" at bounding box center [1115, 69] width 314 height 27
type input "Application Submission Review"
click at [985, 605] on span "Save" at bounding box center [979, 604] width 22 height 11
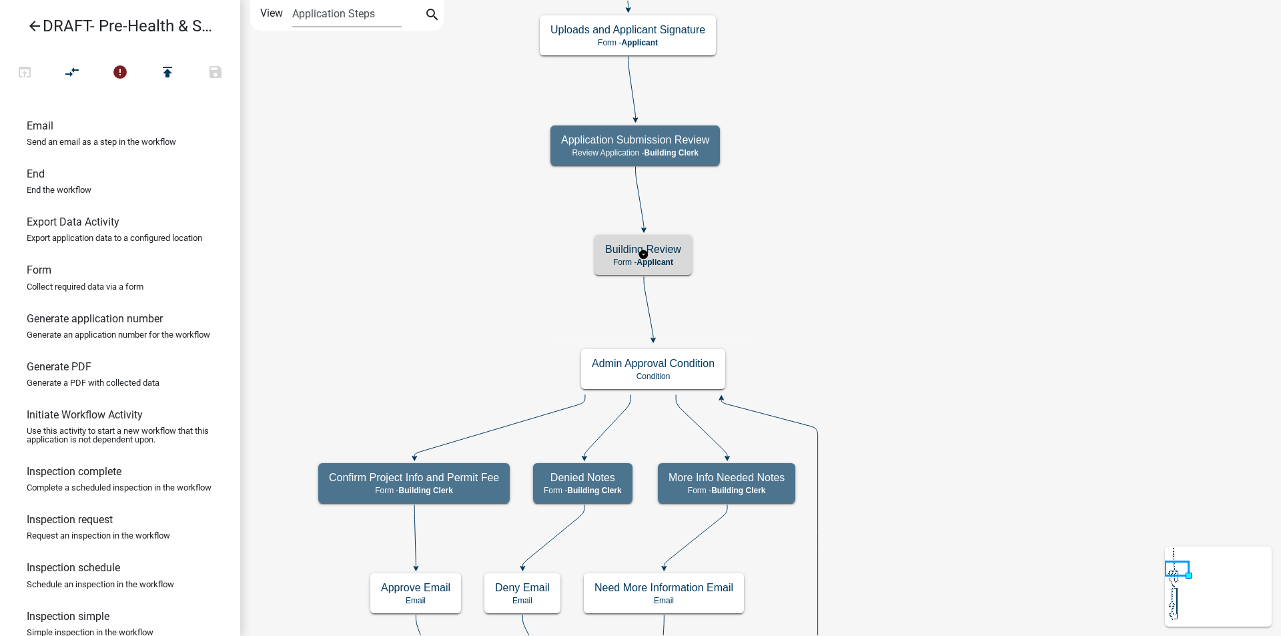
click at [681, 256] on h5 "Building Review" at bounding box center [643, 249] width 76 height 13
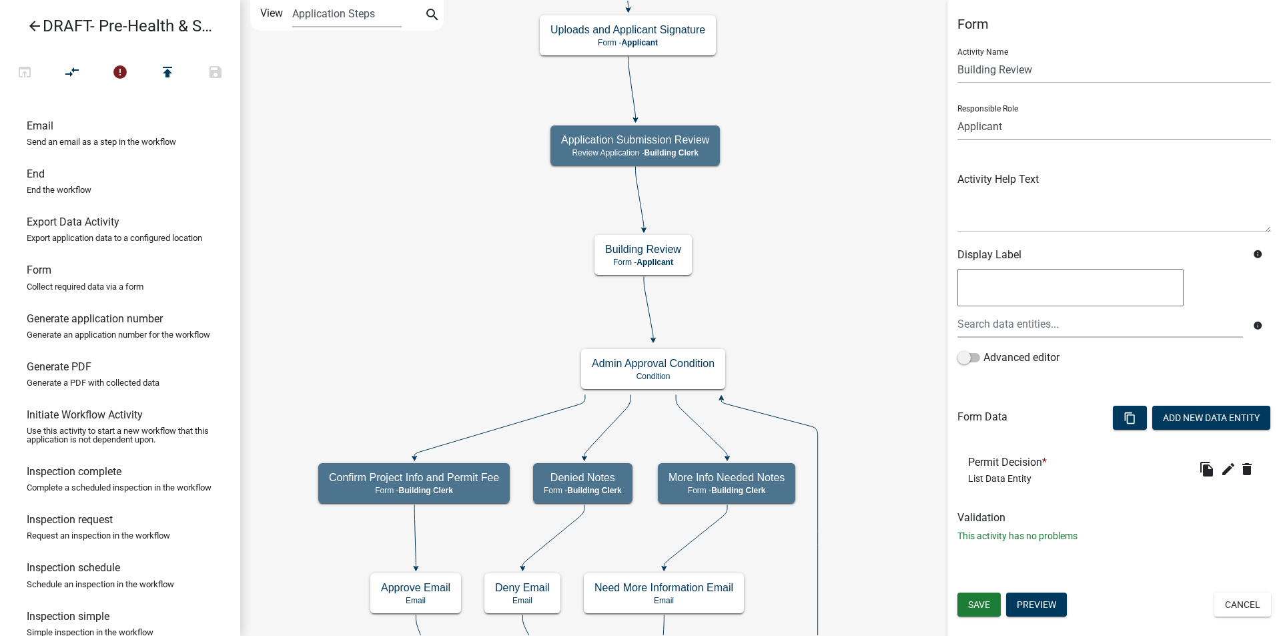
click at [1024, 123] on select "Applicant Code Enforcement Administrator Animal Control Building Clerk Building…" at bounding box center [1115, 126] width 314 height 27
select select "A1034FF1-6D4F-4586-AA83-45D6433EEE28"
click at [958, 113] on select "Applicant Code Enforcement Administrator Animal Control Building Clerk Building…" at bounding box center [1115, 126] width 314 height 27
click at [975, 602] on span "Save" at bounding box center [979, 604] width 22 height 11
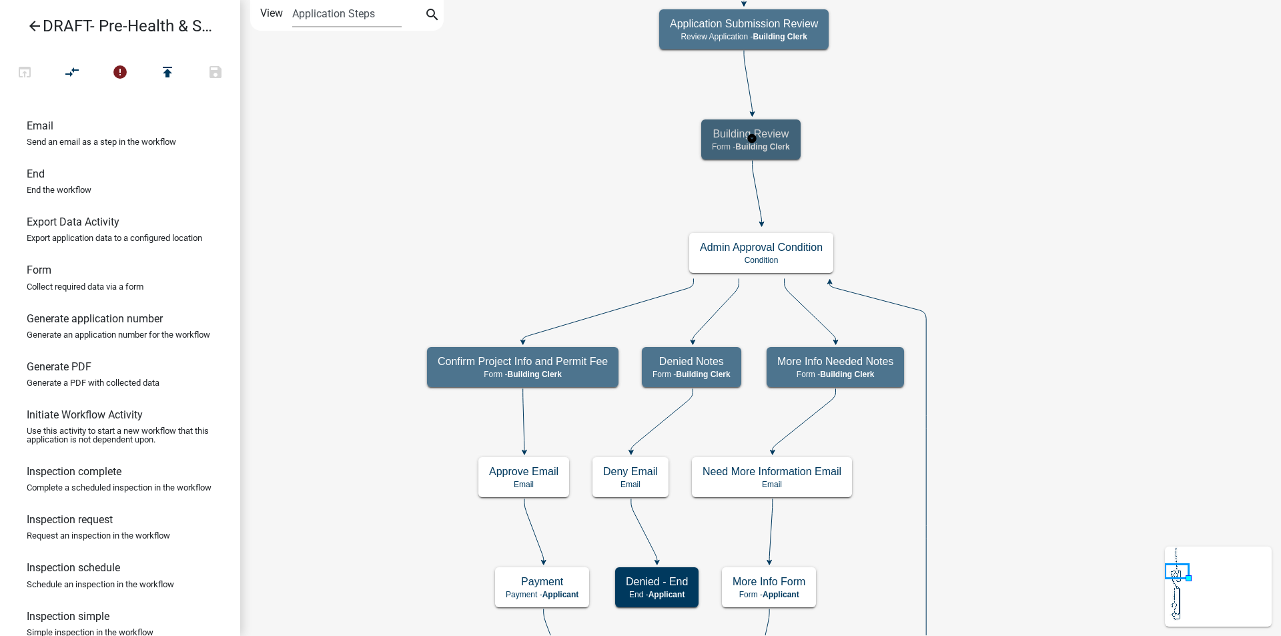
click at [785, 139] on h5 "Building Review" at bounding box center [751, 133] width 78 height 13
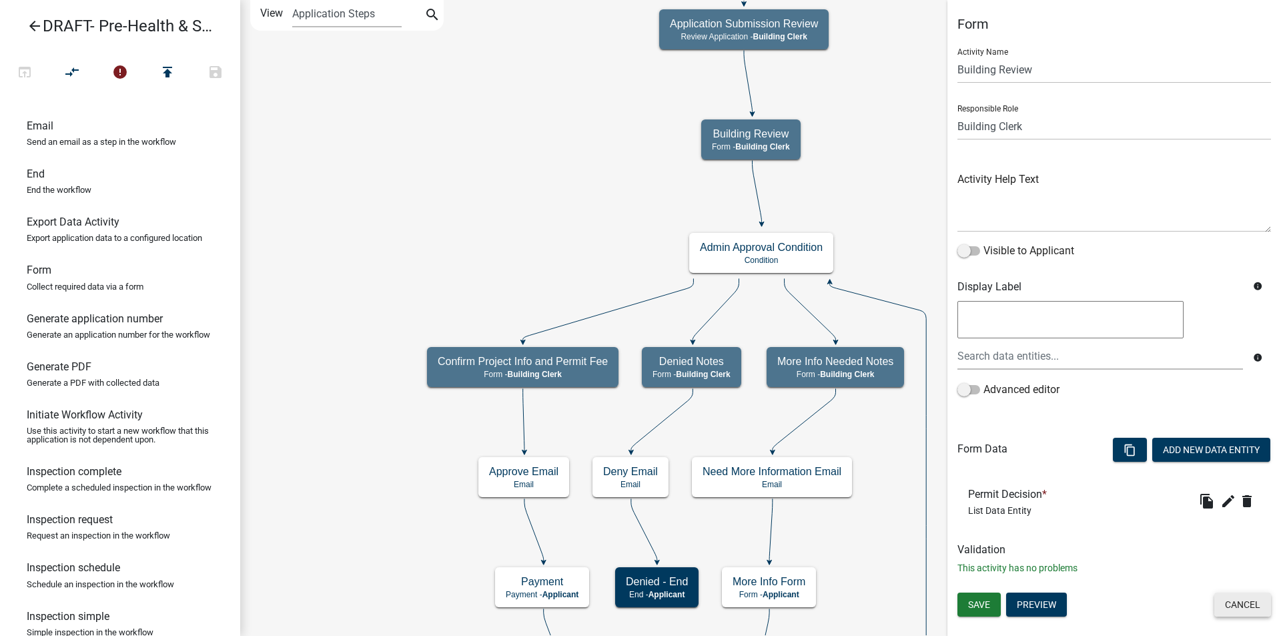
click at [1230, 609] on button "Cancel" at bounding box center [1243, 605] width 57 height 24
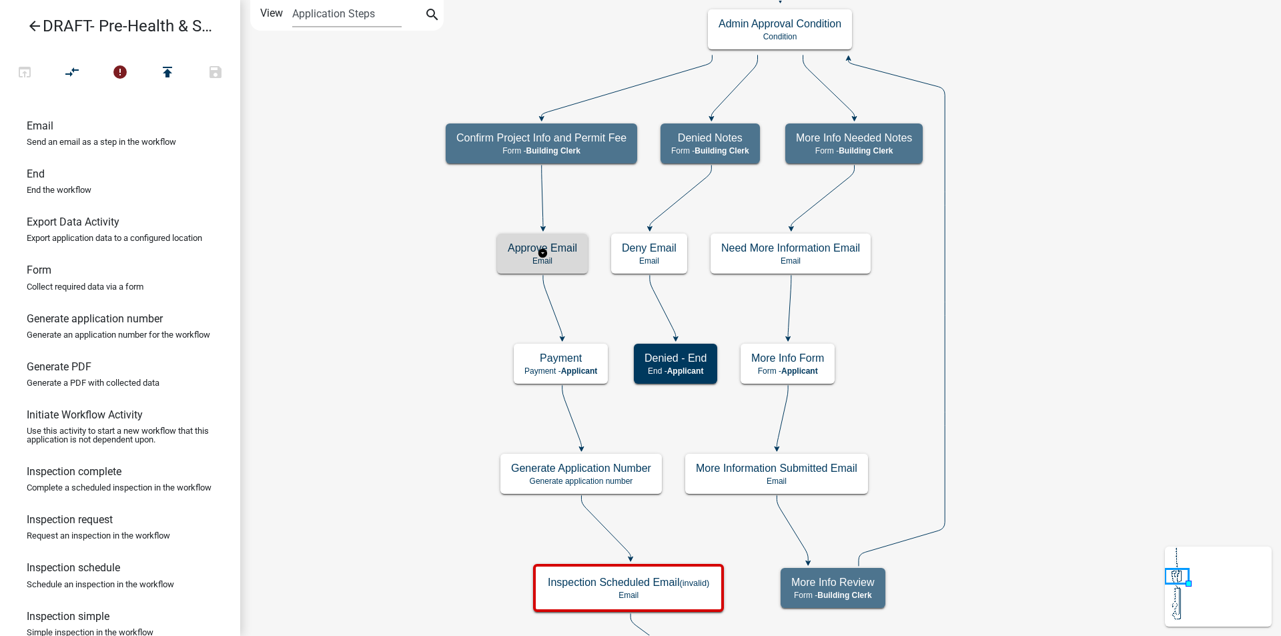
click at [573, 260] on p "Email" at bounding box center [542, 260] width 69 height 9
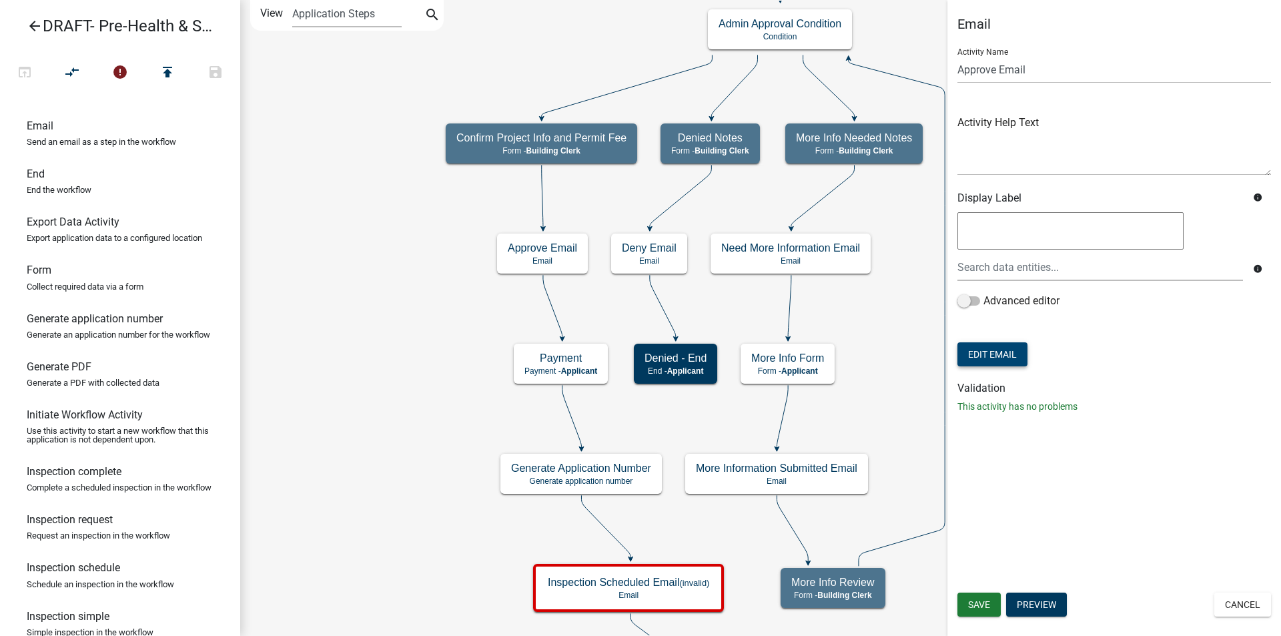
click at [1008, 358] on button "Edit Email" at bounding box center [993, 354] width 70 height 24
select select "f8aedfd8-39b5-4d7f-8304-f16556aaf9a2"
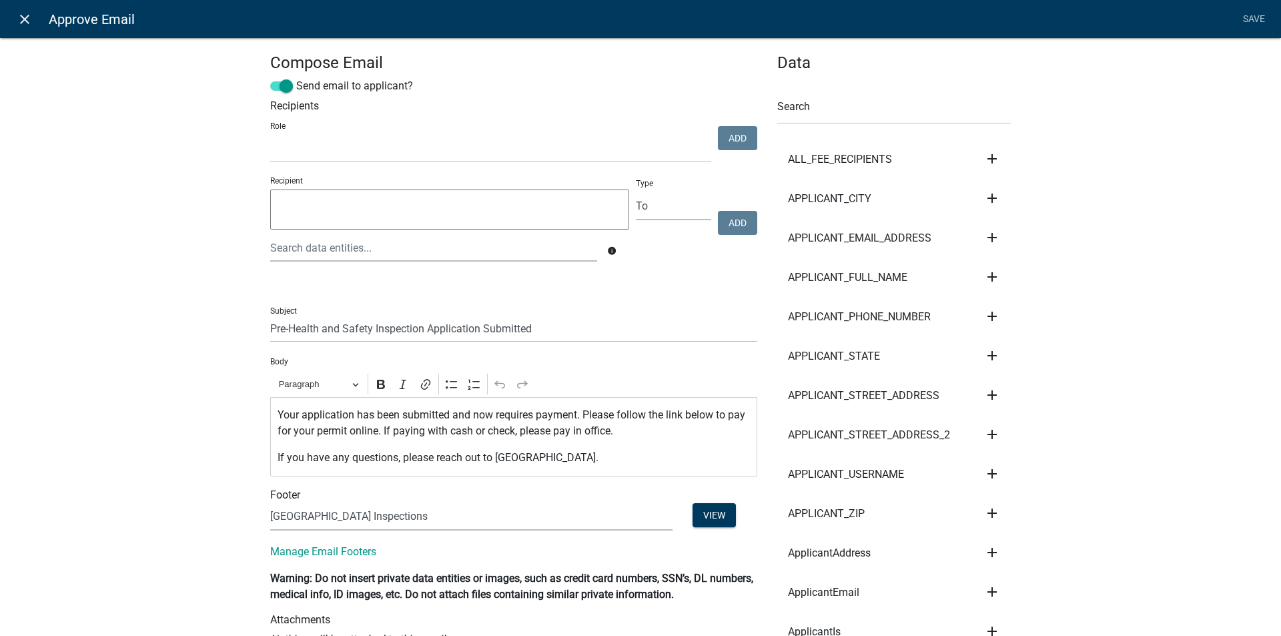
click at [25, 20] on icon "close" at bounding box center [25, 19] width 16 height 16
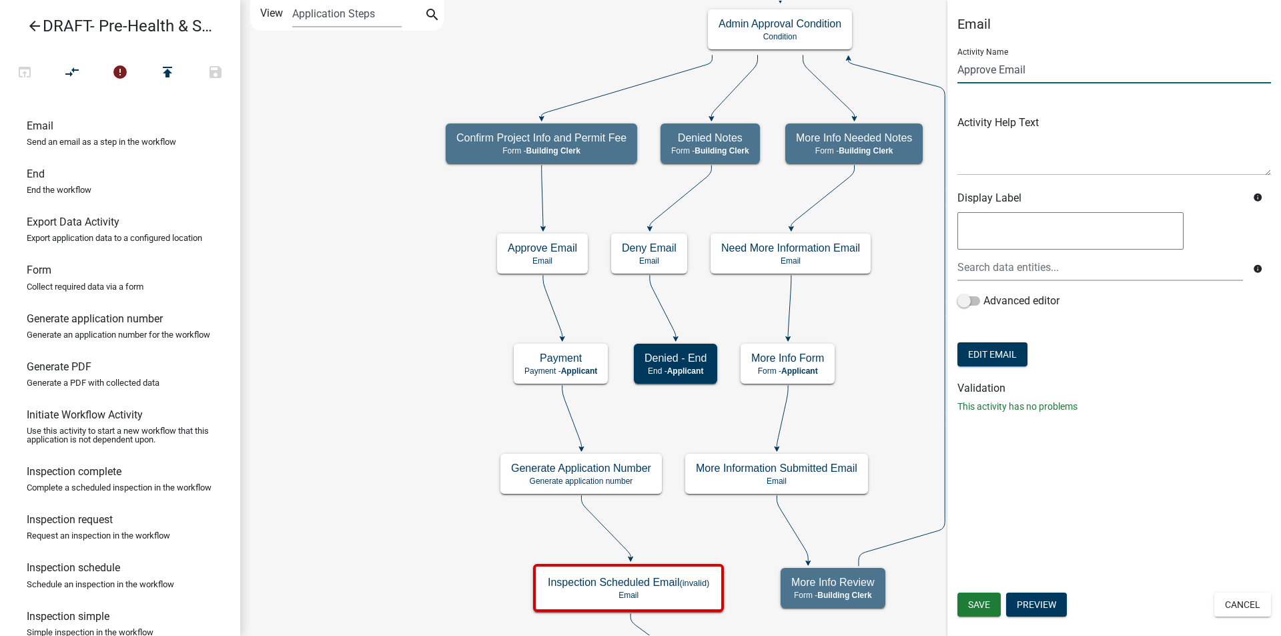
click at [997, 67] on input "Approve Email" at bounding box center [1115, 69] width 314 height 27
type input "Application Submittal and Payment Email"
click at [974, 601] on span "Save" at bounding box center [979, 604] width 22 height 11
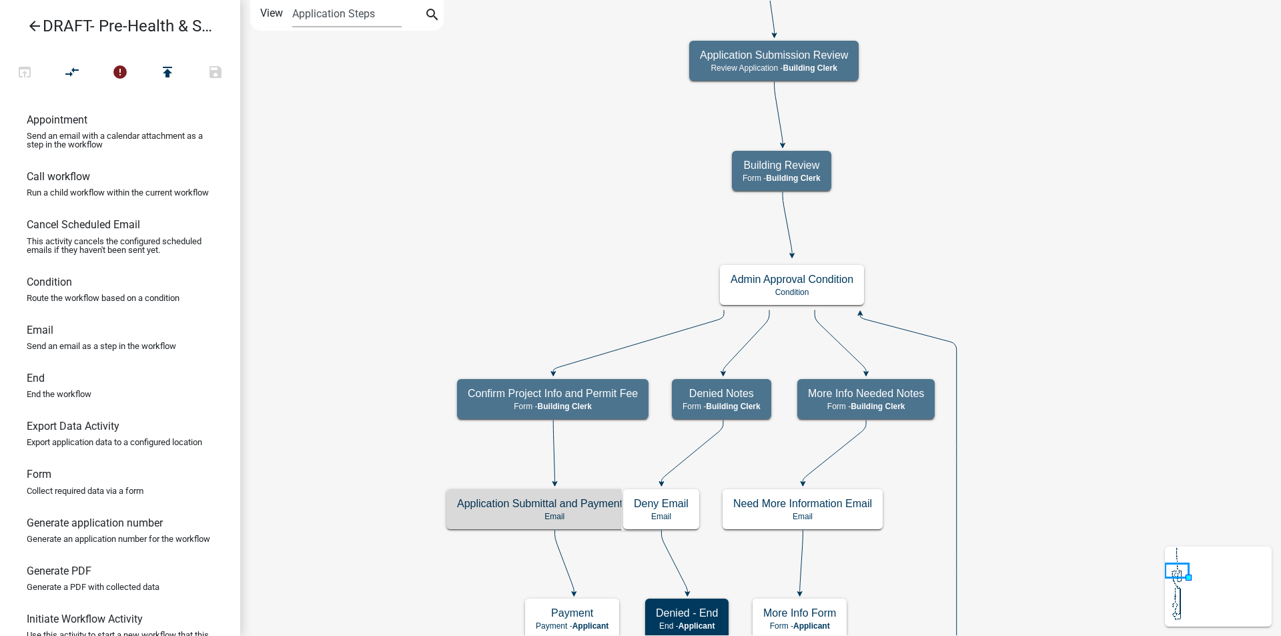
scroll to position [204, 0]
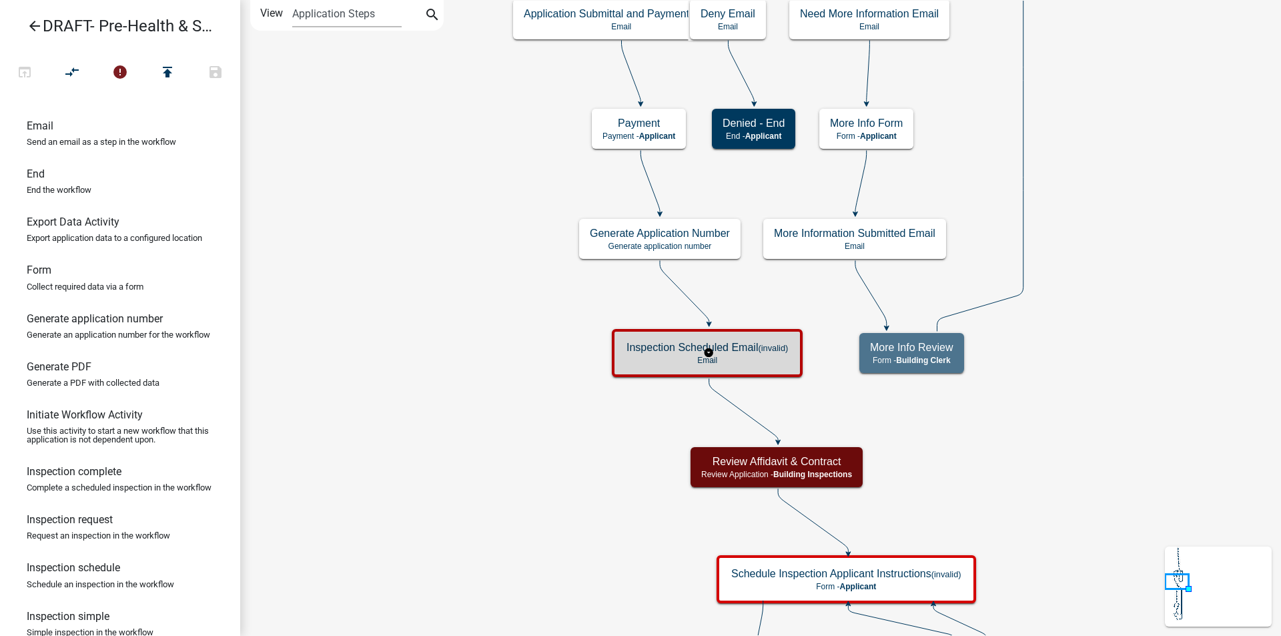
click at [669, 354] on div "Inspection Scheduled Email (invalid) Email" at bounding box center [707, 353] width 183 height 40
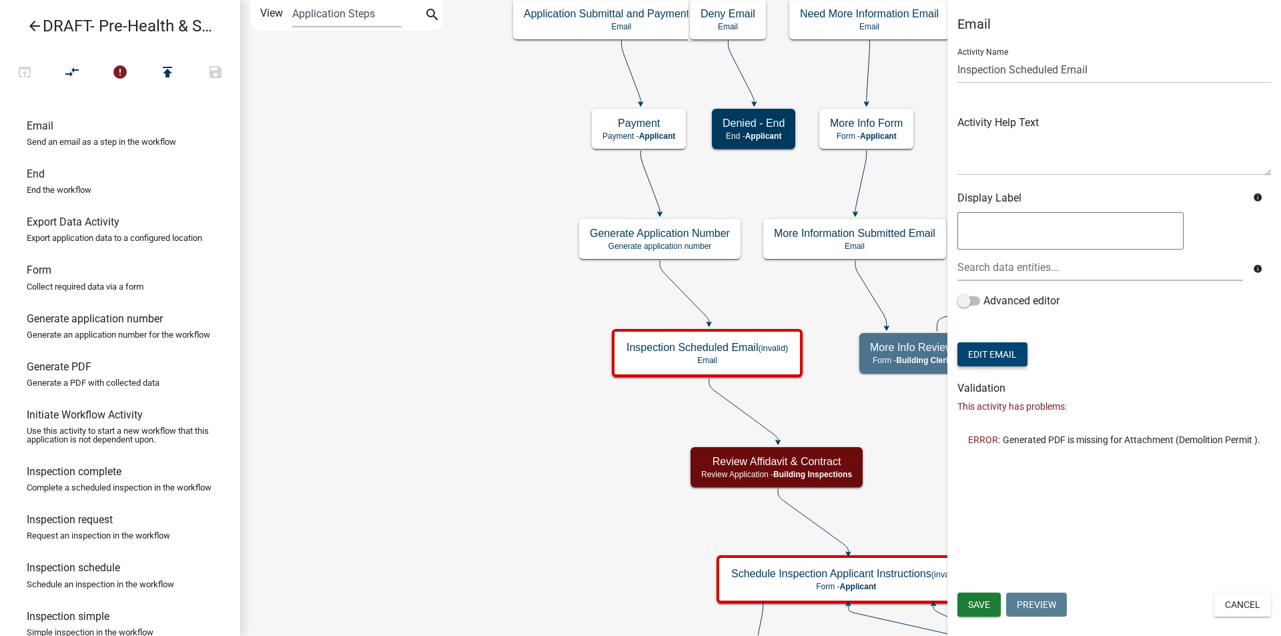
click at [1012, 361] on button "Edit Email" at bounding box center [993, 354] width 70 height 24
select select "f8aedfd8-39b5-4d7f-8304-f16556aaf9a2"
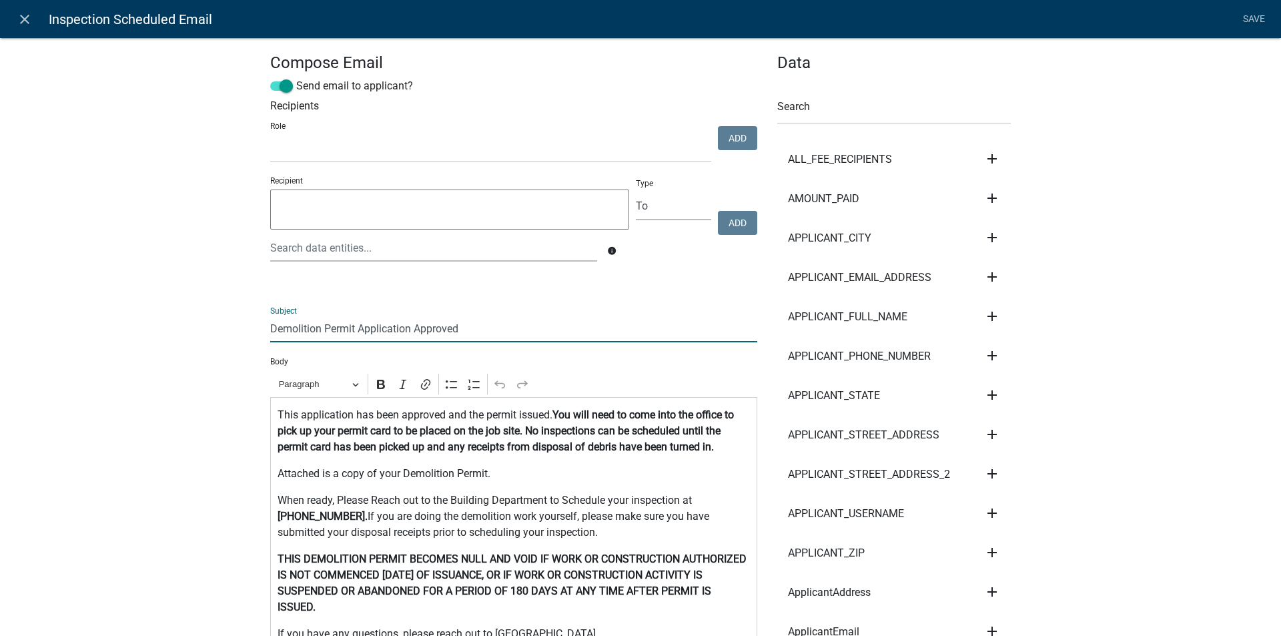
drag, startPoint x: 463, startPoint y: 327, endPoint x: 255, endPoint y: 332, distance: 208.3
type input "Pre-Health and Safety Inspection Application Submittal Approved"
click at [350, 413] on p "This application has been approved and the permit issued. You will need to come…" at bounding box center [514, 431] width 473 height 48
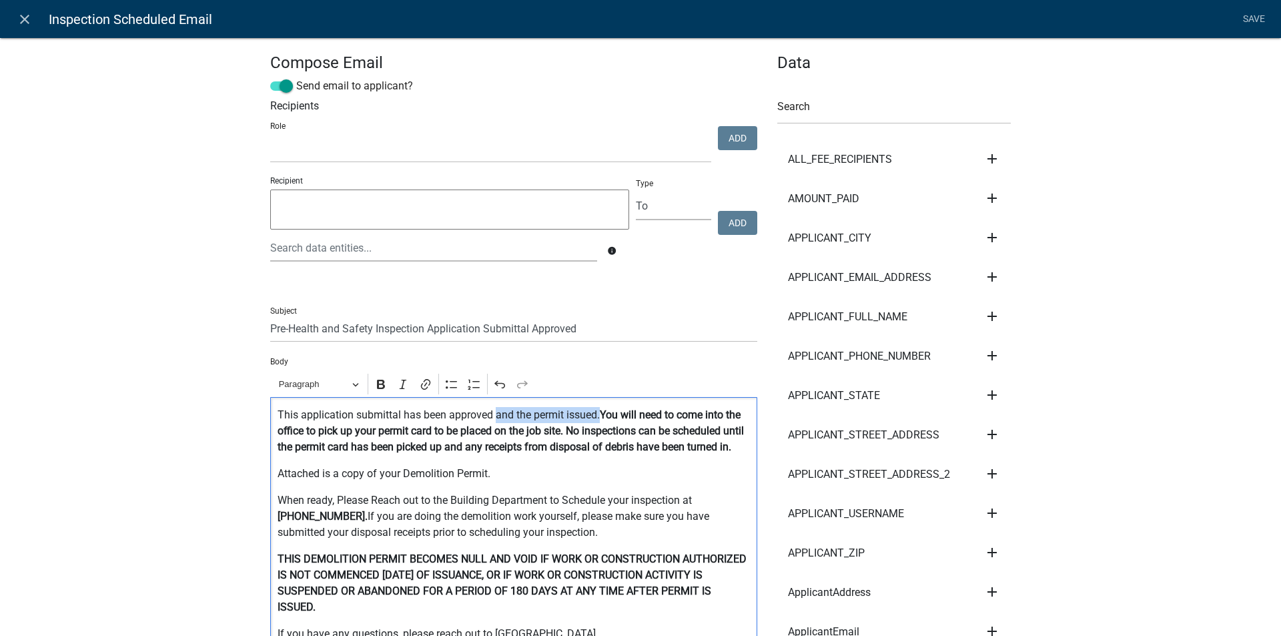
drag, startPoint x: 595, startPoint y: 414, endPoint x: 492, endPoint y: 416, distance: 102.1
click at [492, 416] on p "This application submittal has been approved and the permit issued. You will ne…" at bounding box center [514, 431] width 473 height 48
click at [402, 416] on p "This application submittion has been approved and is now ready for a You will n…" at bounding box center [514, 431] width 473 height 48
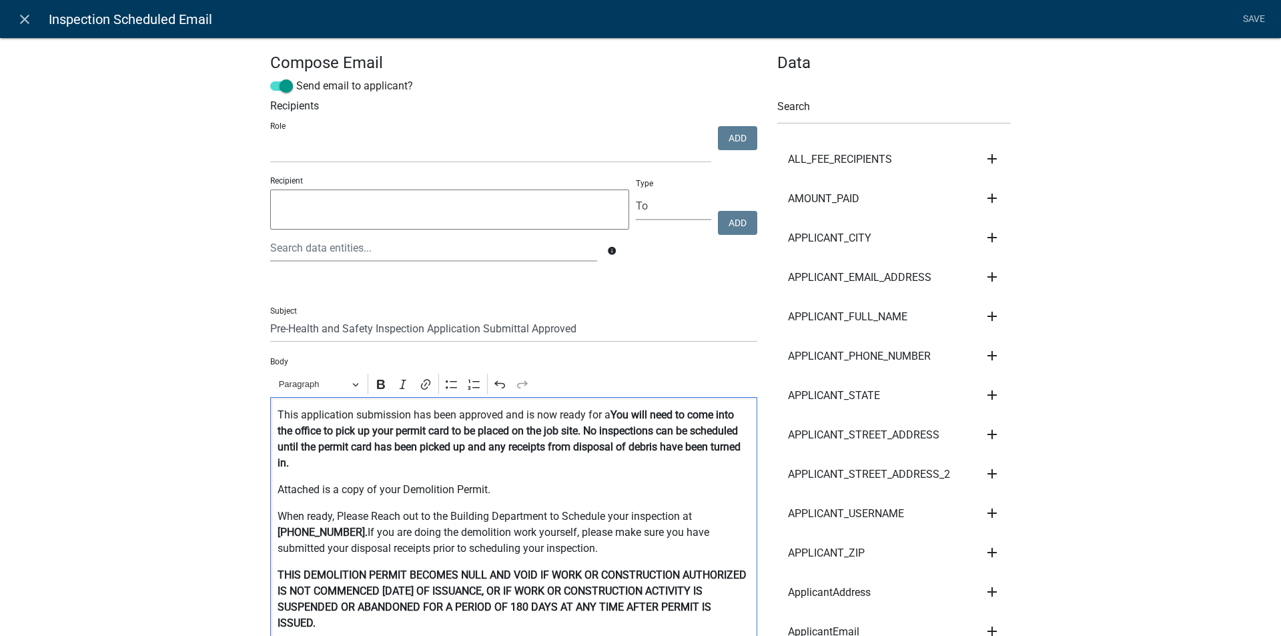
click at [607, 413] on p "This application submission has been approved and is now ready for a You will n…" at bounding box center [514, 439] width 473 height 64
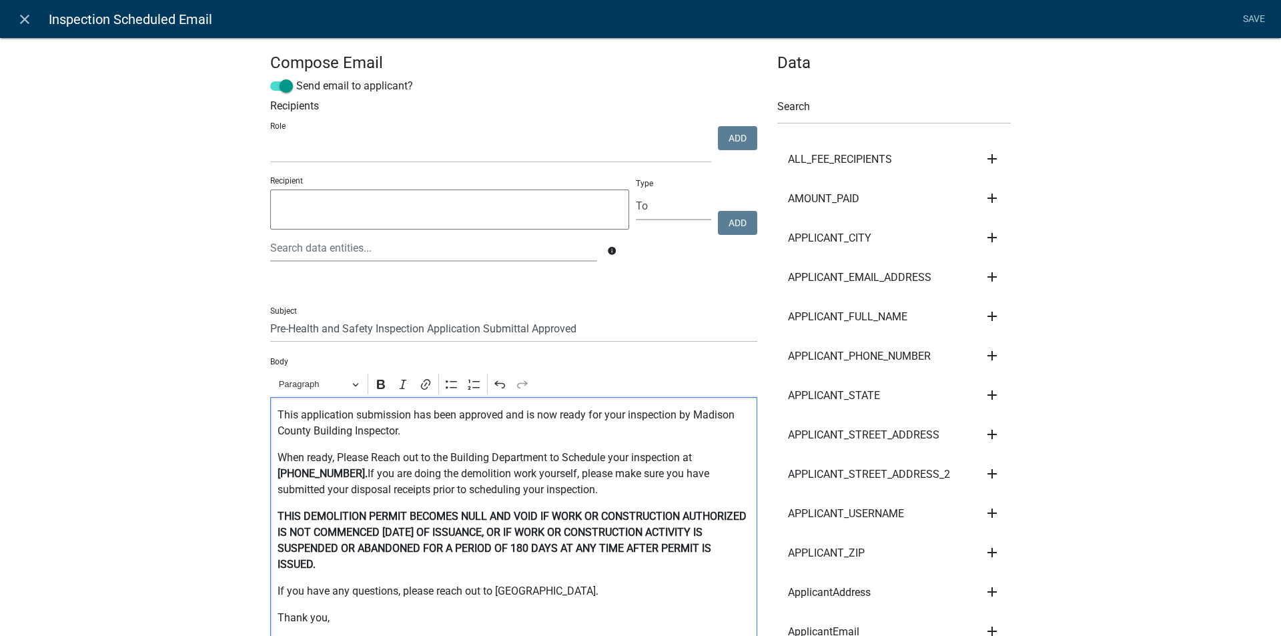
click at [407, 417] on p "This application submission has been approved and is now ready for your inspect…" at bounding box center [514, 423] width 473 height 32
drag, startPoint x: 350, startPoint y: 472, endPoint x: 561, endPoint y: 499, distance: 212.5
click at [561, 498] on p "When ready, Please Reach out to the Building Department to Schedule your inspec…" at bounding box center [514, 474] width 473 height 48
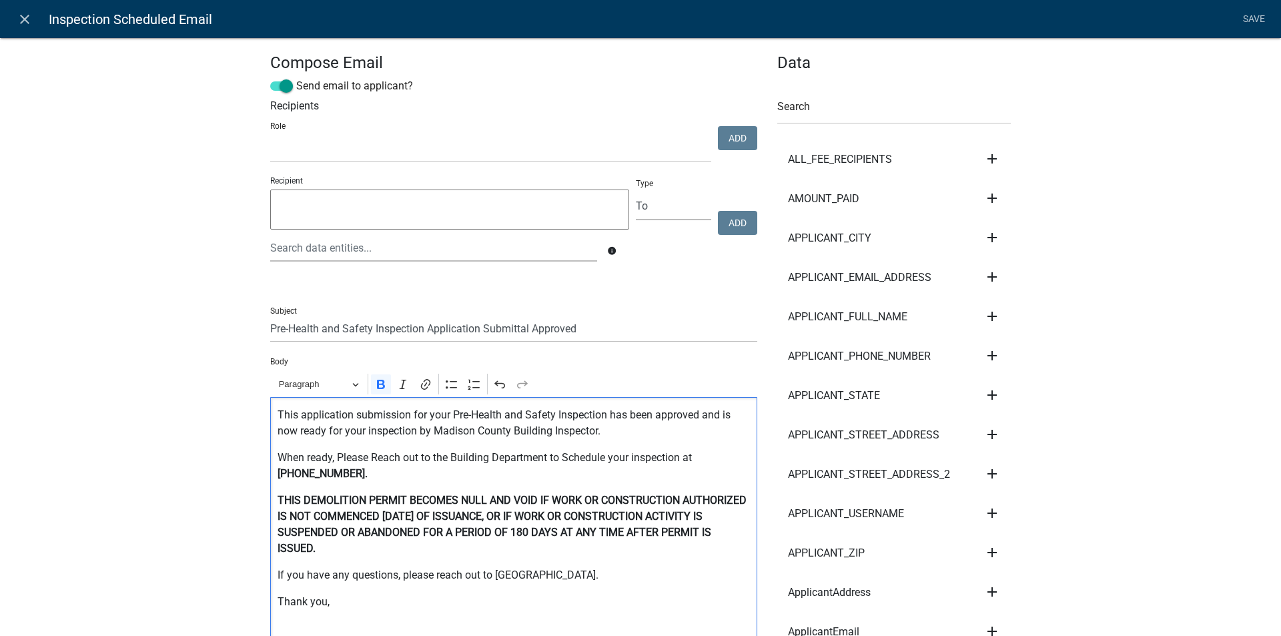
drag, startPoint x: 274, startPoint y: 498, endPoint x: 368, endPoint y: 552, distance: 107.9
click at [368, 552] on p "THIS DEMOLITION PERMIT BECOMES NULL AND VOID IF WORK OR CONSTRUCTION AUTHORIZED…" at bounding box center [514, 524] width 473 height 64
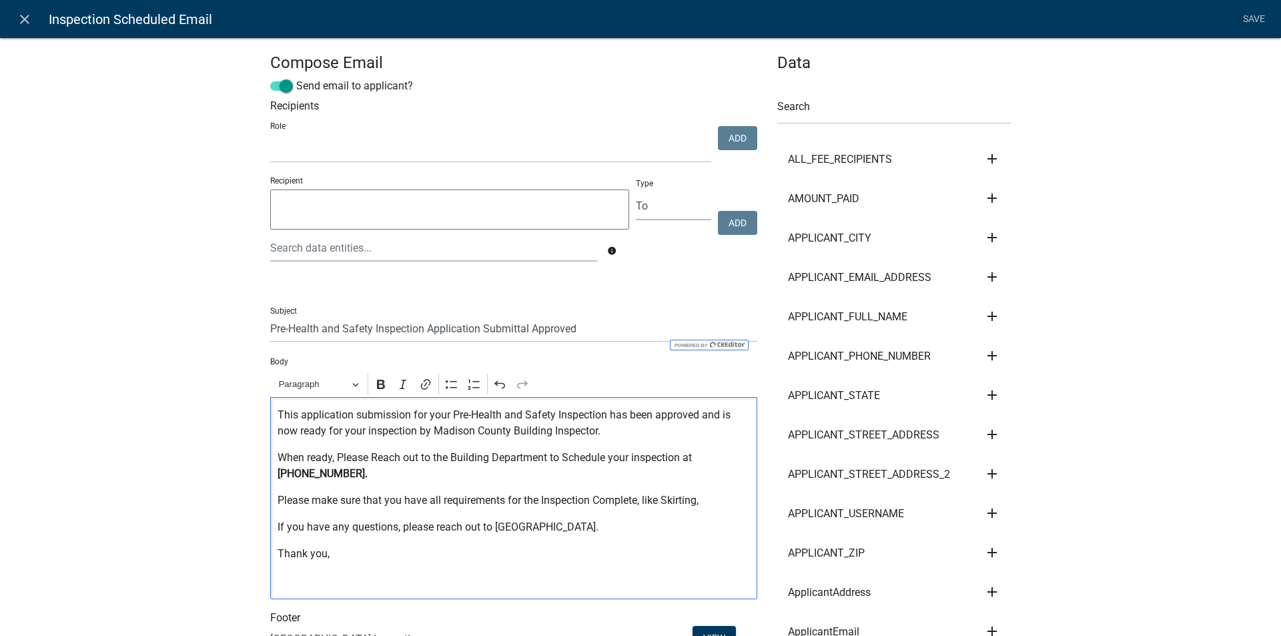
scroll to position [267, 0]
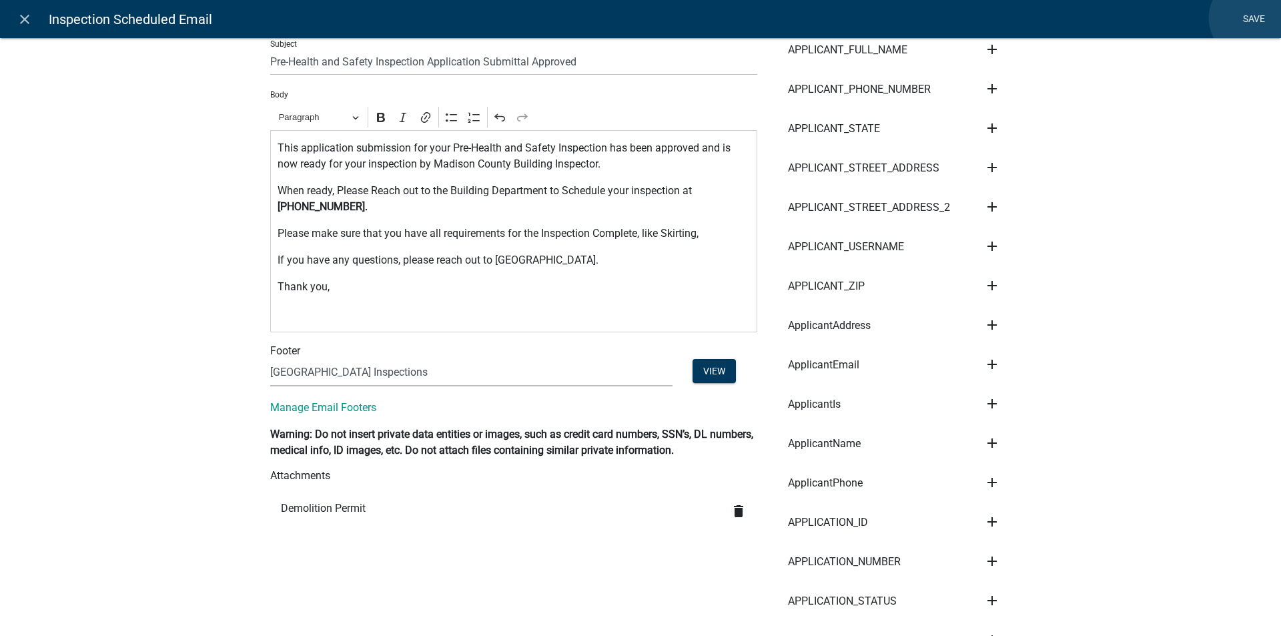
click at [1251, 18] on link "Save" at bounding box center [1253, 19] width 33 height 25
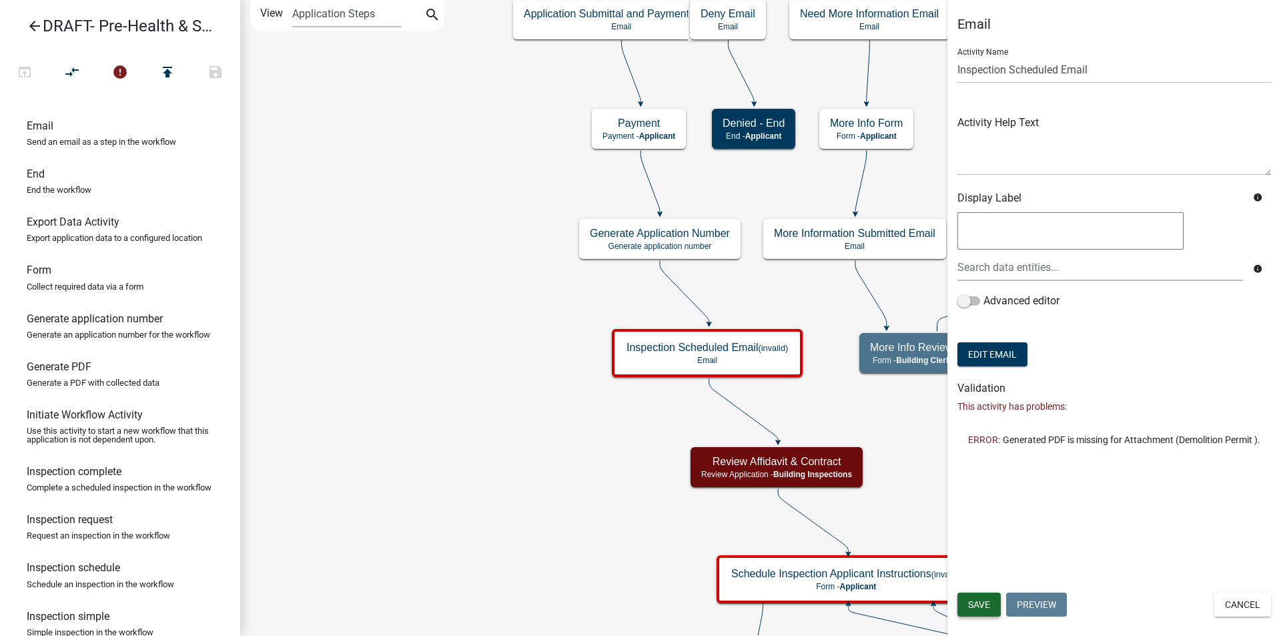
click at [984, 598] on button "Save" at bounding box center [979, 605] width 43 height 24
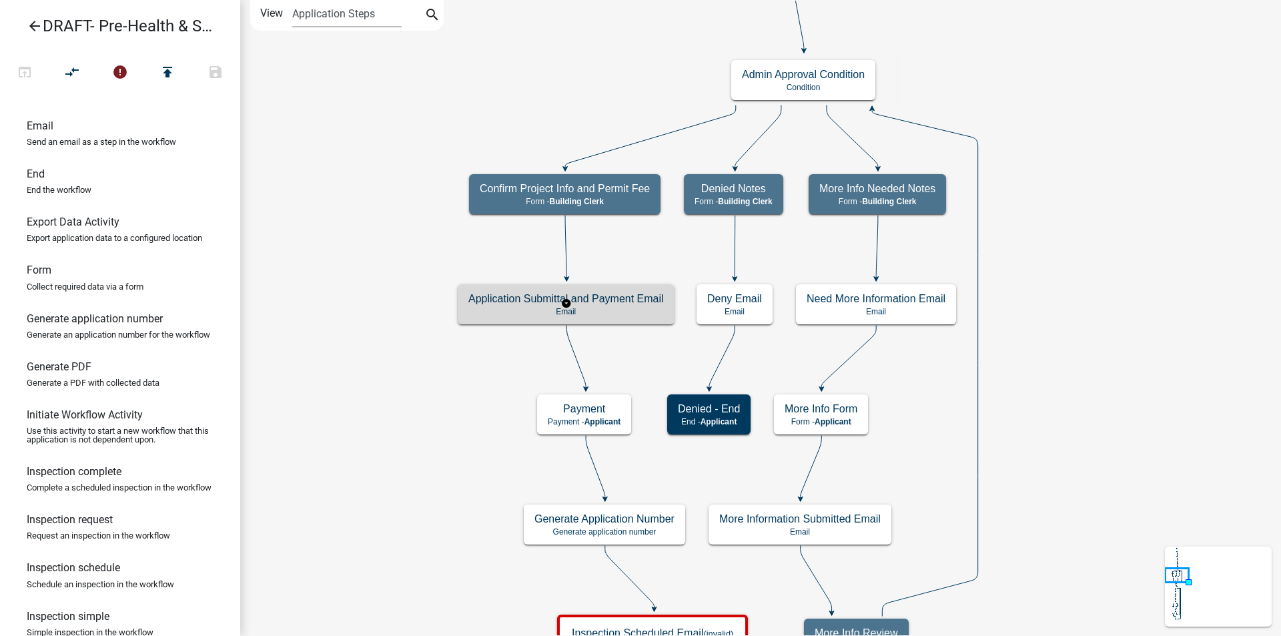
click at [529, 308] on p "Email" at bounding box center [566, 311] width 196 height 9
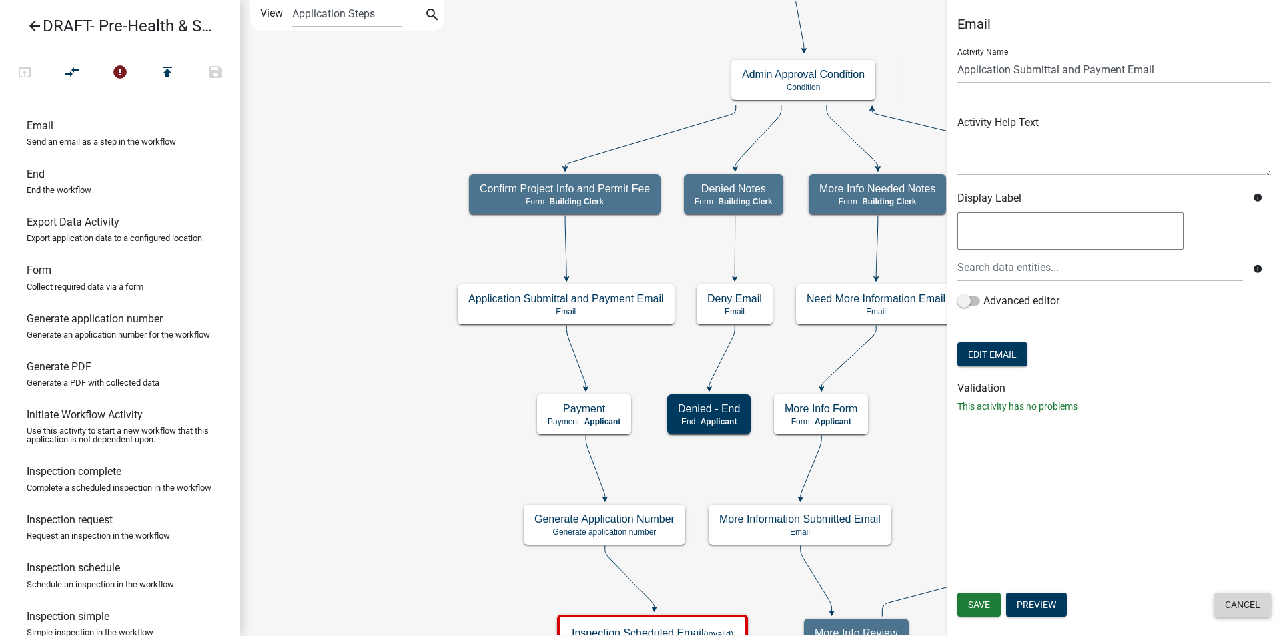
click at [1235, 602] on button "Cancel" at bounding box center [1243, 605] width 57 height 24
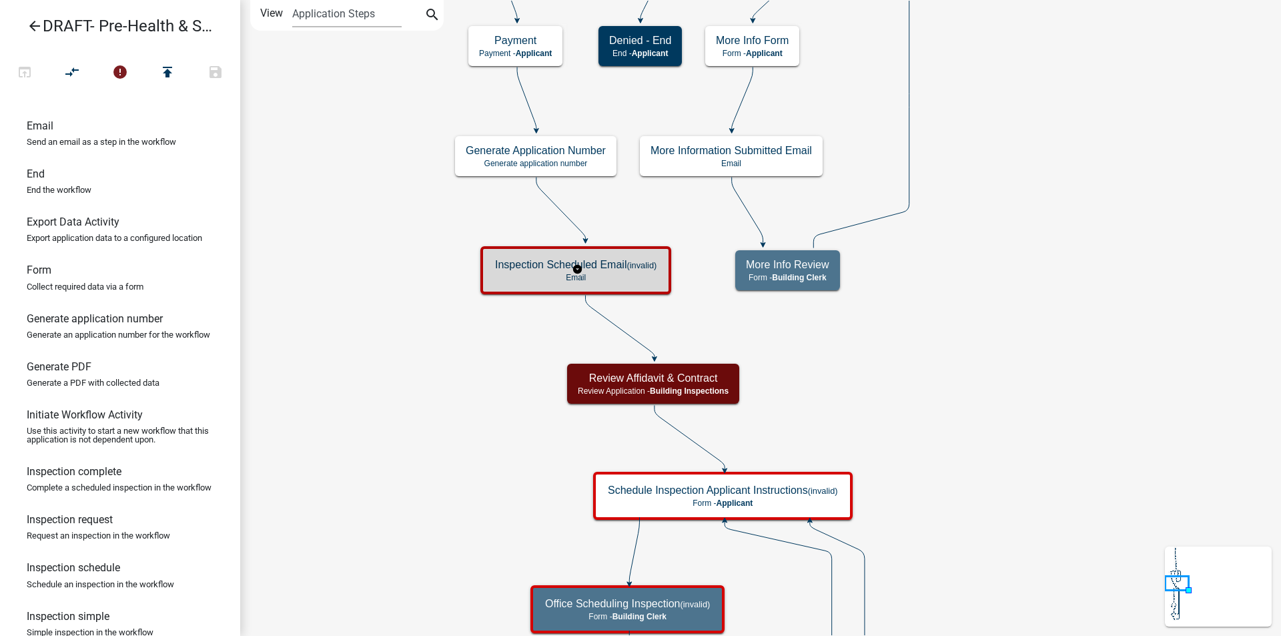
click at [527, 282] on p "Email" at bounding box center [575, 277] width 161 height 9
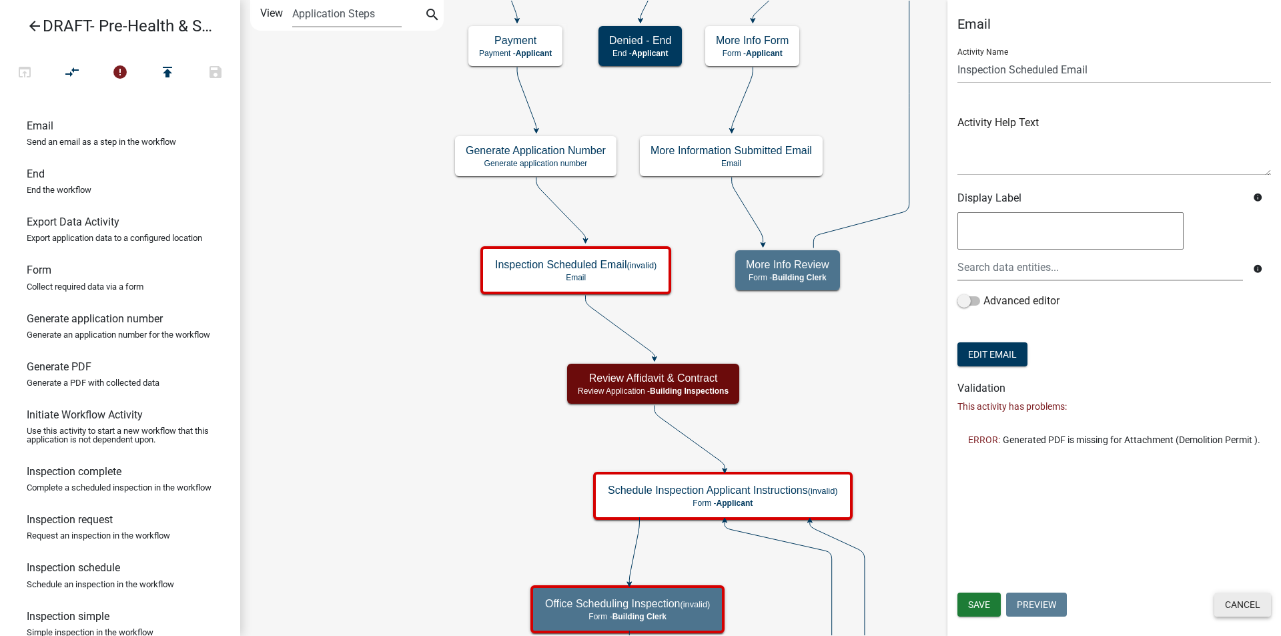
click at [1242, 613] on button "Cancel" at bounding box center [1243, 605] width 57 height 24
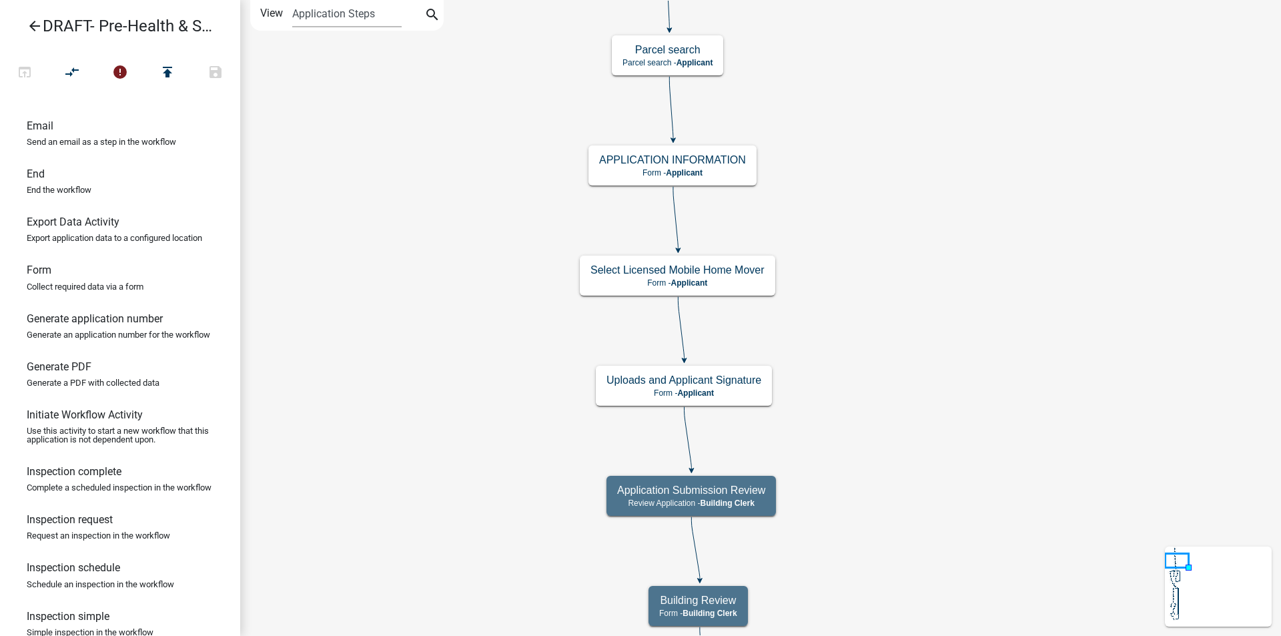
click at [31, 22] on icon "arrow_back" at bounding box center [35, 27] width 16 height 19
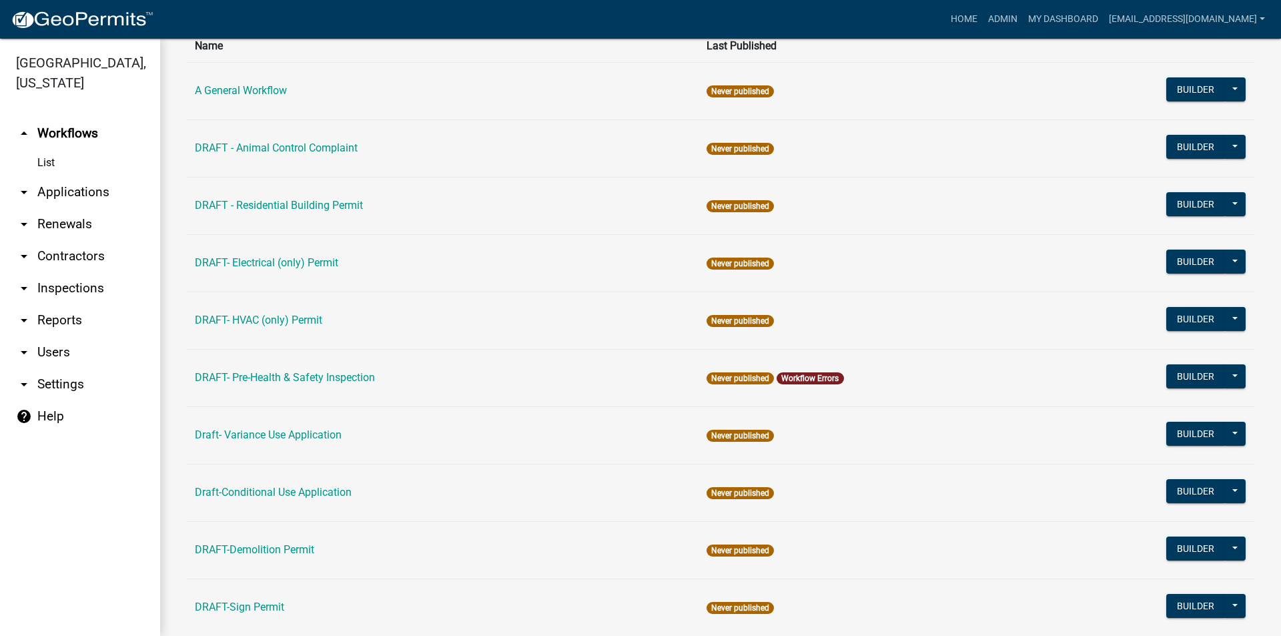
scroll to position [45, 0]
